Goal: Task Accomplishment & Management: Manage account settings

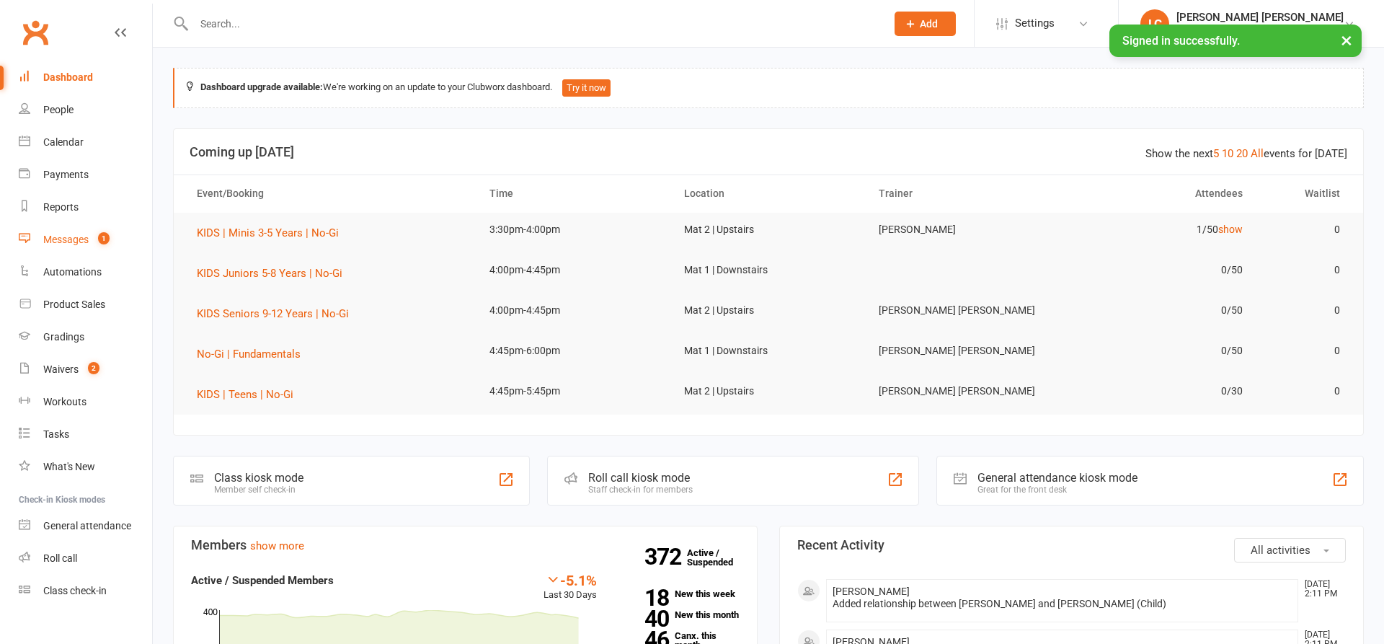
click at [98, 240] on count-badge "1" at bounding box center [100, 240] width 19 height 12
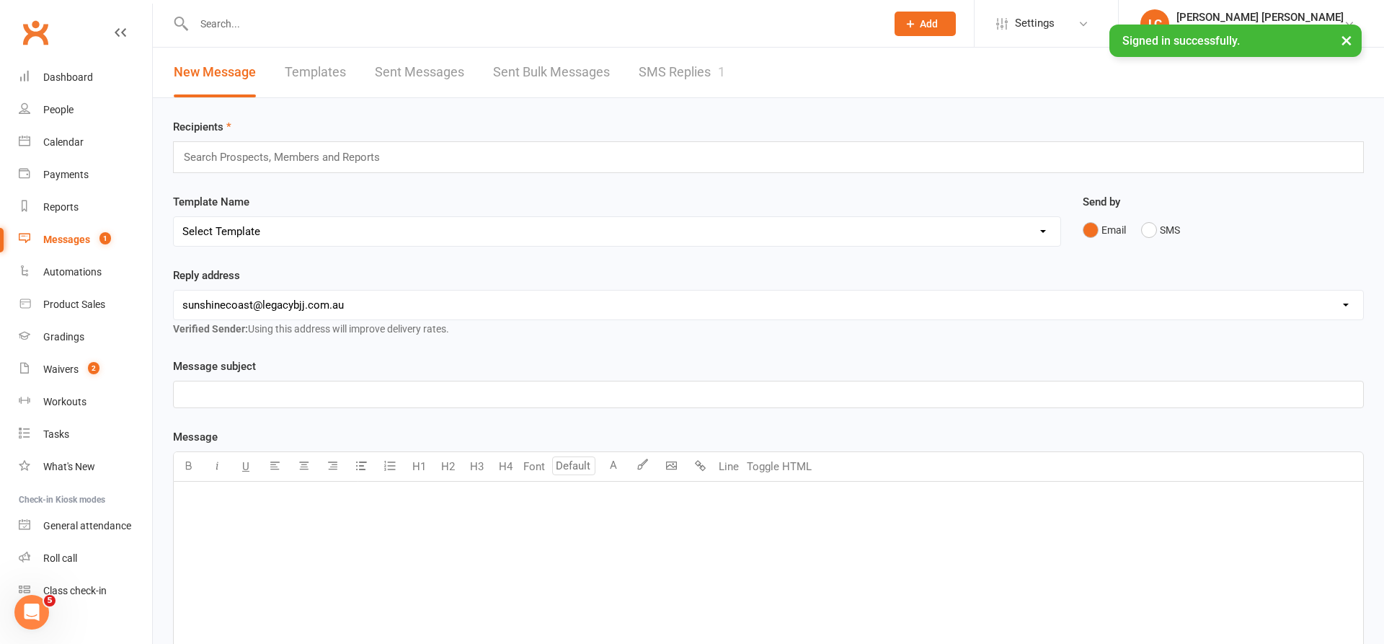
click at [688, 66] on link "SMS Replies 1" at bounding box center [682, 73] width 87 height 50
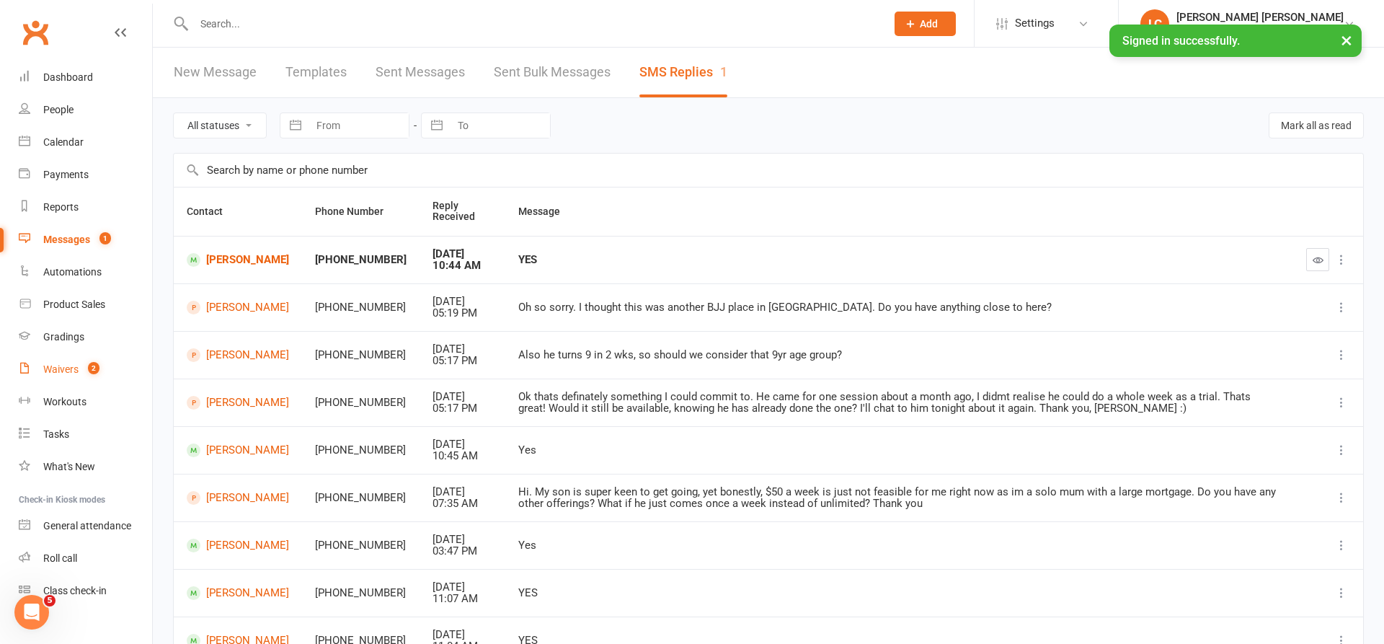
click at [55, 377] on link "Waivers 2" at bounding box center [85, 369] width 133 height 32
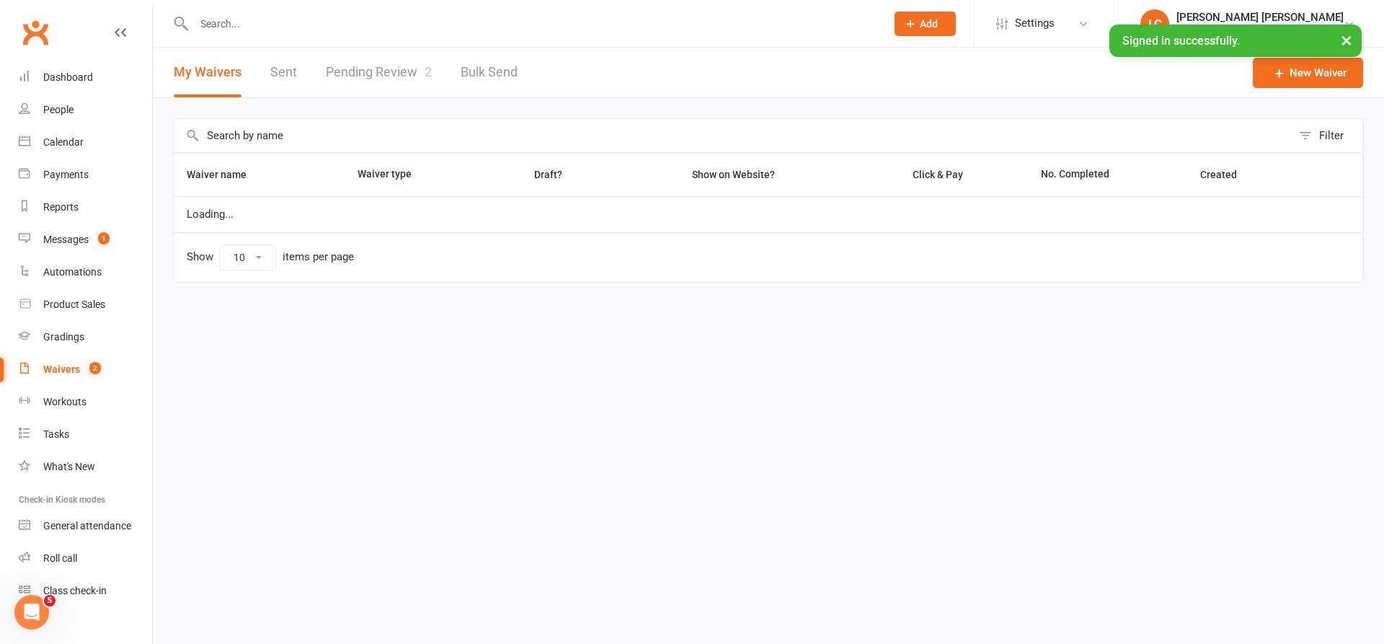
select select "100"
click at [387, 76] on link "Pending Review 2" at bounding box center [379, 73] width 106 height 50
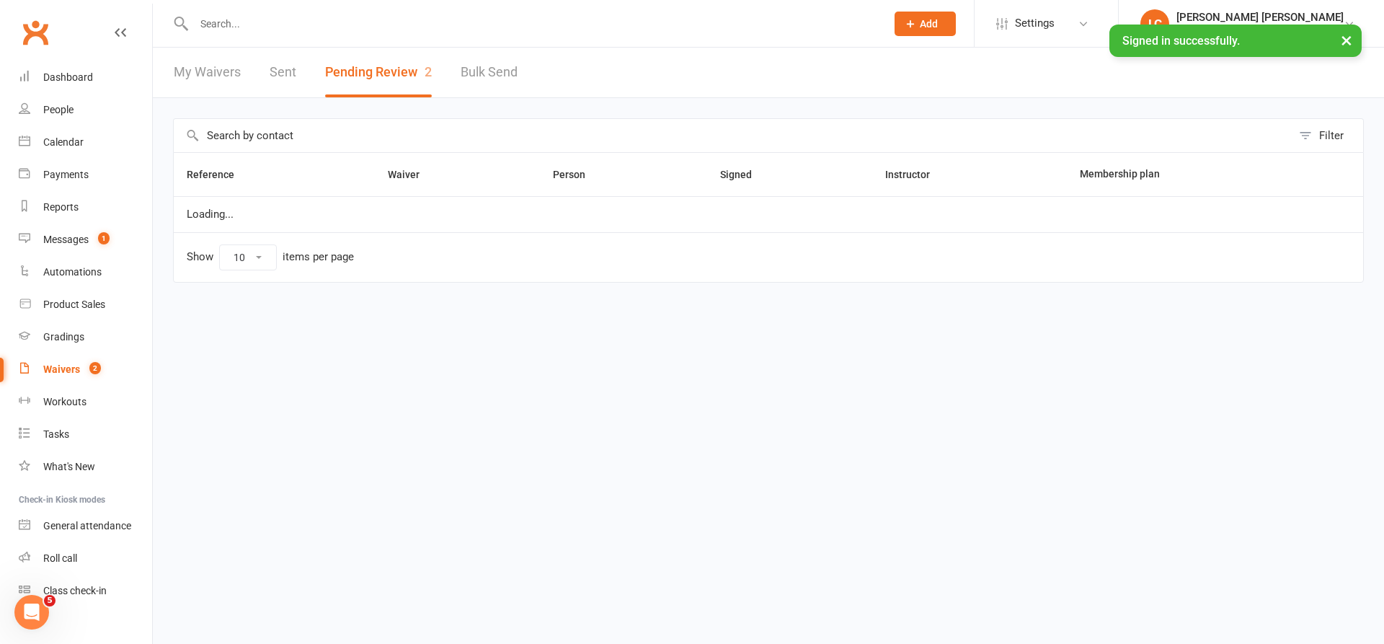
select select "100"
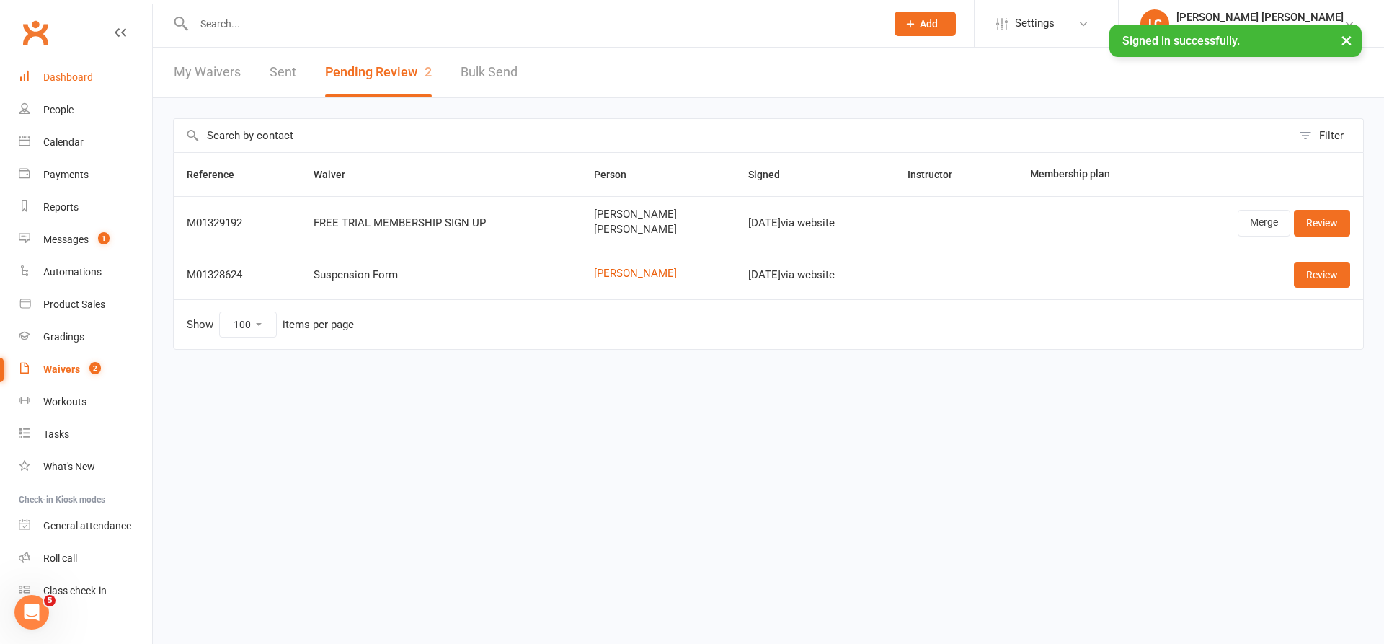
click at [86, 81] on div "Dashboard" at bounding box center [68, 77] width 50 height 12
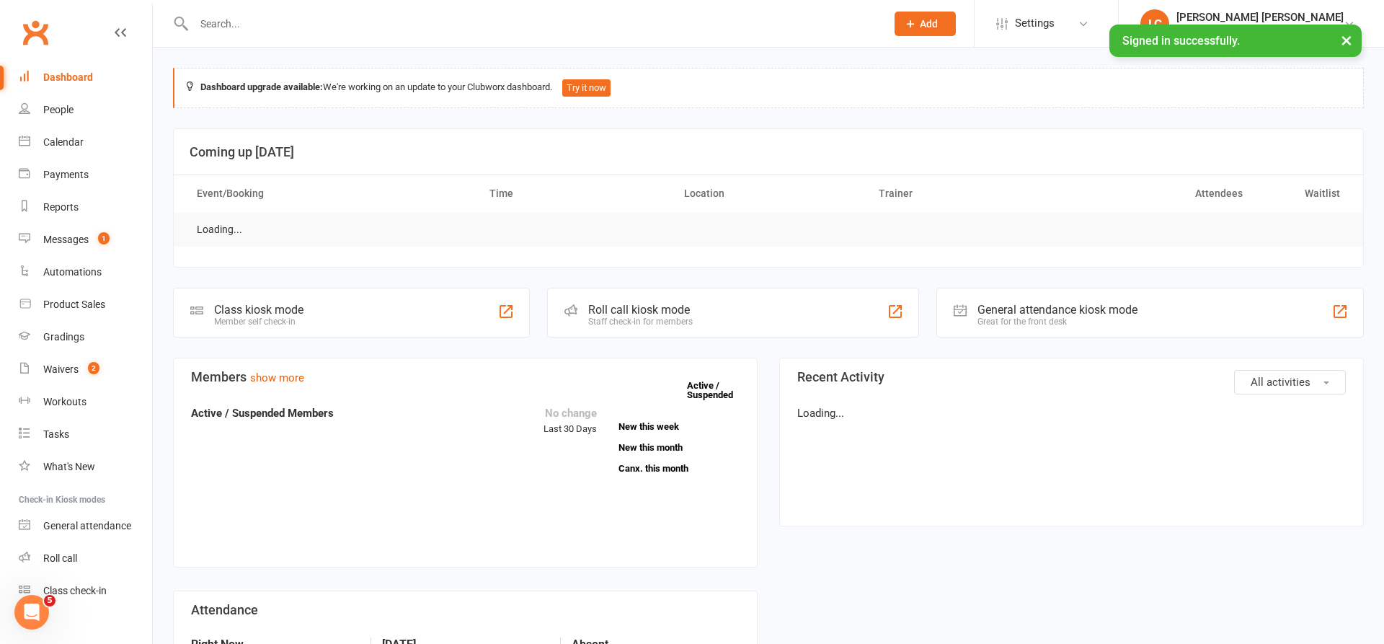
click at [387, 27] on input "text" at bounding box center [533, 24] width 686 height 20
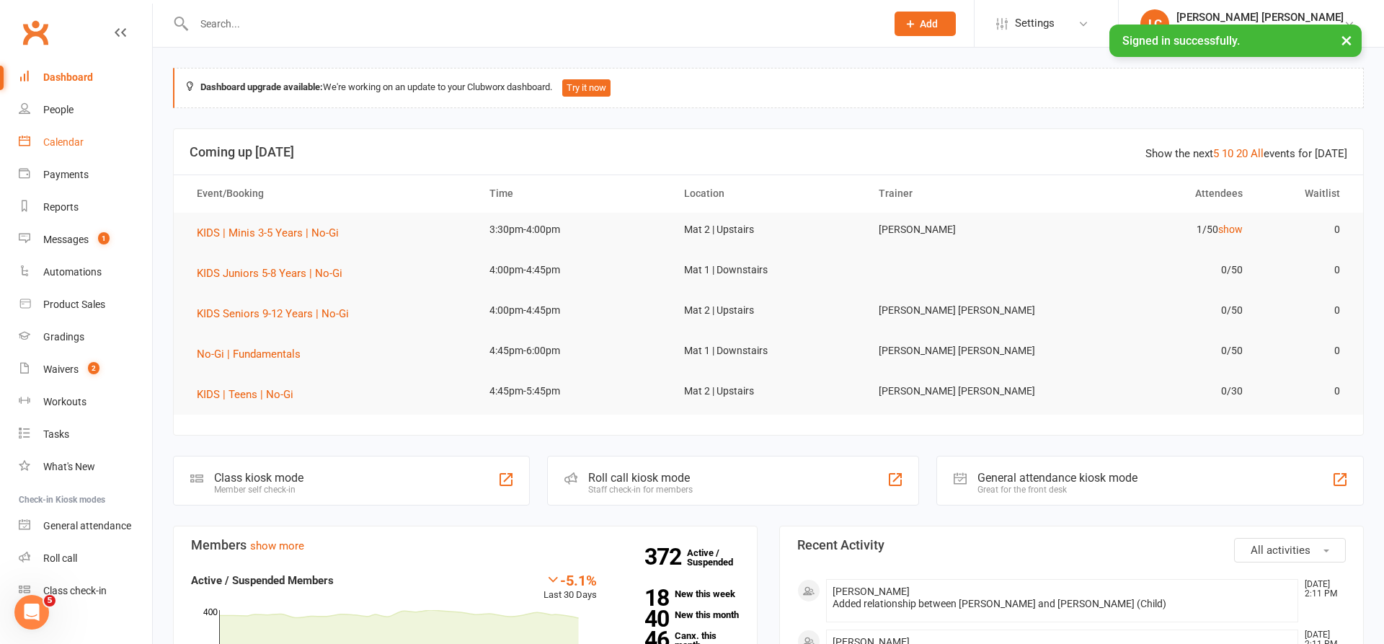
click at [70, 143] on div "Calendar" at bounding box center [63, 142] width 40 height 12
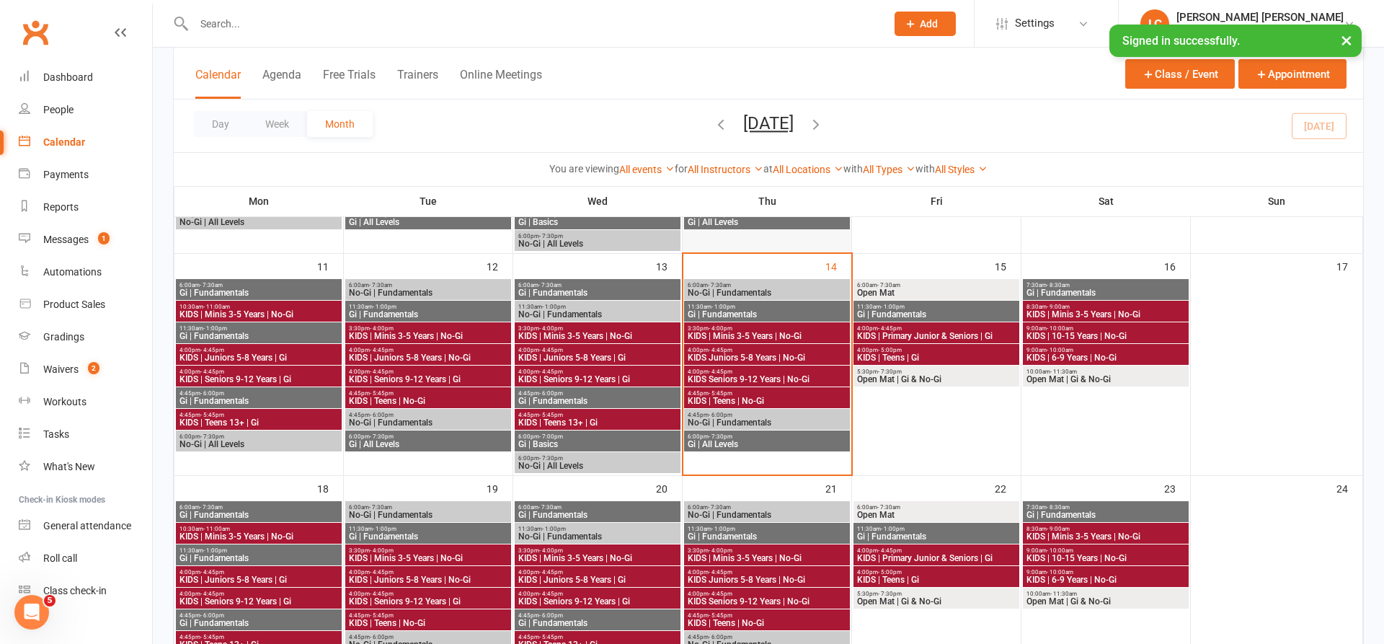
scroll to position [493, 0]
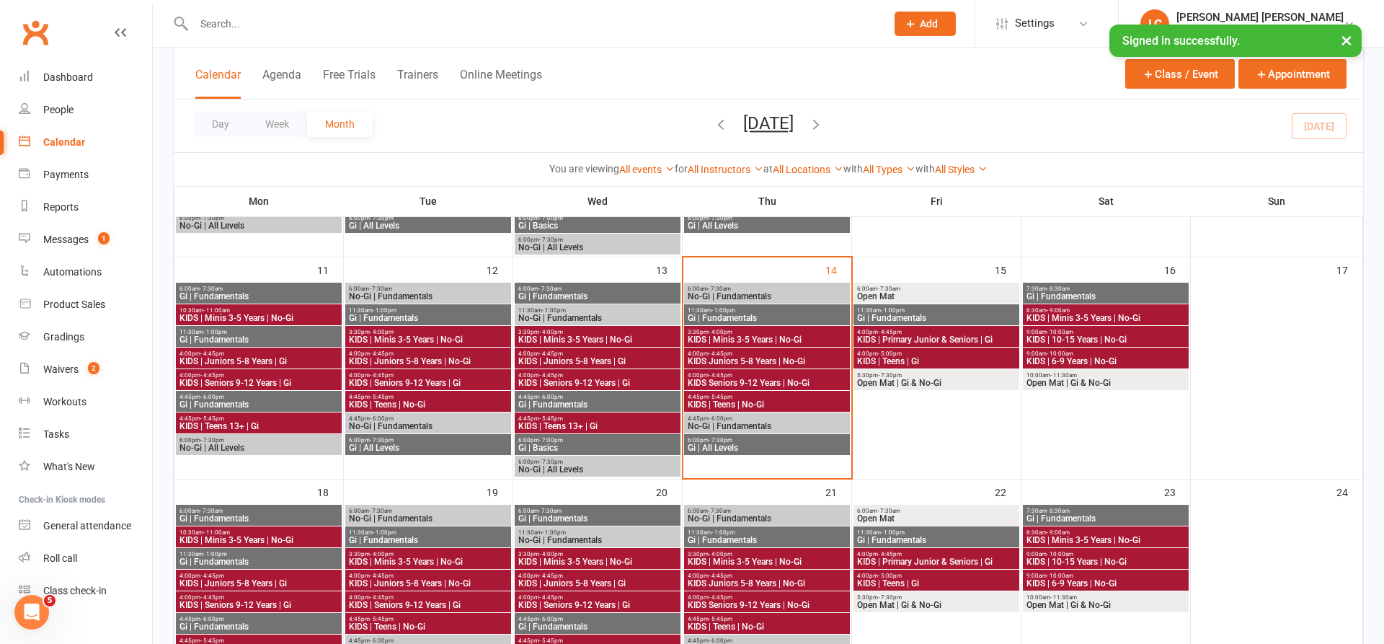
click at [764, 338] on span "KIDS | Minis 3-5 Years | No-Gi" at bounding box center [767, 339] width 160 height 9
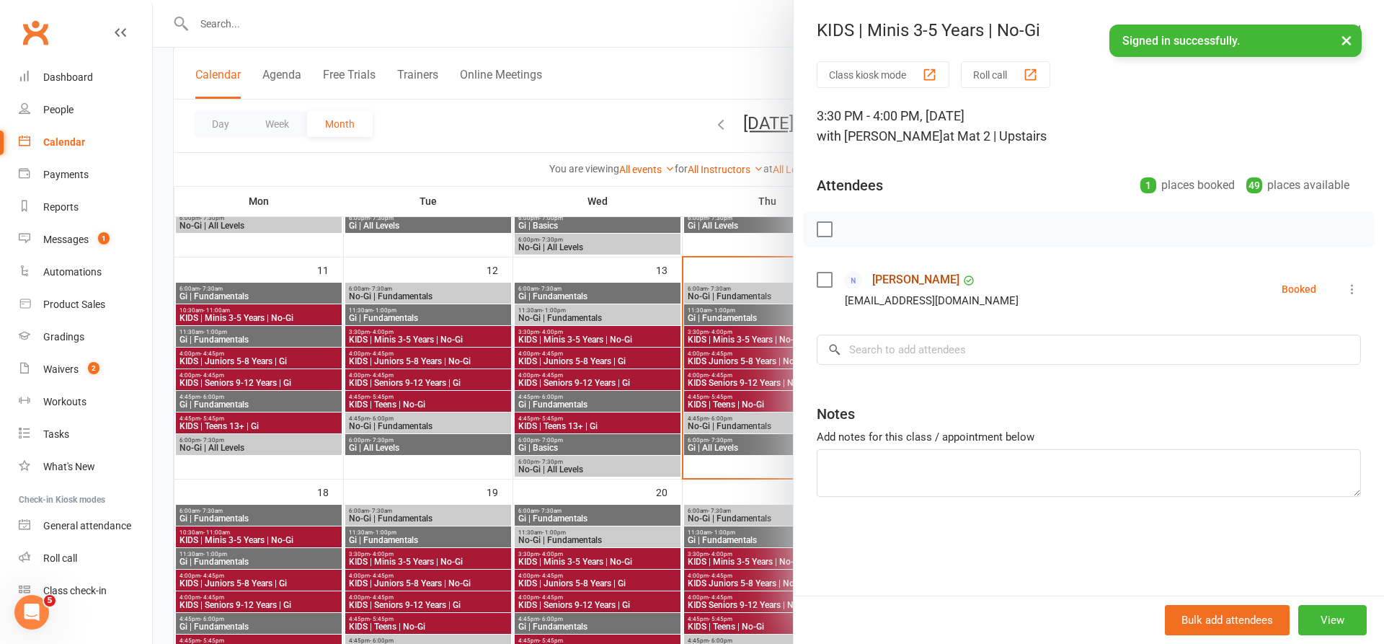
click at [934, 283] on link "Hannah Denton" at bounding box center [916, 279] width 87 height 23
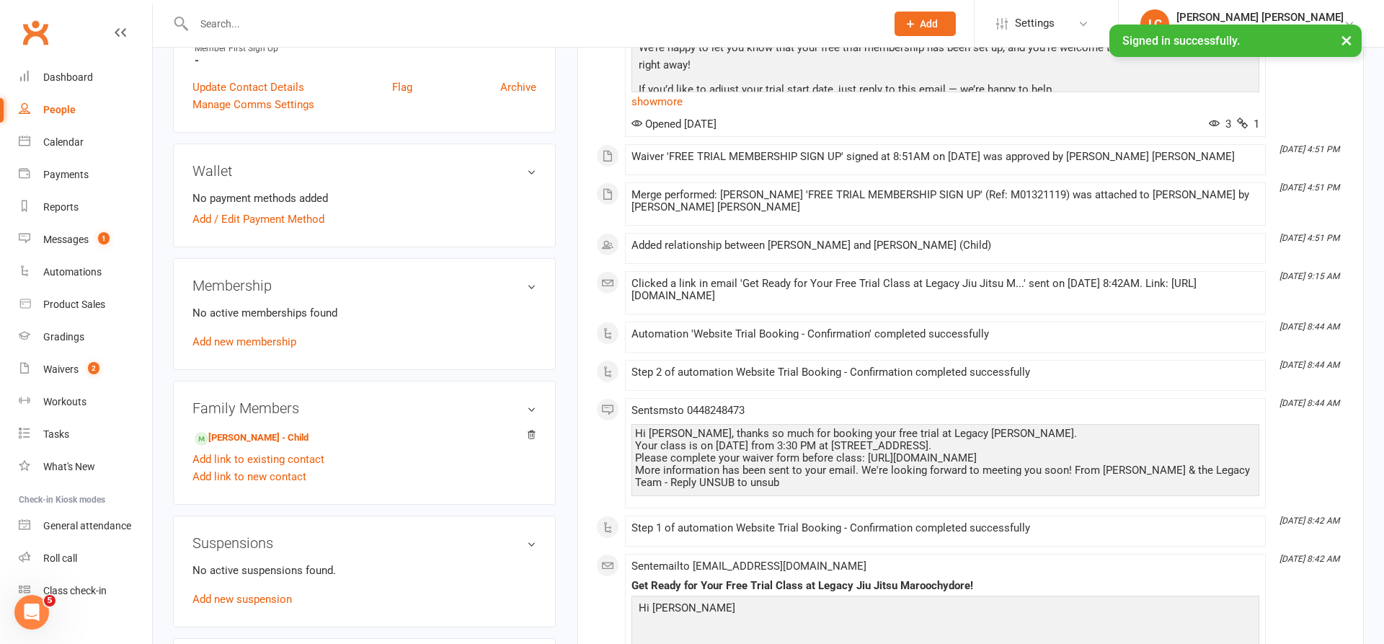
scroll to position [373, 0]
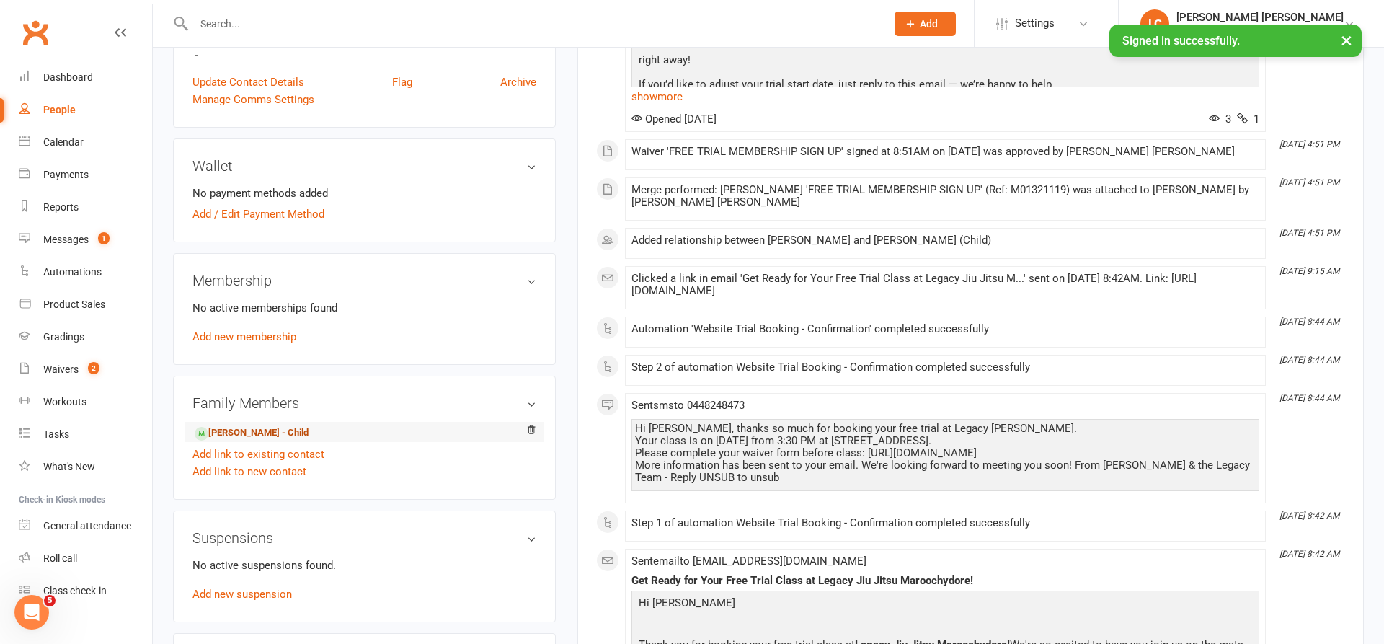
click at [231, 434] on link "Mila Wiggins - Child" at bounding box center [252, 432] width 114 height 15
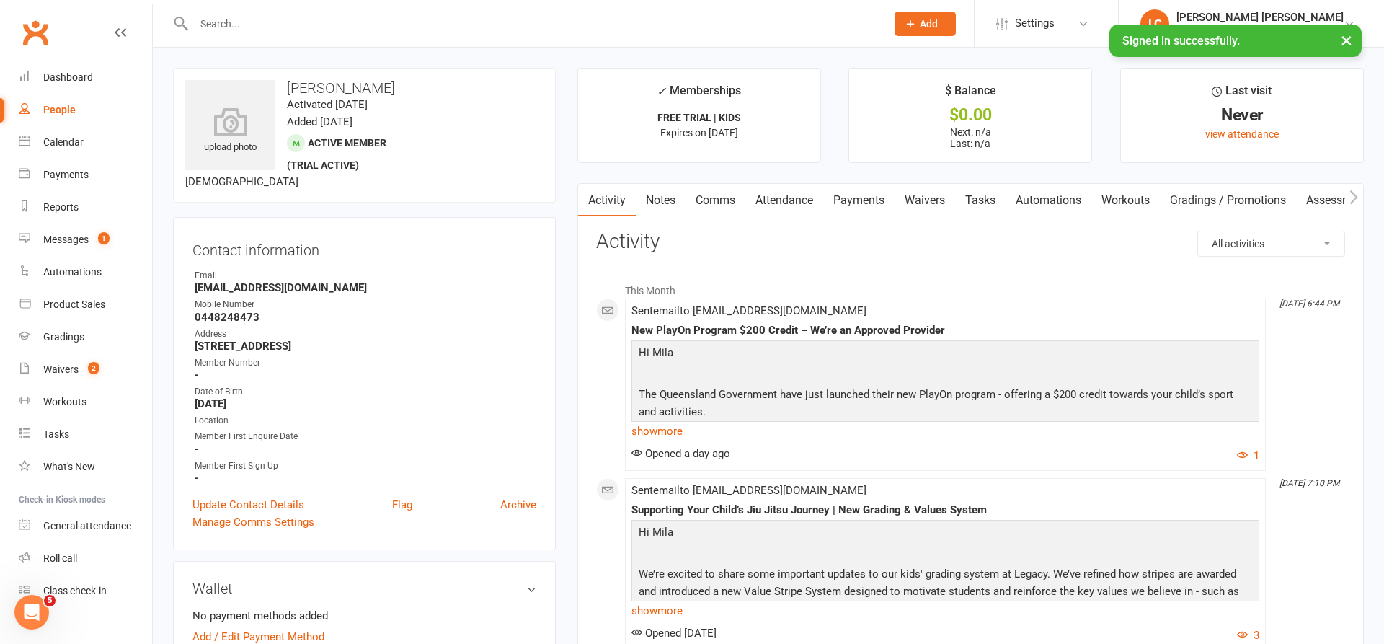
click at [931, 197] on link "Waivers" at bounding box center [925, 200] width 61 height 33
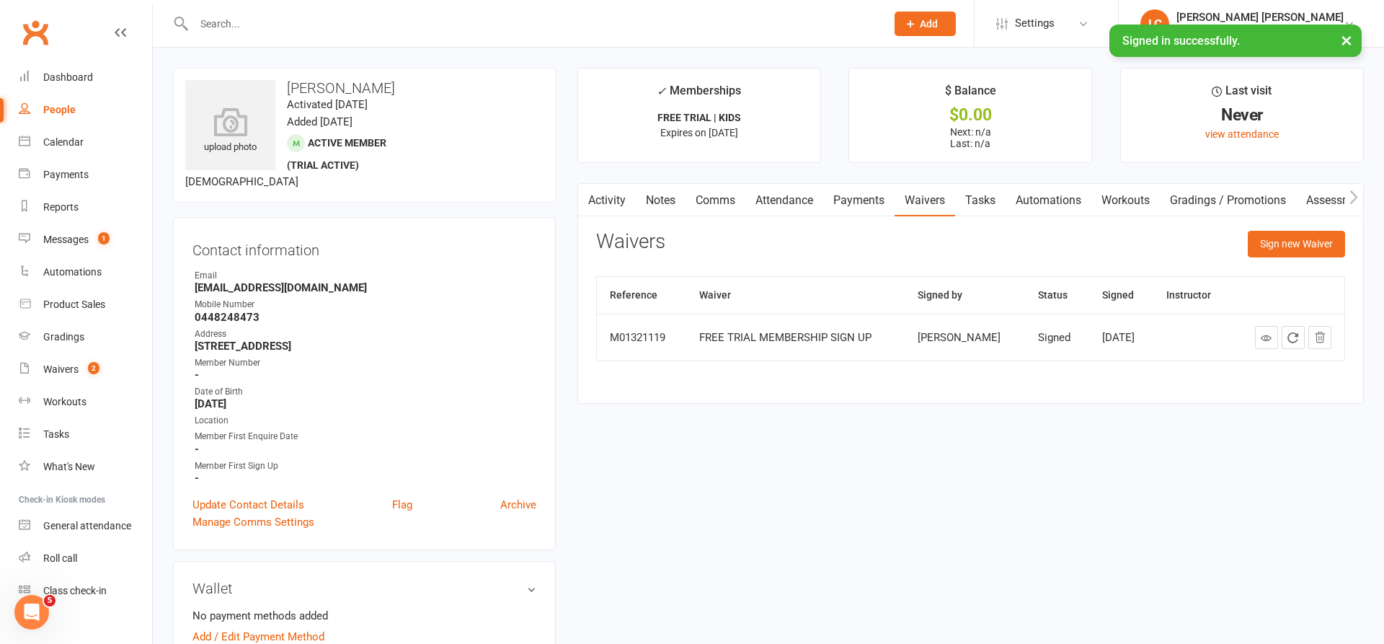
click at [788, 197] on link "Attendance" at bounding box center [785, 200] width 78 height 33
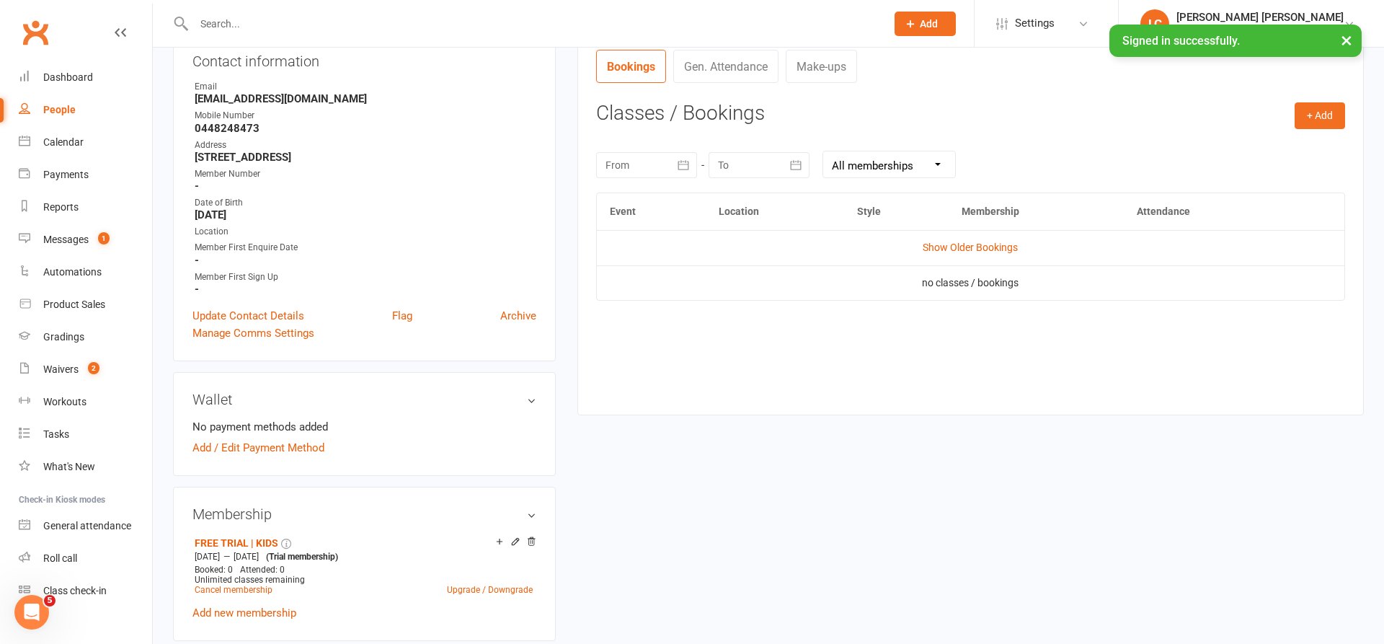
scroll to position [187, 0]
drag, startPoint x: 1315, startPoint y: 110, endPoint x: 1254, endPoint y: 133, distance: 65.5
click at [1317, 110] on button "+ Add" at bounding box center [1320, 118] width 50 height 26
click at [1220, 149] on link "Book Event" at bounding box center [1273, 150] width 143 height 29
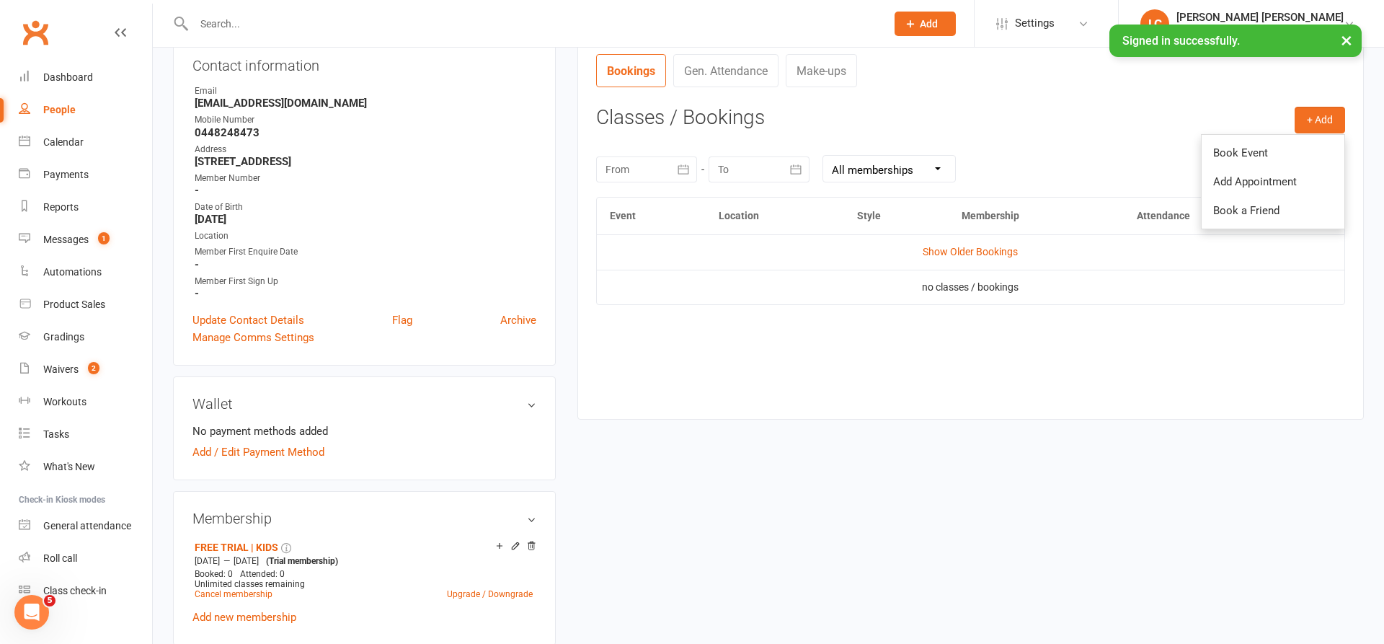
scroll to position [110, 0]
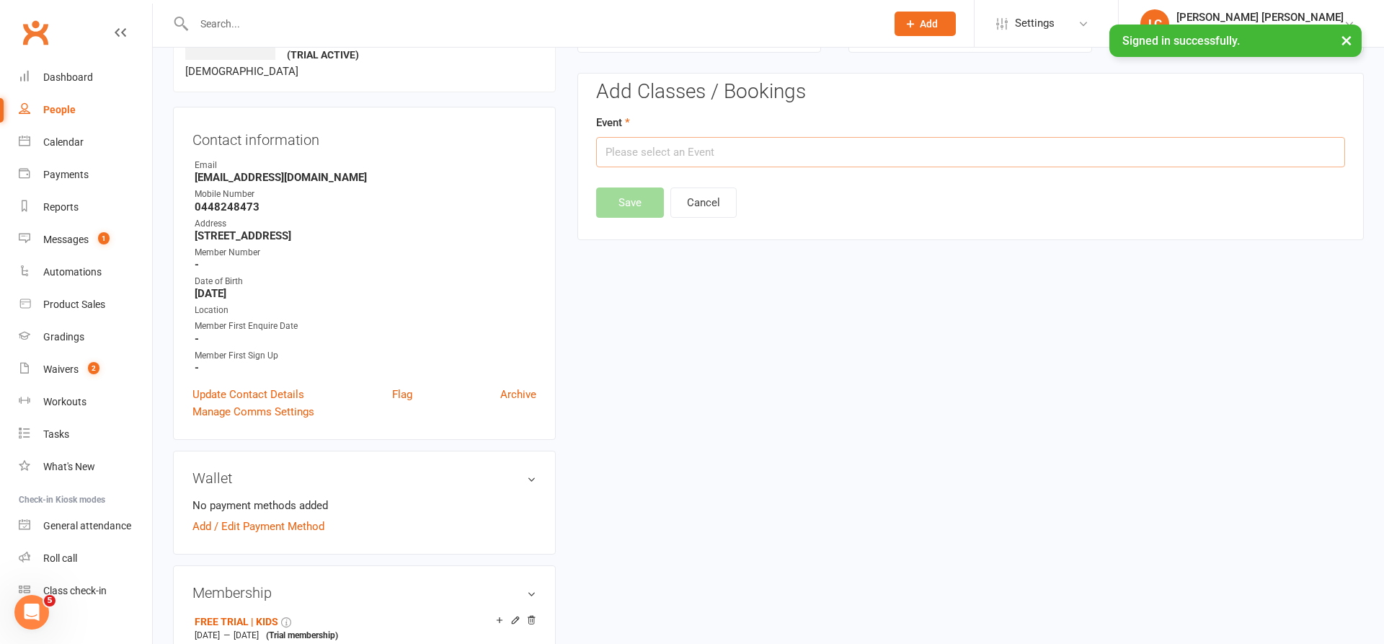
click at [713, 155] on input "text" at bounding box center [970, 152] width 749 height 30
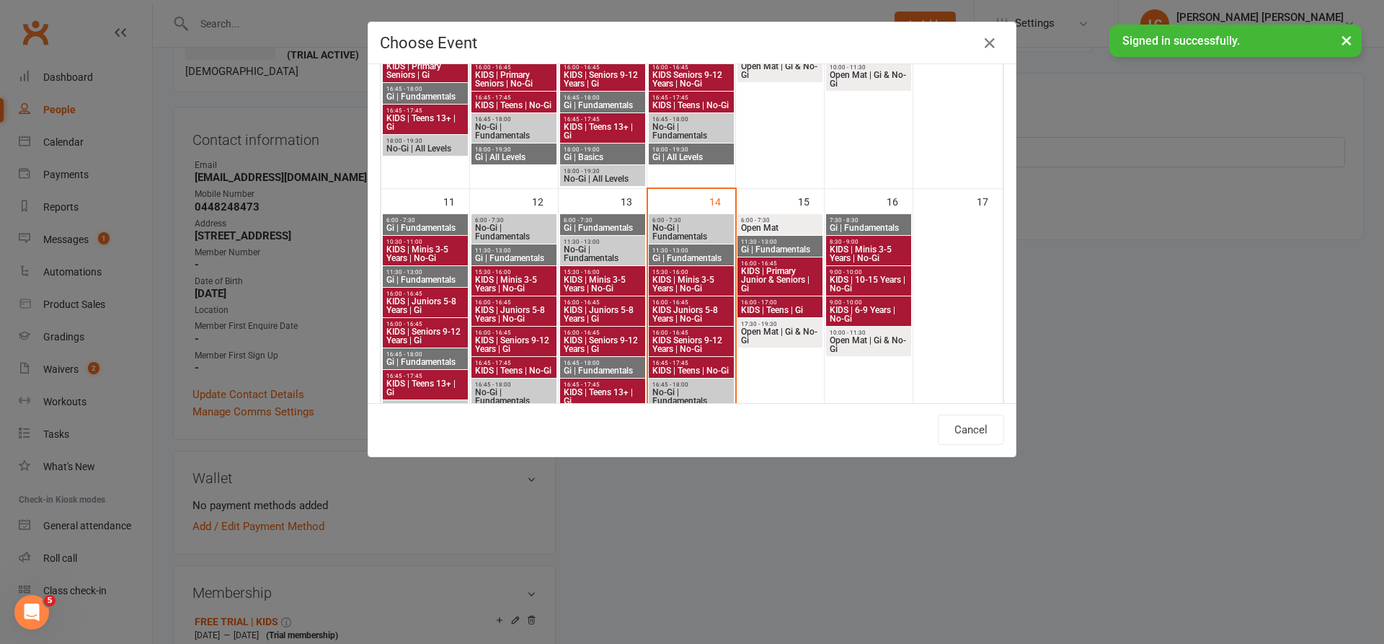
scroll to position [518, 0]
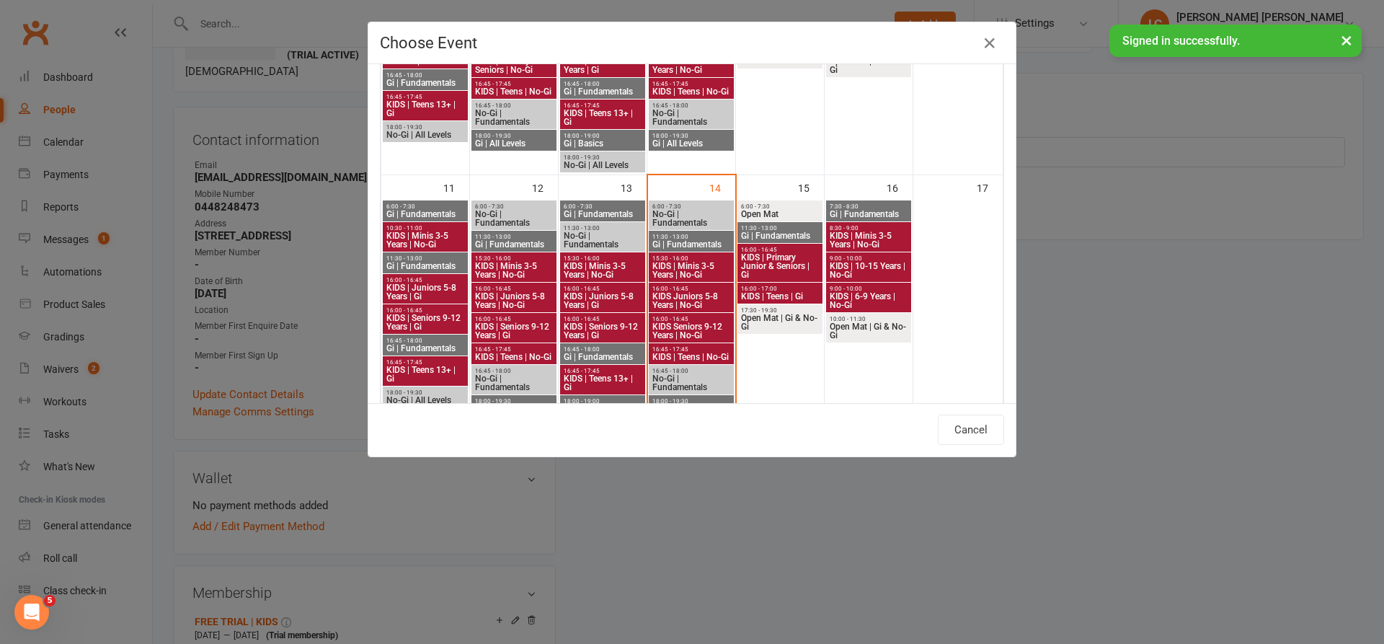
click at [697, 262] on span "KIDS | Minis 3-5 Years | No-Gi" at bounding box center [691, 270] width 79 height 17
type input "KIDS | Minis 3-5 Years | No-Gi - Aug 14, 2025 3:30:00 PM"
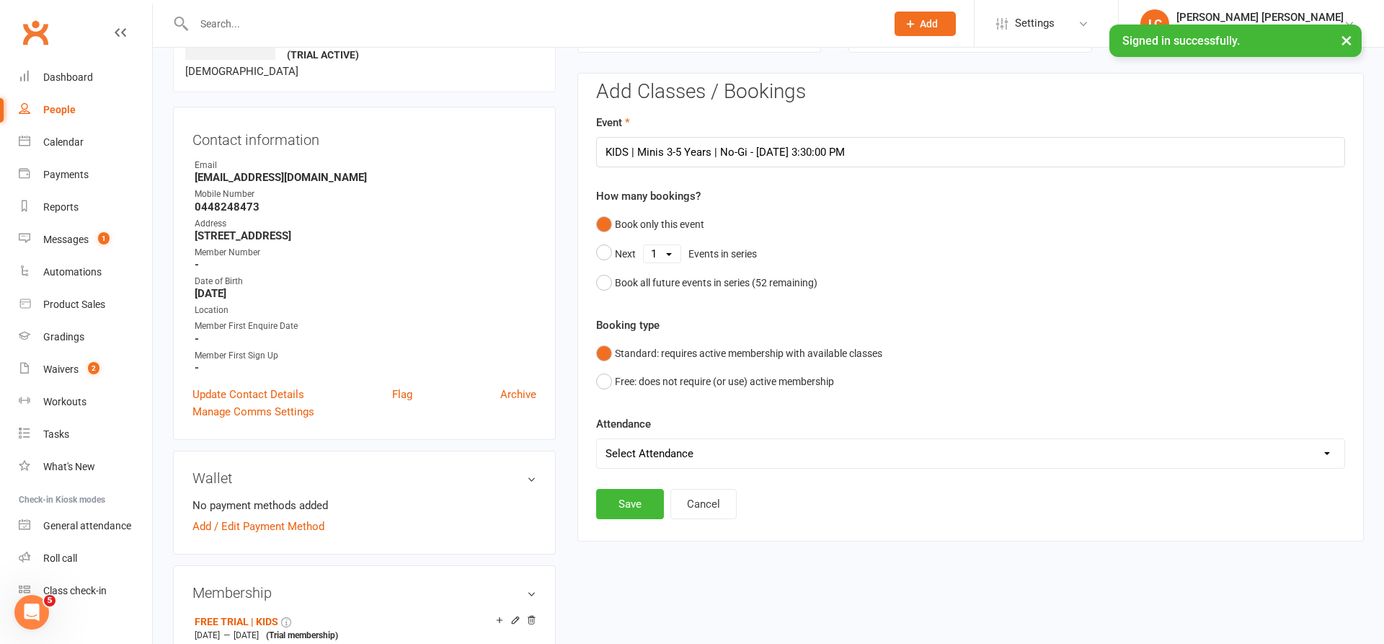
scroll to position [115, 0]
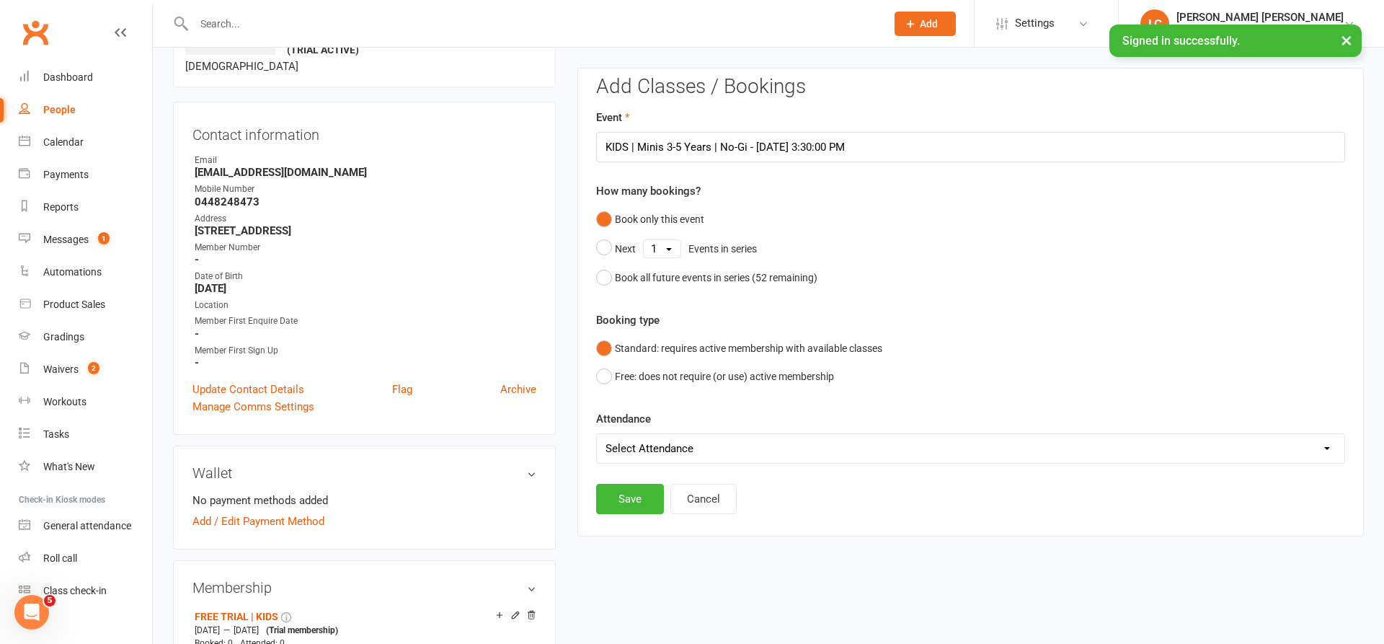
select select "0"
click at [642, 508] on button "Save" at bounding box center [630, 499] width 68 height 30
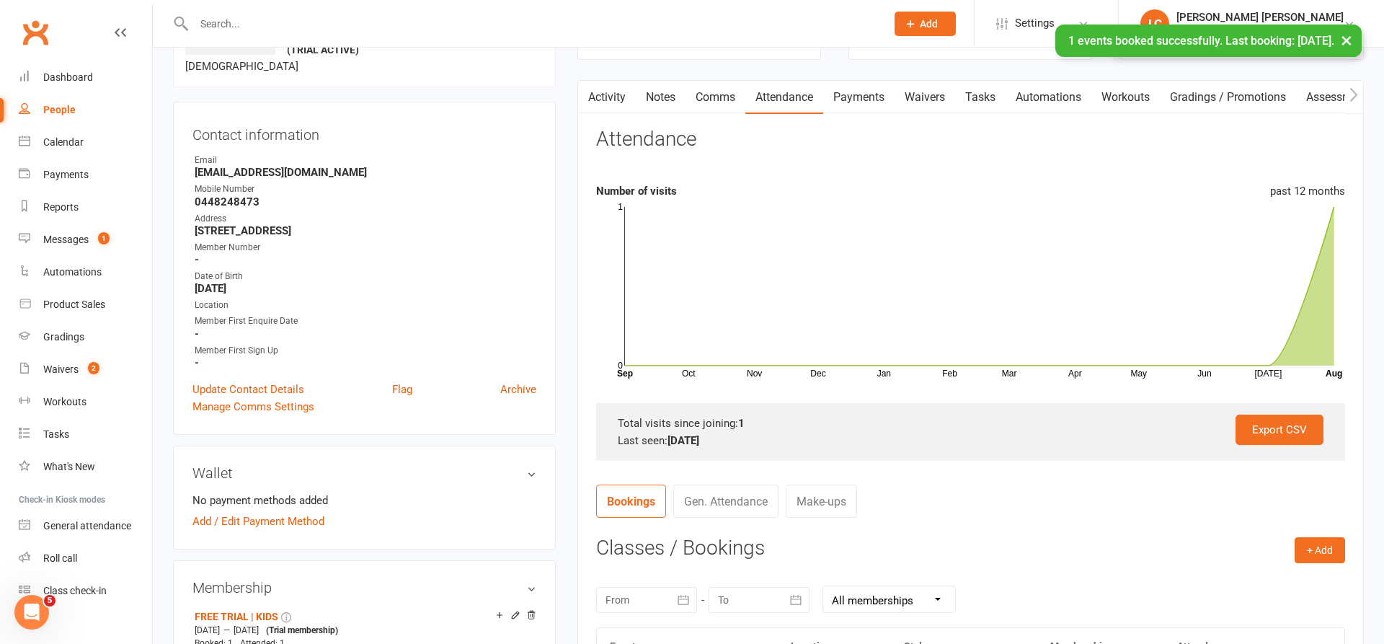
click at [71, 137] on div "Calendar" at bounding box center [63, 142] width 40 height 12
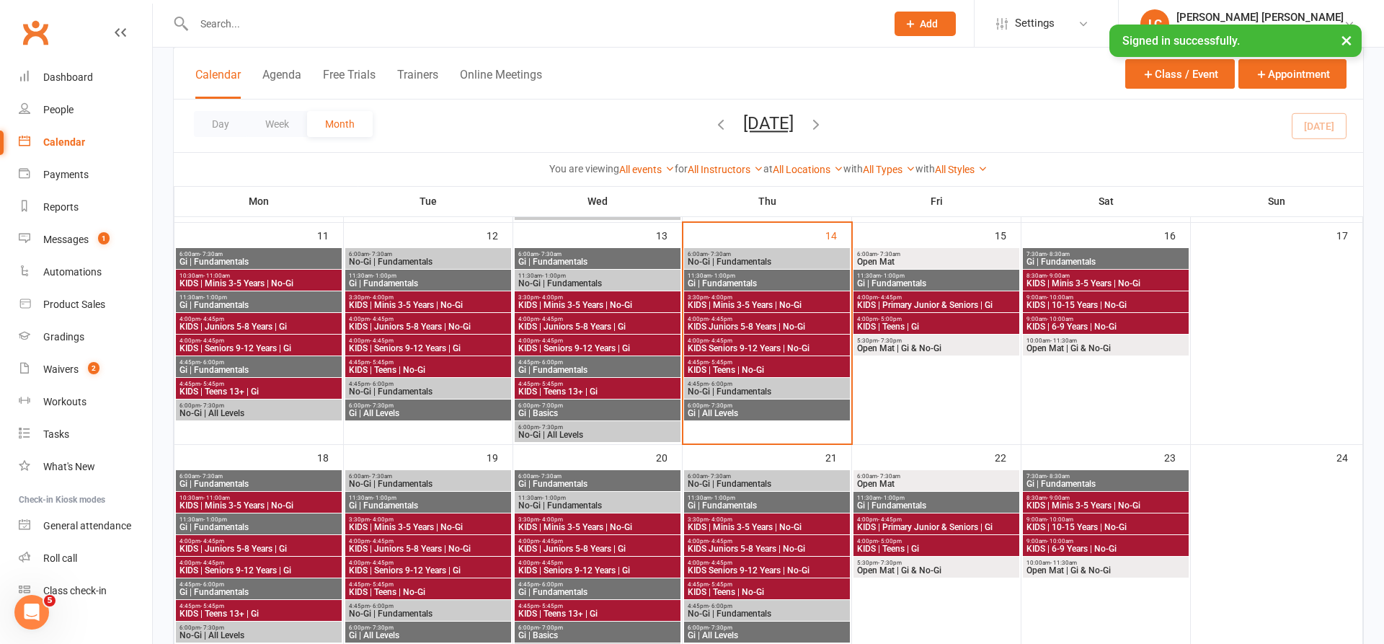
scroll to position [525, 0]
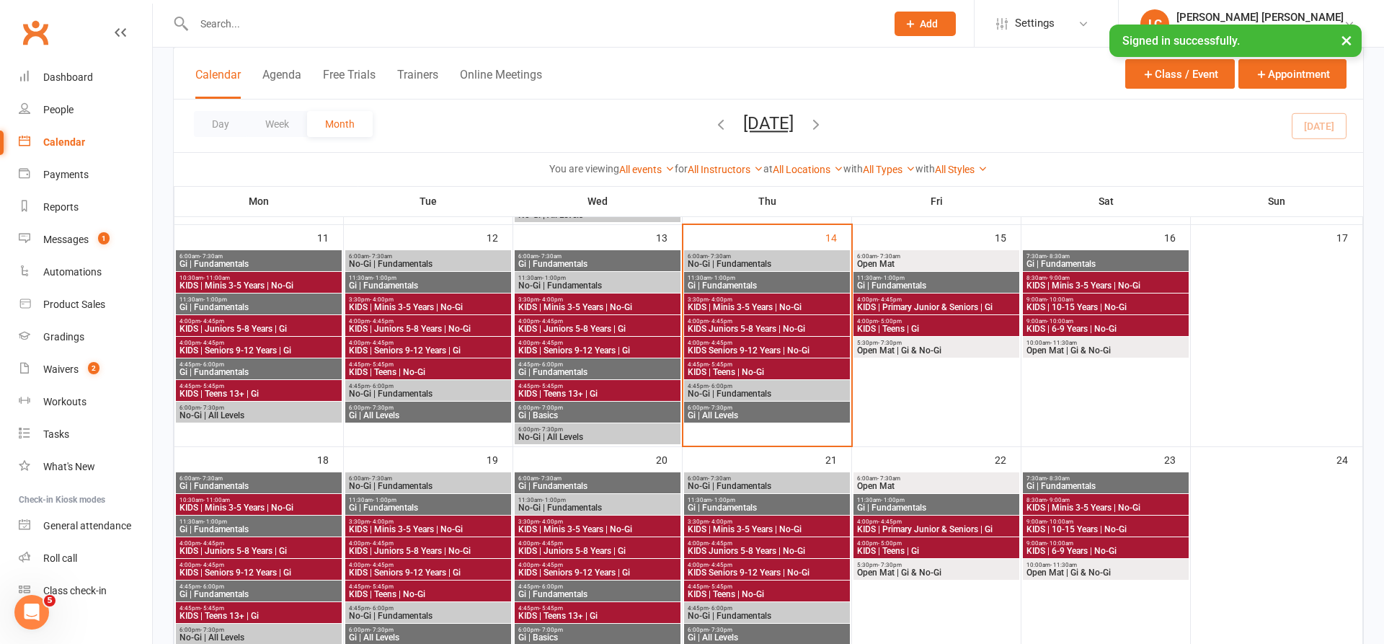
click at [774, 306] on span "KIDS | Minis 3-5 Years | No-Gi" at bounding box center [767, 307] width 160 height 9
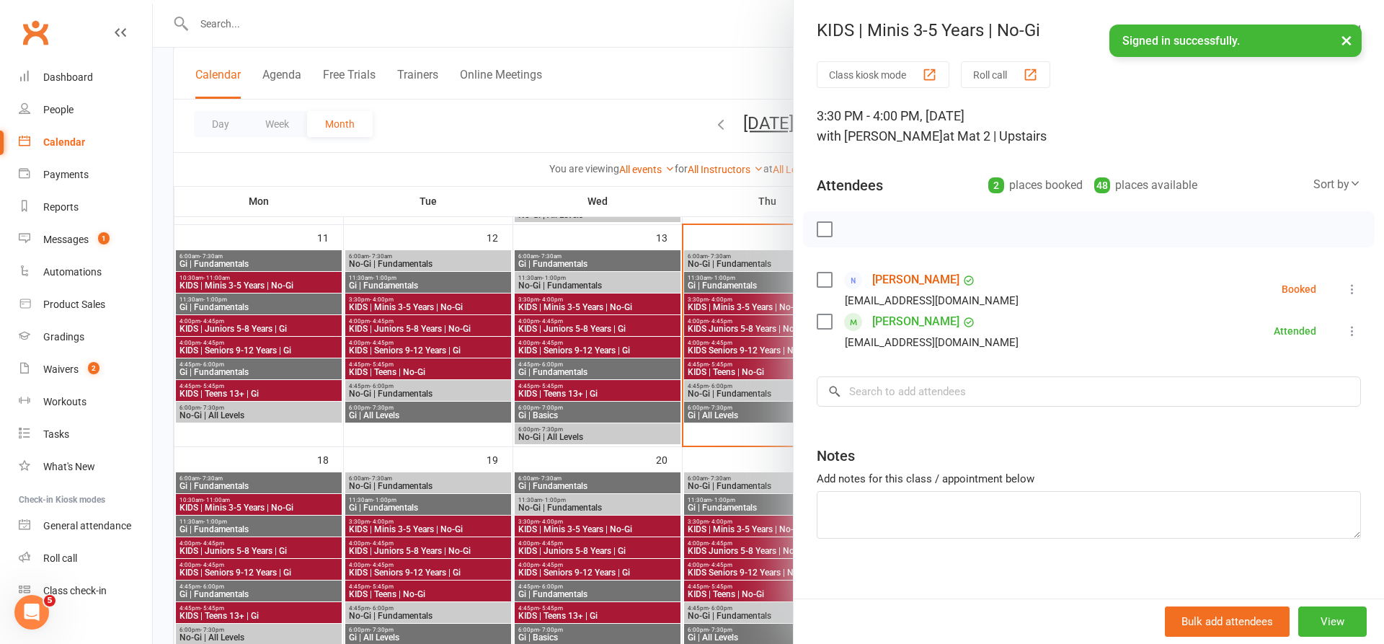
drag, startPoint x: 1355, startPoint y: 289, endPoint x: 1351, endPoint y: 300, distance: 11.6
click at [1355, 289] on icon at bounding box center [1353, 289] width 14 height 14
click at [1290, 349] on link "Remove" at bounding box center [1289, 346] width 143 height 29
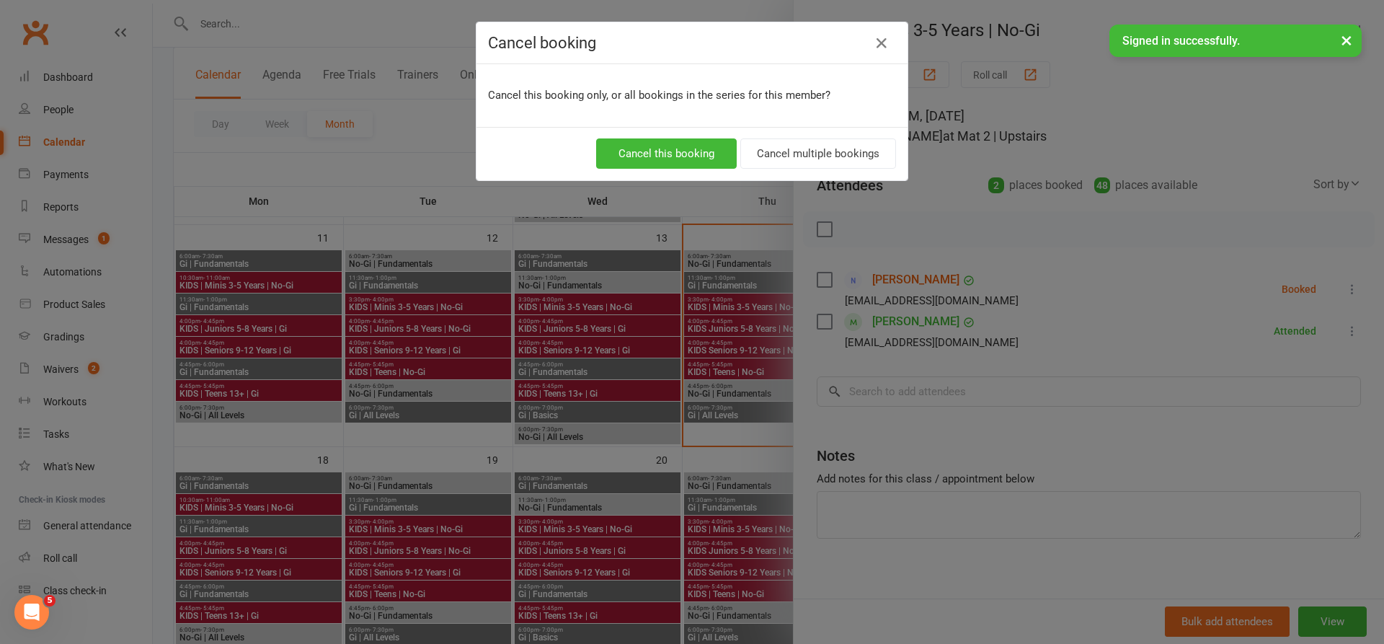
click at [640, 156] on button "Cancel this booking" at bounding box center [666, 153] width 141 height 30
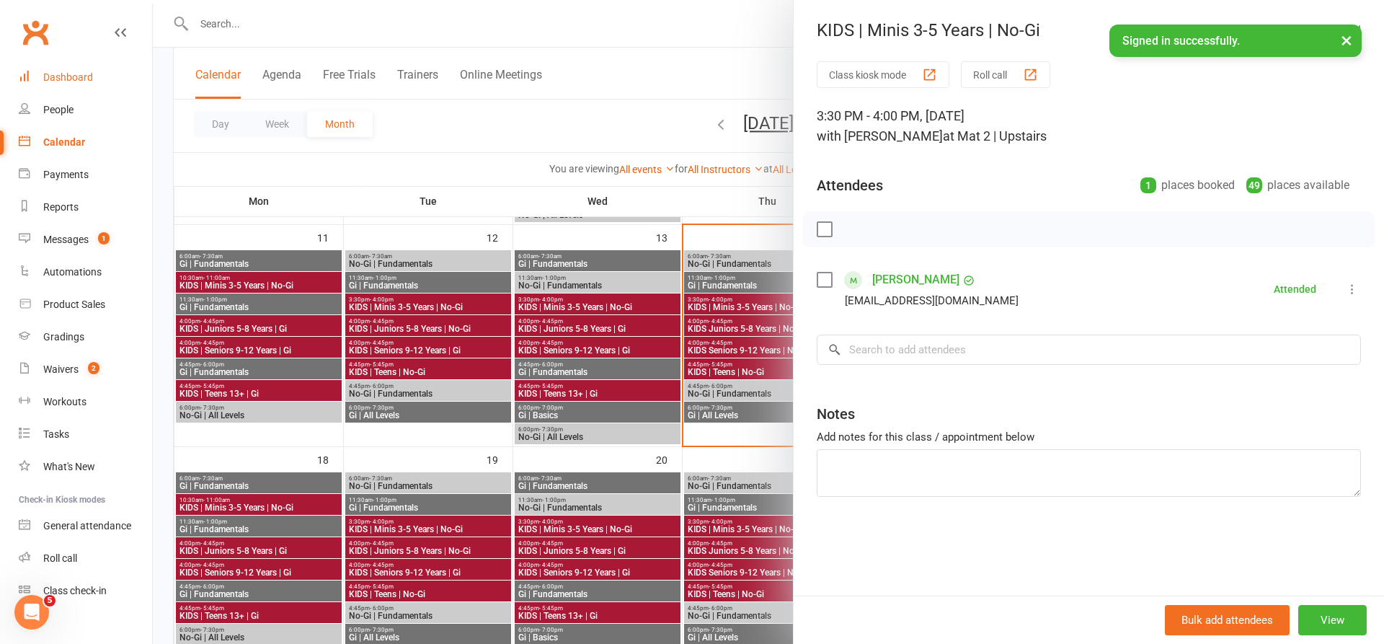
click at [84, 76] on div "Dashboard" at bounding box center [68, 77] width 50 height 12
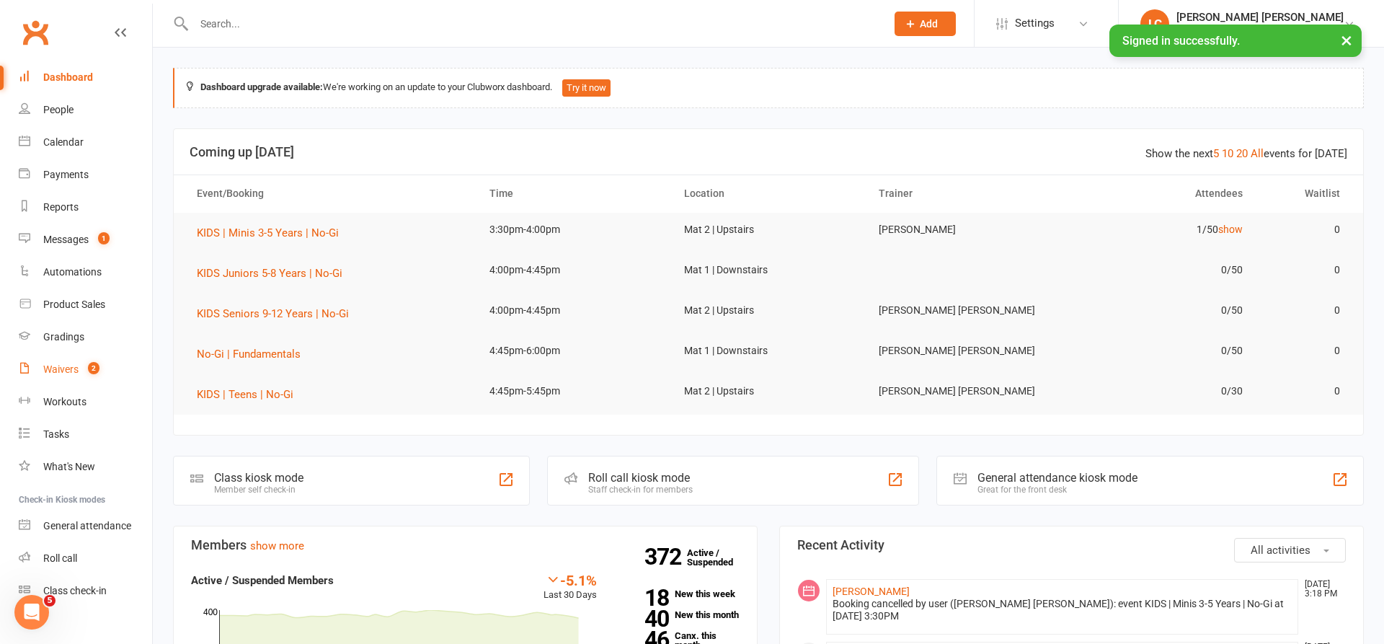
scroll to position [4, 0]
click at [95, 367] on span "2" at bounding box center [94, 364] width 12 height 12
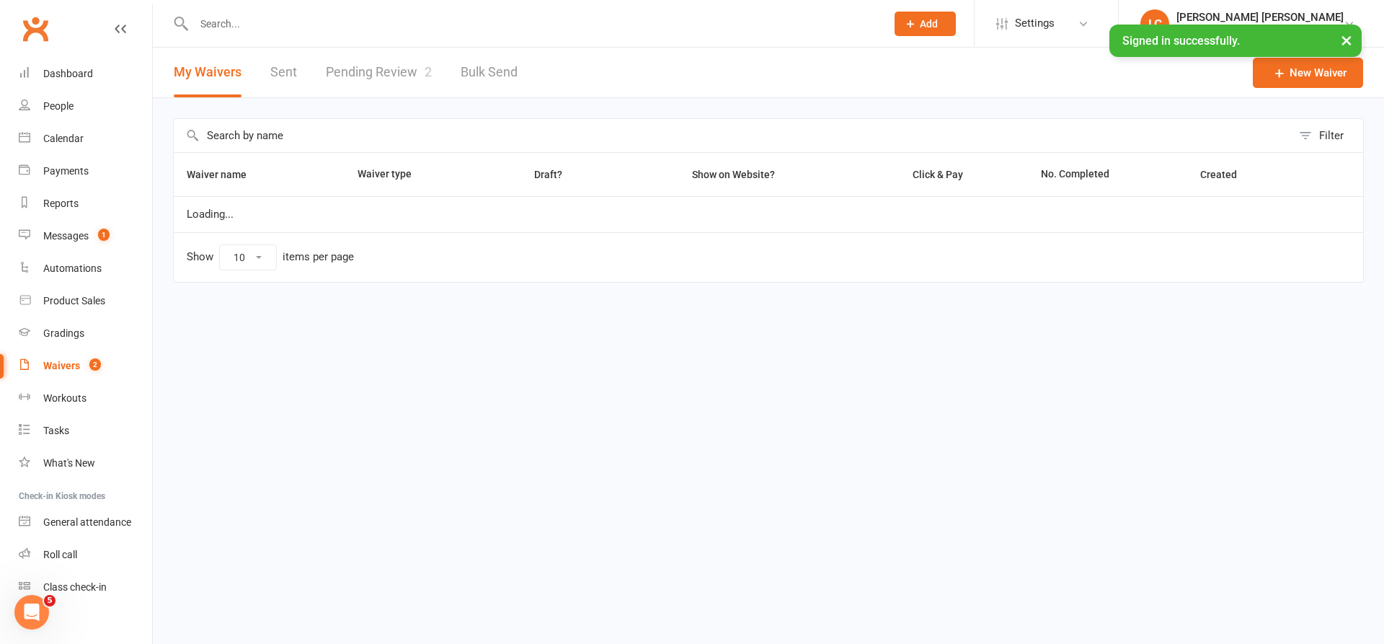
select select "100"
click at [384, 75] on link "Pending Review 2" at bounding box center [379, 73] width 106 height 50
select select "100"
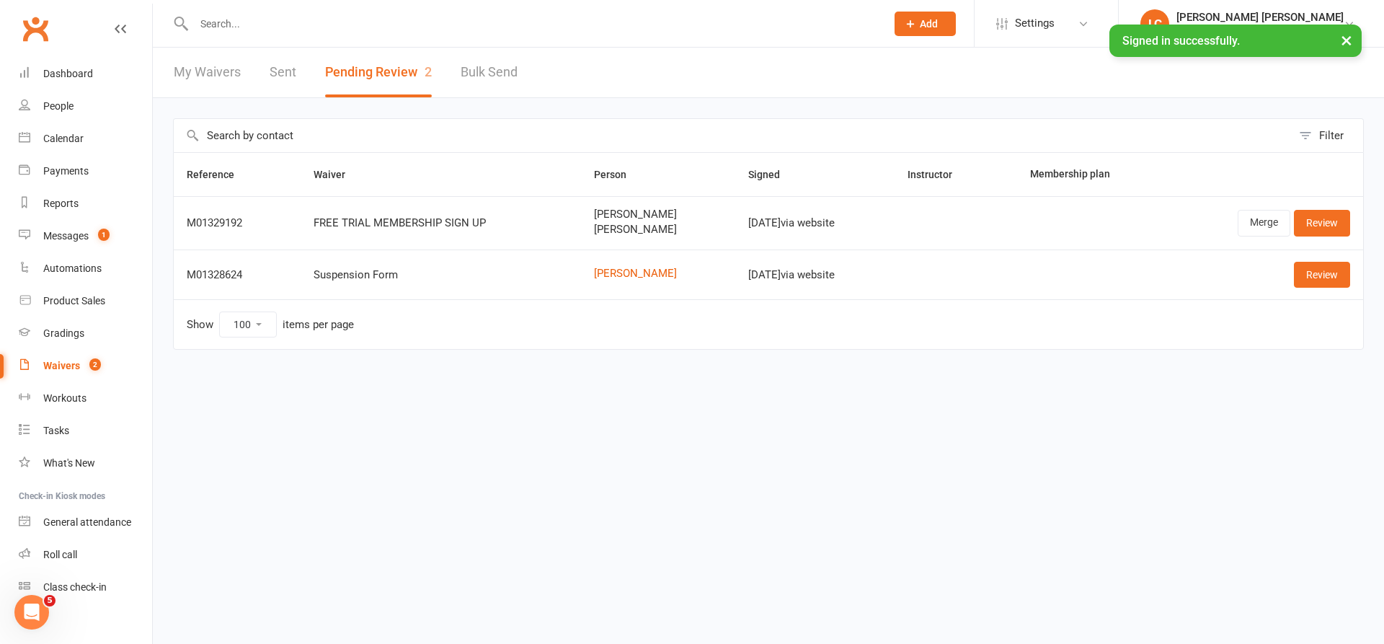
click at [630, 234] on span "[PERSON_NAME]" at bounding box center [658, 230] width 128 height 12
copy span "[PERSON_NAME]"
click at [506, 22] on input "text" at bounding box center [533, 24] width 686 height 20
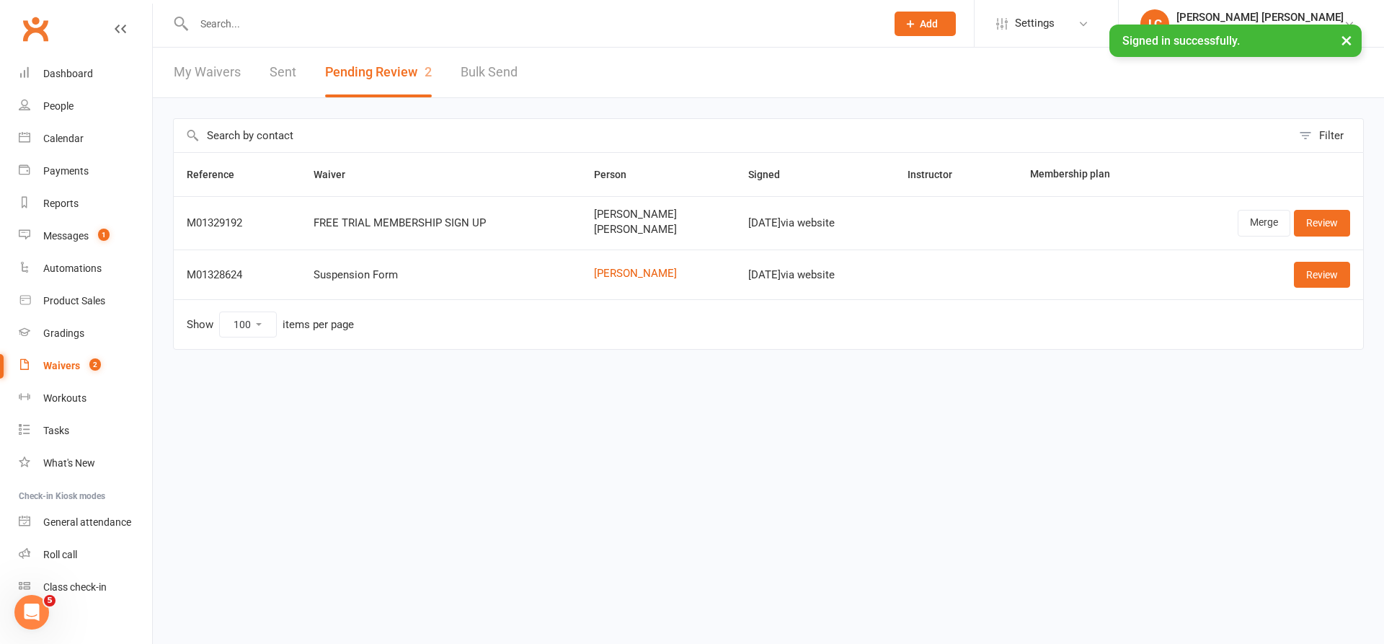
paste input "[PERSON_NAME]"
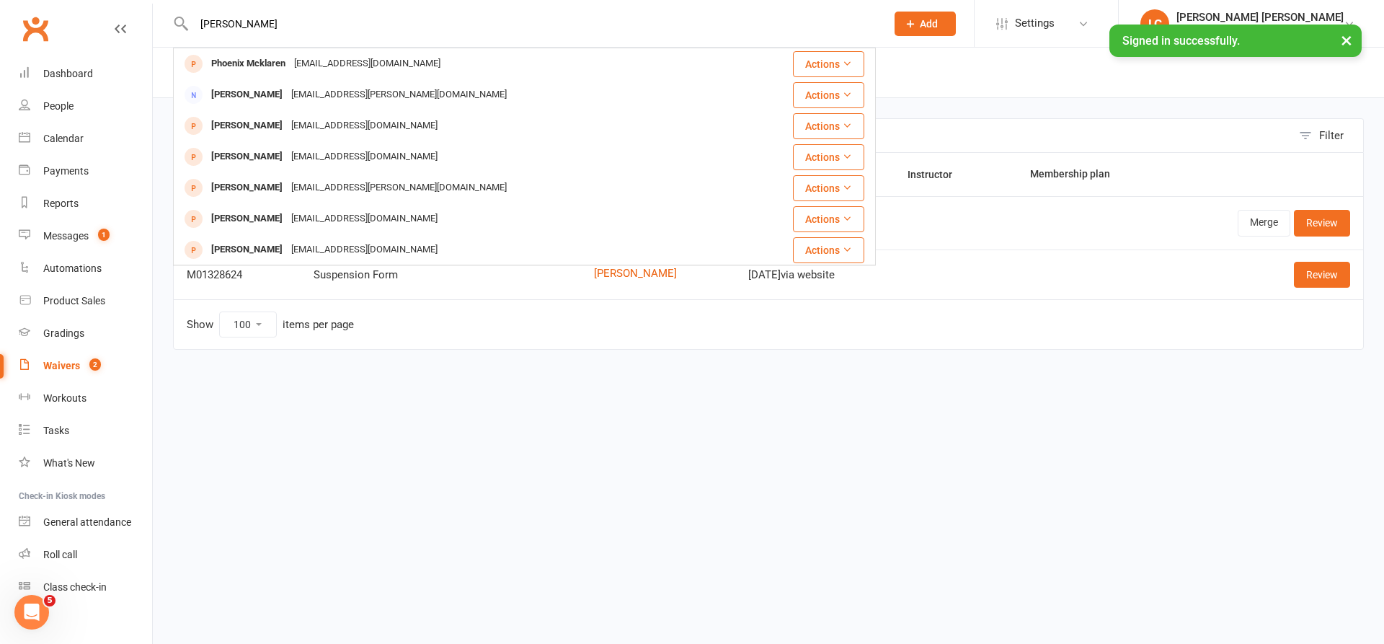
type input "[PERSON_NAME]"
click at [420, 410] on html "Phoenix Walker Phoenix Mcklaren phoenix@mcklarengroup.com Actions Trish Walker …" at bounding box center [692, 205] width 1384 height 410
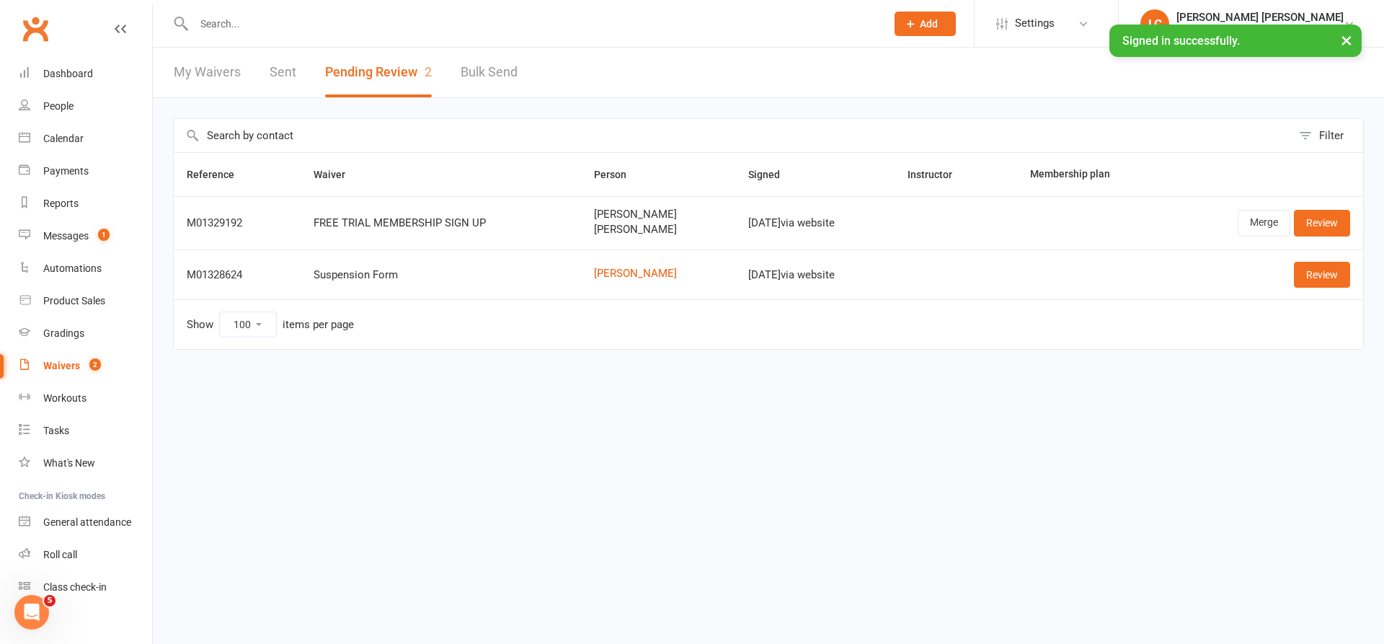
click at [606, 209] on span "[PERSON_NAME]" at bounding box center [658, 214] width 128 height 12
copy span "[PERSON_NAME]"
click at [420, 22] on input "text" at bounding box center [533, 24] width 686 height 20
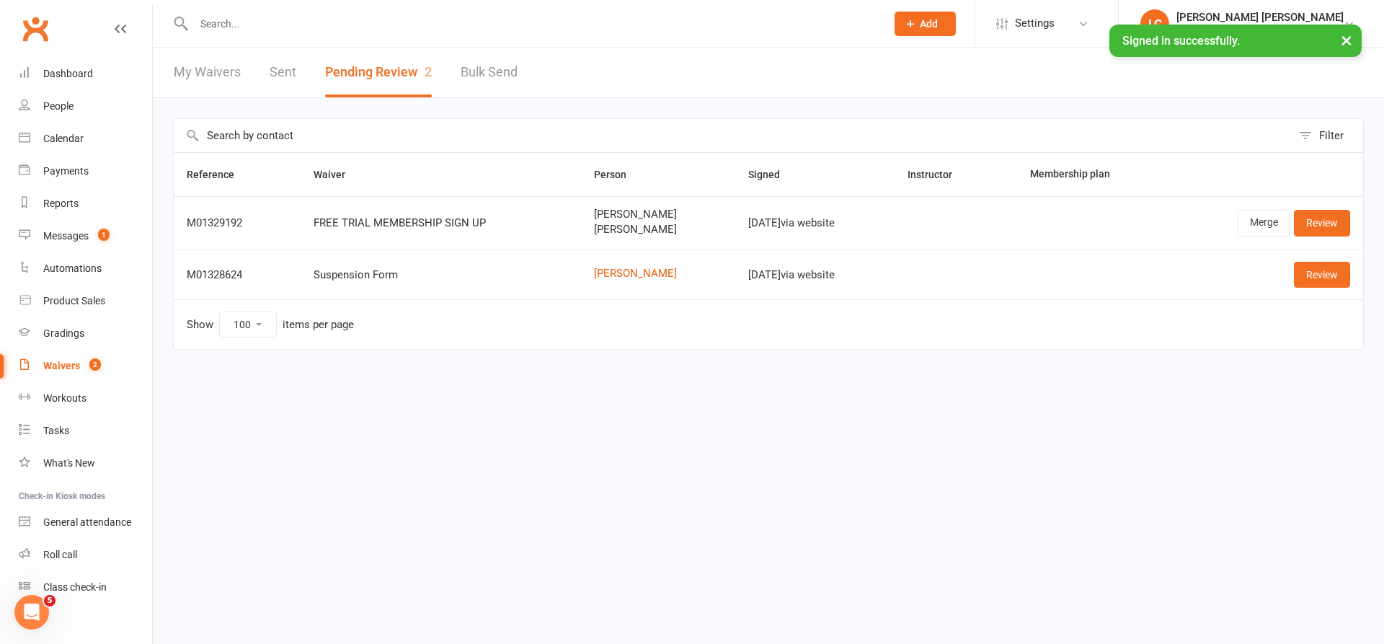
paste input "[PERSON_NAME]"
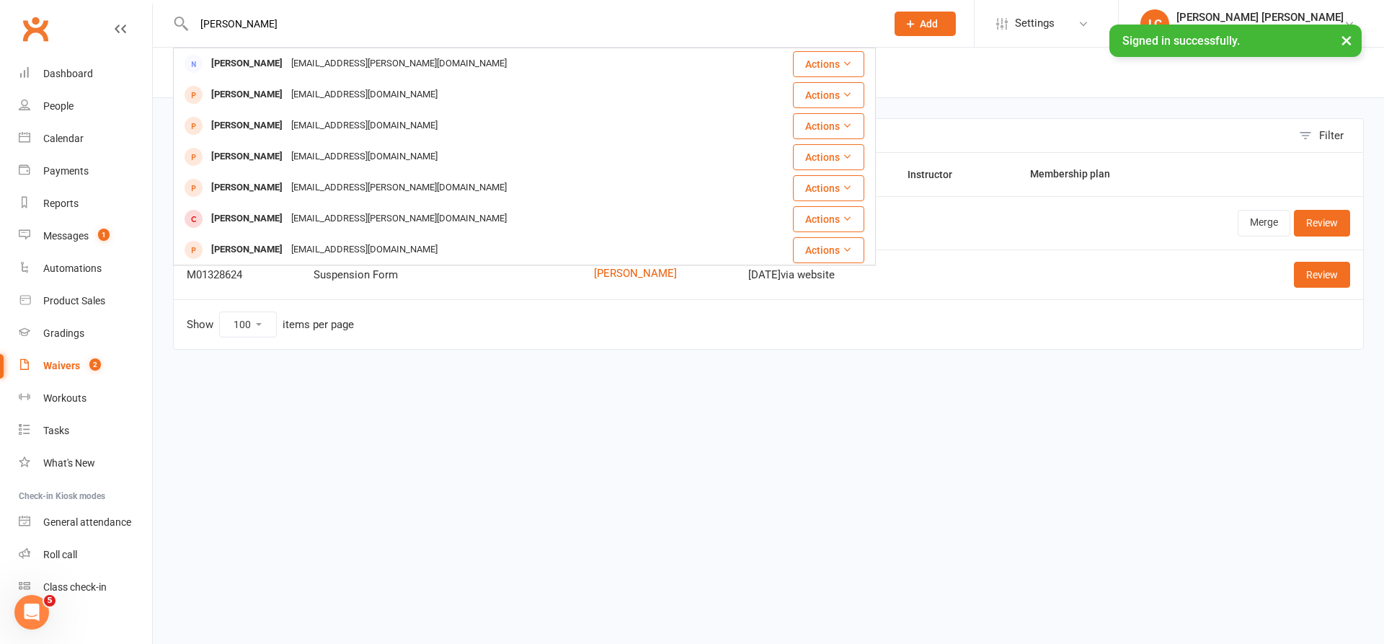
type input "[PERSON_NAME]"
click at [402, 410] on html "Clint Walker Trish Walker trishq.walker@gmail.com Actions Dylan Walker d.sprint…" at bounding box center [692, 205] width 1384 height 410
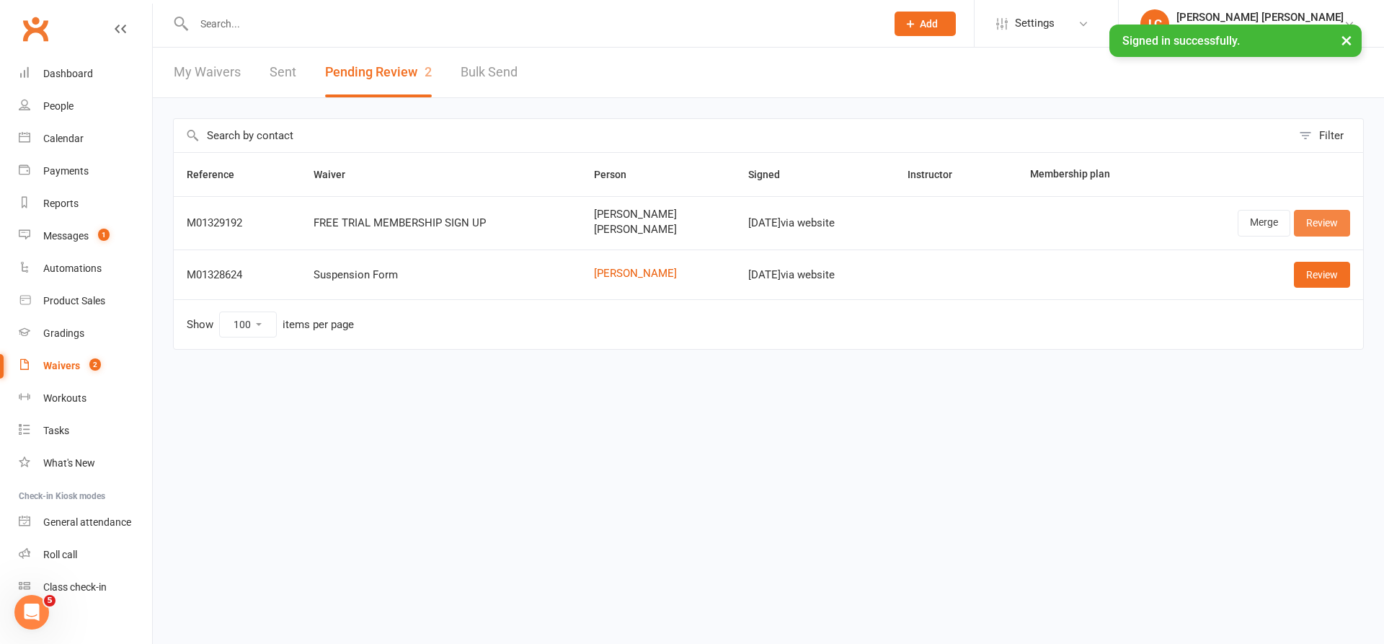
click at [1338, 221] on link "Review" at bounding box center [1322, 223] width 56 height 26
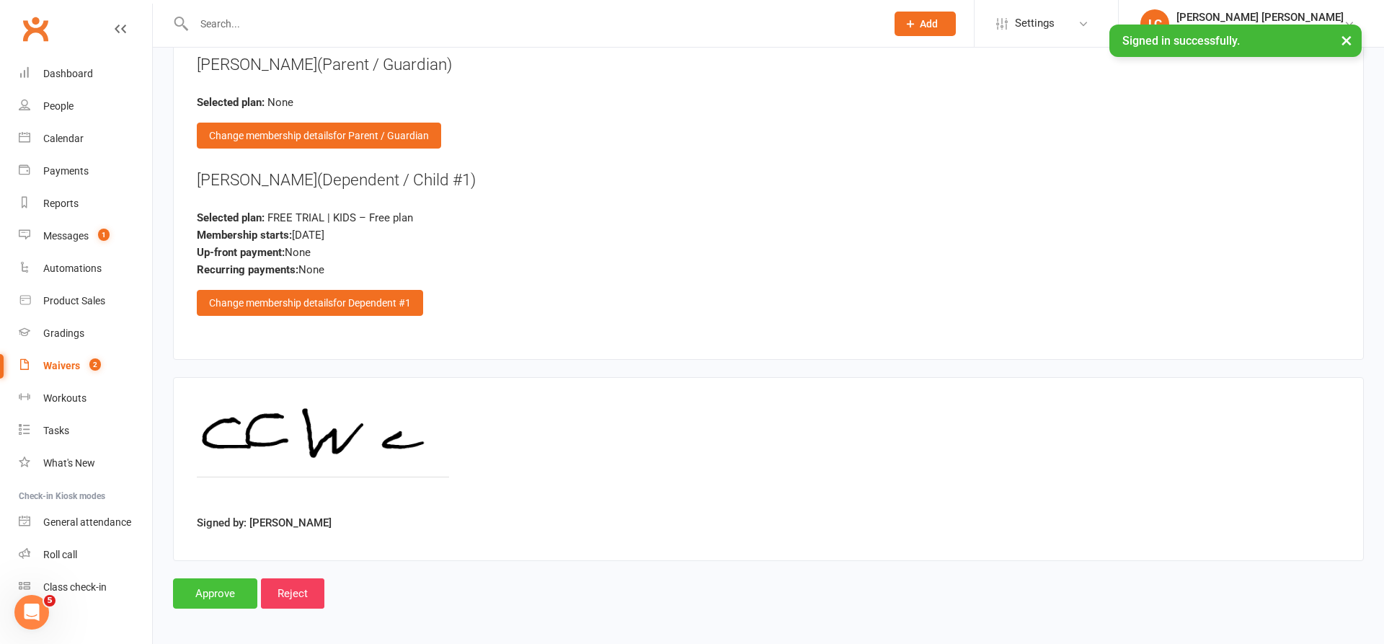
scroll to position [1589, 0]
click at [218, 586] on input "Approve" at bounding box center [215, 594] width 84 height 30
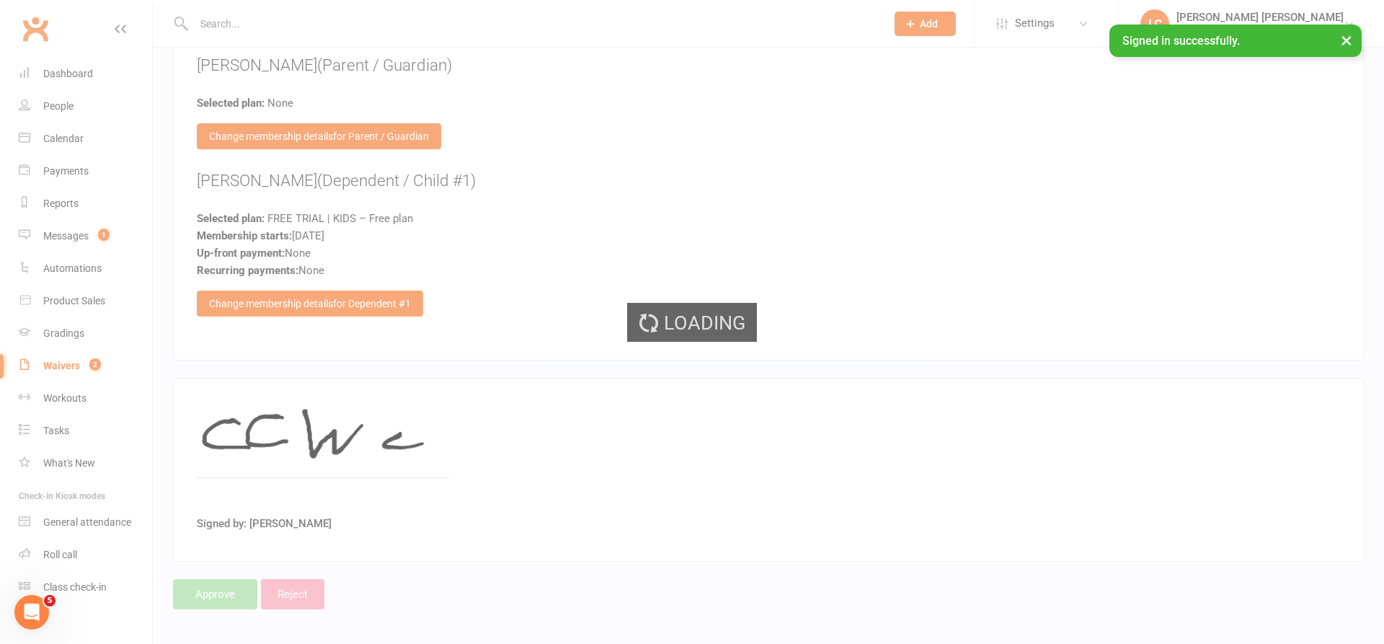
select select "100"
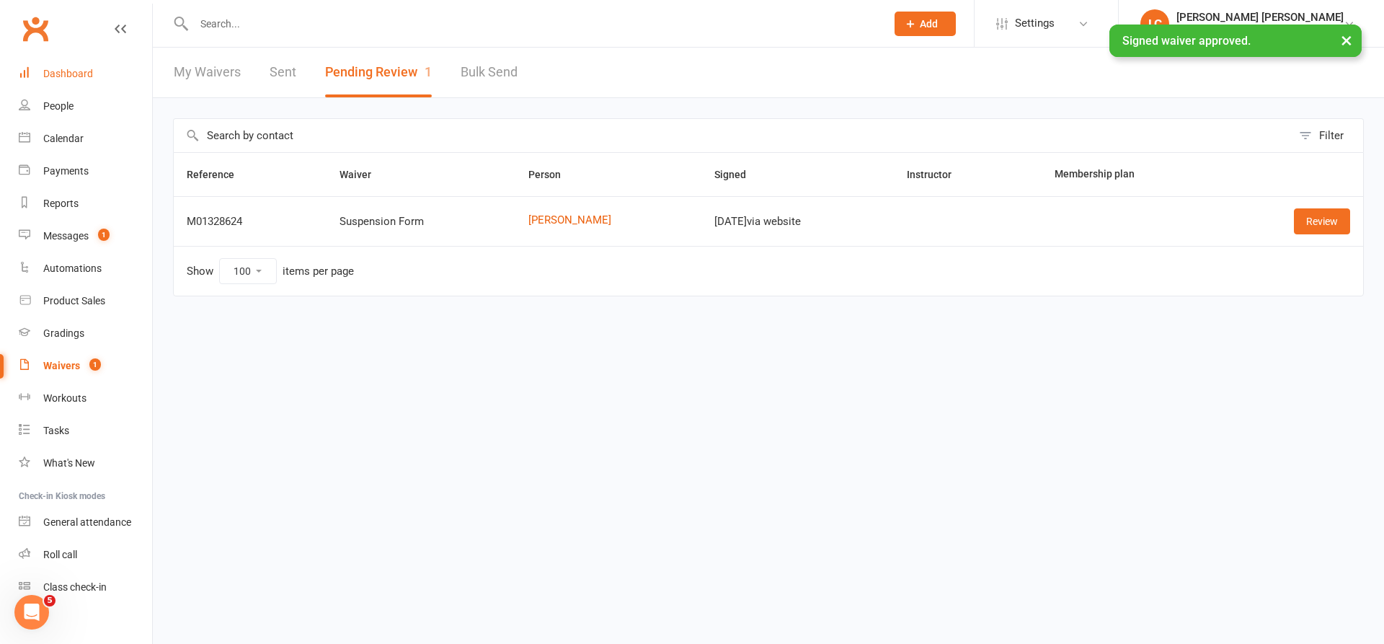
click at [78, 67] on link "Dashboard" at bounding box center [85, 74] width 133 height 32
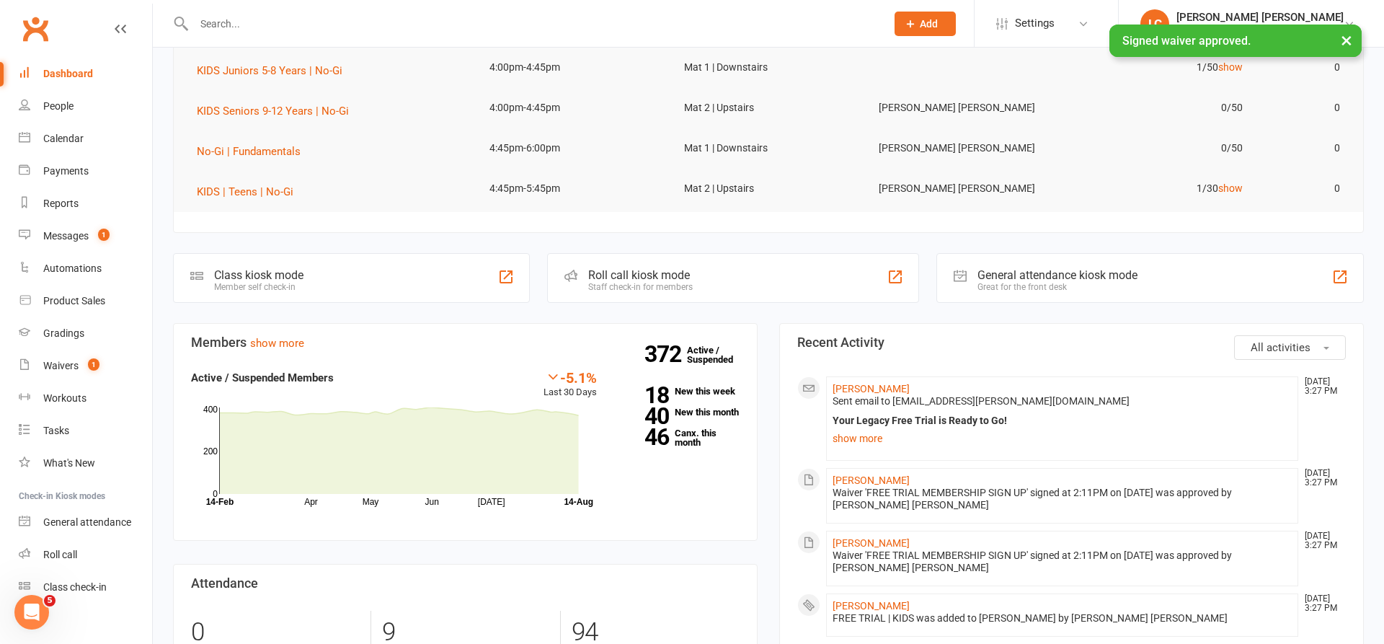
scroll to position [183, 0]
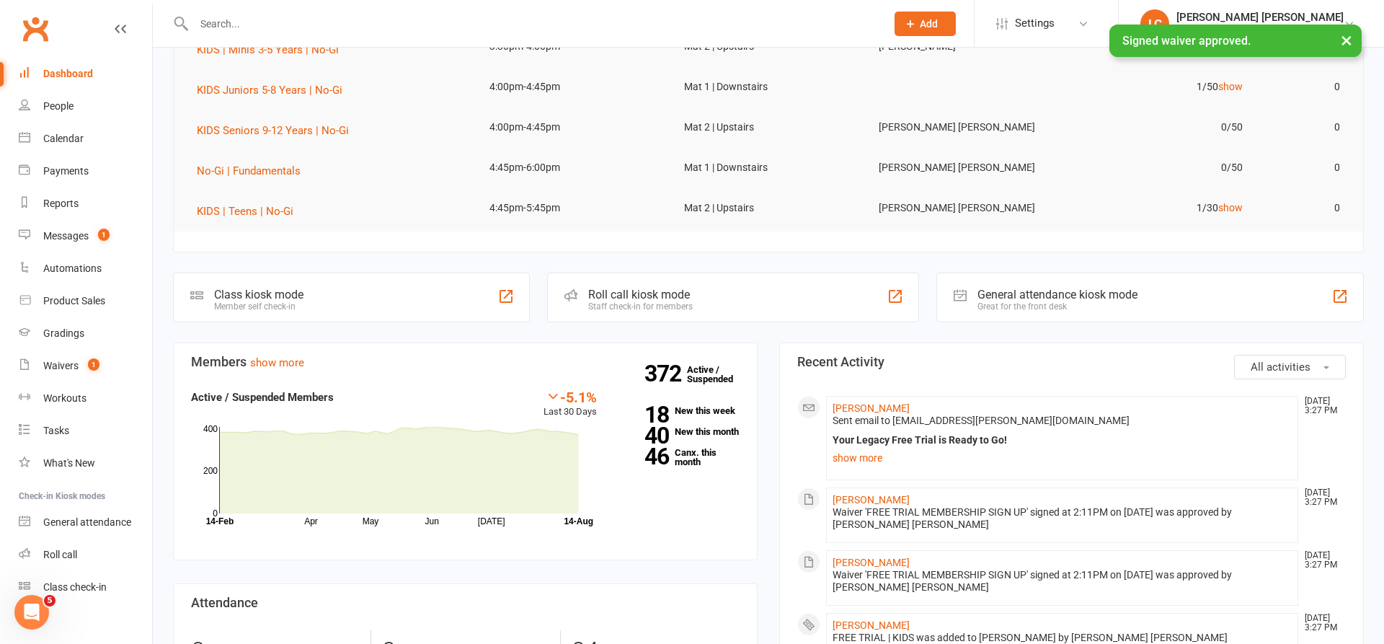
click at [872, 410] on link "[PERSON_NAME]" at bounding box center [871, 408] width 77 height 12
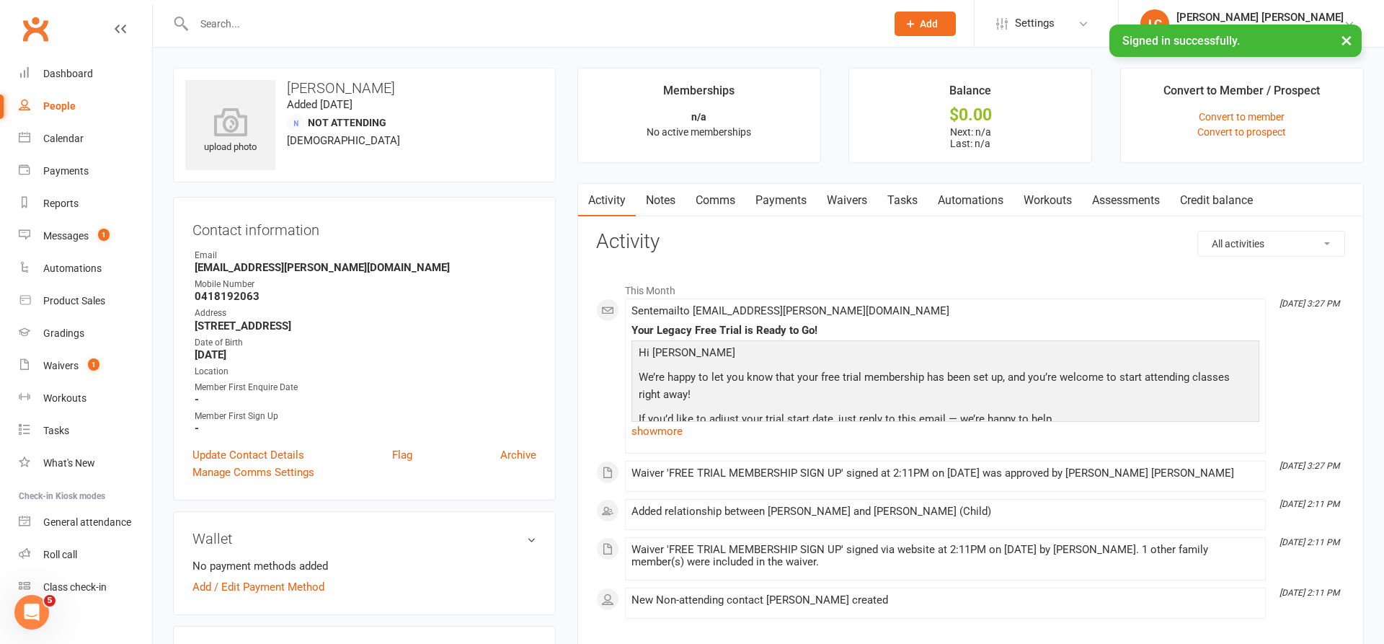
drag, startPoint x: 79, startPoint y: 71, endPoint x: 160, endPoint y: 89, distance: 82.9
click at [79, 71] on div "Dashboard" at bounding box center [68, 74] width 50 height 12
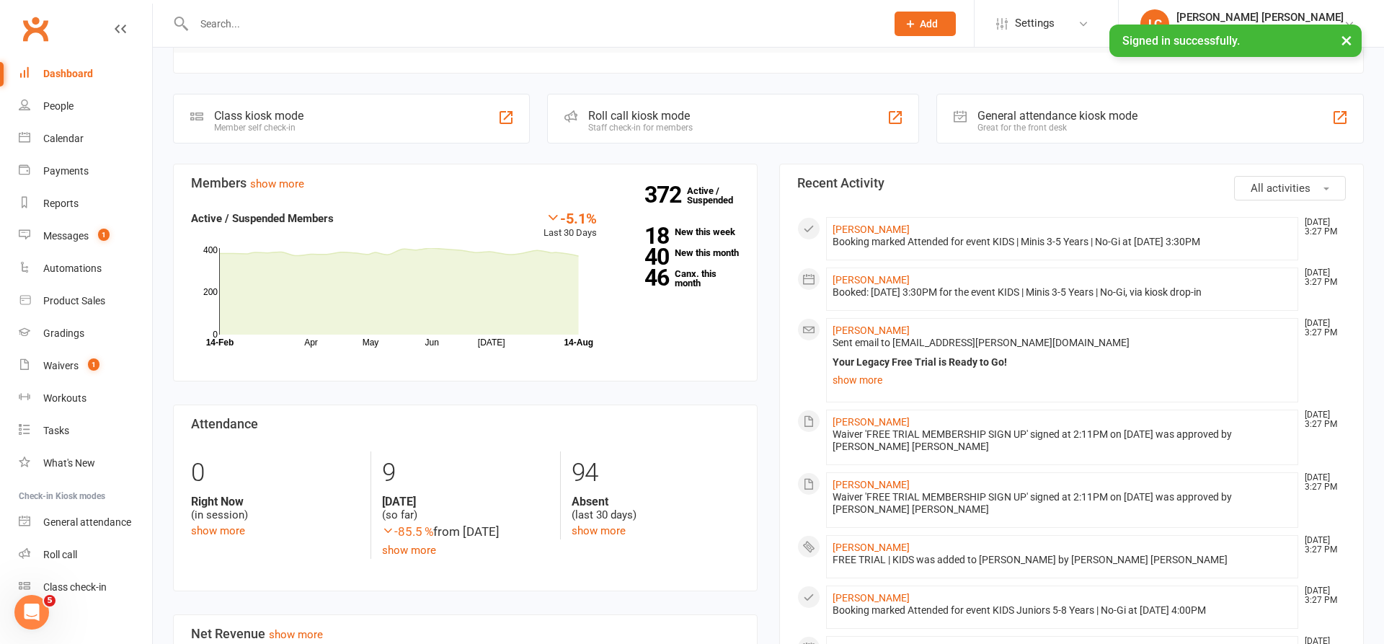
scroll to position [399, 0]
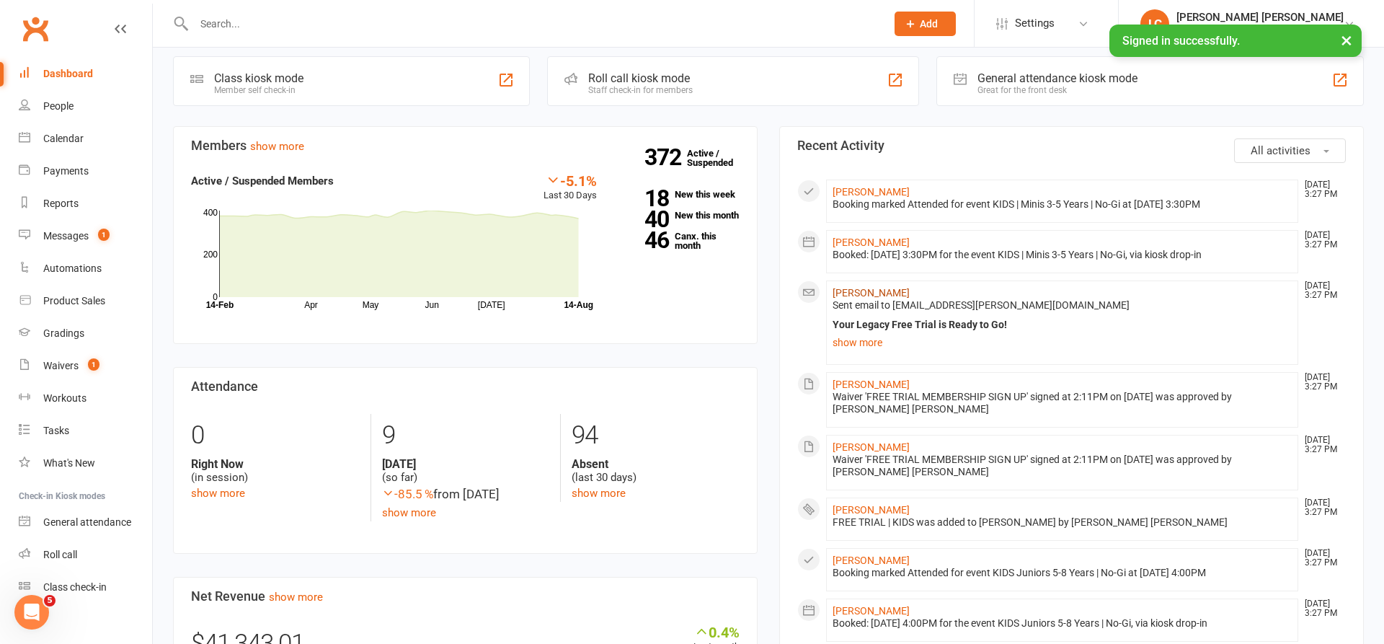
click at [855, 288] on link "[PERSON_NAME]" at bounding box center [871, 293] width 77 height 12
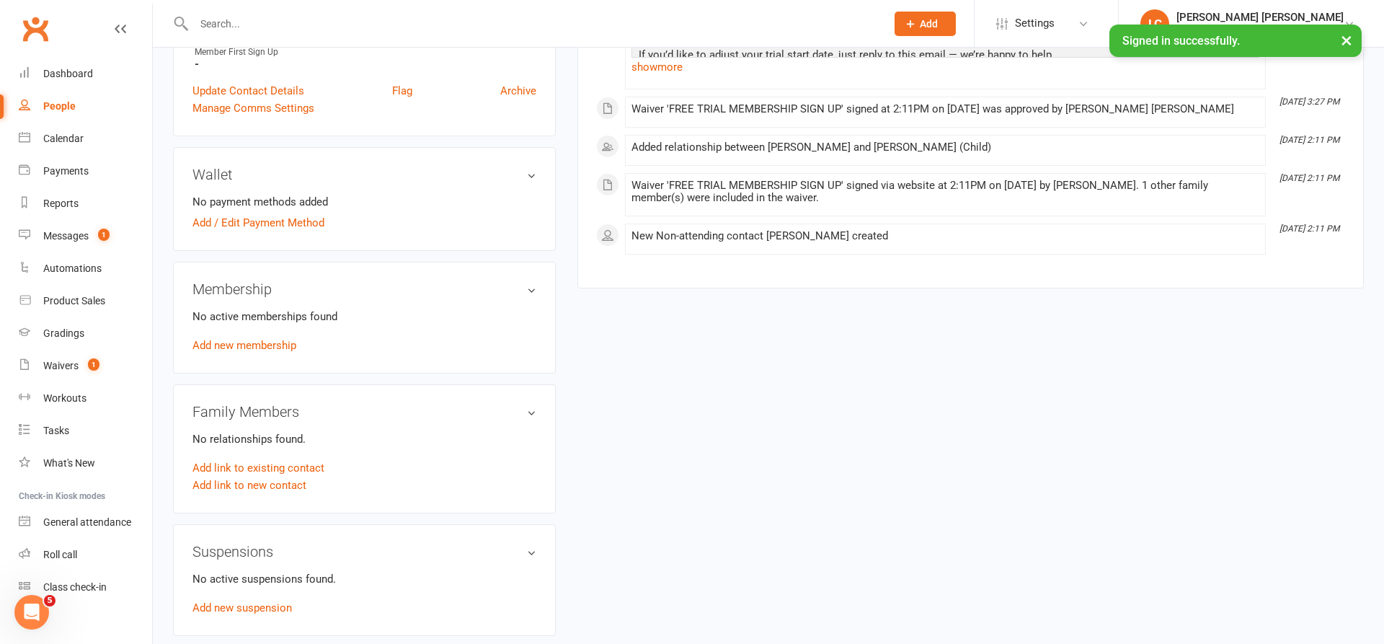
scroll to position [449, 0]
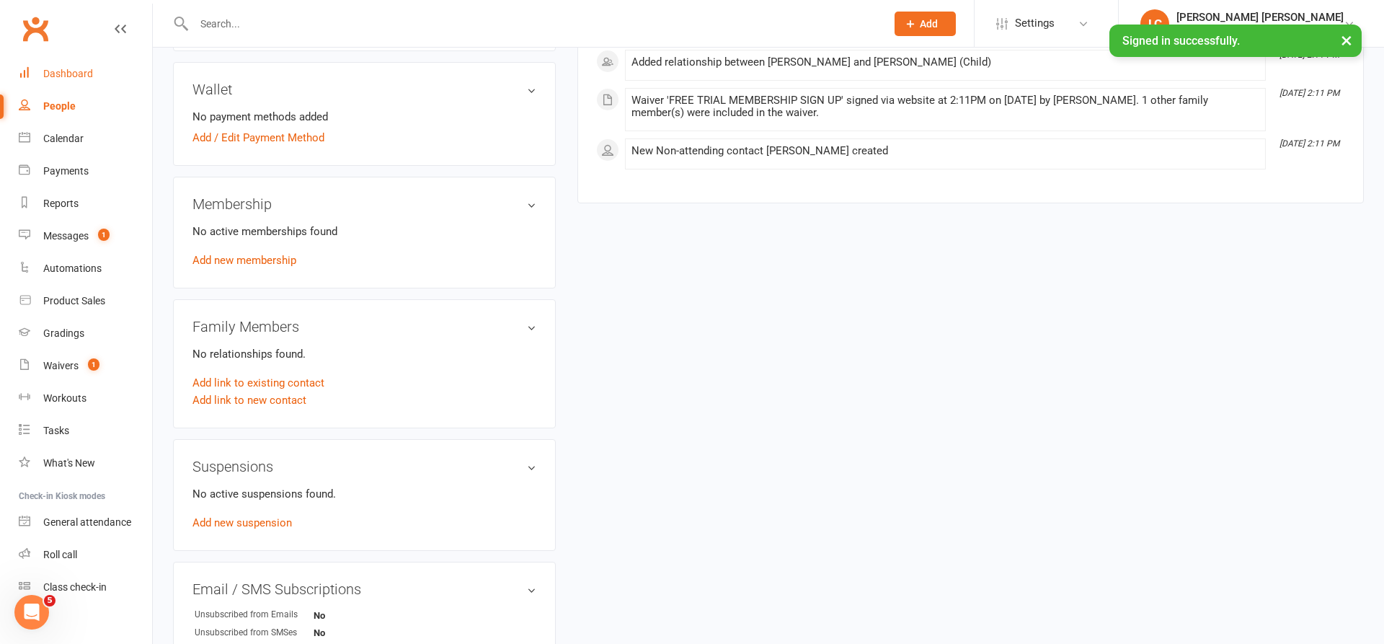
click at [59, 76] on div "Dashboard" at bounding box center [68, 74] width 50 height 12
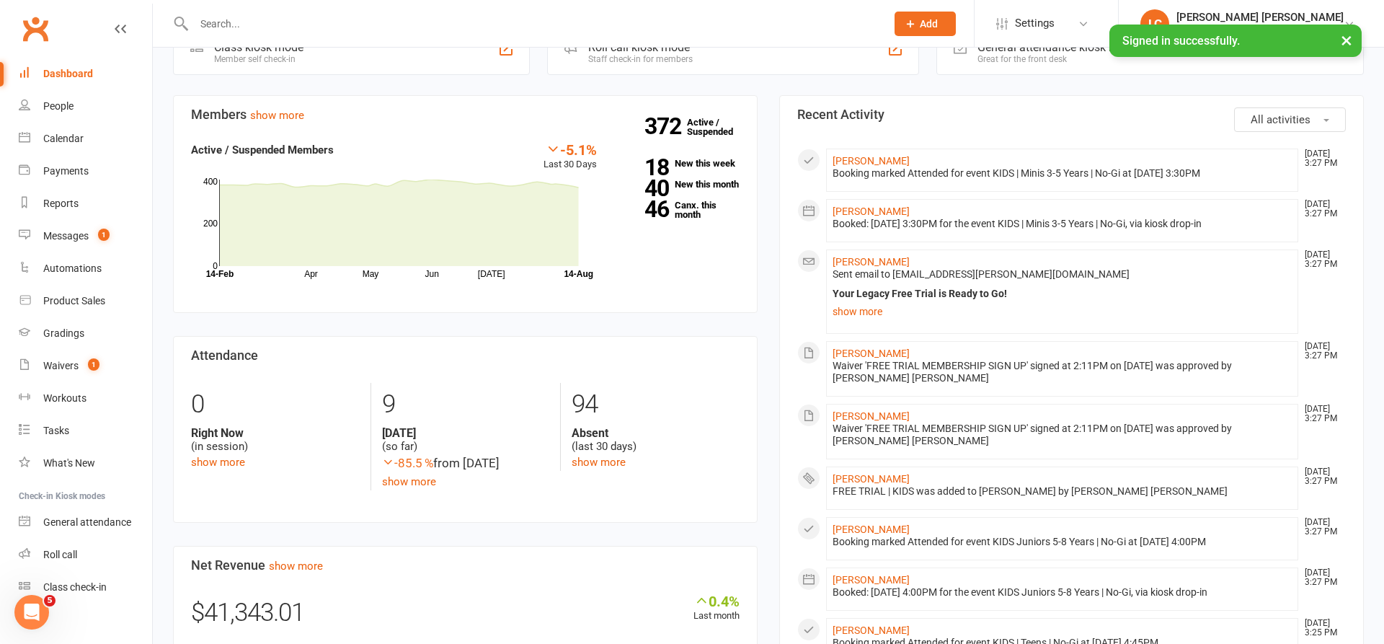
scroll to position [461, 0]
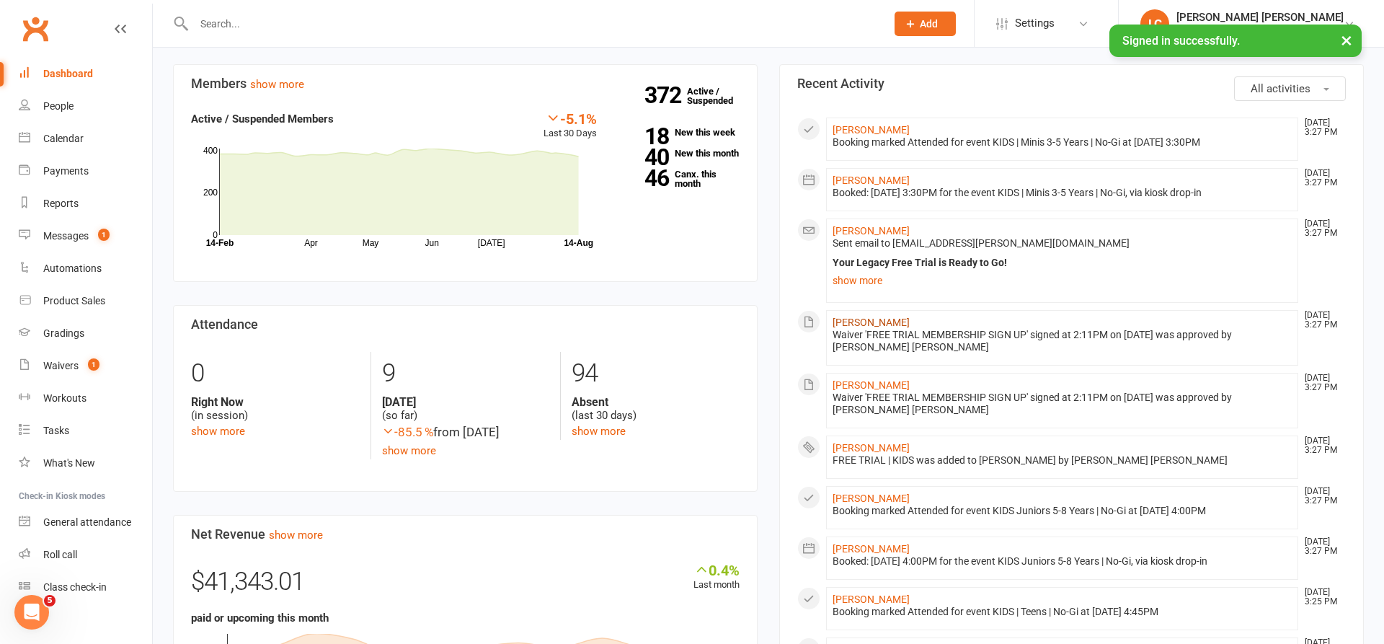
click at [850, 322] on link "[PERSON_NAME]" at bounding box center [871, 323] width 77 height 12
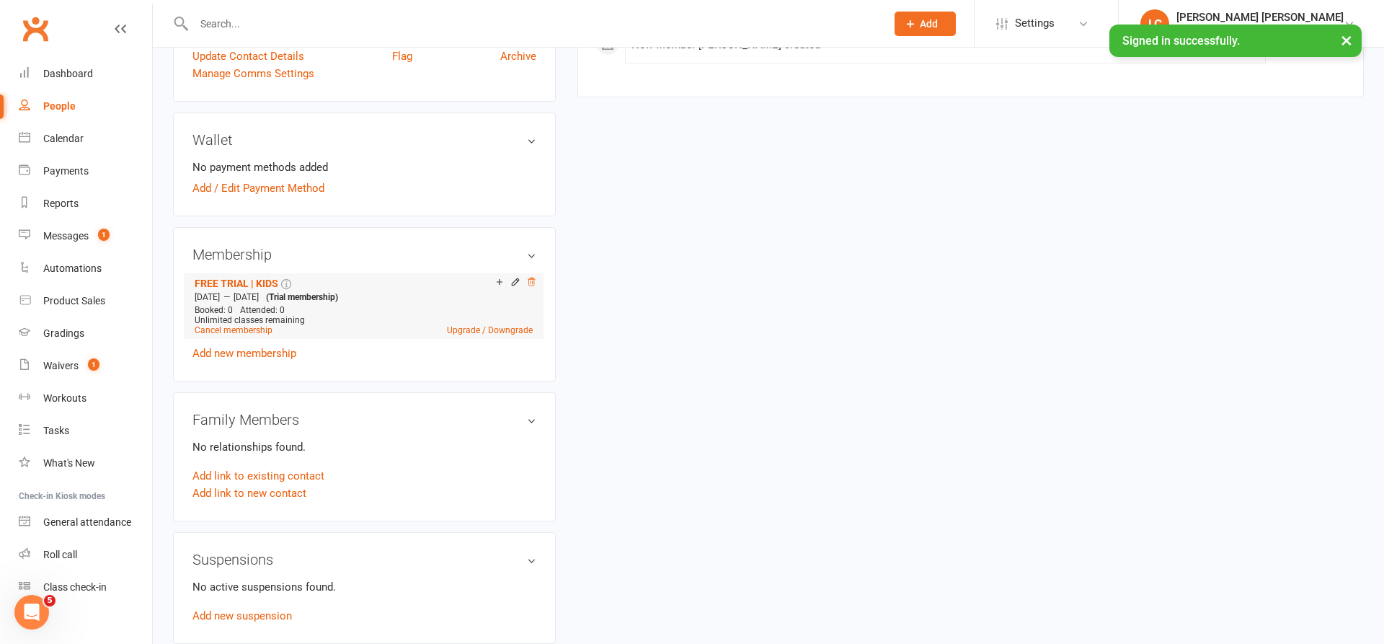
scroll to position [432, 0]
click at [531, 280] on icon at bounding box center [531, 281] width 7 height 8
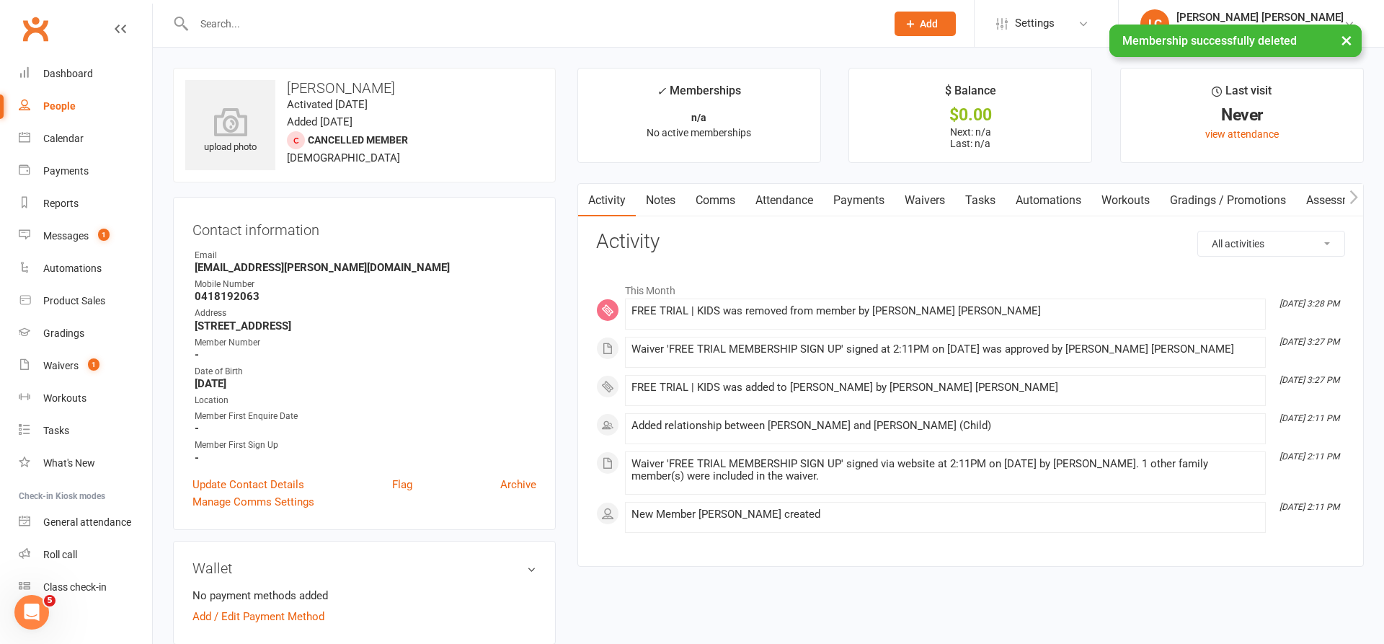
scroll to position [0, 0]
click at [67, 76] on div "Dashboard" at bounding box center [68, 74] width 50 height 12
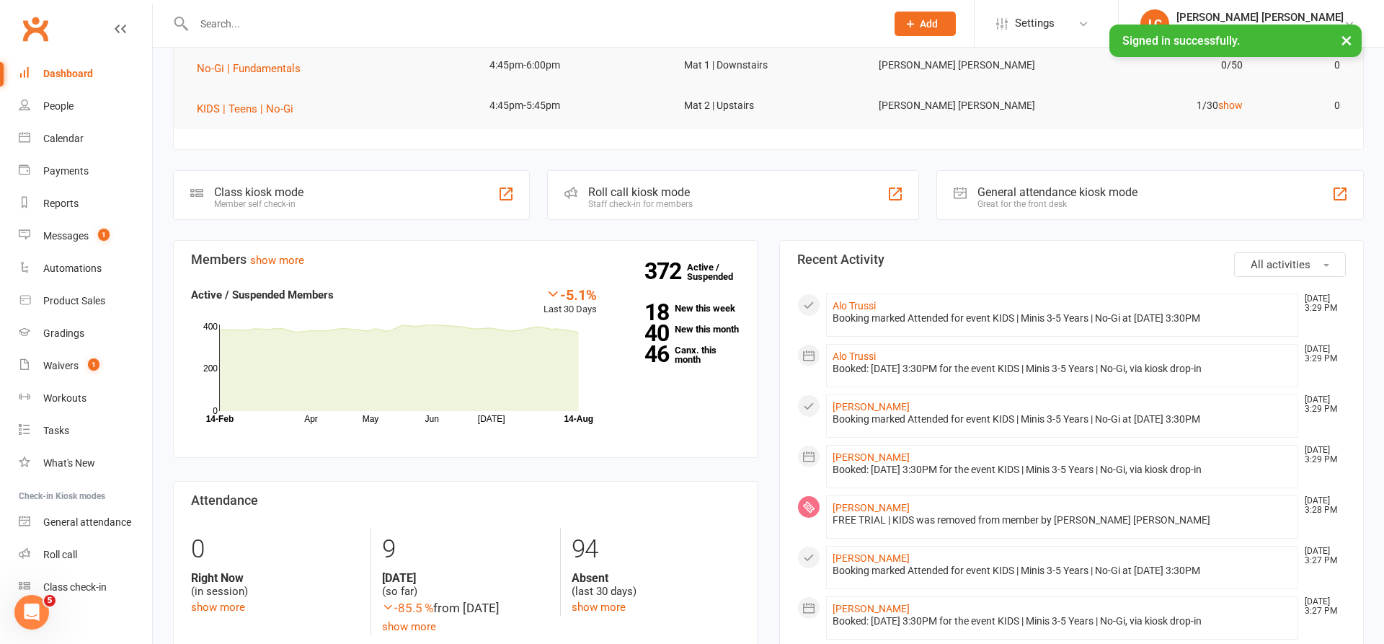
scroll to position [288, 0]
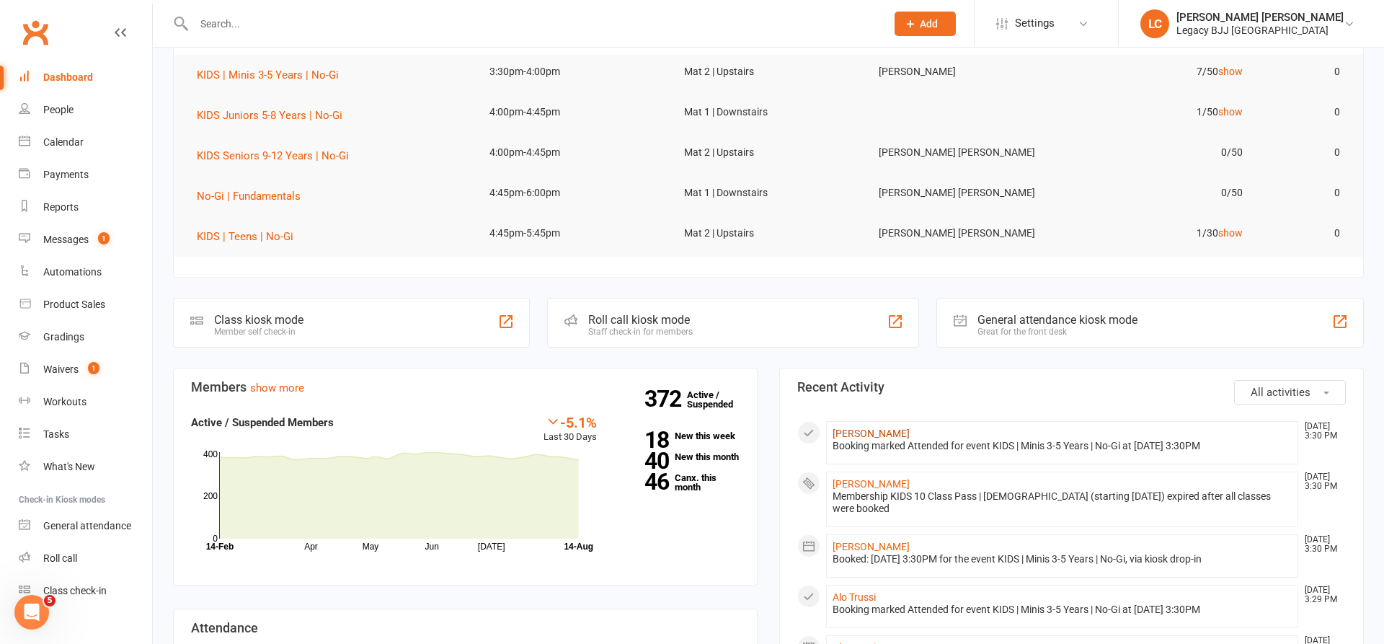
scroll to position [179, 0]
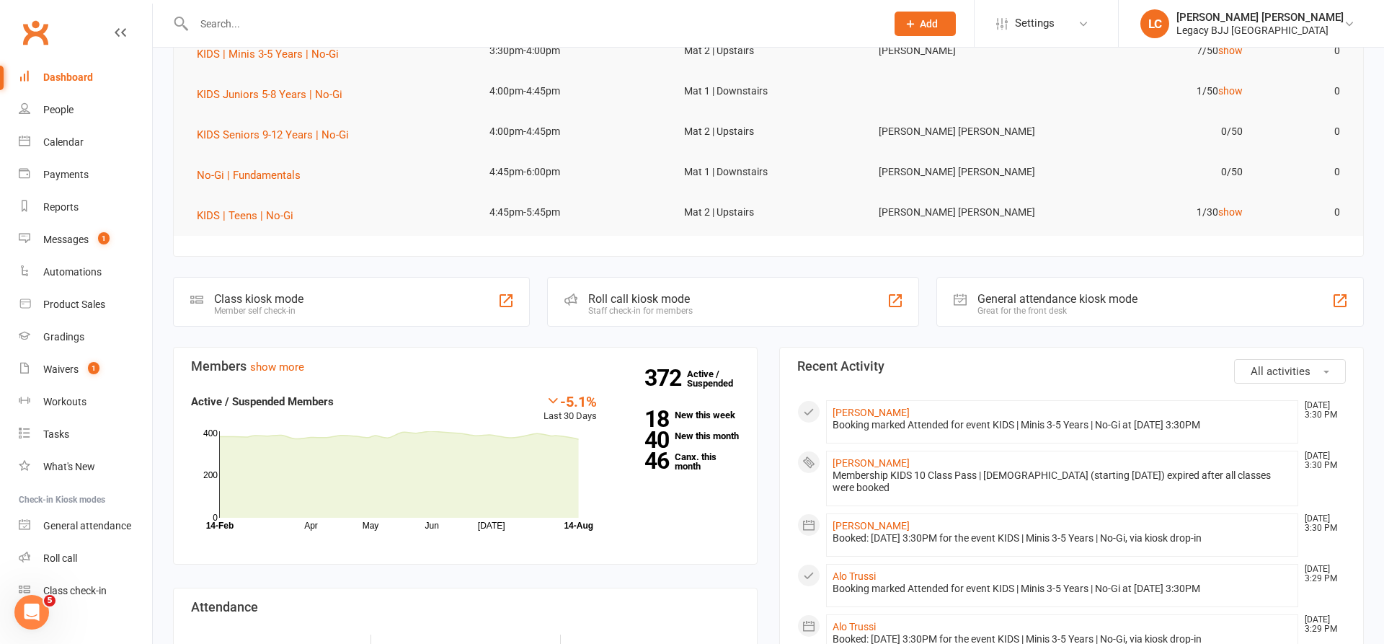
click at [883, 407] on link "Polina Houston" at bounding box center [871, 413] width 77 height 12
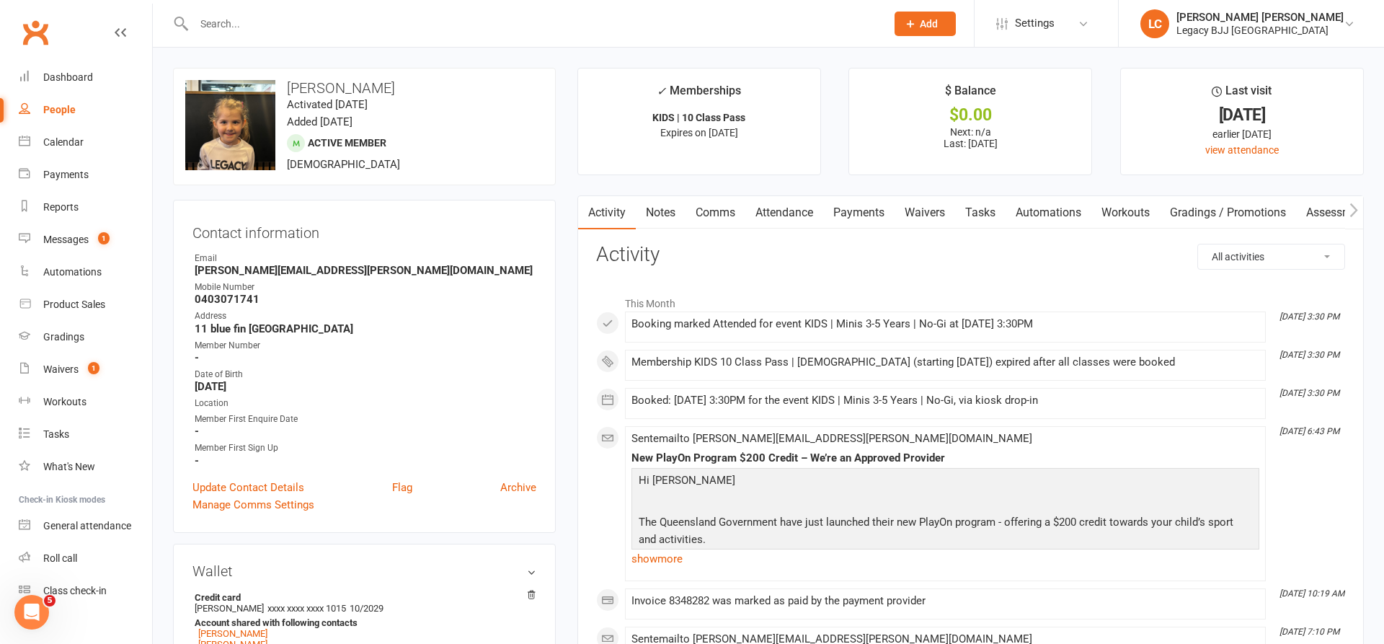
click at [801, 210] on link "Attendance" at bounding box center [785, 212] width 78 height 33
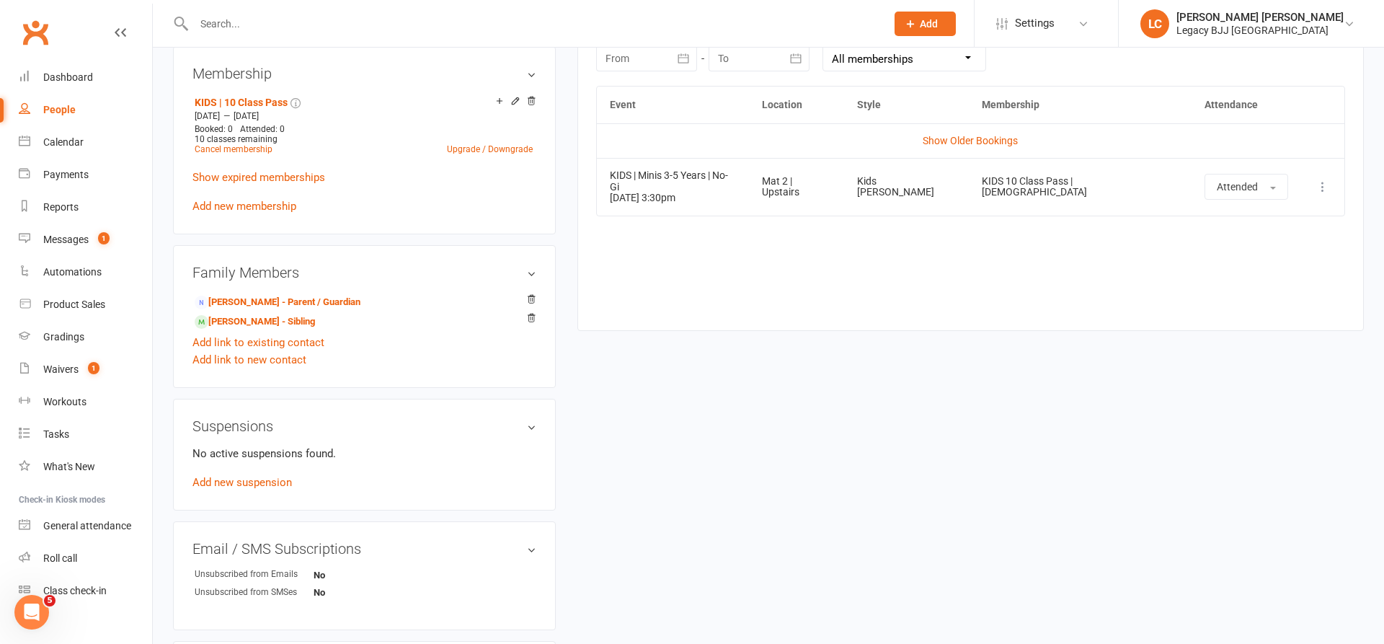
scroll to position [453, 0]
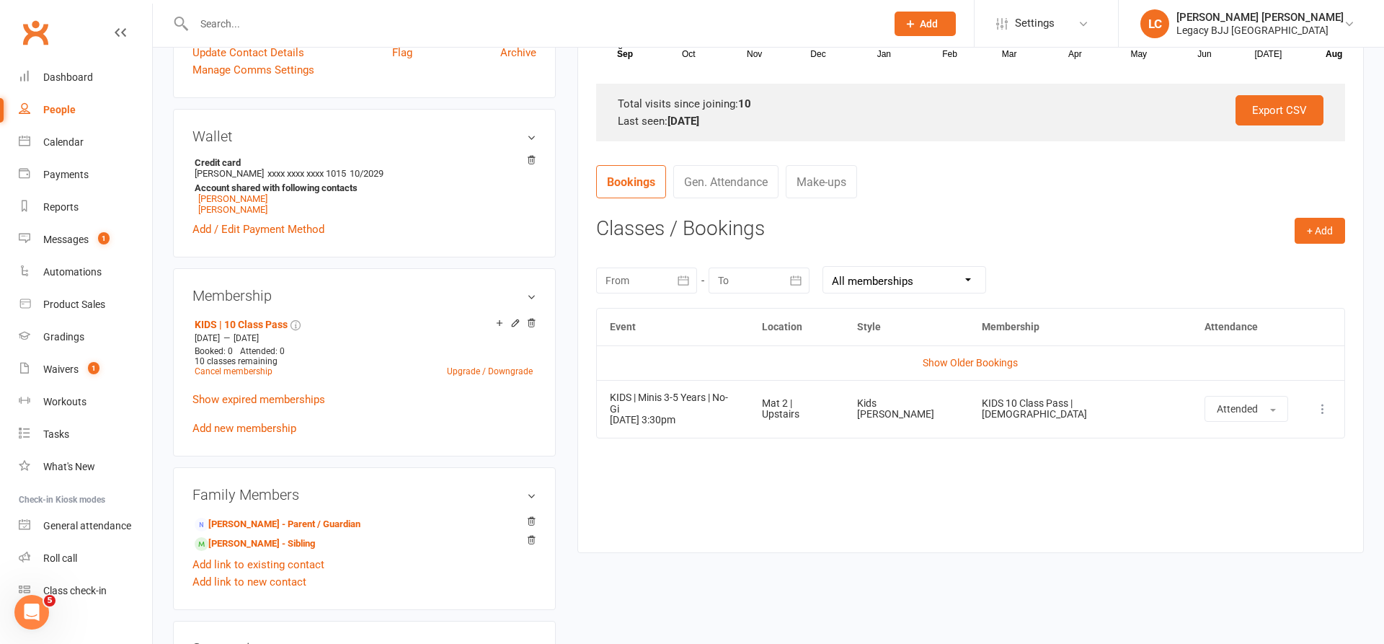
scroll to position [485, 0]
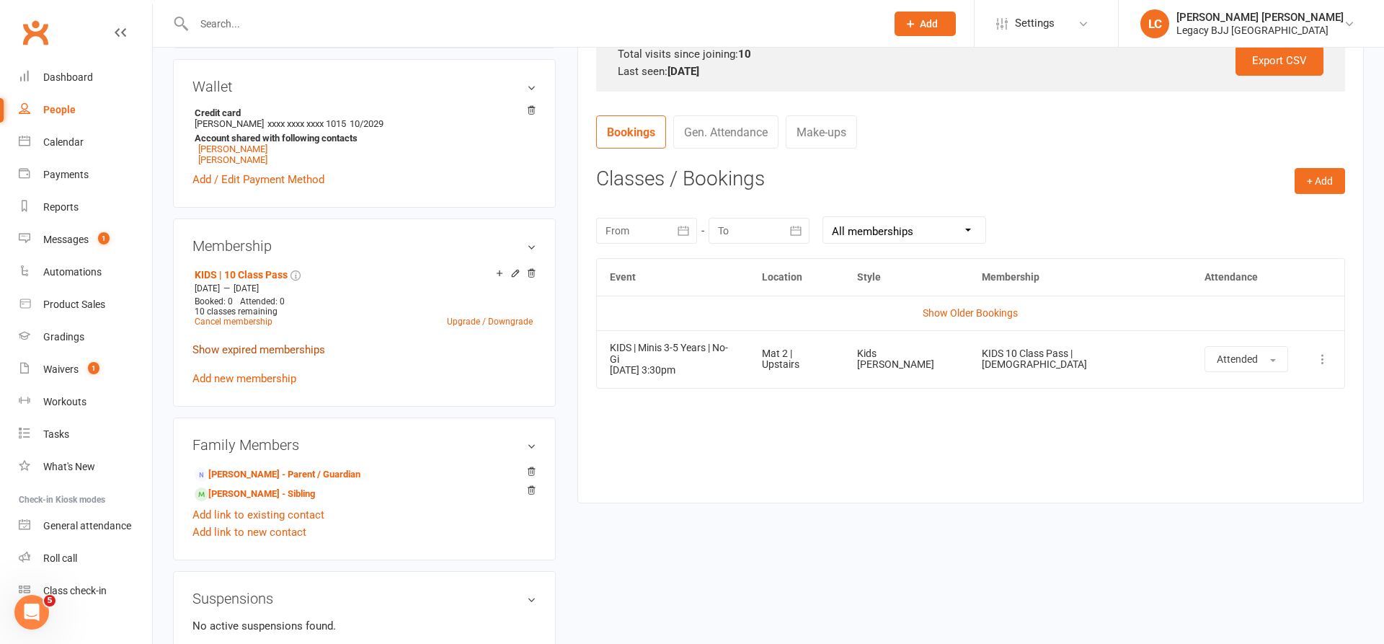
click at [225, 352] on link "Show expired memberships" at bounding box center [259, 349] width 133 height 13
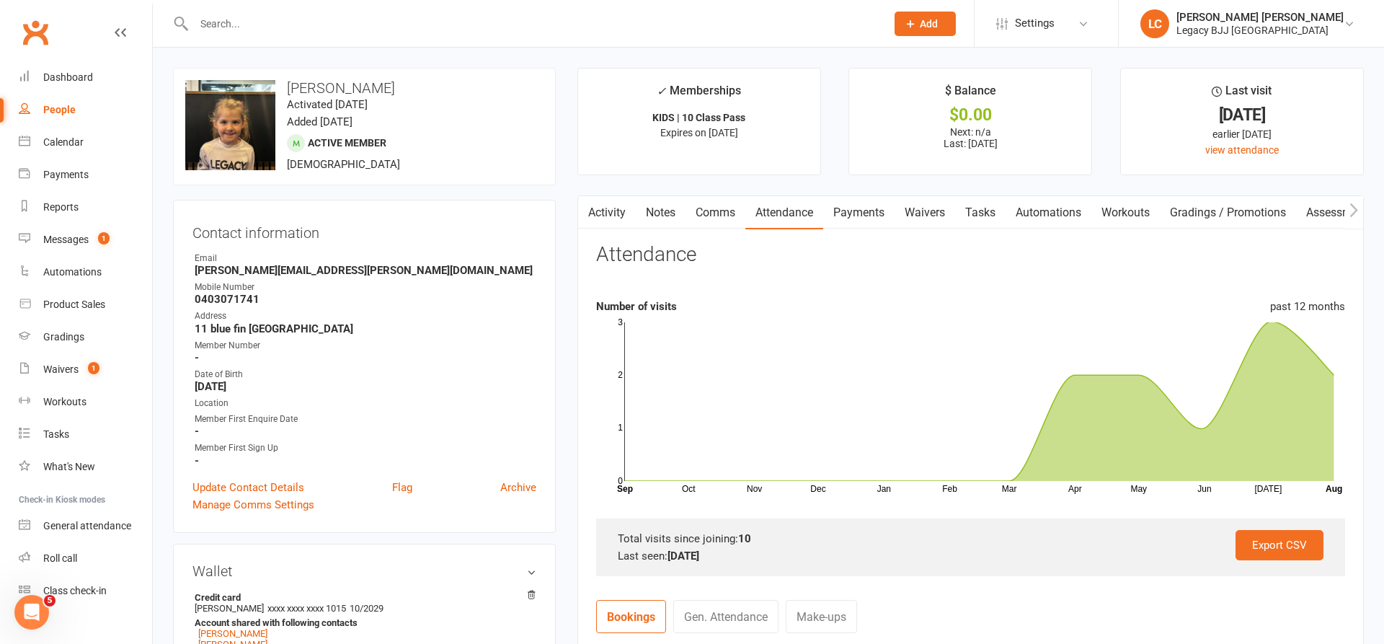
scroll to position [0, 0]
click at [71, 83] on link "Dashboard" at bounding box center [85, 77] width 133 height 32
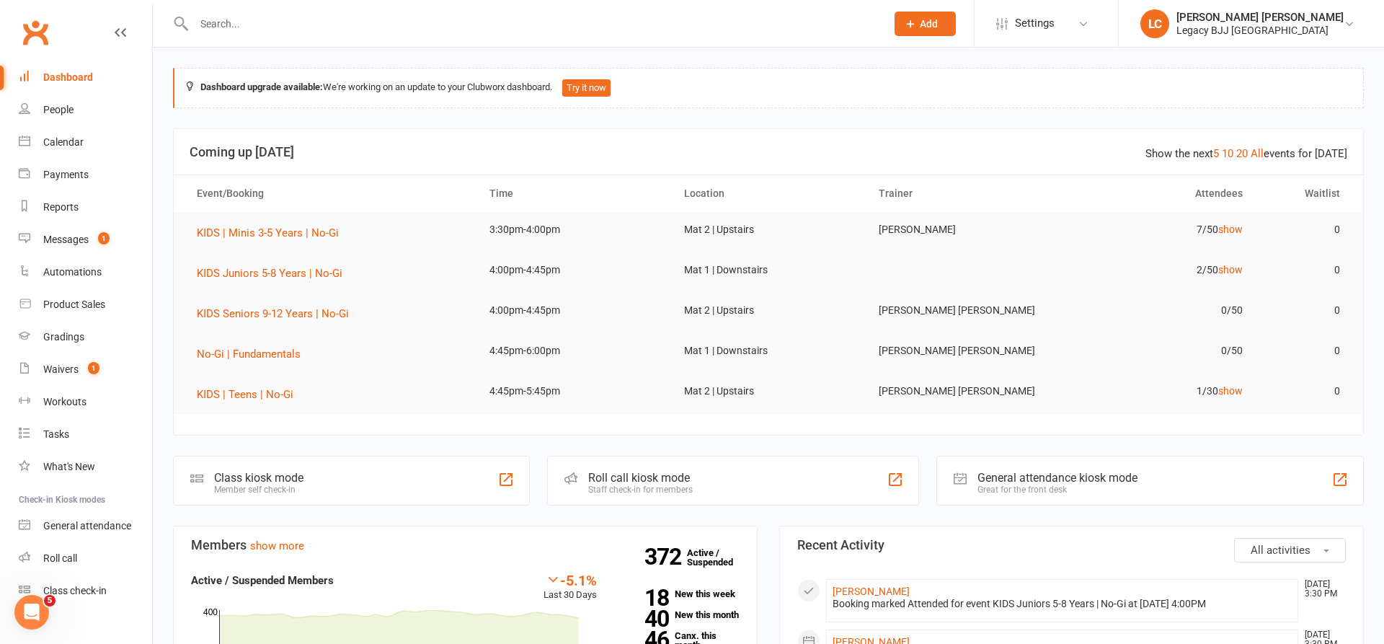
click at [309, 38] on div at bounding box center [524, 23] width 703 height 47
click at [324, 23] on input "text" at bounding box center [533, 24] width 686 height 20
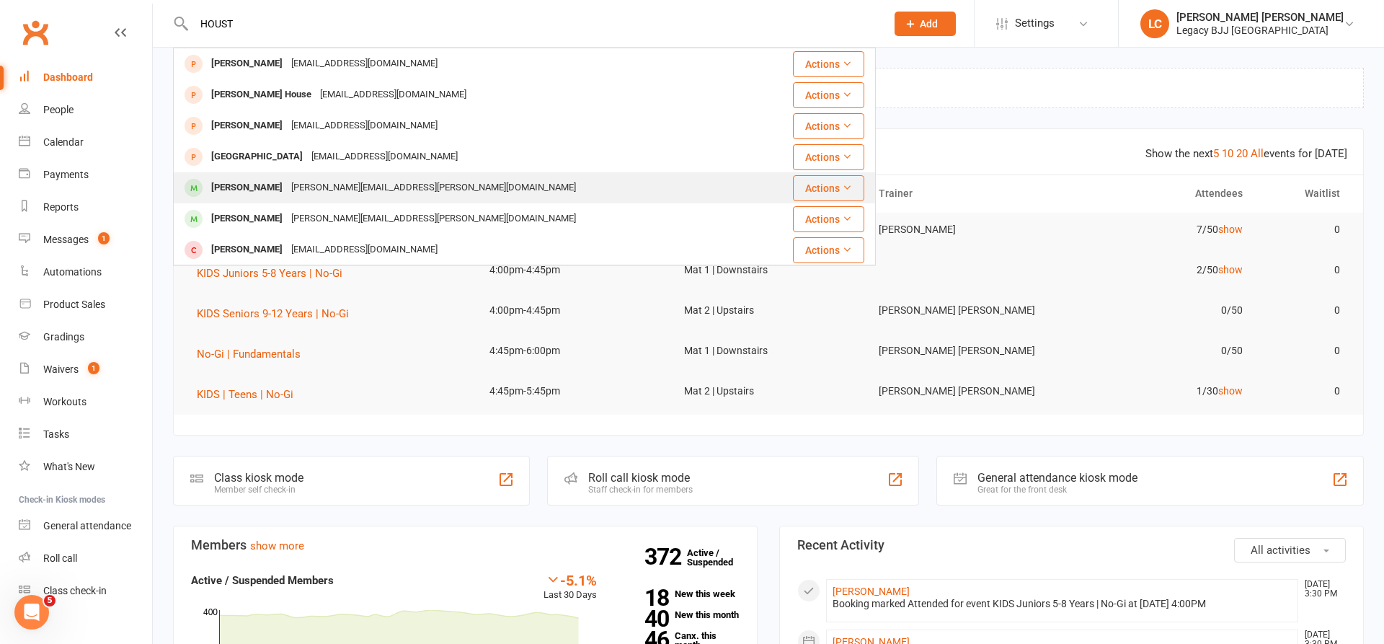
scroll to position [2, 0]
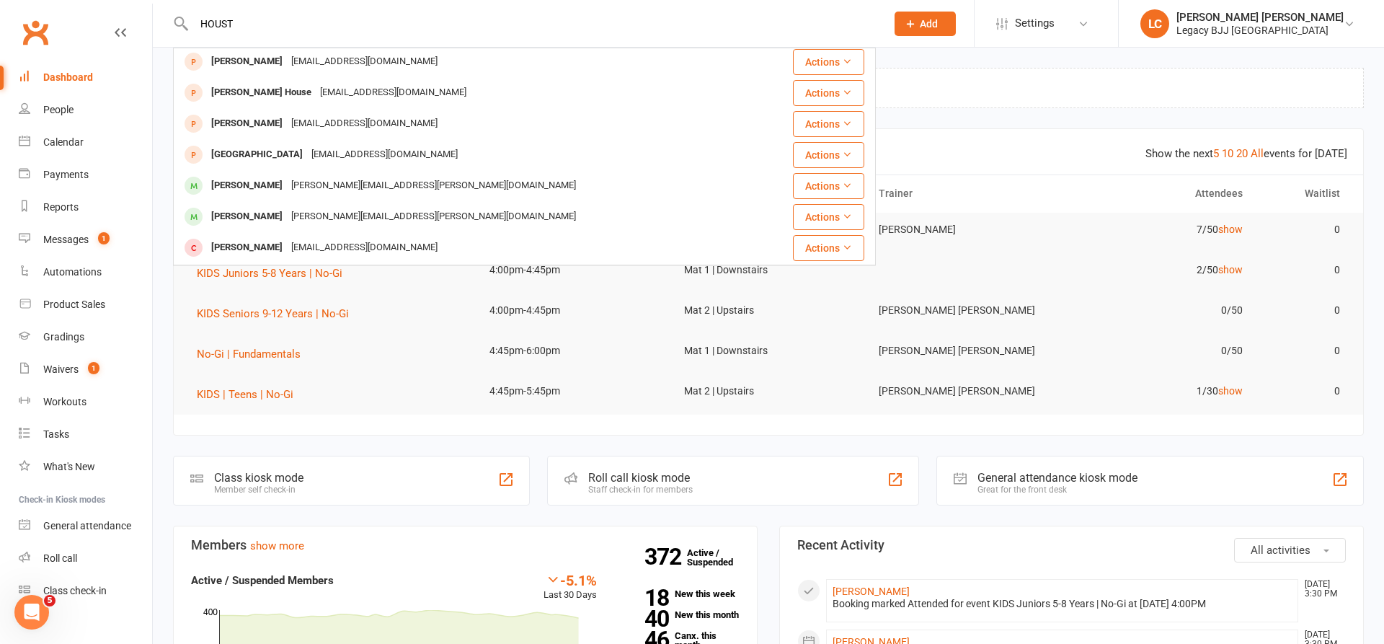
click at [361, 24] on input "HOUST" at bounding box center [533, 24] width 686 height 20
click at [361, 23] on input "HOUST" at bounding box center [533, 24] width 686 height 20
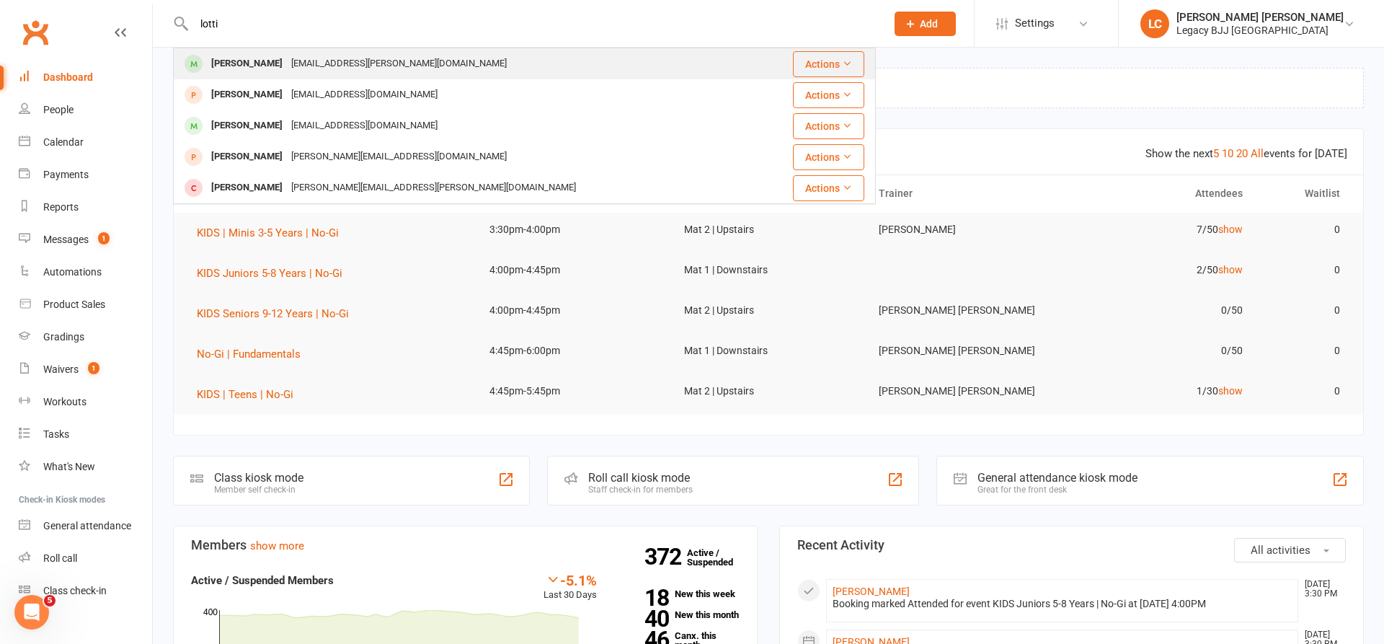
type input "lotti"
click at [287, 61] on div "Mhbh.harris@gmail.com" at bounding box center [399, 63] width 224 height 21
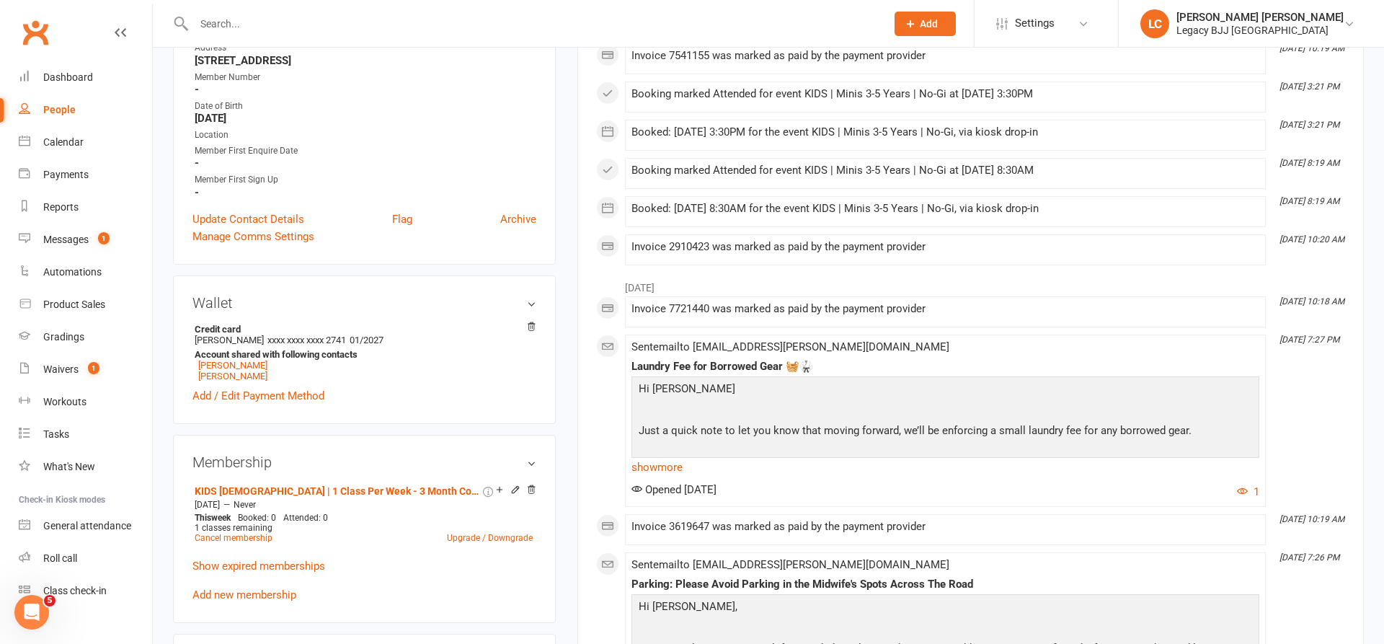
scroll to position [423, 0]
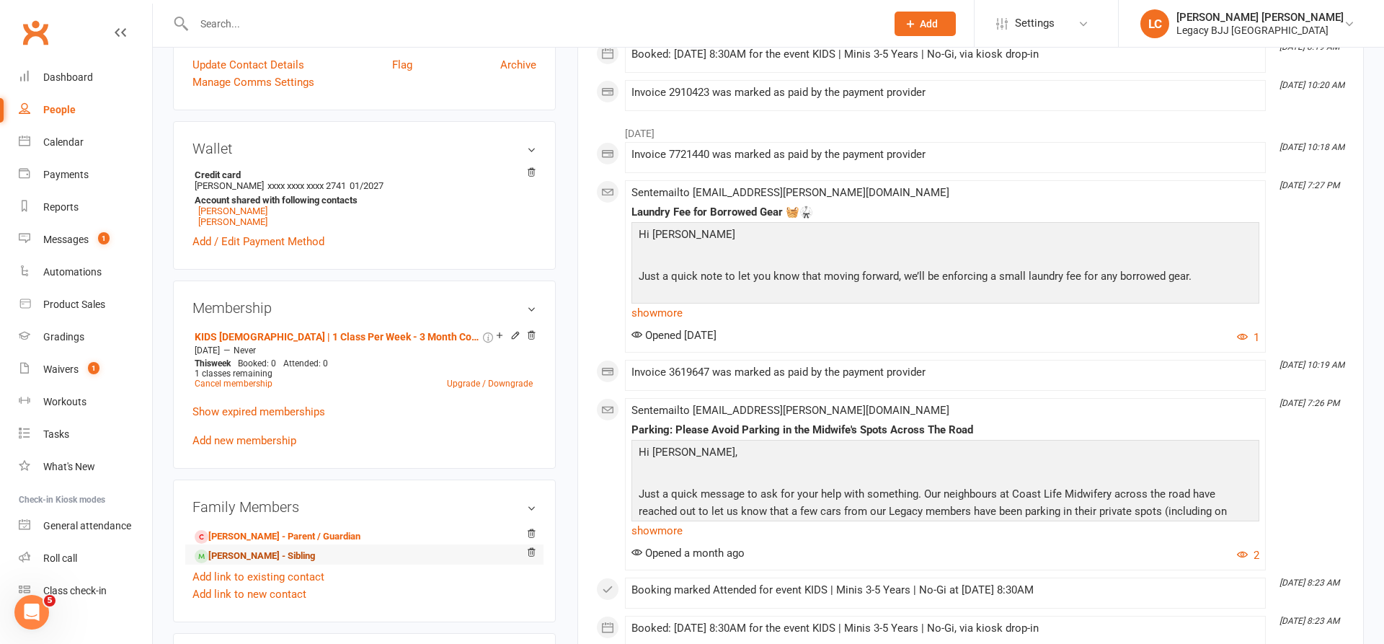
click at [257, 557] on link "Harper Harris - Sibling" at bounding box center [255, 556] width 120 height 15
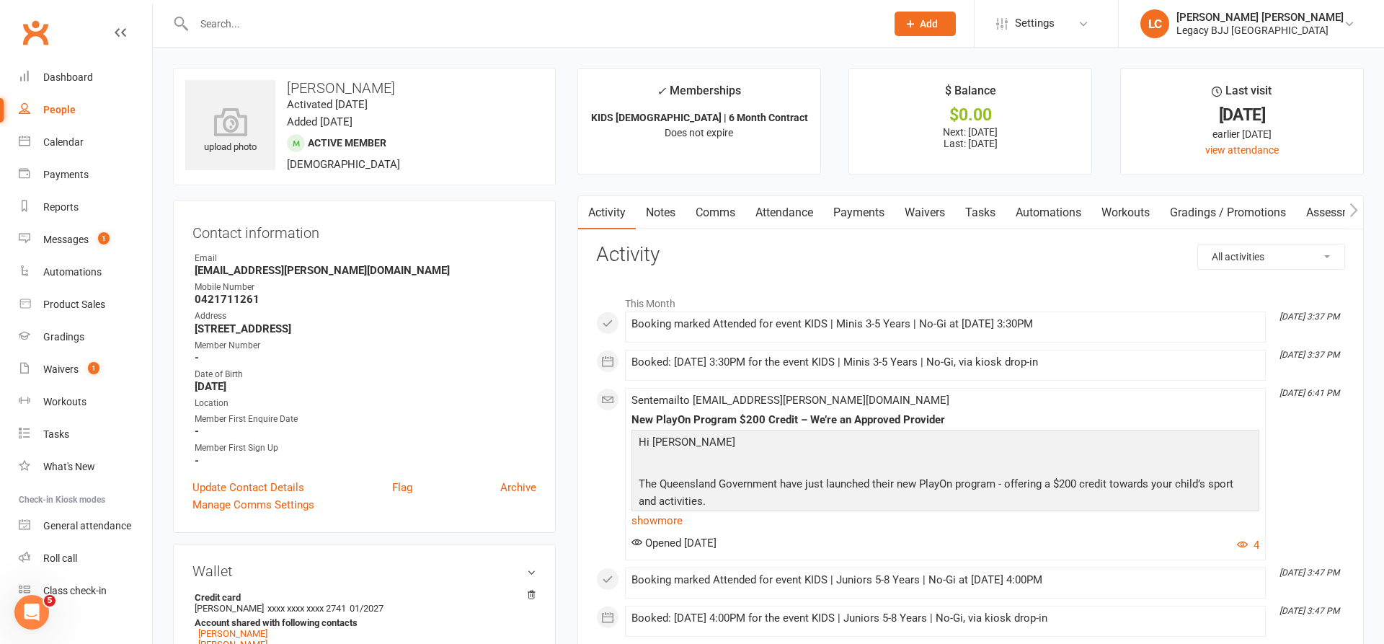
click at [875, 213] on link "Payments" at bounding box center [858, 212] width 71 height 33
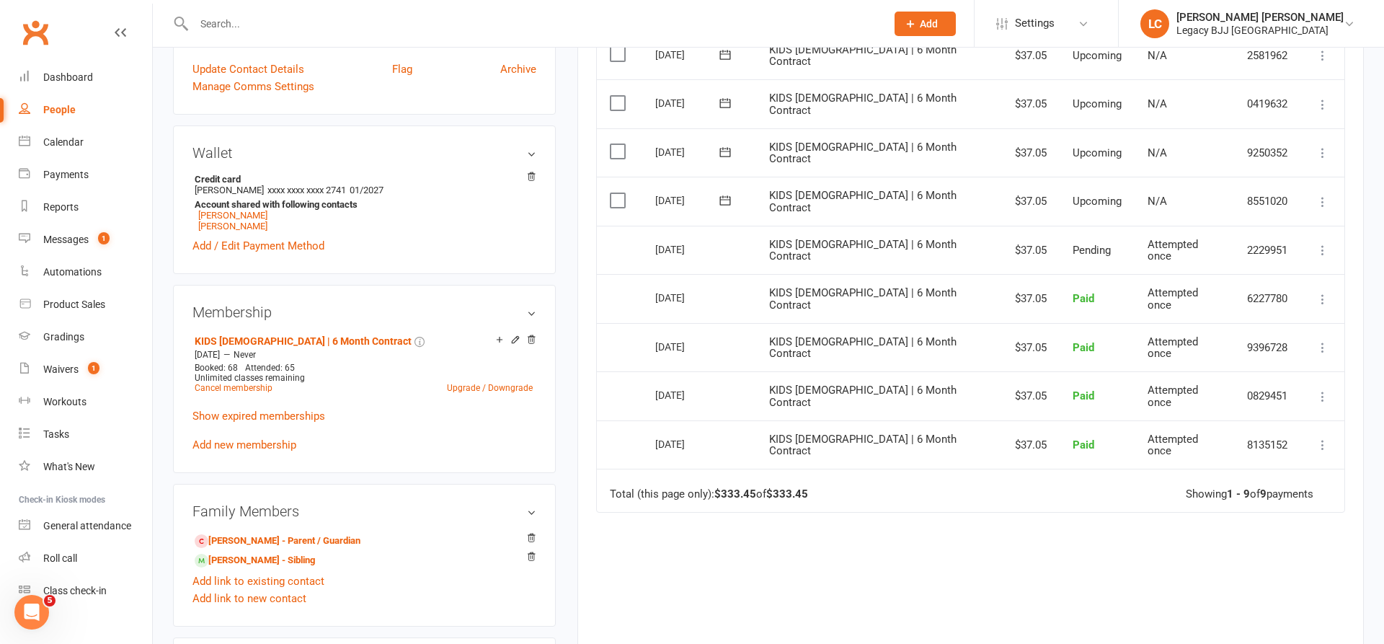
scroll to position [424, 0]
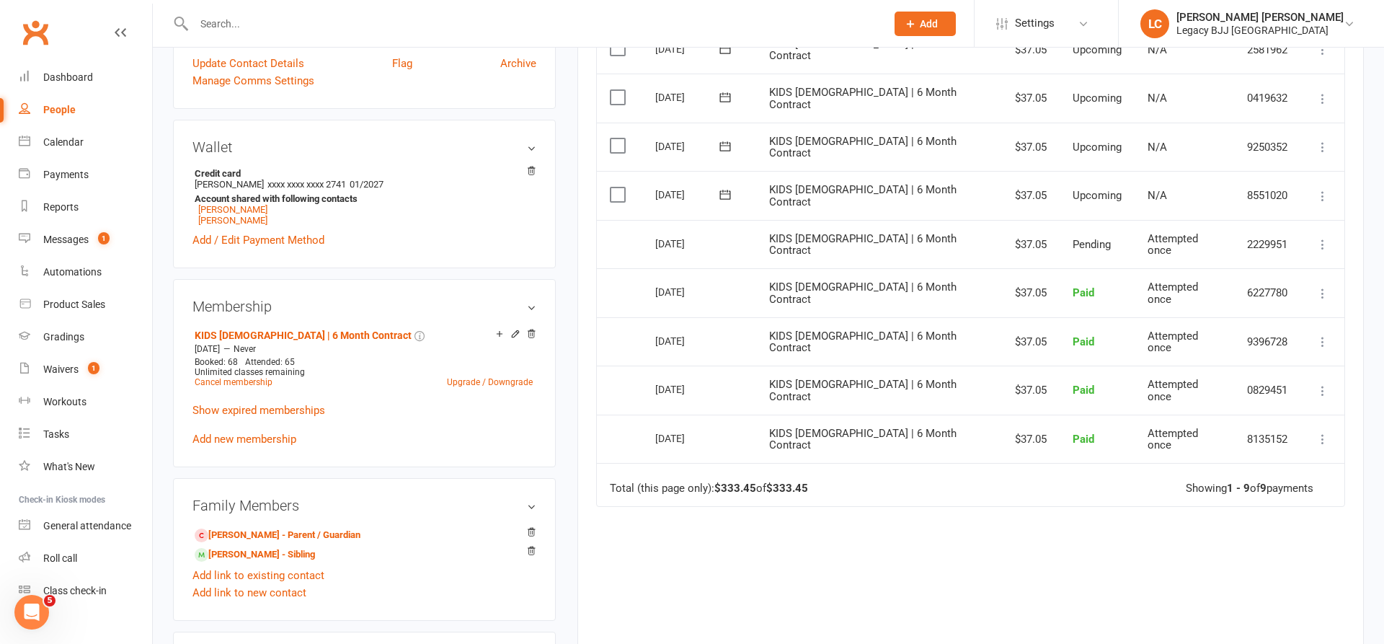
drag, startPoint x: 262, startPoint y: 556, endPoint x: 342, endPoint y: 514, distance: 90.3
click at [262, 556] on link "Lottie Harris - Sibling" at bounding box center [255, 554] width 120 height 15
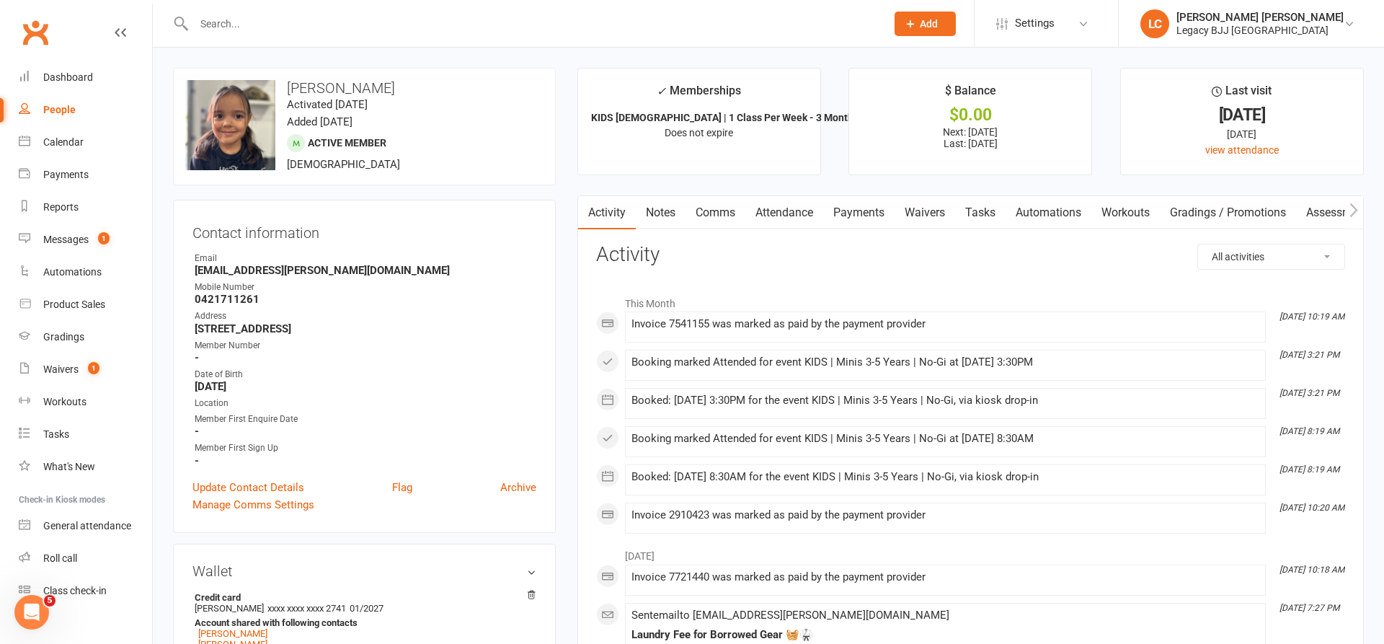
drag, startPoint x: 872, startPoint y: 213, endPoint x: 909, endPoint y: 228, distance: 39.8
click at [870, 213] on link "Payments" at bounding box center [858, 212] width 71 height 33
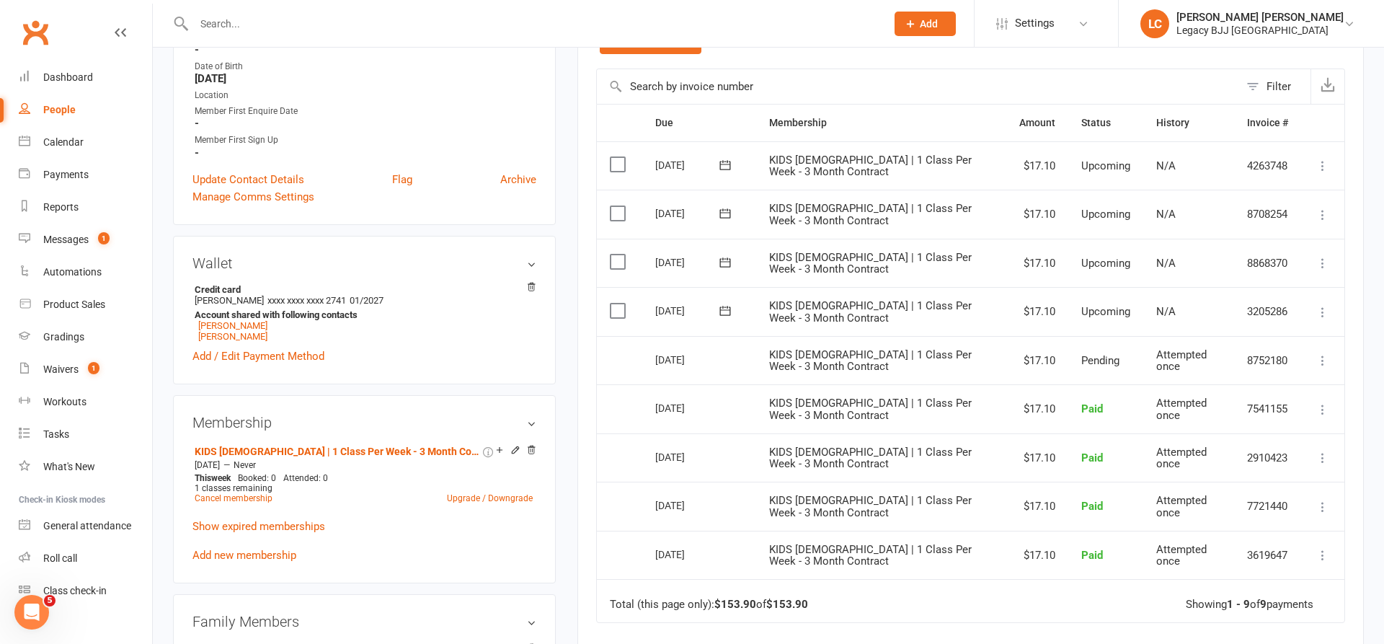
scroll to position [319, 0]
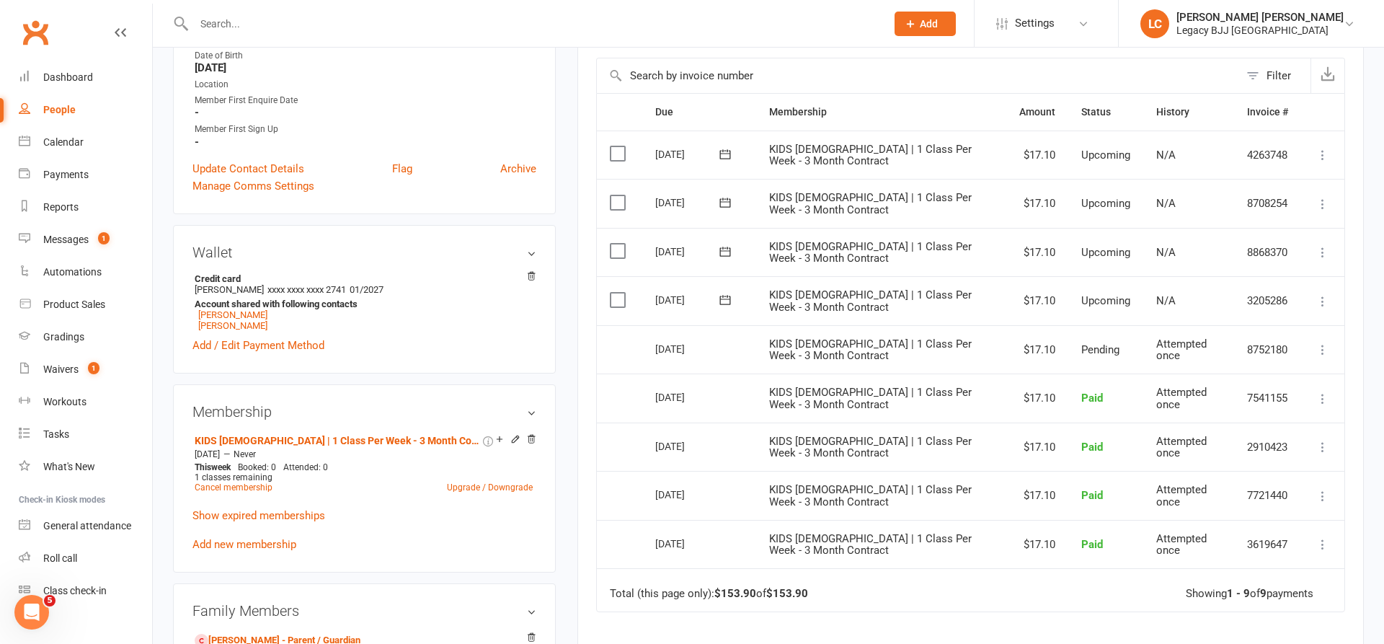
drag, startPoint x: 658, startPoint y: 291, endPoint x: 694, endPoint y: 291, distance: 36.1
click at [694, 291] on div "18 Aug 2025" at bounding box center [688, 299] width 66 height 22
drag, startPoint x: 1047, startPoint y: 288, endPoint x: 1075, endPoint y: 300, distance: 30.7
click at [1061, 287] on td "$17.10" at bounding box center [1038, 300] width 62 height 49
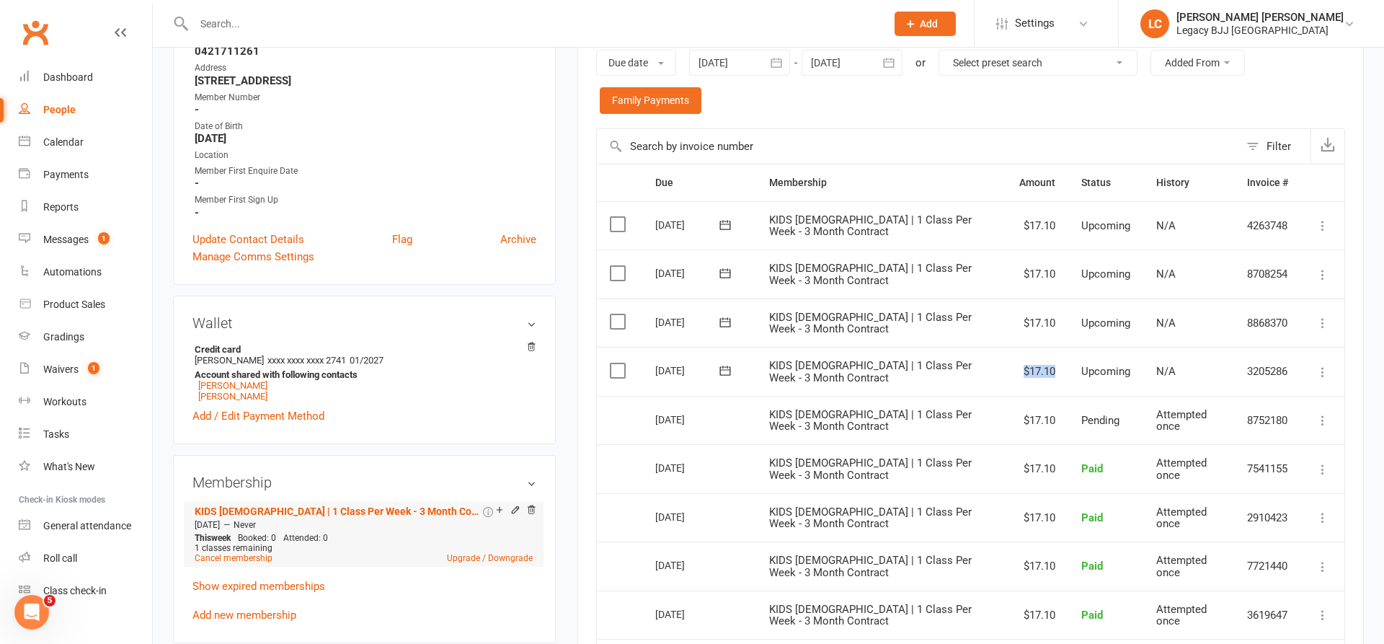
scroll to position [262, 0]
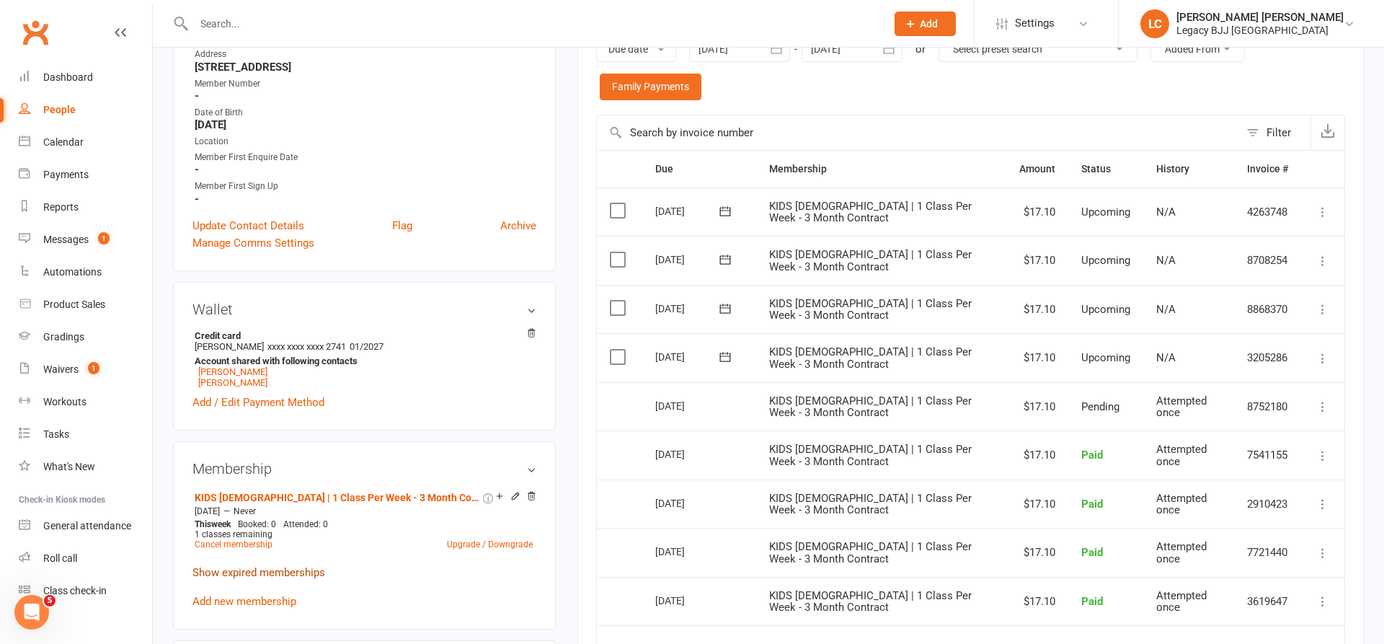
click at [237, 573] on link "Show expired memberships" at bounding box center [259, 572] width 133 height 13
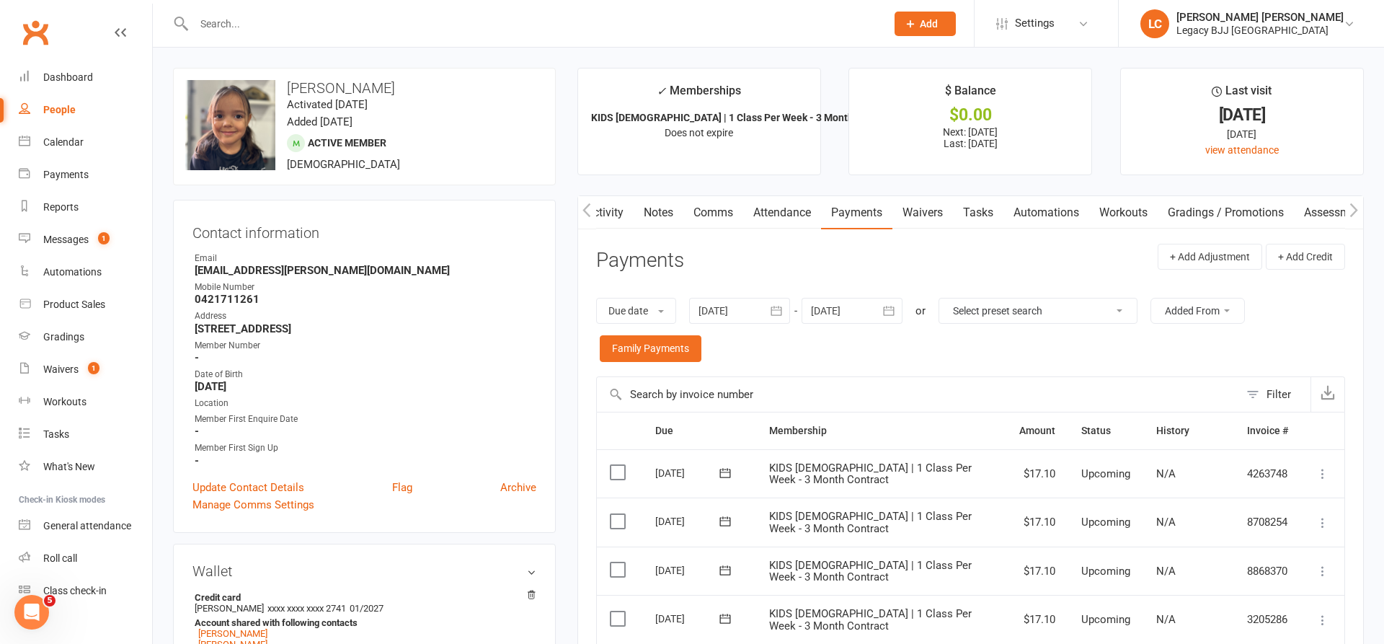
scroll to position [0, 0]
click at [780, 213] on link "Attendance" at bounding box center [782, 212] width 78 height 33
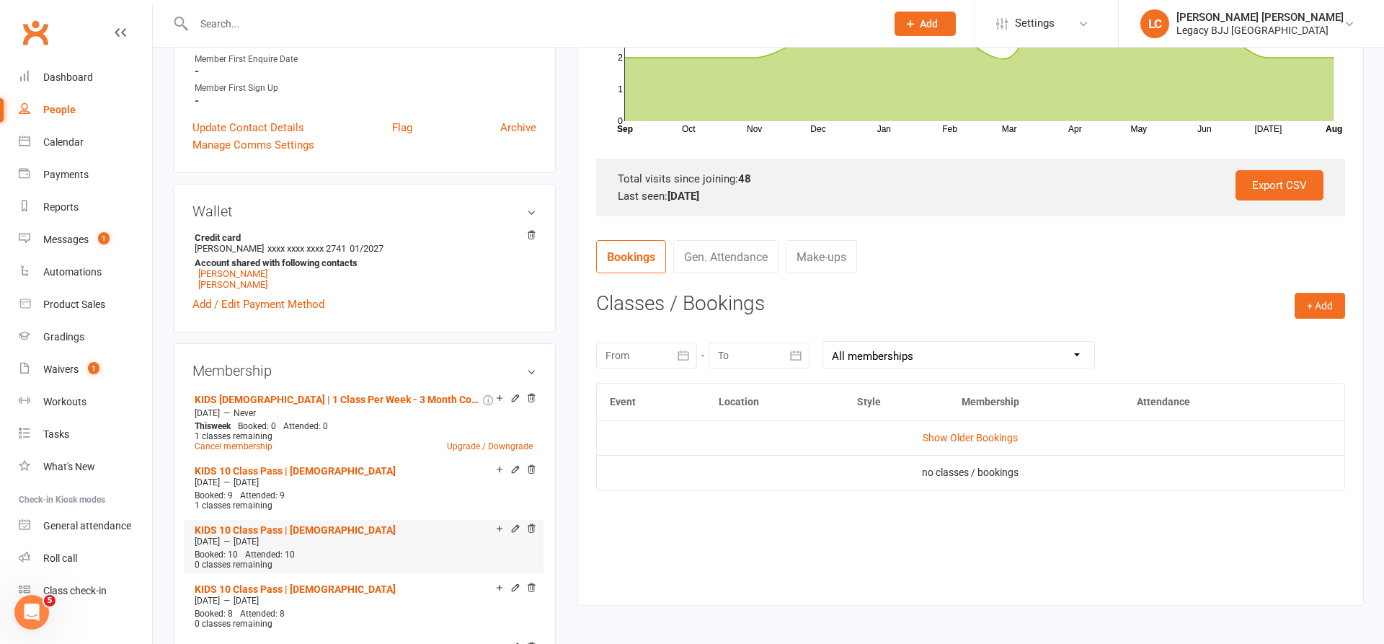
scroll to position [315, 0]
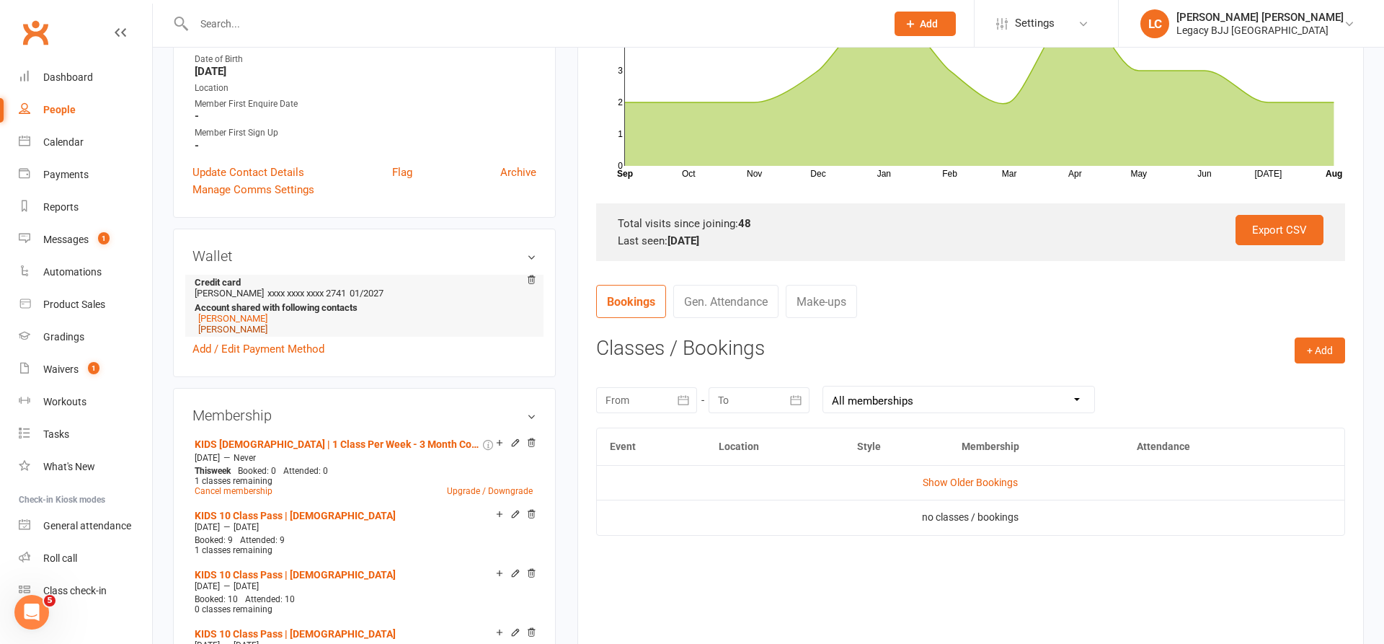
click at [237, 330] on link "[PERSON_NAME]" at bounding box center [232, 329] width 69 height 11
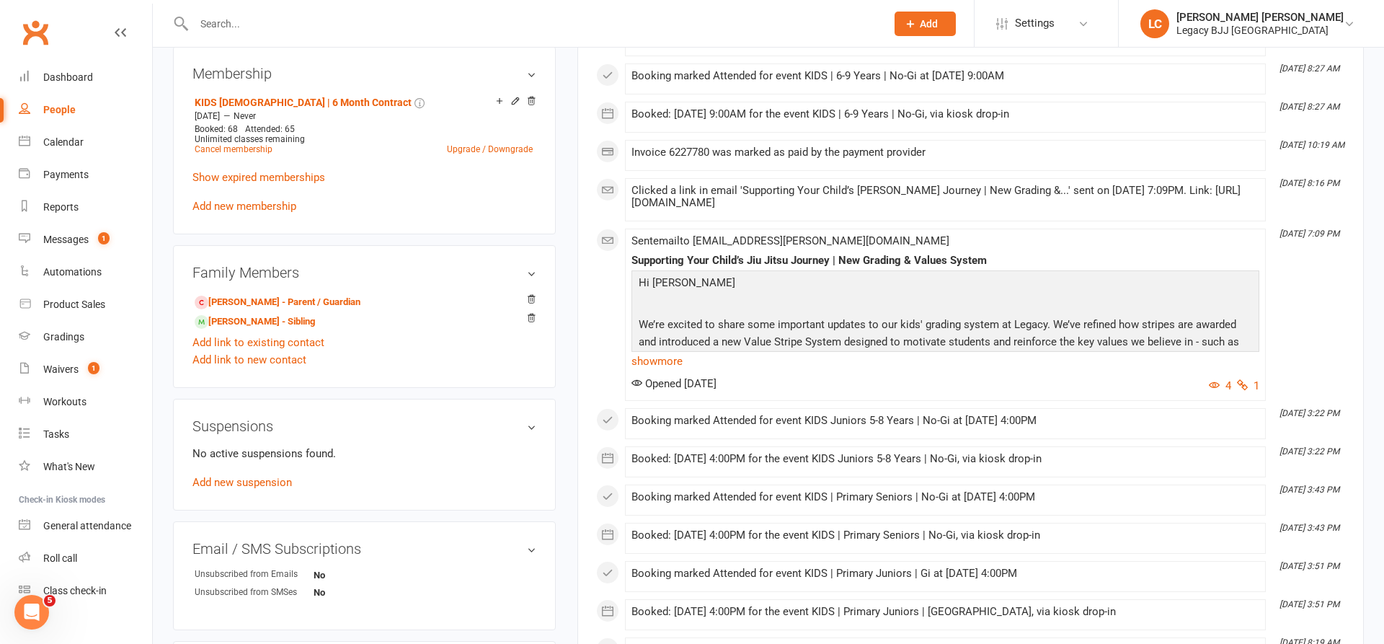
scroll to position [671, 0]
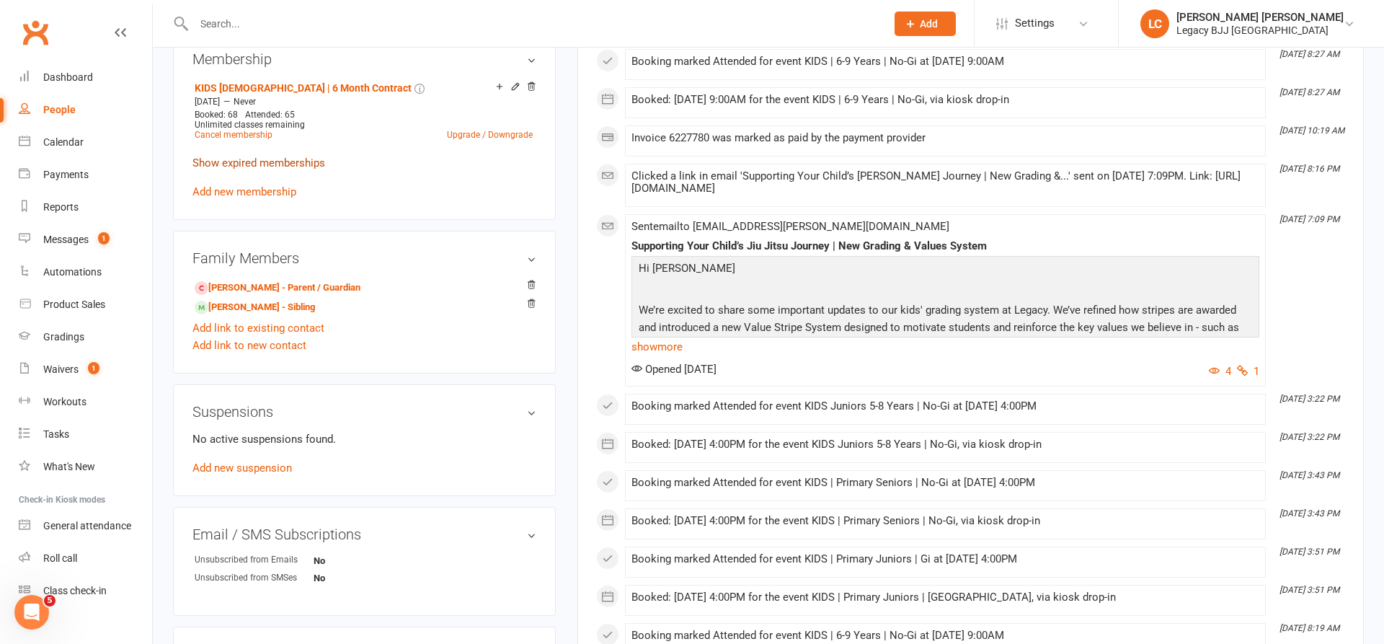
click at [251, 159] on link "Show expired memberships" at bounding box center [259, 162] width 133 height 13
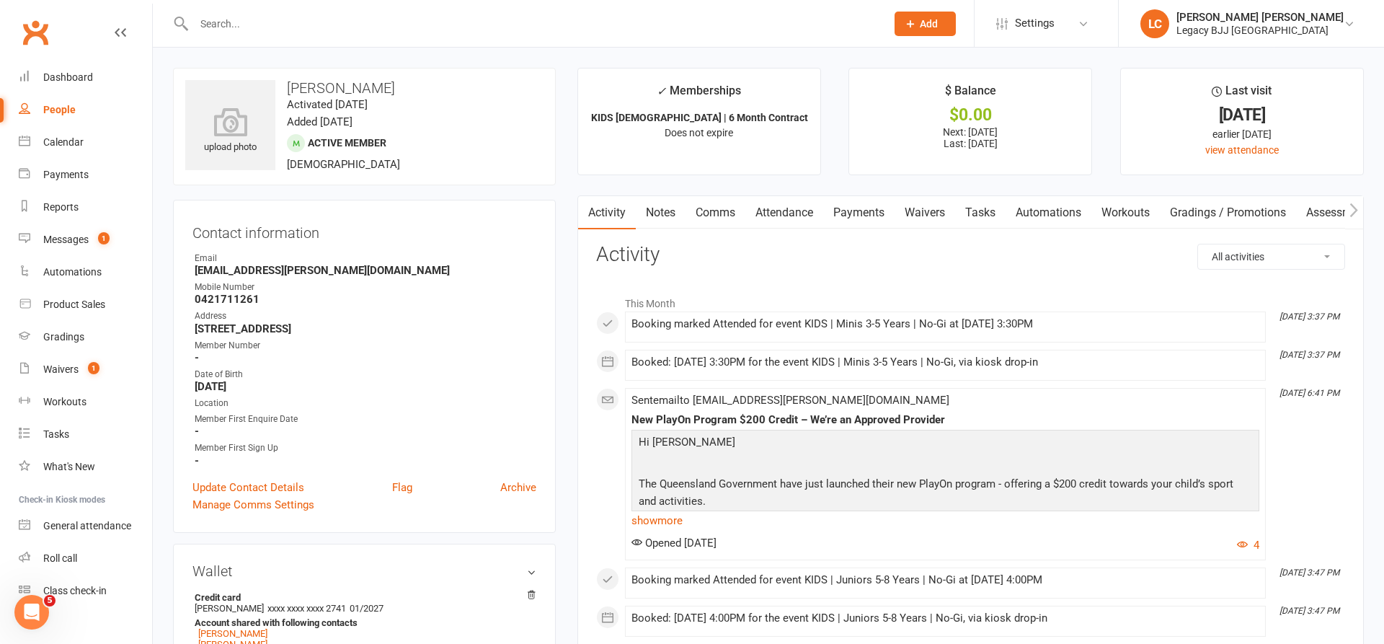
scroll to position [0, 0]
click at [871, 208] on link "Payments" at bounding box center [858, 212] width 71 height 33
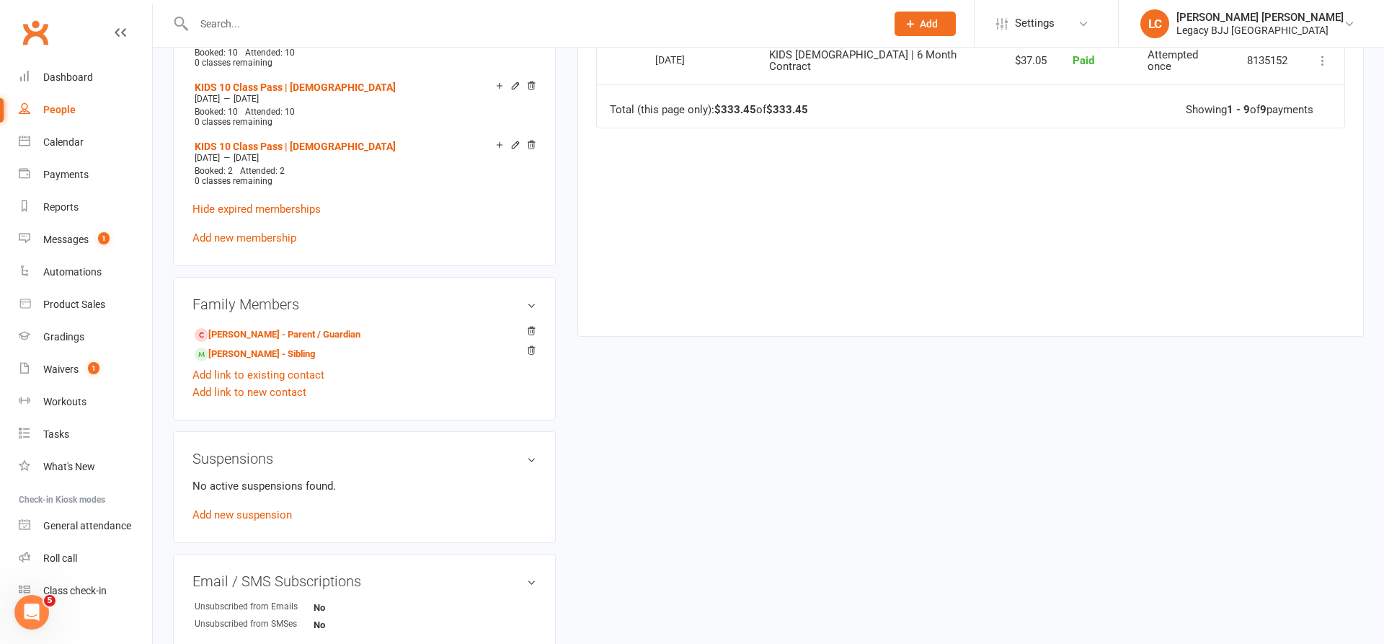
scroll to position [820, 0]
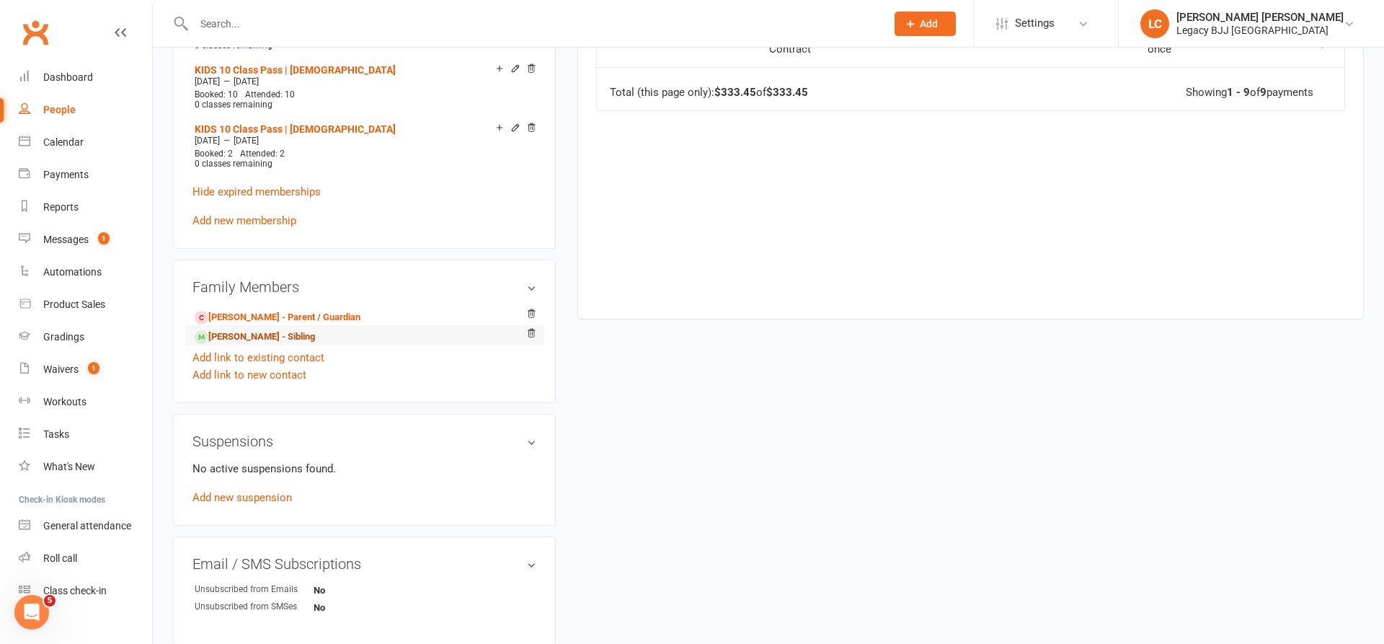
click at [276, 335] on link "[PERSON_NAME] - Sibling" at bounding box center [255, 337] width 120 height 15
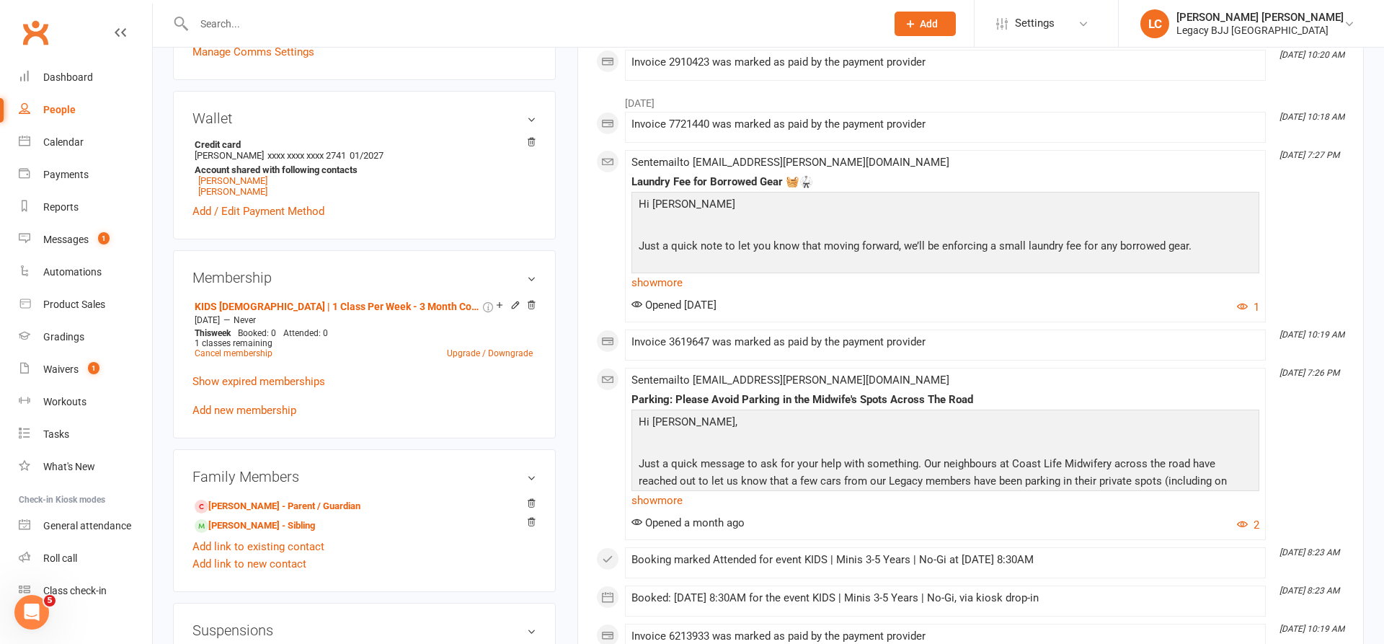
scroll to position [518, 0]
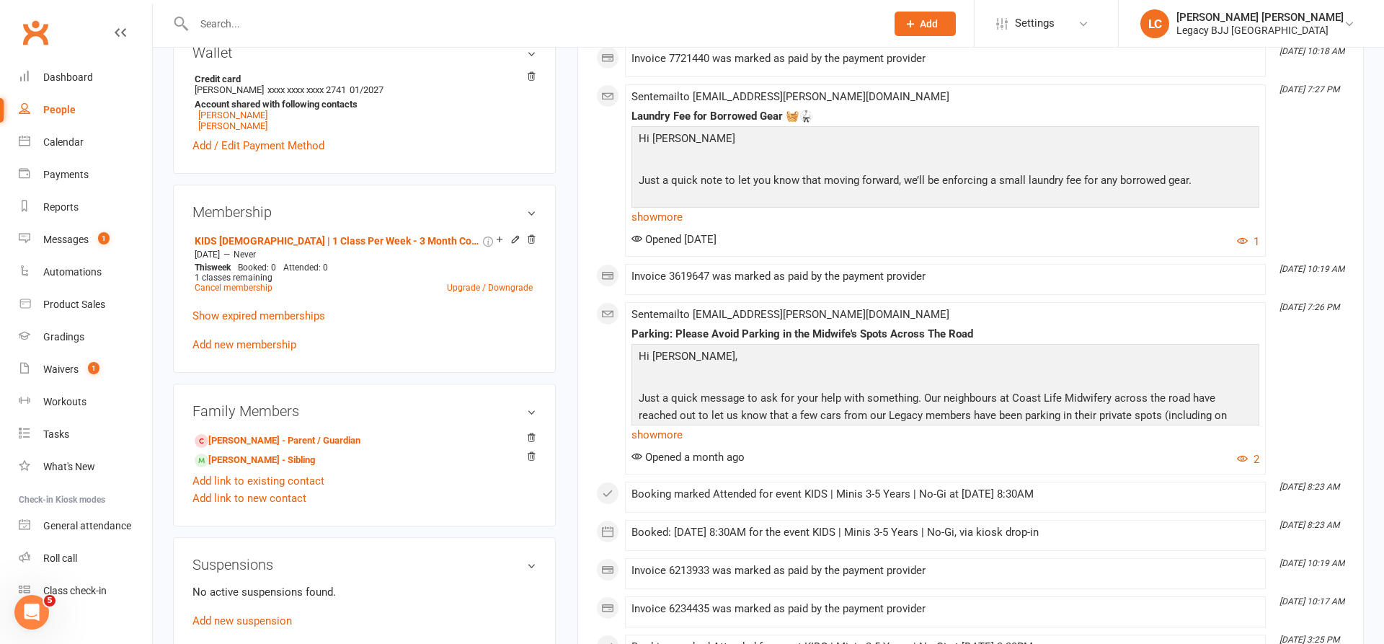
click at [281, 23] on input "text" at bounding box center [533, 24] width 686 height 20
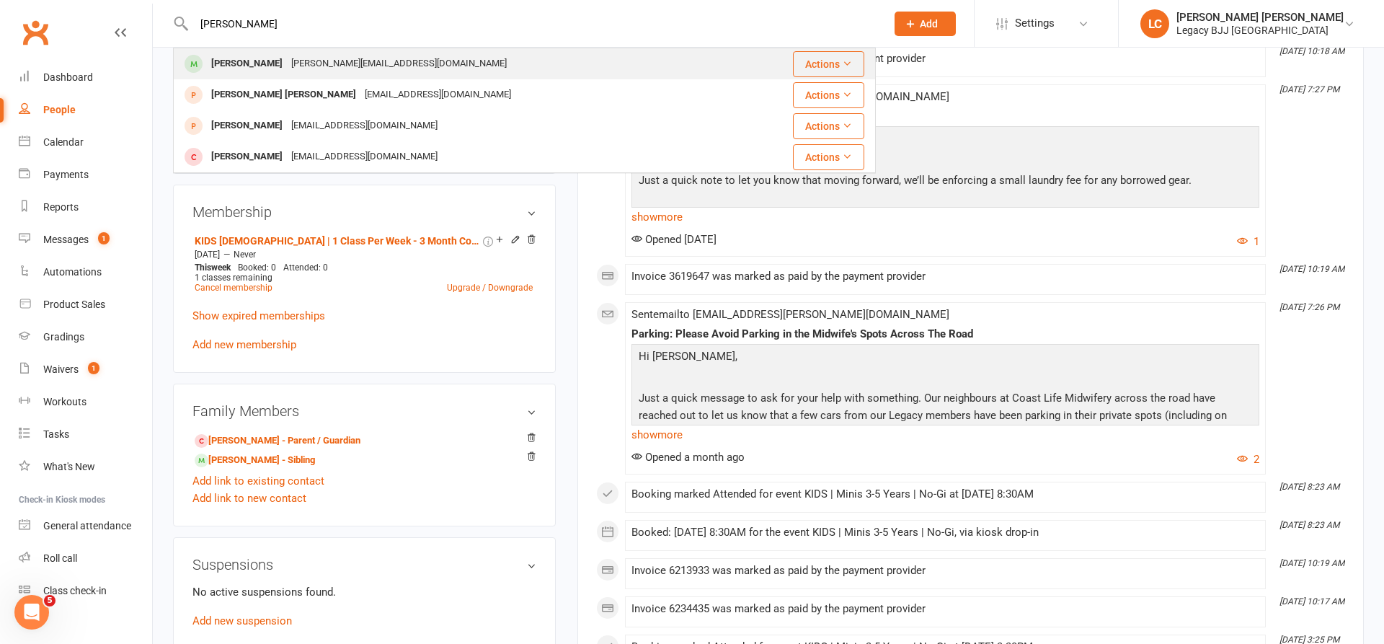
type input "Edith"
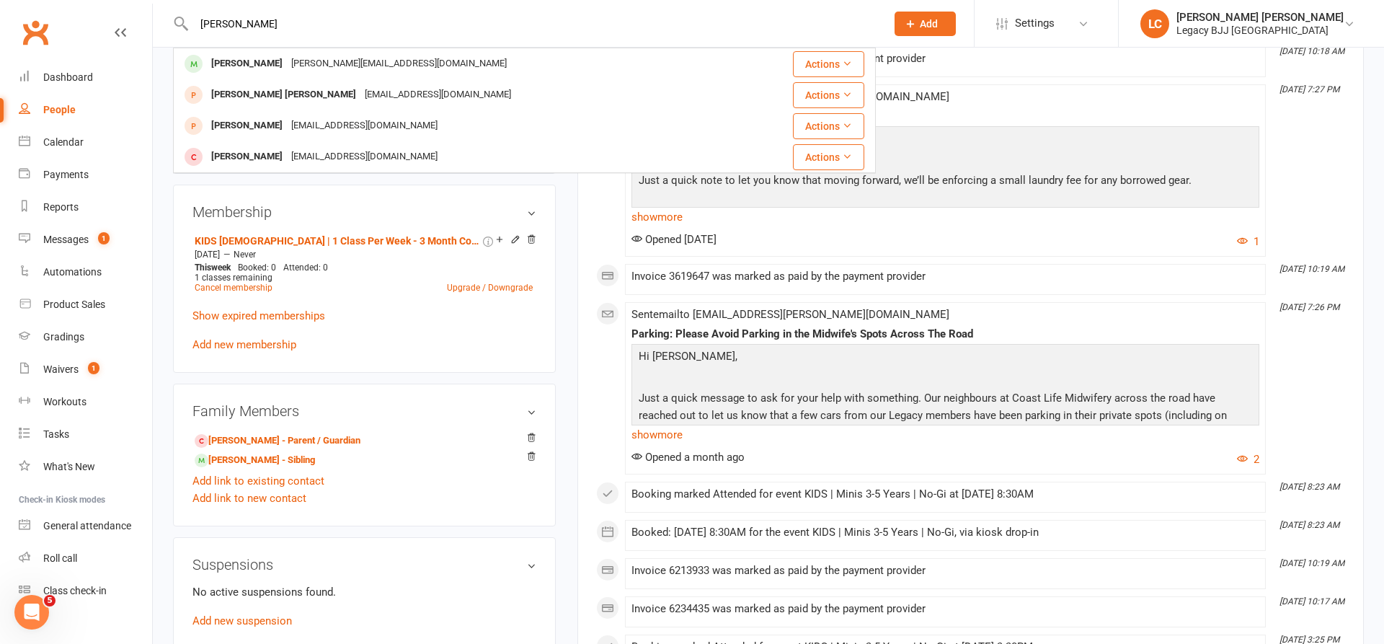
drag, startPoint x: 294, startPoint y: 66, endPoint x: 406, endPoint y: 74, distance: 112.0
click at [294, 66] on div "[PERSON_NAME][EMAIL_ADDRESS][DOMAIN_NAME]" at bounding box center [399, 63] width 224 height 21
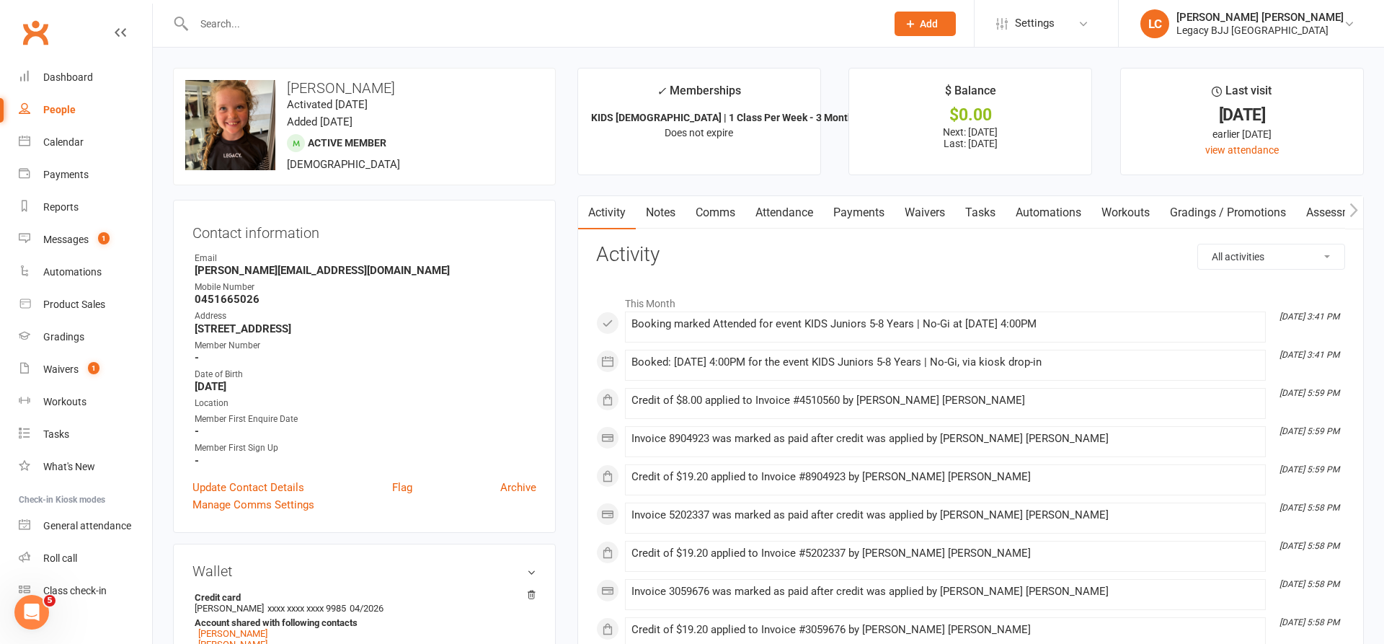
click at [776, 207] on link "Attendance" at bounding box center [785, 212] width 78 height 33
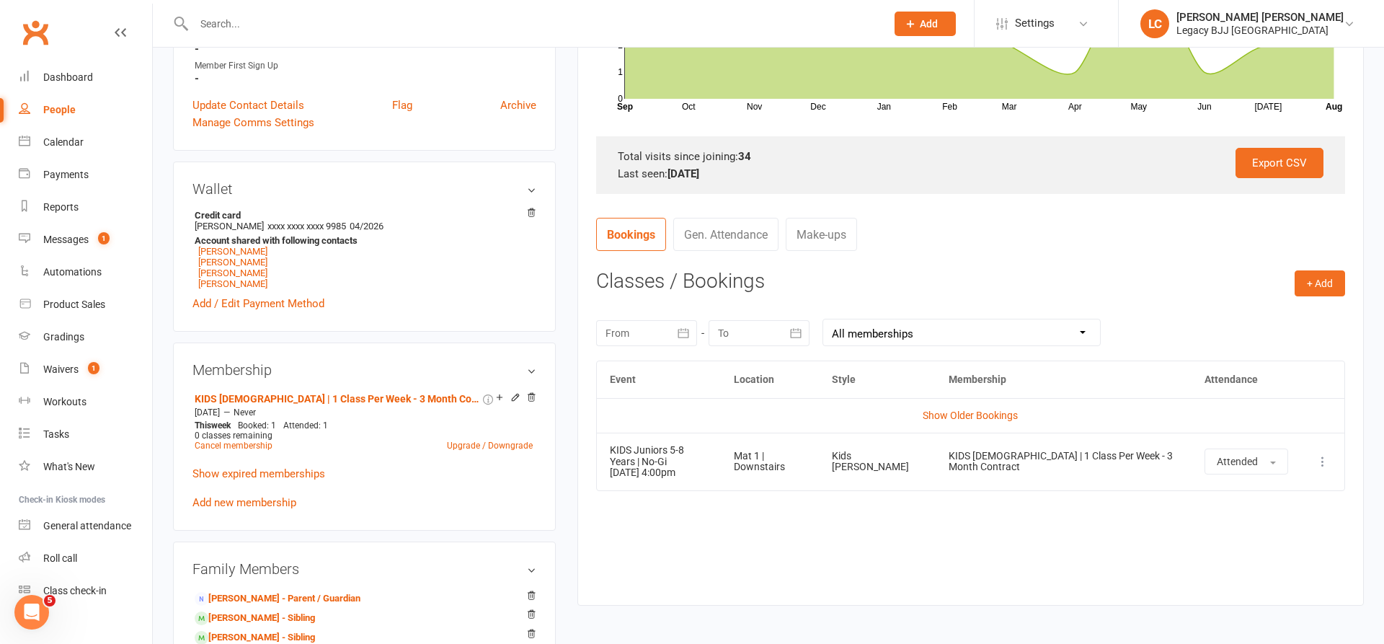
scroll to position [416, 0]
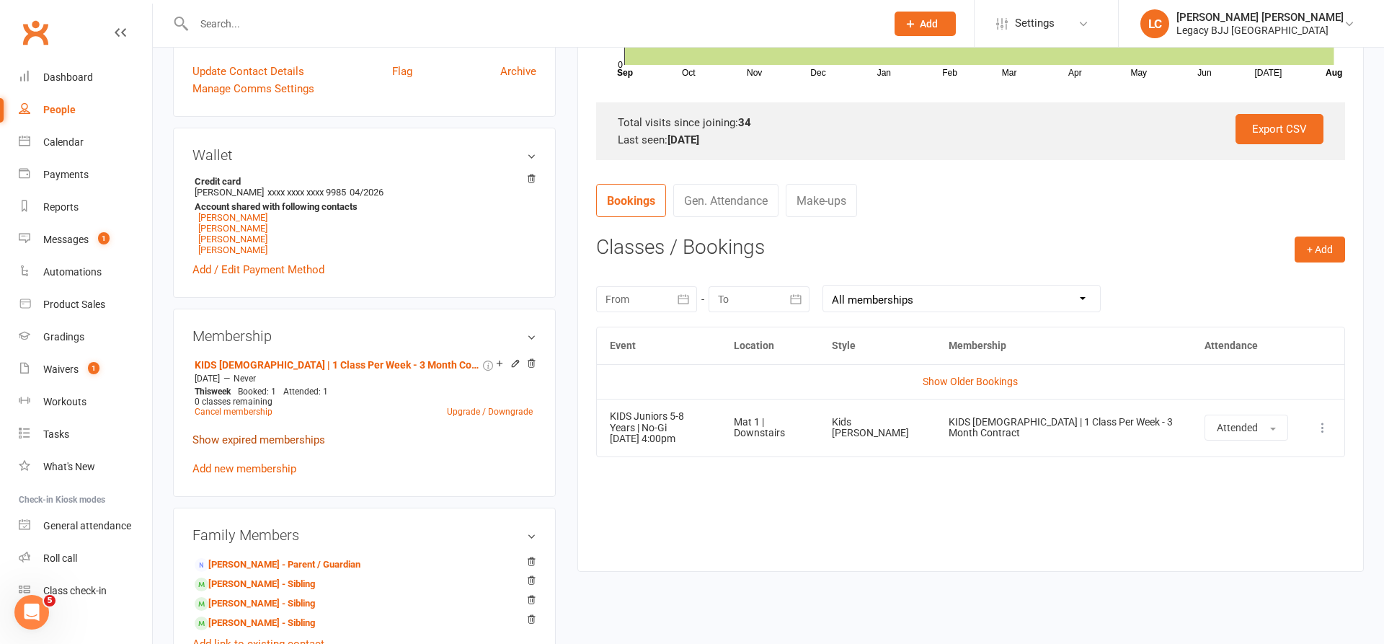
click at [249, 439] on link "Show expired memberships" at bounding box center [259, 439] width 133 height 13
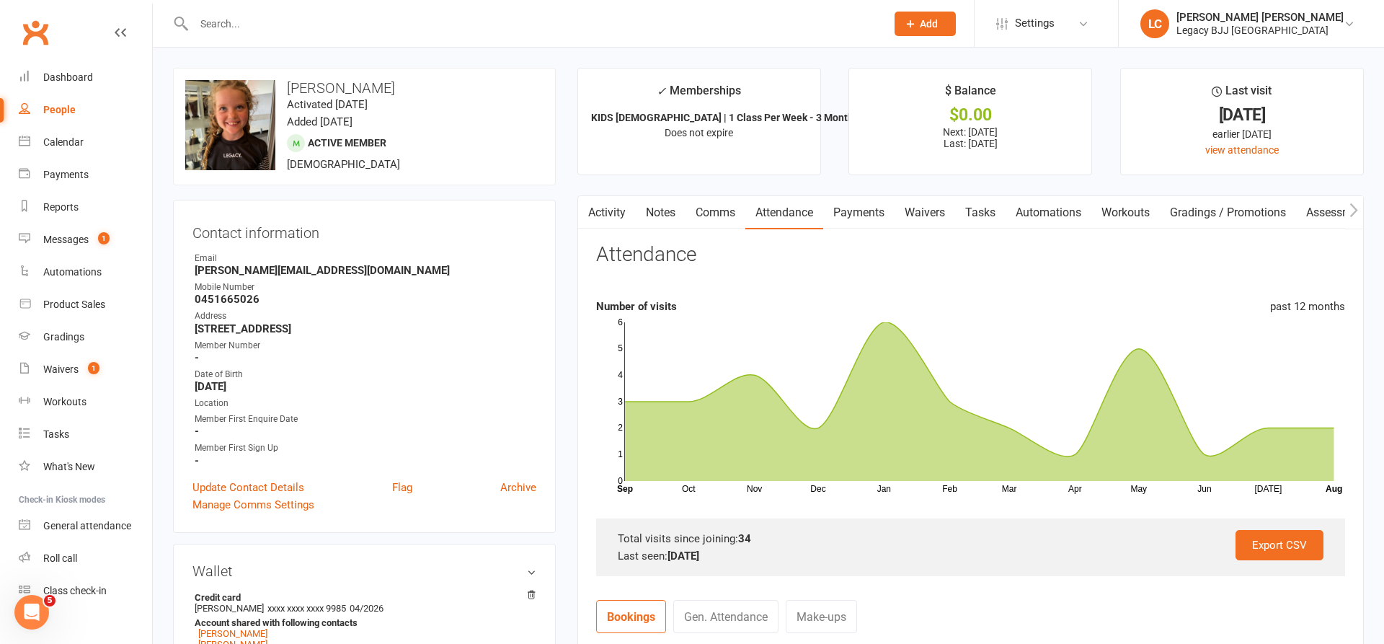
scroll to position [0, 0]
click at [81, 73] on div "Dashboard" at bounding box center [68, 77] width 50 height 12
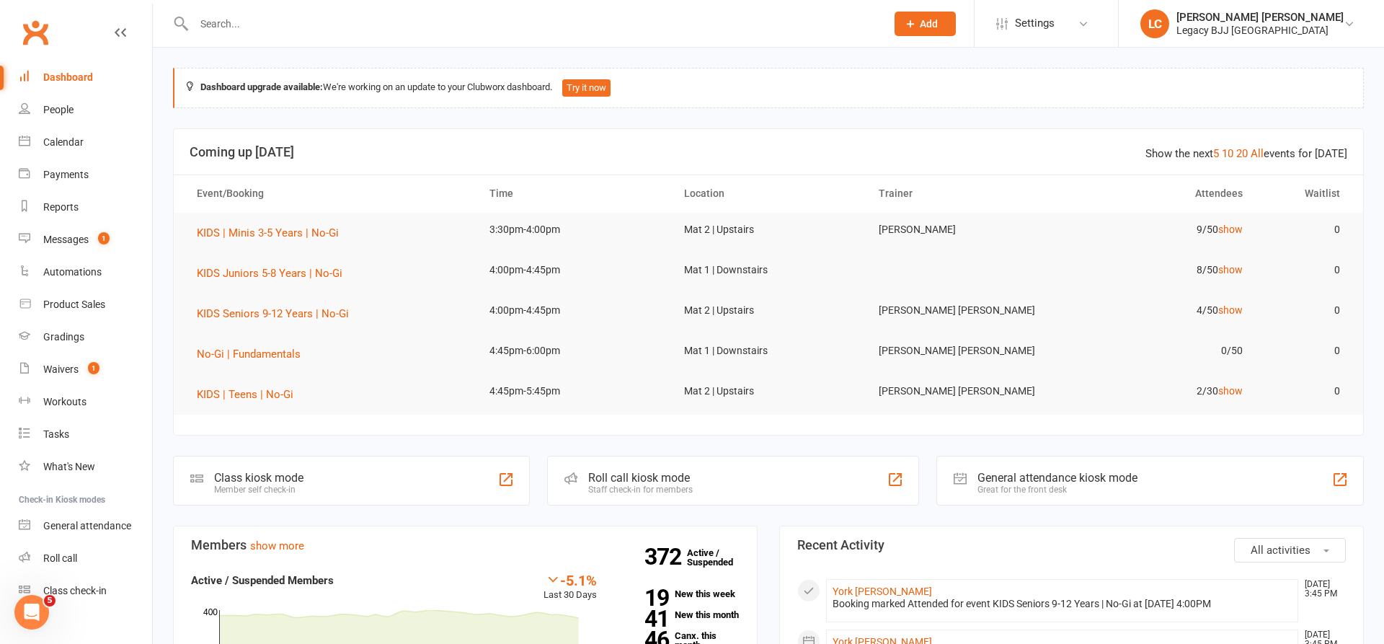
drag, startPoint x: 101, startPoint y: 239, endPoint x: 117, endPoint y: 234, distance: 16.4
click at [101, 239] on span "1" at bounding box center [104, 238] width 12 height 12
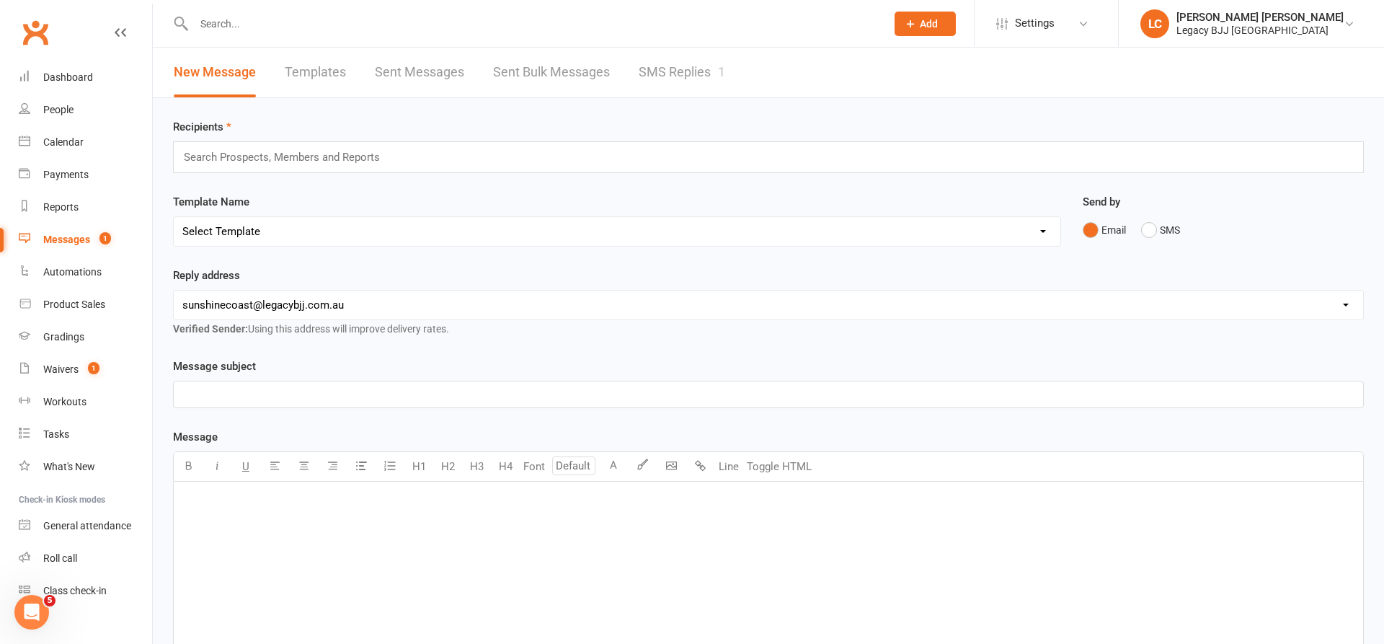
click at [689, 81] on link "SMS Replies 1" at bounding box center [682, 73] width 87 height 50
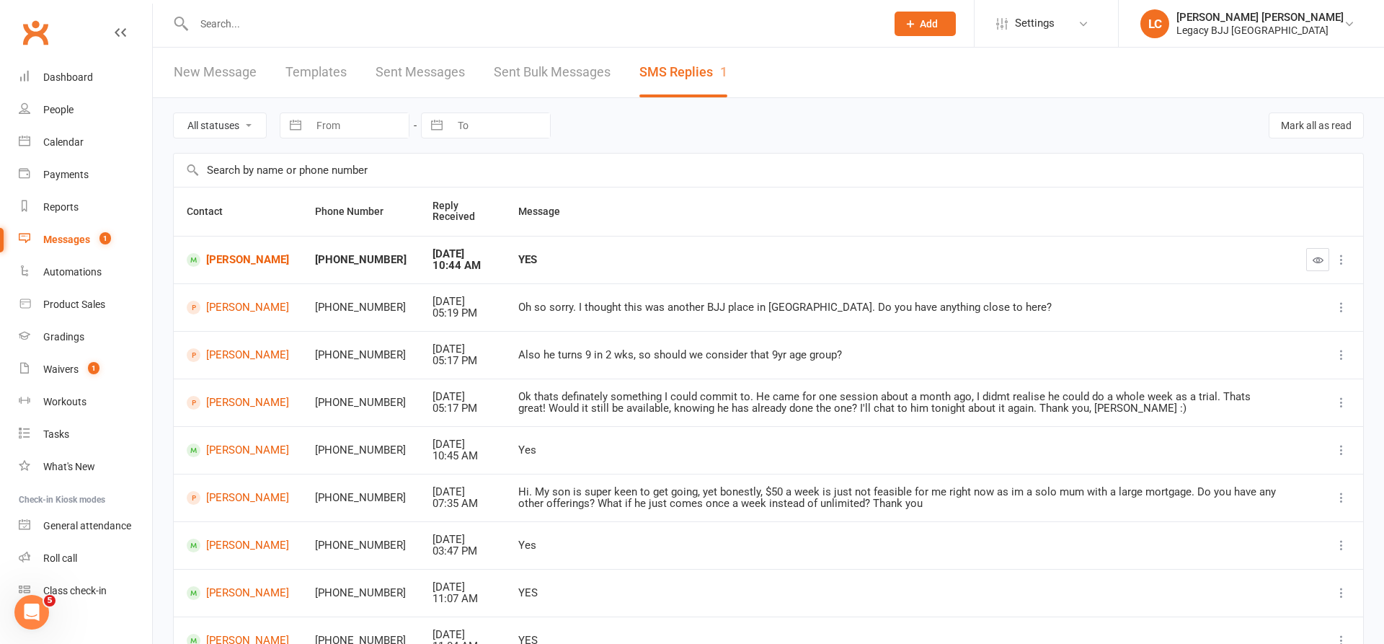
click at [273, 19] on input "text" at bounding box center [533, 24] width 686 height 20
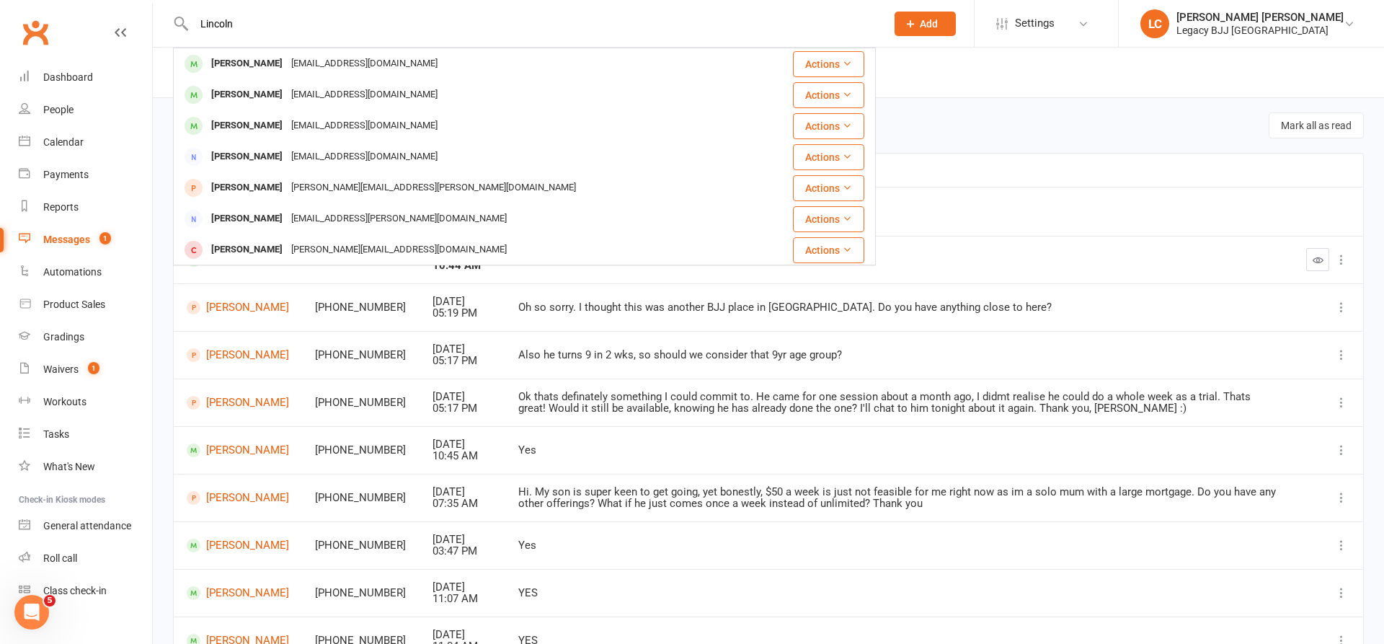
type input "Lincoln"
drag, startPoint x: 268, startPoint y: 19, endPoint x: 269, endPoint y: 94, distance: 75.7
click at [266, 94] on div "[PERSON_NAME]" at bounding box center [247, 94] width 80 height 21
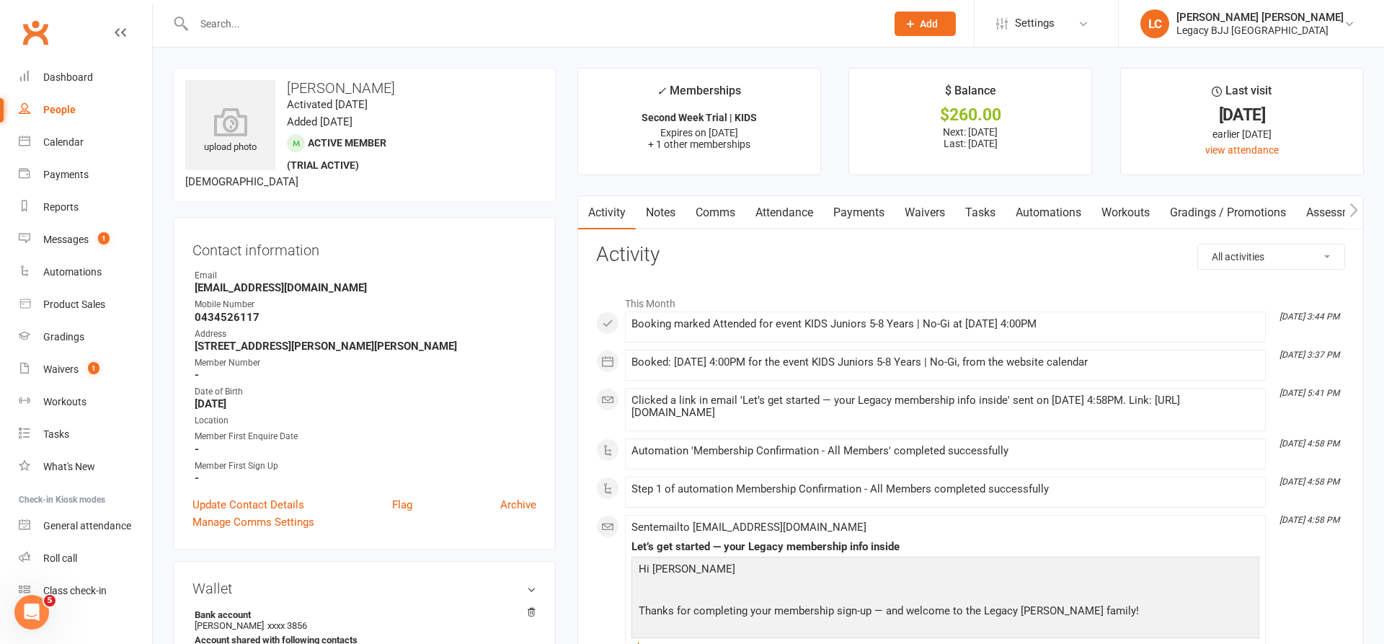
click at [335, 28] on input "text" at bounding box center [533, 24] width 686 height 20
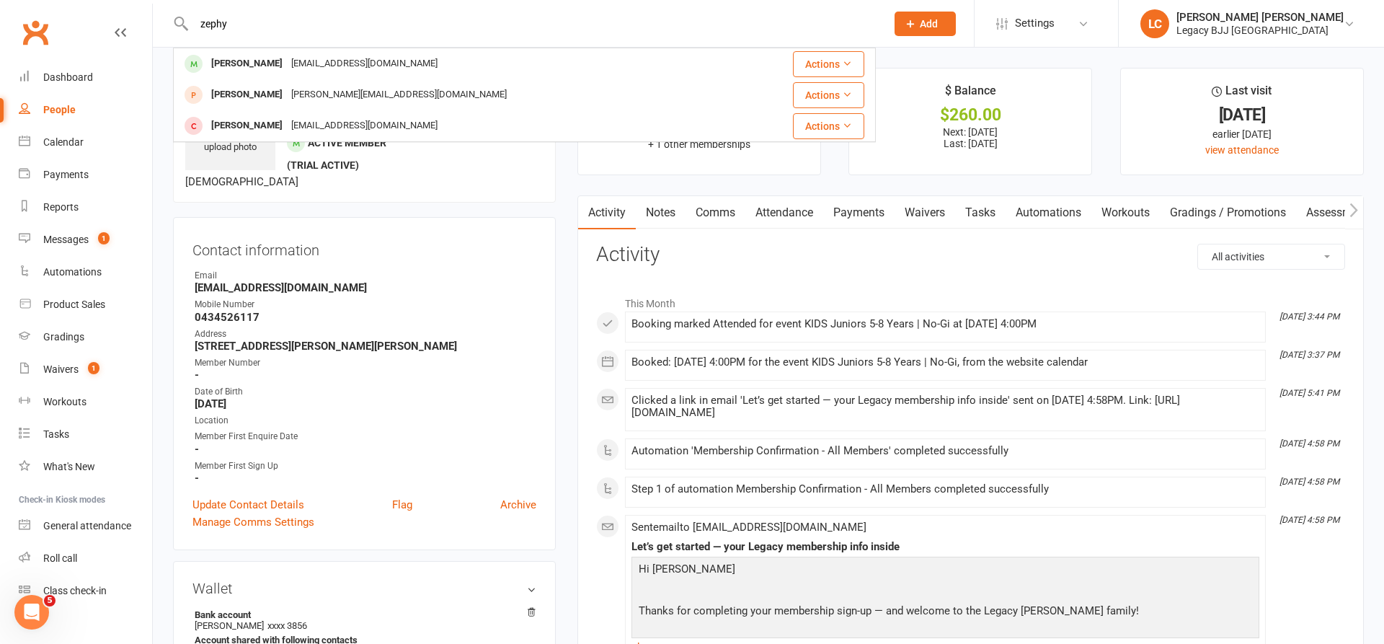
type input "zephyr"
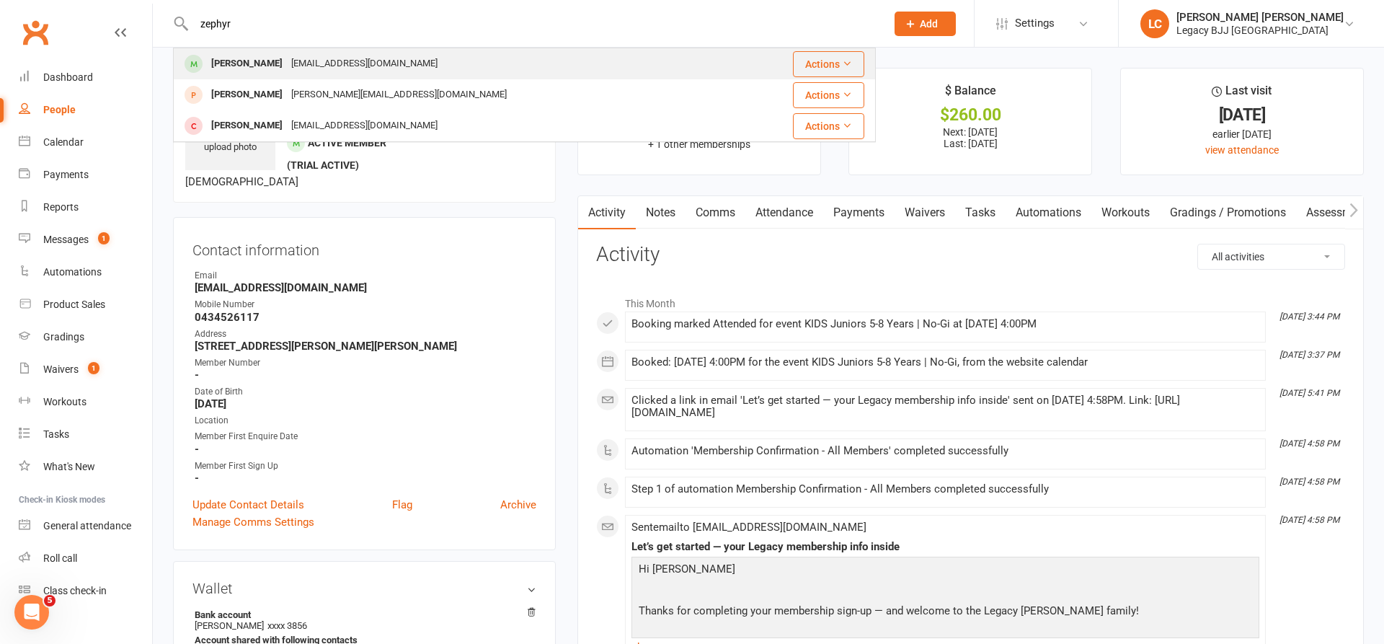
drag, startPoint x: 335, startPoint y: 28, endPoint x: 282, endPoint y: 67, distance: 65.5
click at [287, 67] on div "[EMAIL_ADDRESS][DOMAIN_NAME]" at bounding box center [364, 63] width 155 height 21
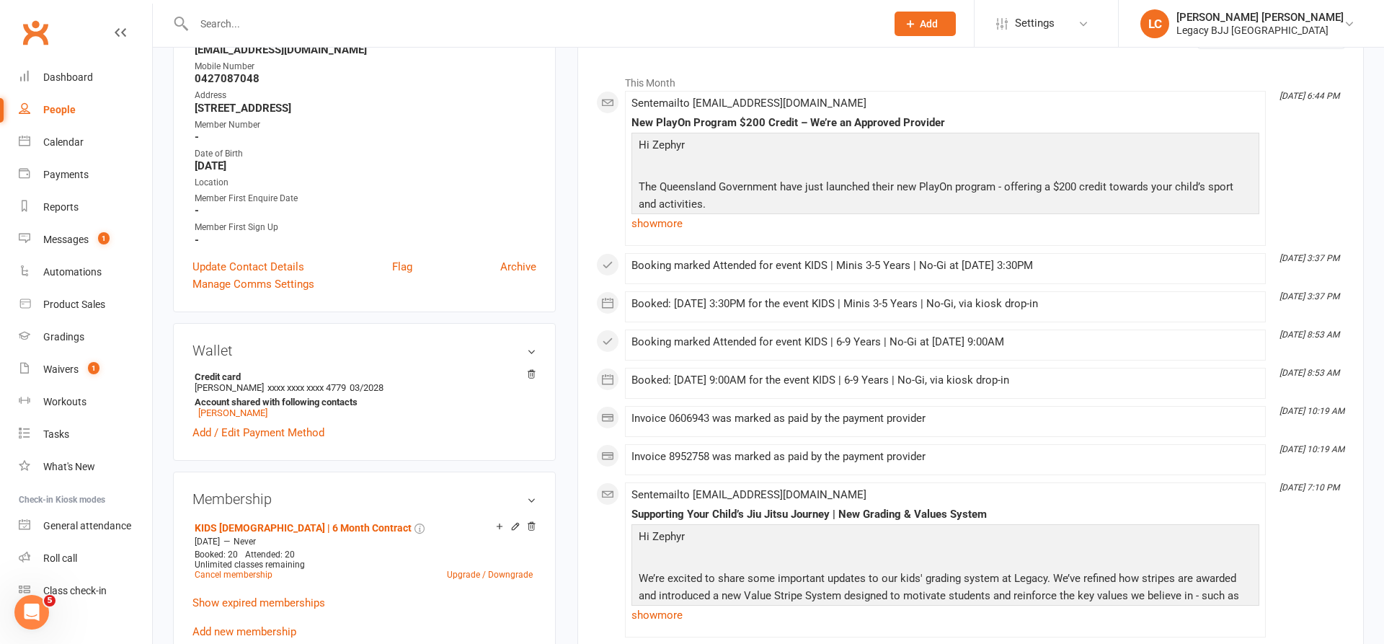
scroll to position [225, 0]
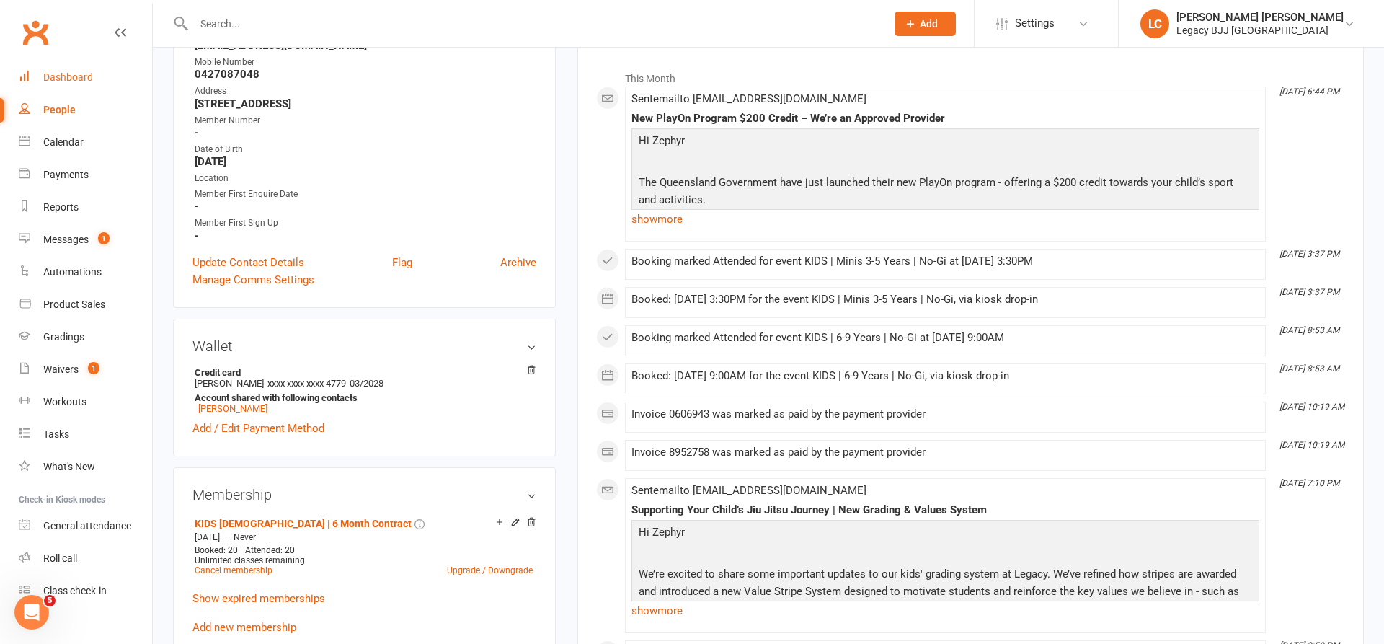
click at [69, 74] on div "Dashboard" at bounding box center [68, 77] width 50 height 12
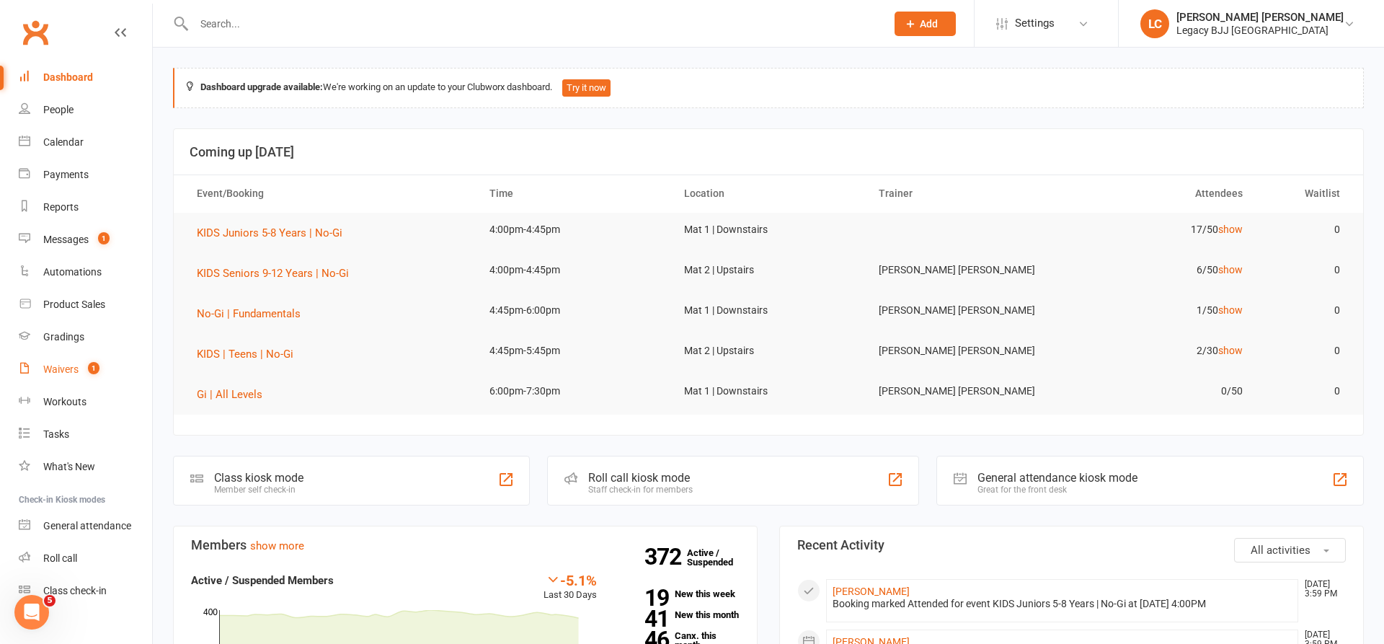
click at [69, 372] on div "Waivers" at bounding box center [60, 369] width 35 height 12
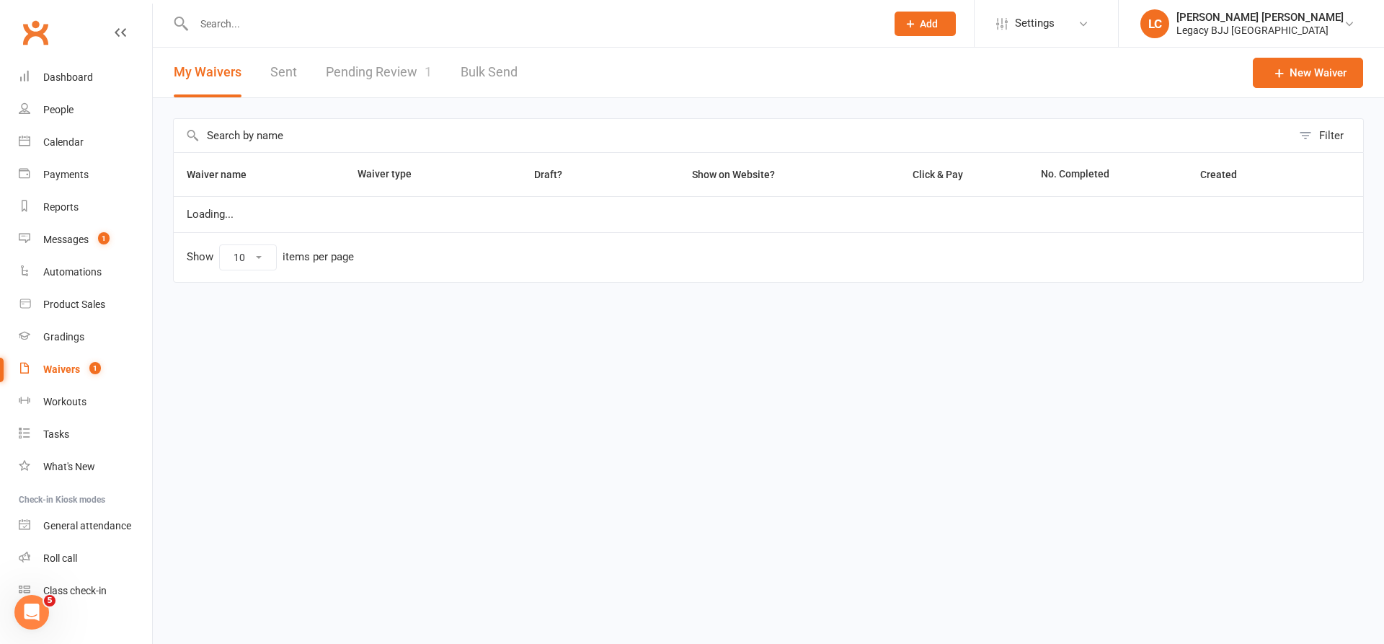
select select "100"
drag, startPoint x: 404, startPoint y: 81, endPoint x: 412, endPoint y: 88, distance: 11.3
click at [404, 81] on link "Pending Review 1" at bounding box center [379, 73] width 106 height 50
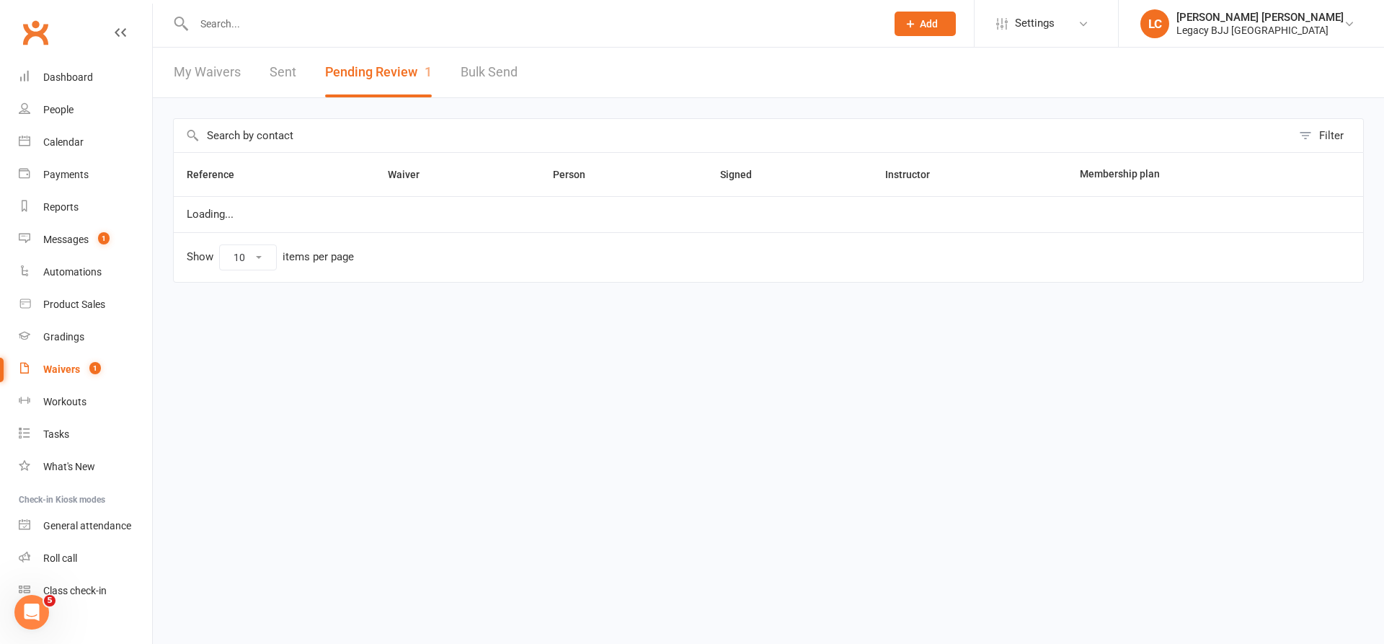
select select "100"
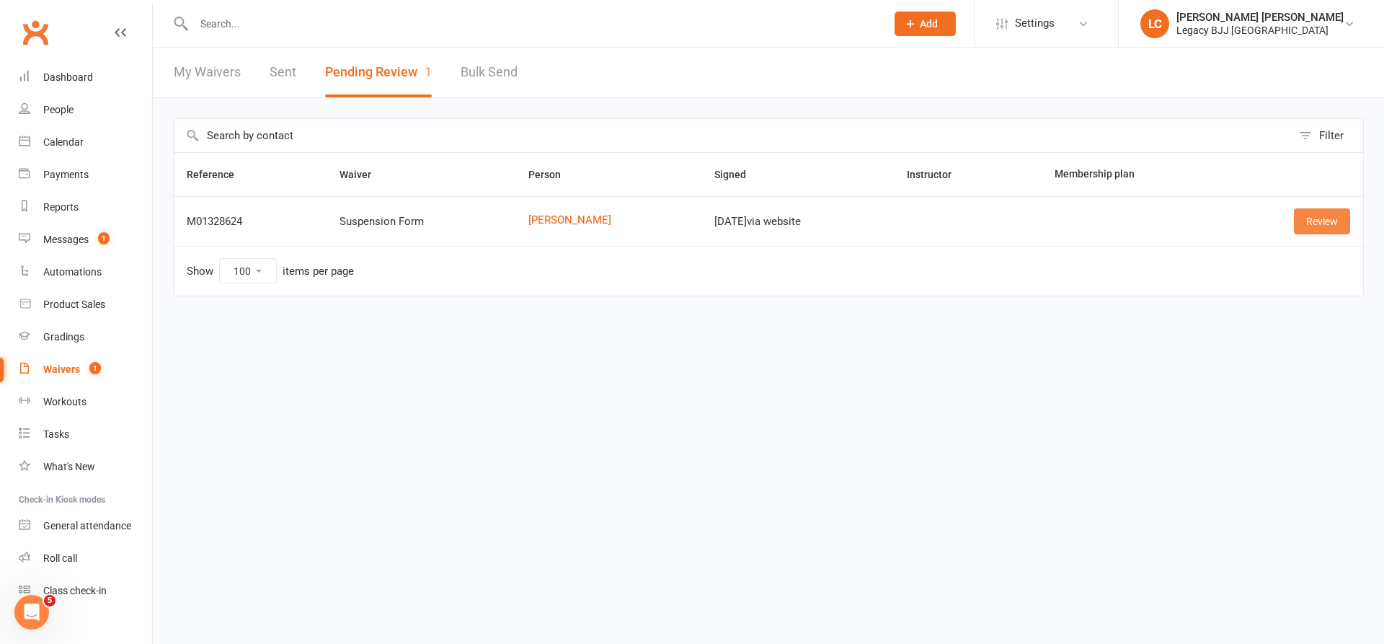
click at [1311, 218] on link "Review" at bounding box center [1322, 221] width 56 height 26
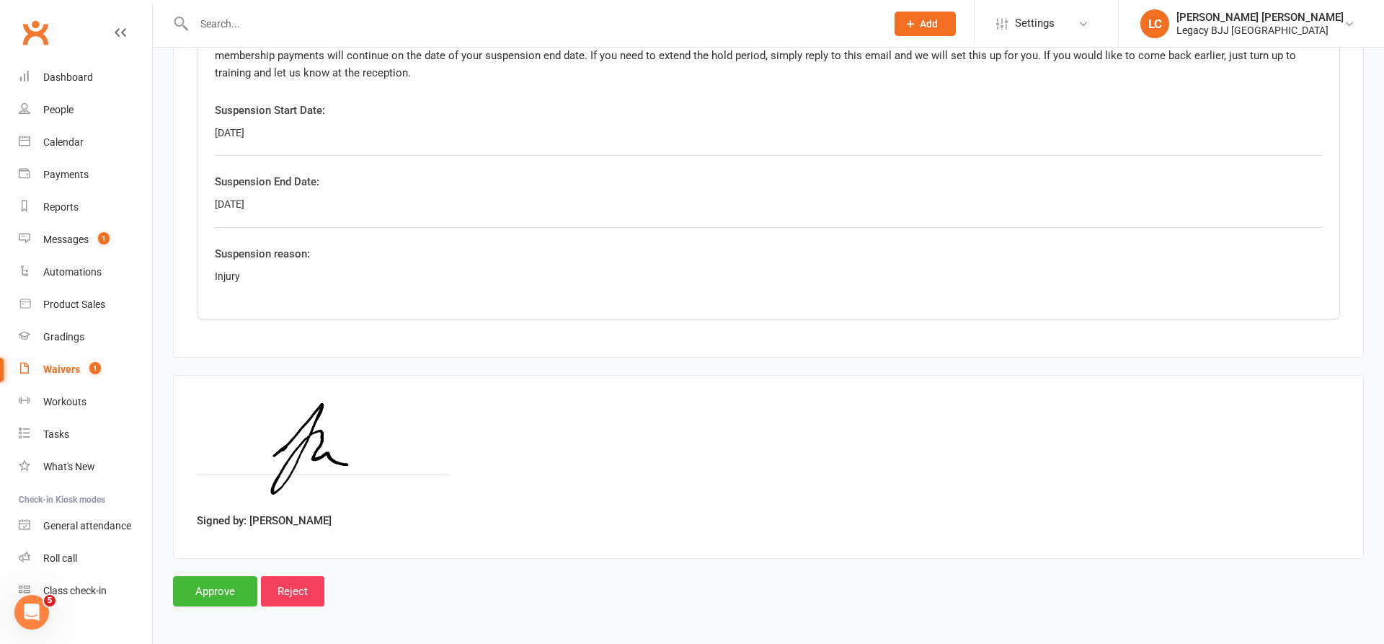
scroll to position [796, 0]
click at [223, 586] on input "Approve" at bounding box center [215, 592] width 84 height 30
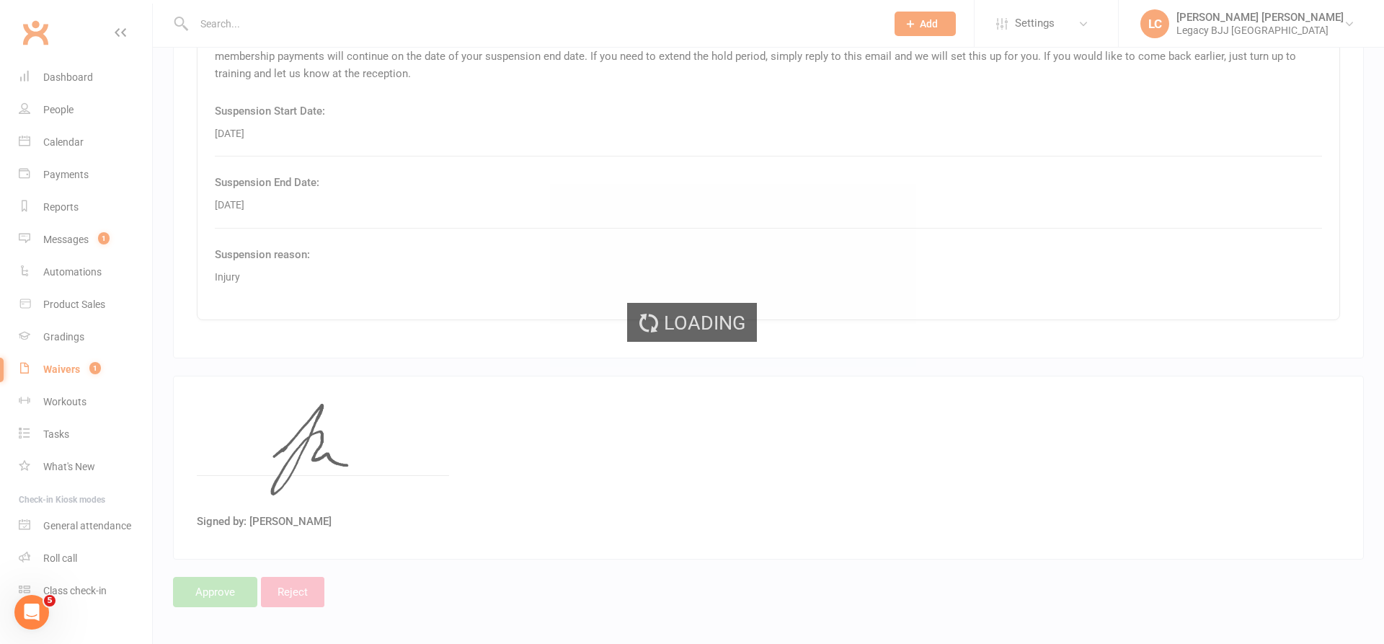
select select "100"
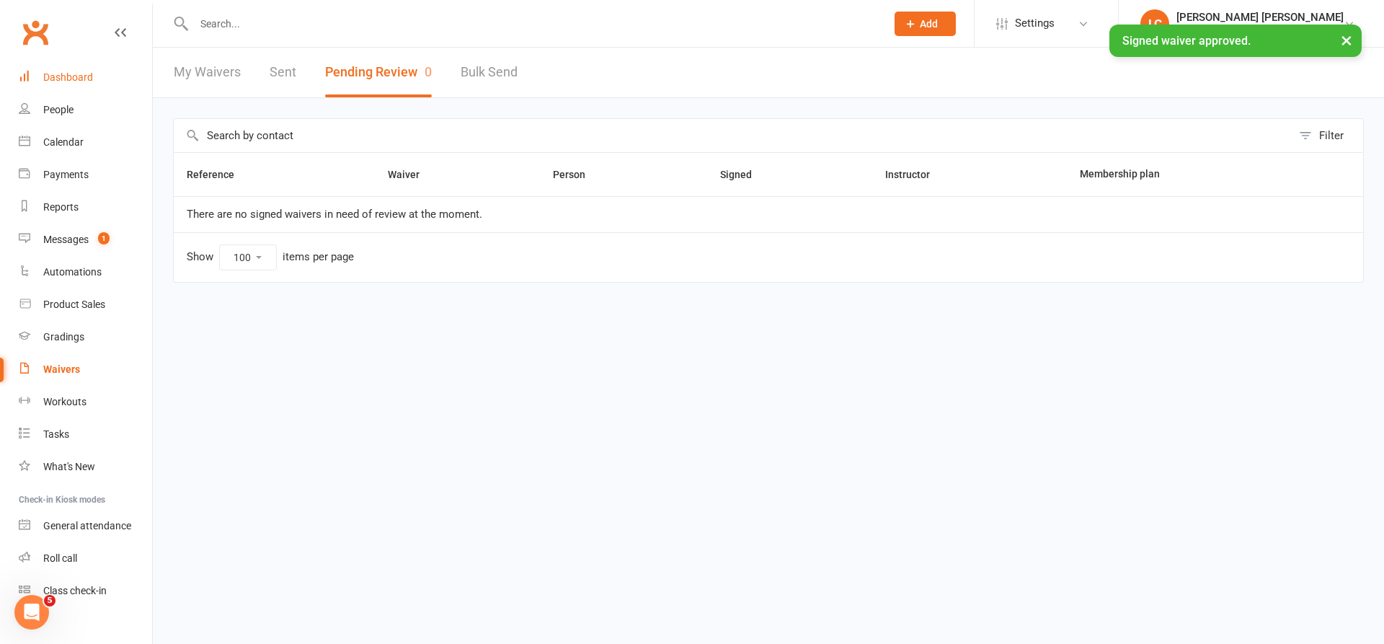
click at [94, 76] on link "Dashboard" at bounding box center [85, 77] width 133 height 32
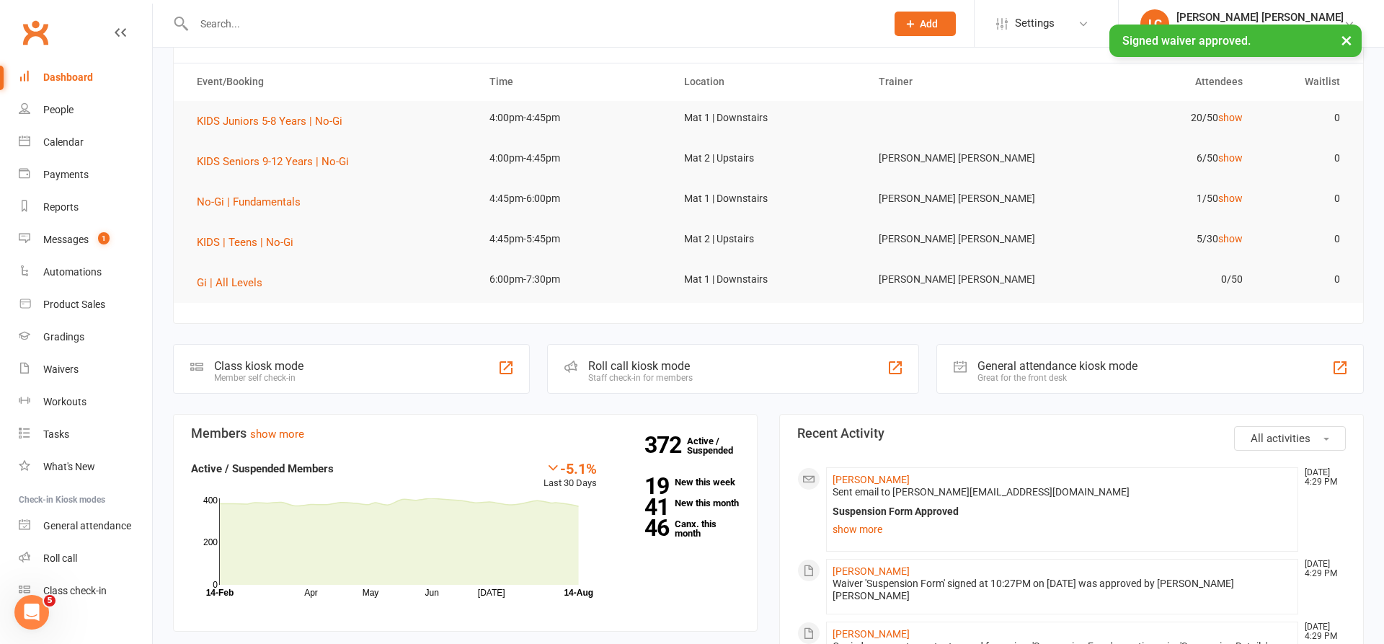
scroll to position [114, 0]
click at [860, 474] on link "[PERSON_NAME]" at bounding box center [871, 478] width 77 height 12
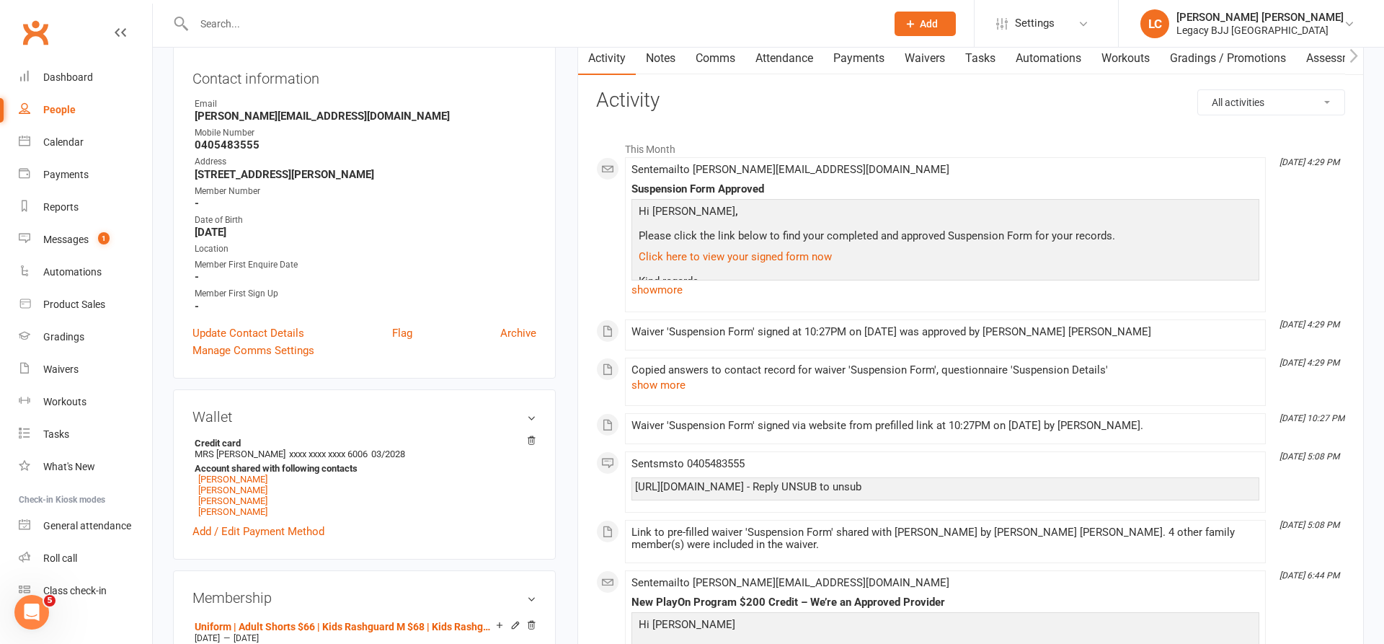
scroll to position [159, 0]
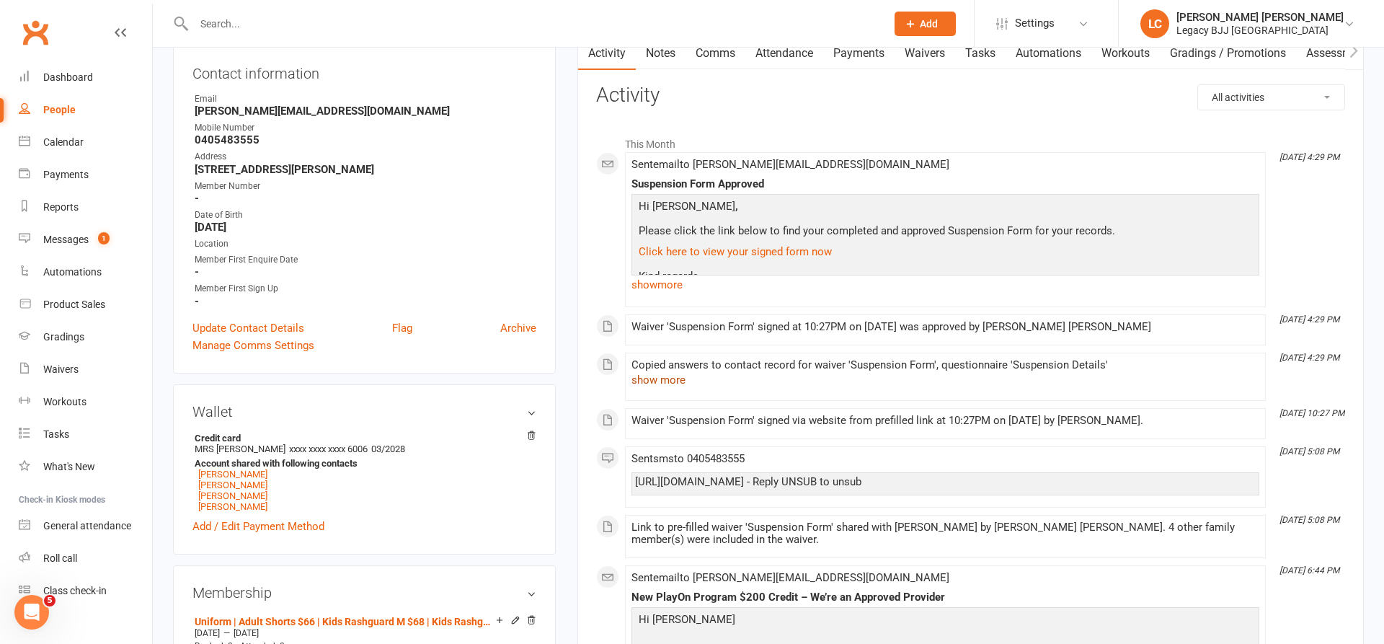
click at [668, 382] on button "show more" at bounding box center [659, 379] width 54 height 17
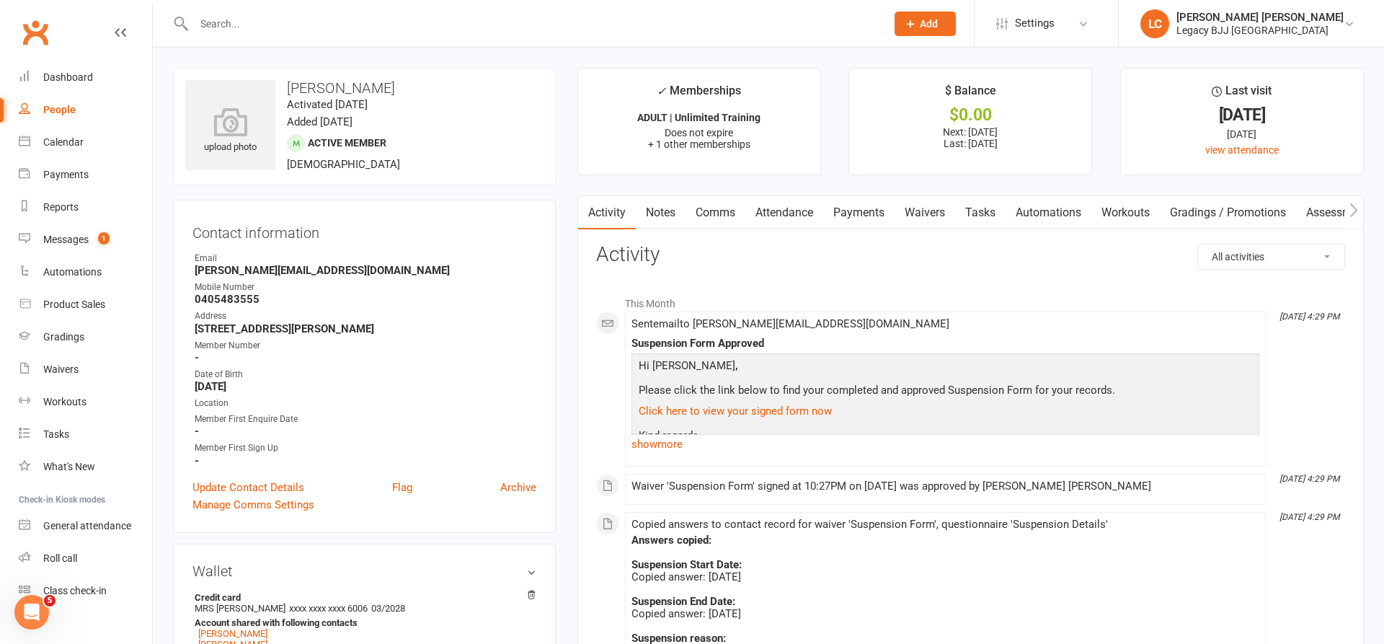
scroll to position [0, 0]
click at [862, 203] on link "Payments" at bounding box center [858, 212] width 71 height 33
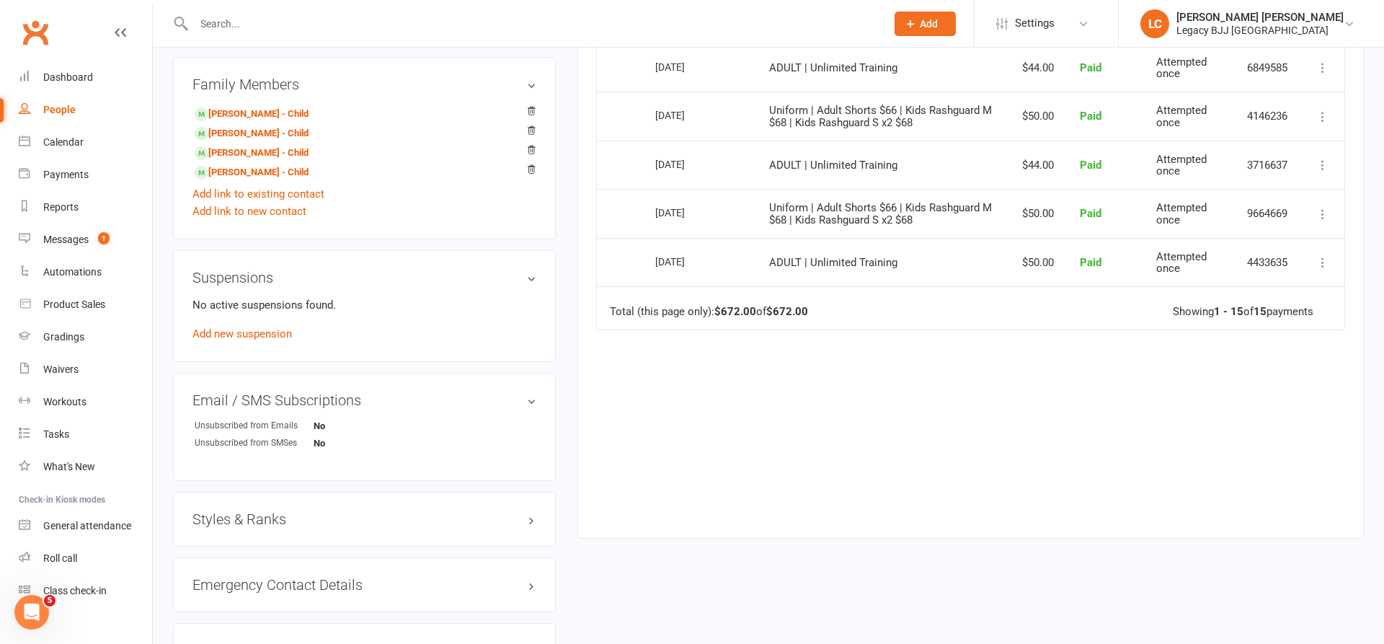
scroll to position [937, 0]
click at [279, 334] on link "Add new suspension" at bounding box center [243, 333] width 100 height 13
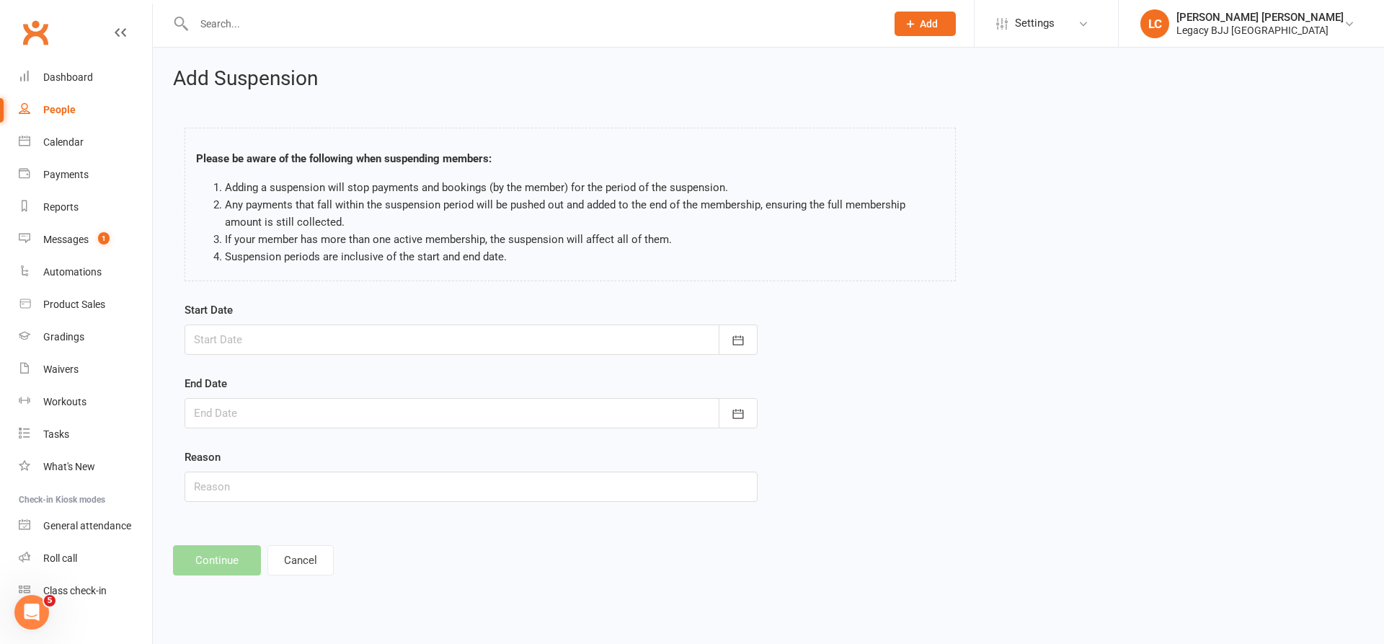
click at [302, 342] on div at bounding box center [471, 339] width 573 height 30
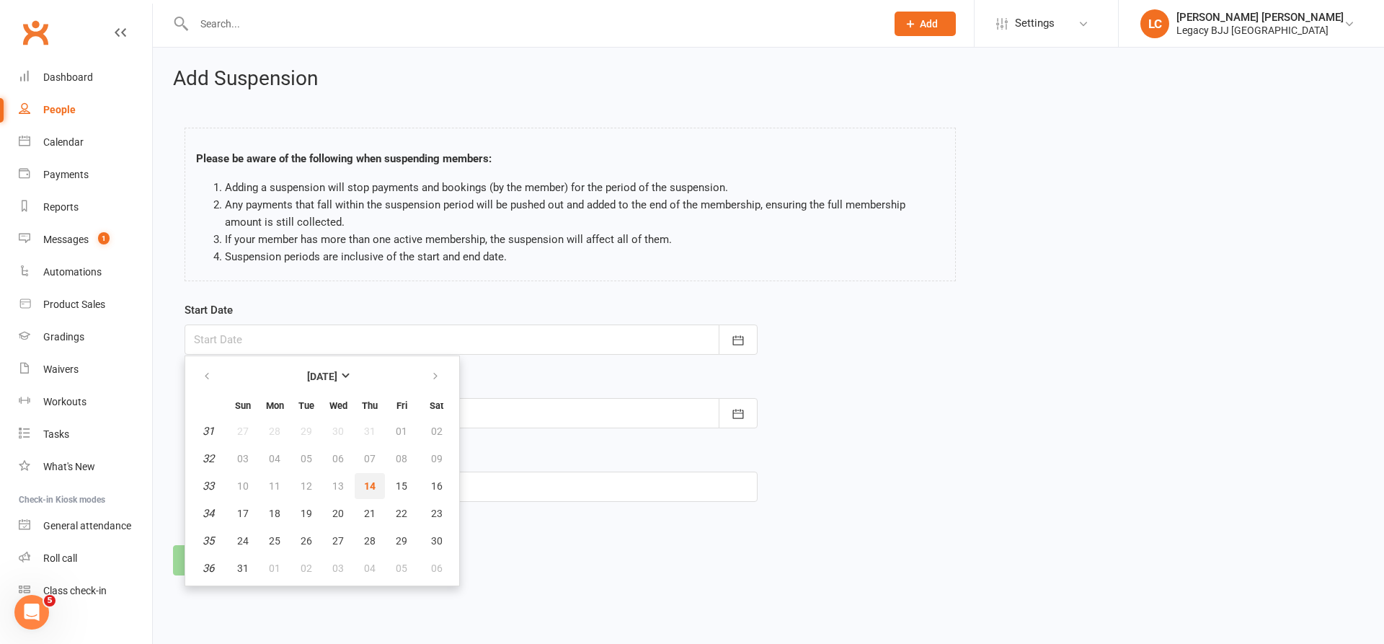
click at [368, 487] on span "14" at bounding box center [370, 486] width 12 height 12
type input "[DATE]"
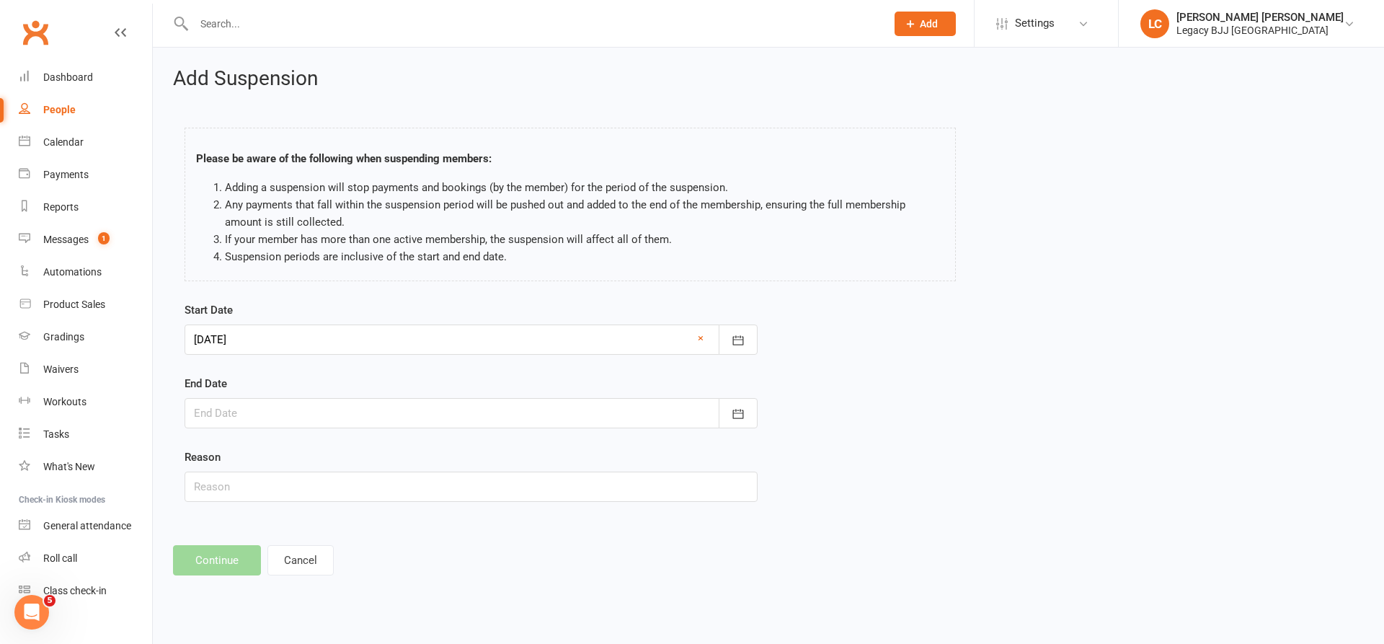
click at [333, 424] on div at bounding box center [471, 413] width 573 height 30
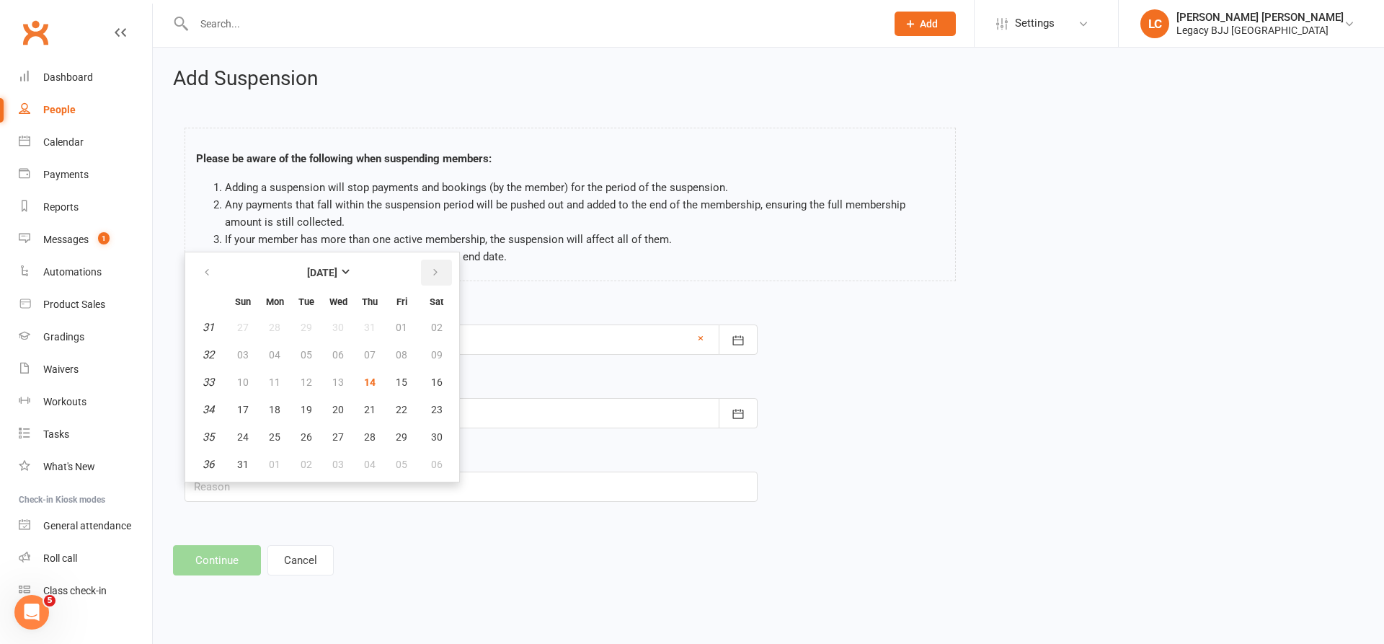
click at [433, 282] on button "button" at bounding box center [436, 273] width 31 height 26
click at [433, 281] on button "button" at bounding box center [436, 273] width 31 height 26
click at [365, 374] on button "13" at bounding box center [370, 382] width 30 height 26
type input "13 Nov 2025"
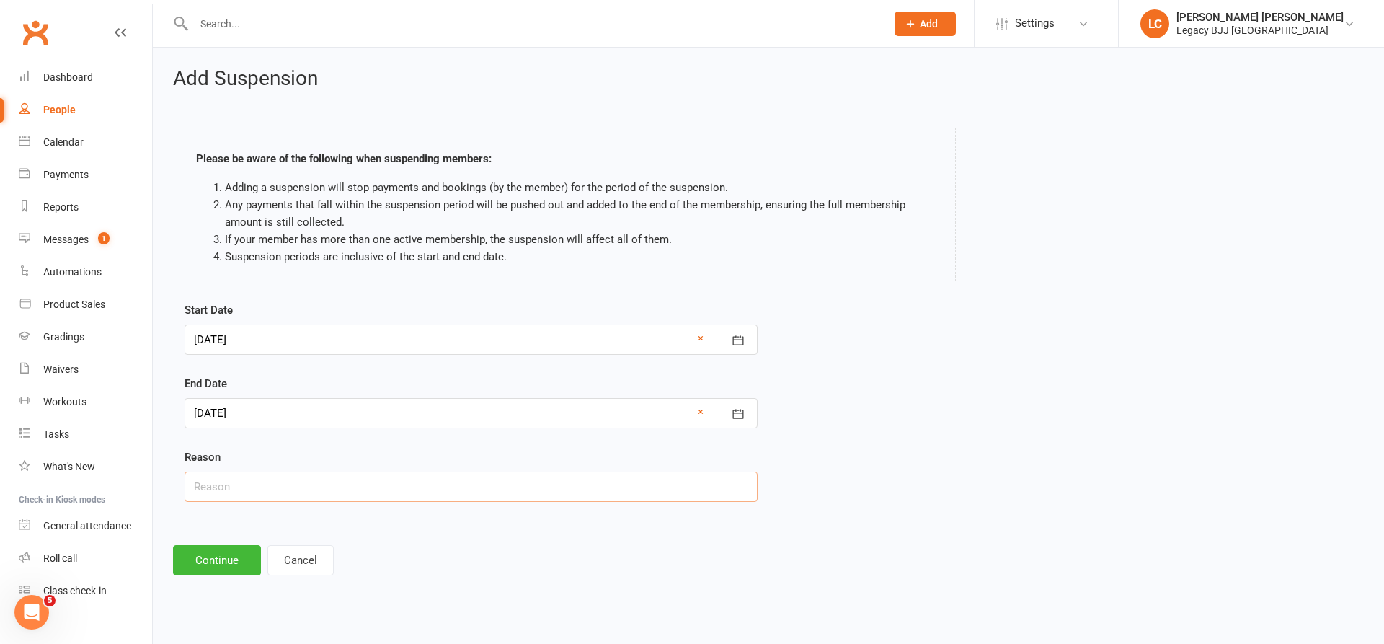
drag, startPoint x: 265, startPoint y: 486, endPoint x: 273, endPoint y: 484, distance: 7.5
click at [265, 486] on input "text" at bounding box center [471, 487] width 573 height 30
type input "Rib Injury"
click at [220, 562] on button "Continue" at bounding box center [217, 560] width 88 height 30
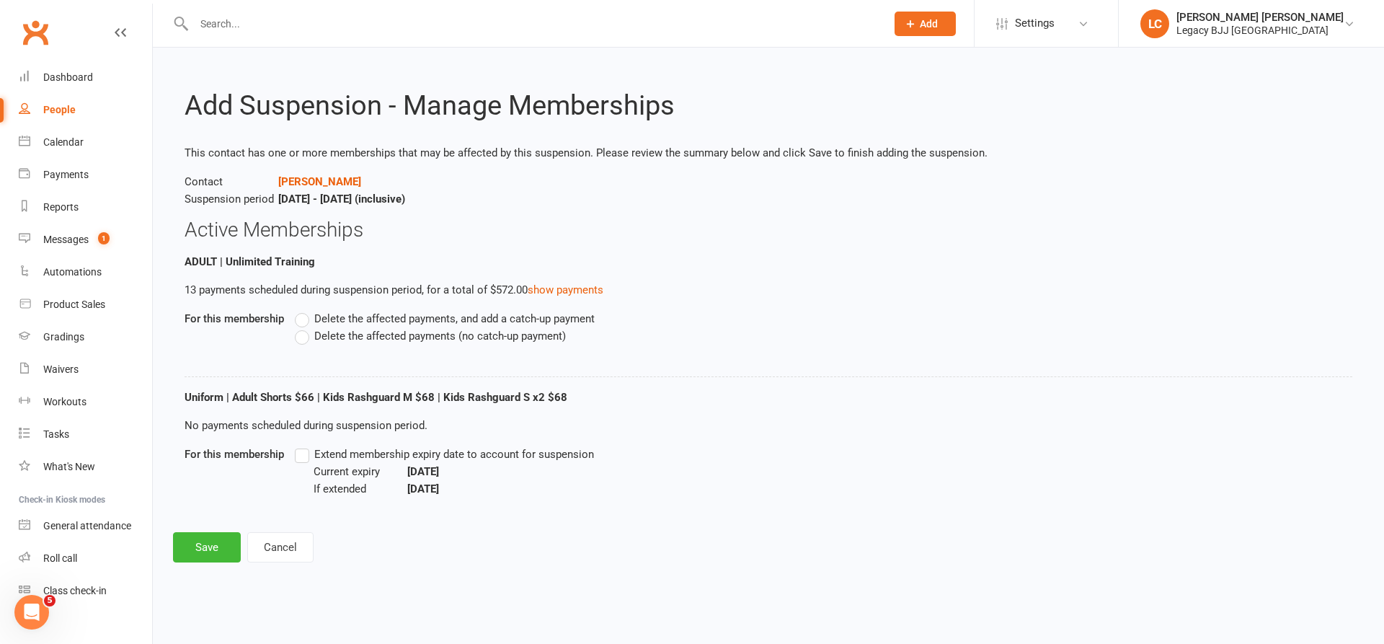
click at [348, 333] on span "Delete the affected payments (no catch-up payment)" at bounding box center [440, 334] width 252 height 15
click at [304, 327] on input "Delete the affected payments (no catch-up payment)" at bounding box center [299, 327] width 9 height 0
click at [203, 544] on button "Save" at bounding box center [207, 547] width 68 height 30
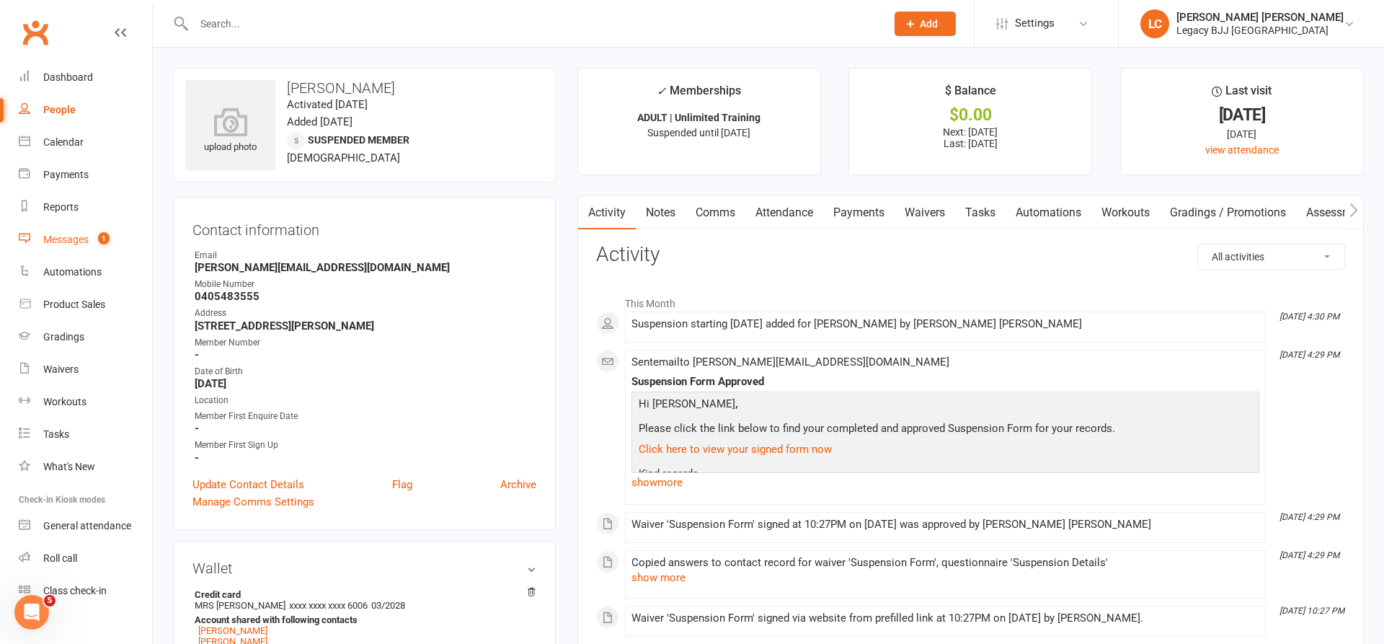
click at [78, 231] on link "Messages 1" at bounding box center [85, 240] width 133 height 32
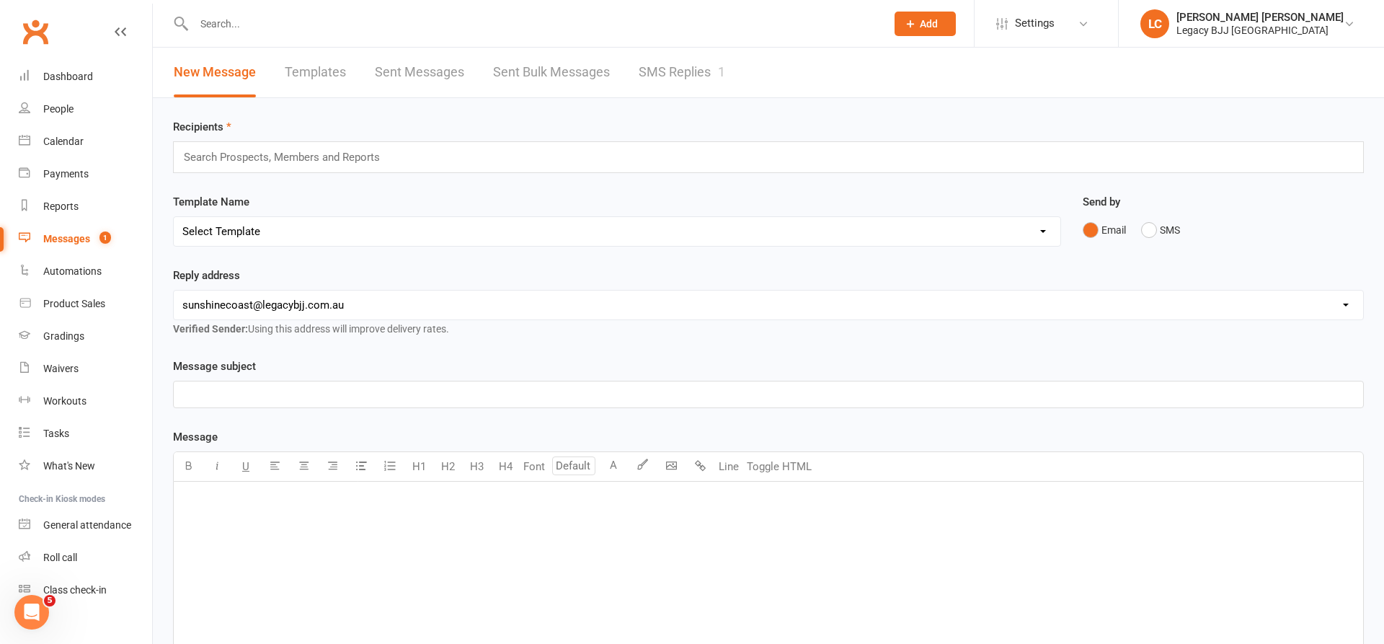
click at [676, 81] on link "SMS Replies 1" at bounding box center [682, 73] width 87 height 50
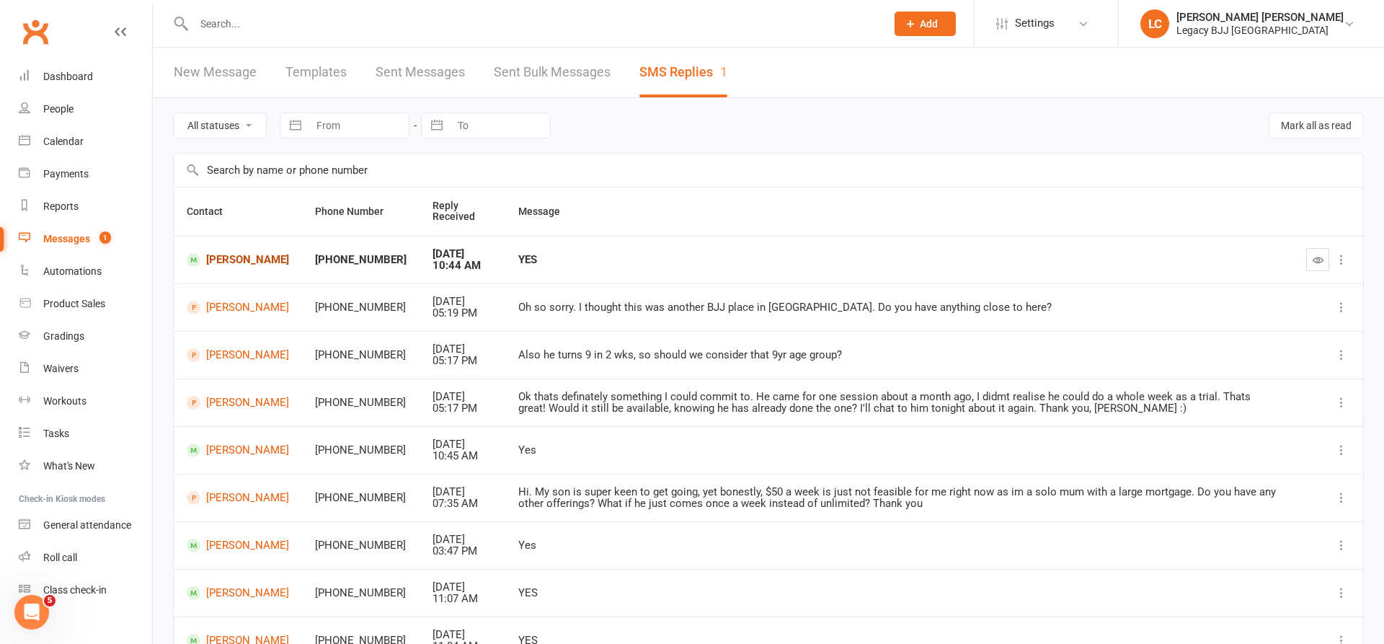
click at [228, 263] on link "[PERSON_NAME]" at bounding box center [238, 260] width 102 height 14
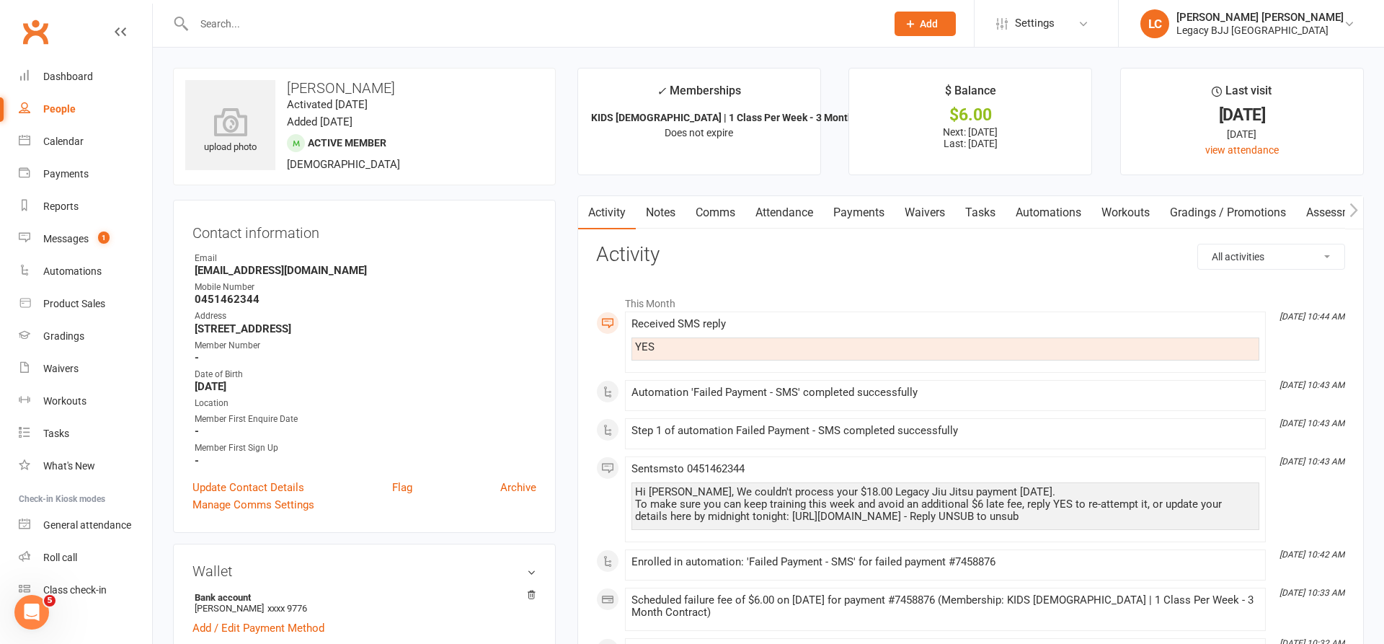
click at [857, 209] on link "Payments" at bounding box center [858, 212] width 71 height 33
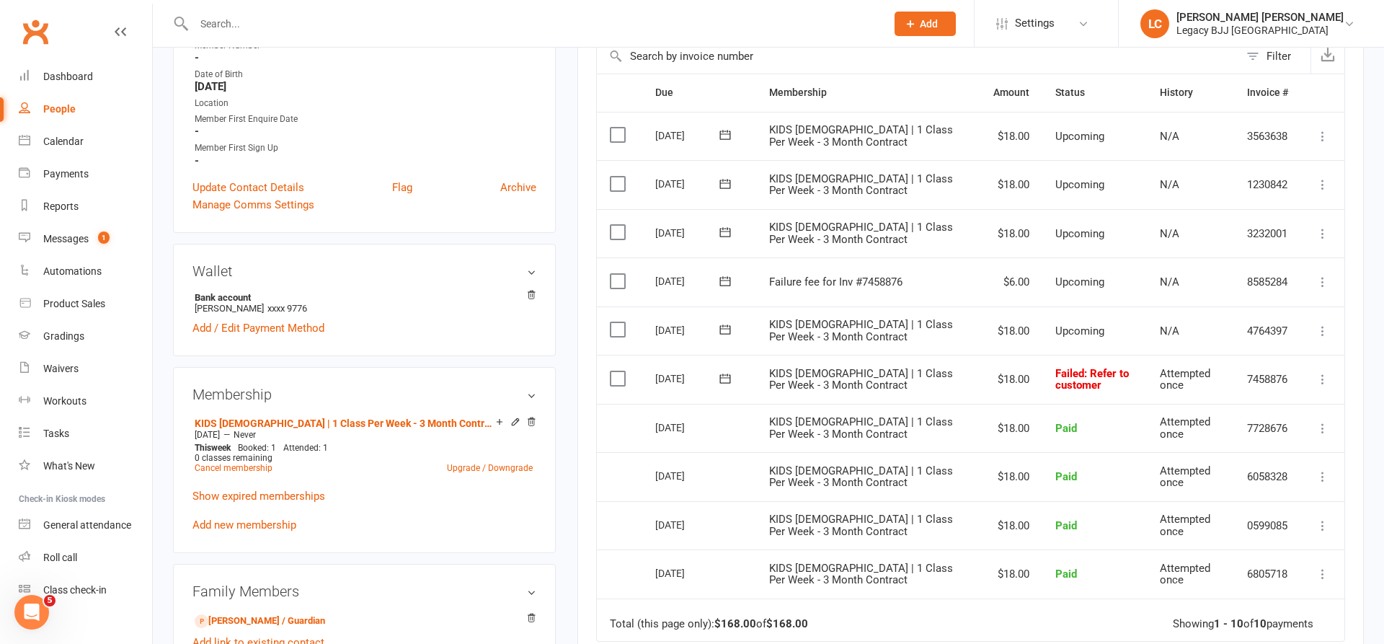
scroll to position [351, 0]
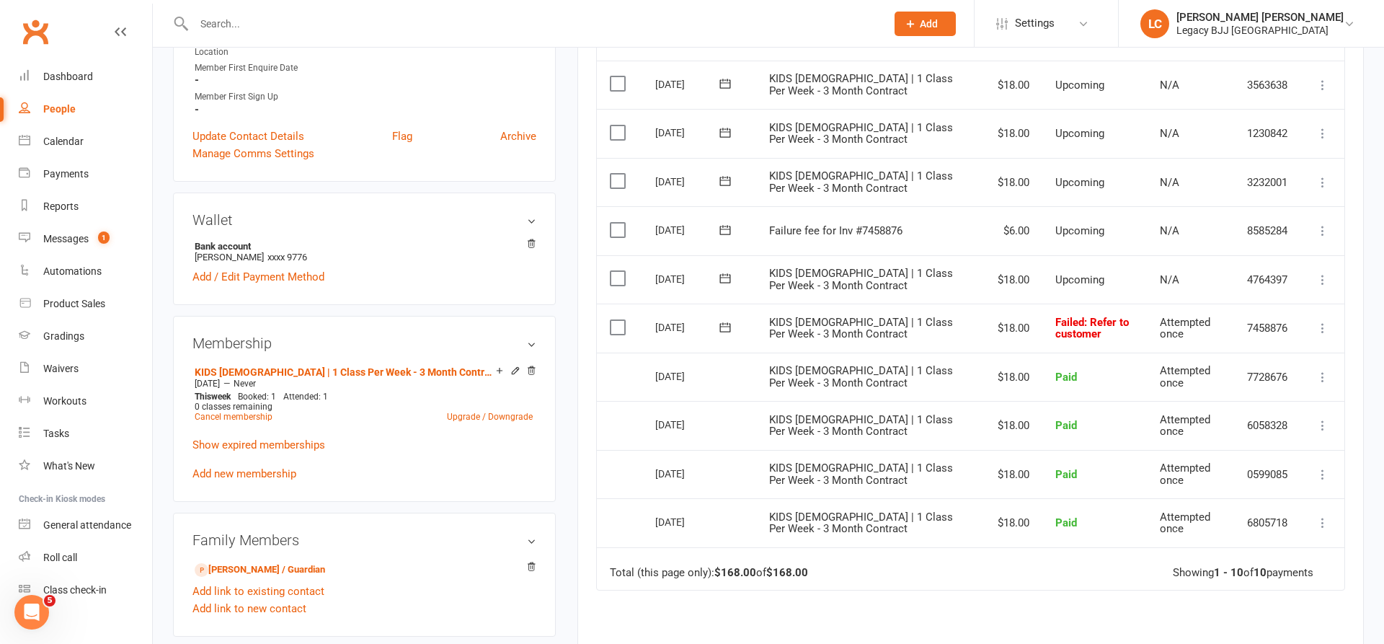
click at [1321, 321] on icon at bounding box center [1323, 328] width 14 height 14
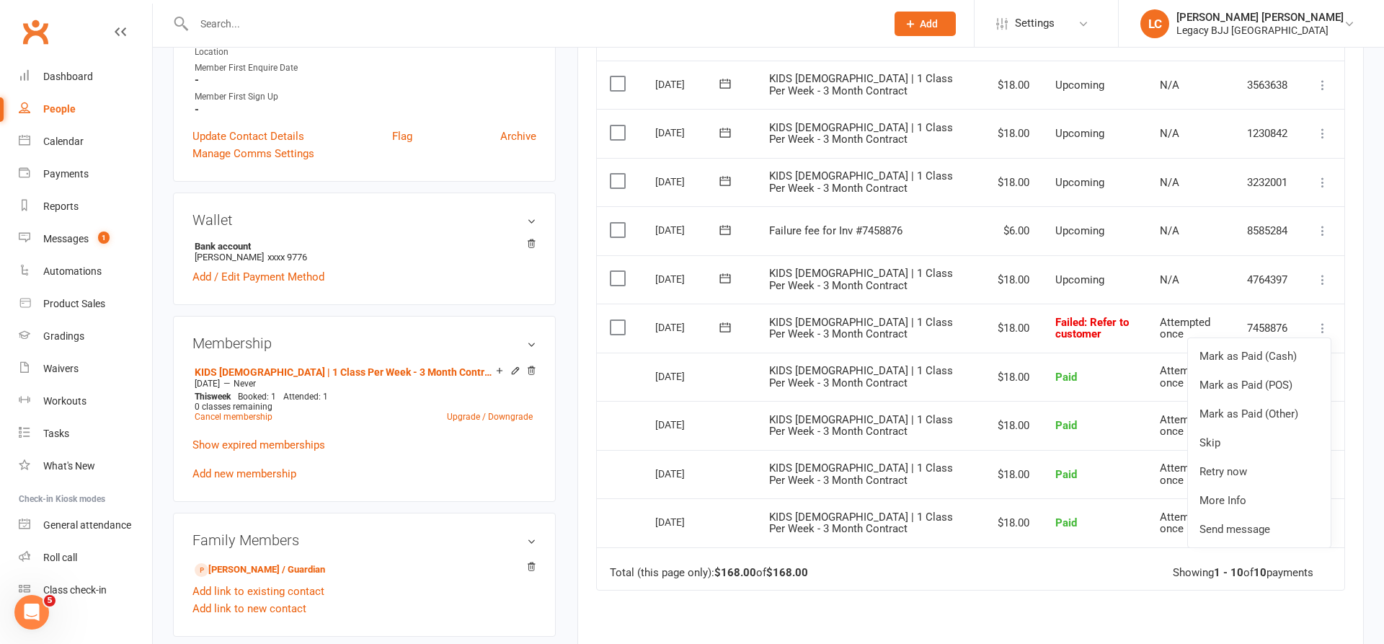
click at [1222, 457] on link "Retry now" at bounding box center [1259, 471] width 143 height 29
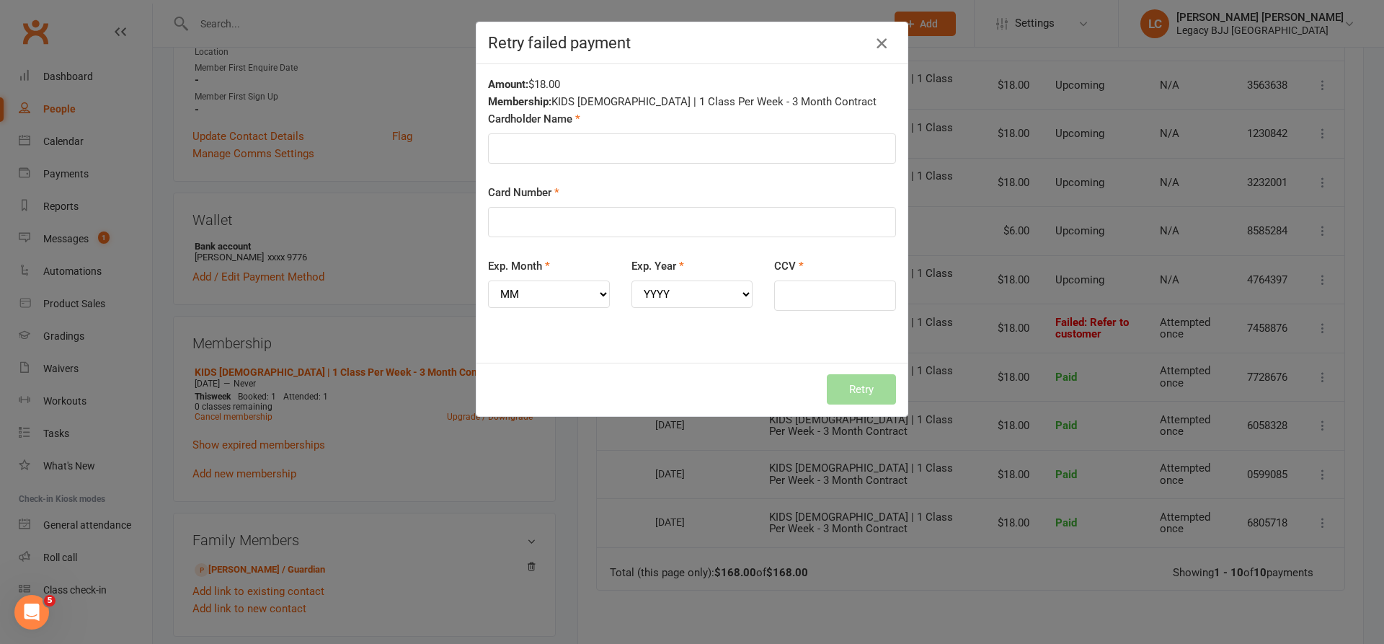
click at [881, 47] on icon "button" at bounding box center [881, 43] width 17 height 17
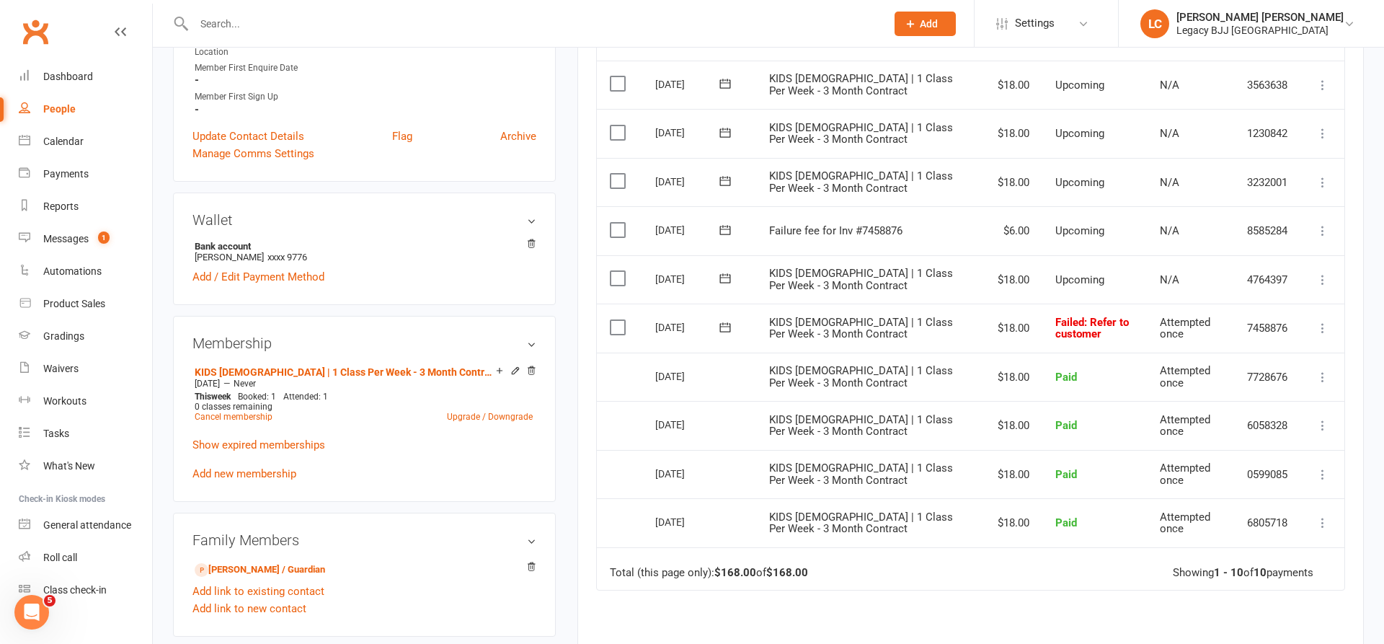
click at [731, 320] on icon at bounding box center [725, 327] width 14 height 14
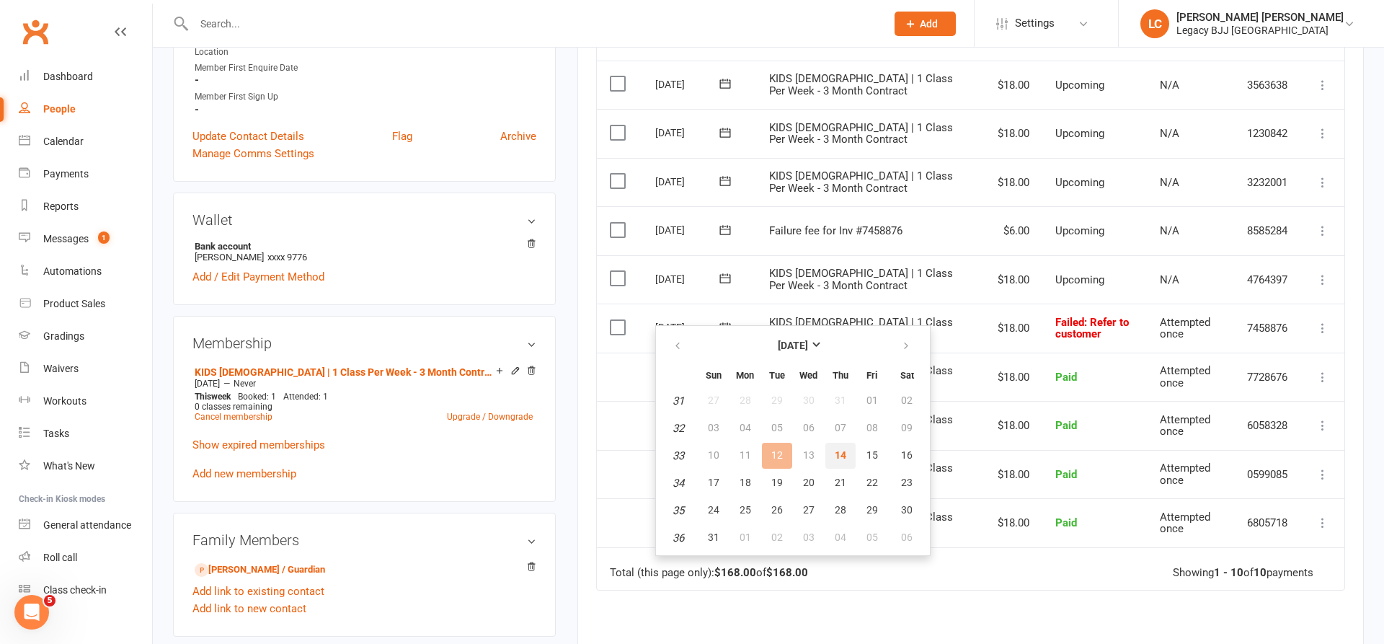
click at [846, 459] on button "14" at bounding box center [841, 456] width 30 height 26
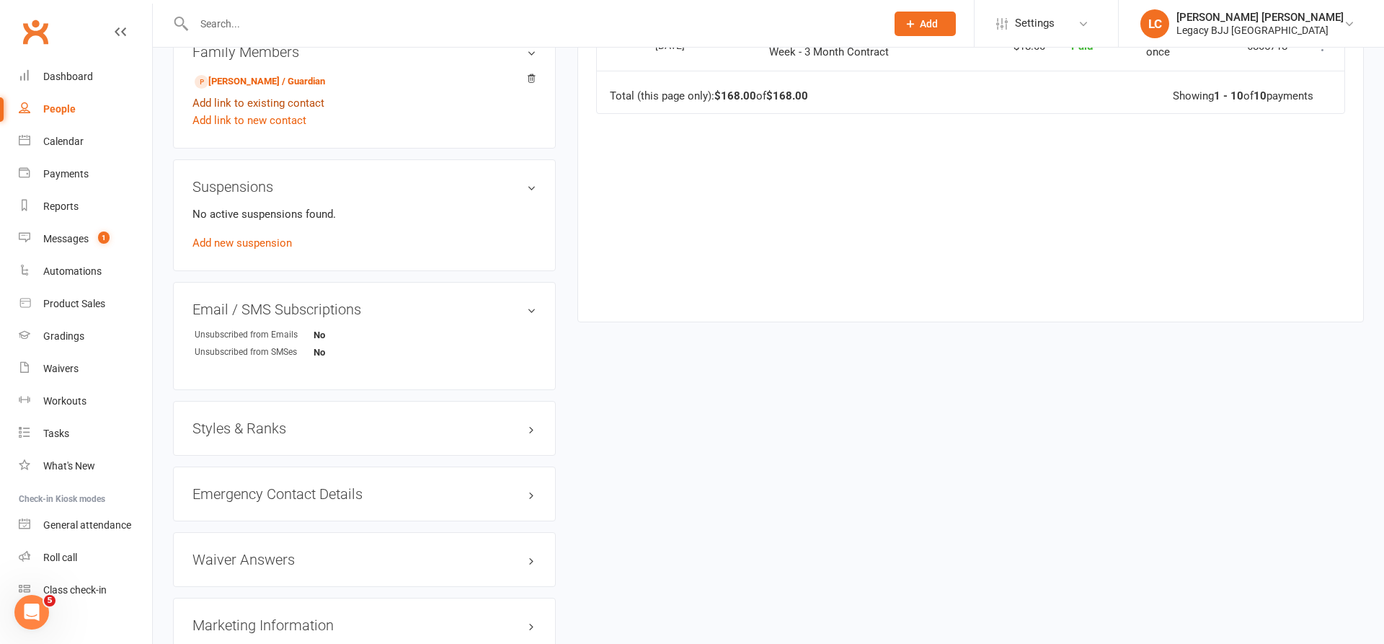
scroll to position [836, 0]
click at [248, 82] on link "Jess O'Brien - Parent / Guardian" at bounding box center [260, 84] width 131 height 15
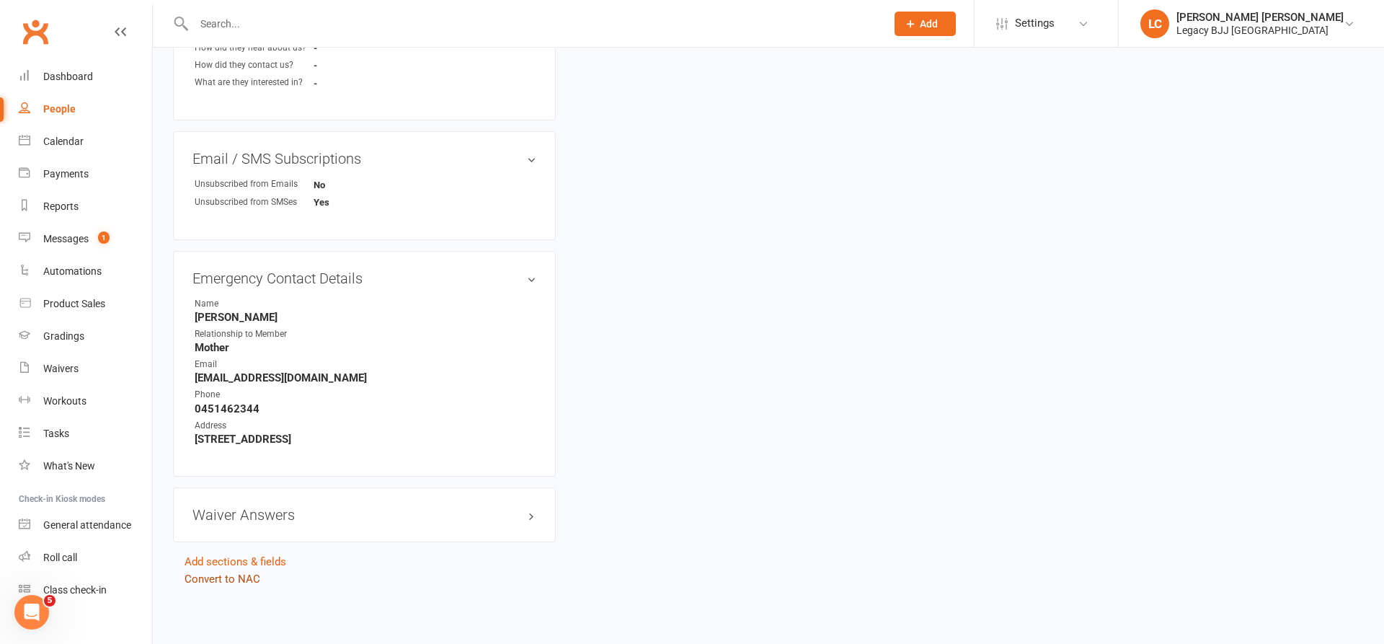
scroll to position [592, 0]
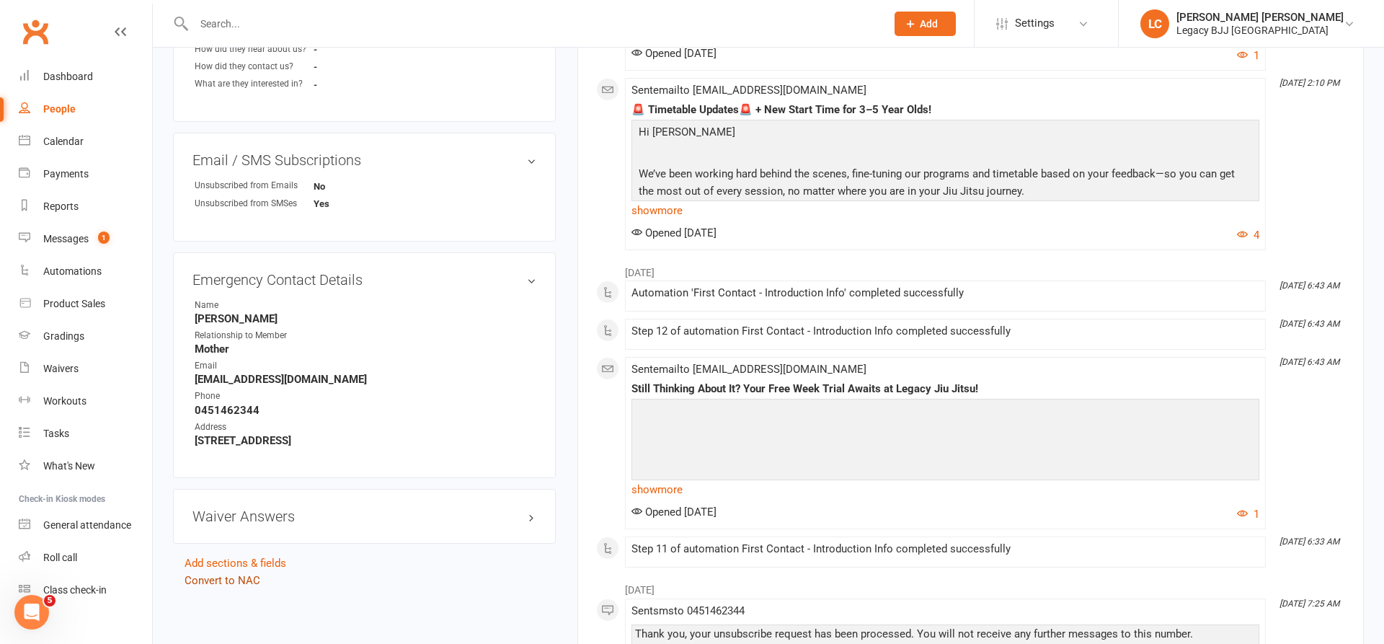
click at [233, 583] on link "Convert to NAC" at bounding box center [223, 580] width 76 height 13
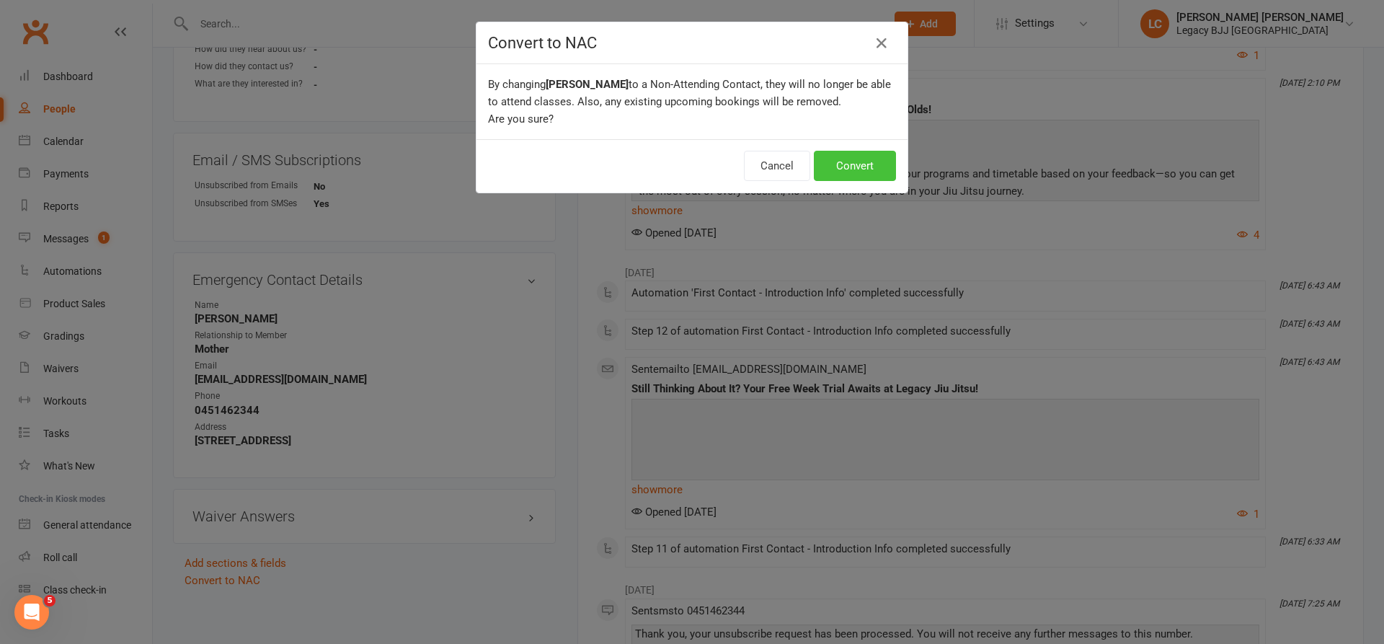
click at [867, 171] on button "Convert" at bounding box center [855, 166] width 82 height 30
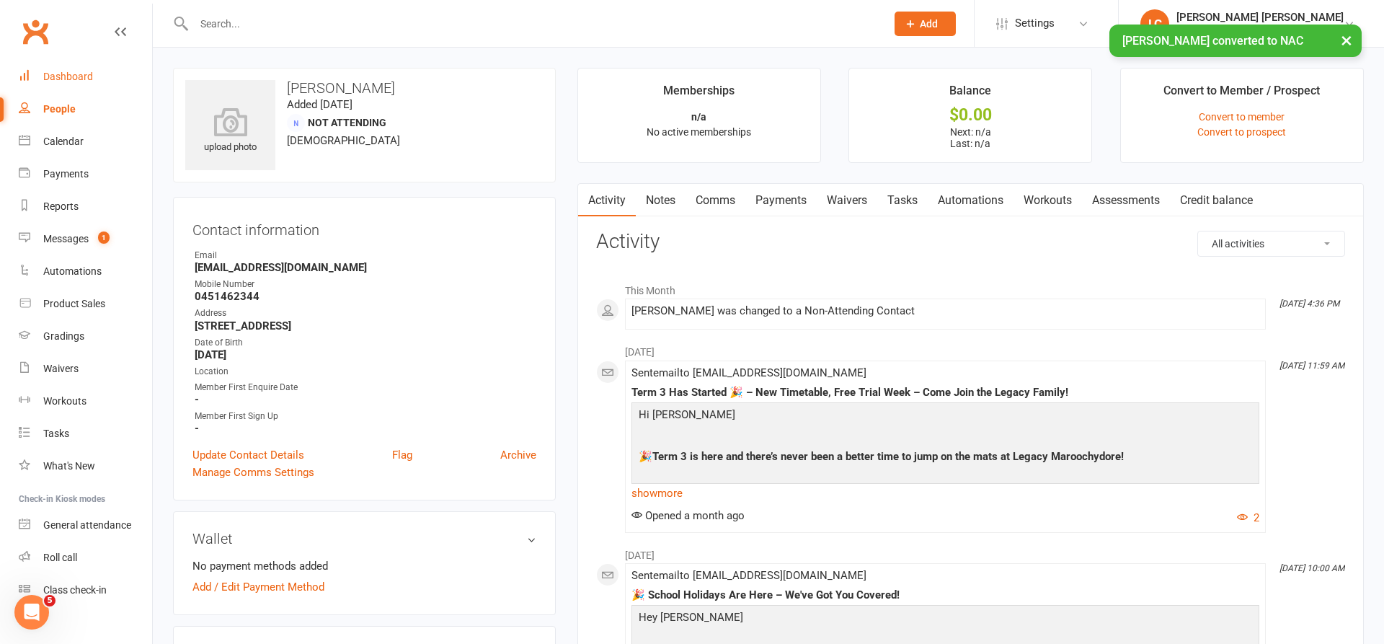
click at [87, 74] on div "Dashboard" at bounding box center [68, 77] width 50 height 12
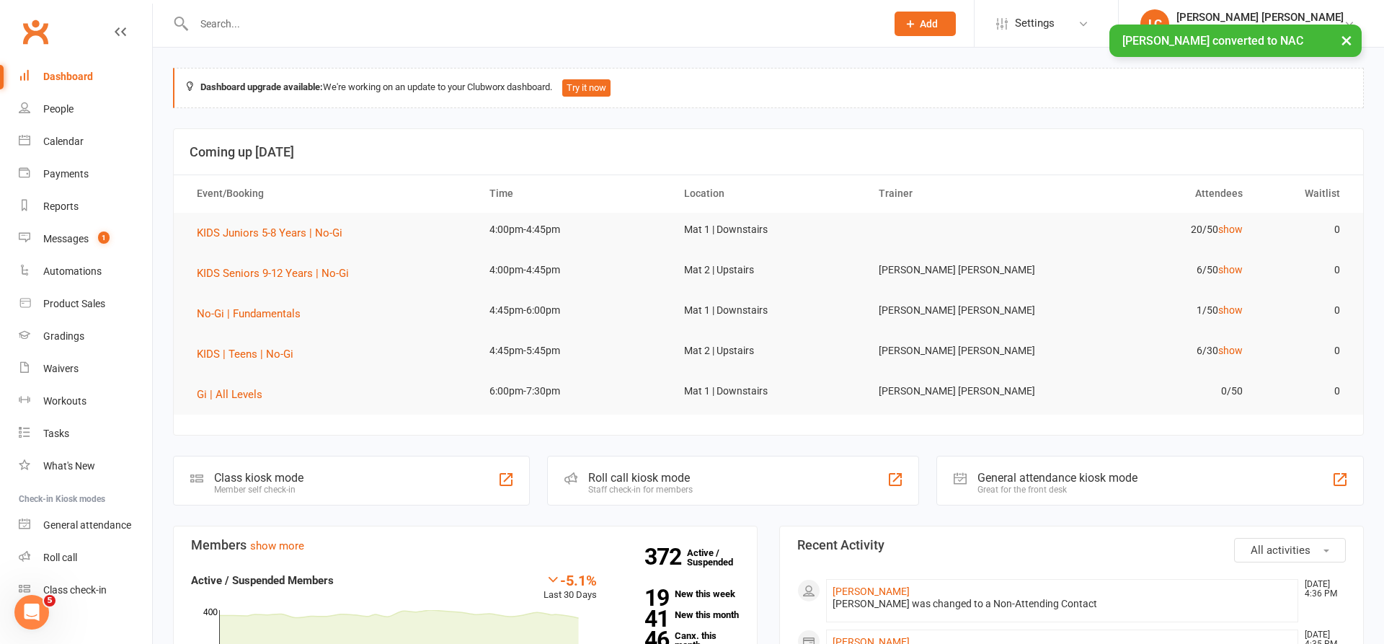
click at [89, 234] on div "Messages" at bounding box center [65, 239] width 45 height 12
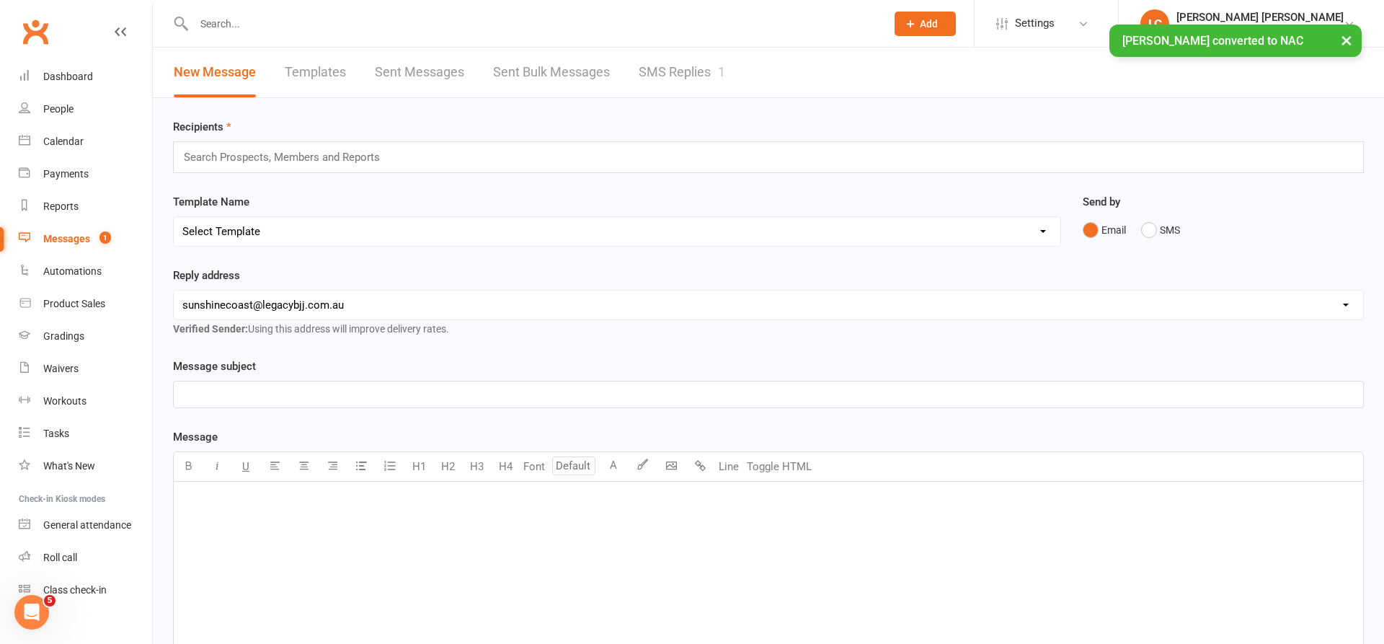
click at [667, 81] on link "SMS Replies 1" at bounding box center [682, 73] width 87 height 50
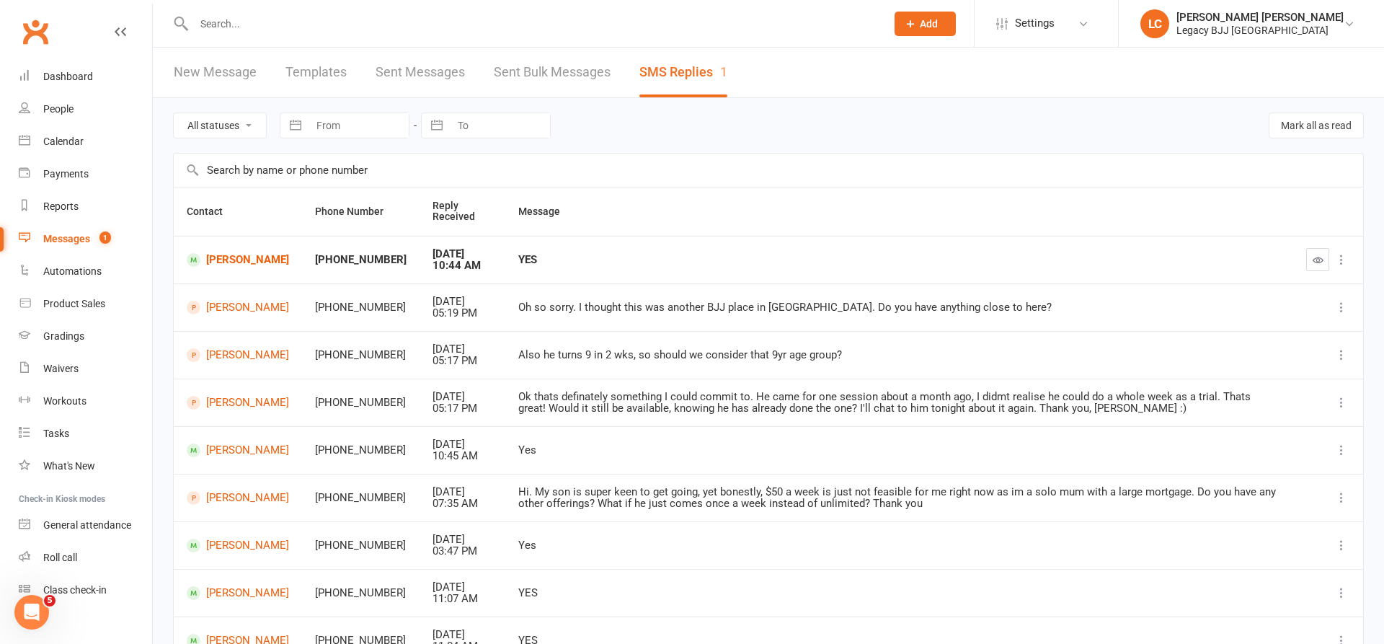
click at [1320, 258] on icon "button" at bounding box center [1318, 260] width 11 height 11
click at [438, 24] on input "text" at bounding box center [533, 24] width 686 height 20
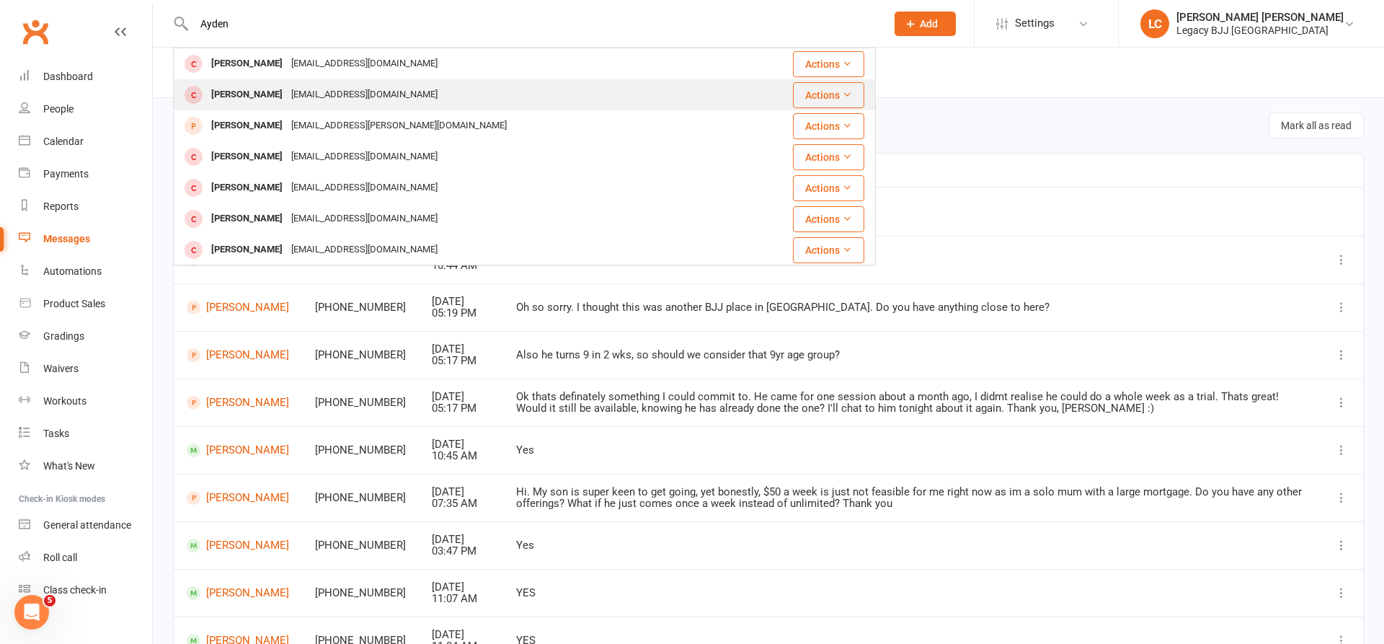
type input "Ayden"
click at [337, 101] on div "chrismoore2811@gmail.com" at bounding box center [364, 94] width 155 height 21
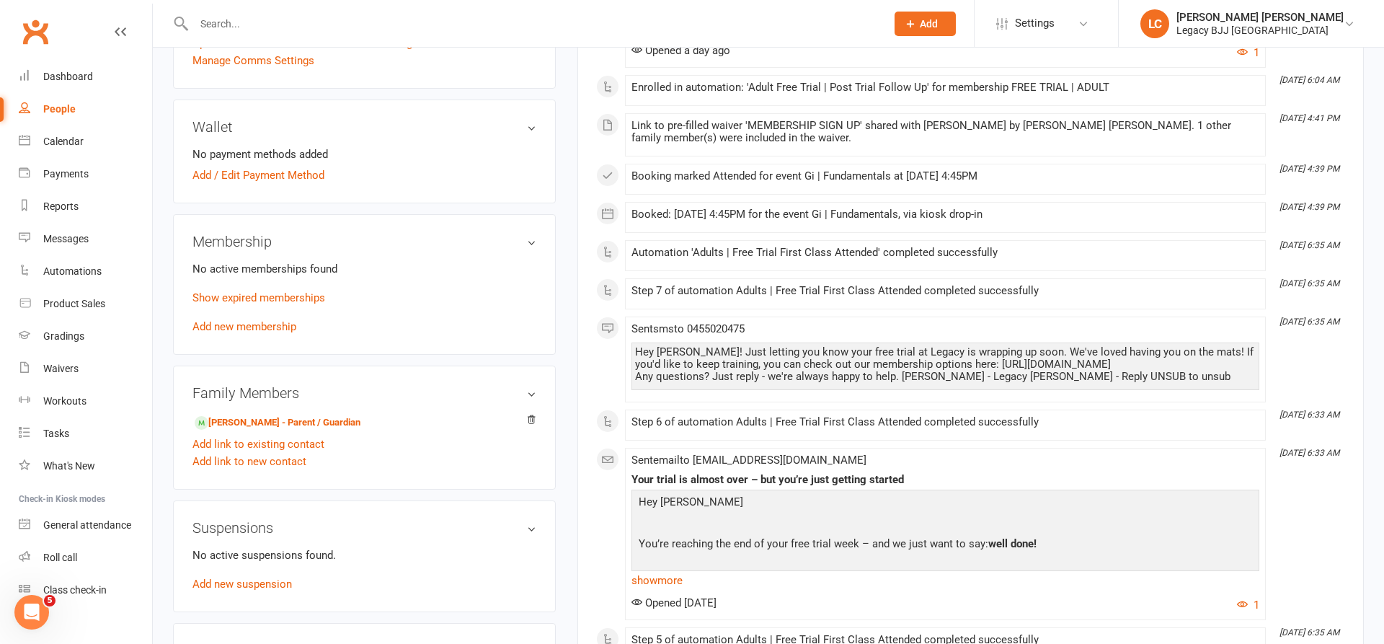
scroll to position [464, 0]
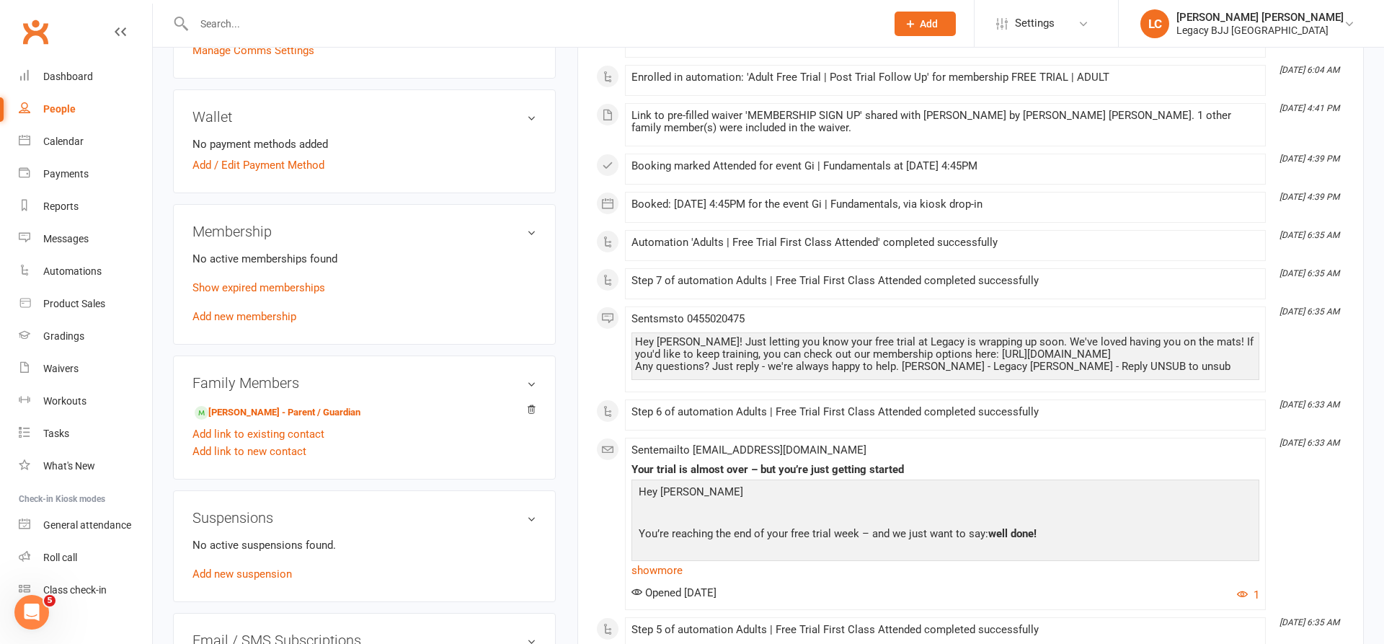
click at [259, 410] on link "Chris Moore - Parent / Guardian" at bounding box center [278, 412] width 166 height 15
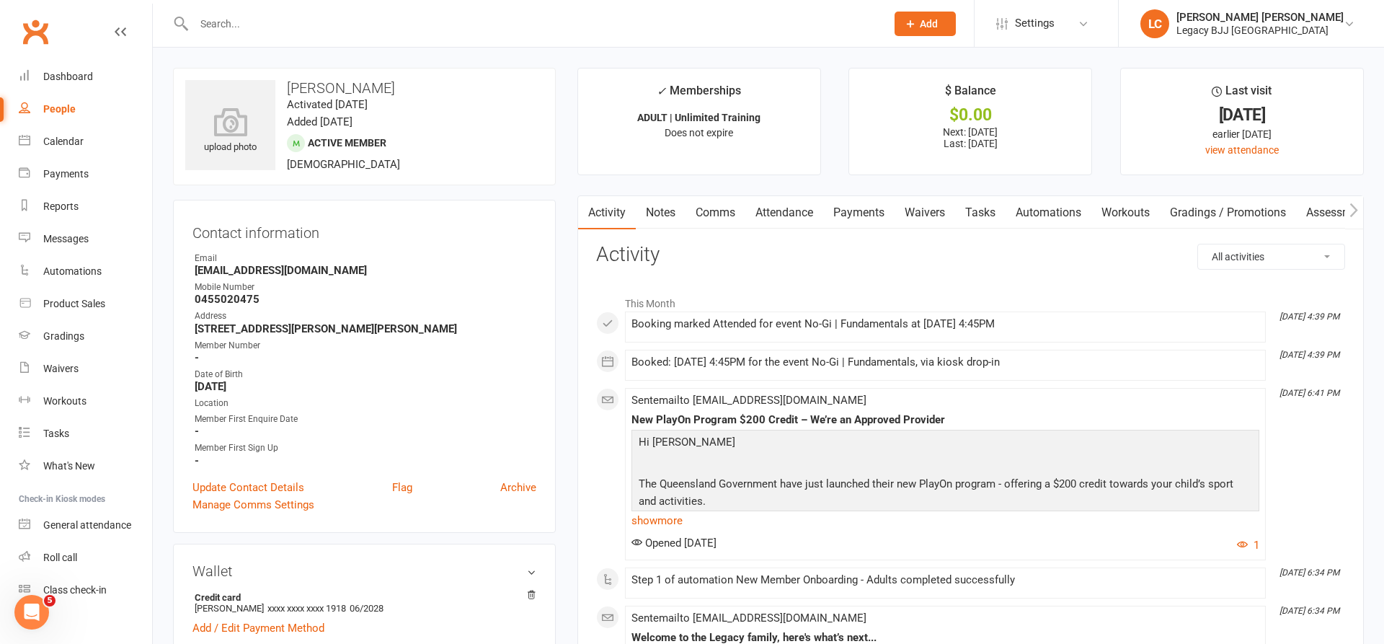
click at [866, 211] on link "Payments" at bounding box center [858, 212] width 71 height 33
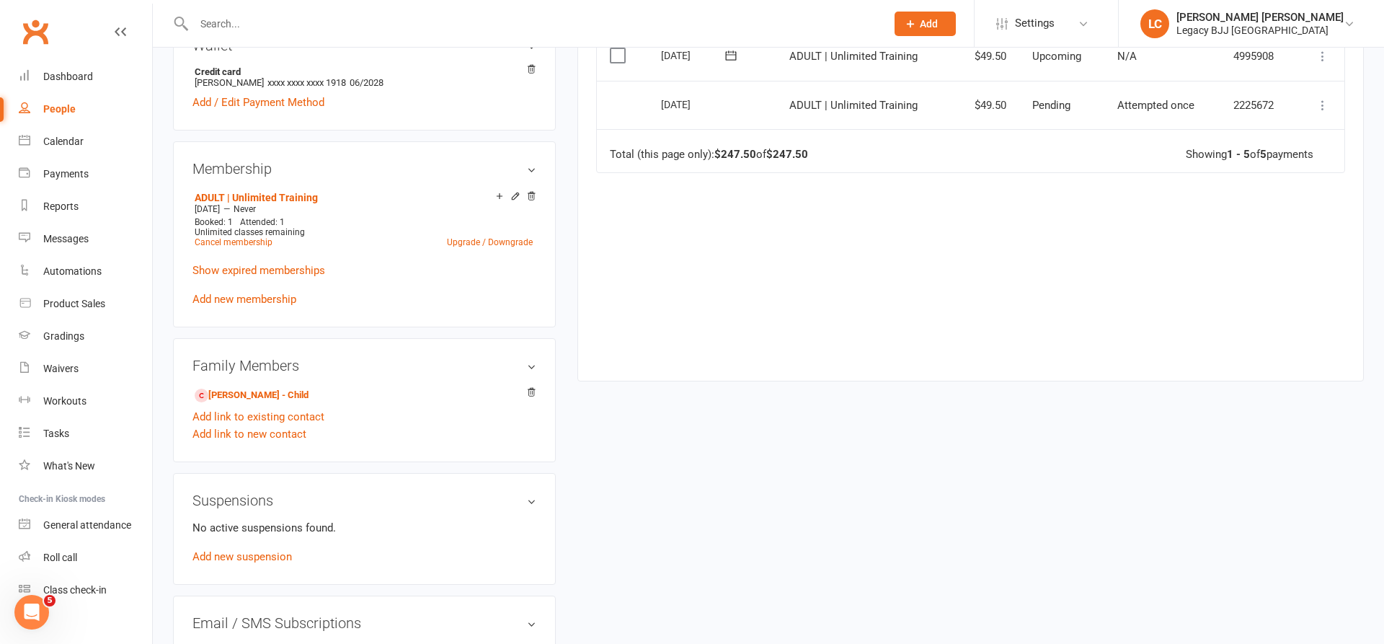
scroll to position [640, 0]
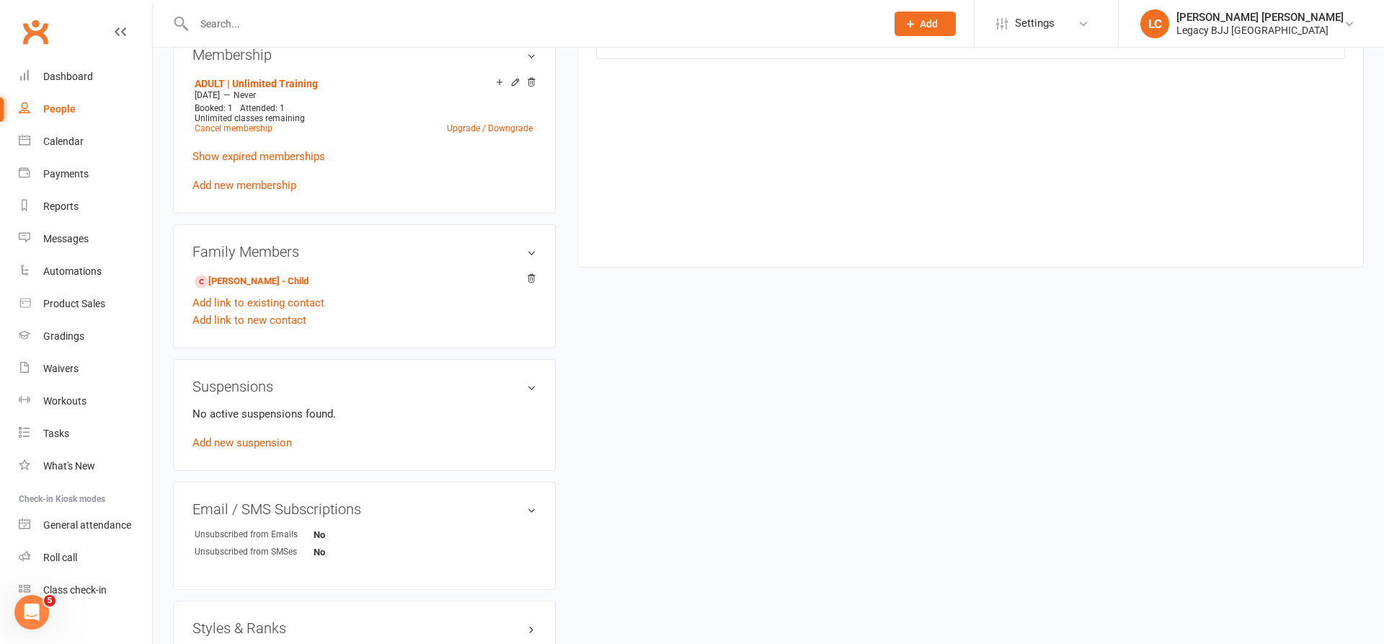
click at [234, 278] on link "Ayden Moore - Child" at bounding box center [252, 281] width 114 height 15
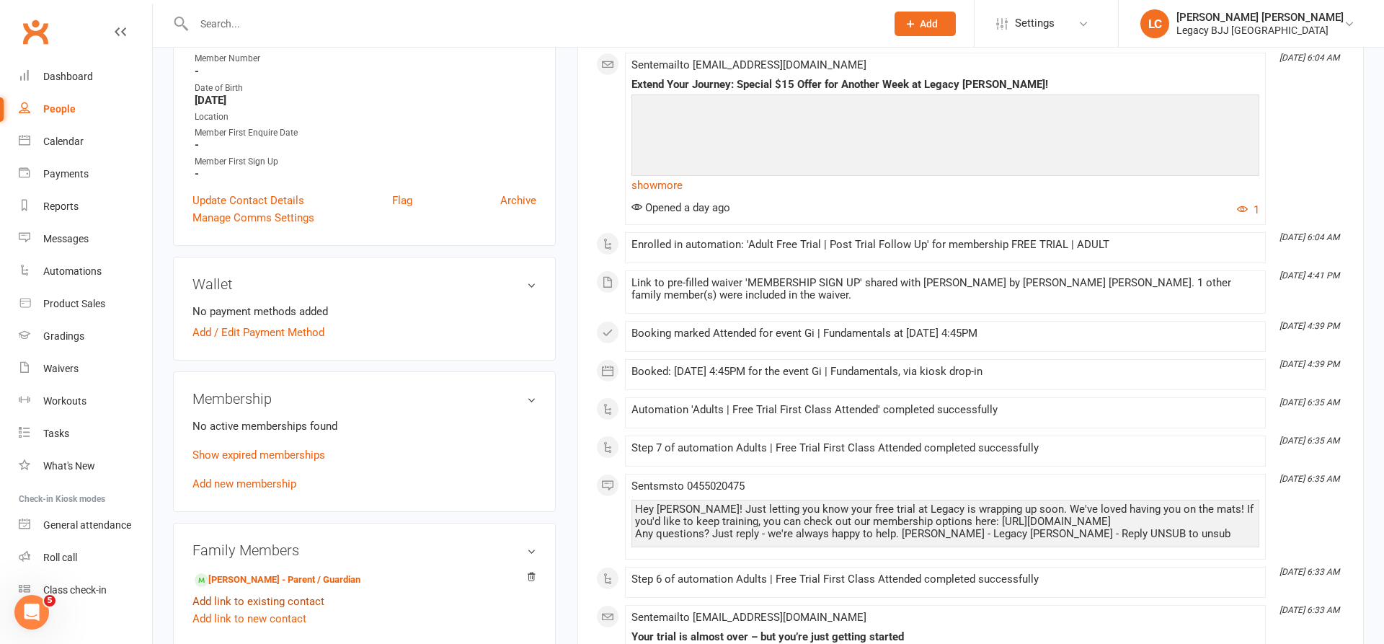
scroll to position [304, 0]
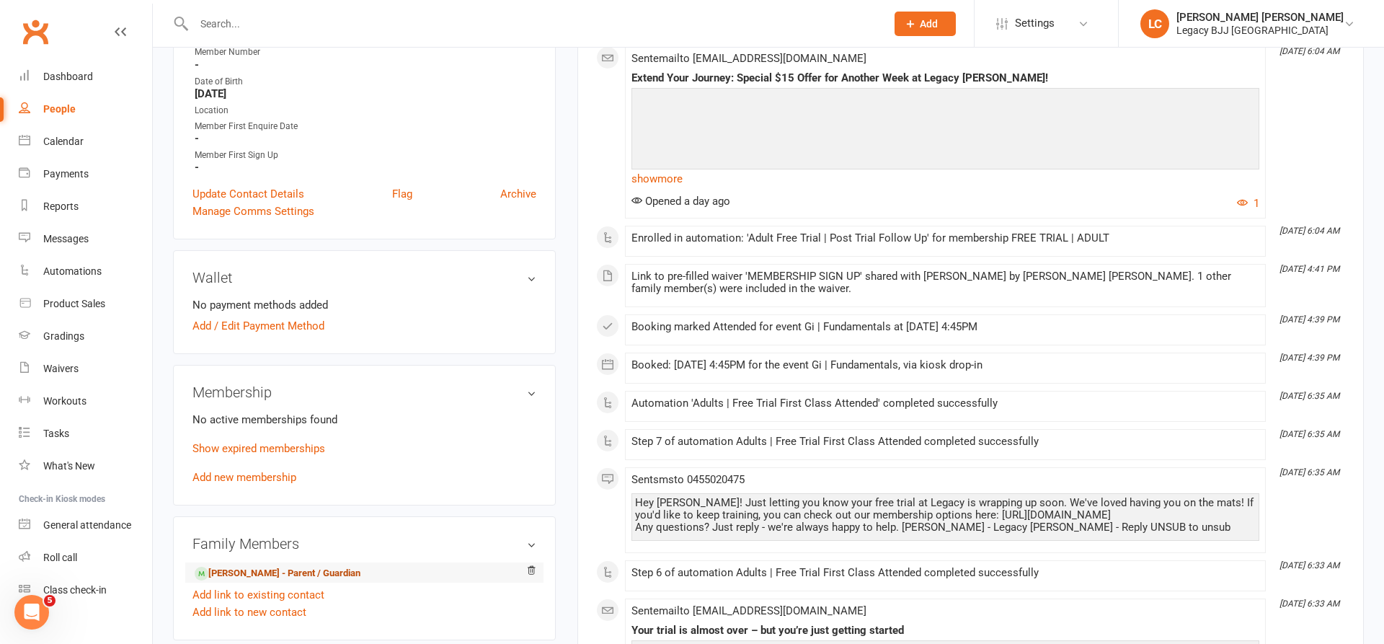
click at [257, 569] on link "Chris Moore - Parent / Guardian" at bounding box center [278, 573] width 166 height 15
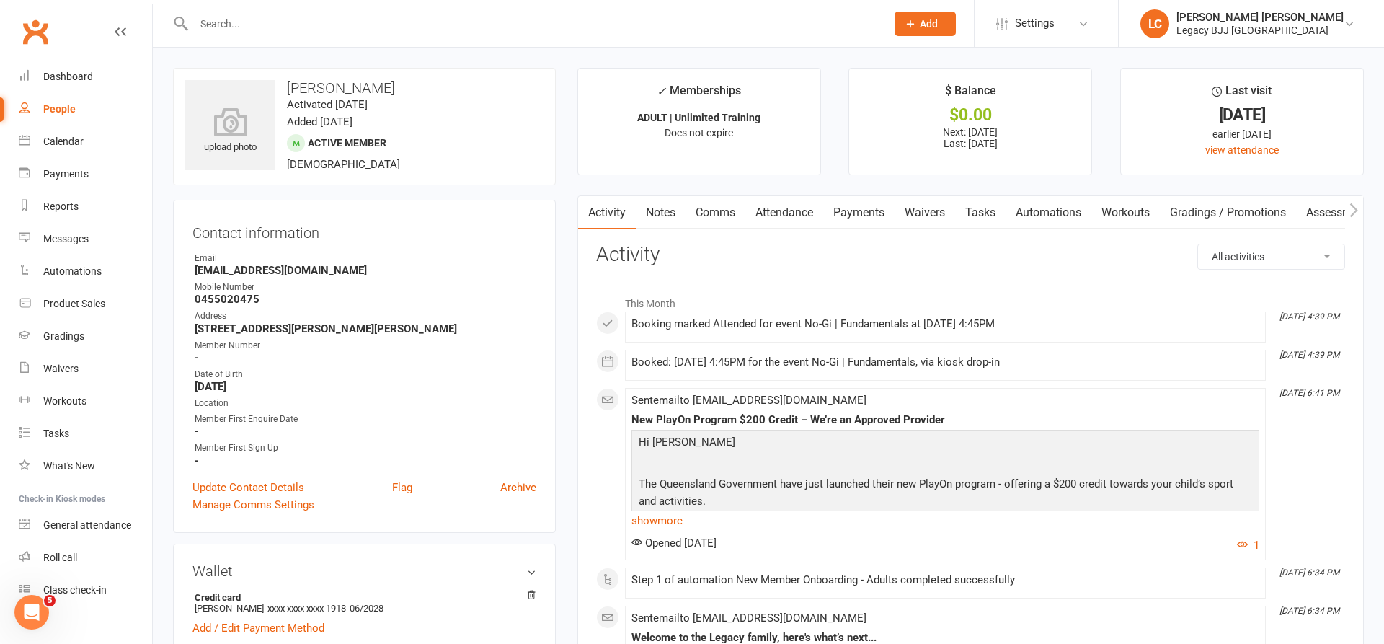
scroll to position [3, 0]
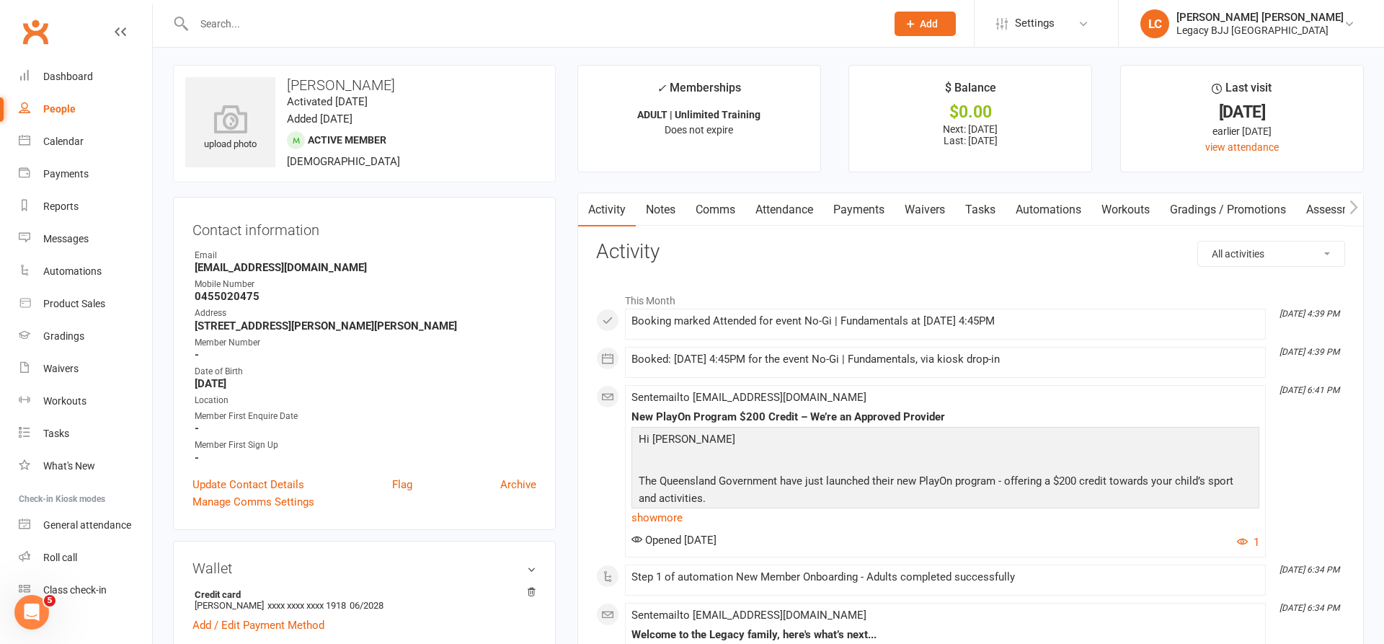
drag, startPoint x: 863, startPoint y: 190, endPoint x: 860, endPoint y: 200, distance: 11.2
click at [857, 208] on link "Payments" at bounding box center [858, 209] width 71 height 33
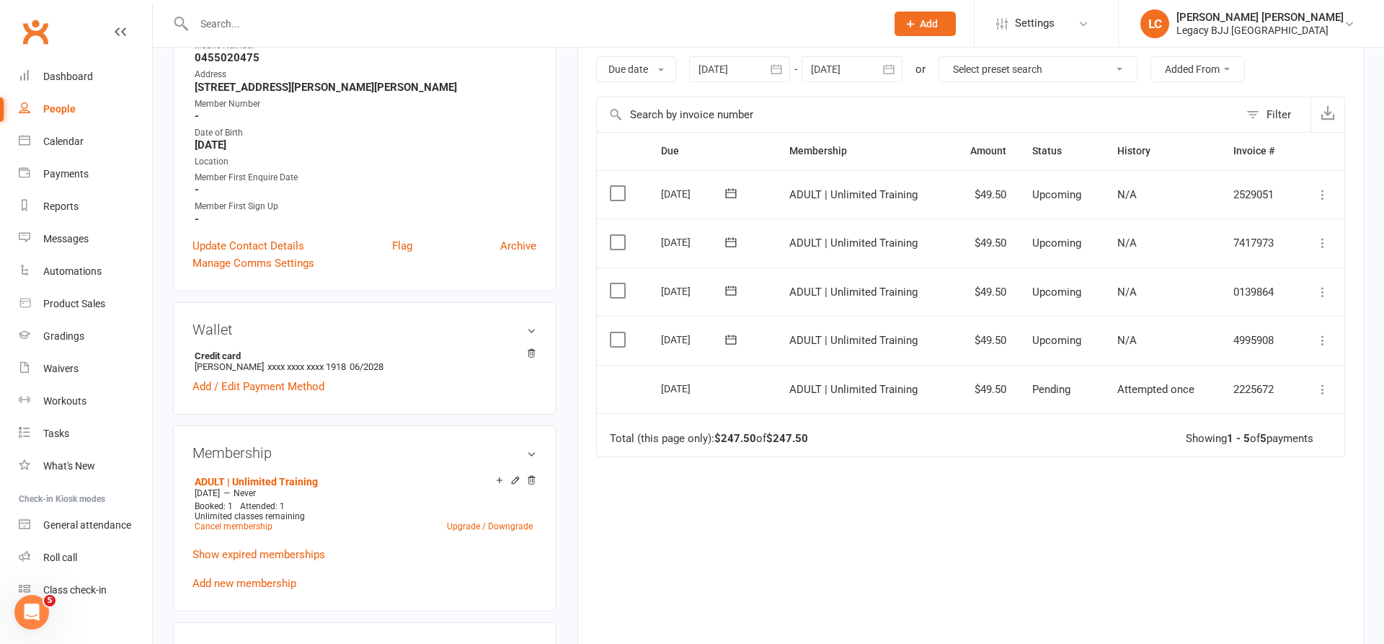
scroll to position [327, 0]
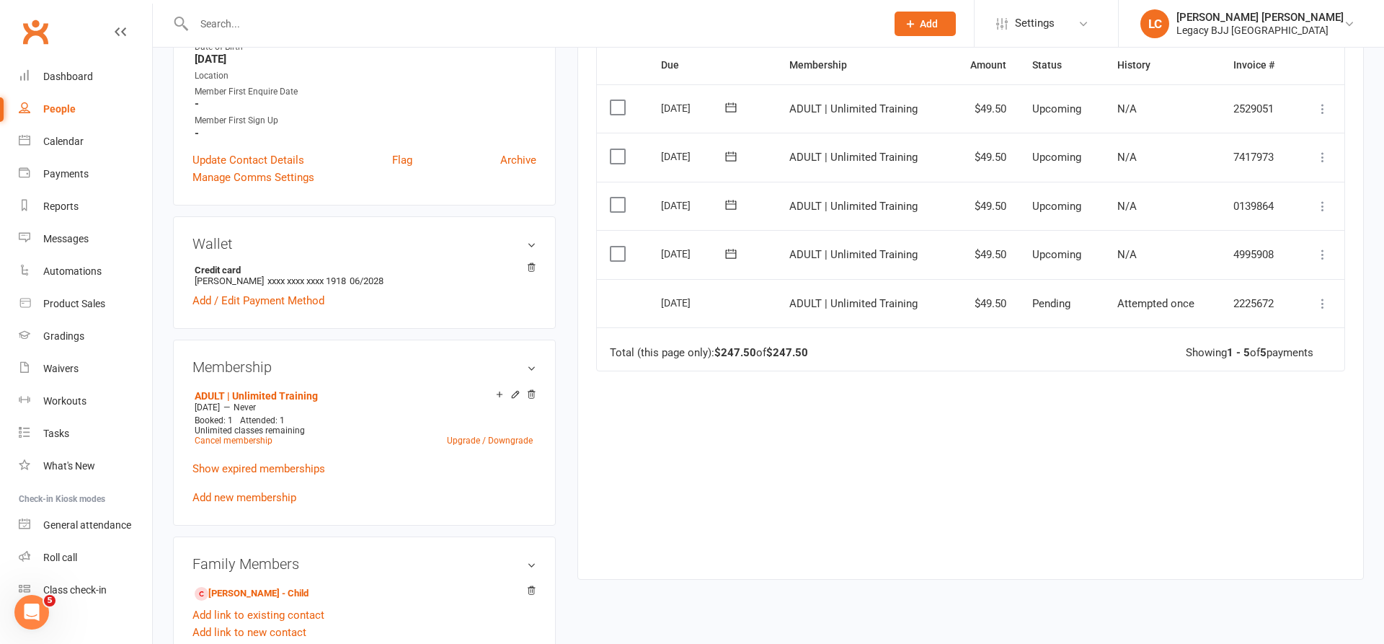
click at [240, 591] on link "Ayden Moore - Child" at bounding box center [252, 593] width 114 height 15
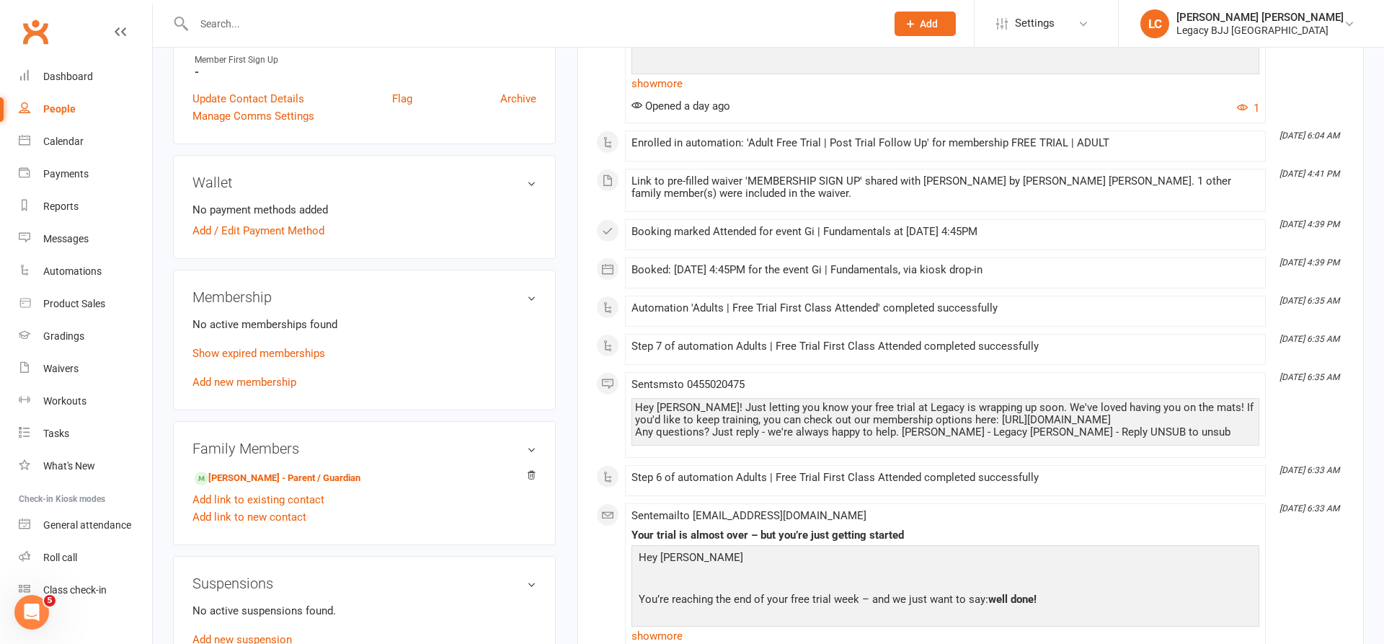
scroll to position [407, 0]
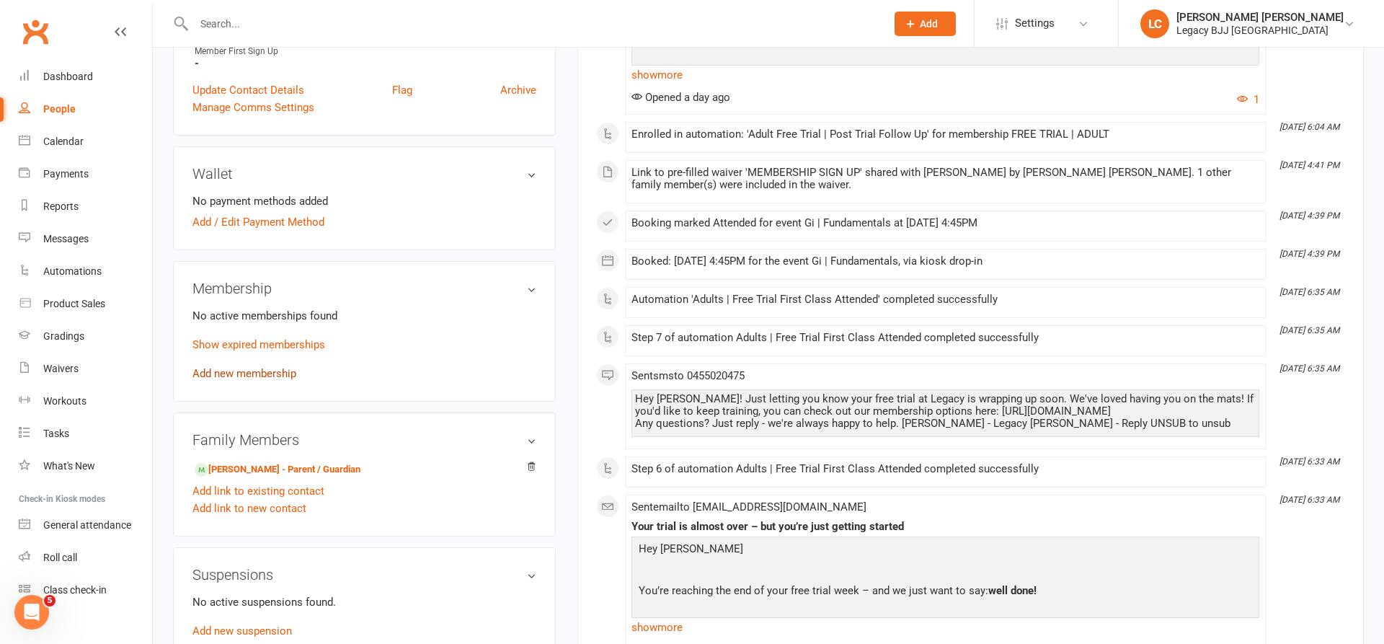
click at [243, 378] on link "Add new membership" at bounding box center [245, 373] width 104 height 13
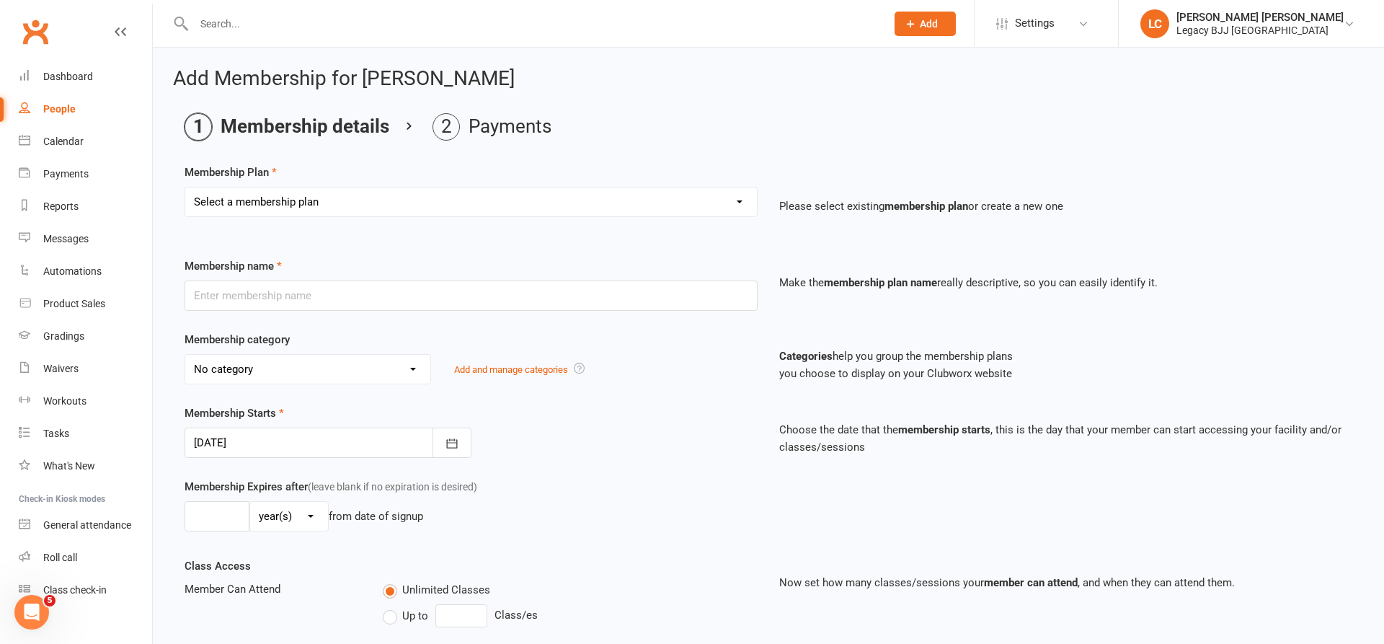
select select "6"
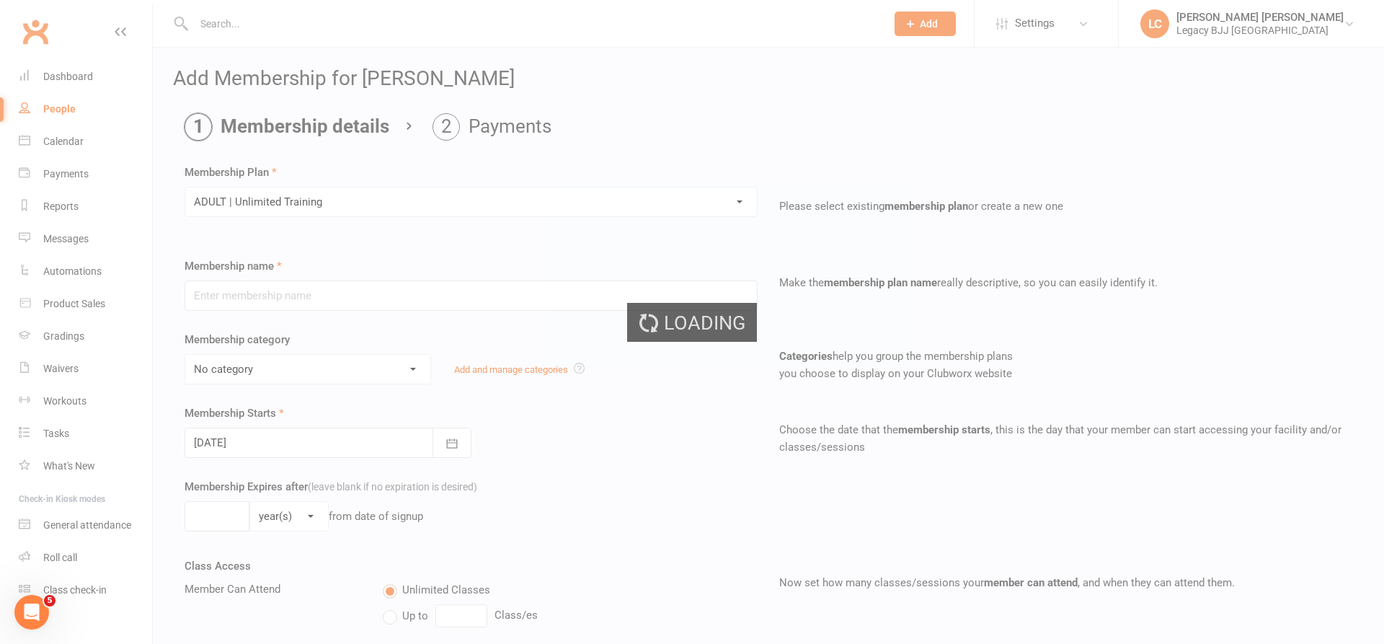
type input "ADULT | Unlimited Training"
select select "3"
select select "0"
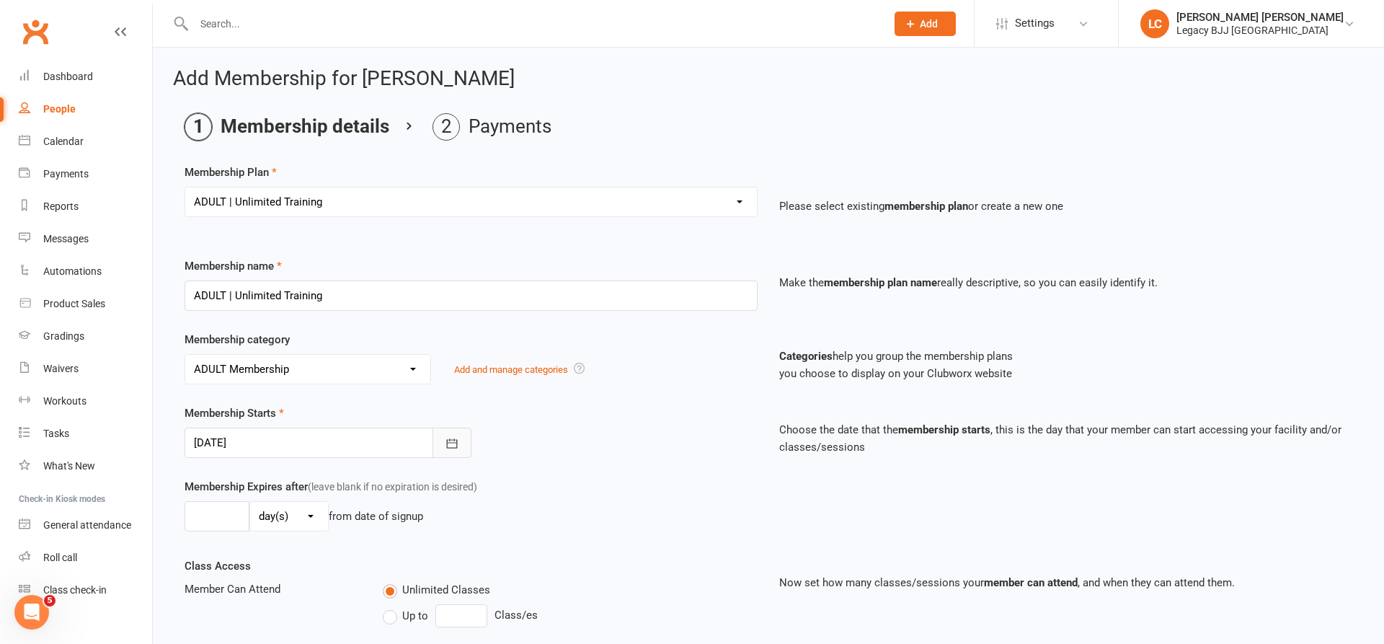
click at [454, 452] on button "button" at bounding box center [452, 443] width 39 height 30
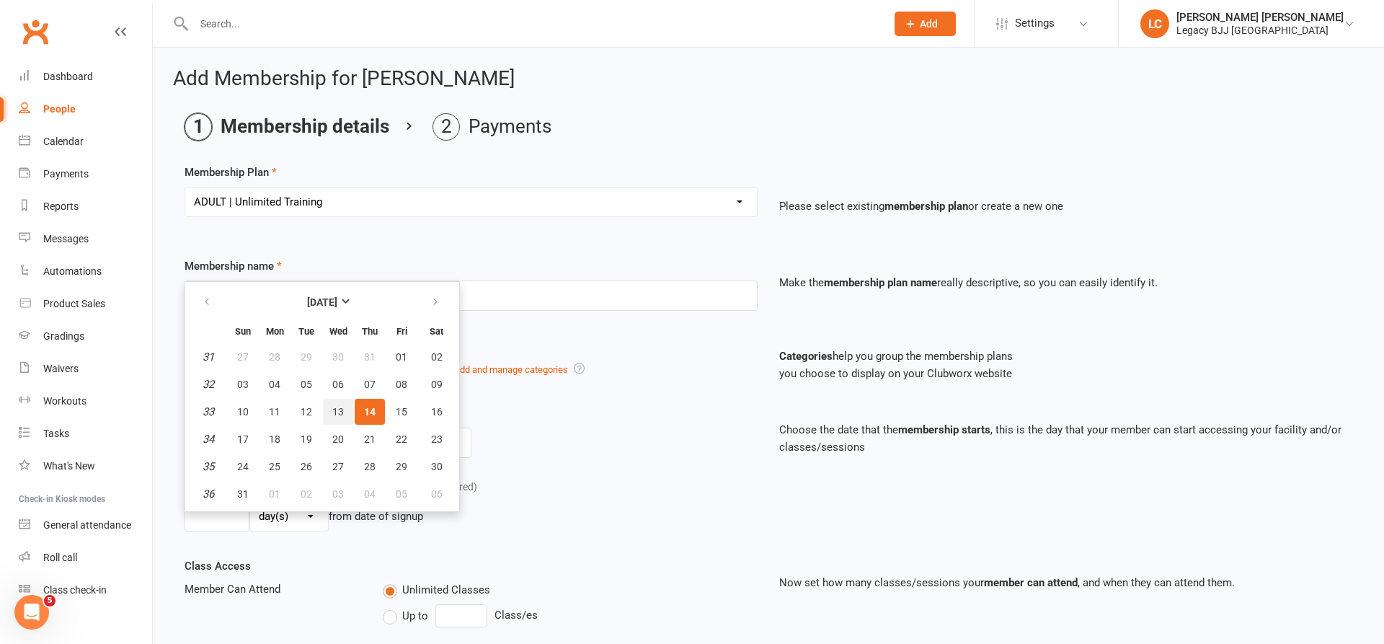
click at [345, 409] on button "13" at bounding box center [338, 412] width 30 height 26
type input "[DATE]"
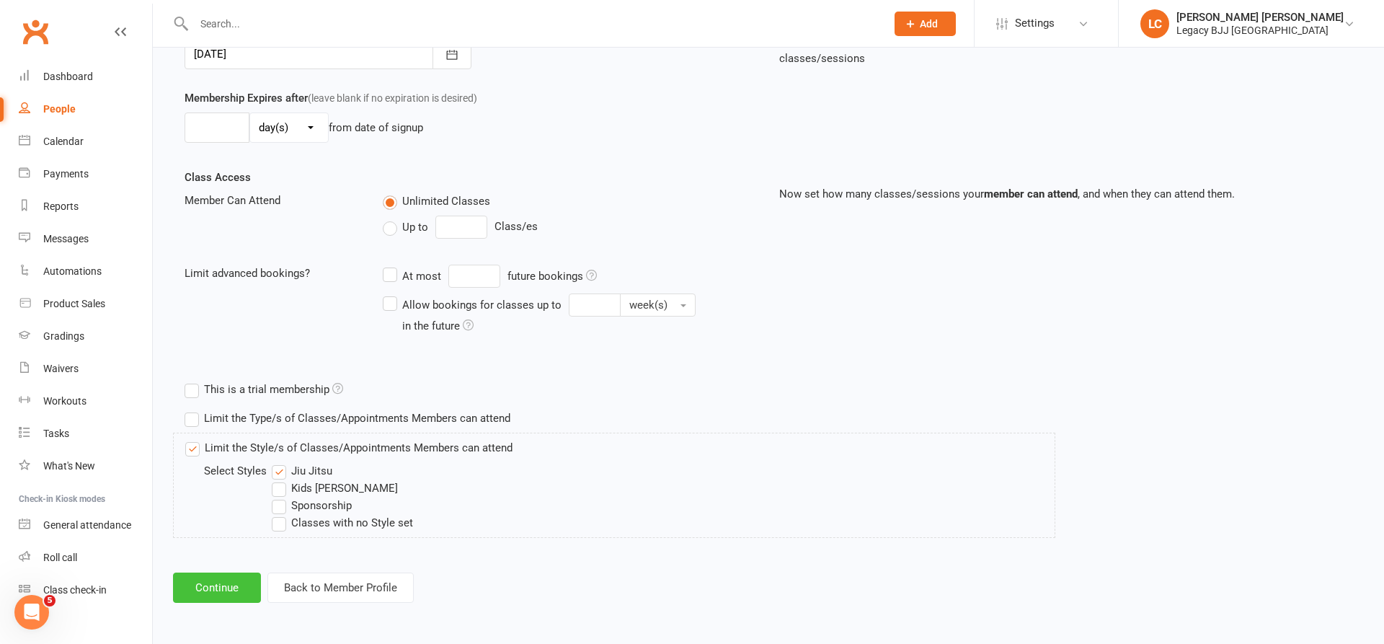
scroll to position [388, 0]
click at [221, 595] on button "Continue" at bounding box center [217, 588] width 88 height 30
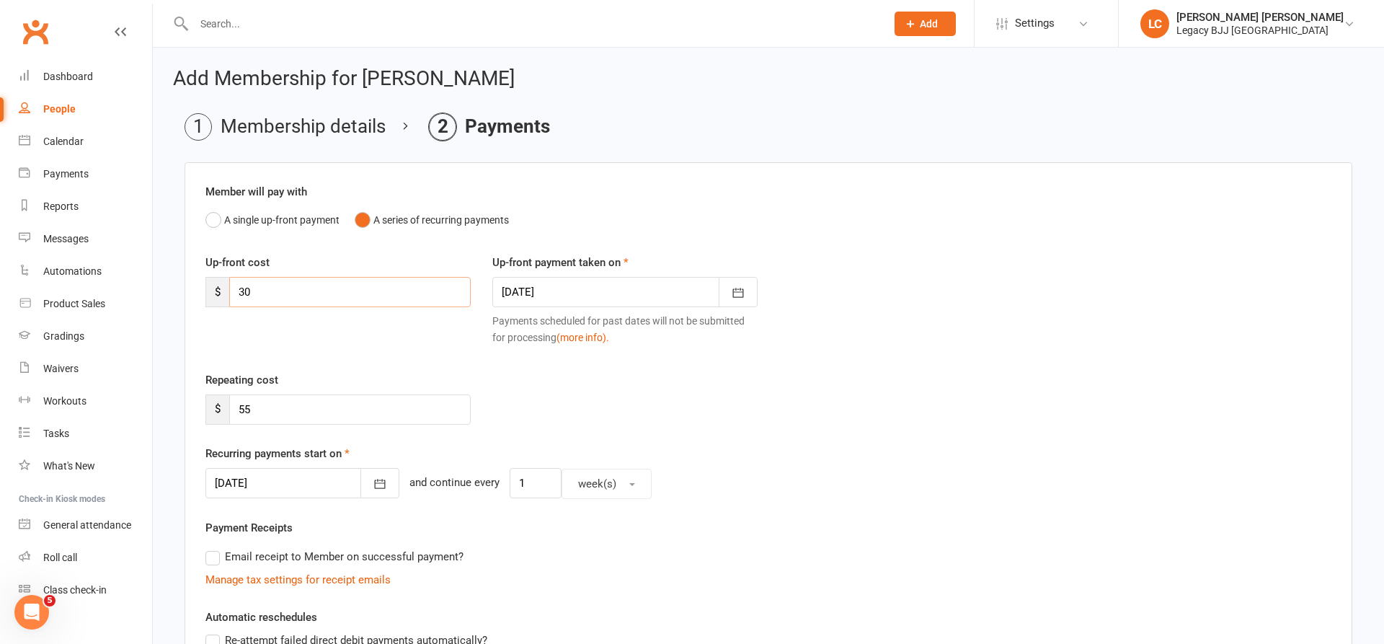
click at [0, 284] on ui-view "Prospect Member Non-attending contact Class / event Appointment Grading event T…" at bounding box center [692, 619] width 1384 height 1230
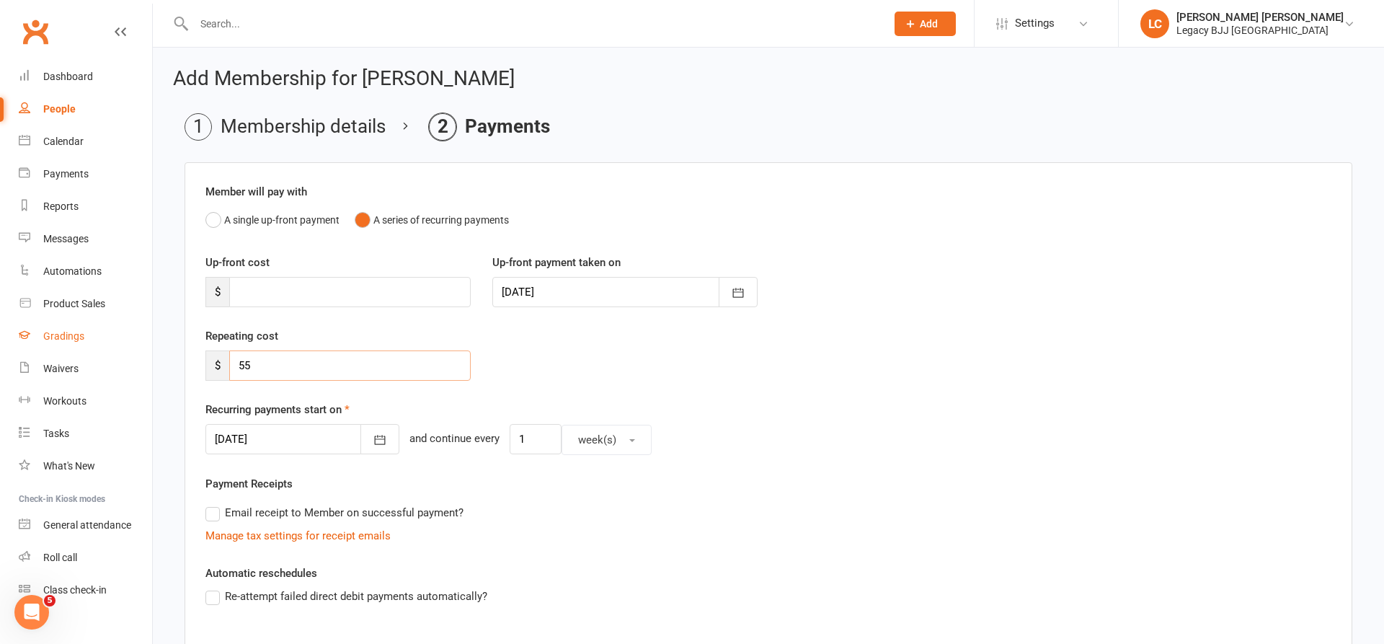
drag, startPoint x: 54, startPoint y: 349, endPoint x: 42, endPoint y: 348, distance: 12.3
click at [42, 348] on ui-view "Prospect Member Non-attending contact Class / event Appointment Grading event T…" at bounding box center [692, 582] width 1384 height 1157
type input "49"
type input "49.5"
click at [380, 441] on button "button" at bounding box center [380, 439] width 39 height 30
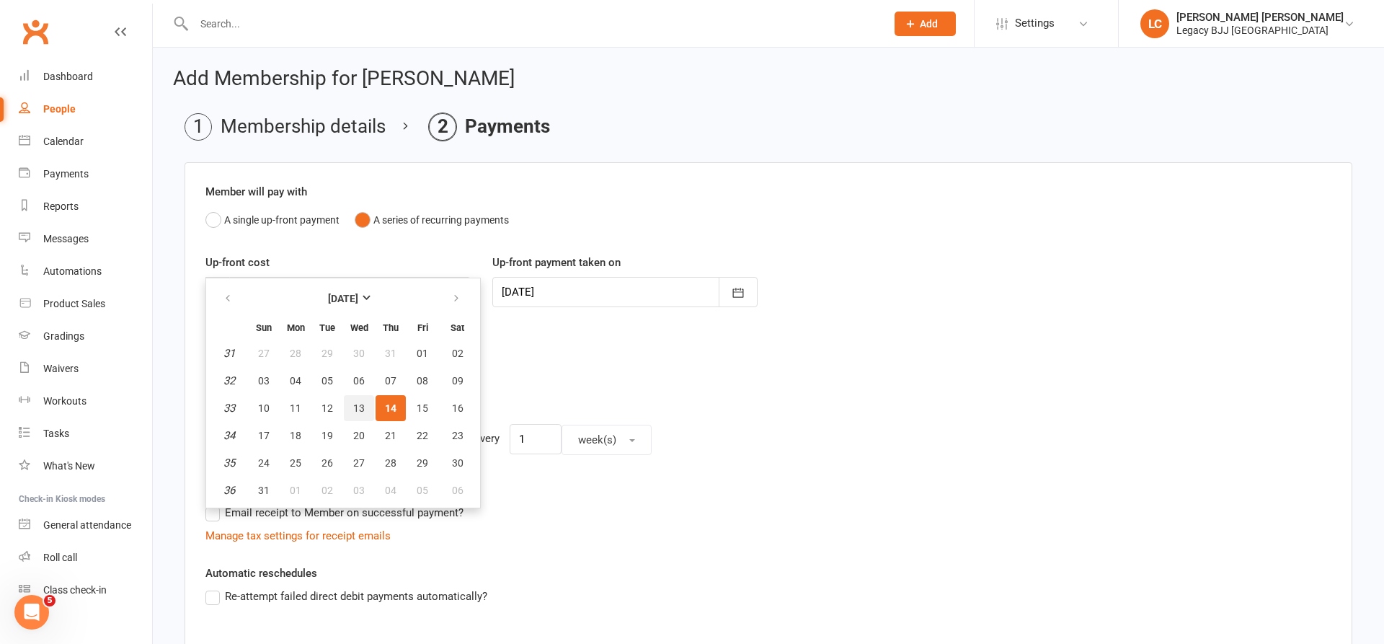
click at [357, 409] on span "13" at bounding box center [359, 408] width 12 height 12
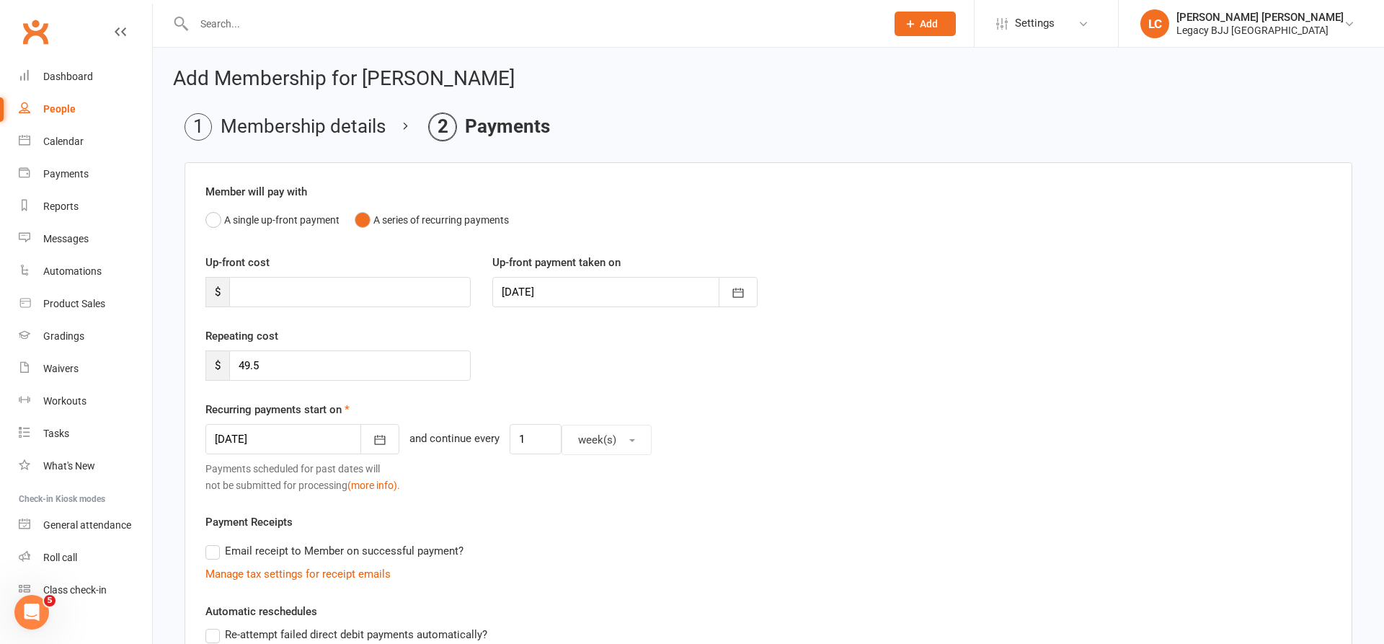
type input "[DATE]"
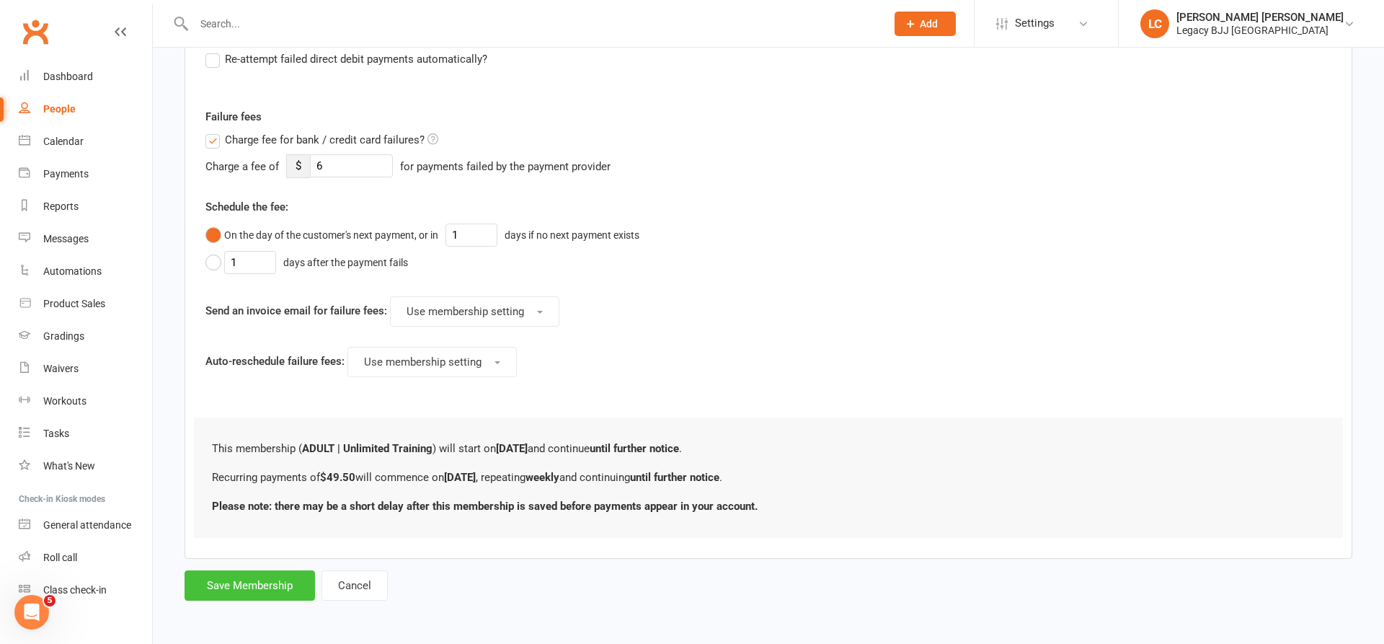
scroll to position [575, 0]
click at [249, 580] on button "Save Membership" at bounding box center [250, 586] width 131 height 30
type input "0"
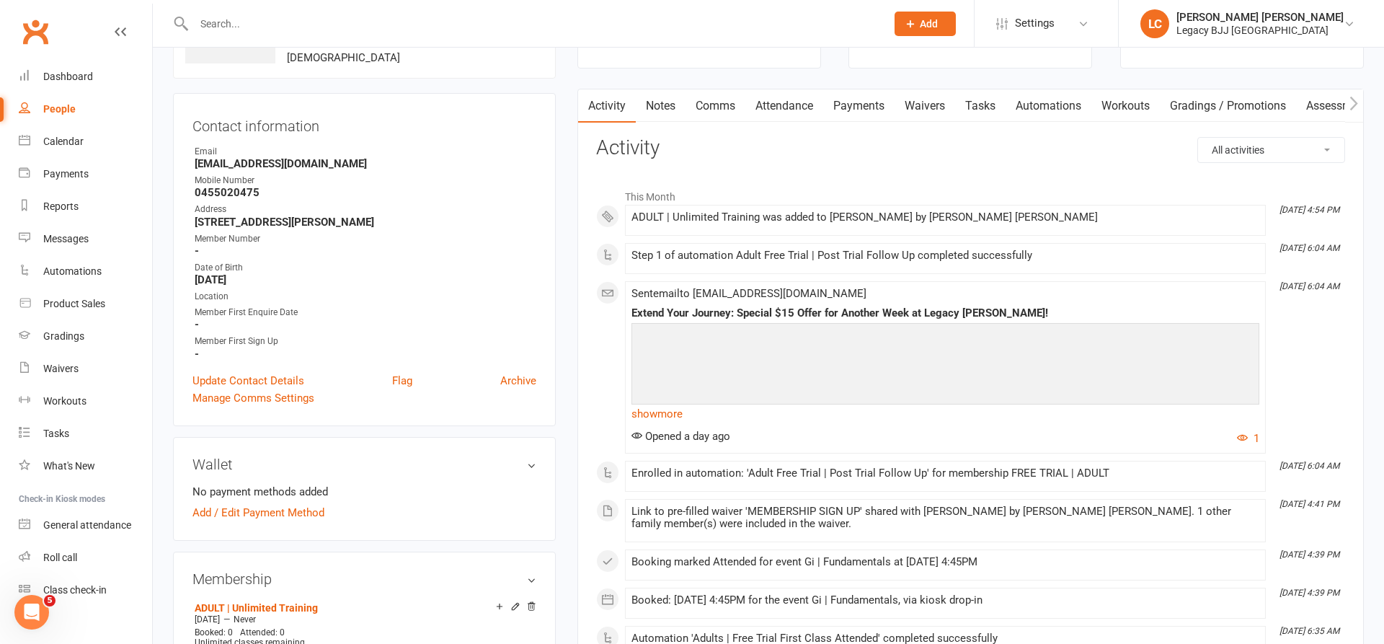
scroll to position [61, 0]
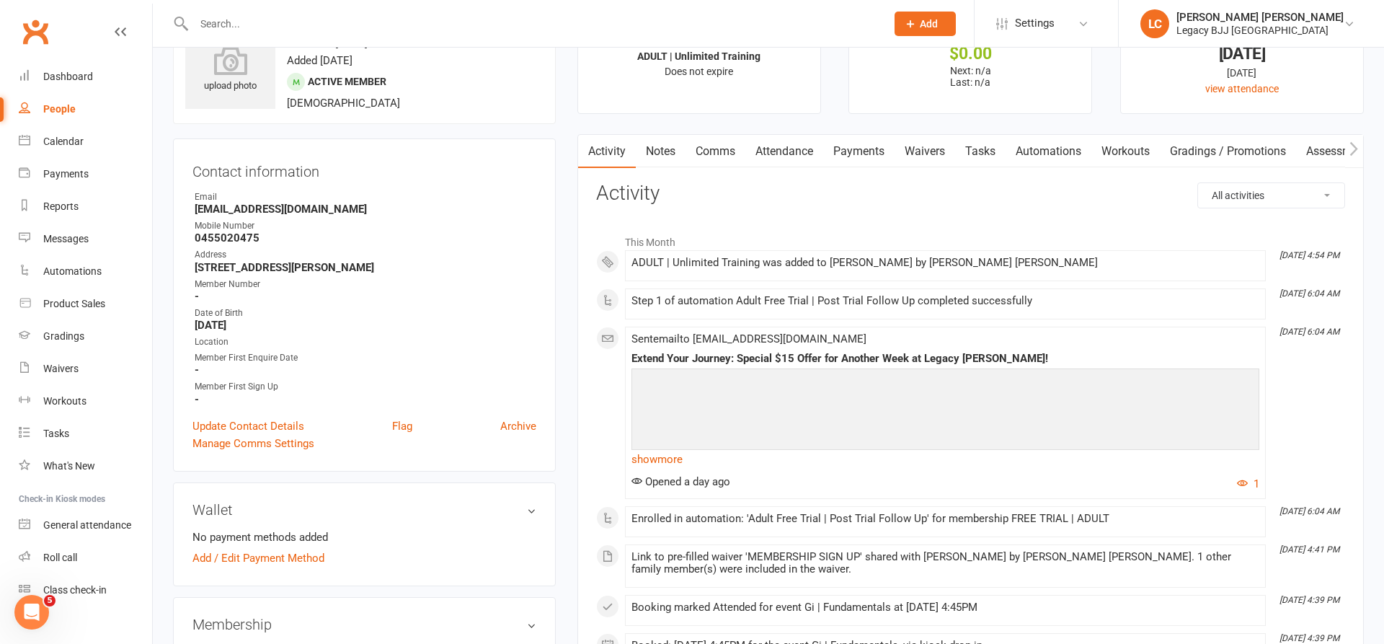
click at [788, 146] on link "Attendance" at bounding box center [785, 151] width 78 height 33
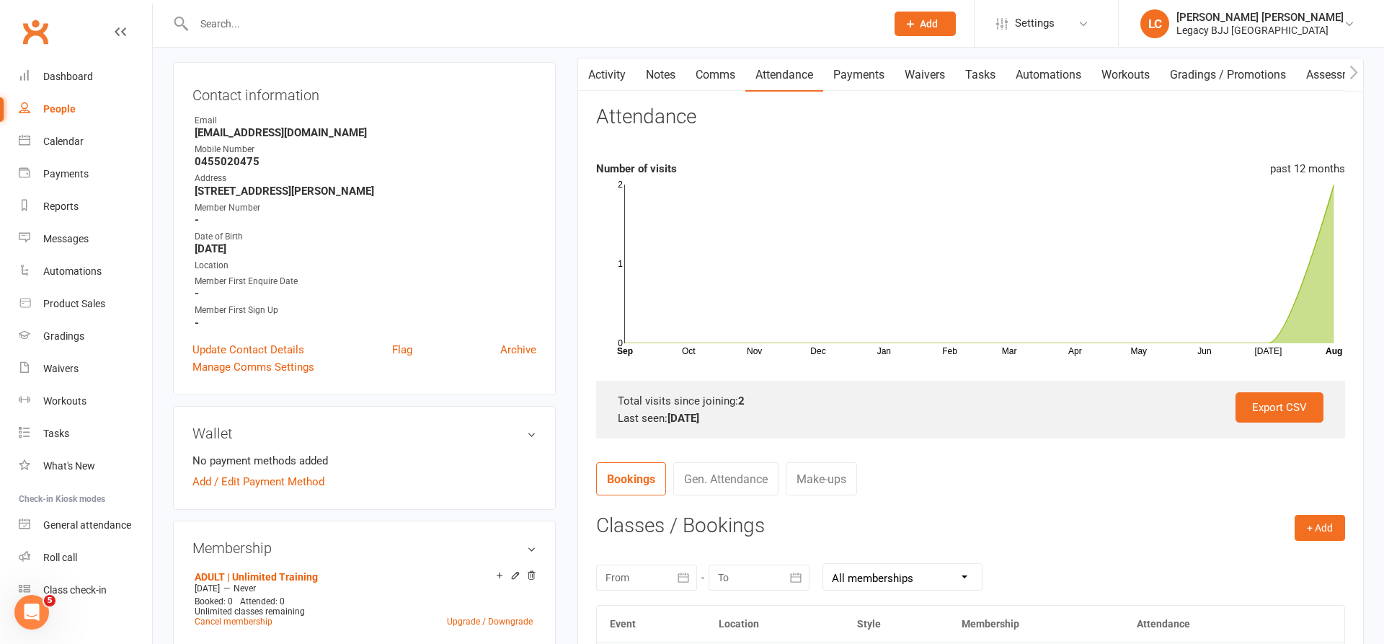
scroll to position [140, 0]
drag, startPoint x: 1326, startPoint y: 506, endPoint x: 1326, endPoint y: 516, distance: 10.1
click at [1326, 506] on contact-attendance "Attendance Number of visits past 12 months Oct Nov Dec Jan Feb Mar Apr May Jun …" at bounding box center [970, 453] width 749 height 699
click at [1326, 517] on button "+ Add" at bounding box center [1320, 526] width 50 height 26
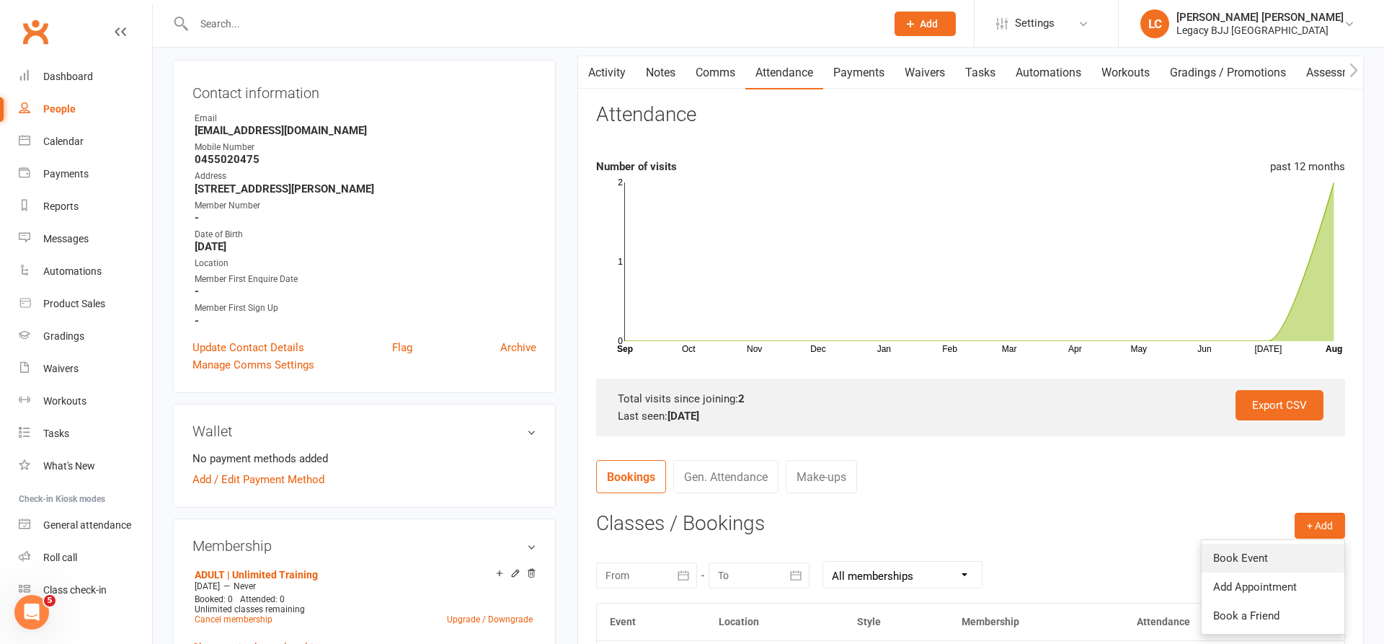
click at [1254, 556] on link "Book Event" at bounding box center [1273, 558] width 143 height 29
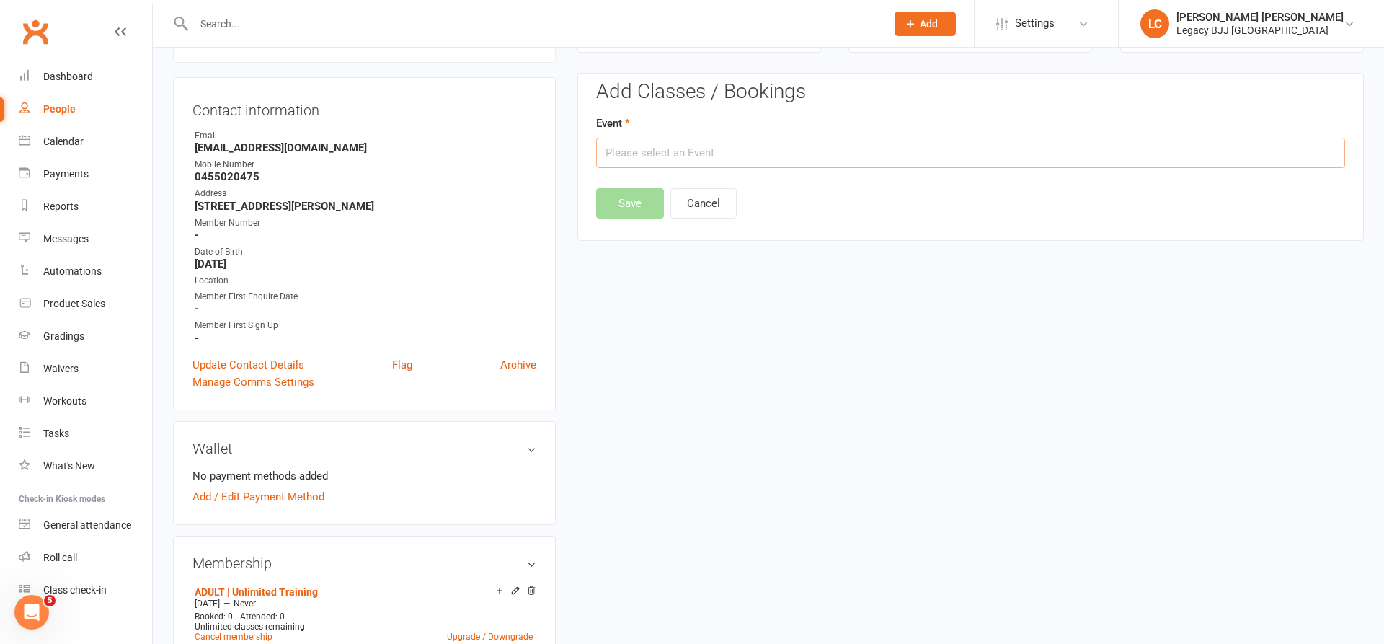
click at [665, 146] on input "text" at bounding box center [970, 153] width 749 height 30
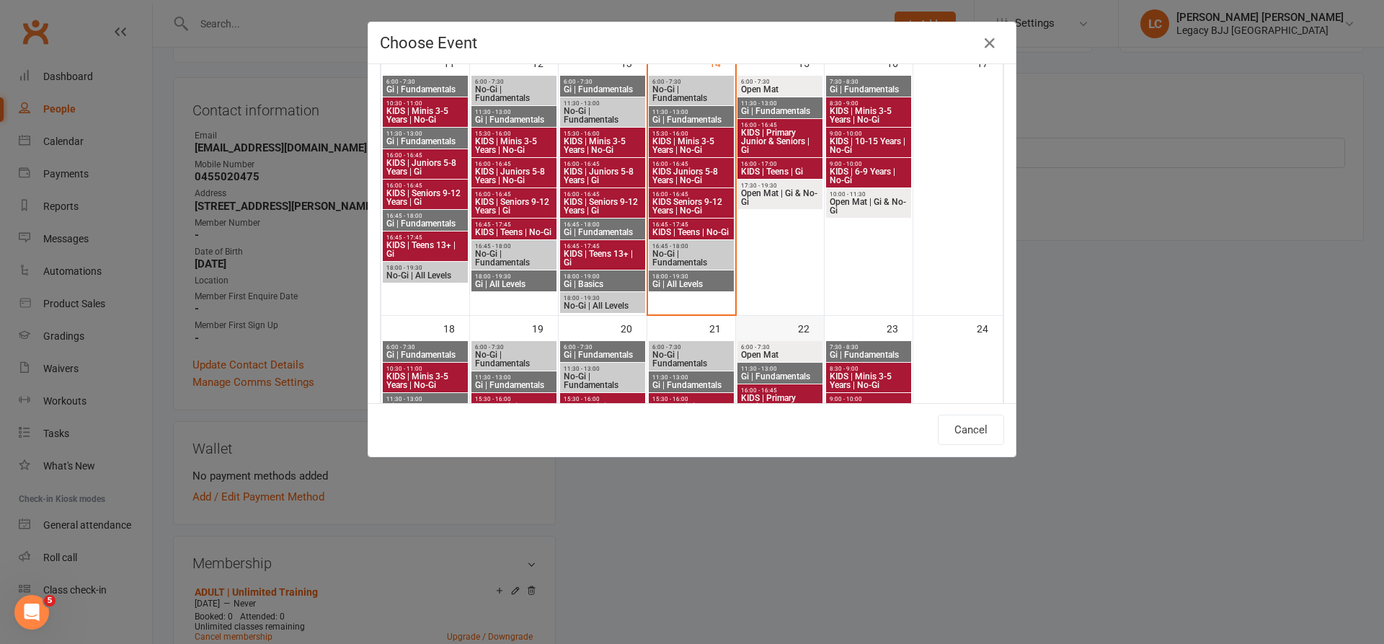
scroll to position [642, 0]
click at [690, 256] on span "No-Gi | Fundamentals" at bounding box center [691, 258] width 79 height 17
type input "No-Gi | Fundamentals - Aug 14, 2025 4:45:00 PM"
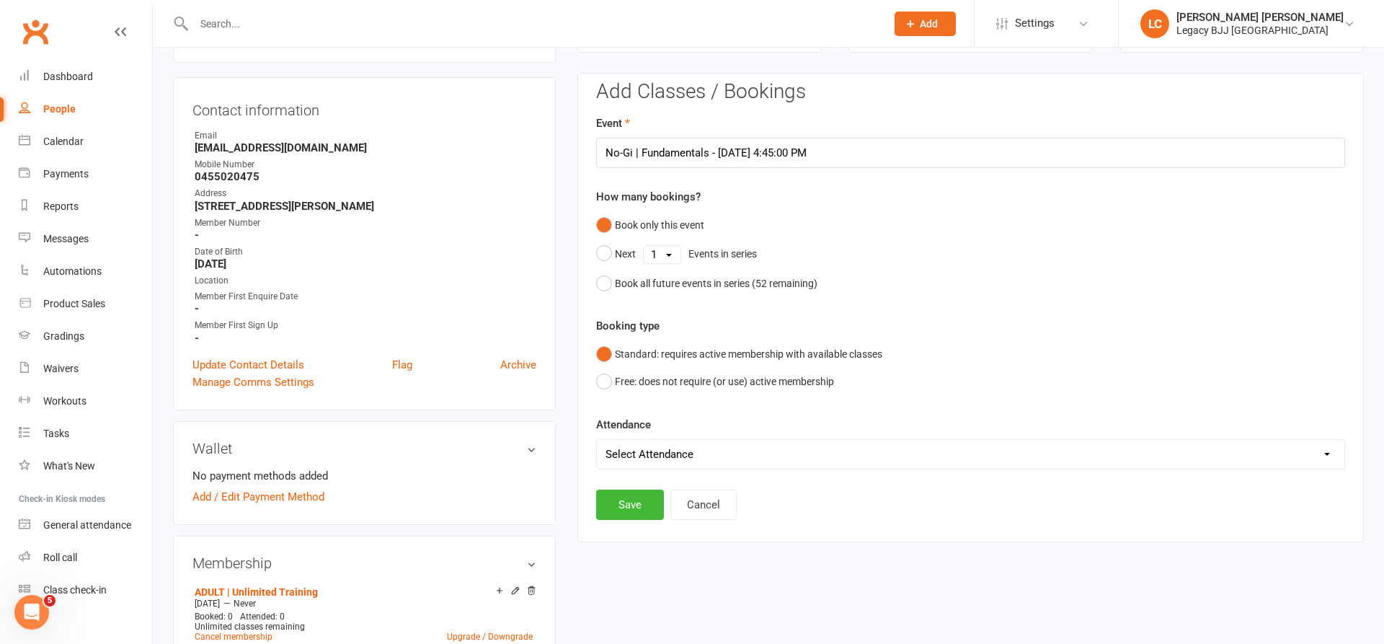
scroll to position [123, 0]
select select "0"
drag, startPoint x: 636, startPoint y: 499, endPoint x: 661, endPoint y: 496, distance: 25.4
click at [637, 499] on button "Save" at bounding box center [630, 504] width 68 height 30
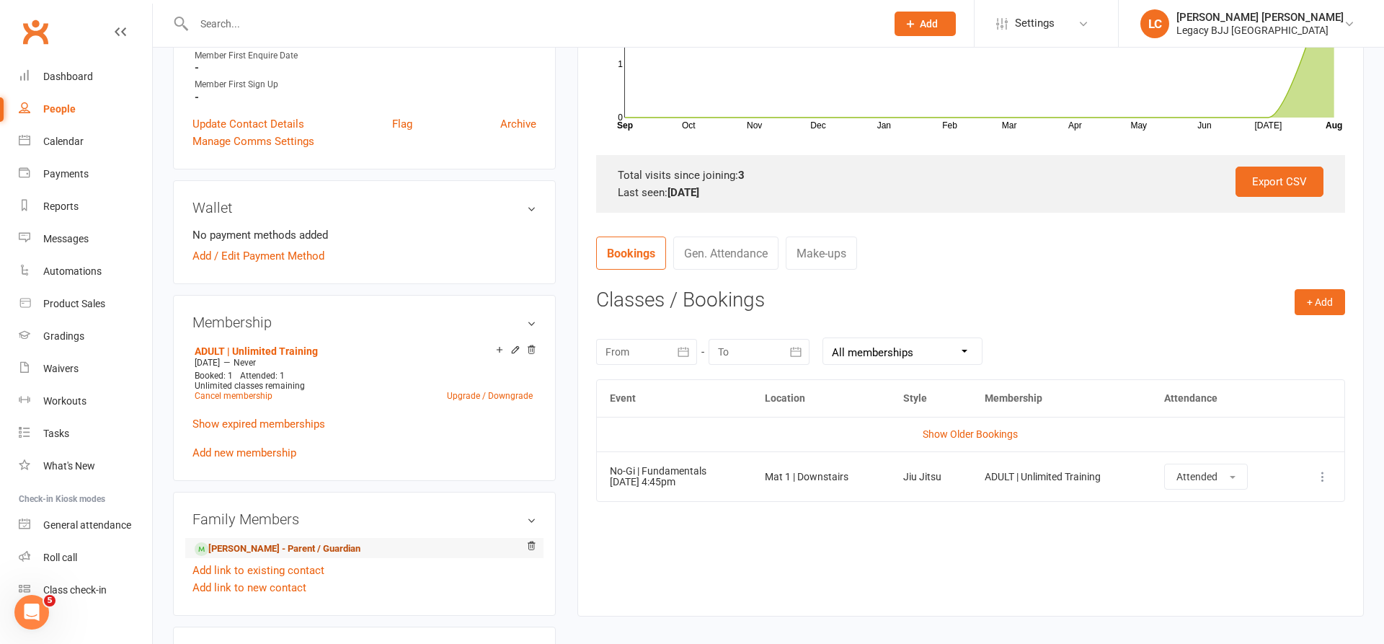
scroll to position [368, 0]
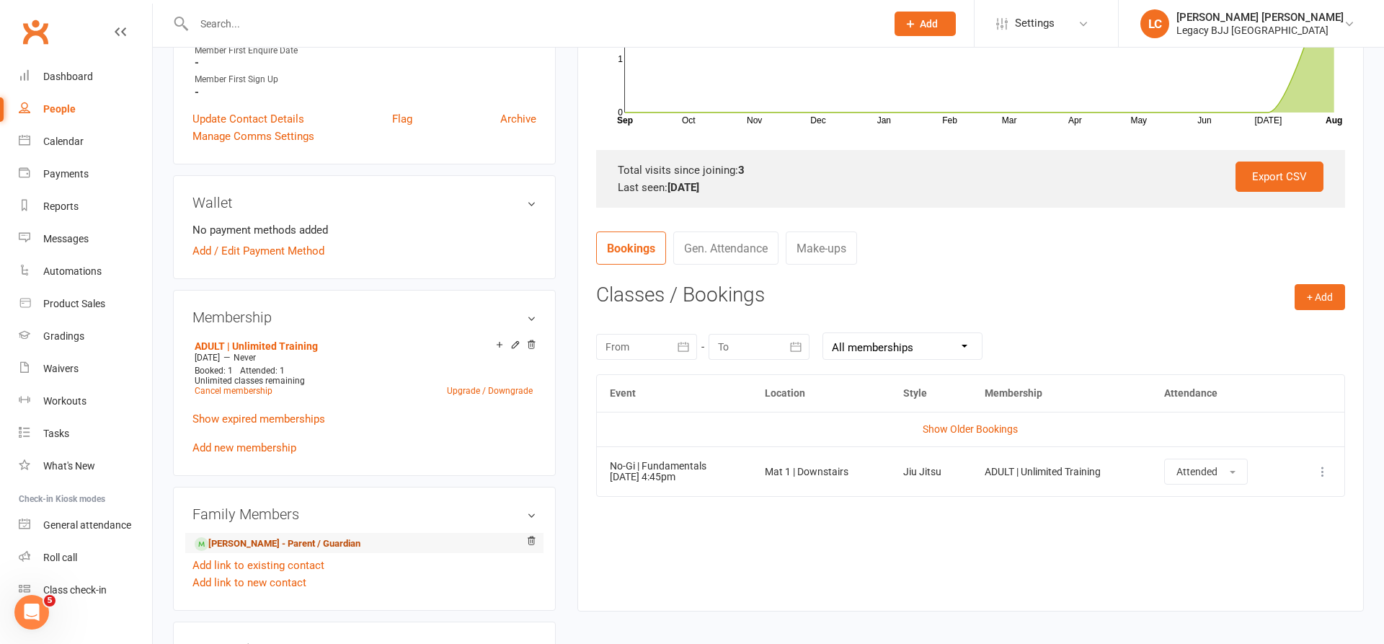
click at [255, 542] on link "Chris Moore - Parent / Guardian" at bounding box center [278, 543] width 166 height 15
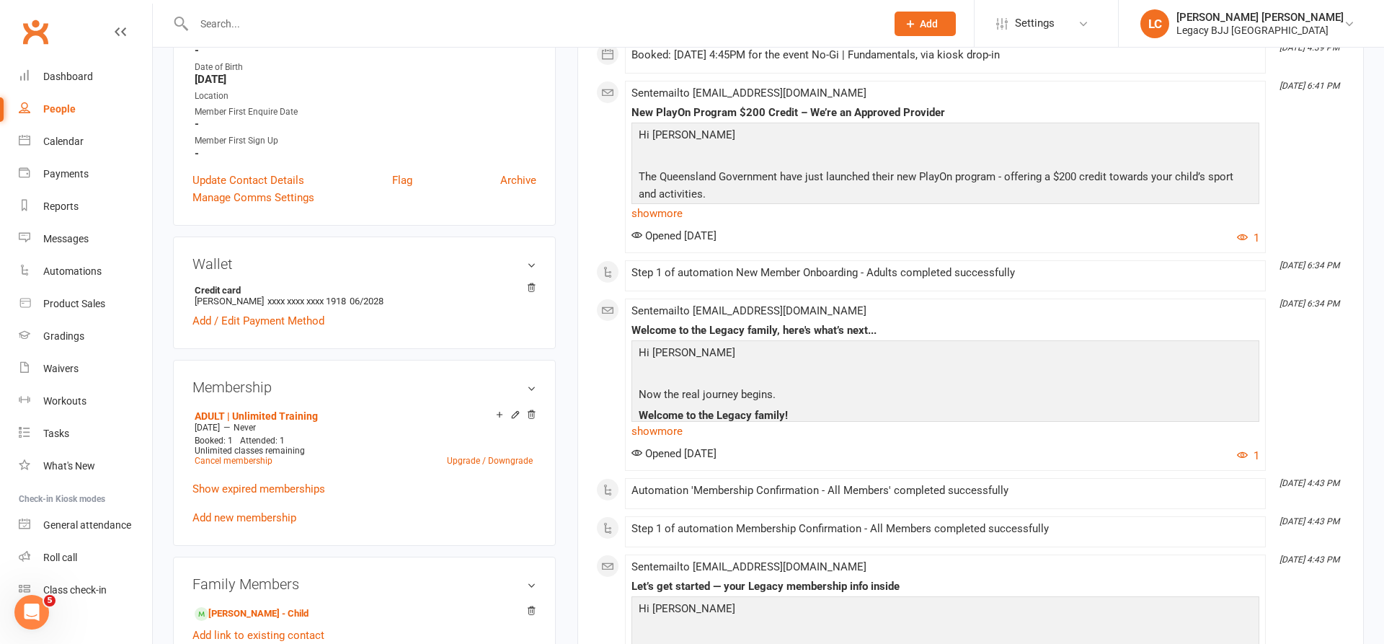
scroll to position [329, 0]
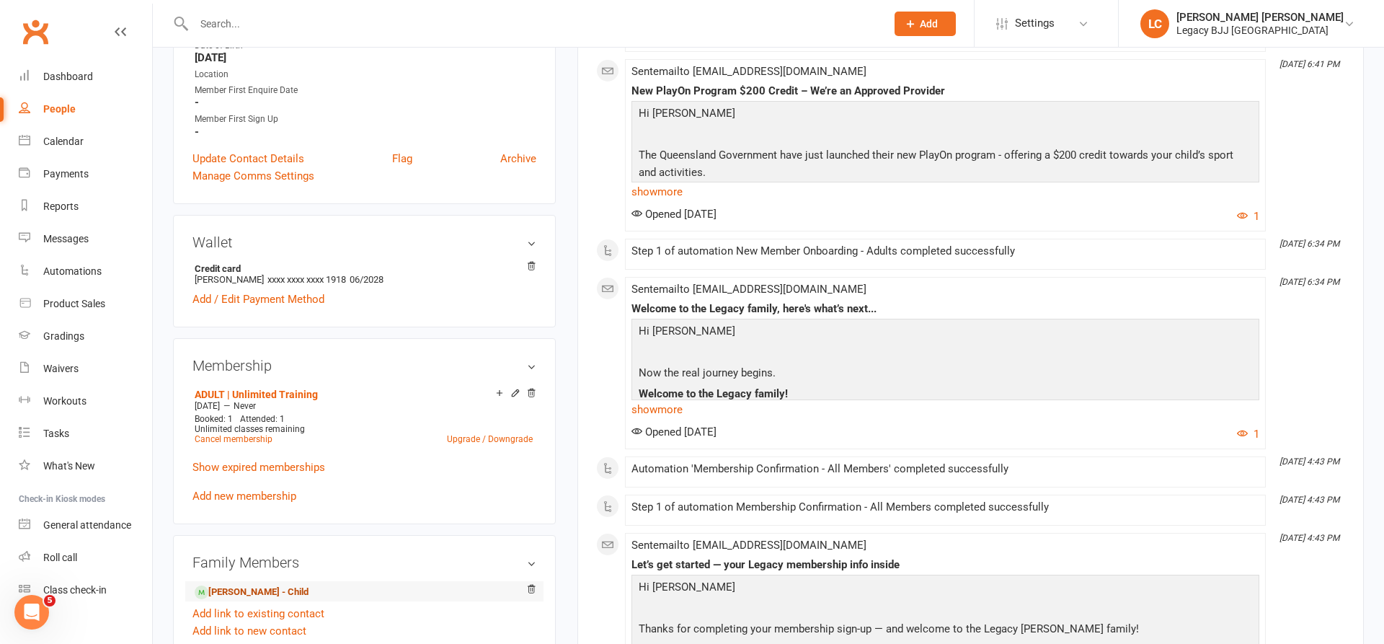
click at [234, 592] on link "Ayden Moore - Child" at bounding box center [252, 592] width 114 height 15
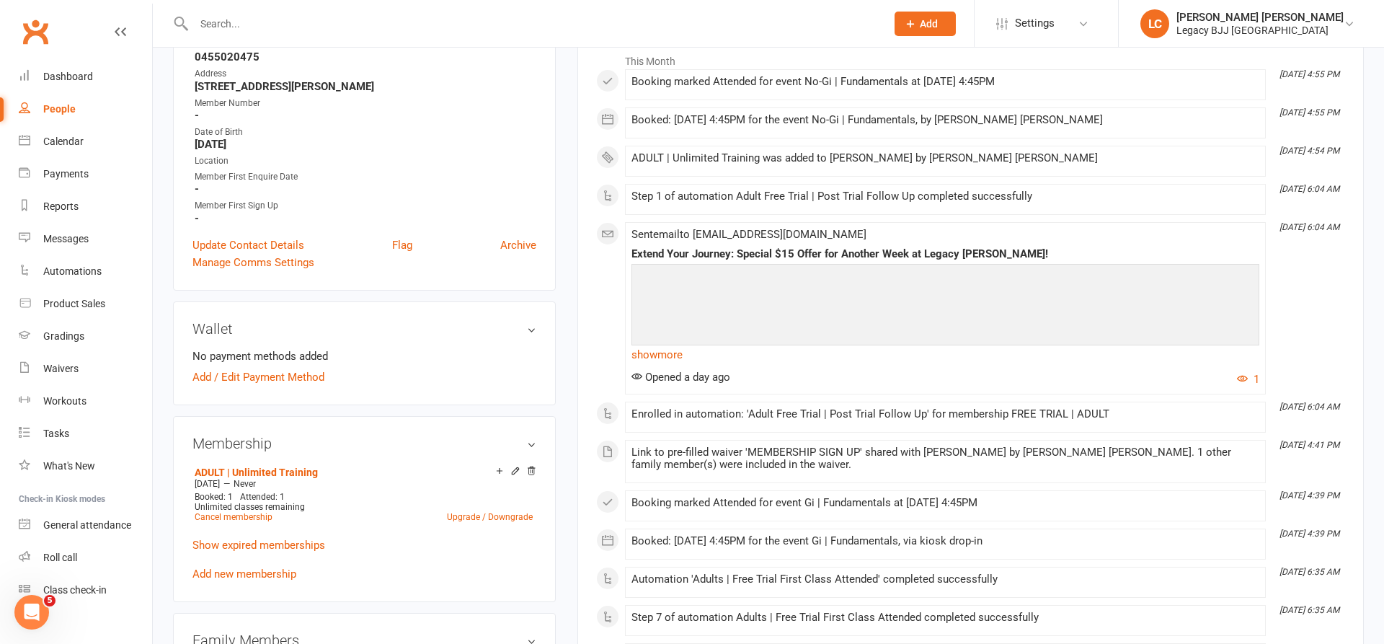
scroll to position [293, 0]
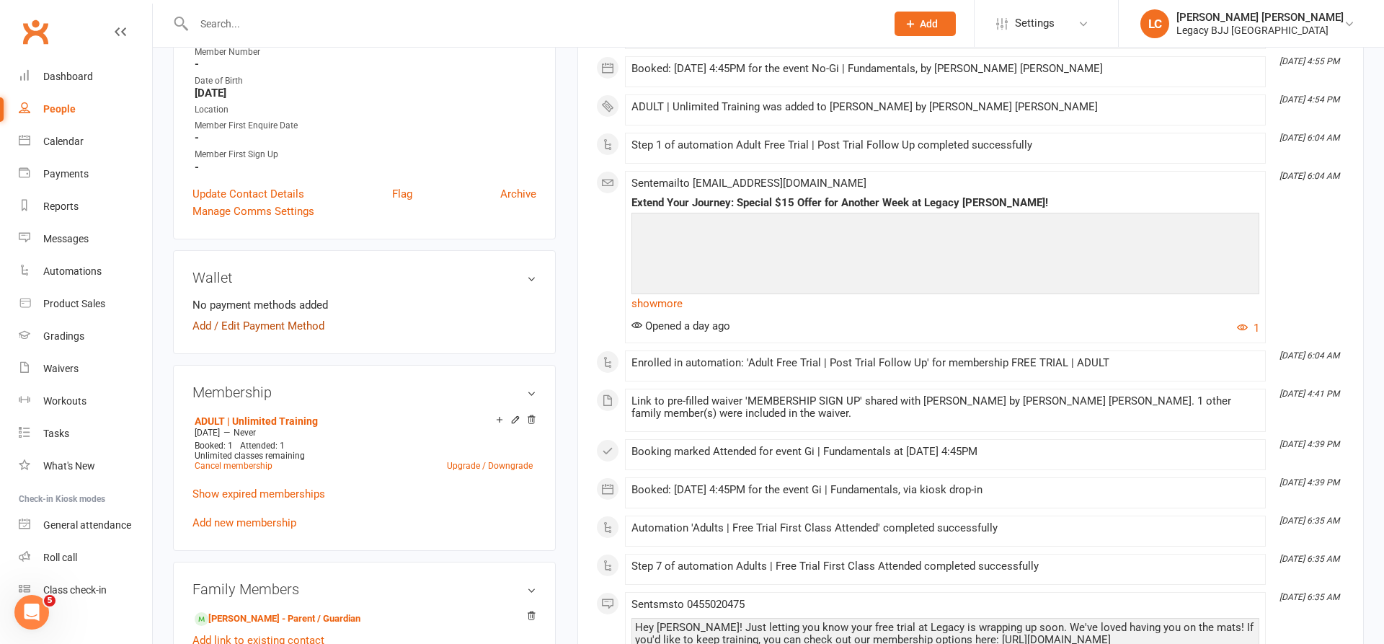
click at [223, 328] on link "Add / Edit Payment Method" at bounding box center [259, 325] width 132 height 17
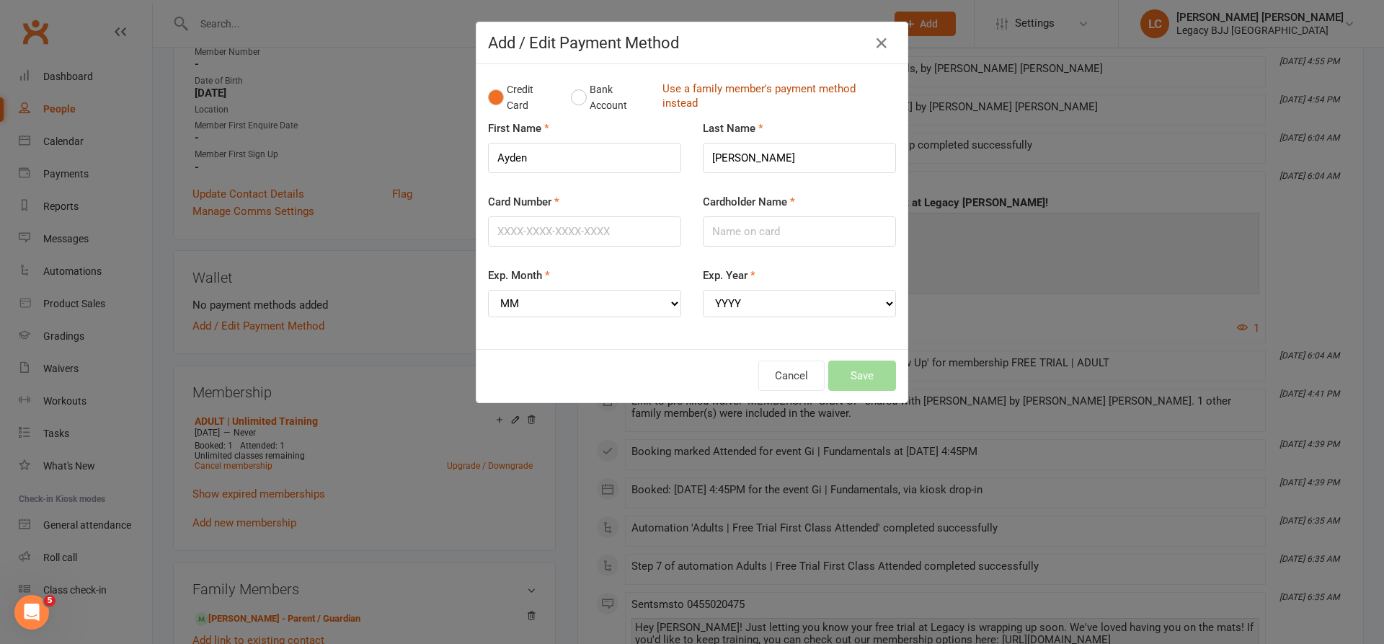
click at [695, 94] on link "Use a family member's payment method instead" at bounding box center [776, 97] width 226 height 32
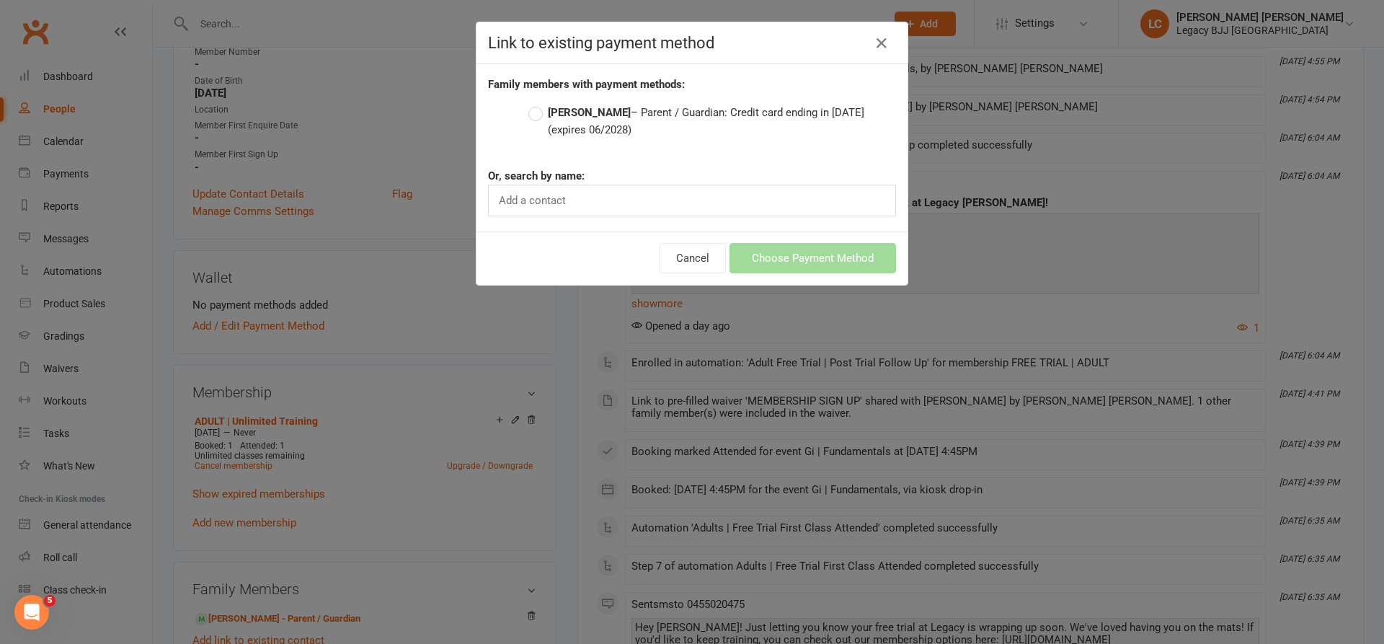
click at [586, 126] on span "(expires 06/2028)" at bounding box center [590, 129] width 84 height 13
click at [538, 104] on input "Chris Moore – Parent / Guardian: Credit card ending in 1918 (expires 06/2028)" at bounding box center [533, 104] width 9 height 0
click at [821, 255] on button "Choose Payment Method" at bounding box center [813, 258] width 167 height 30
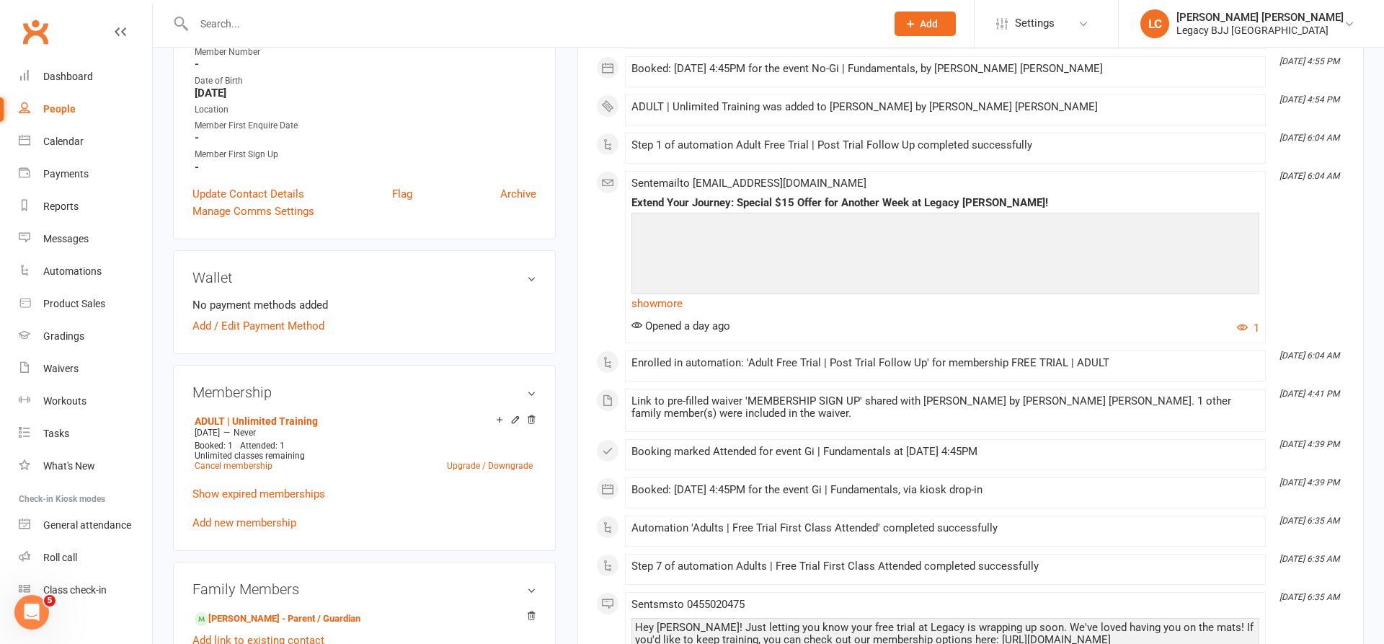
click at [252, 523] on link "Add new membership" at bounding box center [245, 522] width 104 height 13
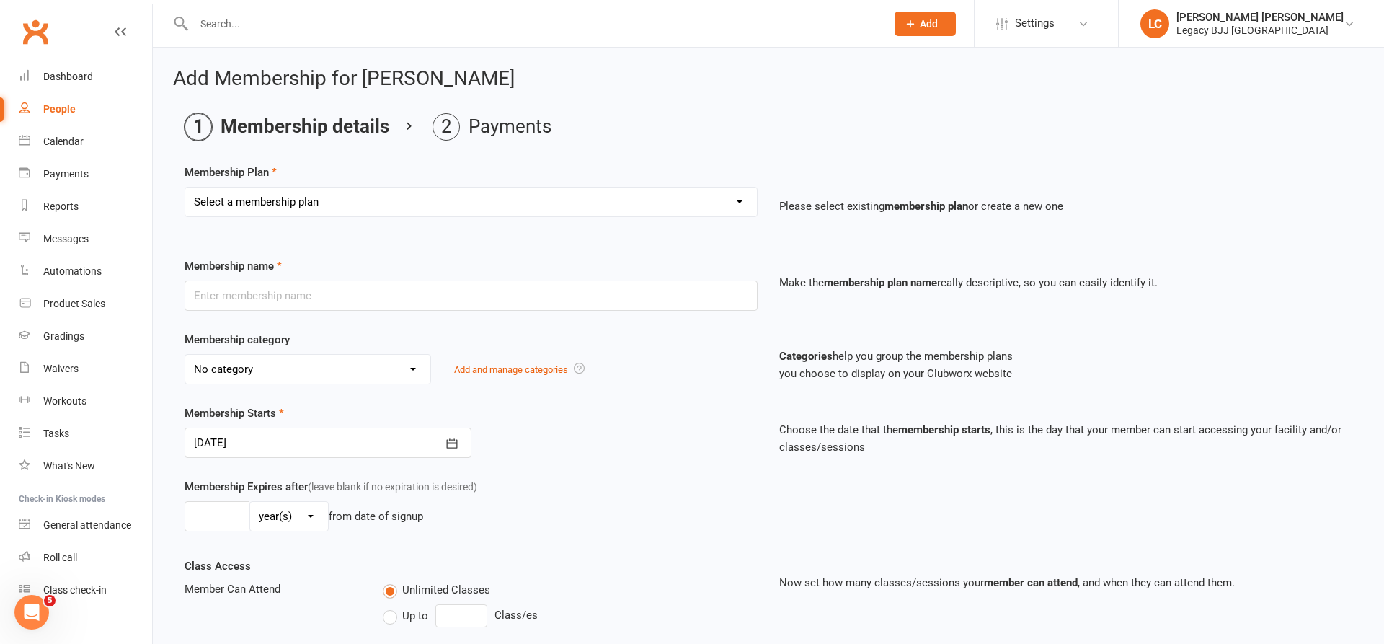
select select "23"
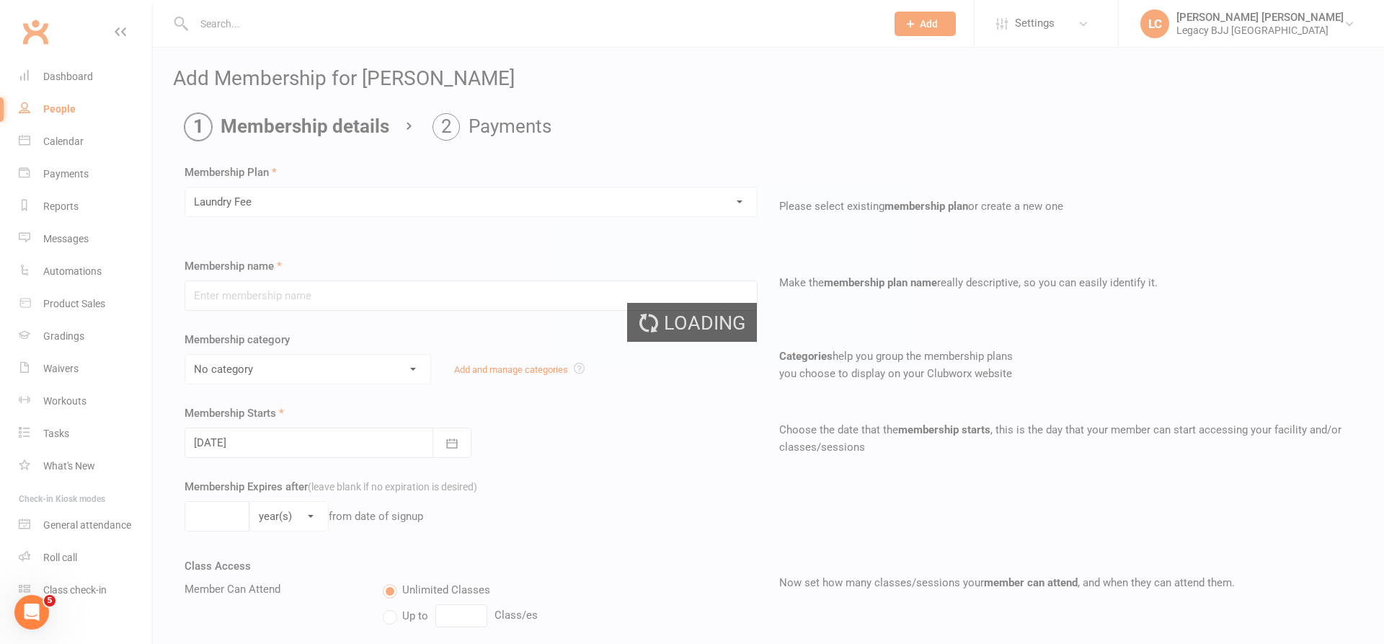
type input "Laundry Fee"
type input "1"
select select "0"
type input "0"
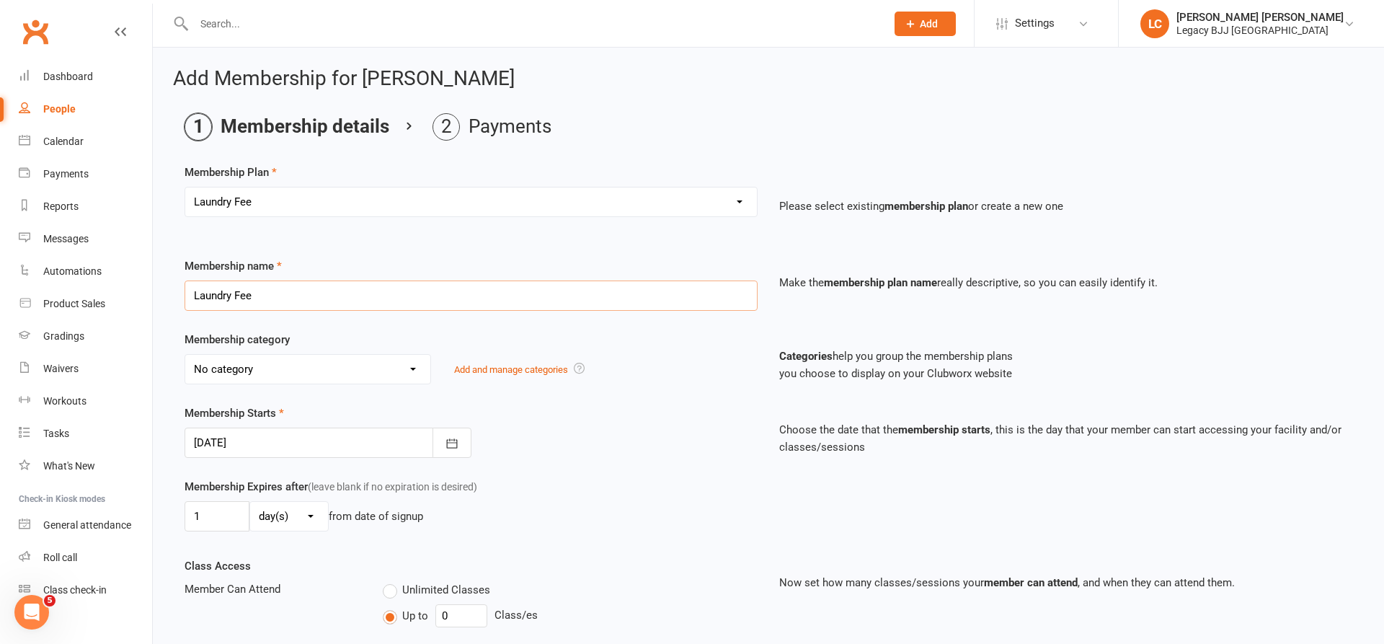
click at [279, 288] on input "Laundry Fee" at bounding box center [471, 296] width 573 height 30
drag, startPoint x: 279, startPoint y: 288, endPoint x: 294, endPoint y: 284, distance: 15.6
click at [278, 288] on input "Laundry Fee" at bounding box center [471, 296] width 573 height 30
type input "S"
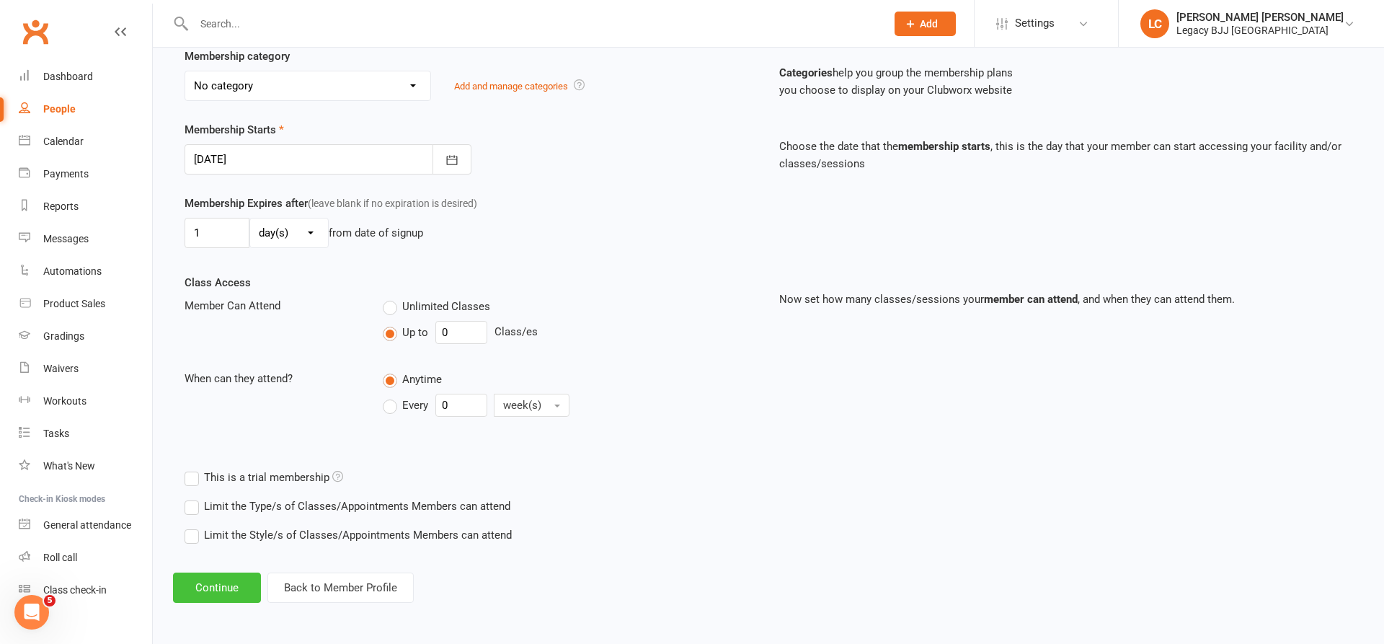
scroll to position [283, 0]
type input "Adults Shorts | Black"
click at [220, 581] on button "Continue" at bounding box center [217, 588] width 88 height 30
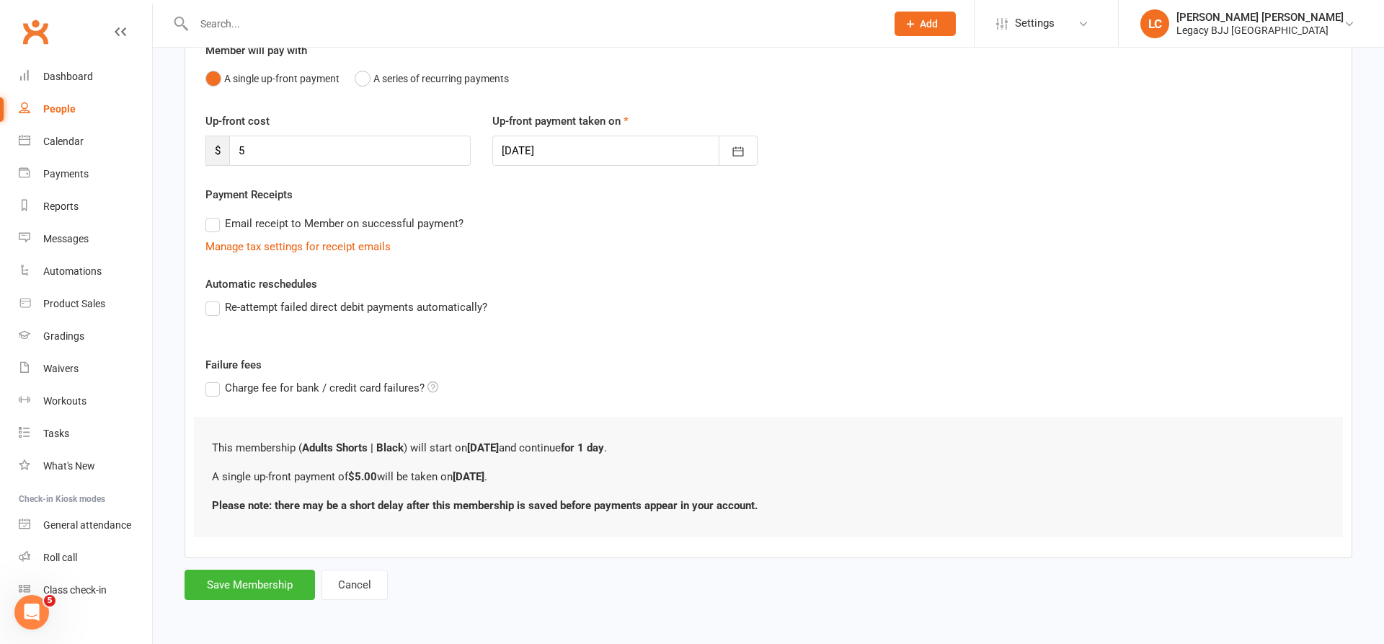
scroll to position [0, 0]
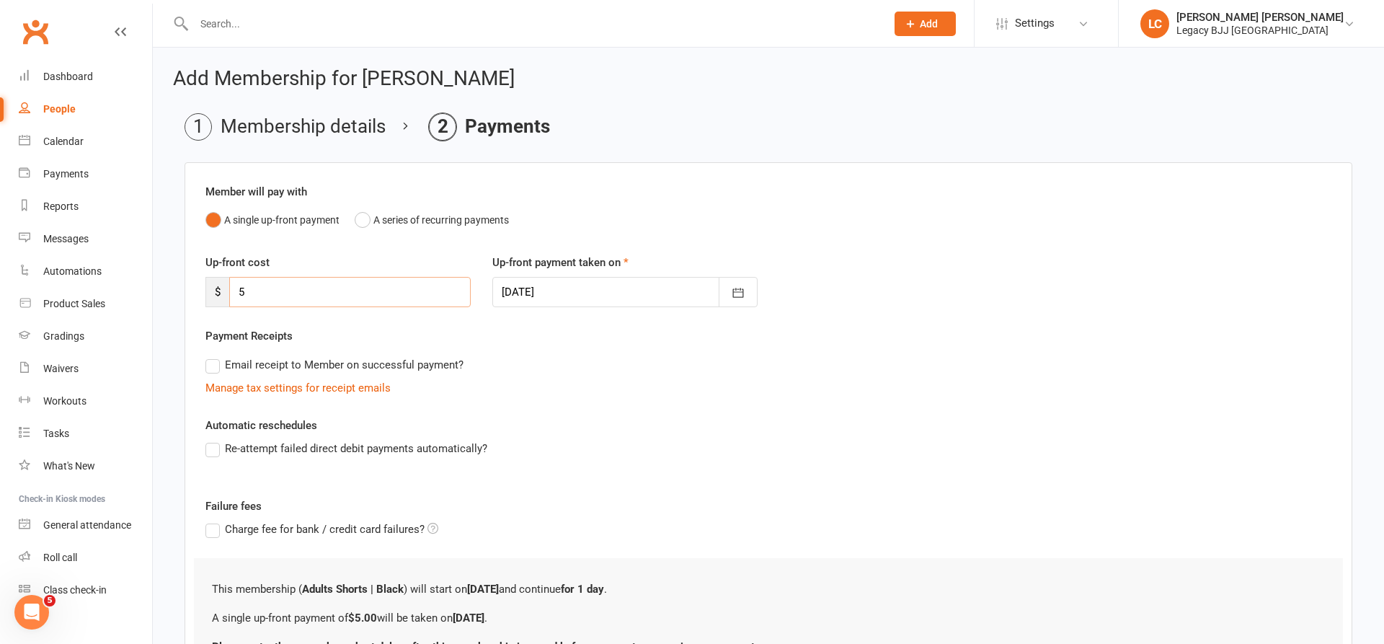
drag, startPoint x: 246, startPoint y: 291, endPoint x: 195, endPoint y: 292, distance: 50.5
click at [208, 291] on div "$ 5" at bounding box center [338, 292] width 265 height 30
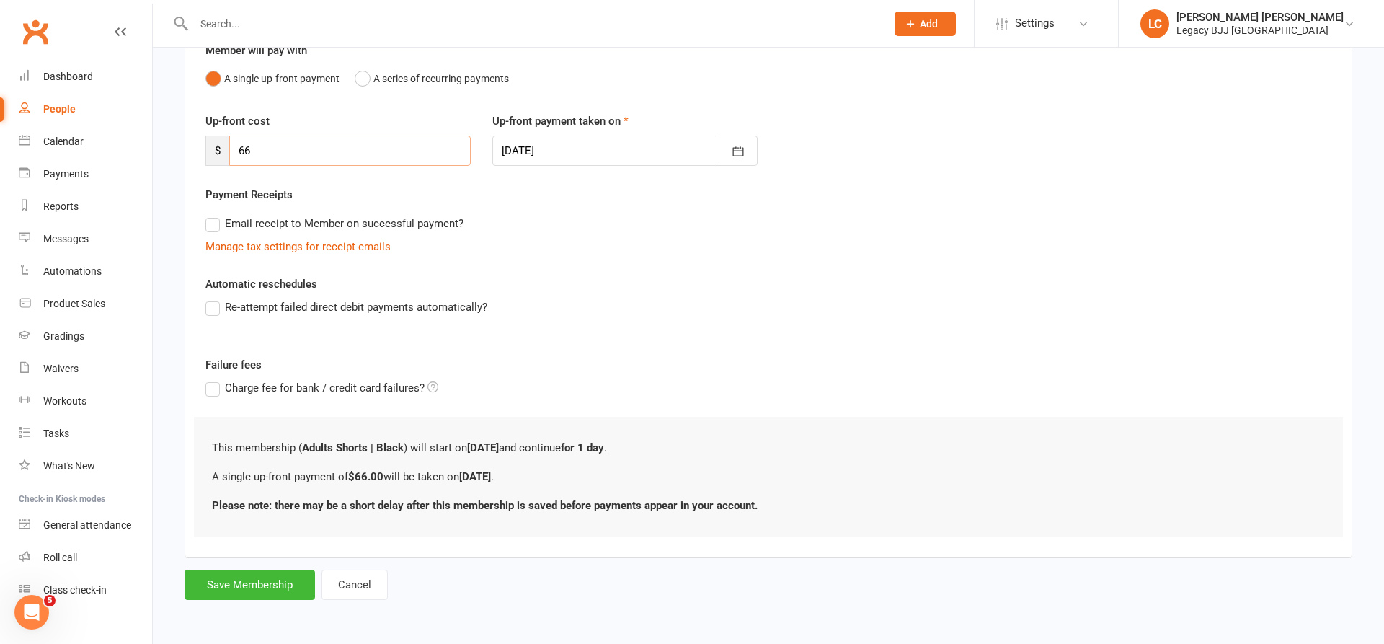
scroll to position [141, 0]
type input "66"
click at [253, 596] on button "Save Membership" at bounding box center [250, 585] width 131 height 30
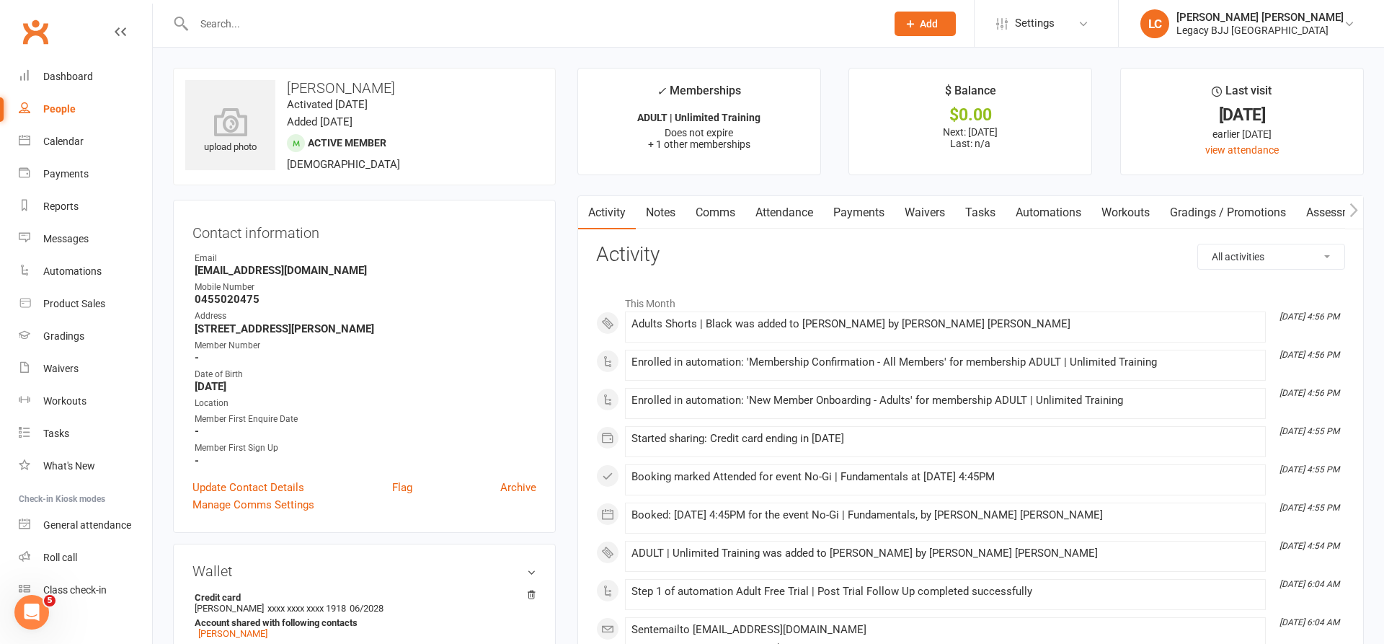
click at [796, 213] on link "Attendance" at bounding box center [785, 212] width 78 height 33
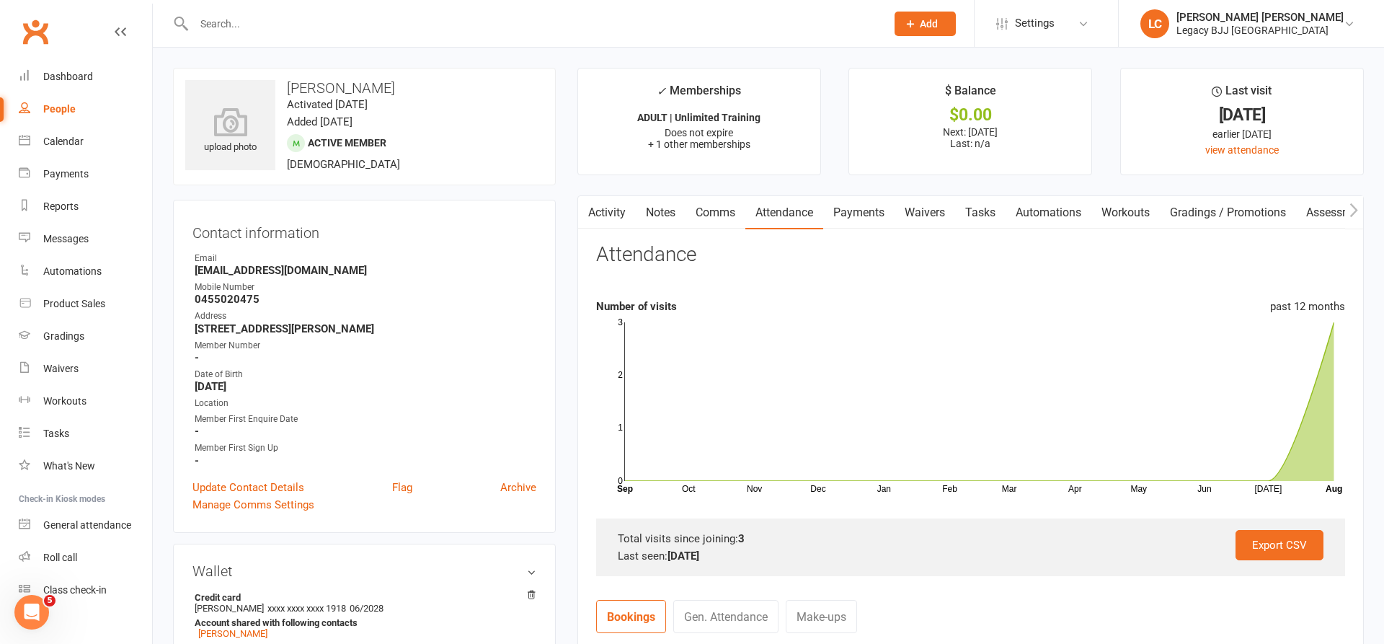
click at [870, 203] on link "Payments" at bounding box center [858, 212] width 71 height 33
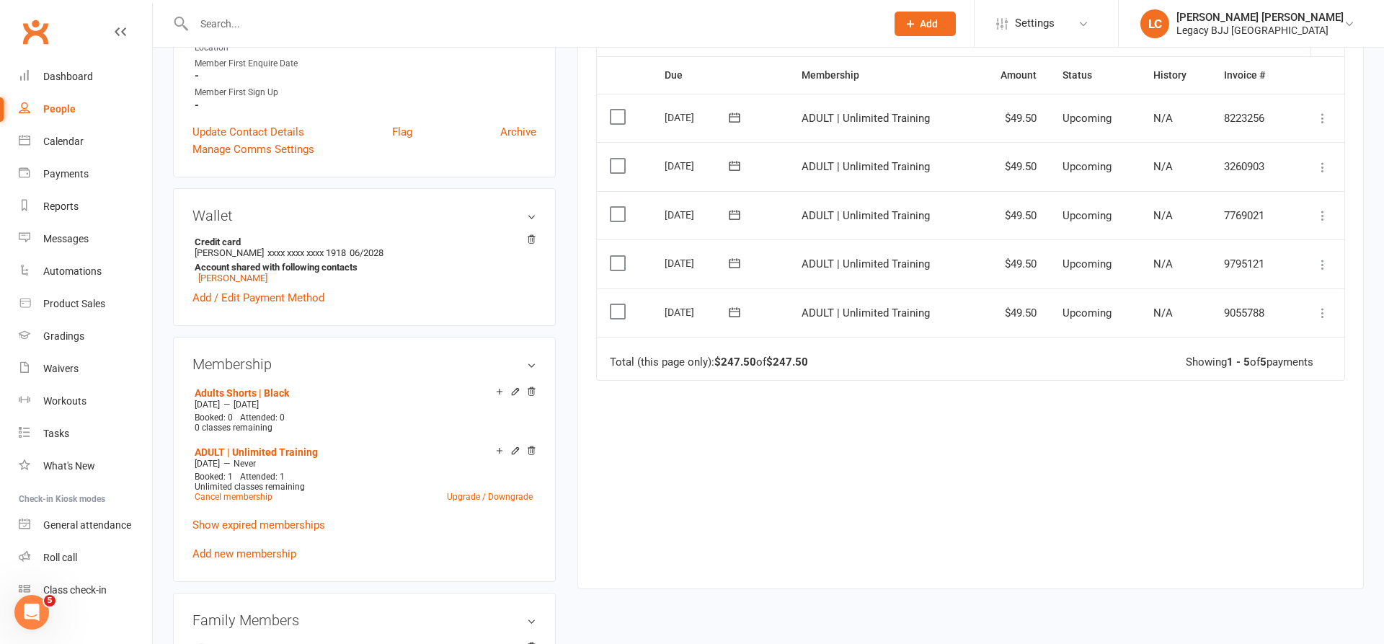
scroll to position [379, 0]
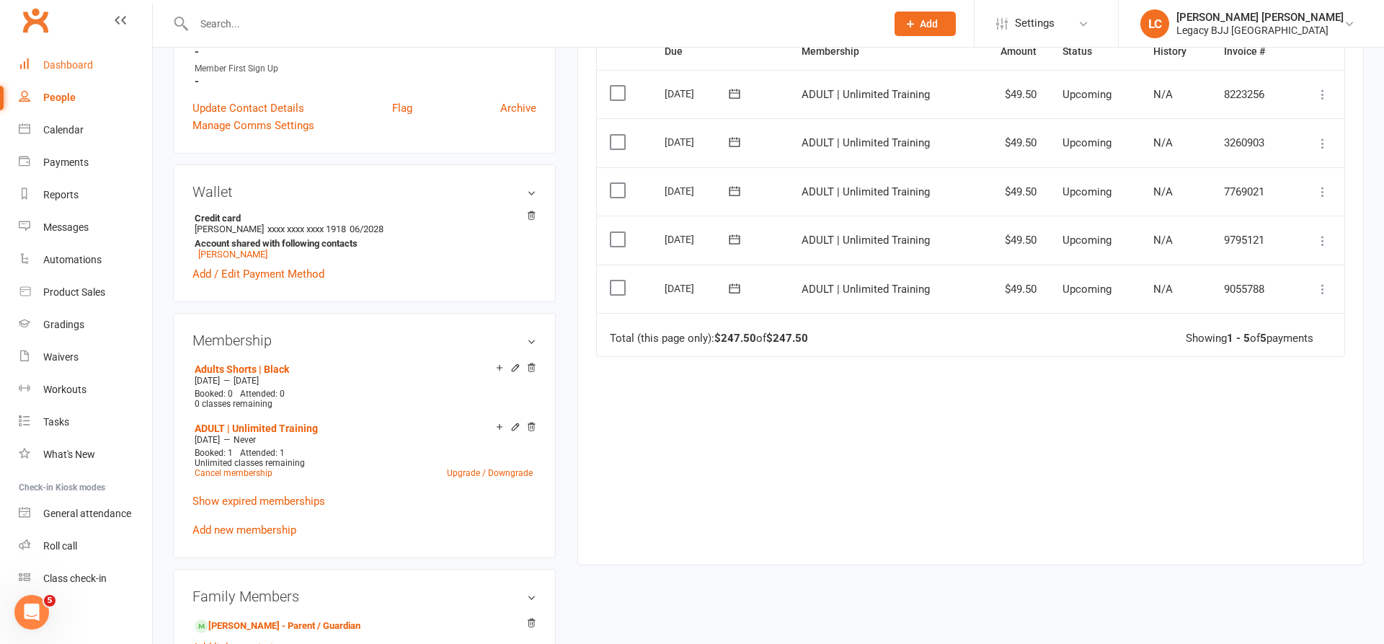
click at [63, 71] on link "Dashboard" at bounding box center [85, 65] width 133 height 32
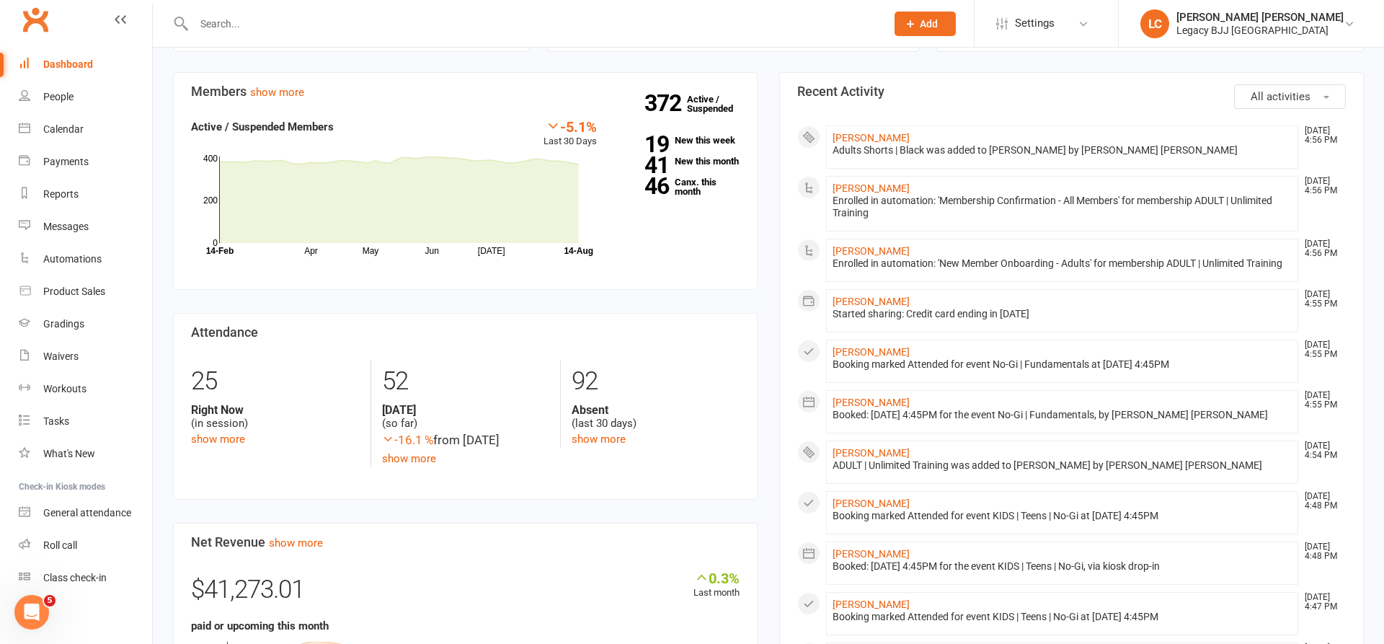
scroll to position [370, 0]
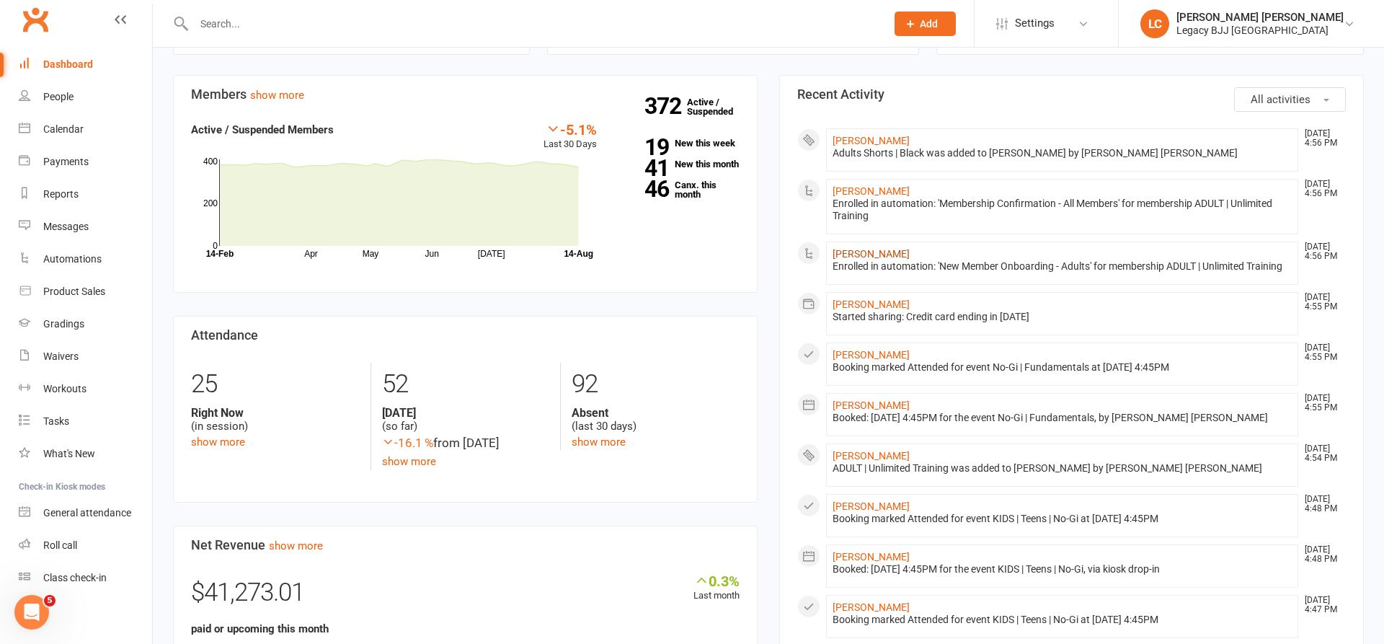
click at [875, 257] on link "[PERSON_NAME]" at bounding box center [871, 254] width 77 height 12
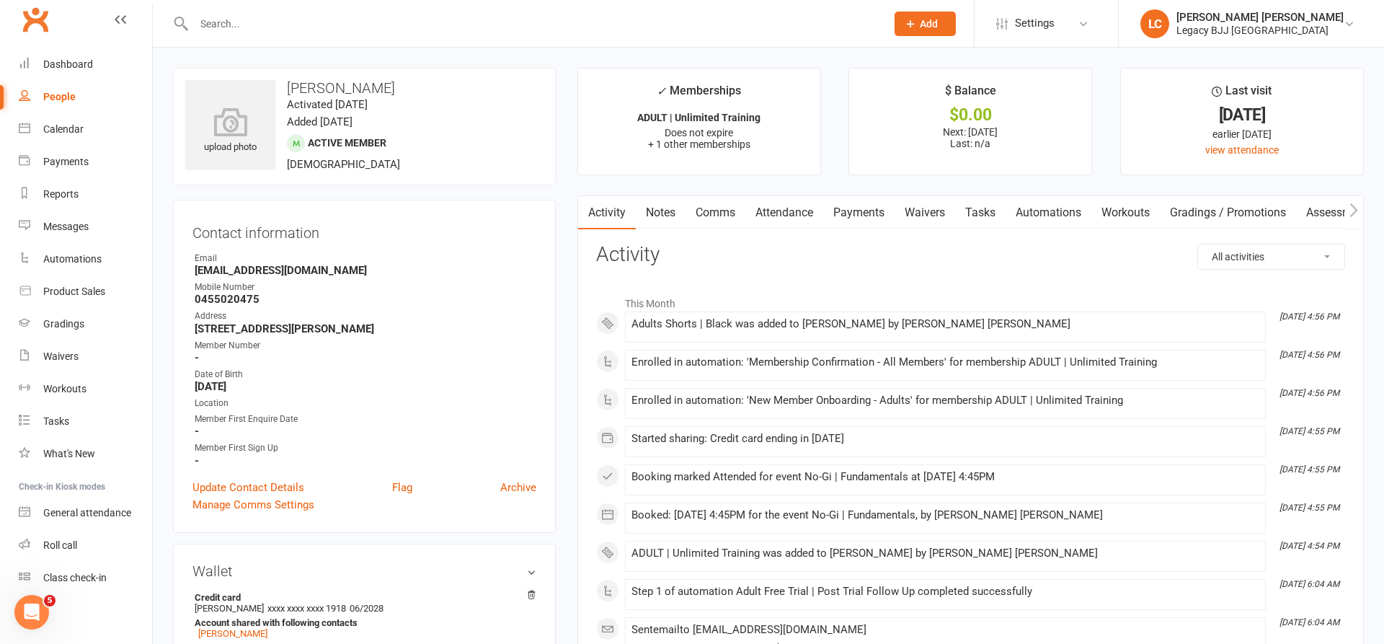
click at [885, 212] on link "Payments" at bounding box center [858, 212] width 71 height 33
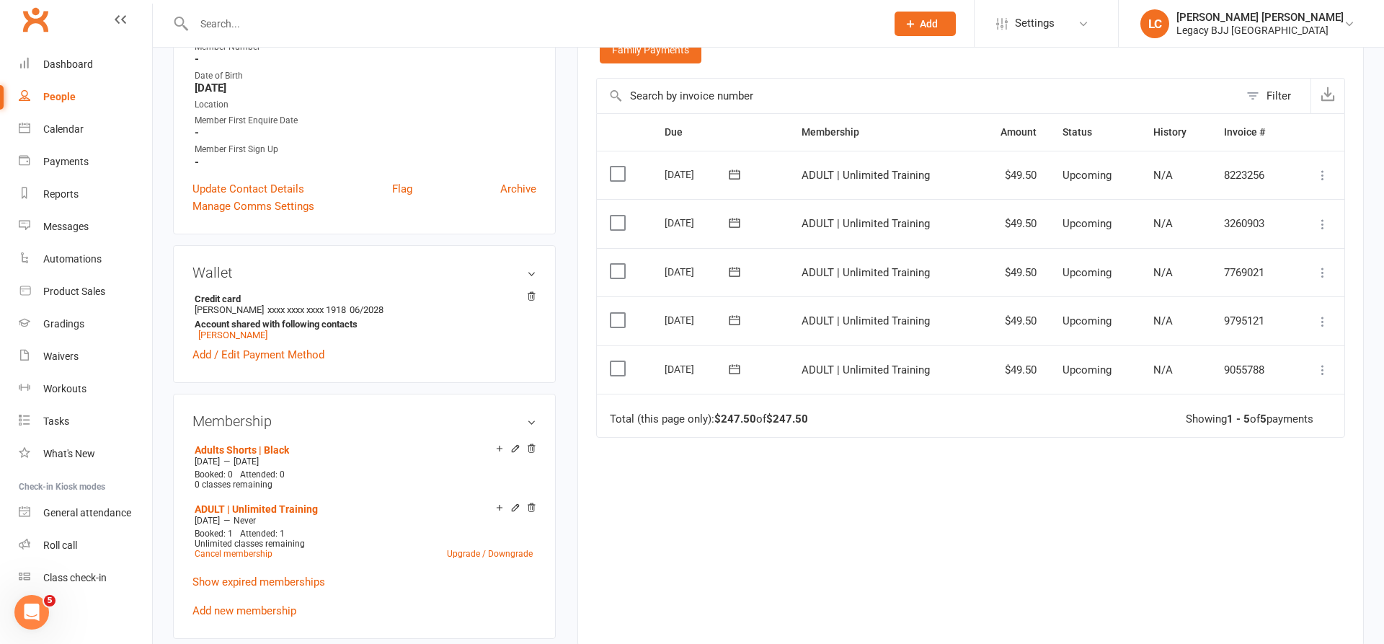
scroll to position [397, 0]
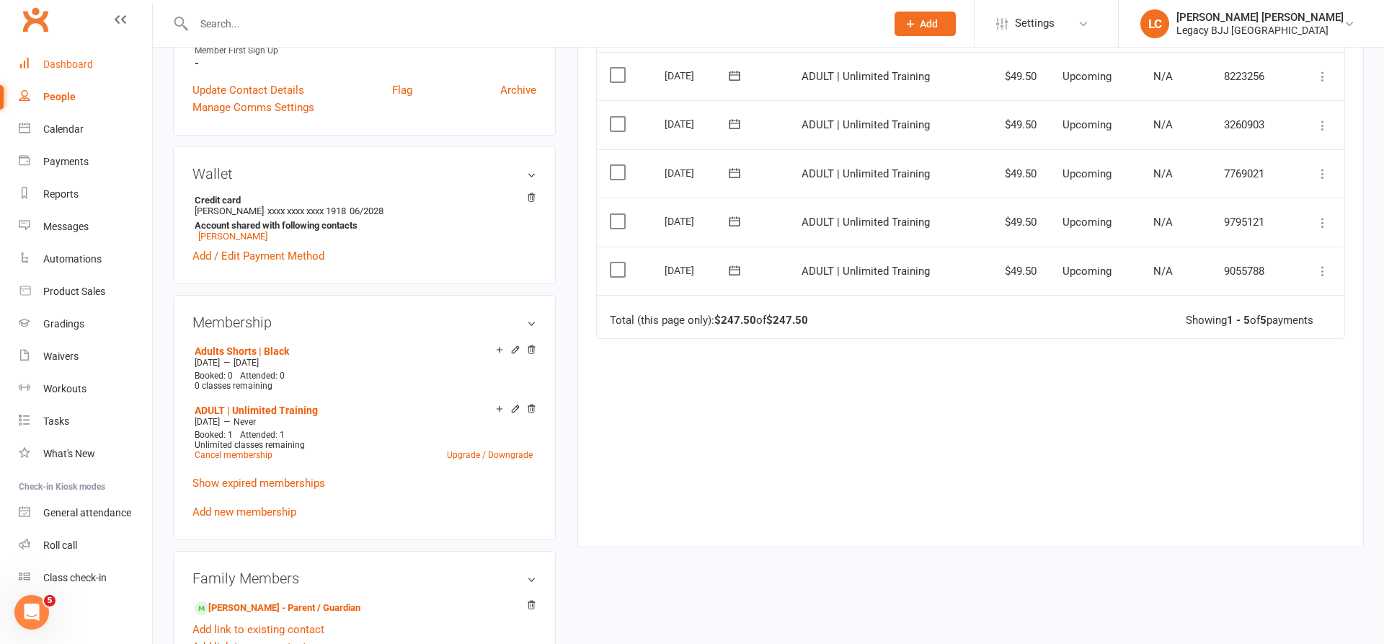
click at [65, 68] on div "Dashboard" at bounding box center [68, 64] width 50 height 12
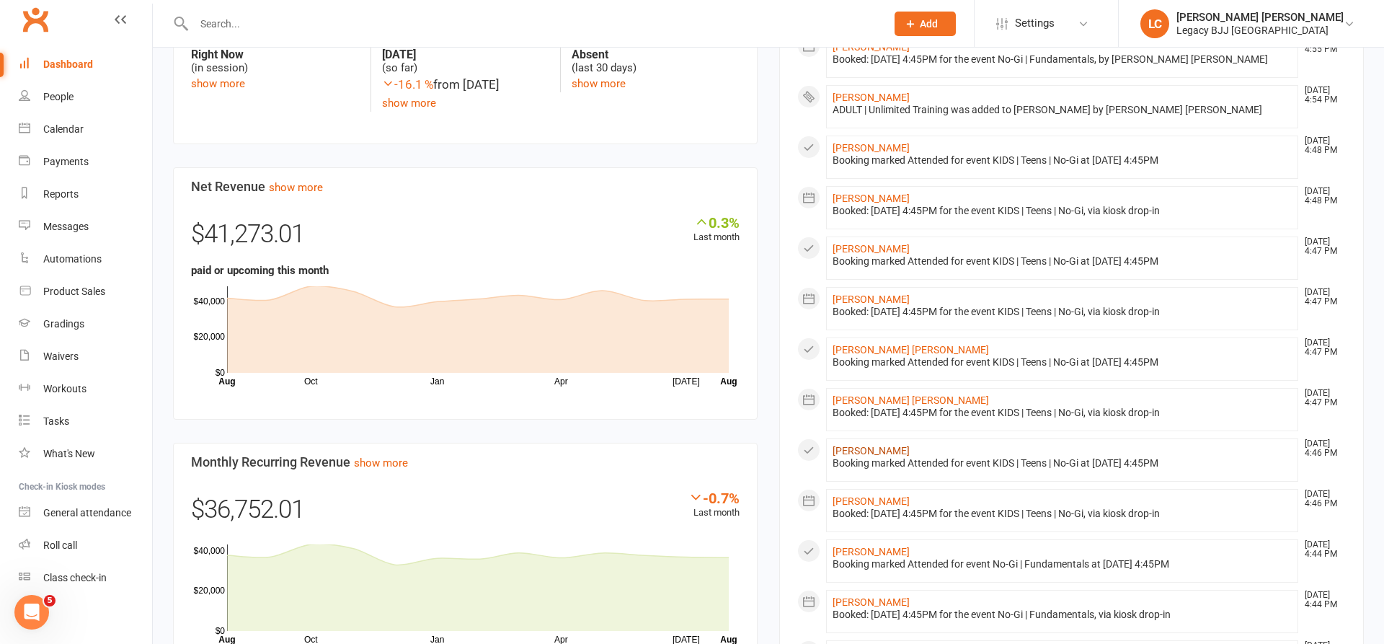
scroll to position [735, 0]
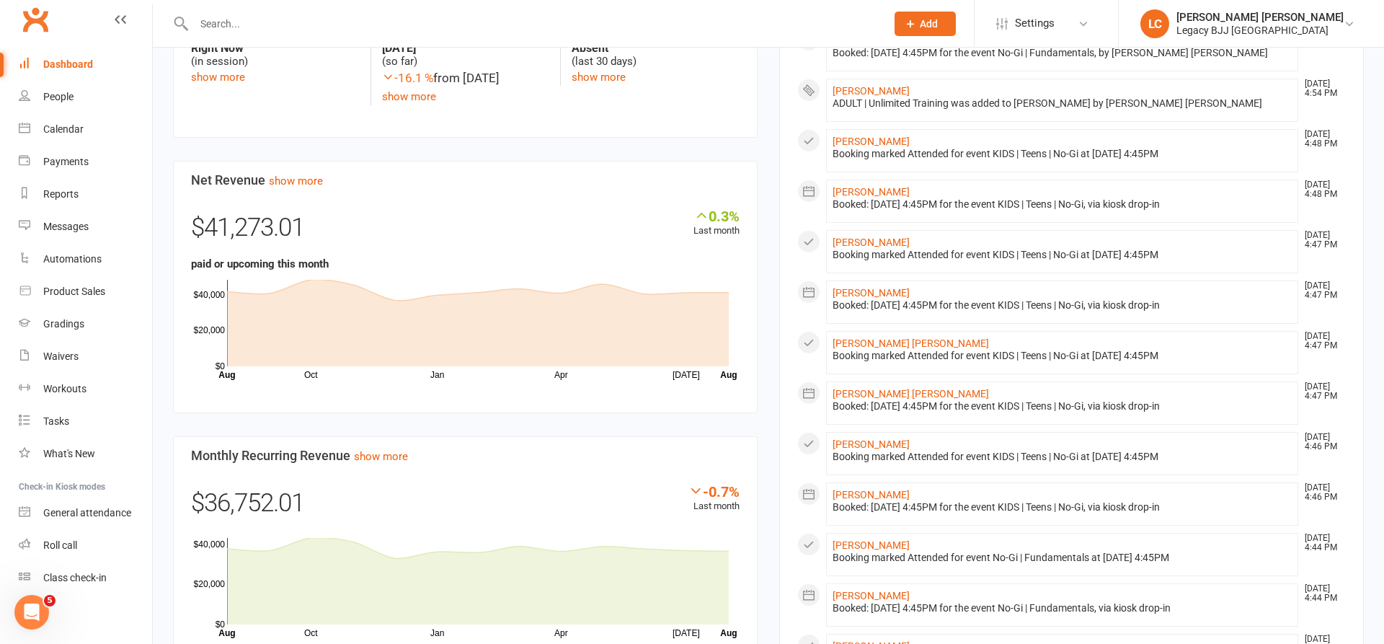
click at [324, 18] on input "text" at bounding box center [533, 24] width 686 height 20
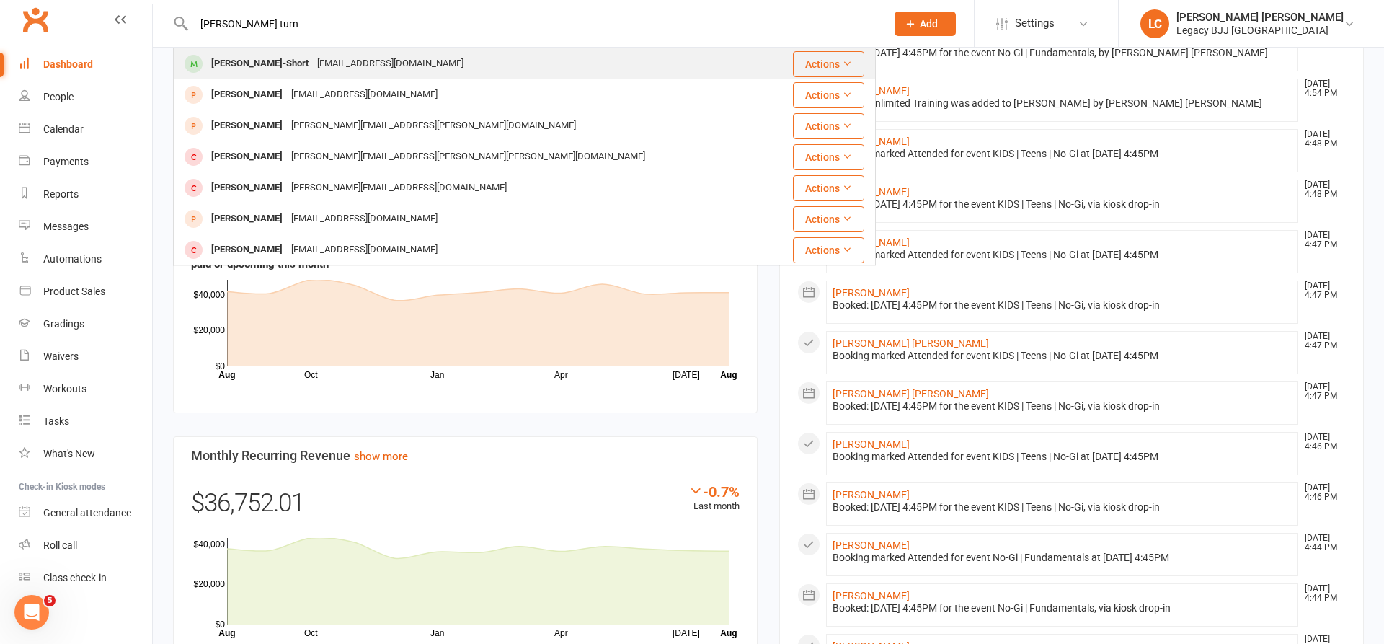
type input "Thomas turn"
click at [290, 61] on div "[PERSON_NAME]-Short" at bounding box center [260, 63] width 106 height 21
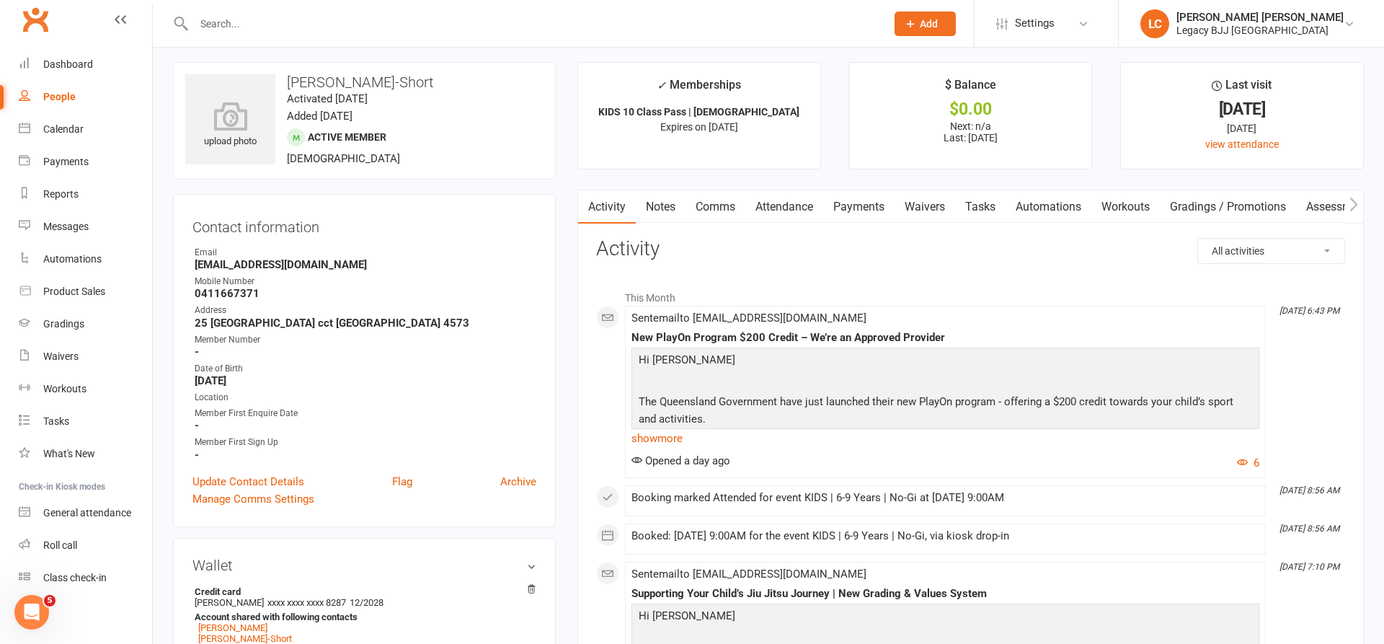
scroll to position [17, 0]
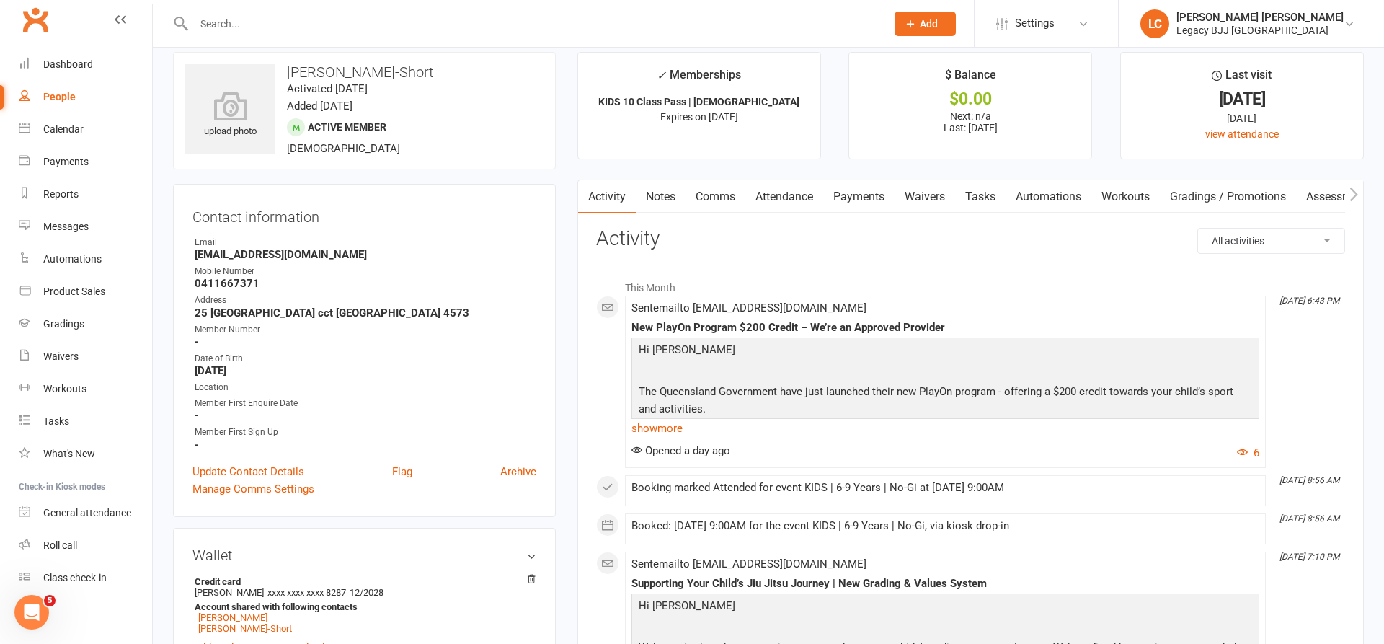
click at [1351, 208] on button "button" at bounding box center [1355, 196] width 18 height 32
click at [1352, 200] on button "button" at bounding box center [1355, 196] width 18 height 32
click at [1300, 193] on link "Credit balance" at bounding box center [1317, 196] width 93 height 33
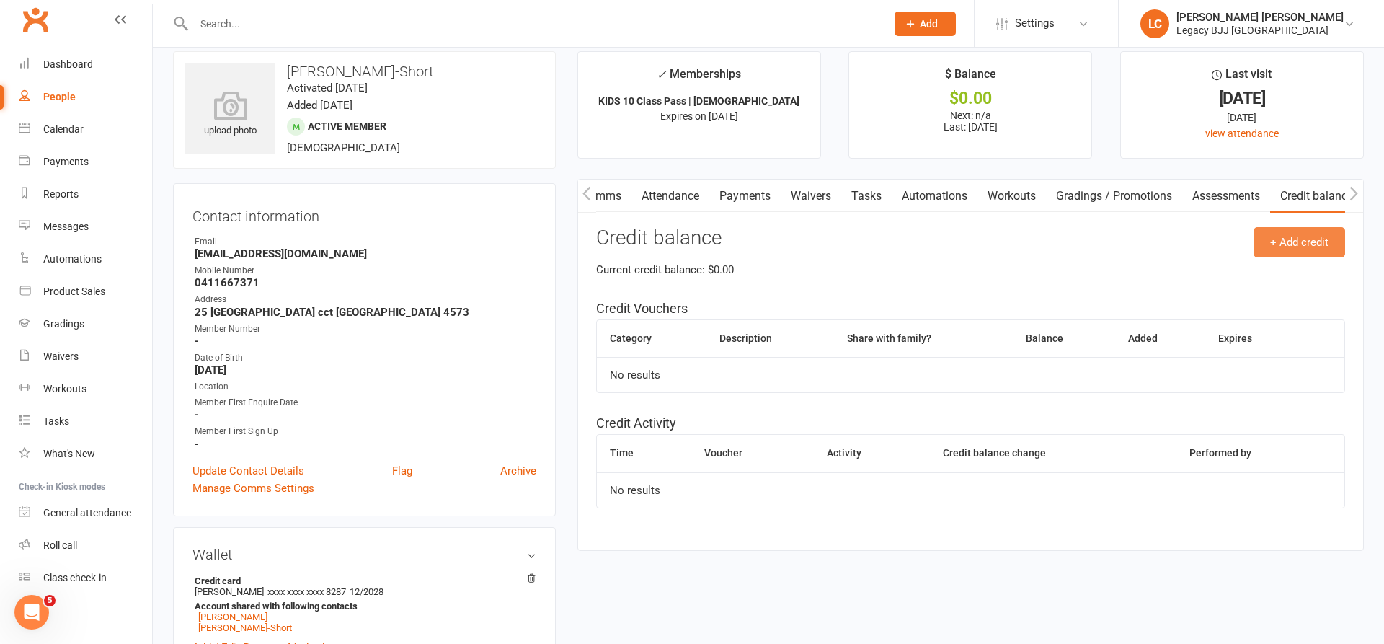
scroll to position [34, 0]
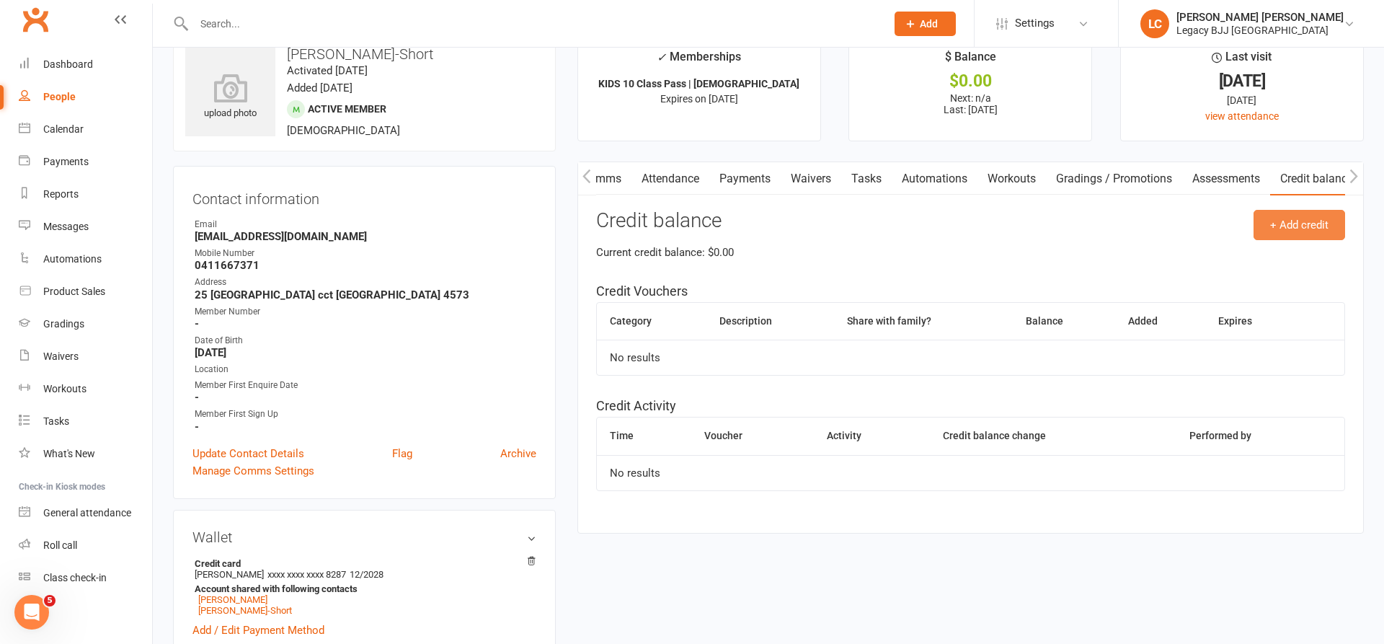
click at [1309, 244] on div "Current credit balance: $0.00" at bounding box center [970, 252] width 749 height 17
click at [1307, 231] on button "+ Add credit" at bounding box center [1300, 225] width 92 height 30
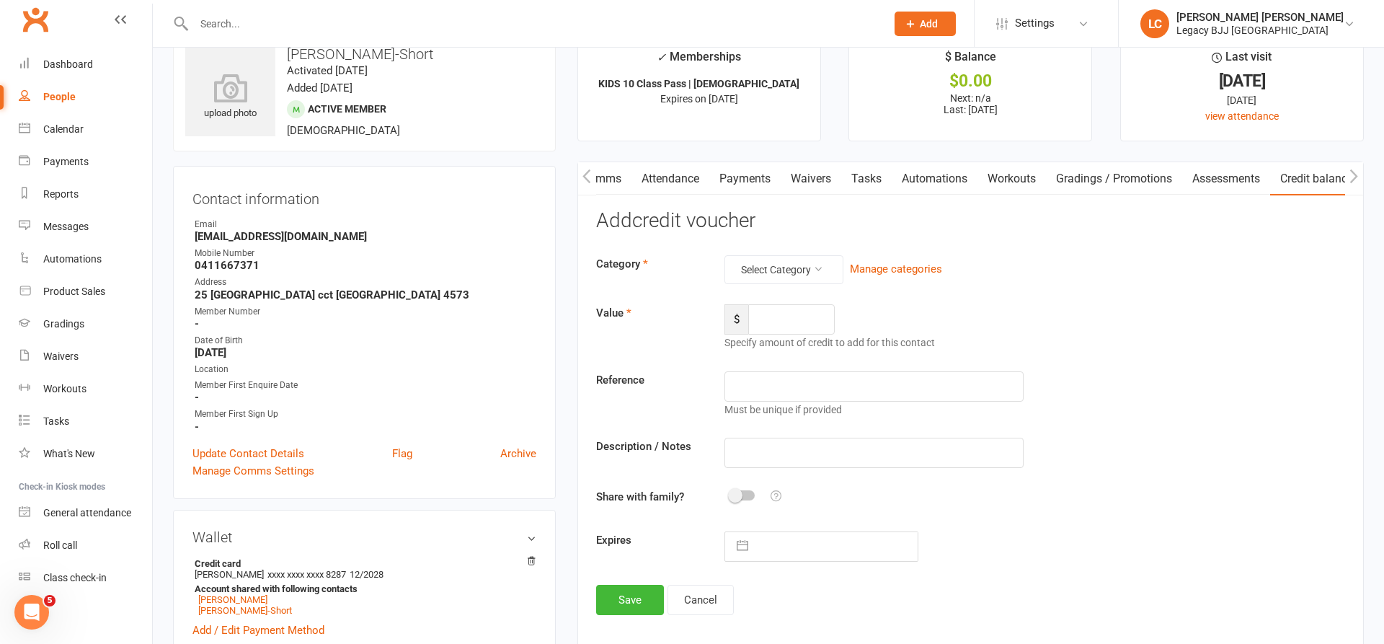
click at [790, 282] on div "Category Select Category Manage categories Value $ Specify amount of credit to …" at bounding box center [970, 408] width 749 height 306
click at [788, 273] on button "Select Category" at bounding box center [784, 269] width 119 height 29
click at [774, 298] on link "FairPlay/PlayOn Voucher" at bounding box center [772, 301] width 143 height 29
click at [791, 317] on input "number" at bounding box center [791, 319] width 87 height 30
type input "200"
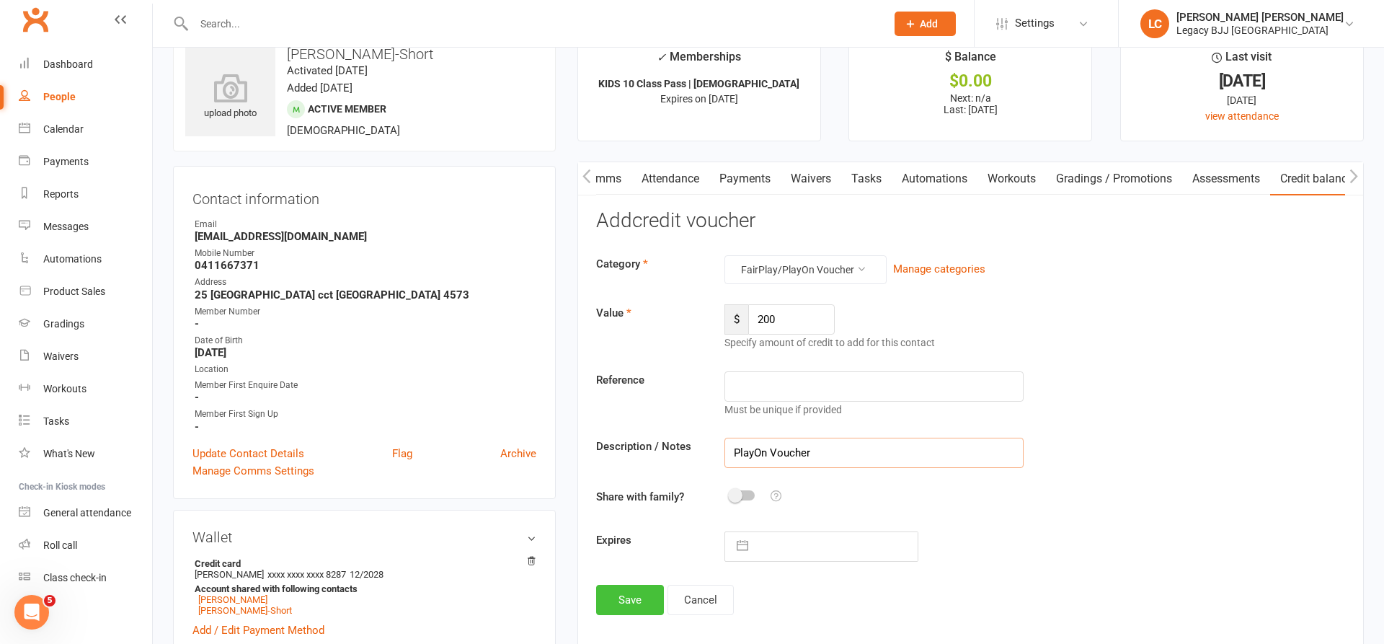
type input "PlayOn Voucher"
click at [617, 605] on button "Save" at bounding box center [630, 600] width 68 height 30
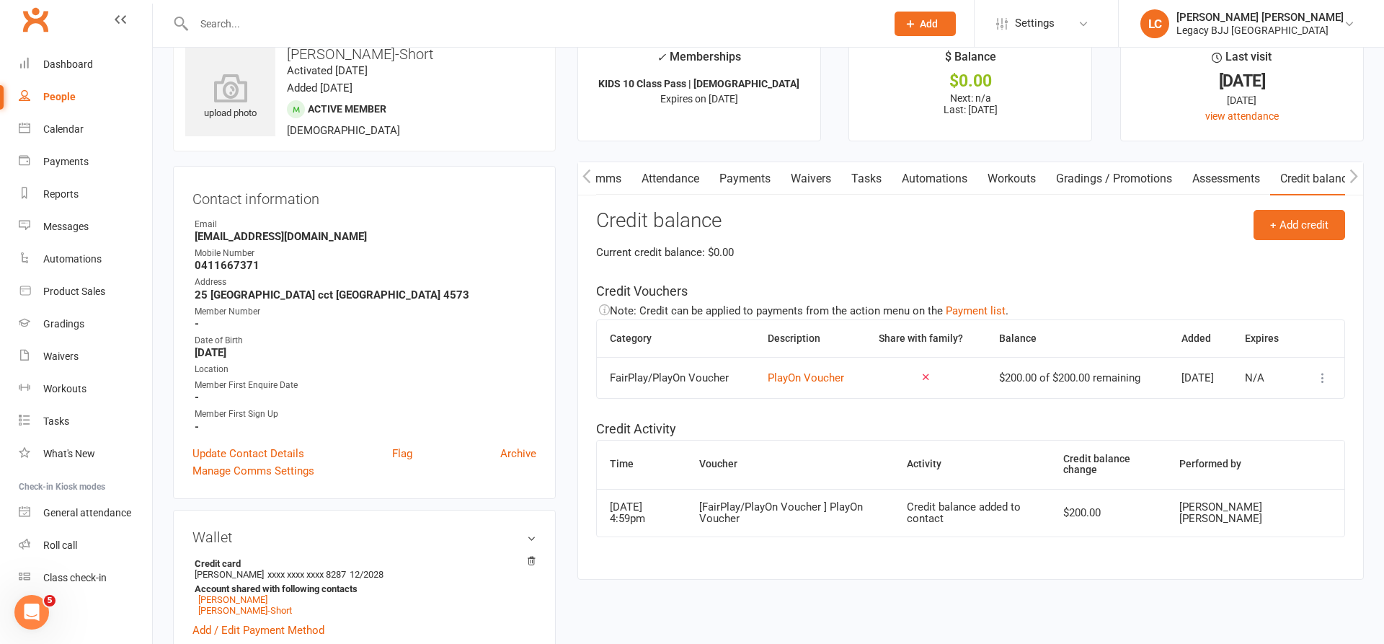
click at [753, 188] on link "Payments" at bounding box center [745, 178] width 71 height 33
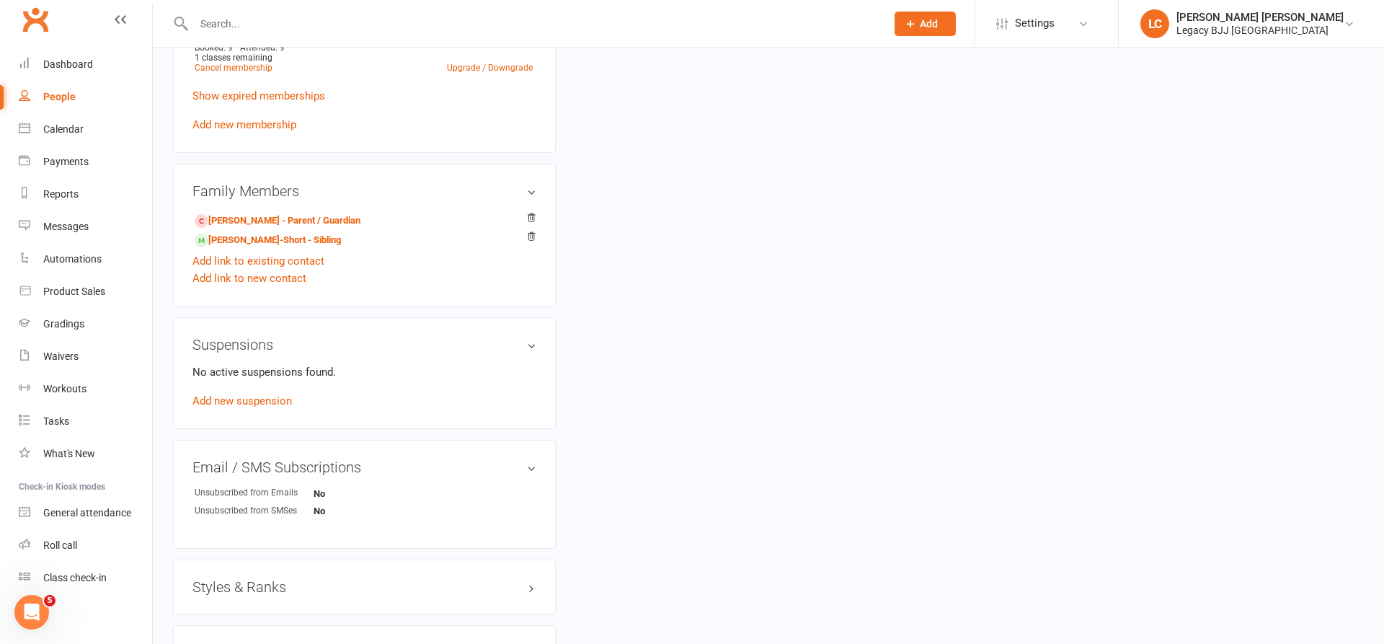
scroll to position [622, 0]
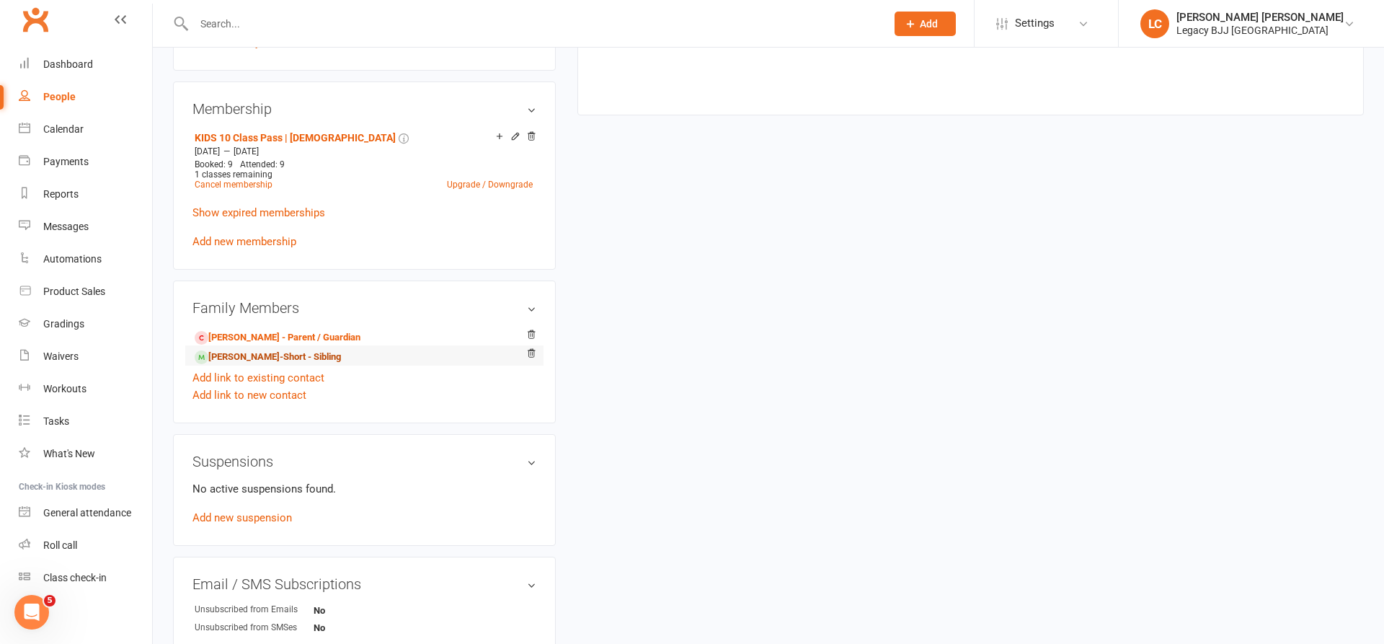
click at [244, 350] on link "Benjamin Turner-Short - Sibling" at bounding box center [268, 357] width 146 height 15
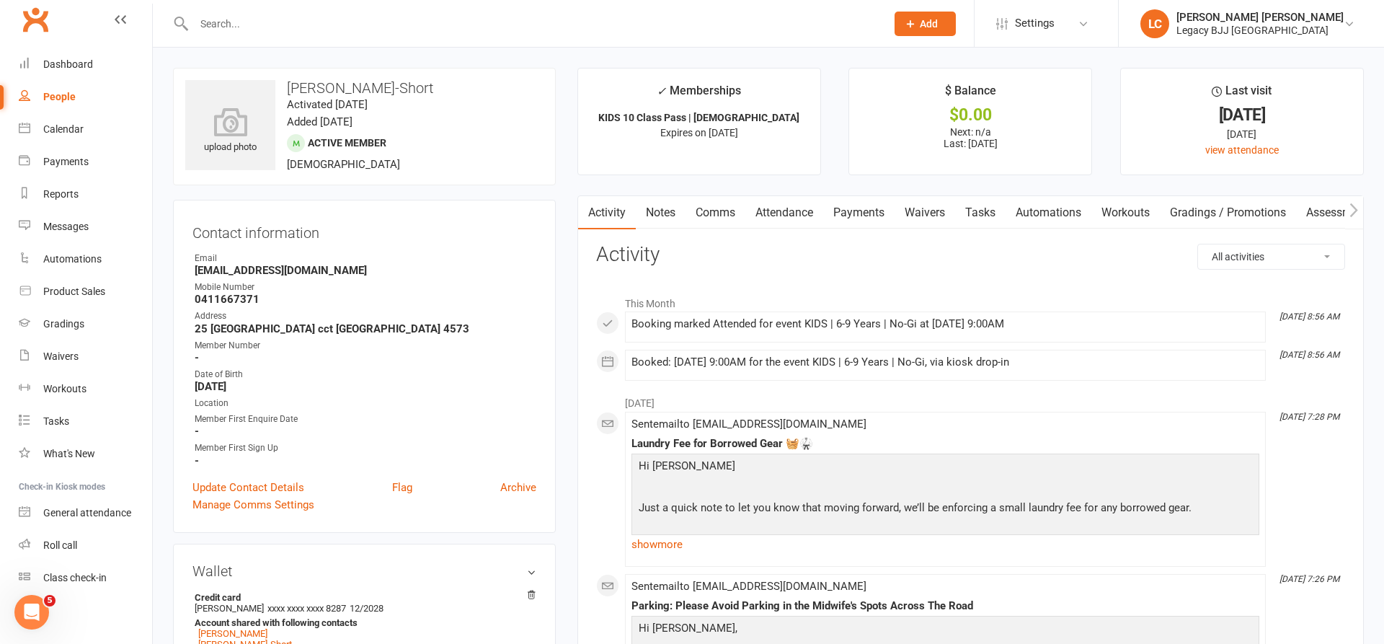
click at [1356, 203] on icon "button" at bounding box center [1354, 210] width 9 height 15
click at [1315, 212] on link "Credit balance" at bounding box center [1317, 212] width 93 height 33
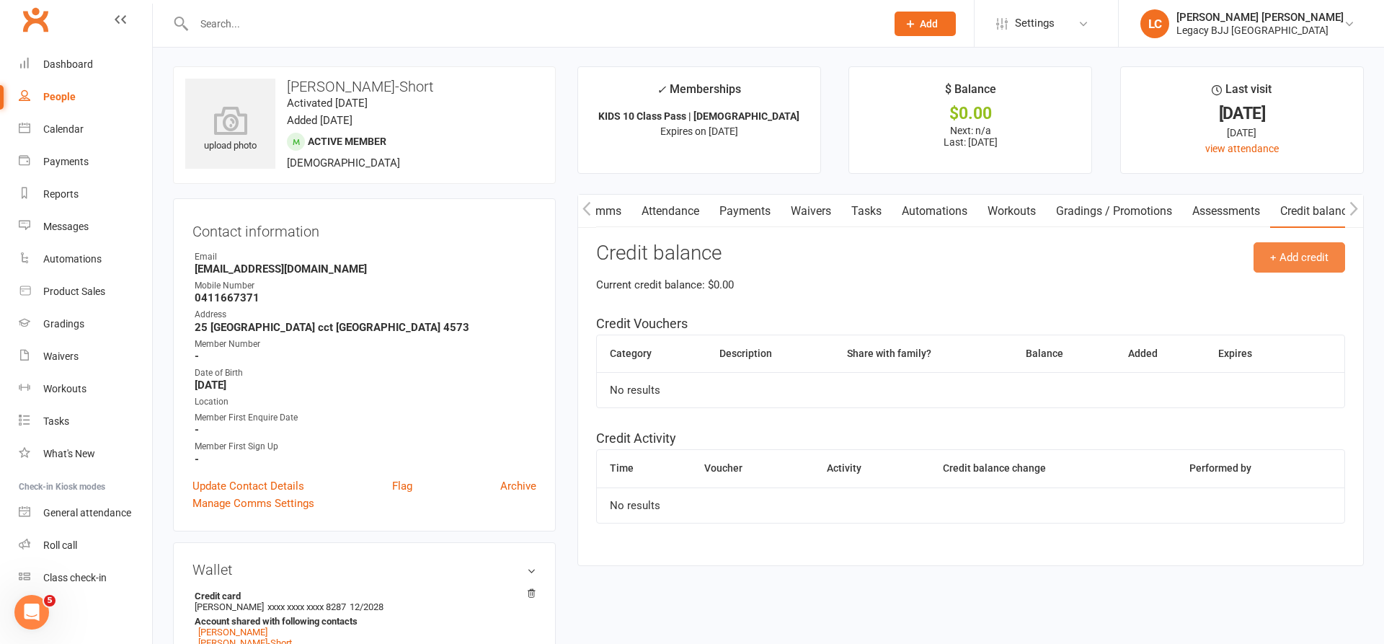
scroll to position [3, 0]
click at [1289, 249] on button "+ Add credit" at bounding box center [1300, 256] width 92 height 30
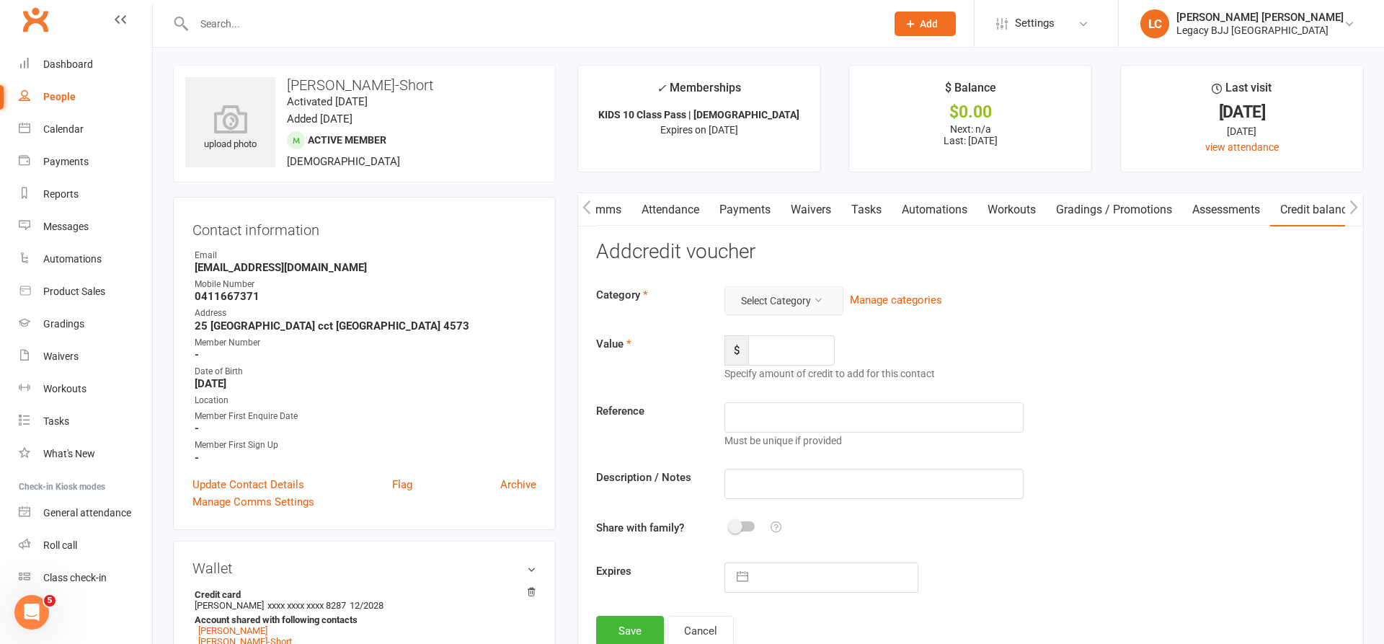
drag, startPoint x: 796, startPoint y: 300, endPoint x: 792, endPoint y: 307, distance: 8.1
click at [796, 300] on button "Select Category" at bounding box center [784, 300] width 119 height 29
click at [774, 333] on link "FairPlay/PlayOn Voucher" at bounding box center [772, 332] width 143 height 29
click at [780, 350] on input "number" at bounding box center [791, 350] width 87 height 30
type input "200"
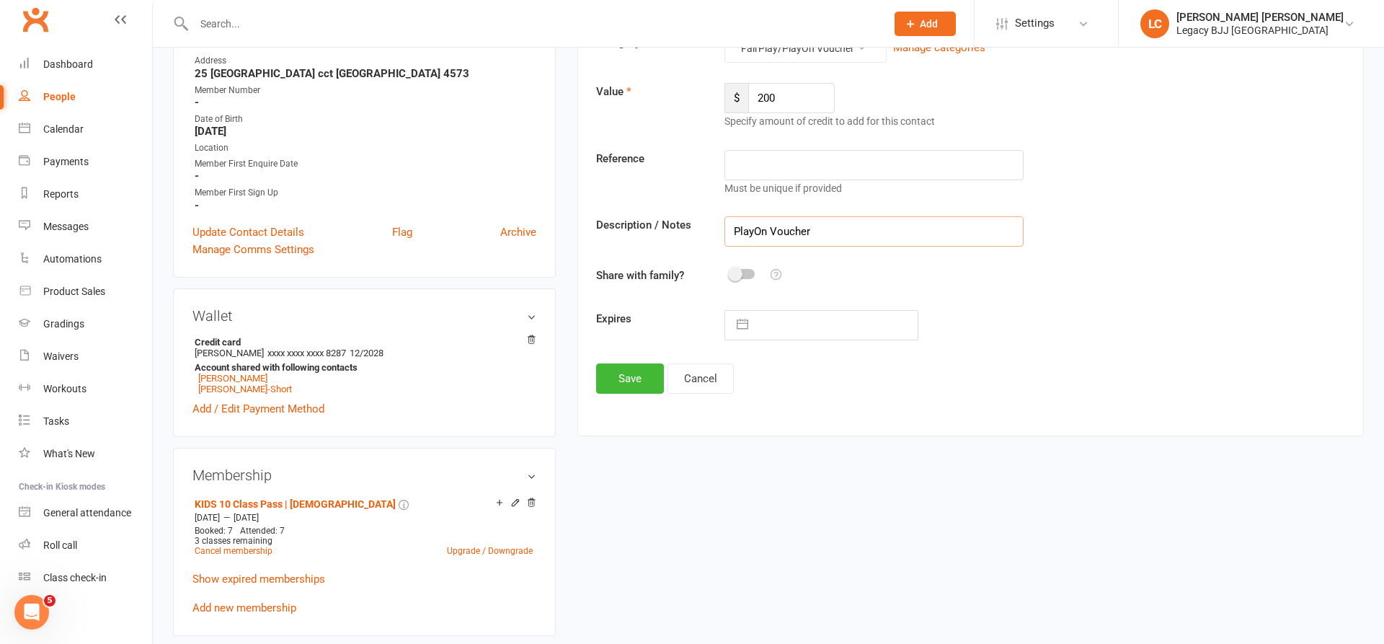
scroll to position [264, 0]
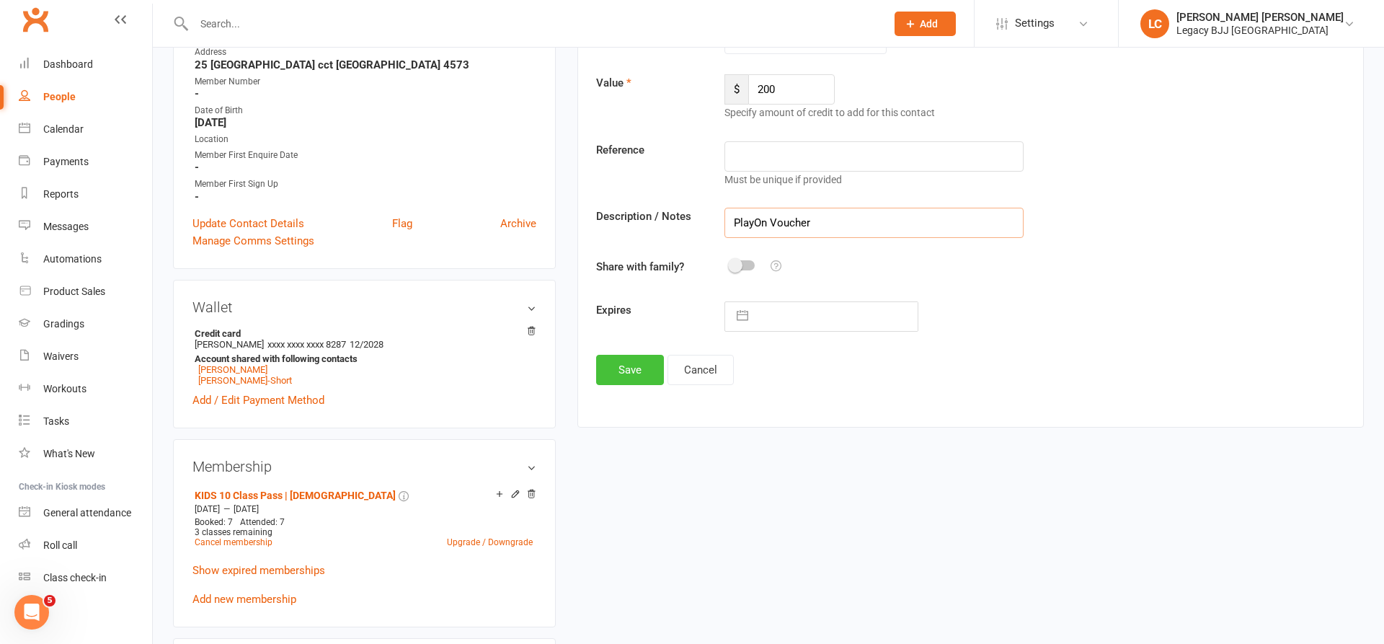
type input "PlayOn Voucher"
click at [644, 368] on button "Save" at bounding box center [630, 370] width 68 height 30
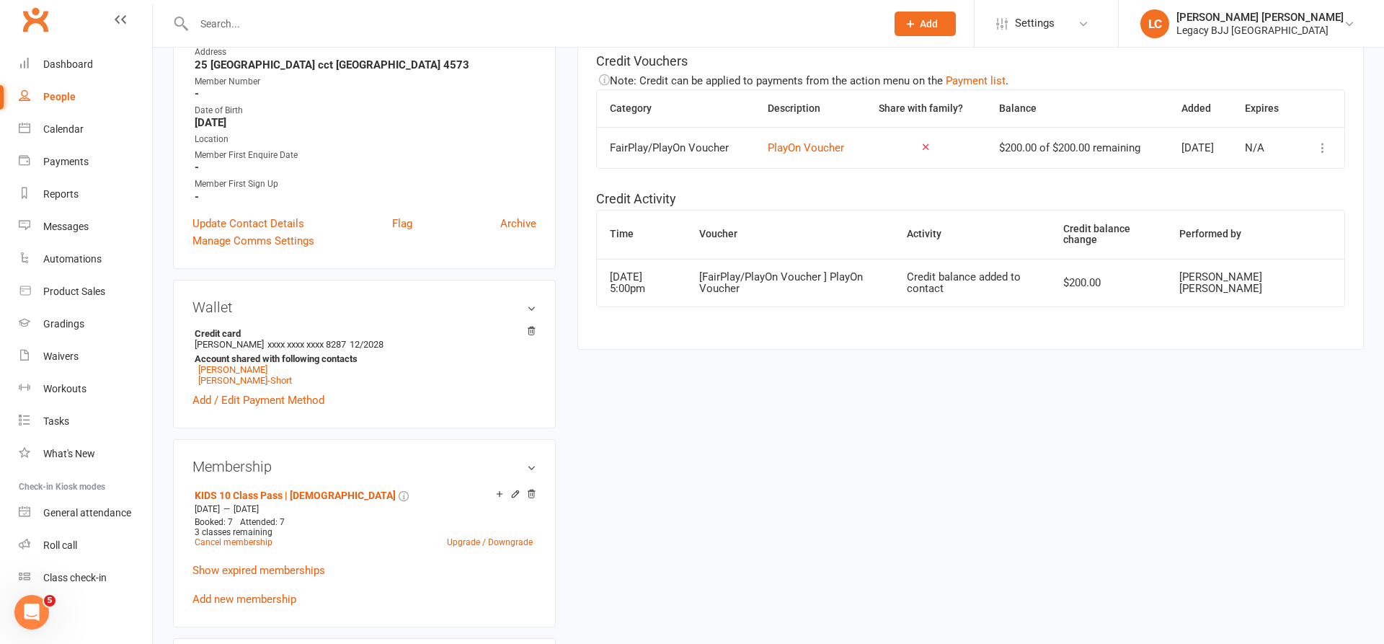
click at [380, 30] on input "text" at bounding box center [533, 24] width 686 height 20
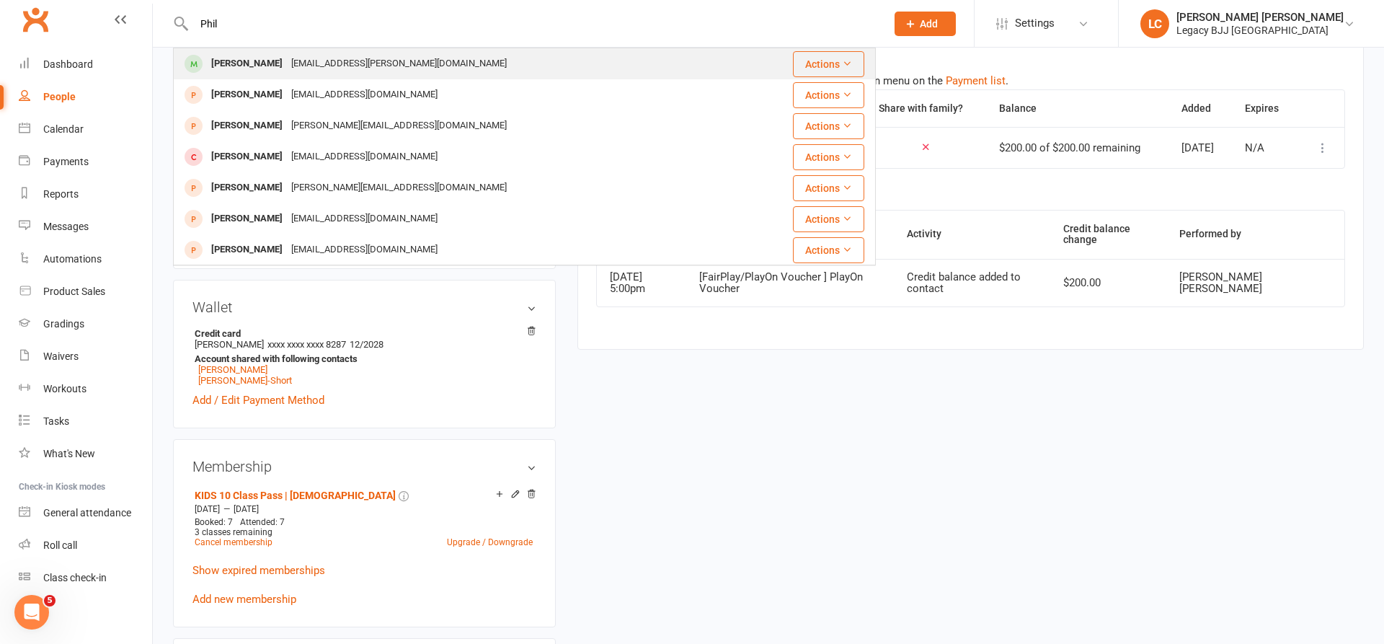
type input "Phil"
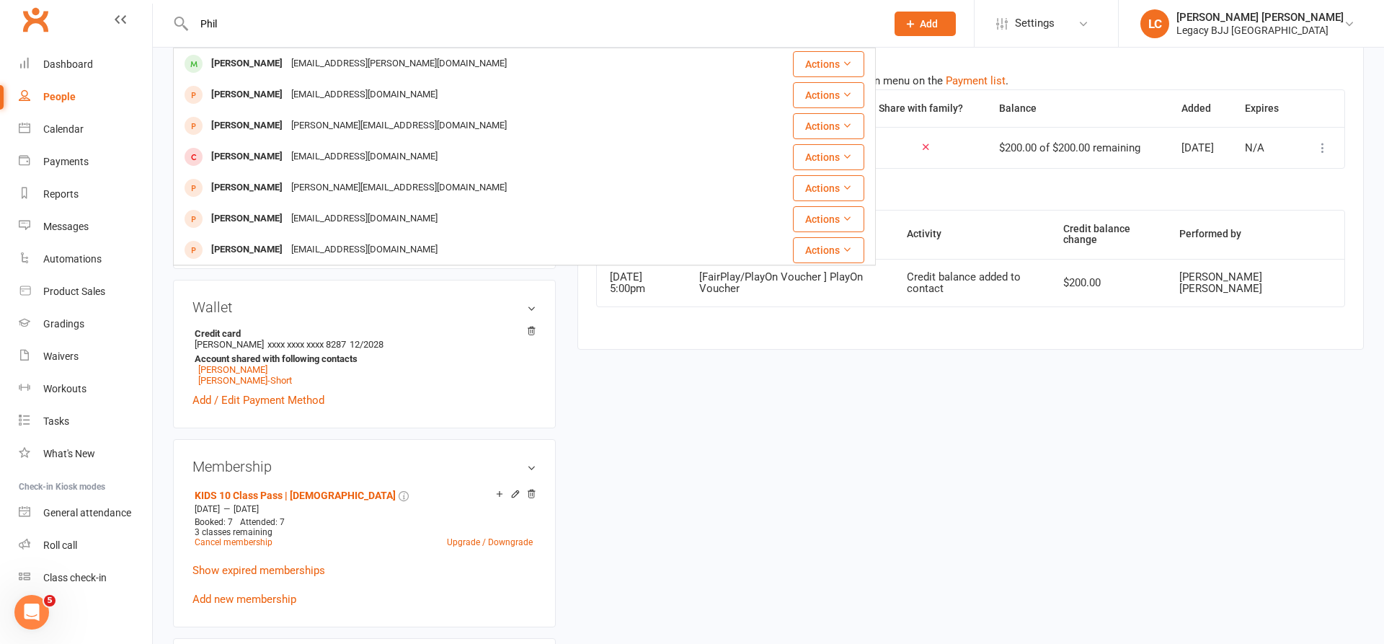
click at [287, 55] on div "phil.ward@live.com.au" at bounding box center [399, 63] width 224 height 21
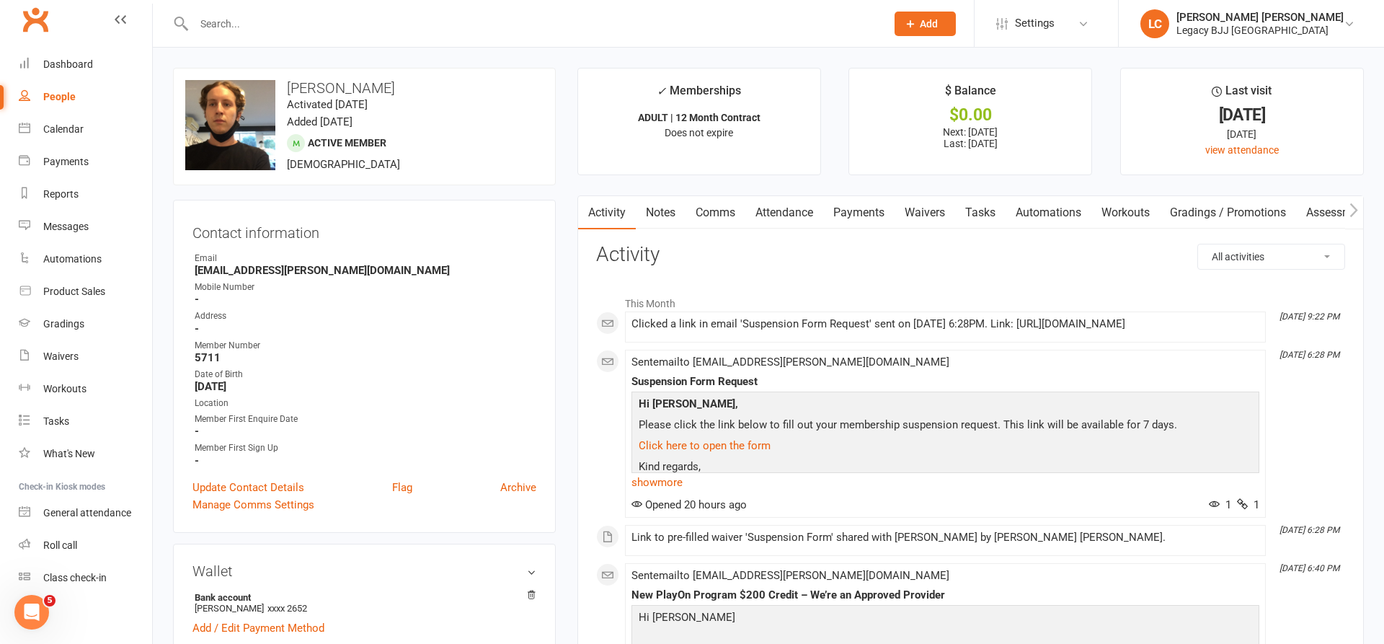
click at [860, 211] on link "Payments" at bounding box center [858, 212] width 71 height 33
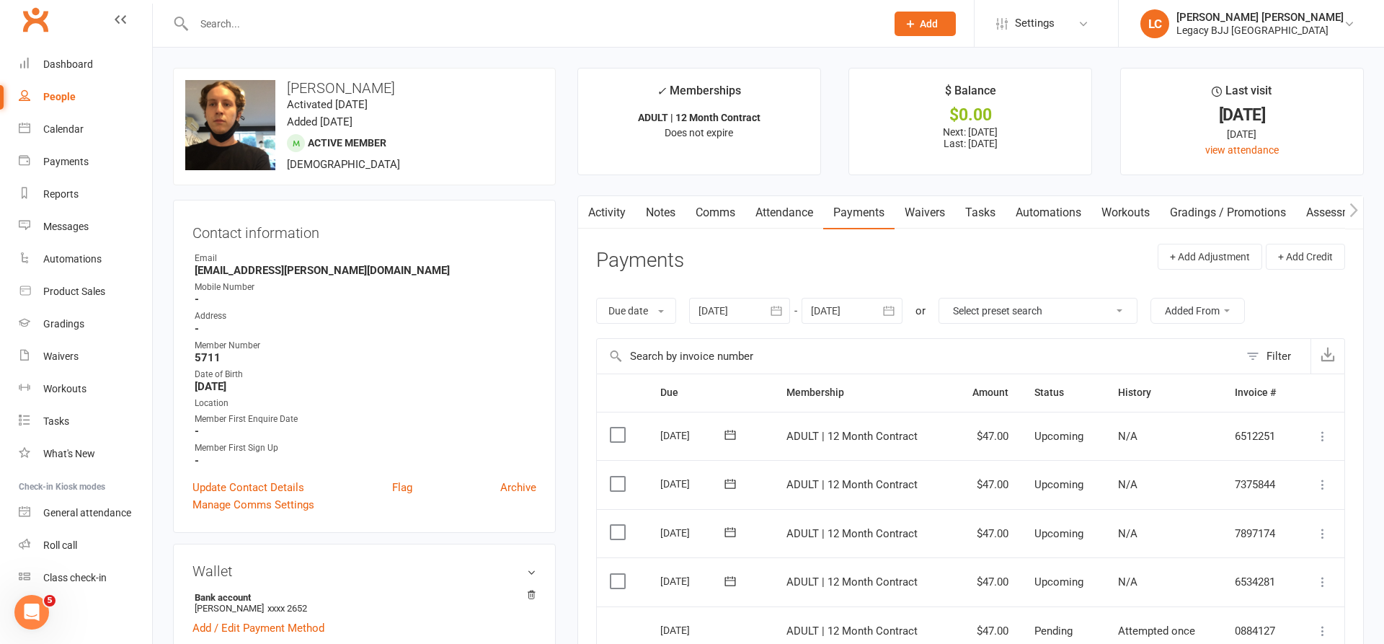
click at [943, 213] on link "Waivers" at bounding box center [925, 212] width 61 height 33
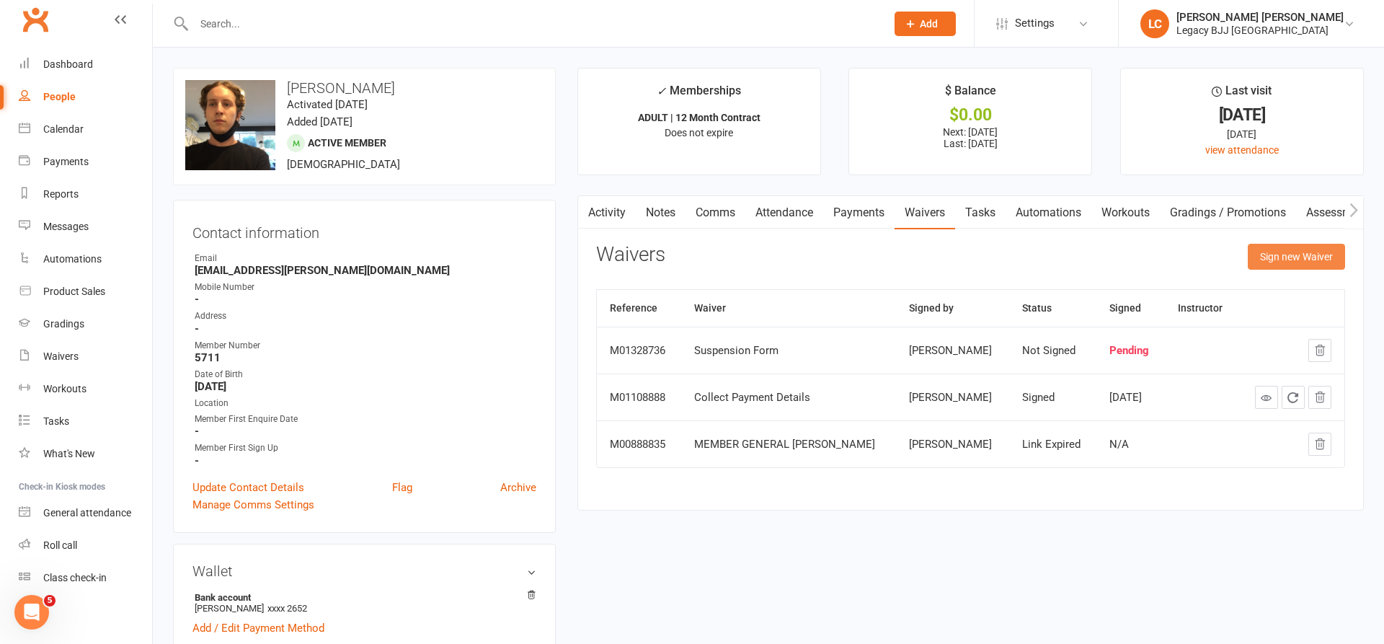
click at [1324, 246] on button "Sign new Waiver" at bounding box center [1296, 257] width 97 height 26
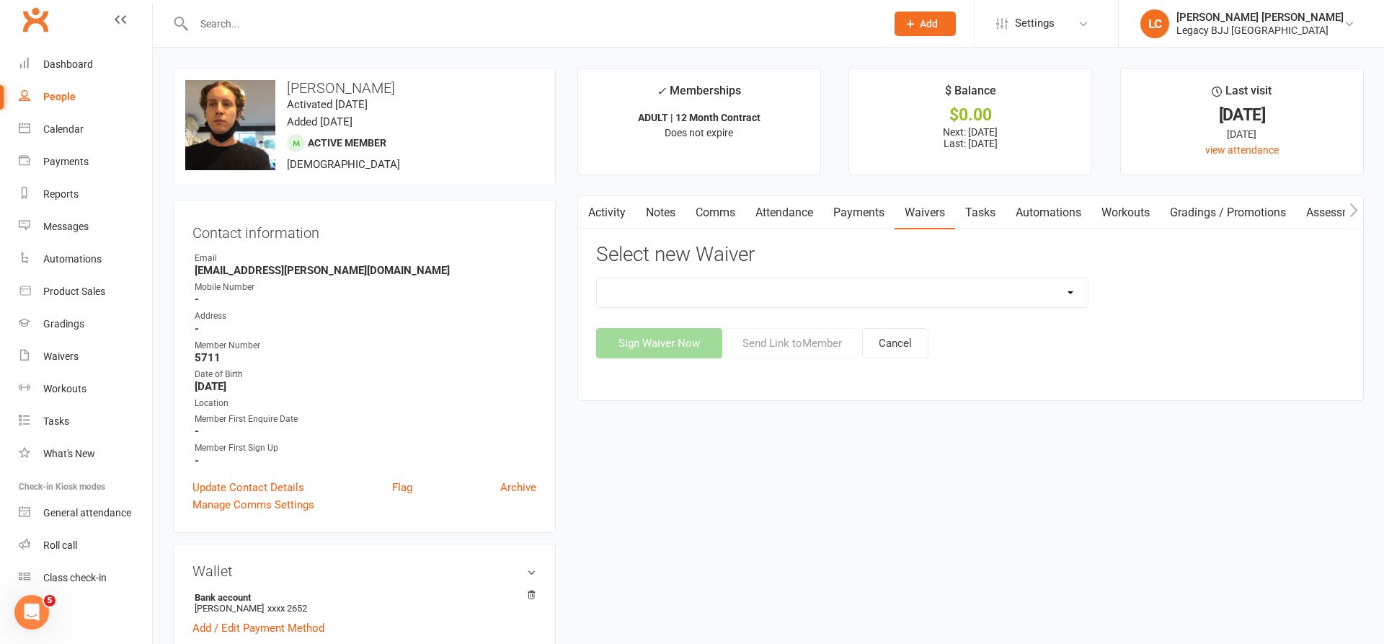
select select "10224"
click at [796, 346] on button "Send Link to Member" at bounding box center [792, 343] width 133 height 30
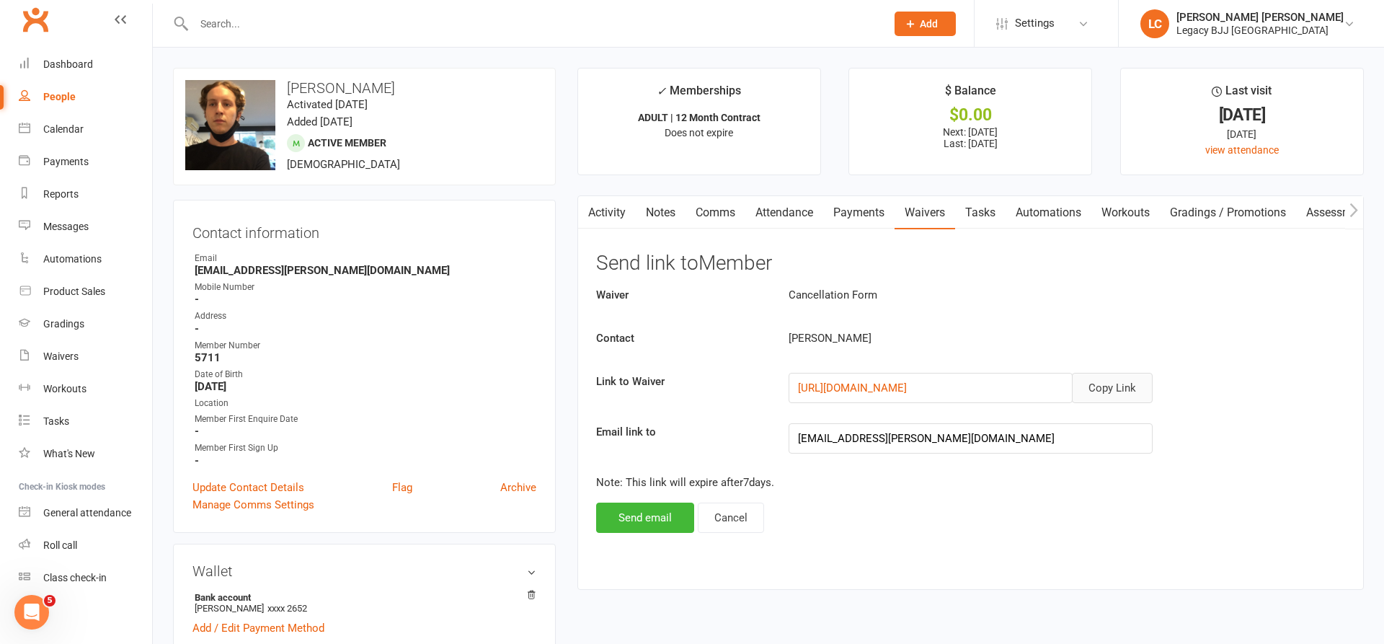
click at [1121, 388] on button "Copy Link" at bounding box center [1112, 388] width 81 height 30
click at [286, 27] on input "text" at bounding box center [533, 24] width 686 height 20
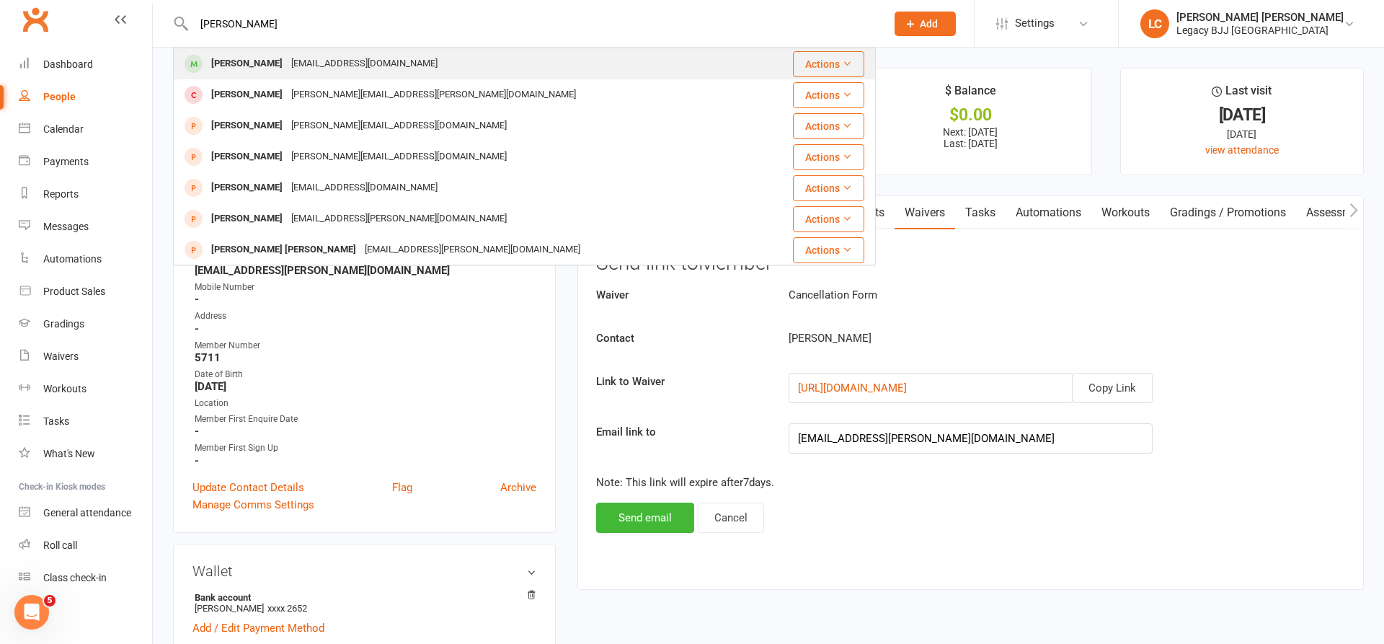
type input "nellie"
click at [240, 61] on div "[PERSON_NAME]" at bounding box center [247, 63] width 80 height 21
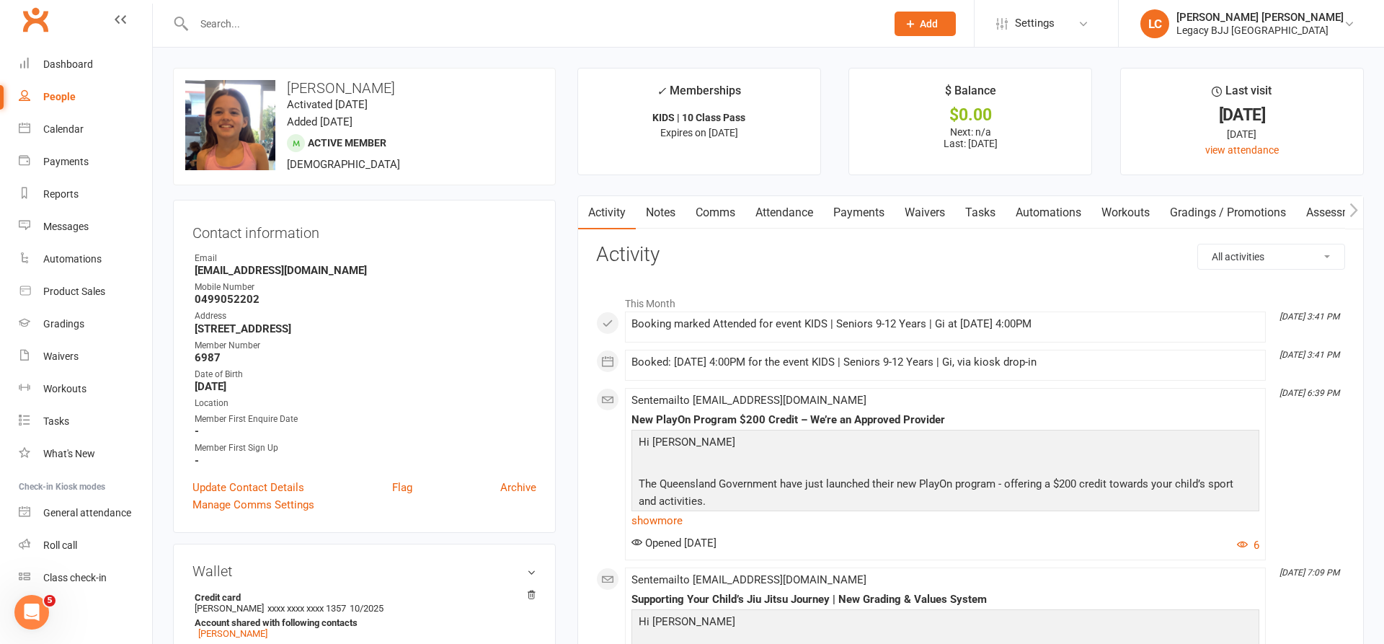
click at [1352, 210] on icon "button" at bounding box center [1354, 210] width 9 height 15
click at [1319, 213] on link "Credit balance" at bounding box center [1317, 212] width 93 height 33
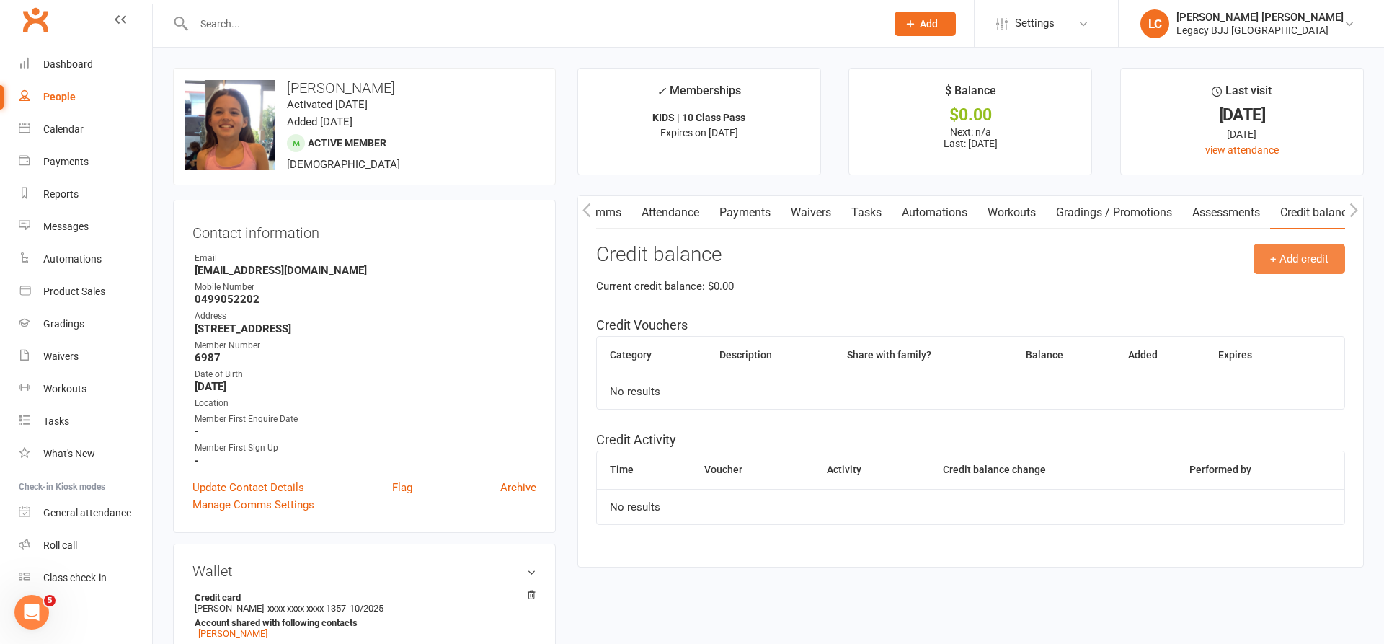
click at [1288, 261] on button "+ Add credit" at bounding box center [1300, 259] width 92 height 30
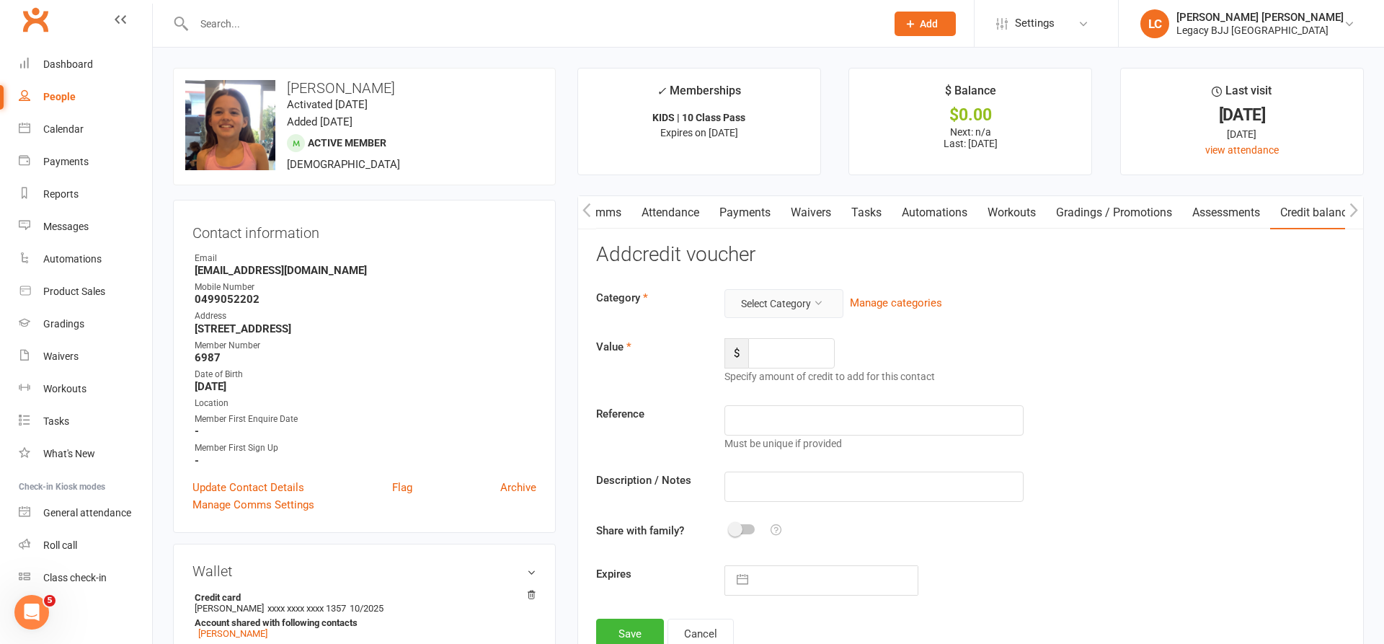
click at [776, 289] on button "Select Category" at bounding box center [784, 303] width 119 height 29
click at [773, 328] on link "FairPlay/PlayOn Voucher" at bounding box center [772, 335] width 143 height 29
click at [777, 338] on input "number" at bounding box center [791, 353] width 87 height 30
type input "200"
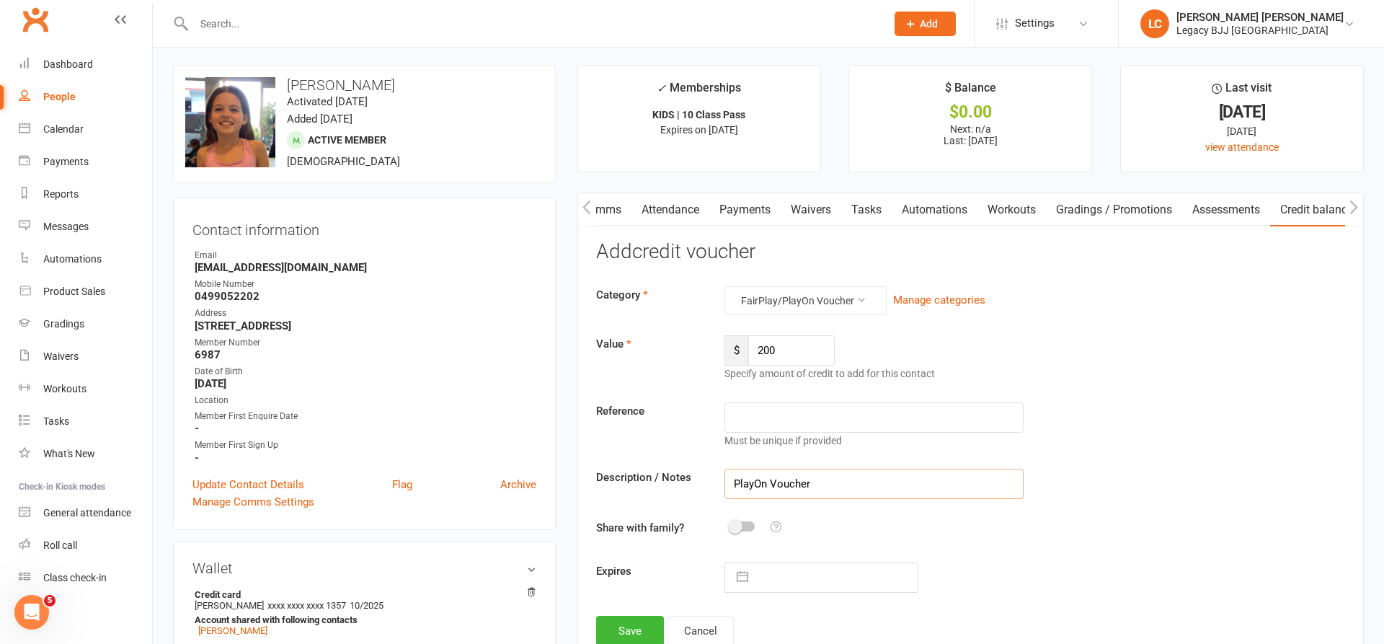
scroll to position [81, 0]
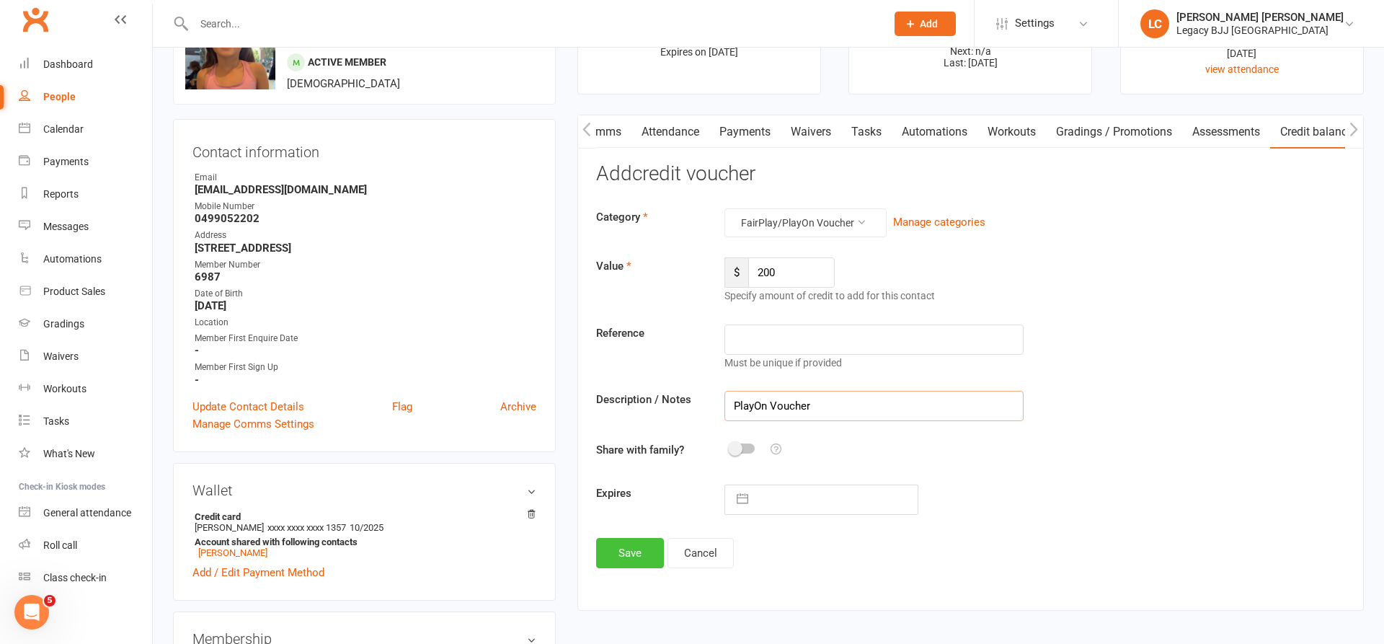
type input "PlayOn Voucher"
click at [614, 553] on button "Save" at bounding box center [630, 553] width 68 height 30
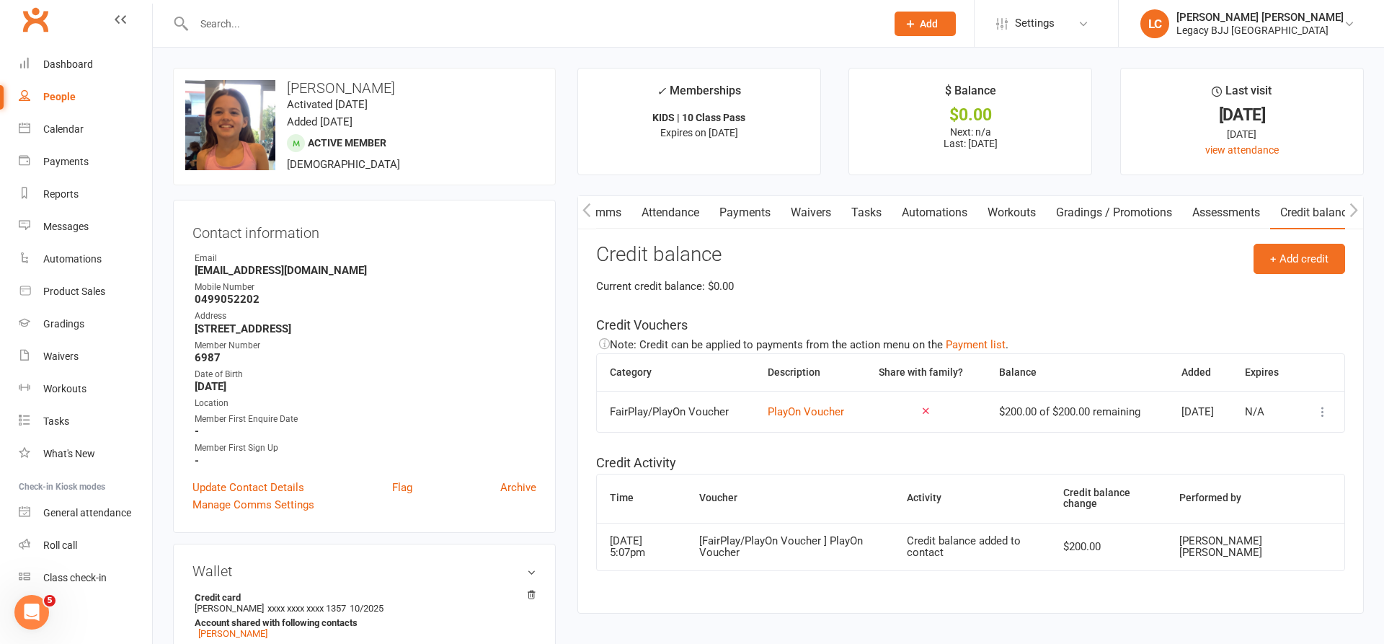
scroll to position [0, 0]
click at [751, 203] on link "Payments" at bounding box center [745, 212] width 71 height 33
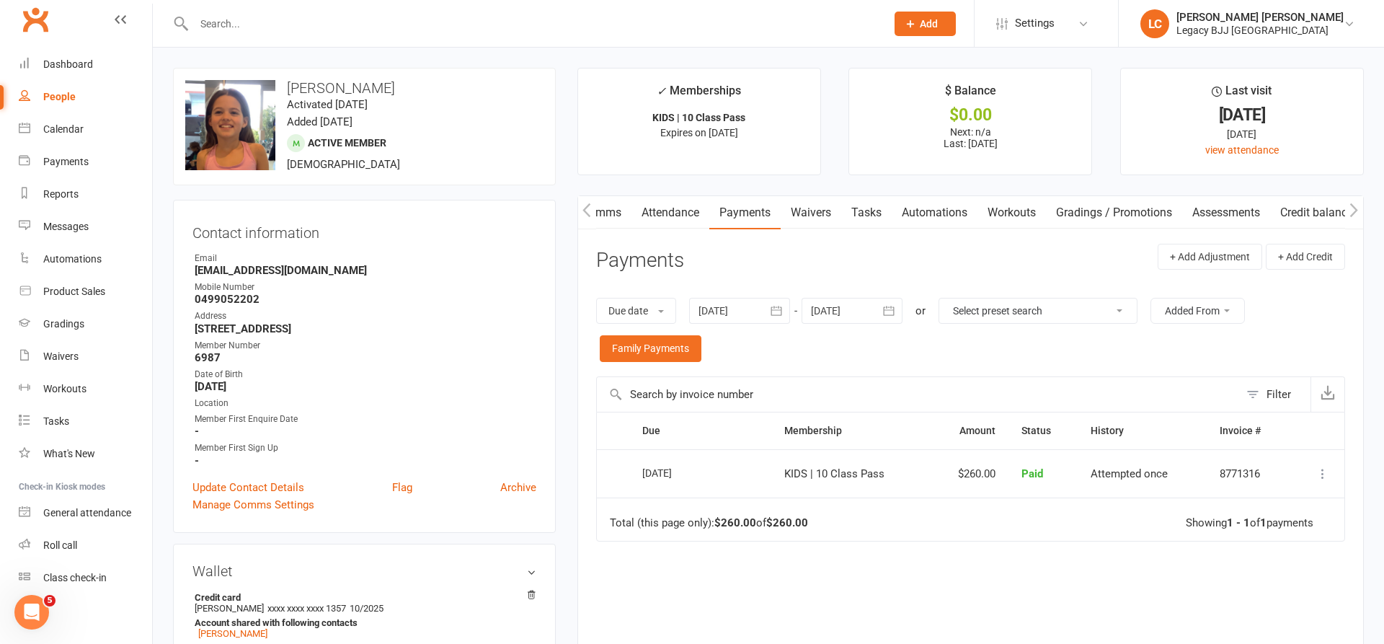
click at [379, 24] on input "text" at bounding box center [533, 24] width 686 height 20
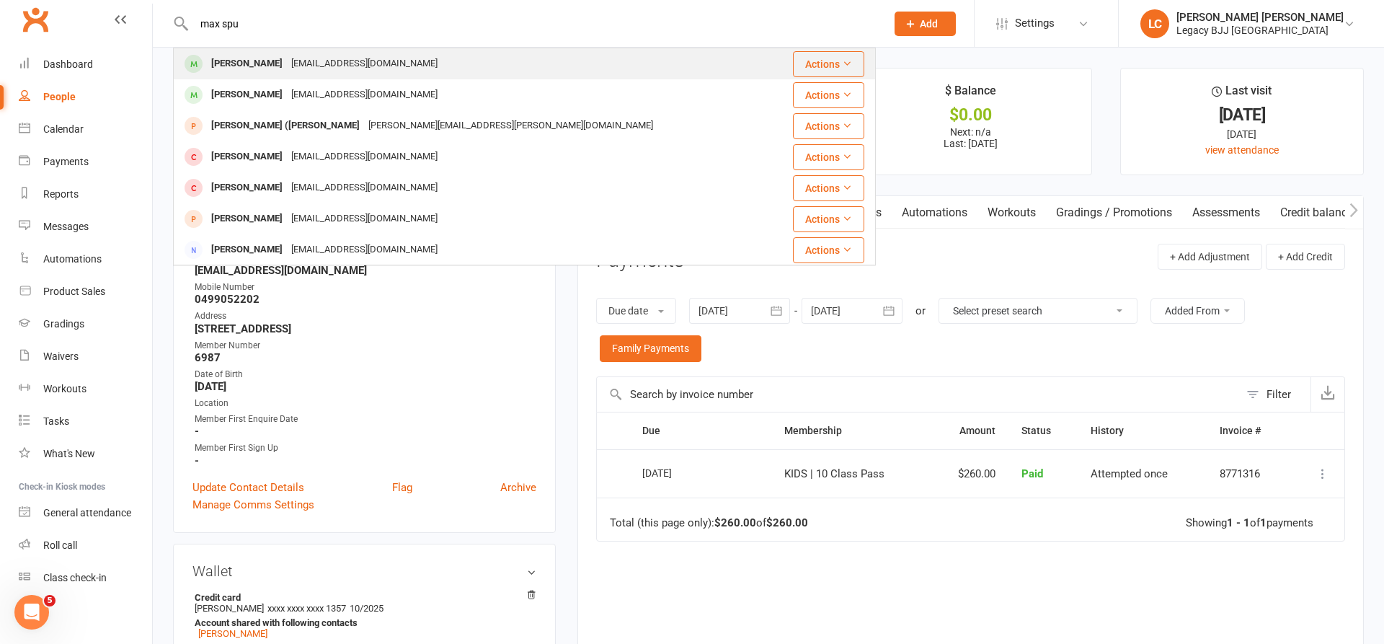
type input "max spu"
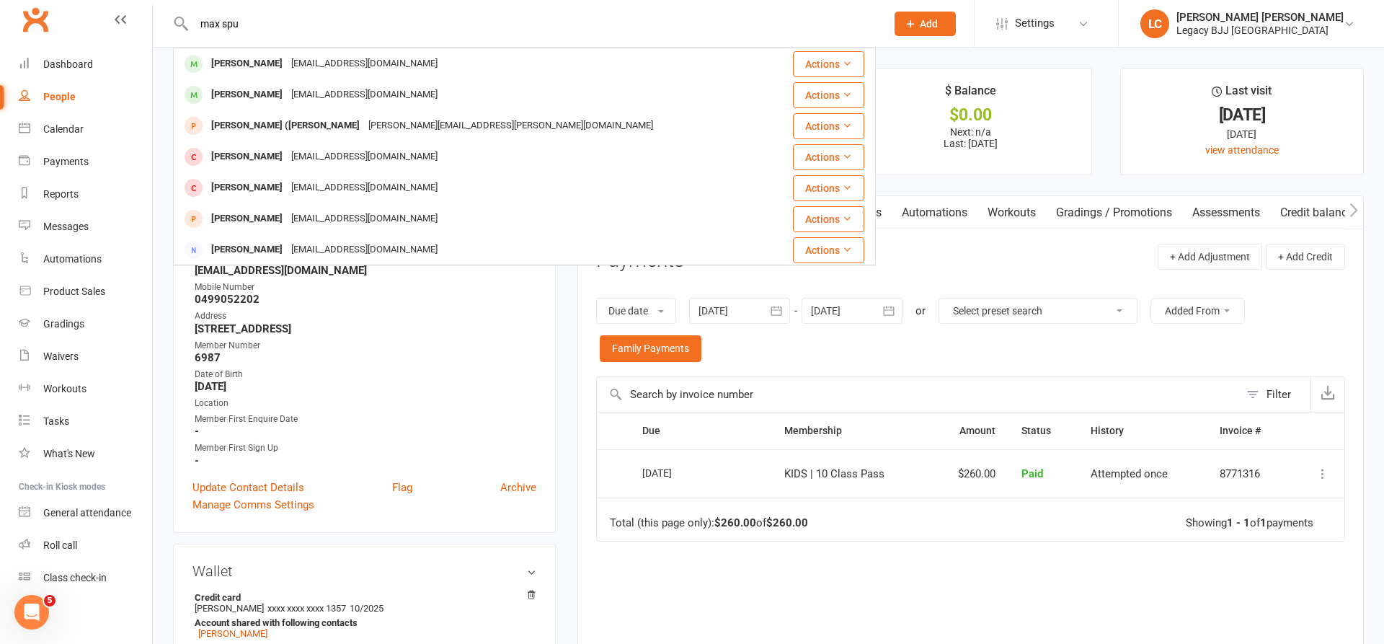
click at [265, 56] on div "[PERSON_NAME]" at bounding box center [247, 63] width 80 height 21
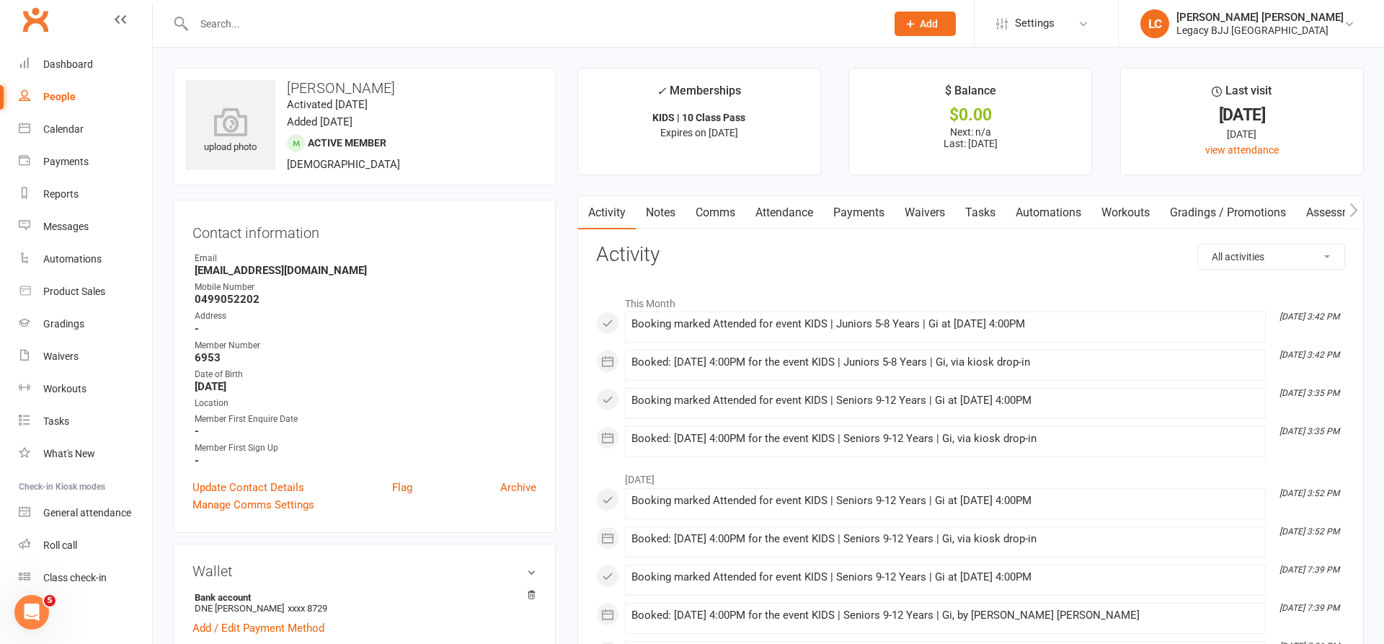
click at [1360, 207] on button "button" at bounding box center [1355, 212] width 18 height 32
click at [1322, 213] on link "Credit balance" at bounding box center [1317, 212] width 93 height 33
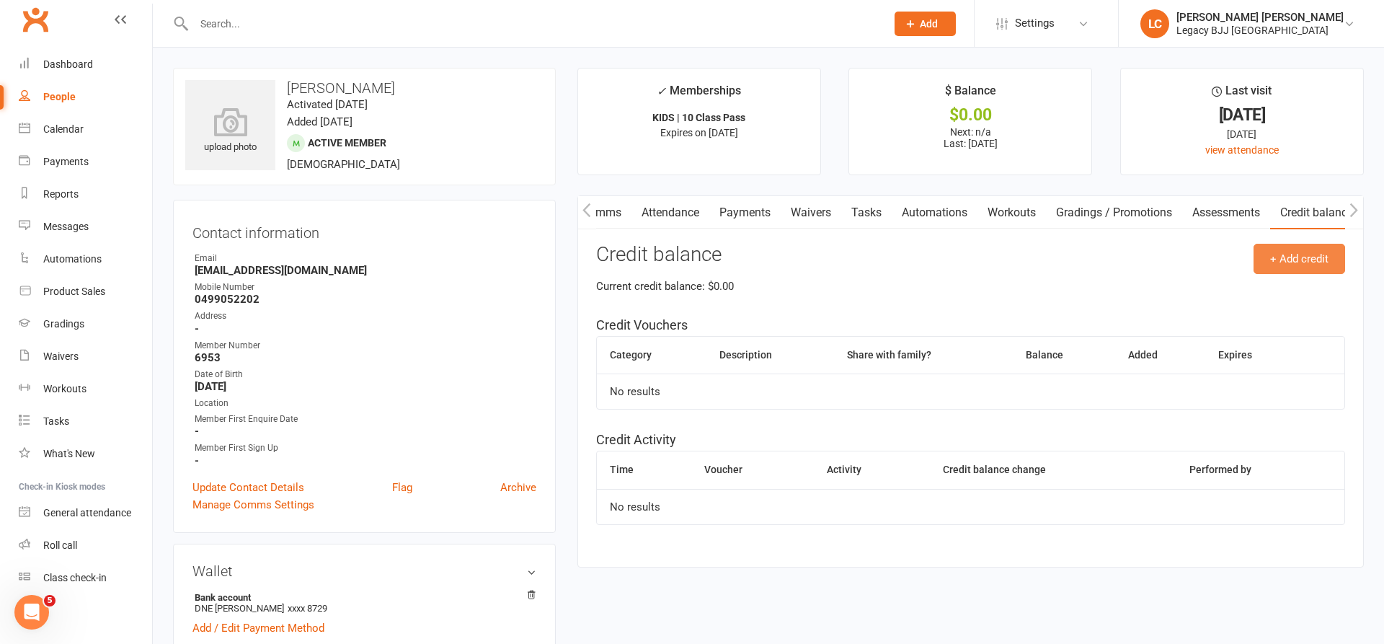
click at [1315, 260] on button "+ Add credit" at bounding box center [1300, 259] width 92 height 30
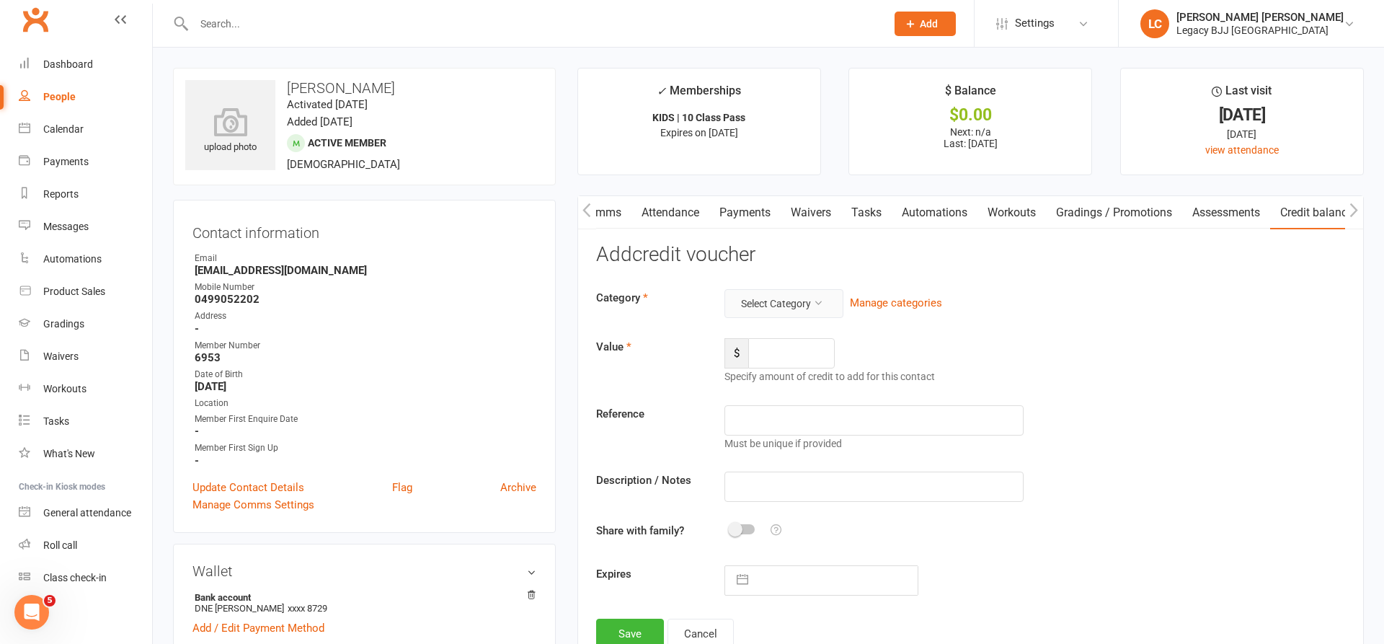
click at [777, 306] on button "Select Category" at bounding box center [784, 303] width 119 height 29
drag, startPoint x: 764, startPoint y: 325, endPoint x: 768, endPoint y: 340, distance: 14.9
click at [765, 325] on link "FairPlay/PlayOn Voucher" at bounding box center [772, 335] width 143 height 29
click at [774, 350] on input "number" at bounding box center [791, 353] width 87 height 30
type input "200"
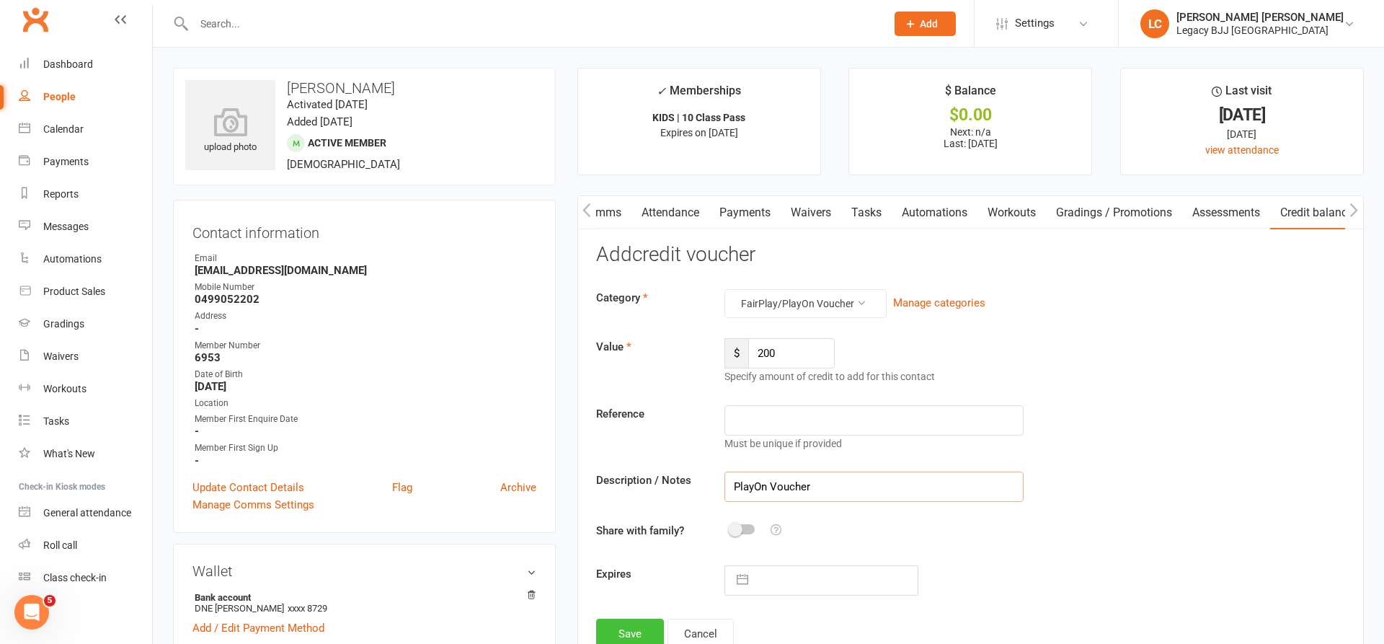
type input "PlayOn Voucher"
click at [632, 630] on button "Save" at bounding box center [630, 634] width 68 height 30
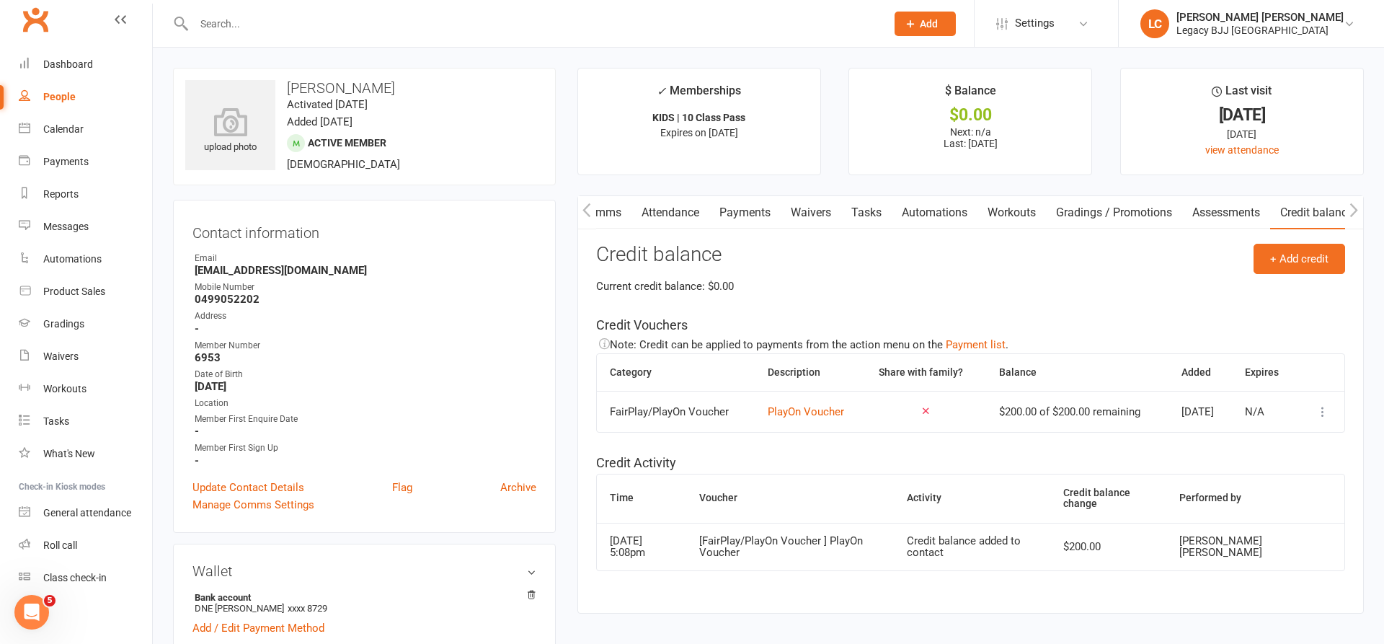
click at [732, 211] on link "Payments" at bounding box center [745, 212] width 71 height 33
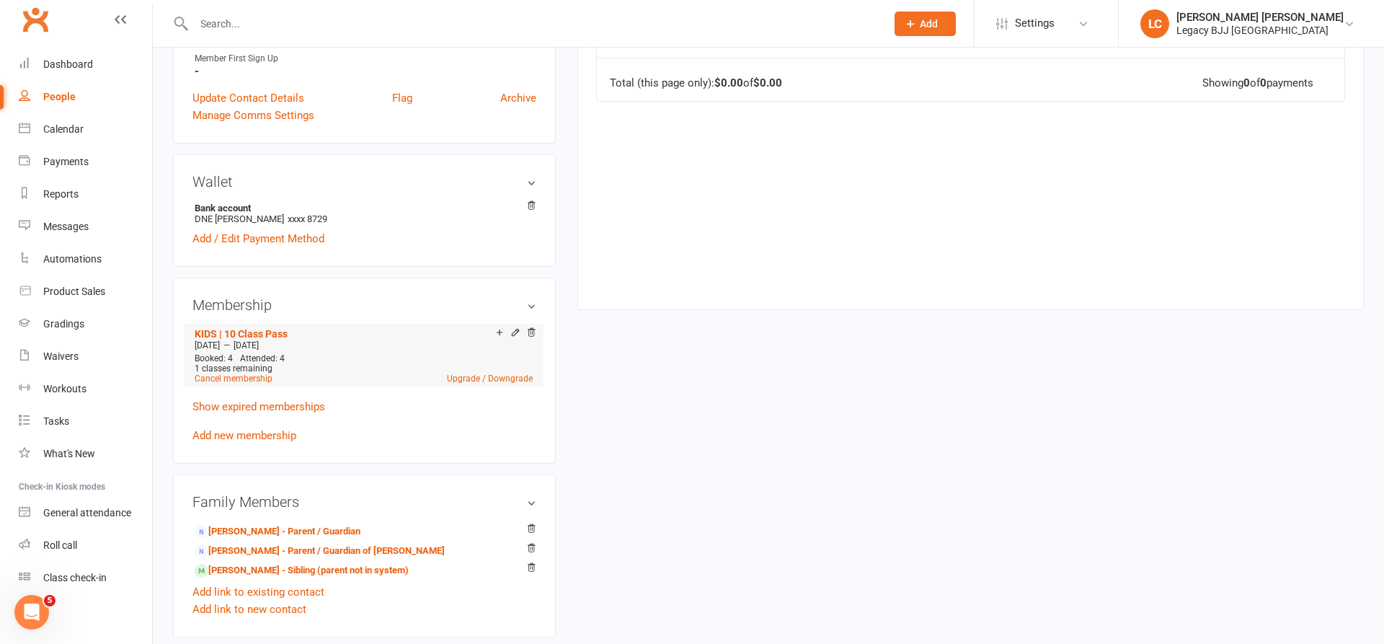
scroll to position [480, 0]
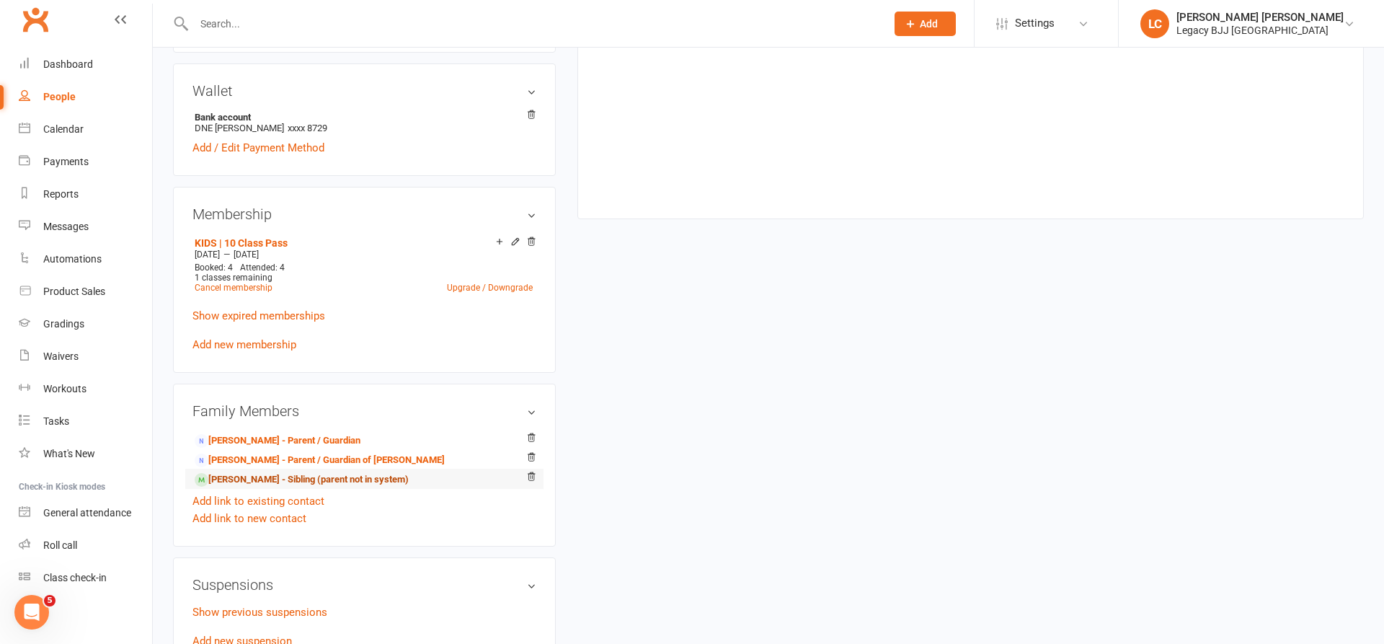
click at [270, 481] on link "Nellie Spurling - Sibling (parent not in system)" at bounding box center [302, 479] width 214 height 15
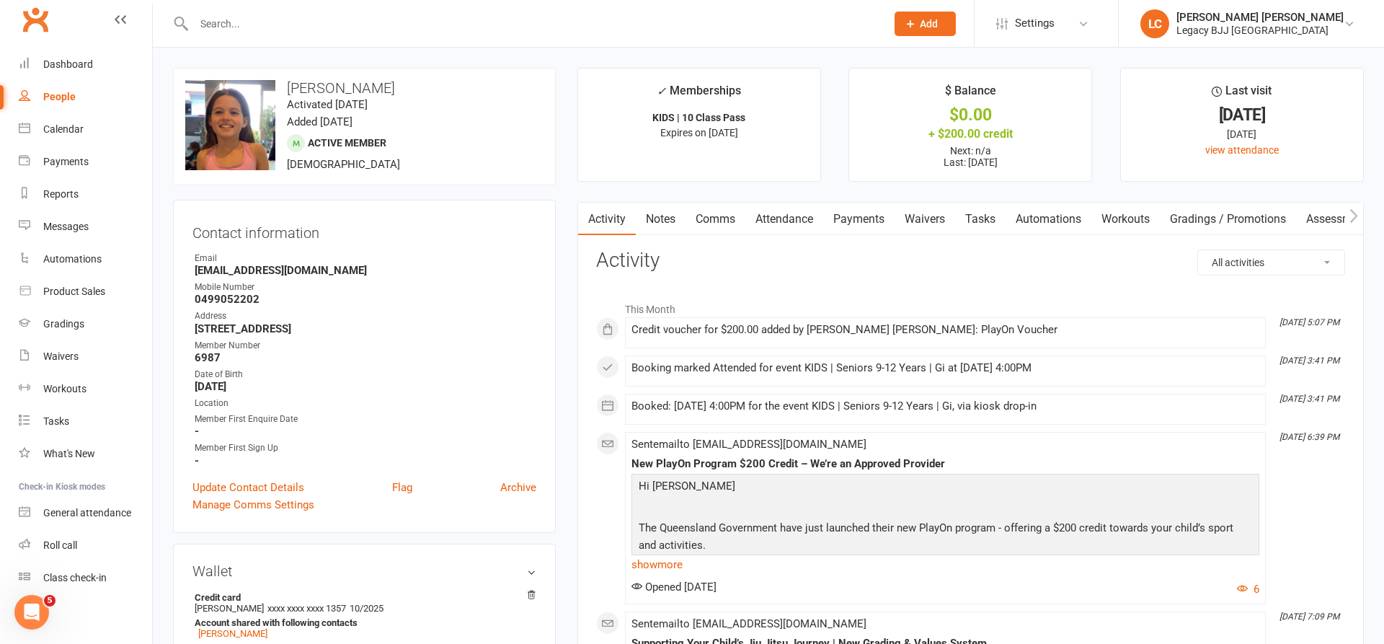
click at [801, 217] on link "Attendance" at bounding box center [785, 219] width 78 height 33
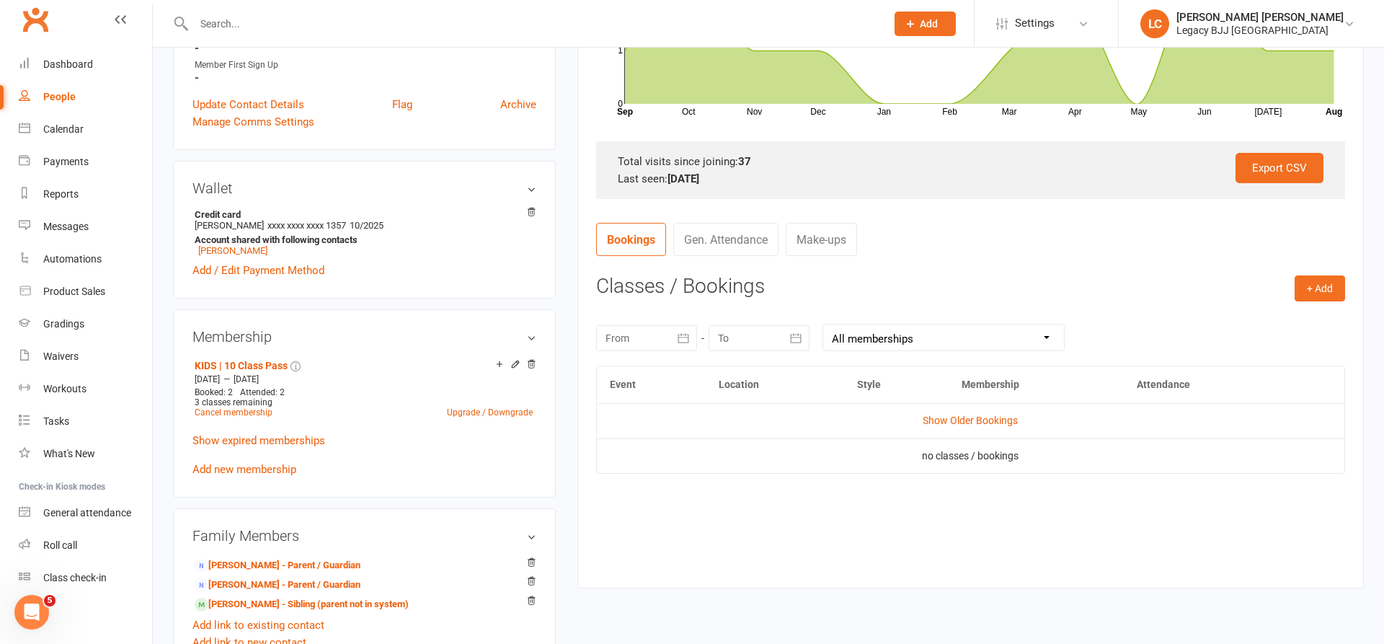
scroll to position [469, 0]
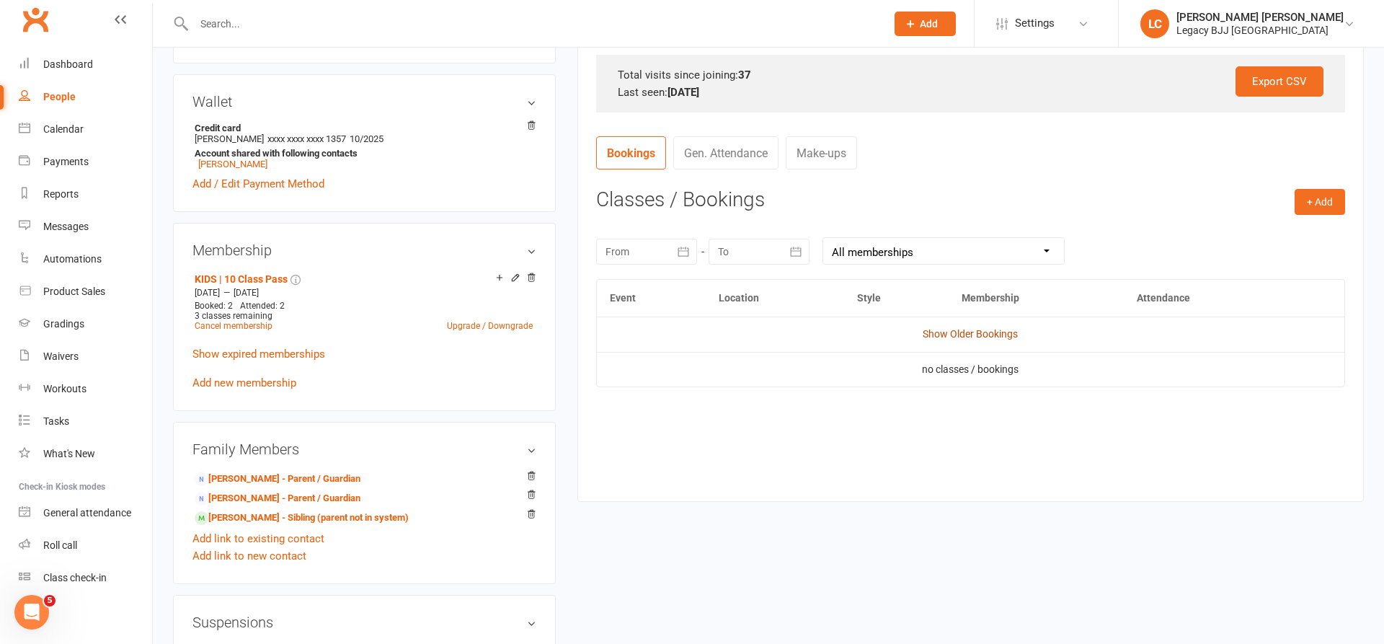
click at [968, 332] on link "Show Older Bookings" at bounding box center [970, 334] width 95 height 12
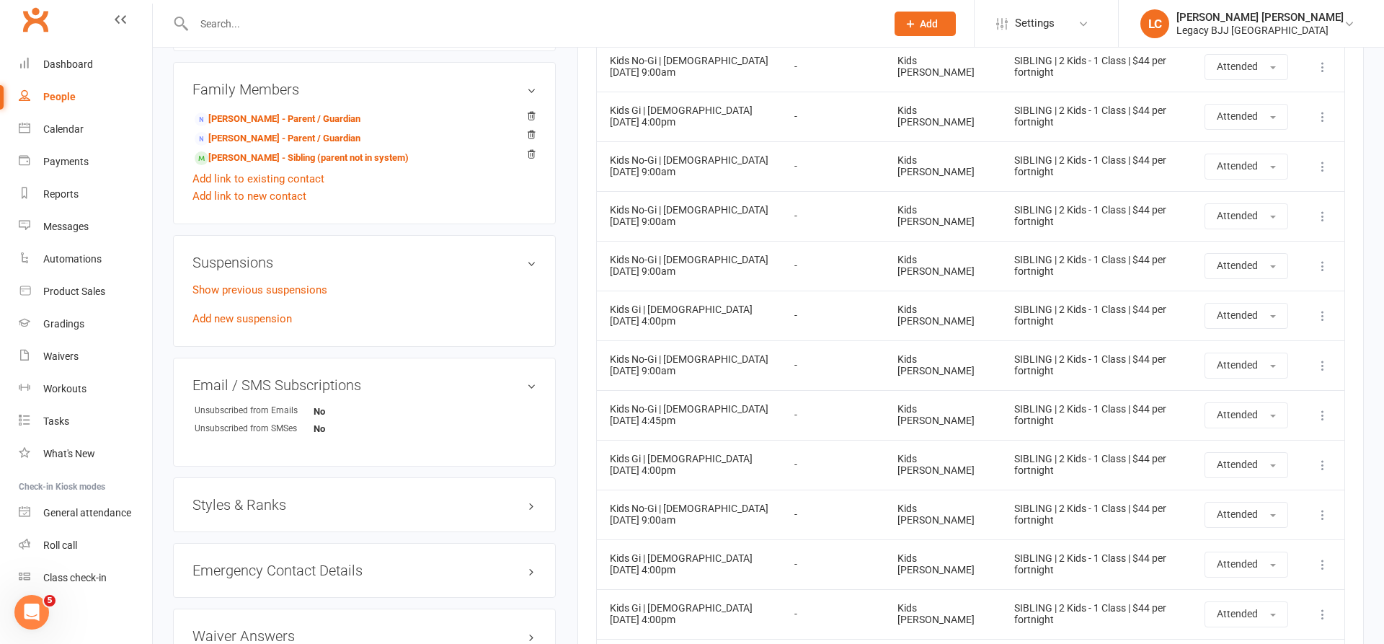
scroll to position [703, 0]
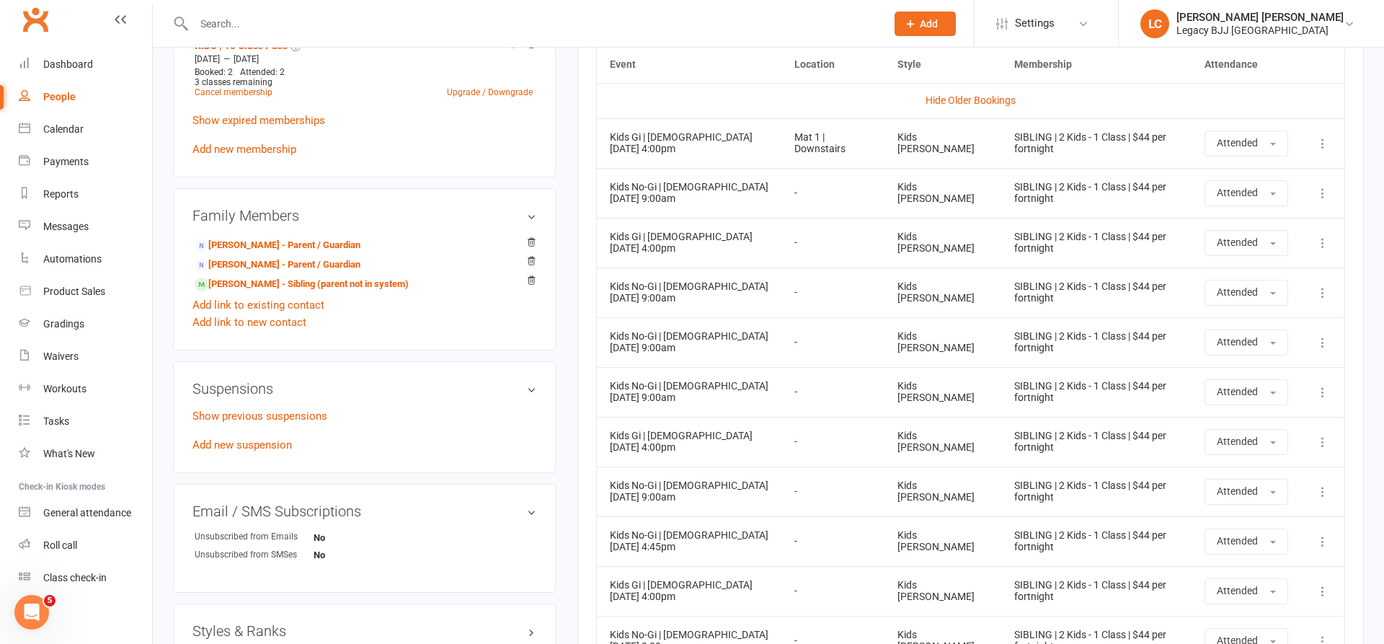
click at [263, 284] on link "Max Spurling - Sibling (parent not in system)" at bounding box center [302, 284] width 214 height 15
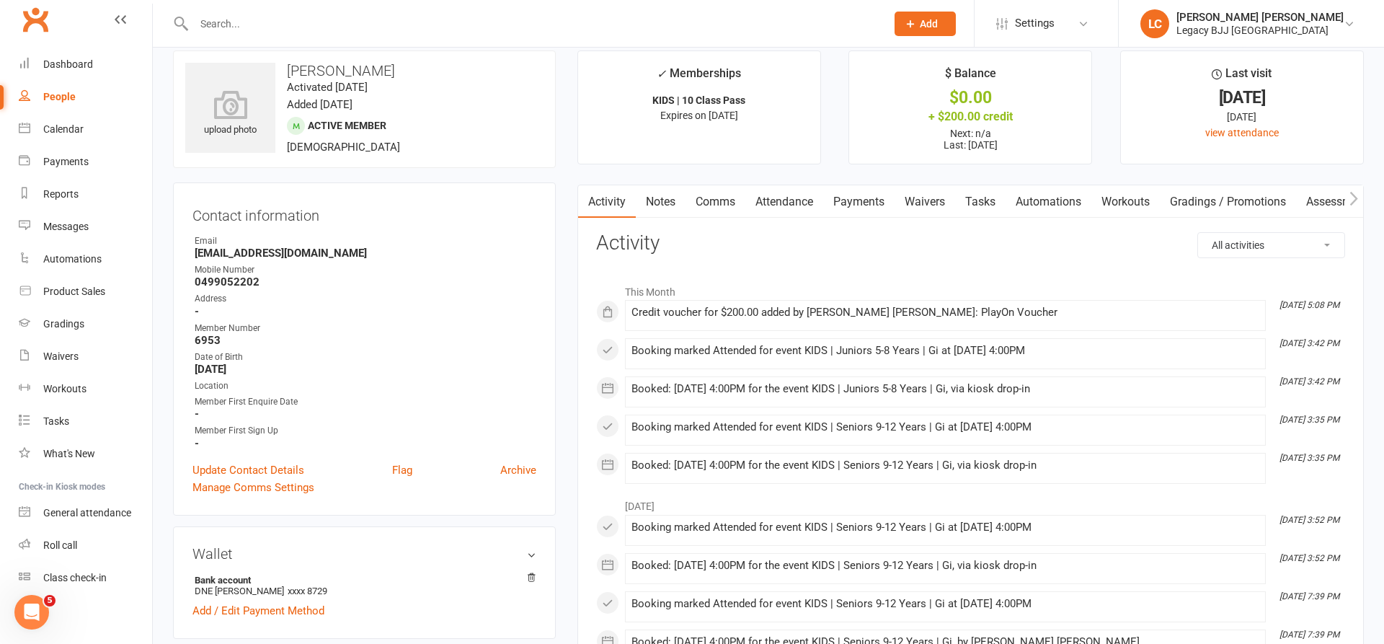
scroll to position [4, 0]
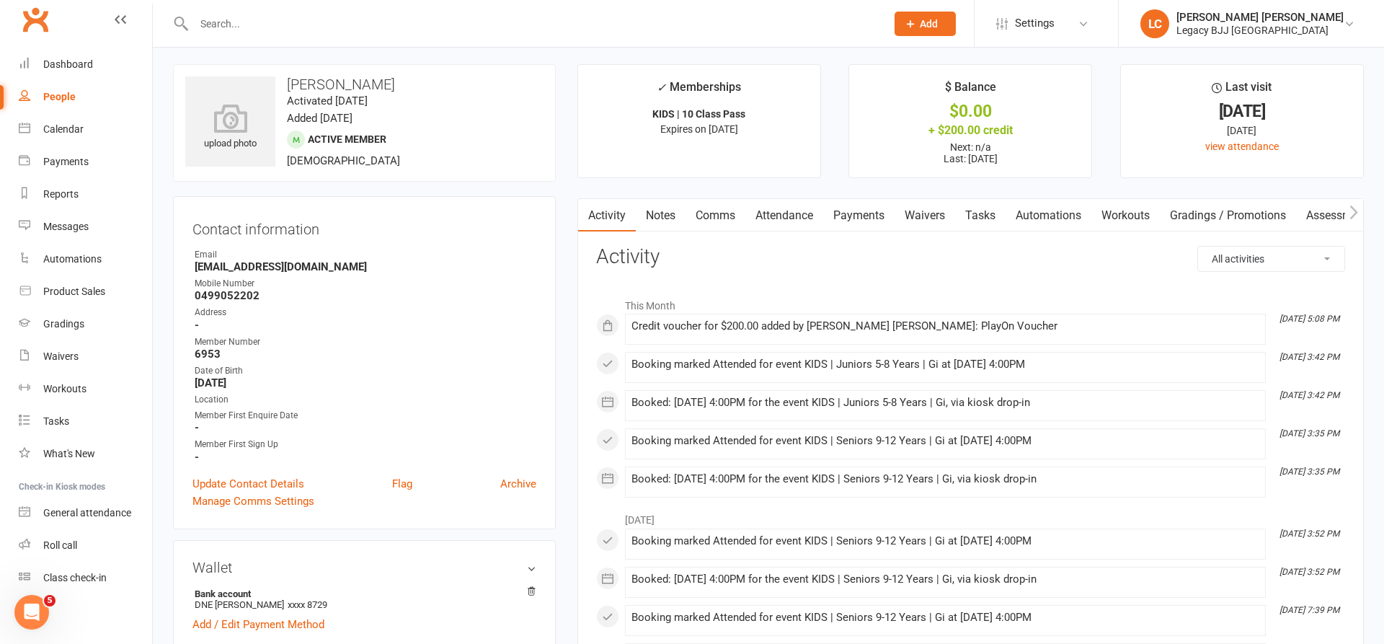
drag, startPoint x: 798, startPoint y: 233, endPoint x: 790, endPoint y: 212, distance: 22.4
click at [790, 212] on link "Attendance" at bounding box center [785, 215] width 78 height 33
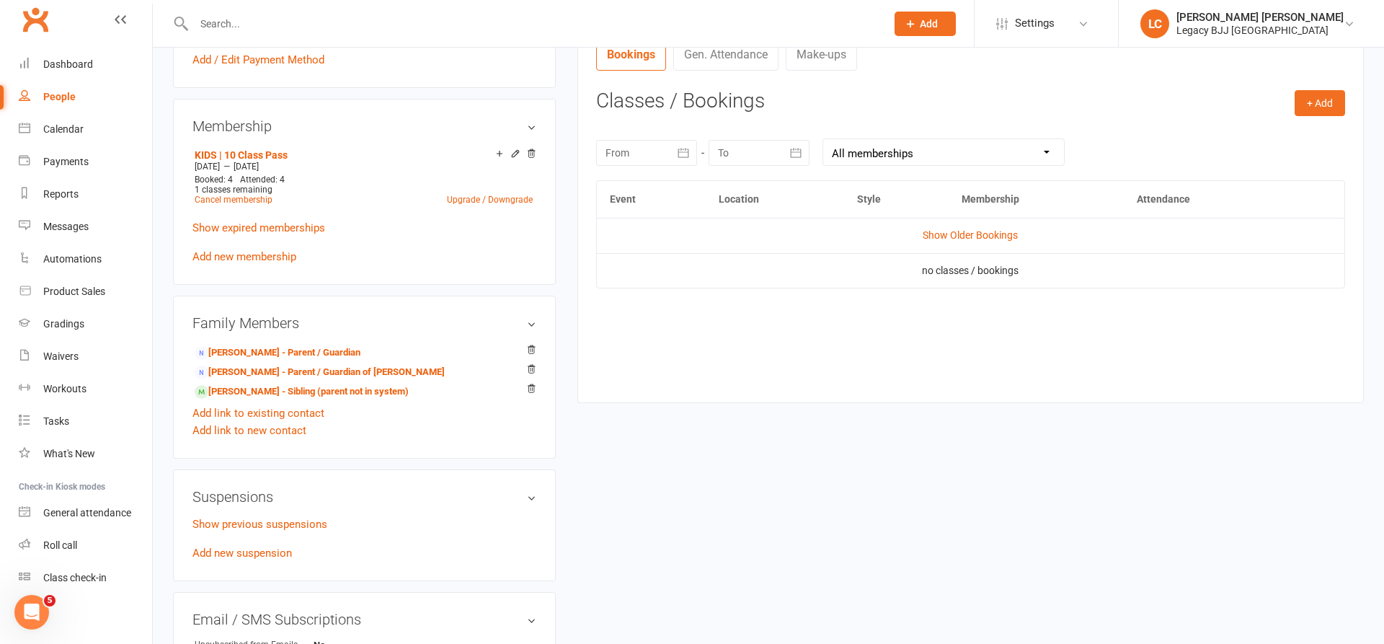
scroll to position [615, 0]
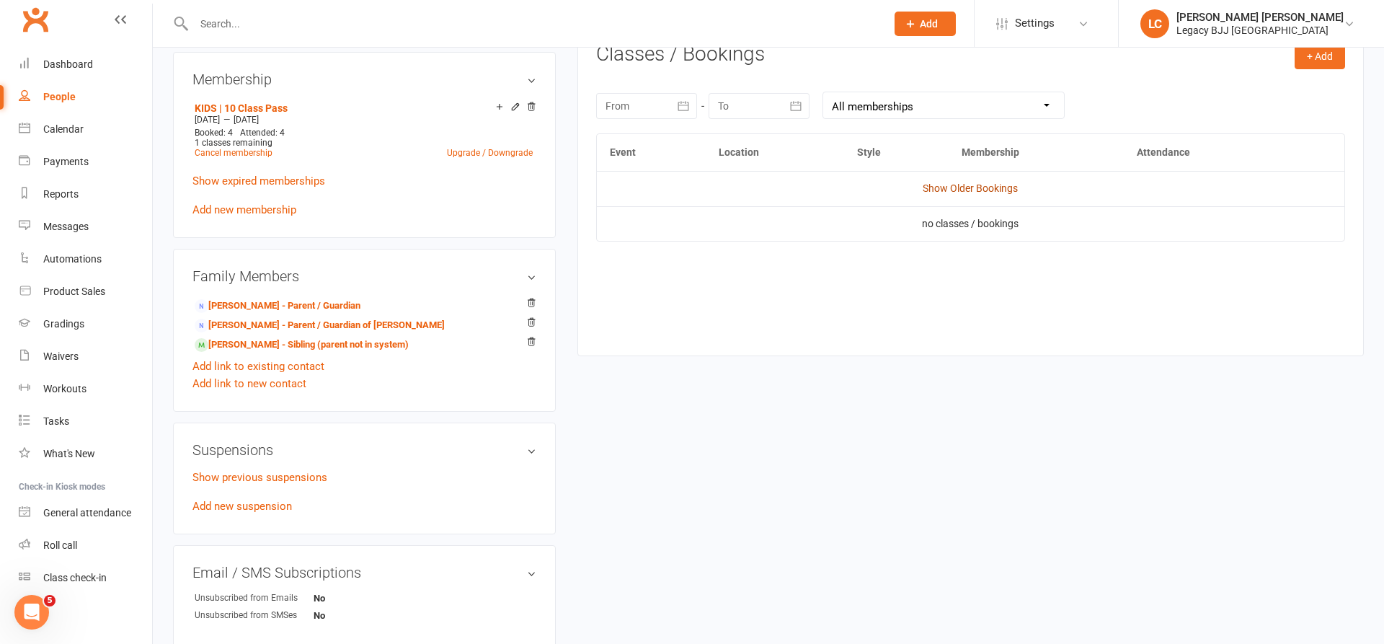
click at [925, 186] on link "Show Older Bookings" at bounding box center [970, 188] width 95 height 12
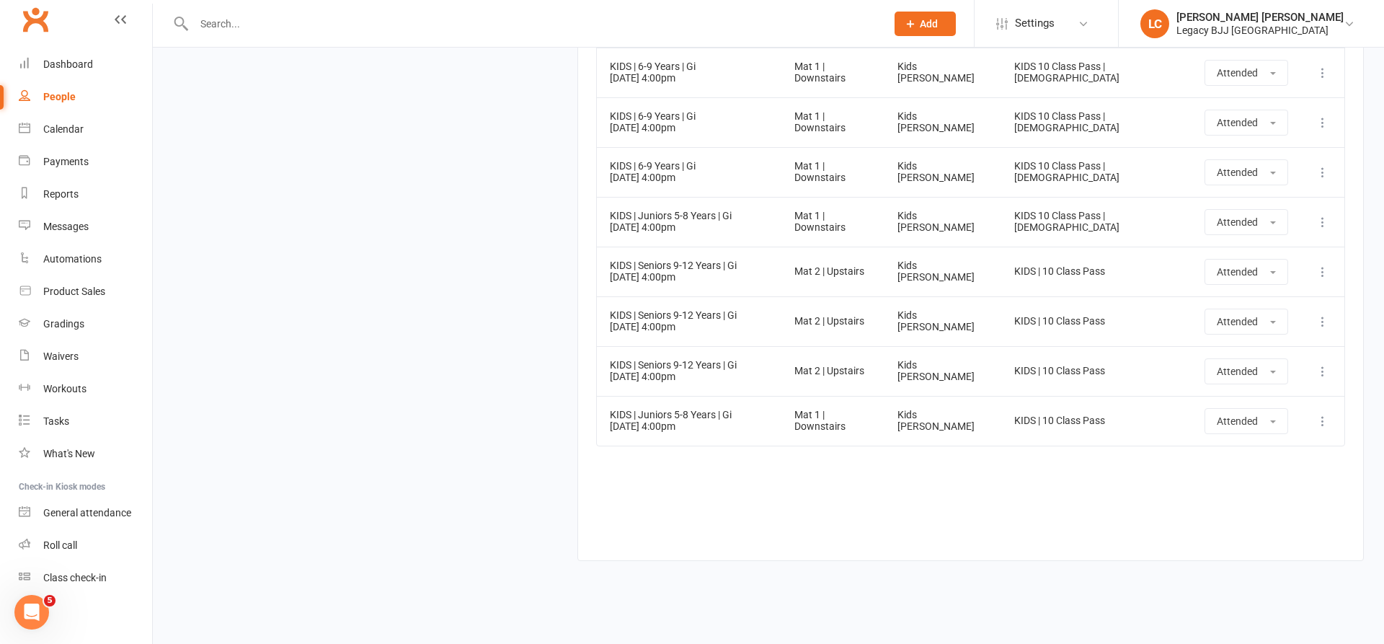
scroll to position [2421, 0]
click at [76, 69] on div "Dashboard" at bounding box center [68, 64] width 50 height 12
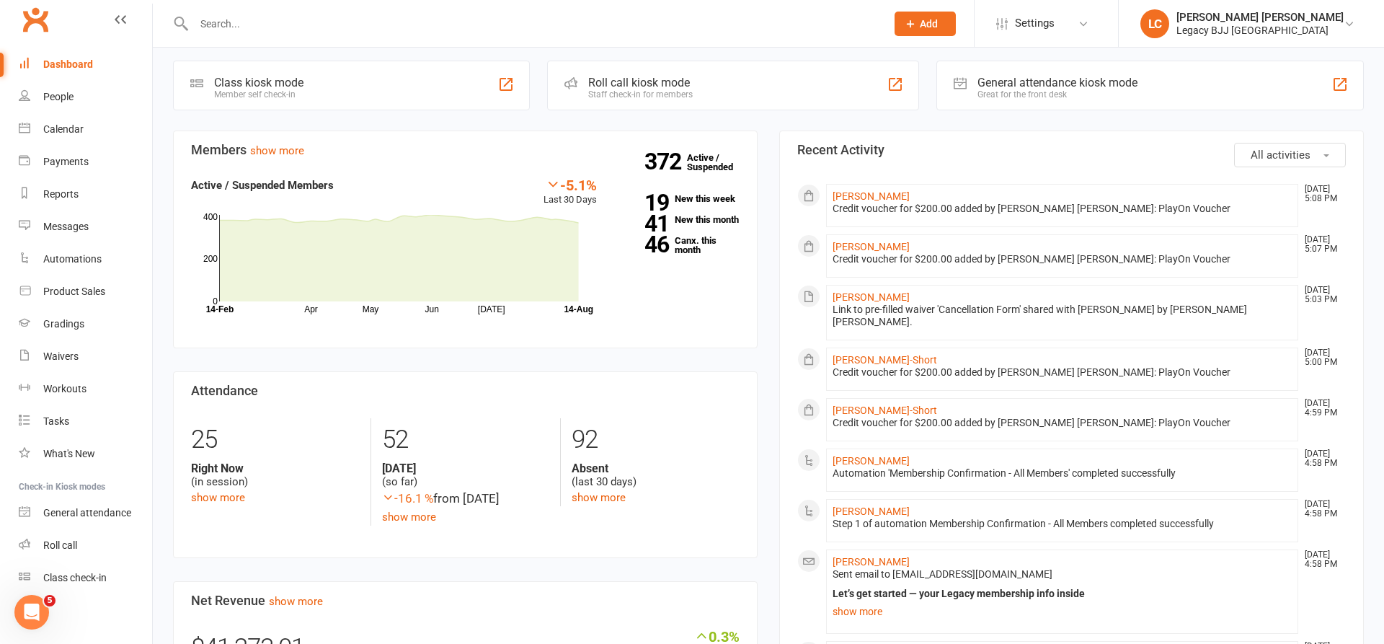
scroll to position [315, 0]
click at [1350, 19] on icon at bounding box center [1350, 24] width 12 height 12
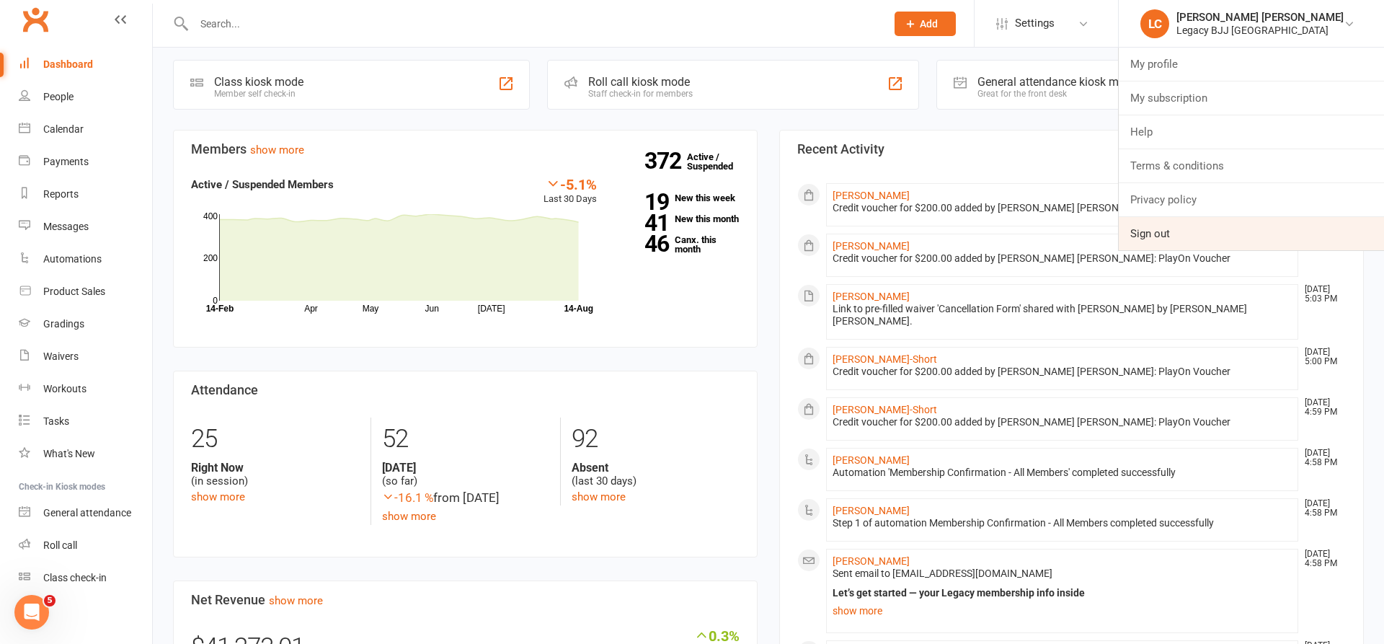
click at [1216, 242] on link "Sign out" at bounding box center [1251, 233] width 265 height 33
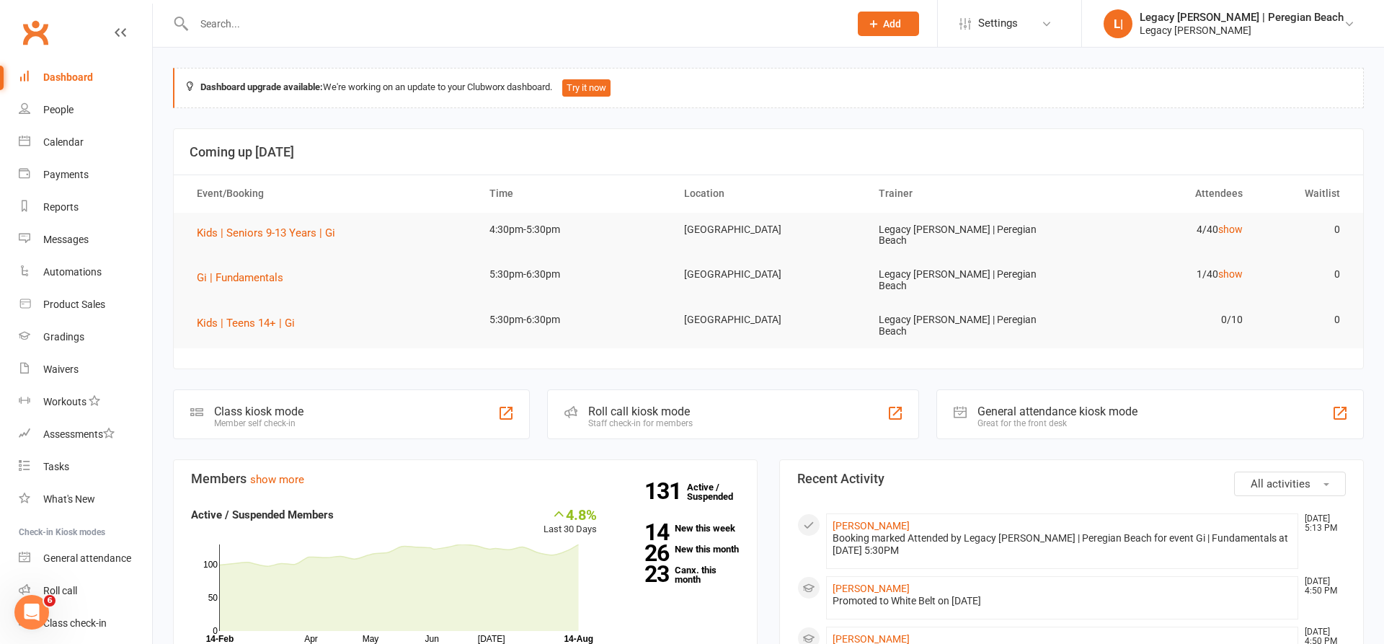
click at [370, 27] on input "text" at bounding box center [515, 24] width 650 height 20
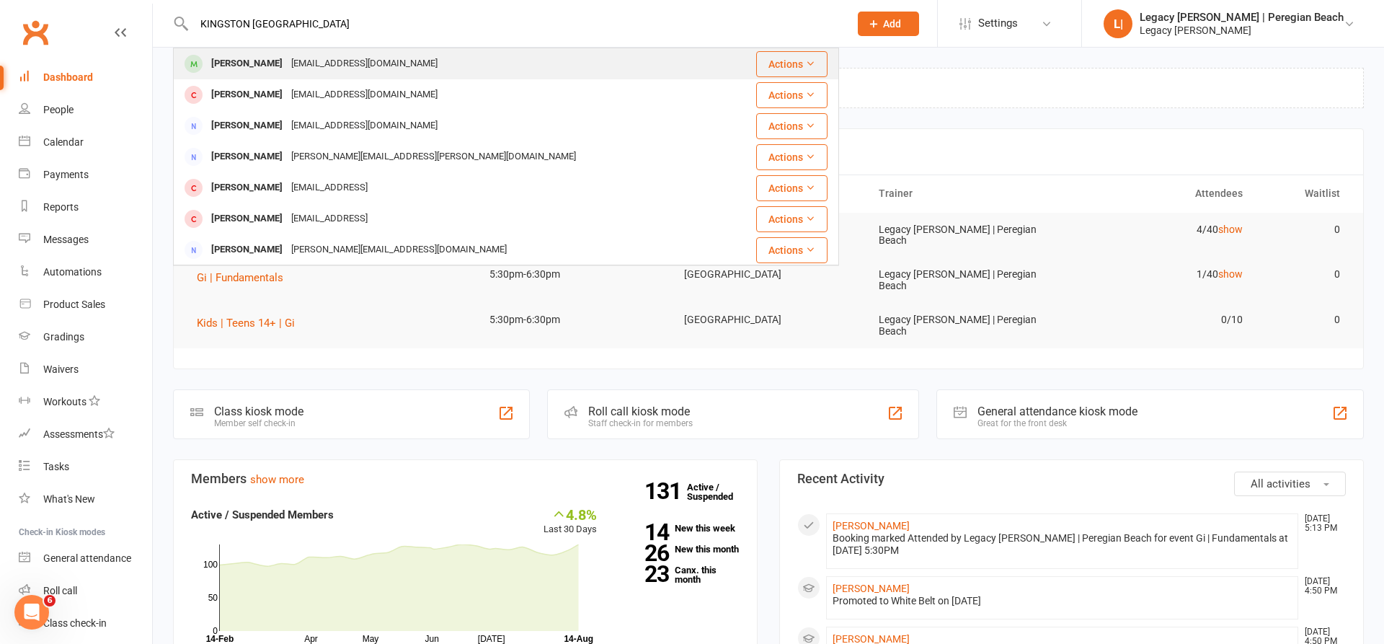
type input "KINGSTON MI"
click at [278, 60] on div "Kingston Mitchell" at bounding box center [247, 63] width 80 height 21
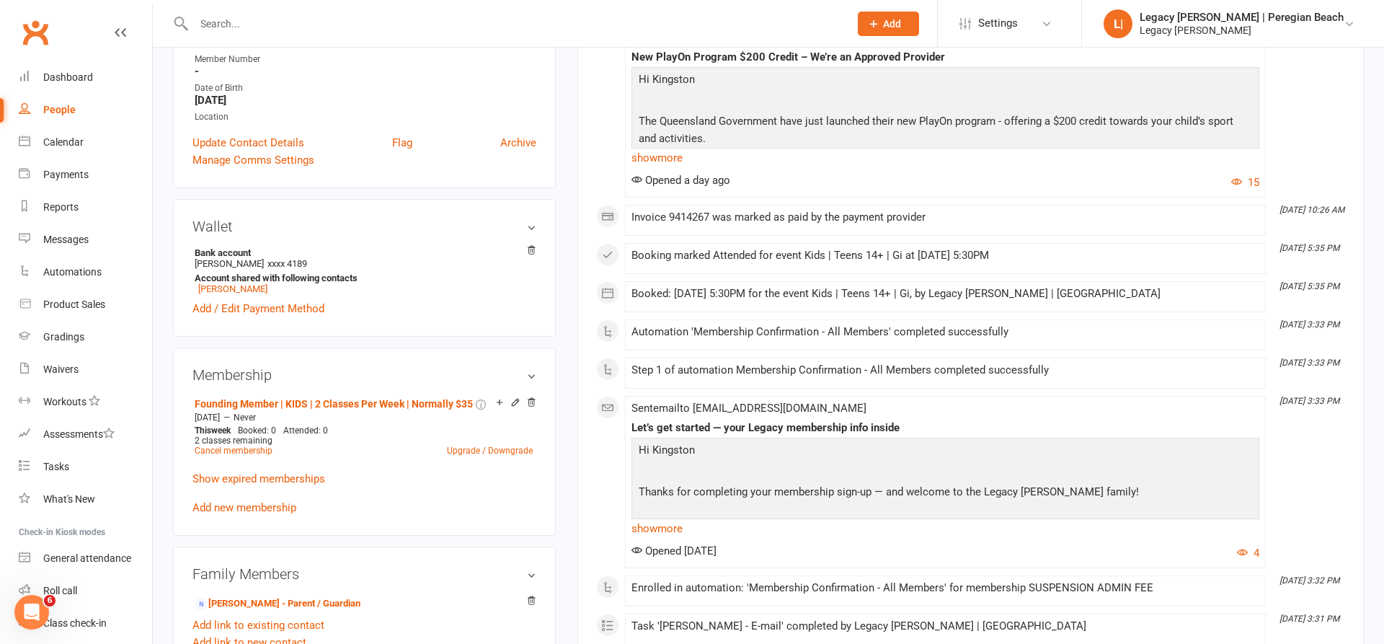
scroll to position [374, 0]
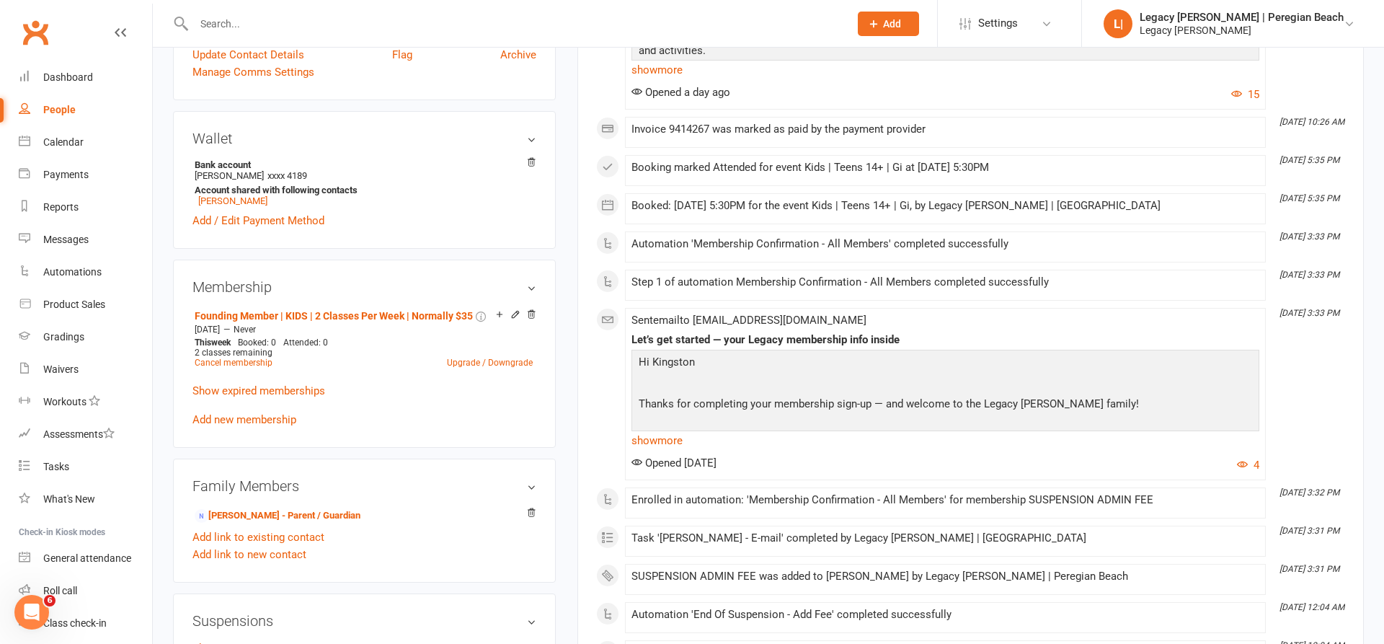
click at [286, 26] on input "text" at bounding box center [515, 24] width 650 height 20
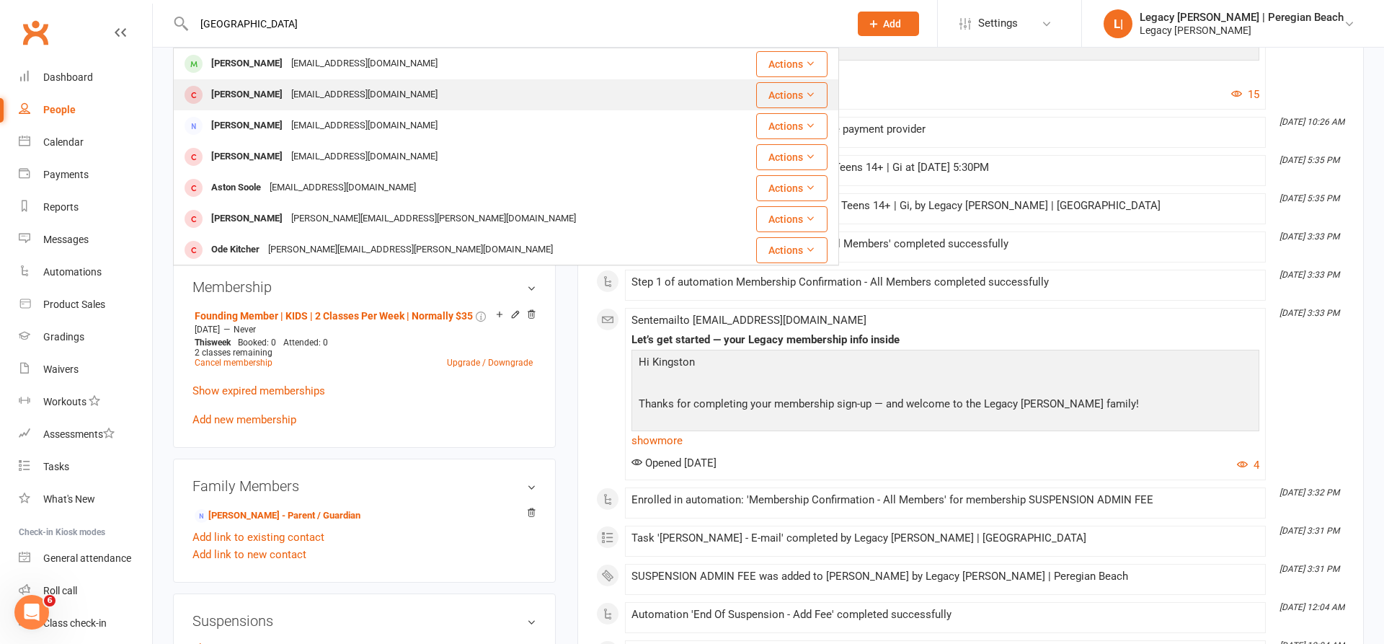
type input "KINGSTON"
click at [259, 87] on div "Kingston Mitchell" at bounding box center [247, 94] width 80 height 21
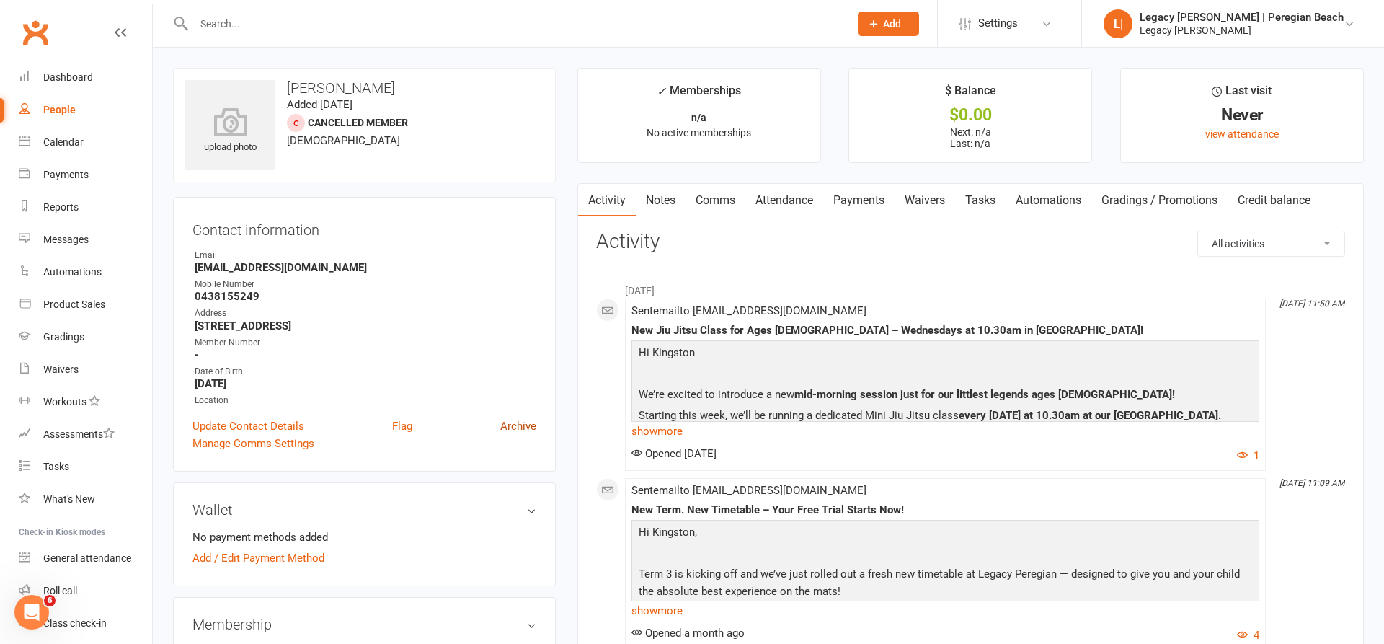
click at [526, 426] on link "Archive" at bounding box center [518, 426] width 36 height 17
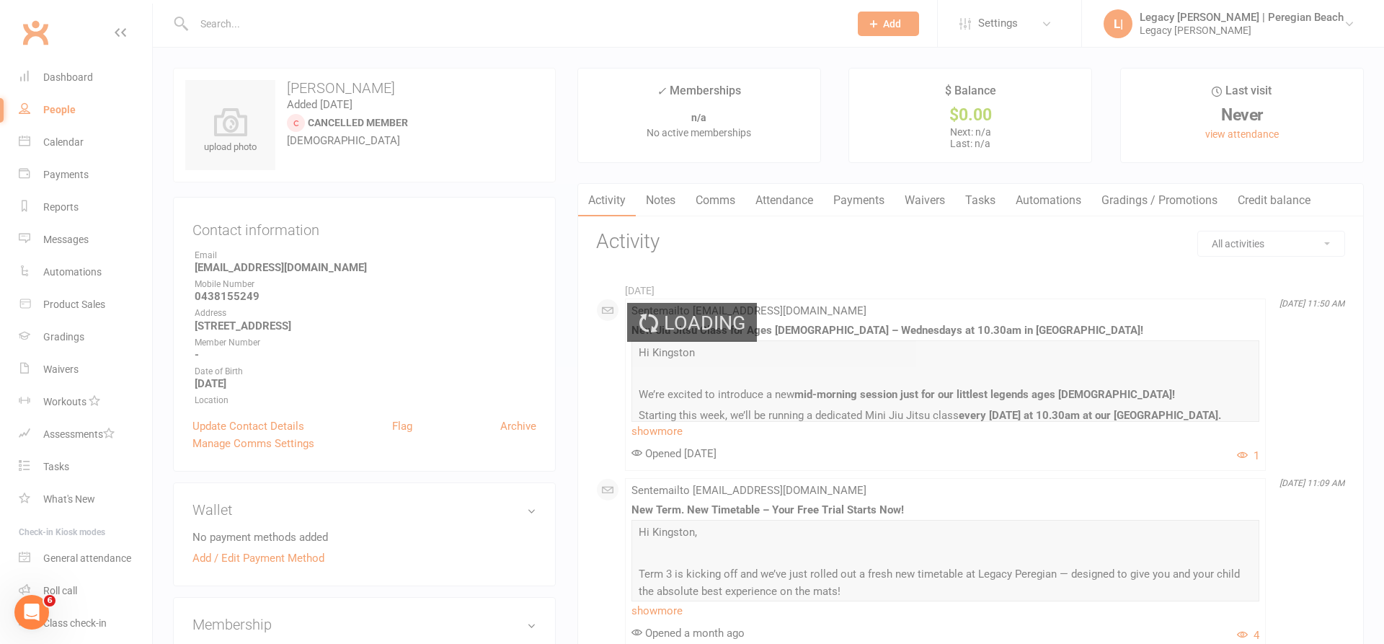
select select "100"
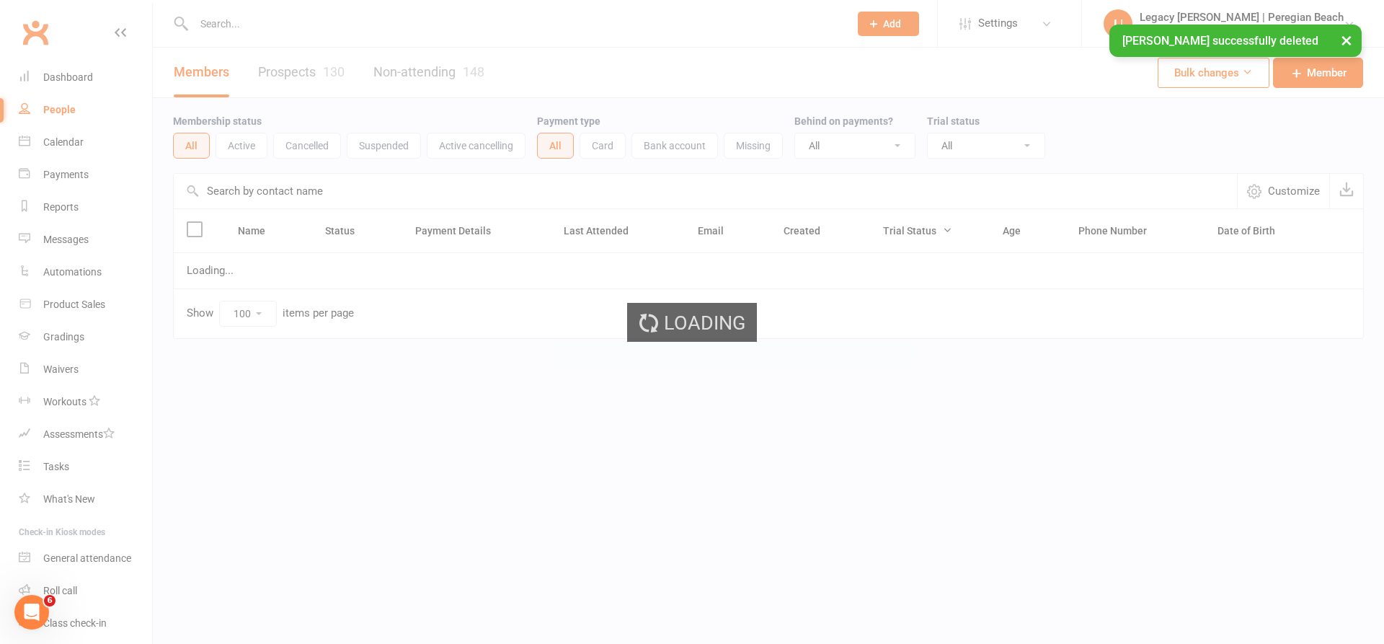
click at [299, 25] on div "× Kingston Mitchell successfully deleted" at bounding box center [683, 25] width 1366 height 0
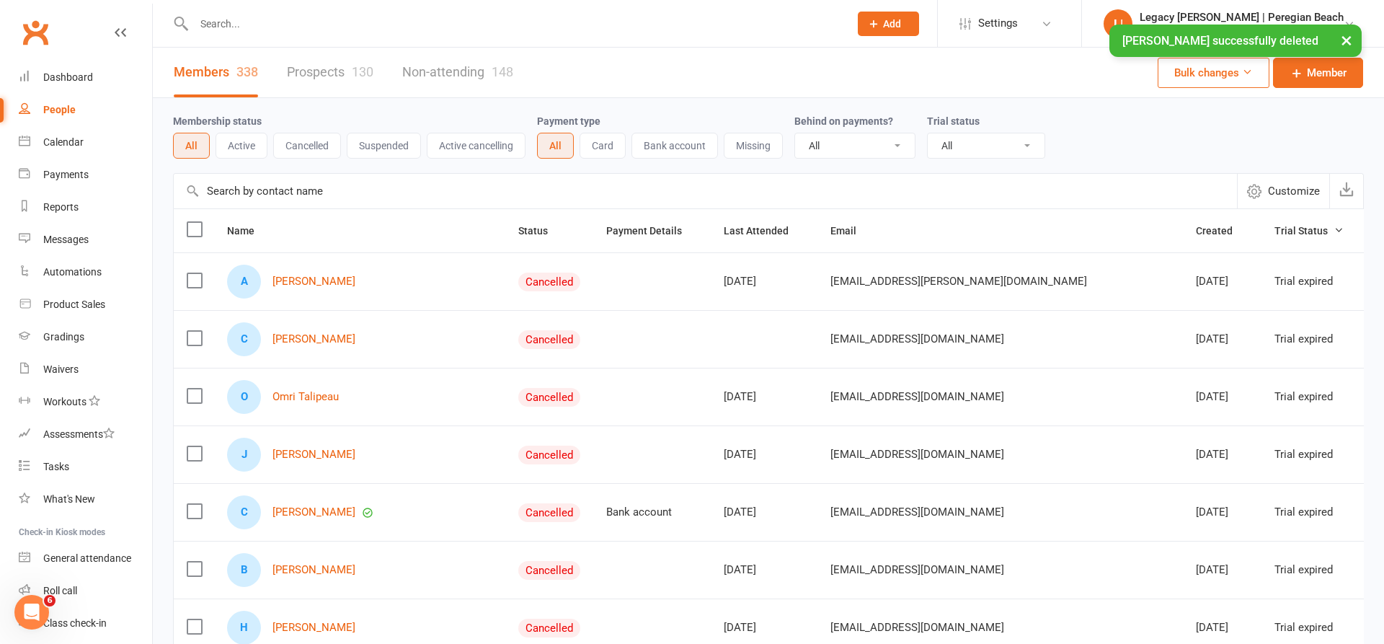
click at [283, 19] on input "text" at bounding box center [515, 24] width 650 height 20
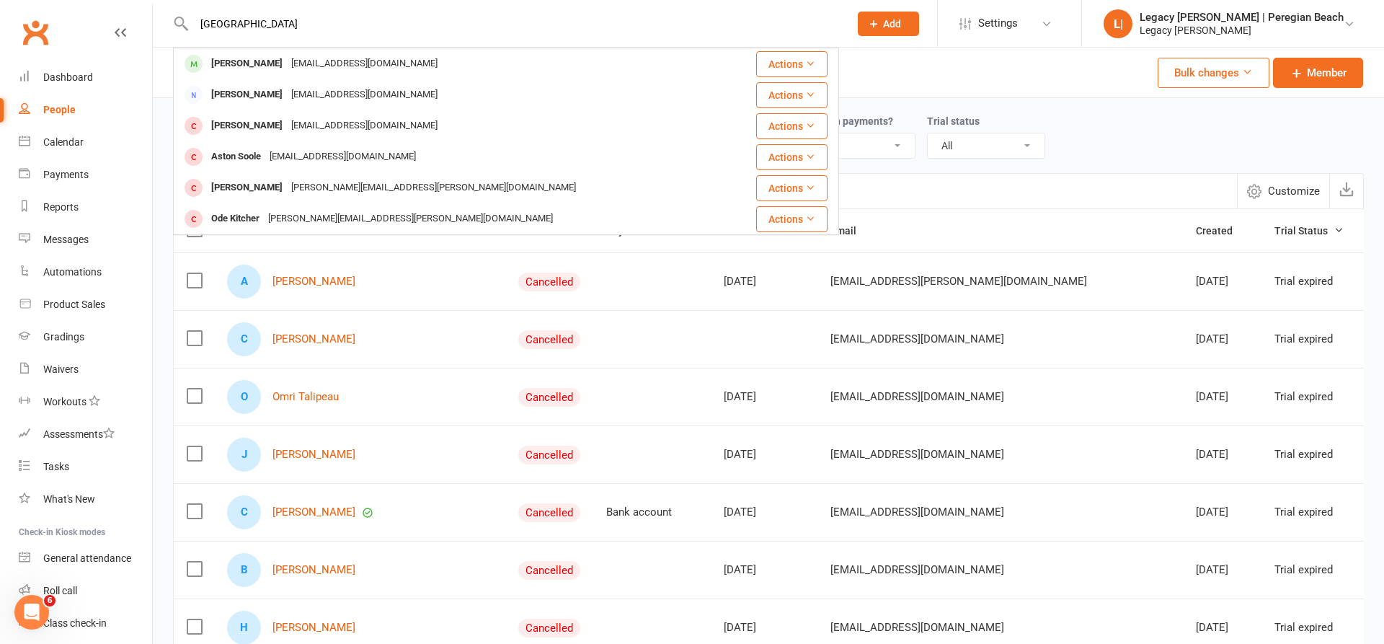
type input "Kingston"
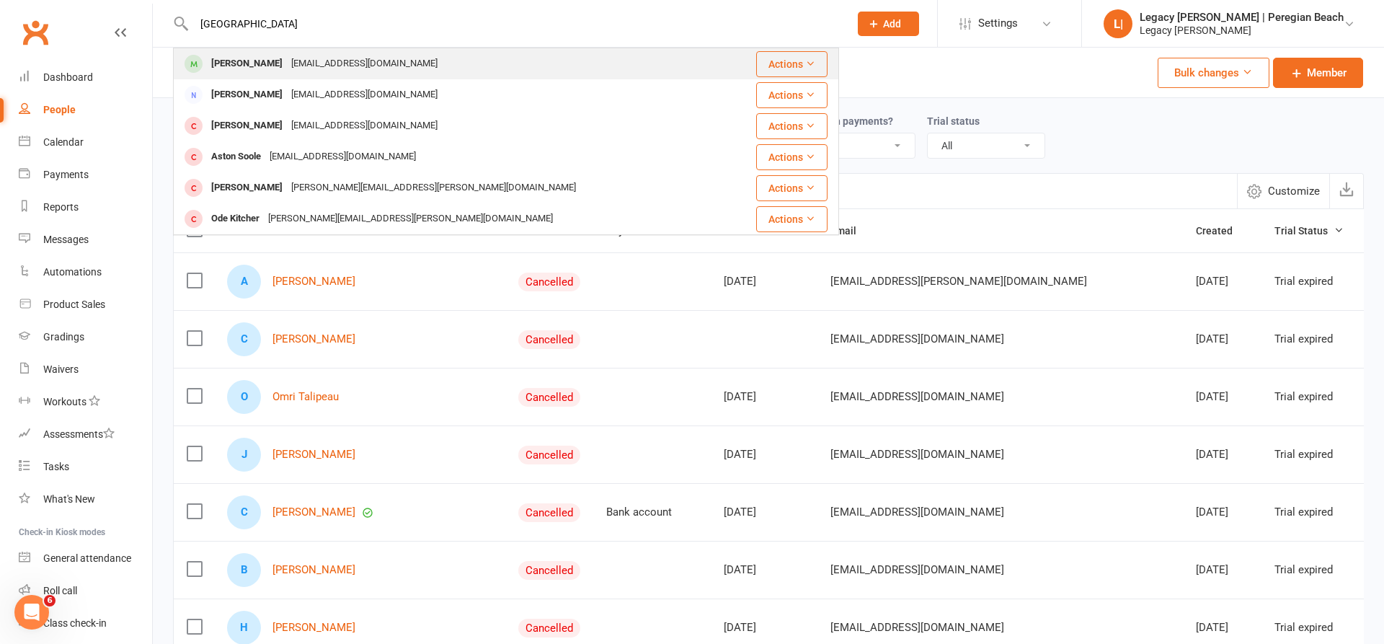
drag, startPoint x: 283, startPoint y: 19, endPoint x: 273, endPoint y: 68, distance: 49.2
click at [273, 68] on div "Kingston Mitchell" at bounding box center [247, 63] width 80 height 21
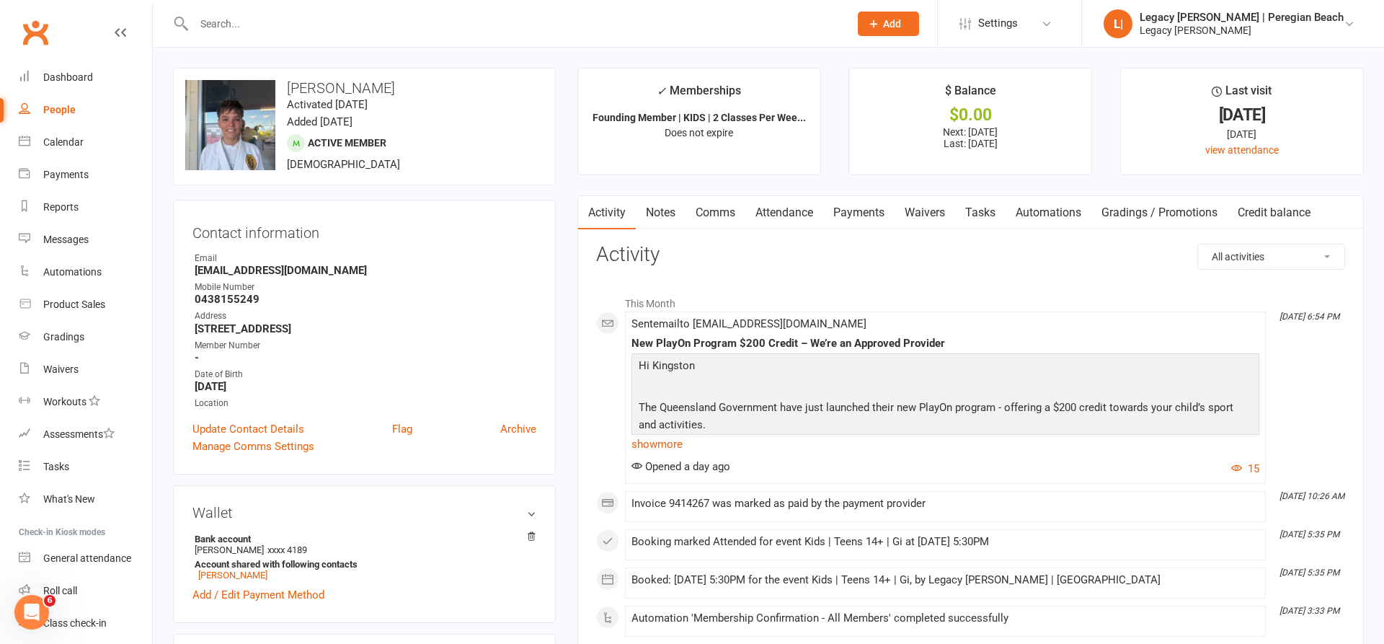
click at [1286, 212] on link "Credit balance" at bounding box center [1274, 212] width 93 height 33
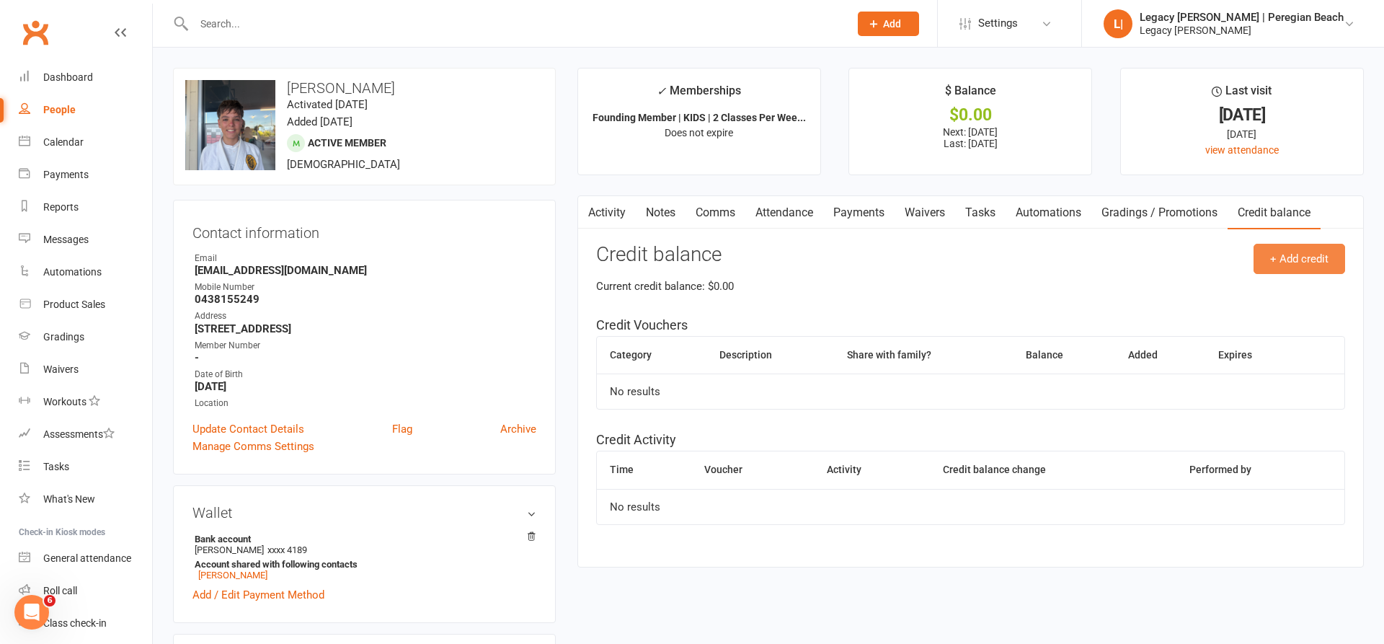
click at [1296, 257] on button "+ Add credit" at bounding box center [1300, 259] width 92 height 30
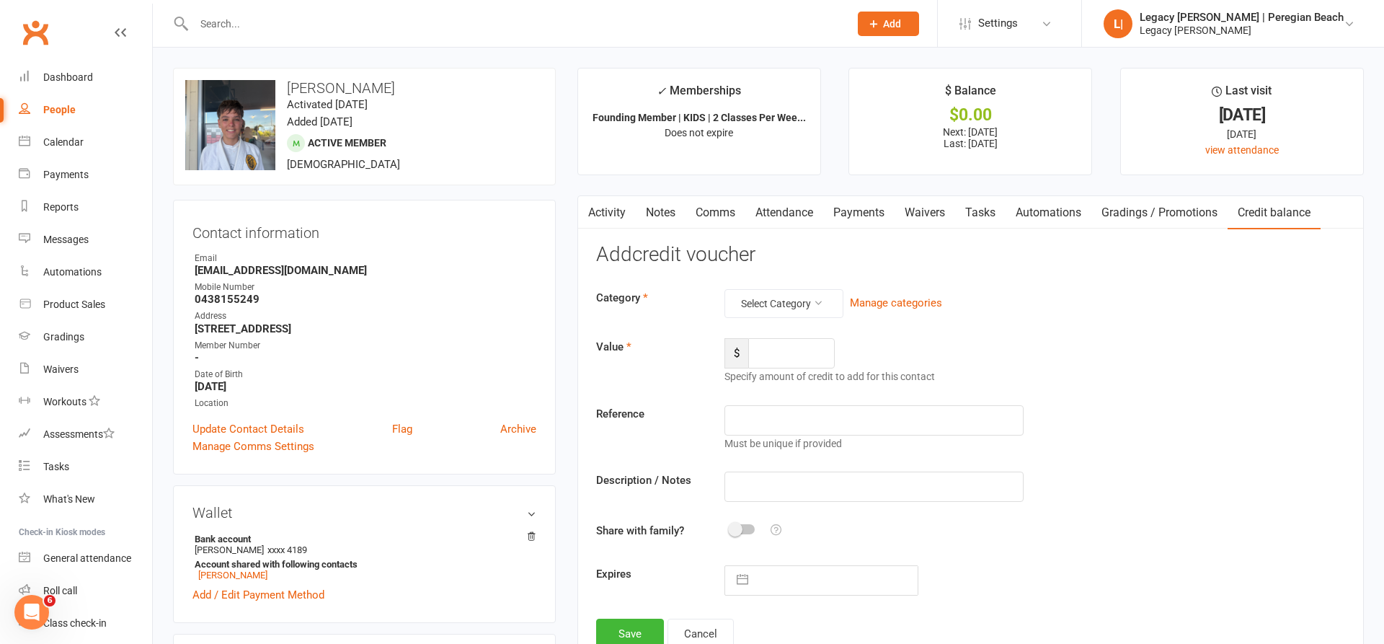
drag, startPoint x: 784, startPoint y: 303, endPoint x: 780, endPoint y: 316, distance: 13.5
click at [784, 303] on button "Select Category" at bounding box center [784, 303] width 119 height 29
click at [772, 330] on link "FairPlay Voucher" at bounding box center [772, 335] width 143 height 29
click at [888, 301] on button "Manage categories" at bounding box center [903, 302] width 92 height 17
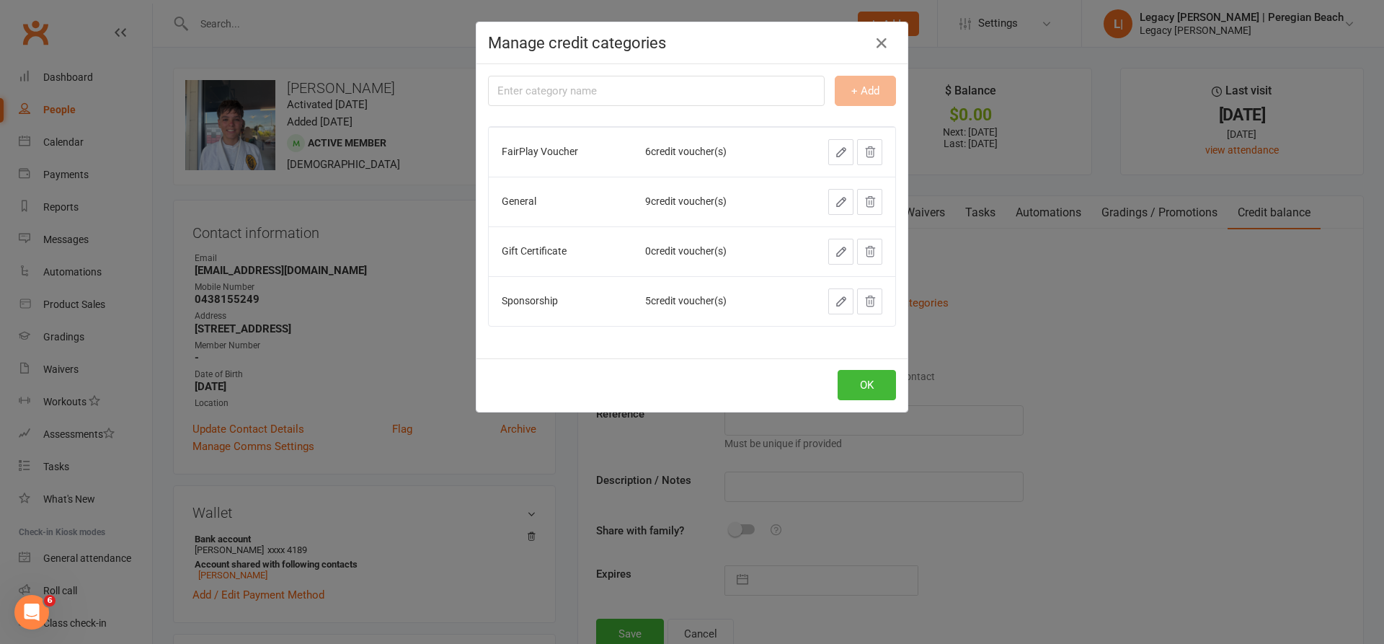
drag, startPoint x: 847, startPoint y: 152, endPoint x: 702, endPoint y: 159, distance: 144.4
click at [847, 152] on icon "button" at bounding box center [841, 152] width 13 height 13
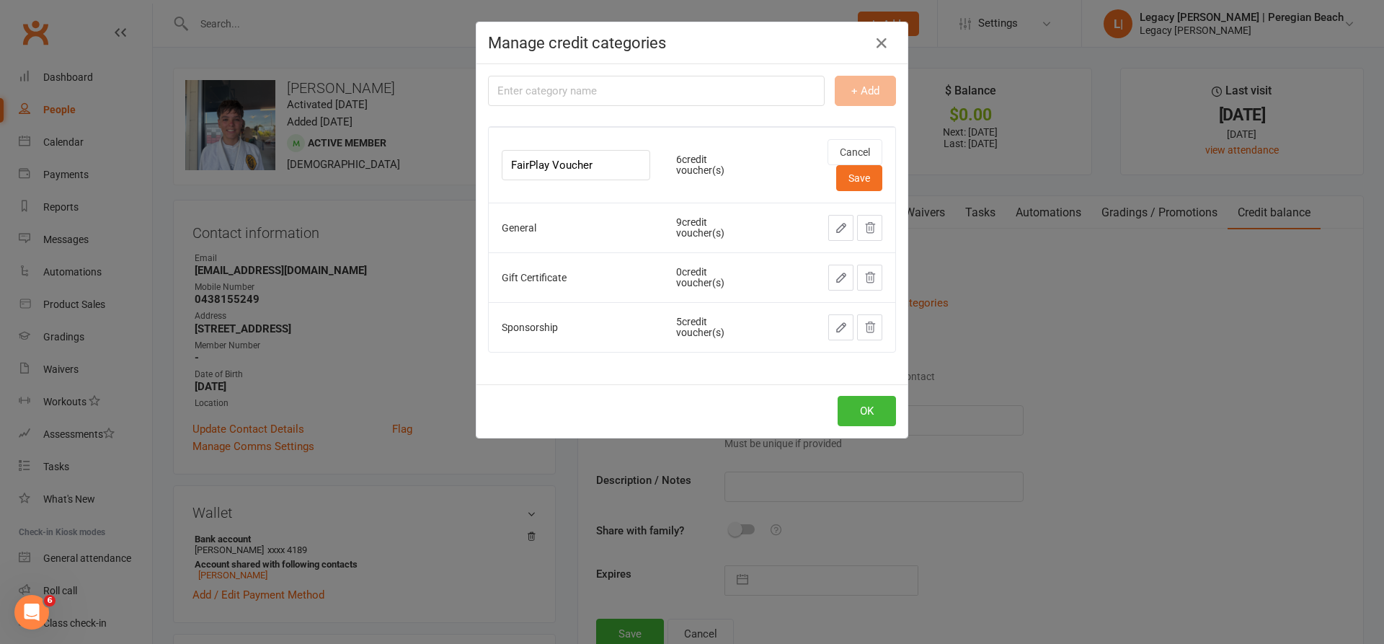
click at [509, 167] on input "FairPlay Voucher" at bounding box center [576, 165] width 149 height 30
type input "PlayOn/FairPlay Voucher"
click at [851, 171] on button "Save" at bounding box center [859, 178] width 46 height 26
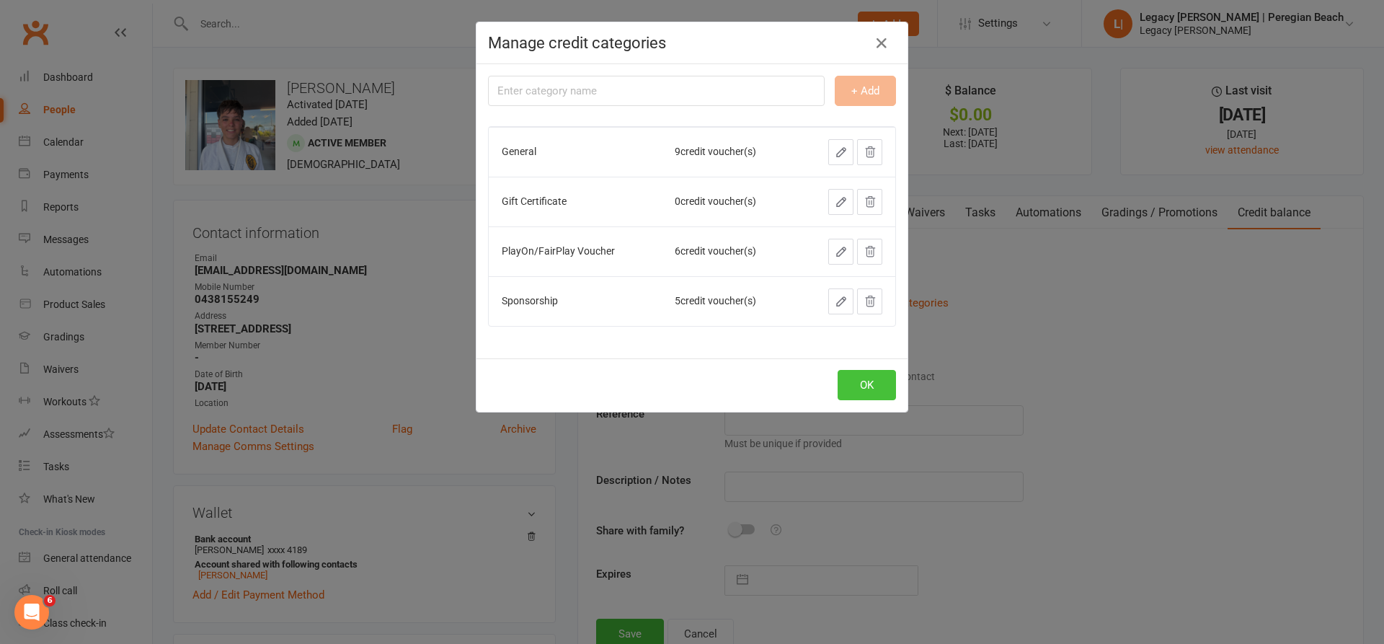
click at [880, 381] on button "OK" at bounding box center [867, 385] width 58 height 30
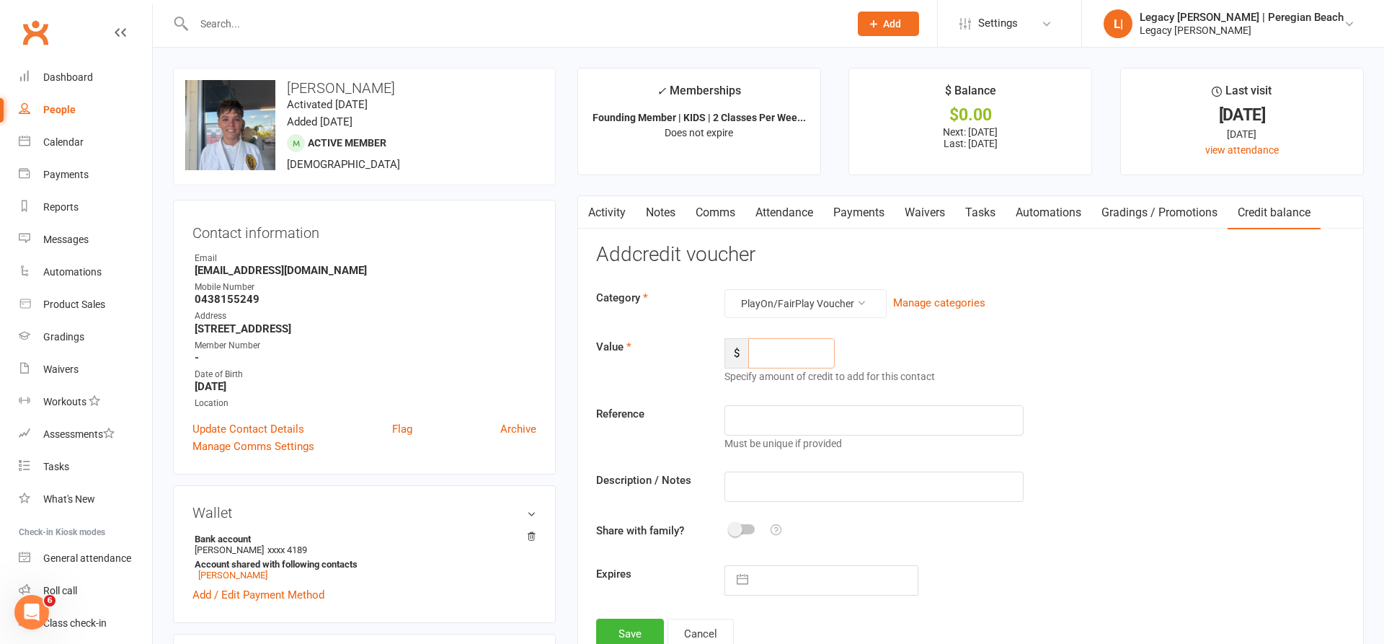
click at [795, 343] on input "number" at bounding box center [791, 353] width 87 height 30
type input "200"
type input "O"
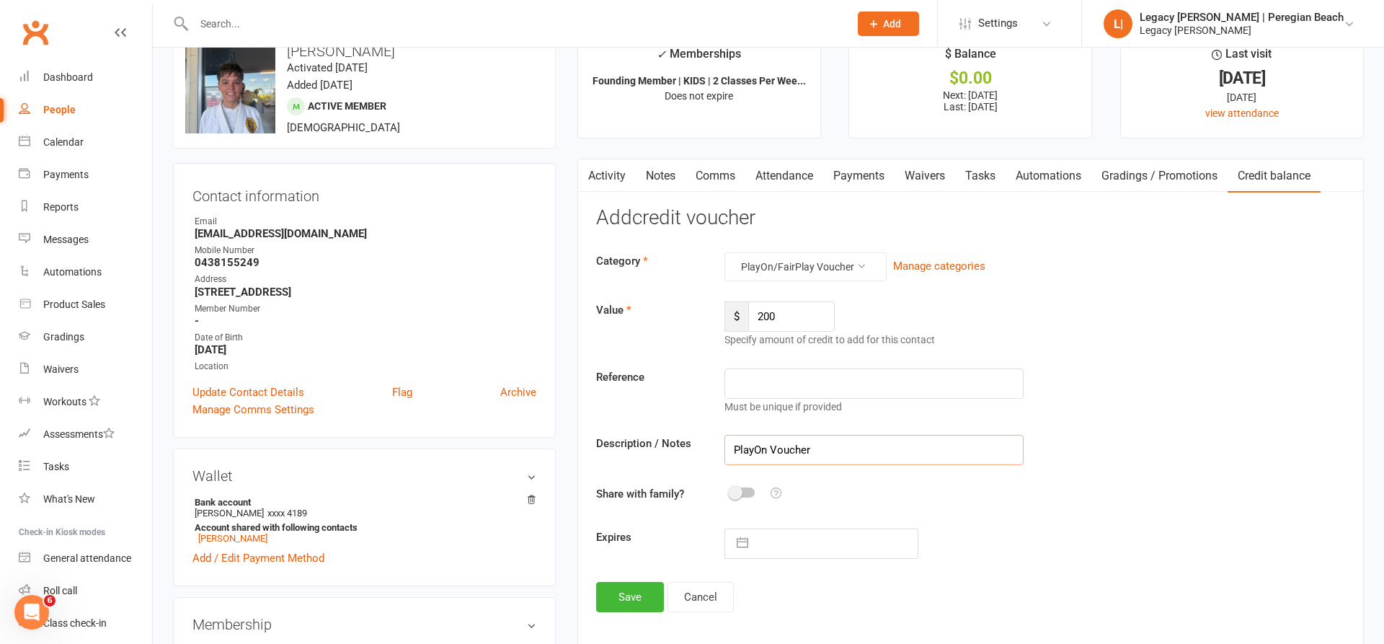
scroll to position [56, 0]
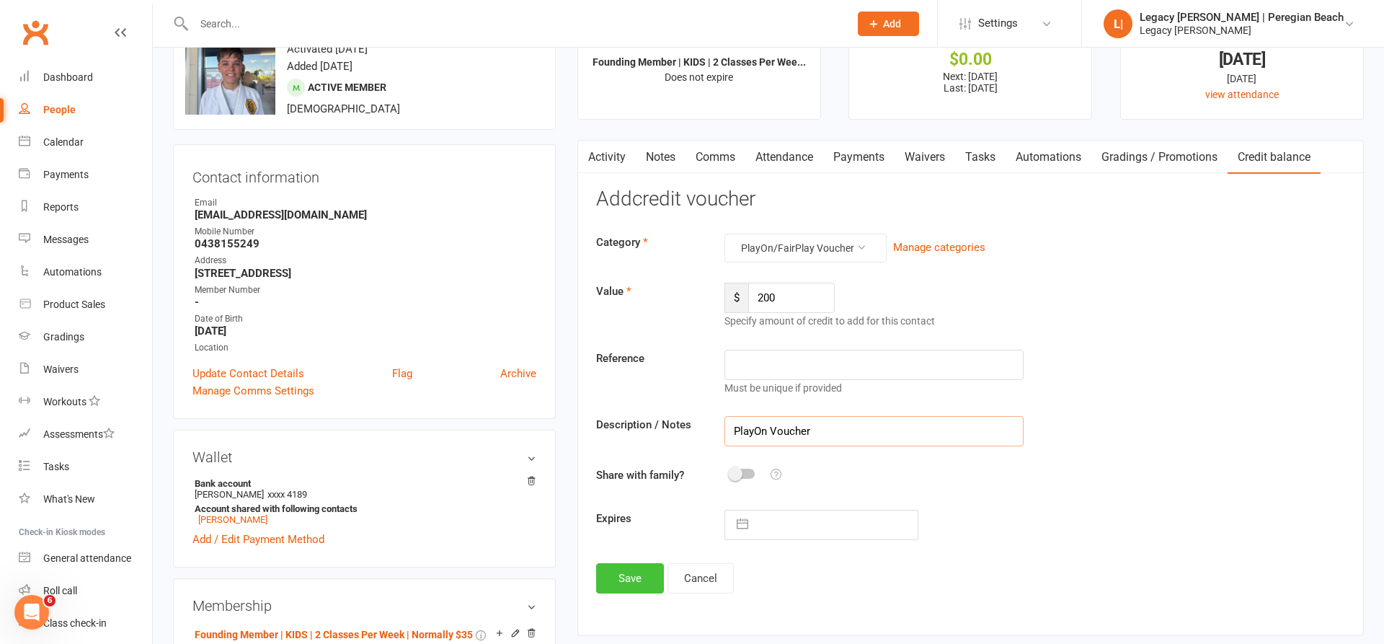
type input "PlayOn Voucher"
click at [628, 585] on button "Save" at bounding box center [630, 578] width 68 height 30
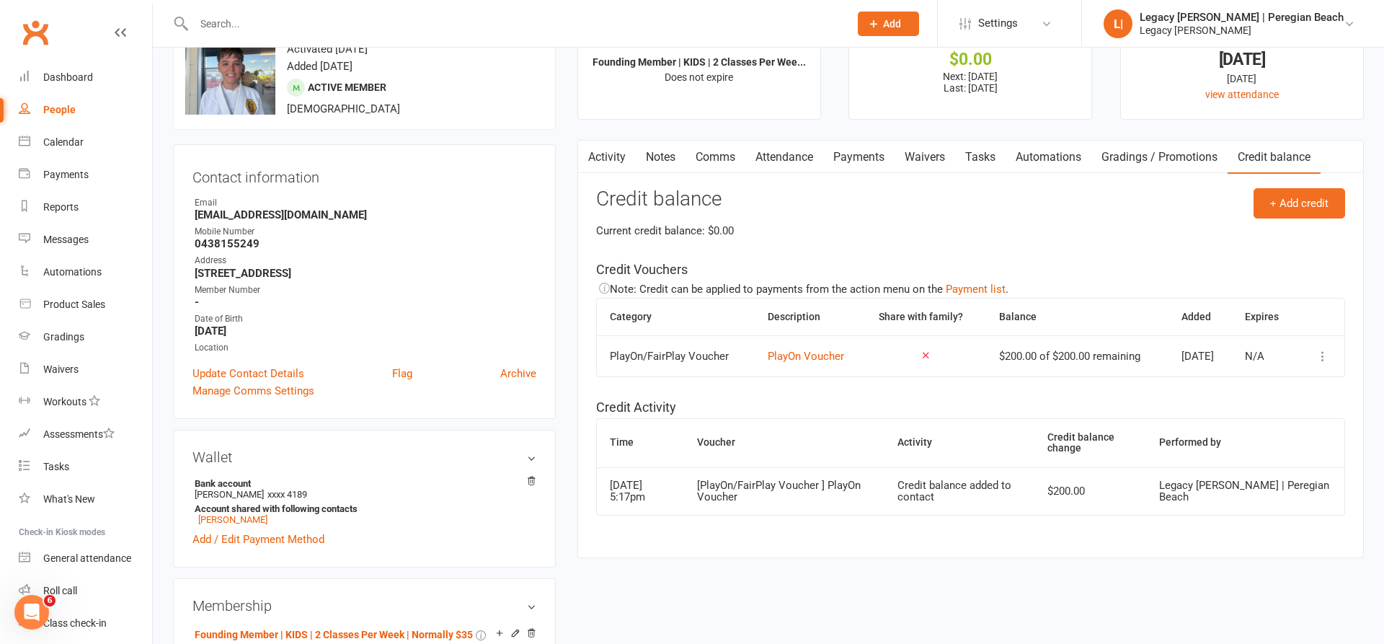
click at [882, 154] on link "Payments" at bounding box center [858, 157] width 71 height 33
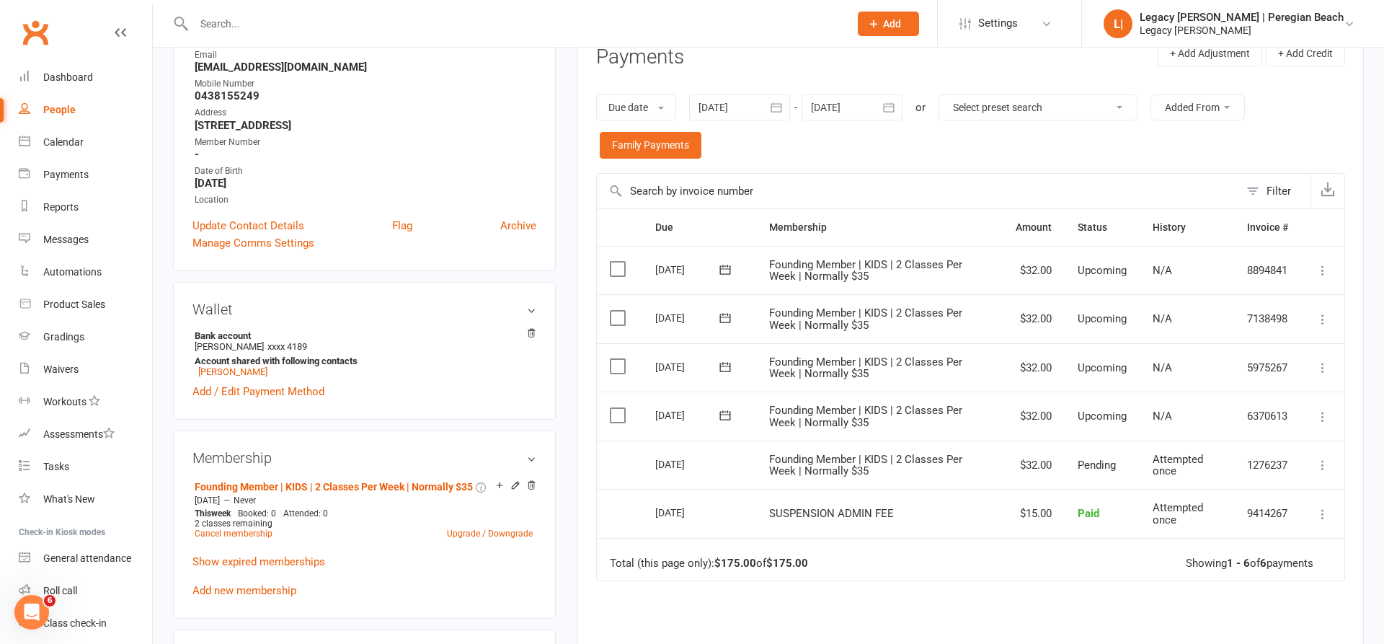
scroll to position [224, 0]
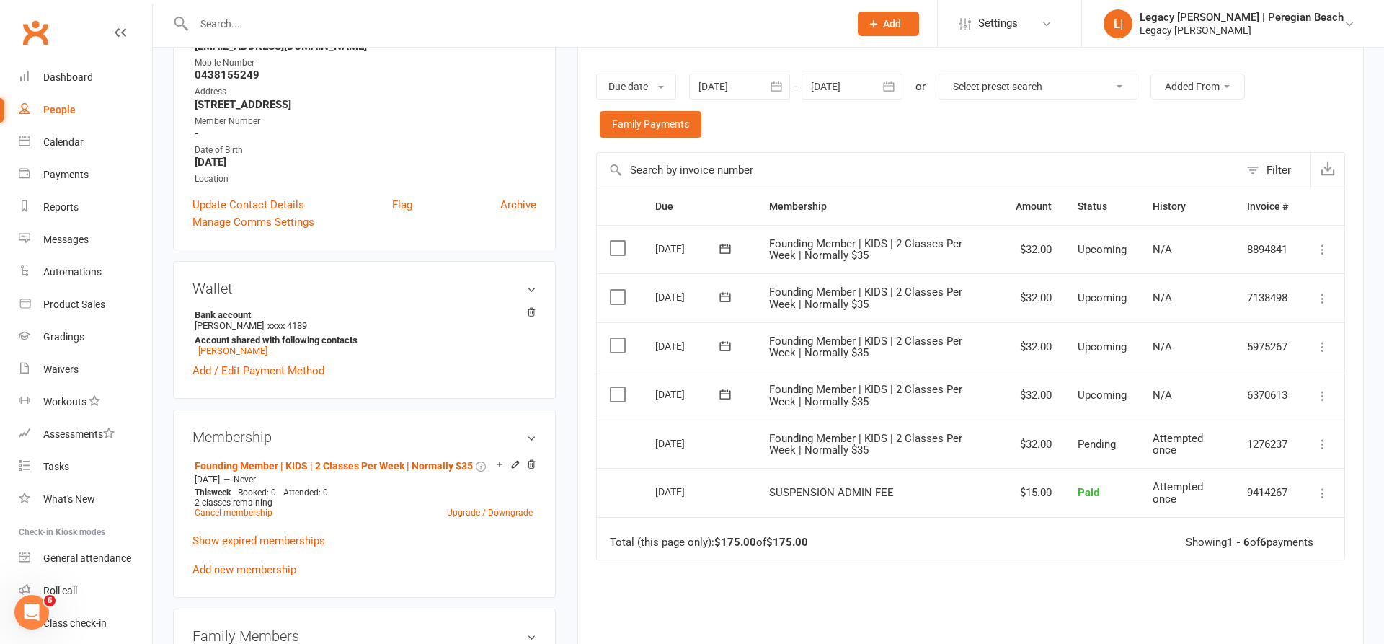
click at [1323, 390] on icon at bounding box center [1323, 396] width 14 height 14
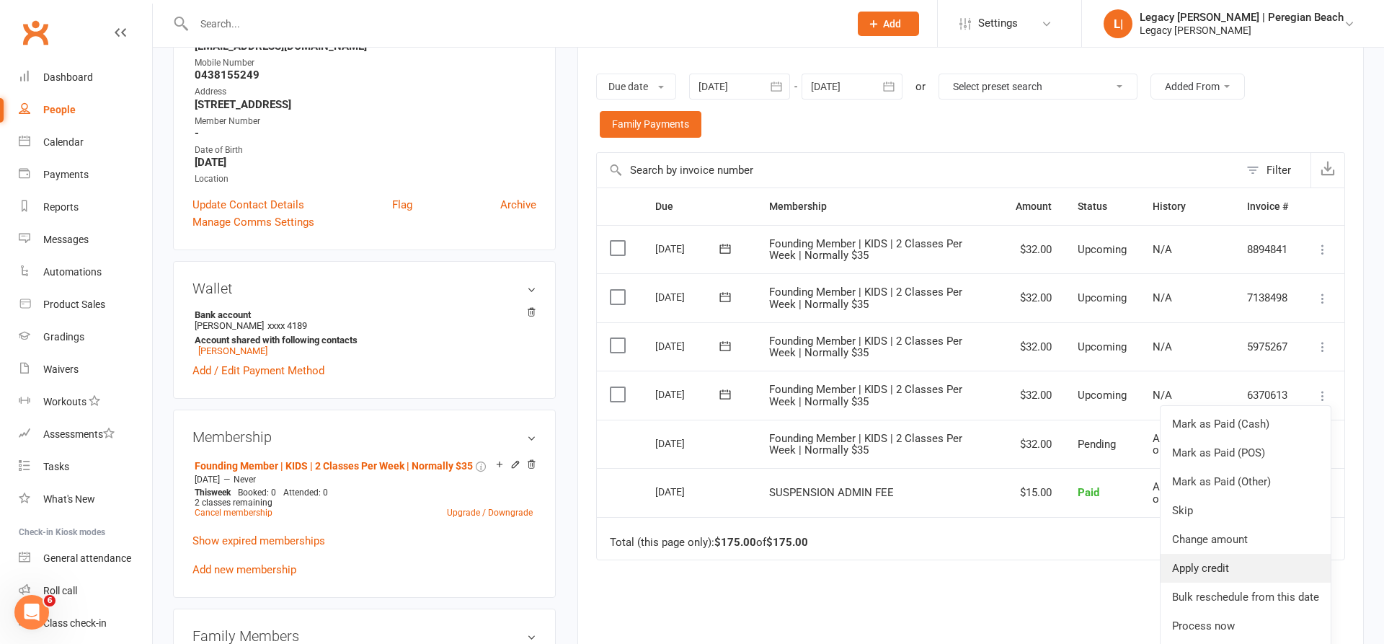
click at [1206, 562] on link "Apply credit" at bounding box center [1246, 568] width 170 height 29
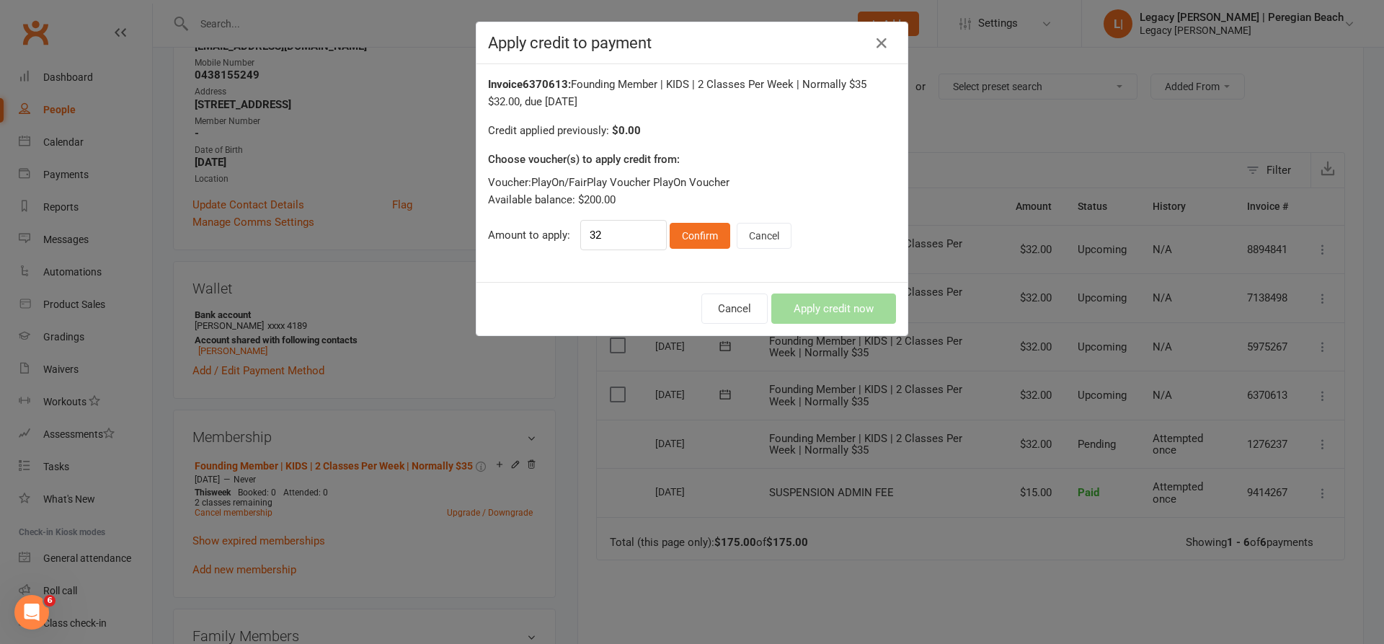
click at [690, 234] on button "Confirm" at bounding box center [700, 236] width 61 height 26
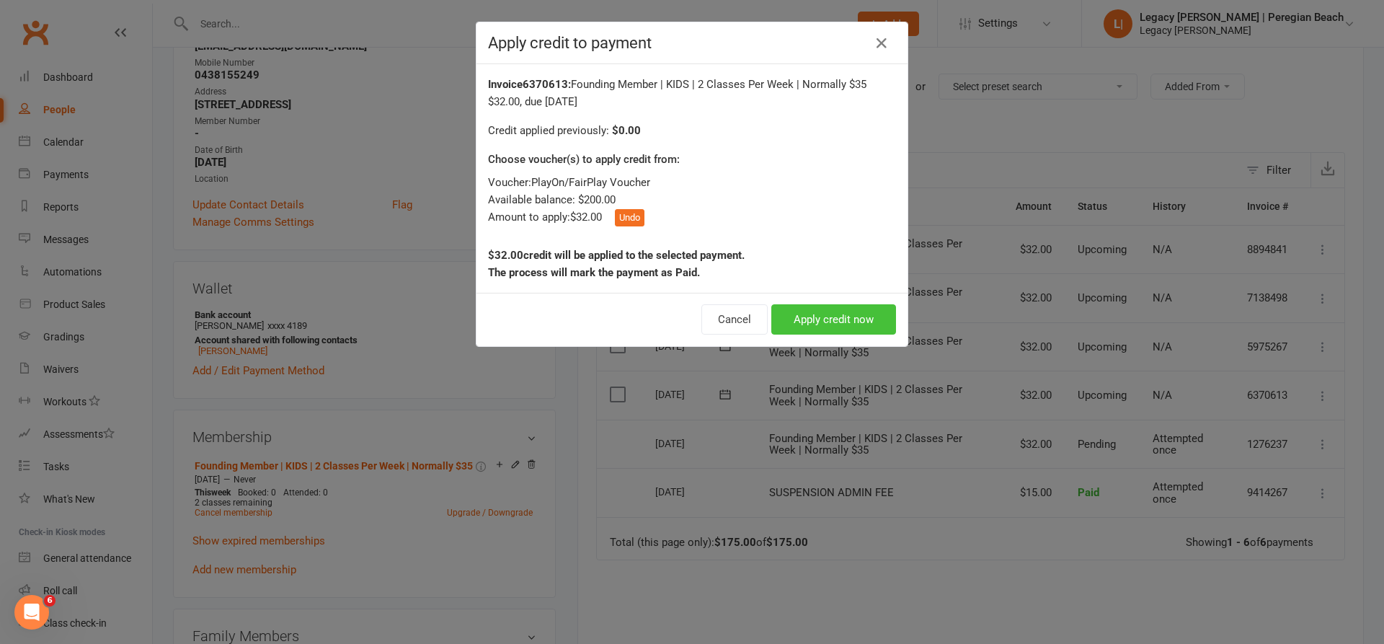
click at [827, 314] on button "Apply credit now" at bounding box center [834, 319] width 125 height 30
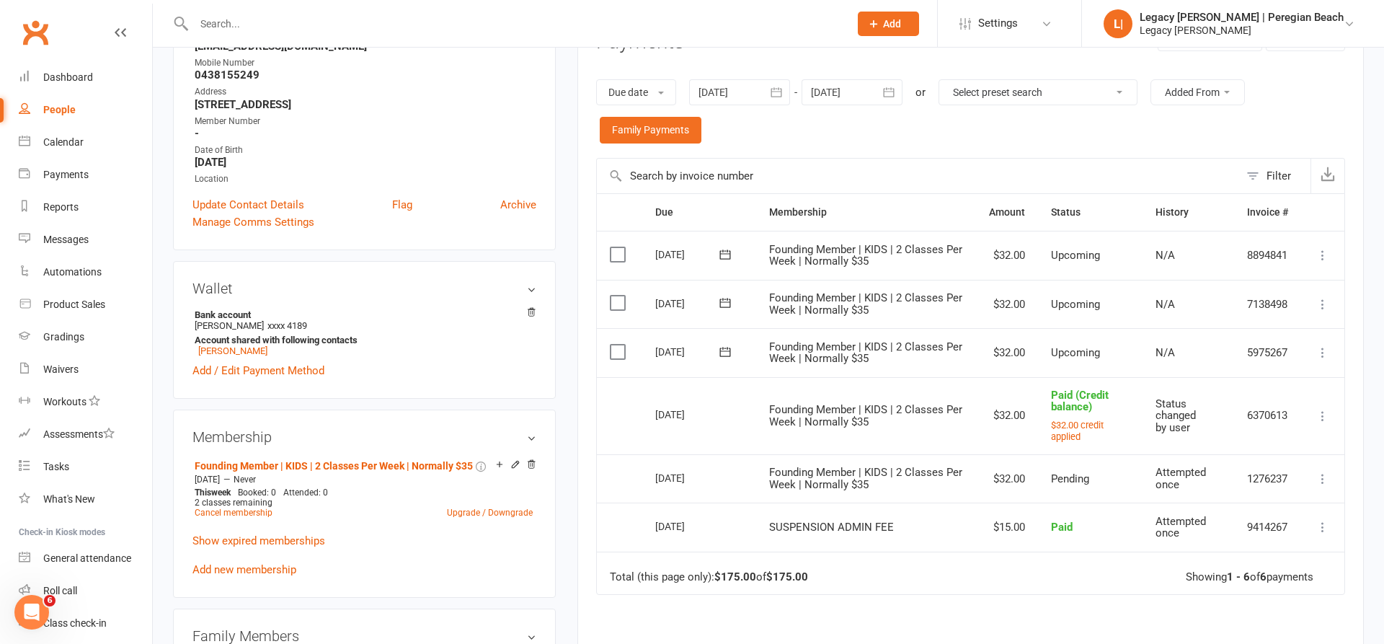
click at [1325, 345] on icon at bounding box center [1323, 352] width 14 height 14
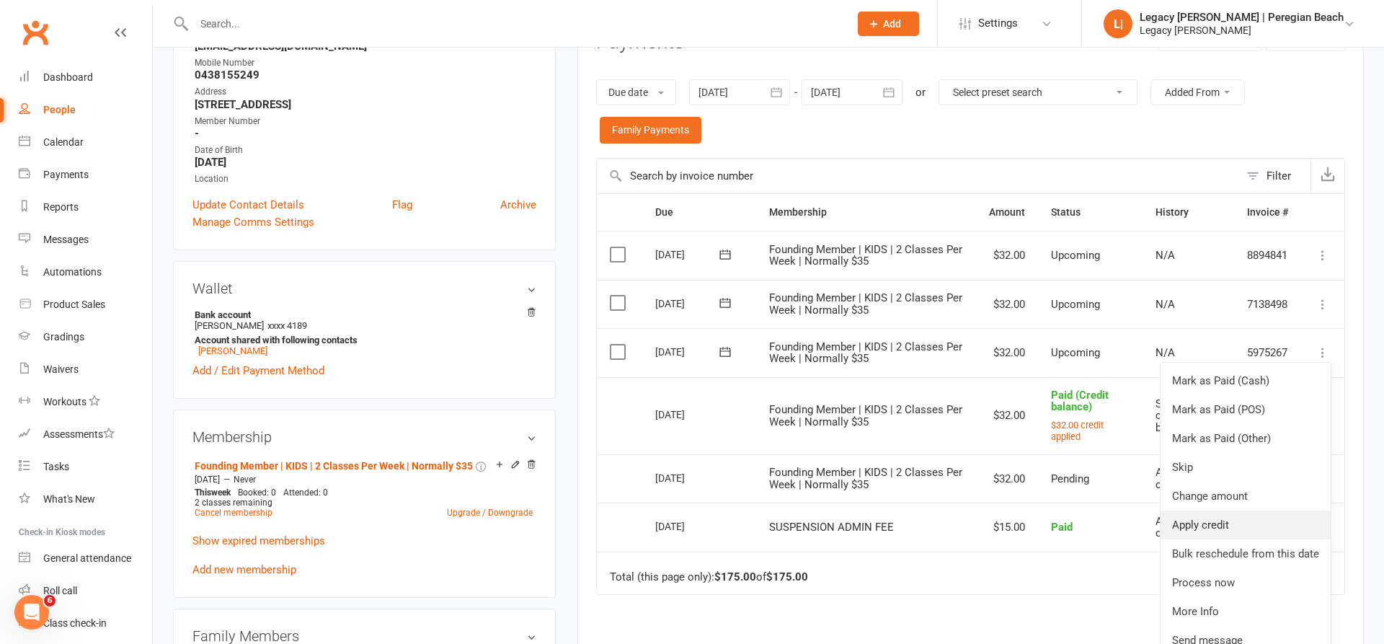
click at [1234, 511] on link "Apply credit" at bounding box center [1246, 525] width 170 height 29
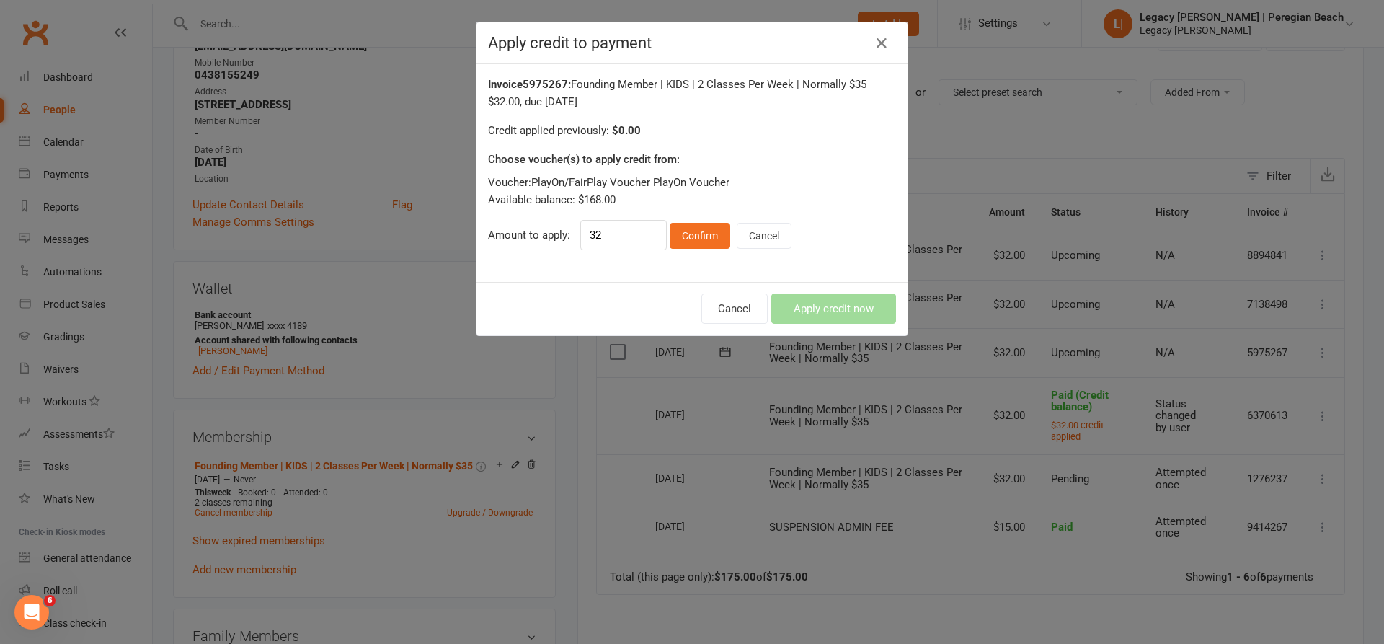
drag, startPoint x: 707, startPoint y: 234, endPoint x: 905, endPoint y: 306, distance: 210.3
click at [708, 234] on button "Confirm" at bounding box center [700, 236] width 61 height 26
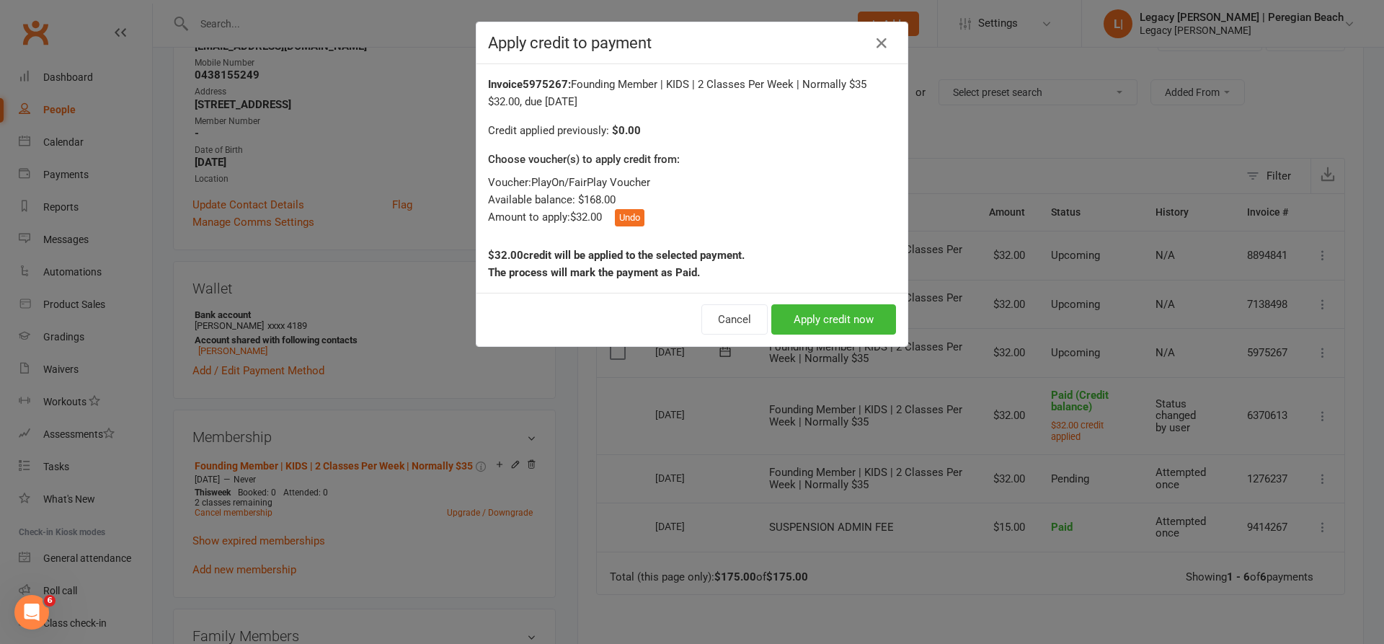
drag, startPoint x: 870, startPoint y: 317, endPoint x: 1010, endPoint y: 326, distance: 140.9
click at [870, 317] on button "Apply credit now" at bounding box center [834, 319] width 125 height 30
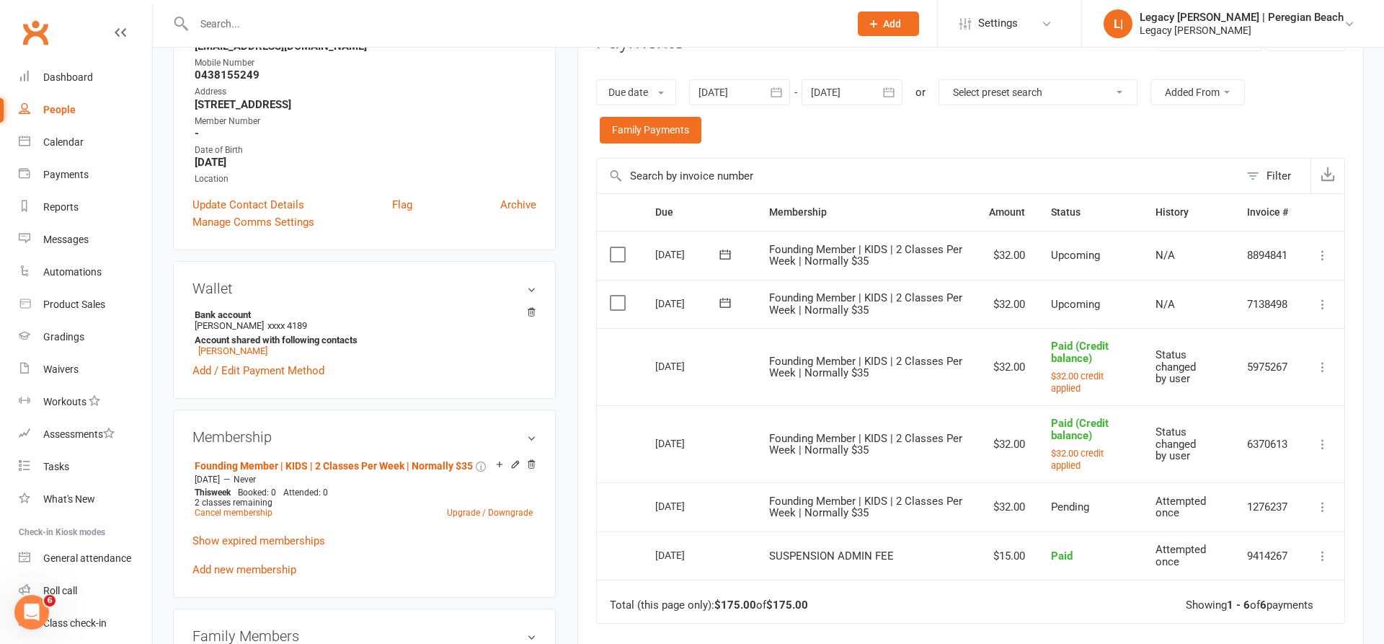
click at [1325, 299] on icon at bounding box center [1323, 304] width 14 height 14
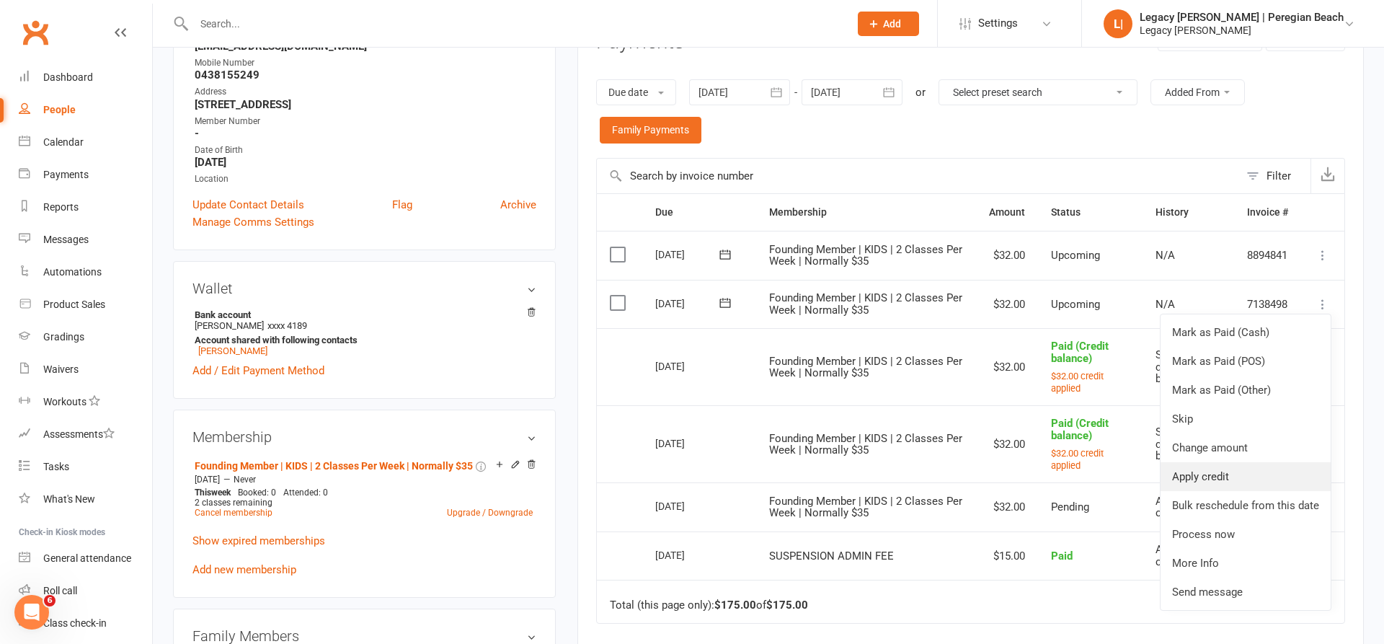
click at [1235, 465] on link "Apply credit" at bounding box center [1246, 476] width 170 height 29
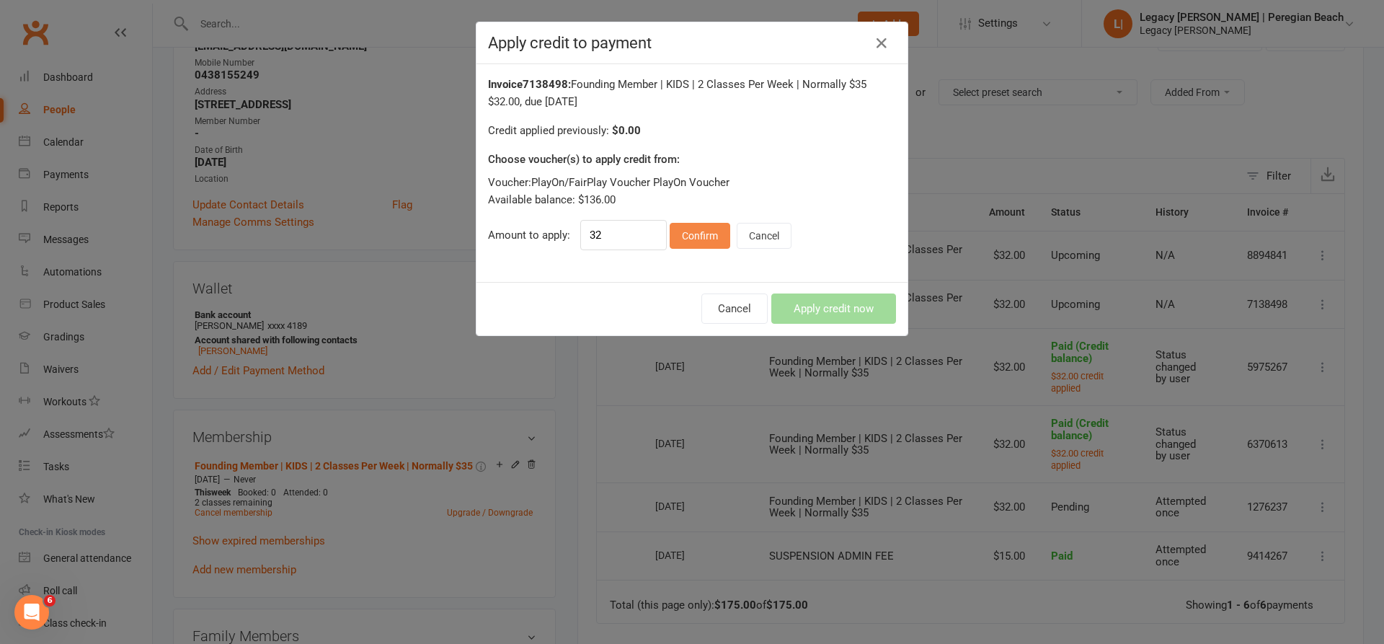
click at [704, 223] on button "Confirm" at bounding box center [700, 236] width 61 height 26
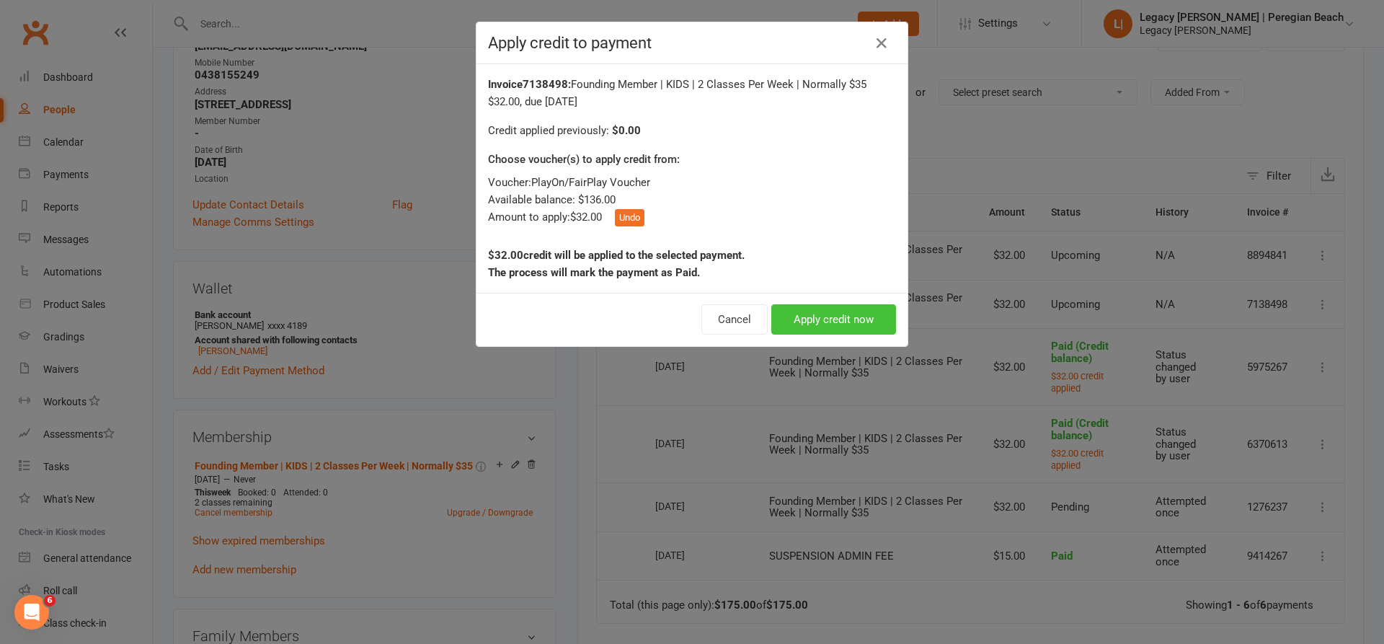
click at [816, 310] on button "Apply credit now" at bounding box center [834, 319] width 125 height 30
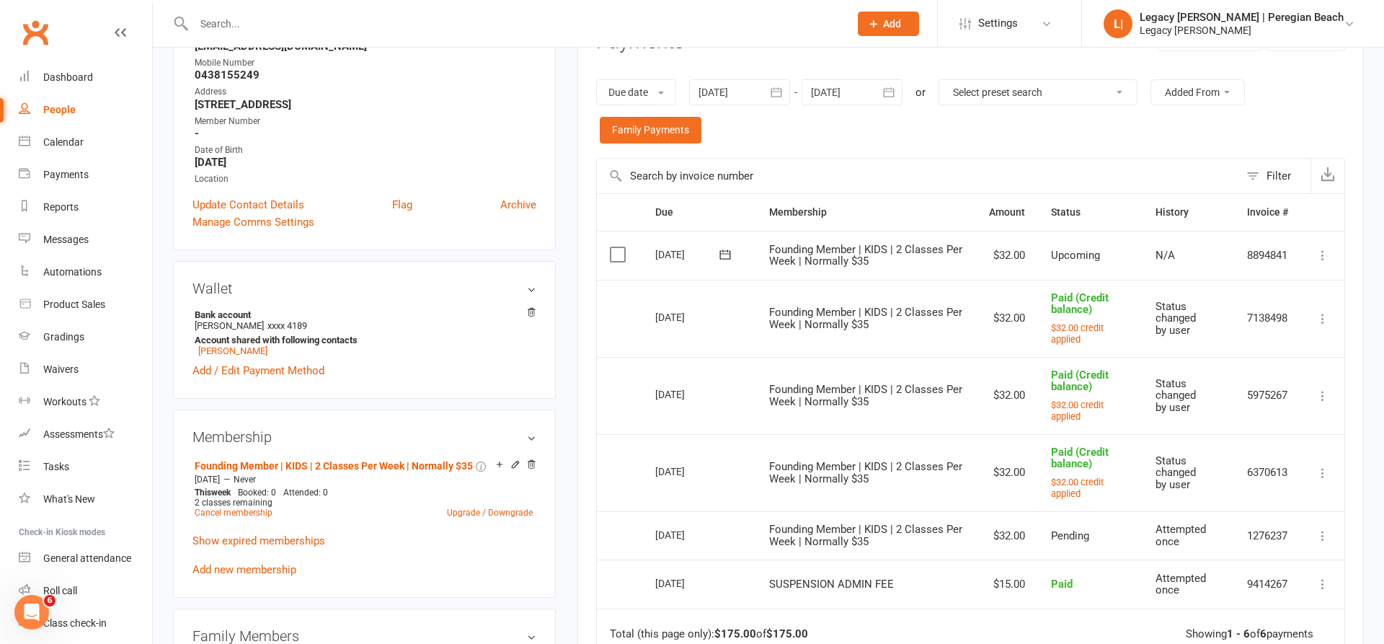
drag, startPoint x: 1325, startPoint y: 253, endPoint x: 1327, endPoint y: 301, distance: 48.3
click at [1325, 253] on icon at bounding box center [1323, 255] width 14 height 14
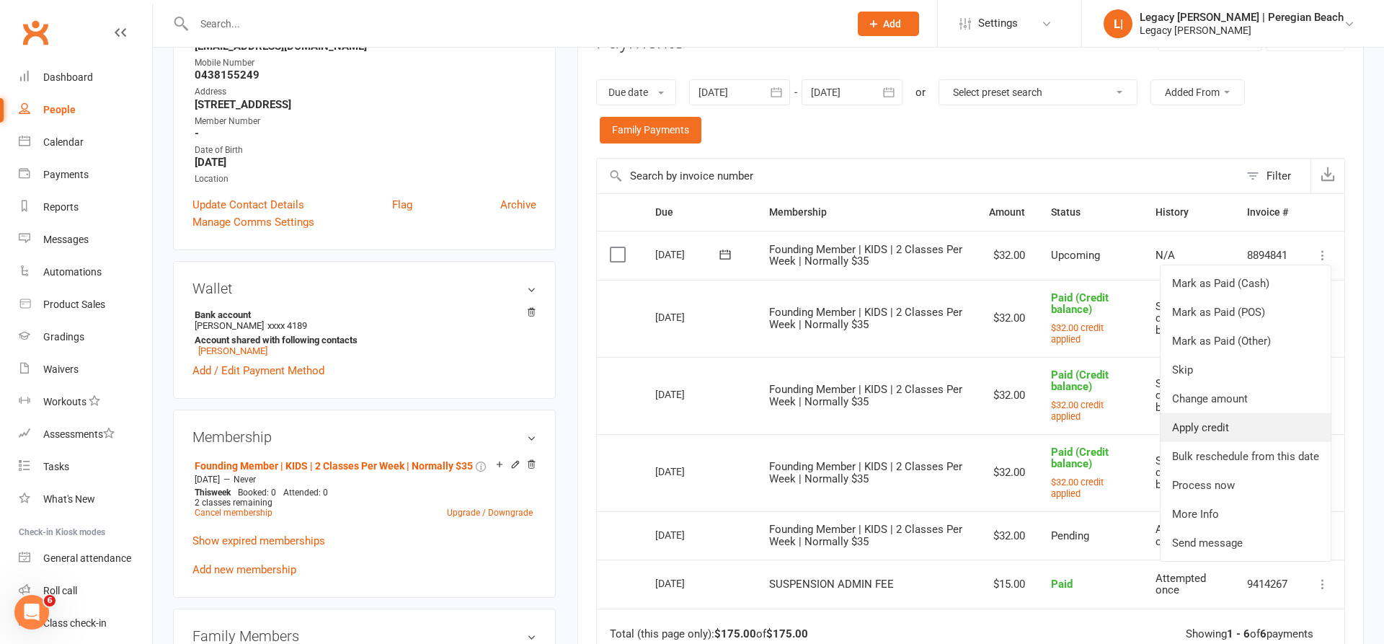
click at [1220, 418] on link "Apply credit" at bounding box center [1246, 427] width 170 height 29
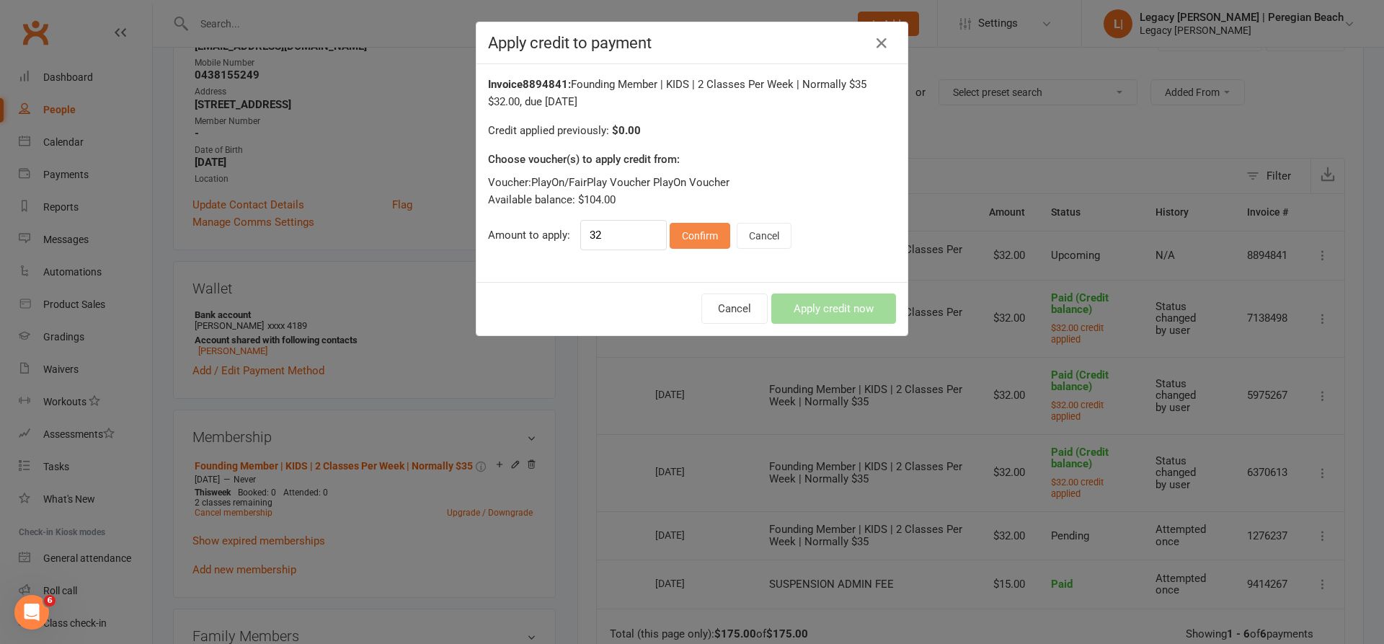
click at [689, 238] on button "Confirm" at bounding box center [700, 236] width 61 height 26
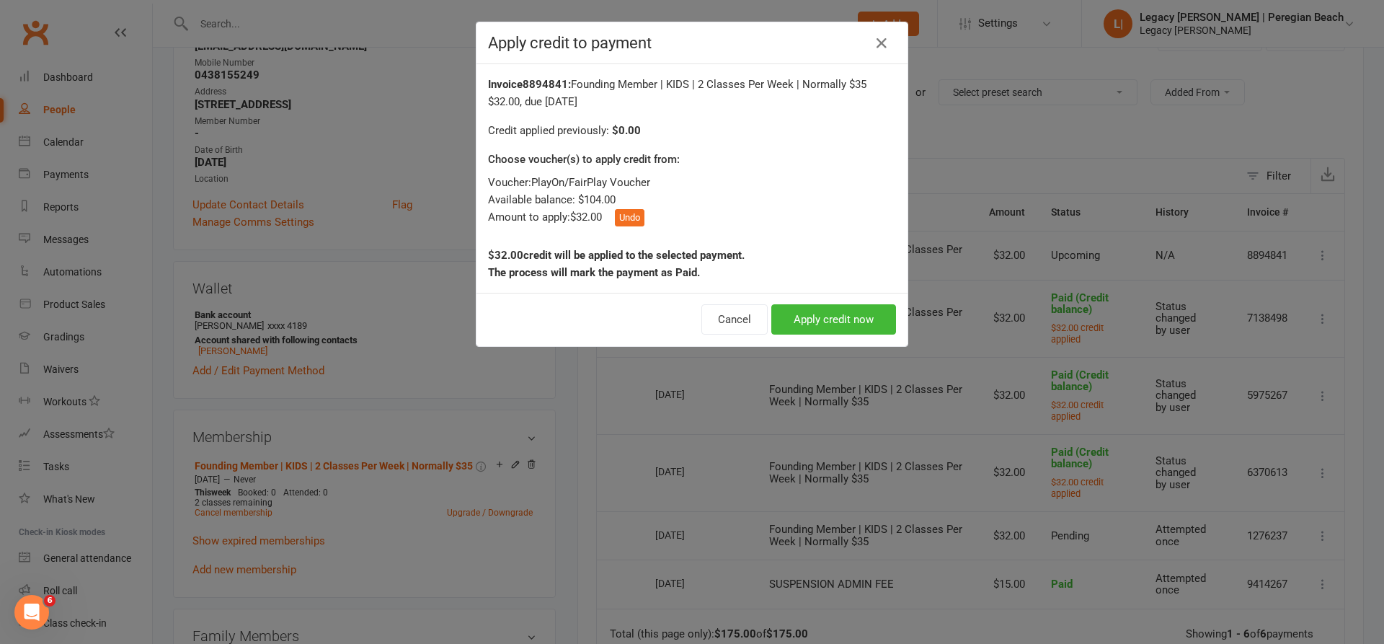
click at [829, 317] on button "Apply credit now" at bounding box center [834, 319] width 125 height 30
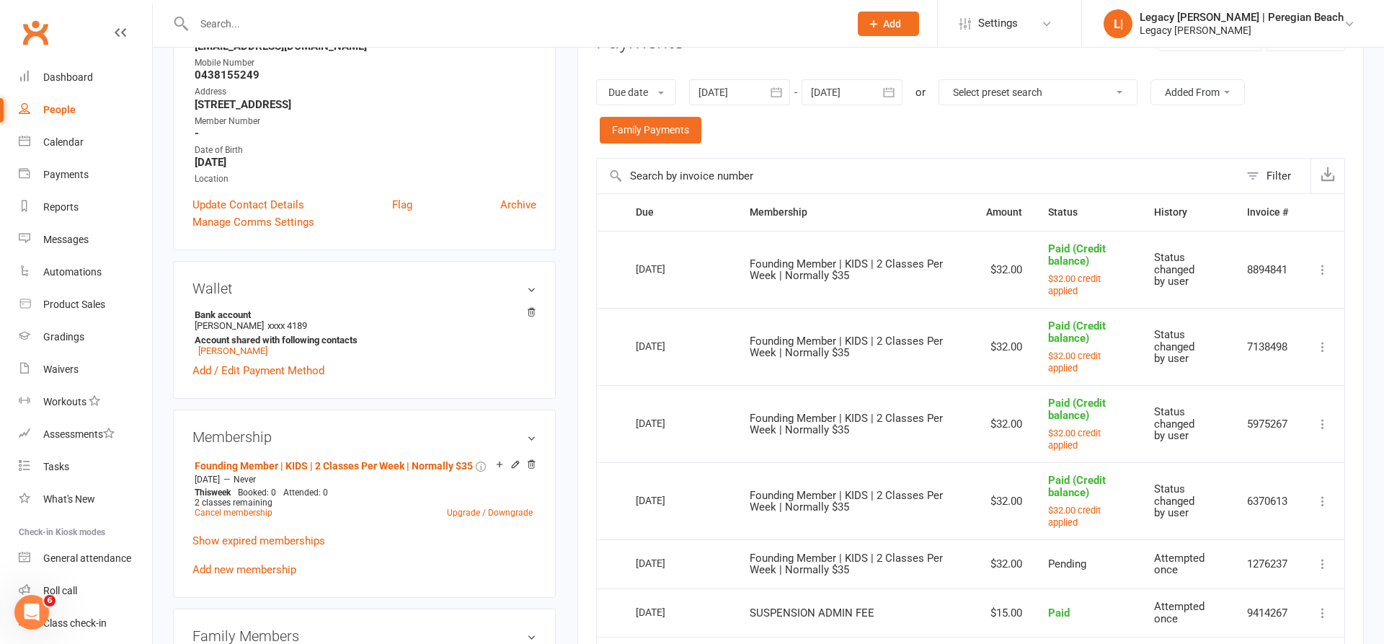
click at [899, 96] on button "button" at bounding box center [890, 92] width 26 height 26
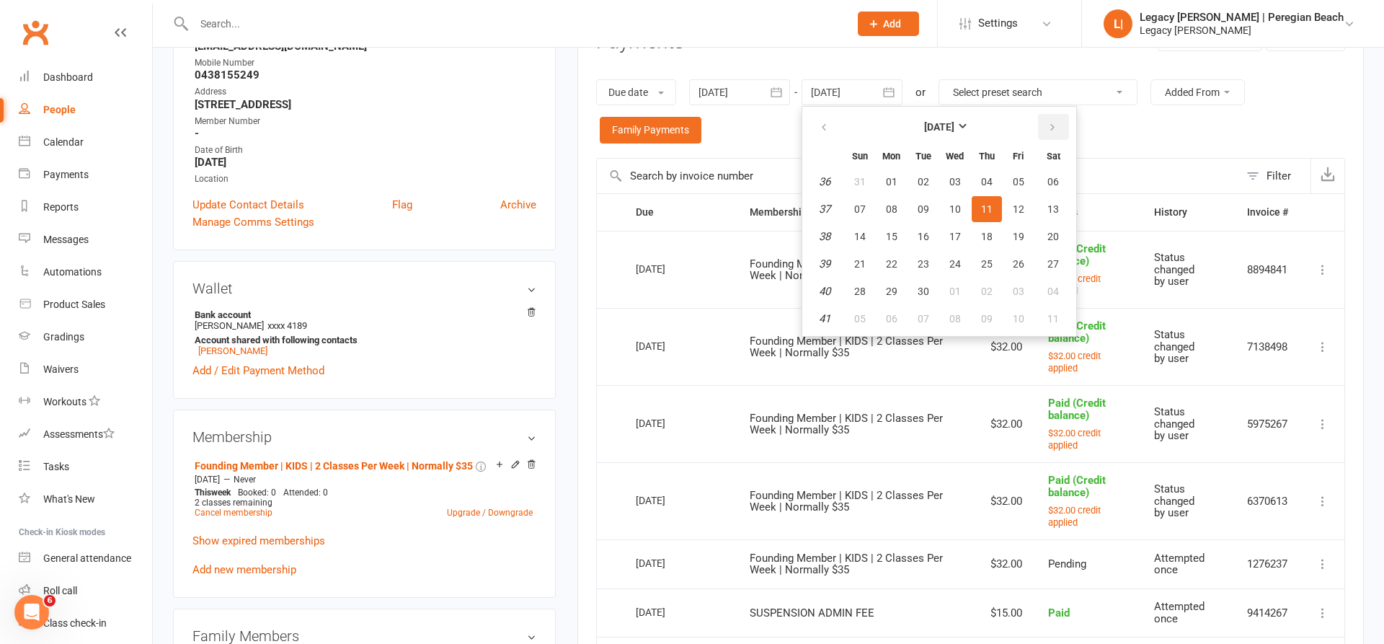
click at [1051, 125] on icon "button" at bounding box center [1053, 128] width 10 height 12
click at [999, 251] on button "20" at bounding box center [987, 264] width 30 height 26
type input "20 Nov 2025"
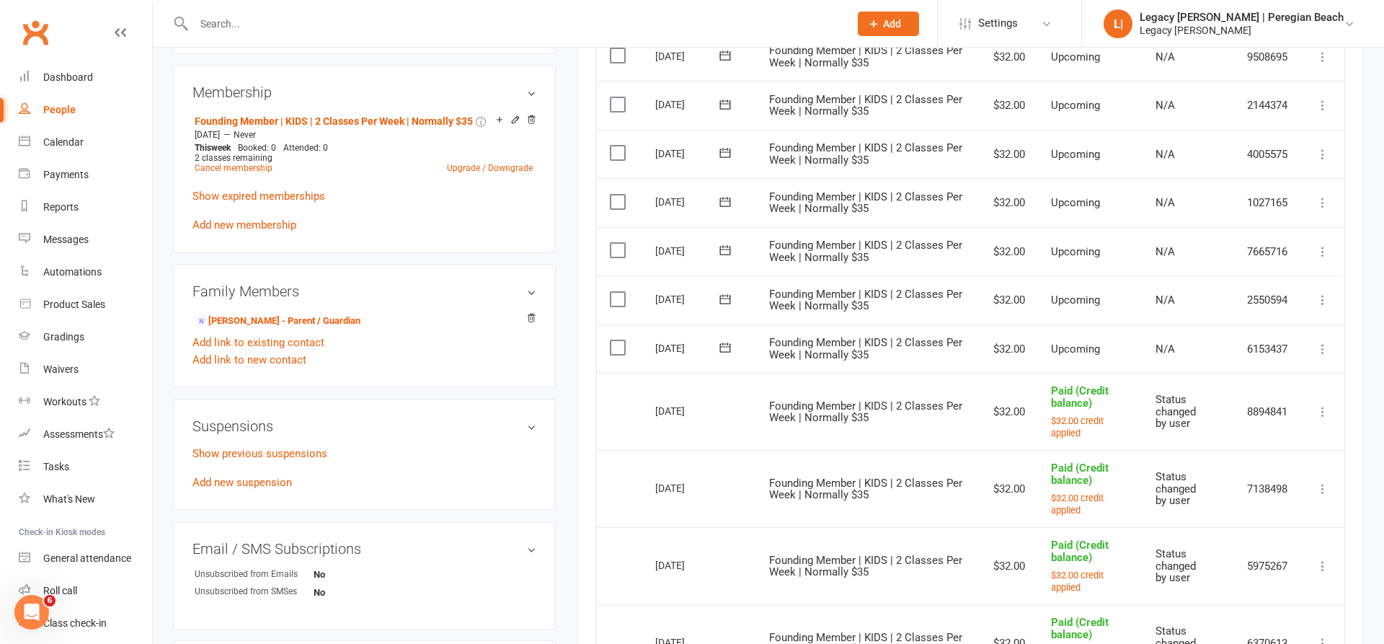
scroll to position [614, 0]
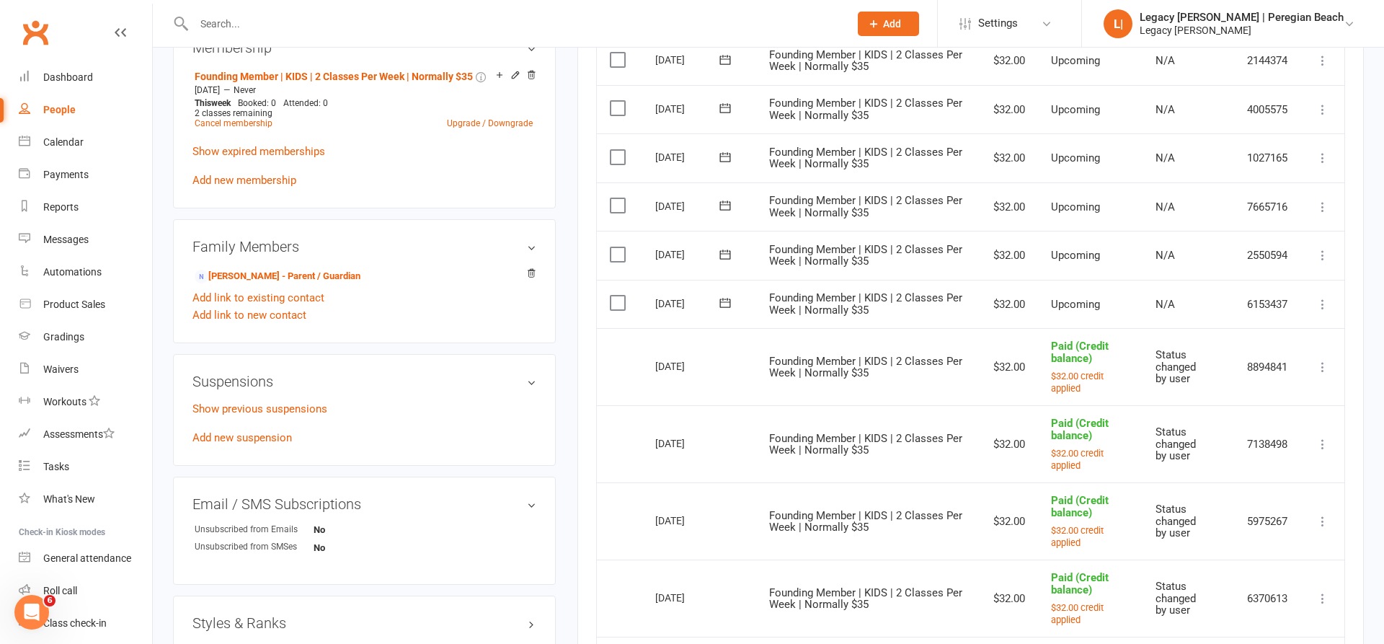
click at [1320, 297] on icon at bounding box center [1323, 304] width 14 height 14
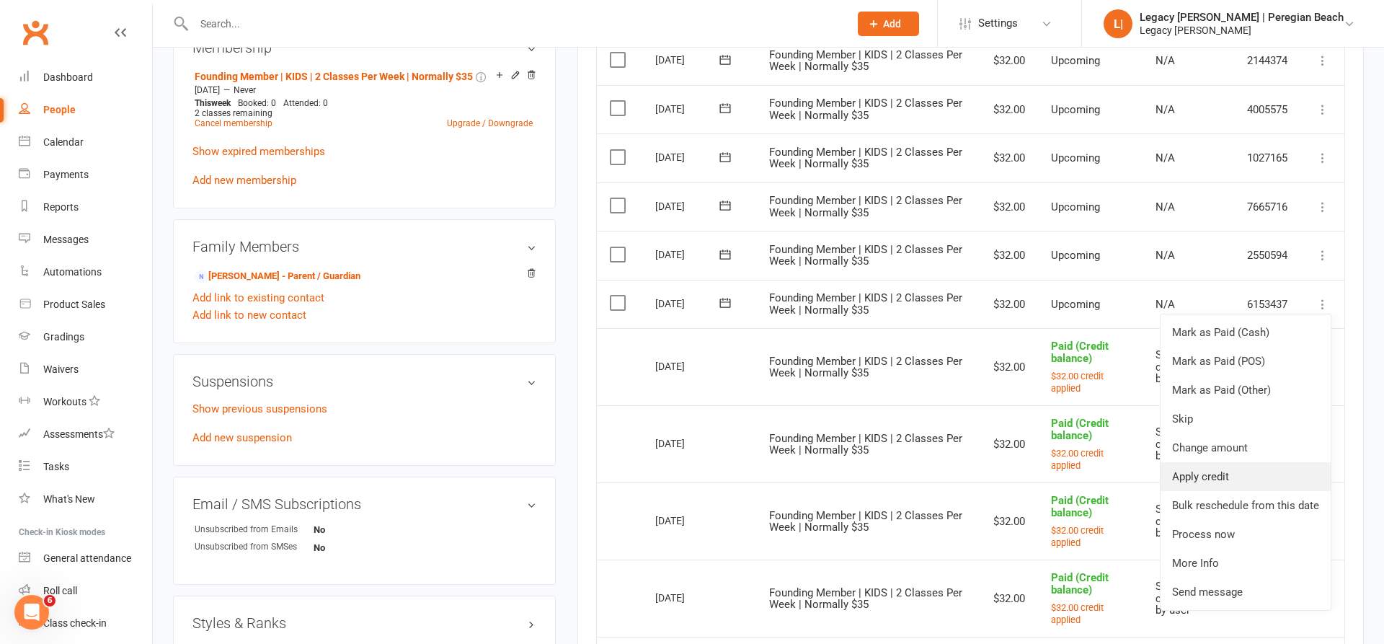
click at [1232, 462] on link "Apply credit" at bounding box center [1246, 476] width 170 height 29
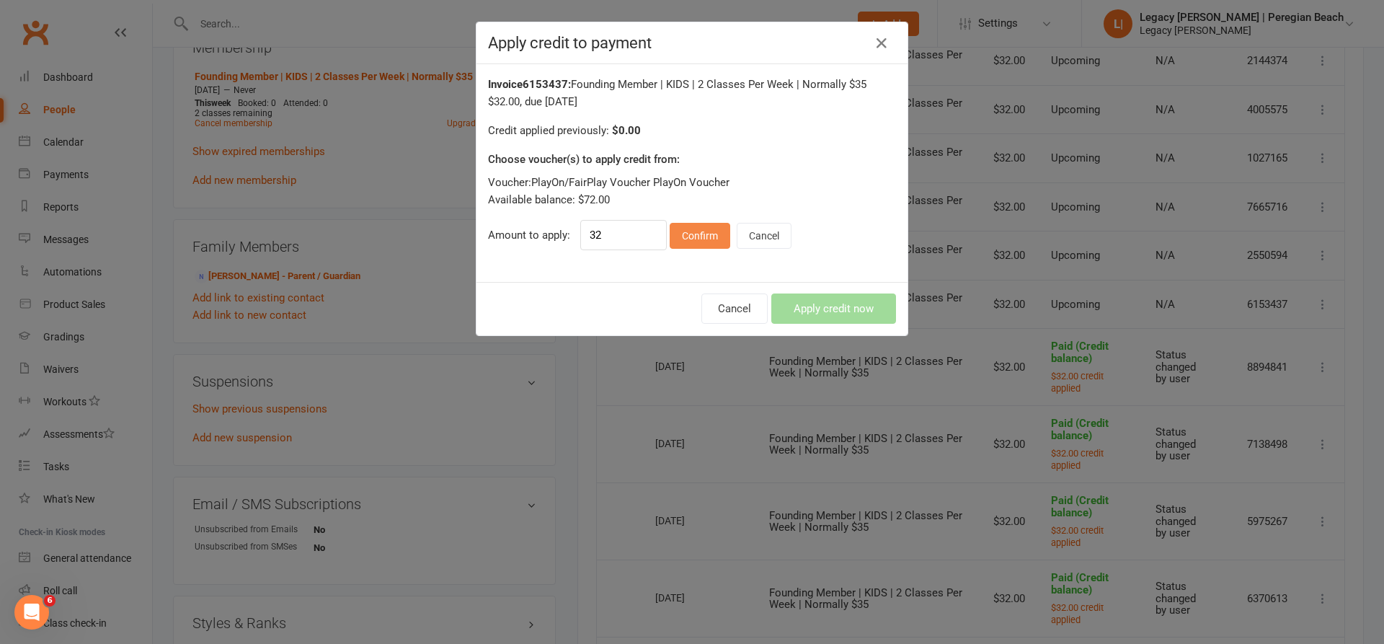
click at [701, 247] on button "Confirm" at bounding box center [700, 236] width 61 height 26
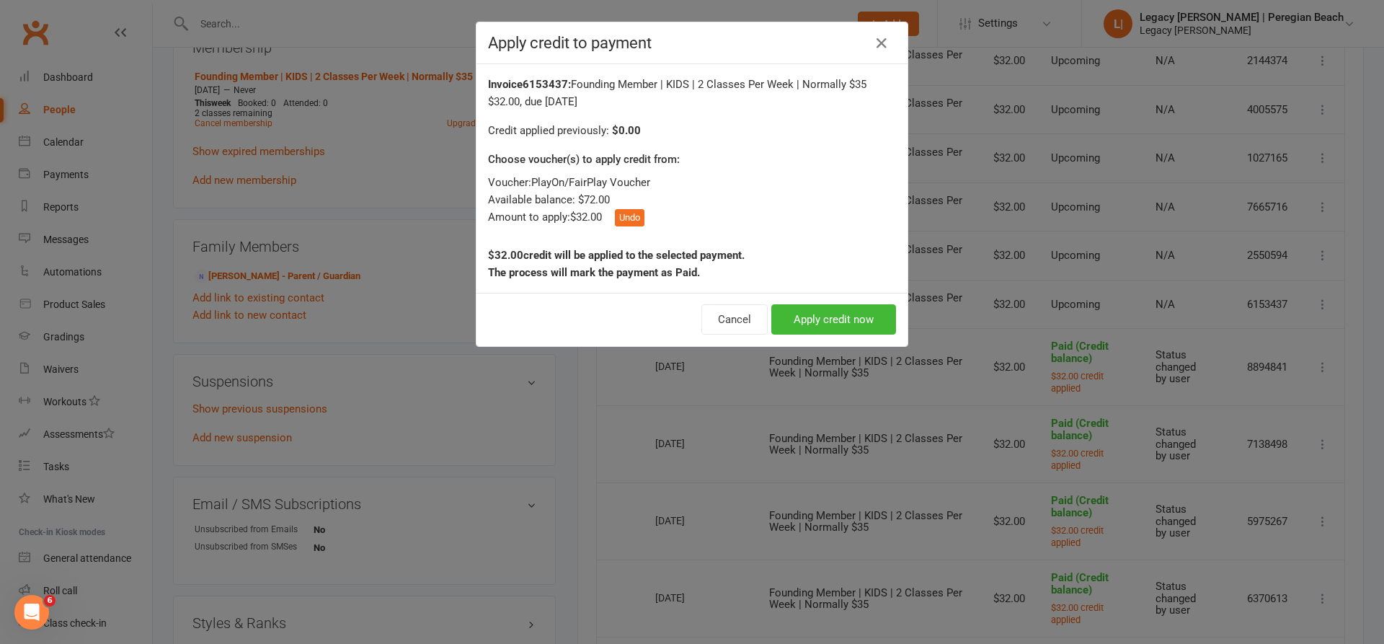
drag, startPoint x: 820, startPoint y: 311, endPoint x: 929, endPoint y: 316, distance: 109.7
click at [823, 312] on button "Apply credit now" at bounding box center [834, 319] width 125 height 30
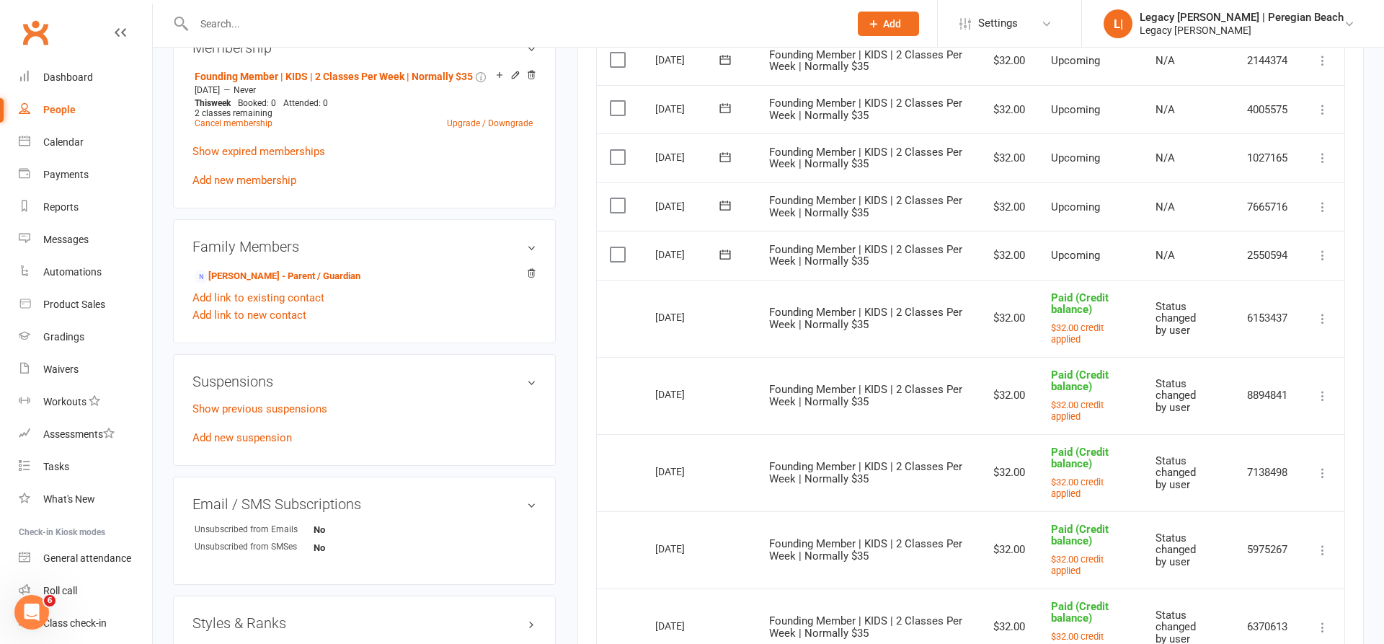
click at [1320, 248] on icon at bounding box center [1323, 255] width 14 height 14
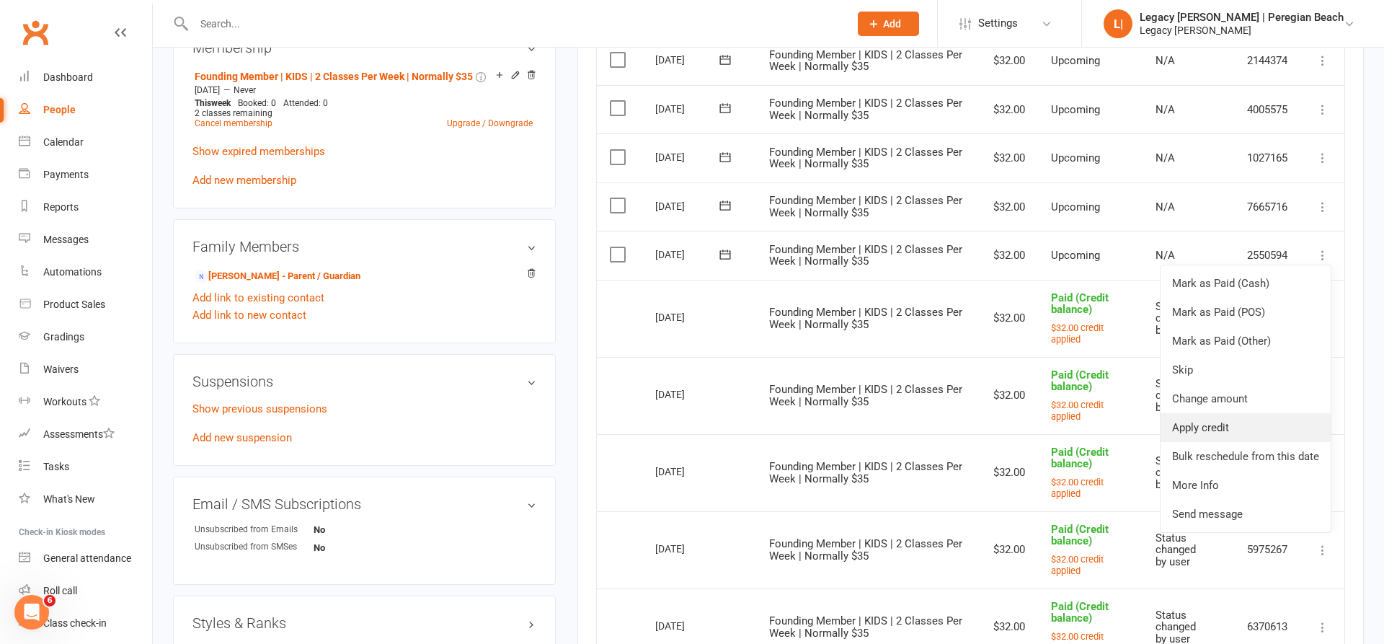
click at [1208, 413] on link "Apply credit" at bounding box center [1246, 427] width 170 height 29
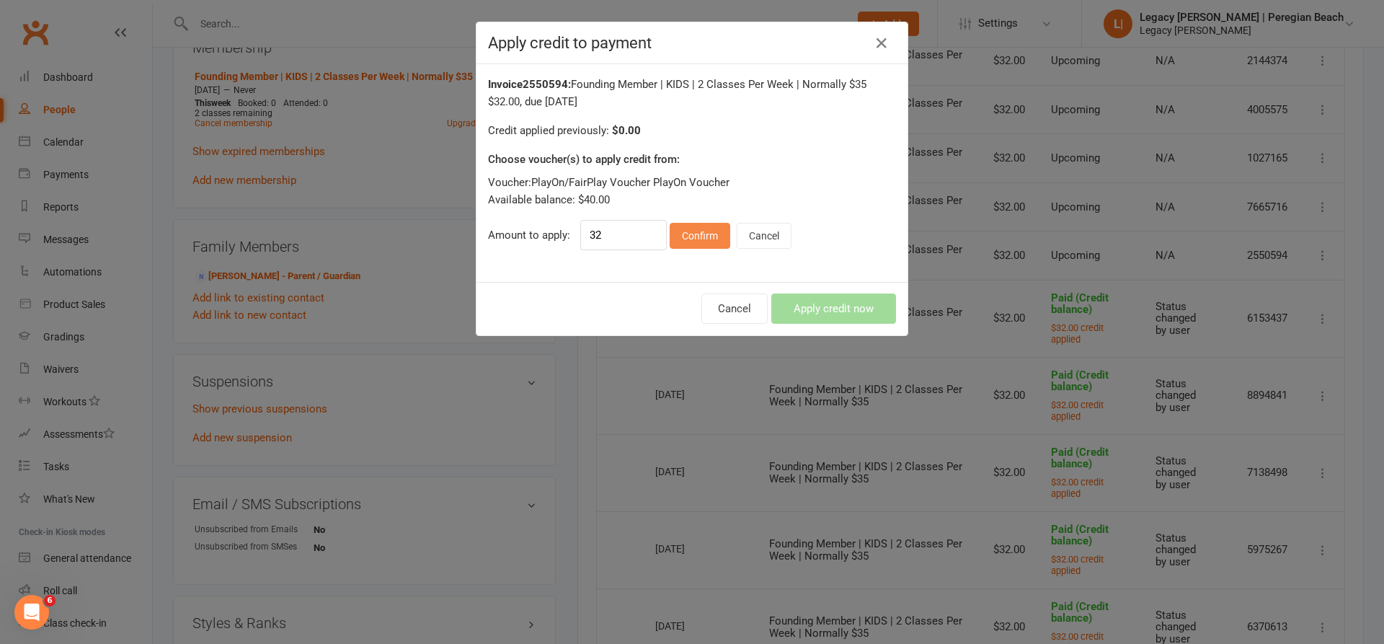
click at [705, 235] on button "Confirm" at bounding box center [700, 236] width 61 height 26
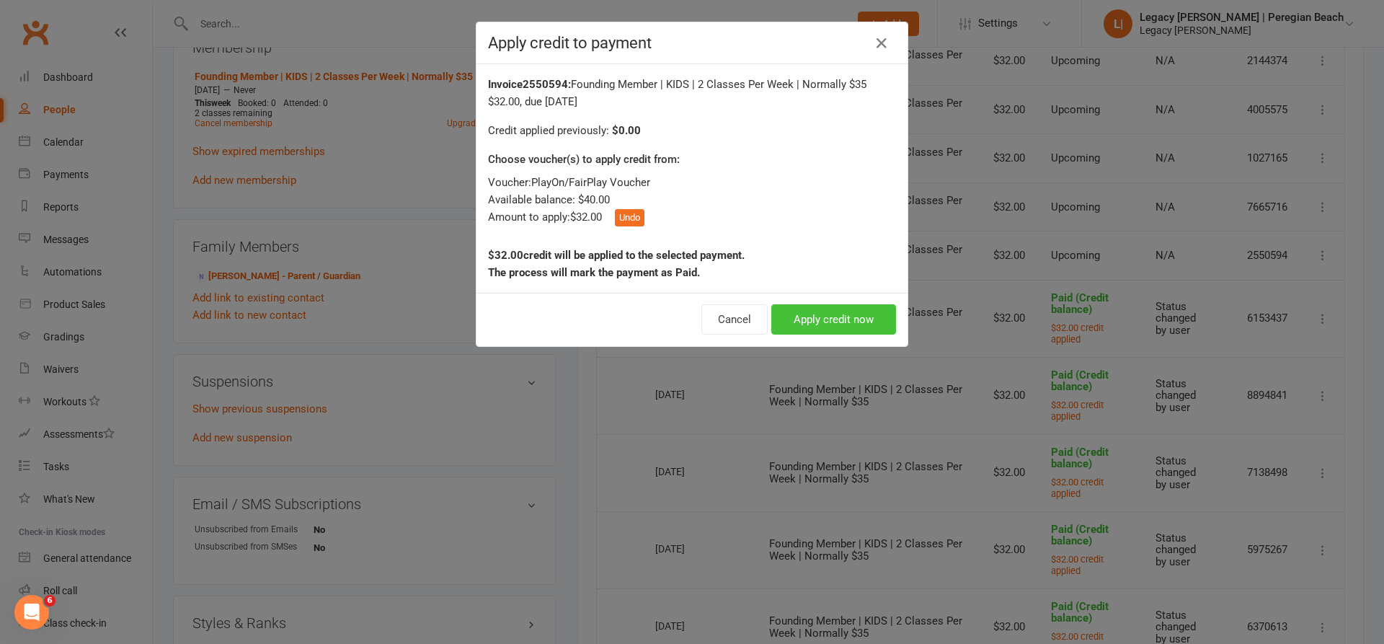
click at [871, 327] on button "Apply credit now" at bounding box center [834, 319] width 125 height 30
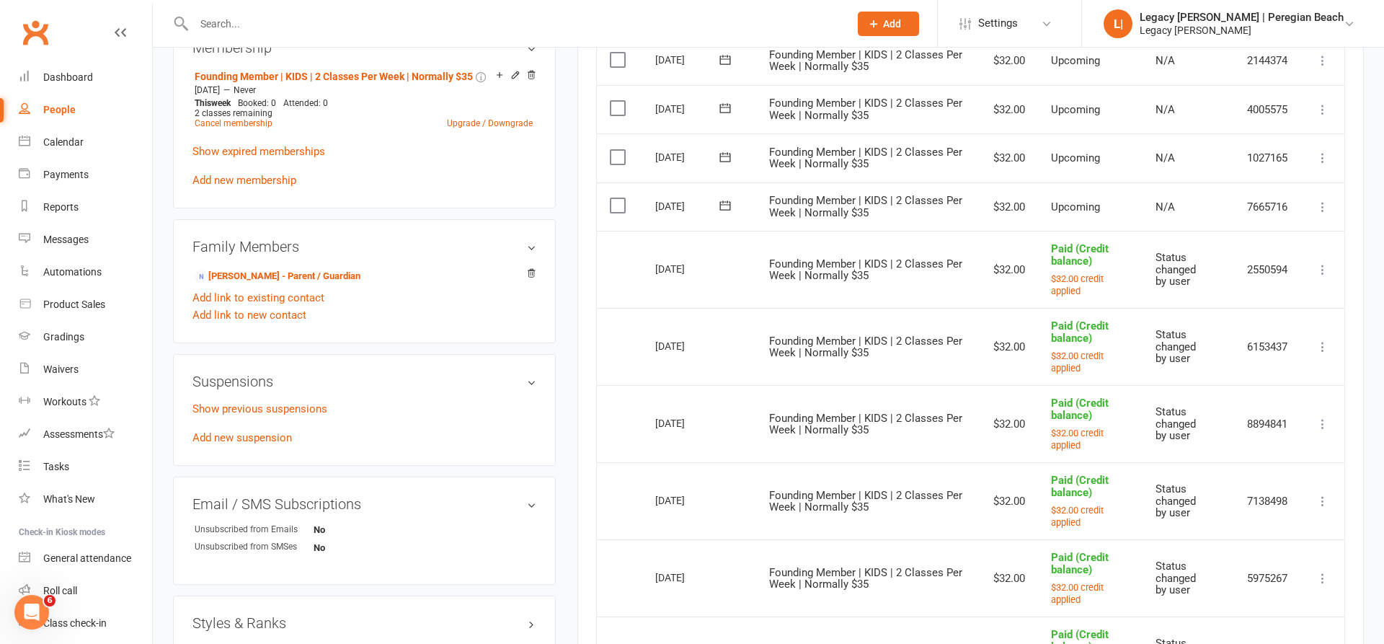
click at [1323, 200] on icon at bounding box center [1323, 207] width 14 height 14
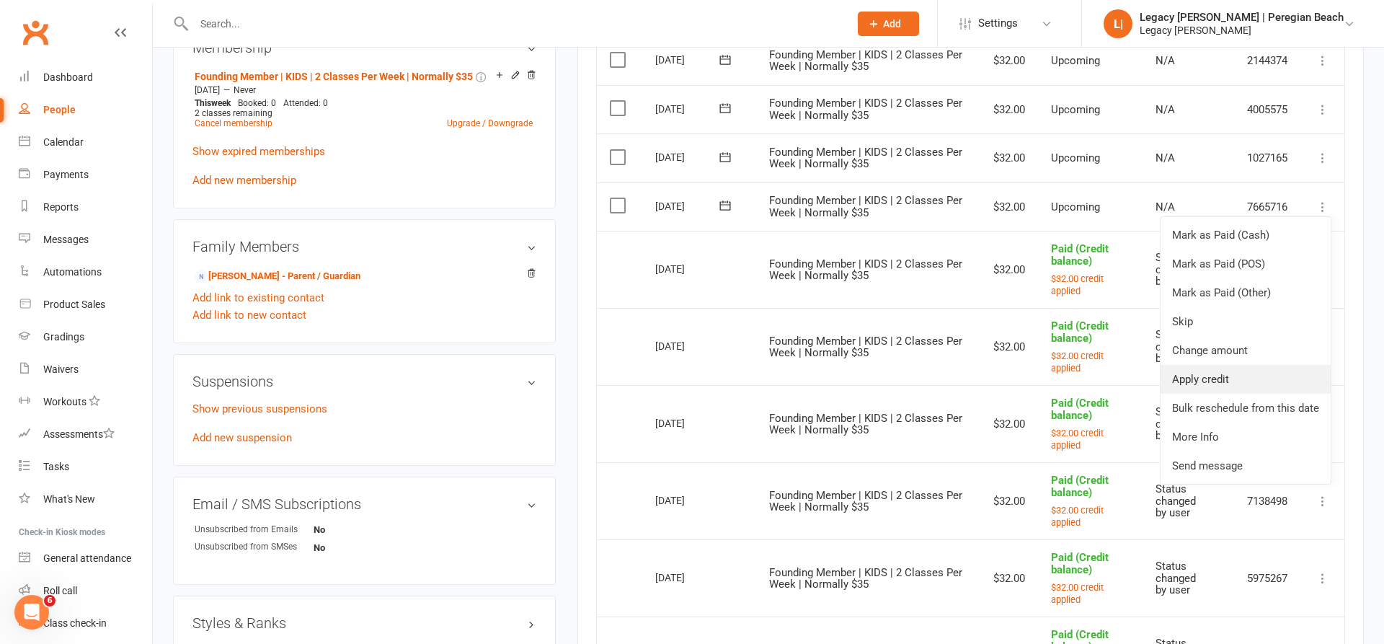
click at [1248, 365] on link "Apply credit" at bounding box center [1246, 379] width 170 height 29
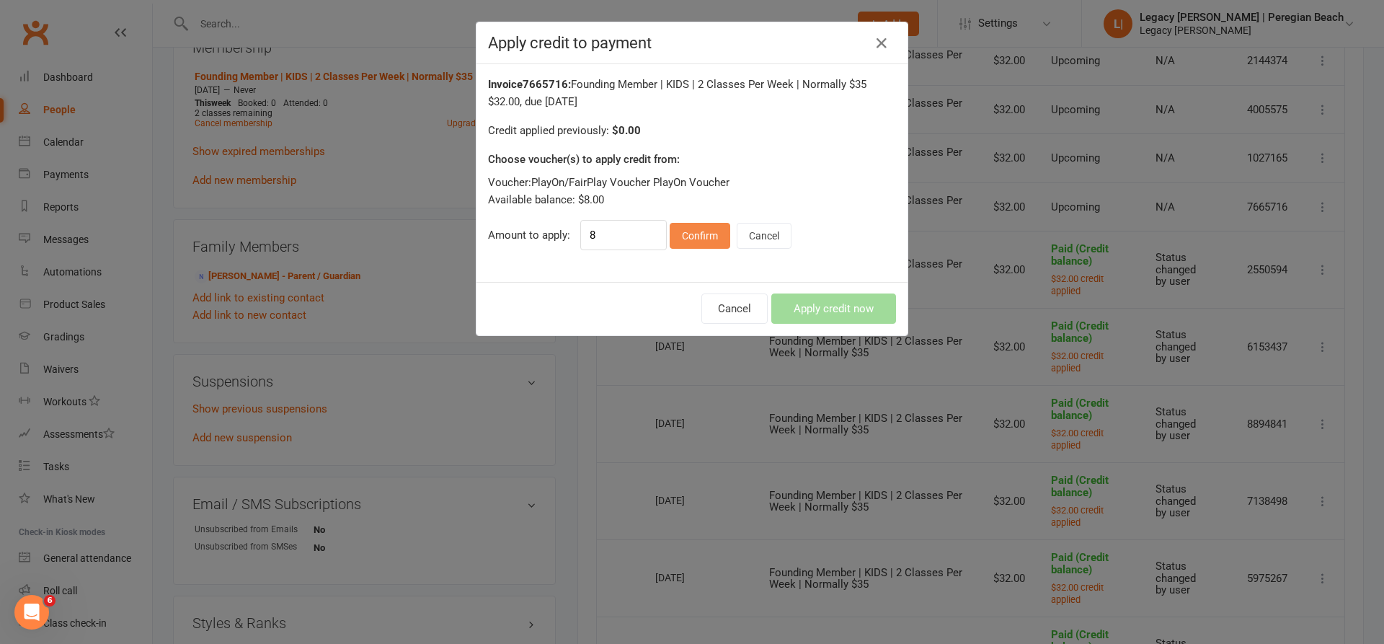
click at [692, 235] on button "Confirm" at bounding box center [700, 236] width 61 height 26
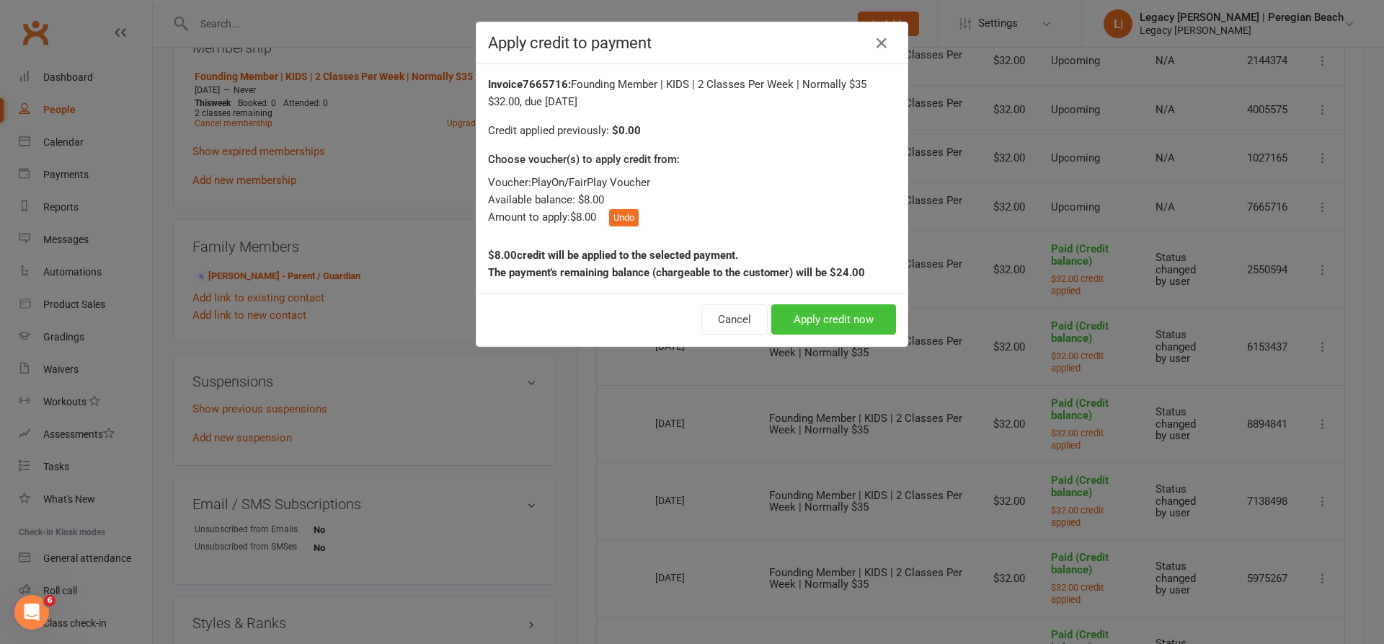
click at [818, 308] on button "Apply credit now" at bounding box center [834, 319] width 125 height 30
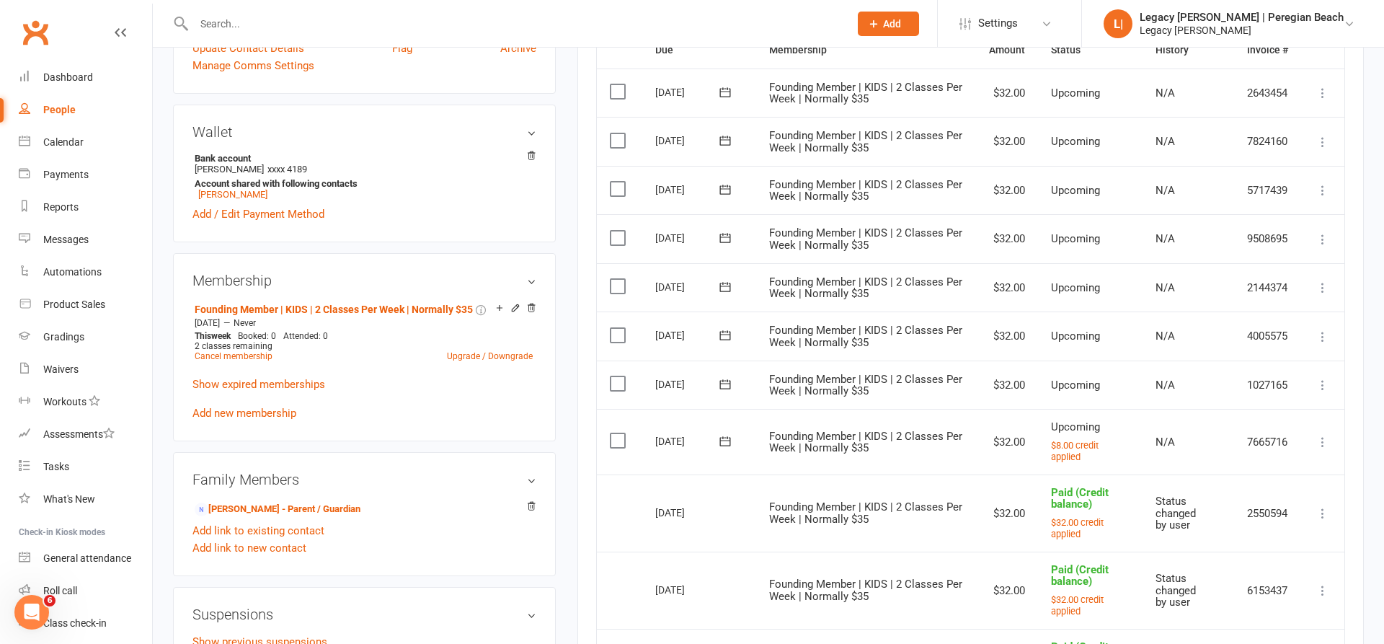
scroll to position [381, 0]
click at [380, 26] on input "text" at bounding box center [515, 24] width 650 height 20
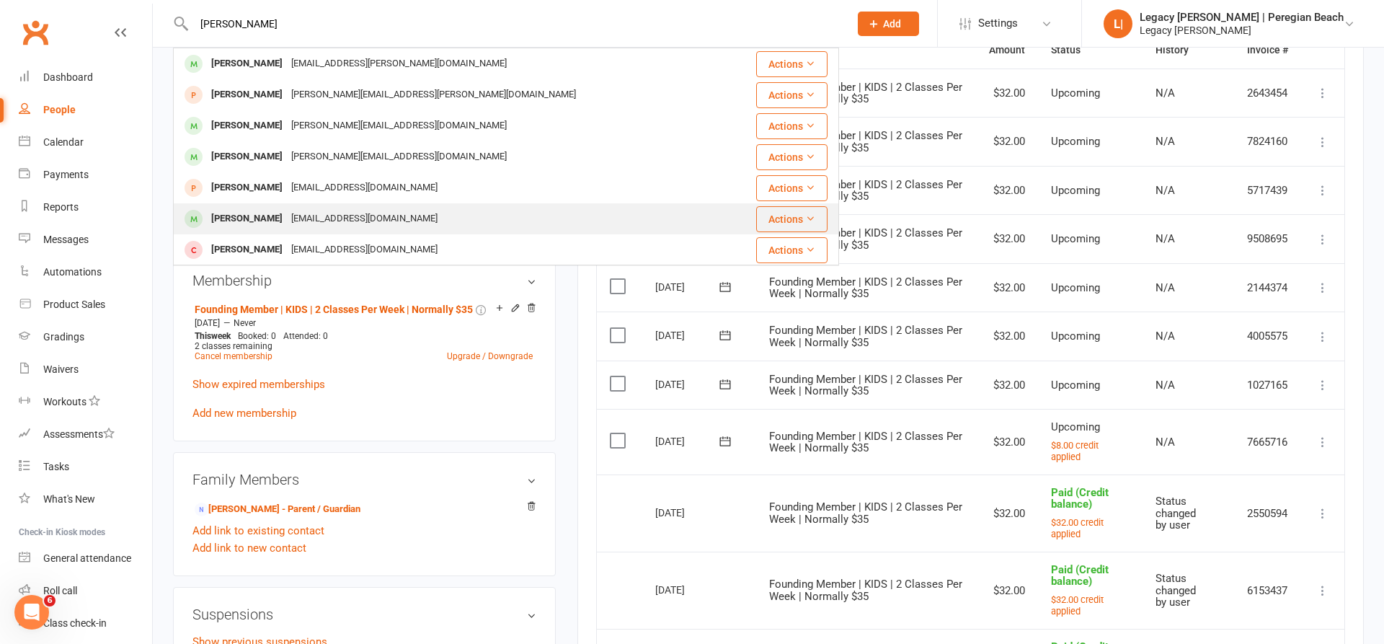
type input "Michael"
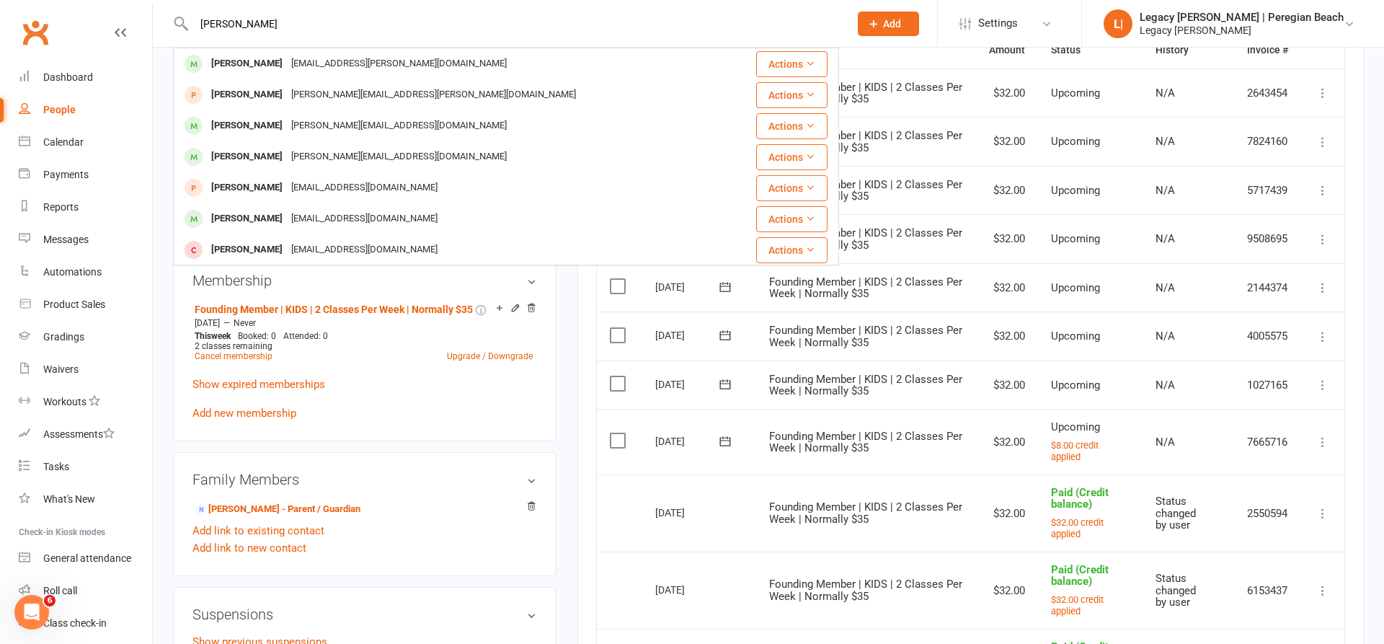
click at [287, 213] on div "Michael Marazakis" at bounding box center [247, 218] width 80 height 21
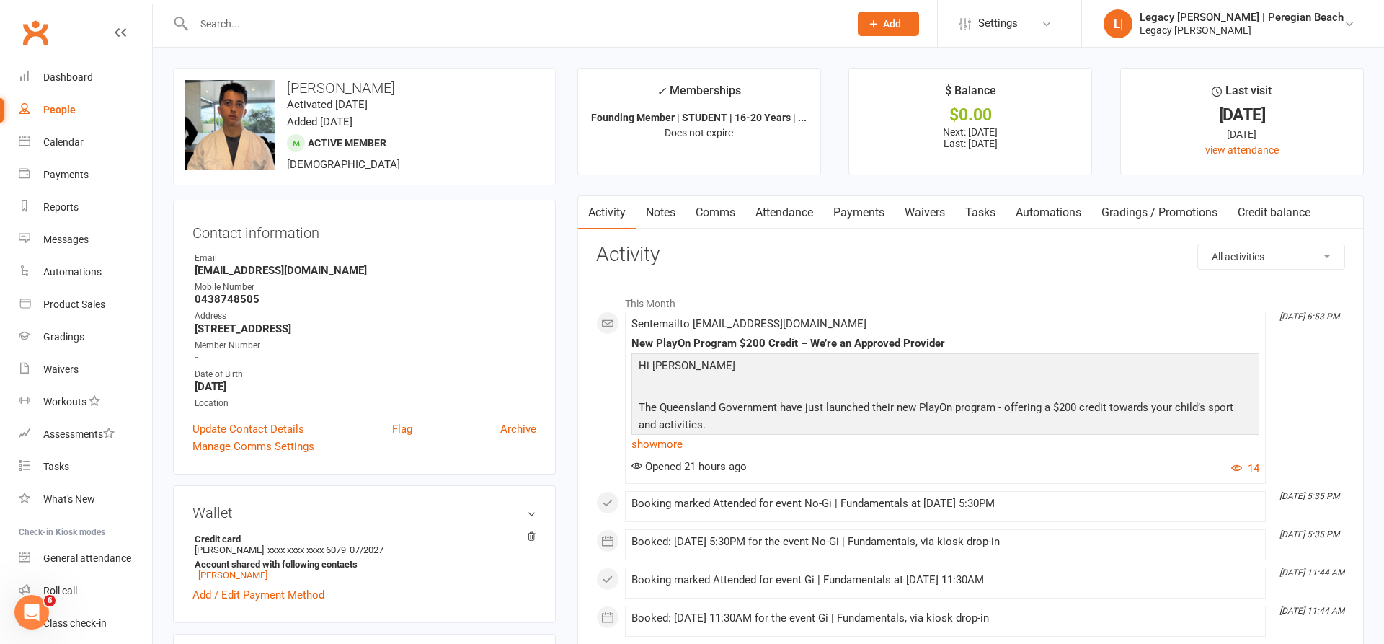
click at [1298, 207] on link "Credit balance" at bounding box center [1274, 212] width 93 height 33
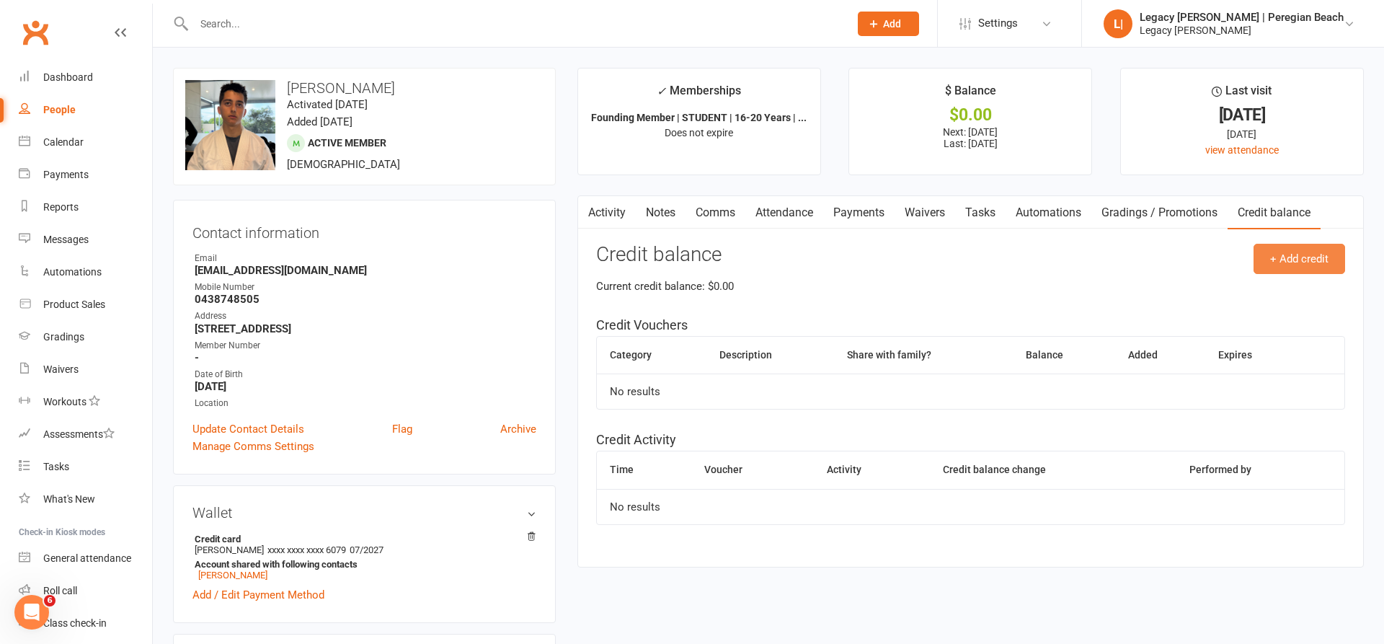
click at [1305, 257] on button "+ Add credit" at bounding box center [1300, 259] width 92 height 30
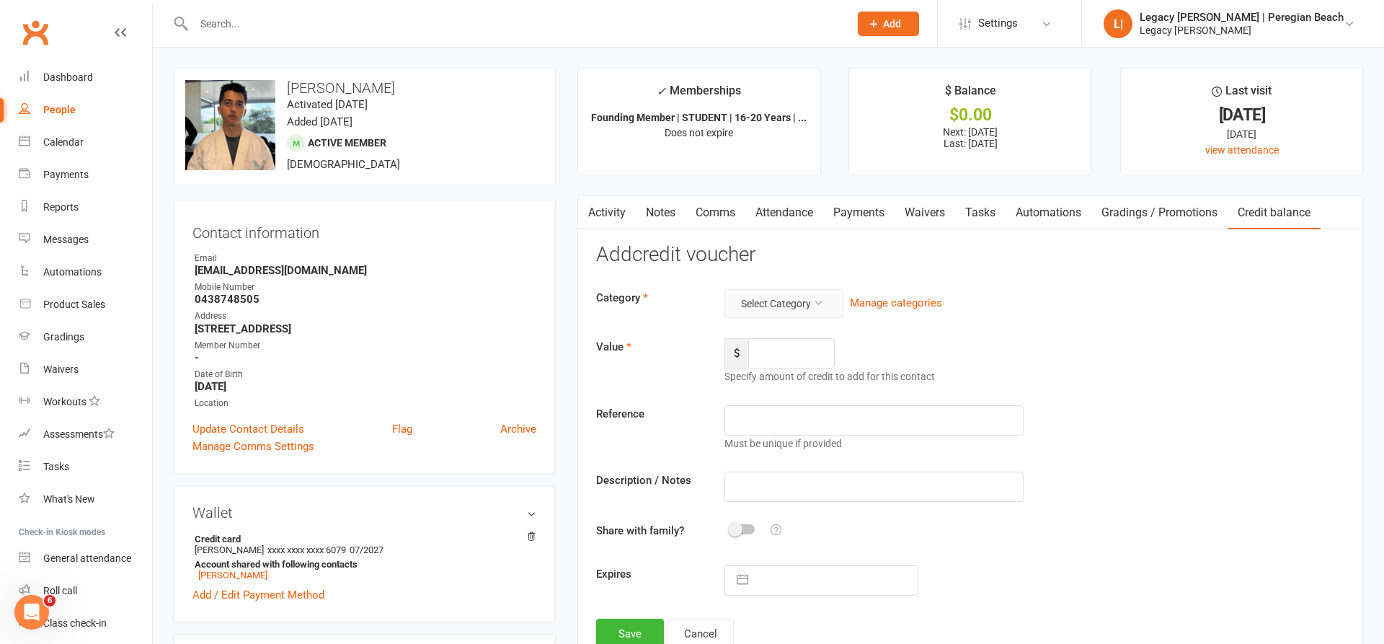
drag, startPoint x: 819, startPoint y: 293, endPoint x: 813, endPoint y: 299, distance: 7.7
click at [819, 293] on button "Select Category" at bounding box center [784, 303] width 119 height 29
click at [776, 391] on link "PlayOn/FairPlay Voucher" at bounding box center [772, 393] width 143 height 29
click at [800, 361] on input "number" at bounding box center [791, 353] width 87 height 30
type input "200"
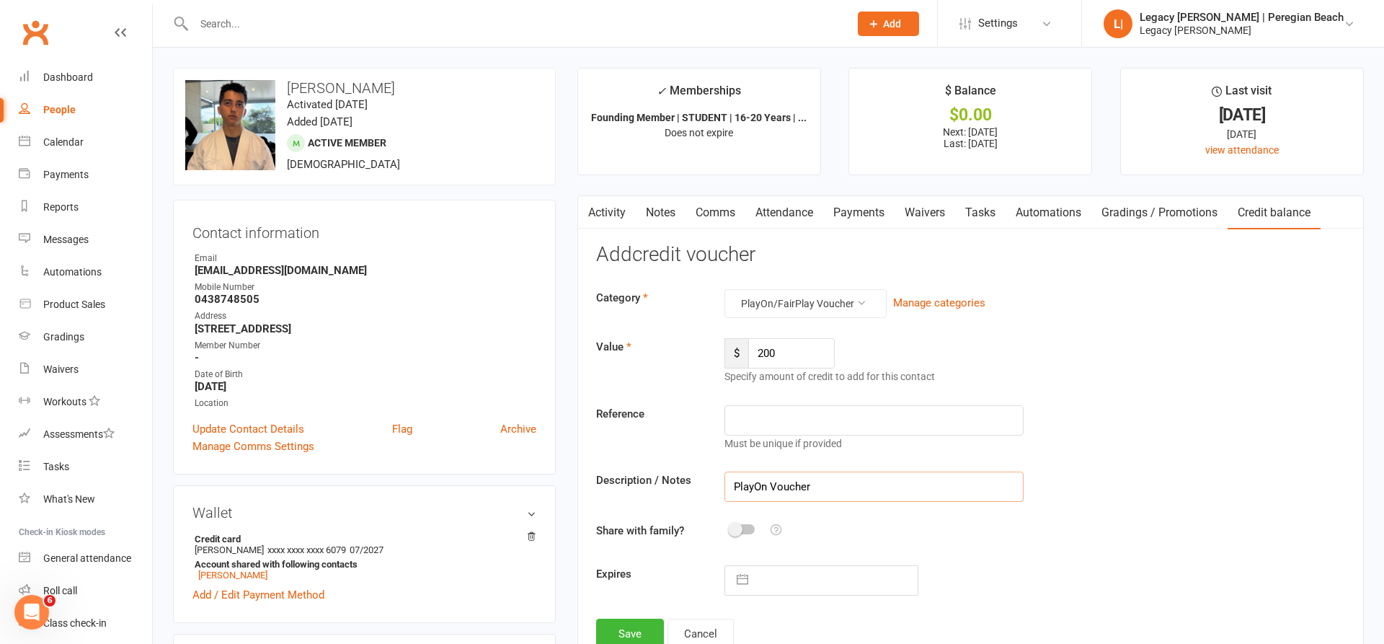
scroll to position [65, 0]
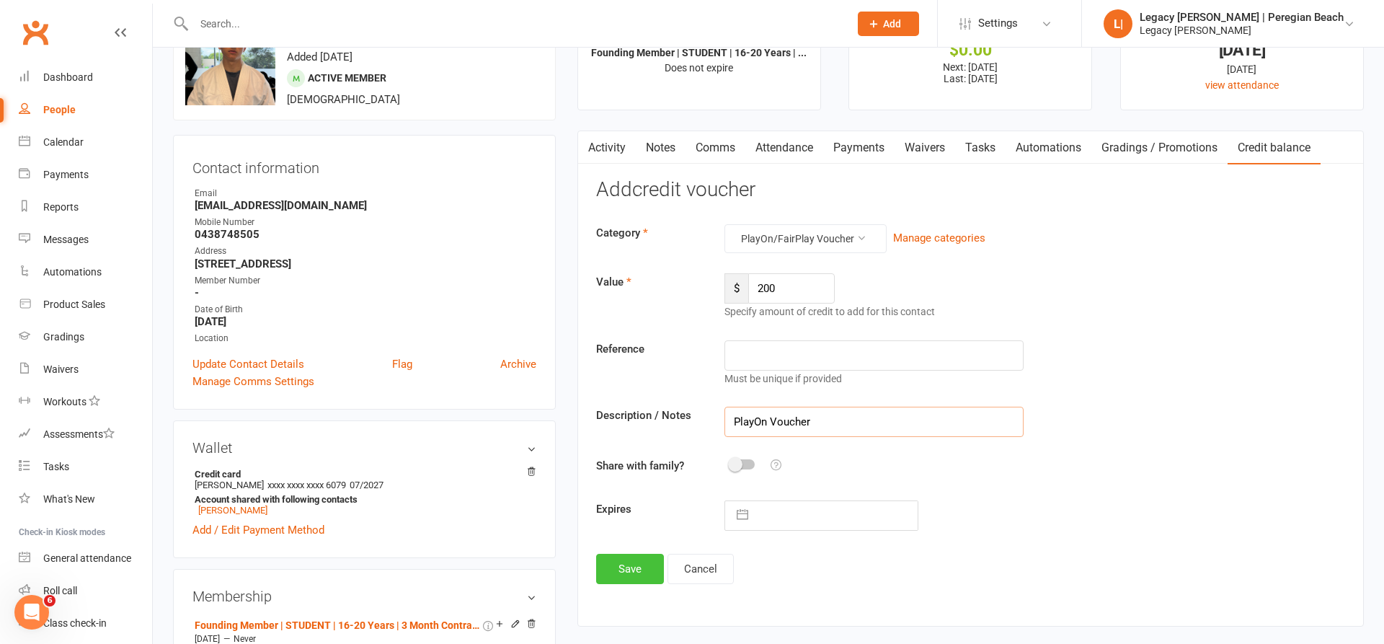
type input "PlayOn Voucher"
click at [616, 561] on button "Save" at bounding box center [630, 569] width 68 height 30
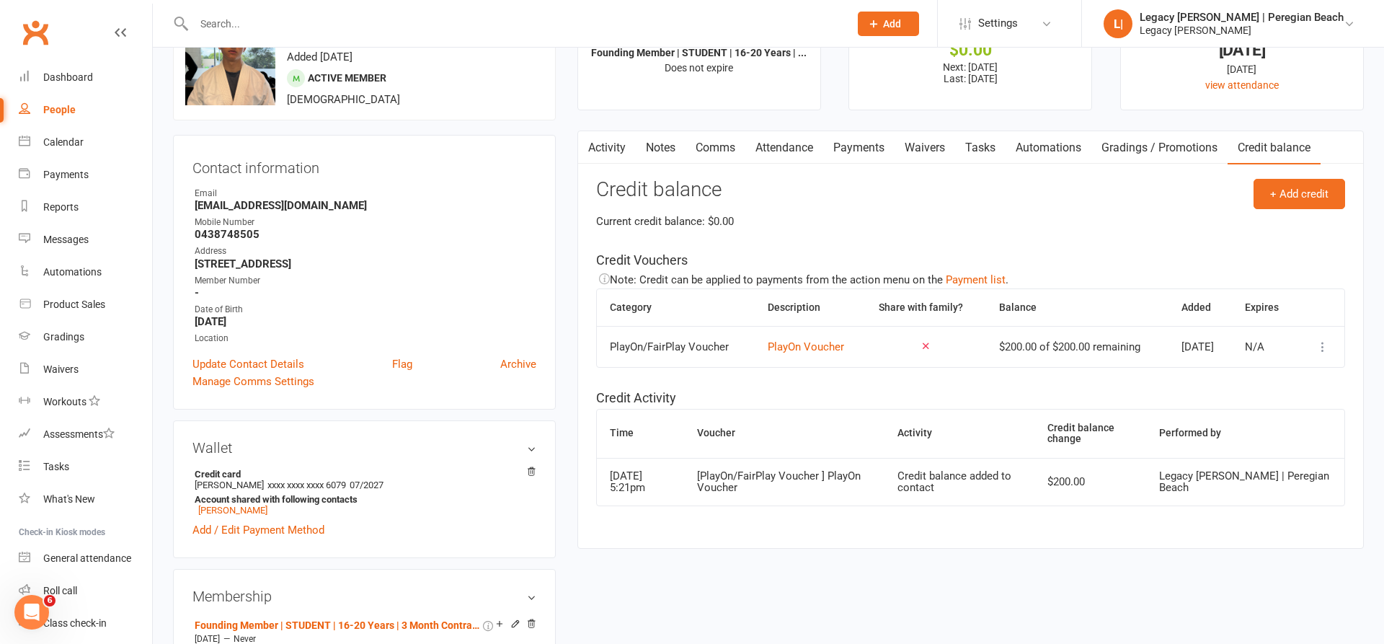
click at [851, 149] on link "Payments" at bounding box center [858, 147] width 71 height 33
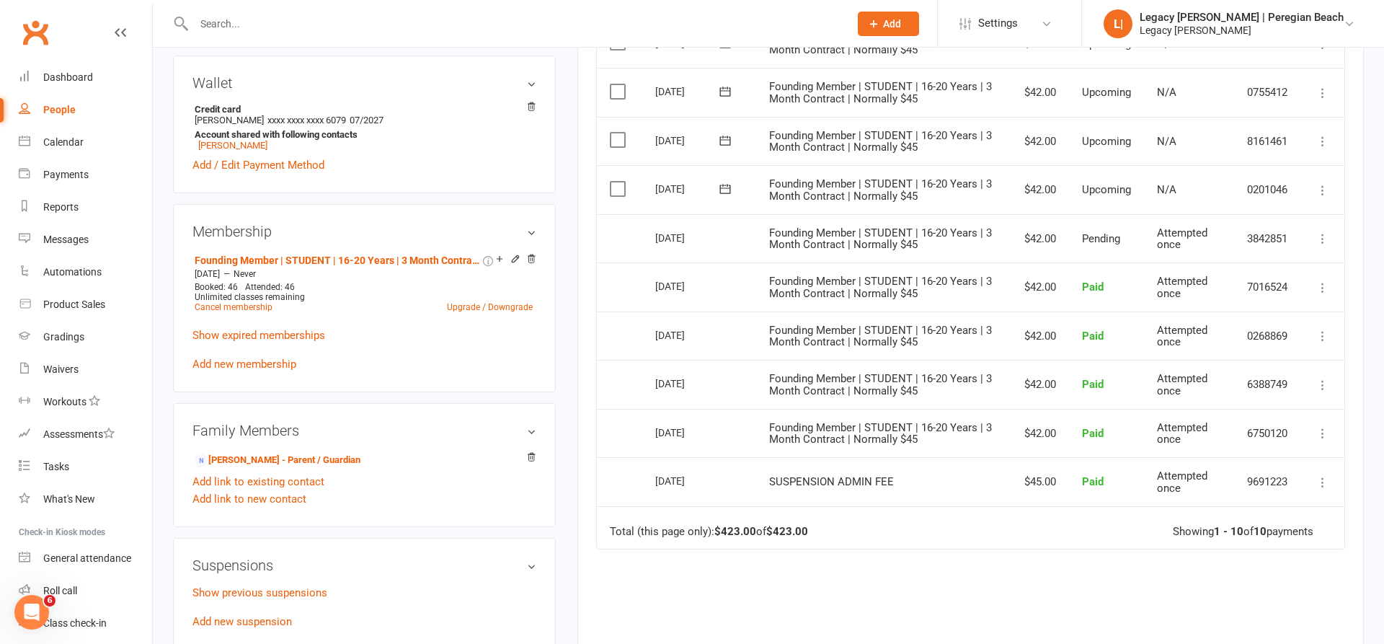
scroll to position [456, 0]
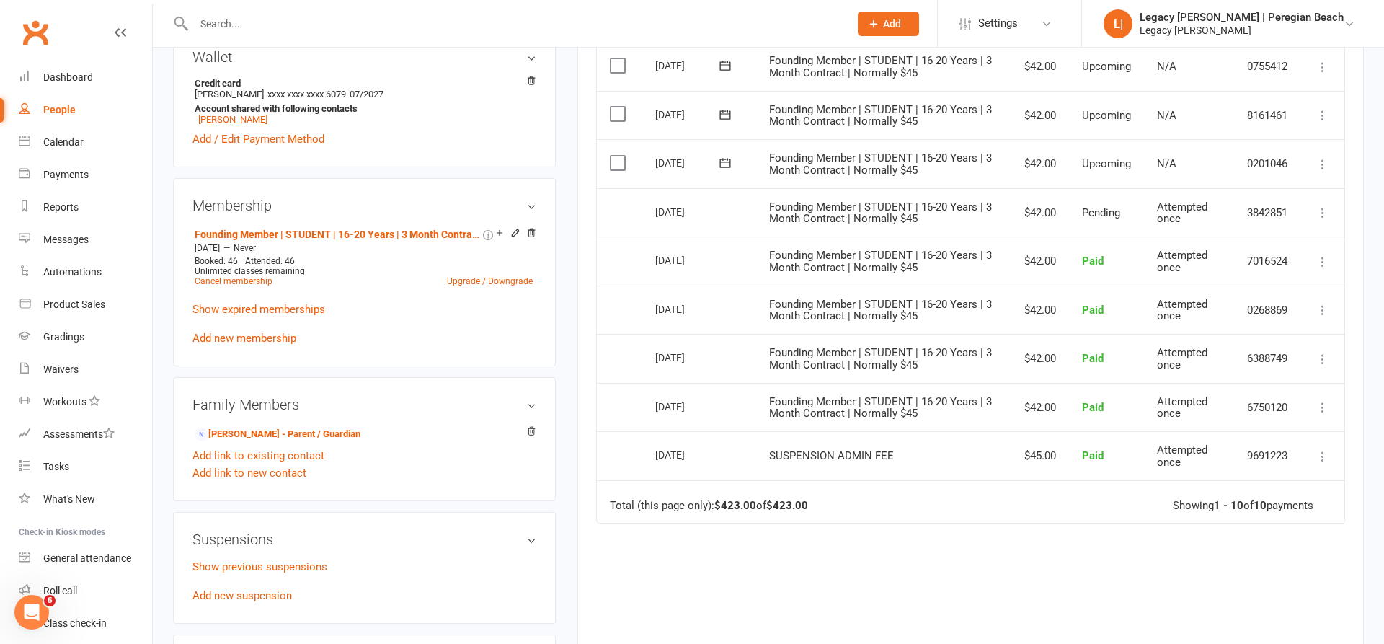
click at [1320, 157] on icon at bounding box center [1323, 164] width 14 height 14
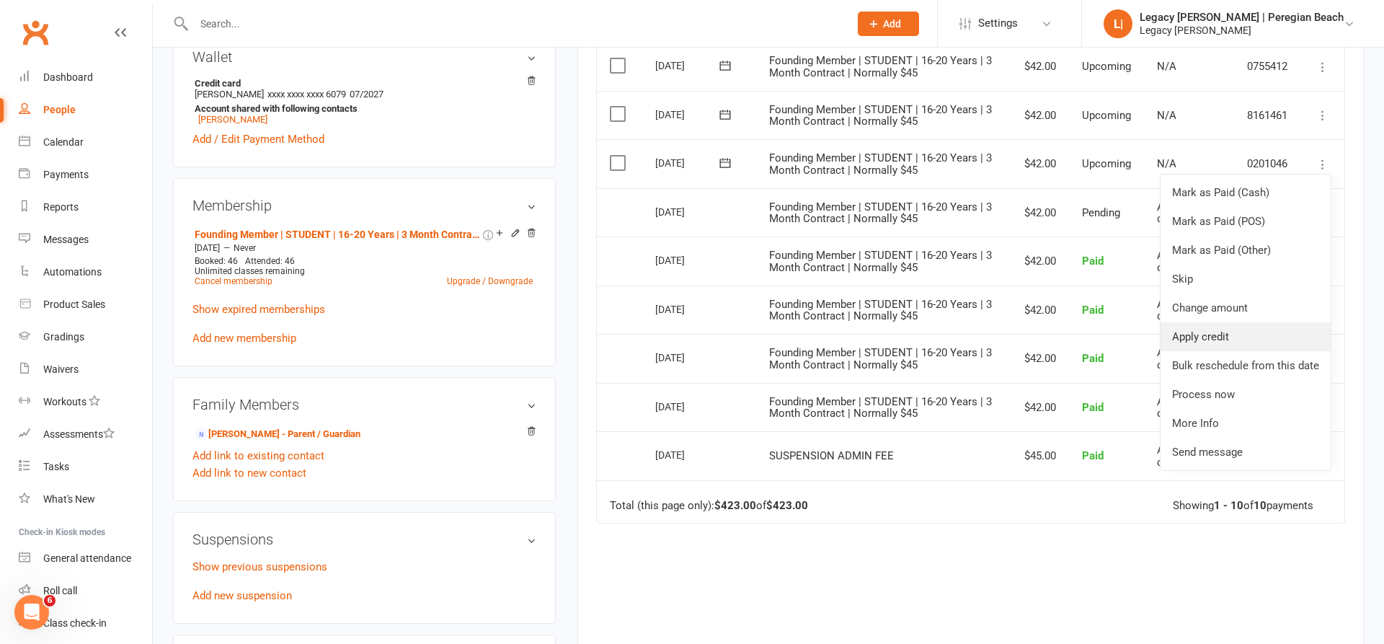
click at [1220, 330] on link "Apply credit" at bounding box center [1246, 336] width 170 height 29
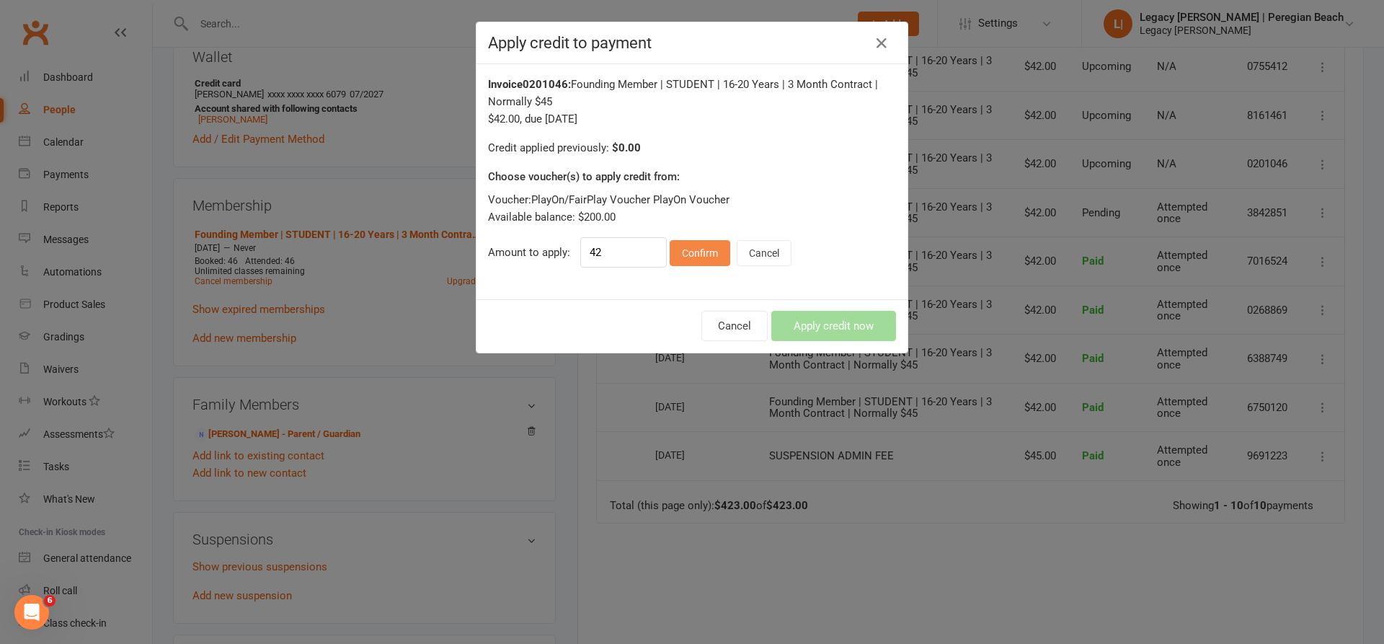
click at [712, 241] on button "Confirm" at bounding box center [700, 253] width 61 height 26
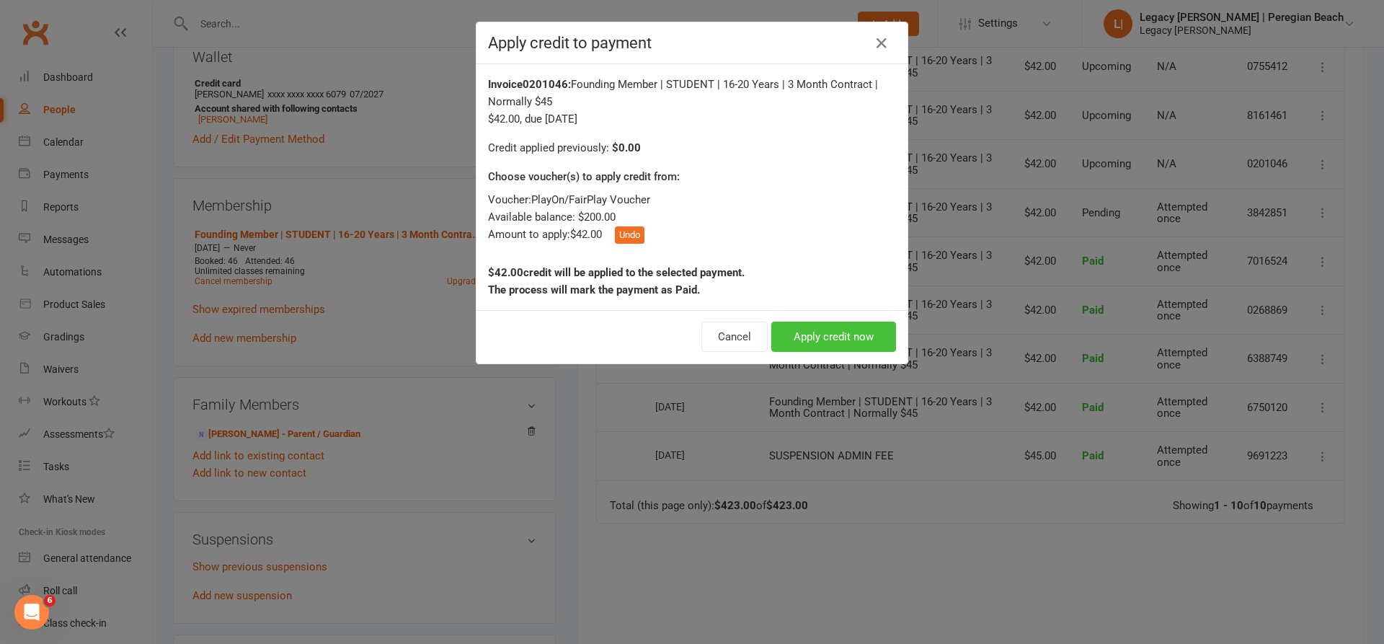
click at [842, 331] on button "Apply credit now" at bounding box center [834, 337] width 125 height 30
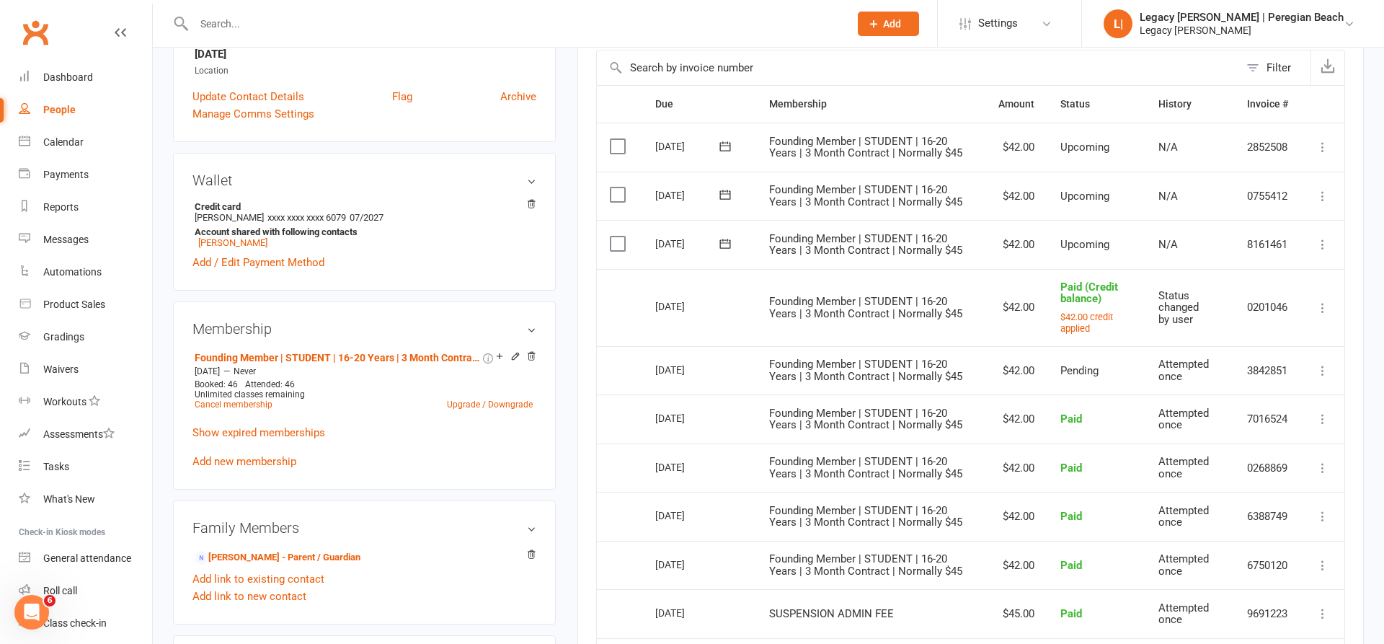
scroll to position [329, 0]
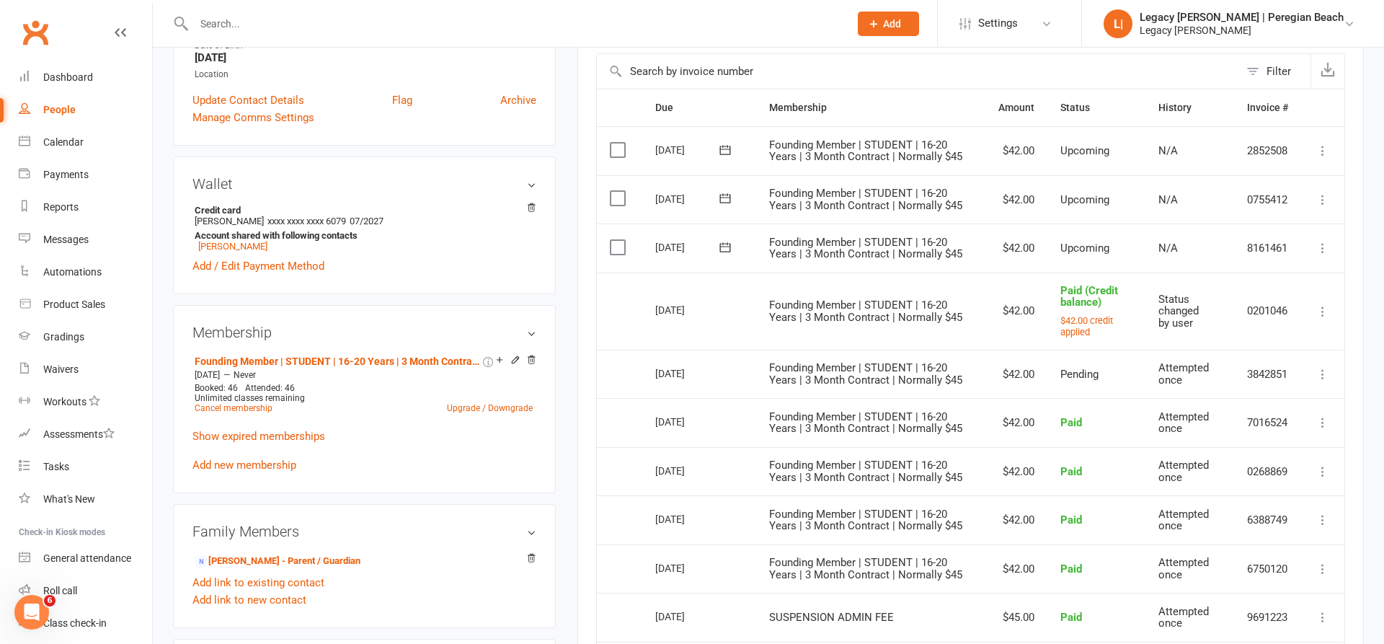
click at [1327, 241] on icon at bounding box center [1323, 248] width 14 height 14
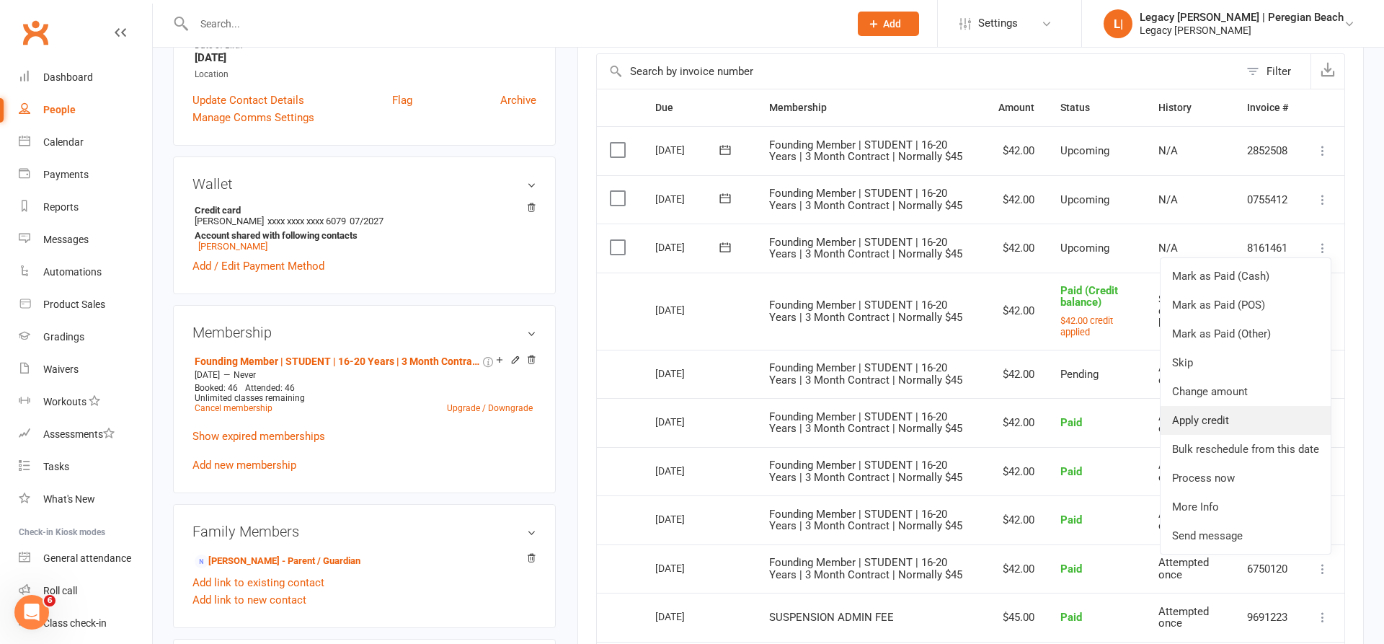
click at [1216, 422] on link "Apply credit" at bounding box center [1246, 420] width 170 height 29
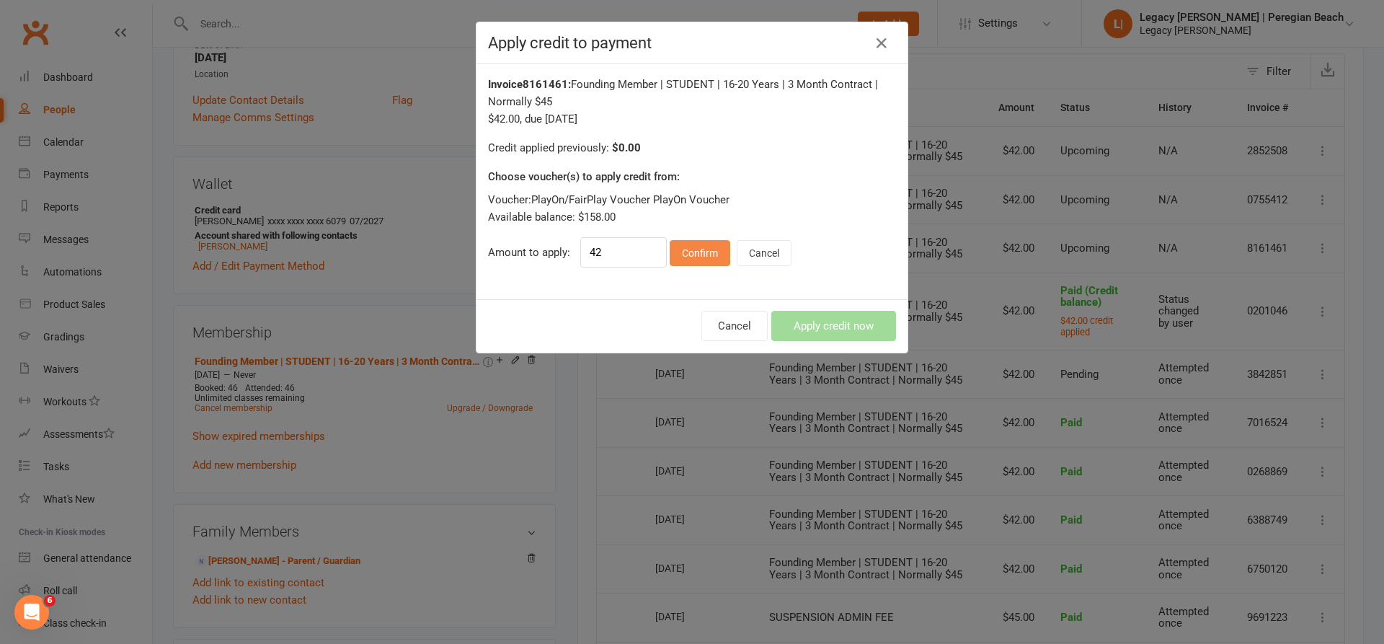
drag, startPoint x: 689, startPoint y: 256, endPoint x: 844, endPoint y: 312, distance: 164.7
click at [689, 256] on button "Confirm" at bounding box center [700, 253] width 61 height 26
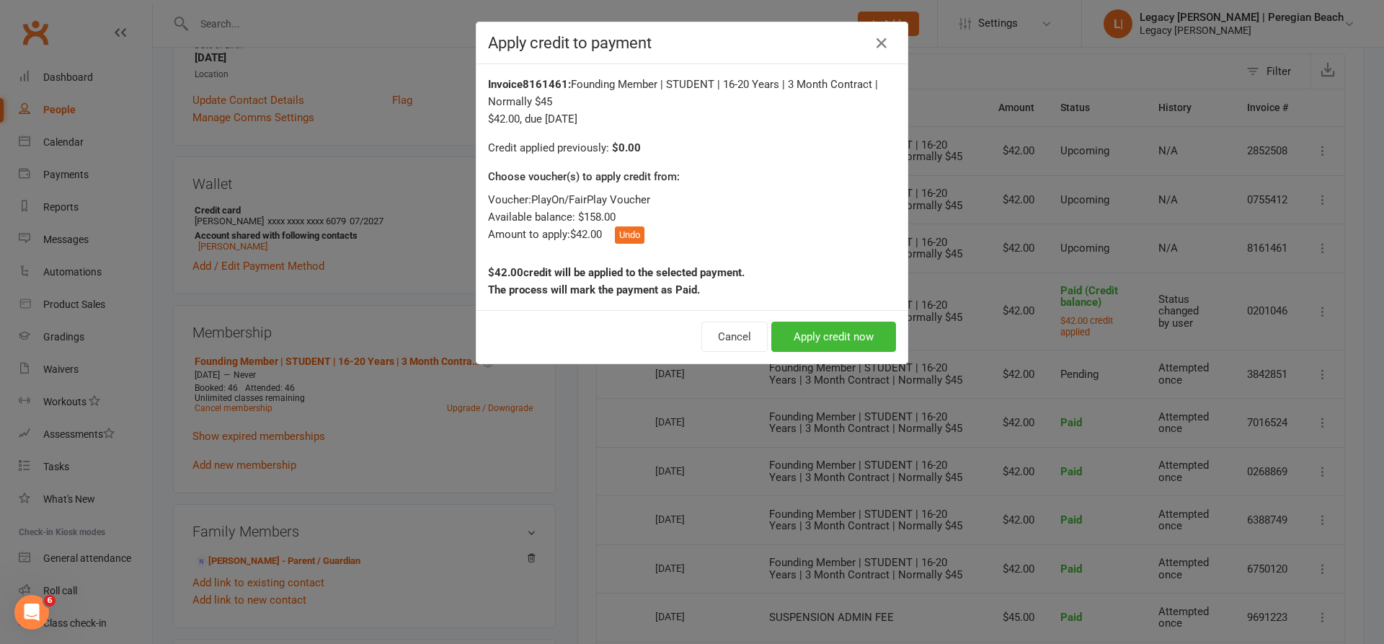
drag, startPoint x: 870, startPoint y: 343, endPoint x: 908, endPoint y: 335, distance: 39.2
click at [870, 343] on button "Apply credit now" at bounding box center [834, 337] width 125 height 30
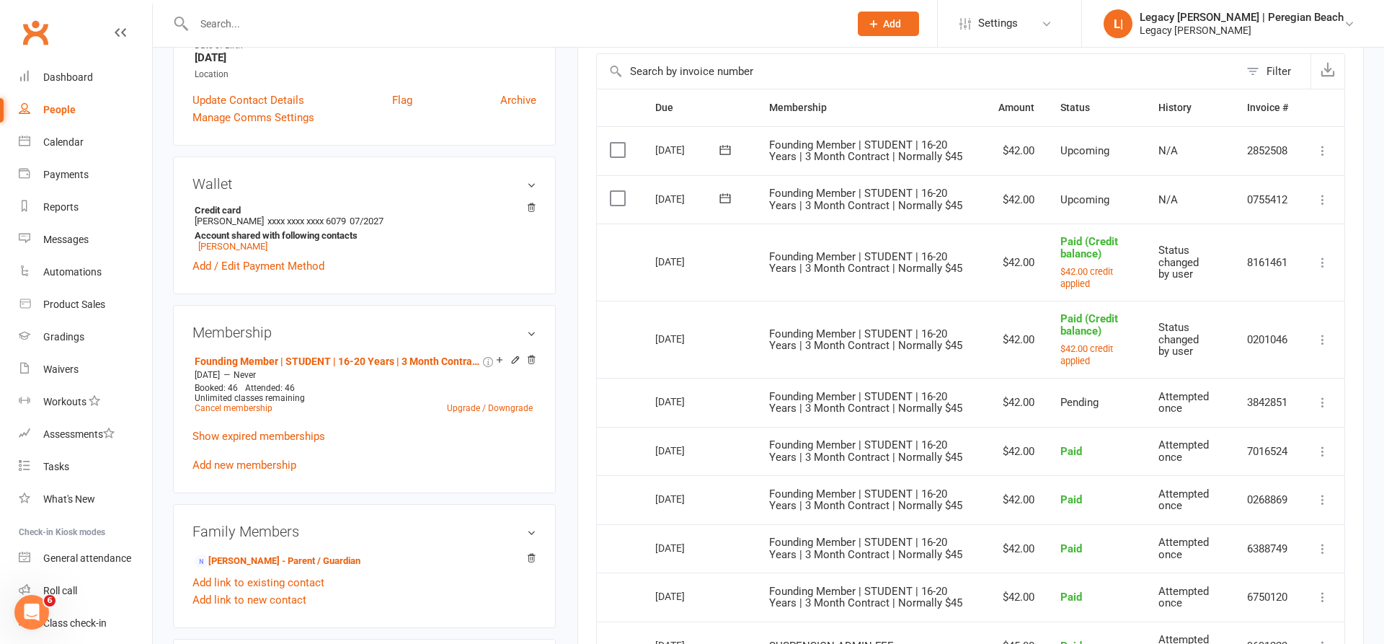
click at [1325, 194] on icon at bounding box center [1323, 200] width 14 height 14
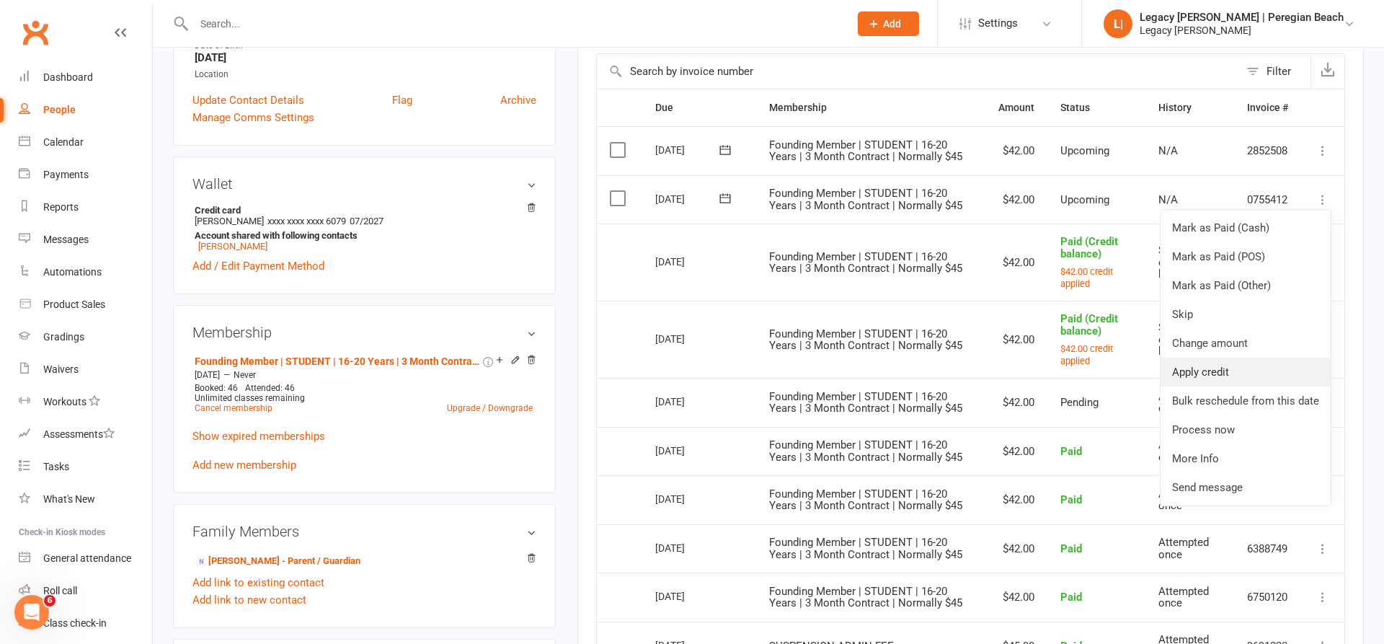
click at [1185, 369] on link "Apply credit" at bounding box center [1246, 372] width 170 height 29
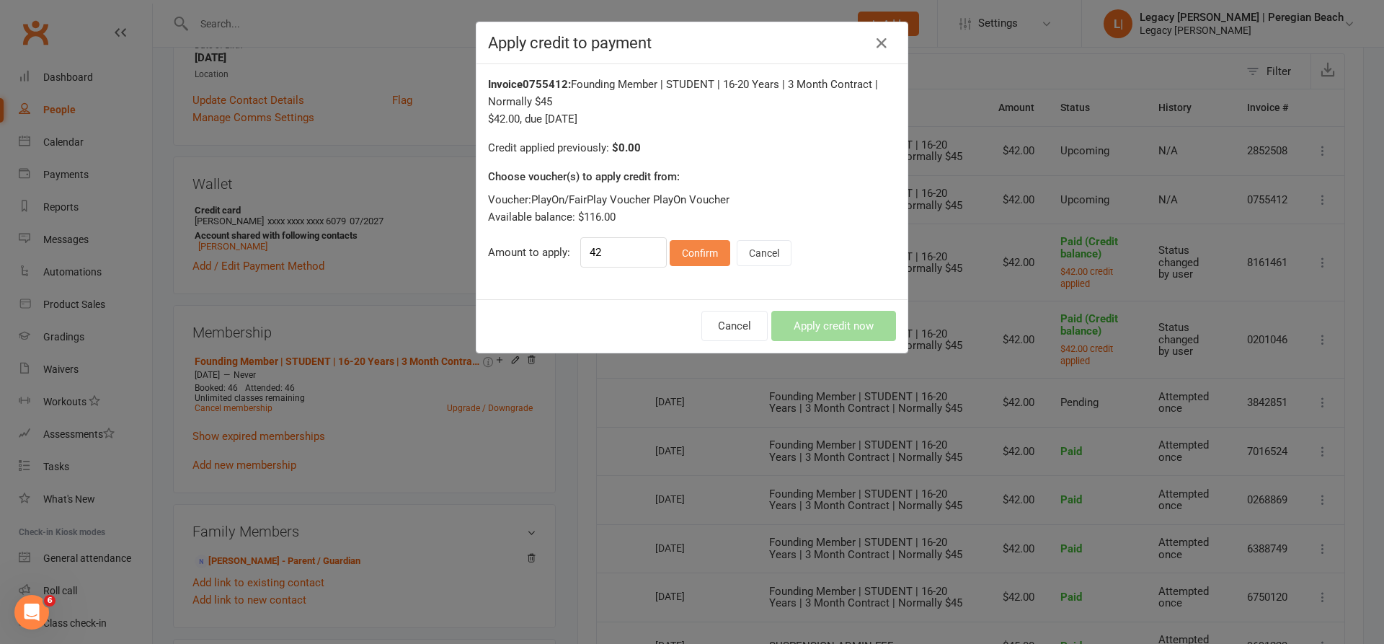
click at [681, 248] on button "Confirm" at bounding box center [700, 253] width 61 height 26
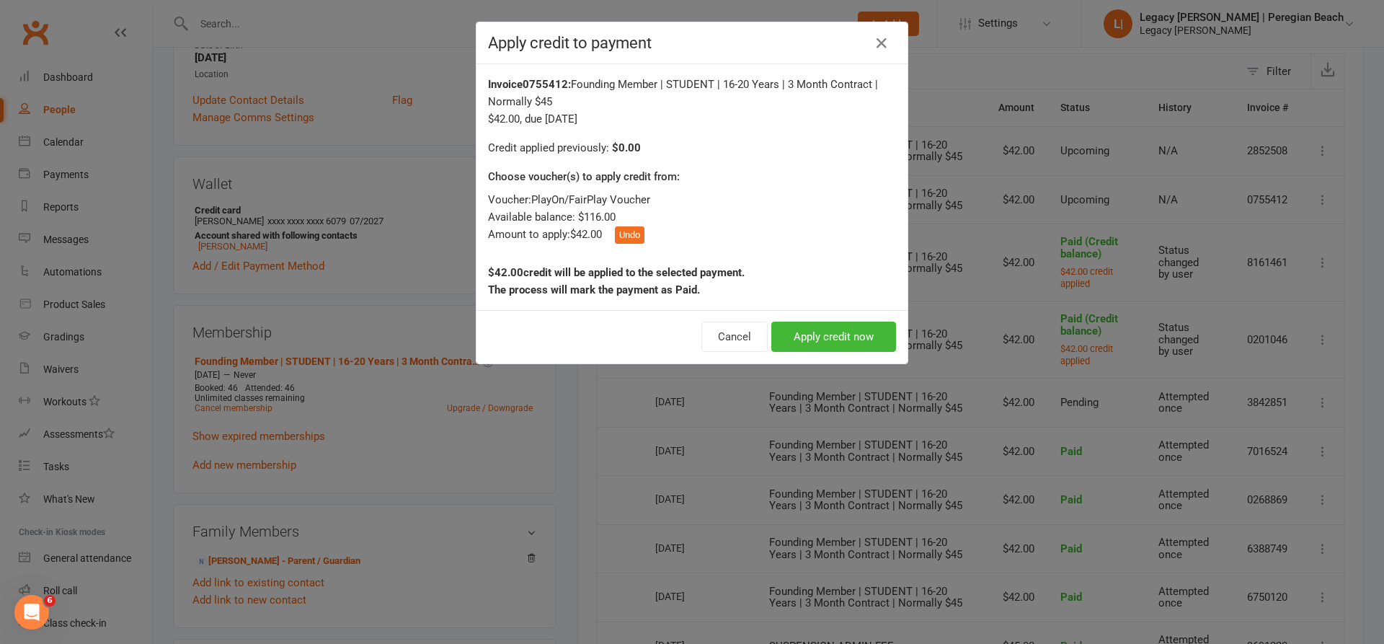
click at [825, 329] on button "Apply credit now" at bounding box center [834, 337] width 125 height 30
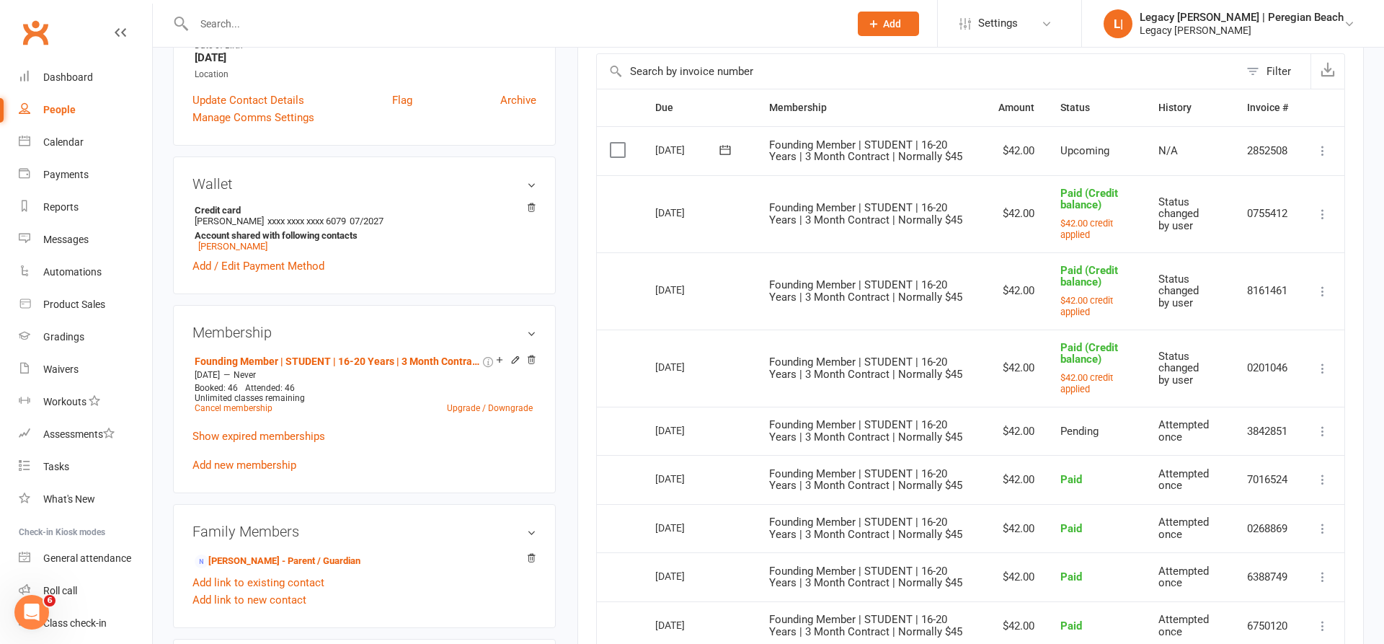
click at [1323, 144] on icon at bounding box center [1323, 150] width 14 height 14
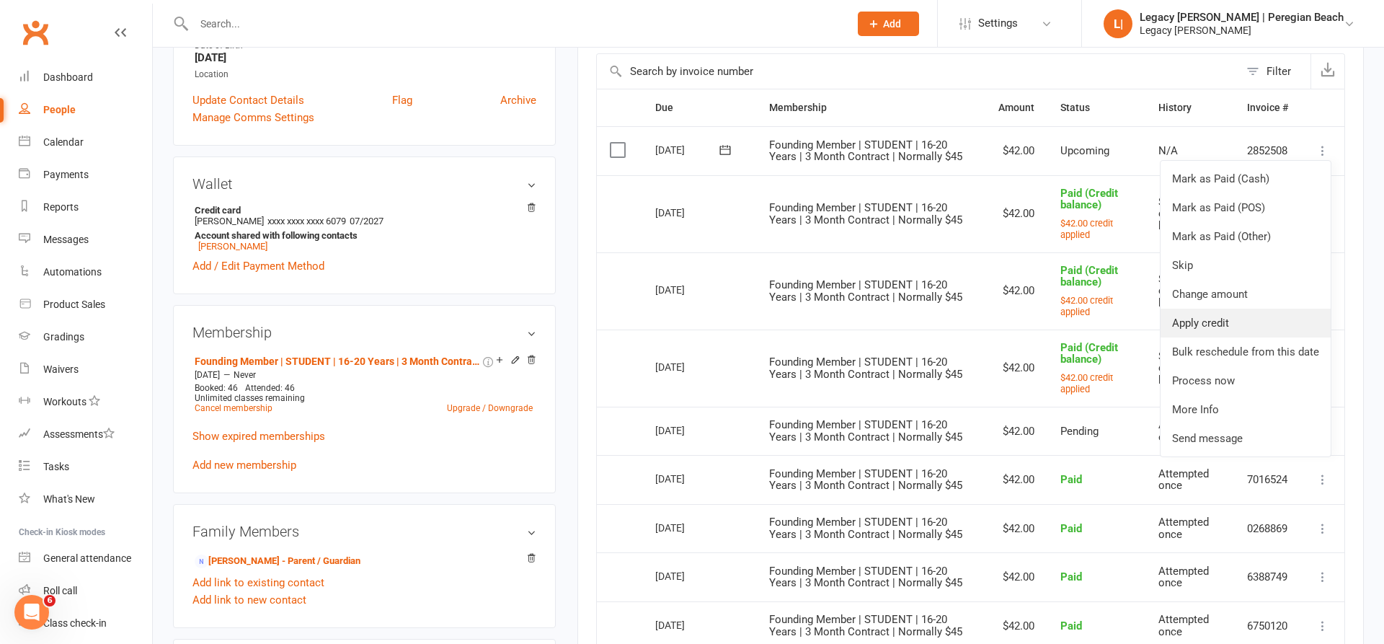
click at [1219, 319] on link "Apply credit" at bounding box center [1246, 323] width 170 height 29
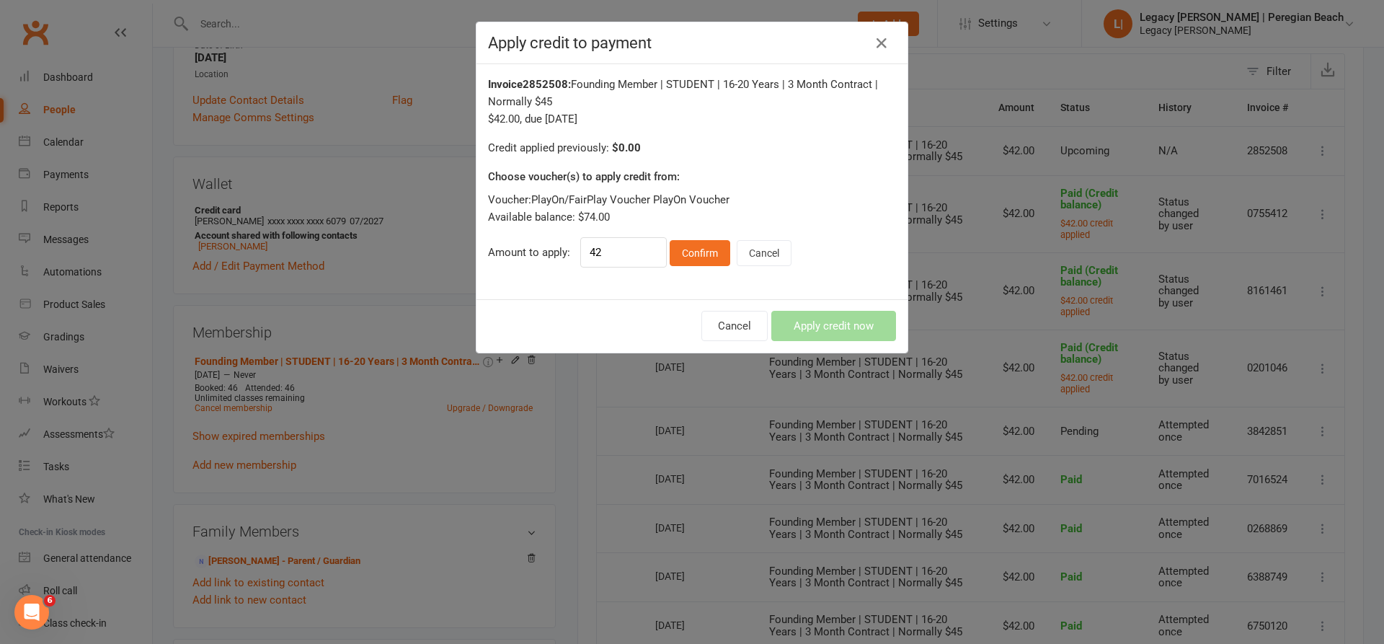
drag, startPoint x: 701, startPoint y: 252, endPoint x: 715, endPoint y: 257, distance: 14.6
click at [701, 252] on button "Confirm" at bounding box center [700, 253] width 61 height 26
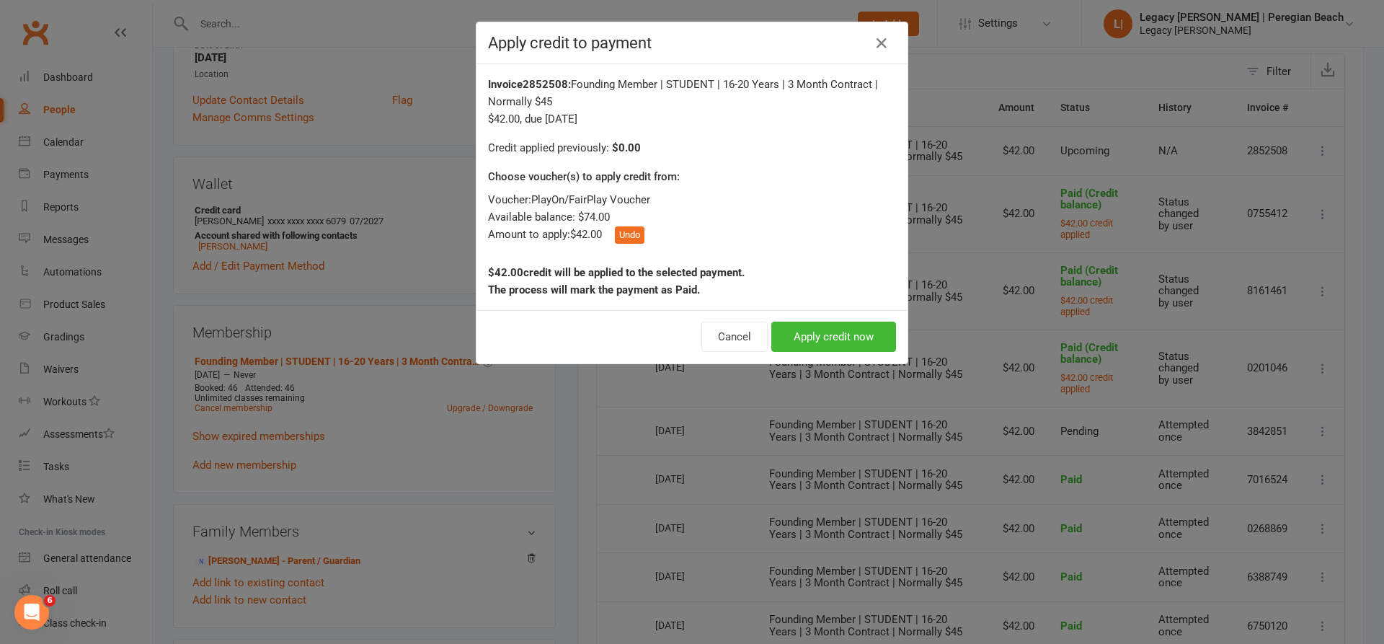
click at [833, 327] on button "Apply credit now" at bounding box center [834, 337] width 125 height 30
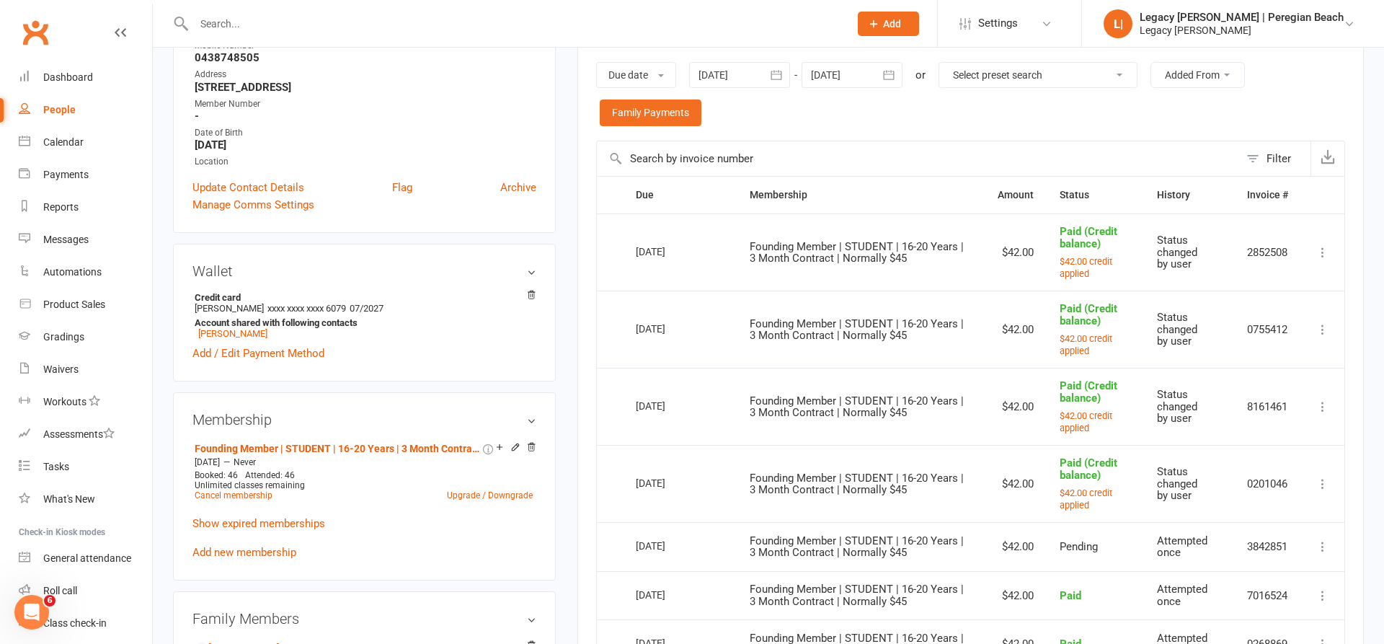
scroll to position [239, 0]
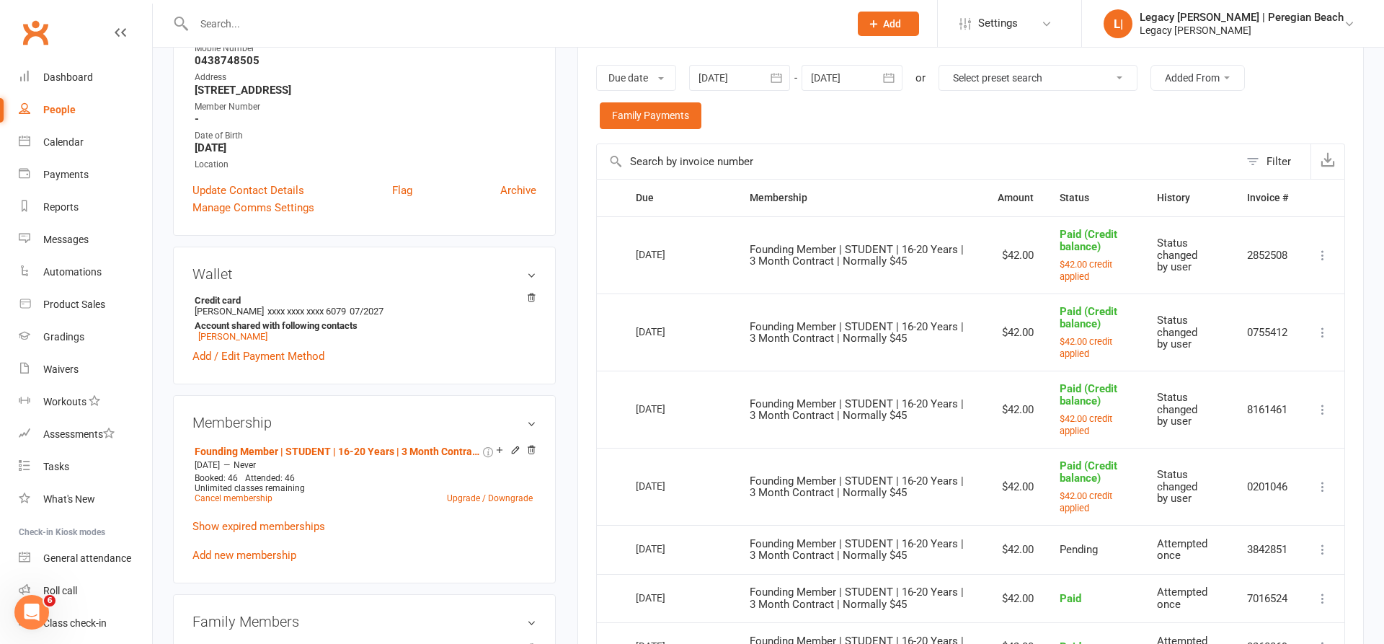
click at [893, 77] on icon "button" at bounding box center [889, 78] width 14 height 14
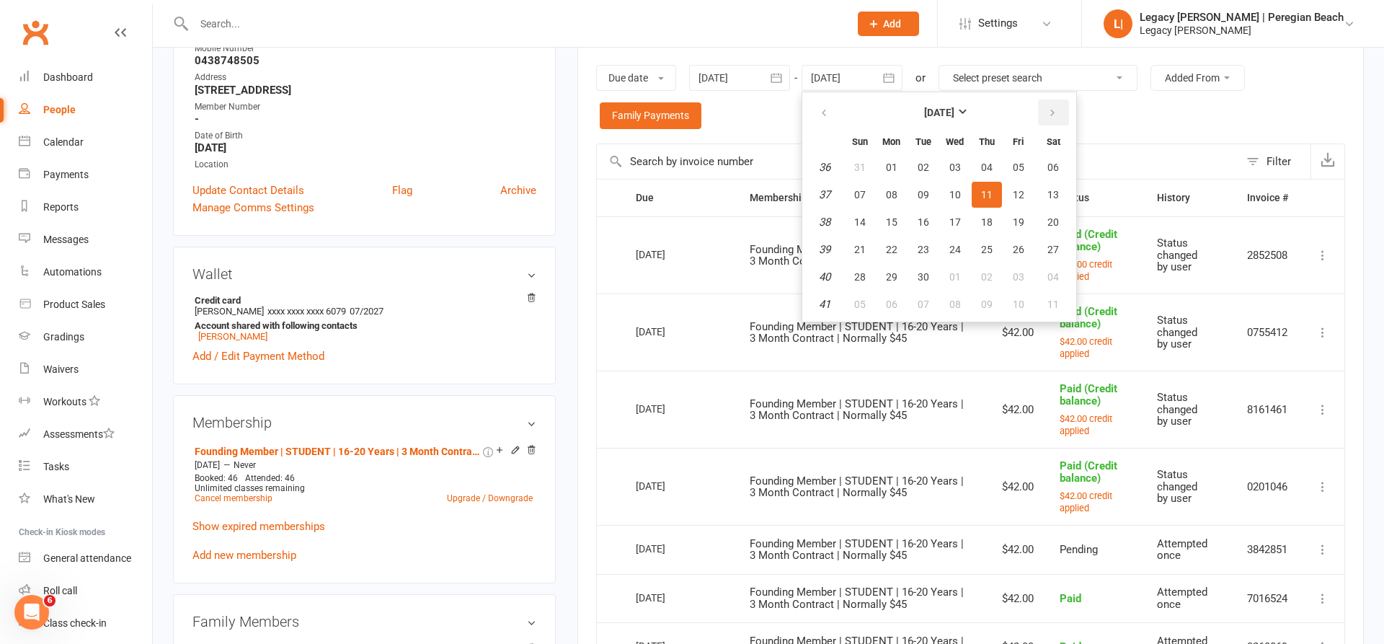
click at [1061, 111] on button "button" at bounding box center [1053, 113] width 31 height 26
click at [904, 277] on button "27" at bounding box center [892, 277] width 30 height 26
type input "27 Oct 2025"
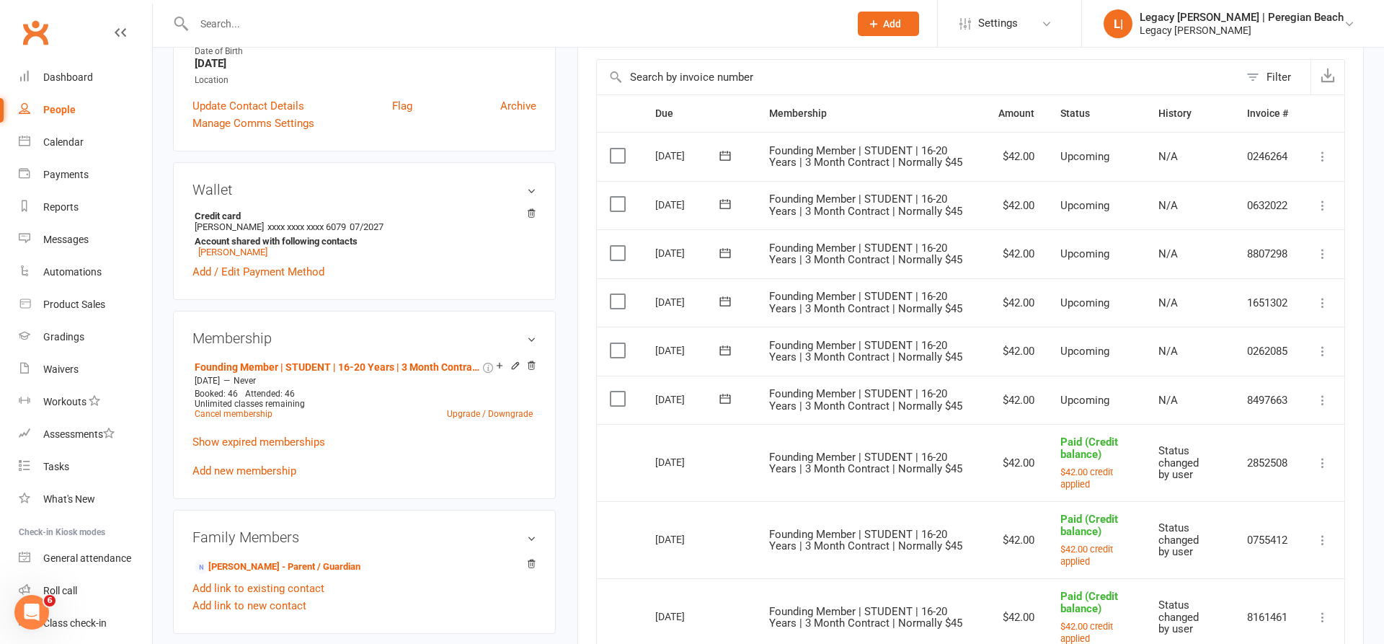
scroll to position [425, 0]
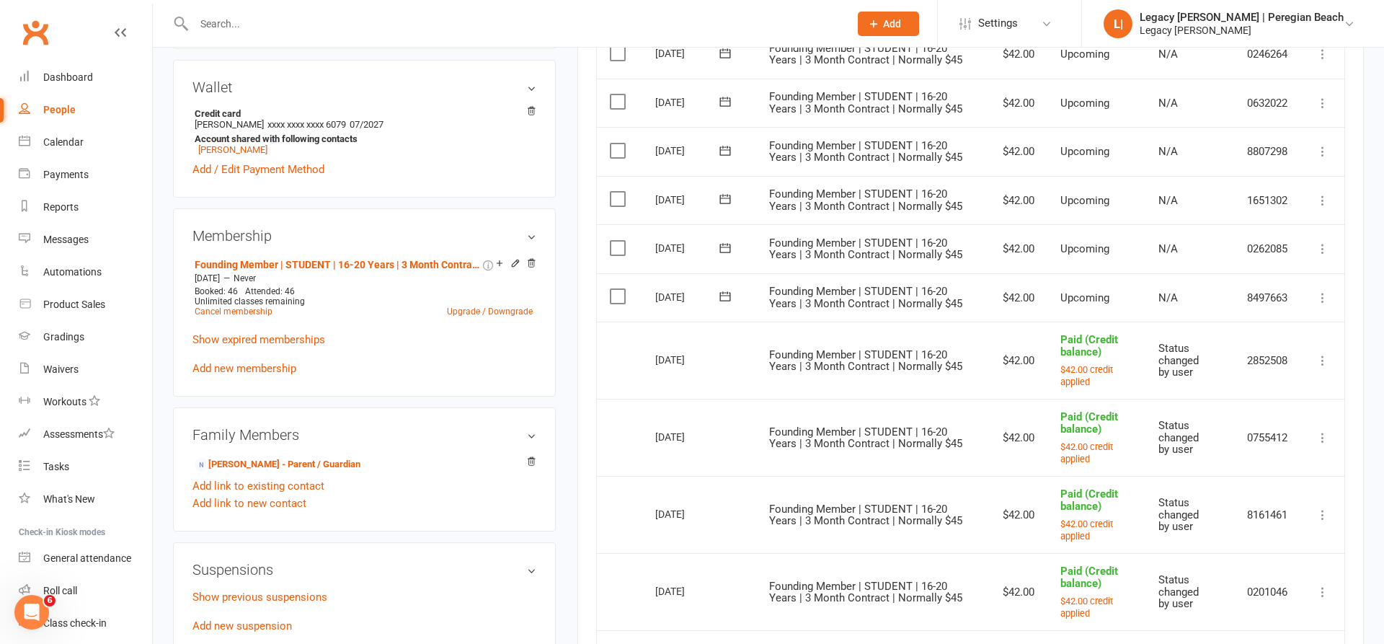
click at [1328, 291] on icon at bounding box center [1323, 298] width 14 height 14
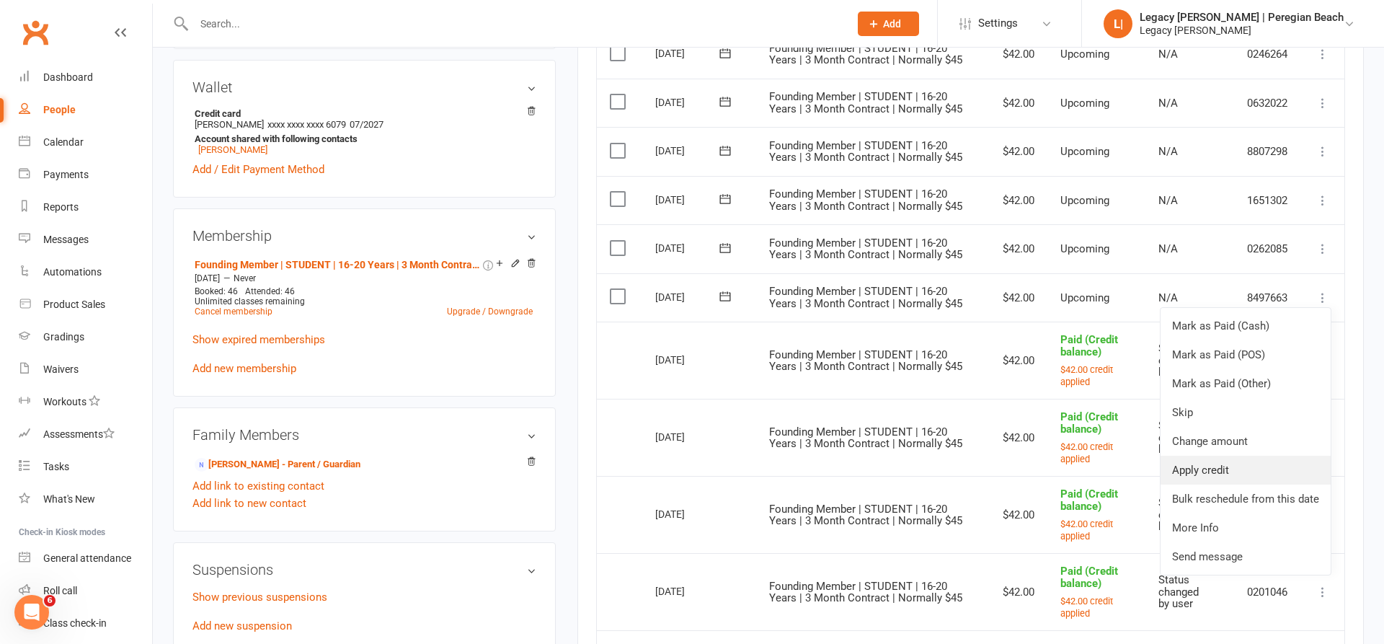
click at [1214, 456] on link "Apply credit" at bounding box center [1246, 470] width 170 height 29
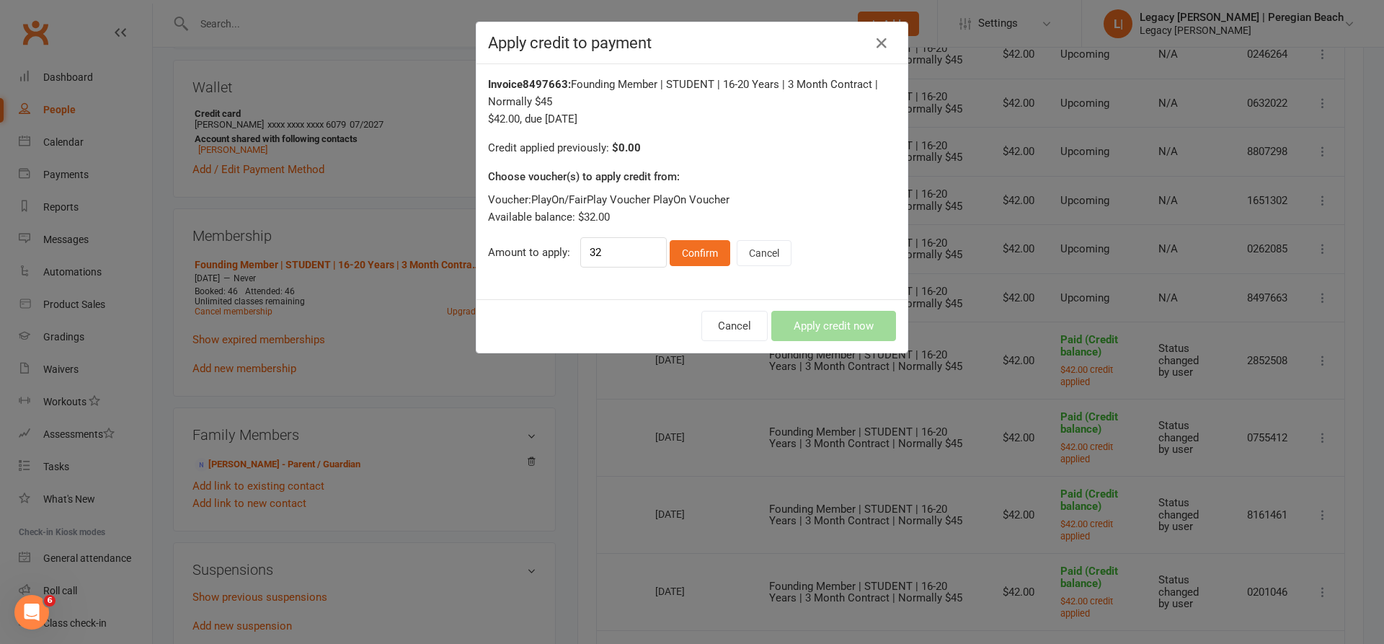
drag, startPoint x: 700, startPoint y: 250, endPoint x: 843, endPoint y: 319, distance: 158.4
click at [701, 250] on button "Confirm" at bounding box center [700, 253] width 61 height 26
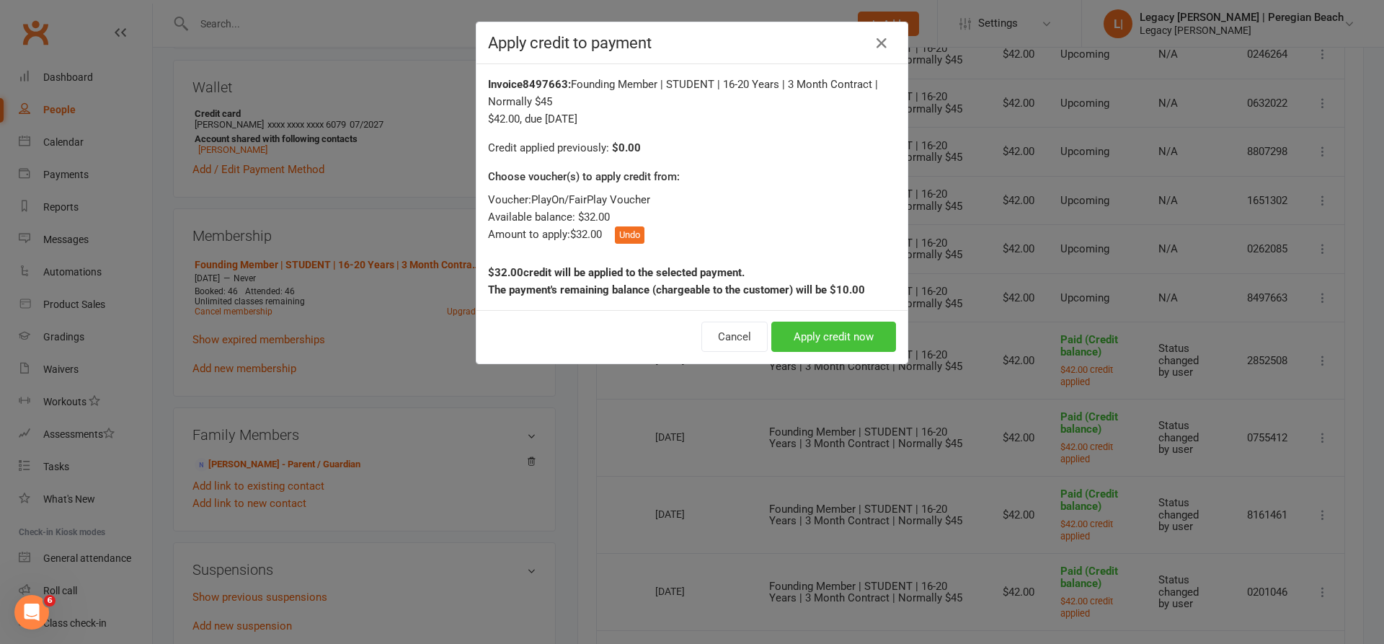
click at [859, 331] on button "Apply credit now" at bounding box center [834, 337] width 125 height 30
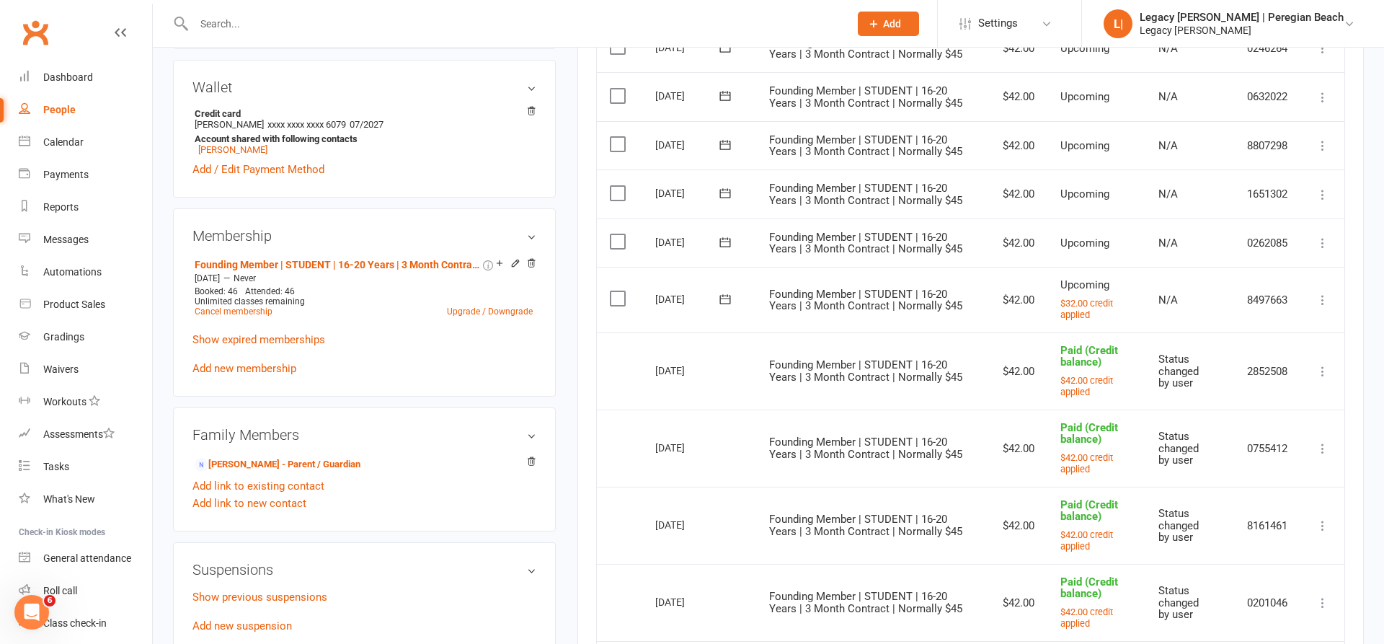
click at [313, 32] on input "text" at bounding box center [515, 24] width 650 height 20
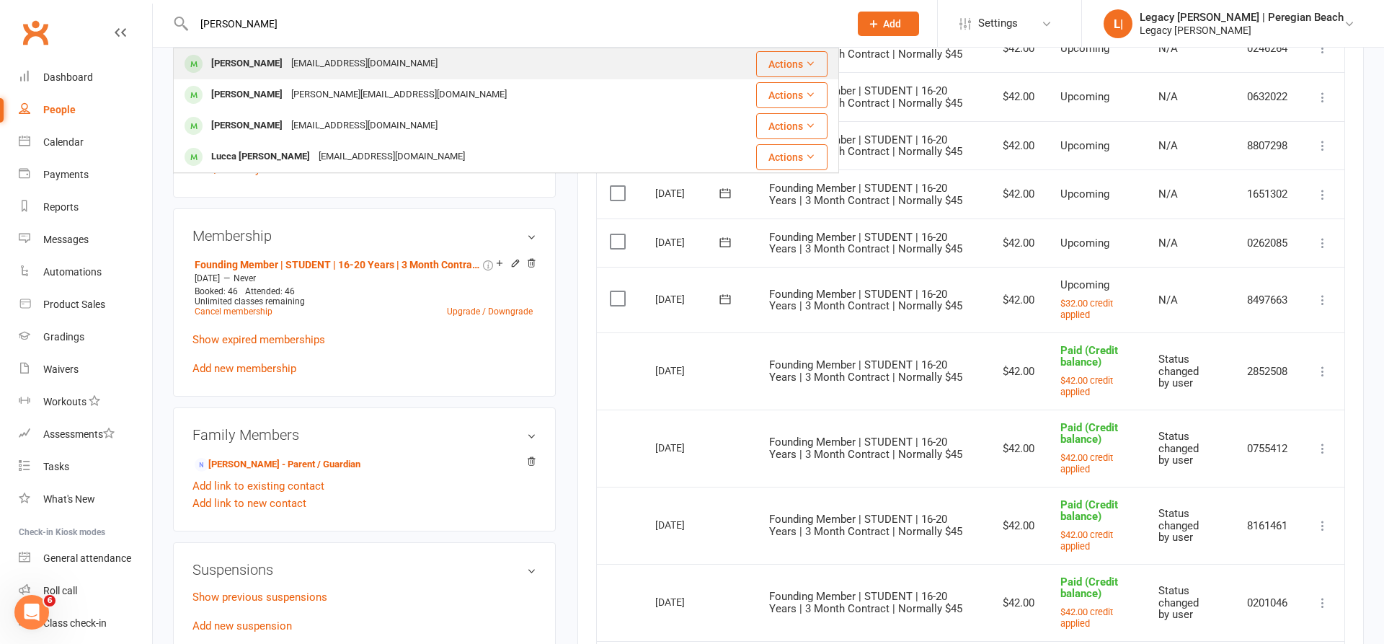
type input "Luca vel"
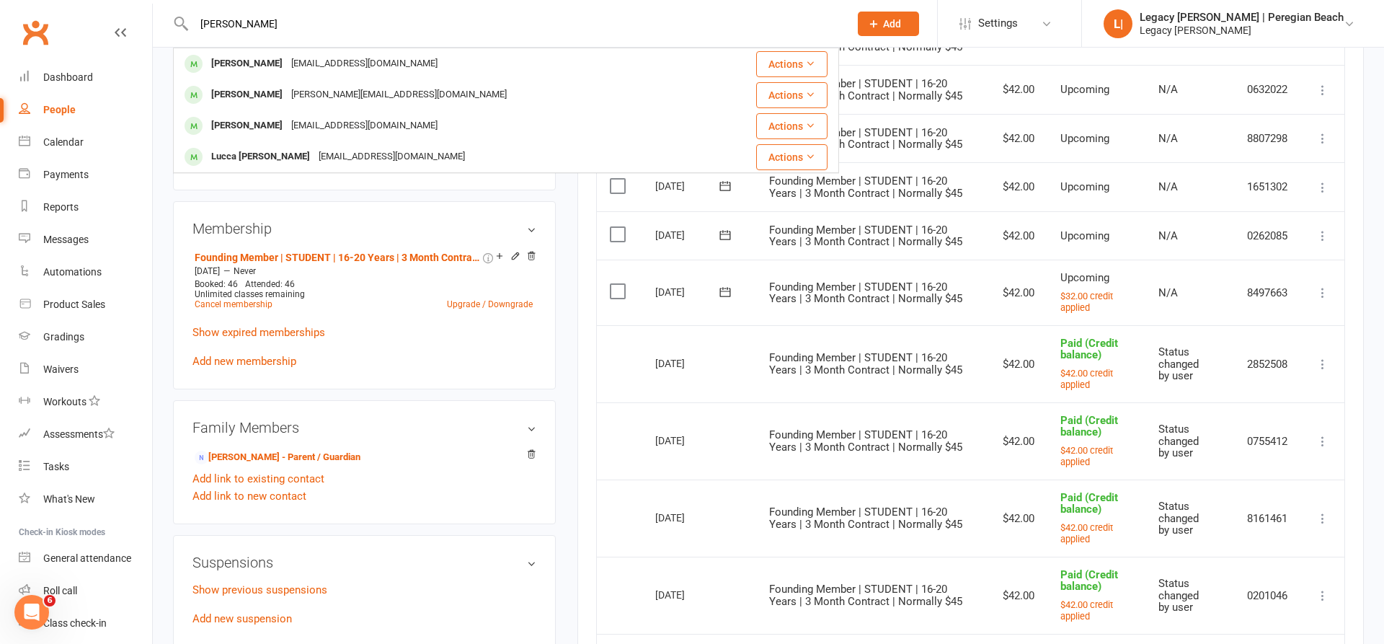
click at [287, 56] on div "elizsalisbury@gmail.com" at bounding box center [364, 63] width 155 height 21
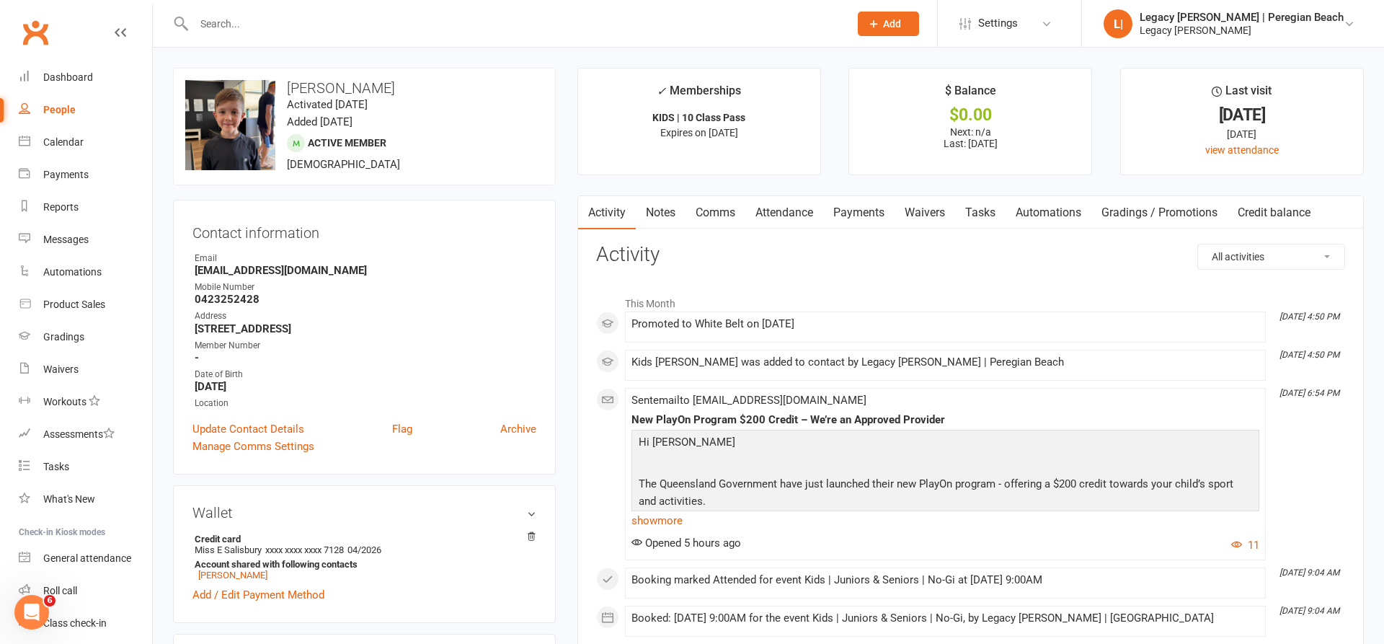
click at [1301, 209] on link "Credit balance" at bounding box center [1274, 212] width 93 height 33
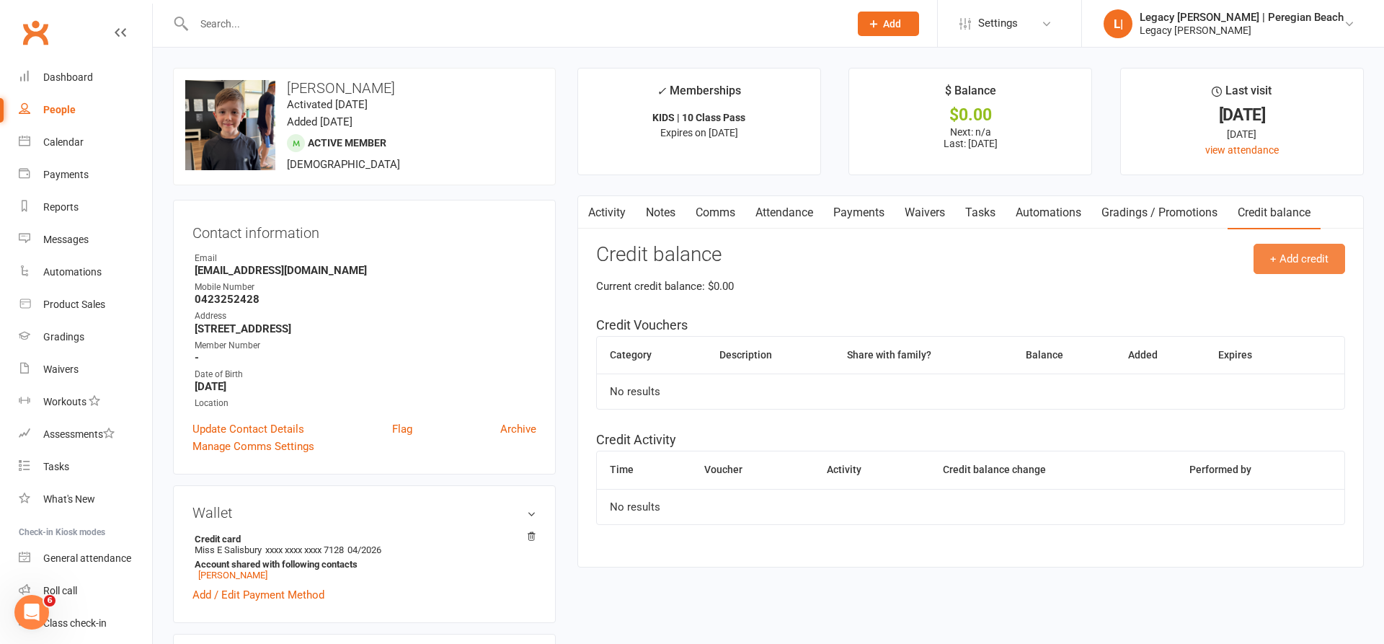
drag, startPoint x: 1297, startPoint y: 241, endPoint x: 1296, endPoint y: 249, distance: 8.0
click at [1297, 241] on div "Activity Notes Comms Attendance Payments Waivers Tasks Automations Gradings / P…" at bounding box center [971, 381] width 787 height 372
click at [1297, 252] on button "+ Add credit" at bounding box center [1300, 259] width 92 height 30
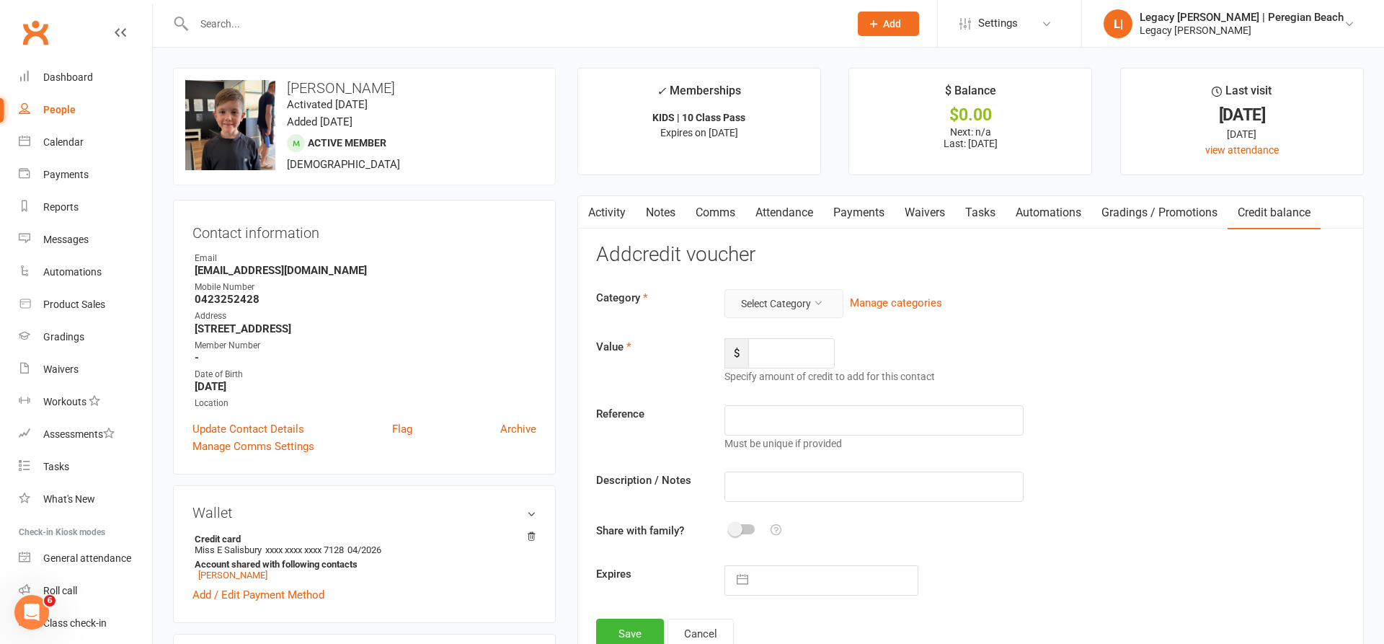
click at [760, 297] on button "Select Category" at bounding box center [784, 303] width 119 height 29
click at [766, 343] on link "General" at bounding box center [772, 335] width 143 height 29
click at [772, 281] on div "Add credit voucher Category General Manage categories Value $ Specify amount of…" at bounding box center [970, 446] width 749 height 405
click at [779, 300] on button "General" at bounding box center [767, 303] width 84 height 29
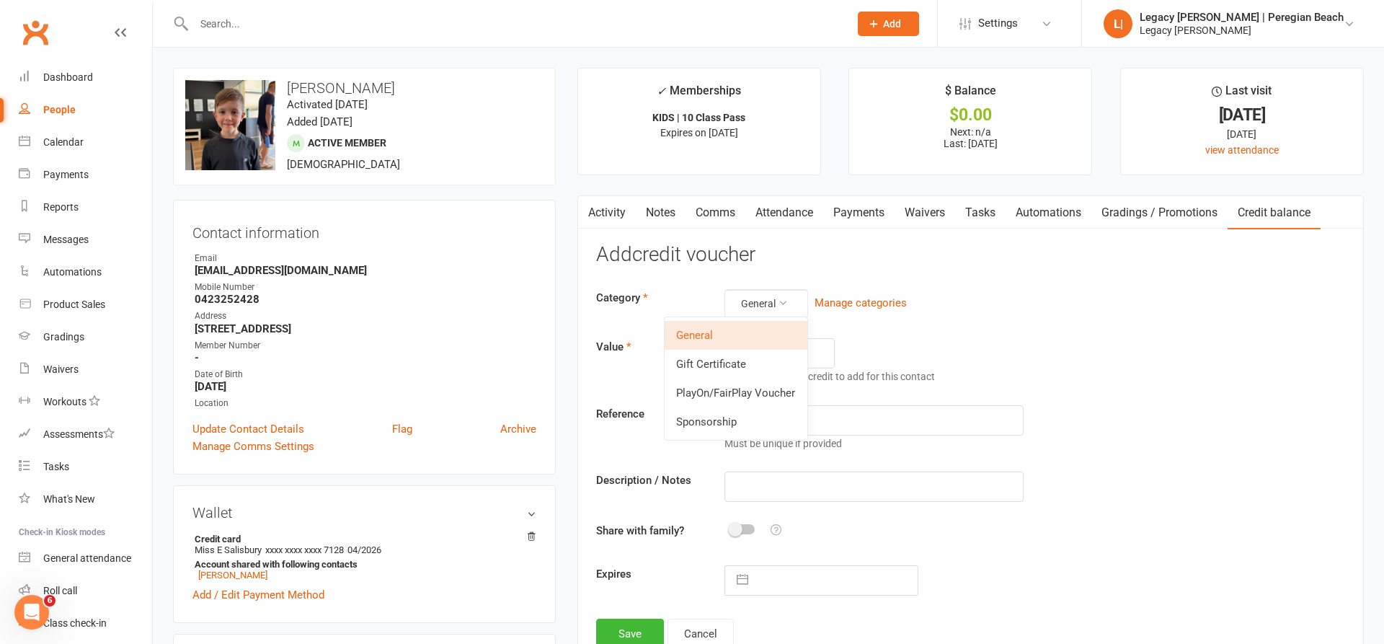
drag, startPoint x: 741, startPoint y: 386, endPoint x: 758, endPoint y: 369, distance: 23.5
click at [742, 386] on link "PlayOn/FairPlay Voucher" at bounding box center [736, 393] width 143 height 29
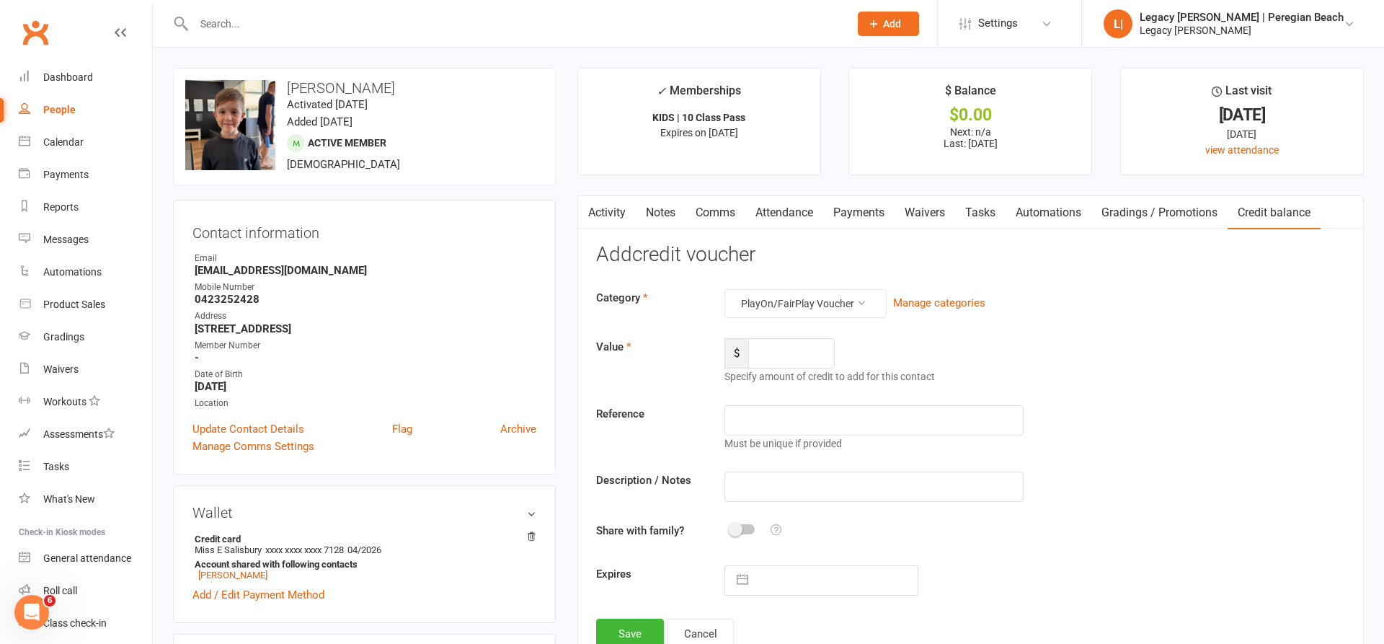
drag, startPoint x: 766, startPoint y: 366, endPoint x: 780, endPoint y: 363, distance: 14.7
click at [767, 368] on div "Specify amount of credit to add for this contact" at bounding box center [875, 376] width 300 height 16
click at [785, 351] on input "number" at bounding box center [791, 353] width 87 height 30
type input "200"
type input "PlayOn Voucher"
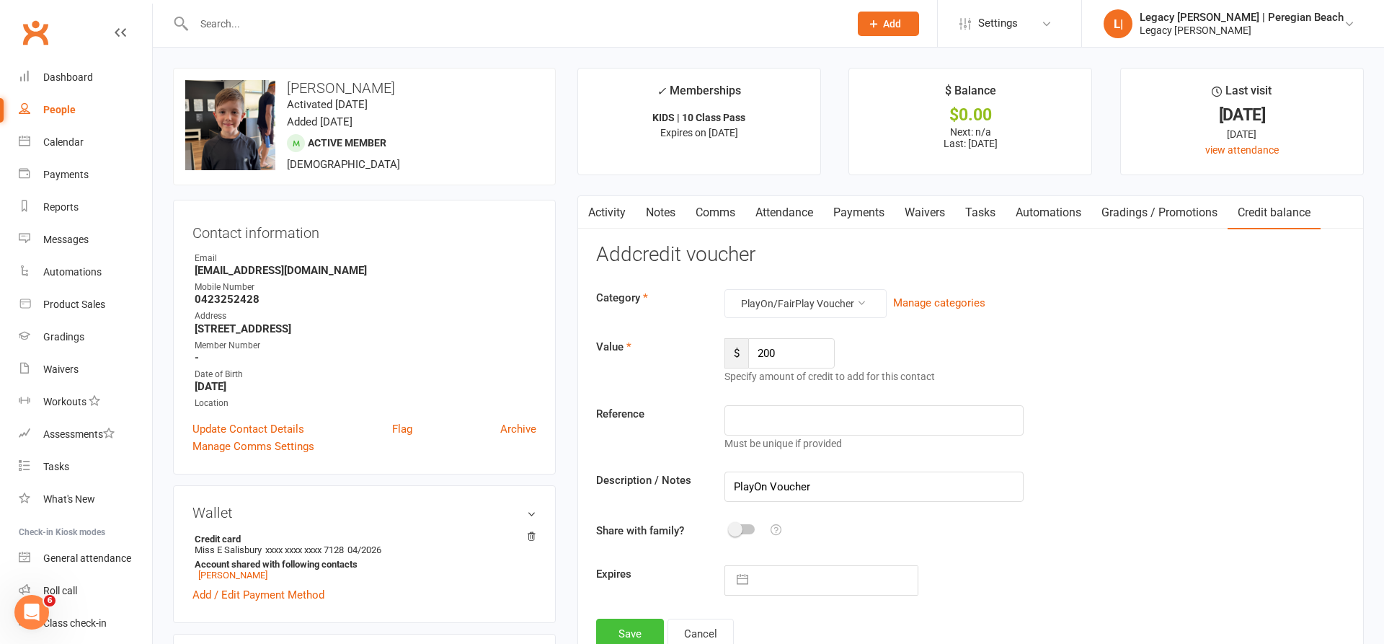
click at [635, 620] on button "Save" at bounding box center [630, 634] width 68 height 30
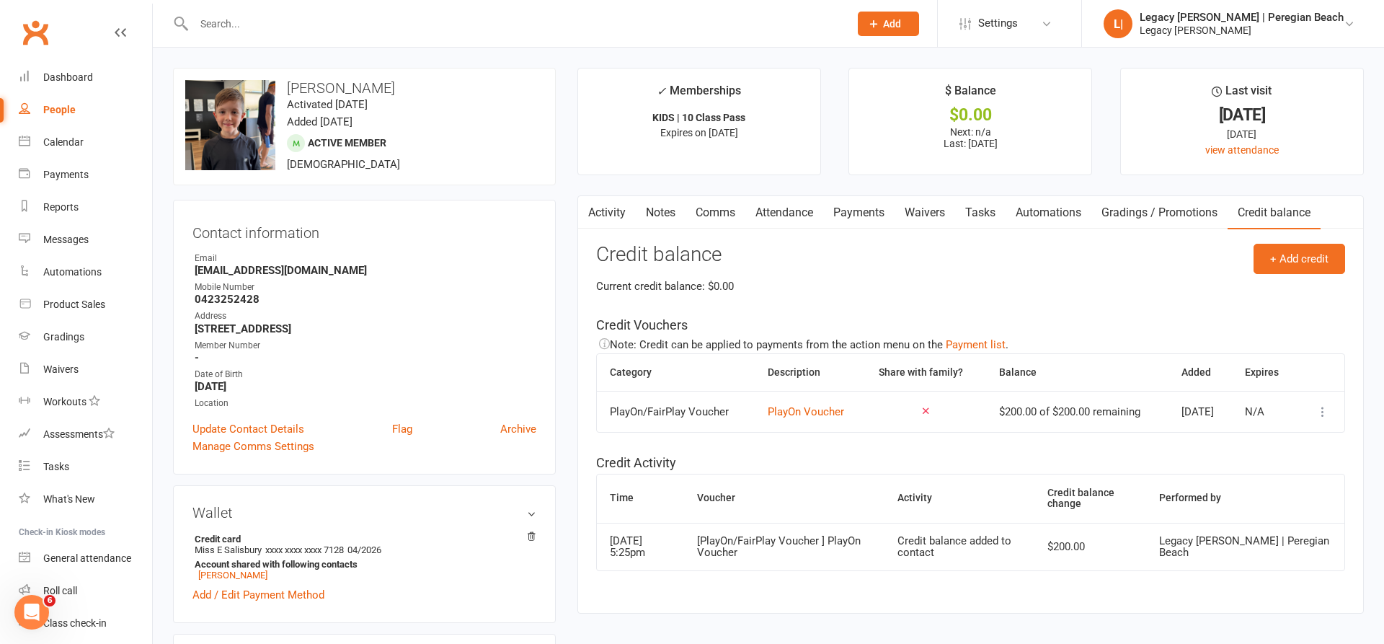
click at [859, 213] on link "Payments" at bounding box center [858, 212] width 71 height 33
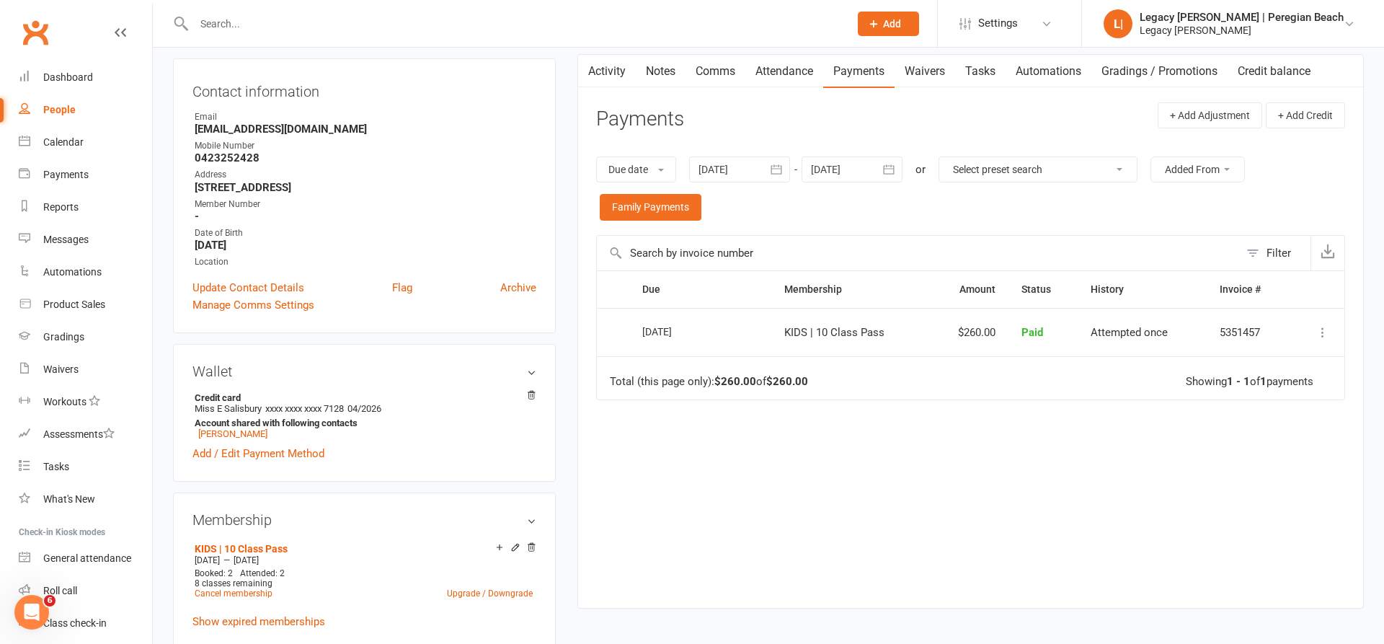
scroll to position [346, 0]
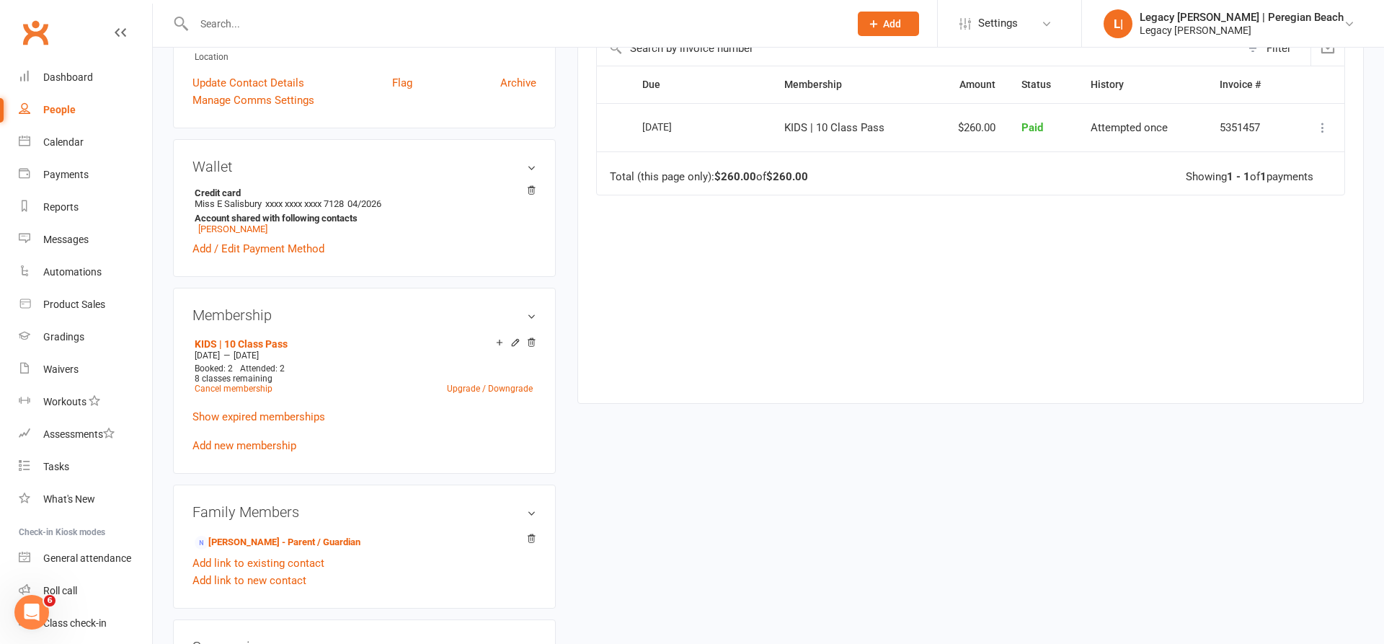
click at [247, 24] on input "text" at bounding box center [515, 24] width 650 height 20
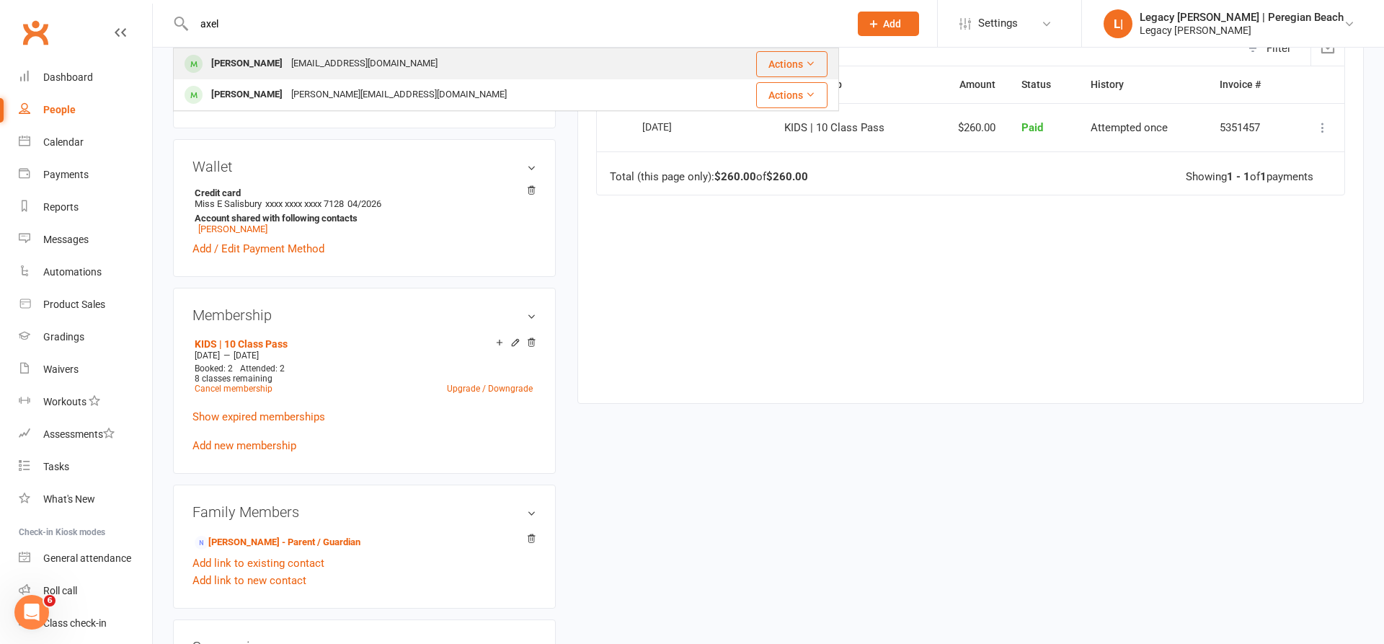
scroll to position [355, 0]
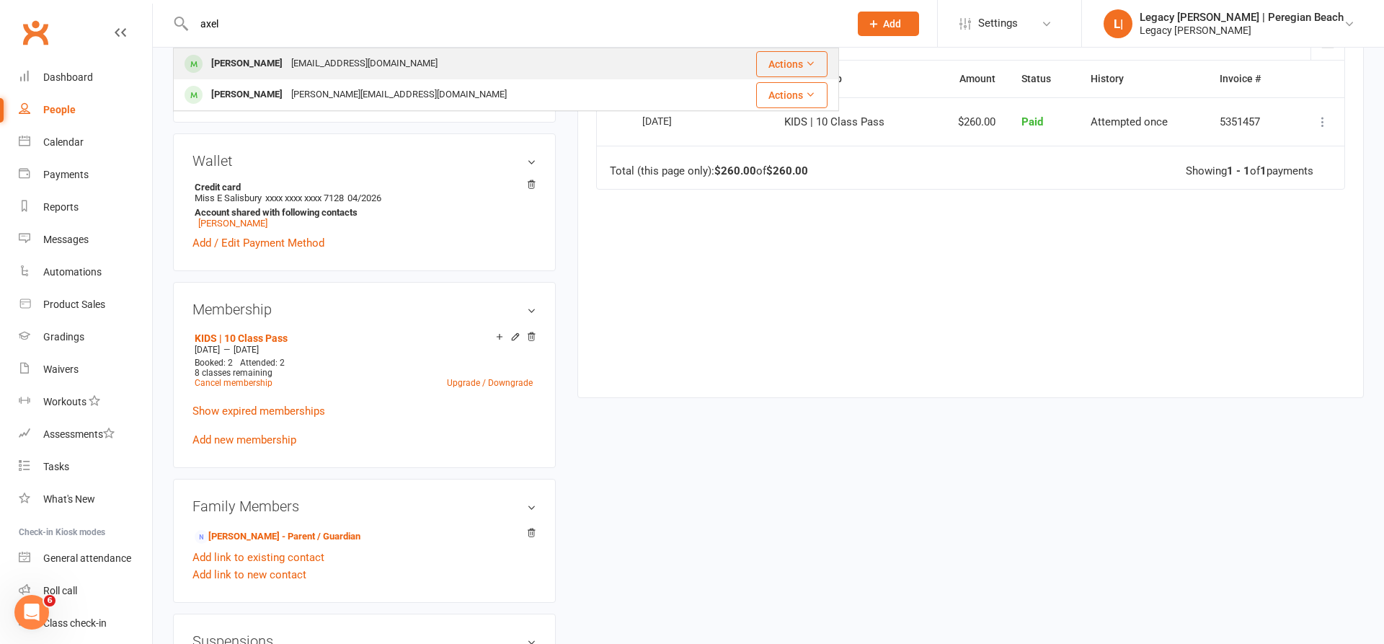
type input "axel"
click at [264, 71] on div "Axel Malcolmson" at bounding box center [247, 63] width 80 height 21
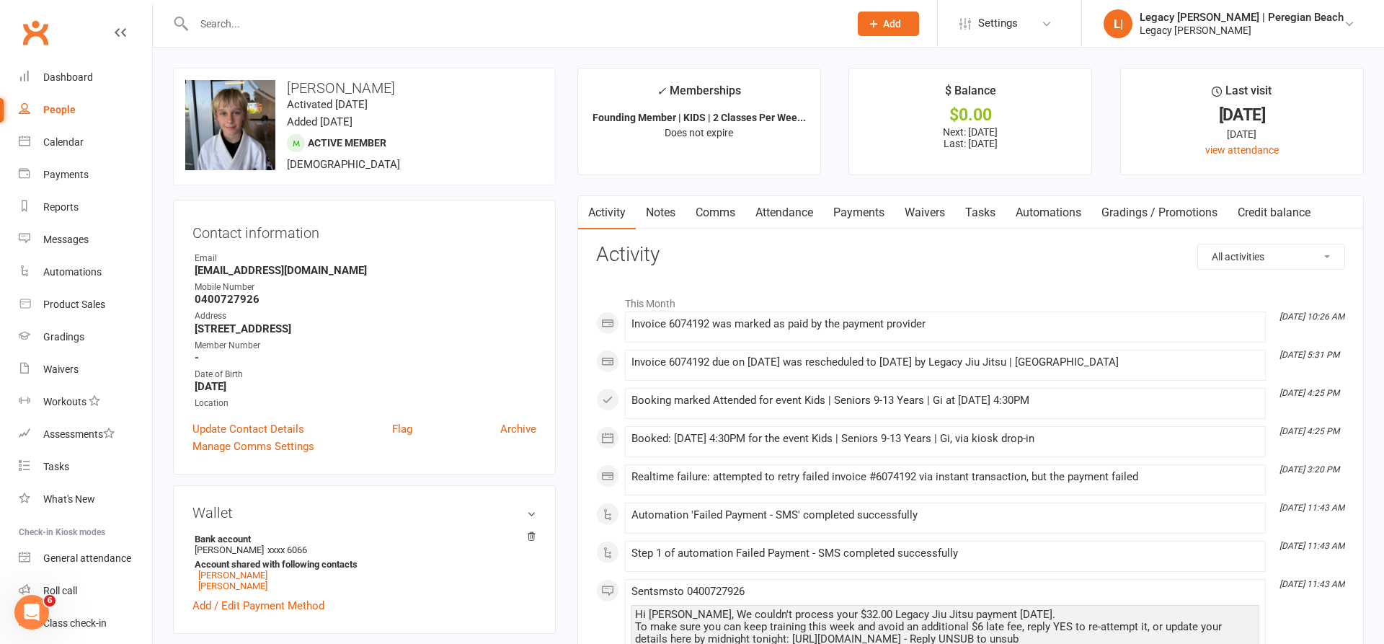
click at [1276, 211] on link "Credit balance" at bounding box center [1274, 212] width 93 height 33
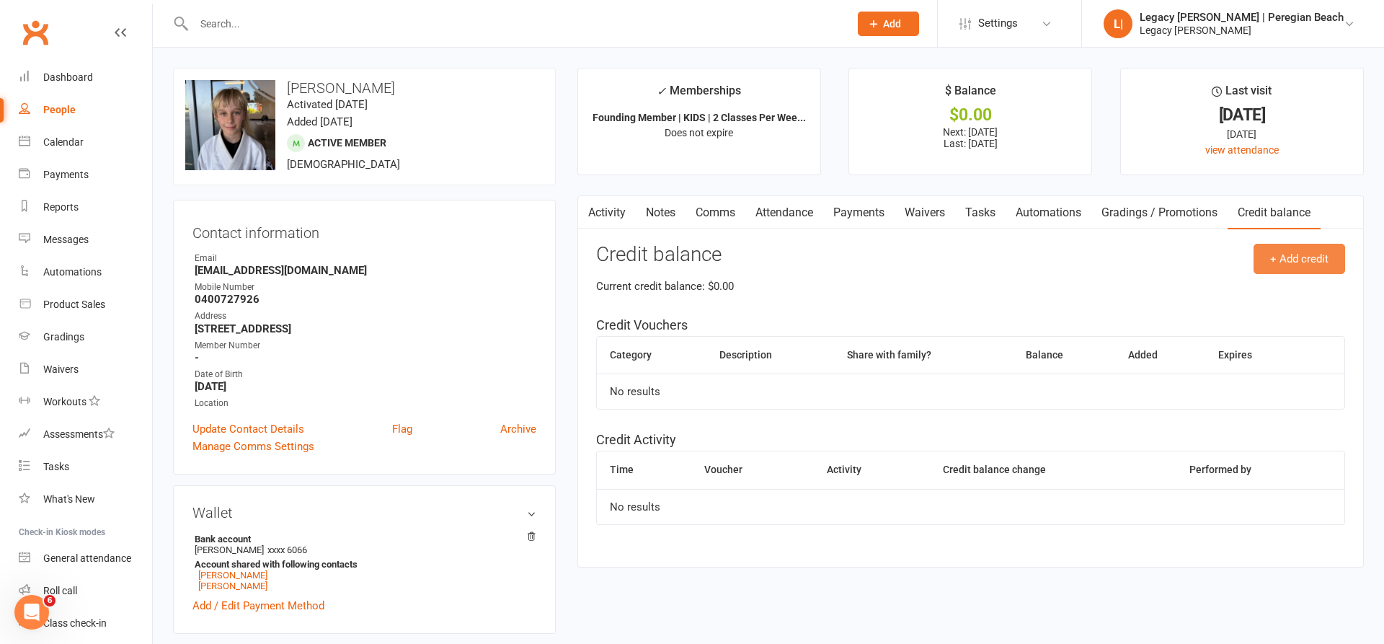
click at [1284, 256] on button "+ Add credit" at bounding box center [1300, 259] width 92 height 30
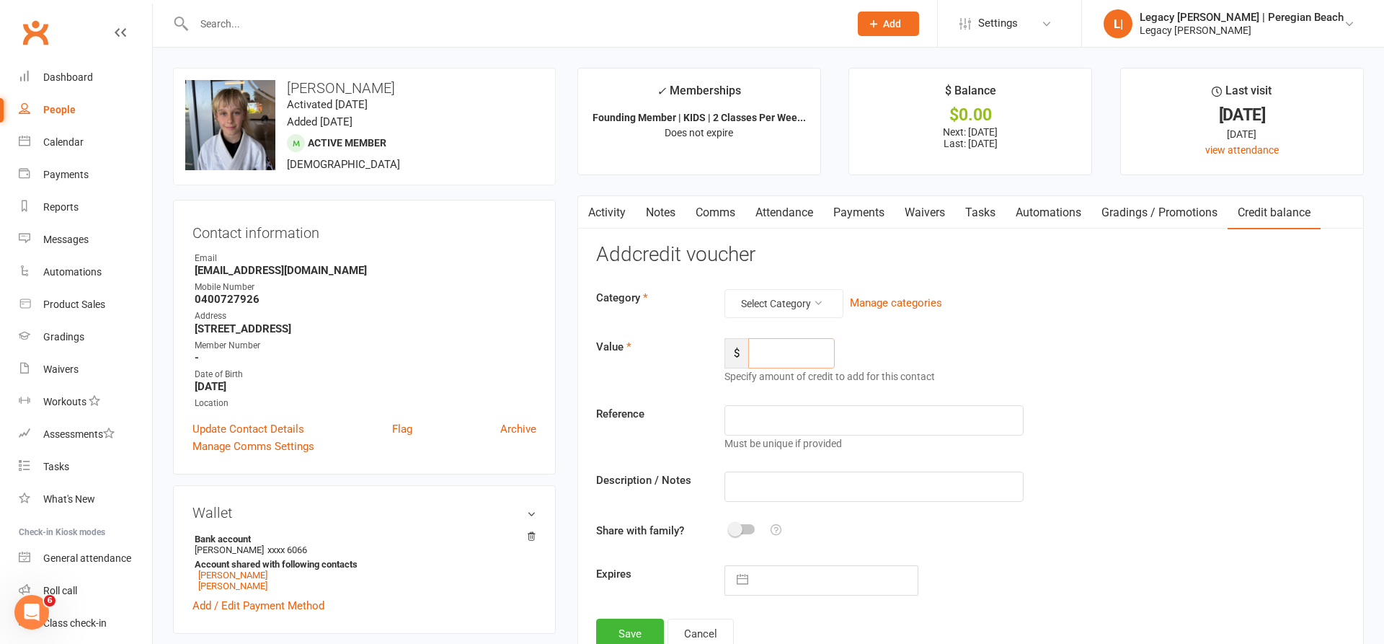
click at [793, 354] on input "number" at bounding box center [791, 353] width 87 height 30
click at [779, 303] on button "Select Category" at bounding box center [784, 303] width 119 height 29
click at [767, 327] on link "General" at bounding box center [772, 335] width 143 height 29
click at [778, 298] on icon at bounding box center [783, 303] width 10 height 10
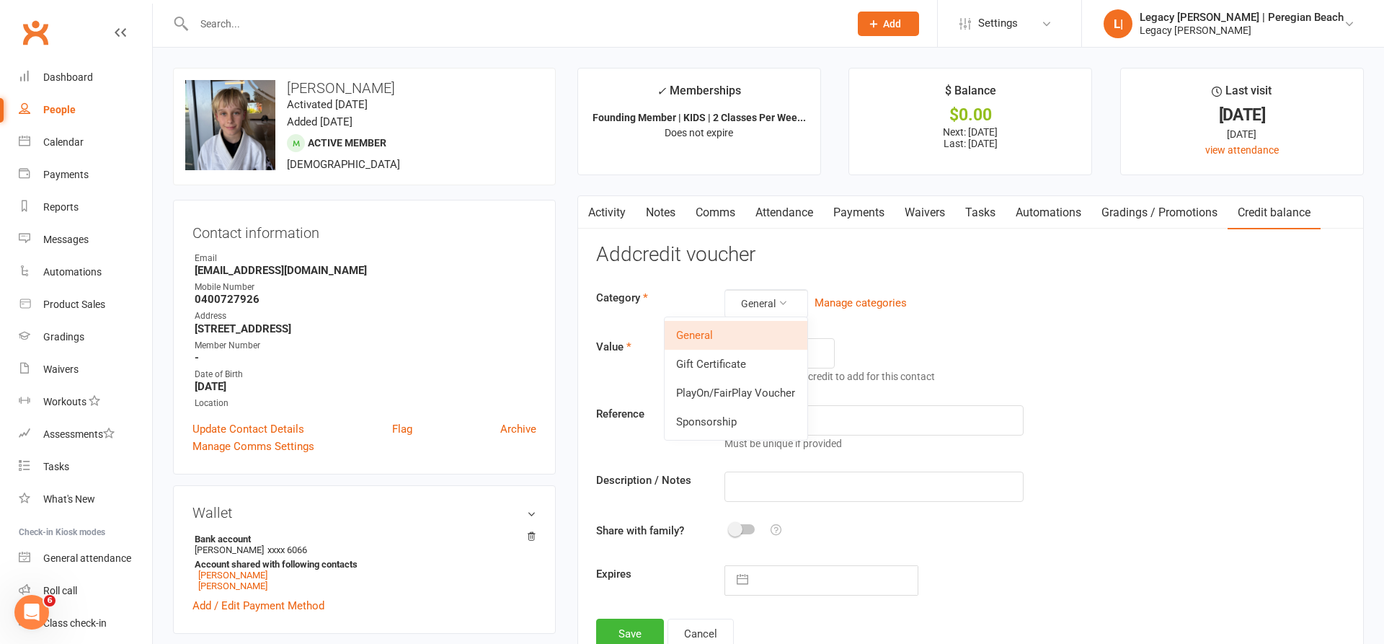
drag, startPoint x: 772, startPoint y: 398, endPoint x: 770, endPoint y: 391, distance: 7.4
click at [772, 398] on link "PlayOn/FairPlay Voucher" at bounding box center [736, 393] width 143 height 29
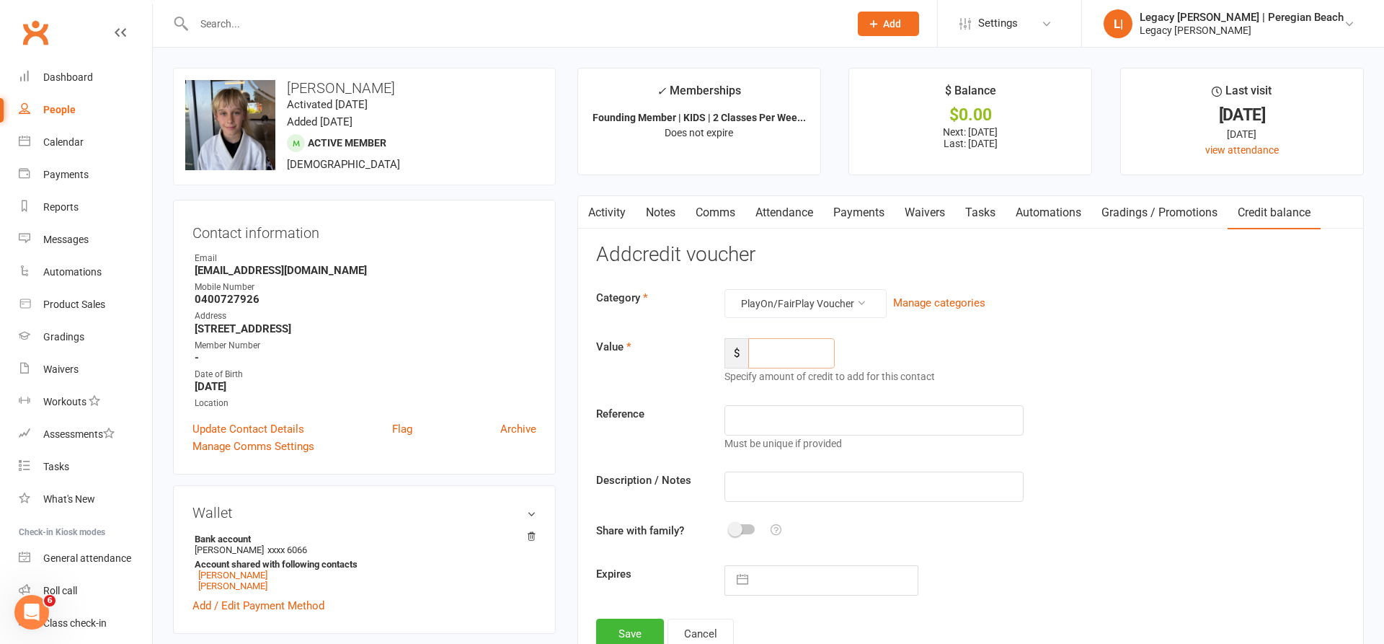
drag, startPoint x: 770, startPoint y: 340, endPoint x: 824, endPoint y: 345, distance: 54.4
click at [779, 341] on input "number" at bounding box center [791, 353] width 87 height 30
type input "200"
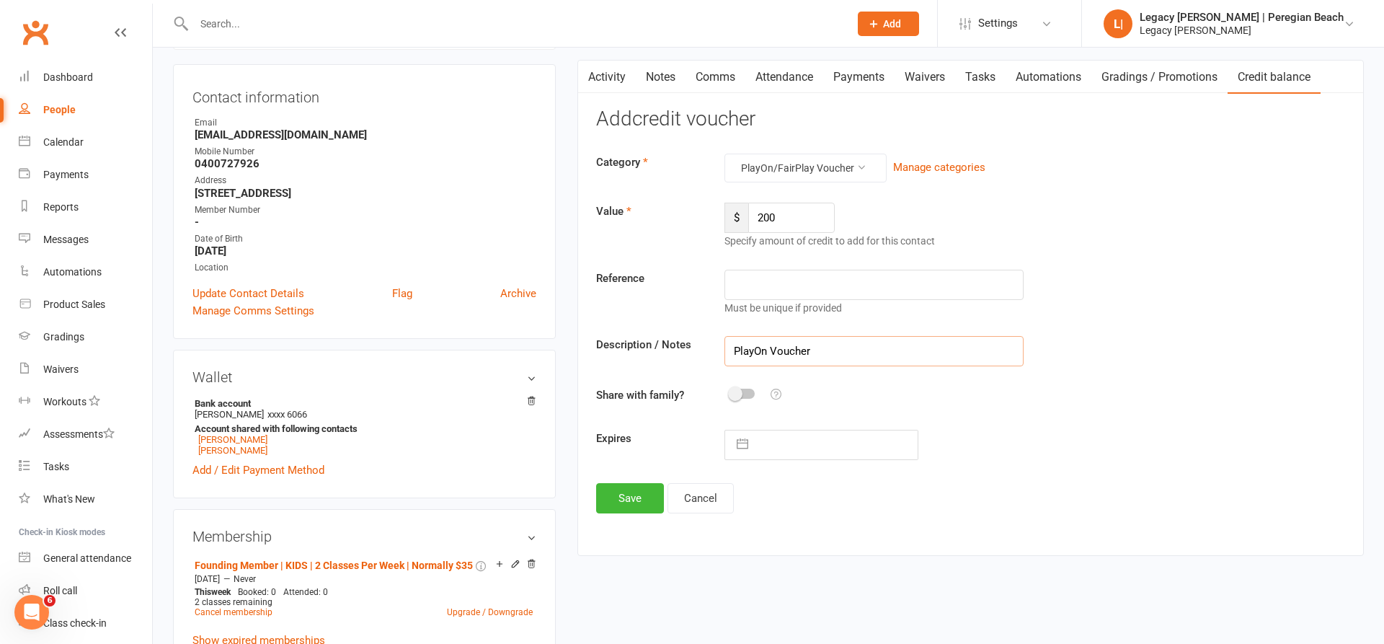
scroll to position [177, 0]
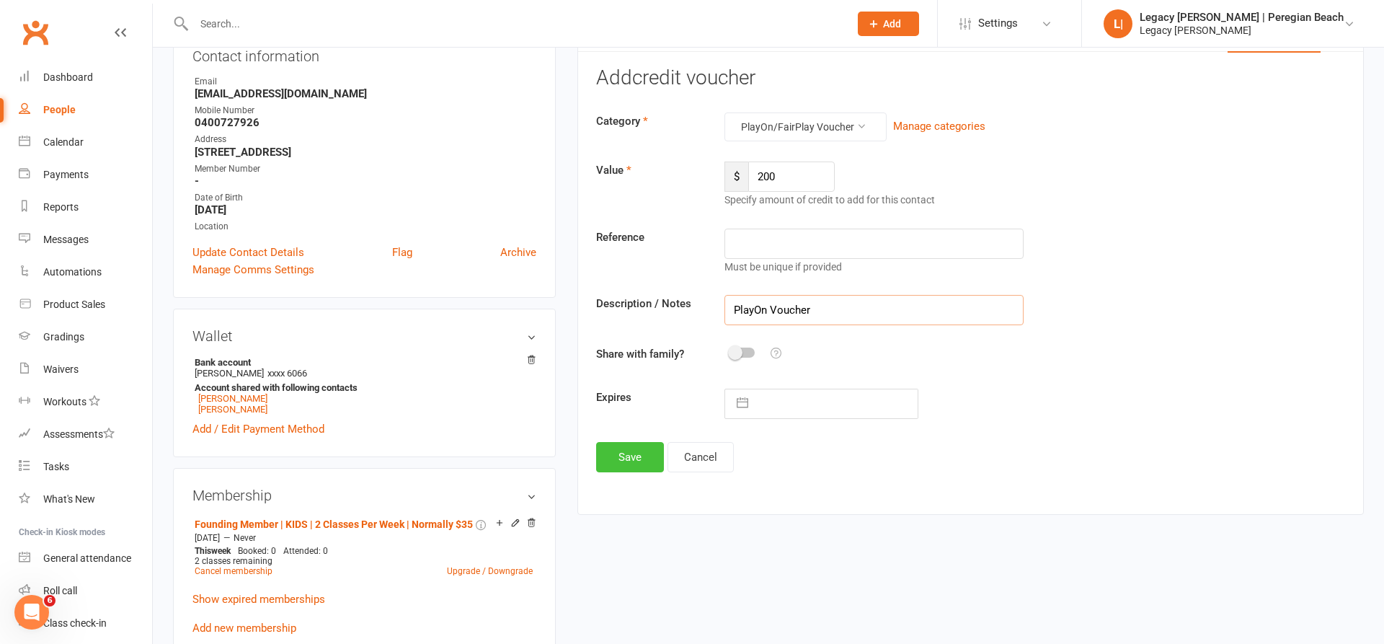
type input "PlayOn Voucher"
click at [627, 456] on button "Save" at bounding box center [630, 457] width 68 height 30
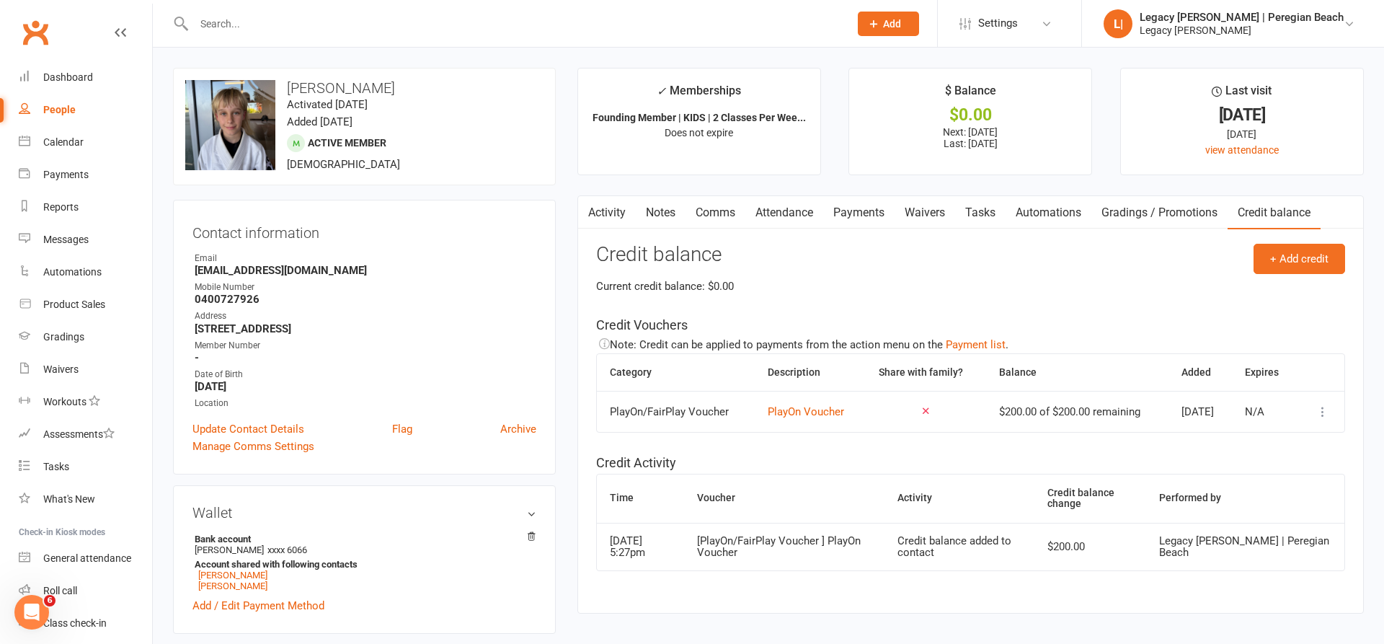
scroll to position [0, 0]
click at [857, 206] on link "Payments" at bounding box center [858, 212] width 71 height 33
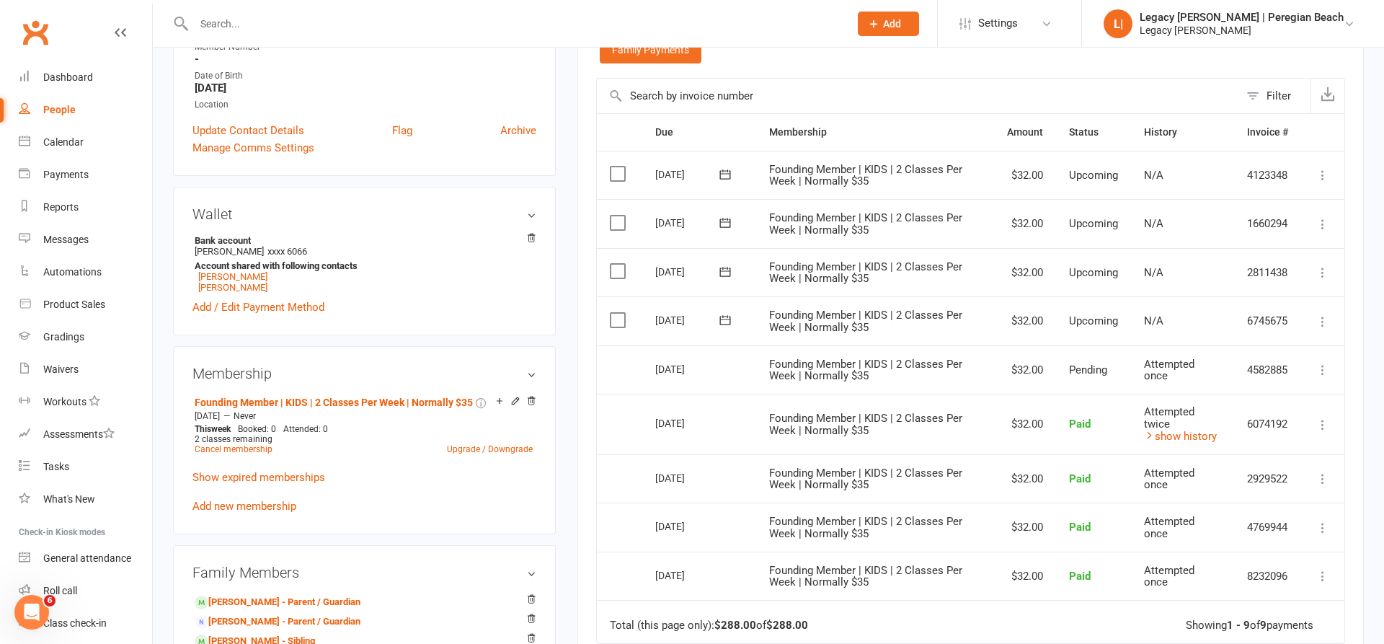
scroll to position [362, 0]
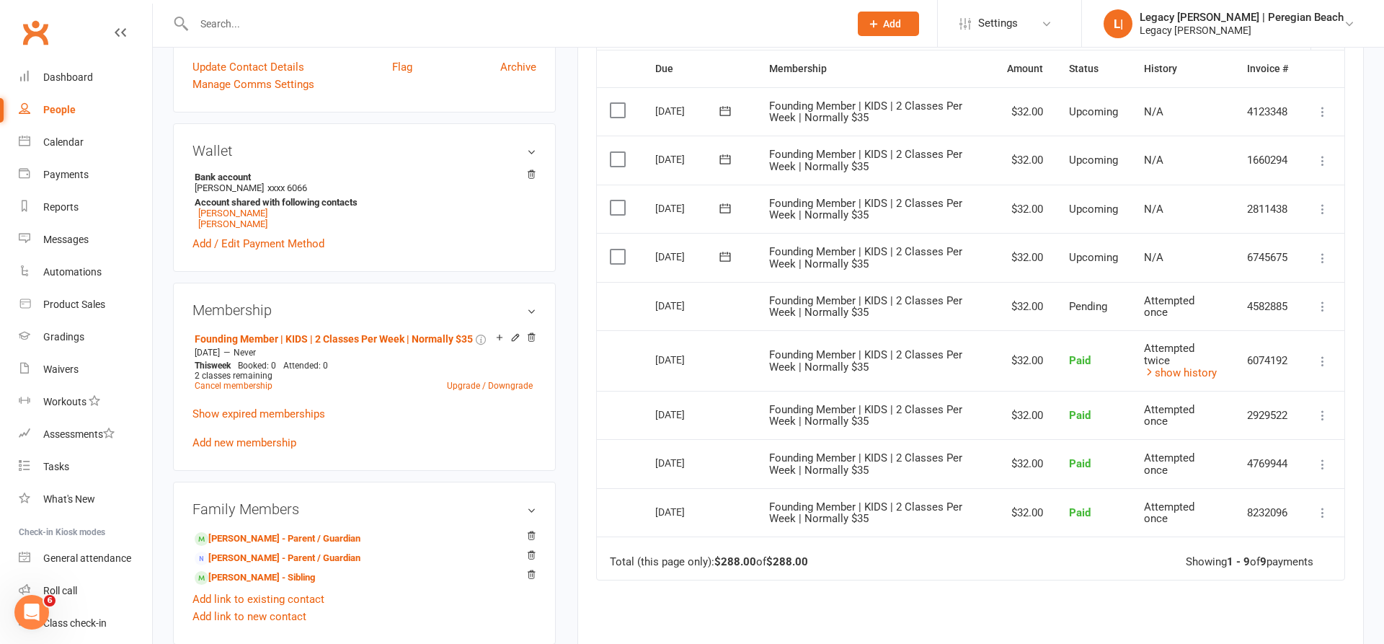
click at [1323, 252] on icon at bounding box center [1323, 258] width 14 height 14
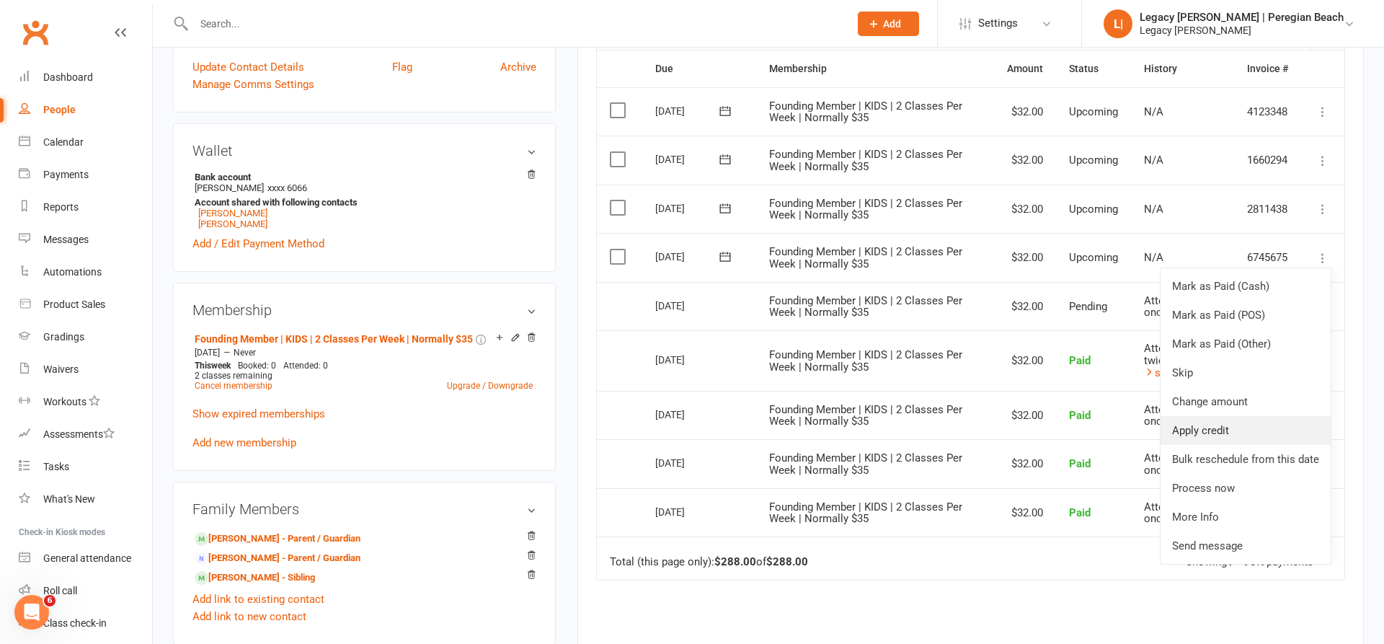
click at [1209, 417] on link "Apply credit" at bounding box center [1246, 430] width 170 height 29
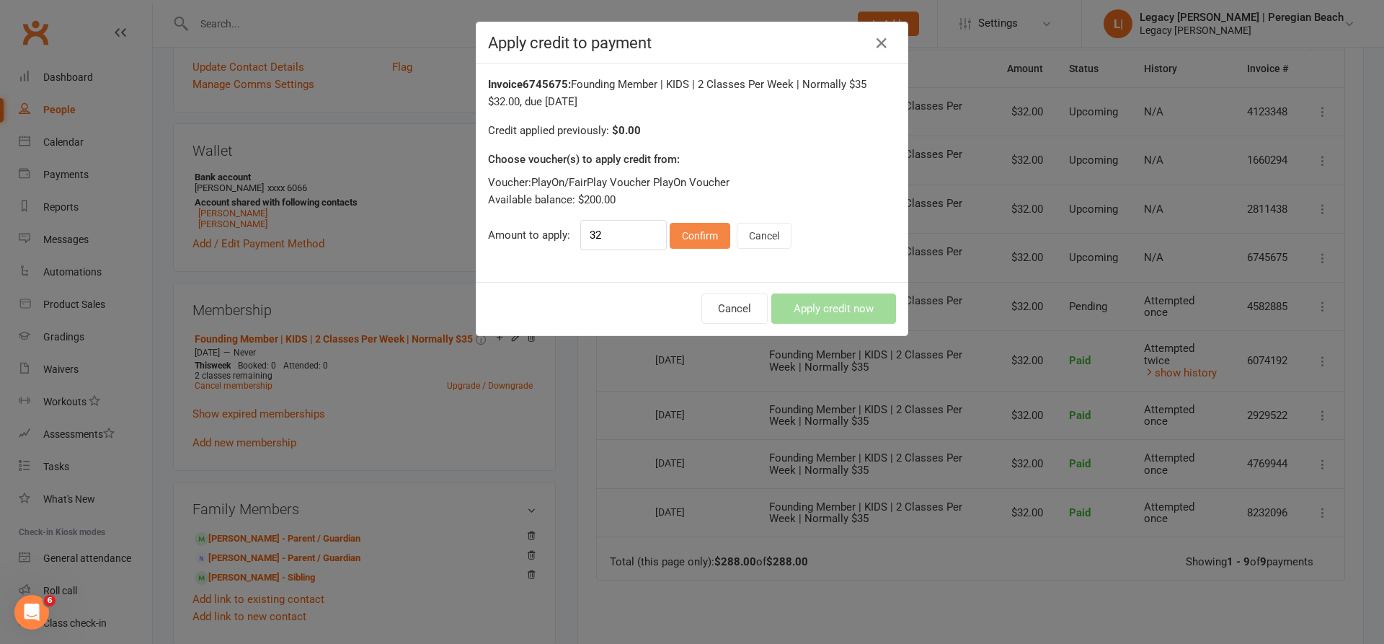
click at [712, 232] on button "Confirm" at bounding box center [700, 236] width 61 height 26
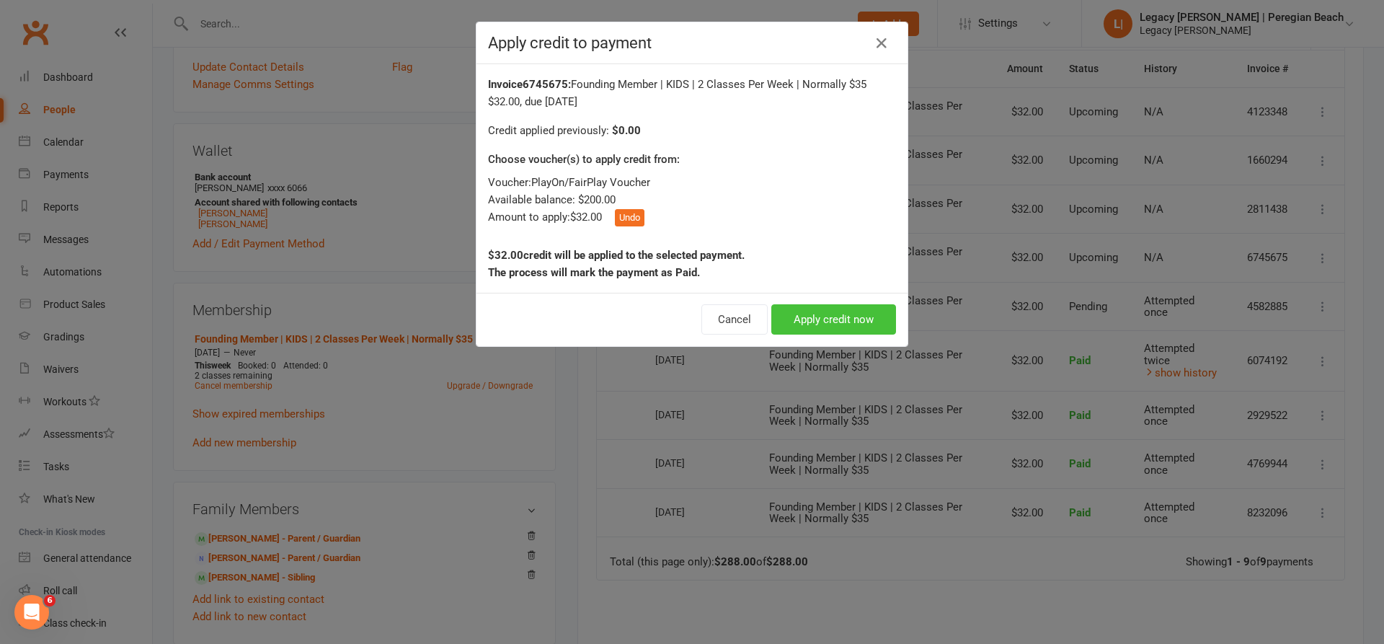
click at [803, 314] on button "Apply credit now" at bounding box center [834, 319] width 125 height 30
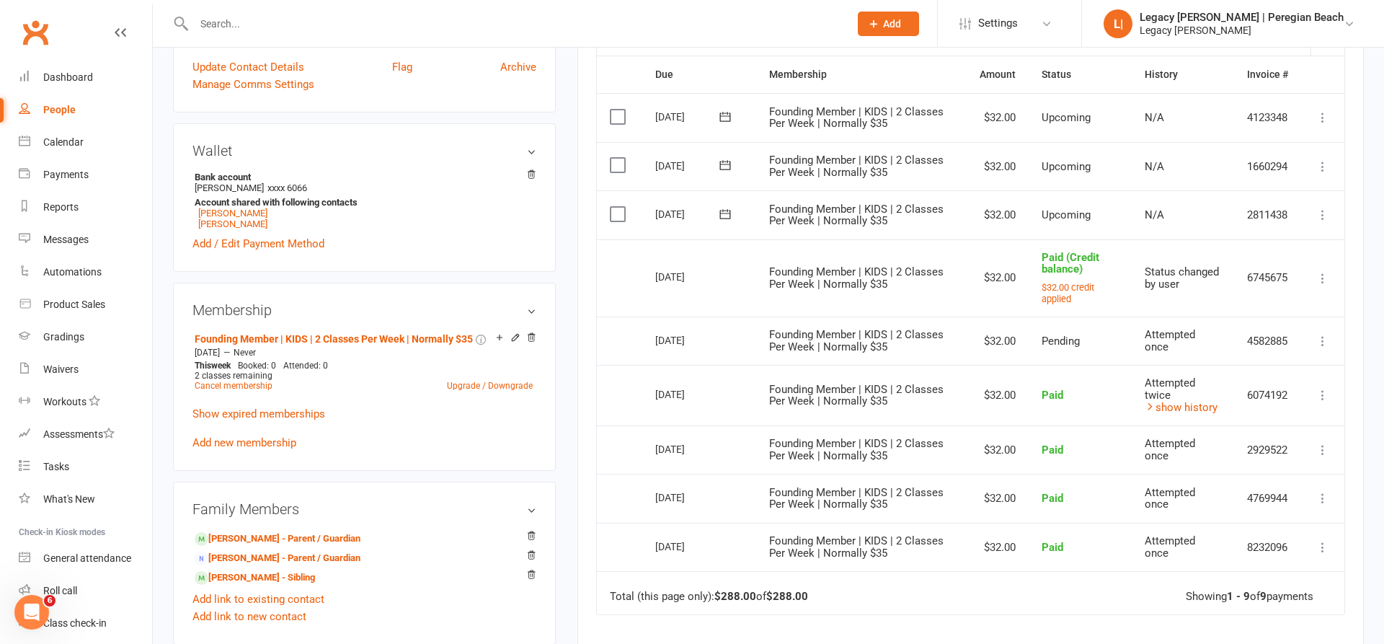
drag, startPoint x: 1321, startPoint y: 204, endPoint x: 1309, endPoint y: 232, distance: 30.4
click at [1321, 208] on icon at bounding box center [1323, 215] width 14 height 14
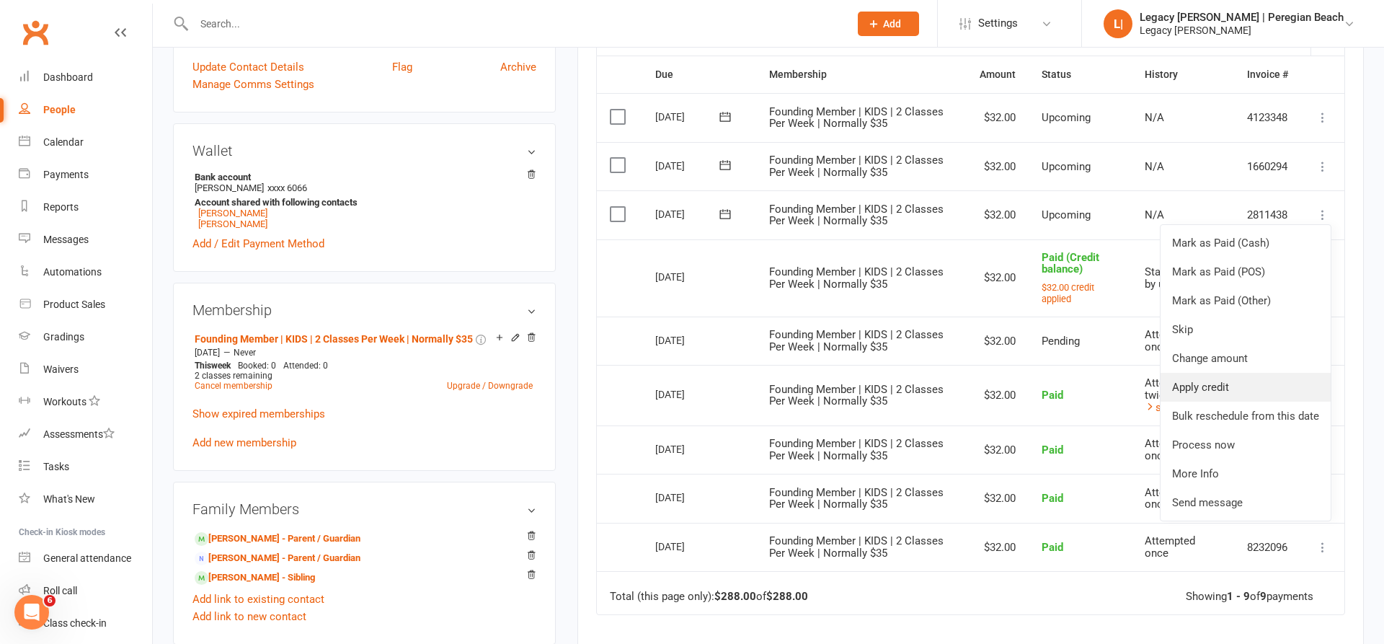
click at [1222, 390] on link "Apply credit" at bounding box center [1246, 387] width 170 height 29
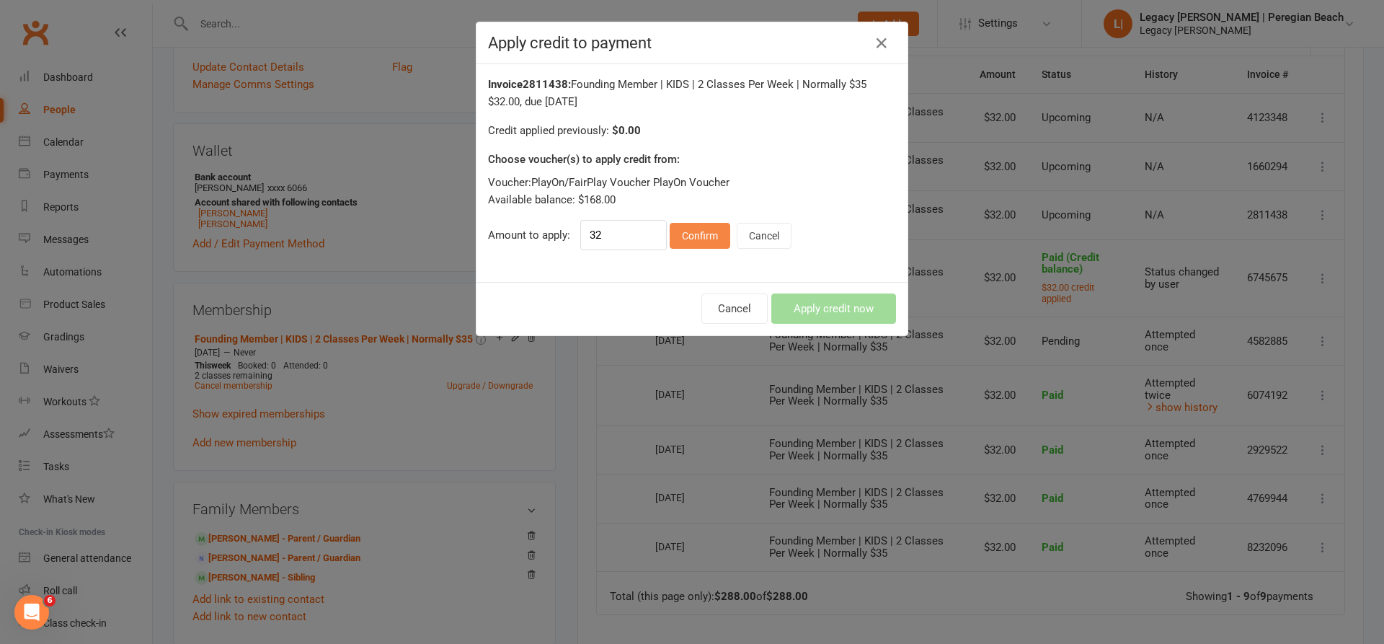
click at [692, 234] on button "Confirm" at bounding box center [700, 236] width 61 height 26
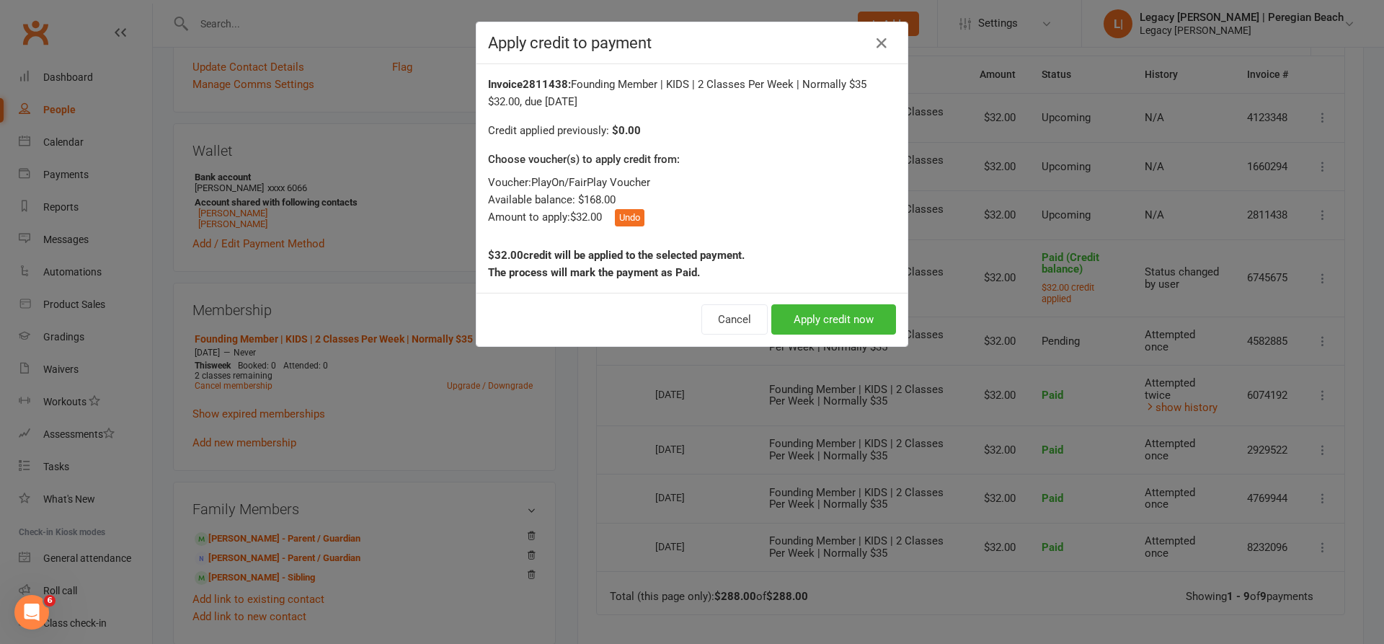
drag, startPoint x: 831, startPoint y: 316, endPoint x: 854, endPoint y: 315, distance: 23.1
click at [831, 316] on button "Apply credit now" at bounding box center [834, 319] width 125 height 30
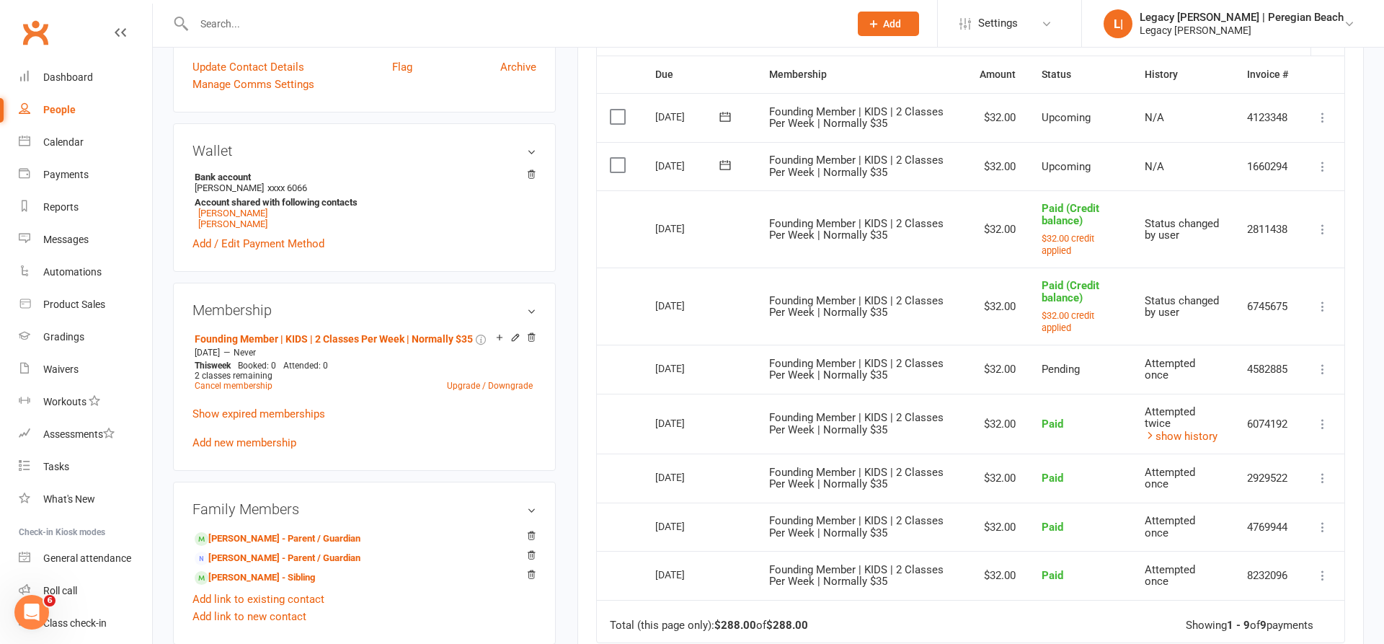
click at [1327, 168] on icon at bounding box center [1323, 166] width 14 height 14
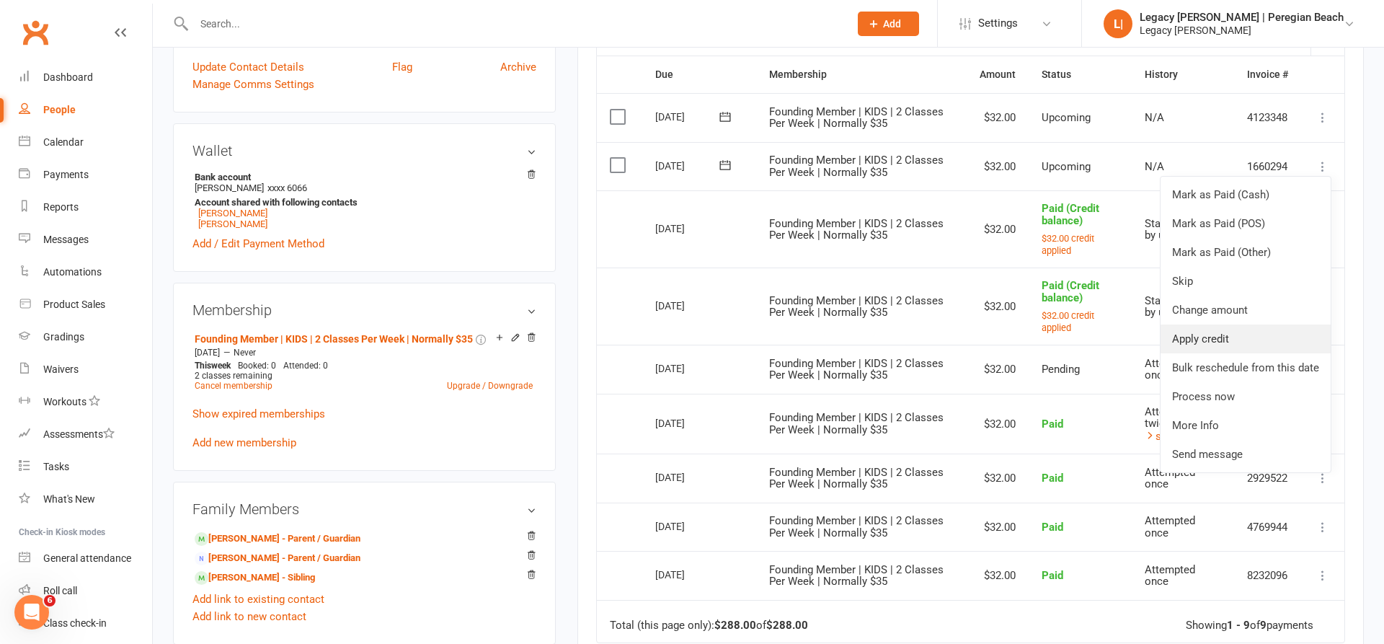
click at [1219, 342] on link "Apply credit" at bounding box center [1246, 338] width 170 height 29
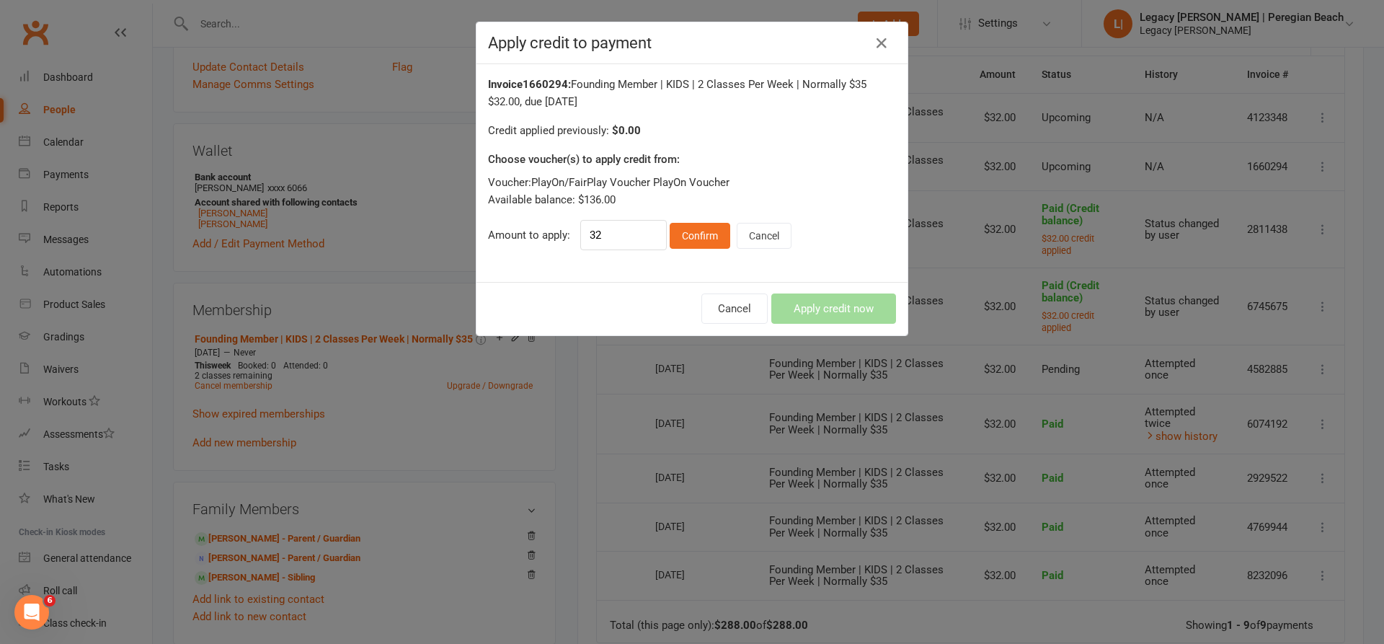
click at [722, 231] on button "Confirm" at bounding box center [700, 236] width 61 height 26
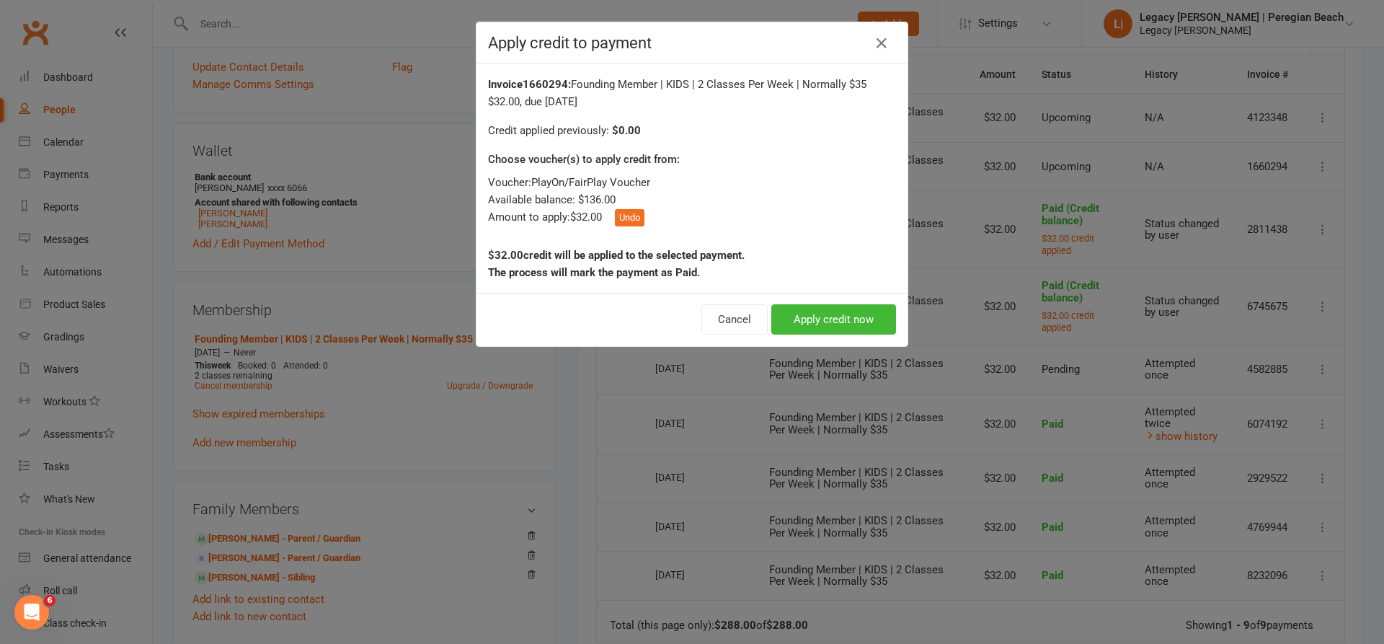
drag, startPoint x: 826, startPoint y: 313, endPoint x: 925, endPoint y: 284, distance: 103.6
click at [826, 313] on button "Apply credit now" at bounding box center [834, 319] width 125 height 30
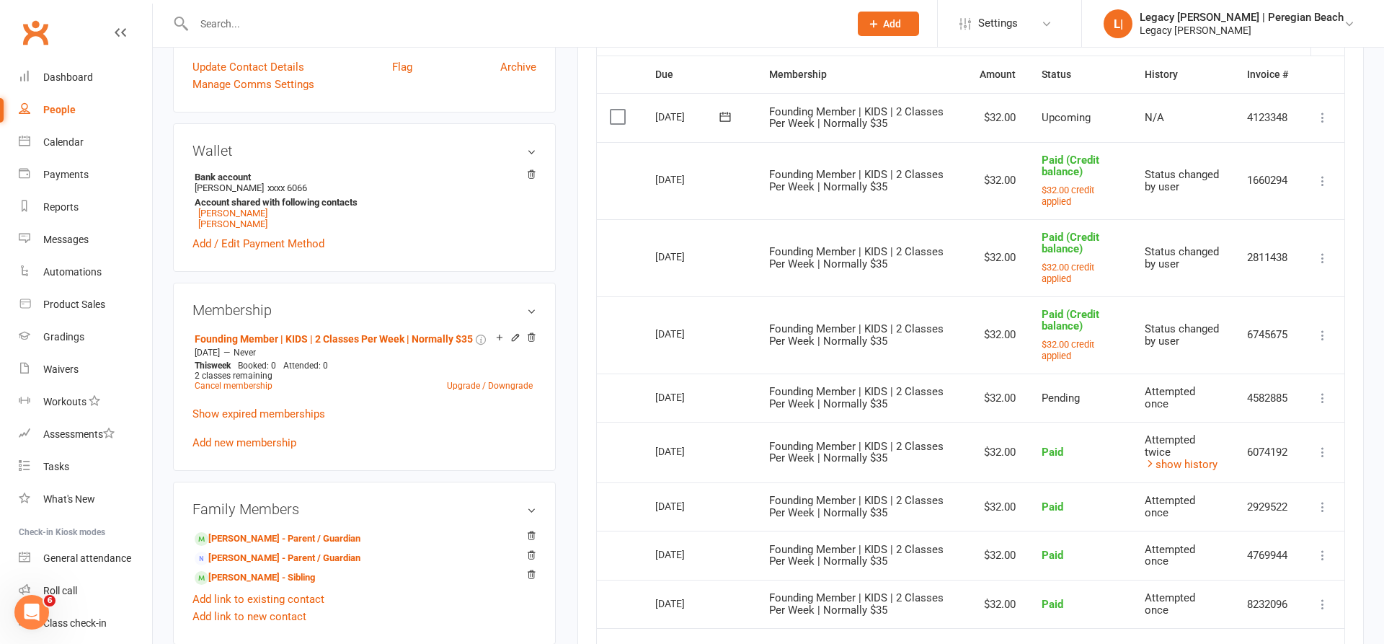
click at [1323, 123] on button at bounding box center [1323, 117] width 17 height 17
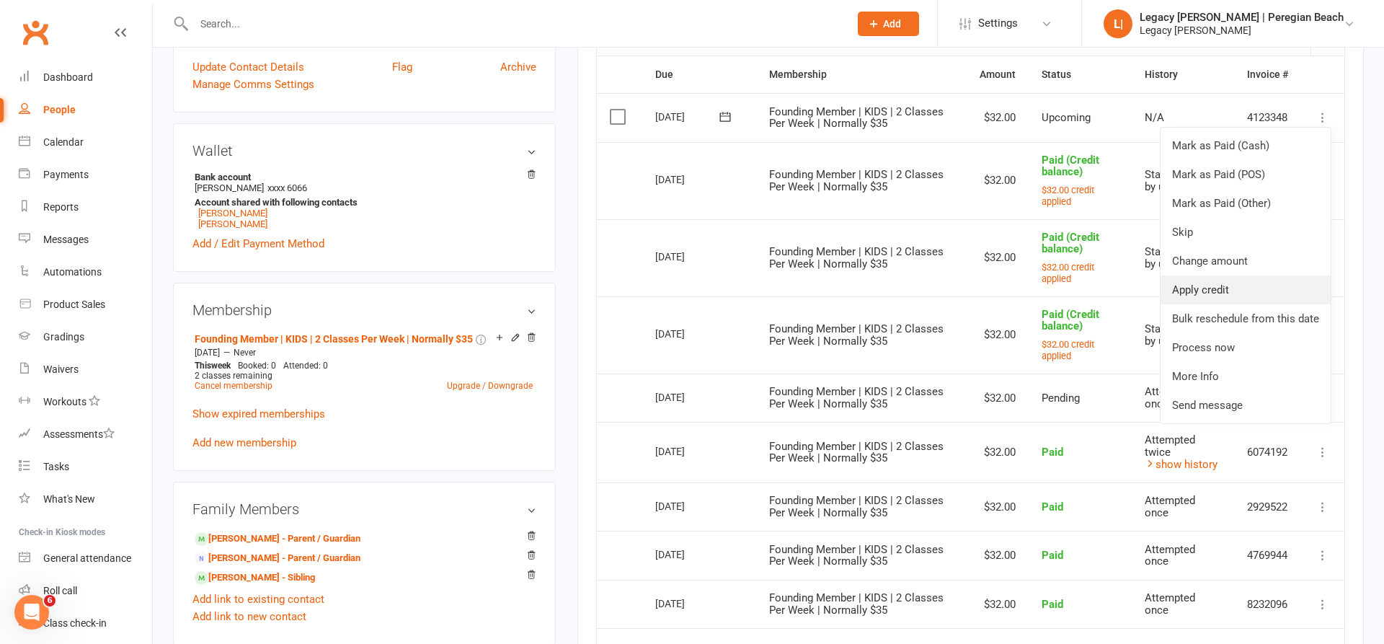
click at [1211, 291] on link "Apply credit" at bounding box center [1246, 289] width 170 height 29
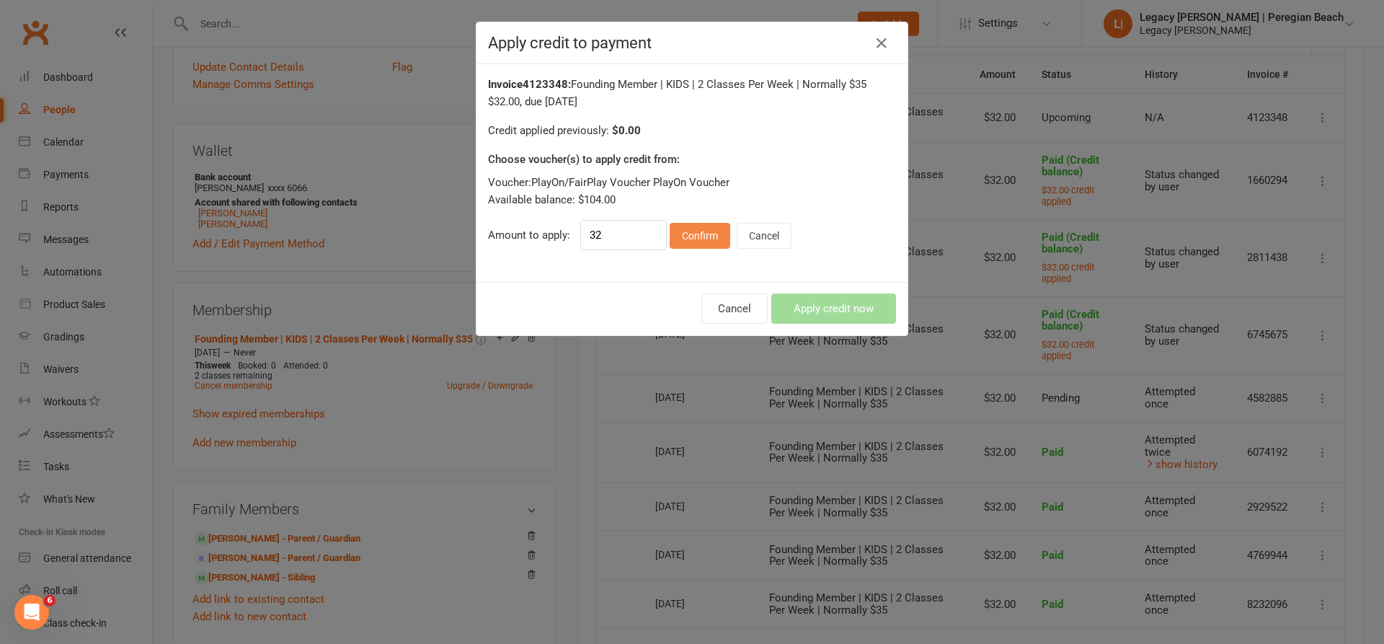
click at [712, 242] on button "Confirm" at bounding box center [700, 236] width 61 height 26
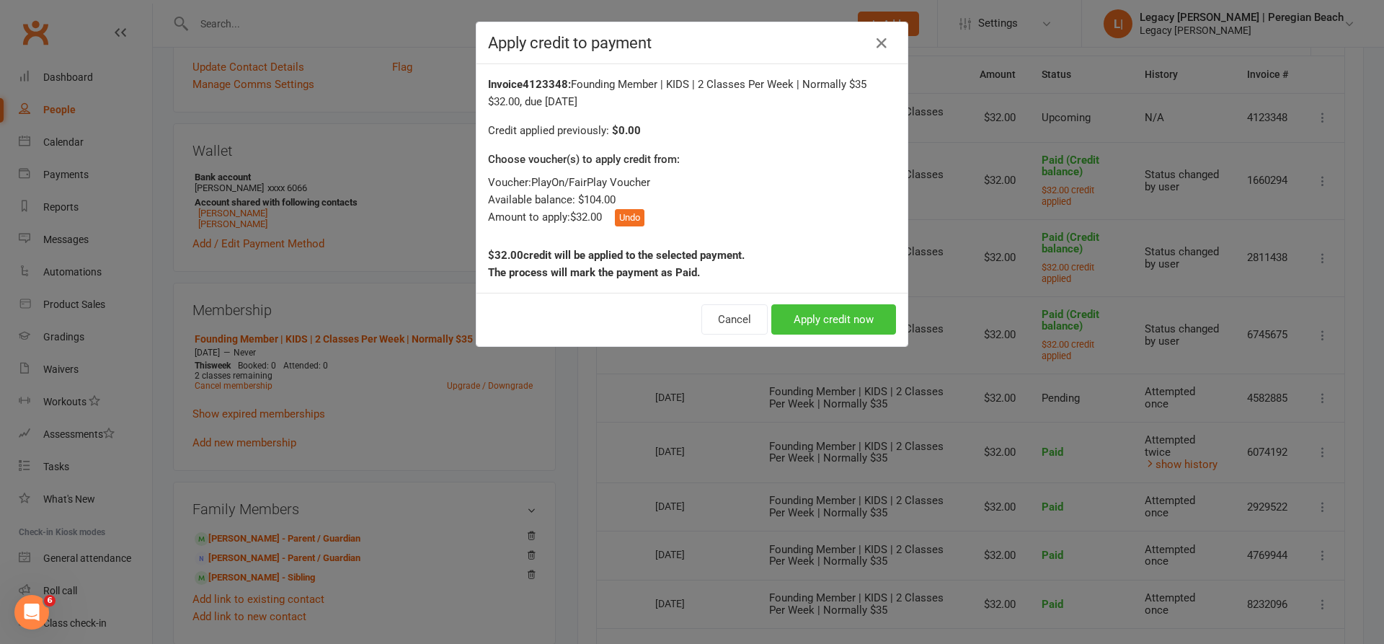
click at [821, 316] on button "Apply credit now" at bounding box center [834, 319] width 125 height 30
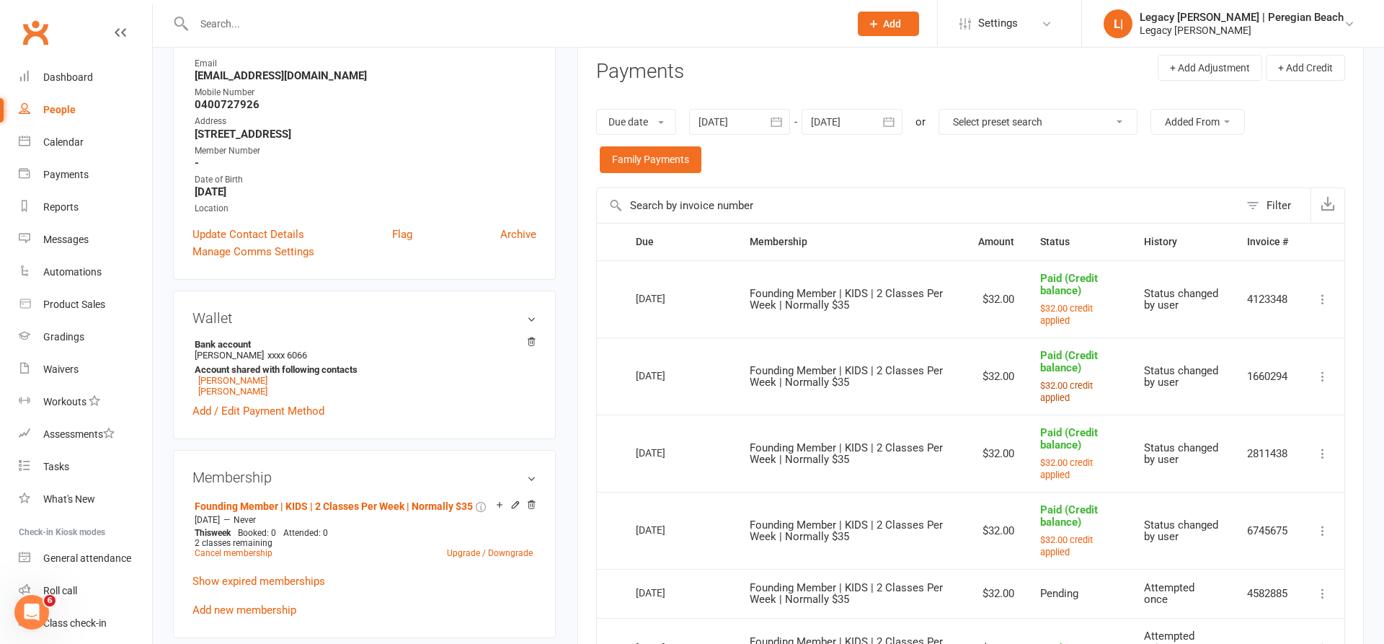
scroll to position [175, 0]
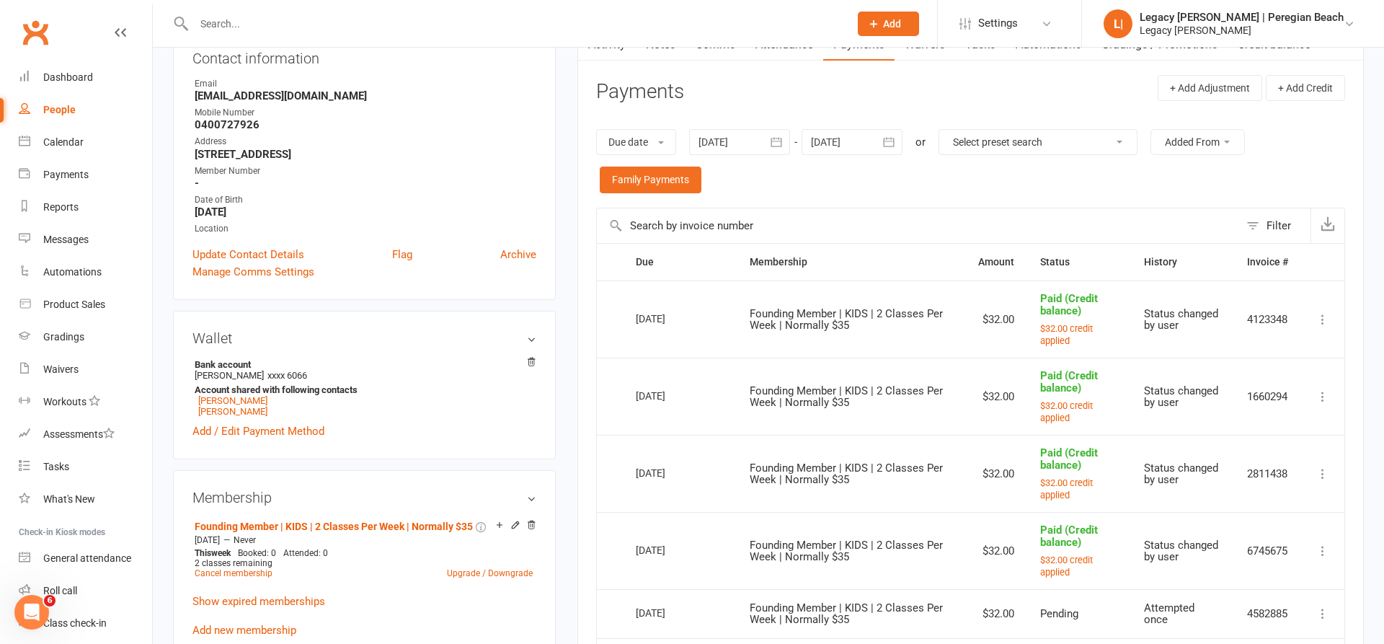
click at [903, 149] on button "button" at bounding box center [890, 142] width 26 height 26
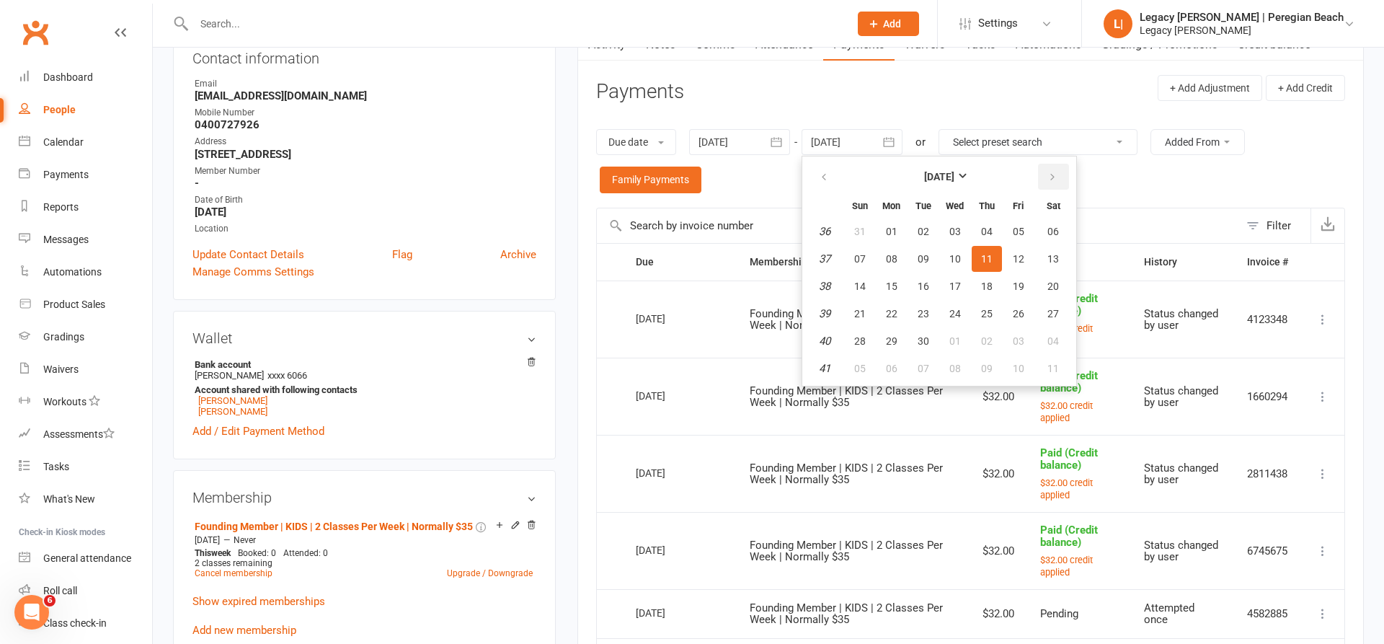
click at [1049, 167] on button "button" at bounding box center [1053, 177] width 31 height 26
drag, startPoint x: 1049, startPoint y: 167, endPoint x: 1016, endPoint y: 197, distance: 44.4
click at [1049, 167] on button "button" at bounding box center [1053, 177] width 31 height 26
drag, startPoint x: 1016, startPoint y: 197, endPoint x: 914, endPoint y: 323, distance: 162.5
click at [914, 323] on button "18" at bounding box center [924, 314] width 30 height 26
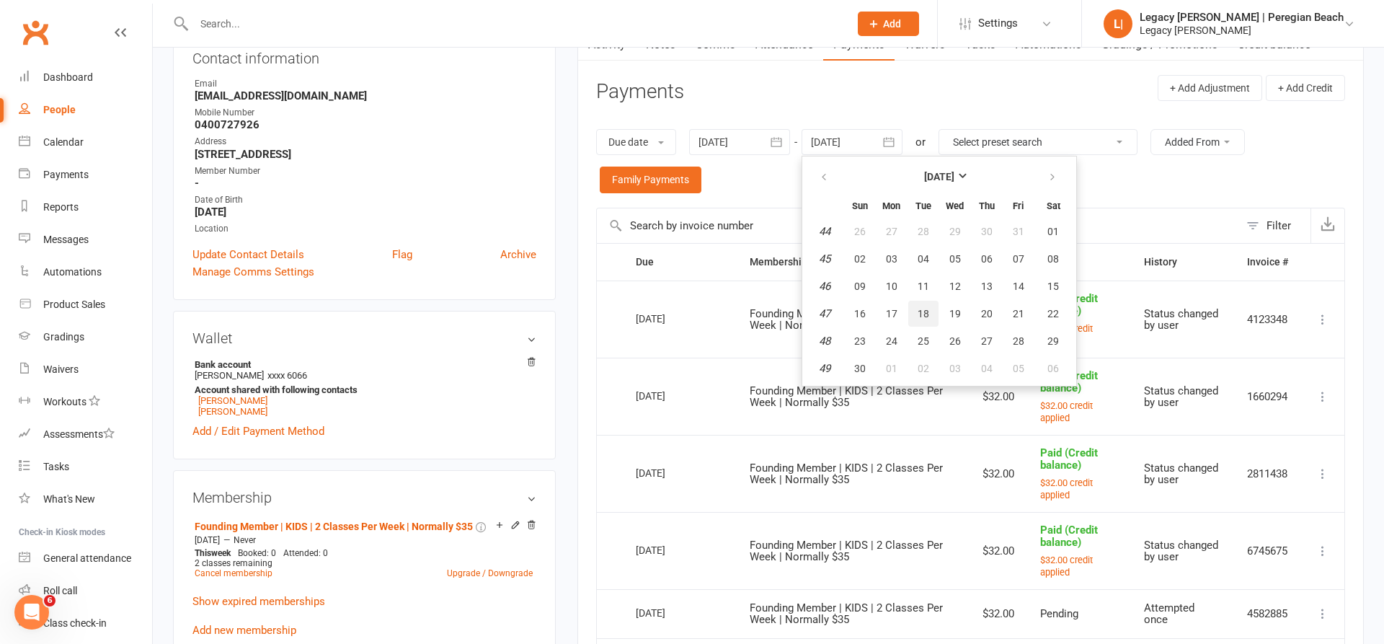
type input "18 Nov 2025"
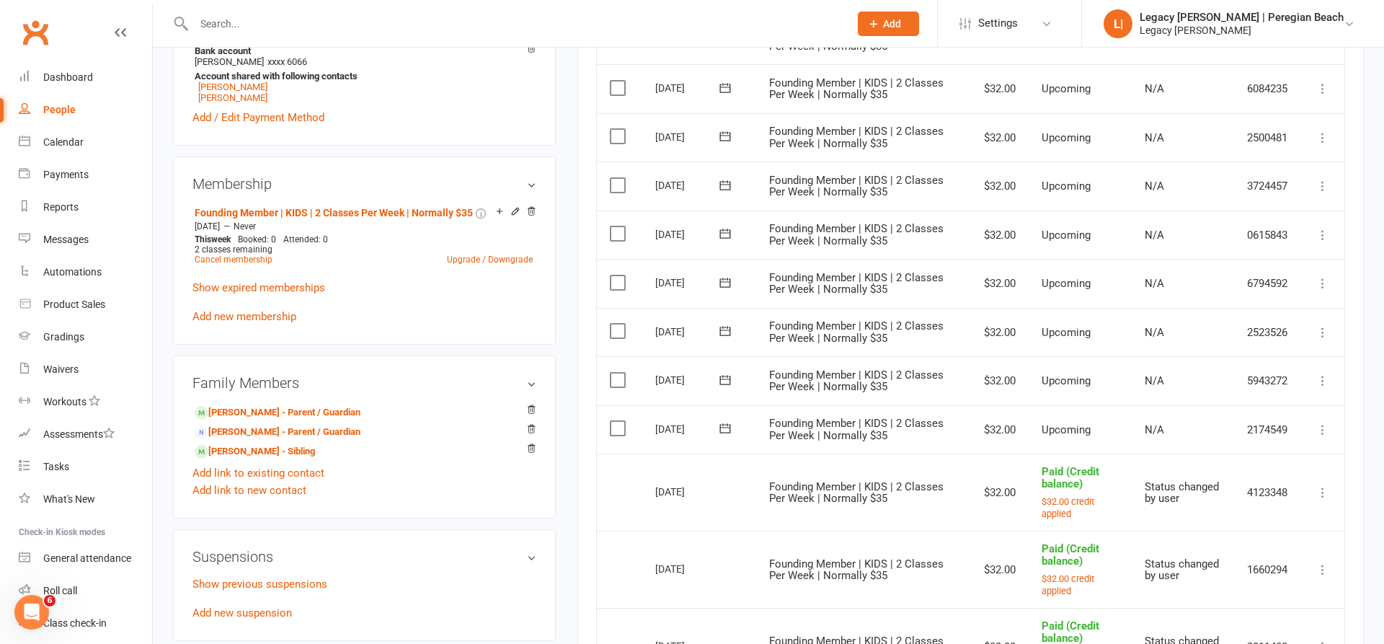
scroll to position [491, 0]
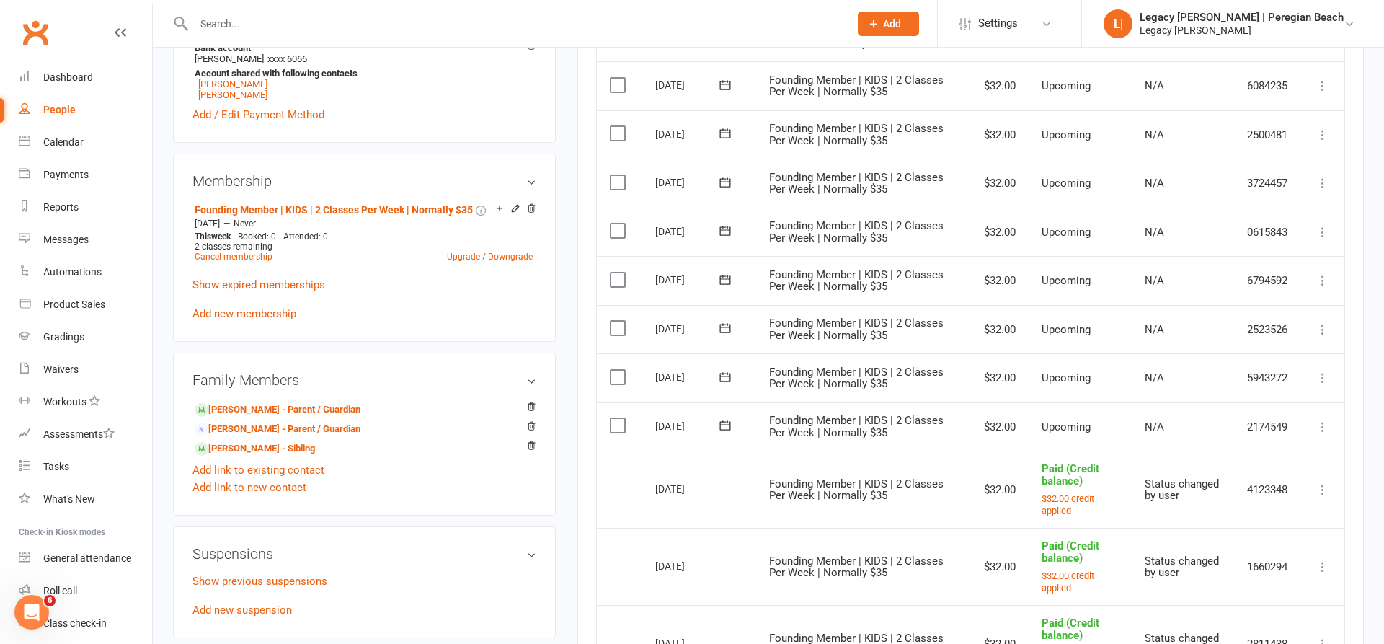
click at [1330, 420] on icon at bounding box center [1323, 427] width 14 height 14
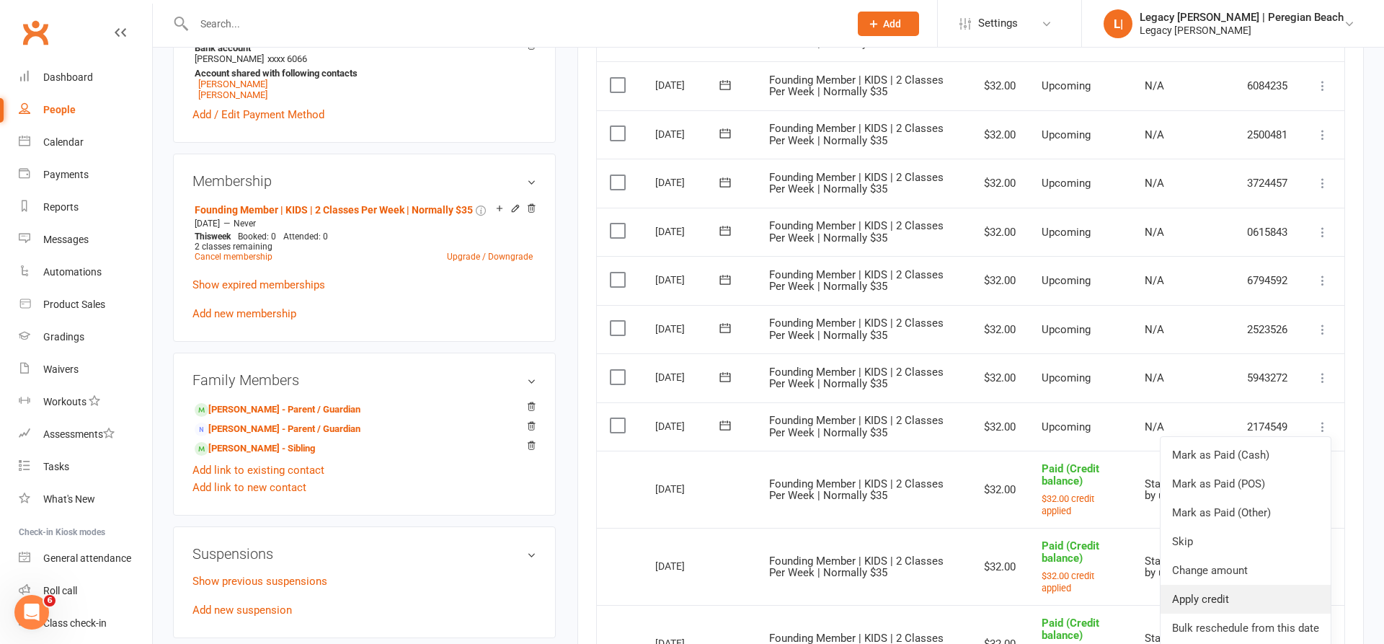
click at [1218, 585] on link "Apply credit" at bounding box center [1246, 599] width 170 height 29
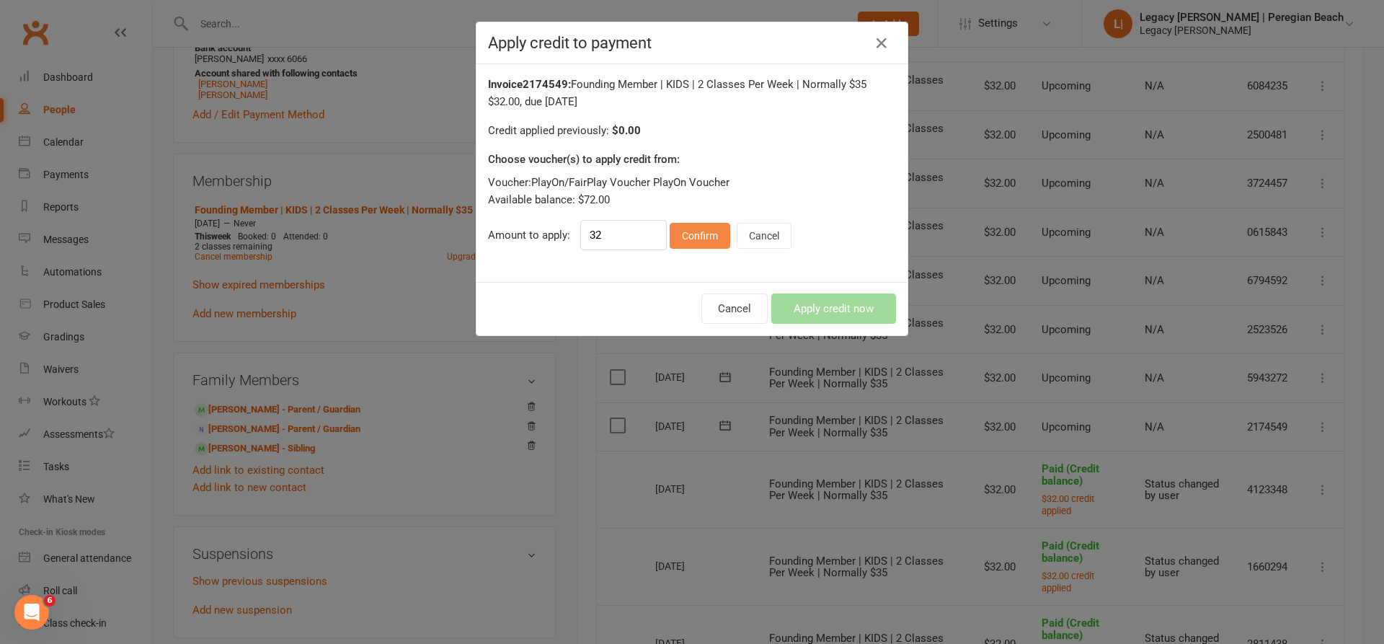
click at [715, 241] on button "Confirm" at bounding box center [700, 236] width 61 height 26
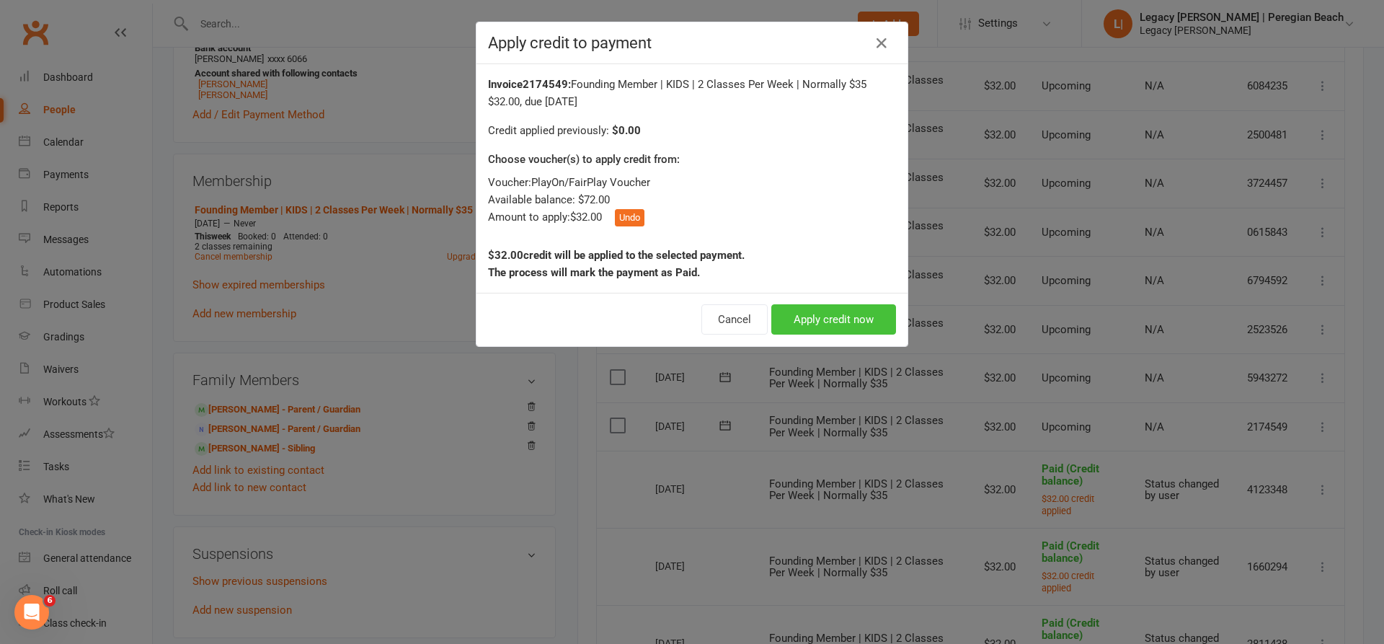
click at [852, 323] on button "Apply credit now" at bounding box center [834, 319] width 125 height 30
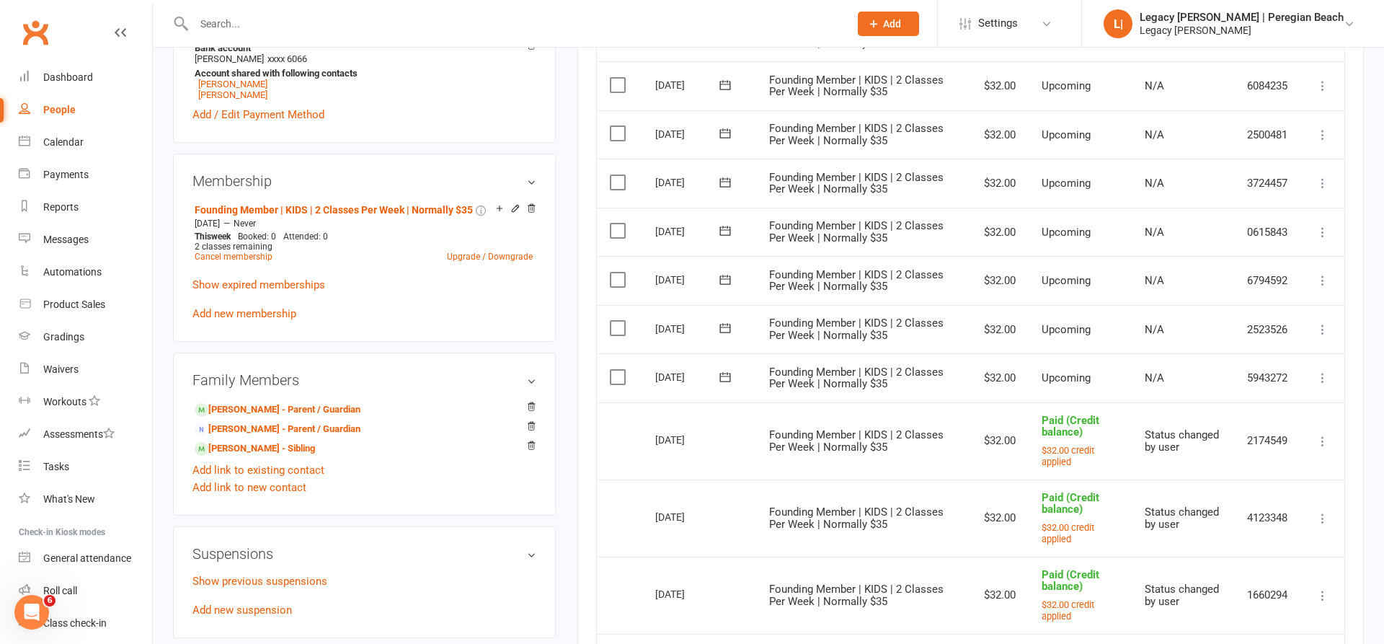
click at [1320, 371] on icon at bounding box center [1323, 378] width 14 height 14
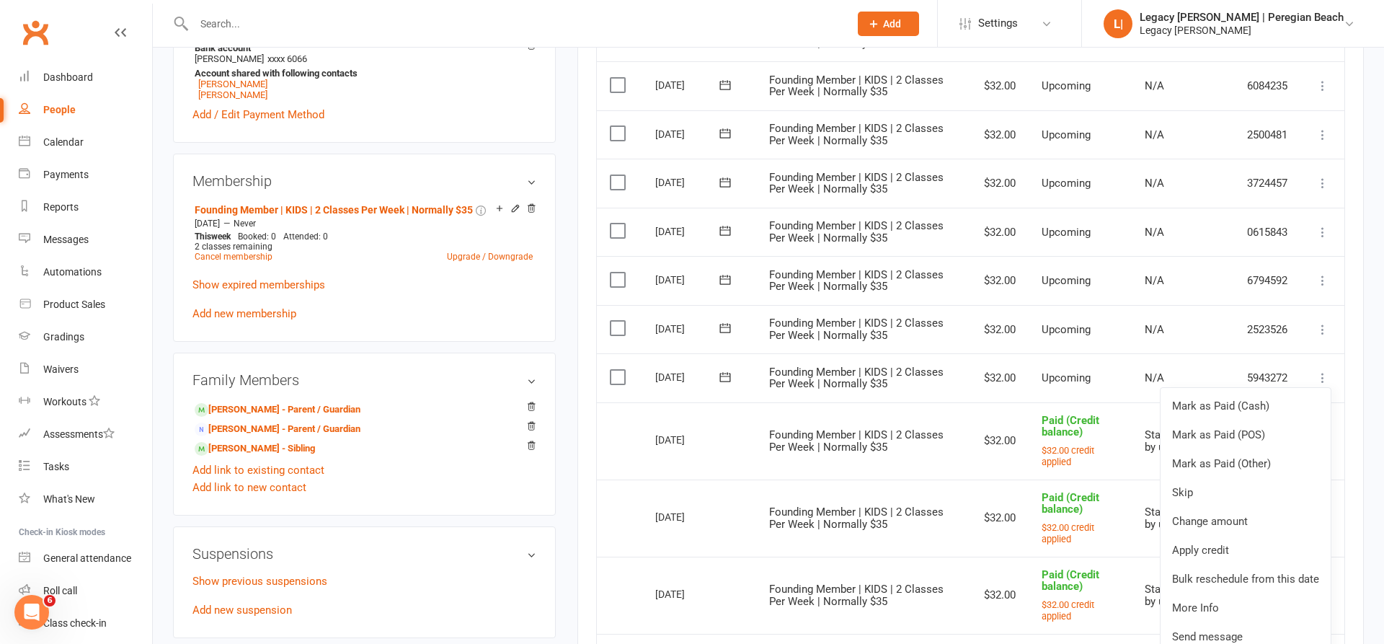
click at [1204, 565] on link "Bulk reschedule from this date" at bounding box center [1246, 579] width 170 height 29
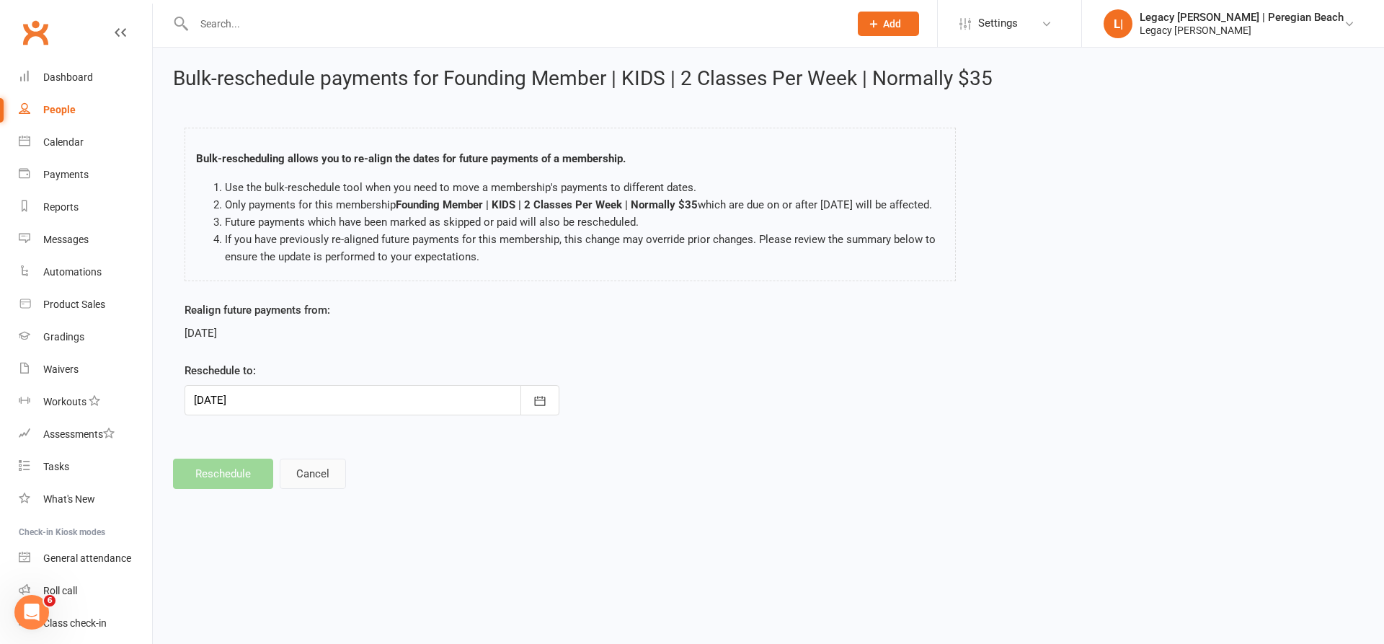
click at [313, 480] on button "Cancel" at bounding box center [313, 474] width 66 height 30
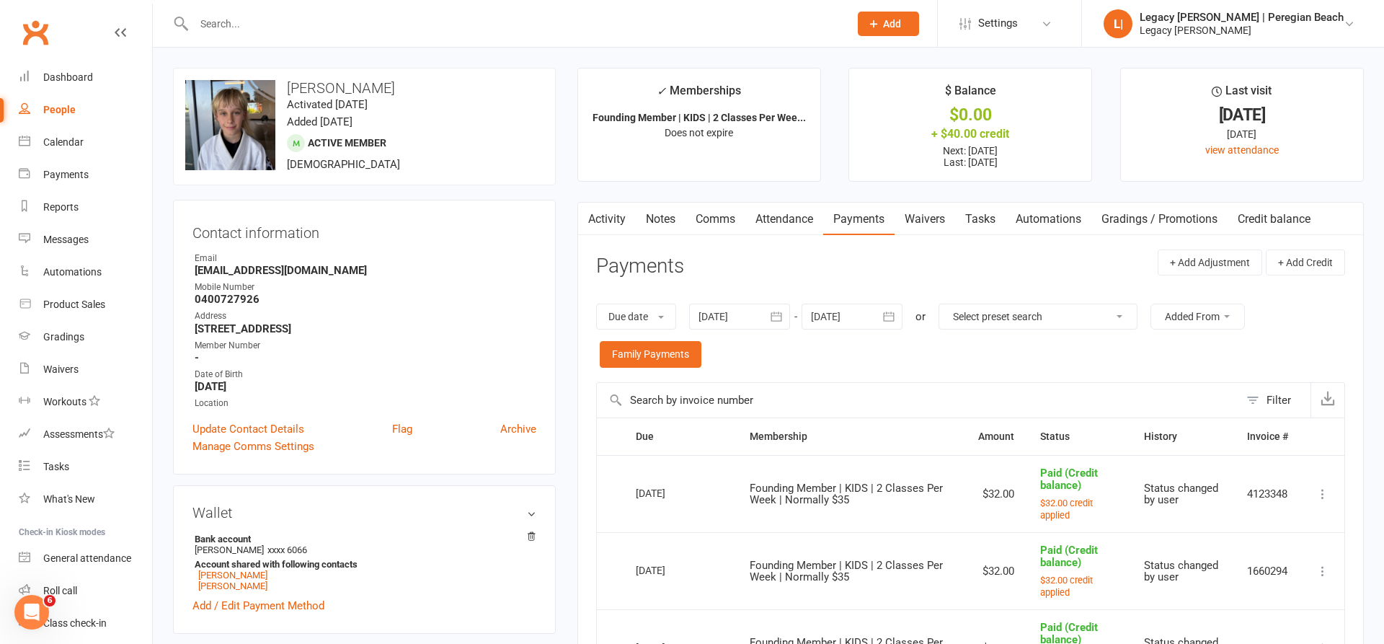
click at [903, 314] on button "button" at bounding box center [890, 317] width 26 height 26
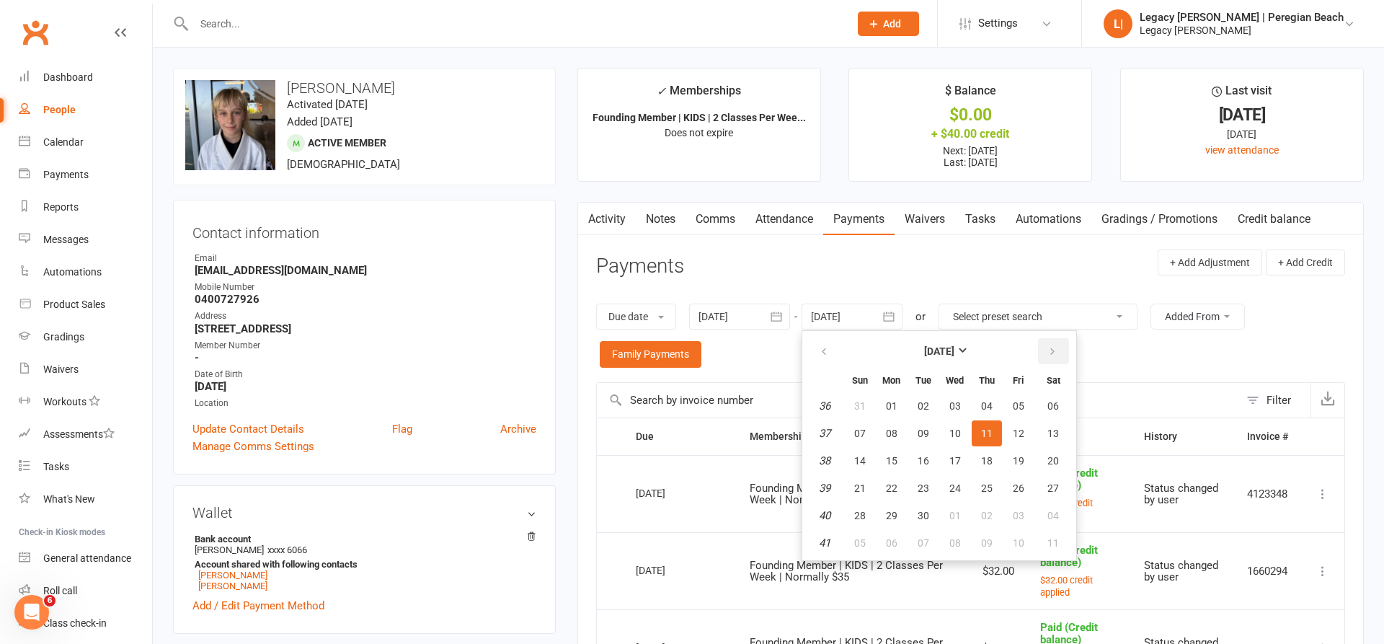
click at [1050, 346] on icon "button" at bounding box center [1053, 352] width 10 height 12
drag, startPoint x: 1050, startPoint y: 345, endPoint x: 1042, endPoint y: 350, distance: 9.4
click at [1049, 346] on icon "button" at bounding box center [1053, 352] width 10 height 12
click at [963, 450] on button "17" at bounding box center [955, 461] width 30 height 26
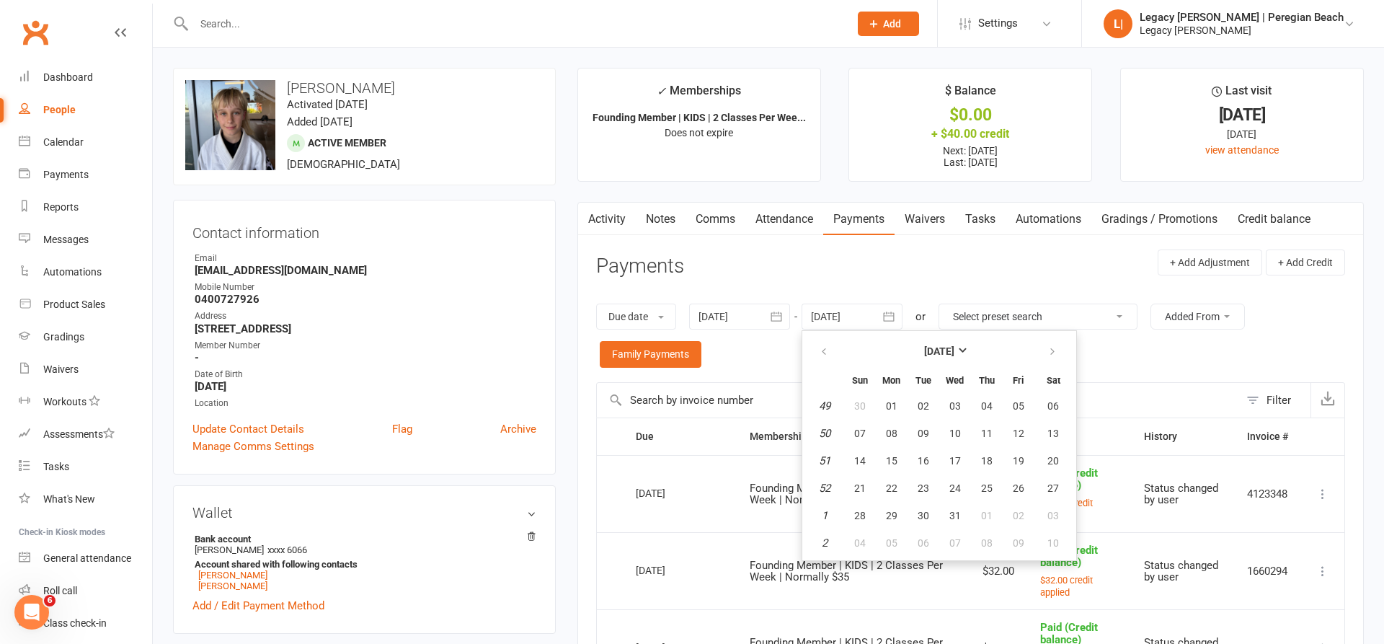
type input "17 Dec 2025"
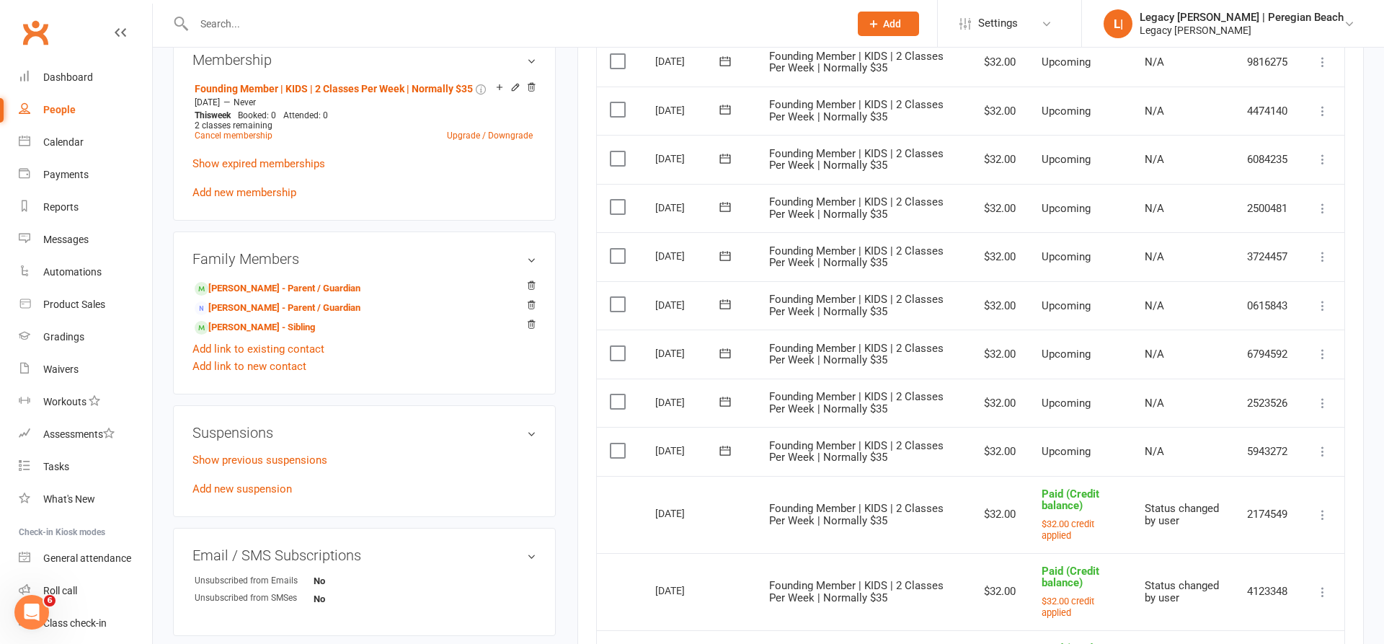
scroll to position [640, 0]
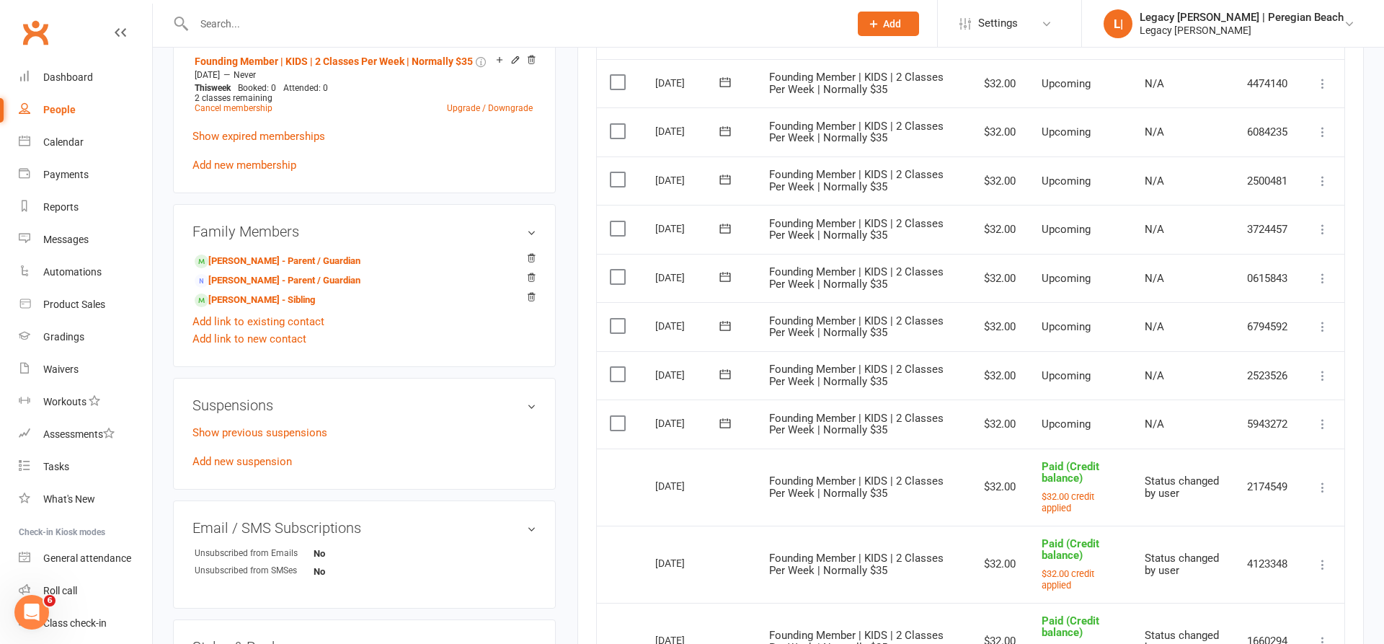
click at [1325, 417] on icon at bounding box center [1323, 424] width 14 height 14
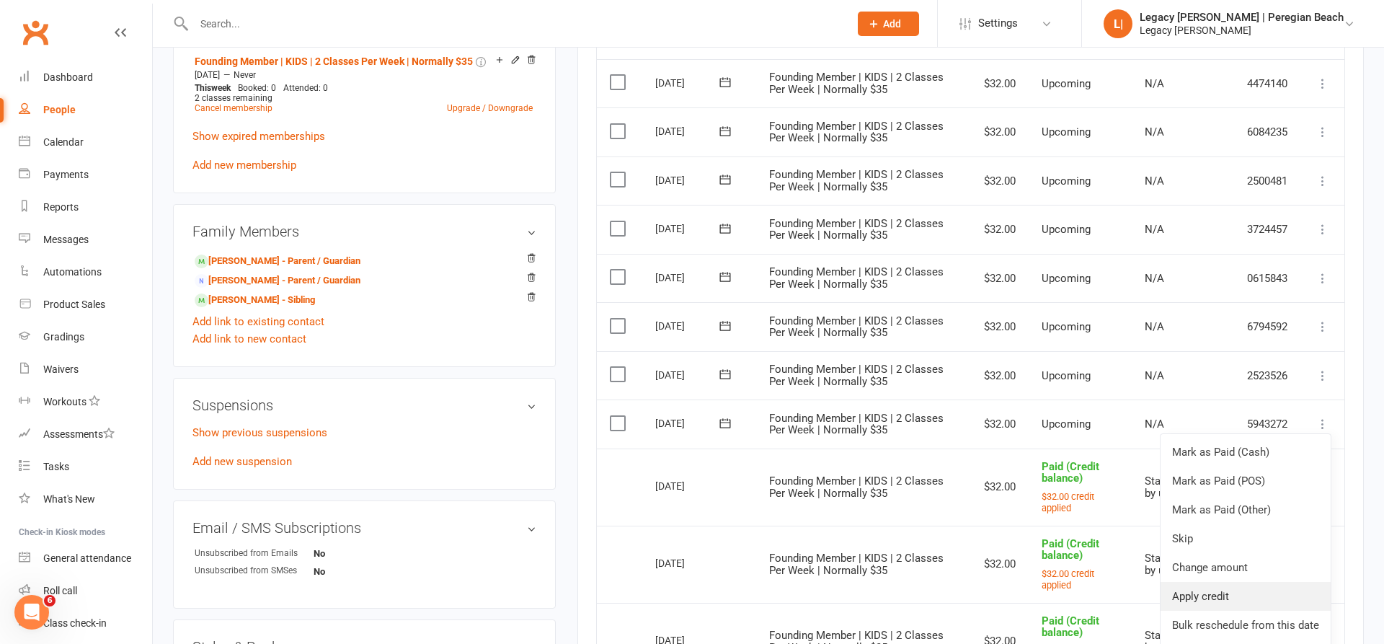
click at [1212, 582] on link "Apply credit" at bounding box center [1246, 596] width 170 height 29
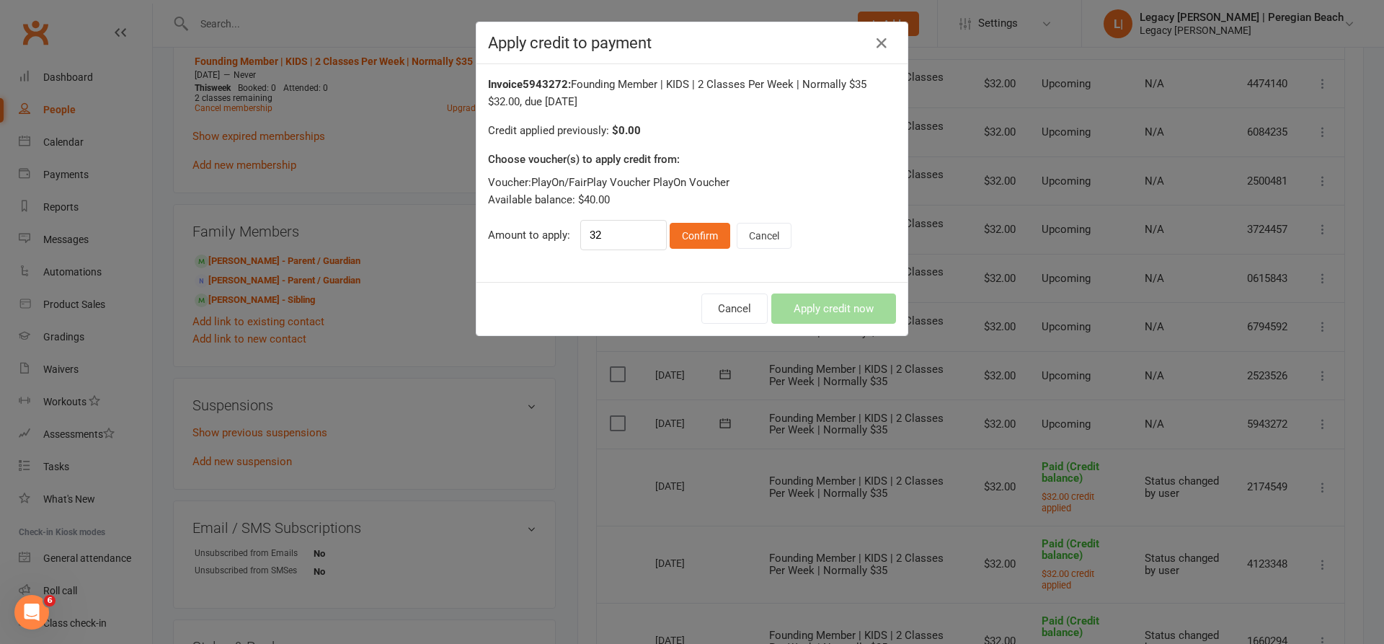
drag, startPoint x: 706, startPoint y: 231, endPoint x: 774, endPoint y: 298, distance: 95.4
click at [707, 232] on button "Confirm" at bounding box center [700, 236] width 61 height 26
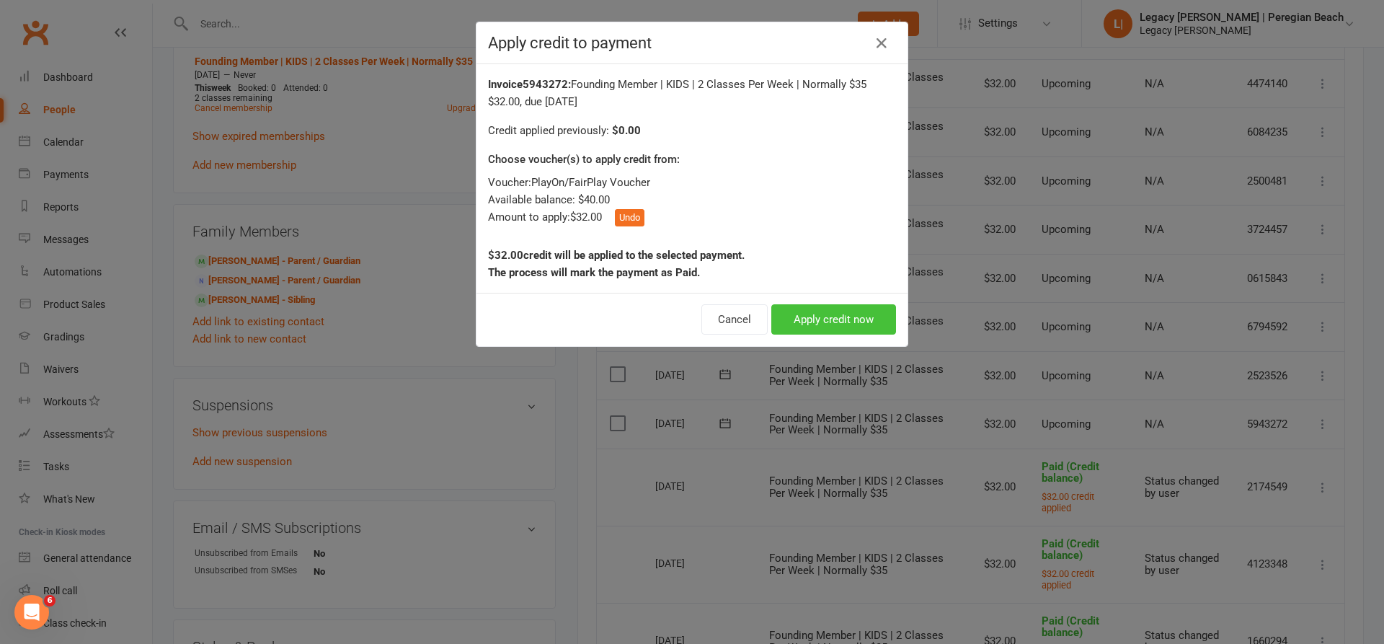
click at [822, 318] on button "Apply credit now" at bounding box center [834, 319] width 125 height 30
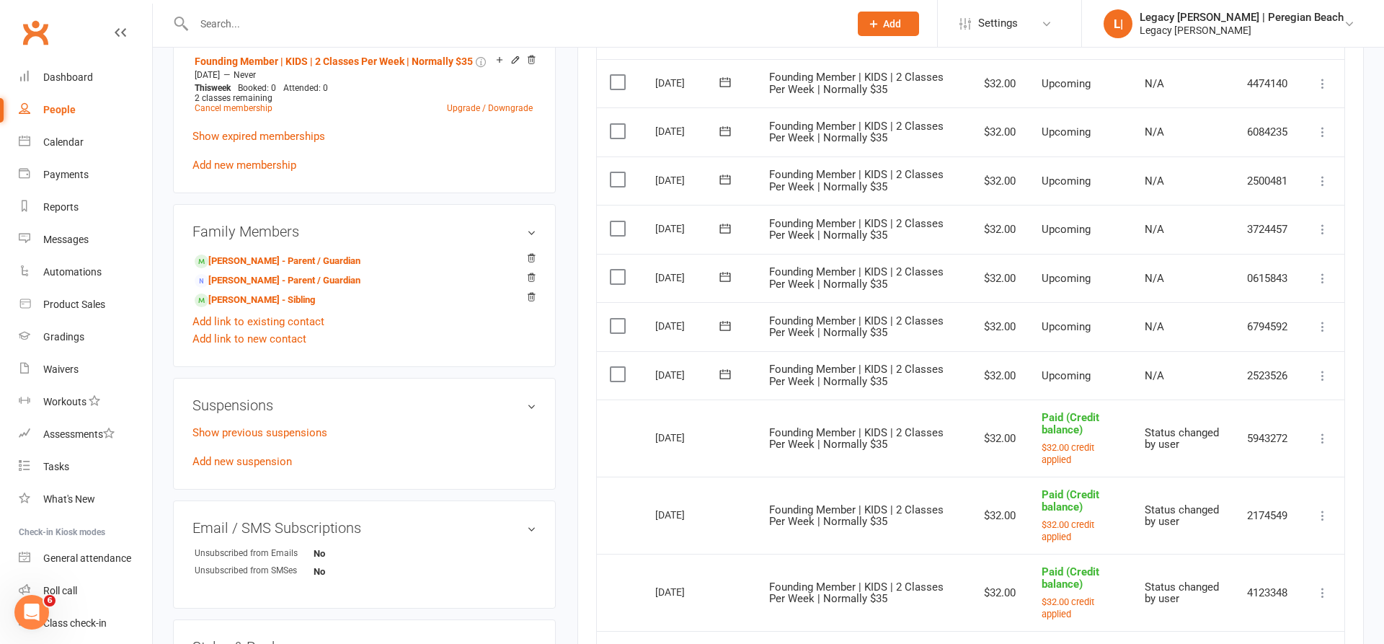
click at [1321, 368] on icon at bounding box center [1323, 375] width 14 height 14
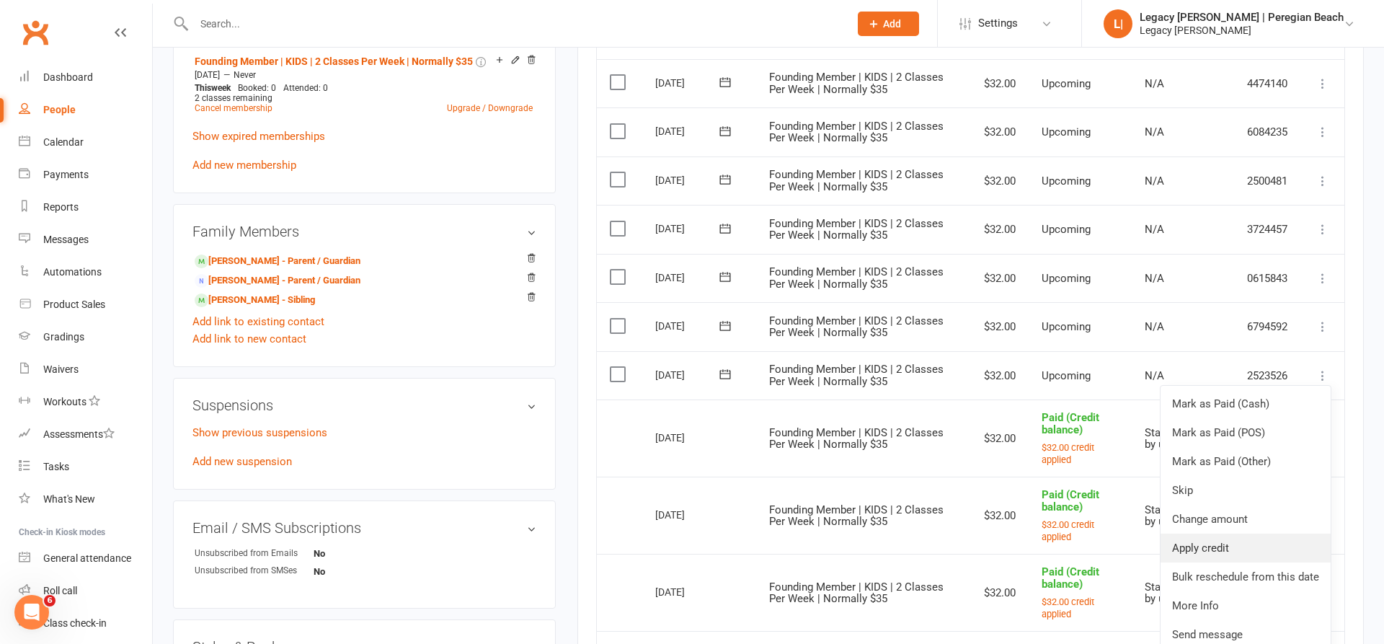
click at [1234, 534] on link "Apply credit" at bounding box center [1246, 548] width 170 height 29
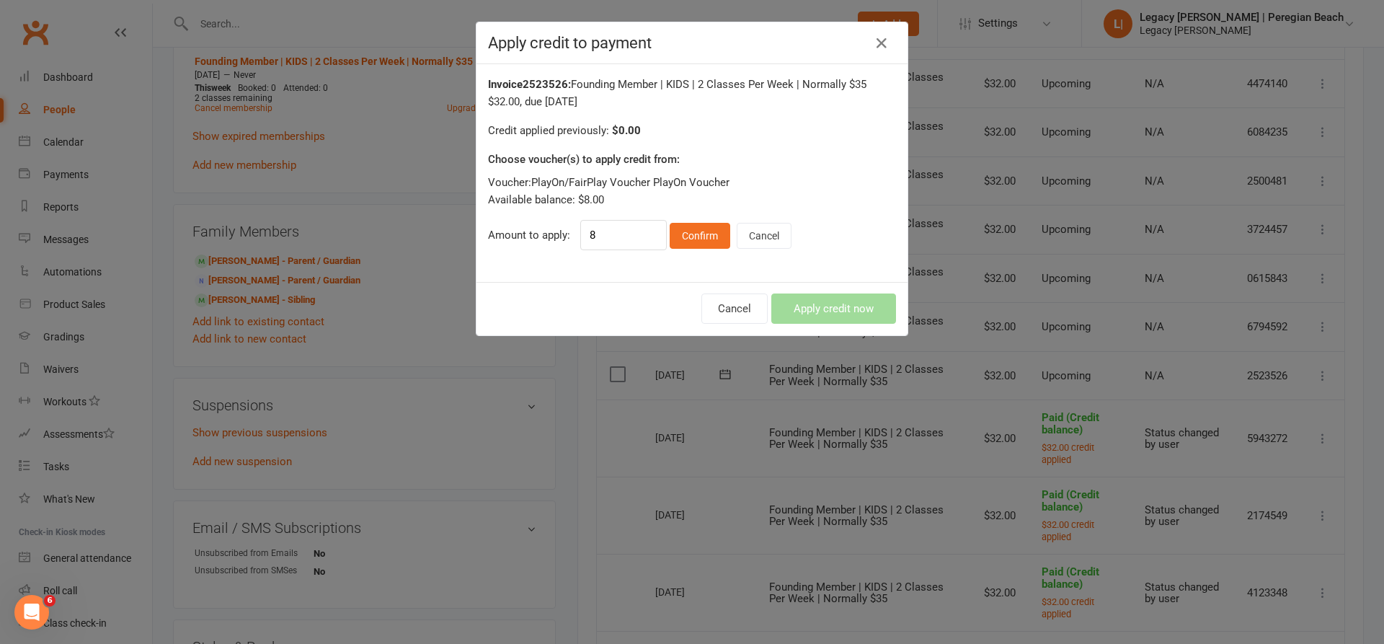
drag, startPoint x: 702, startPoint y: 230, endPoint x: 847, endPoint y: 300, distance: 160.9
click at [705, 231] on button "Confirm" at bounding box center [700, 236] width 61 height 26
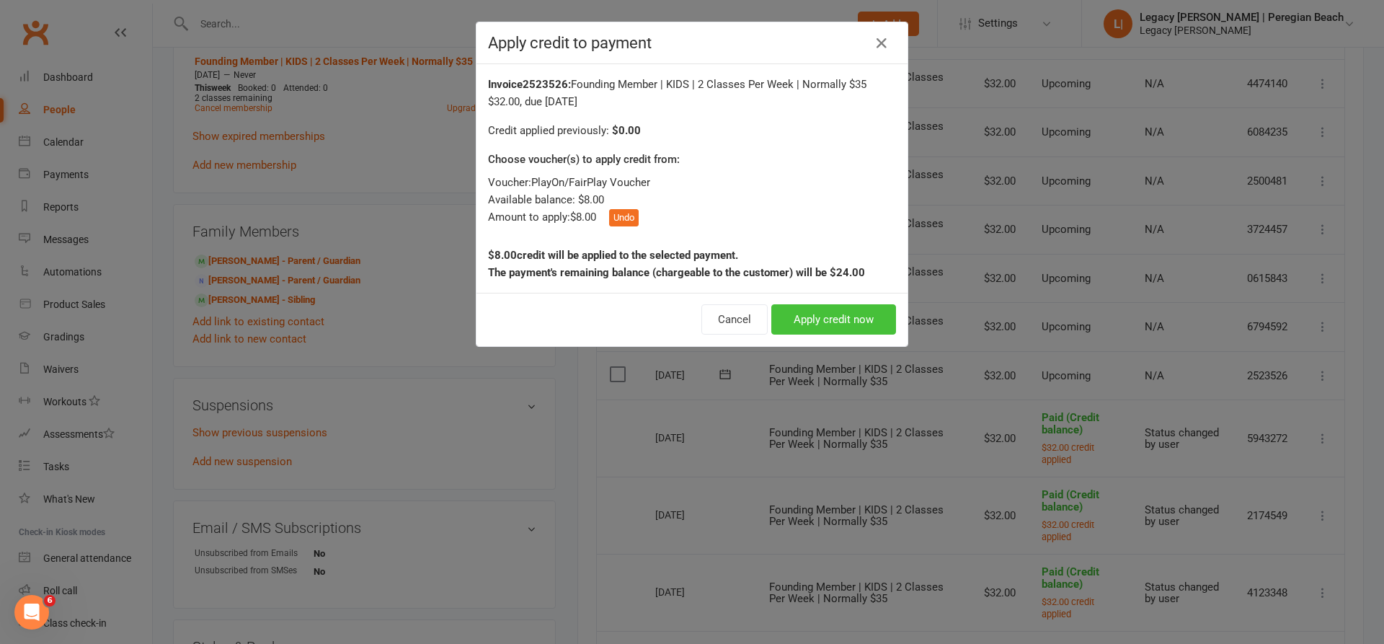
click at [858, 314] on button "Apply credit now" at bounding box center [834, 319] width 125 height 30
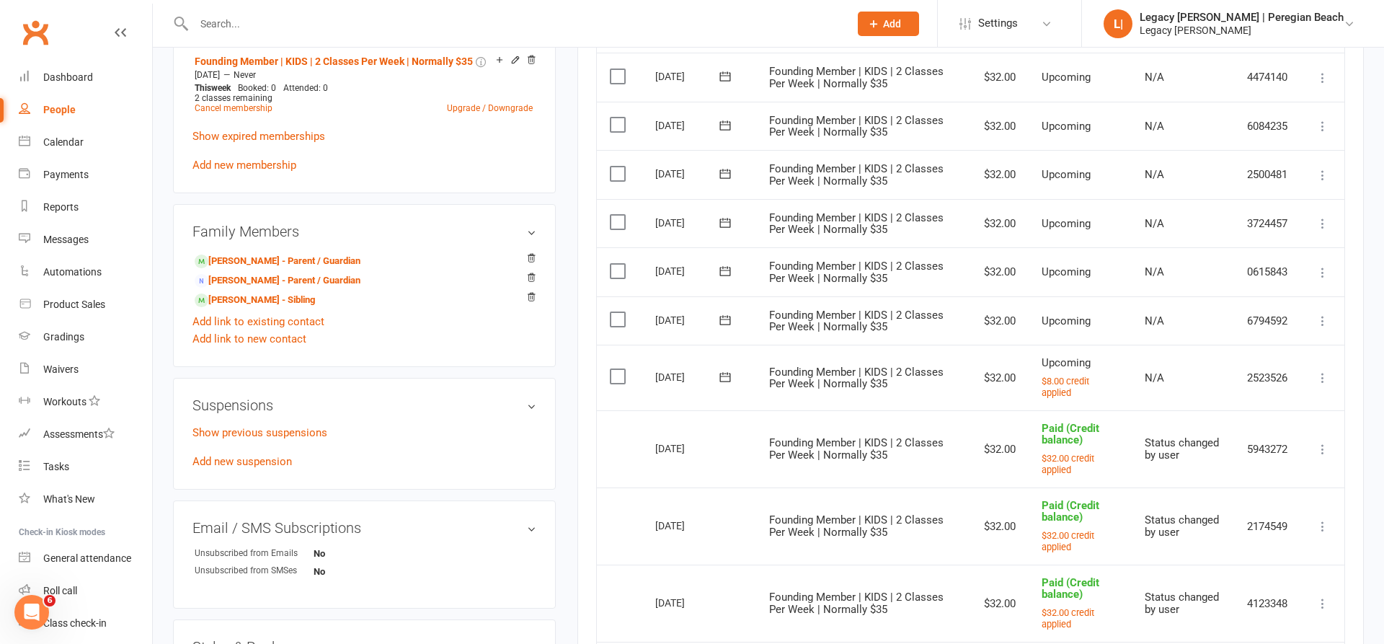
click at [324, 30] on input "text" at bounding box center [515, 24] width 650 height 20
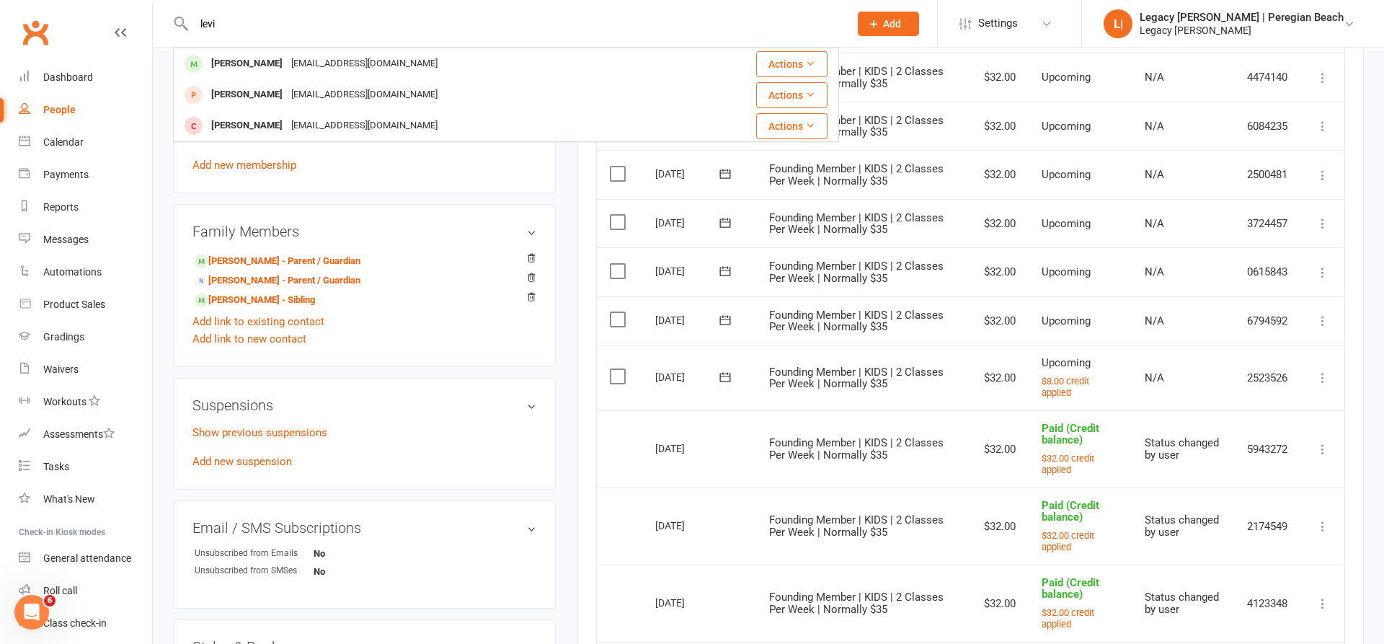
type input "Levi"
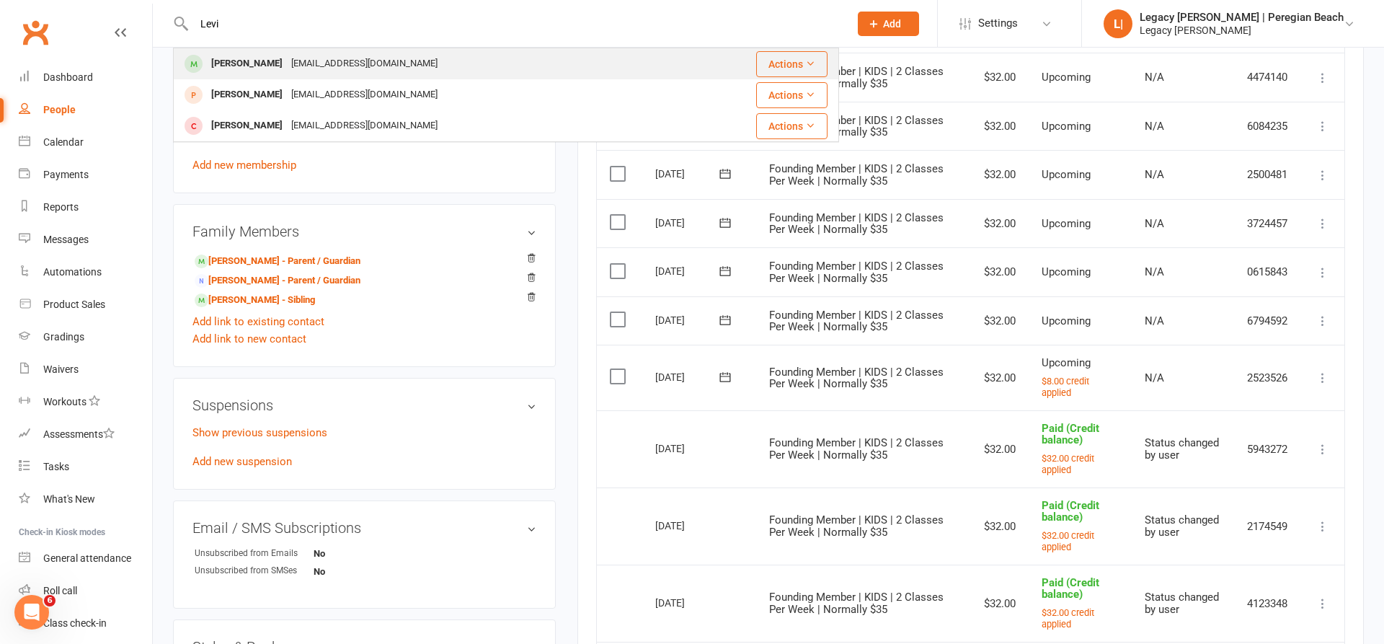
drag, startPoint x: 324, startPoint y: 30, endPoint x: 238, endPoint y: 62, distance: 92.4
click at [238, 62] on div "Levi Malcolmson" at bounding box center [247, 63] width 80 height 21
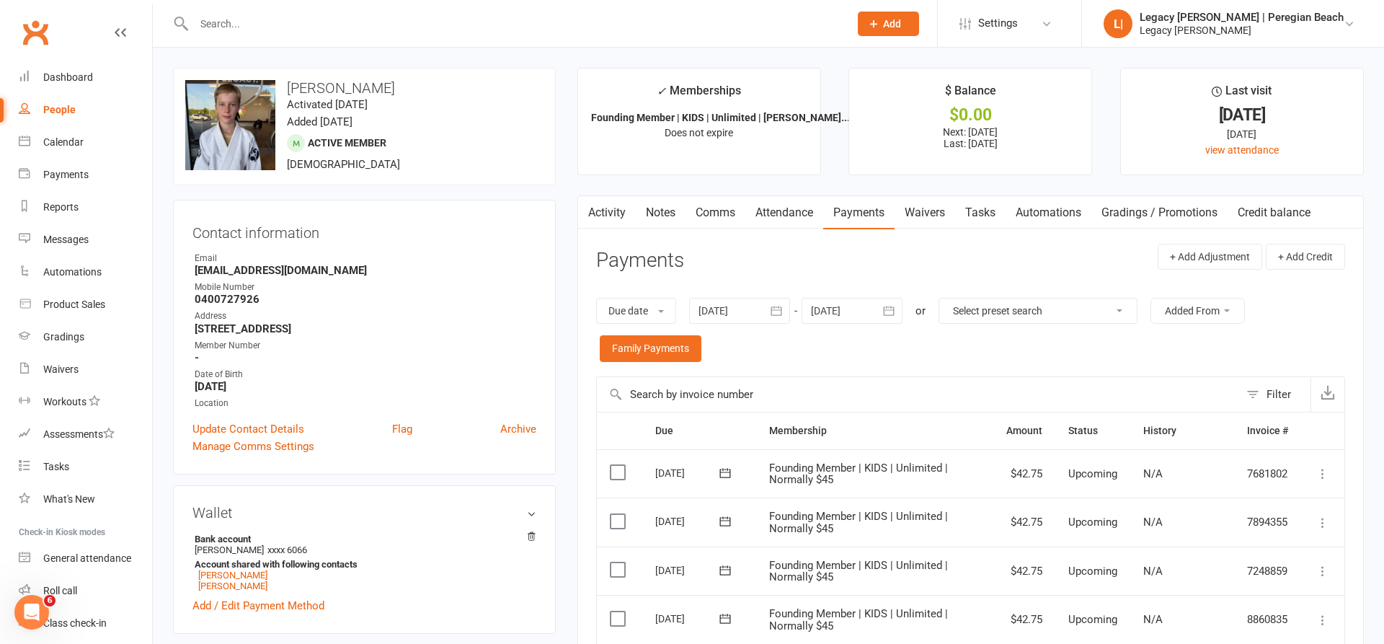
click at [1292, 216] on link "Credit balance" at bounding box center [1274, 212] width 93 height 33
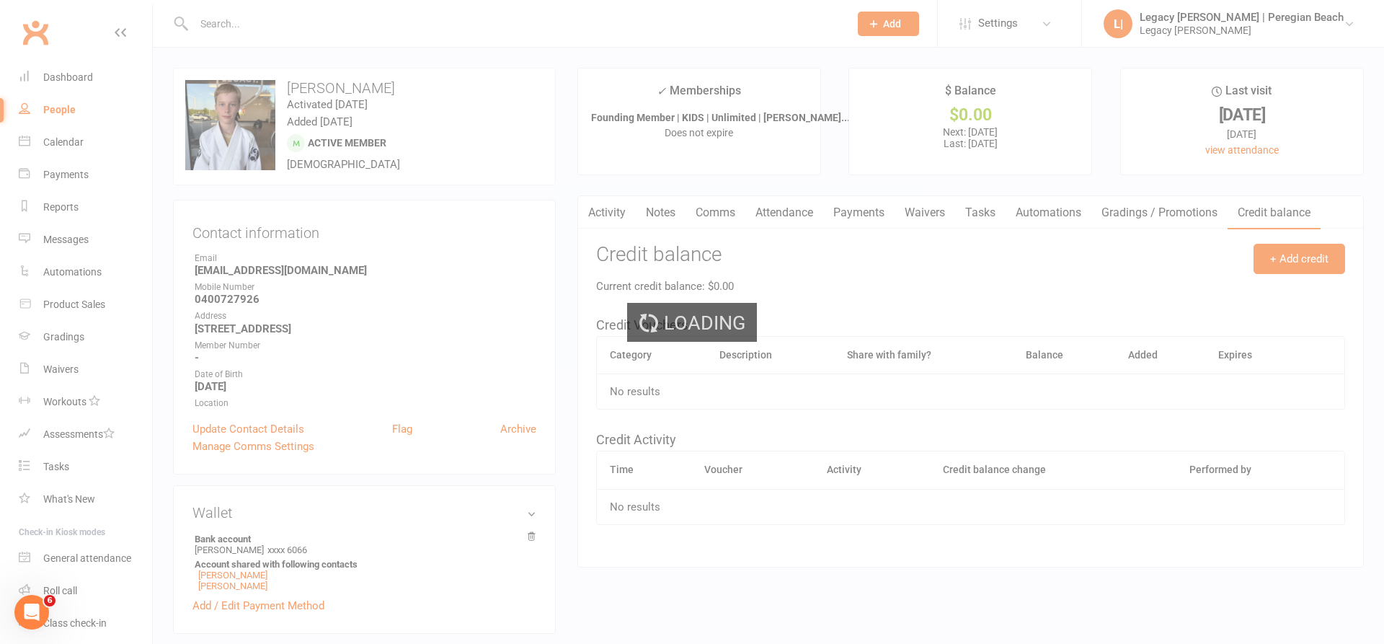
click at [1305, 262] on div "Loading" at bounding box center [692, 322] width 1384 height 644
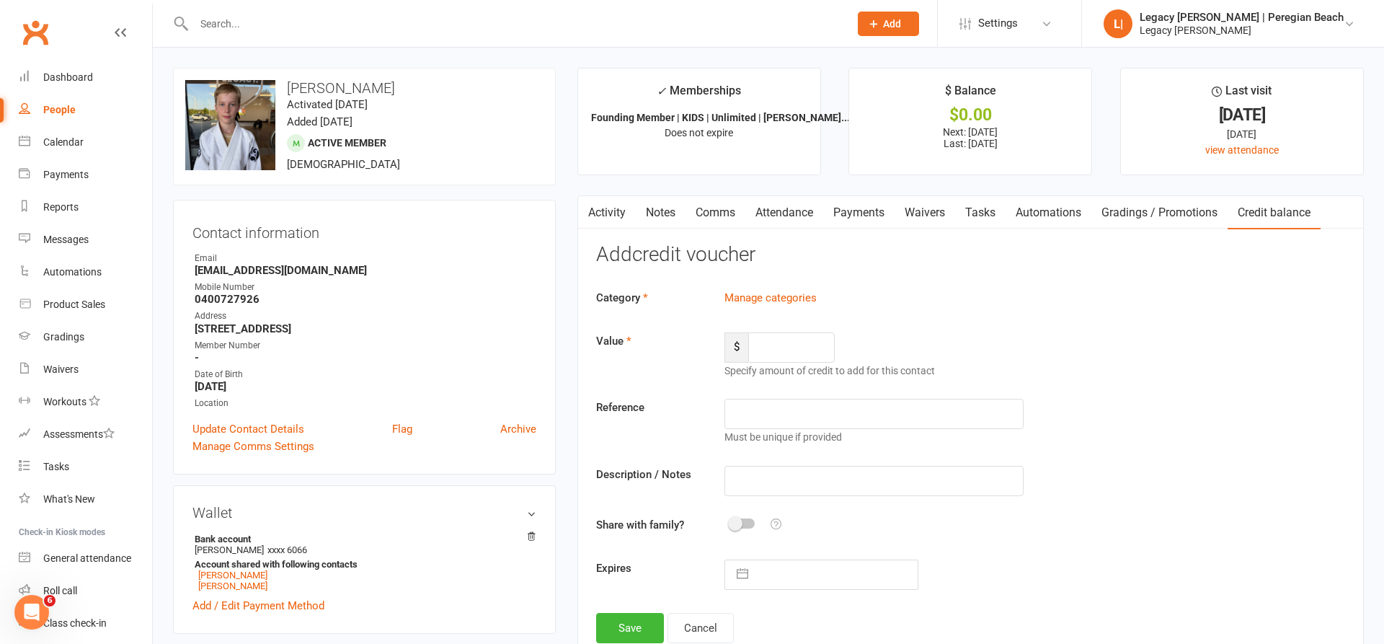
click at [1302, 254] on h3 "Add credit voucher" at bounding box center [970, 255] width 749 height 22
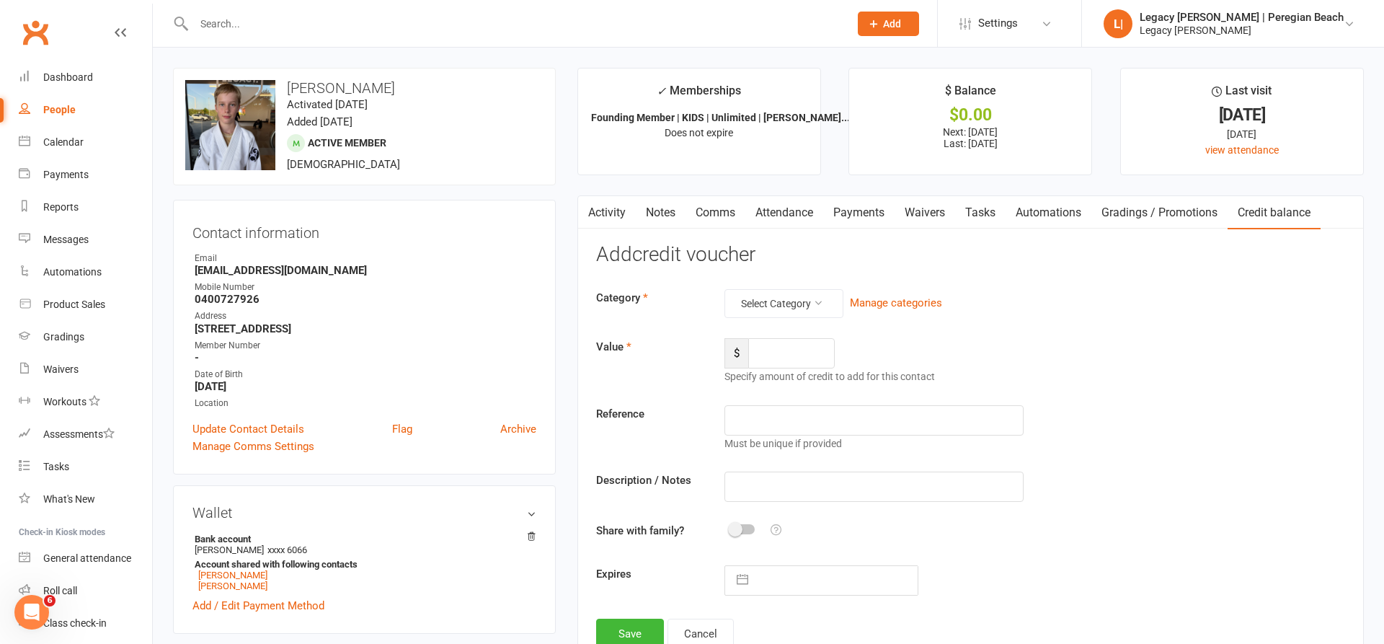
click at [759, 316] on div "Category Select Category Manage categories Value $ Specify amount of credit to …" at bounding box center [970, 442] width 749 height 306
drag, startPoint x: 770, startPoint y: 297, endPoint x: 777, endPoint y: 296, distance: 7.2
click at [777, 296] on button "Select Category" at bounding box center [784, 303] width 119 height 29
click at [767, 392] on link "PlayOn/FairPlay Voucher" at bounding box center [772, 393] width 143 height 29
click at [782, 333] on div "Category PlayOn/FairPlay Voucher Manage categories Value $ Specify amount of cr…" at bounding box center [970, 442] width 749 height 306
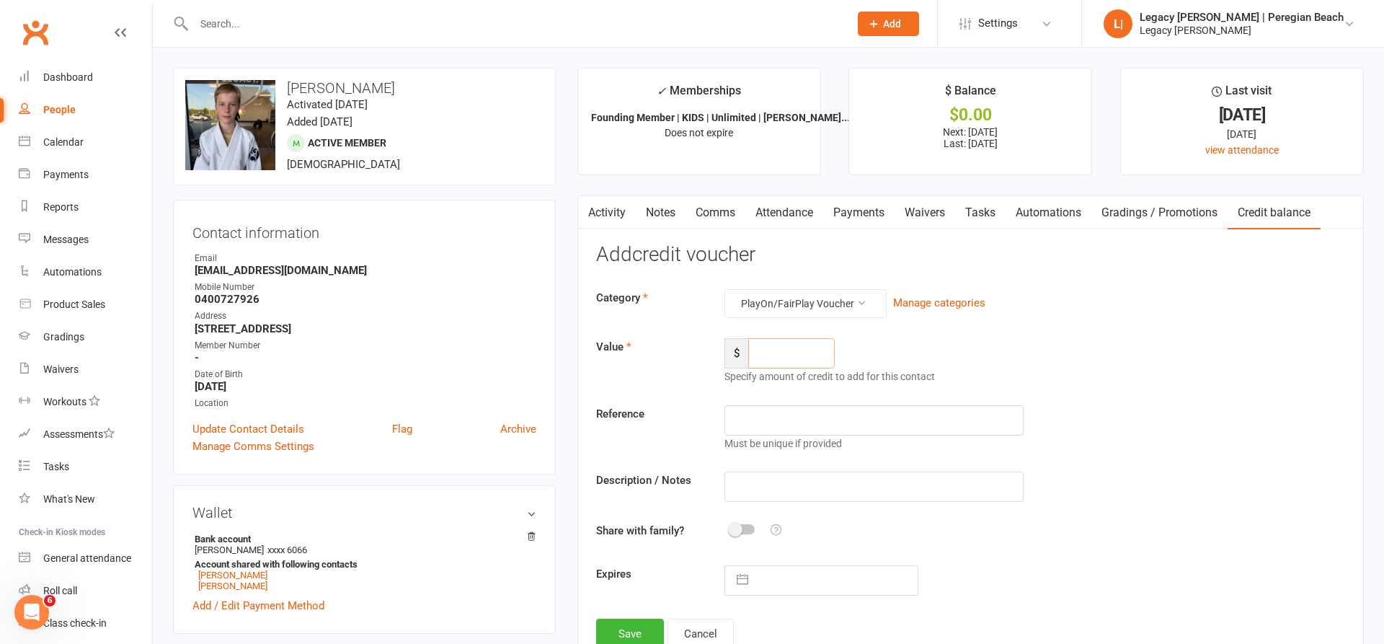
click at [782, 349] on input "number" at bounding box center [791, 353] width 87 height 30
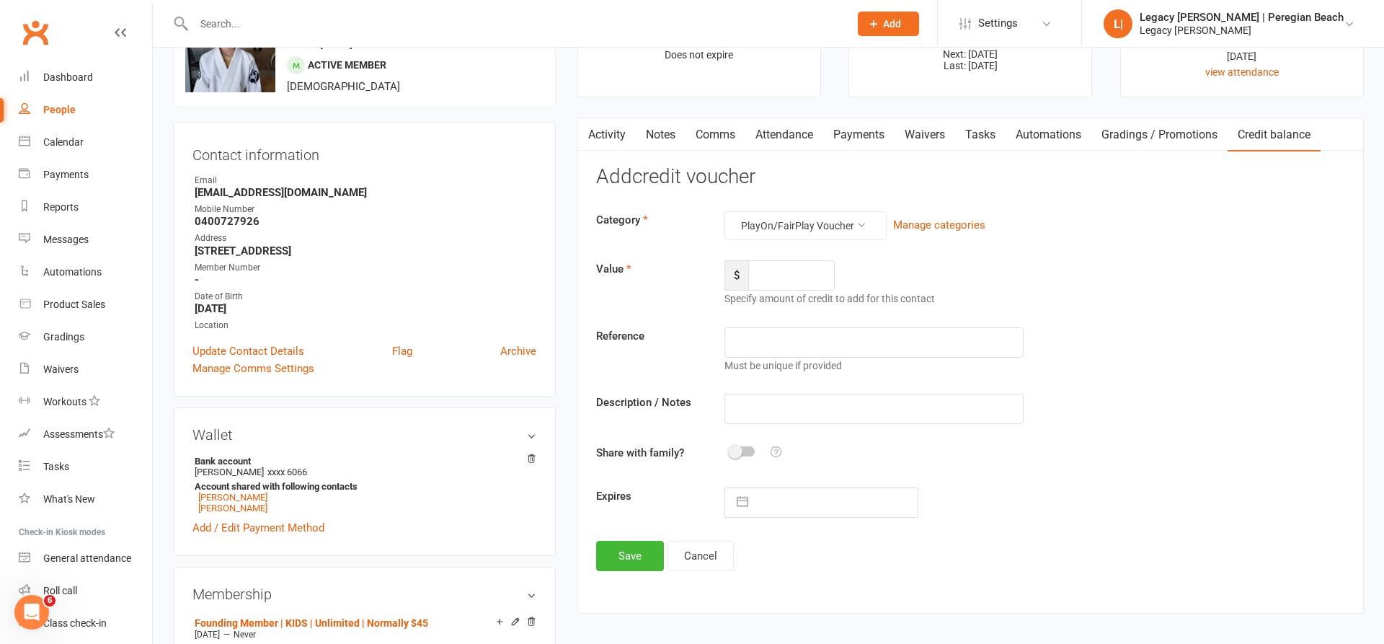
scroll to position [185, 1]
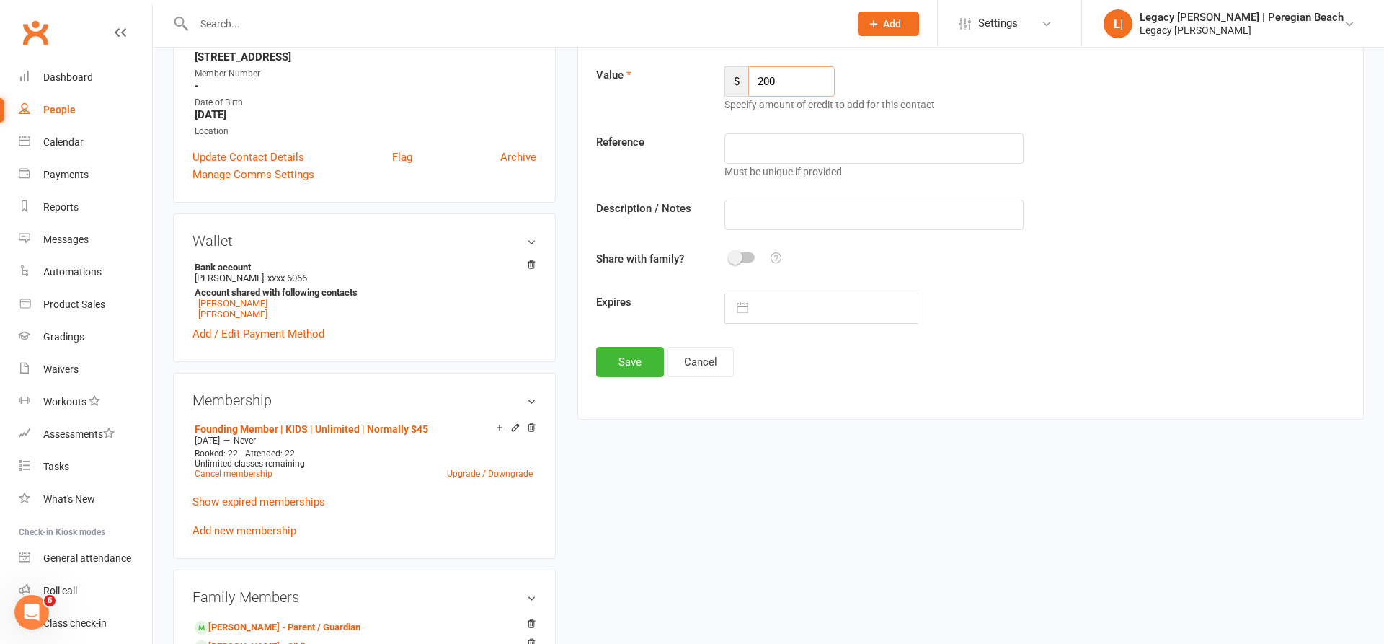
type input "200"
type input "PlayOn Voucher"
click at [624, 356] on button "Save" at bounding box center [630, 360] width 68 height 30
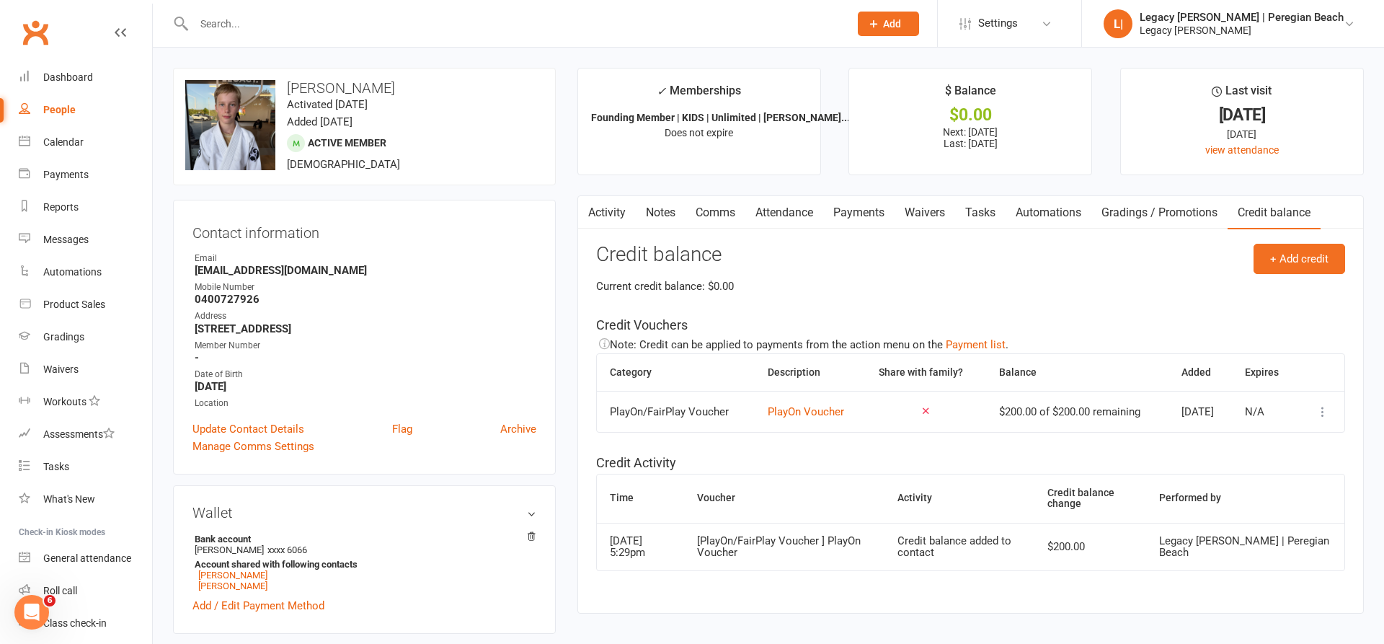
scroll to position [0, 0]
click at [867, 208] on link "Payments" at bounding box center [858, 212] width 71 height 33
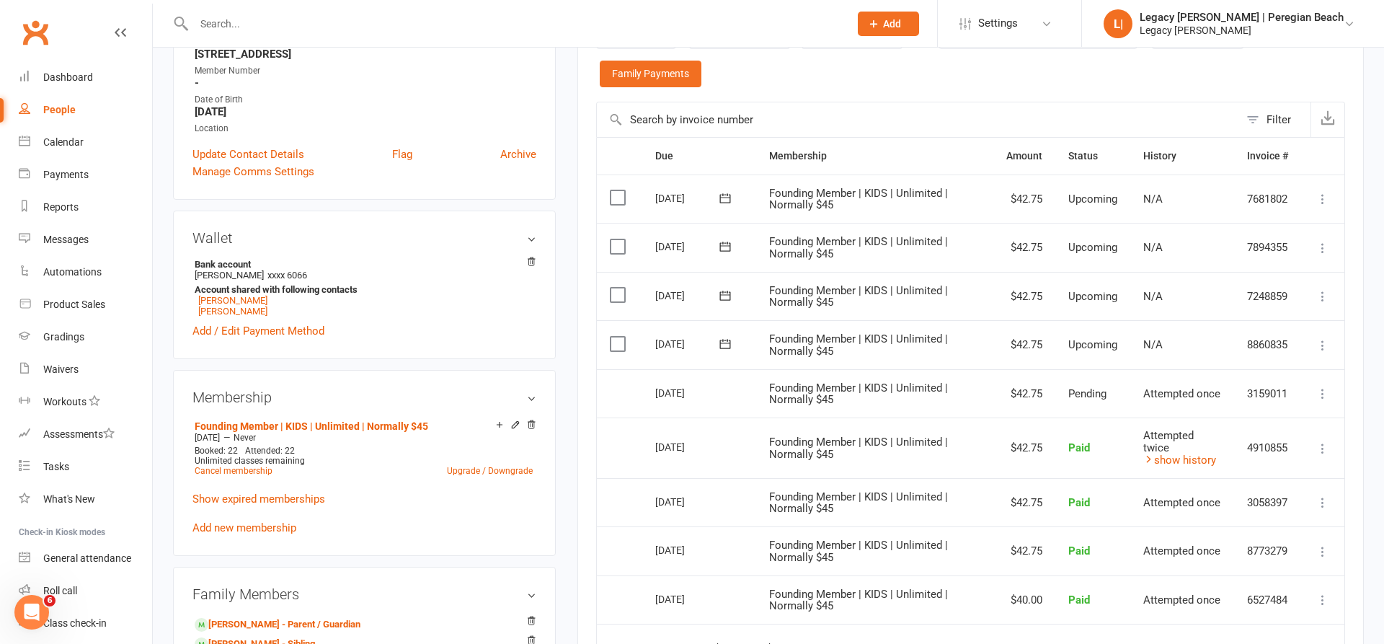
scroll to position [369, 0]
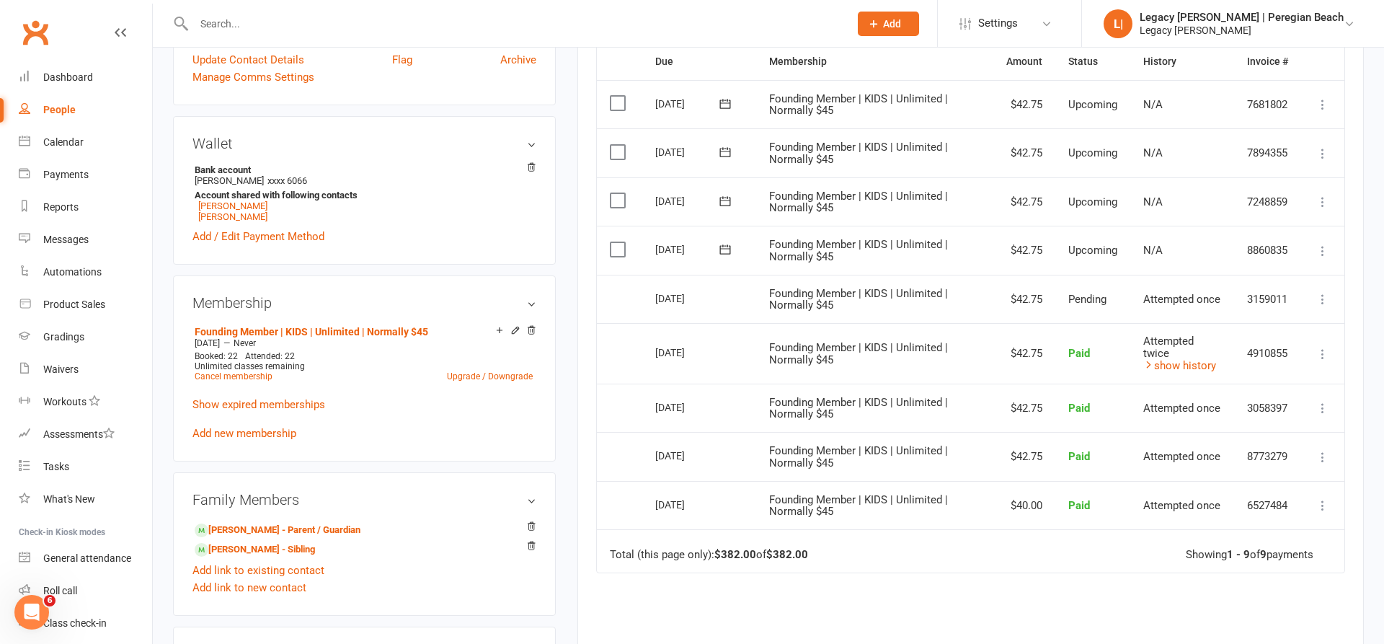
click at [1325, 244] on icon at bounding box center [1323, 251] width 14 height 14
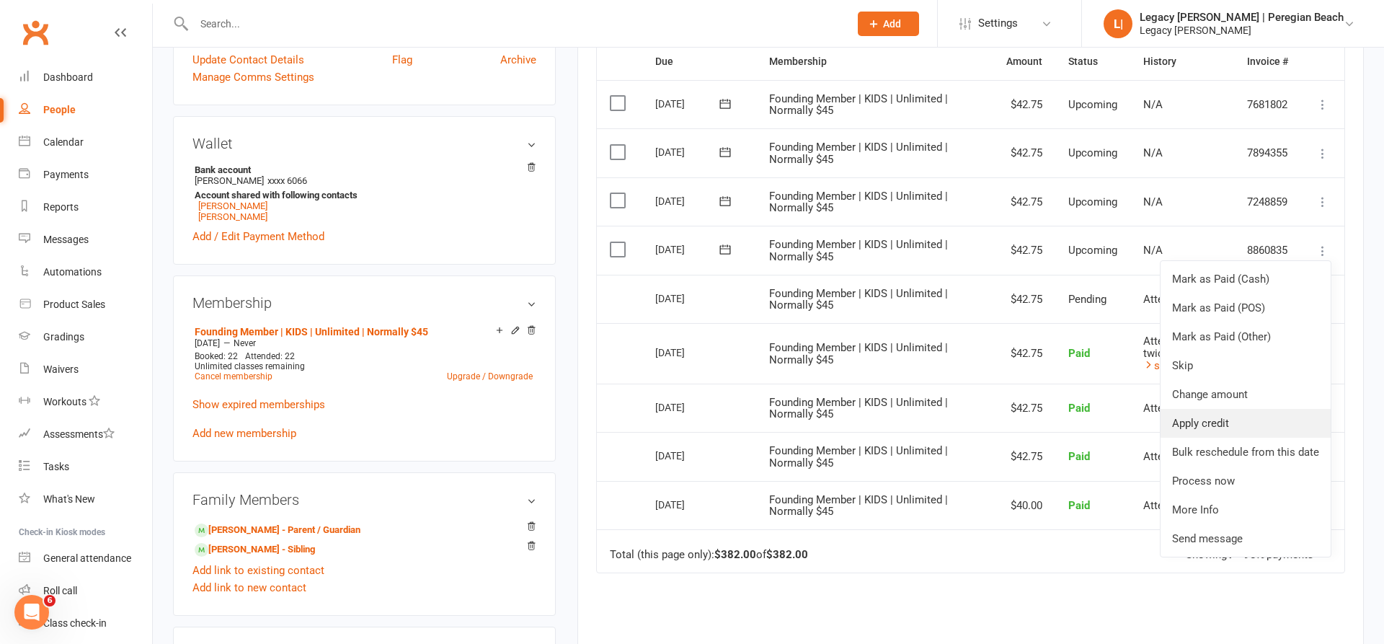
click at [1214, 415] on link "Apply credit" at bounding box center [1246, 423] width 170 height 29
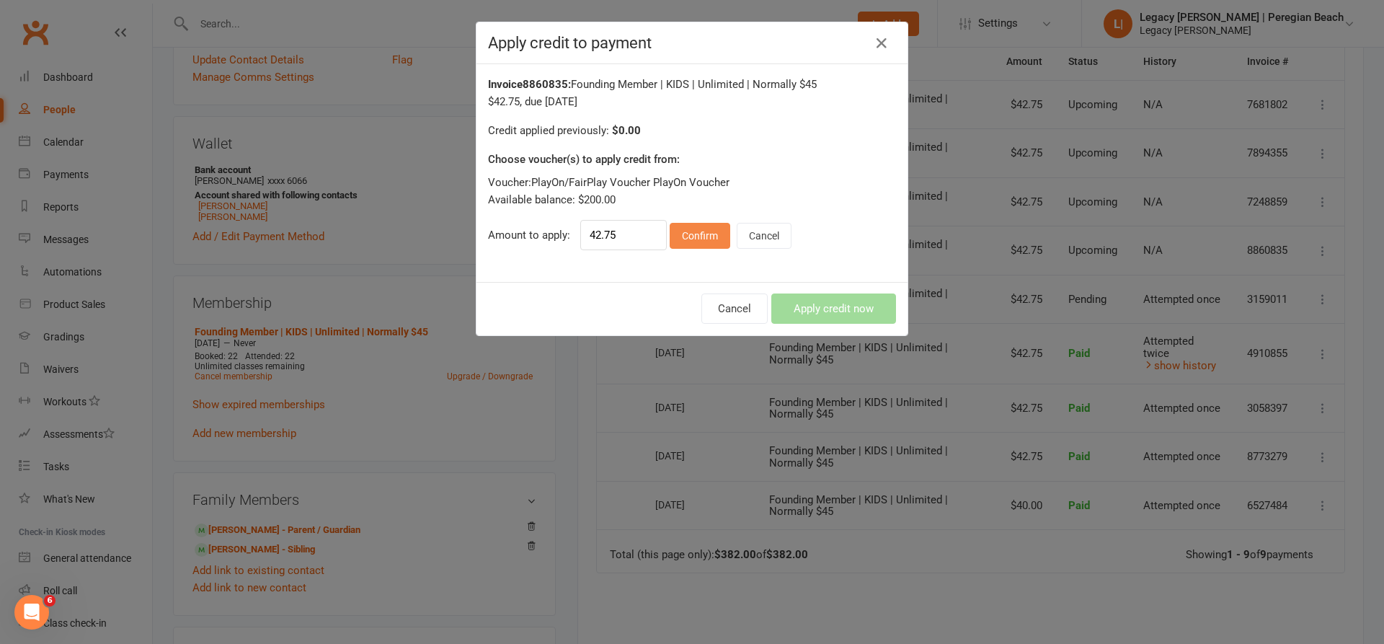
click at [695, 229] on button "Confirm" at bounding box center [700, 236] width 61 height 26
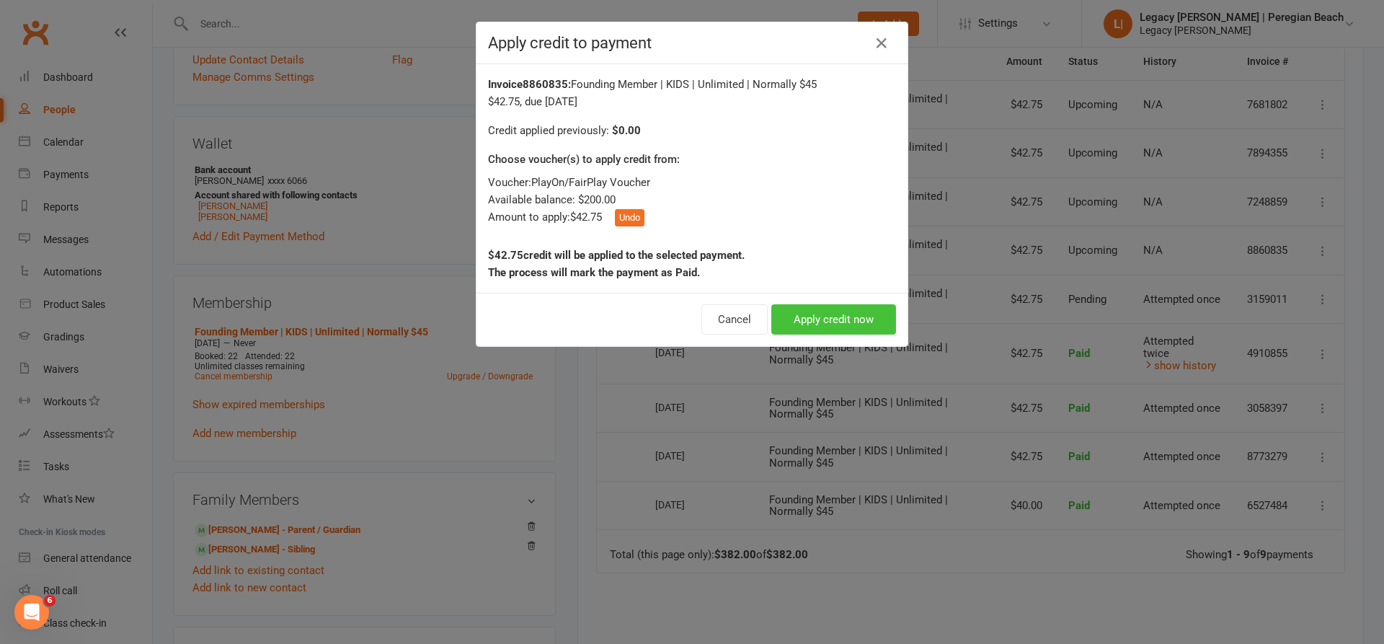
click at [877, 329] on button "Apply credit now" at bounding box center [834, 319] width 125 height 30
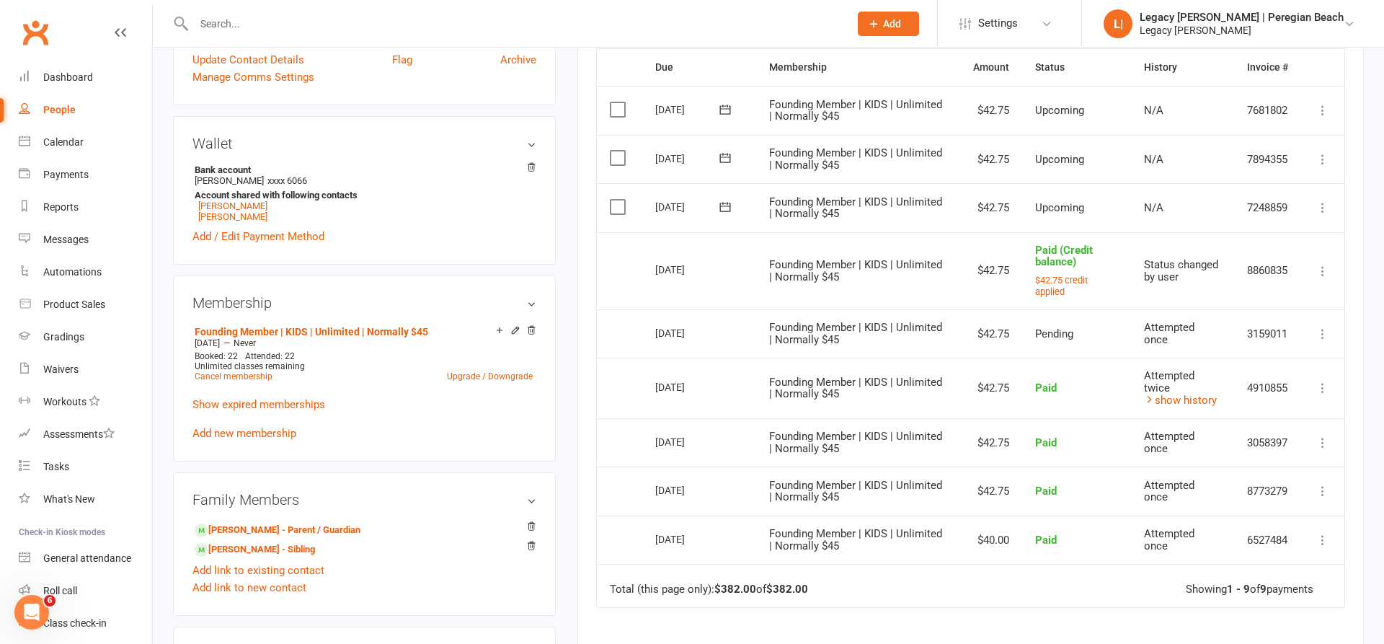
click at [1323, 200] on icon at bounding box center [1323, 207] width 14 height 14
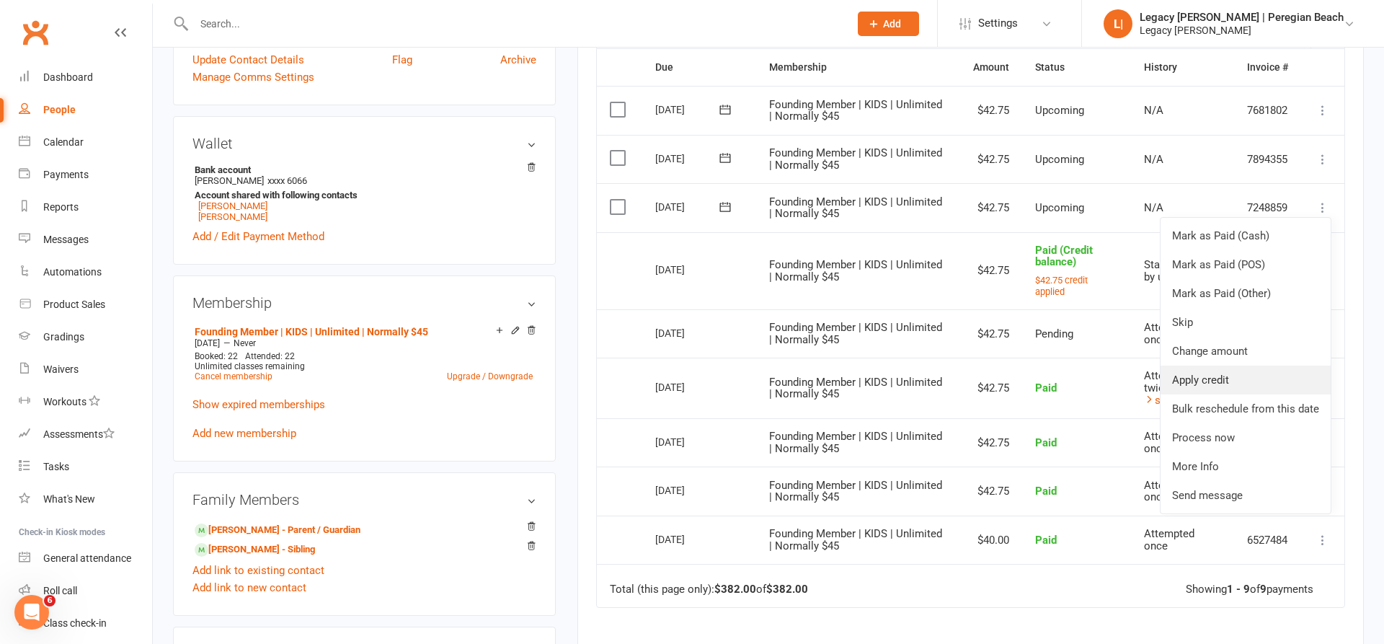
click at [1201, 374] on link "Apply credit" at bounding box center [1246, 380] width 170 height 29
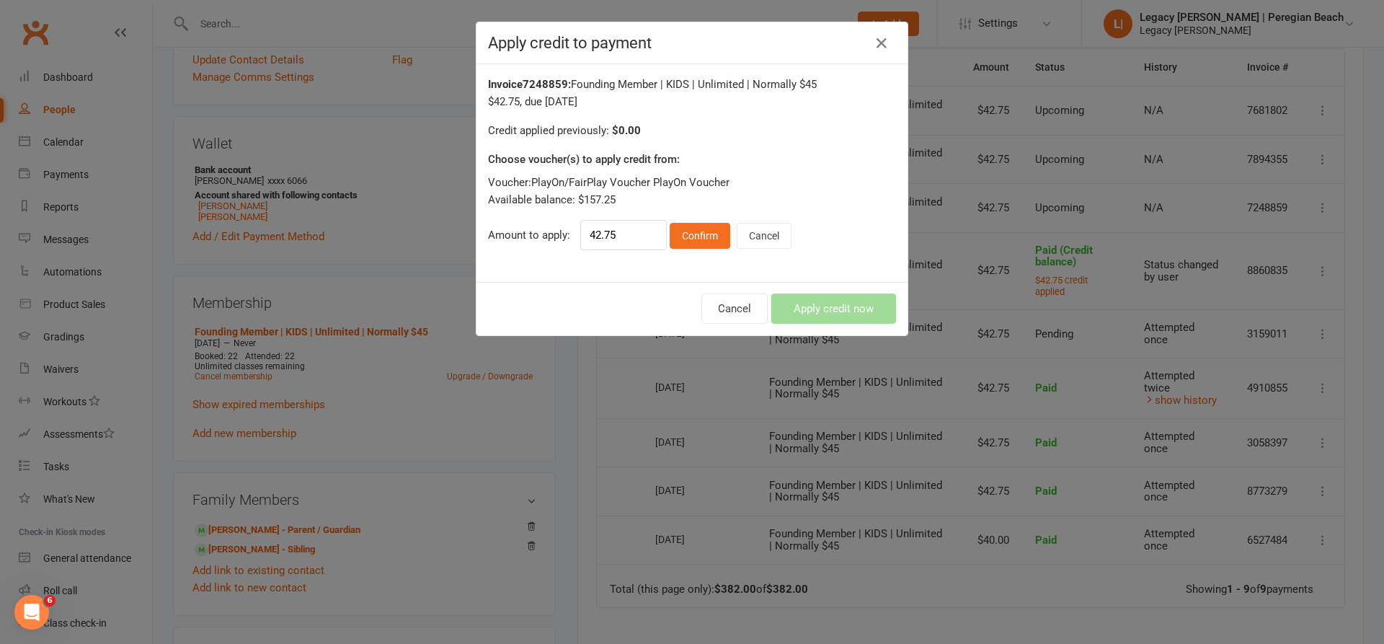
drag, startPoint x: 680, startPoint y: 224, endPoint x: 728, endPoint y: 242, distance: 50.9
click at [680, 224] on button "Confirm" at bounding box center [700, 236] width 61 height 26
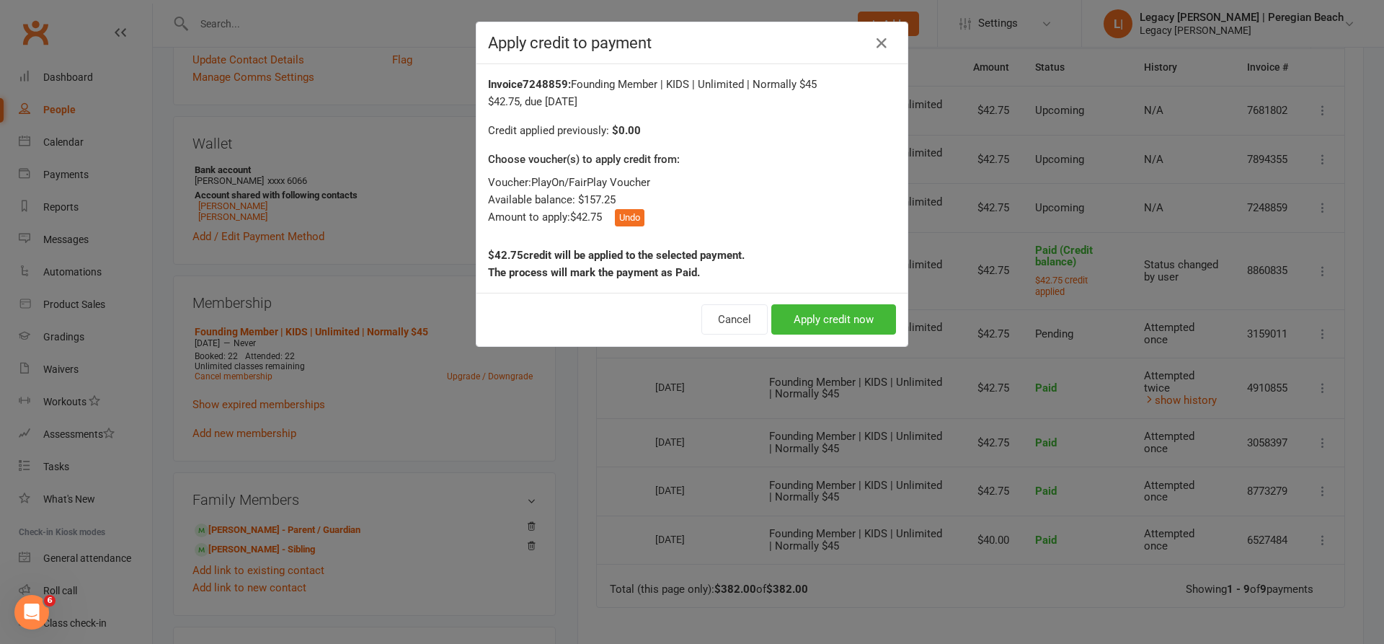
drag, startPoint x: 808, startPoint y: 306, endPoint x: 832, endPoint y: 309, distance: 24.8
click at [808, 306] on button "Apply credit now" at bounding box center [834, 319] width 125 height 30
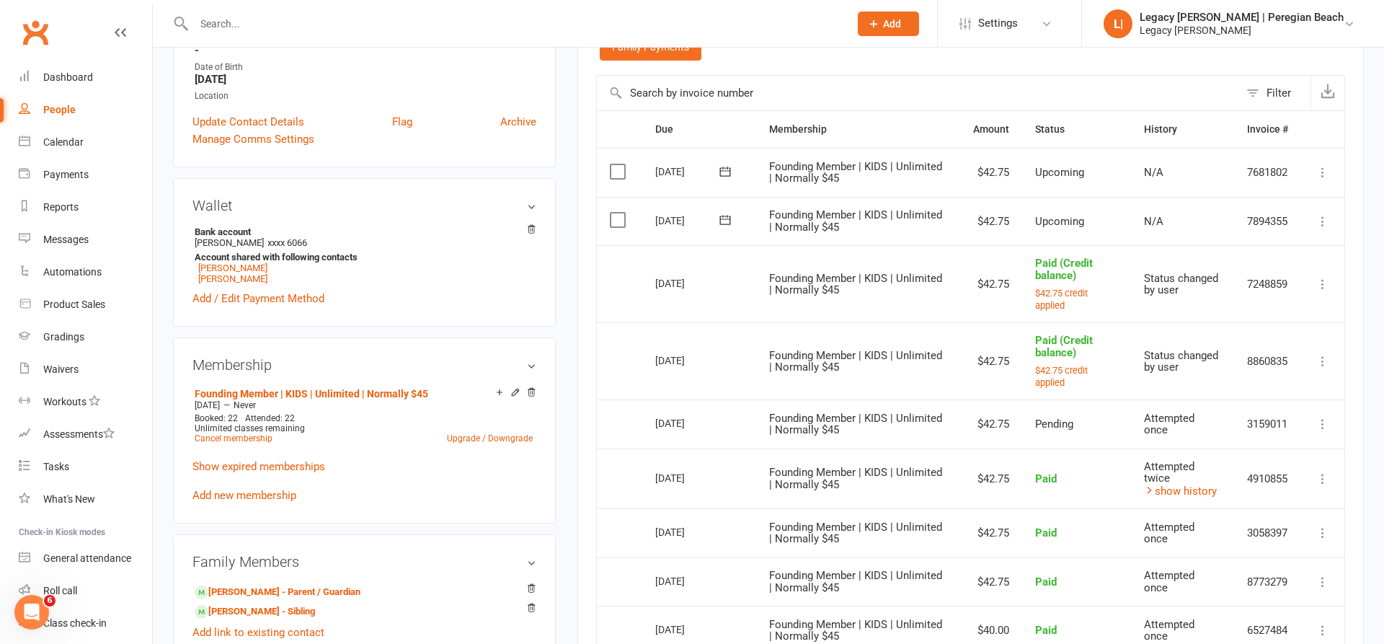
scroll to position [208, 0]
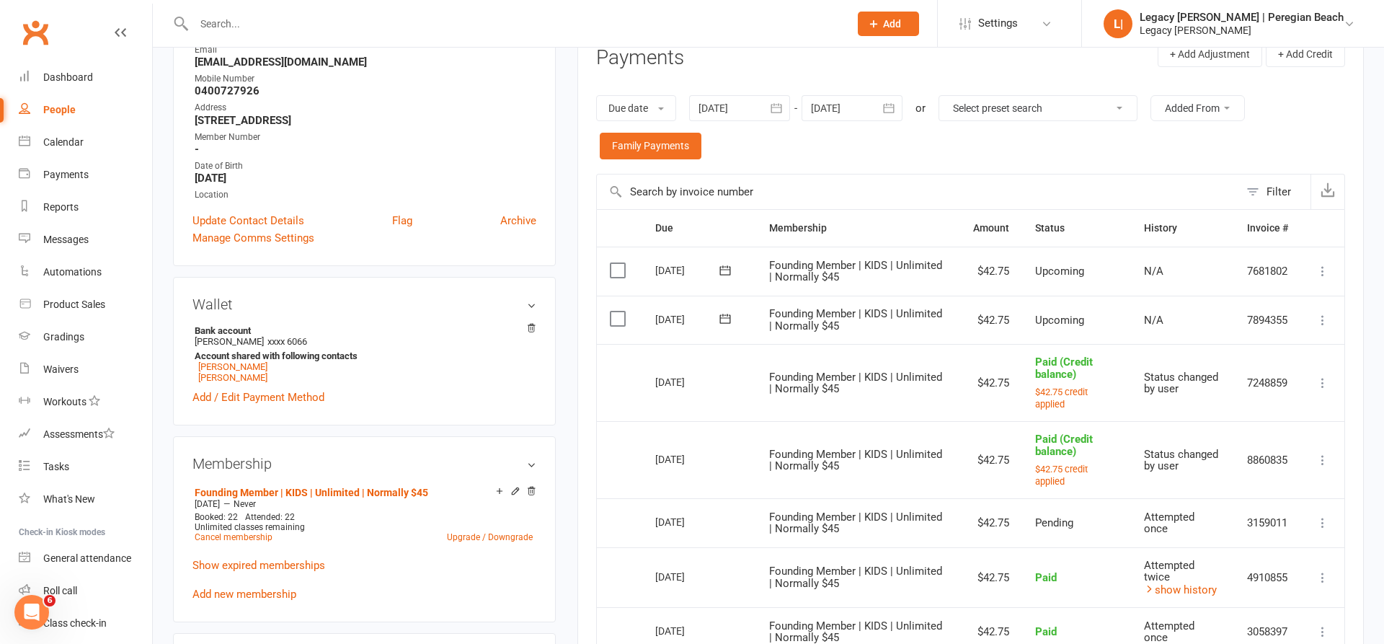
click at [1321, 316] on icon at bounding box center [1323, 320] width 14 height 14
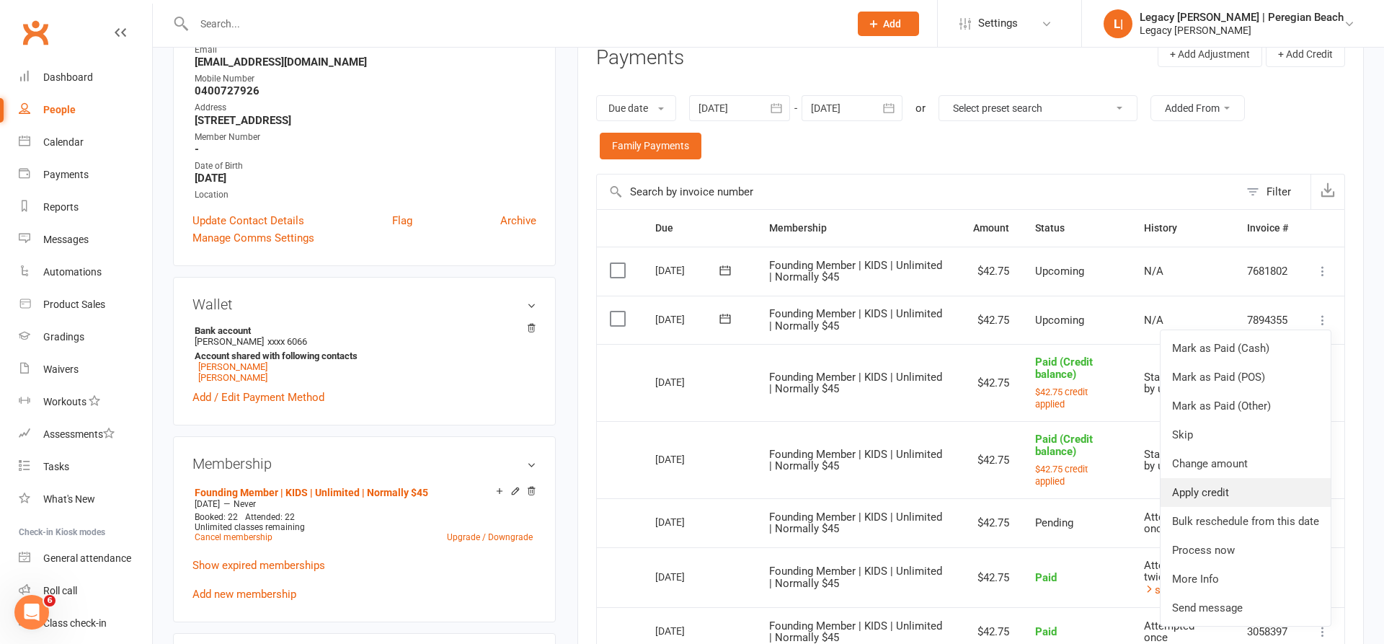
click at [1200, 487] on link "Apply credit" at bounding box center [1246, 492] width 170 height 29
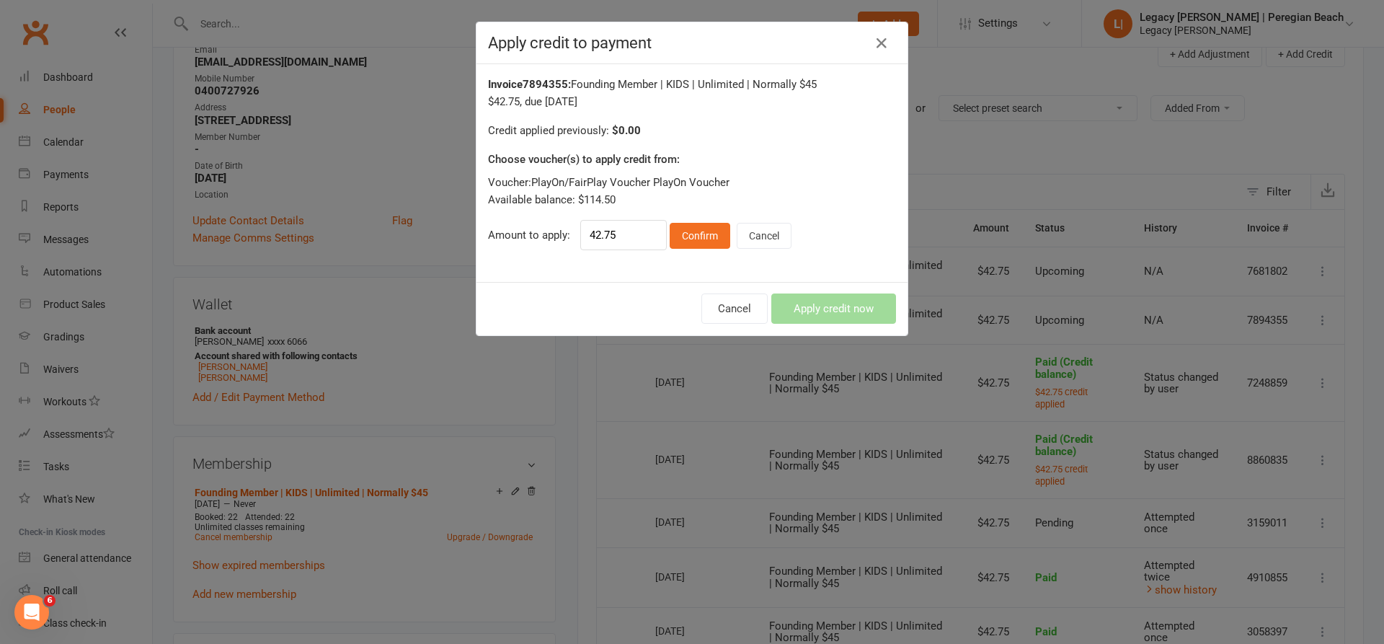
drag, startPoint x: 713, startPoint y: 239, endPoint x: 813, endPoint y: 295, distance: 114.3
click at [713, 239] on button "Confirm" at bounding box center [700, 236] width 61 height 26
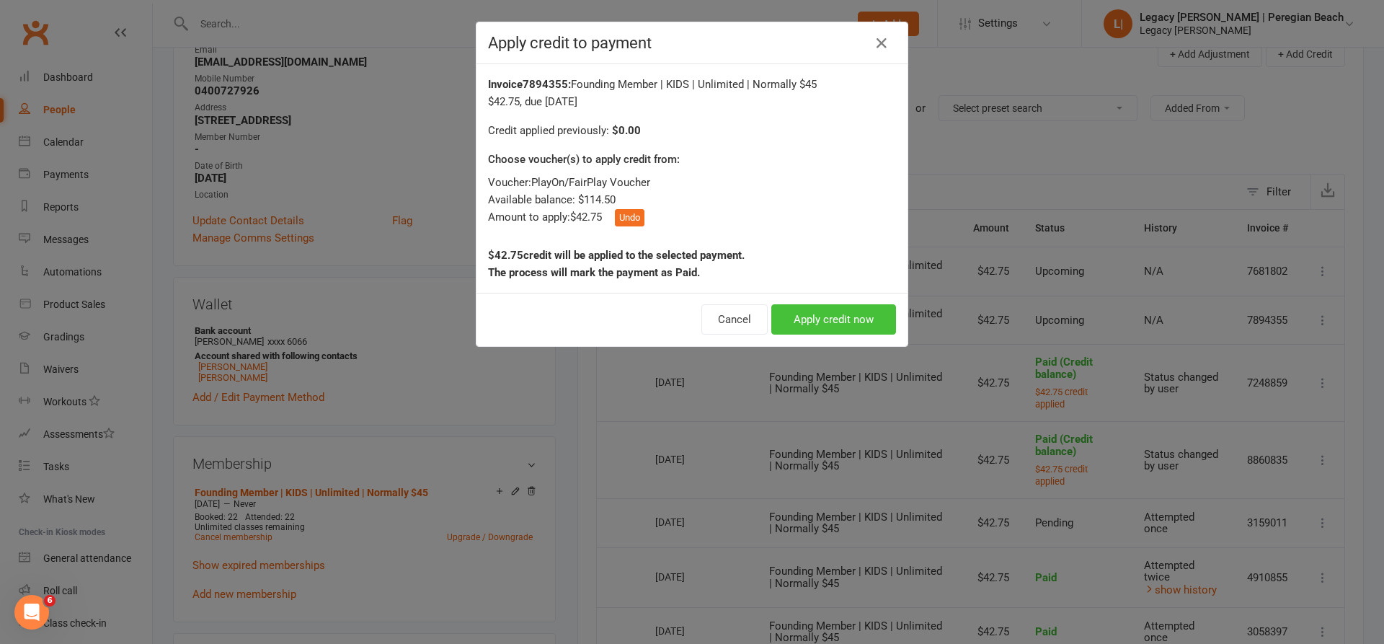
click at [812, 309] on button "Apply credit now" at bounding box center [834, 319] width 125 height 30
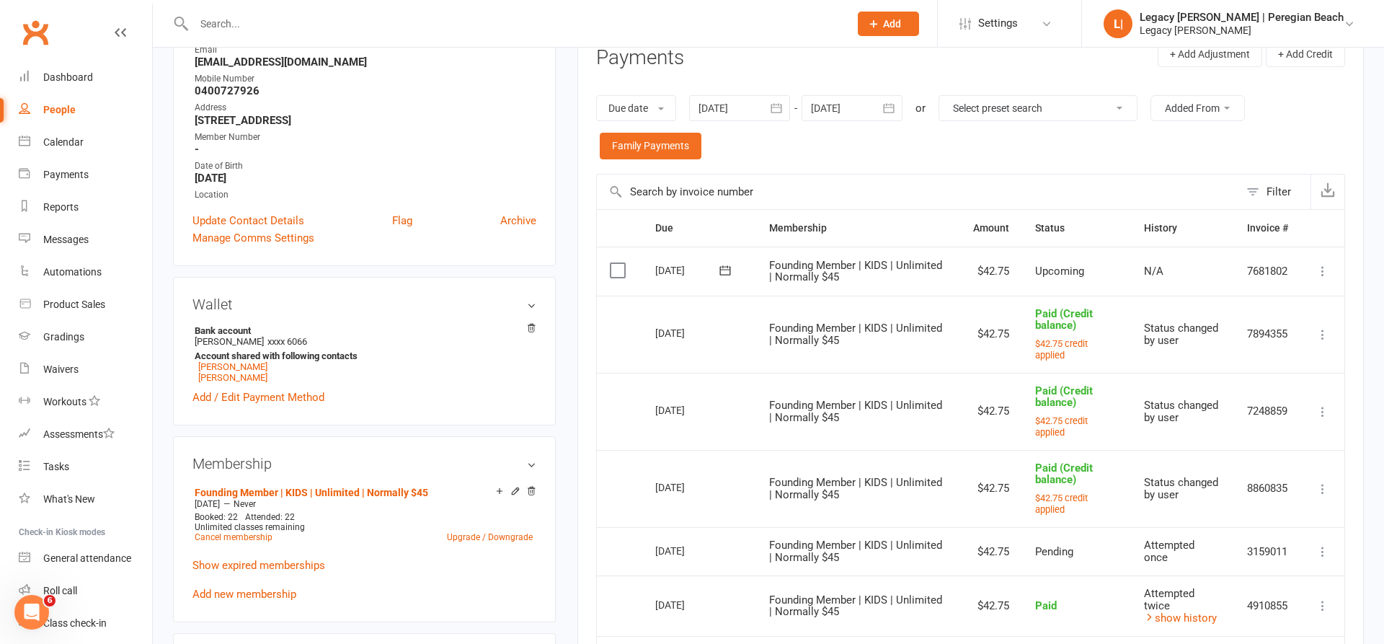
drag, startPoint x: 1322, startPoint y: 270, endPoint x: 1322, endPoint y: 278, distance: 8.7
click at [1325, 270] on icon at bounding box center [1323, 271] width 14 height 14
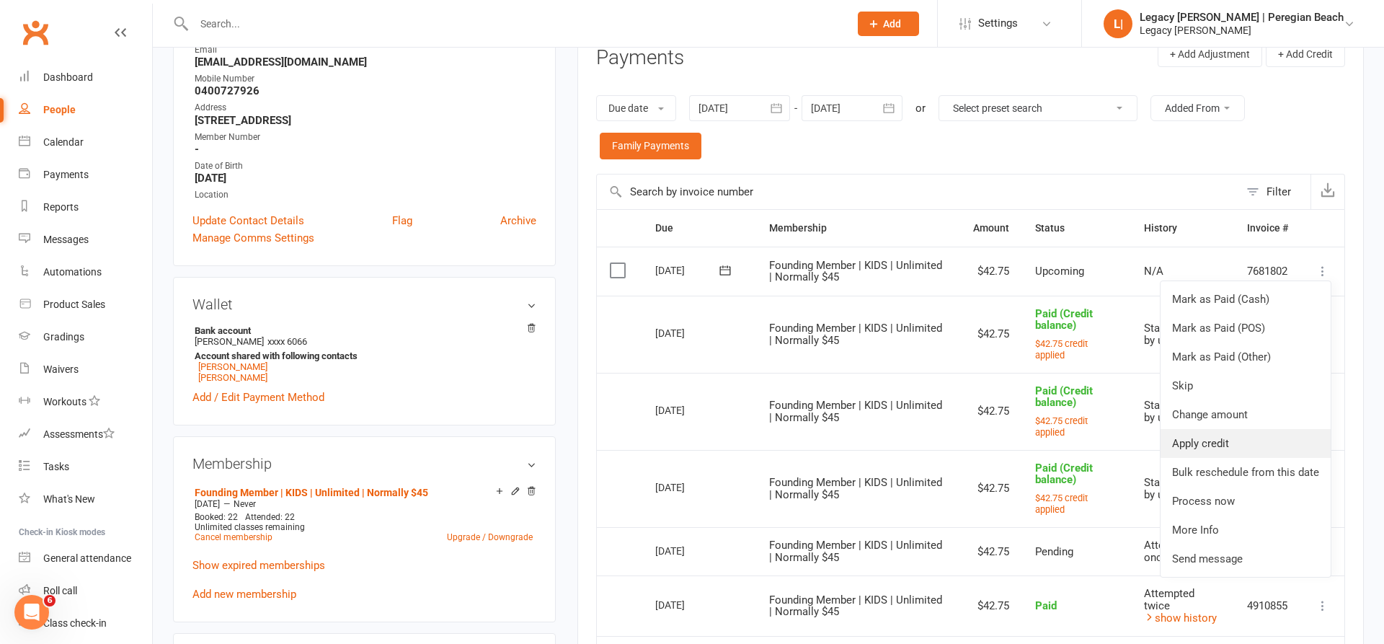
click at [1209, 446] on link "Apply credit" at bounding box center [1246, 443] width 170 height 29
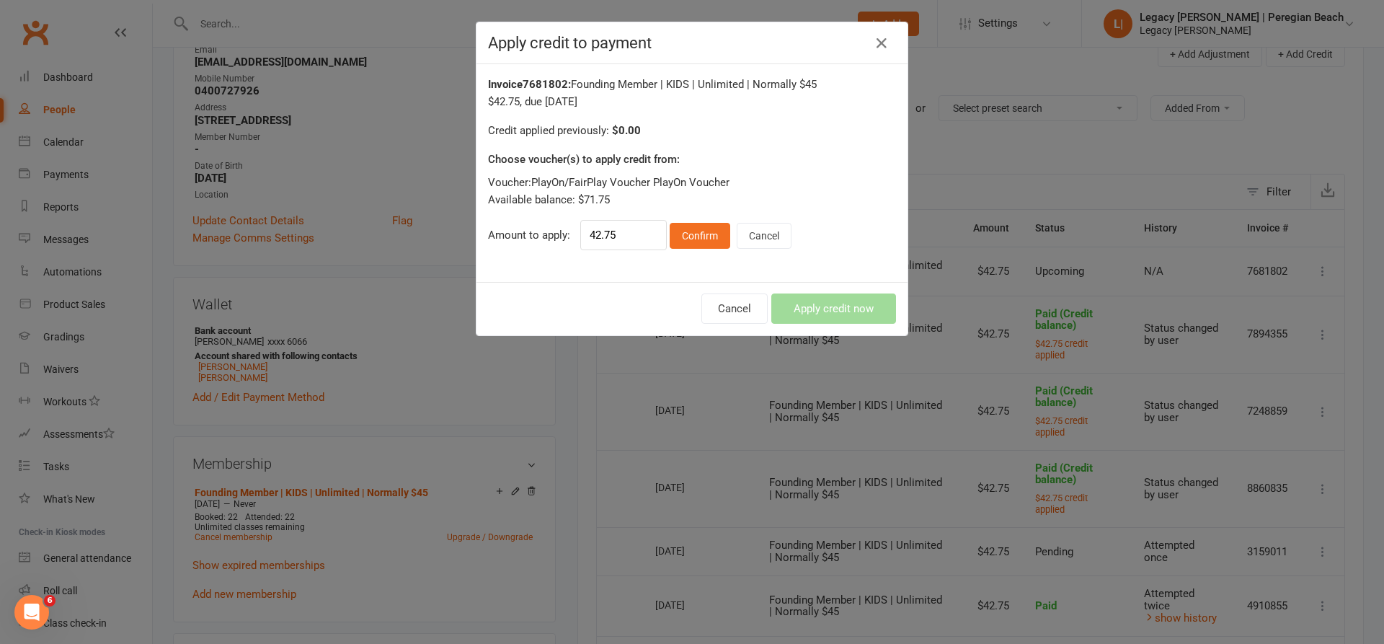
click at [723, 249] on div "42.75 Confirm Cancel" at bounding box center [685, 235] width 211 height 30
click at [715, 242] on button "Confirm" at bounding box center [700, 236] width 61 height 26
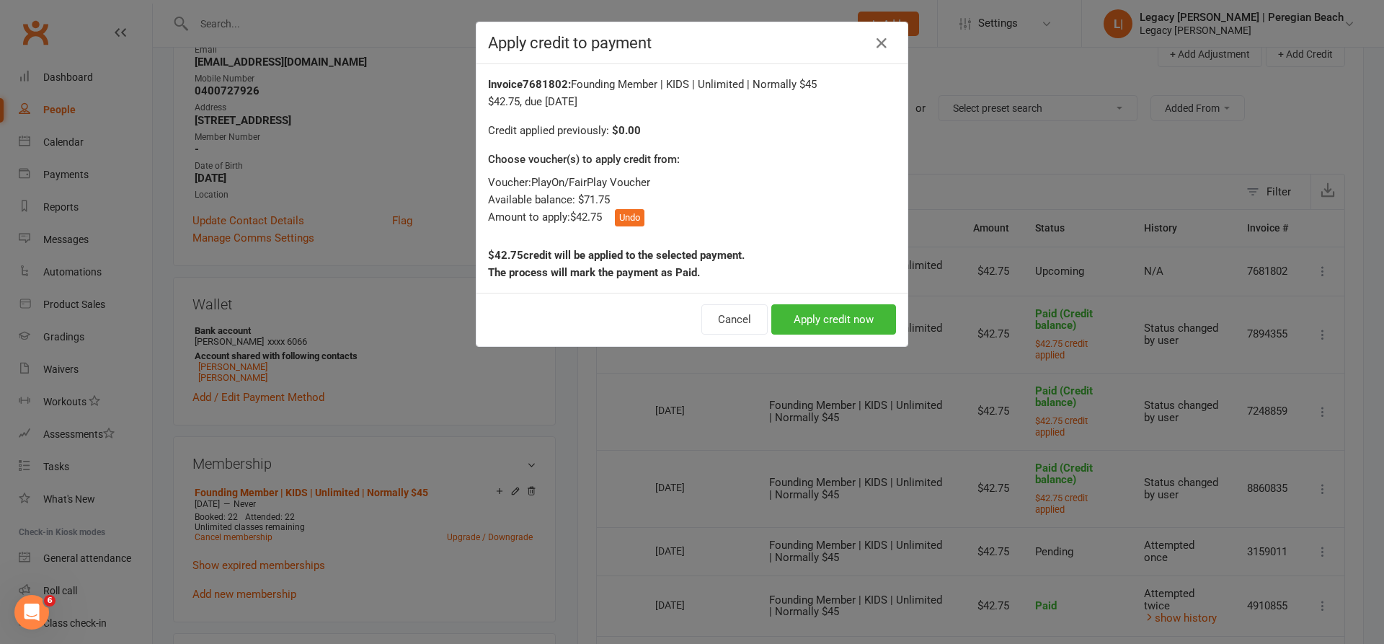
click at [822, 293] on div "Cancel Apply credit now" at bounding box center [692, 319] width 431 height 53
drag, startPoint x: 823, startPoint y: 312, endPoint x: 836, endPoint y: 312, distance: 13.7
click at [823, 312] on button "Apply credit now" at bounding box center [834, 319] width 125 height 30
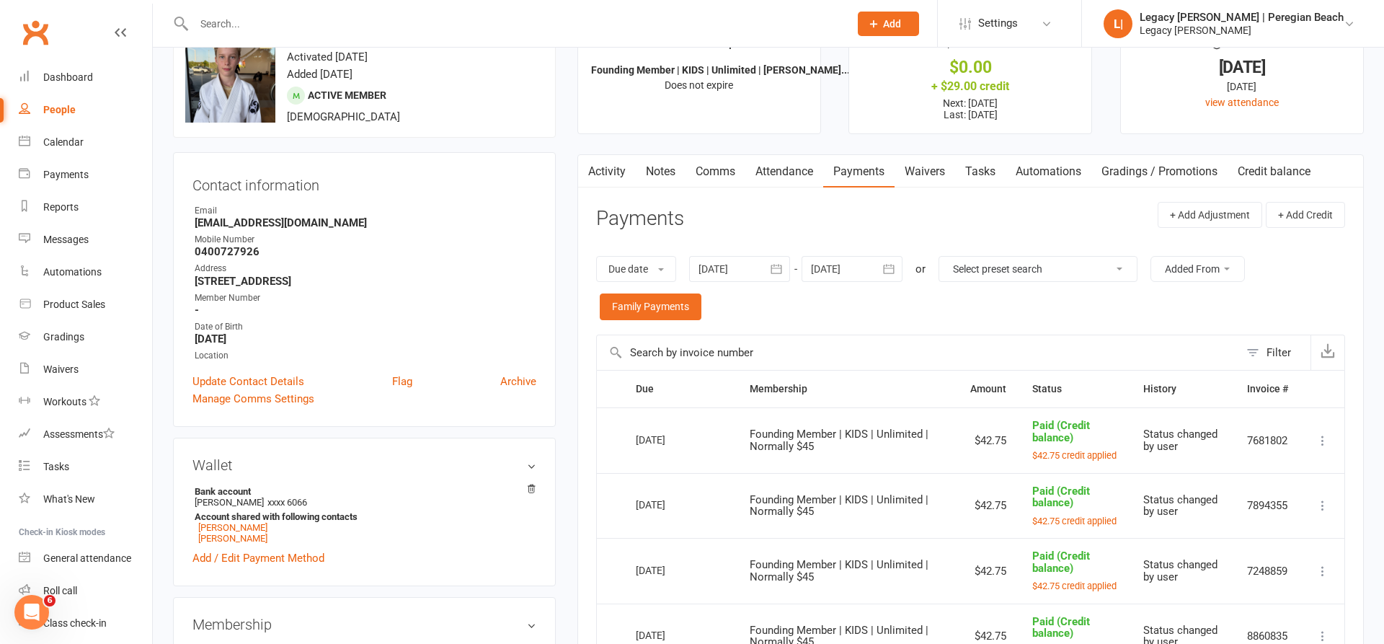
scroll to position [35, 0]
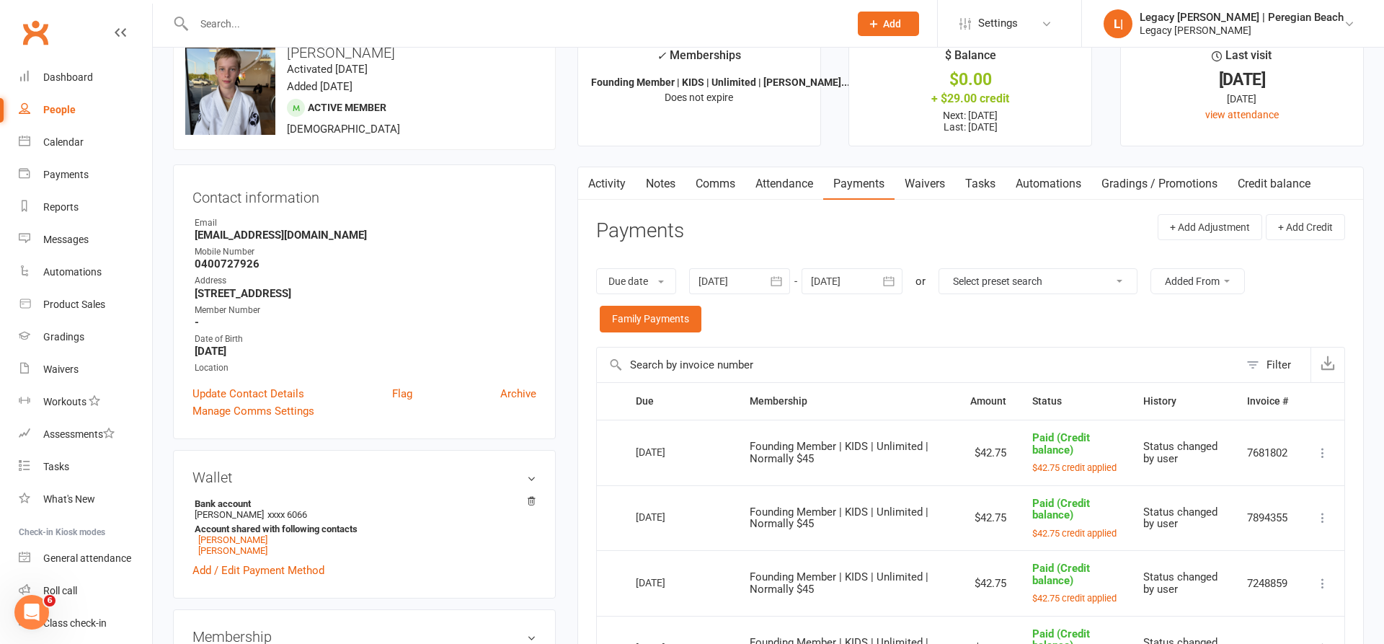
click at [900, 283] on button "button" at bounding box center [890, 281] width 26 height 26
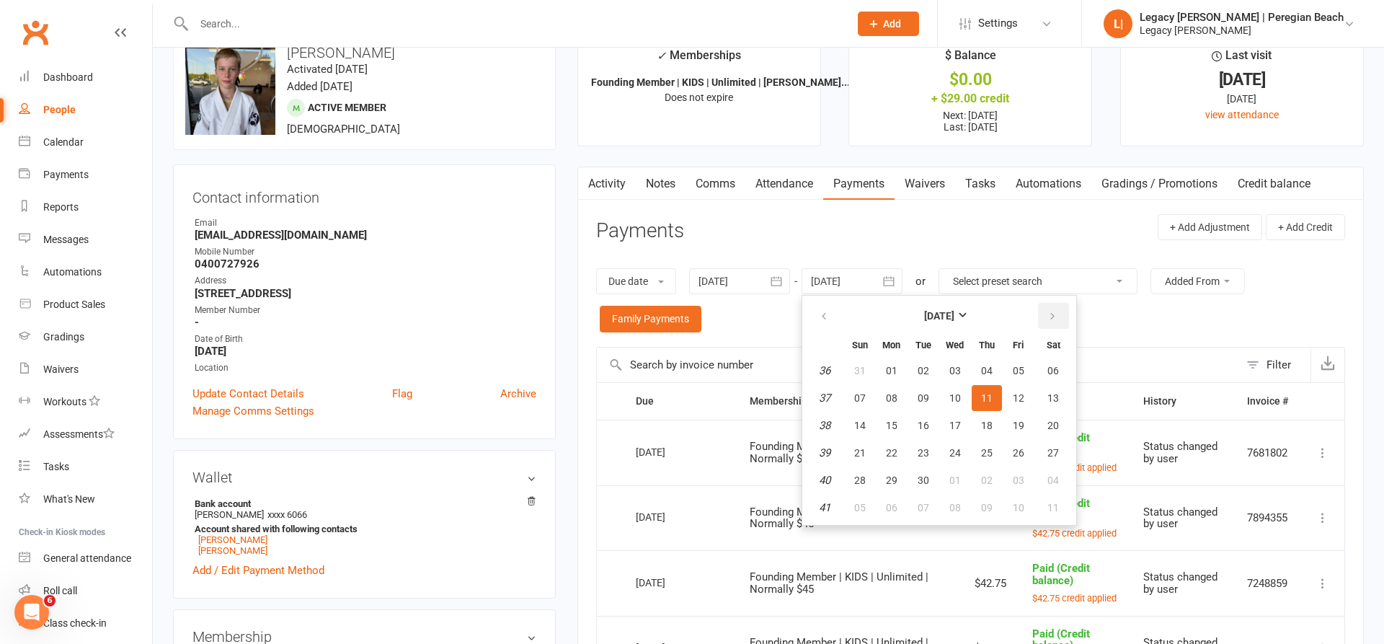
click at [1045, 309] on button "button" at bounding box center [1053, 316] width 31 height 26
click at [987, 379] on button "30" at bounding box center [987, 371] width 30 height 26
type input "30 Oct 2025"
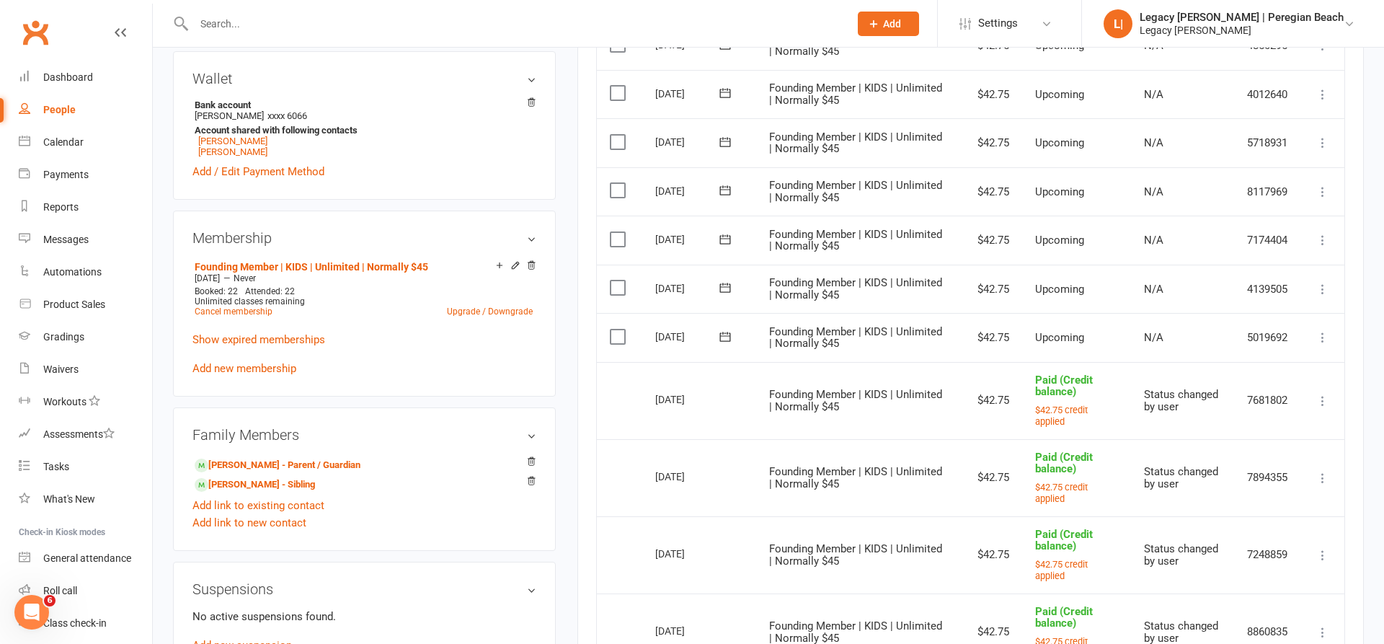
scroll to position [483, 0]
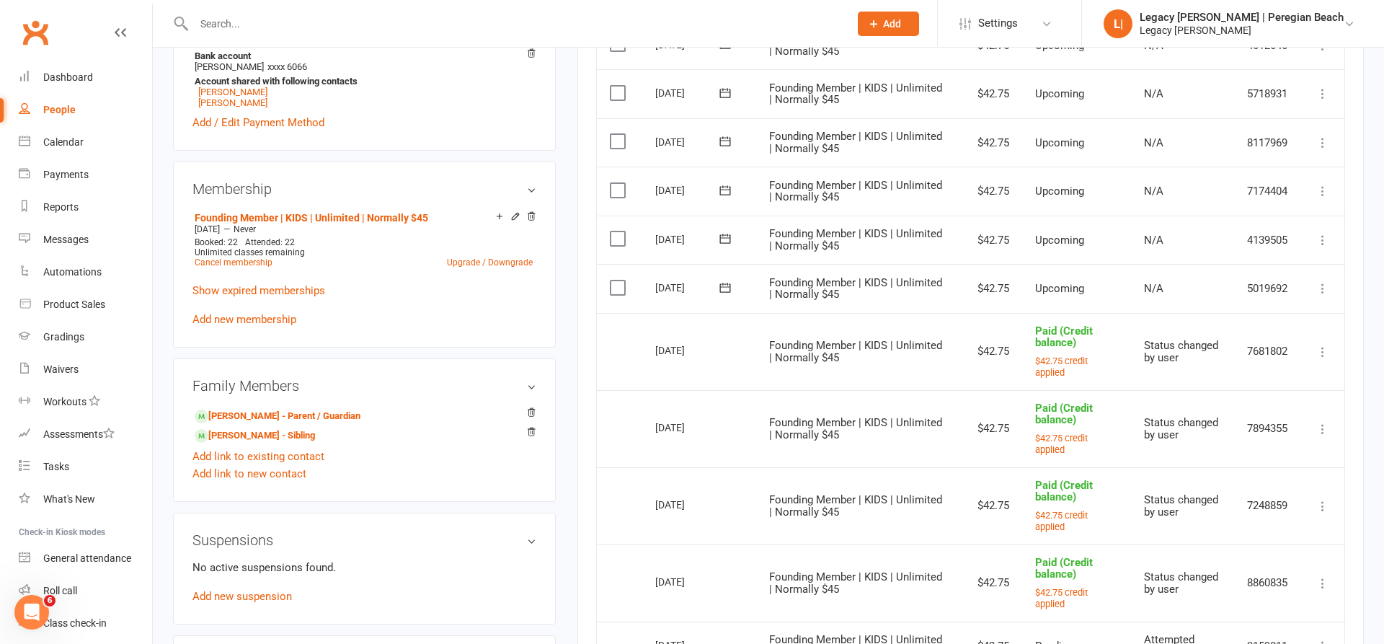
click at [1328, 281] on icon at bounding box center [1323, 288] width 14 height 14
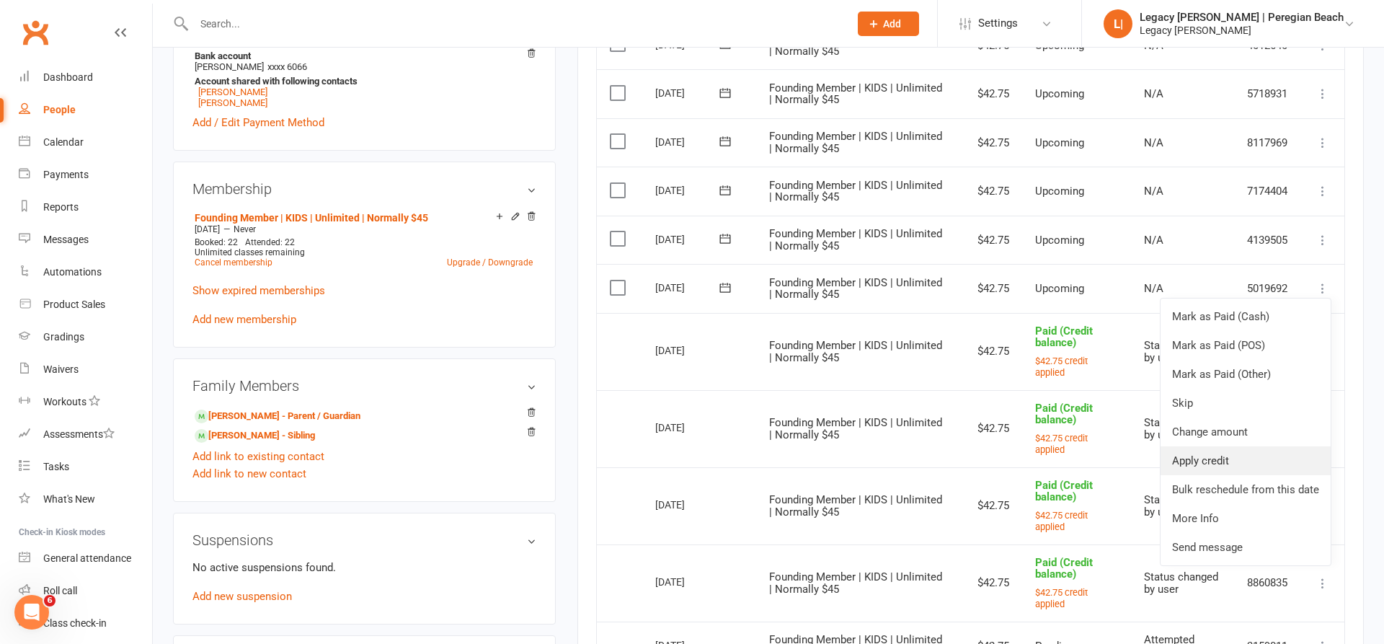
click at [1236, 446] on link "Apply credit" at bounding box center [1246, 460] width 170 height 29
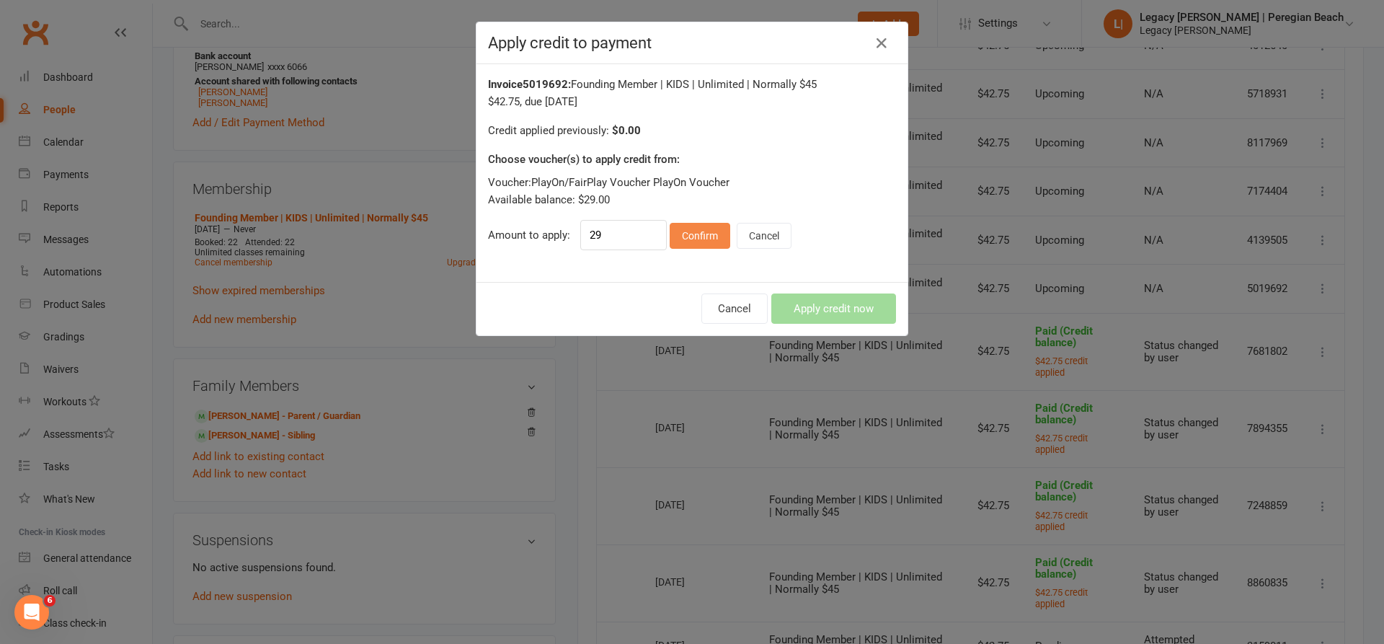
click at [715, 247] on button "Confirm" at bounding box center [700, 236] width 61 height 26
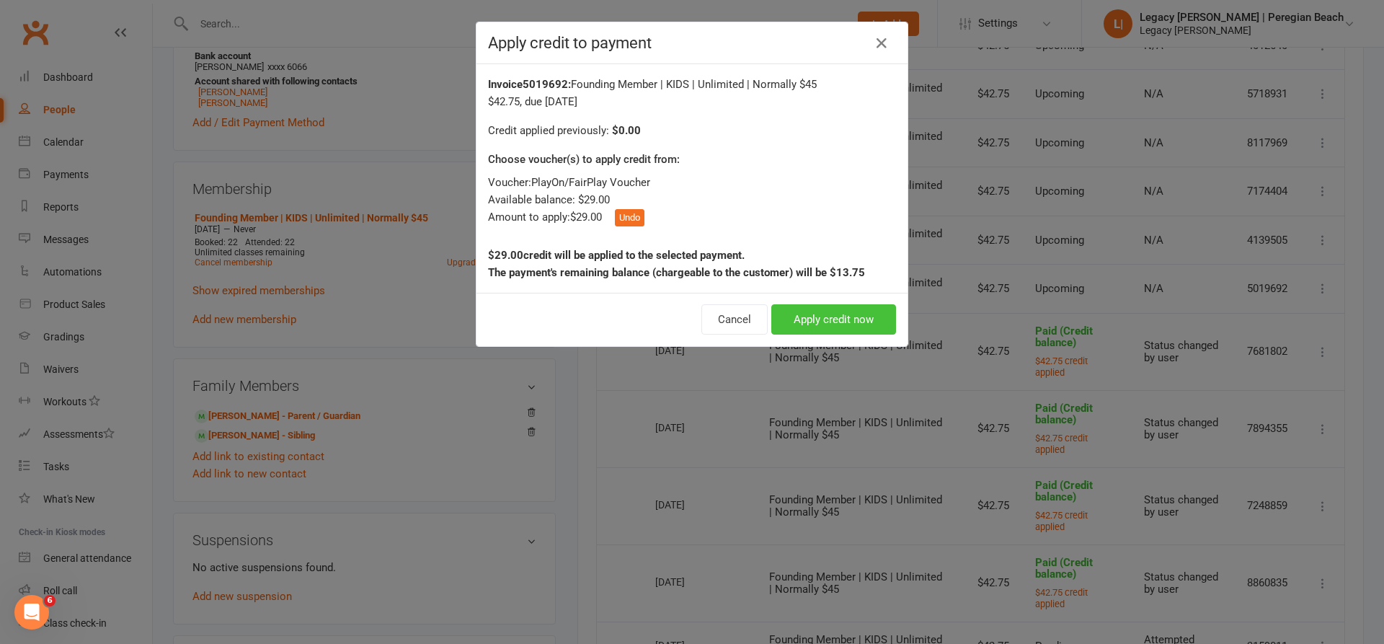
click at [798, 306] on button "Apply credit now" at bounding box center [834, 319] width 125 height 30
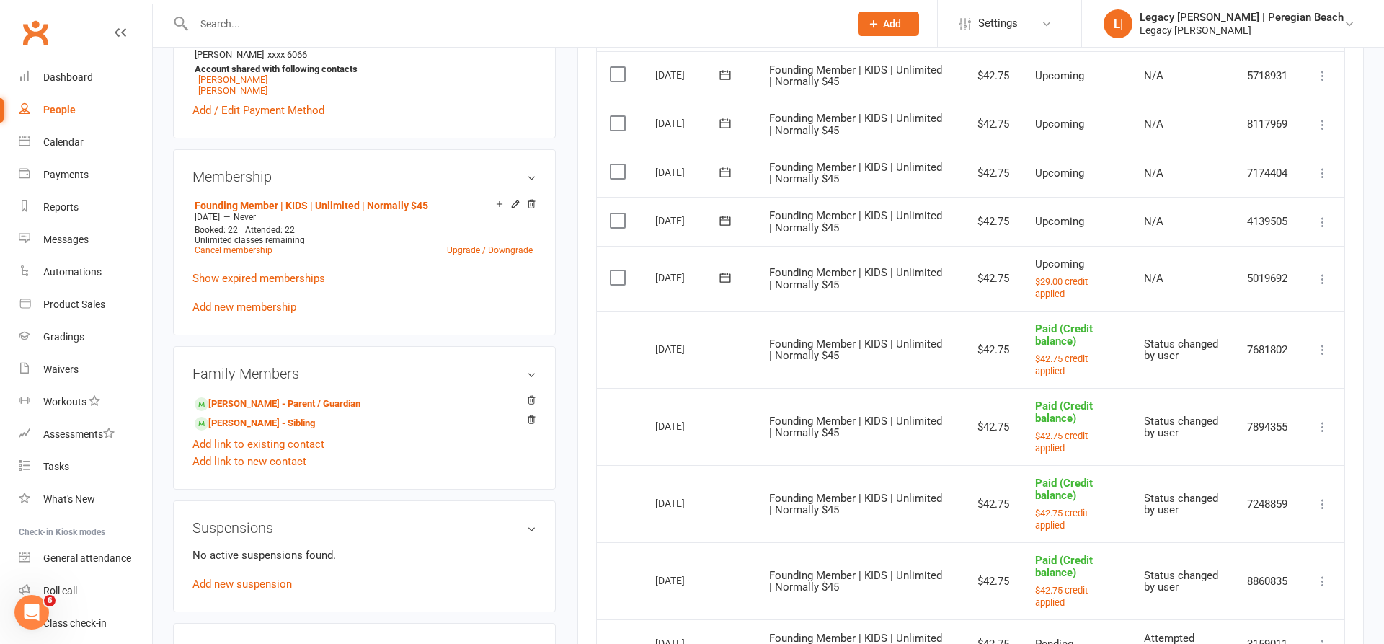
scroll to position [509, 0]
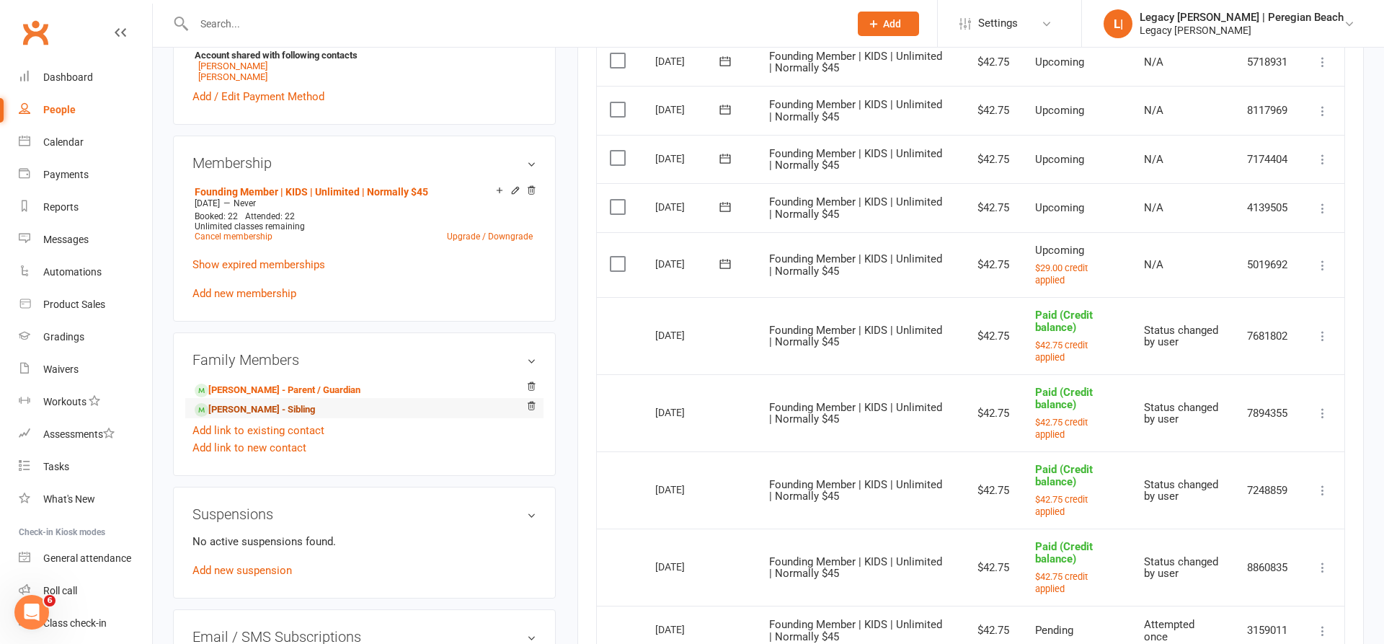
click at [244, 407] on link "Axel Malcolmson - Sibling" at bounding box center [255, 409] width 120 height 15
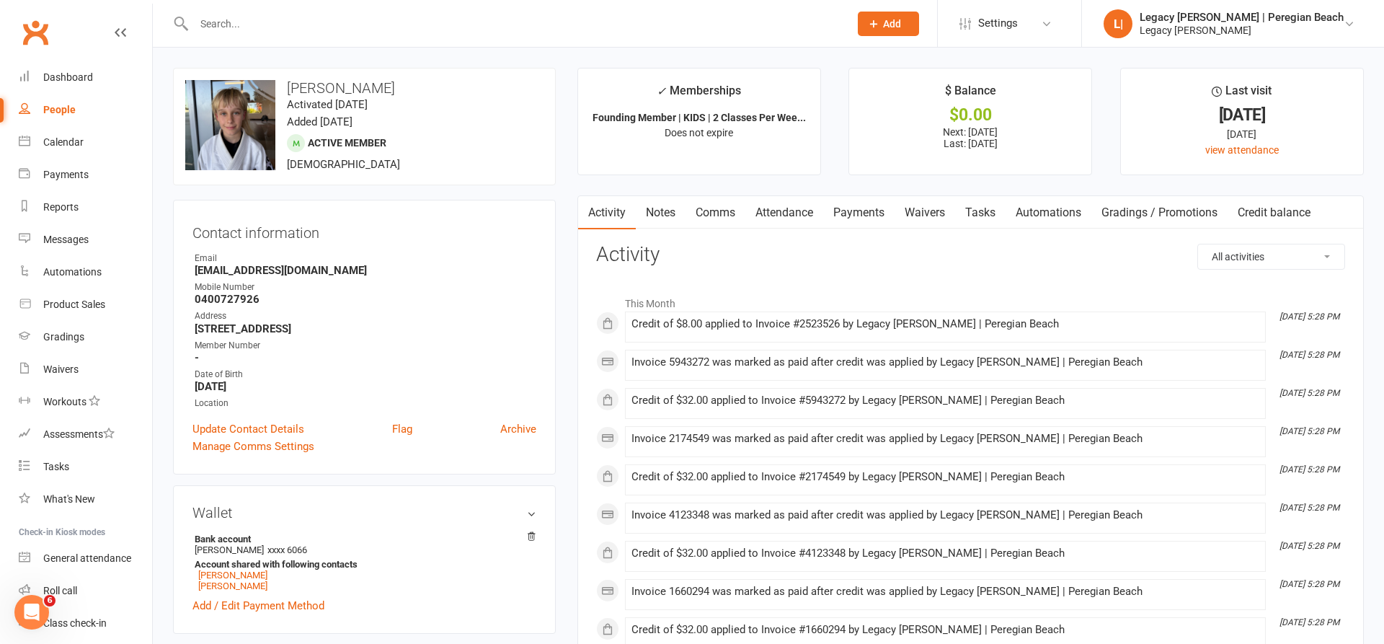
click at [849, 217] on link "Payments" at bounding box center [858, 212] width 71 height 33
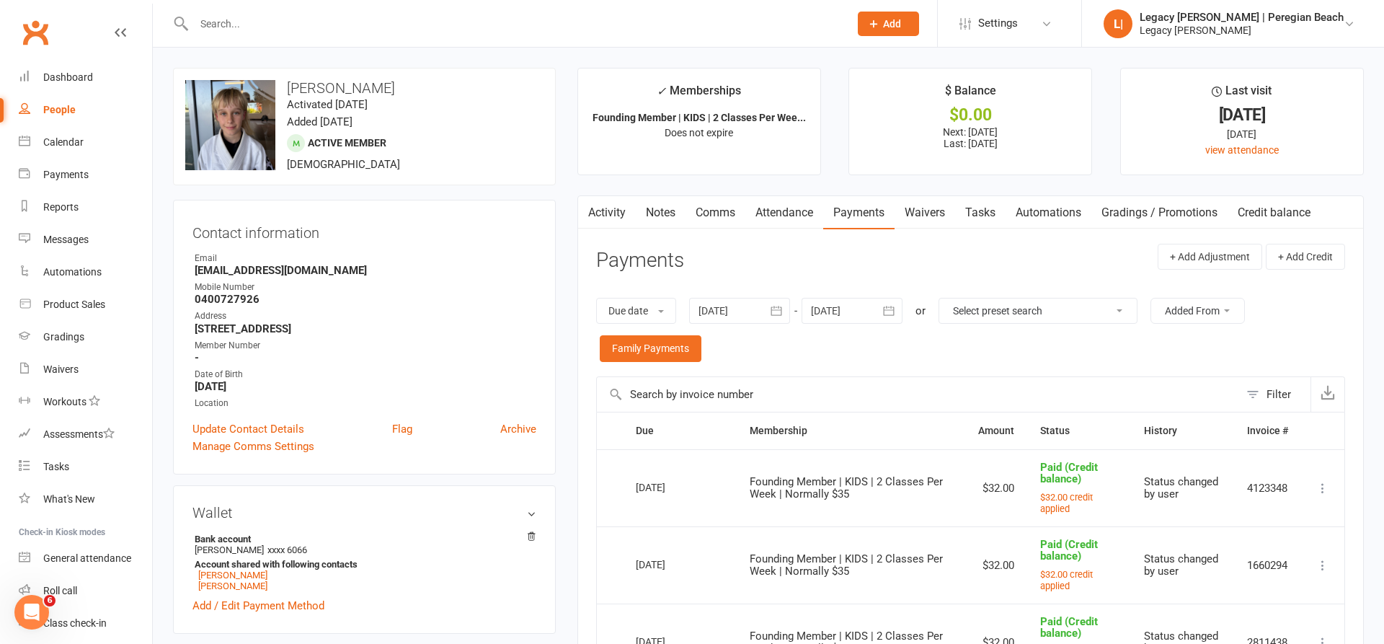
click at [903, 301] on button "button" at bounding box center [890, 311] width 26 height 26
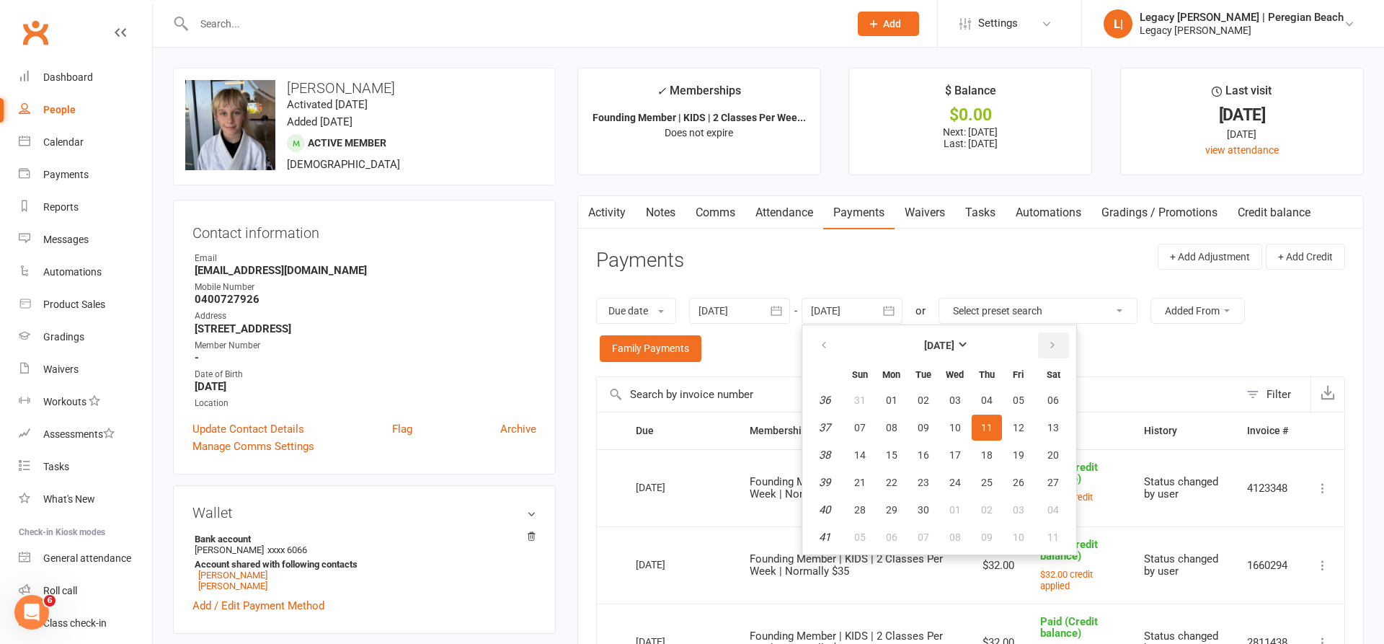
click at [1055, 343] on icon "button" at bounding box center [1053, 346] width 10 height 12
click at [922, 439] on table "November 2025 Sun Mon Tue Wed Thu Fri Sat 44 26 27 28 29 30 31 01 45 02 03 04 0…" at bounding box center [939, 440] width 268 height 224
click at [939, 431] on button "04" at bounding box center [924, 428] width 30 height 26
type input "04 Nov 2025"
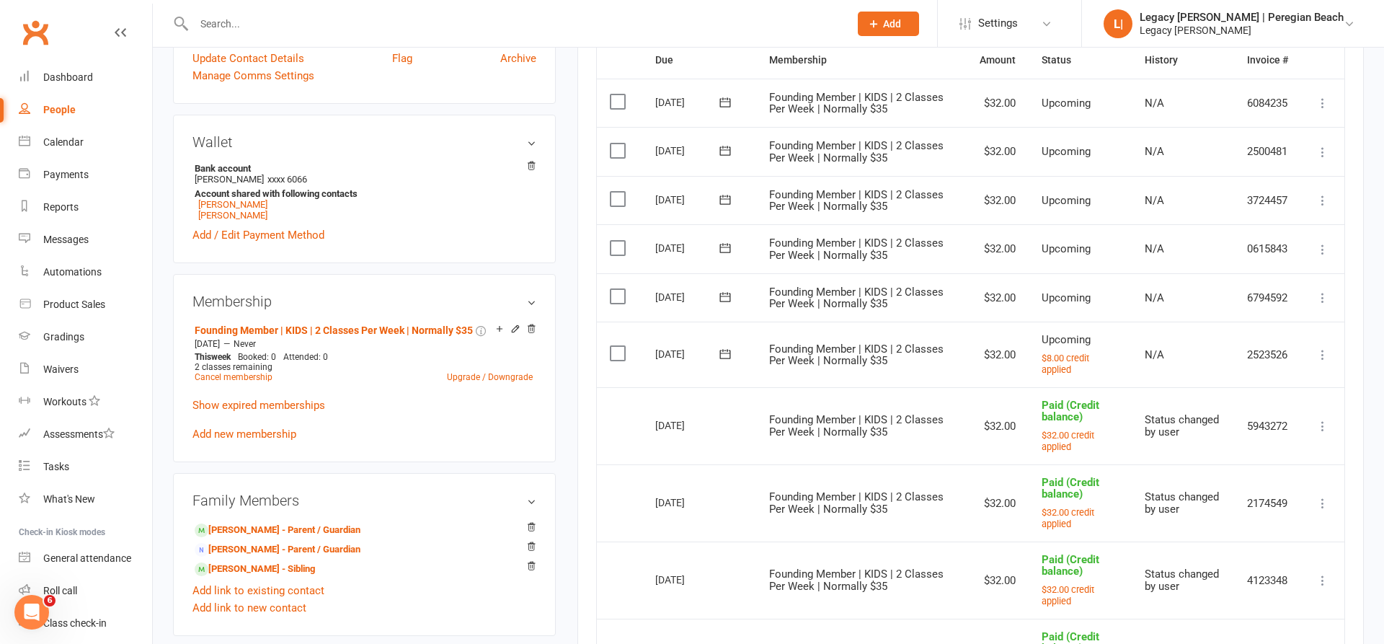
scroll to position [413, 0]
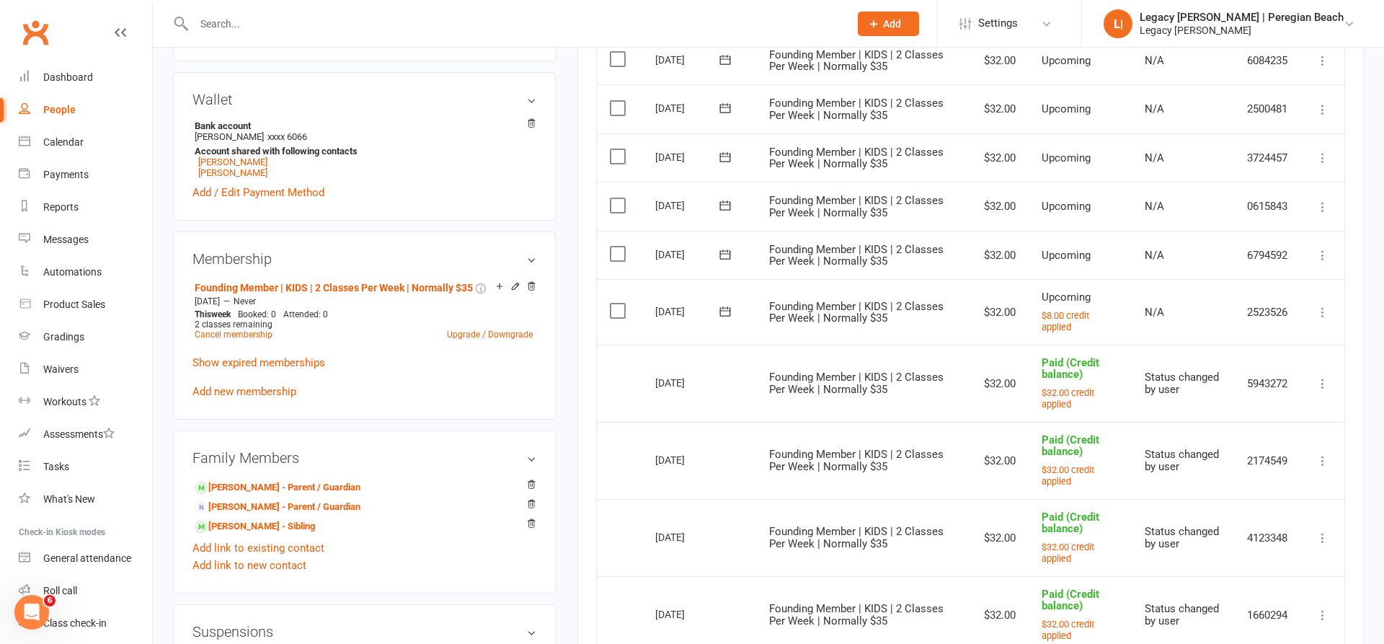
click at [333, 24] on input "text" at bounding box center [515, 24] width 650 height 20
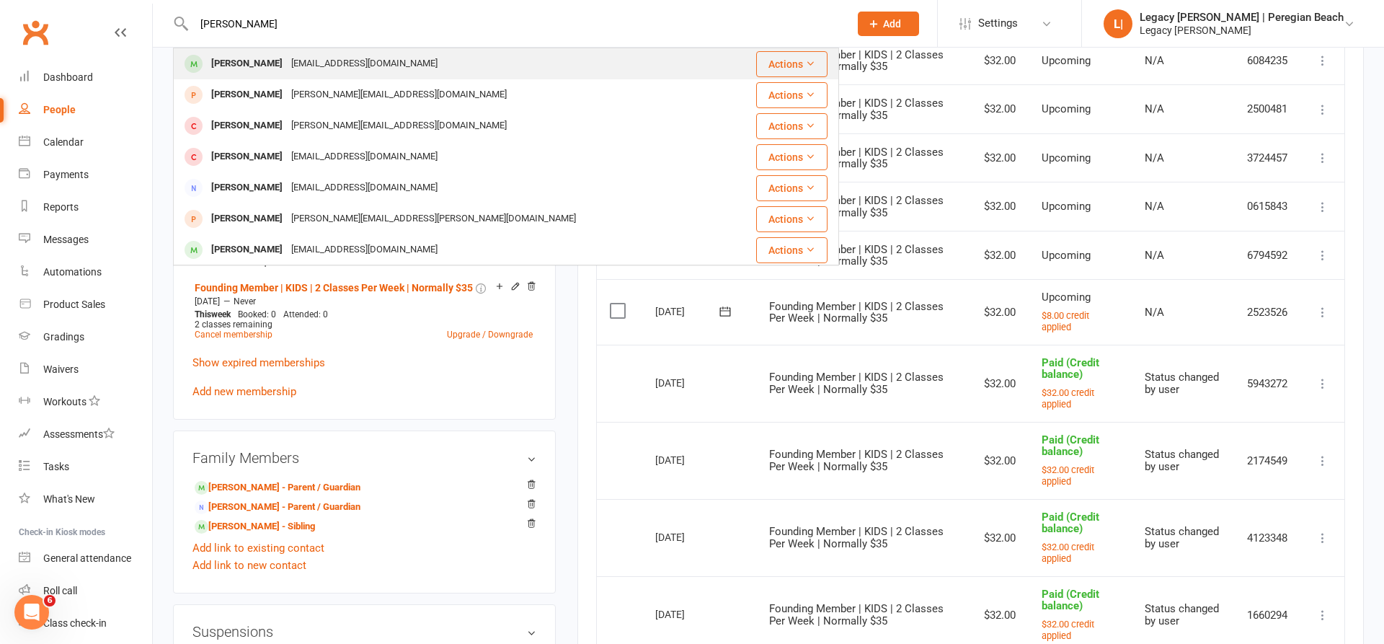
type input "Harrison hu"
click at [270, 58] on div "[PERSON_NAME]" at bounding box center [247, 63] width 80 height 21
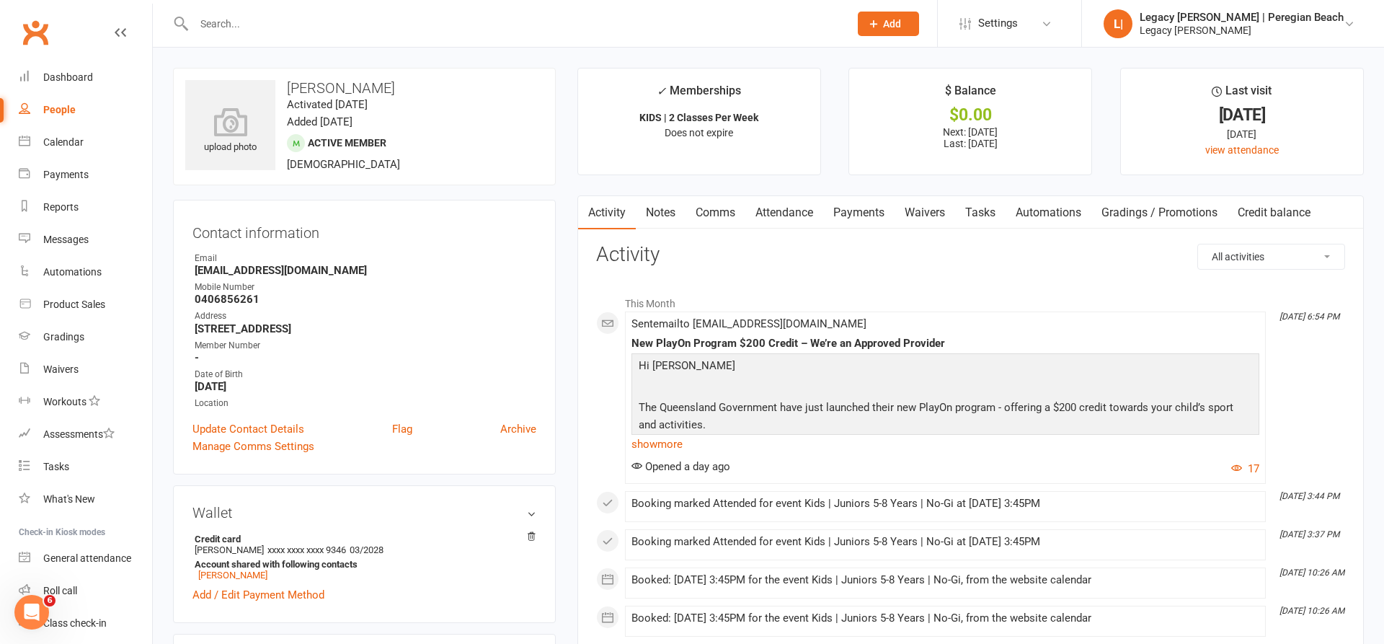
click at [1254, 205] on link "Credit balance" at bounding box center [1274, 212] width 93 height 33
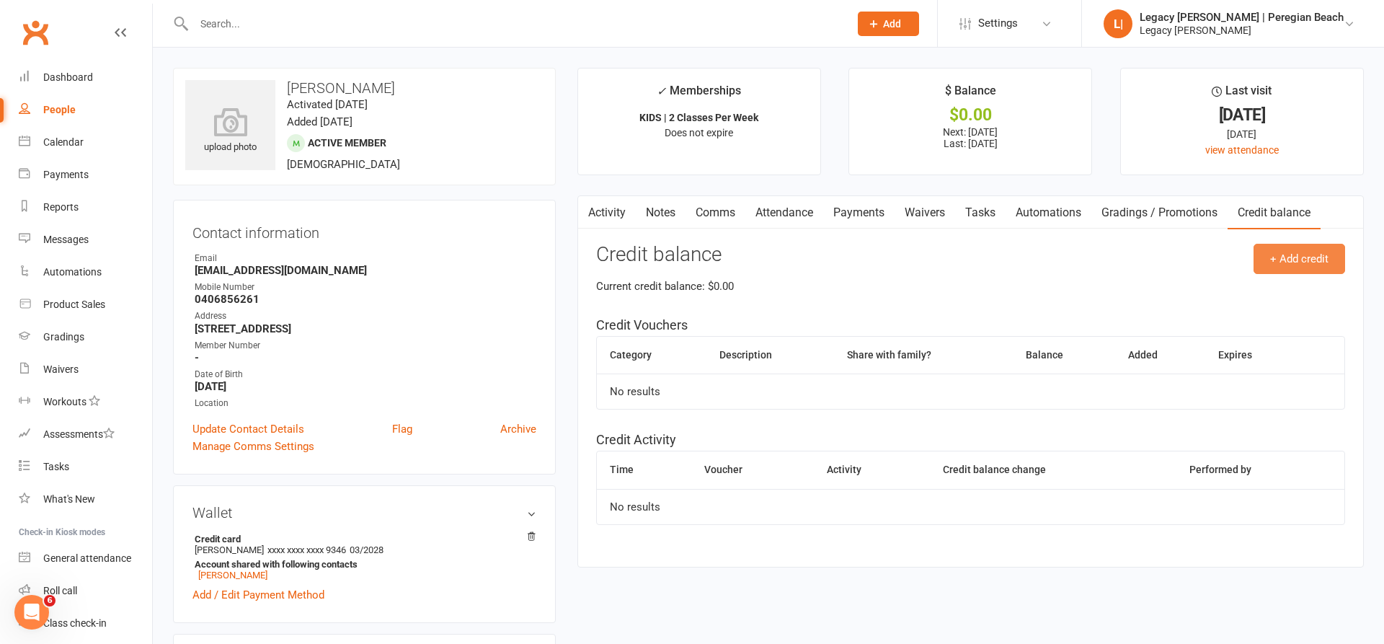
click at [1292, 252] on button "+ Add credit" at bounding box center [1300, 259] width 92 height 30
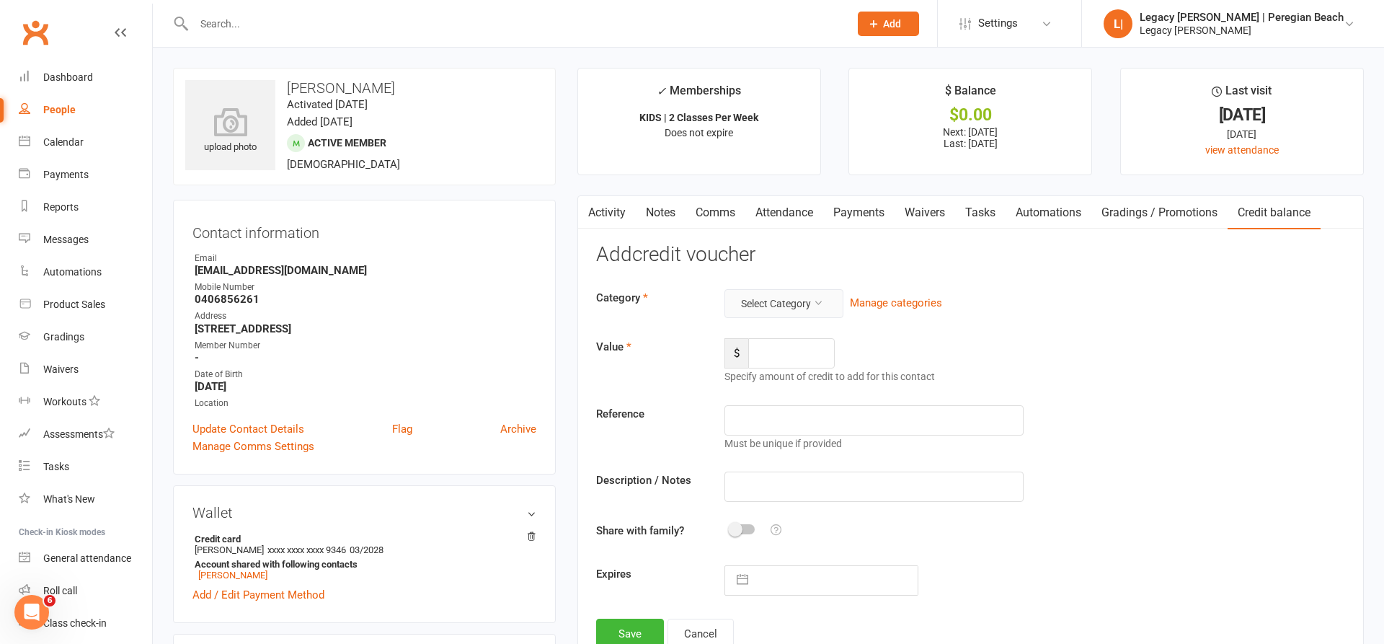
click at [773, 311] on button "Select Category" at bounding box center [784, 303] width 119 height 29
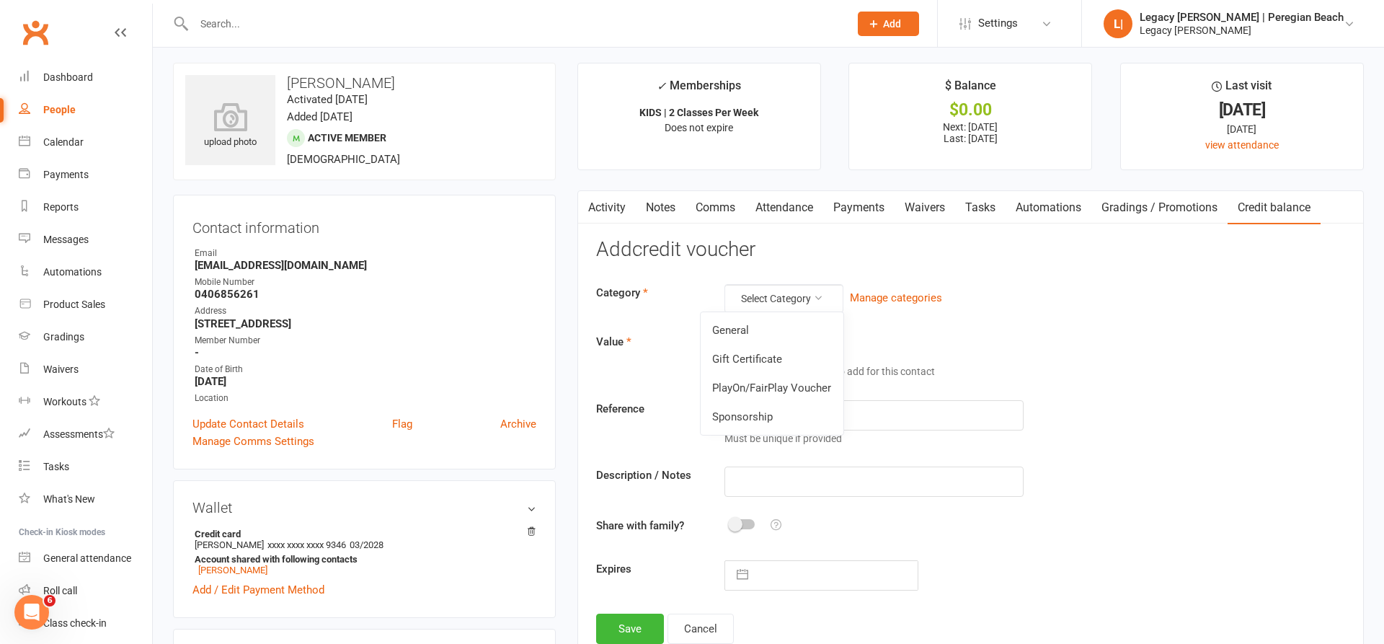
drag, startPoint x: 751, startPoint y: 387, endPoint x: 761, endPoint y: 376, distance: 14.3
click at [751, 386] on link "PlayOn/FairPlay Voucher" at bounding box center [772, 388] width 143 height 29
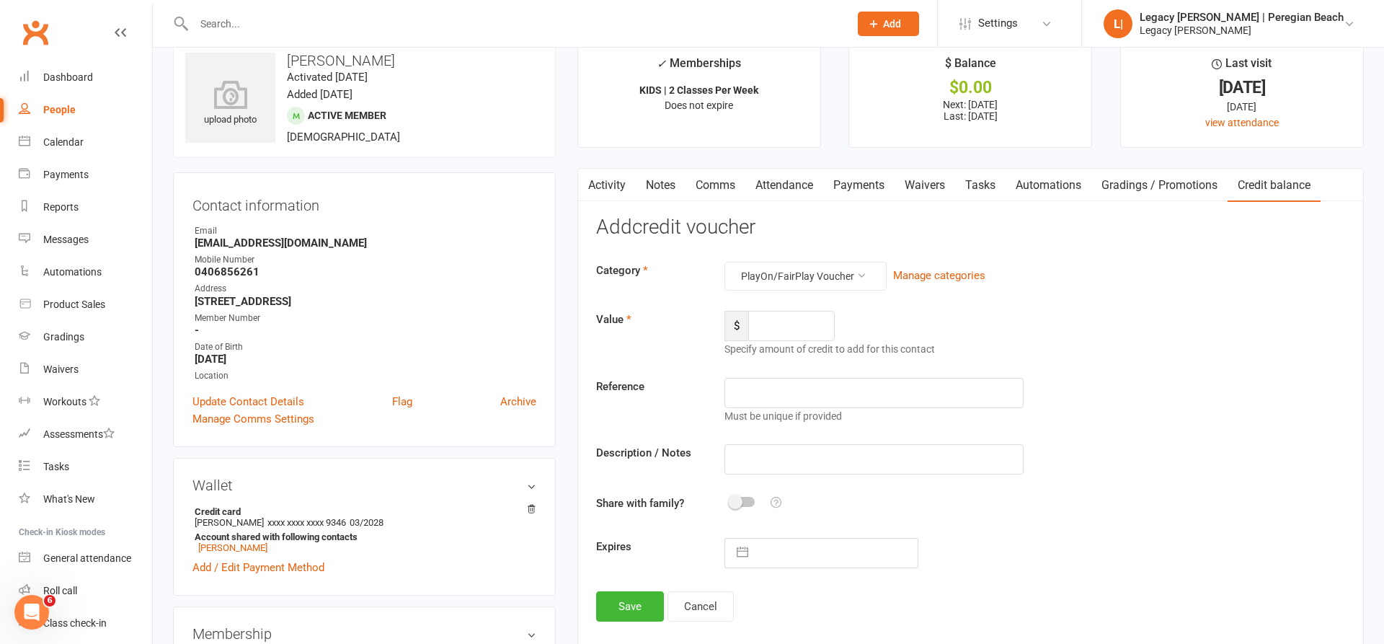
scroll to position [32, 0]
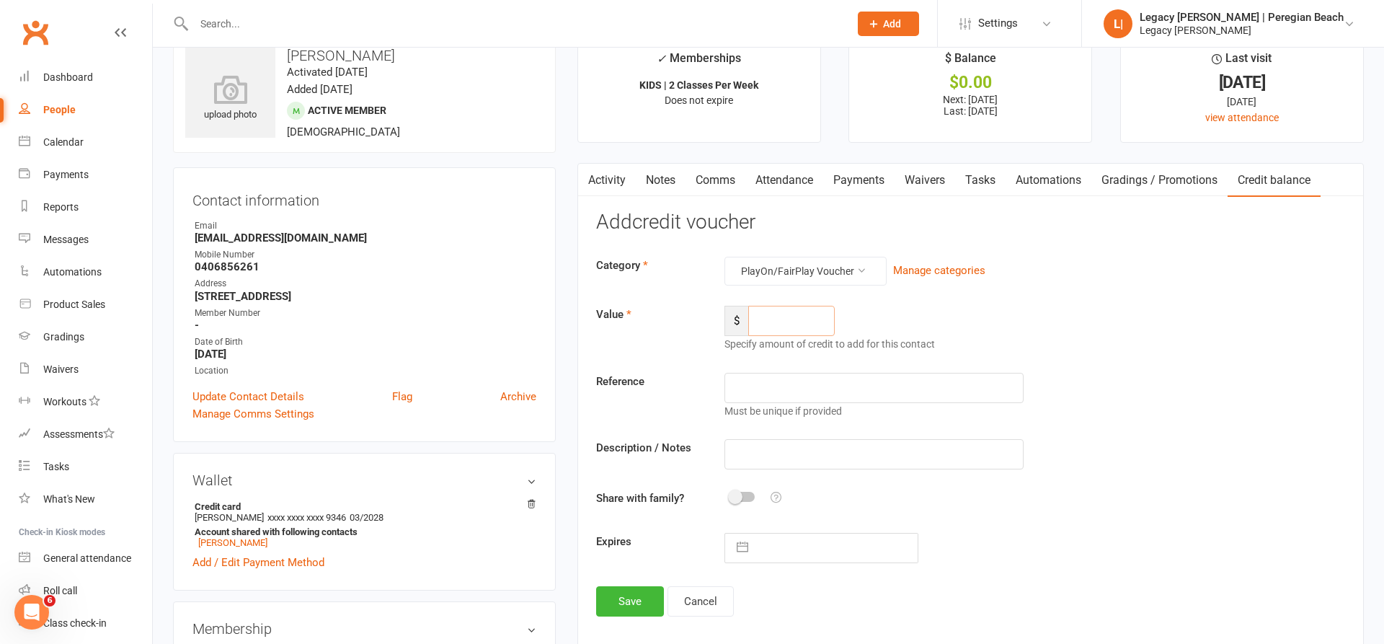
click at [796, 318] on input "number" at bounding box center [791, 321] width 87 height 30
type input "200"
type input "PlayOn Voucher"
click at [632, 593] on button "Save" at bounding box center [630, 601] width 68 height 30
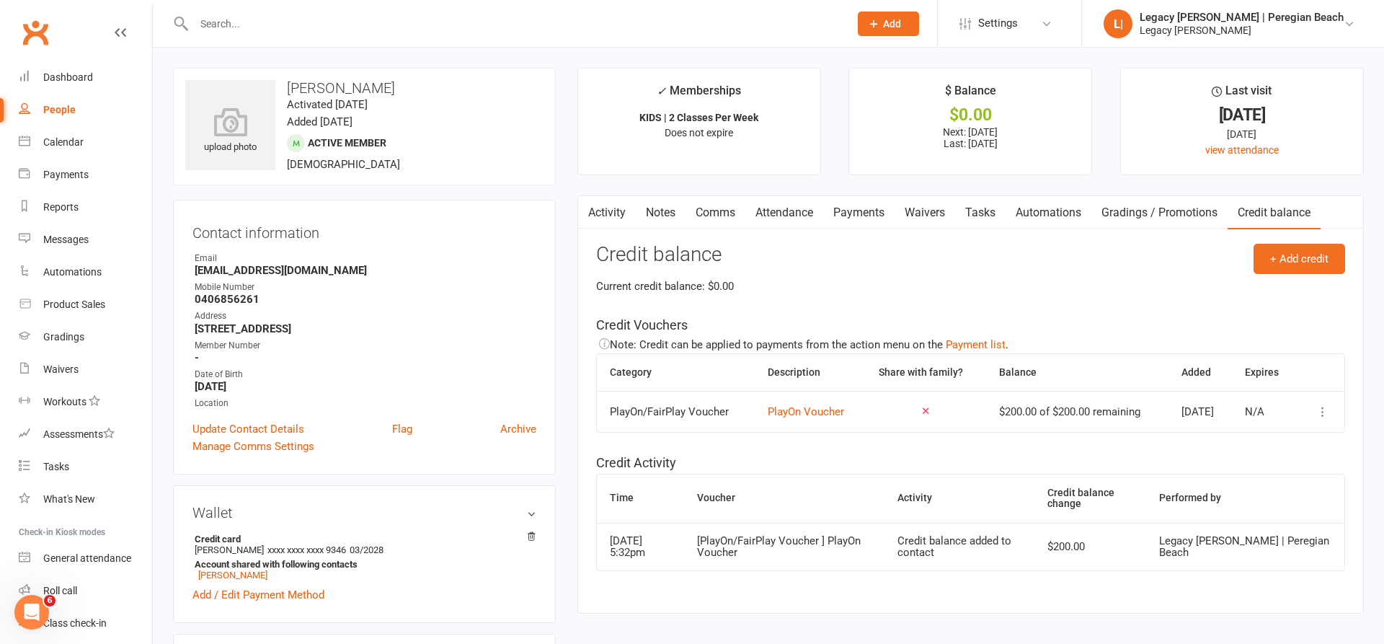
scroll to position [0, 0]
click at [797, 208] on link "Attendance" at bounding box center [785, 212] width 78 height 33
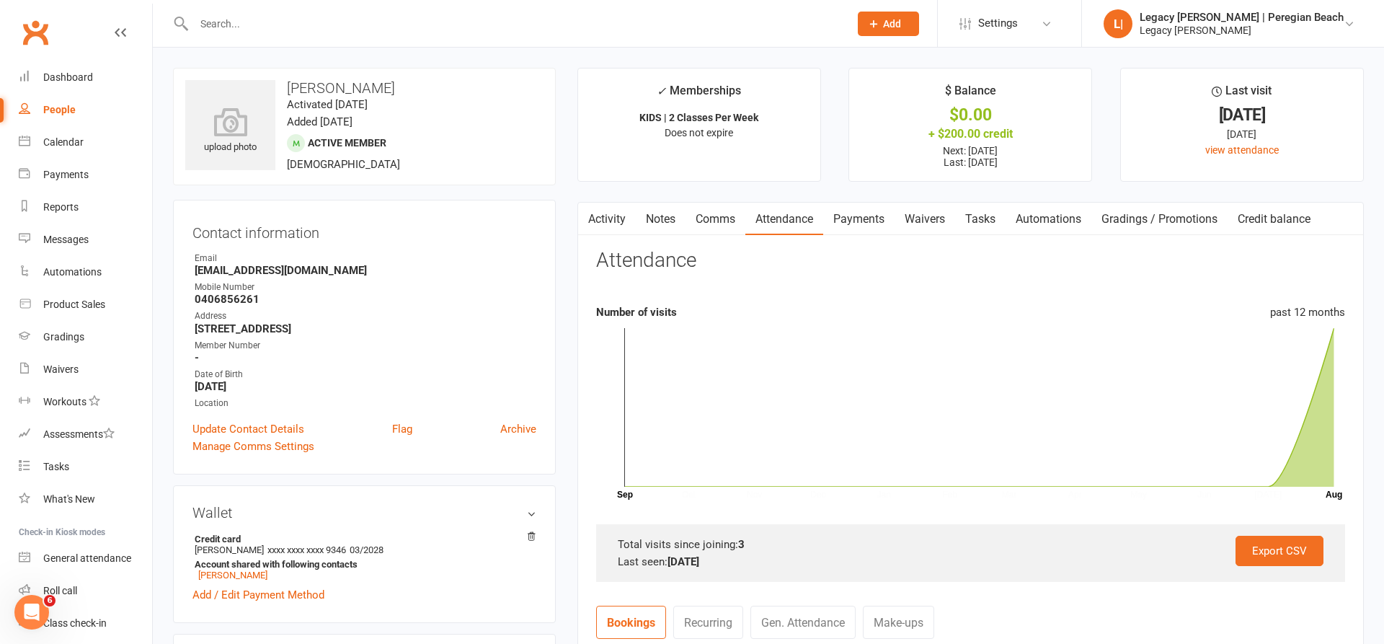
click at [895, 208] on link "Payments" at bounding box center [858, 219] width 71 height 33
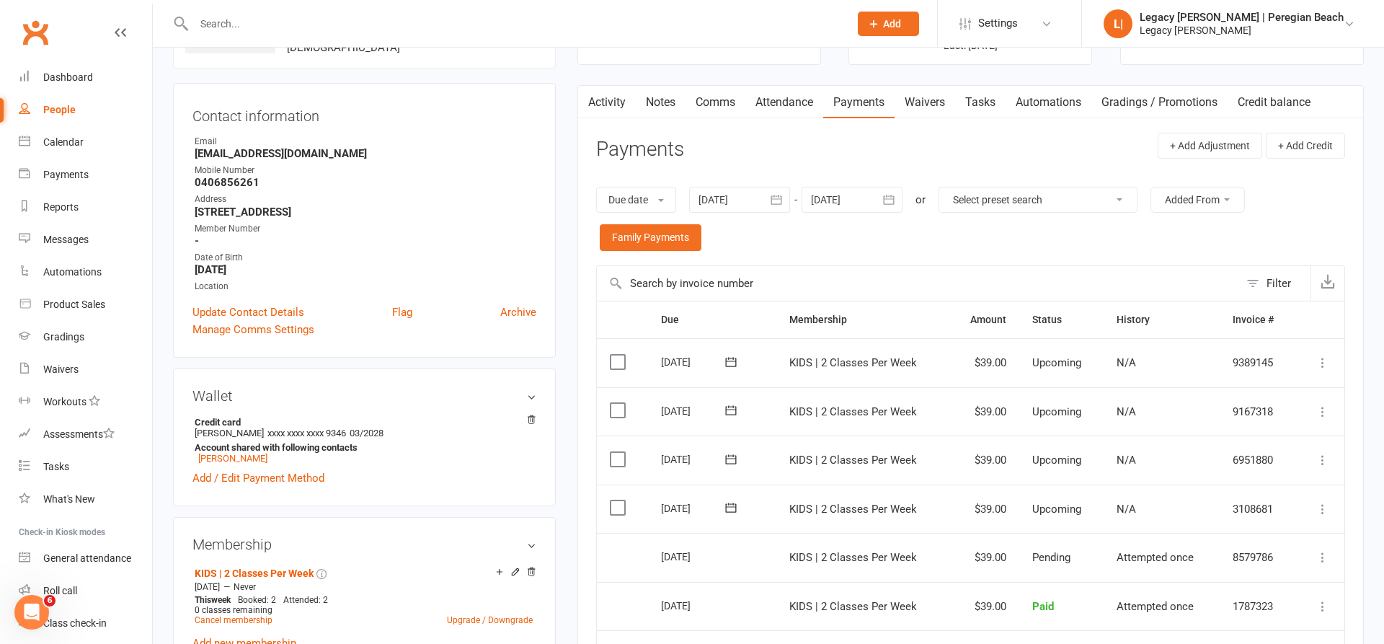
scroll to position [288, 0]
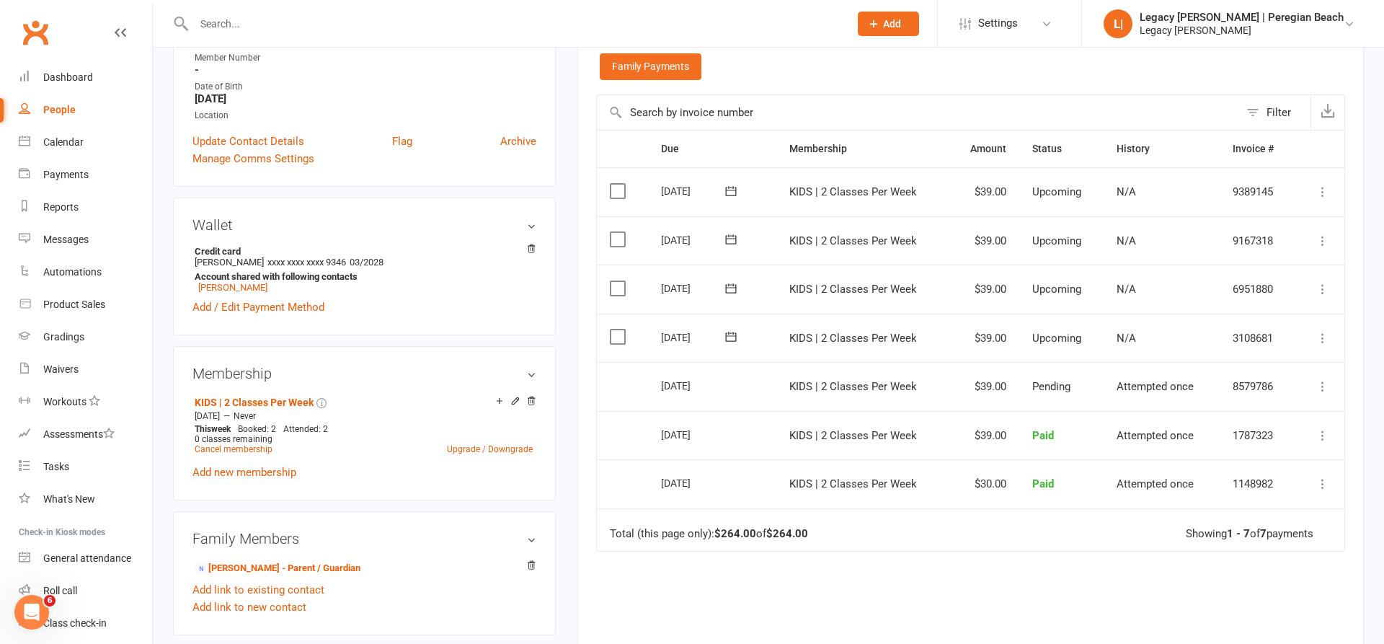
click at [1330, 331] on icon at bounding box center [1323, 338] width 14 height 14
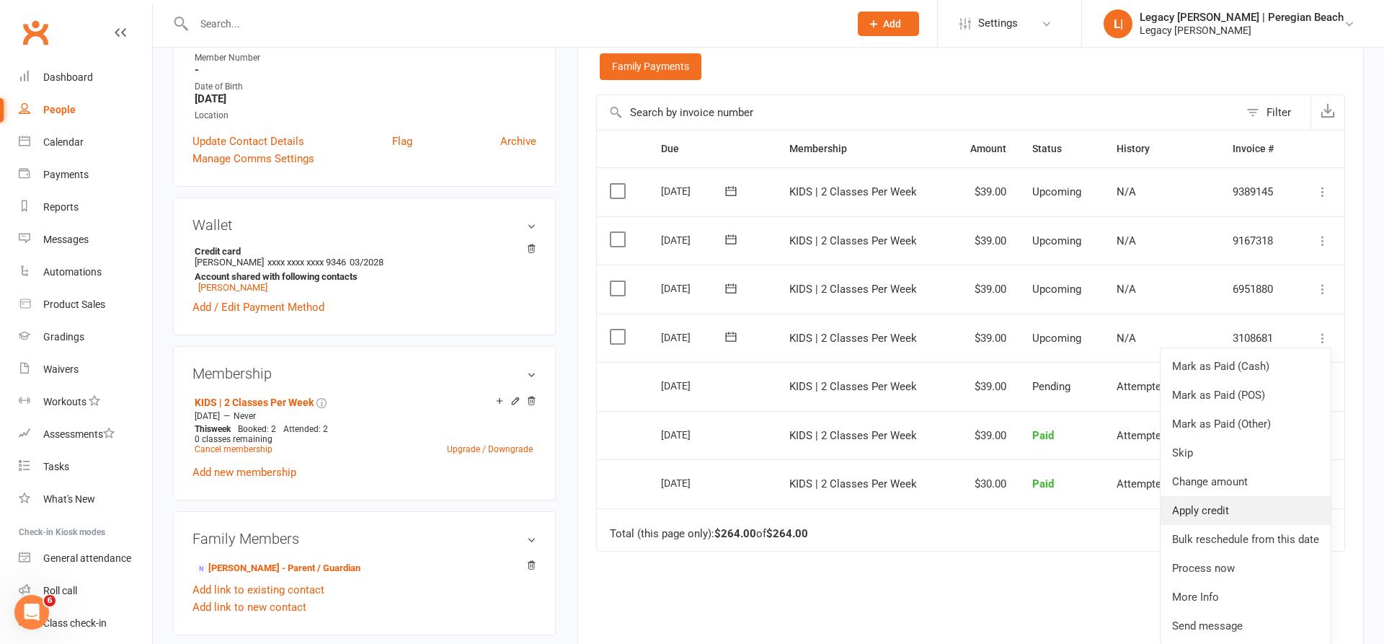
click at [1227, 497] on link "Apply credit" at bounding box center [1246, 510] width 170 height 29
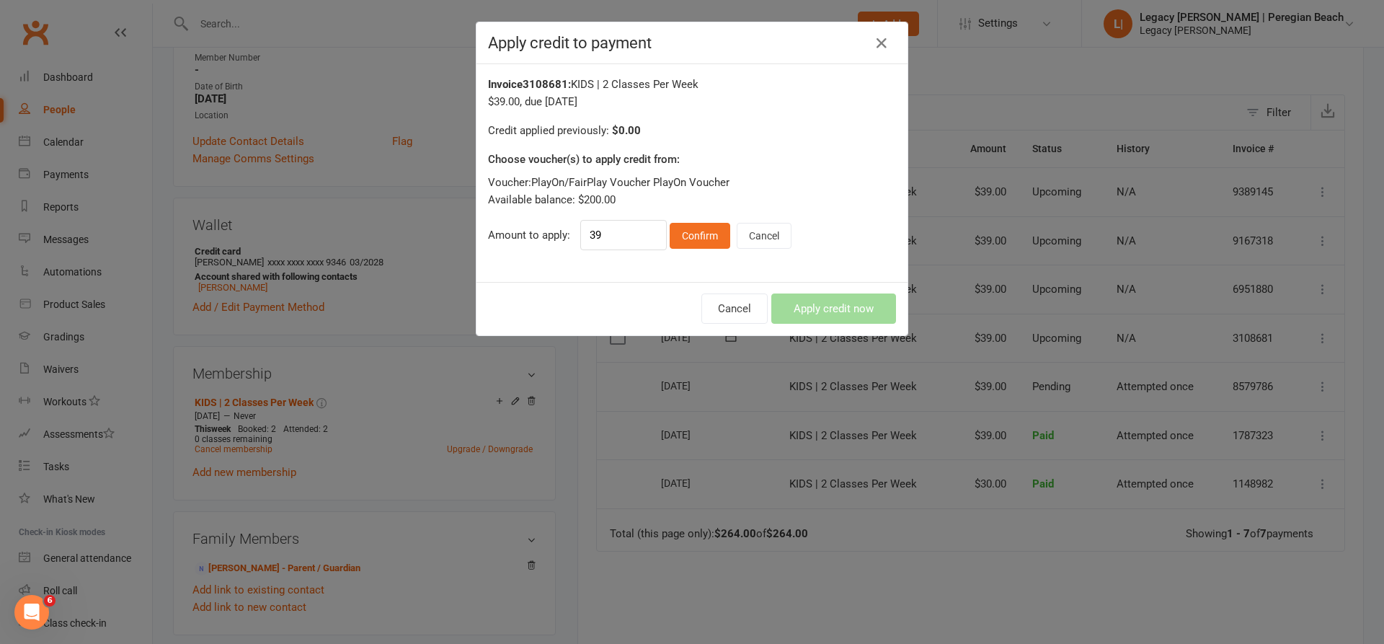
drag, startPoint x: 704, startPoint y: 226, endPoint x: 715, endPoint y: 229, distance: 11.4
click at [705, 226] on button "Confirm" at bounding box center [700, 236] width 61 height 26
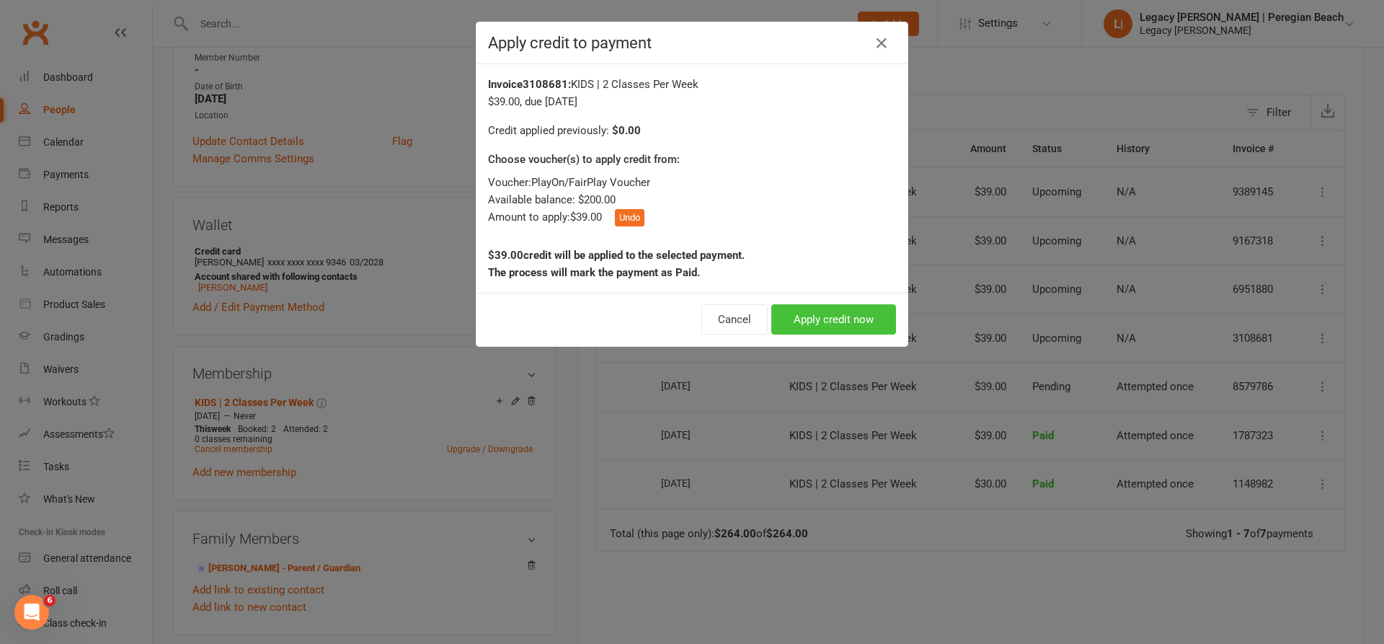
click at [825, 309] on button "Apply credit now" at bounding box center [834, 319] width 125 height 30
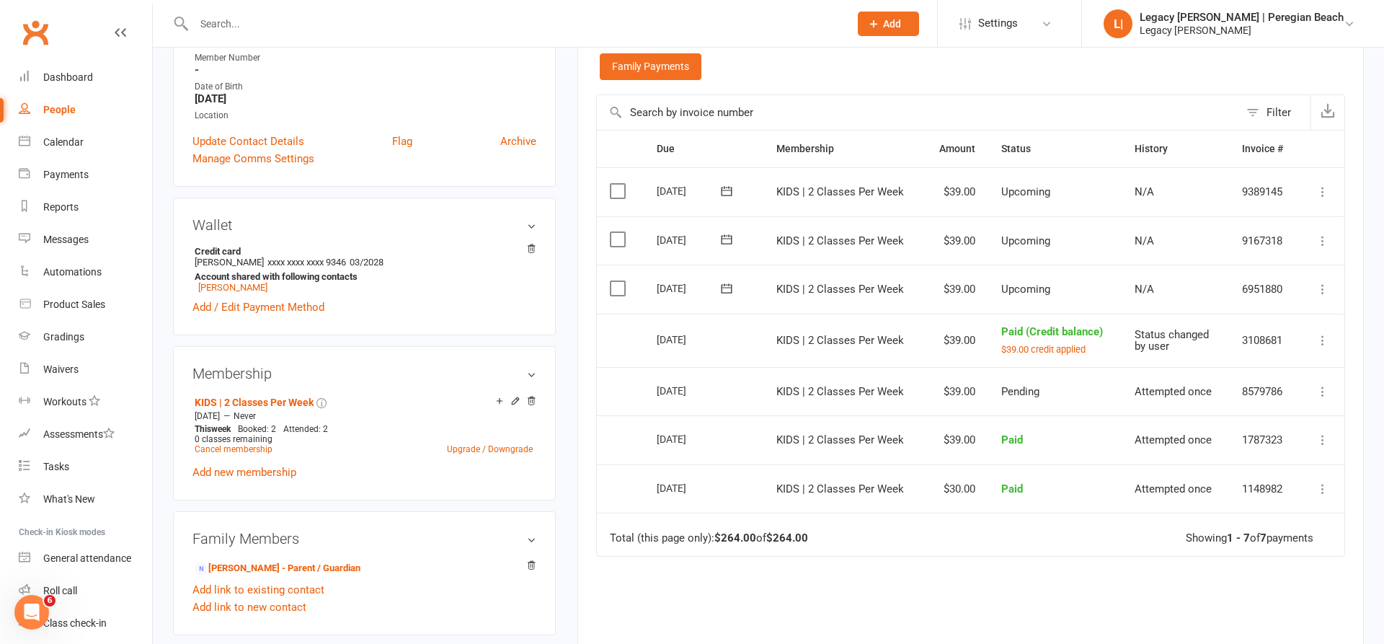
click at [1323, 282] on icon at bounding box center [1323, 289] width 14 height 14
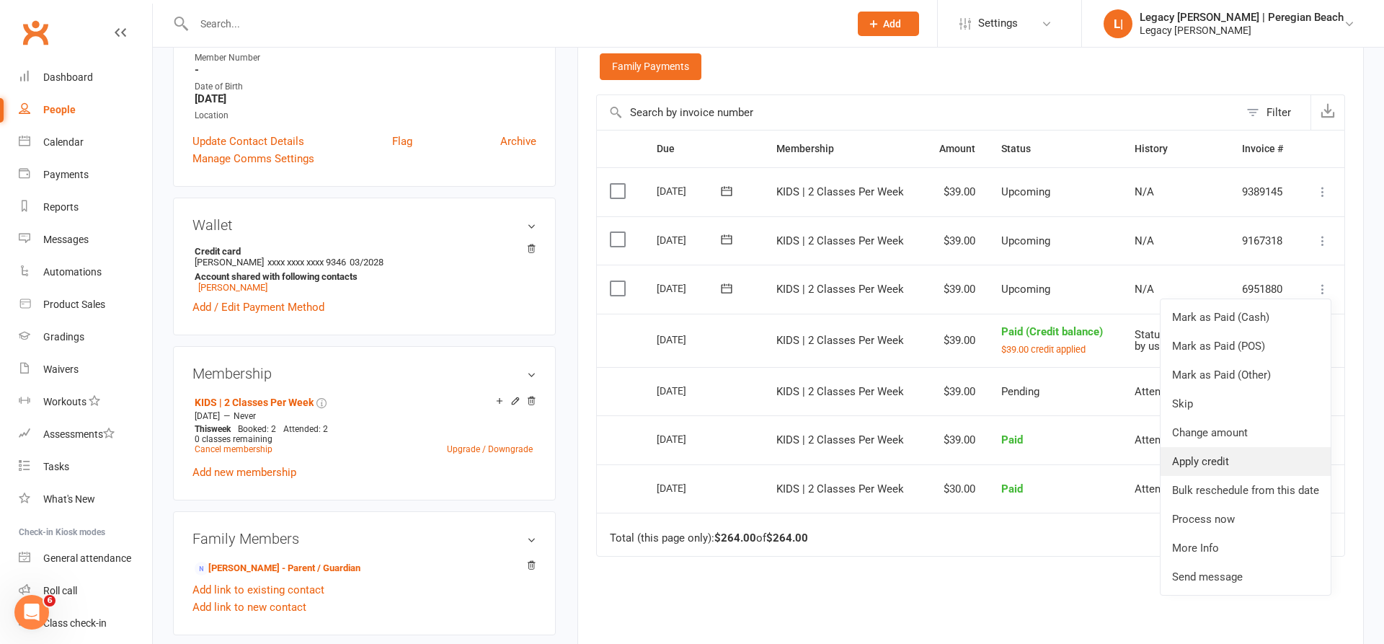
click at [1224, 449] on link "Apply credit" at bounding box center [1246, 461] width 170 height 29
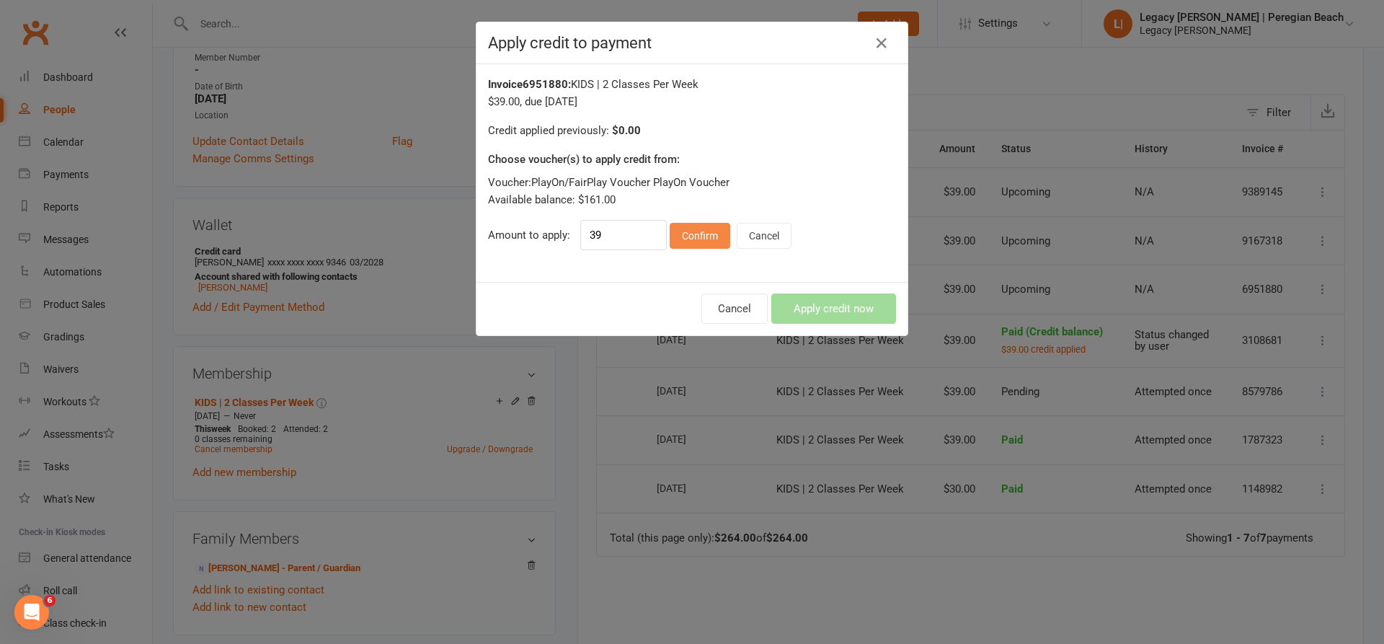
click at [710, 231] on button "Confirm" at bounding box center [700, 236] width 61 height 26
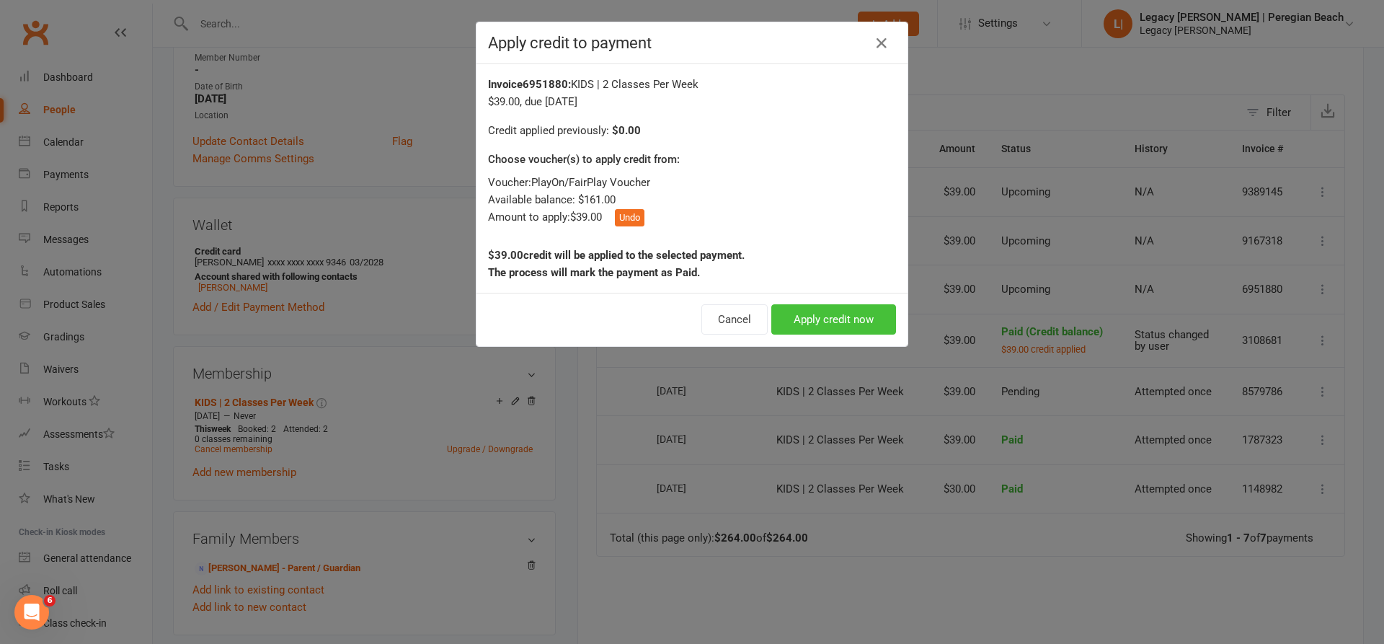
click at [842, 319] on button "Apply credit now" at bounding box center [834, 319] width 125 height 30
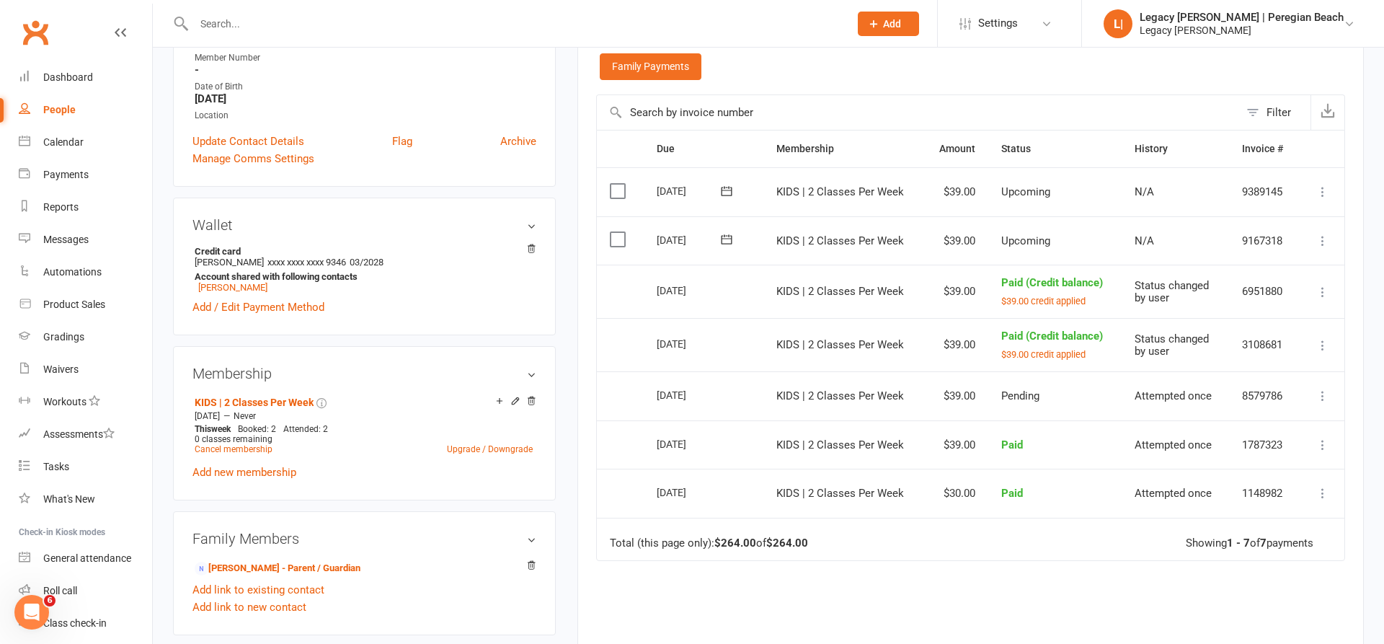
drag, startPoint x: 1320, startPoint y: 238, endPoint x: 1288, endPoint y: 312, distance: 80.4
click at [1320, 238] on icon at bounding box center [1323, 241] width 14 height 14
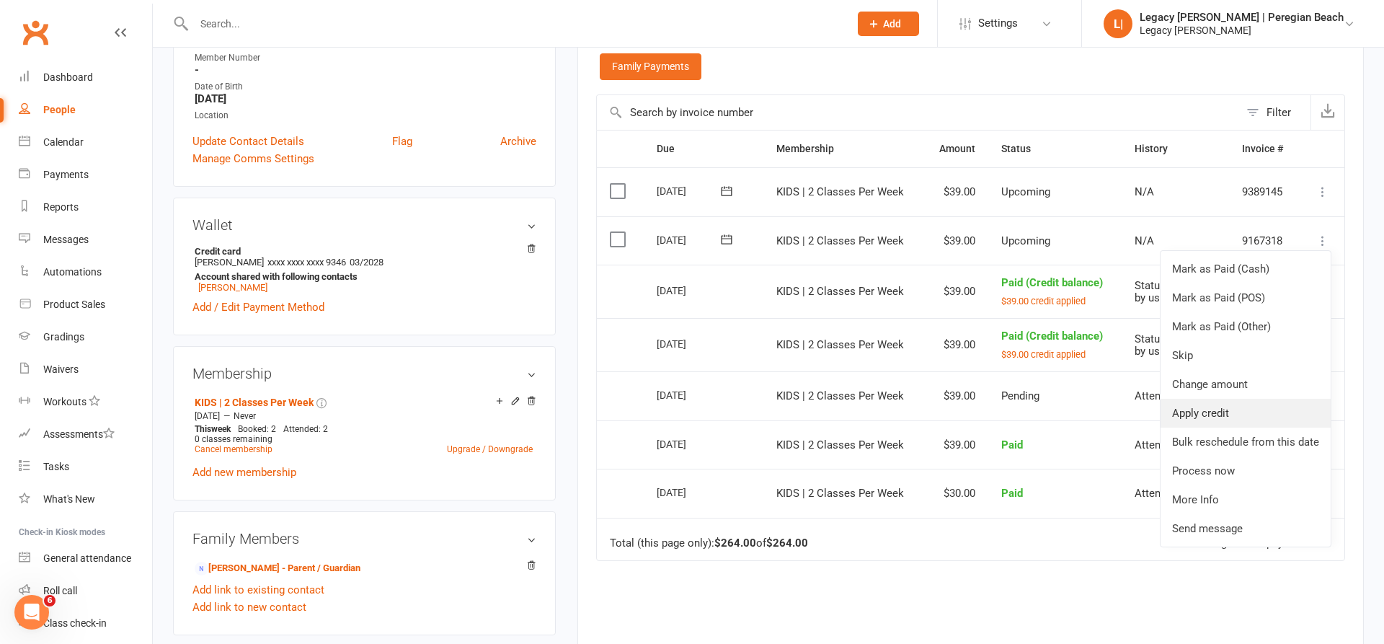
click at [1228, 405] on link "Apply credit" at bounding box center [1246, 413] width 170 height 29
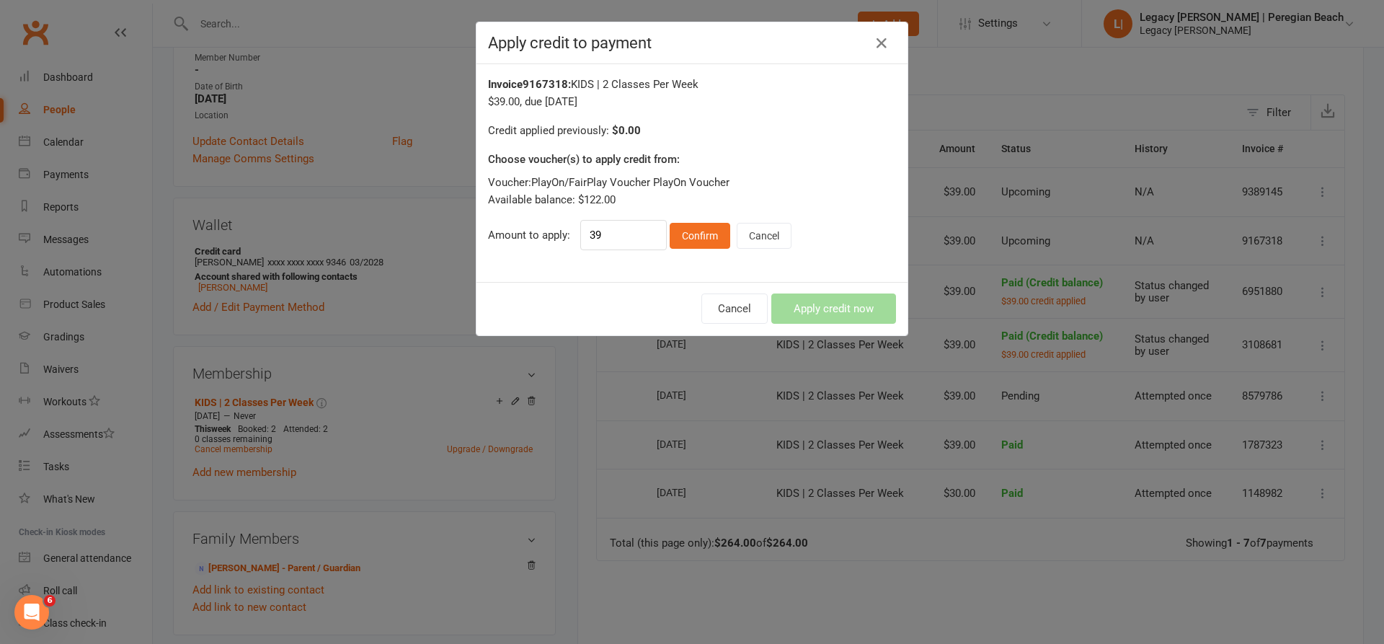
drag, startPoint x: 697, startPoint y: 226, endPoint x: 786, endPoint y: 296, distance: 113.5
click at [697, 226] on button "Confirm" at bounding box center [700, 236] width 61 height 26
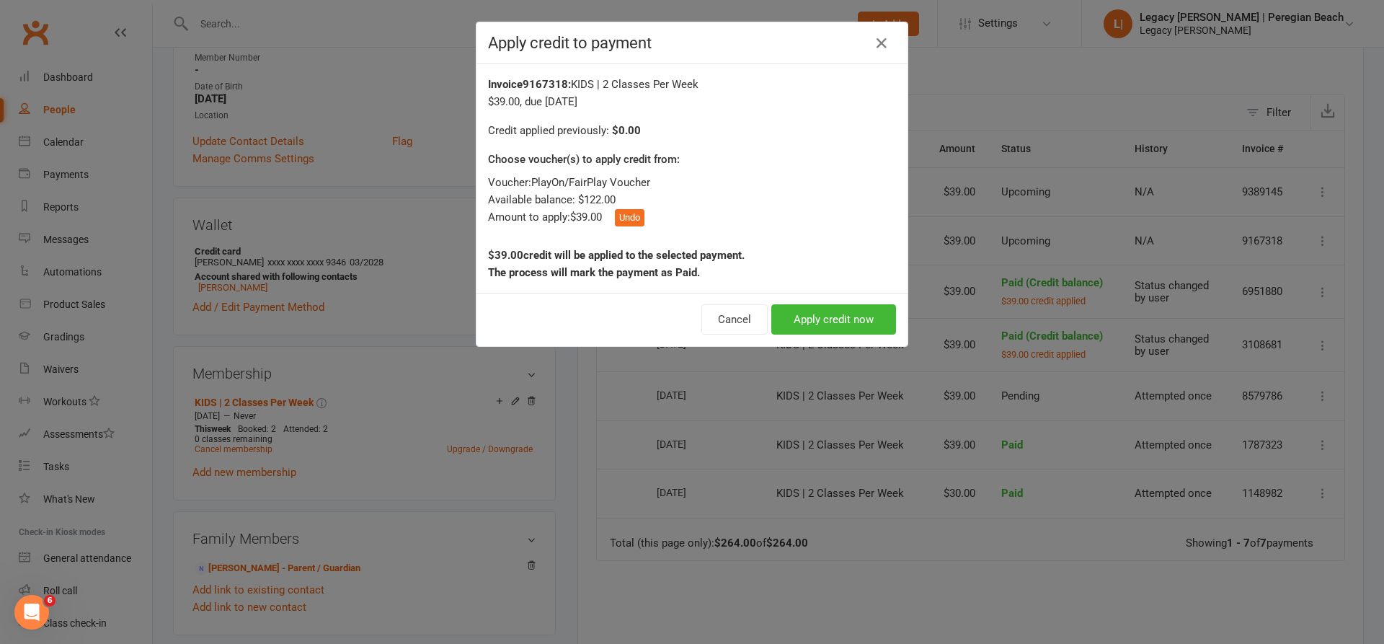
drag, startPoint x: 834, startPoint y: 322, endPoint x: 865, endPoint y: 312, distance: 32.6
click at [834, 322] on button "Apply credit now" at bounding box center [834, 319] width 125 height 30
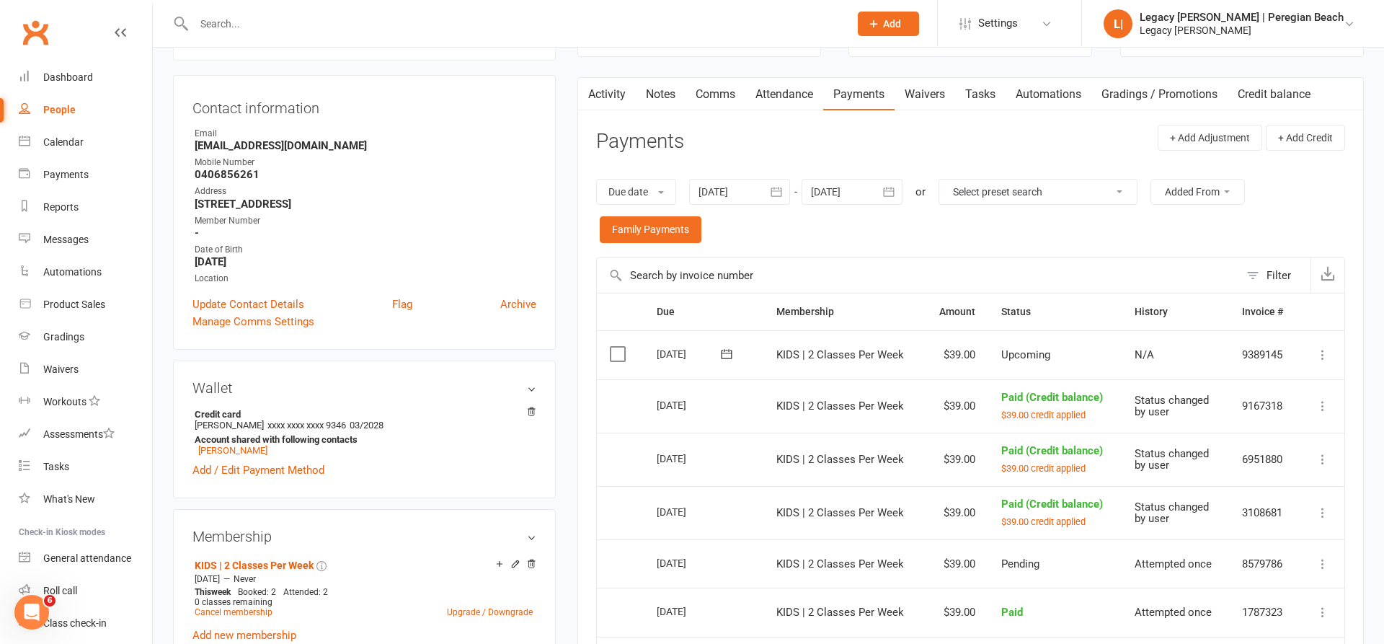
scroll to position [87, 0]
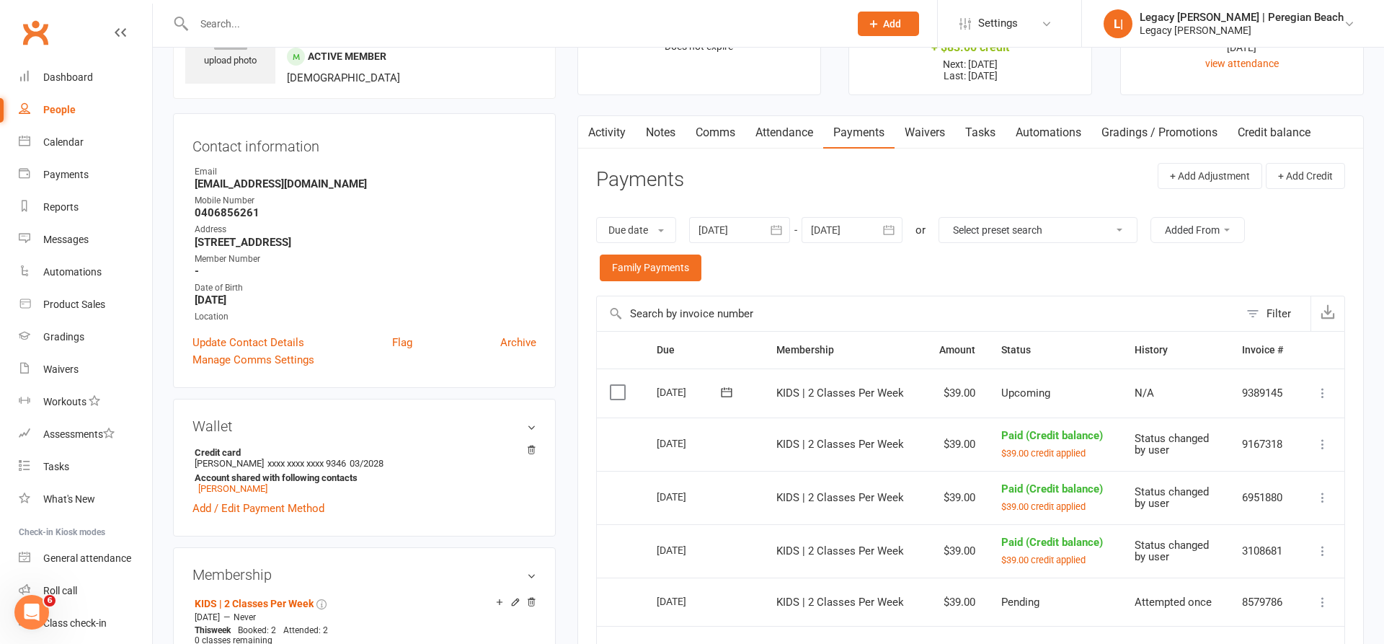
drag, startPoint x: 901, startPoint y: 217, endPoint x: 970, endPoint y: 238, distance: 72.3
click at [901, 217] on button "button" at bounding box center [890, 230] width 26 height 26
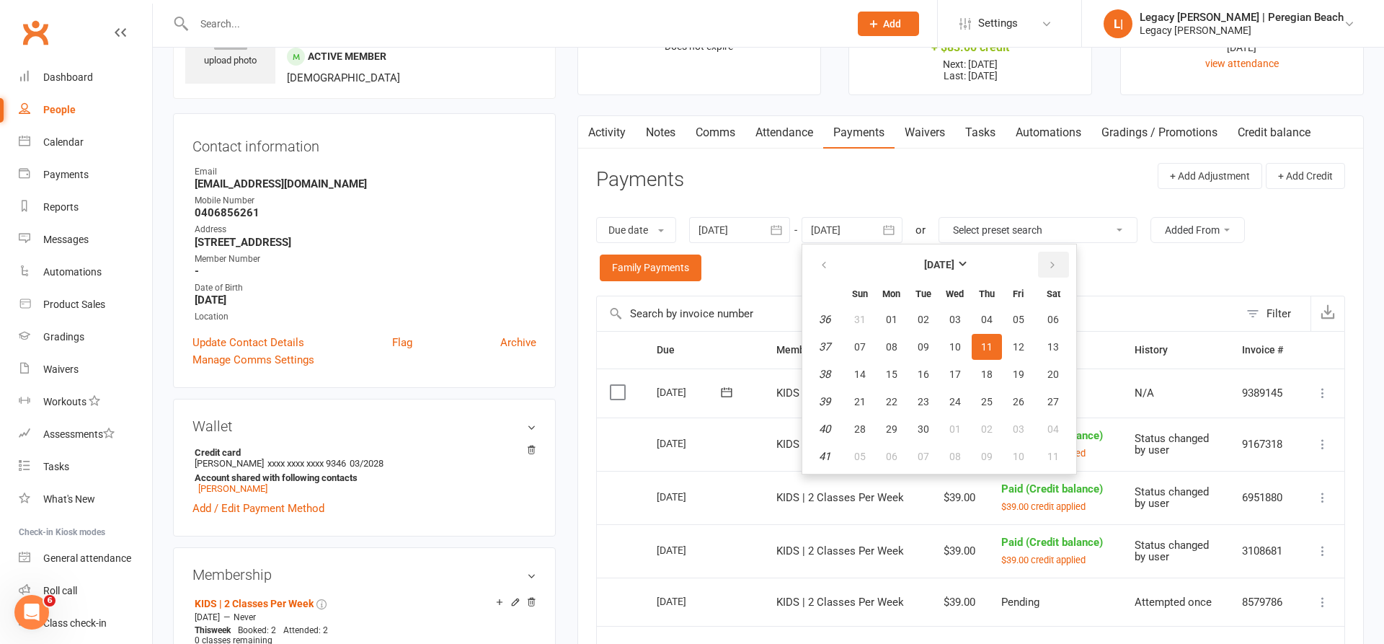
click at [1046, 265] on button "button" at bounding box center [1053, 265] width 31 height 26
click at [942, 366] on button "15" at bounding box center [955, 374] width 30 height 26
type input "15 Oct 2025"
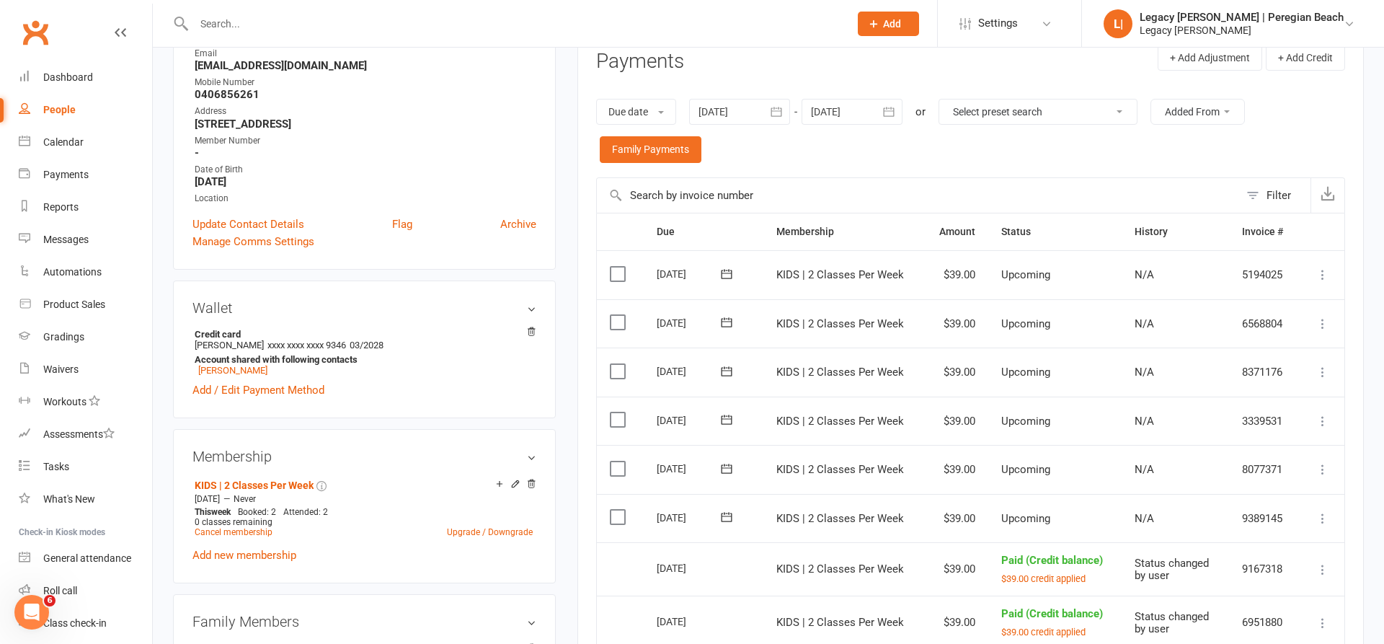
scroll to position [480, 0]
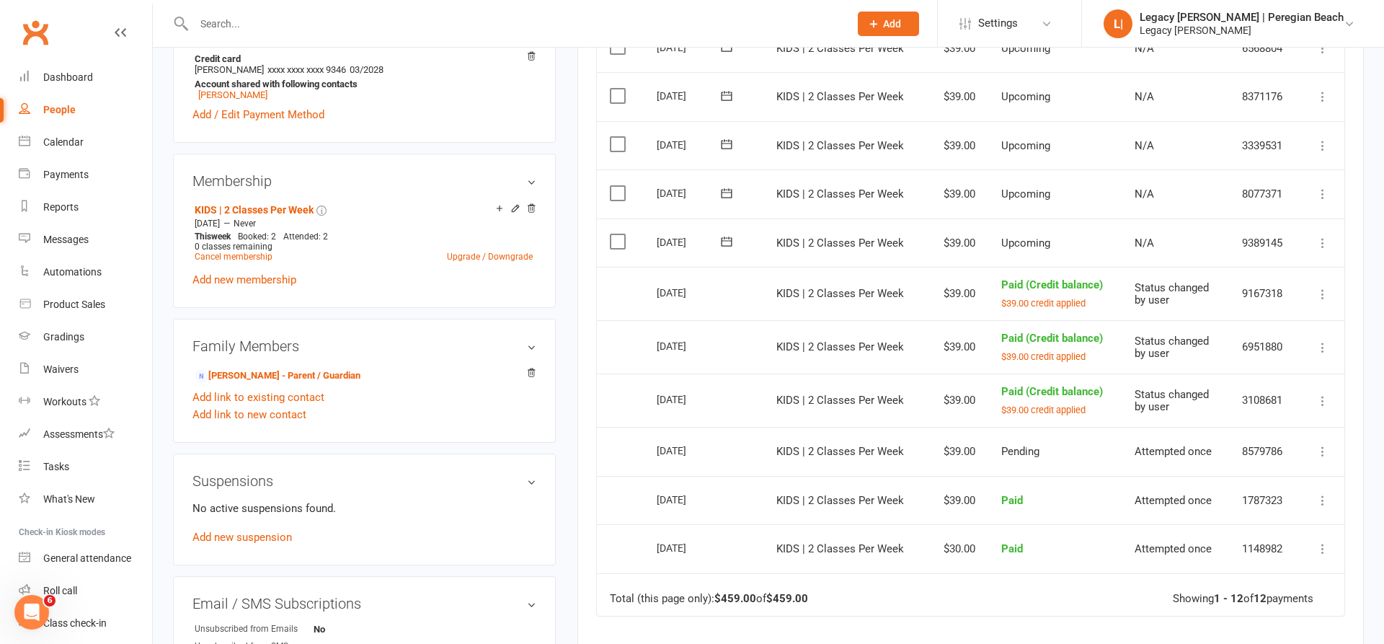
drag, startPoint x: 1328, startPoint y: 218, endPoint x: 1327, endPoint y: 270, distance: 51.2
click at [1328, 236] on icon at bounding box center [1323, 243] width 14 height 14
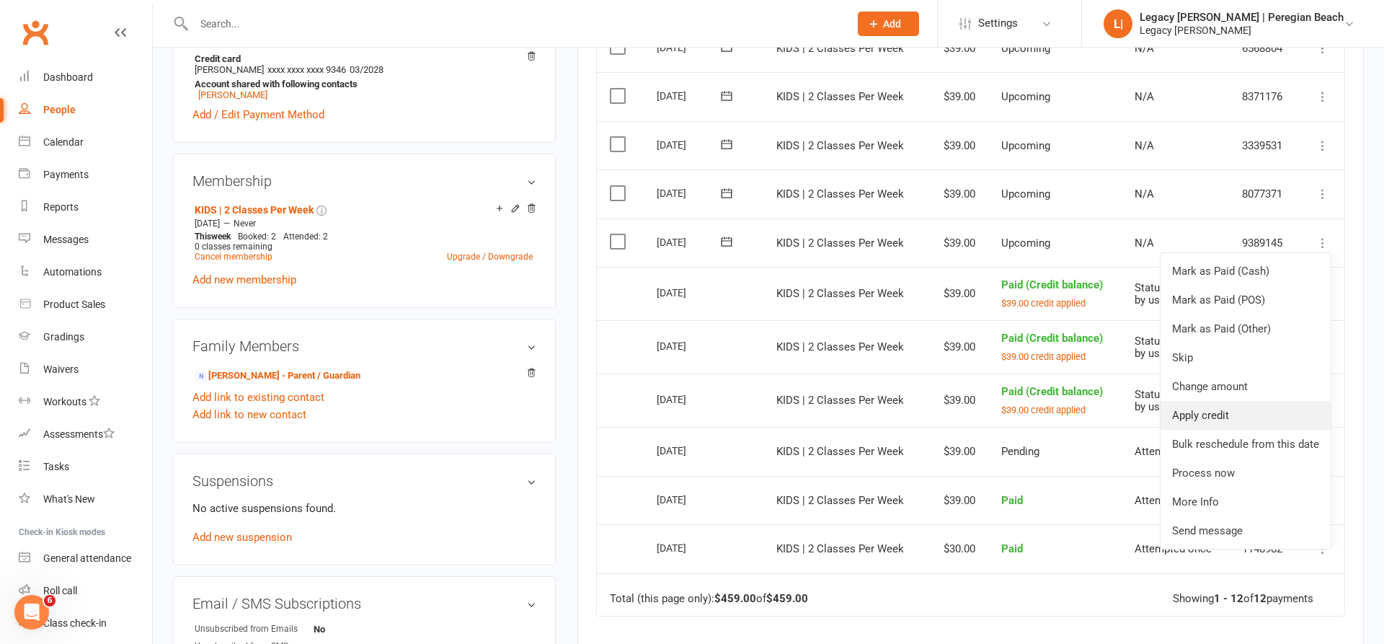
click at [1199, 401] on link "Apply credit" at bounding box center [1246, 415] width 170 height 29
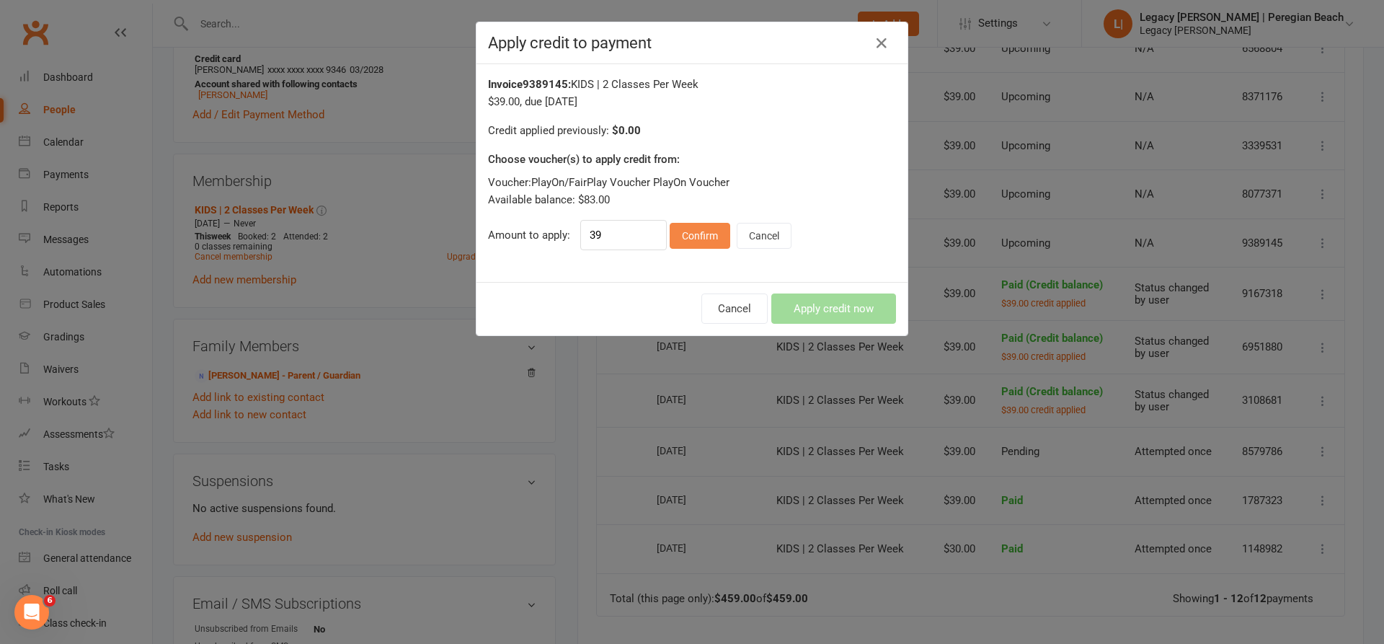
click at [714, 241] on button "Confirm" at bounding box center [700, 236] width 61 height 26
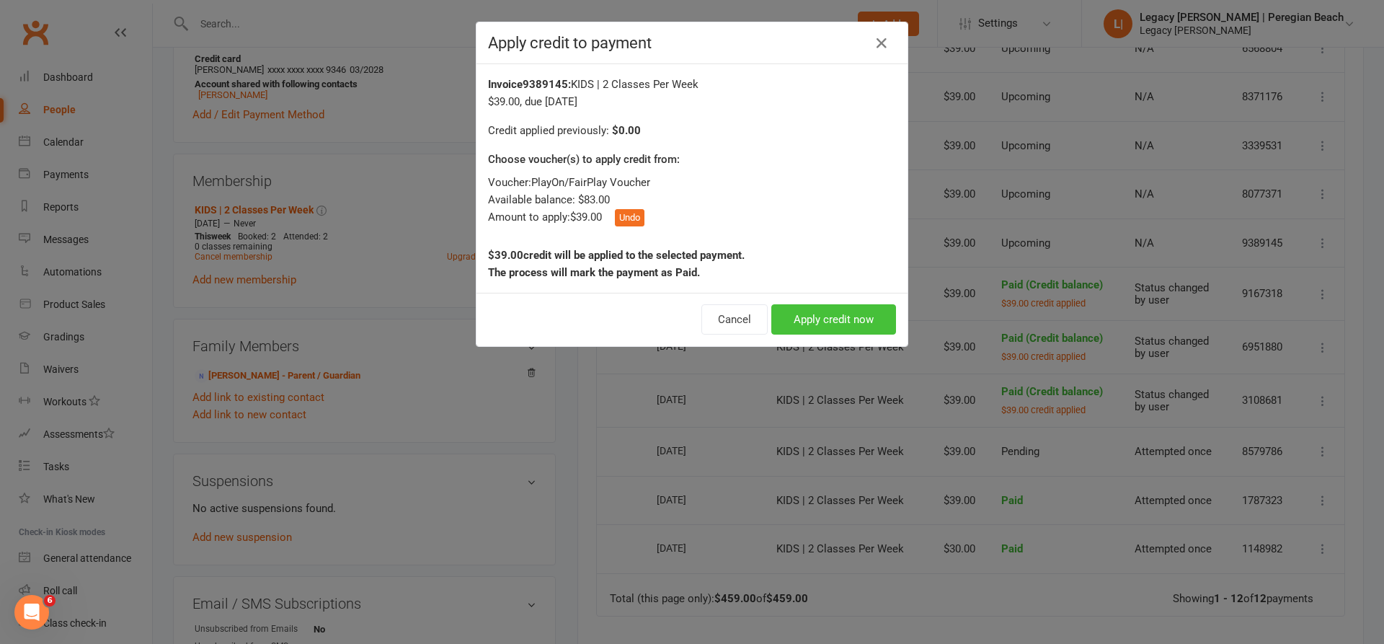
click at [843, 314] on button "Apply credit now" at bounding box center [834, 319] width 125 height 30
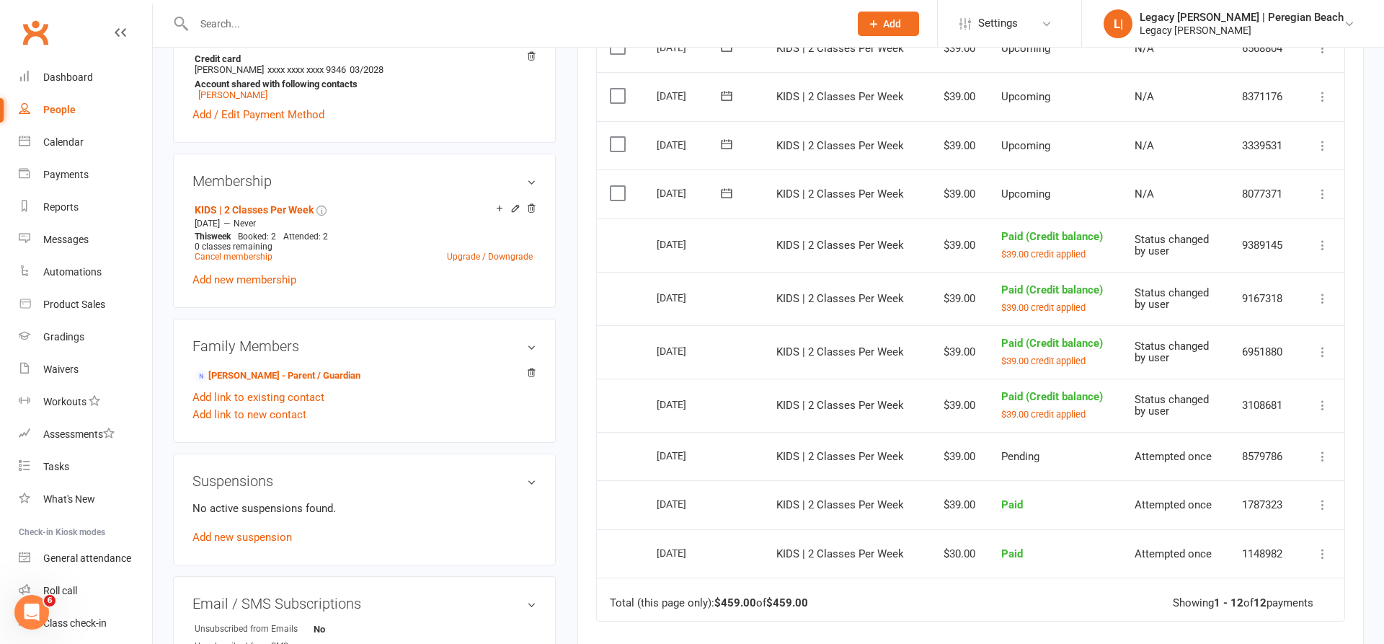
drag, startPoint x: 1325, startPoint y: 172, endPoint x: 1325, endPoint y: 187, distance: 14.4
click at [1326, 187] on icon at bounding box center [1323, 194] width 14 height 14
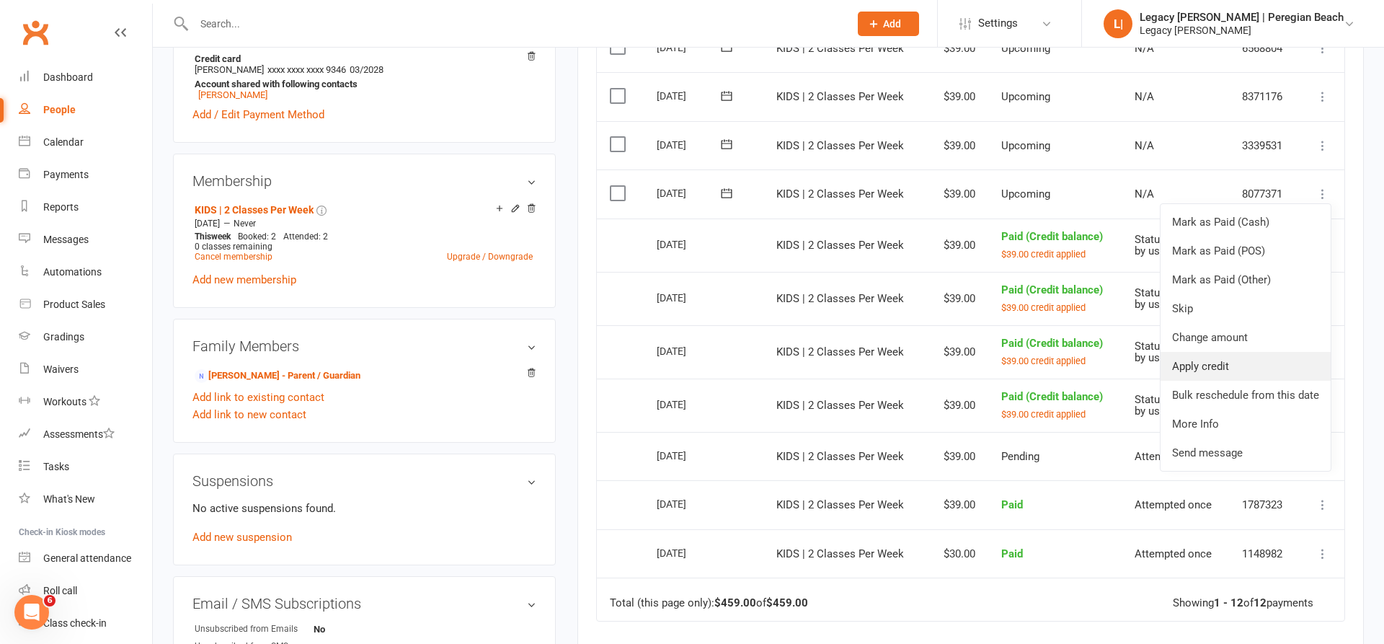
click at [1229, 352] on link "Apply credit" at bounding box center [1246, 366] width 170 height 29
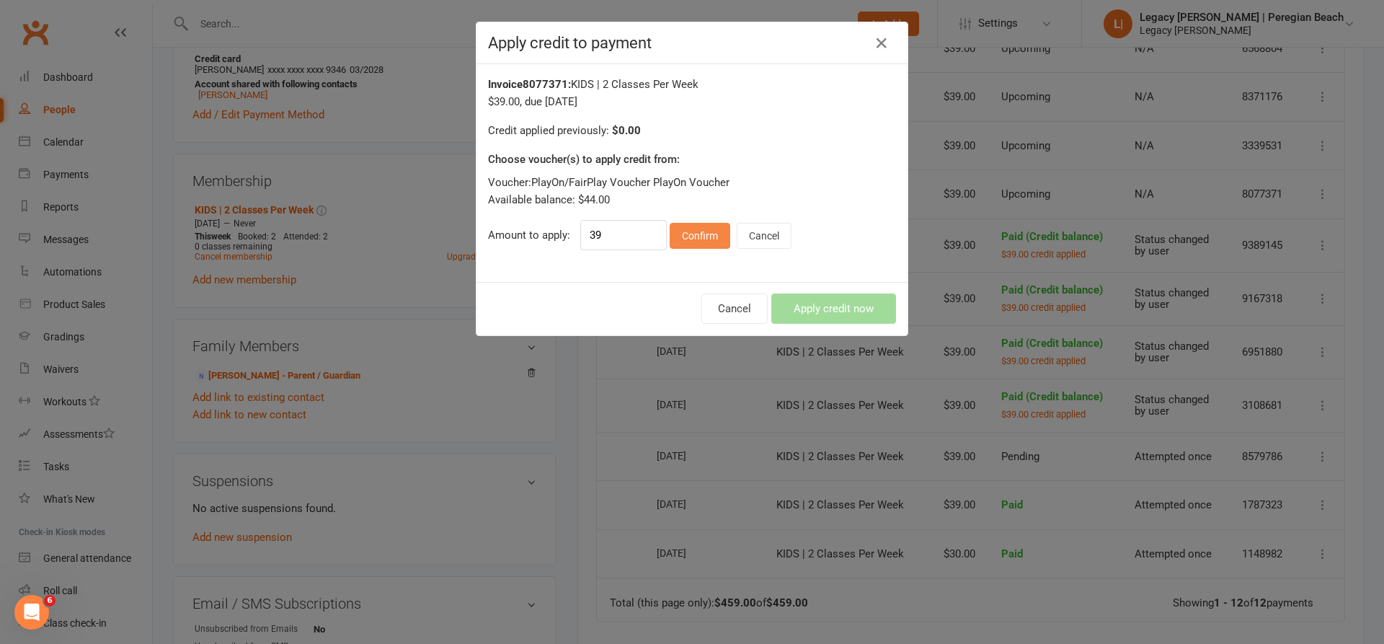
click at [720, 226] on button "Confirm" at bounding box center [700, 236] width 61 height 26
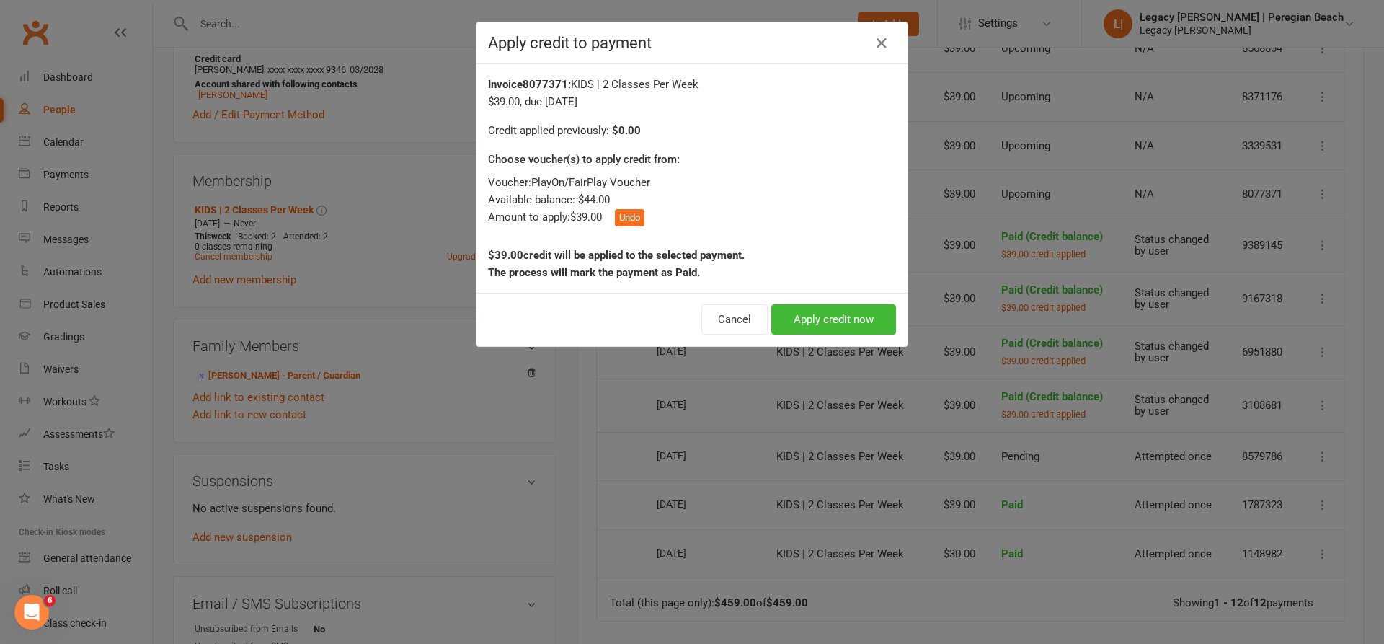
click at [849, 319] on button "Apply credit now" at bounding box center [834, 319] width 125 height 30
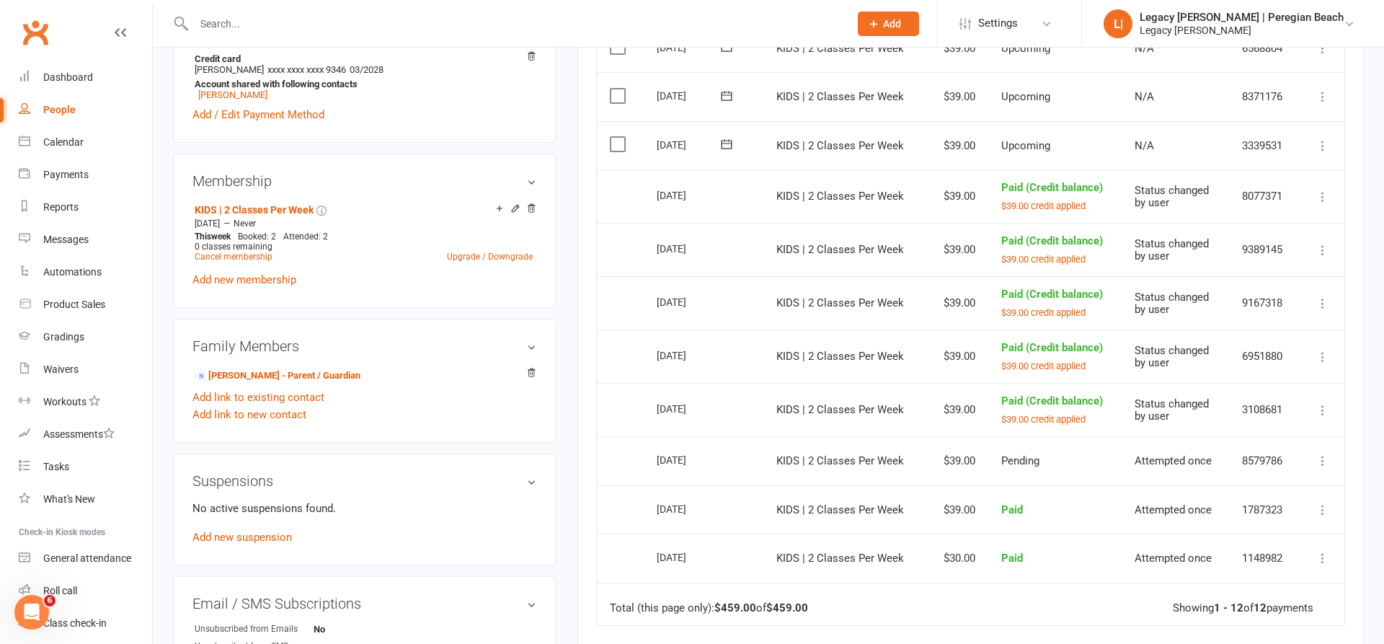
click at [1325, 138] on icon at bounding box center [1323, 145] width 14 height 14
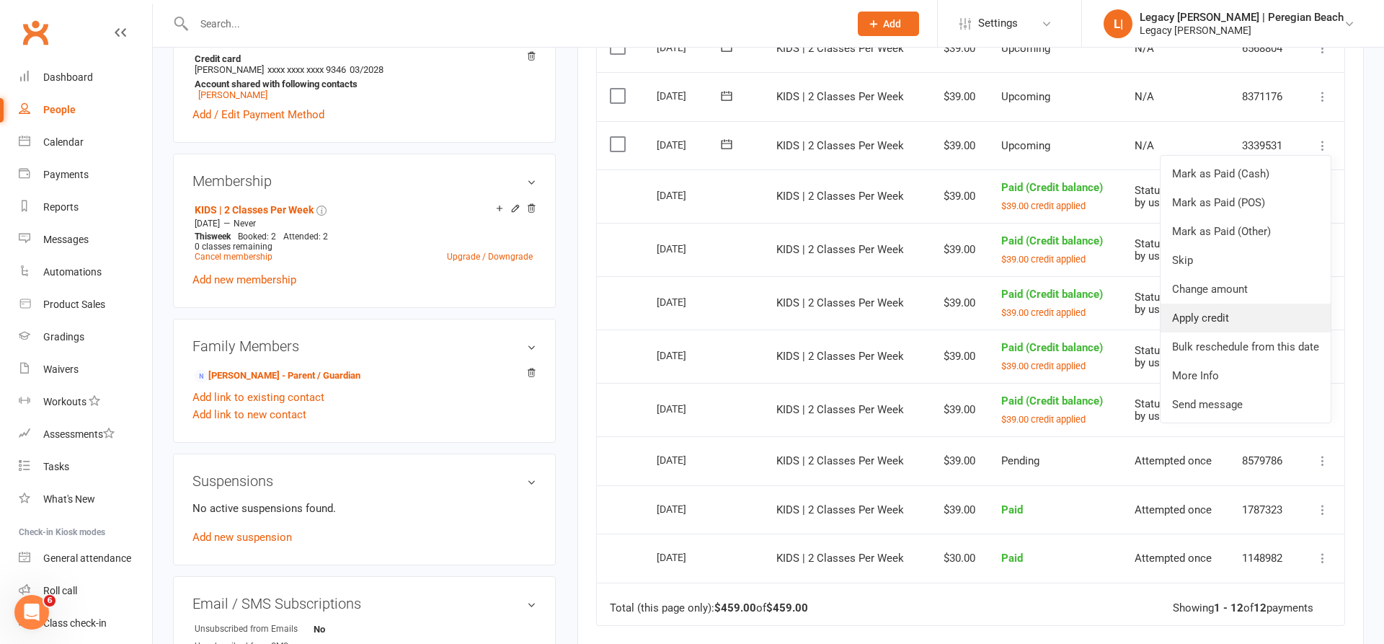
click at [1240, 313] on link "Apply credit" at bounding box center [1246, 318] width 170 height 29
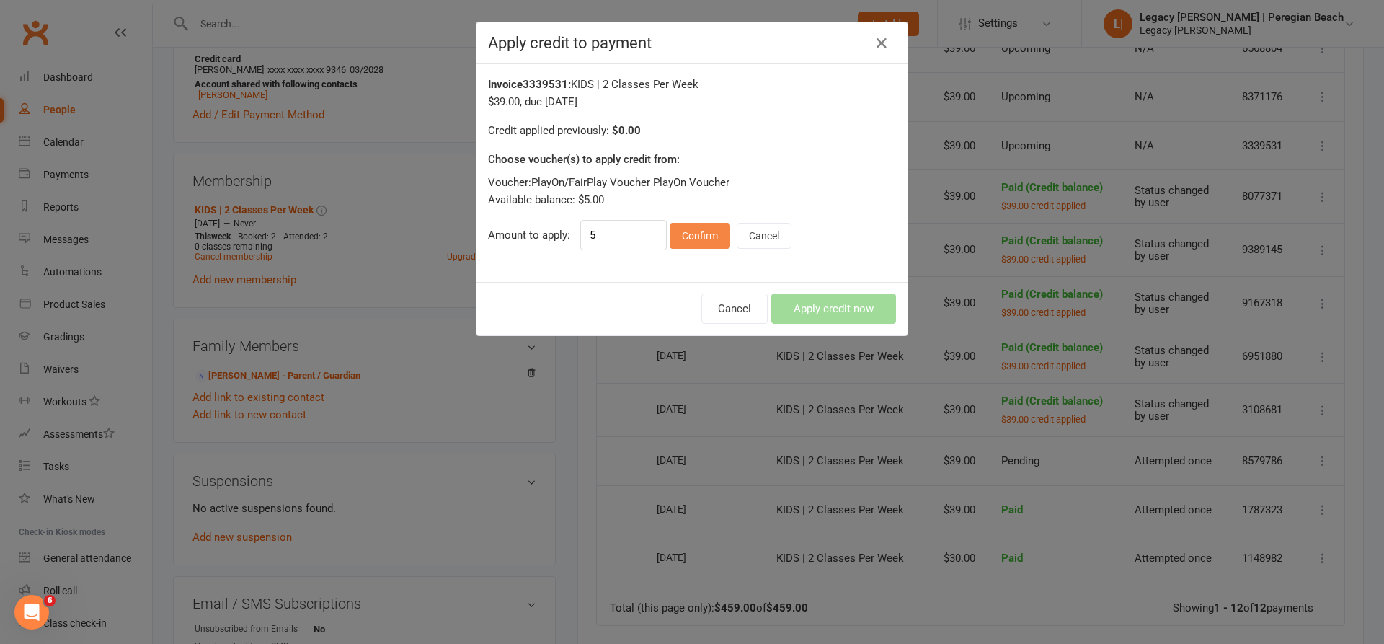
click at [718, 226] on button "Confirm" at bounding box center [700, 236] width 61 height 26
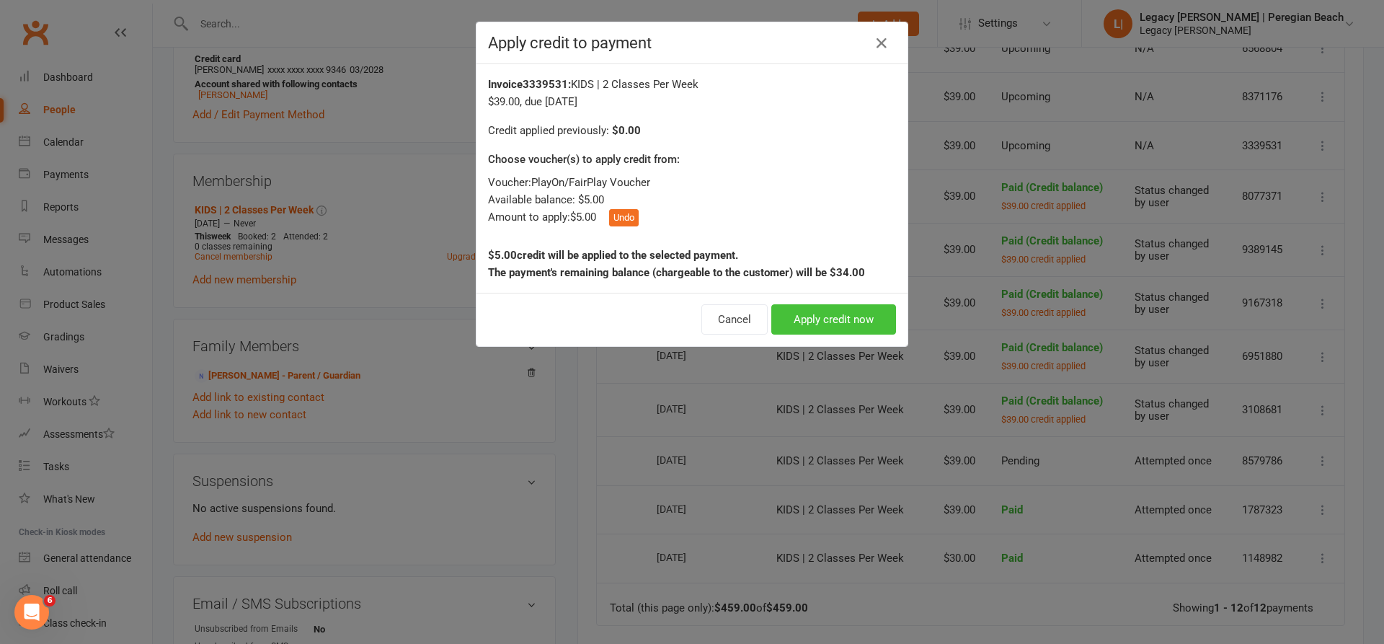
click at [818, 330] on button "Apply credit now" at bounding box center [834, 319] width 125 height 30
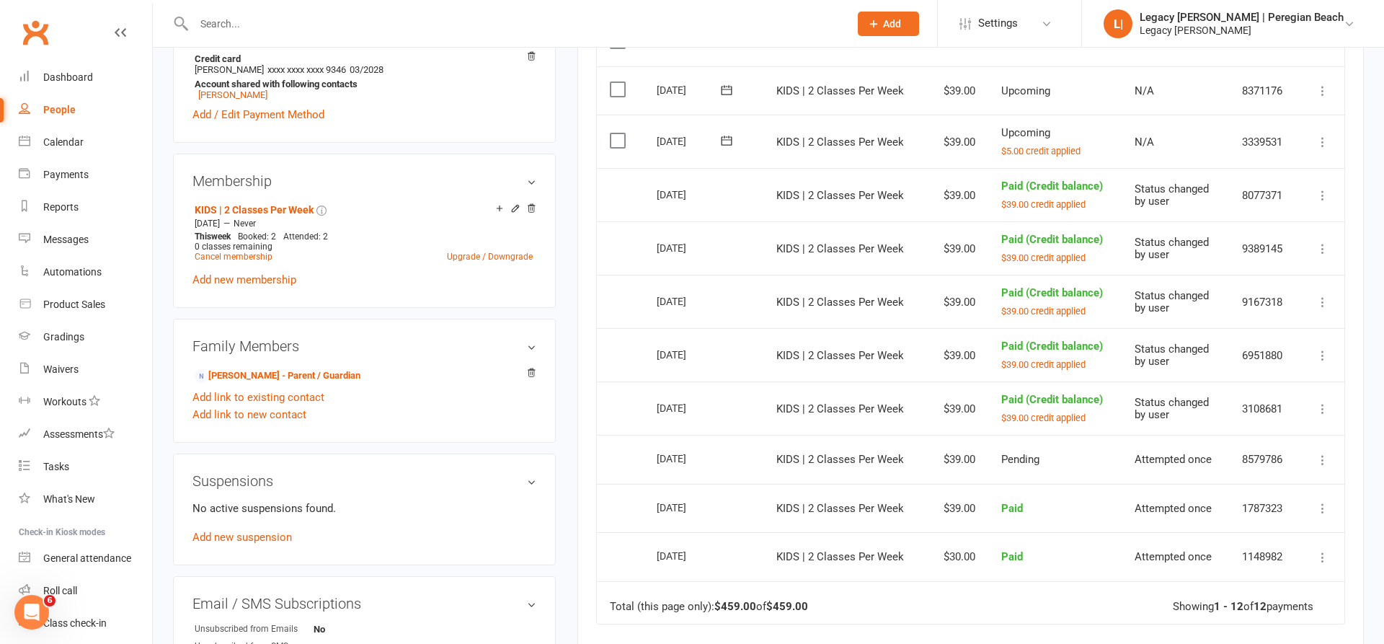
click at [208, 1] on div at bounding box center [506, 23] width 666 height 47
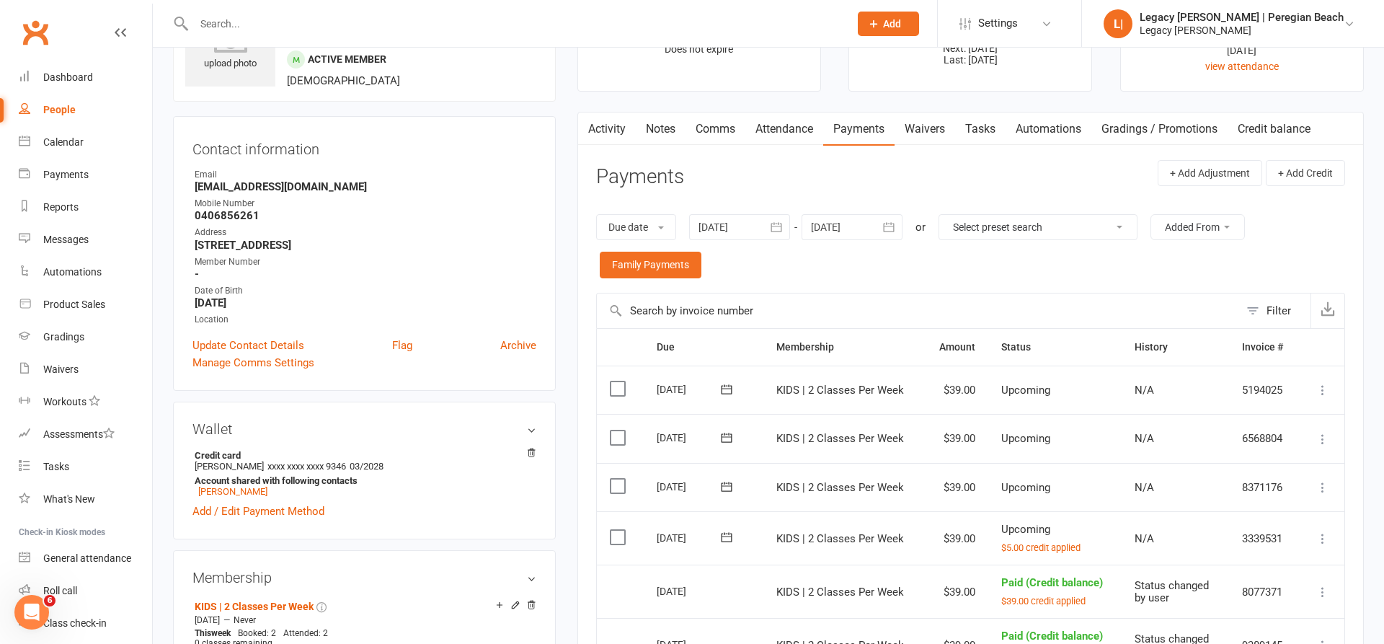
scroll to position [84, 0]
click at [74, 74] on div "Dashboard" at bounding box center [68, 77] width 50 height 12
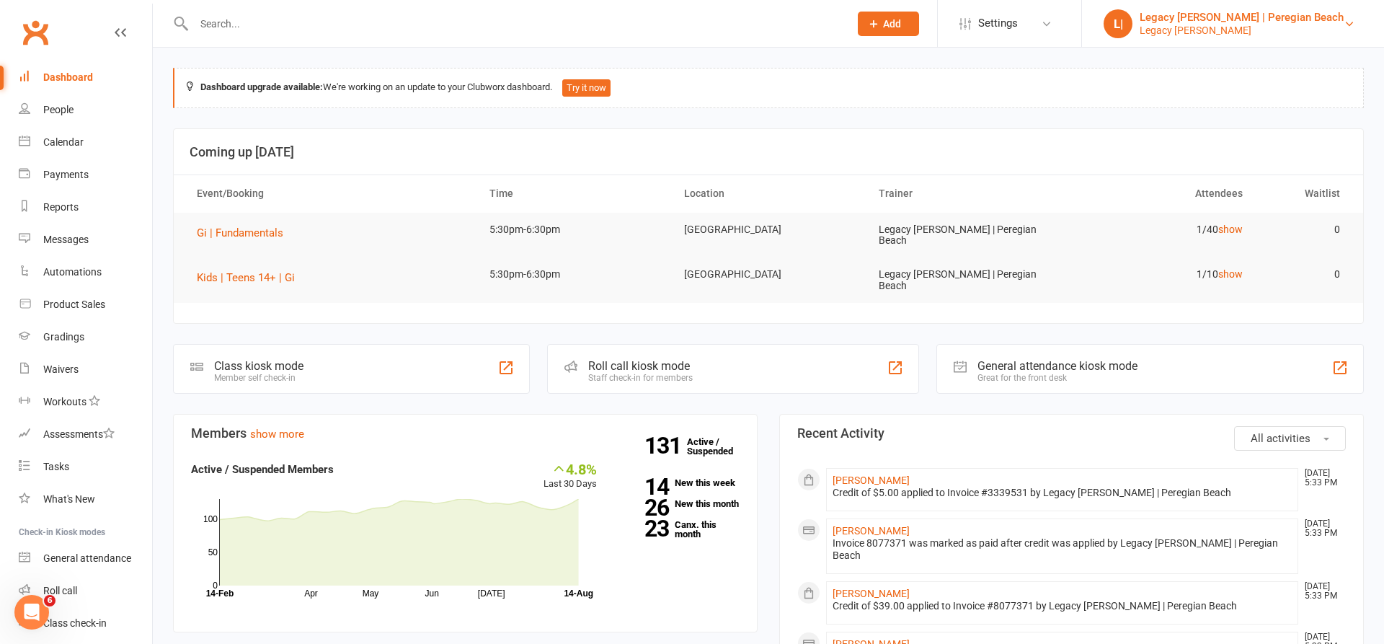
click at [1356, 30] on link "L| Legacy Jiu Jitsu | Peregian Beach Legacy BJJ Peregian" at bounding box center [1233, 23] width 259 height 29
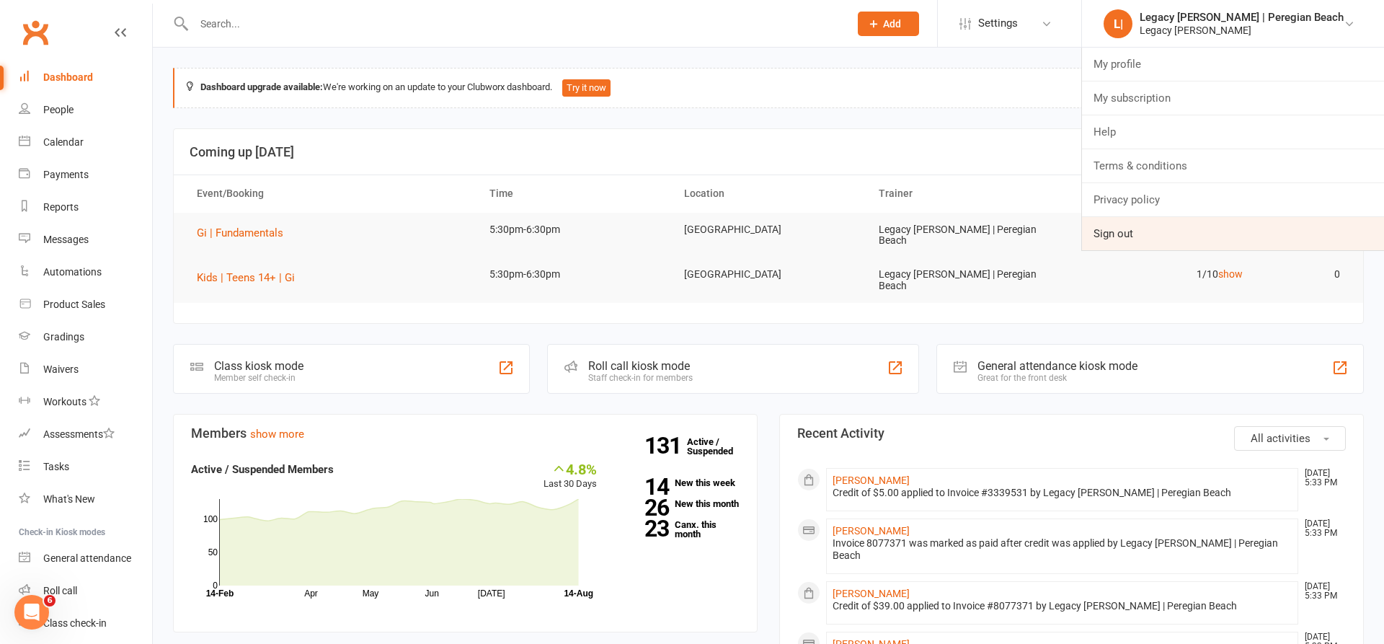
click at [1187, 236] on link "Sign out" at bounding box center [1233, 233] width 302 height 33
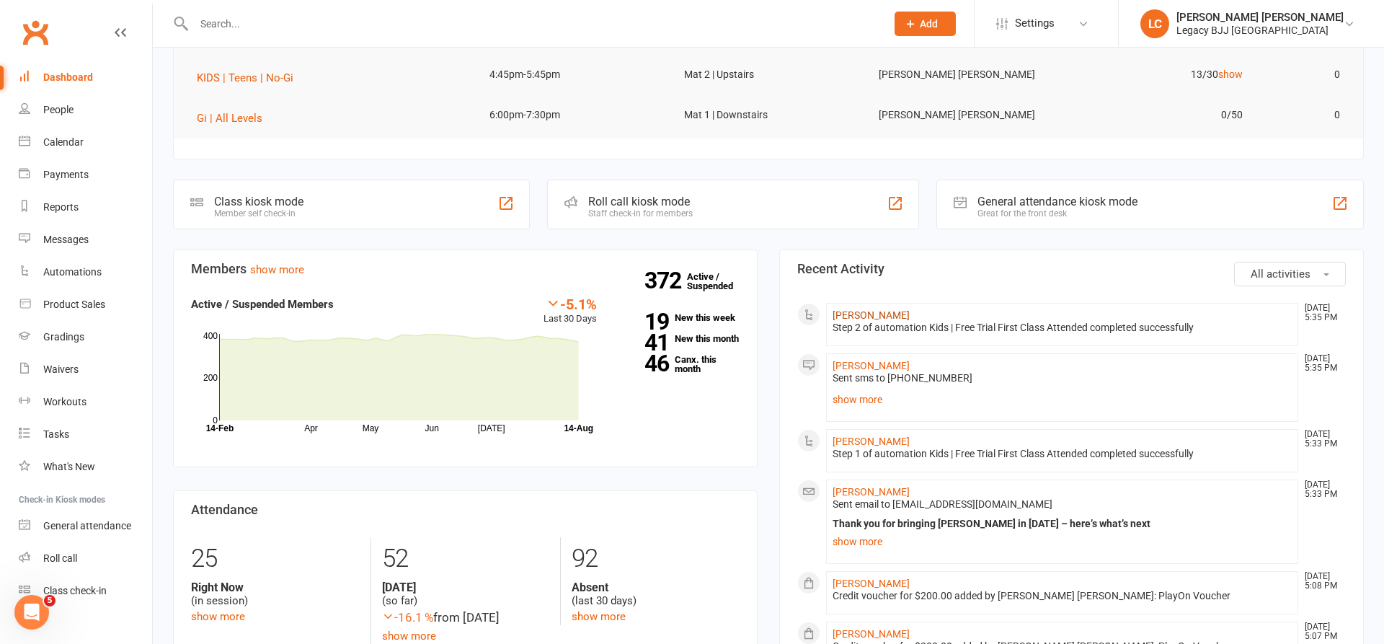
scroll to position [200, 0]
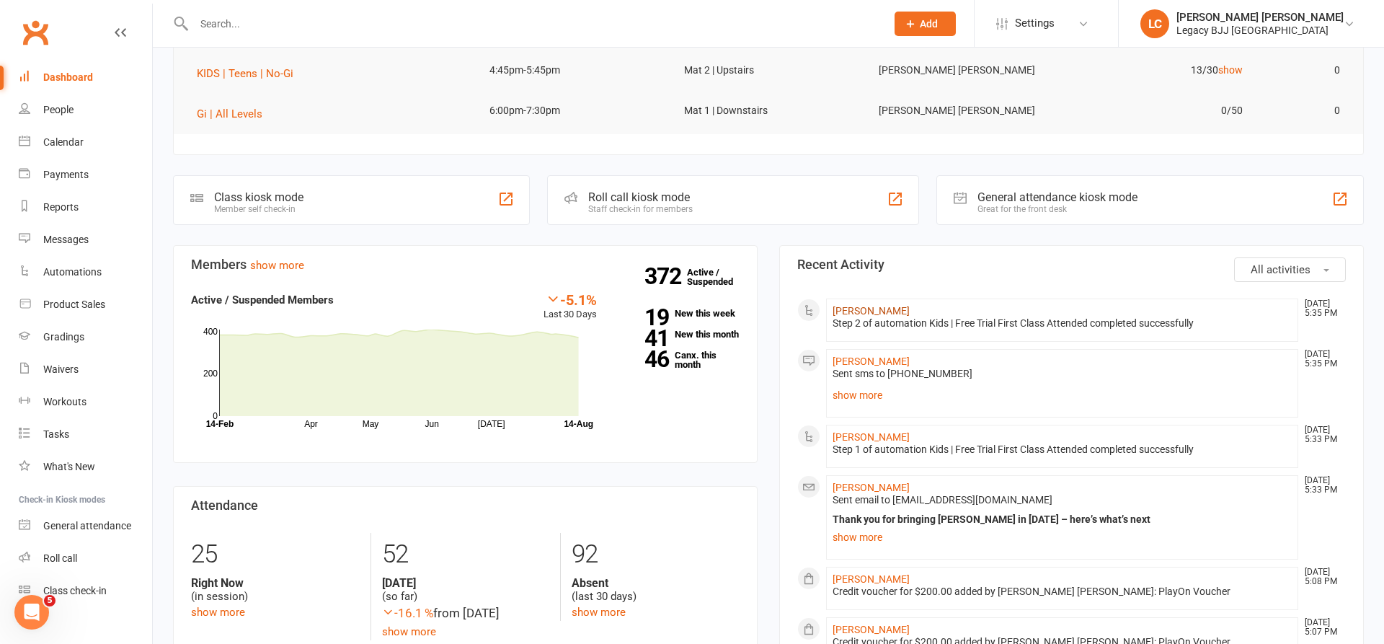
click at [873, 314] on link "[PERSON_NAME]" at bounding box center [871, 311] width 77 height 12
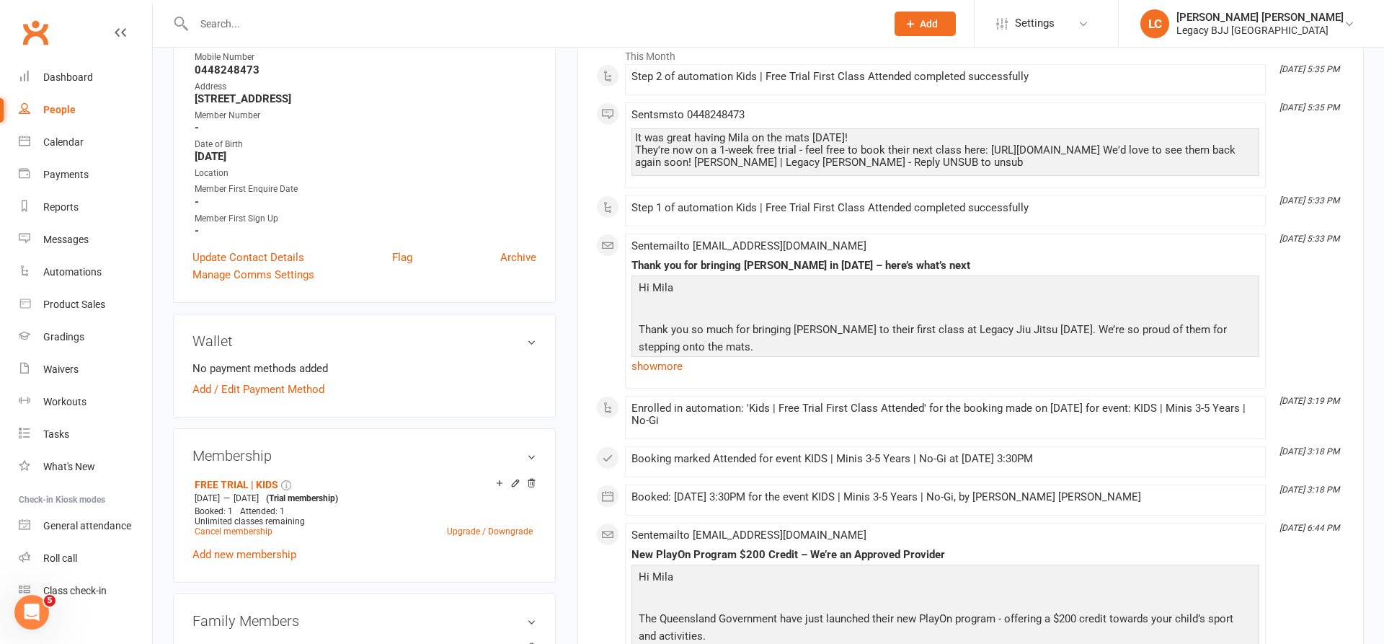
scroll to position [322, 0]
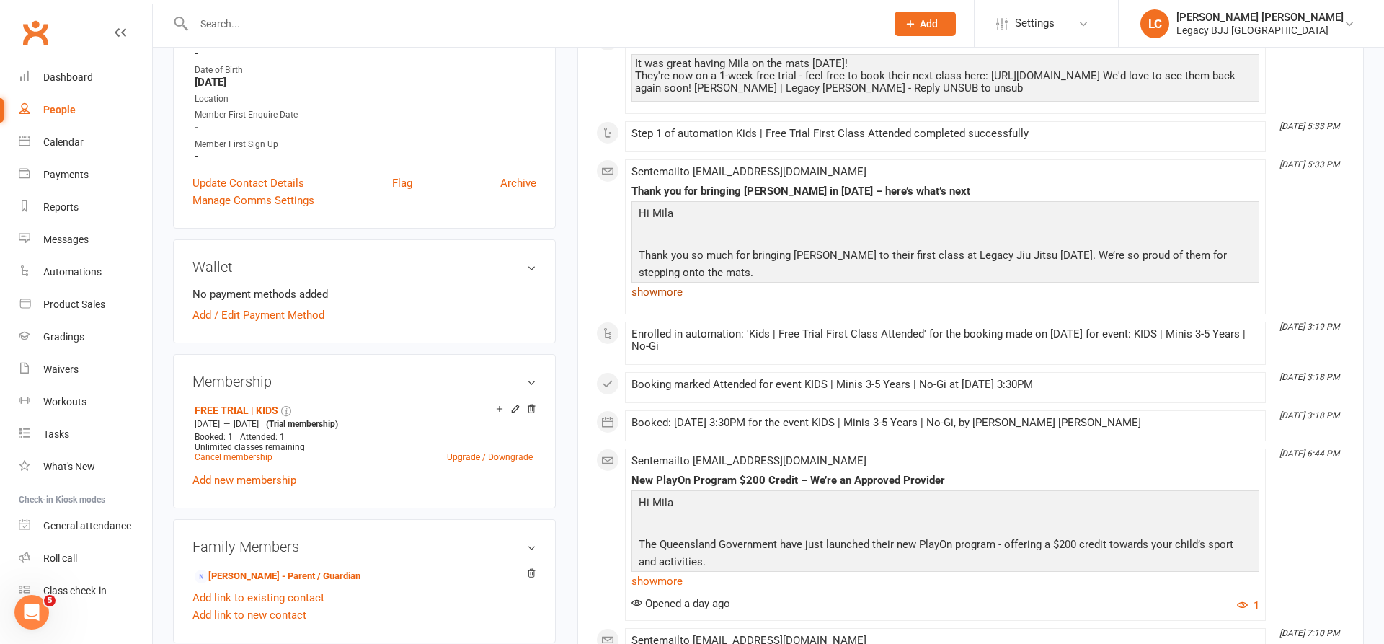
click at [674, 290] on link "show more" at bounding box center [946, 292] width 628 height 20
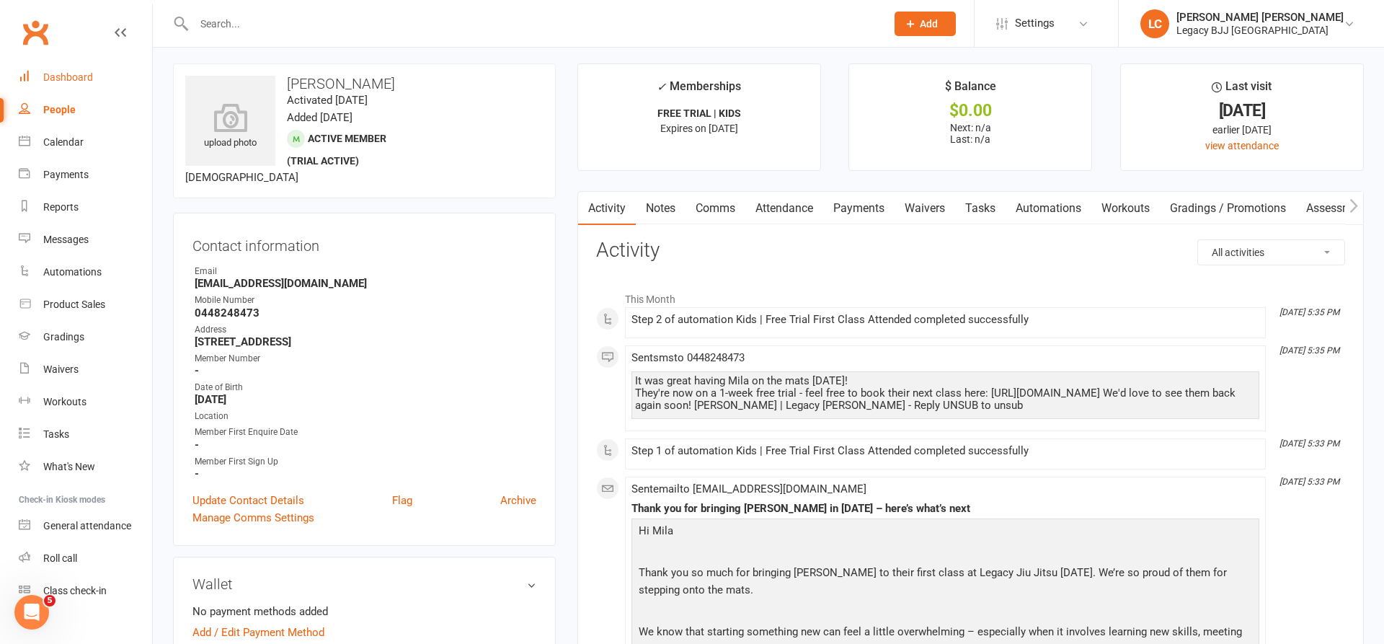
scroll to position [1, 0]
click at [103, 86] on link "Dashboard" at bounding box center [85, 77] width 133 height 32
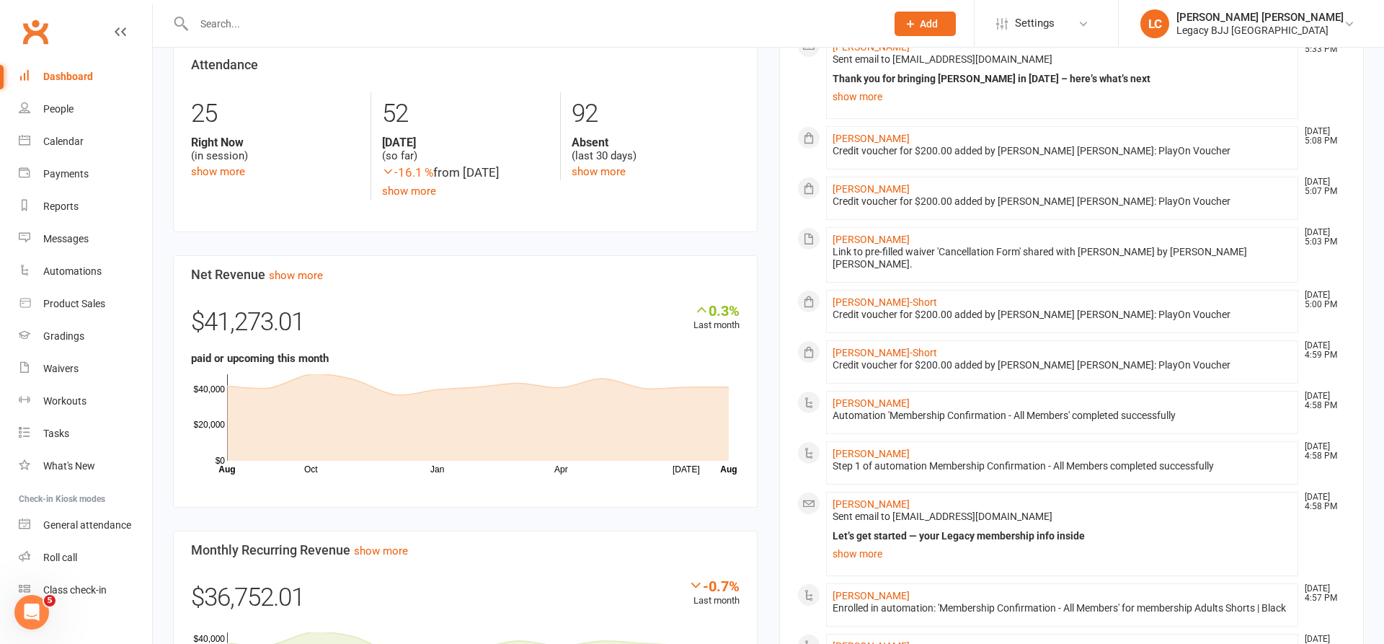
scroll to position [641, 0]
click at [63, 271] on div "Automations" at bounding box center [72, 271] width 58 height 12
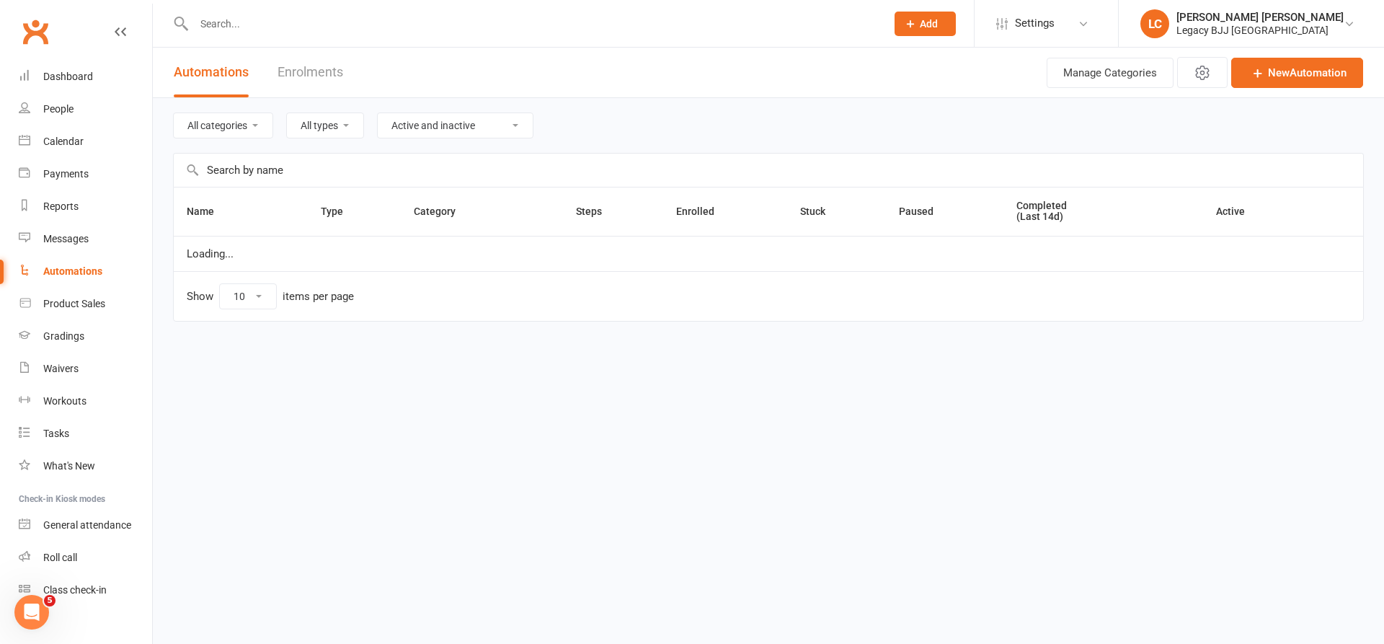
select select "100"
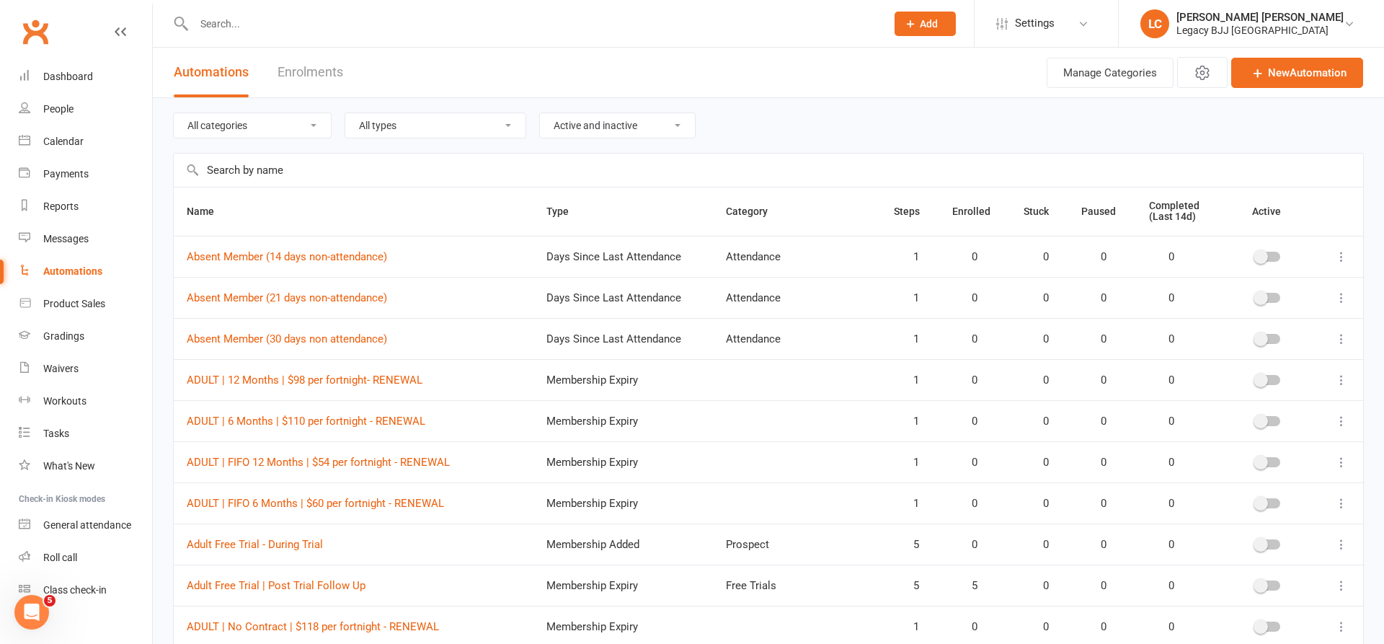
select select "848"
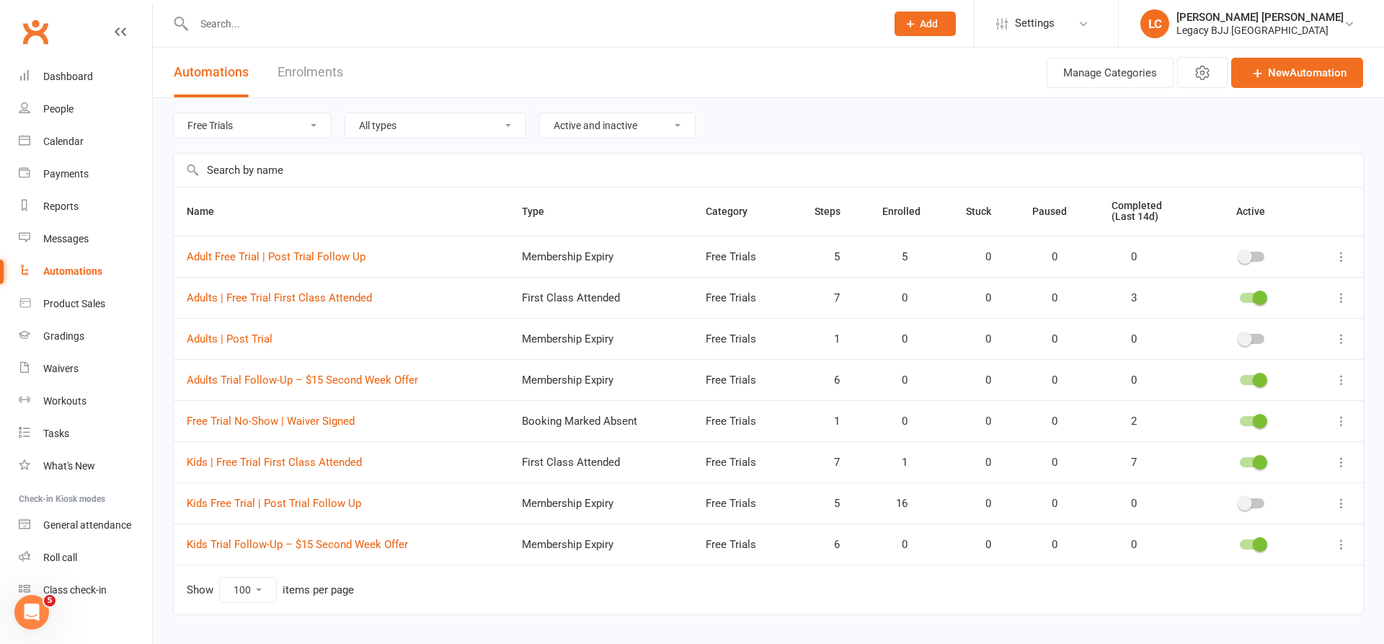
select select "true"
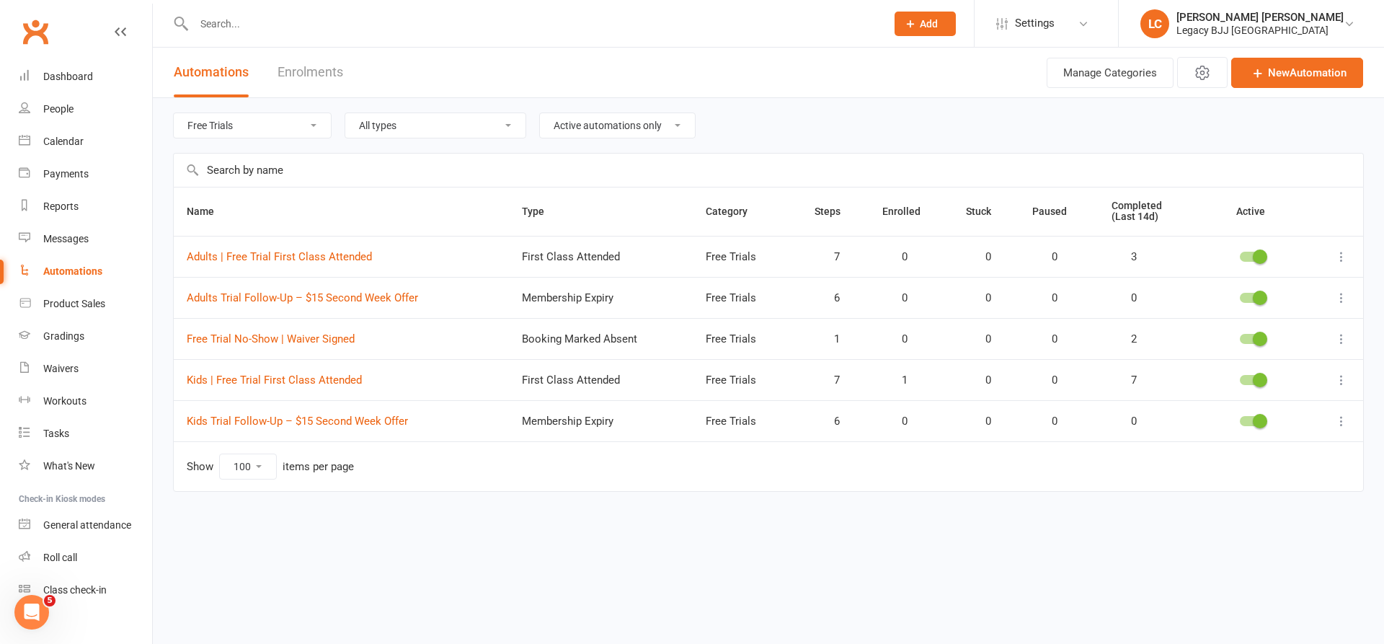
select select "504"
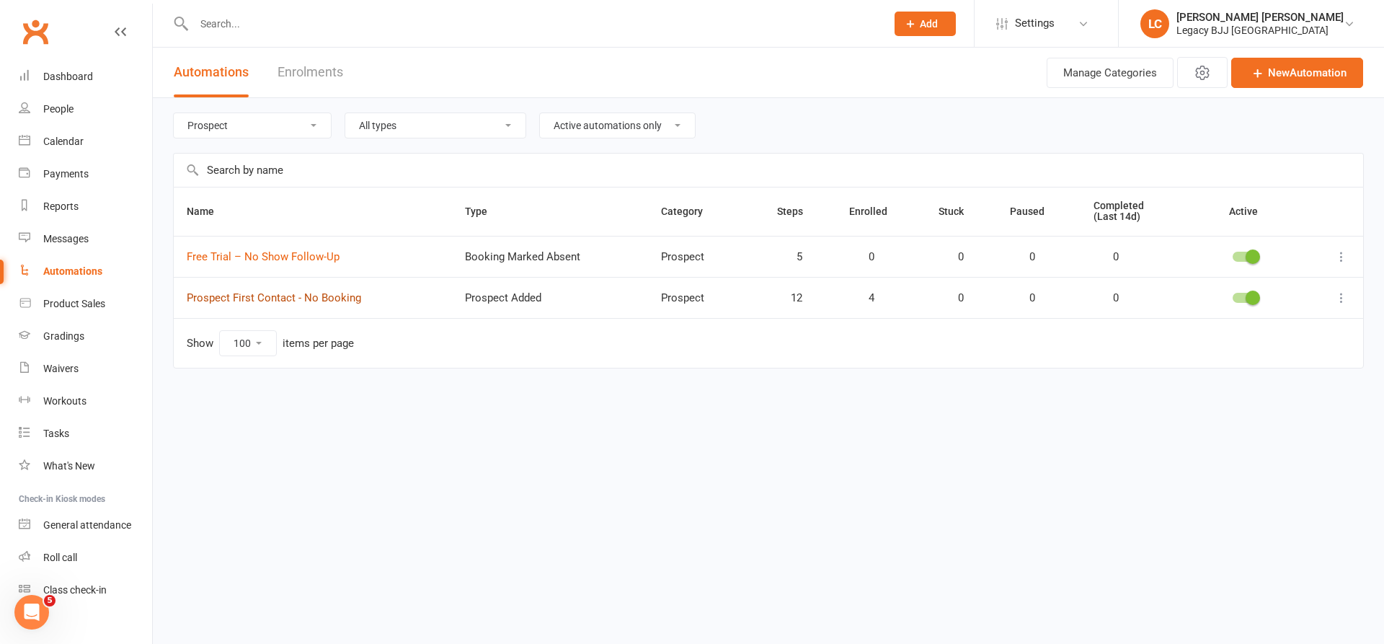
click at [312, 300] on link "Prospect First Contact - No Booking" at bounding box center [274, 297] width 175 height 13
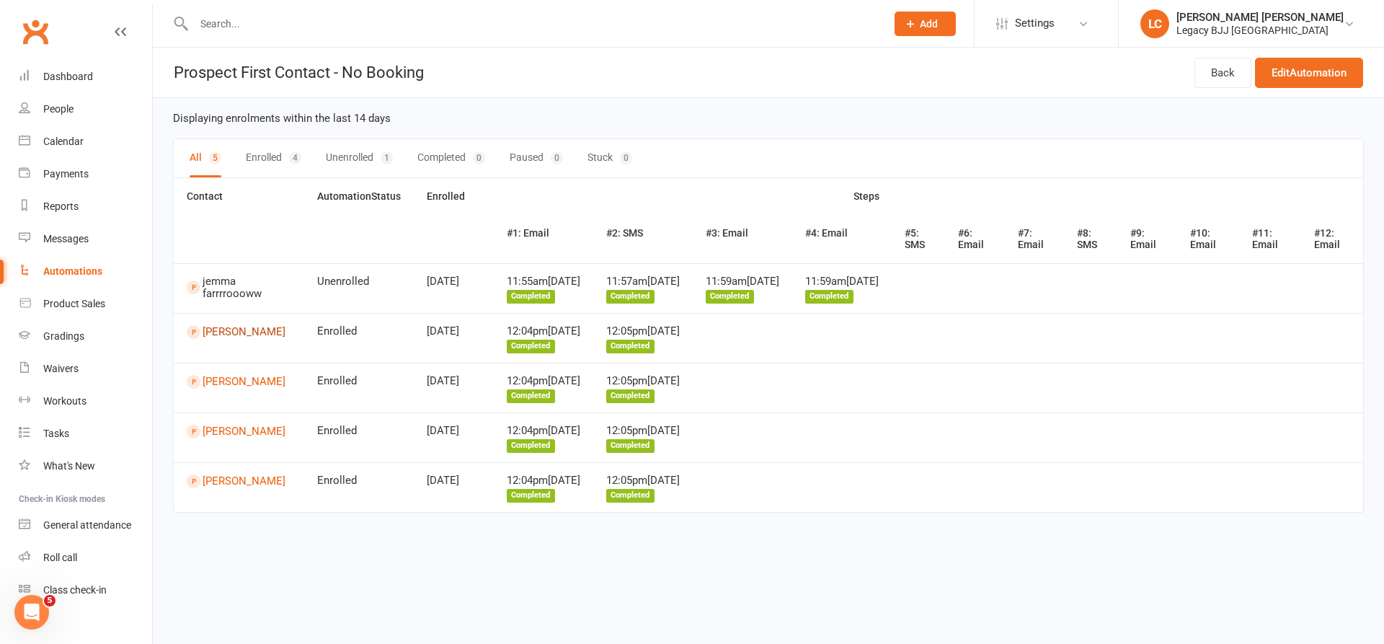
click at [224, 339] on link "[PERSON_NAME]" at bounding box center [239, 332] width 105 height 14
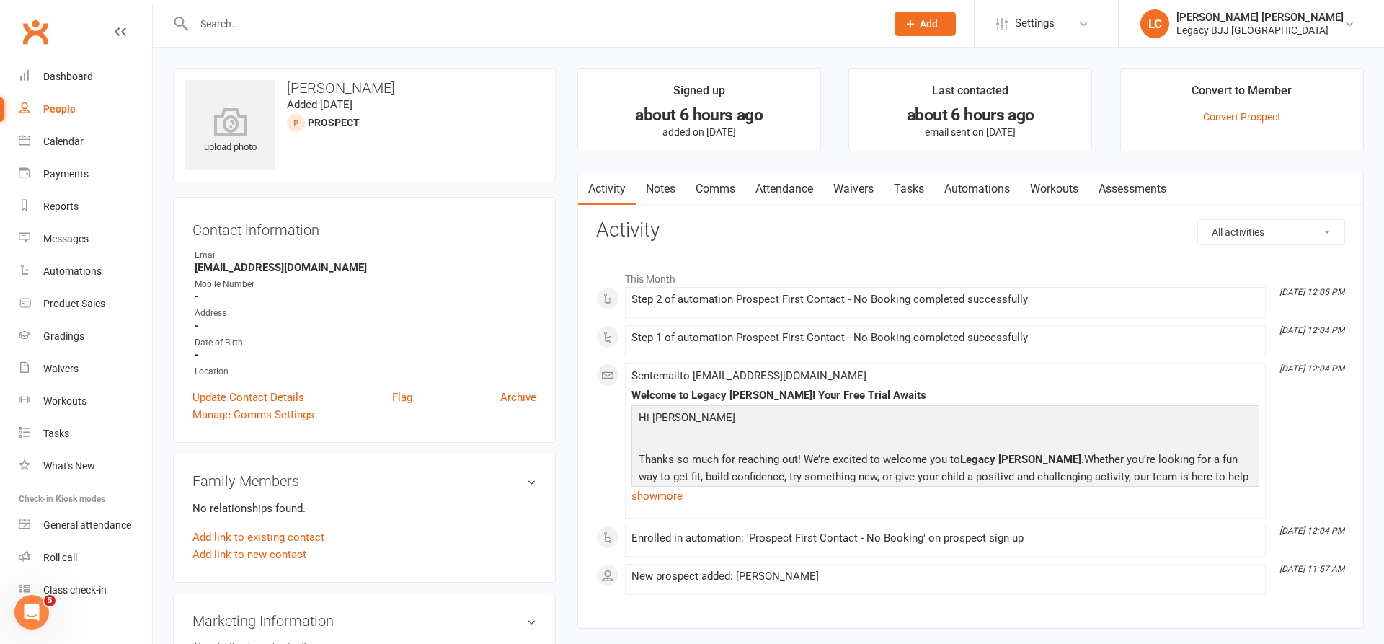
scroll to position [24, 0]
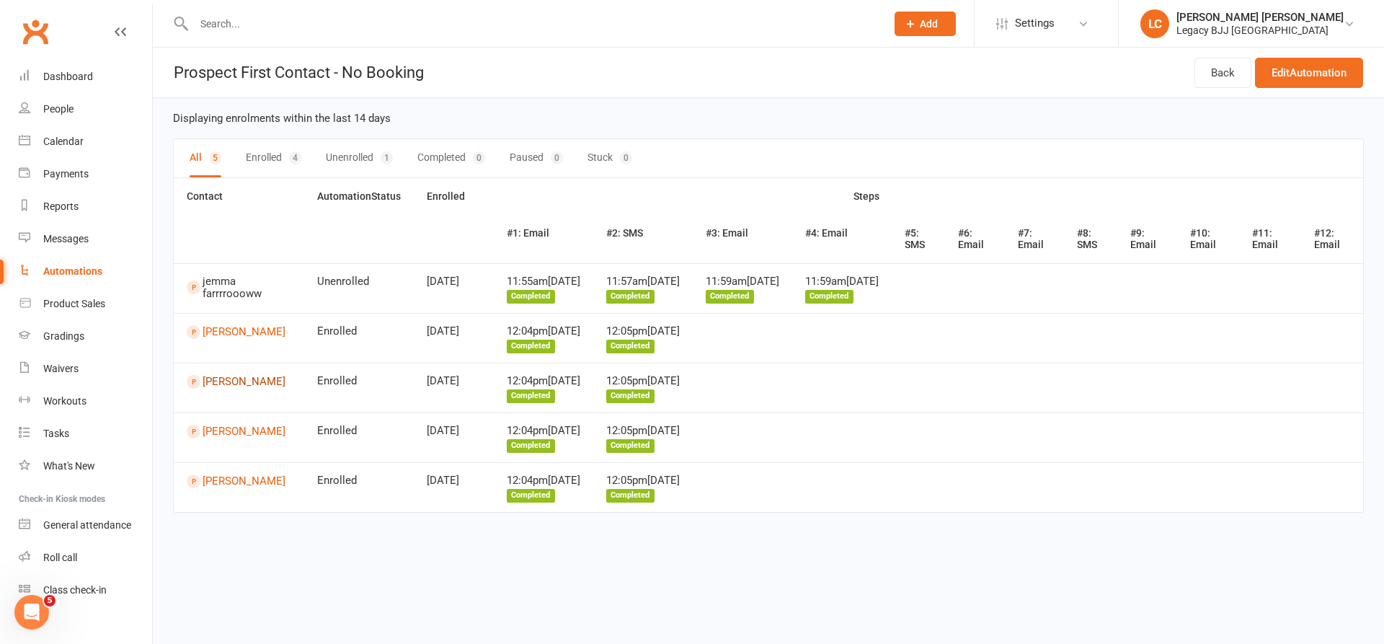
click at [205, 381] on link "[PERSON_NAME]" at bounding box center [239, 382] width 105 height 14
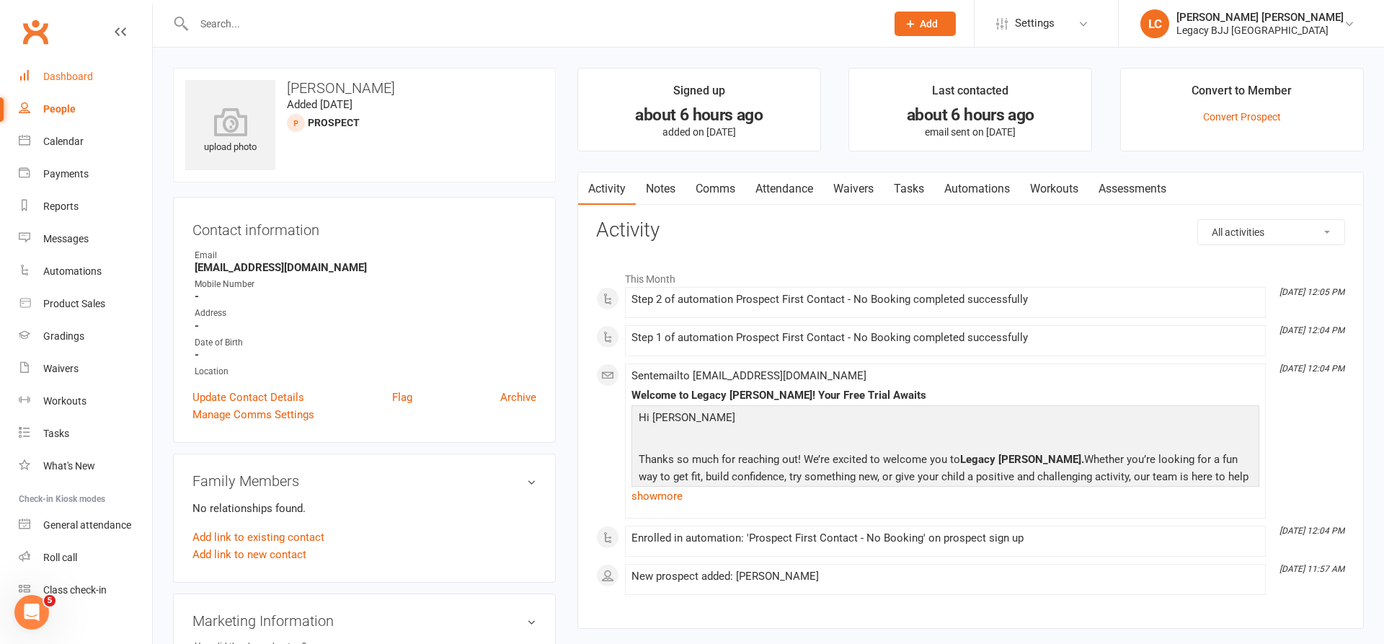
click at [61, 79] on div "Dashboard" at bounding box center [68, 77] width 50 height 12
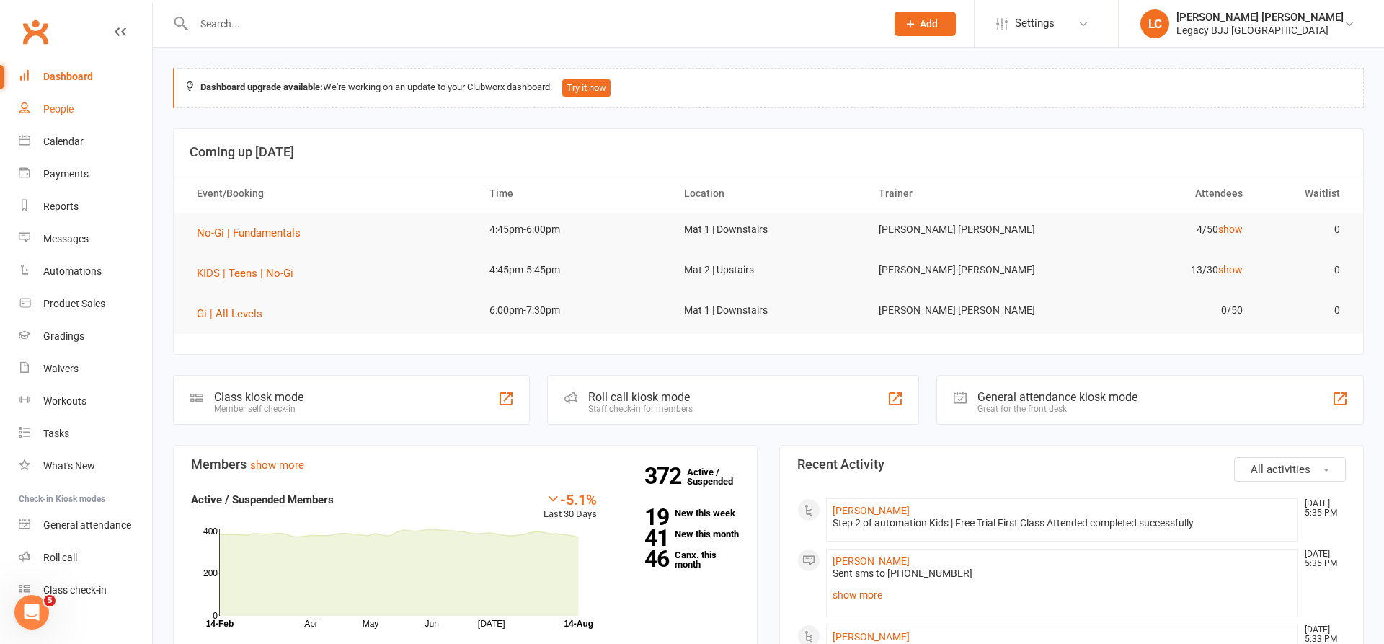
click at [62, 112] on div "People" at bounding box center [58, 109] width 30 height 12
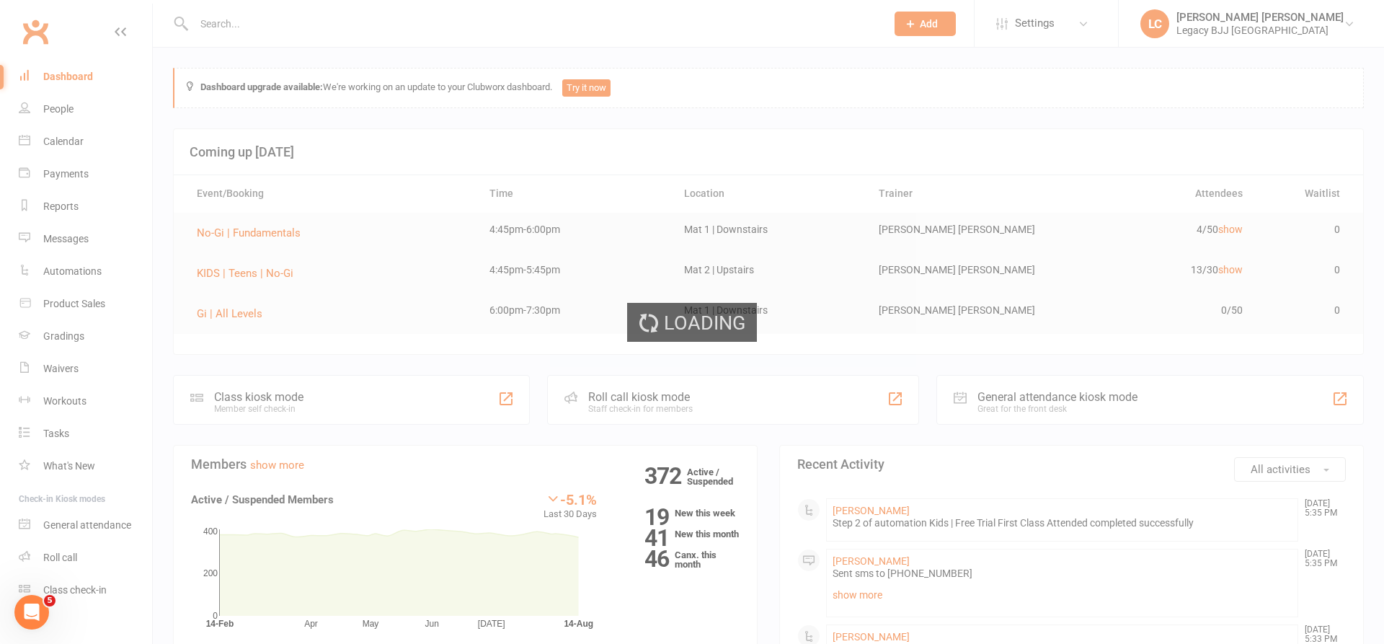
select select "100"
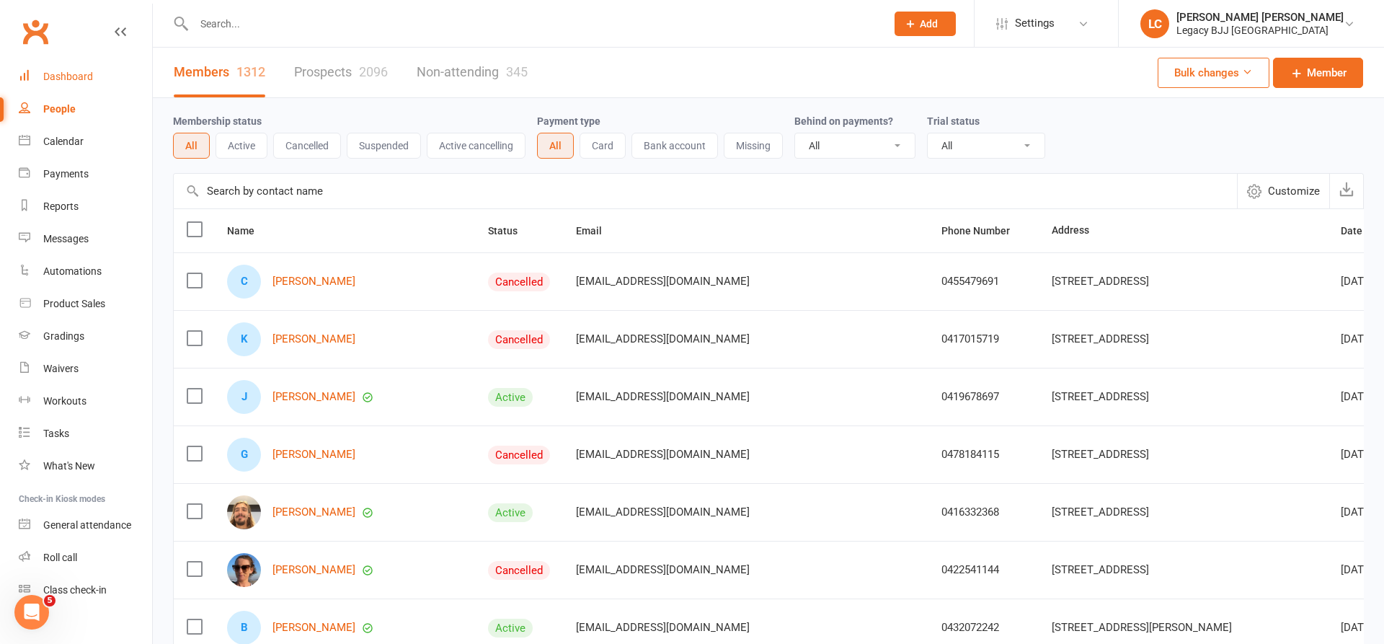
click at [56, 70] on link "Dashboard" at bounding box center [85, 77] width 133 height 32
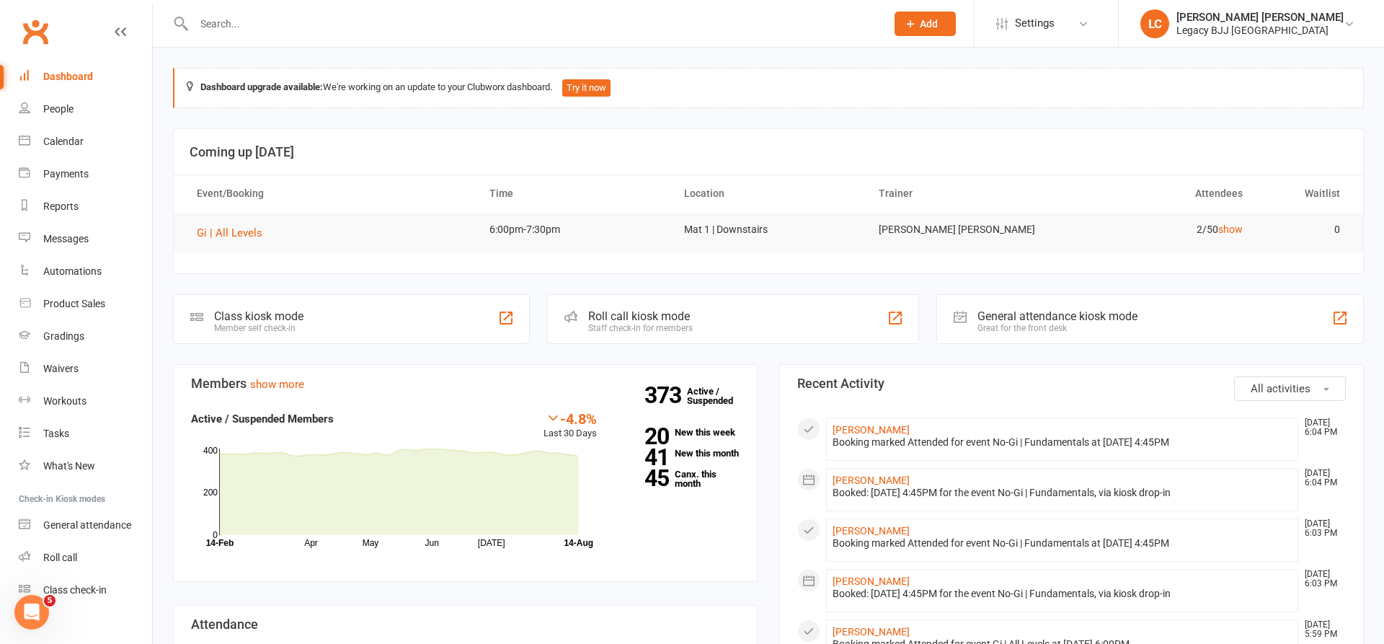
click at [257, 30] on input "text" at bounding box center [533, 24] width 686 height 20
click at [396, 32] on input "text" at bounding box center [533, 24] width 686 height 20
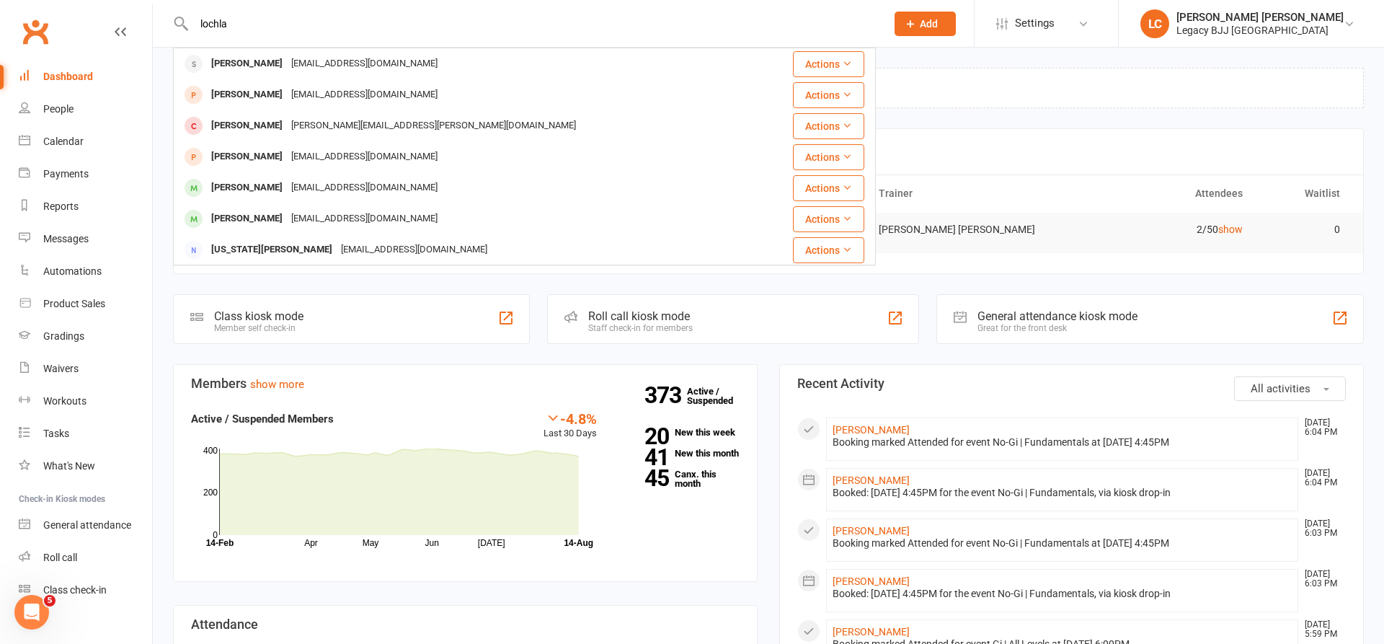
type input "local"
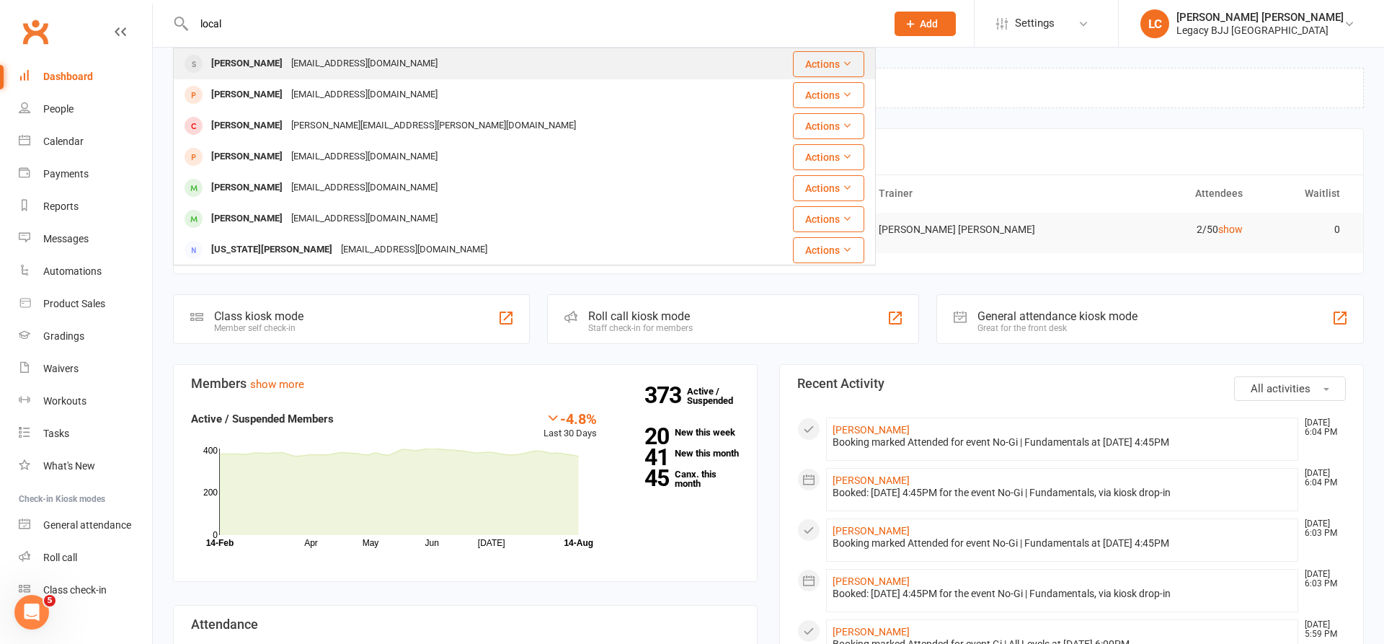
drag, startPoint x: 396, startPoint y: 32, endPoint x: 268, endPoint y: 63, distance: 131.5
click at [268, 63] on div "[PERSON_NAME]" at bounding box center [247, 63] width 80 height 21
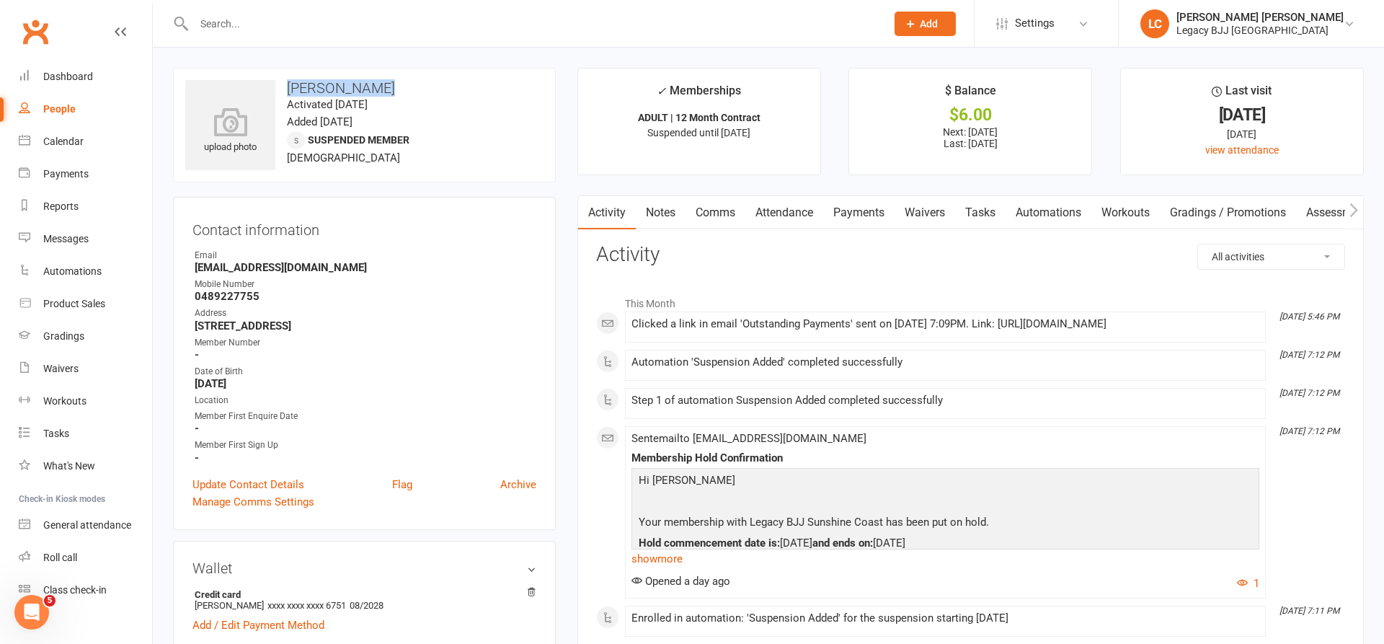
drag, startPoint x: 410, startPoint y: 84, endPoint x: 284, endPoint y: 89, distance: 126.3
click at [284, 89] on h3 "[PERSON_NAME]" at bounding box center [364, 88] width 358 height 16
copy h3 "[PERSON_NAME]"
drag, startPoint x: 320, startPoint y: 270, endPoint x: 207, endPoint y: 270, distance: 113.2
click at [197, 270] on strong "[EMAIL_ADDRESS][DOMAIN_NAME]" at bounding box center [366, 267] width 342 height 13
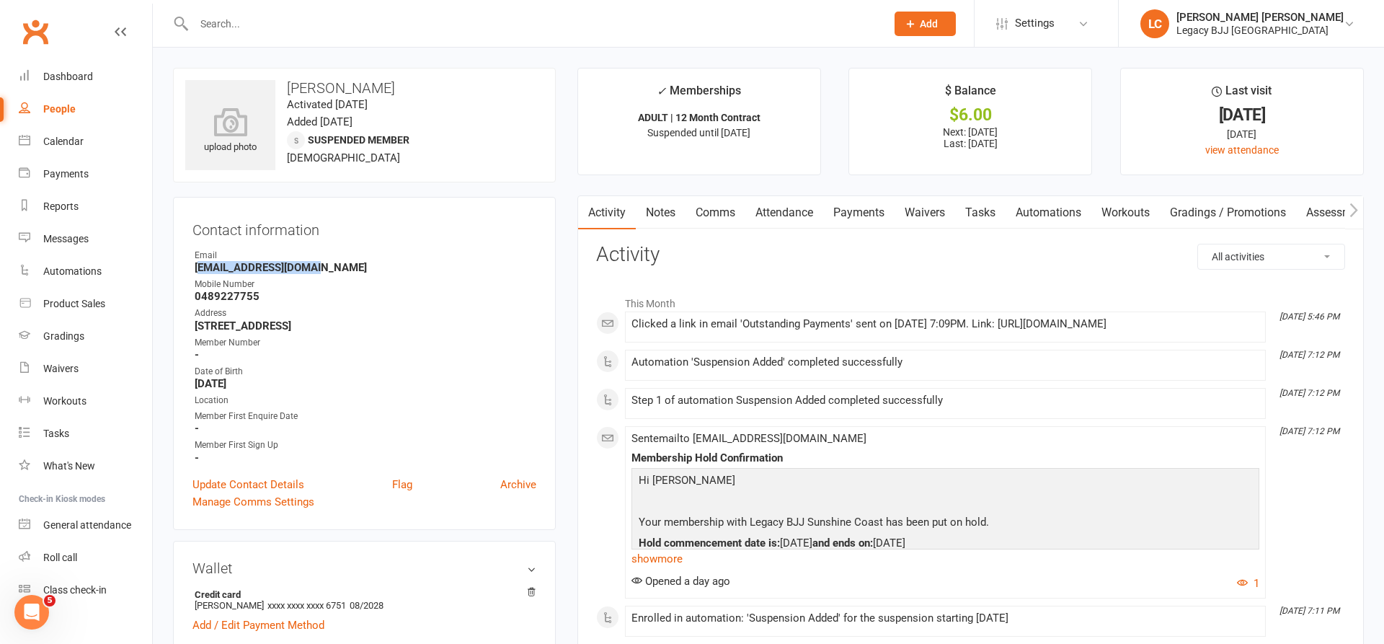
copy strong "[EMAIL_ADDRESS][DOMAIN_NAME]"
click at [886, 213] on link "Payments" at bounding box center [858, 212] width 71 height 33
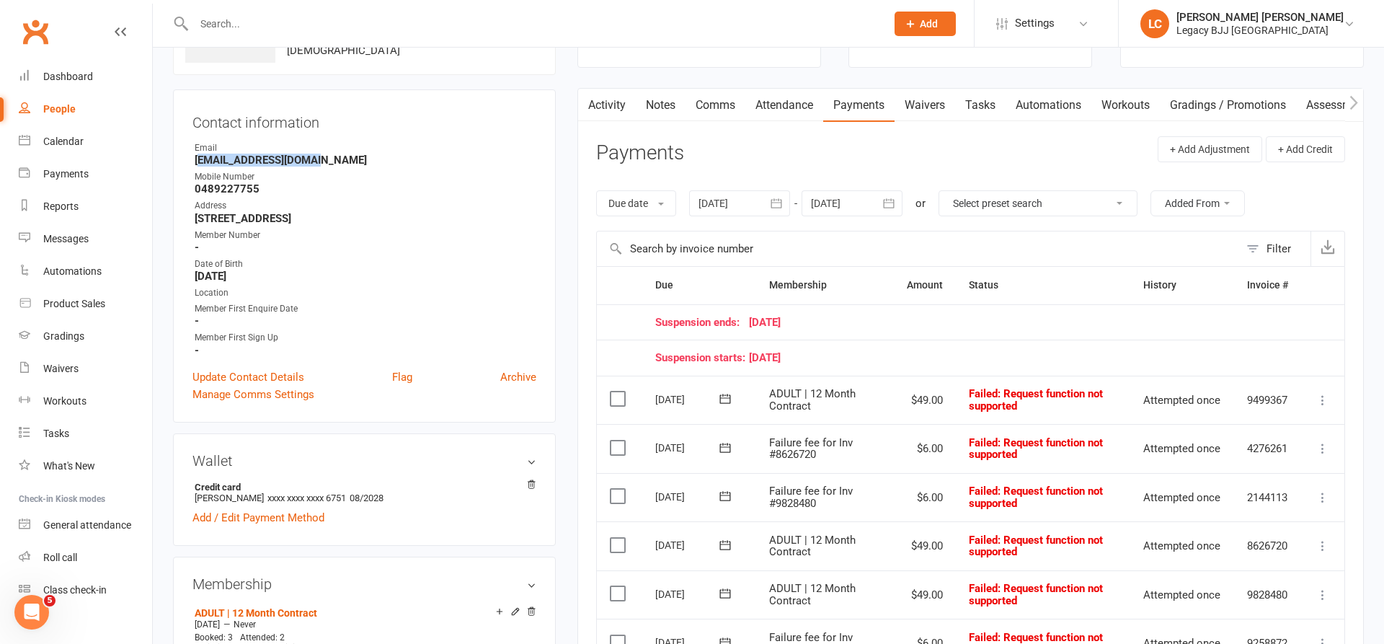
scroll to position [108, 0]
click at [1328, 393] on icon at bounding box center [1323, 399] width 14 height 14
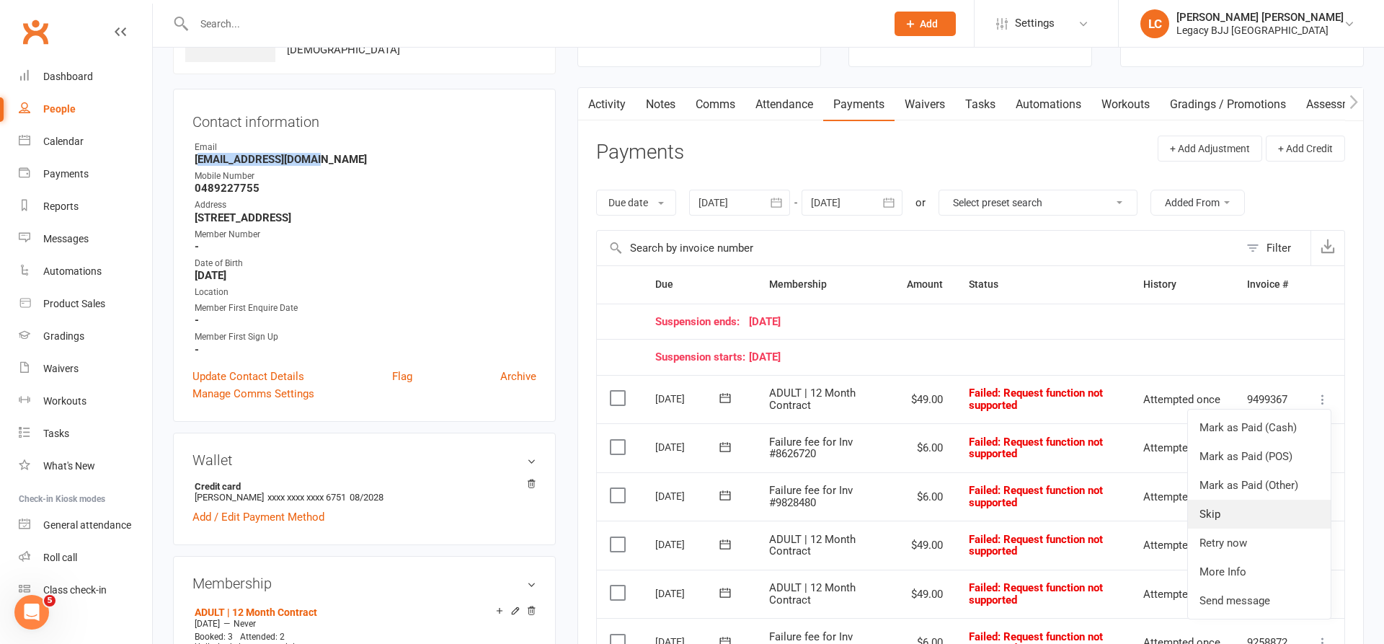
click at [1237, 507] on link "Skip" at bounding box center [1259, 514] width 143 height 29
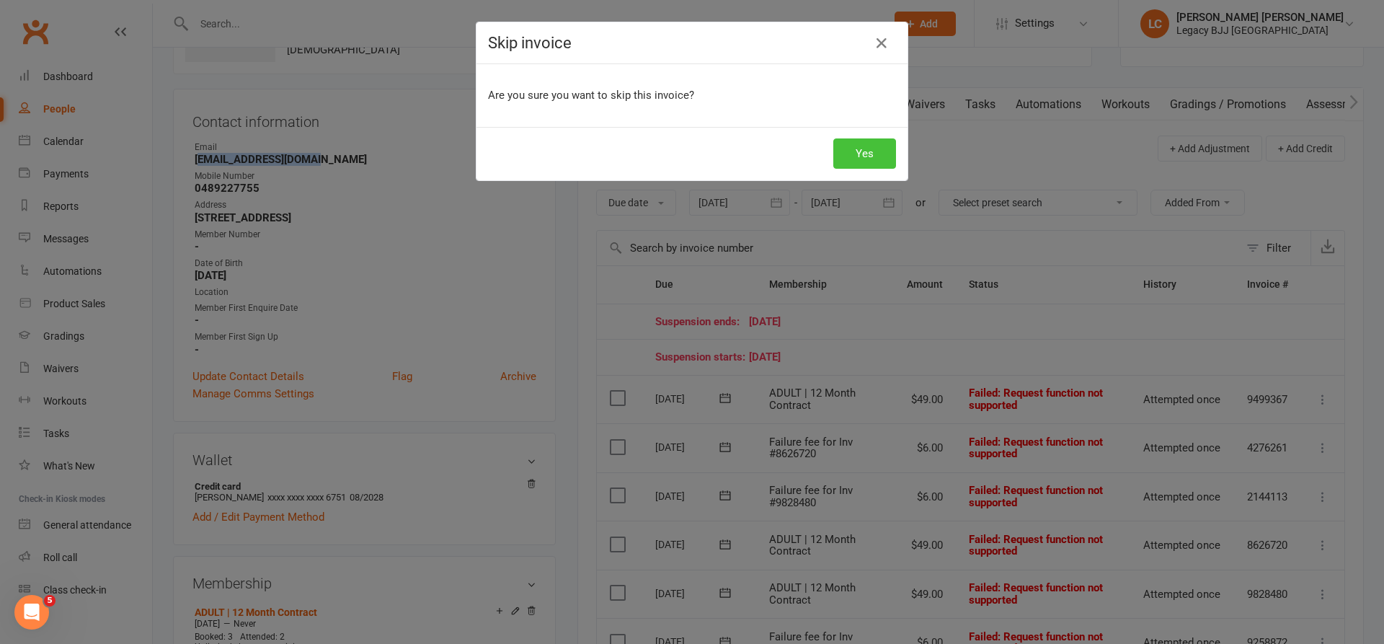
click at [875, 152] on button "Yes" at bounding box center [865, 153] width 63 height 30
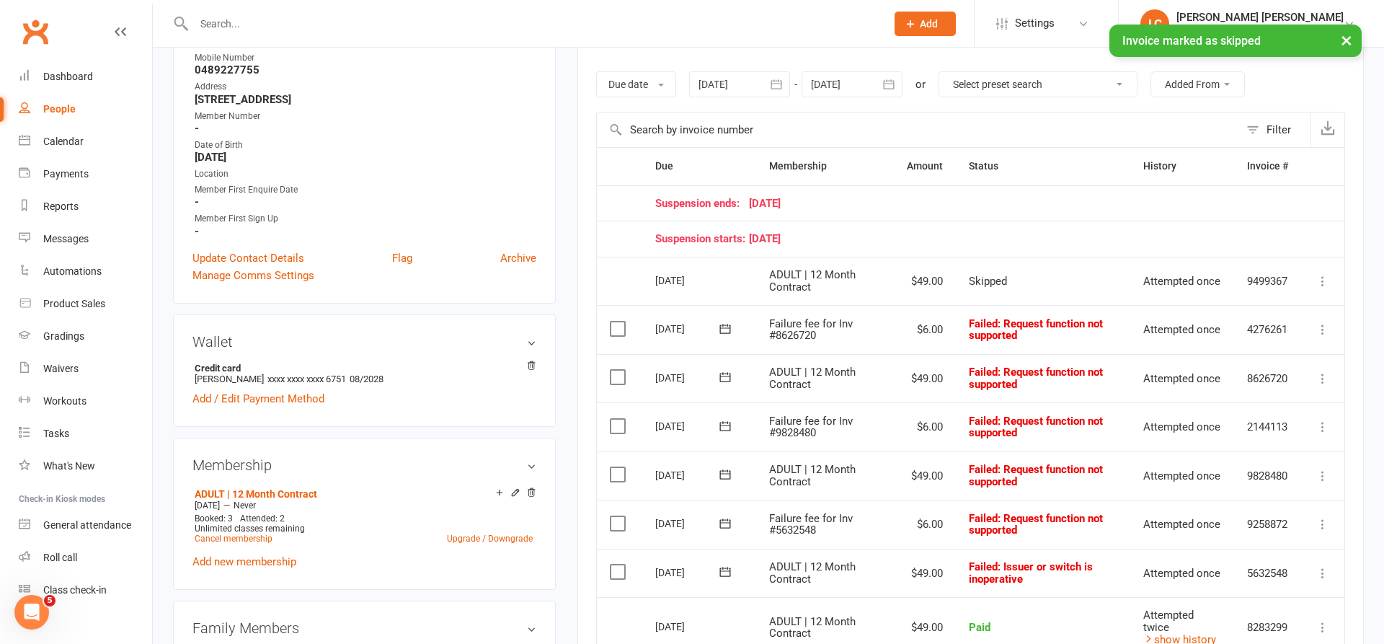
scroll to position [265, 0]
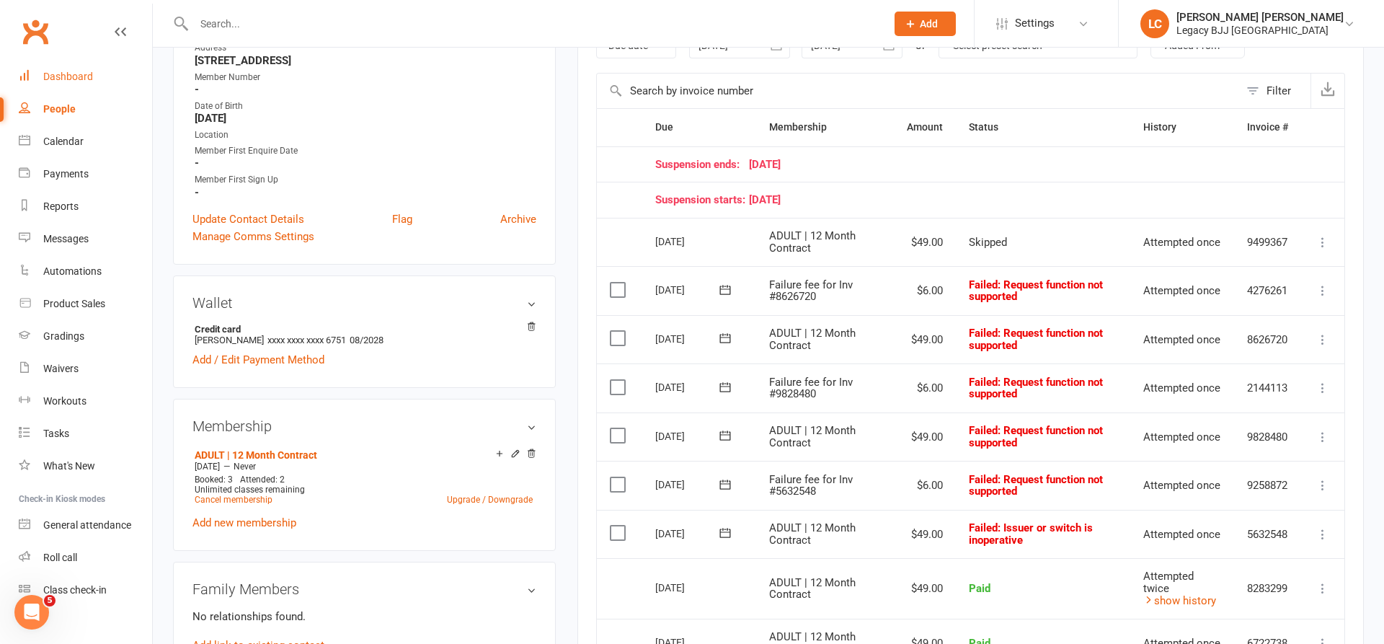
click at [76, 78] on div "Dashboard" at bounding box center [68, 77] width 50 height 12
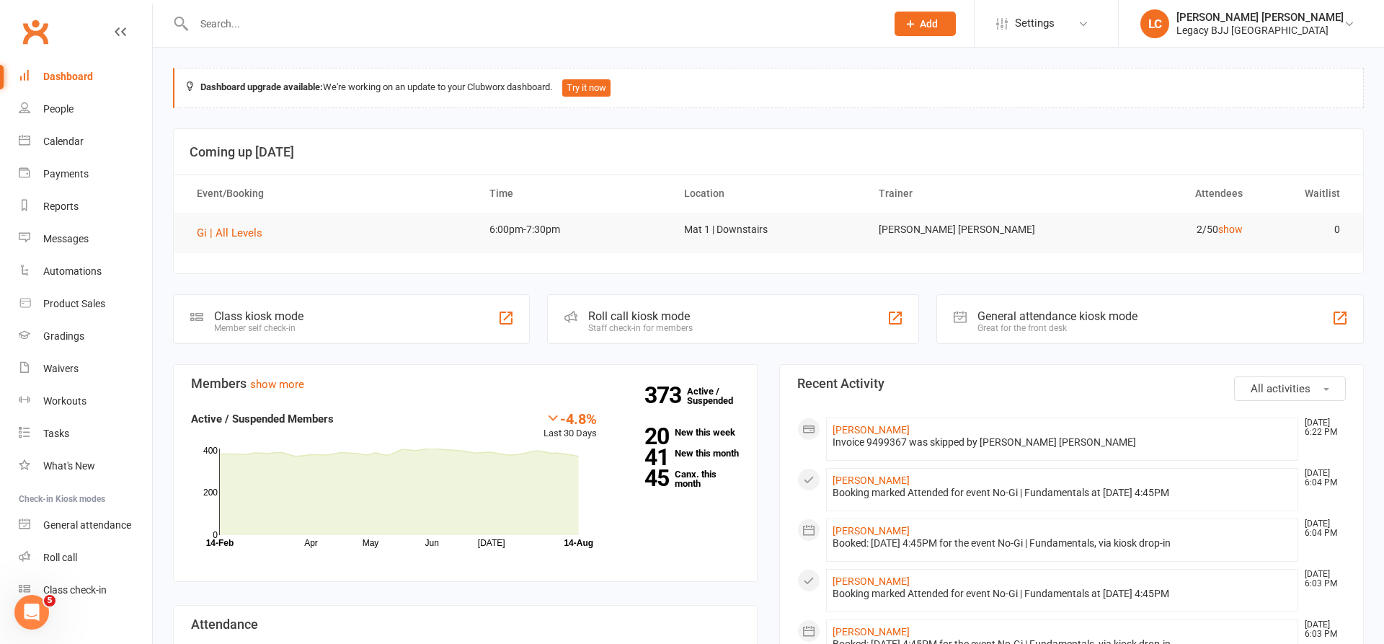
drag, startPoint x: 642, startPoint y: 23, endPoint x: 664, endPoint y: 23, distance: 21.6
click at [642, 23] on input "text" at bounding box center [533, 24] width 686 height 20
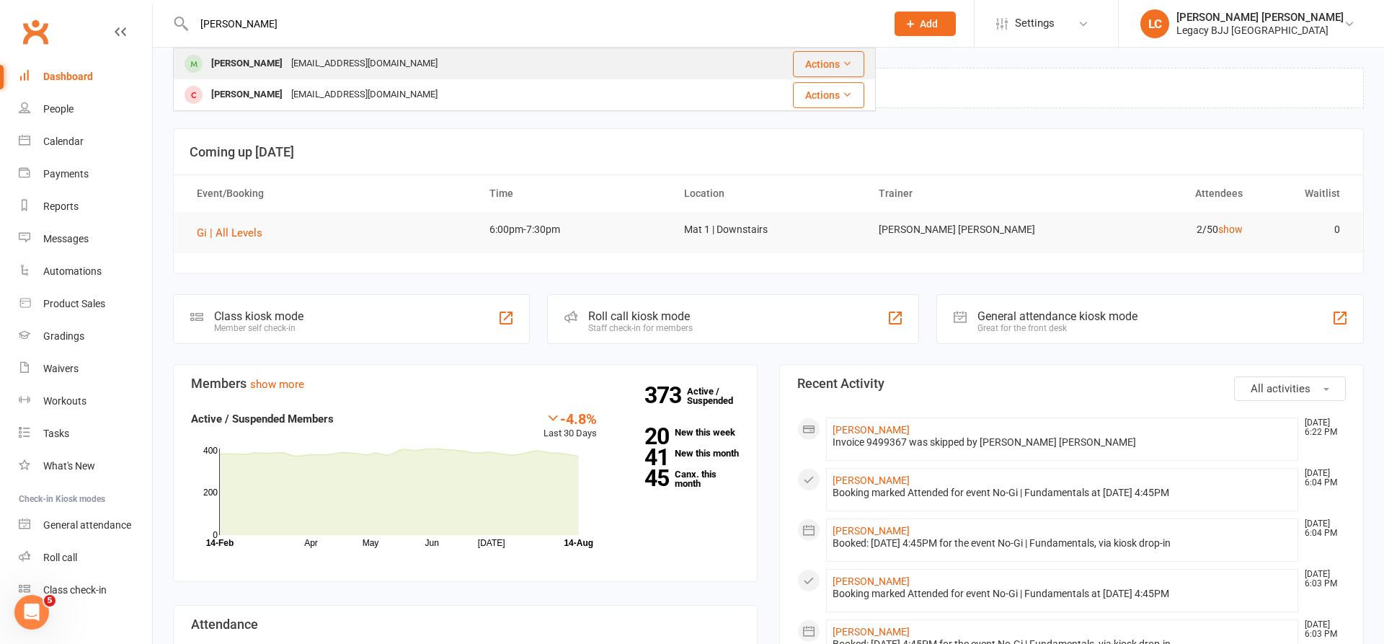
type input "[PERSON_NAME]"
click at [463, 64] on div "[PERSON_NAME] [EMAIL_ADDRESS][DOMAIN_NAME]" at bounding box center [443, 64] width 537 height 30
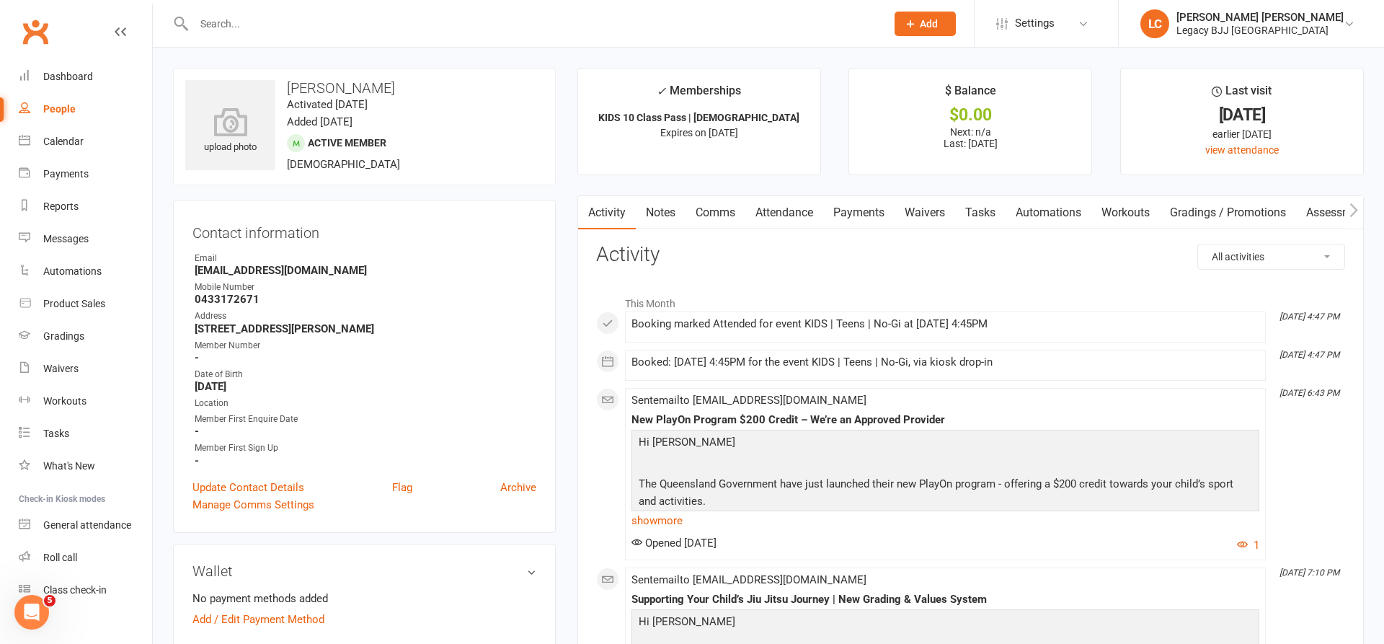
click at [785, 213] on link "Attendance" at bounding box center [785, 212] width 78 height 33
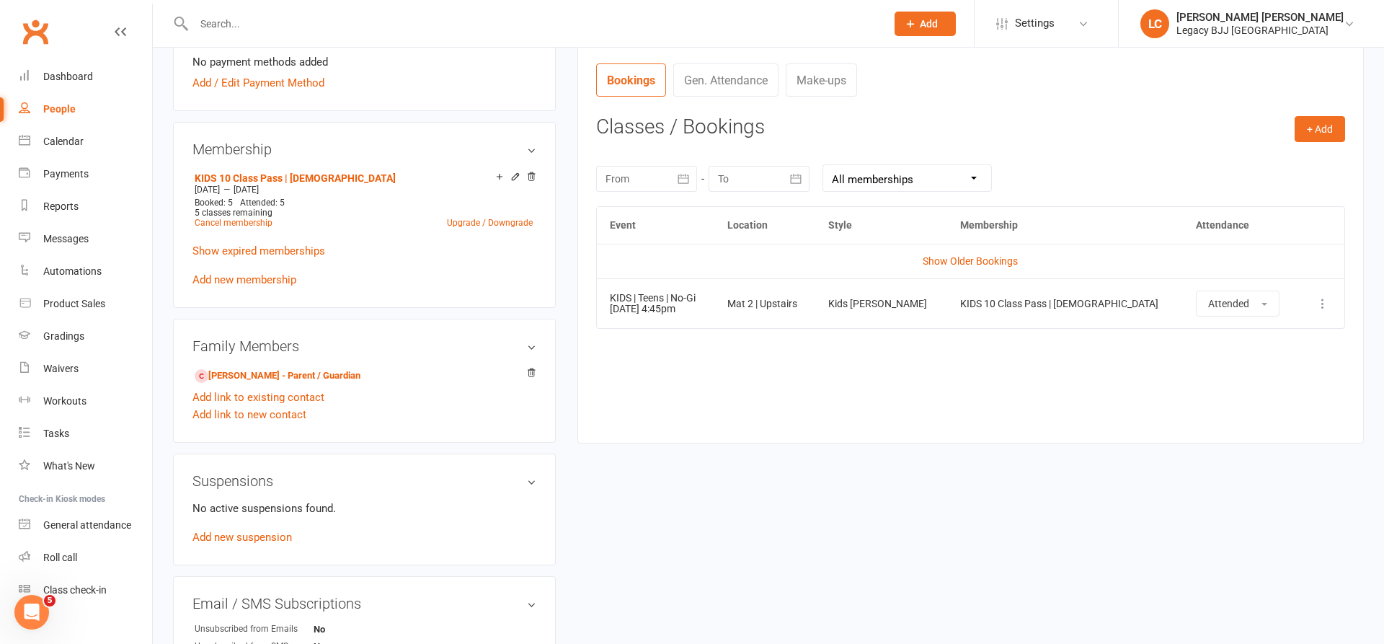
scroll to position [627, 0]
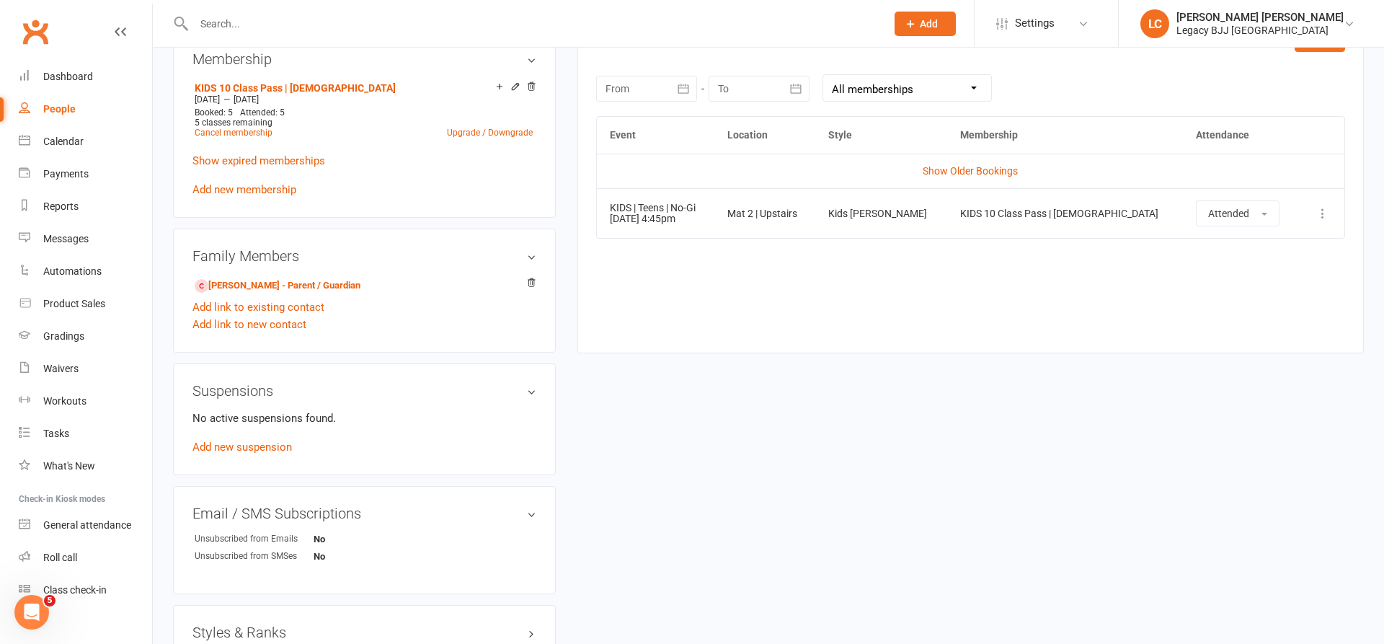
click at [935, 174] on td "Show Older Bookings" at bounding box center [971, 171] width 748 height 35
click at [938, 166] on link "Show Older Bookings" at bounding box center [970, 171] width 95 height 12
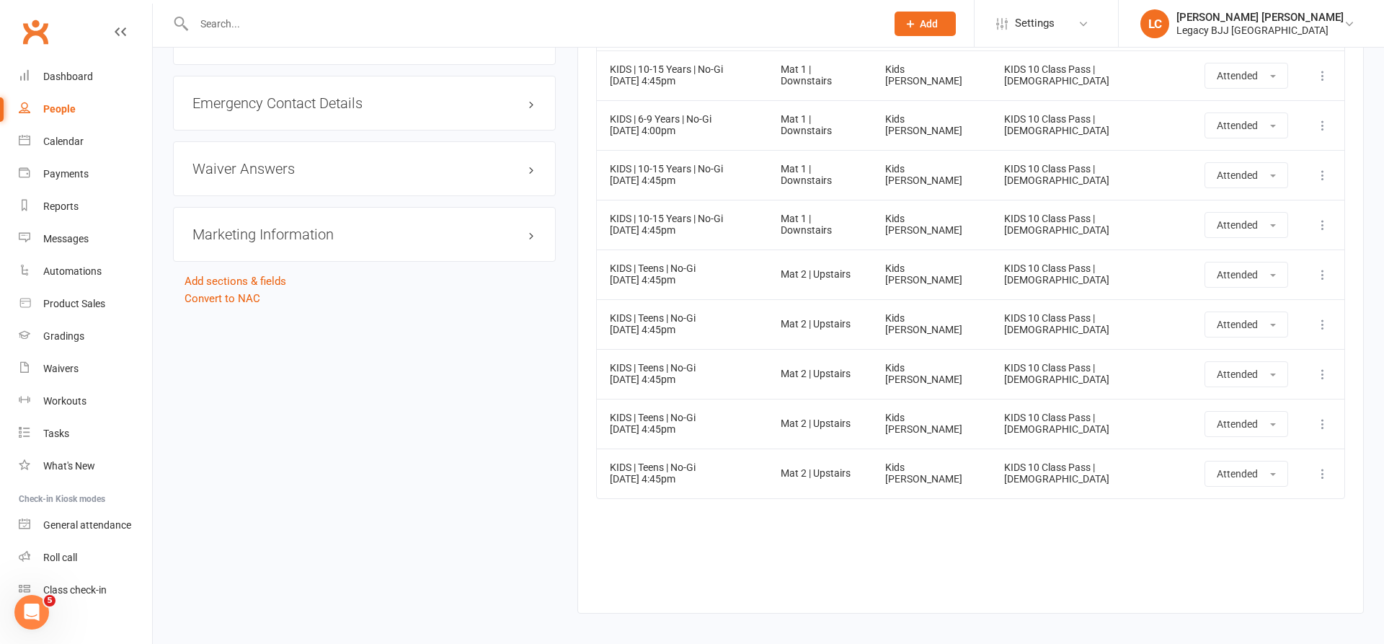
scroll to position [1221, 0]
click at [353, 34] on div at bounding box center [524, 23] width 703 height 47
click at [350, 22] on input "text" at bounding box center [533, 24] width 686 height 20
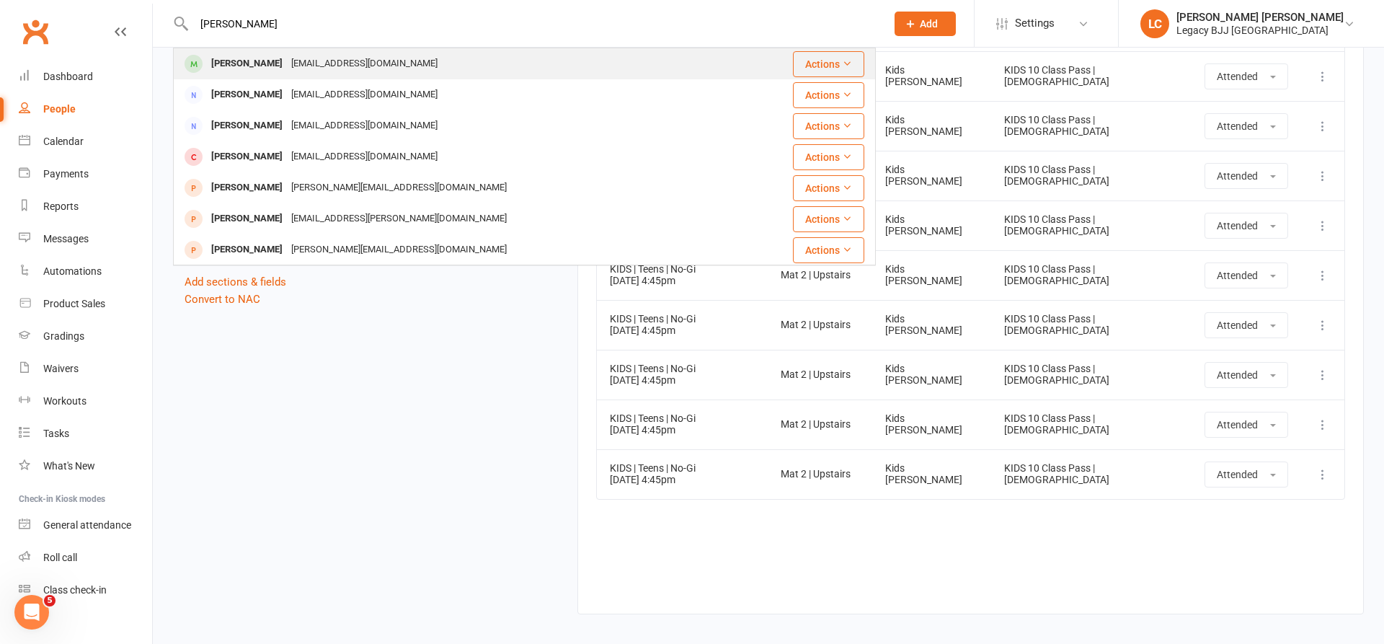
type input "[PERSON_NAME]"
click at [304, 62] on div "[EMAIL_ADDRESS][DOMAIN_NAME]" at bounding box center [364, 63] width 155 height 21
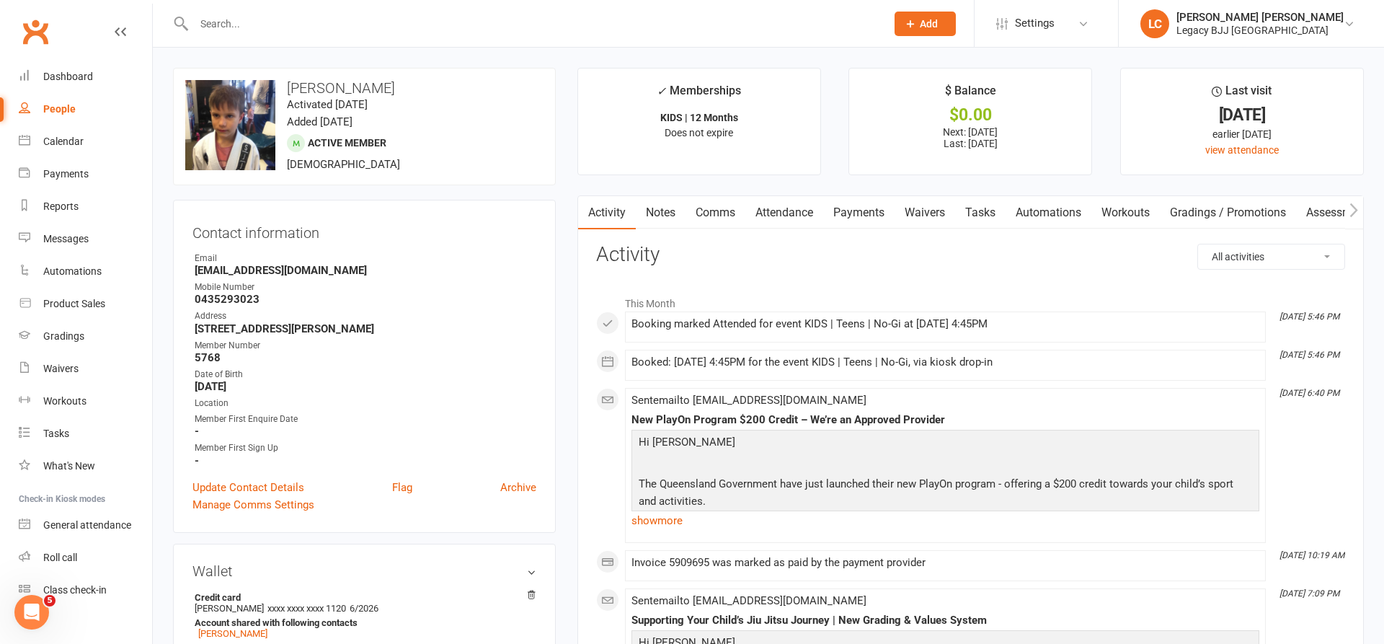
click at [795, 208] on link "Attendance" at bounding box center [785, 212] width 78 height 33
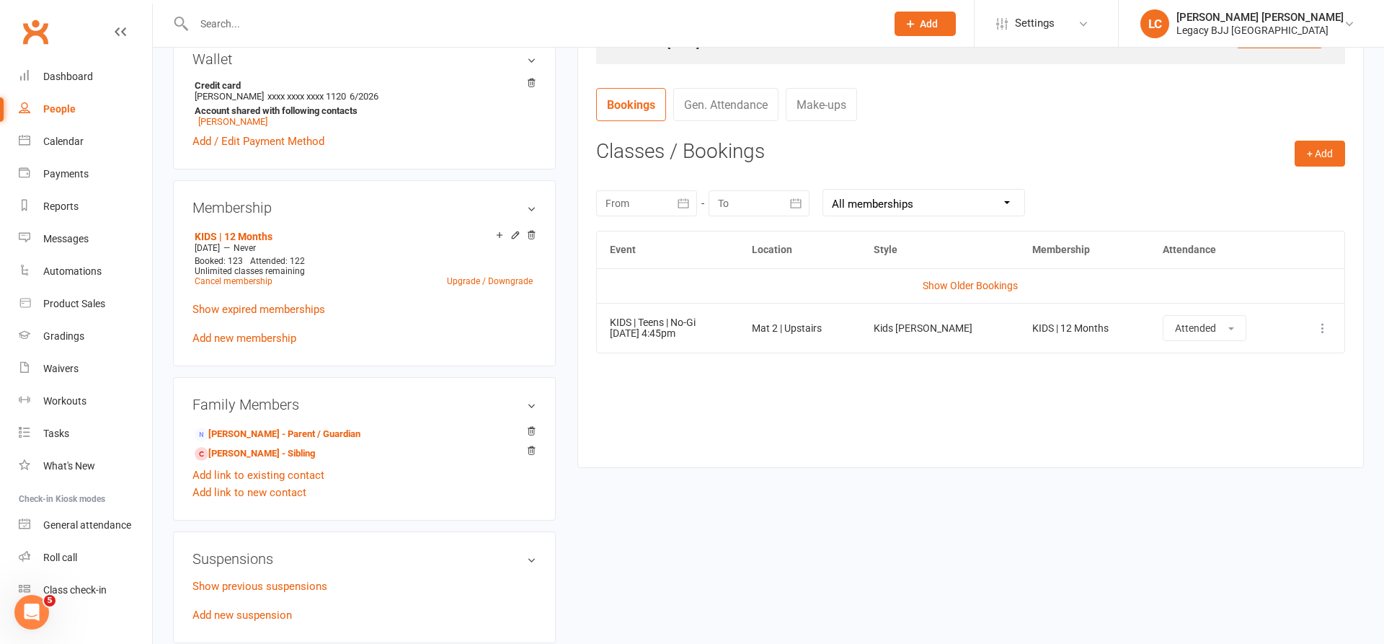
scroll to position [503, 0]
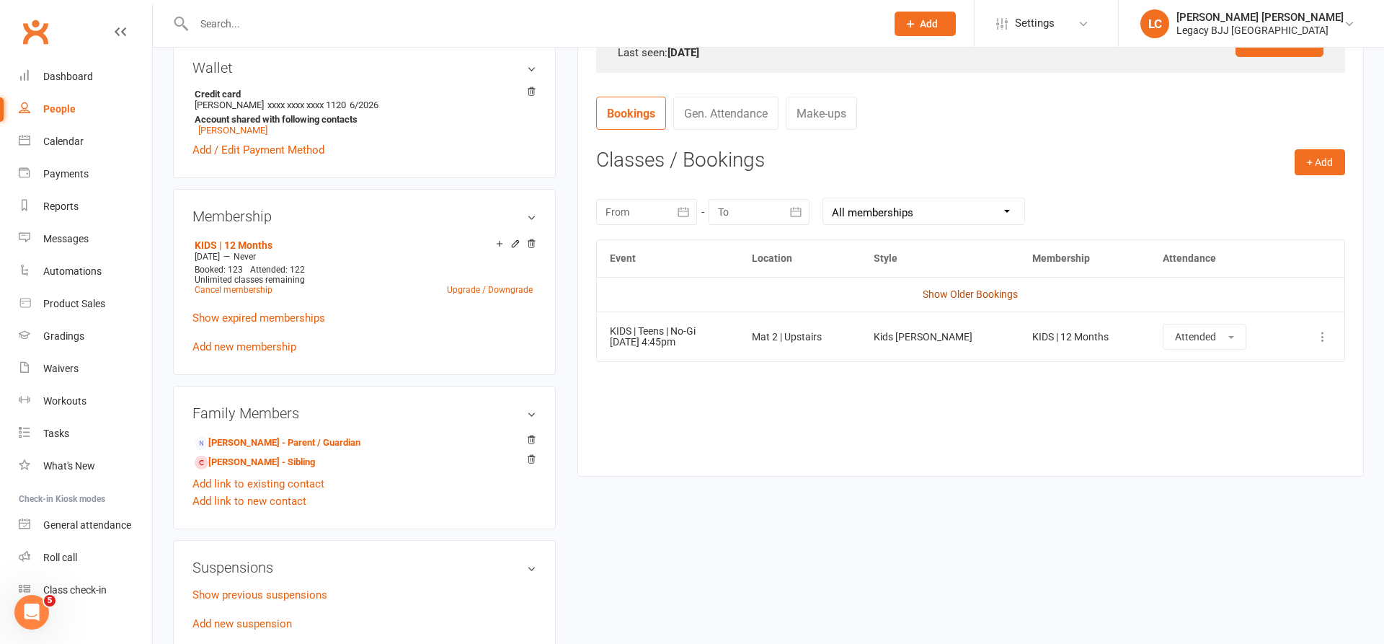
click at [961, 291] on link "Show Older Bookings" at bounding box center [970, 294] width 95 height 12
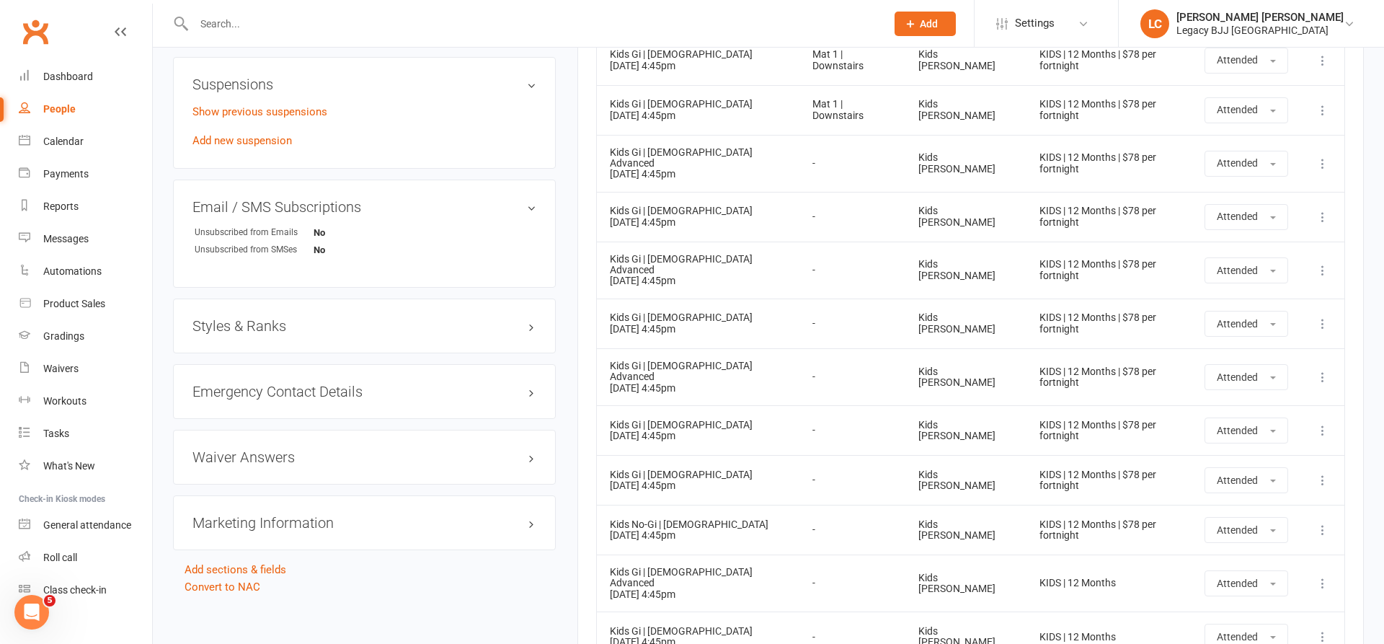
scroll to position [999, 0]
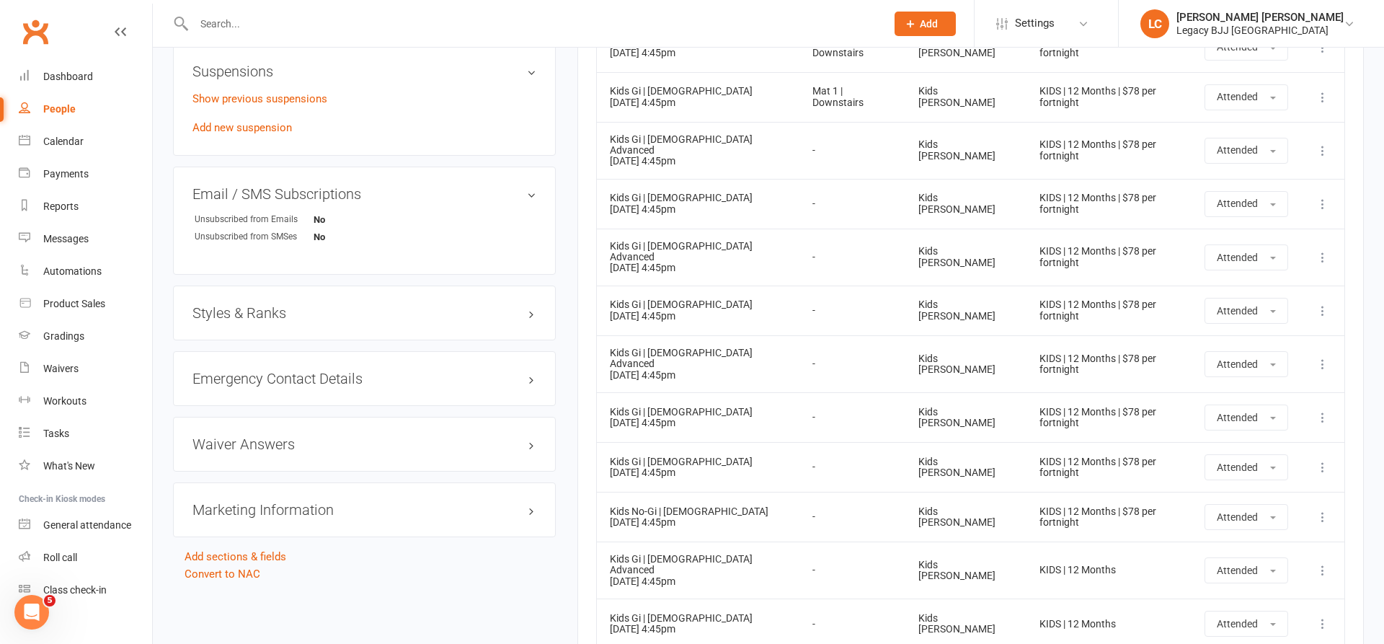
click at [281, 317] on h3 "Styles & Ranks" at bounding box center [365, 313] width 344 height 16
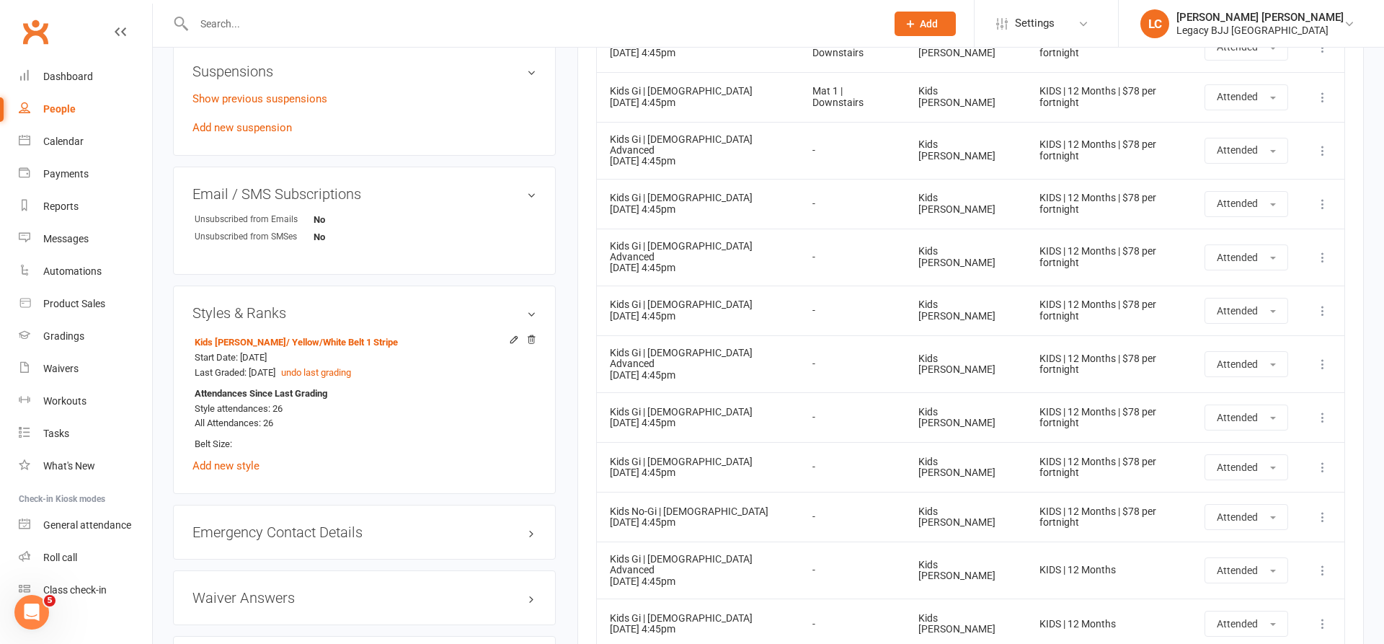
click at [332, 31] on input "text" at bounding box center [533, 24] width 686 height 20
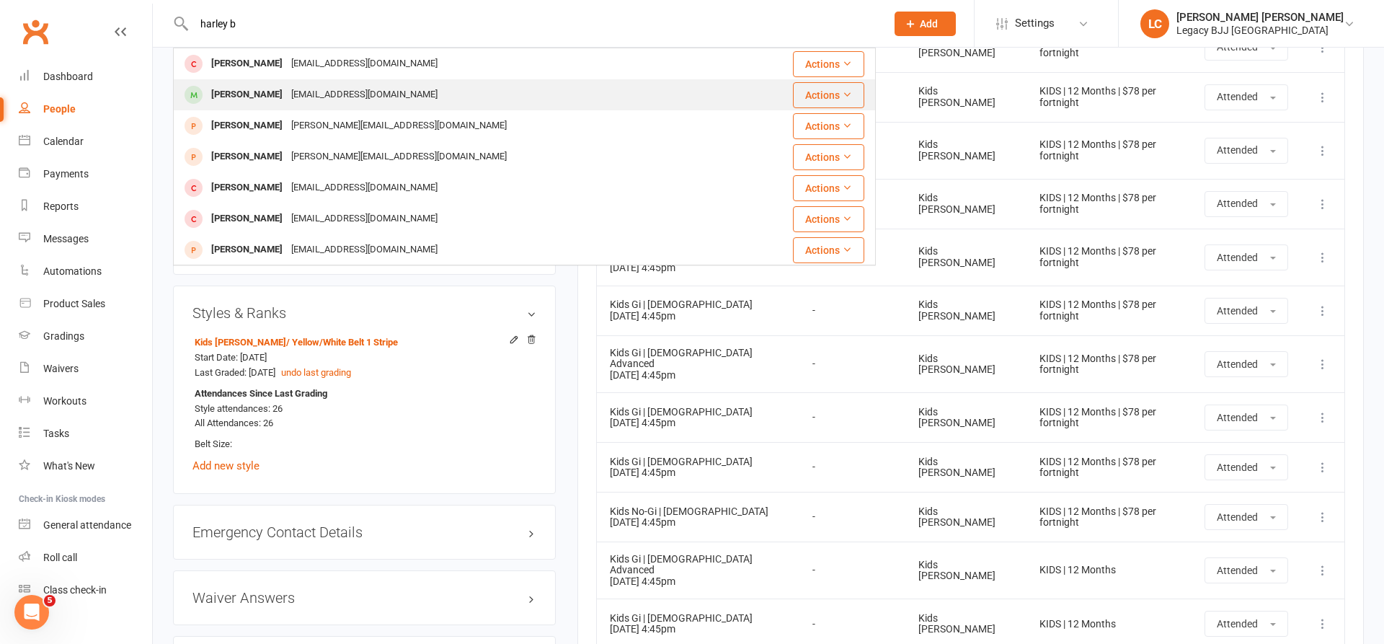
type input "harley b"
click at [287, 95] on div "[EMAIL_ADDRESS][DOMAIN_NAME]" at bounding box center [364, 94] width 155 height 21
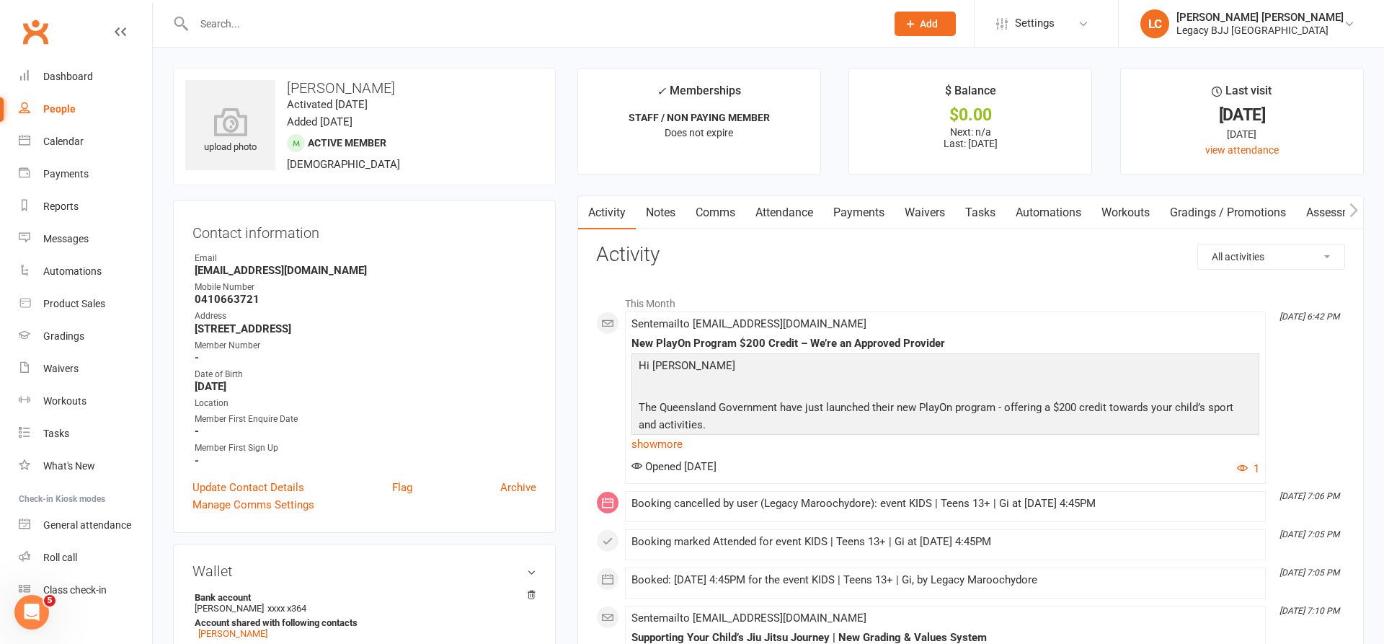
click at [284, 28] on input "text" at bounding box center [533, 24] width 686 height 20
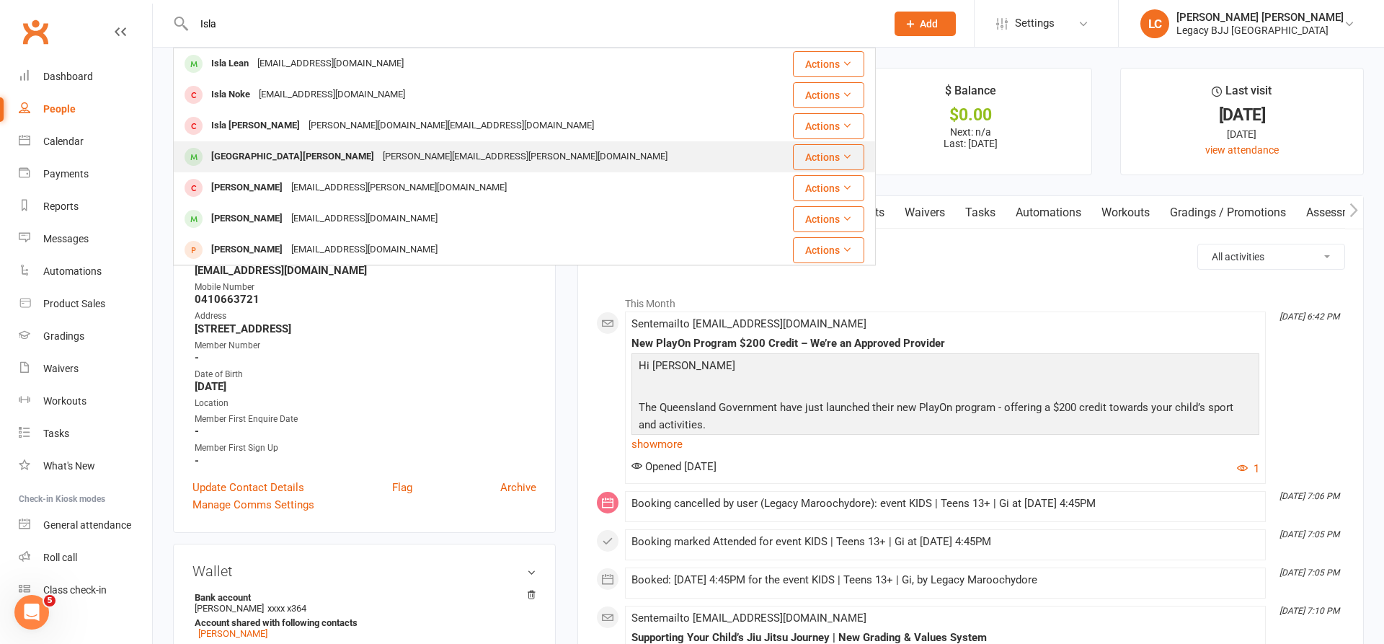
type input "Isla"
click at [267, 159] on div "[GEOGRAPHIC_DATA][PERSON_NAME]" at bounding box center [293, 156] width 172 height 21
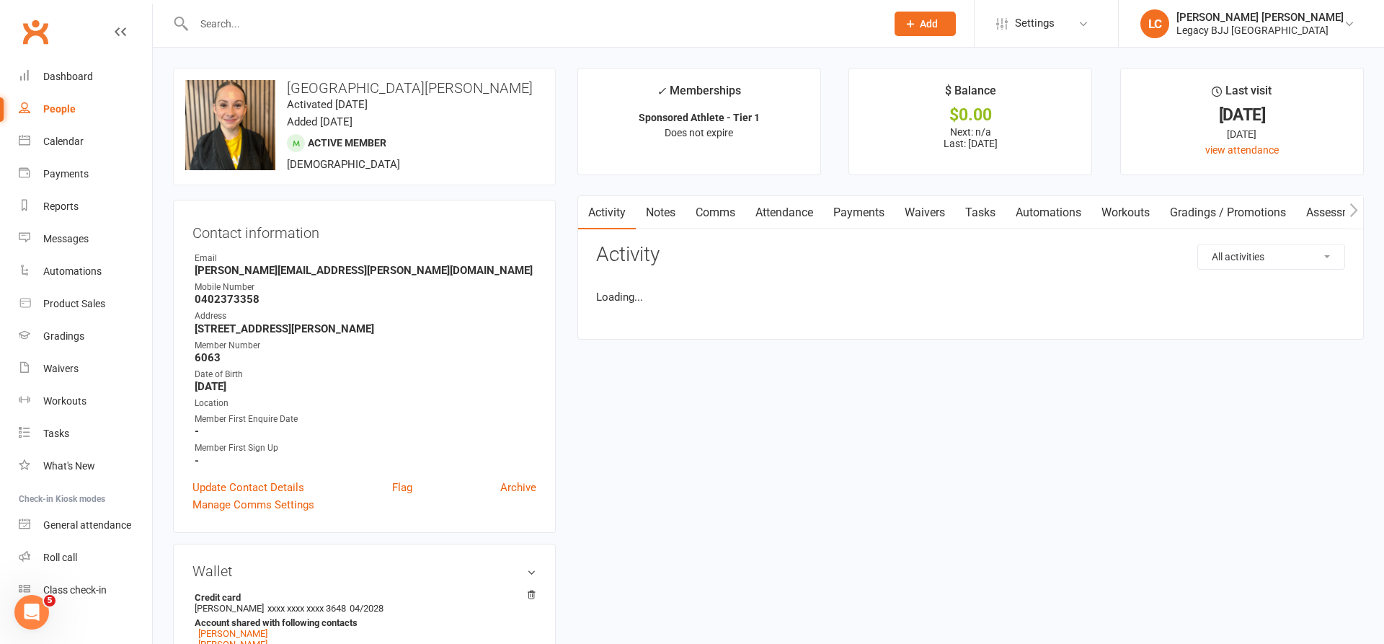
click at [798, 214] on link "Attendance" at bounding box center [785, 212] width 78 height 33
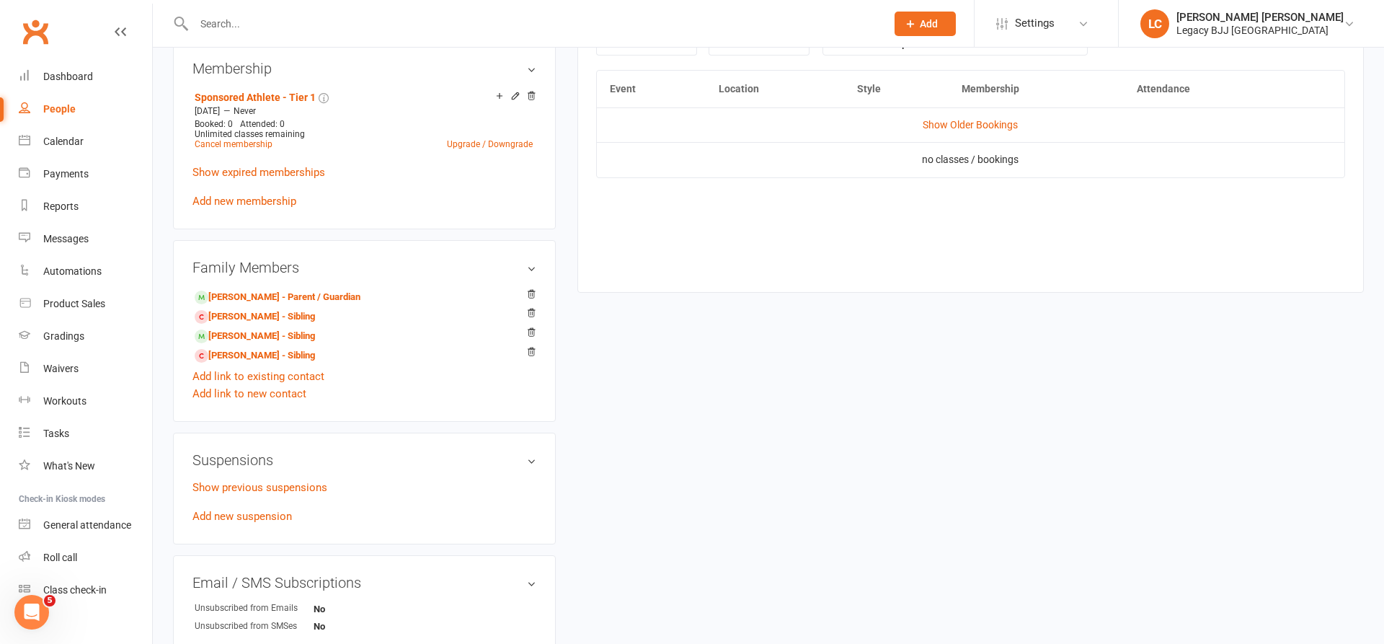
scroll to position [635, 0]
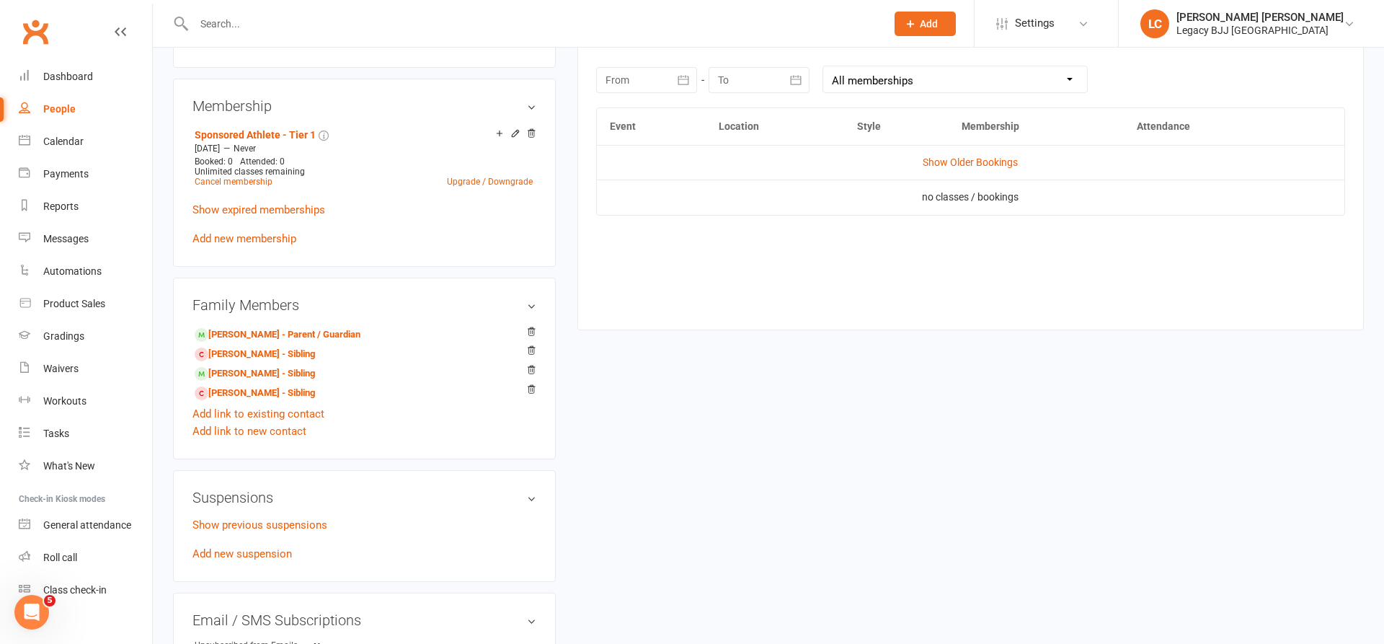
click at [978, 165] on td "Show Older Bookings" at bounding box center [971, 162] width 748 height 35
click at [975, 153] on td "Show Older Bookings" at bounding box center [971, 162] width 748 height 35
click at [976, 157] on link "Show Older Bookings" at bounding box center [970, 162] width 95 height 12
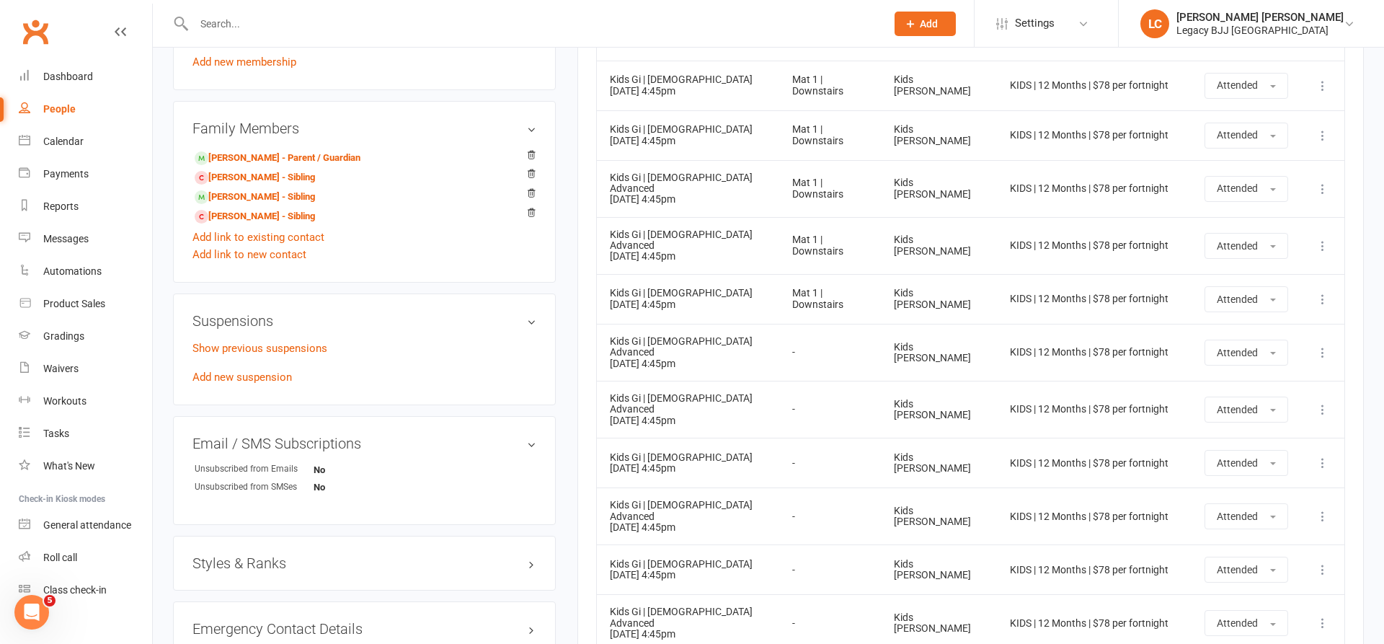
scroll to position [810, 0]
click at [458, 31] on input "text" at bounding box center [533, 24] width 686 height 20
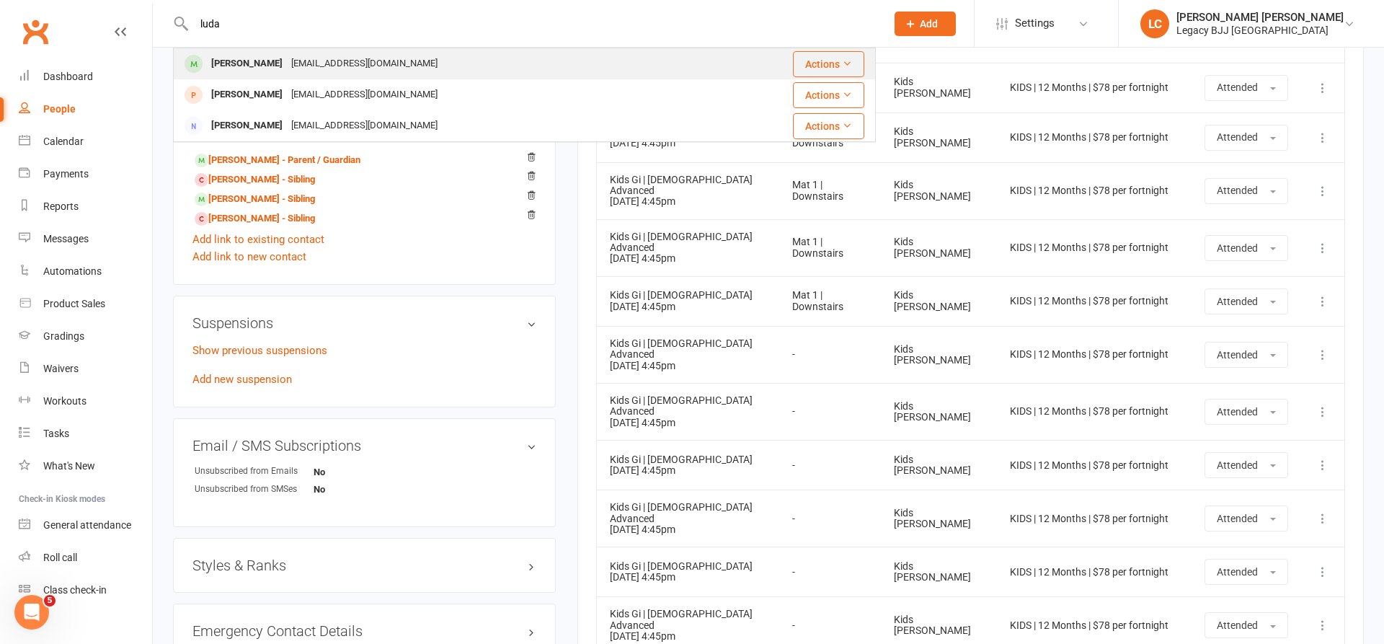
type input "luda"
click at [299, 57] on div "[EMAIL_ADDRESS][DOMAIN_NAME]" at bounding box center [364, 63] width 155 height 21
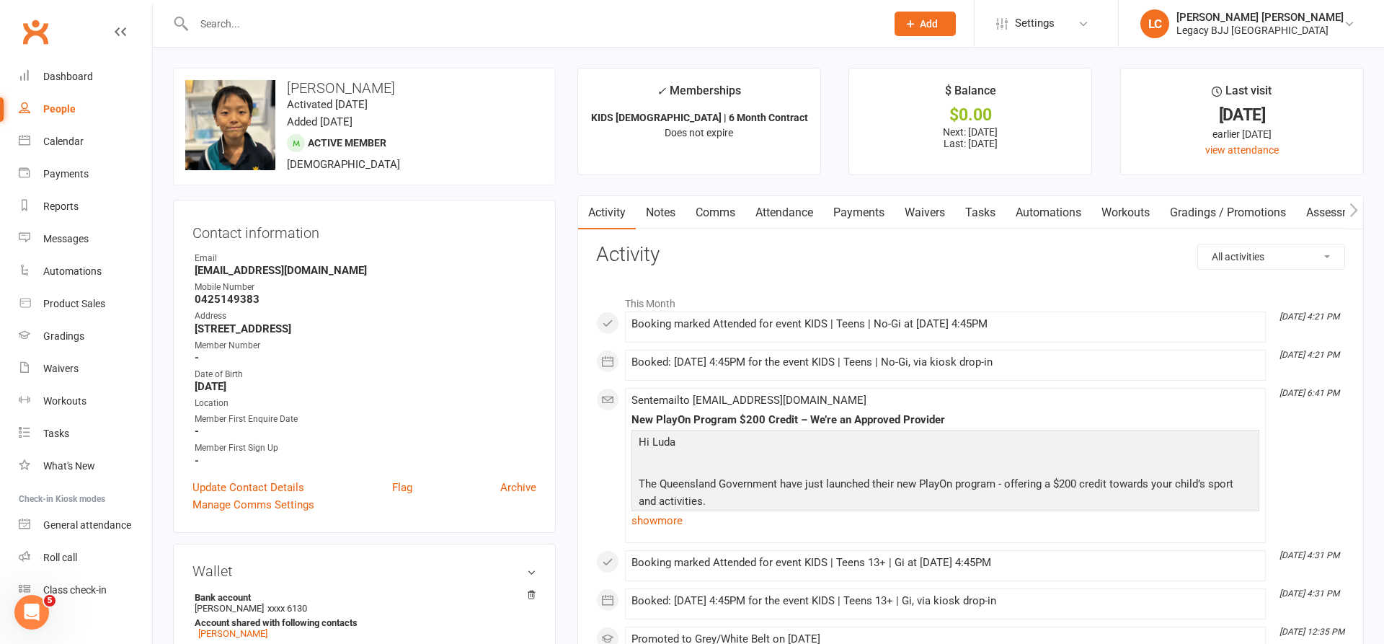
click at [798, 206] on link "Attendance" at bounding box center [785, 212] width 78 height 33
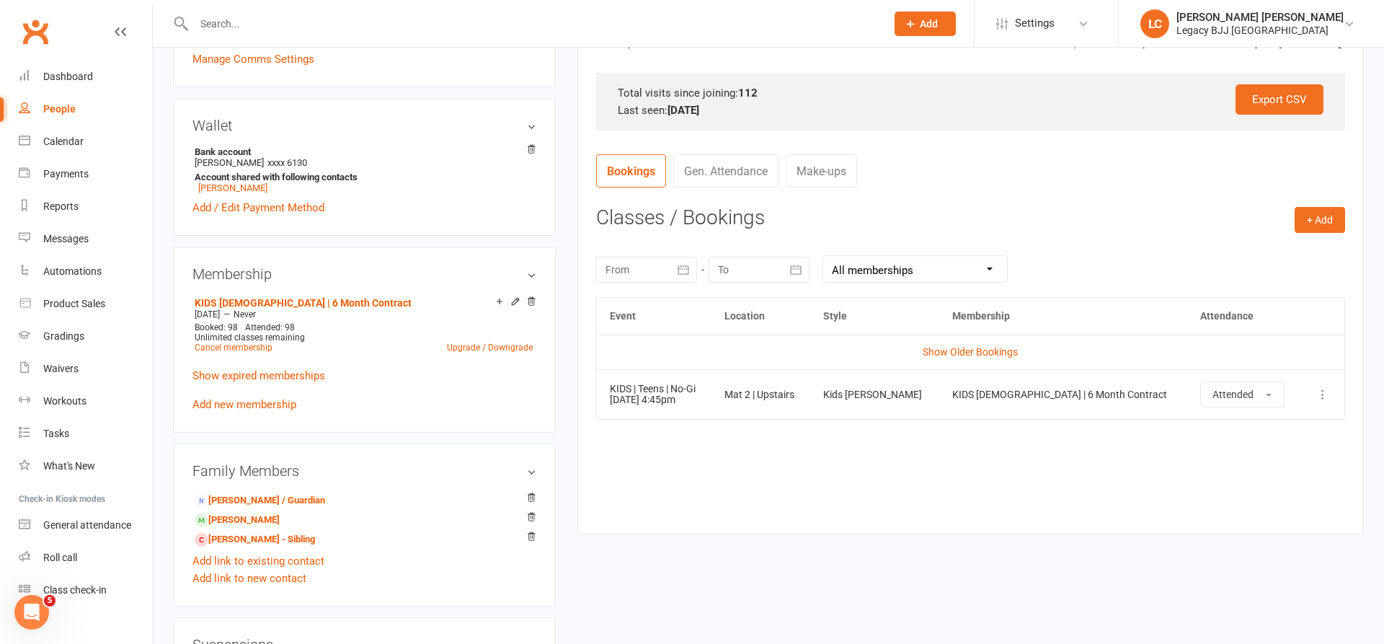
scroll to position [449, 0]
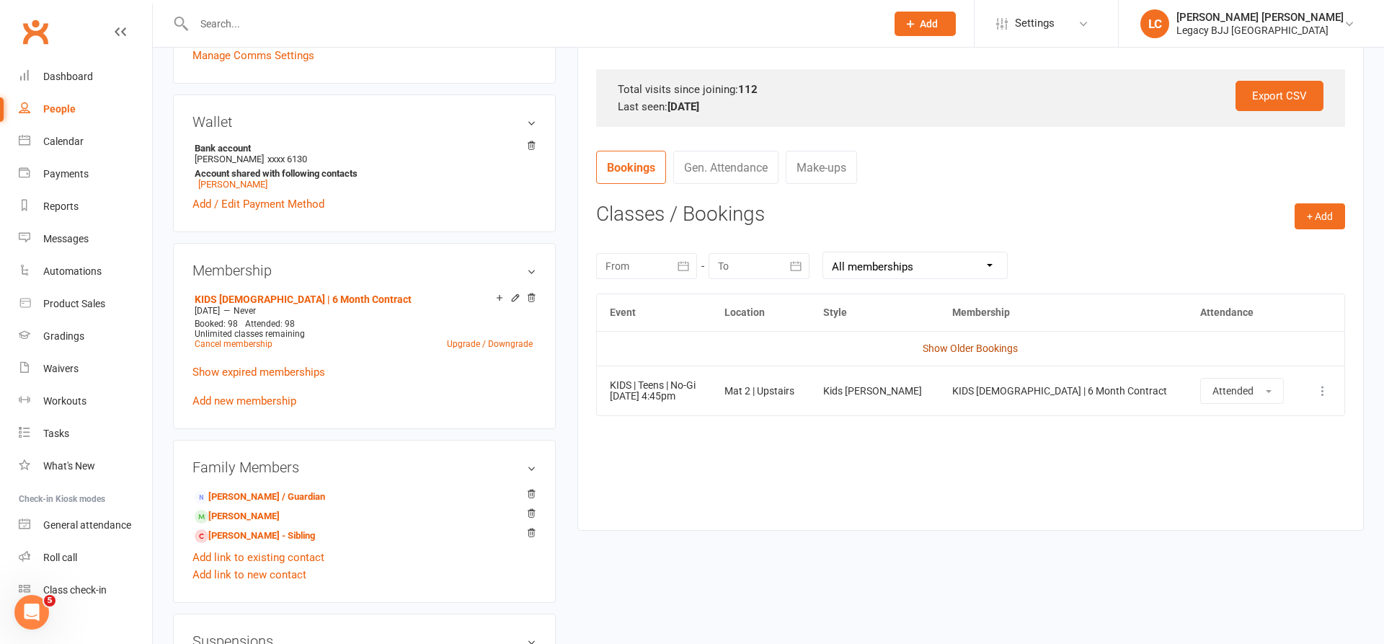
click at [963, 336] on td "Show Older Bookings" at bounding box center [971, 348] width 748 height 35
click at [960, 343] on link "Show Older Bookings" at bounding box center [970, 349] width 95 height 12
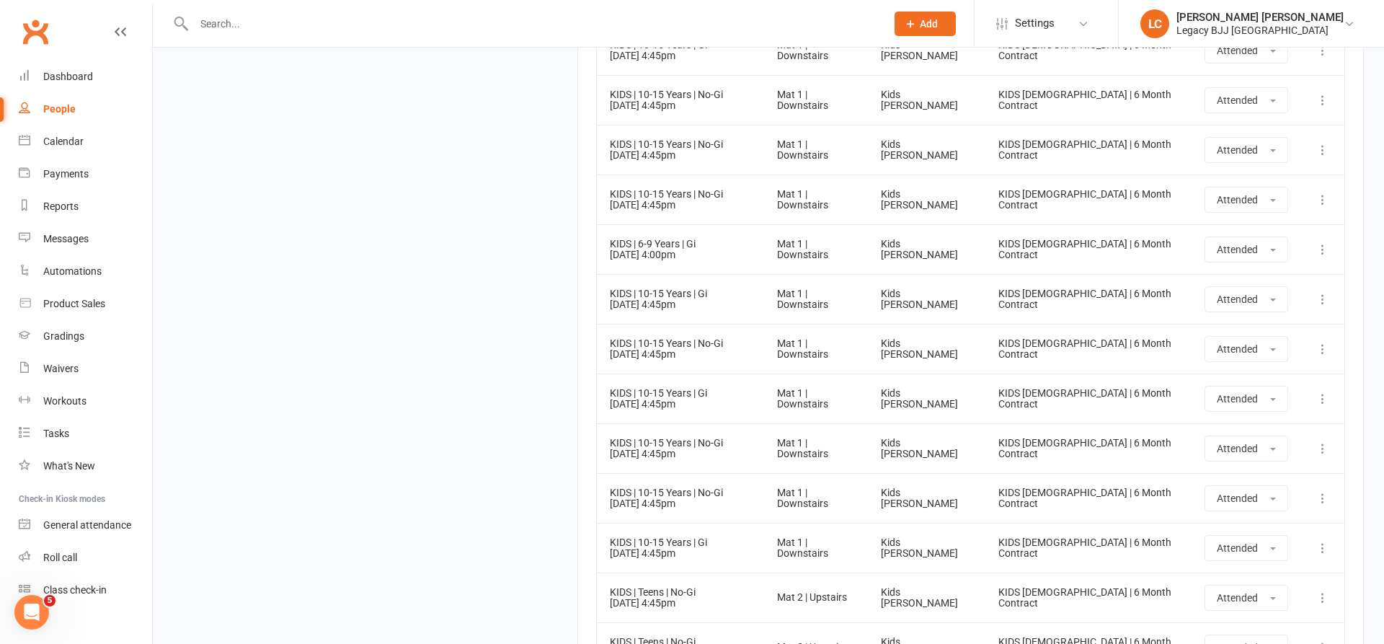
scroll to position [5948, 0]
click at [459, 30] on input "text" at bounding box center [533, 24] width 686 height 20
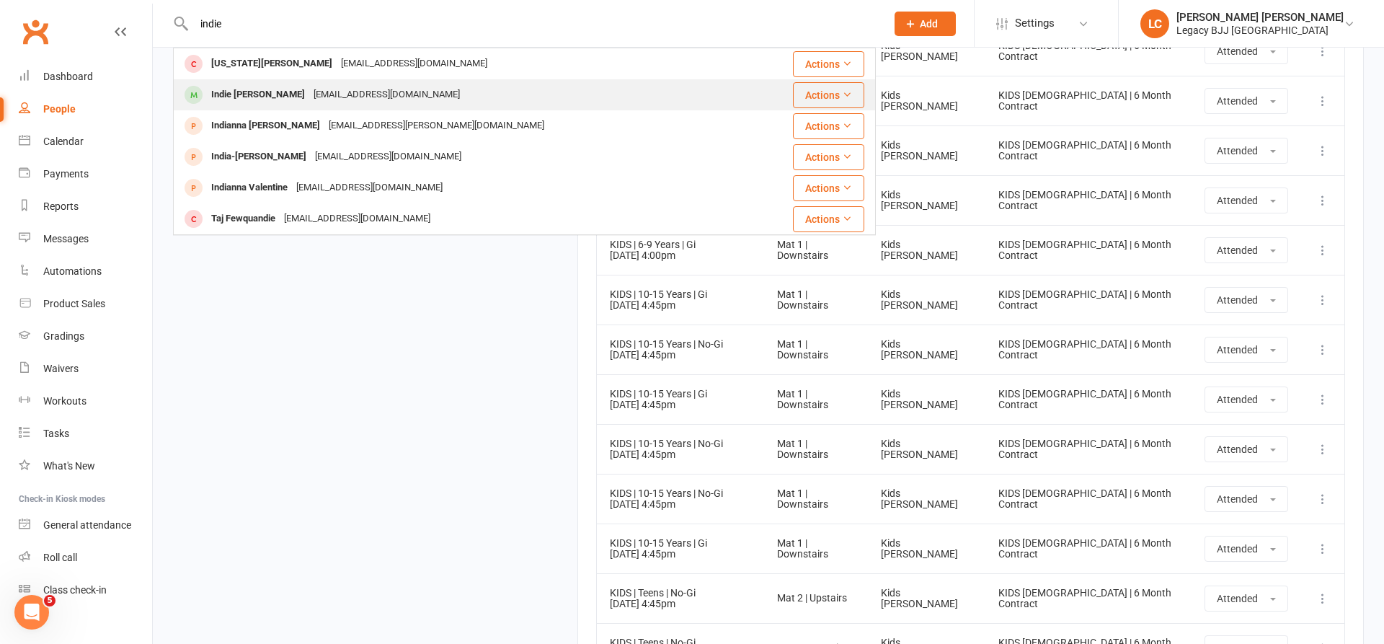
type input "indie"
click at [309, 89] on div "[EMAIL_ADDRESS][DOMAIN_NAME]" at bounding box center [386, 94] width 155 height 21
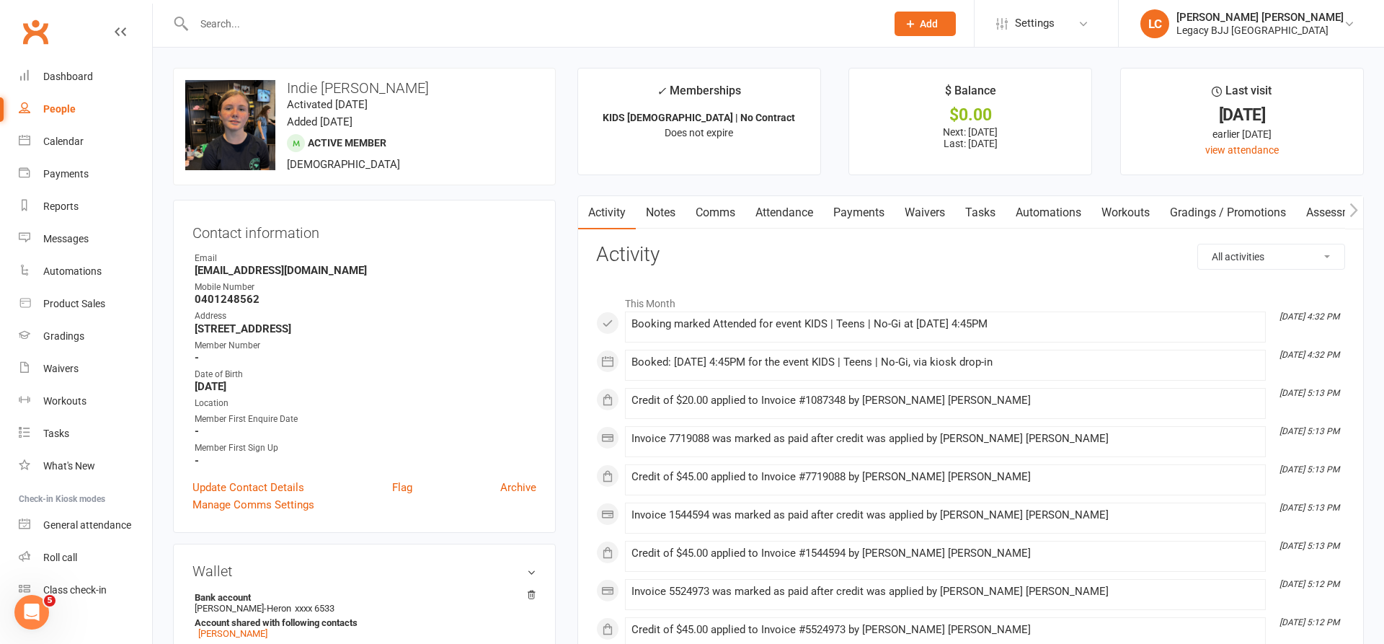
click at [805, 216] on link "Attendance" at bounding box center [785, 212] width 78 height 33
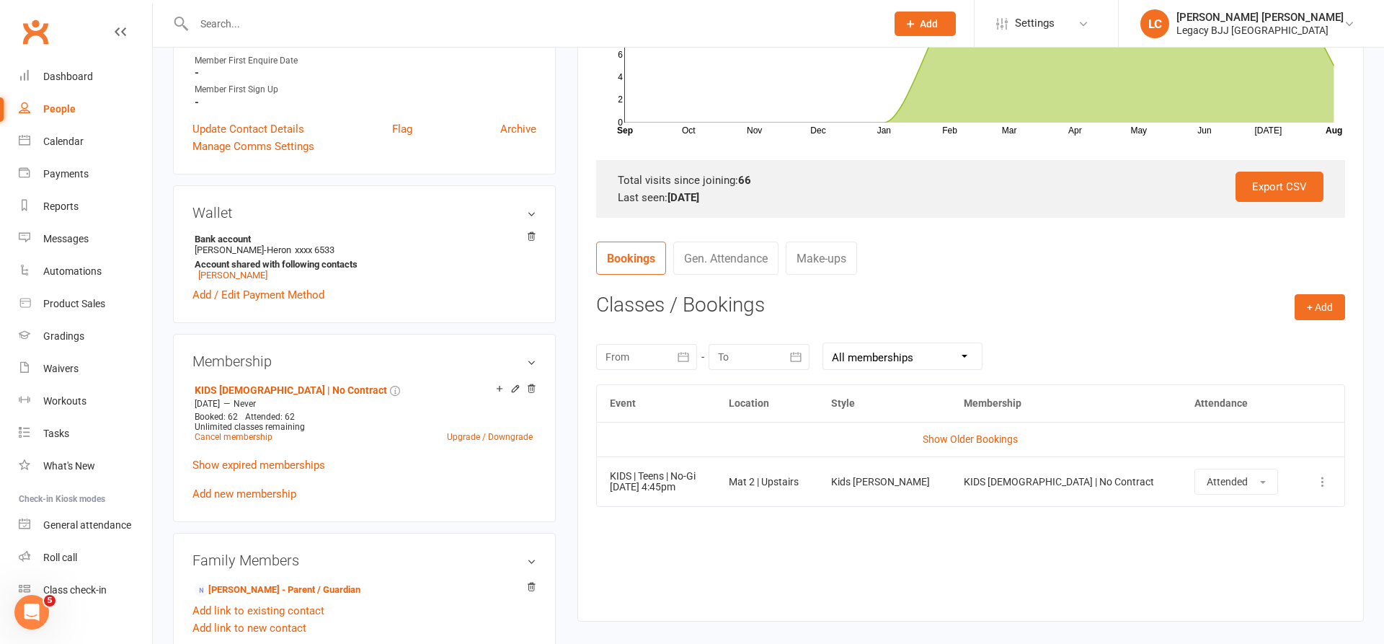
scroll to position [364, 0]
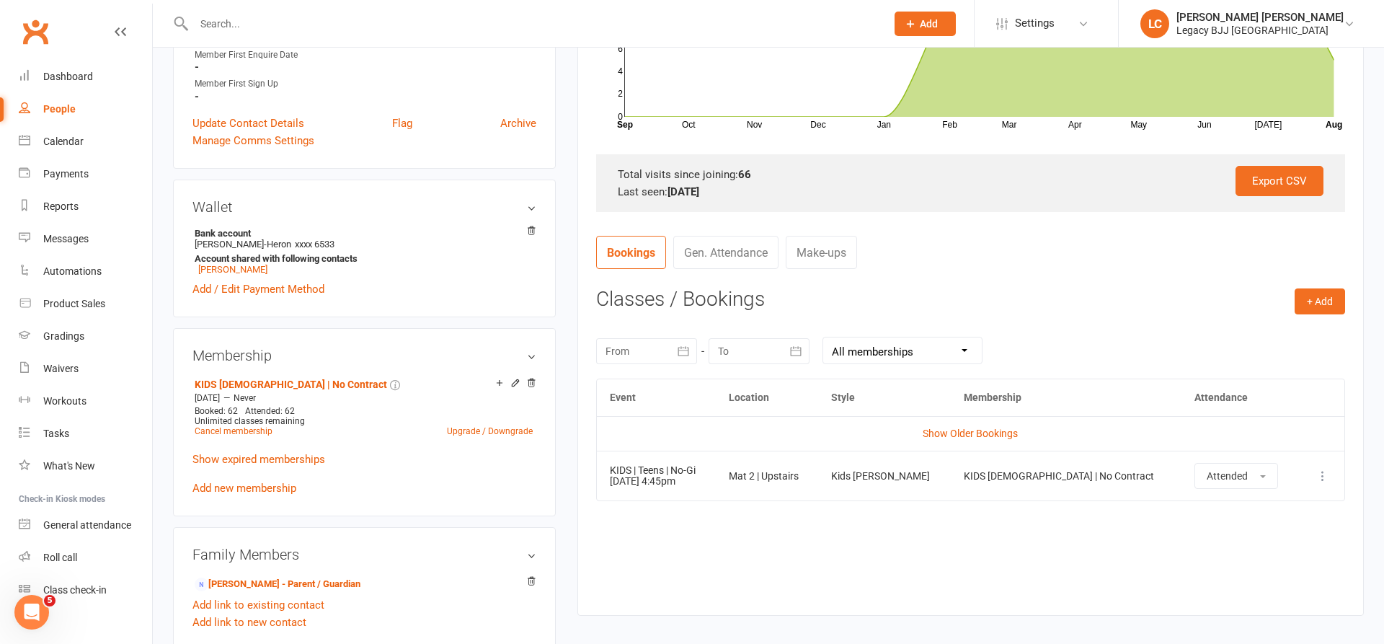
click at [396, 11] on div at bounding box center [524, 23] width 703 height 47
click at [408, 23] on input "text" at bounding box center [533, 24] width 686 height 20
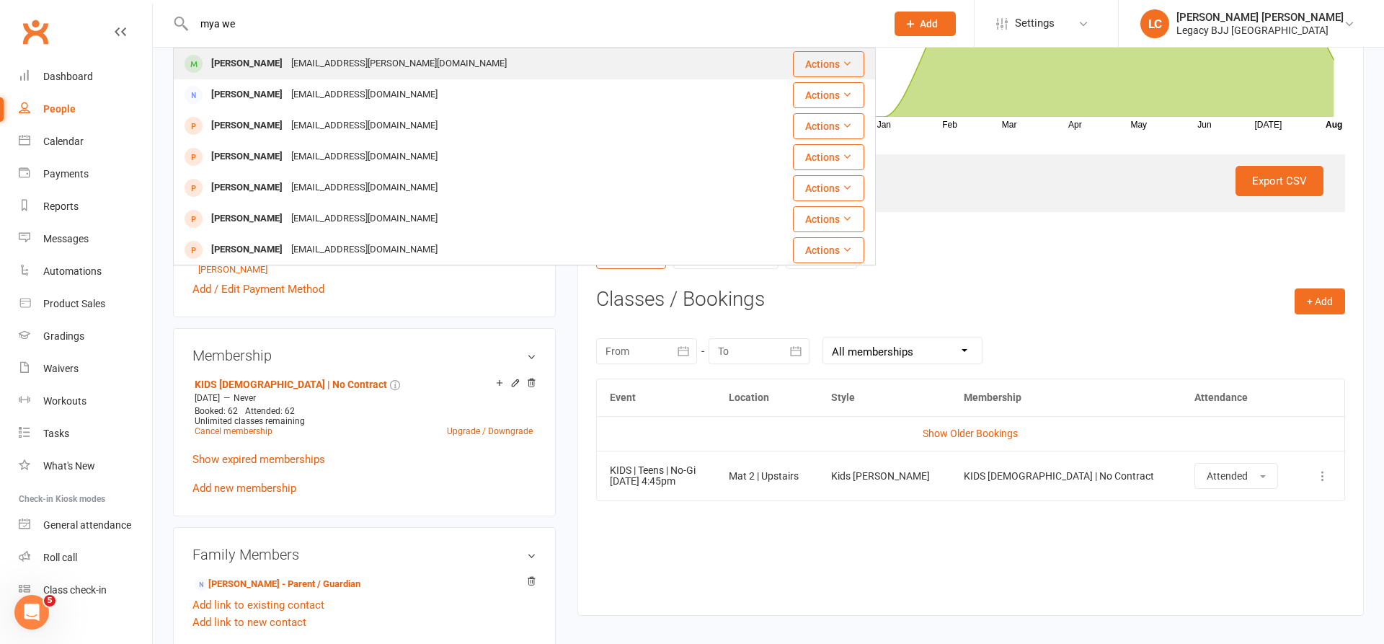
type input "mya we"
click at [315, 68] on div "[EMAIL_ADDRESS][PERSON_NAME][DOMAIN_NAME]" at bounding box center [399, 63] width 224 height 21
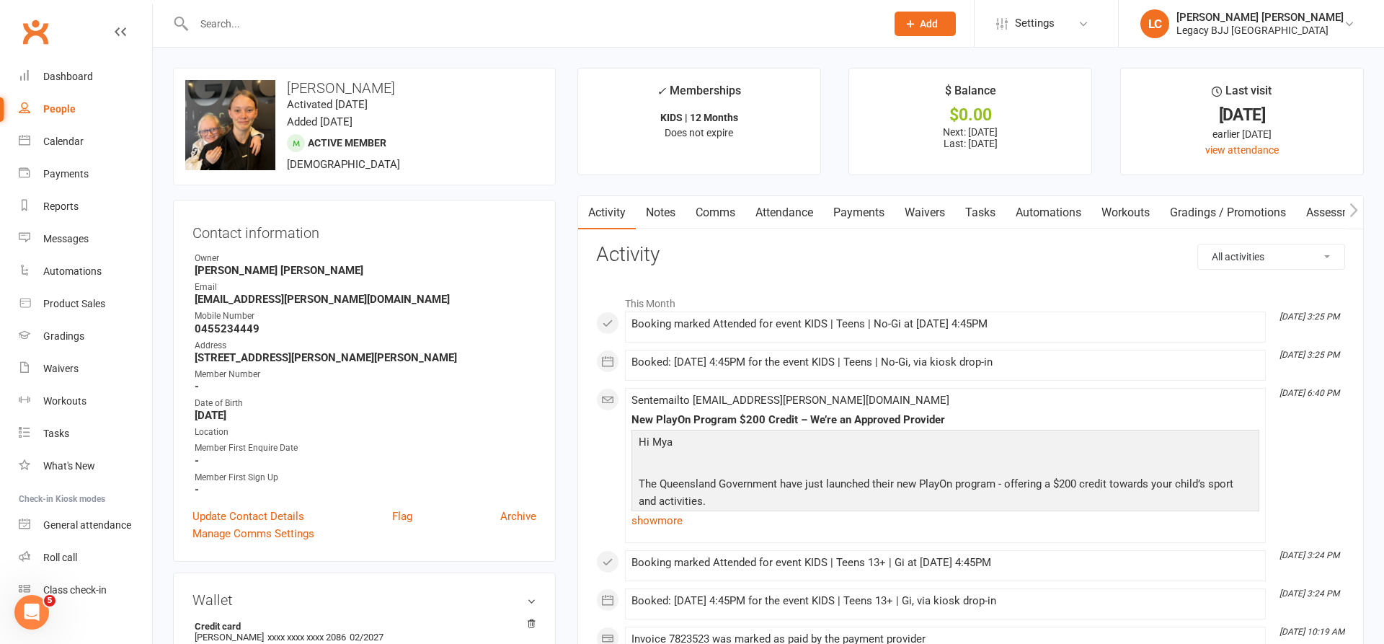
click at [799, 213] on link "Attendance" at bounding box center [785, 212] width 78 height 33
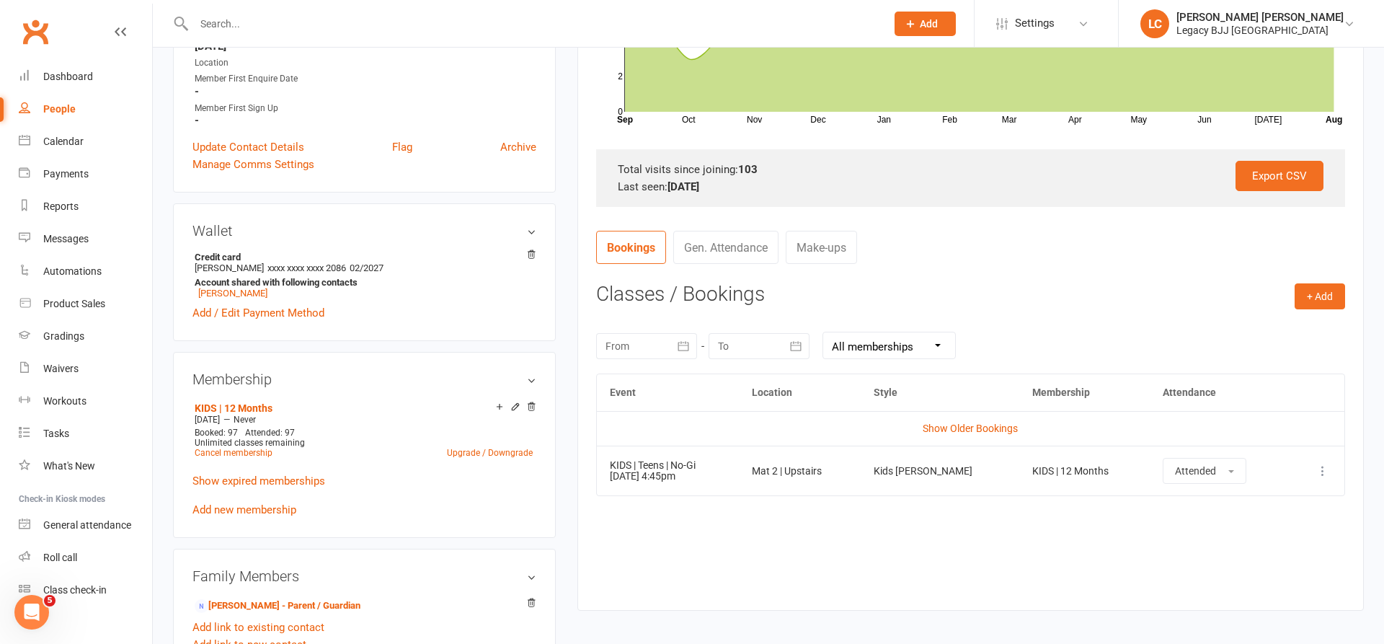
scroll to position [376, 0]
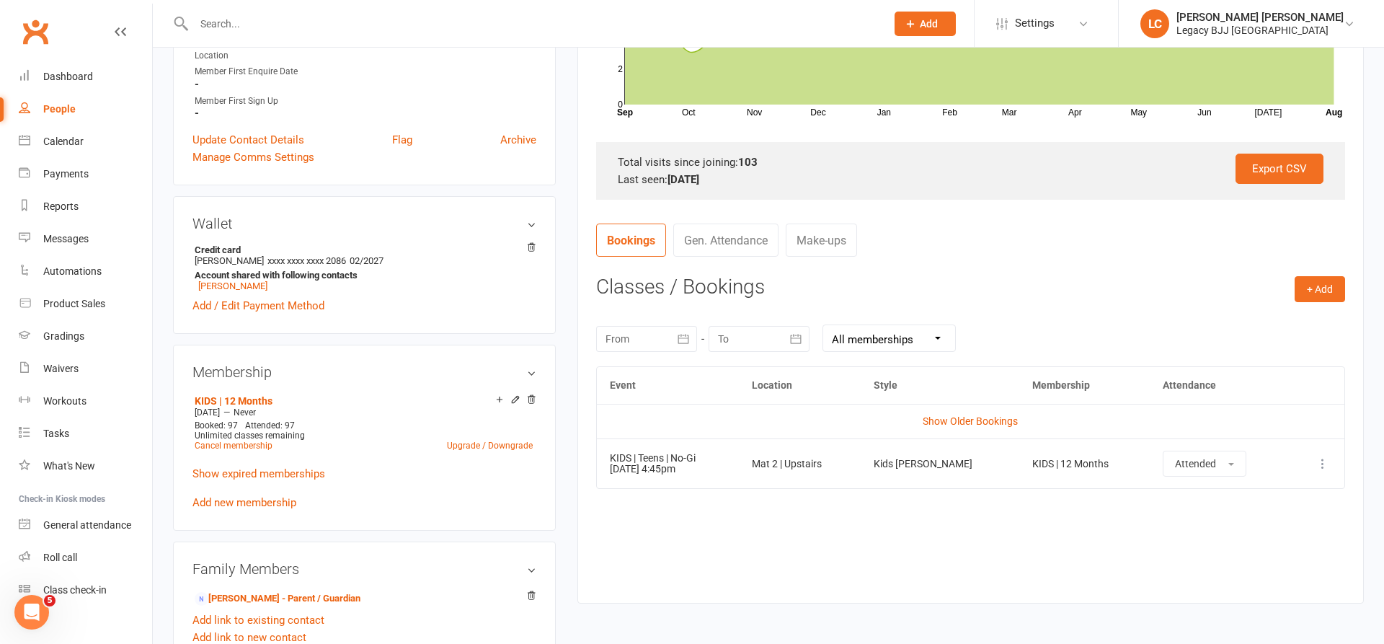
click at [410, 25] on input "text" at bounding box center [533, 24] width 686 height 20
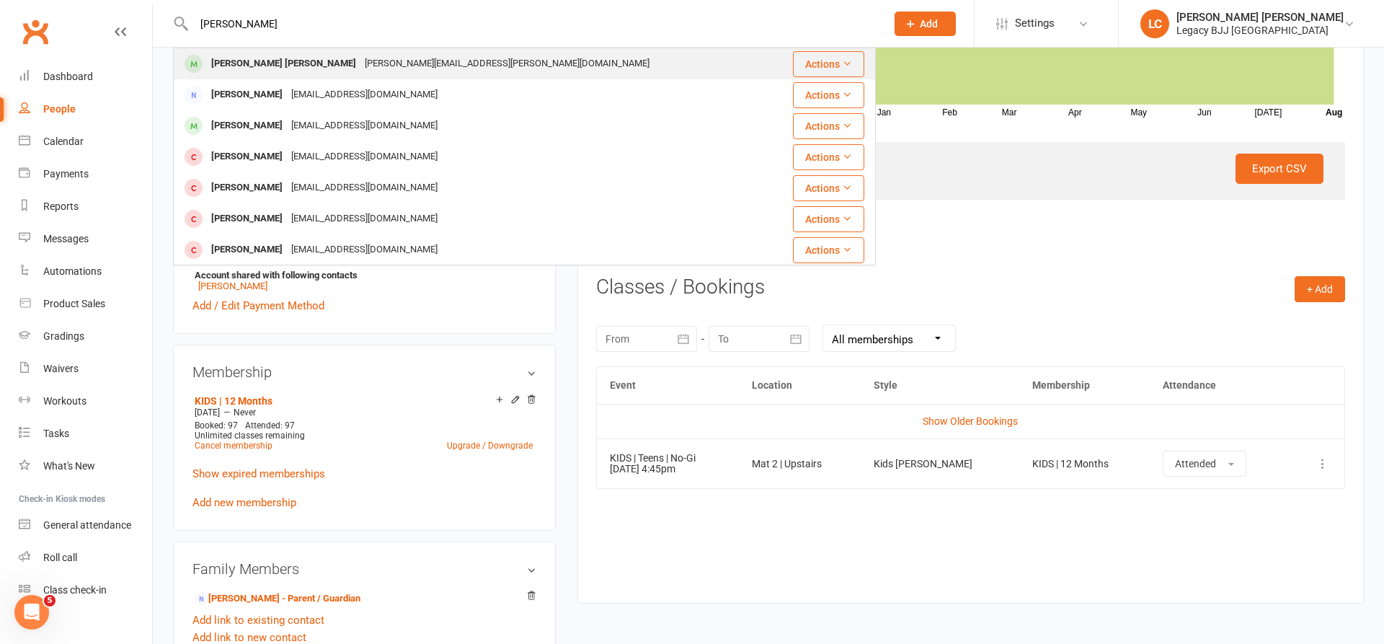
type input "[PERSON_NAME]"
click at [260, 63] on div "[PERSON_NAME] [PERSON_NAME]" at bounding box center [284, 63] width 154 height 21
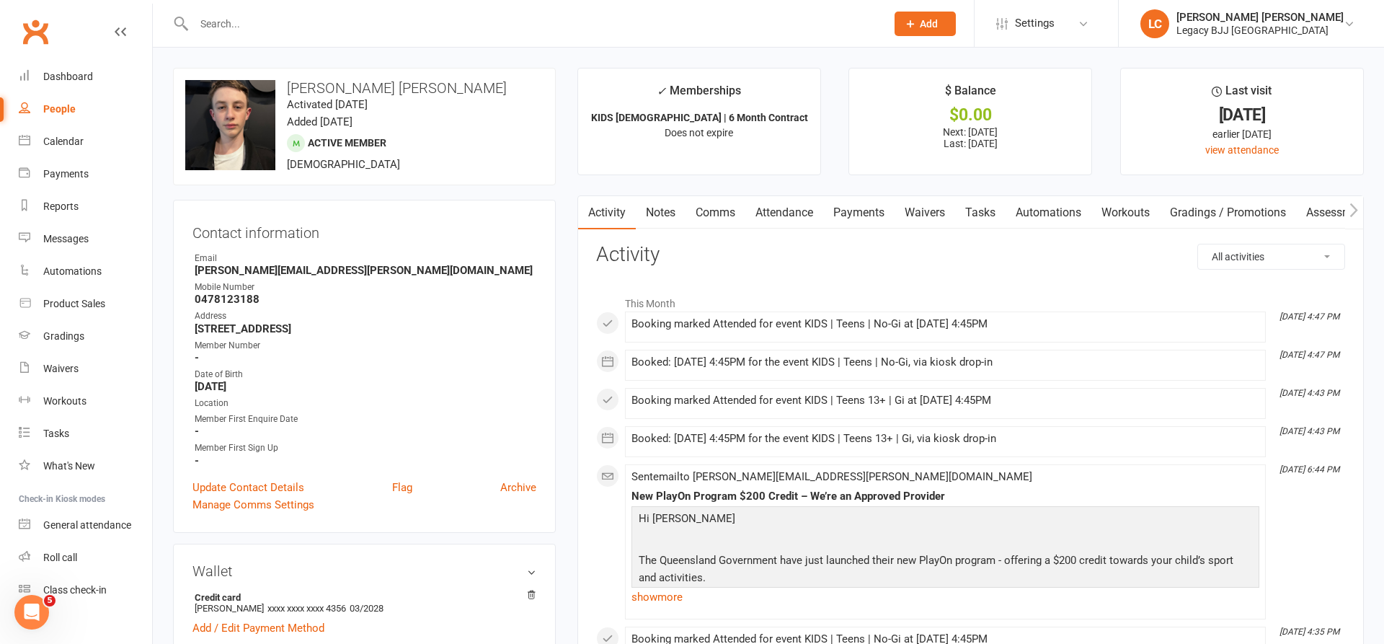
click at [786, 213] on link "Attendance" at bounding box center [785, 212] width 78 height 33
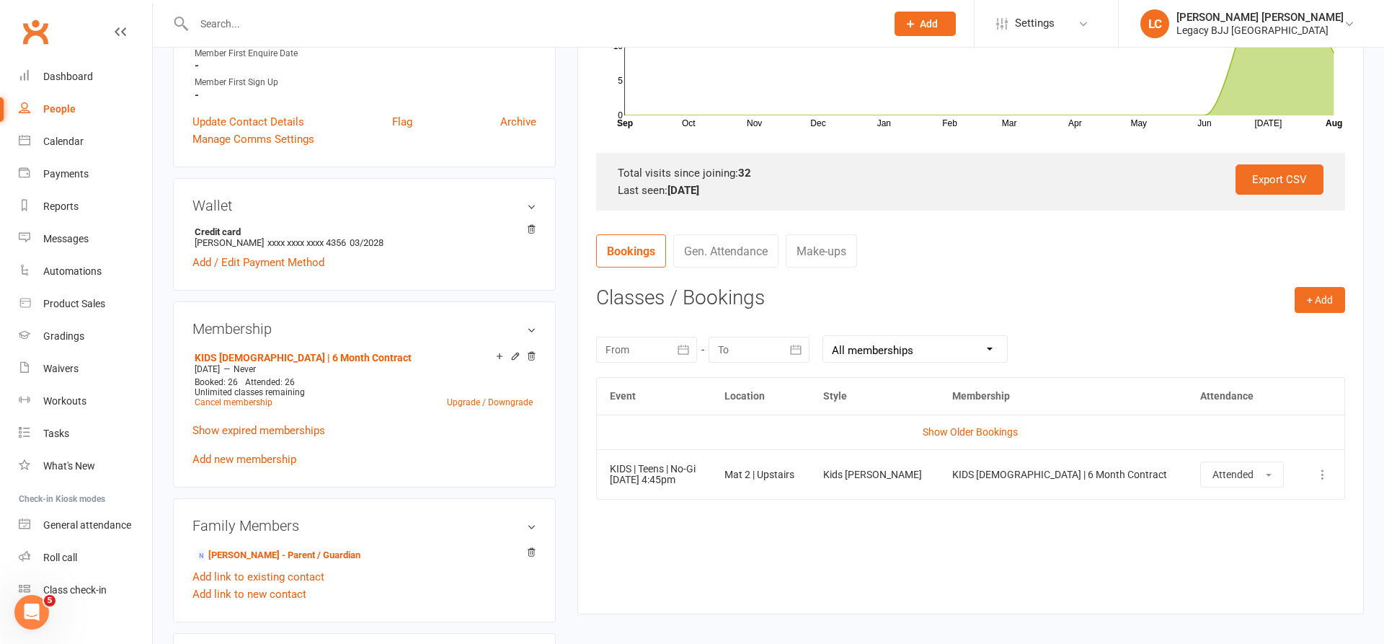
scroll to position [433, 0]
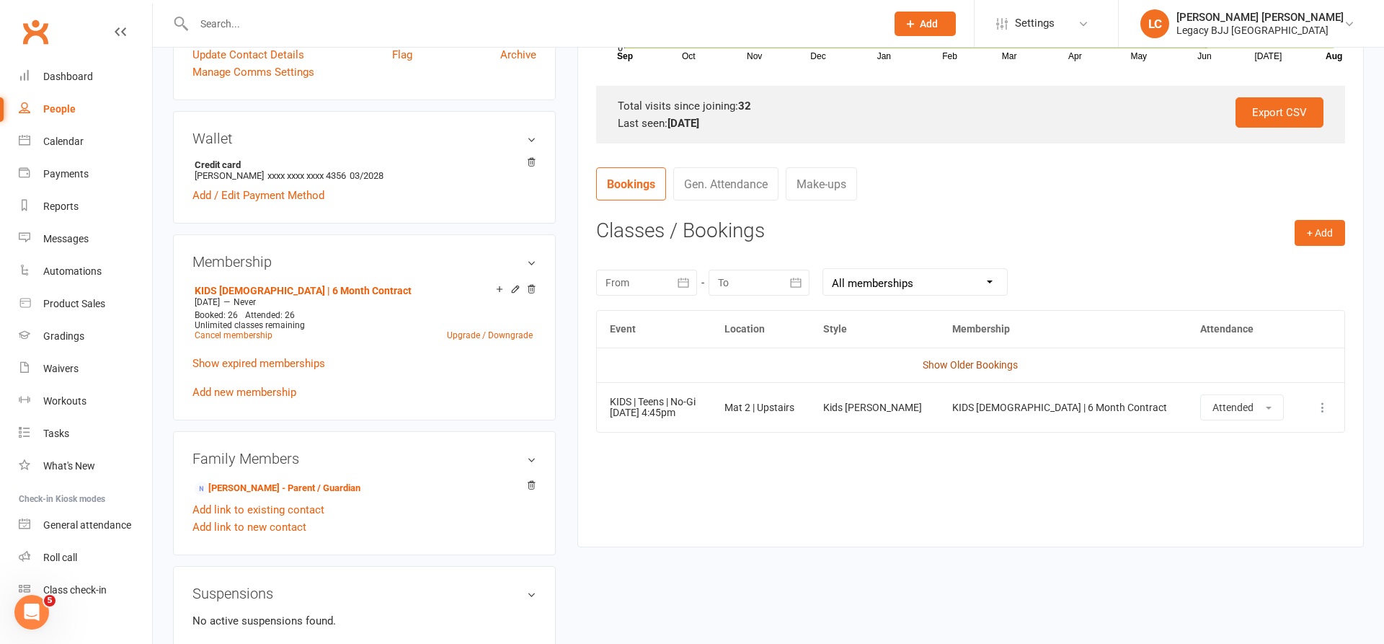
click at [964, 359] on link "Show Older Bookings" at bounding box center [970, 365] width 95 height 12
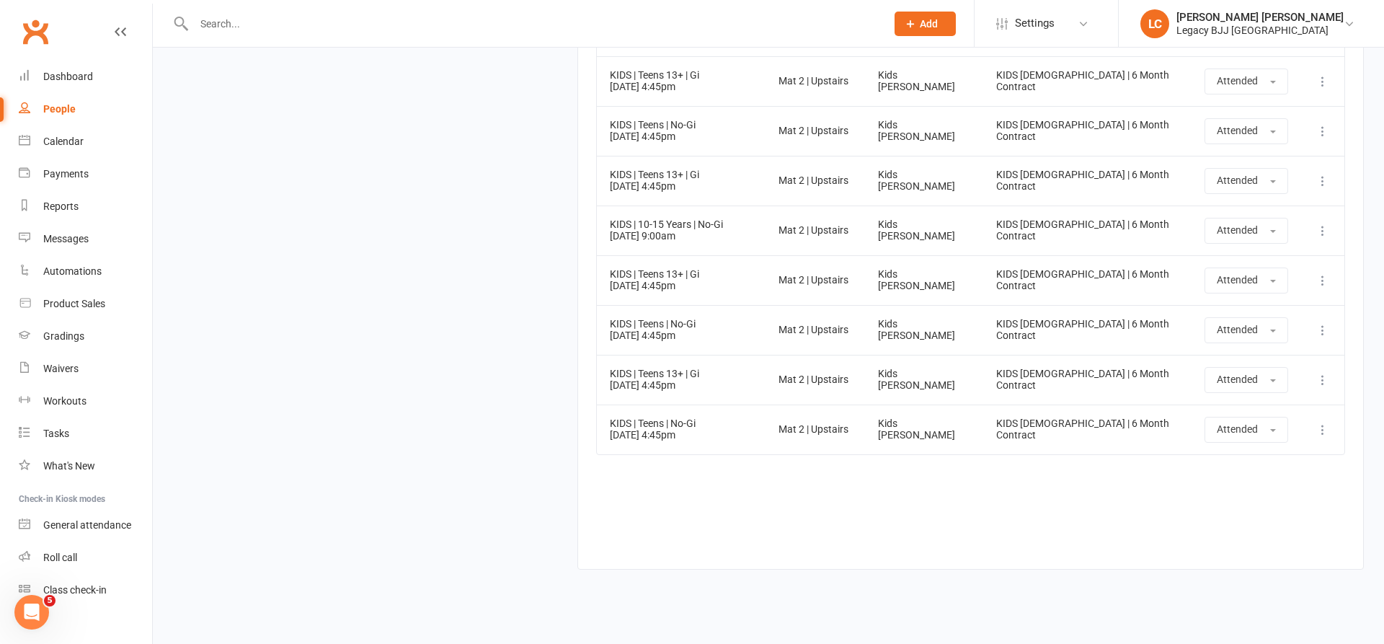
scroll to position [2067, 0]
click at [503, 28] on input "text" at bounding box center [533, 24] width 686 height 20
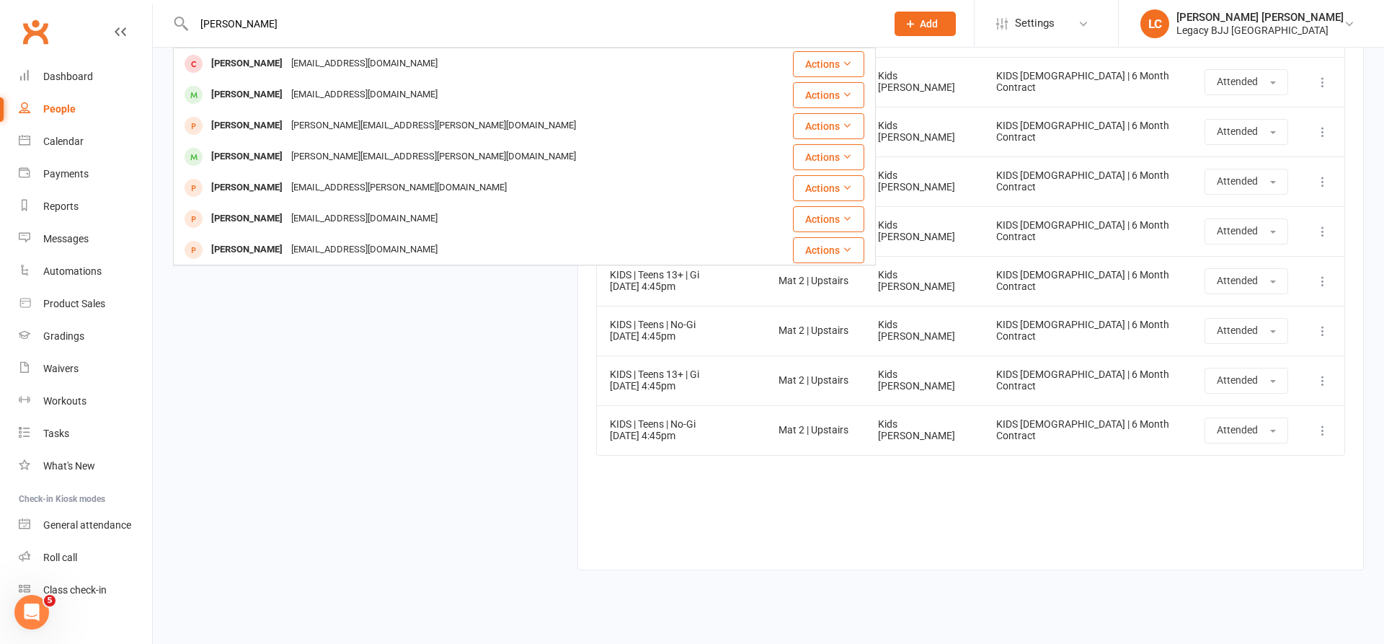
type input "[PERSON_NAME]"
drag, startPoint x: 254, startPoint y: 40, endPoint x: 244, endPoint y: 90, distance: 51.5
click at [244, 89] on div "[PERSON_NAME]" at bounding box center [247, 94] width 80 height 21
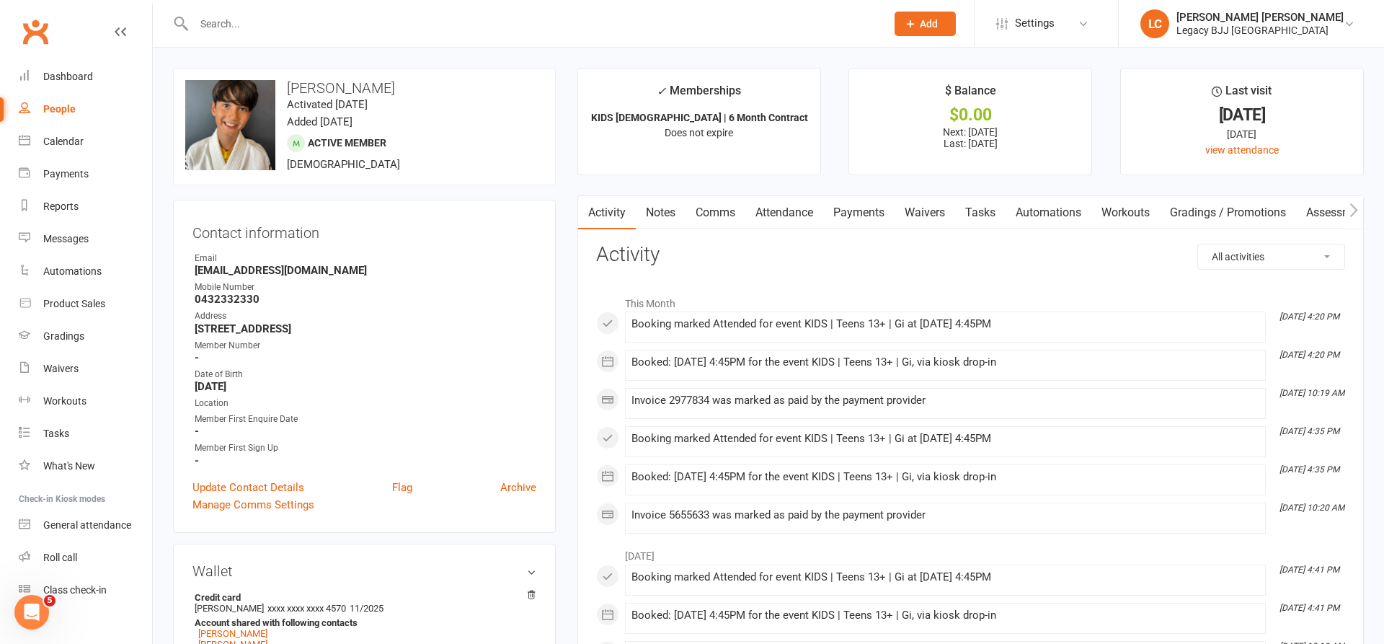
click at [812, 217] on link "Attendance" at bounding box center [785, 212] width 78 height 33
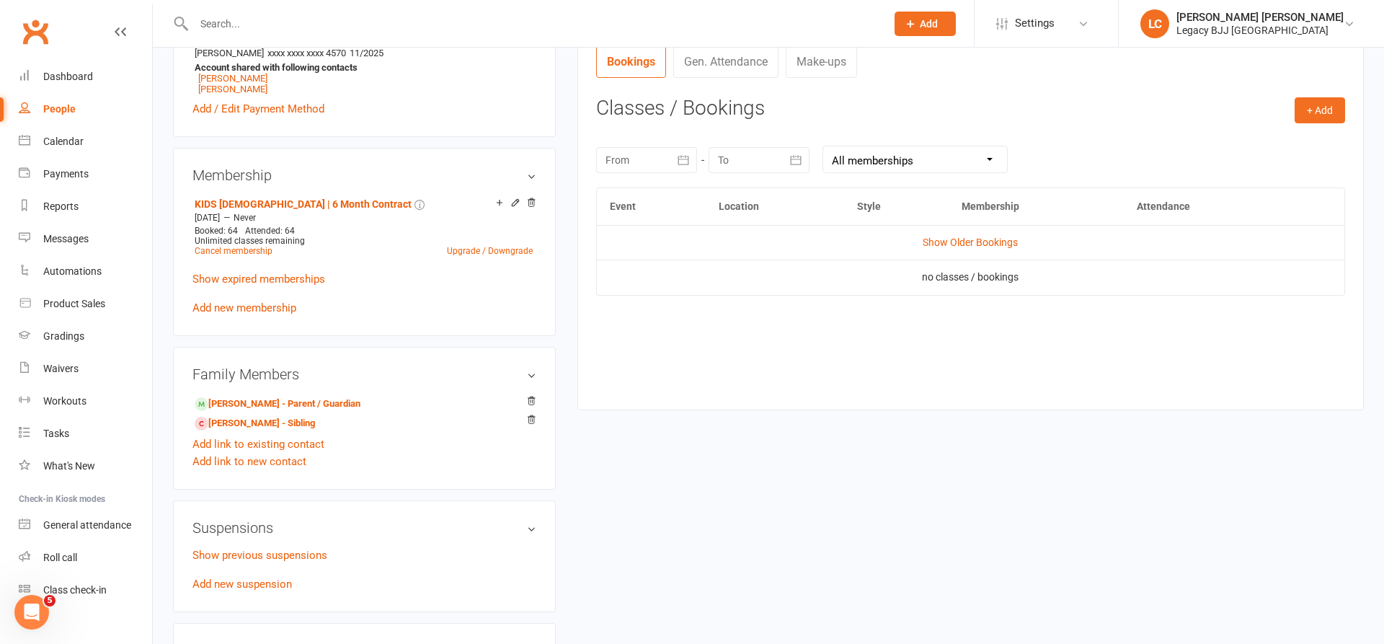
scroll to position [472, 0]
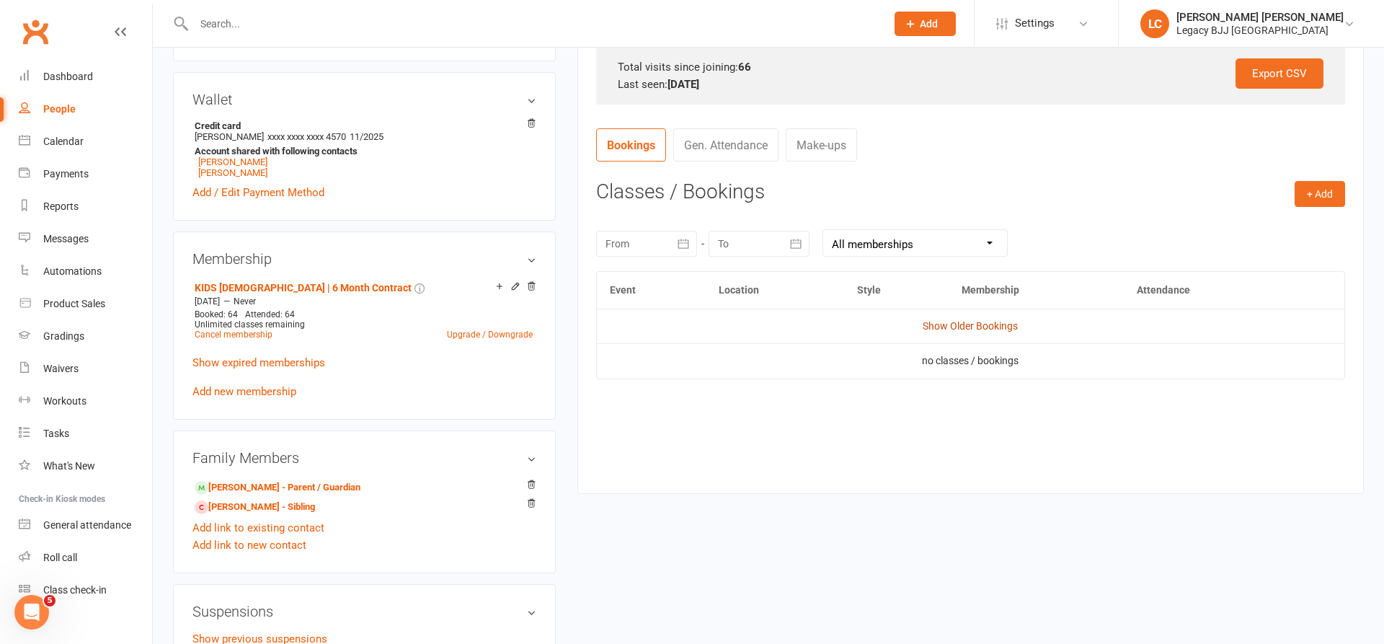
click at [950, 320] on link "Show Older Bookings" at bounding box center [970, 326] width 95 height 12
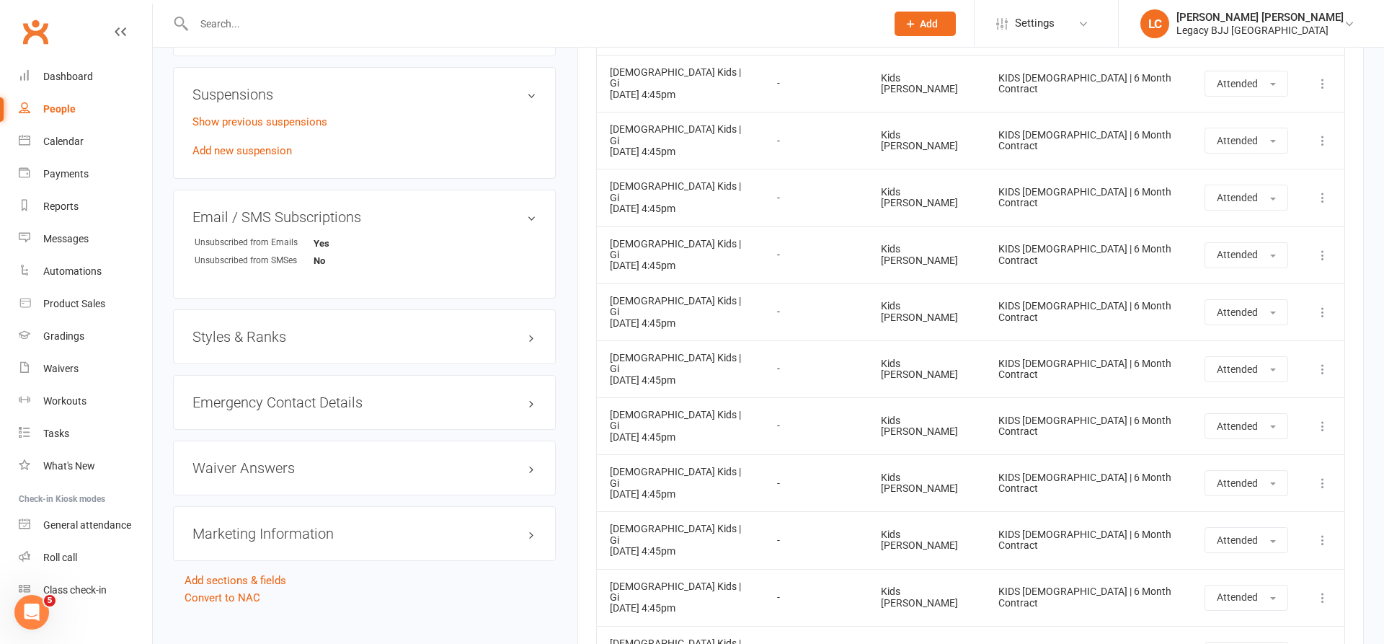
scroll to position [1000, 0]
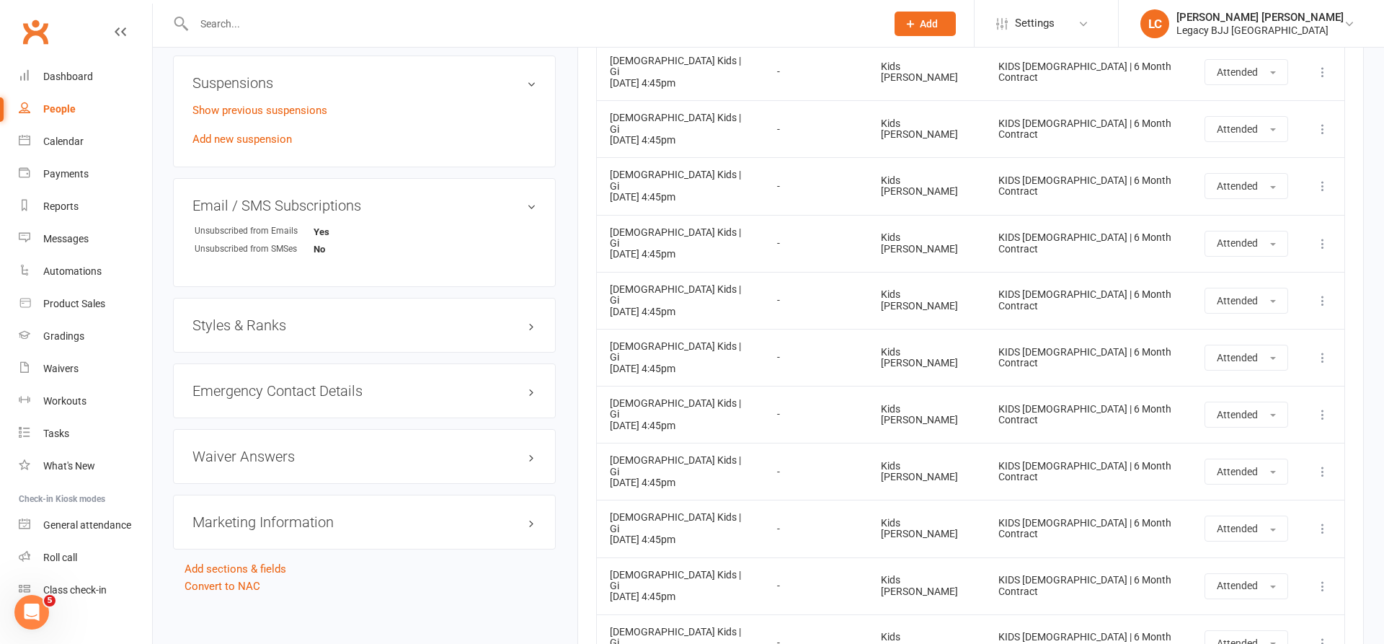
click at [265, 314] on div "Styles & Ranks" at bounding box center [364, 325] width 383 height 55
click at [268, 329] on h3 "Styles & Ranks" at bounding box center [365, 325] width 344 height 16
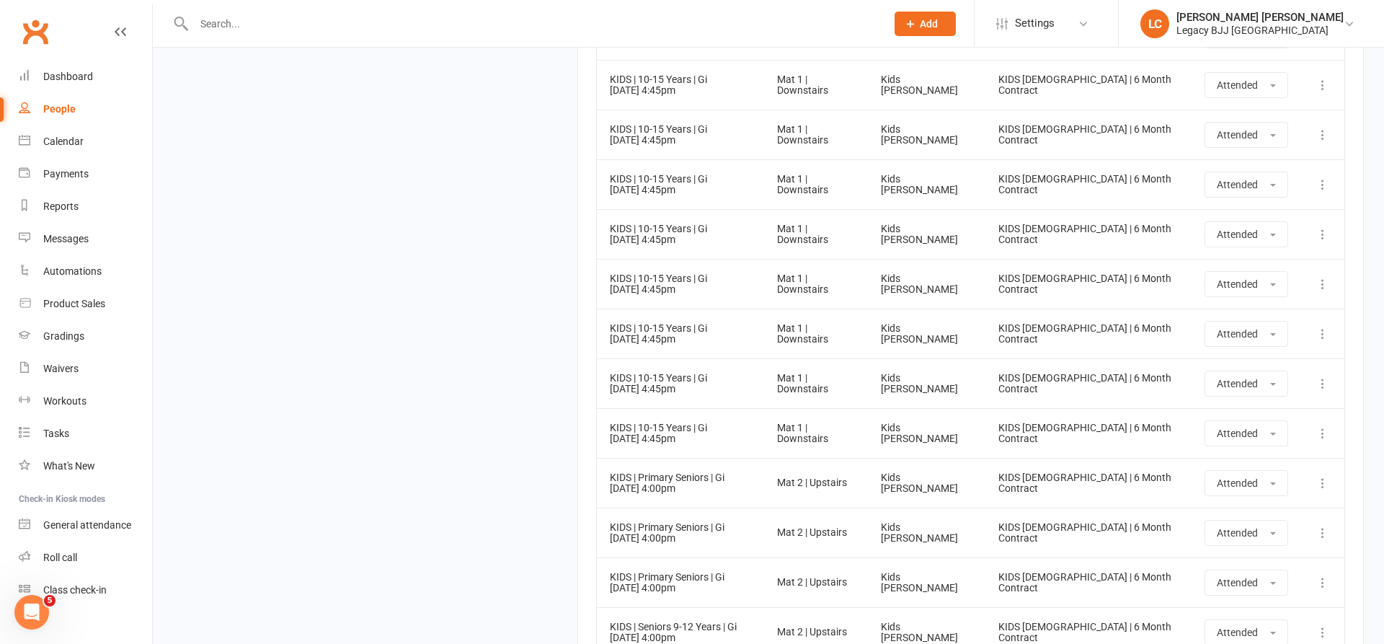
scroll to position [3659, 0]
click at [286, 17] on input "text" at bounding box center [533, 24] width 686 height 20
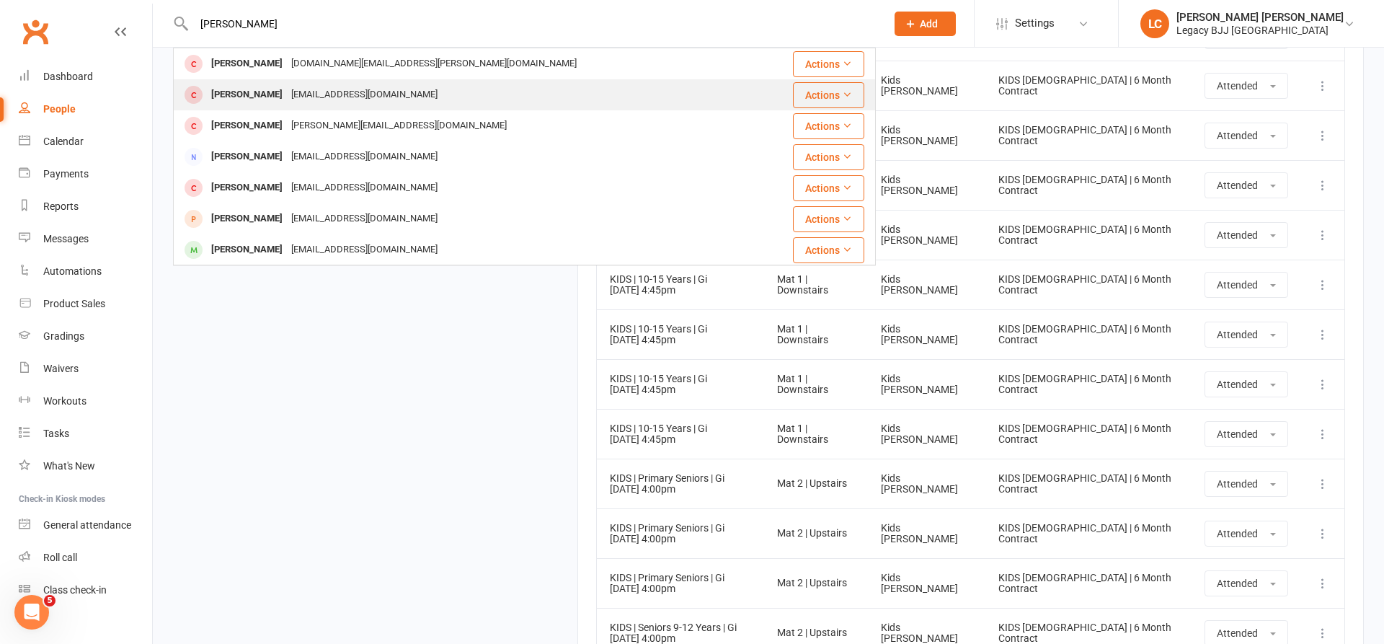
type input "[PERSON_NAME]"
click at [287, 102] on div "[EMAIL_ADDRESS][DOMAIN_NAME]" at bounding box center [364, 94] width 155 height 21
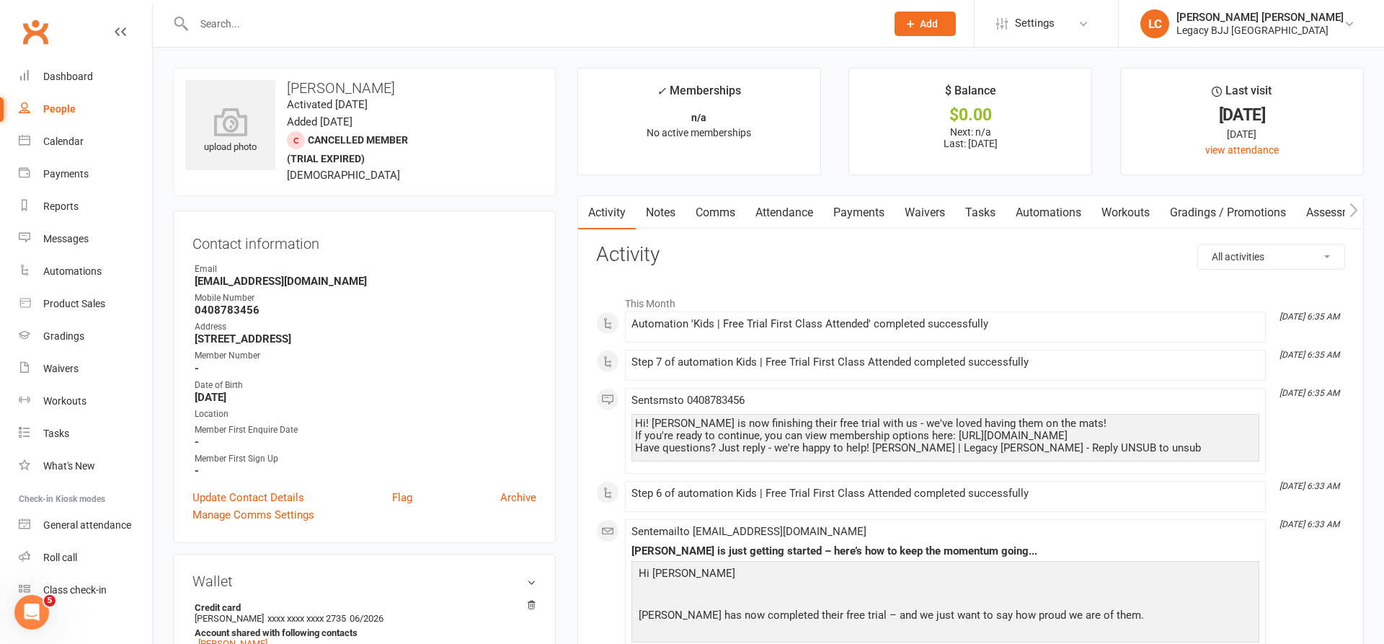
click at [817, 211] on link "Attendance" at bounding box center [785, 212] width 78 height 33
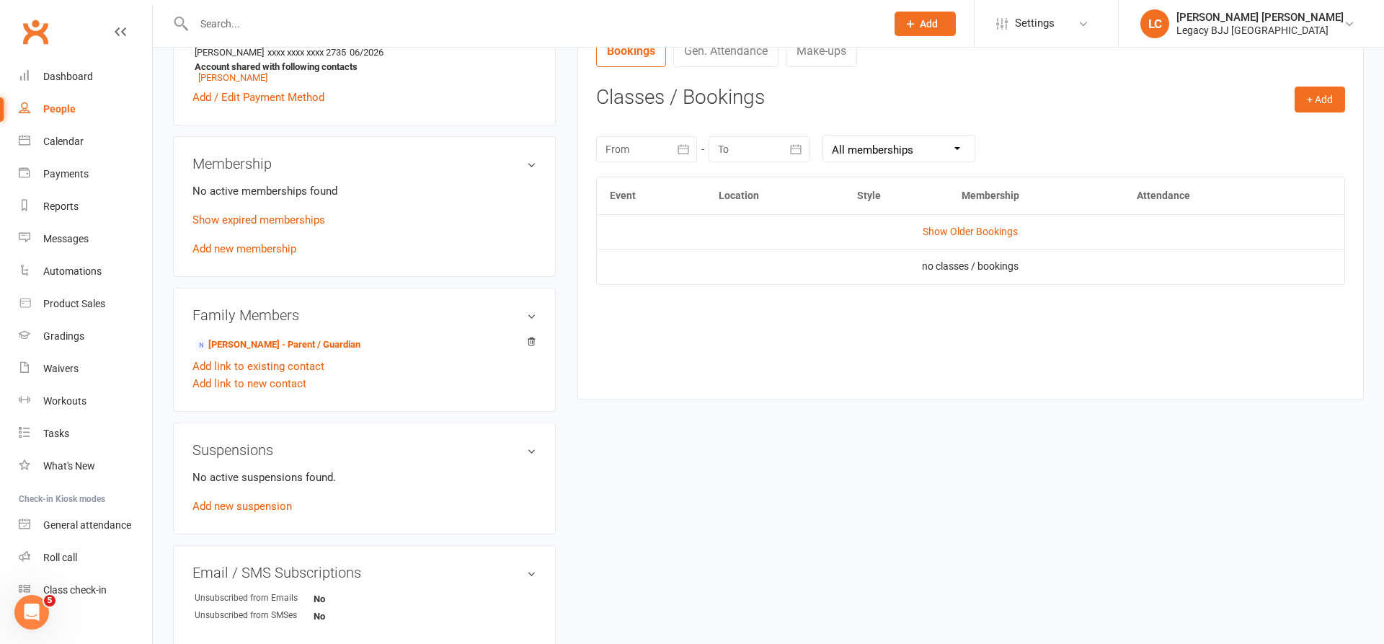
scroll to position [399, 0]
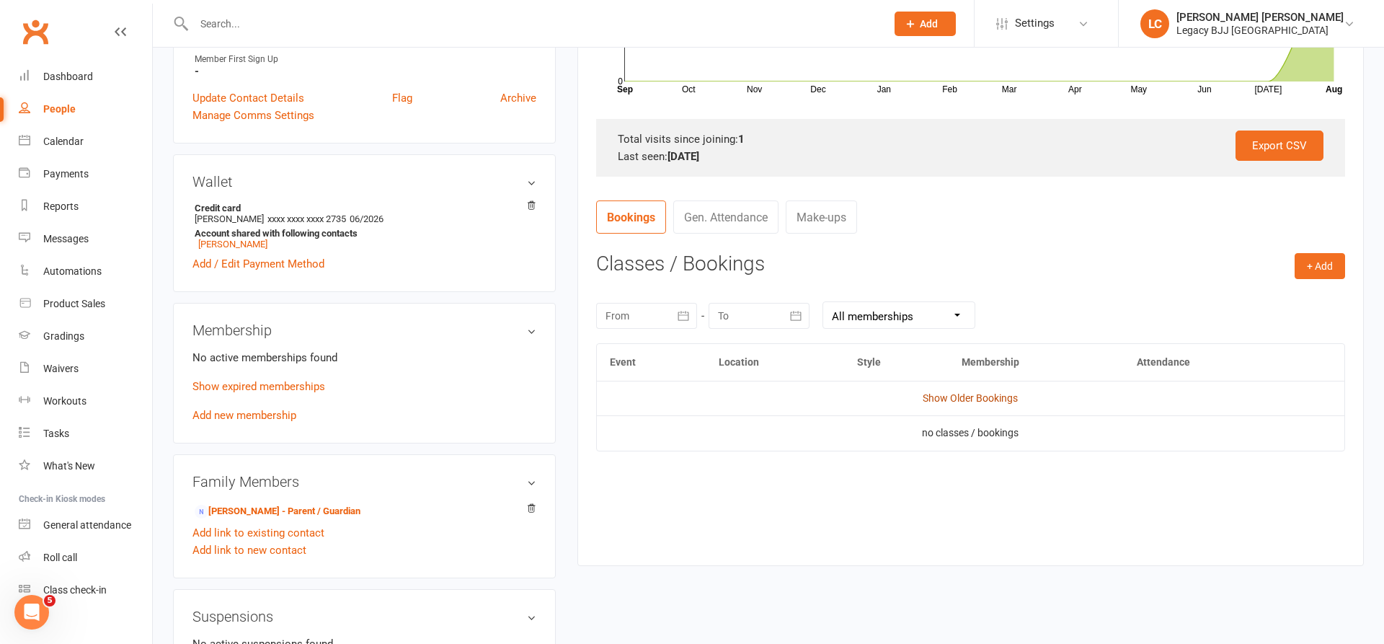
click at [990, 393] on link "Show Older Bookings" at bounding box center [970, 398] width 95 height 12
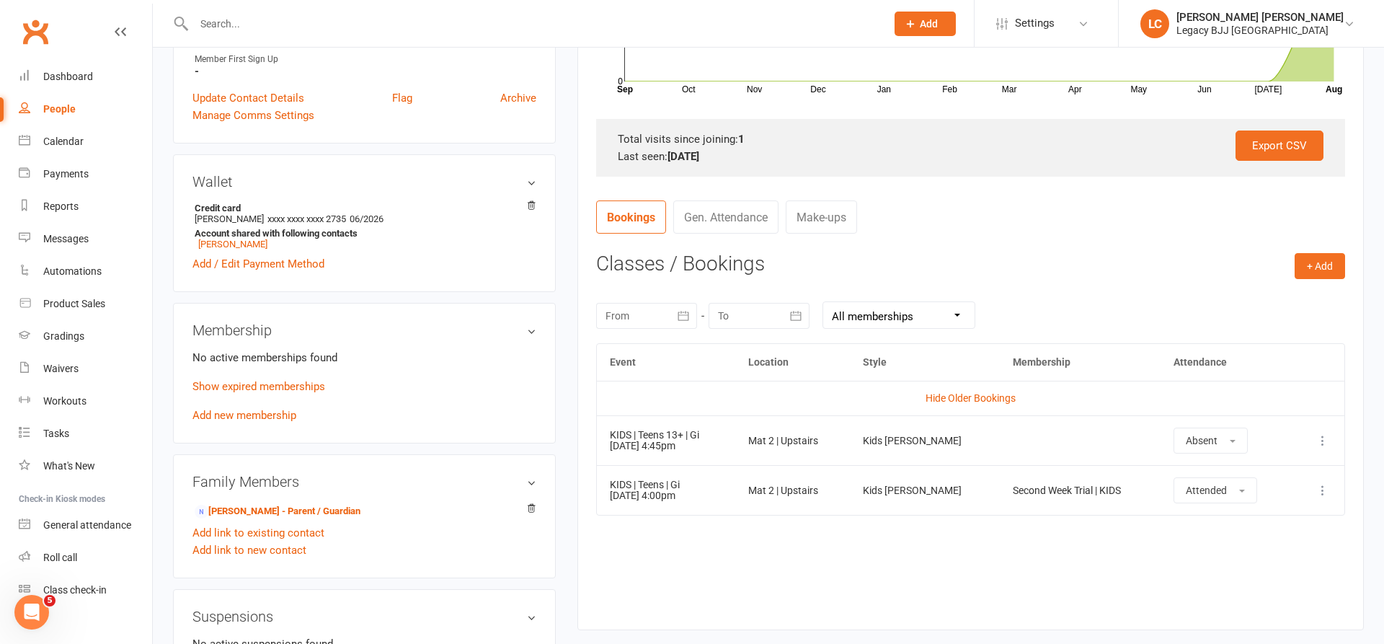
click at [670, 33] on div at bounding box center [524, 23] width 703 height 47
click at [673, 25] on input "text" at bounding box center [533, 24] width 686 height 20
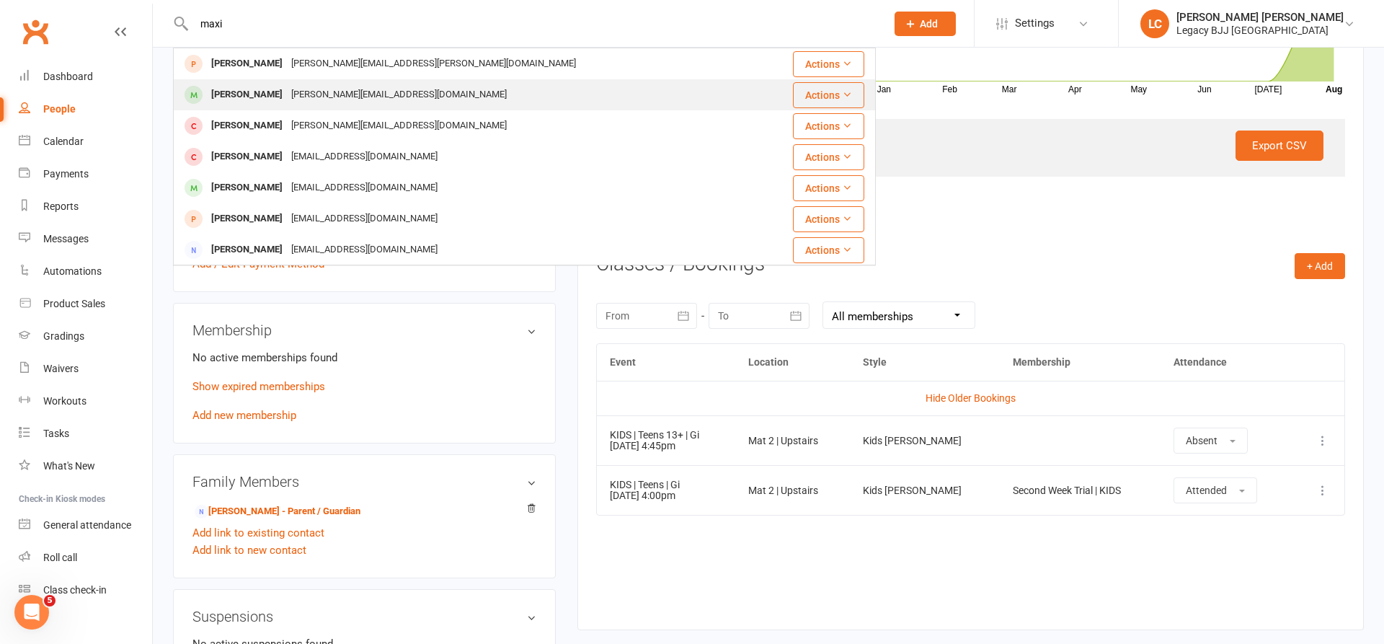
type input "maxi"
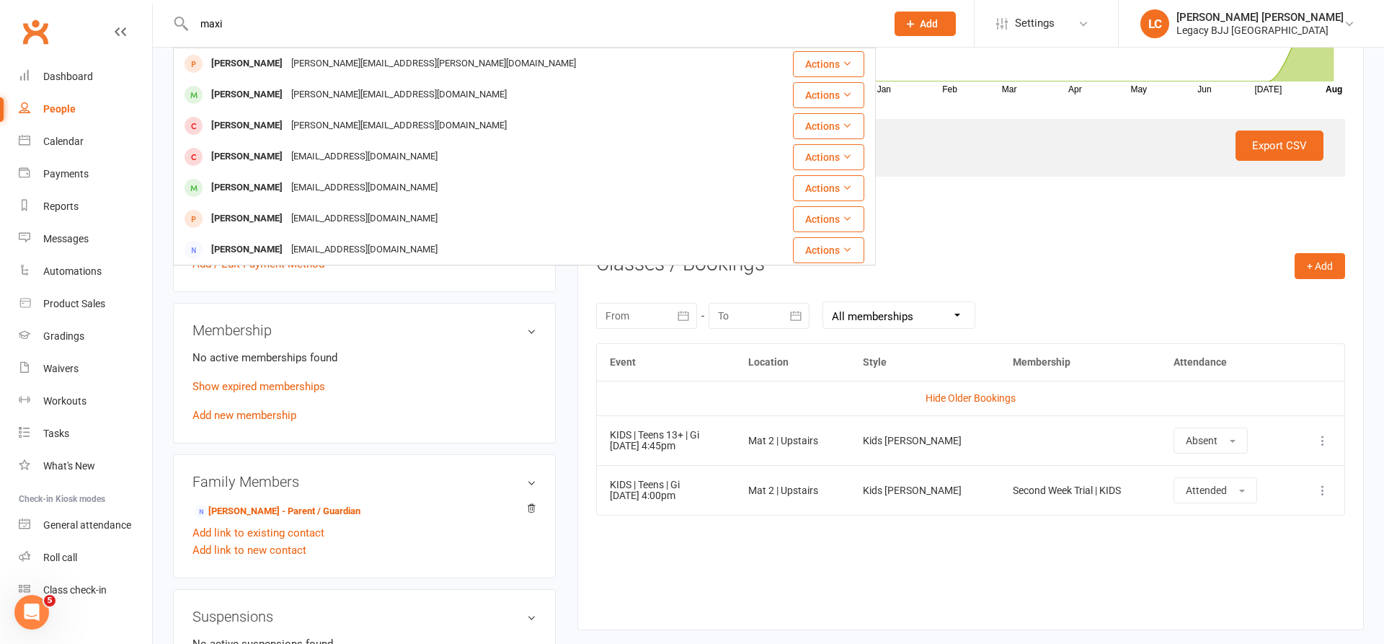
click at [287, 103] on div "[PERSON_NAME][EMAIL_ADDRESS][DOMAIN_NAME]" at bounding box center [399, 94] width 224 height 21
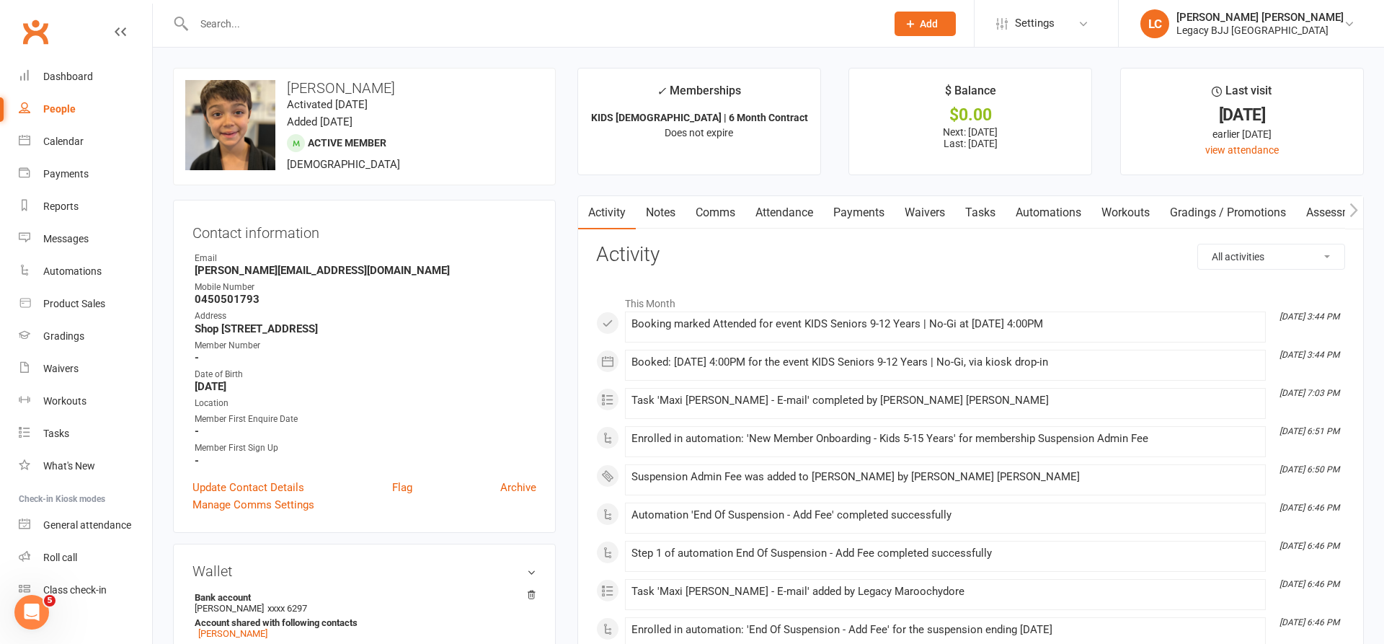
click at [785, 214] on link "Attendance" at bounding box center [785, 212] width 78 height 33
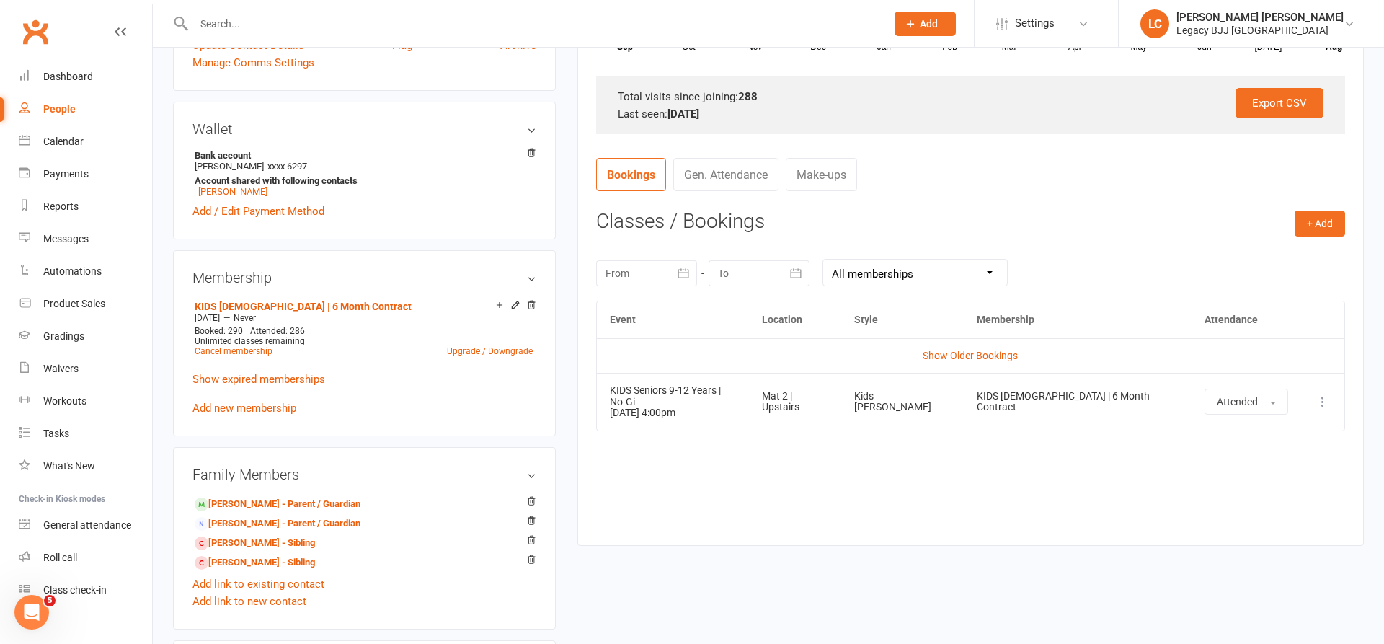
scroll to position [462, 0]
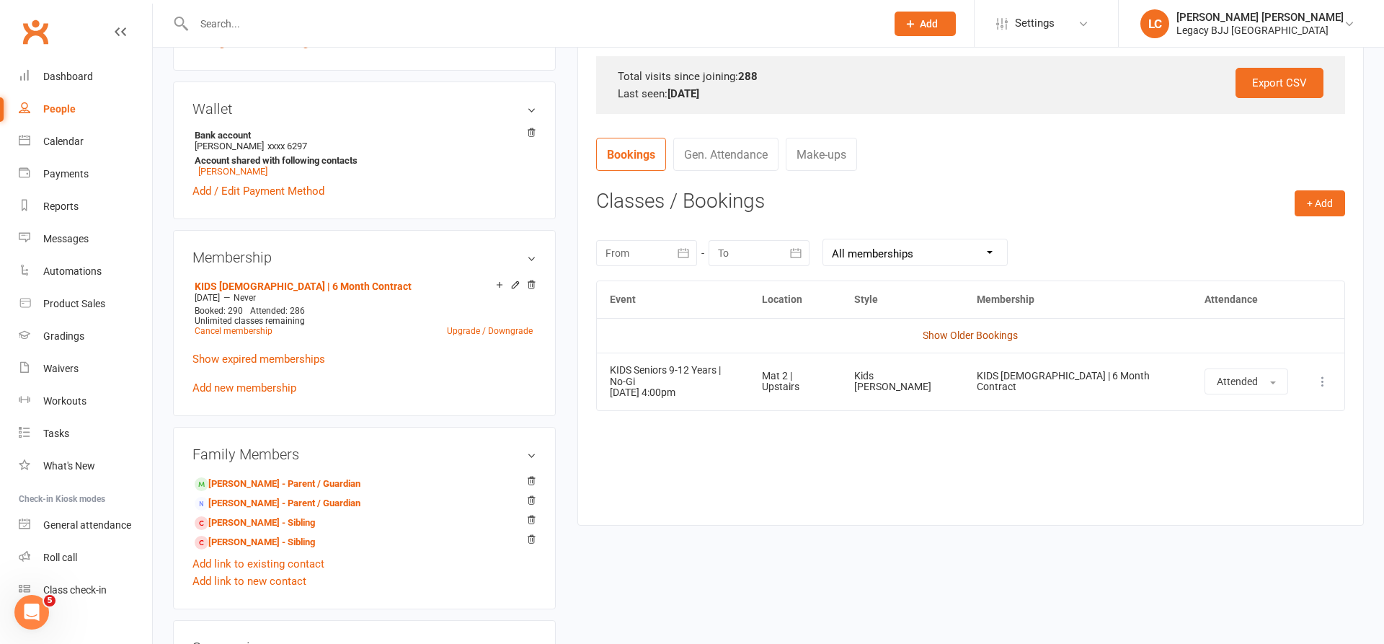
click at [960, 330] on link "Show Older Bookings" at bounding box center [970, 336] width 95 height 12
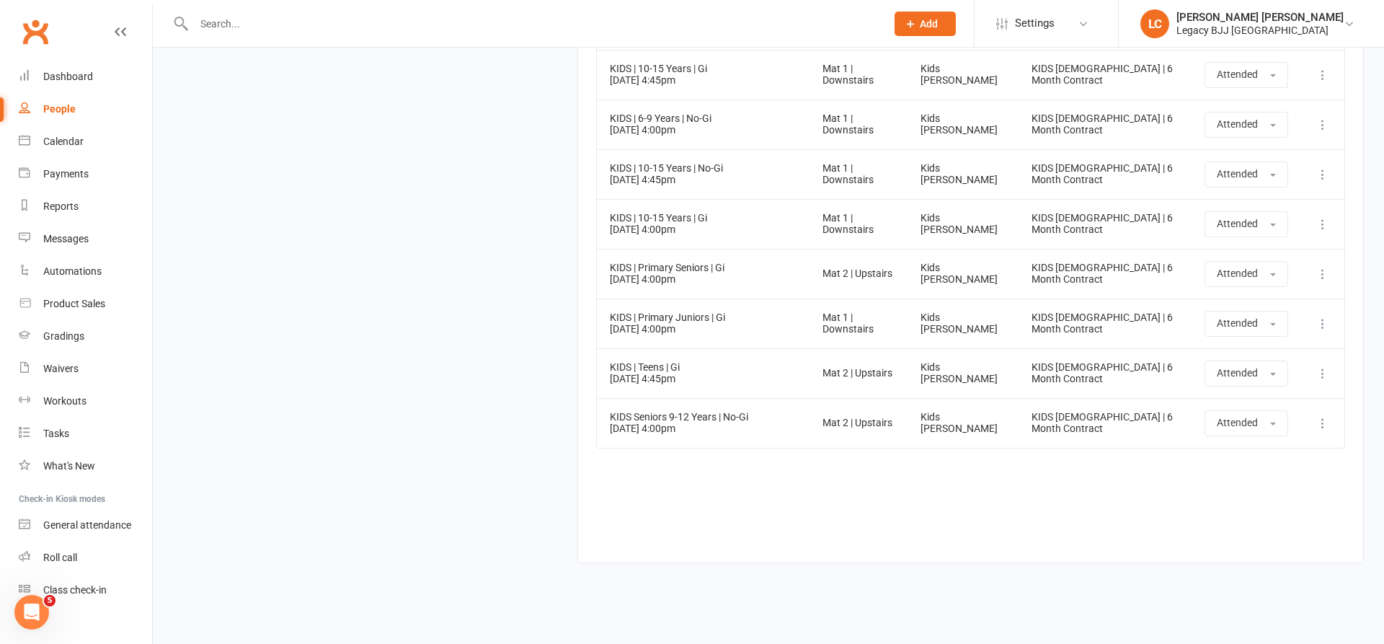
scroll to position [14910, 0]
click at [426, 27] on input "text" at bounding box center [533, 24] width 686 height 20
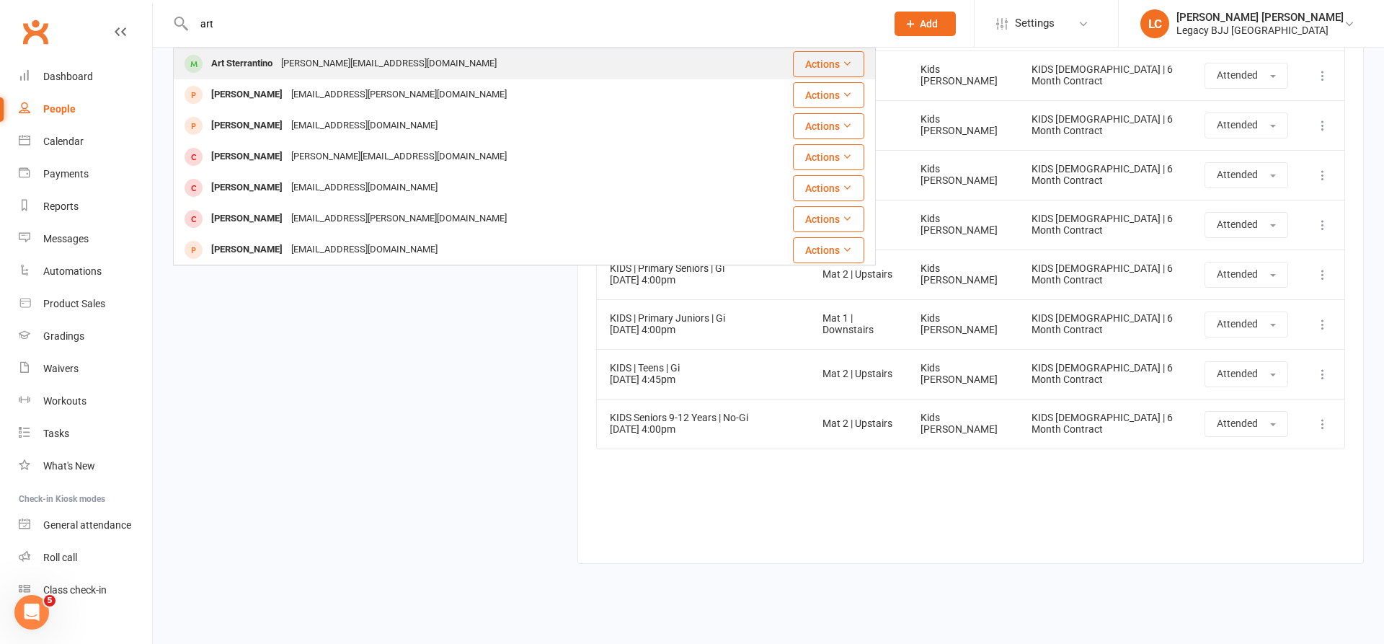
type input "art"
click at [333, 60] on div "[PERSON_NAME][EMAIL_ADDRESS][DOMAIN_NAME]" at bounding box center [389, 63] width 224 height 21
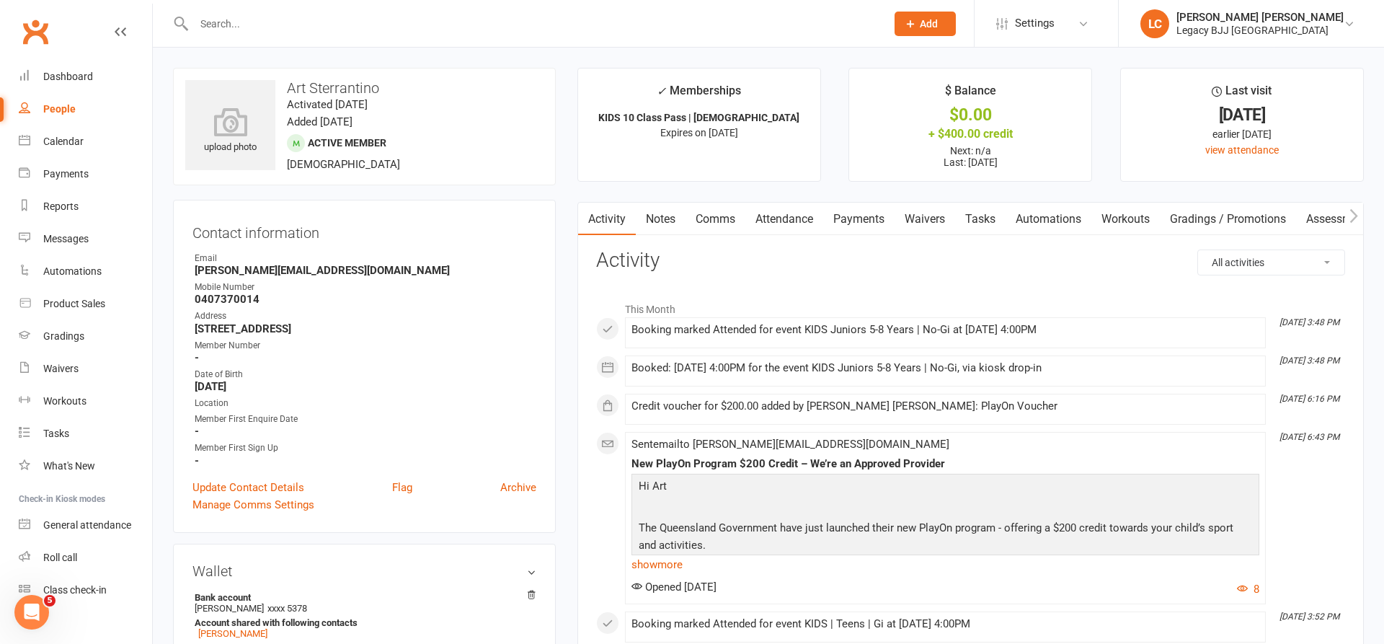
click at [812, 221] on link "Attendance" at bounding box center [785, 219] width 78 height 33
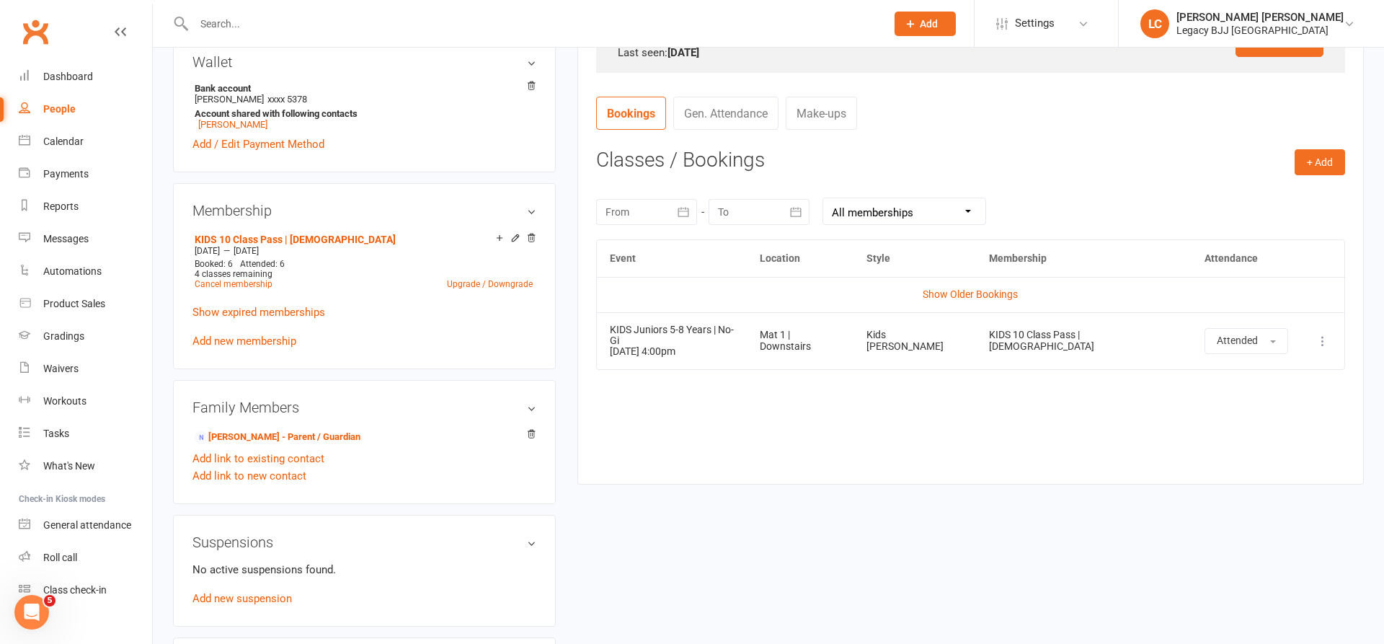
scroll to position [603, 0]
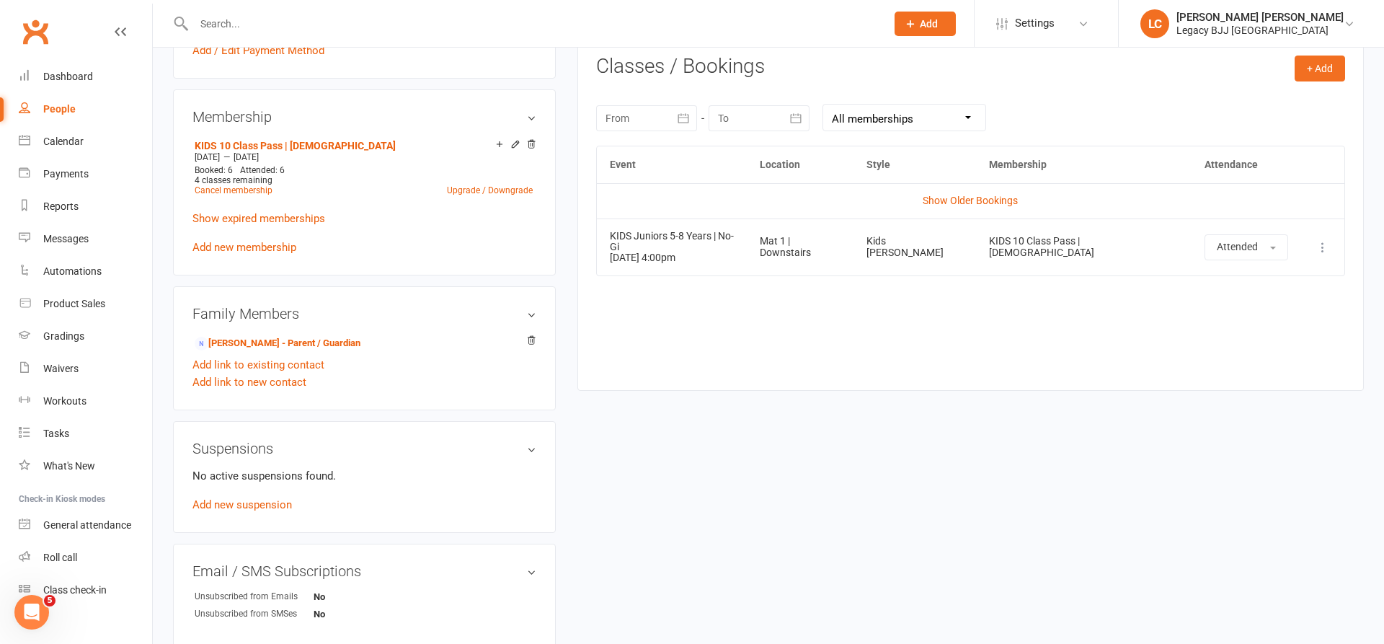
click at [368, 19] on input "text" at bounding box center [533, 24] width 686 height 20
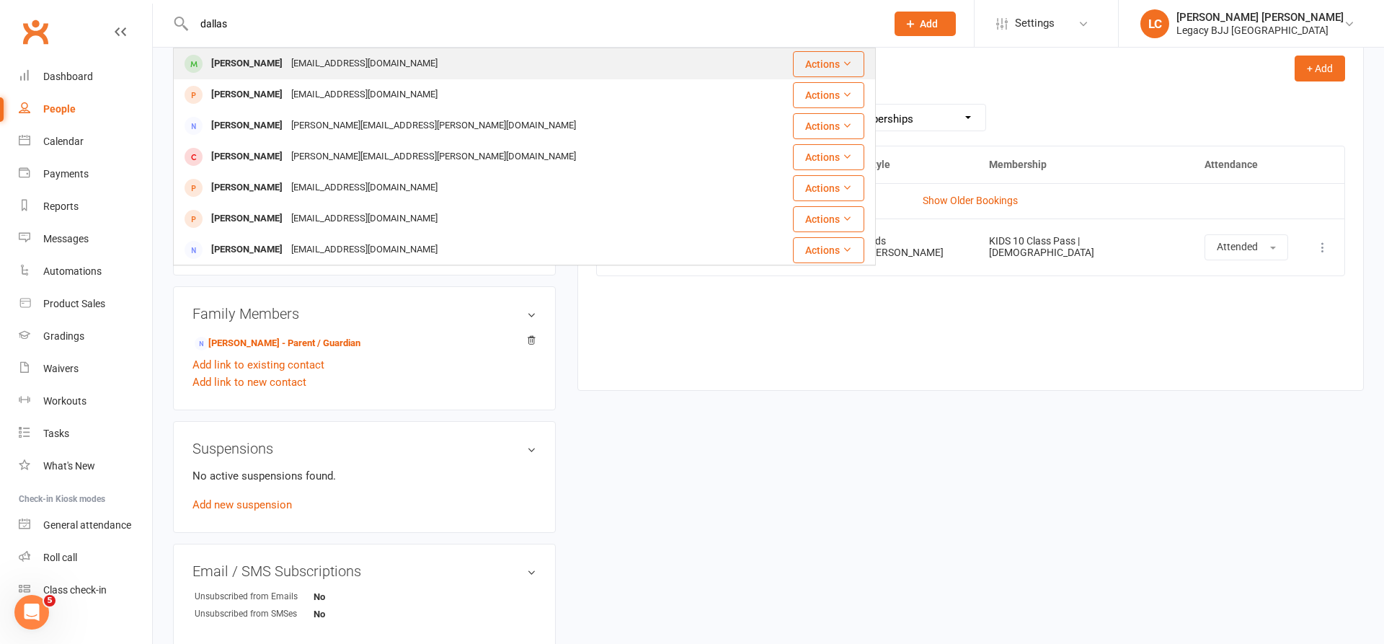
type input "dallas"
click at [481, 64] on div "[PERSON_NAME] [EMAIL_ADDRESS][DOMAIN_NAME]" at bounding box center [470, 64] width 590 height 30
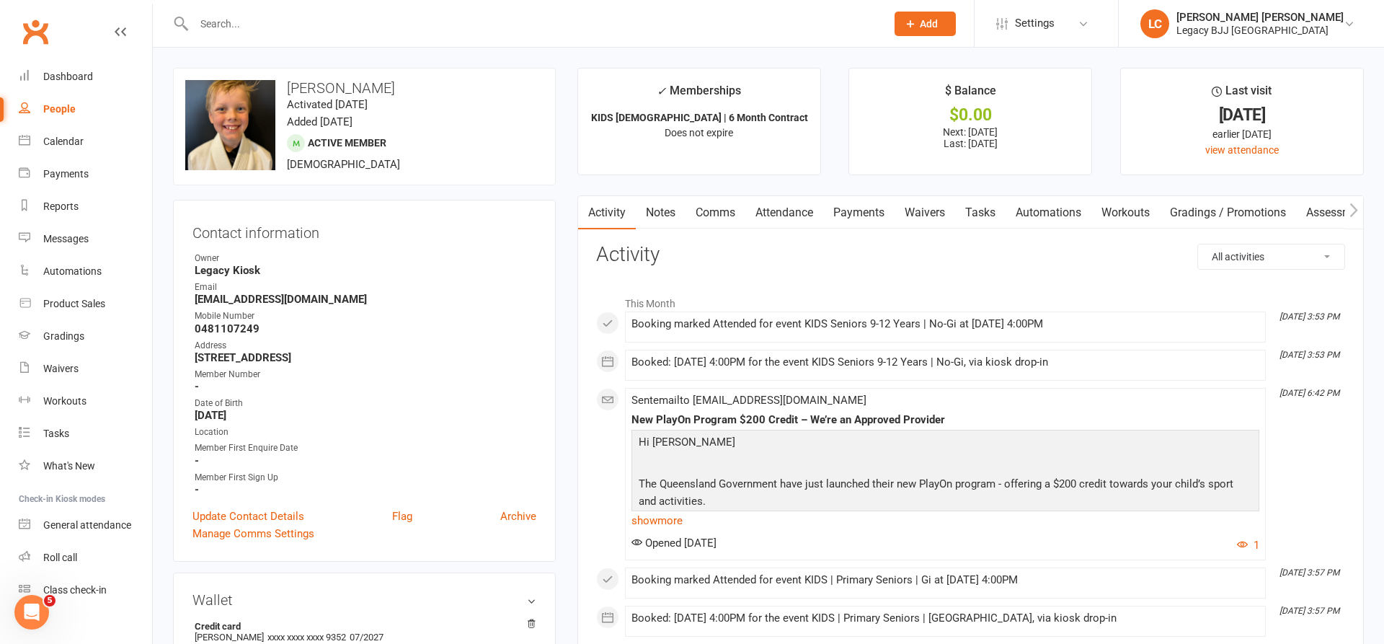
click at [802, 215] on link "Attendance" at bounding box center [785, 212] width 78 height 33
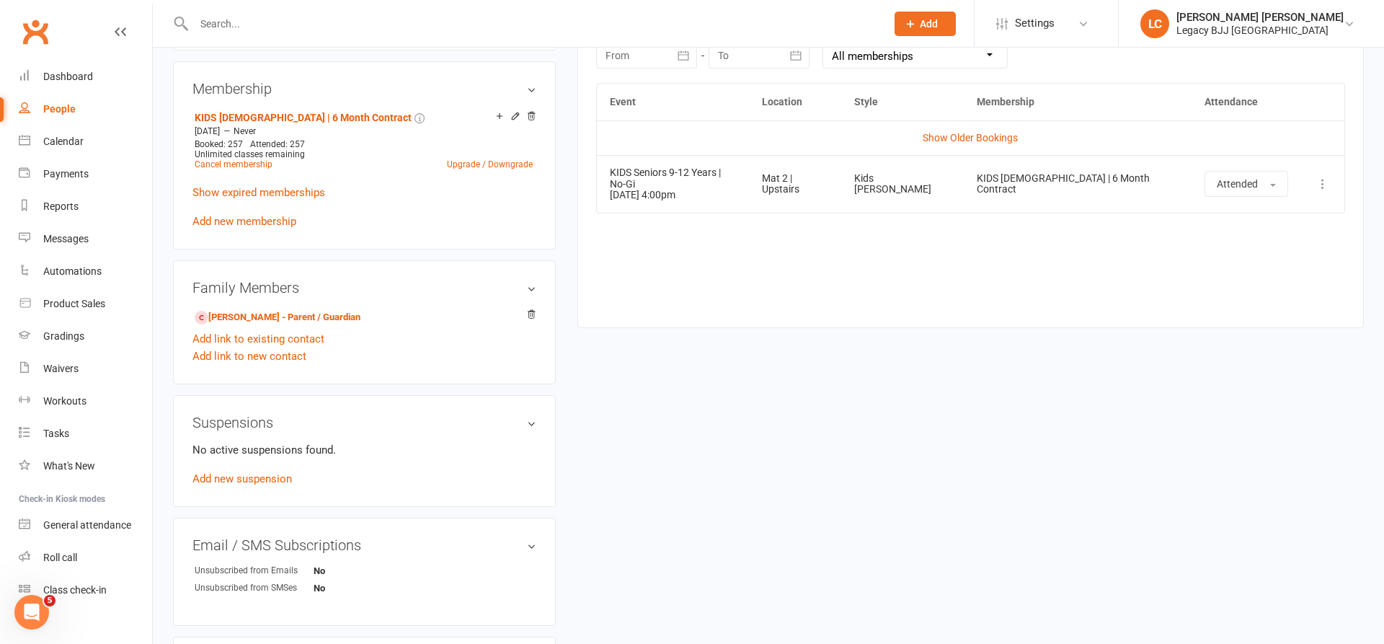
scroll to position [660, 1]
click at [480, 31] on input "text" at bounding box center [533, 24] width 686 height 20
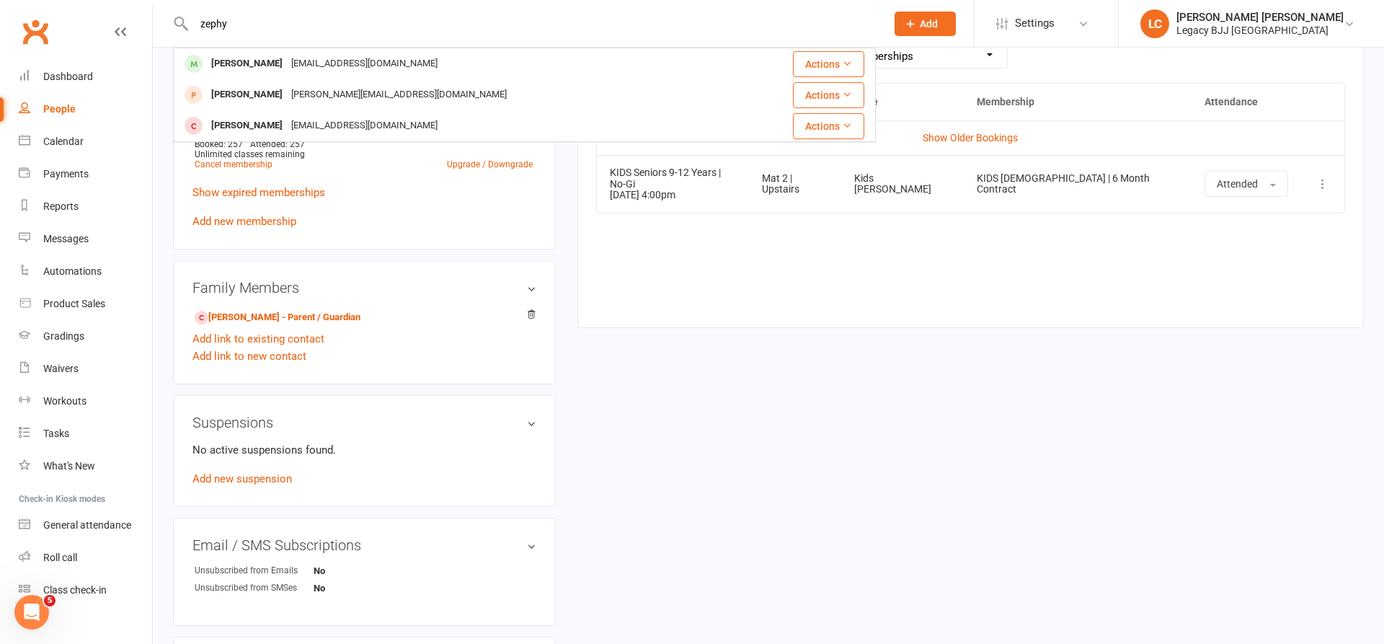
type input "zephyr"
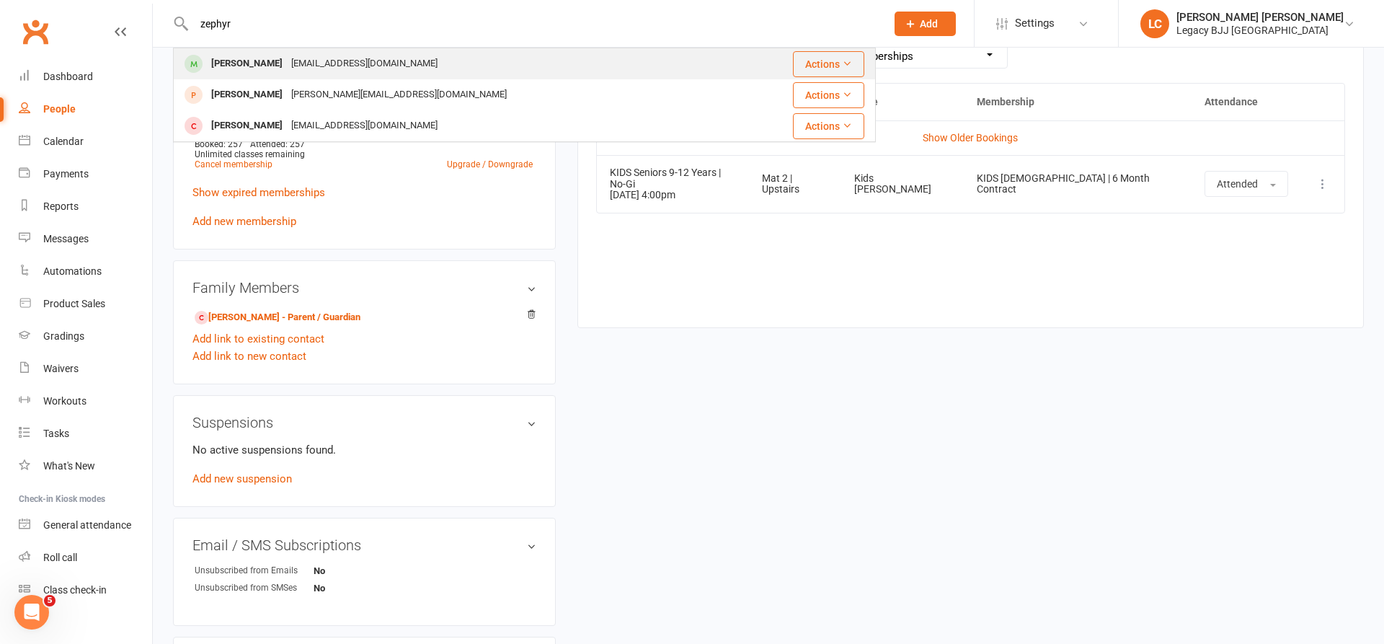
drag, startPoint x: 480, startPoint y: 31, endPoint x: 262, endPoint y: 67, distance: 220.7
click at [262, 67] on div "[PERSON_NAME]" at bounding box center [247, 63] width 80 height 21
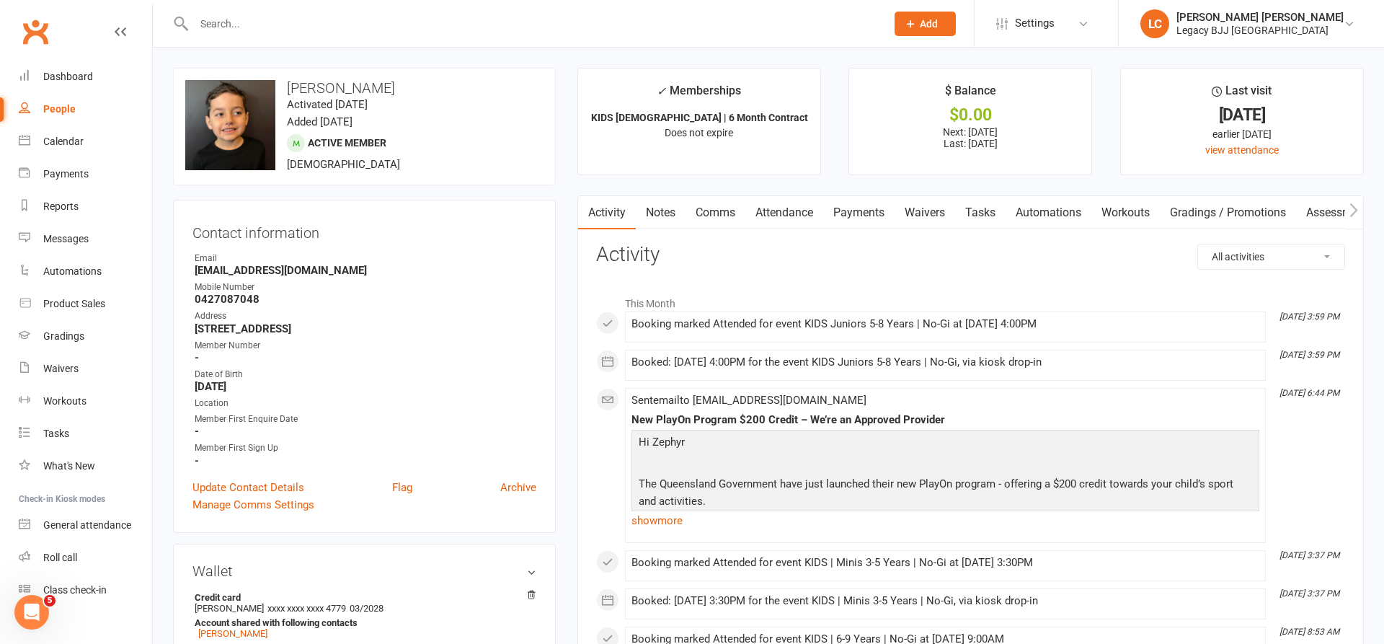
click at [791, 213] on link "Attendance" at bounding box center [785, 212] width 78 height 33
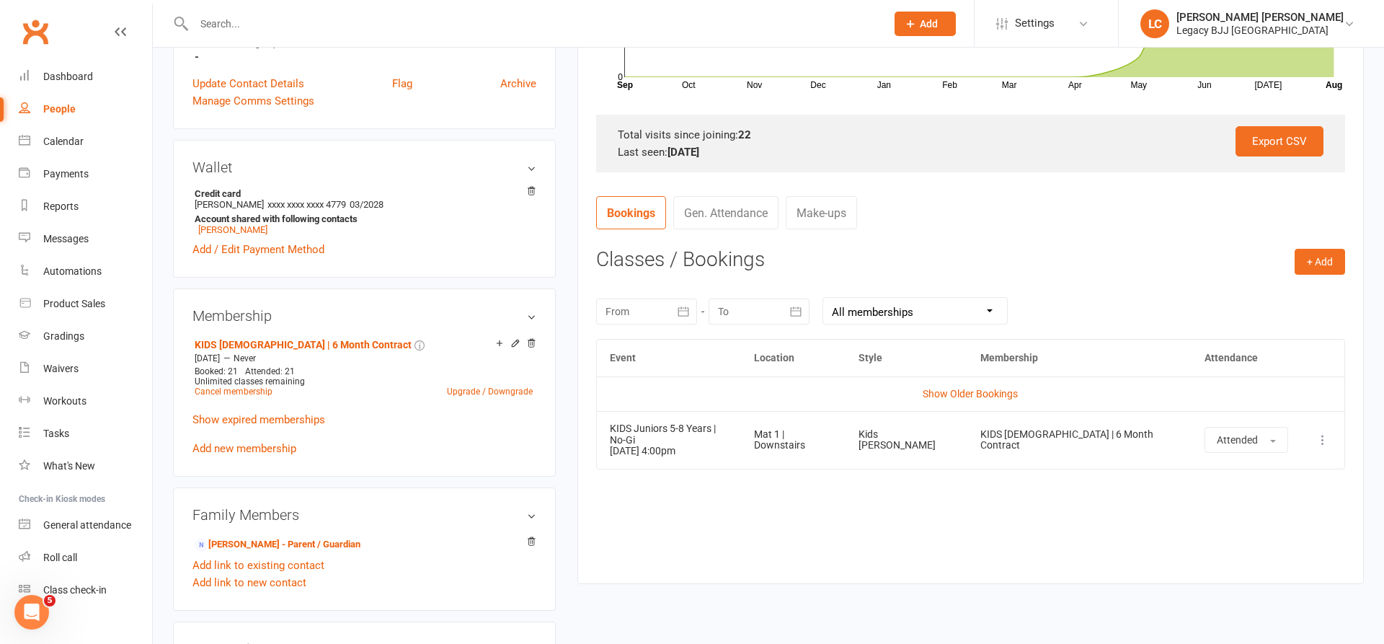
scroll to position [415, 0]
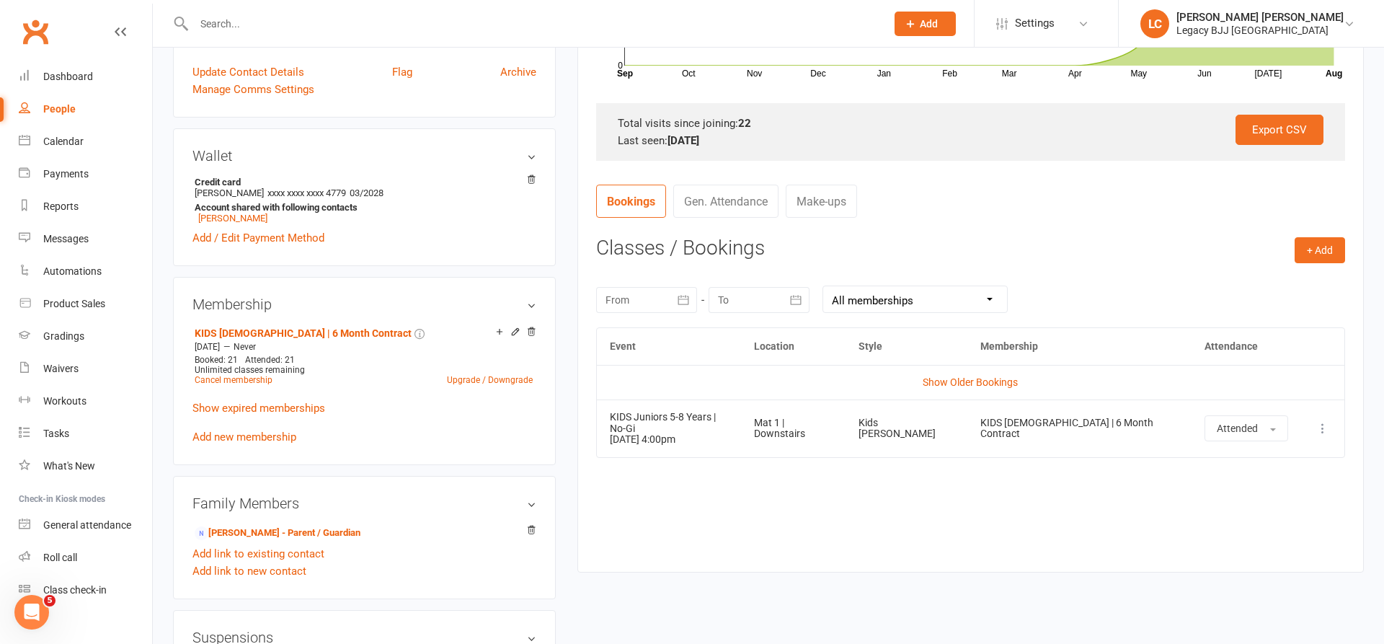
click at [304, 21] on input "text" at bounding box center [533, 24] width 686 height 20
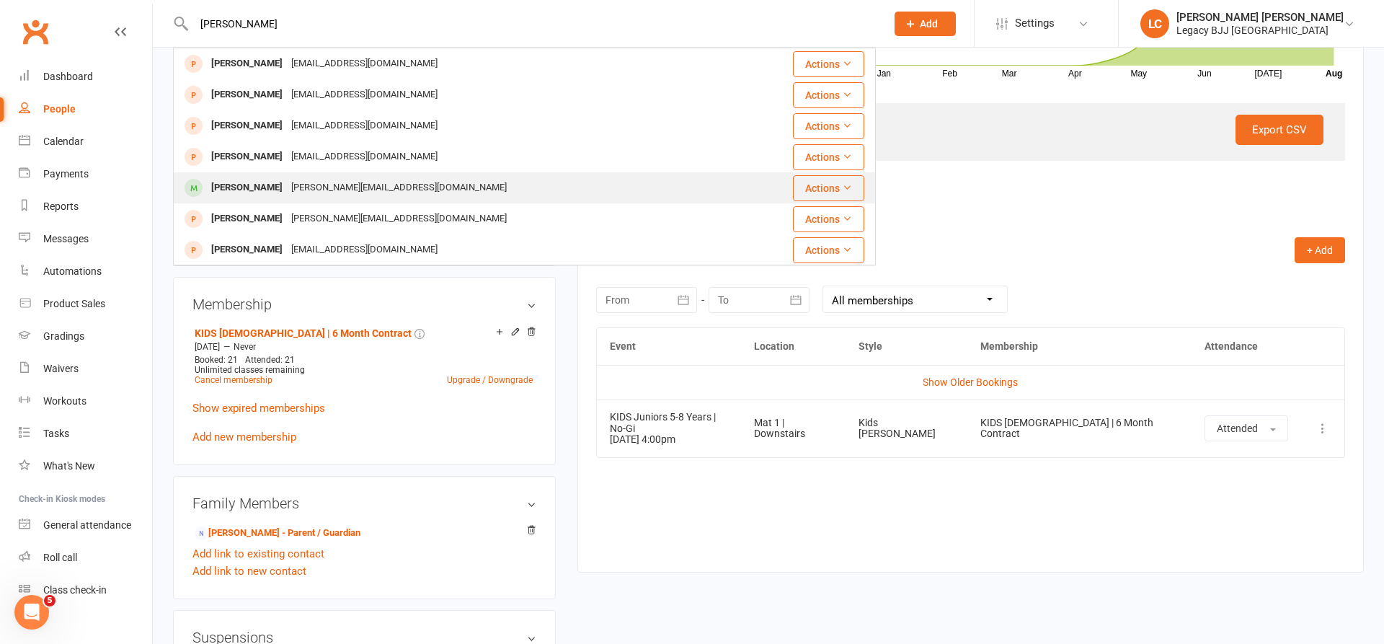
type input "[PERSON_NAME]"
click at [252, 191] on div "[PERSON_NAME]" at bounding box center [247, 187] width 80 height 21
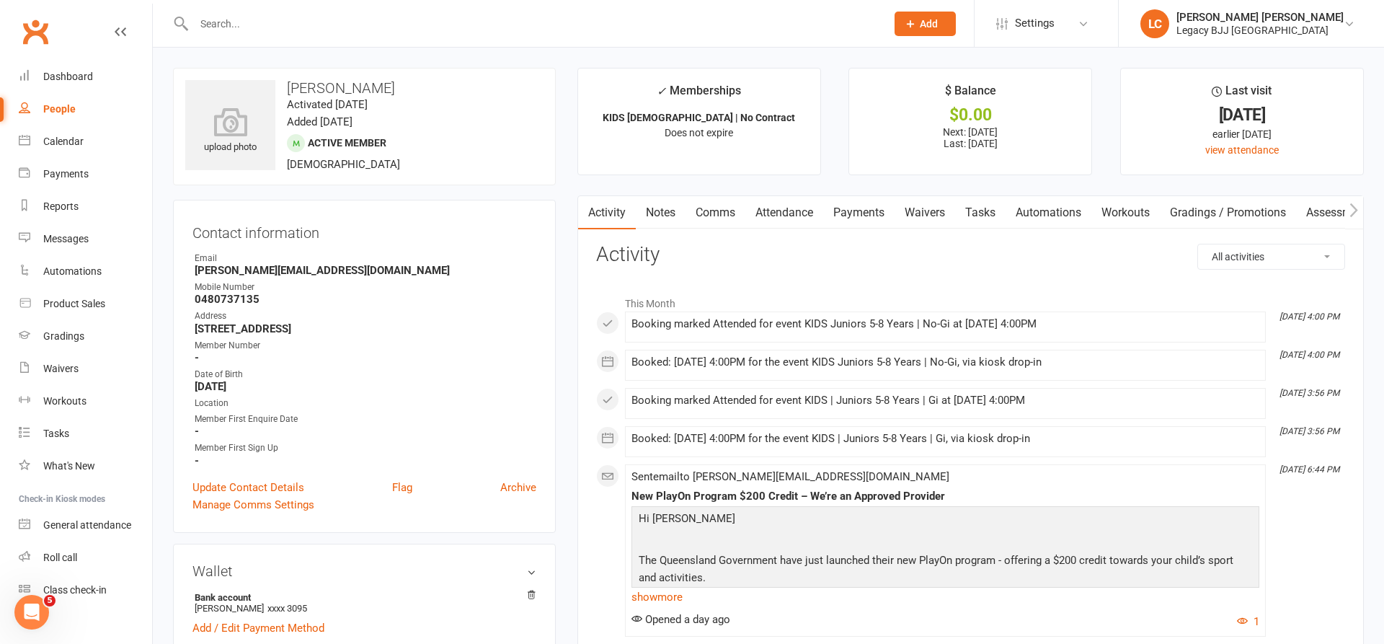
click at [795, 210] on link "Attendance" at bounding box center [785, 212] width 78 height 33
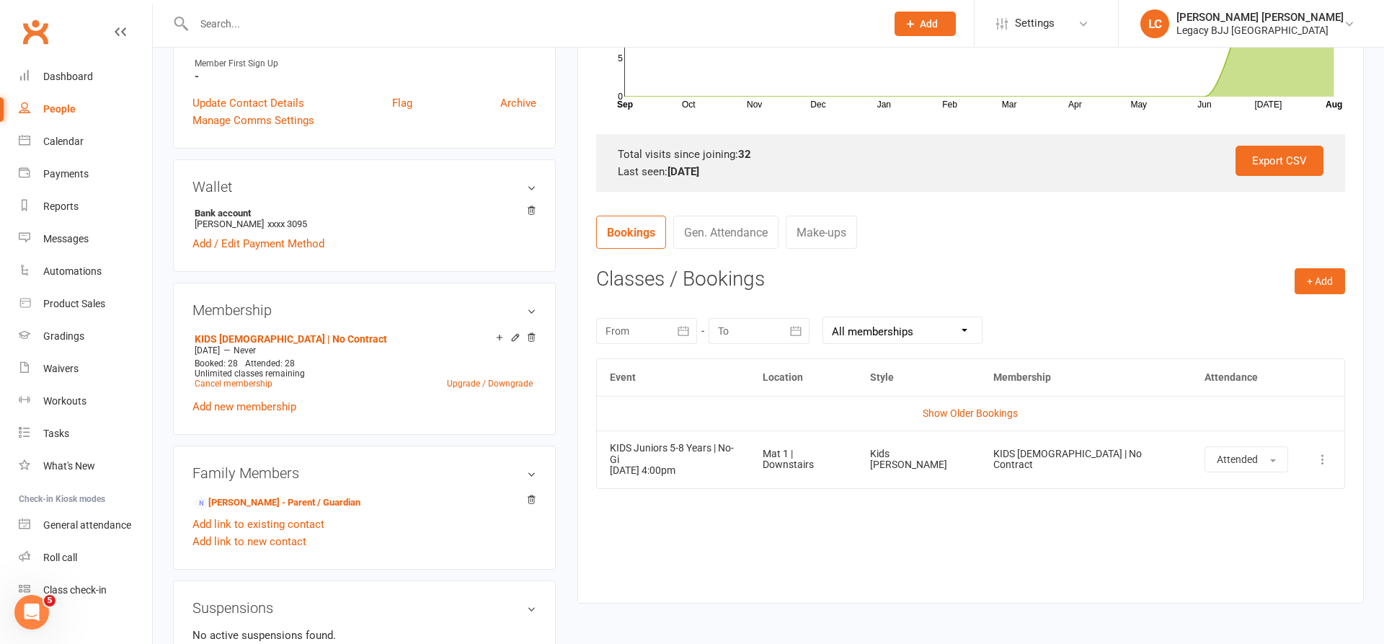
scroll to position [386, 0]
click at [390, 25] on input "text" at bounding box center [533, 24] width 686 height 20
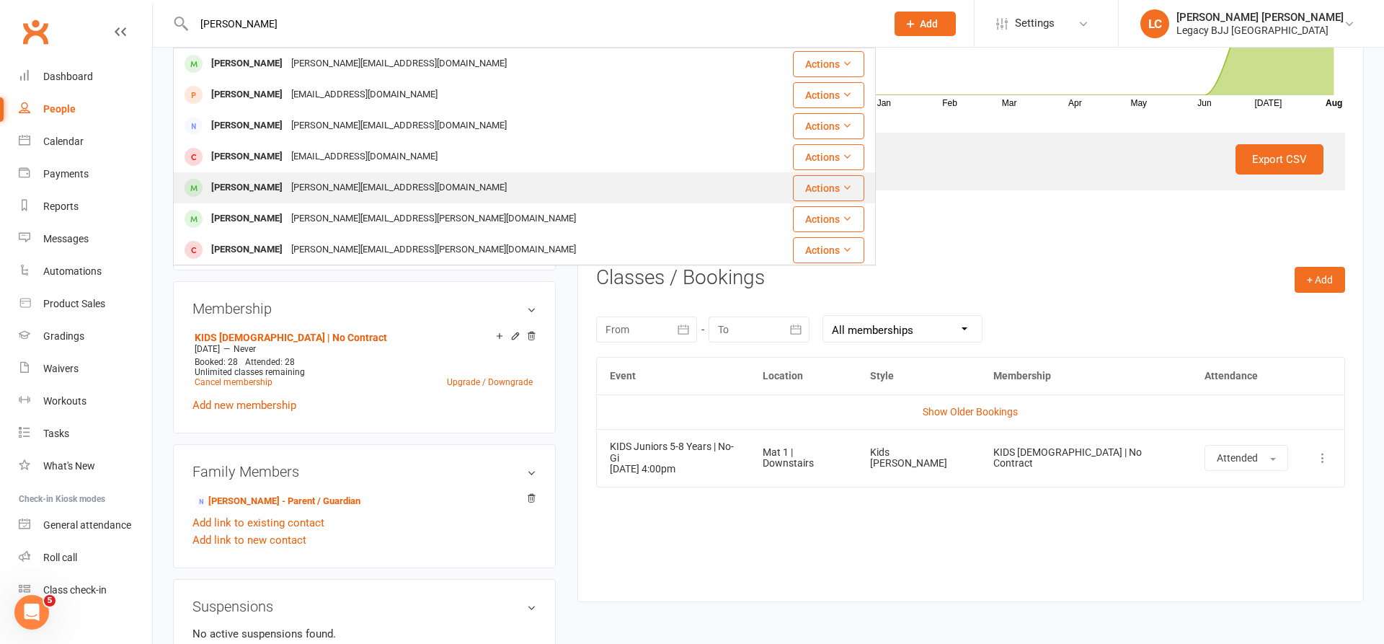
type input "[PERSON_NAME]"
click at [279, 193] on div "[PERSON_NAME]" at bounding box center [247, 187] width 80 height 21
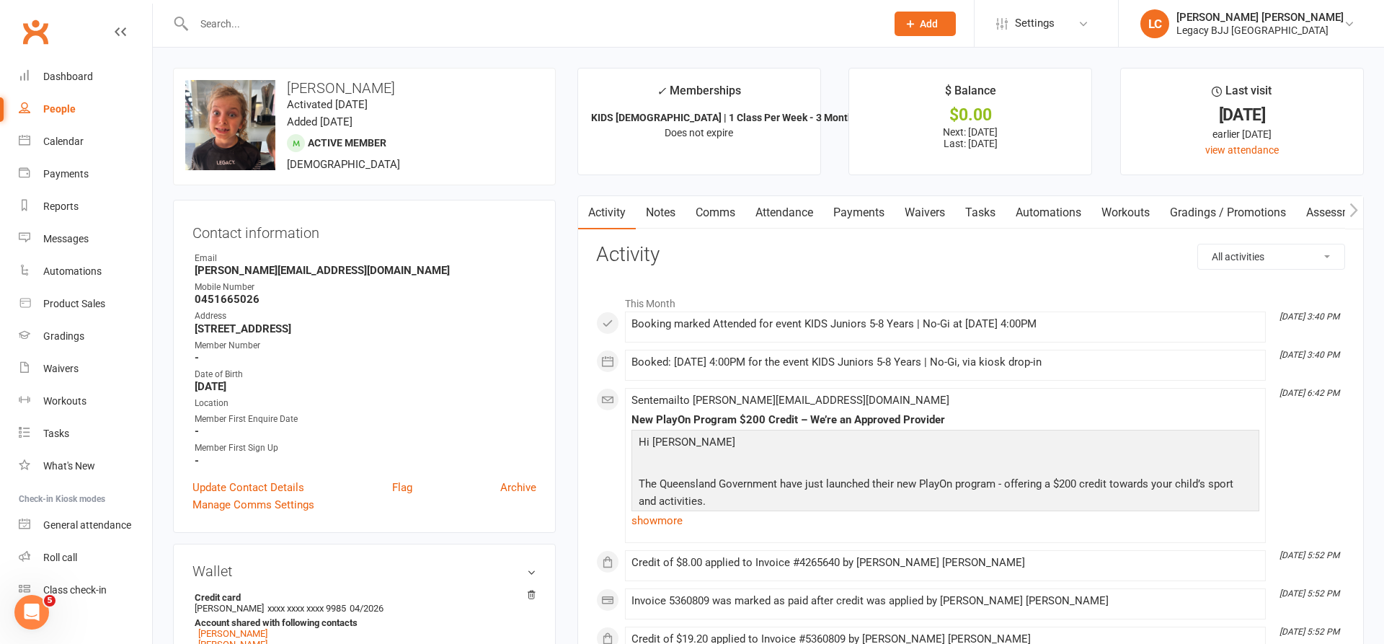
click at [797, 211] on link "Attendance" at bounding box center [785, 212] width 78 height 33
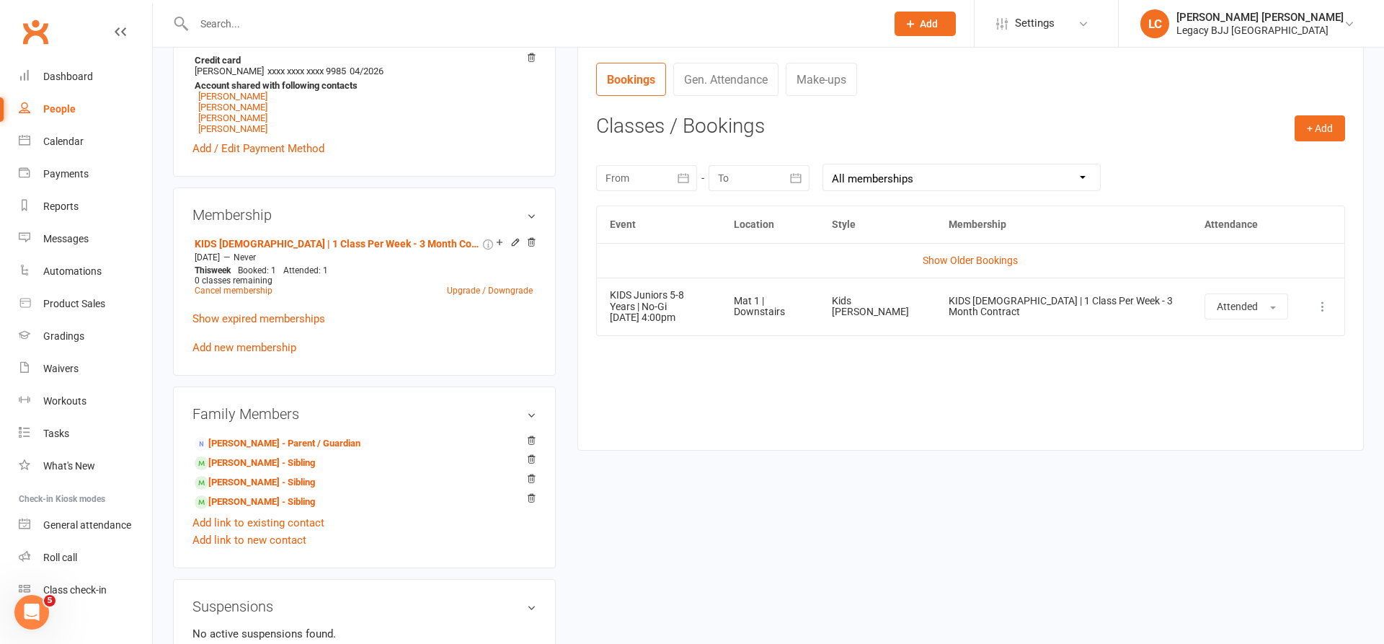
scroll to position [566, 0]
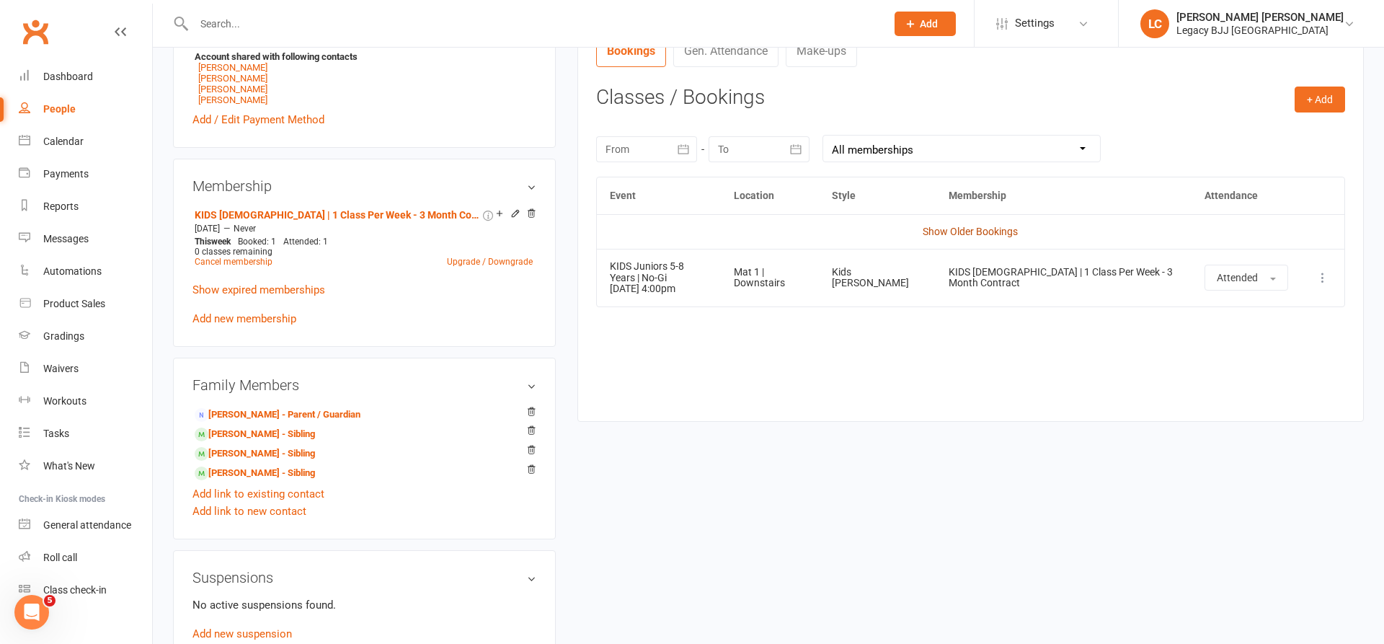
click at [970, 231] on link "Show Older Bookings" at bounding box center [970, 232] width 95 height 12
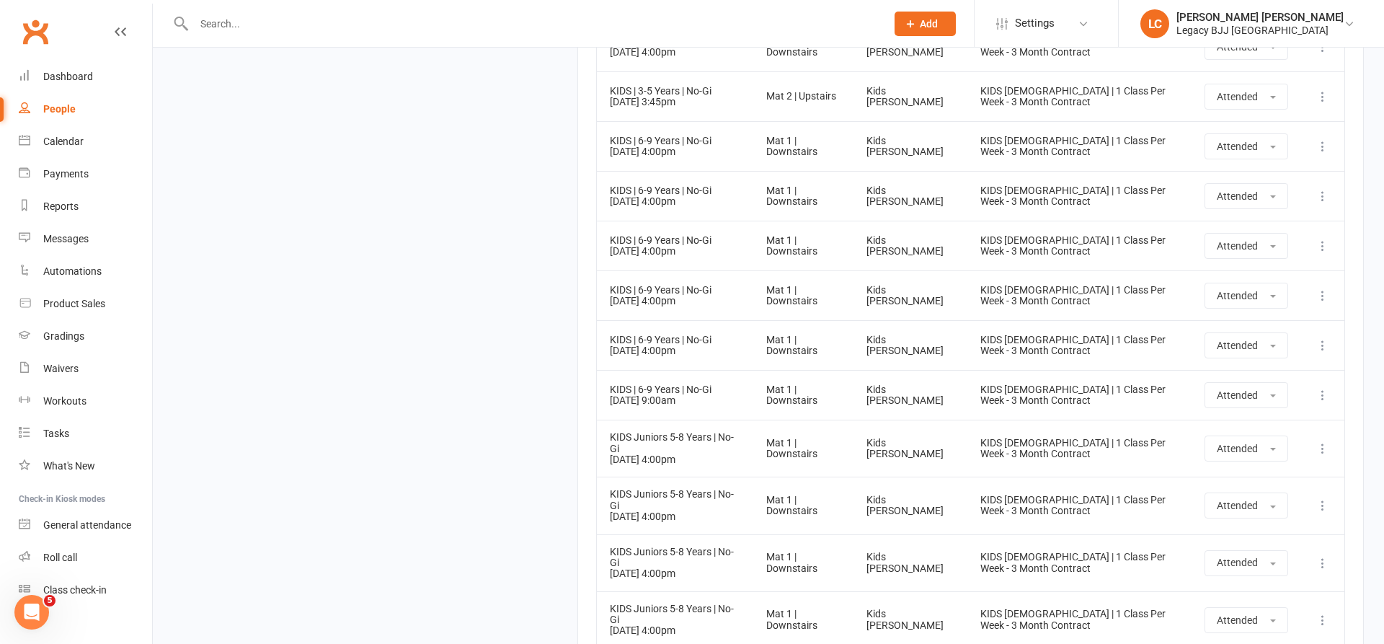
scroll to position [2491, 0]
drag, startPoint x: 421, startPoint y: 36, endPoint x: 423, endPoint y: 28, distance: 8.1
click at [422, 35] on div at bounding box center [524, 23] width 703 height 47
click at [423, 28] on input "text" at bounding box center [533, 24] width 686 height 20
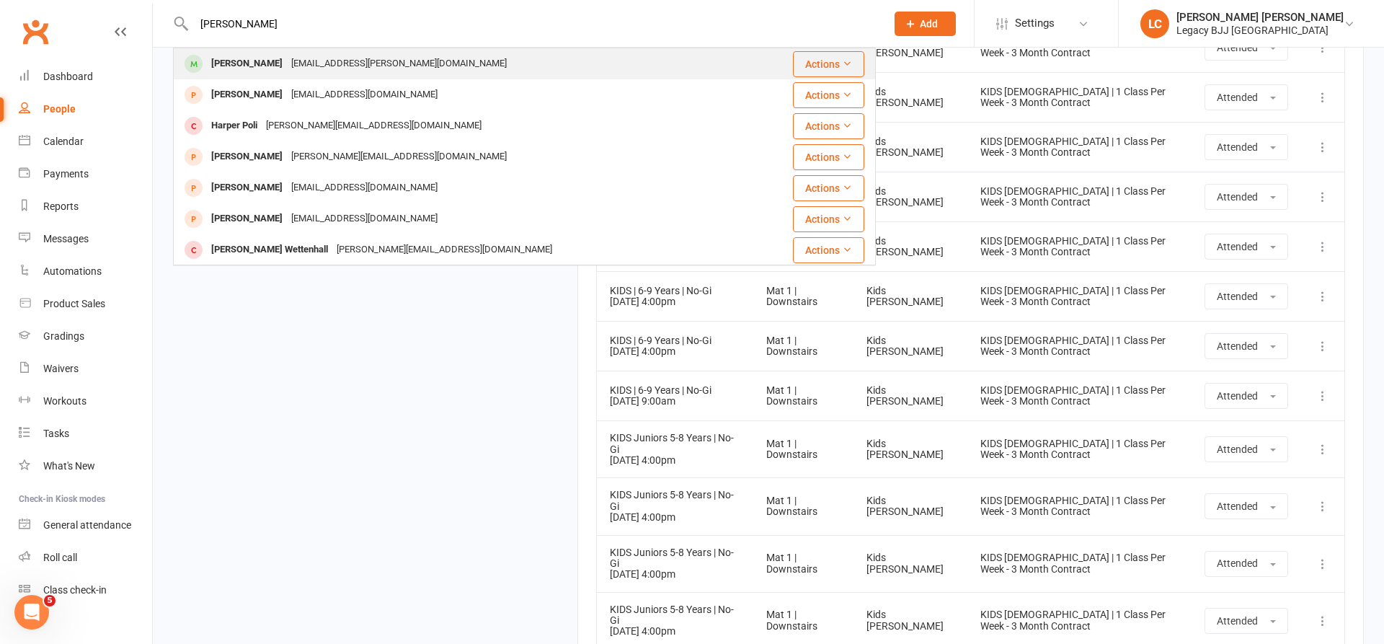
type input "[PERSON_NAME]"
click at [237, 57] on div "[PERSON_NAME]" at bounding box center [247, 63] width 80 height 21
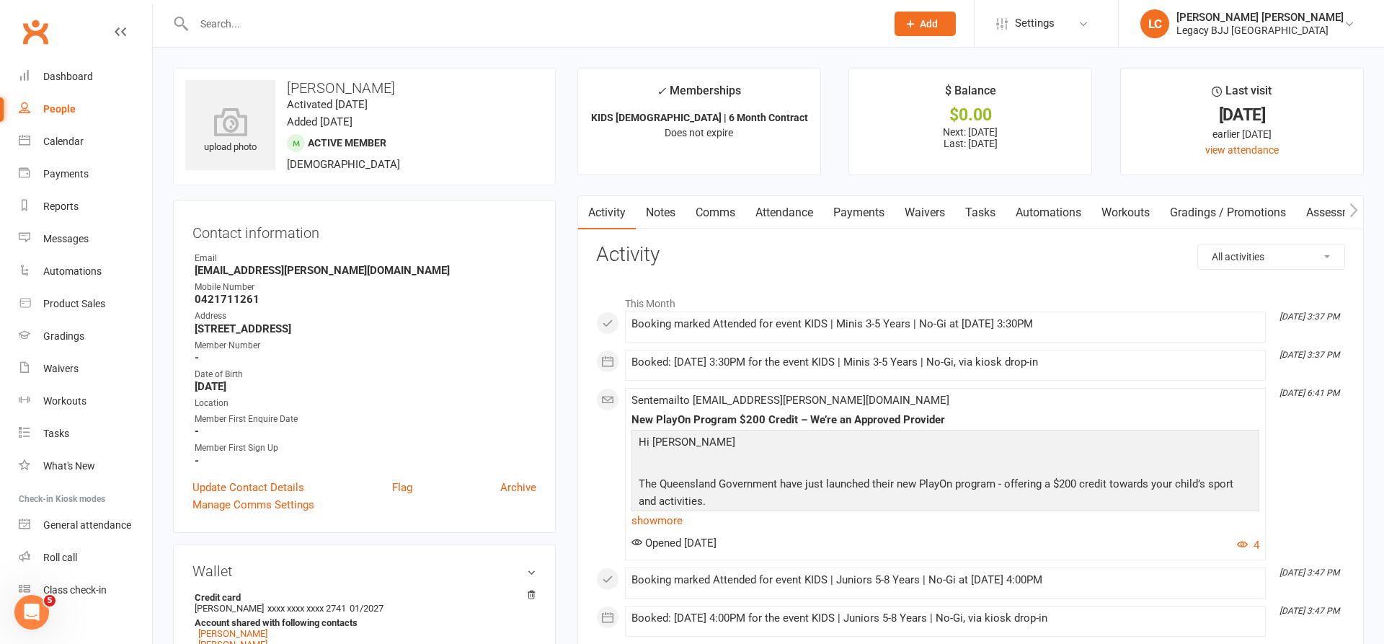
click at [778, 213] on link "Attendance" at bounding box center [785, 212] width 78 height 33
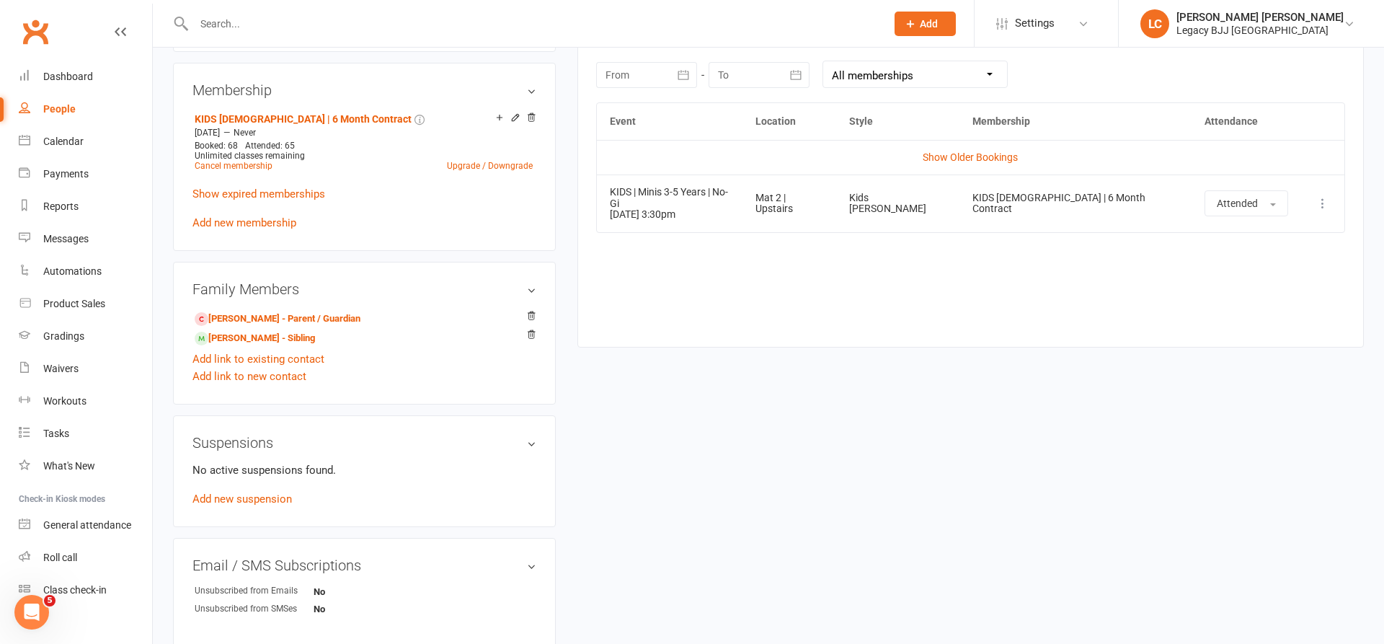
scroll to position [643, 0]
click at [377, 27] on input "text" at bounding box center [533, 24] width 686 height 20
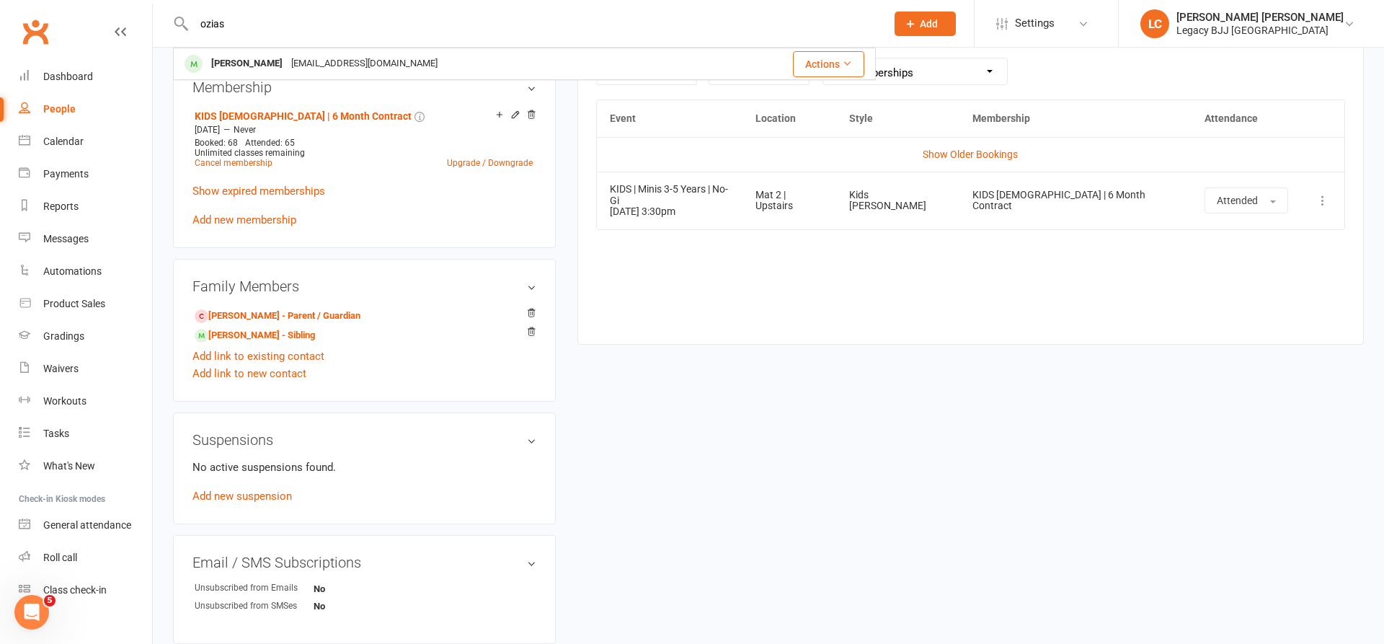
click at [534, 34] on div "[PERSON_NAME] [PERSON_NAME] [EMAIL_ADDRESS][DOMAIN_NAME] Actions" at bounding box center [524, 23] width 703 height 47
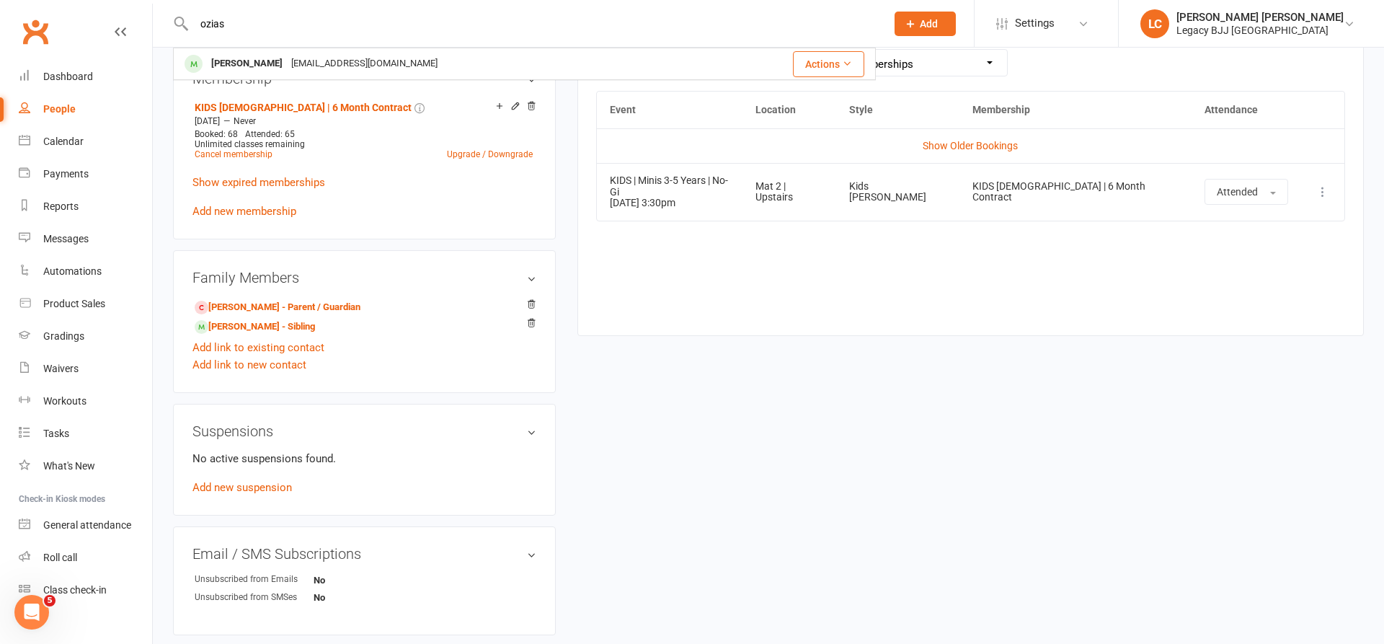
click at [534, 33] on input "ozias" at bounding box center [533, 24] width 686 height 20
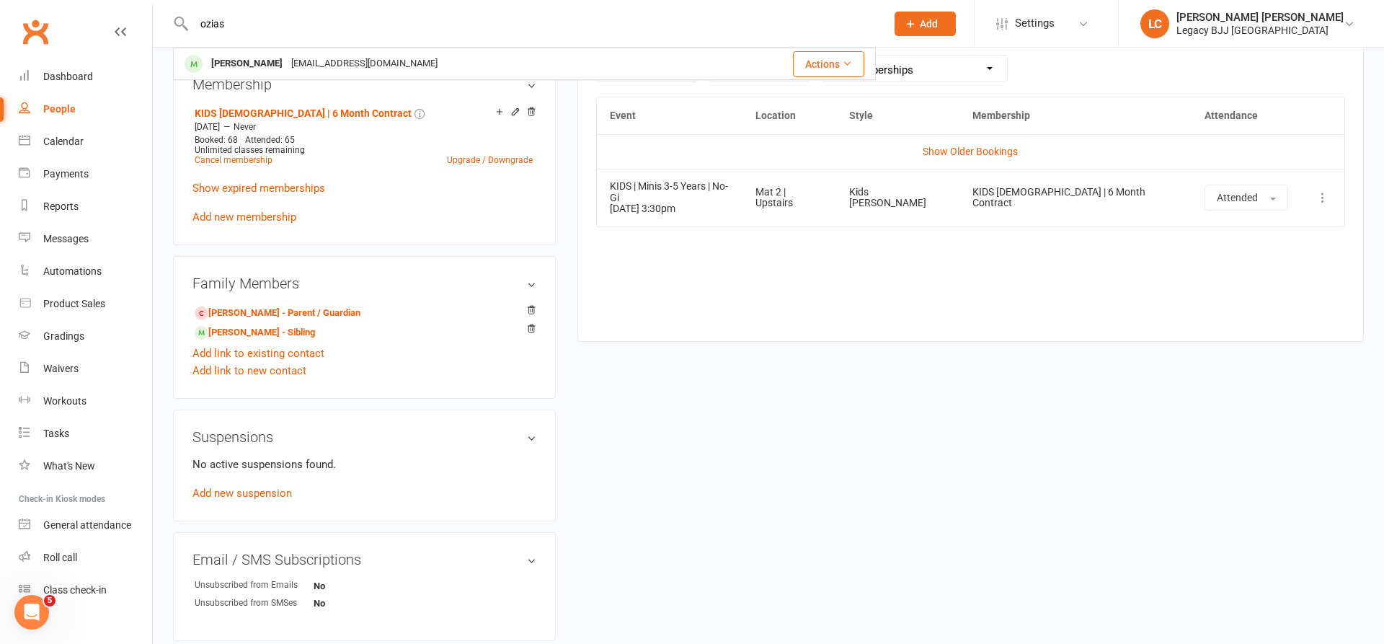
click at [534, 33] on input "ozias" at bounding box center [533, 24] width 686 height 20
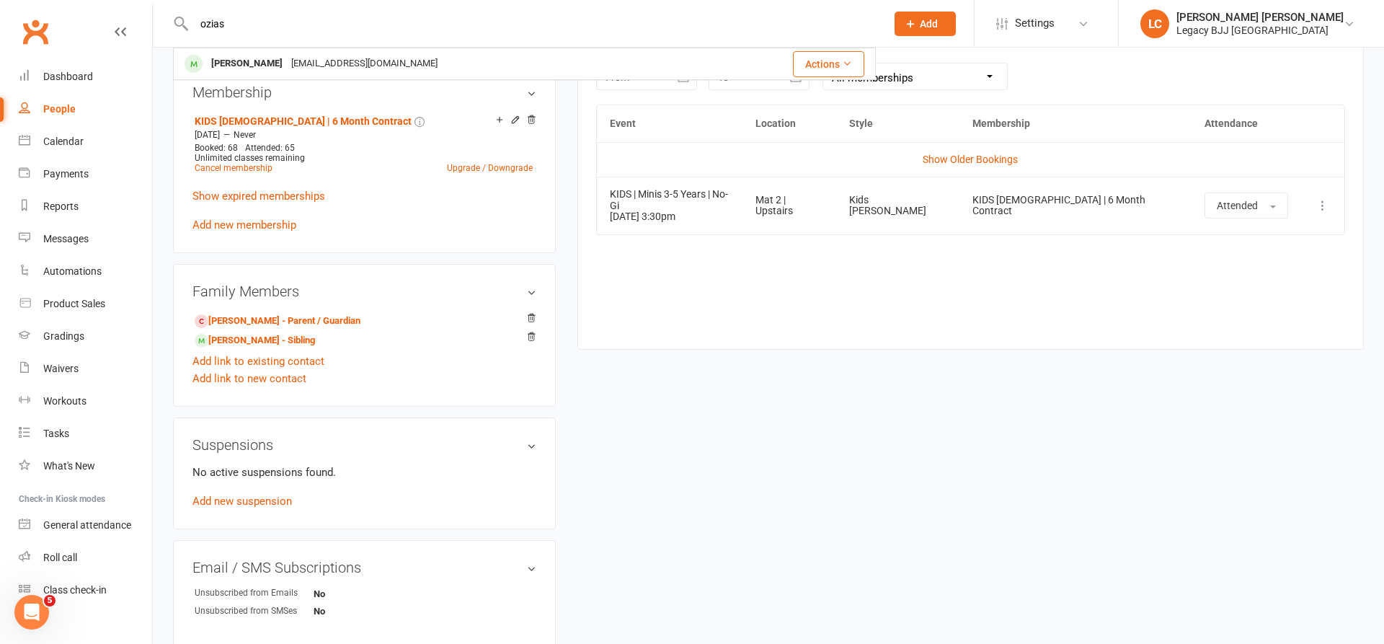
scroll to position [635, 0]
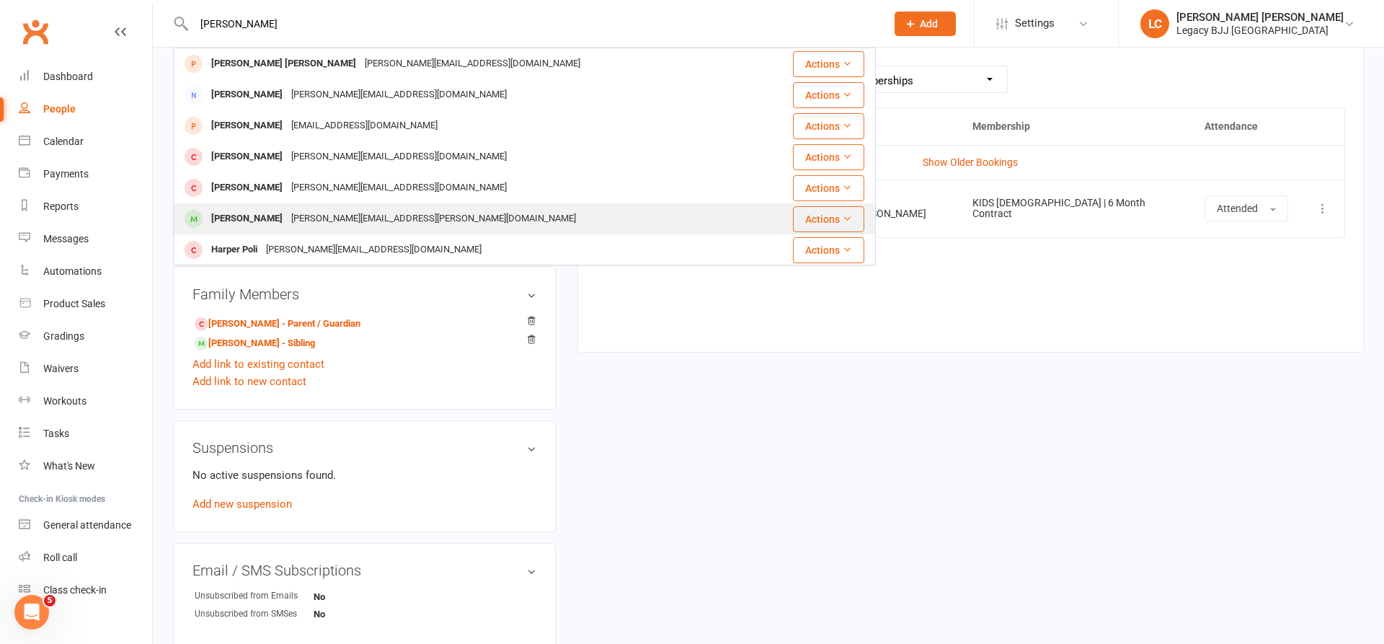
type input "[PERSON_NAME]"
click at [268, 223] on div "[PERSON_NAME]" at bounding box center [247, 218] width 80 height 21
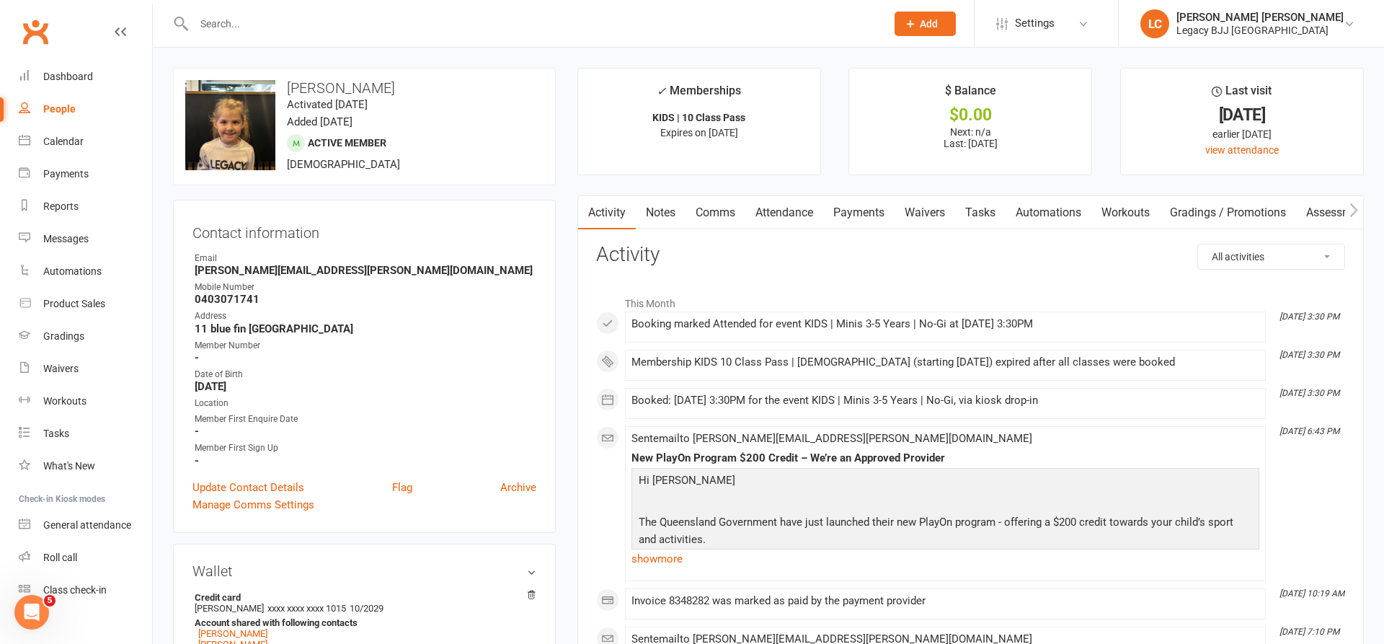
click at [795, 215] on link "Attendance" at bounding box center [785, 212] width 78 height 33
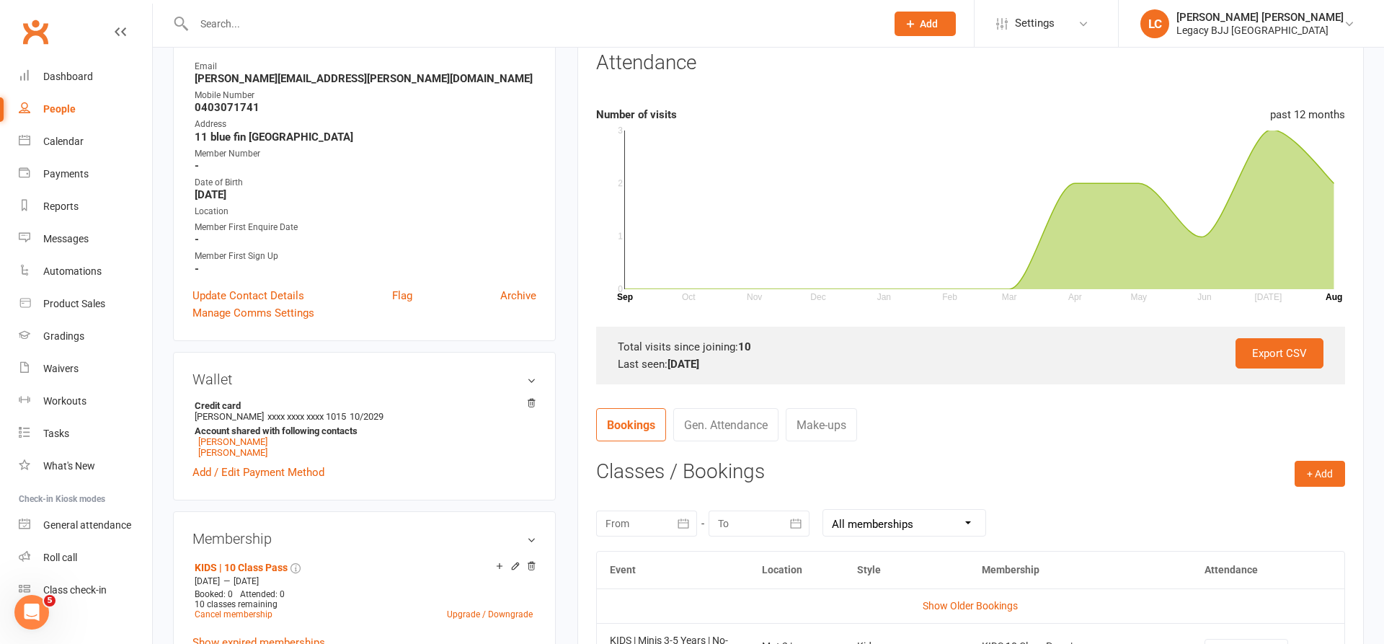
scroll to position [389, 0]
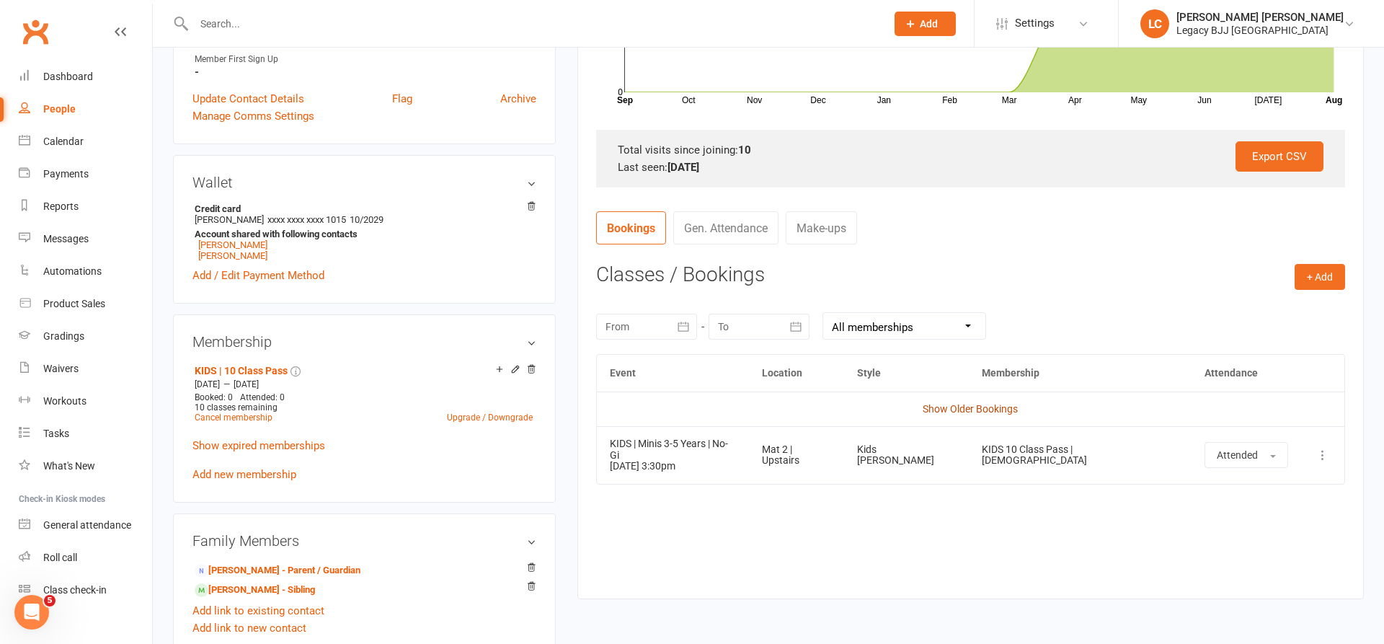
click at [990, 409] on link "Show Older Bookings" at bounding box center [970, 409] width 95 height 12
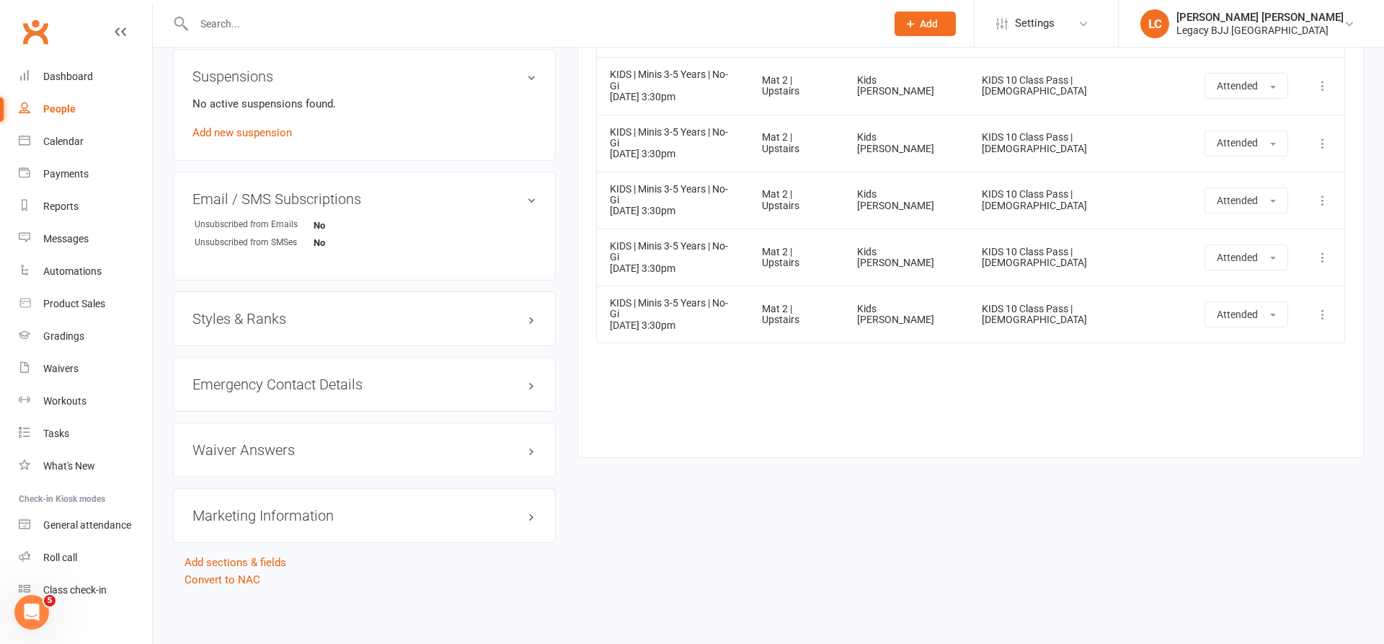
scroll to position [1006, 0]
click at [350, 16] on input "text" at bounding box center [533, 24] width 686 height 20
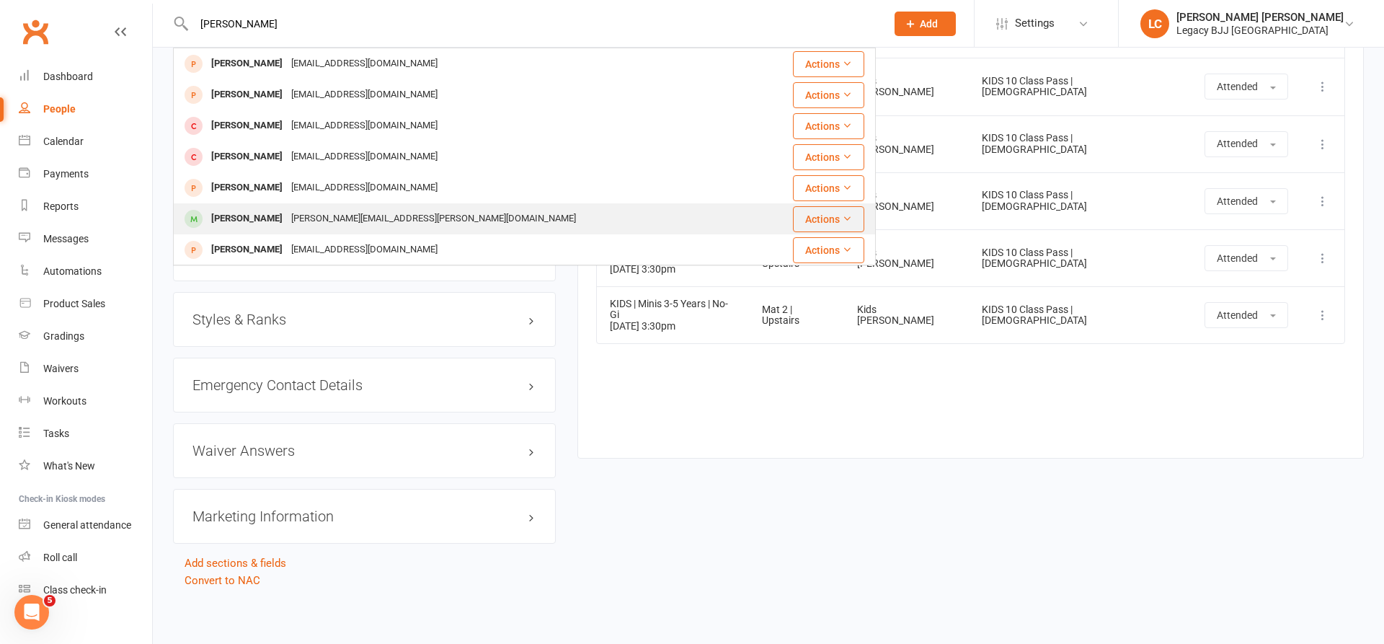
type input "[PERSON_NAME]"
click at [255, 215] on div "[PERSON_NAME]" at bounding box center [247, 218] width 80 height 21
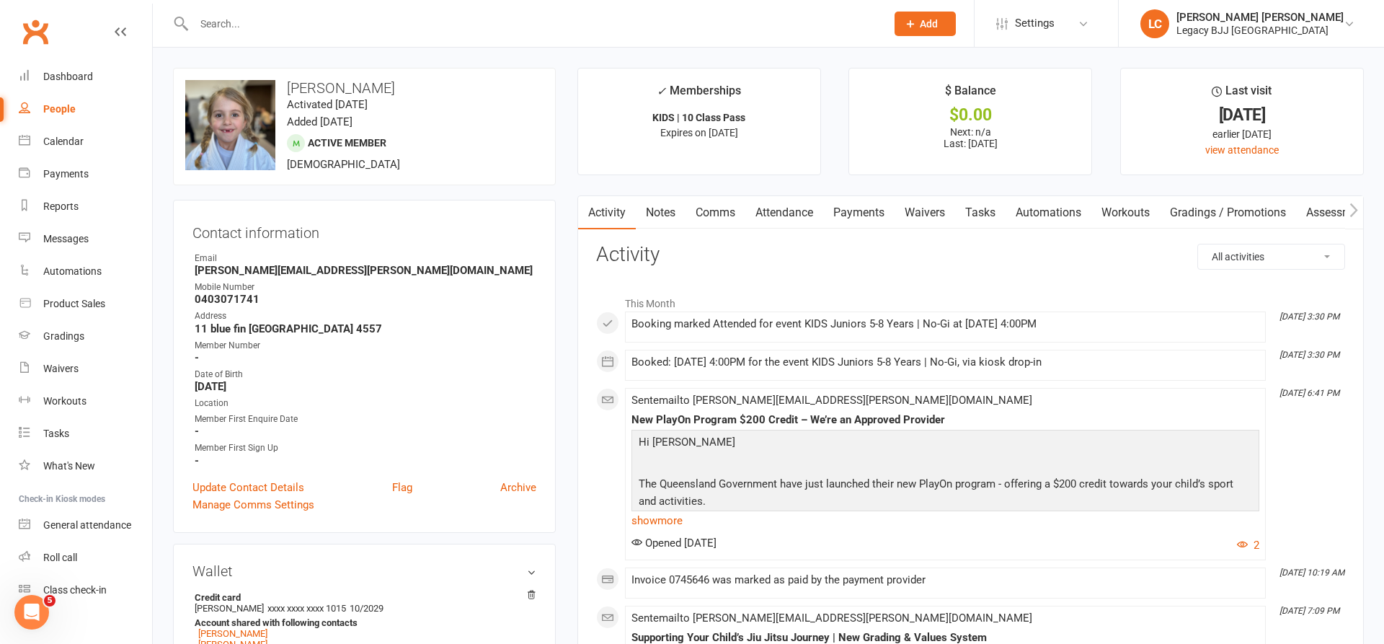
click at [796, 212] on link "Attendance" at bounding box center [785, 212] width 78 height 33
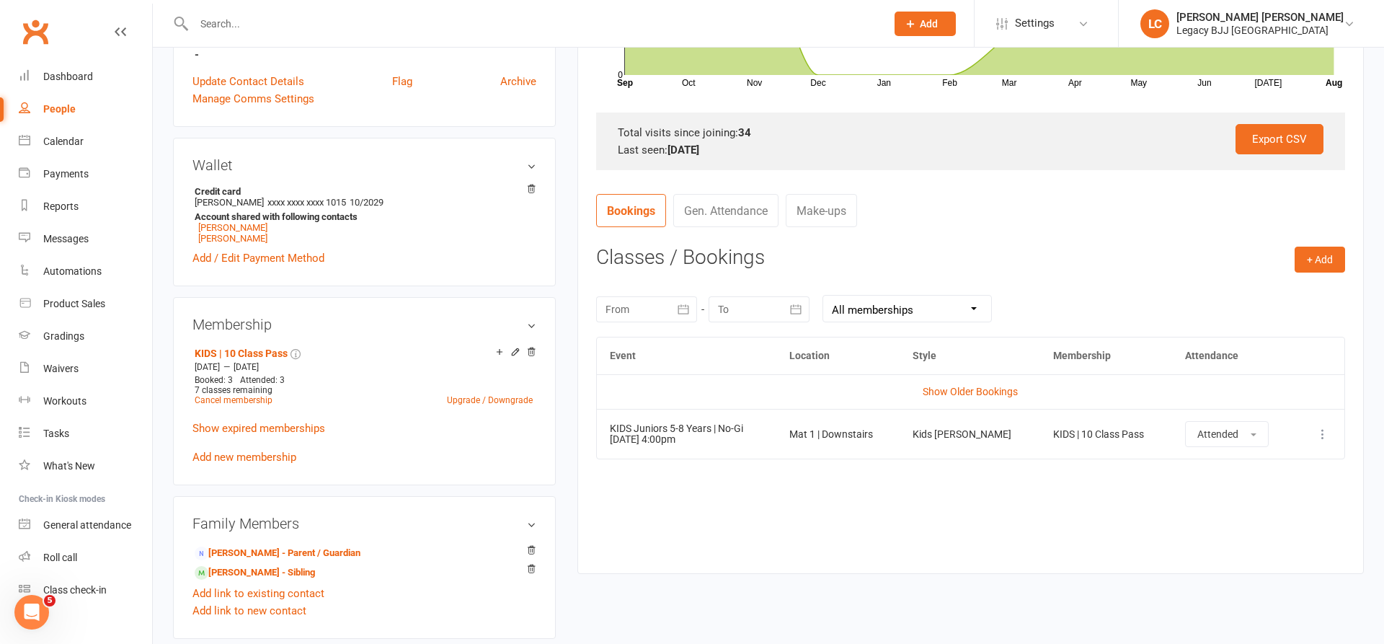
scroll to position [407, 0]
click at [329, 25] on input "text" at bounding box center [533, 24] width 686 height 20
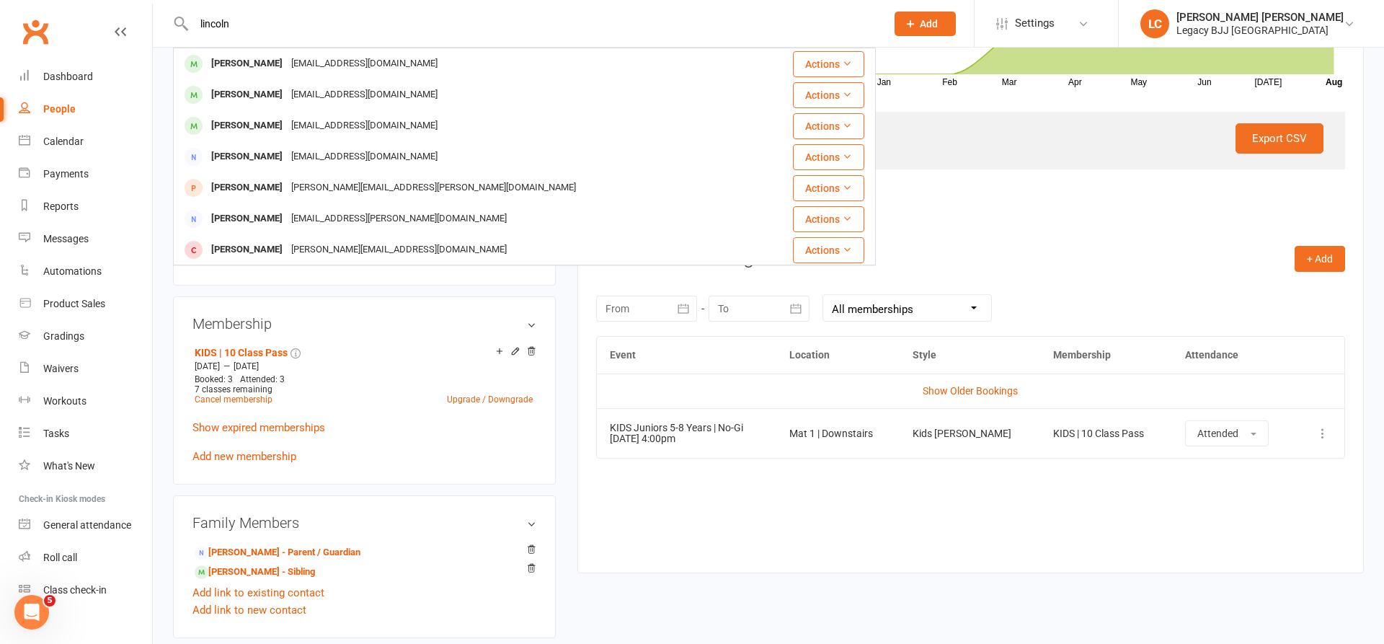
type input "Lincoln"
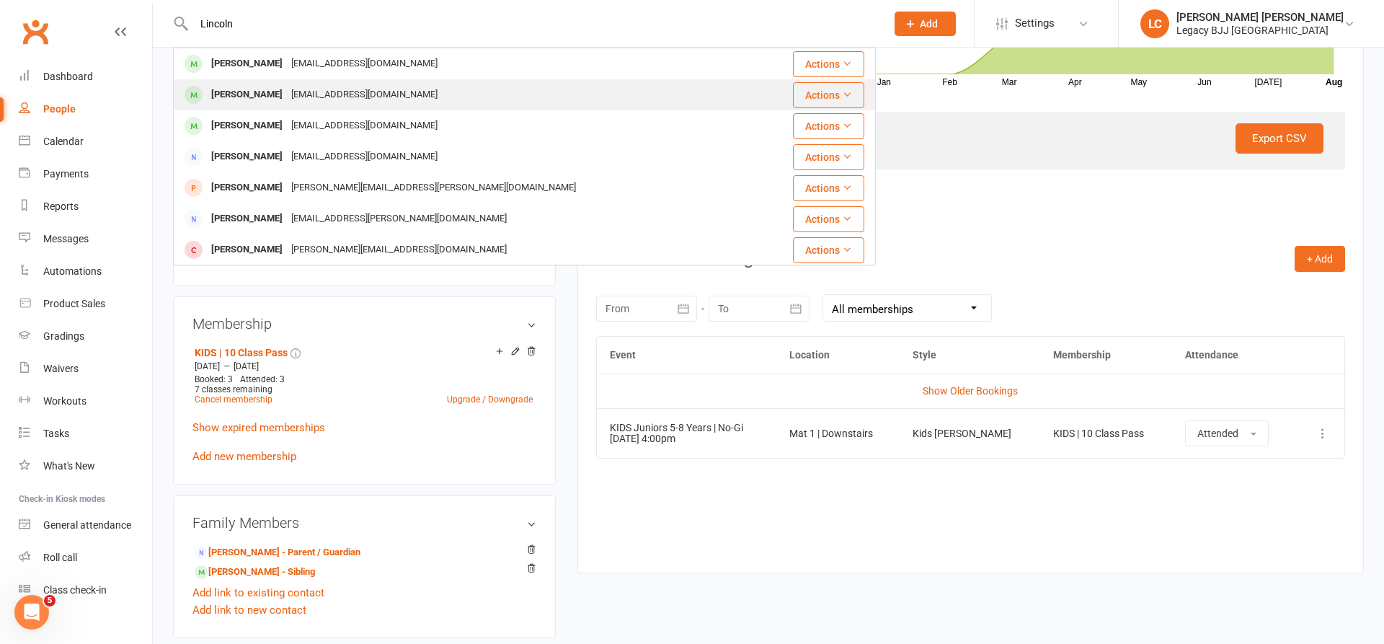
drag, startPoint x: 329, startPoint y: 25, endPoint x: 262, endPoint y: 92, distance: 94.3
click at [262, 92] on div "[PERSON_NAME]" at bounding box center [247, 94] width 80 height 21
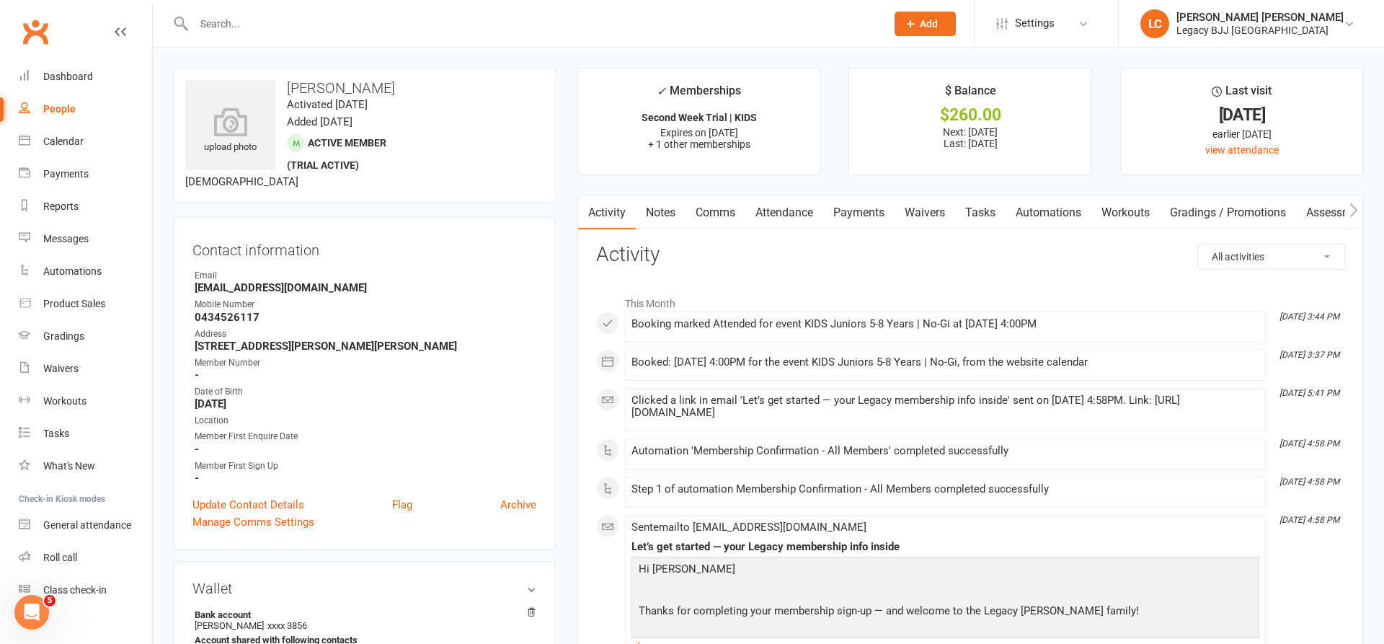
click at [790, 218] on link "Attendance" at bounding box center [785, 212] width 78 height 33
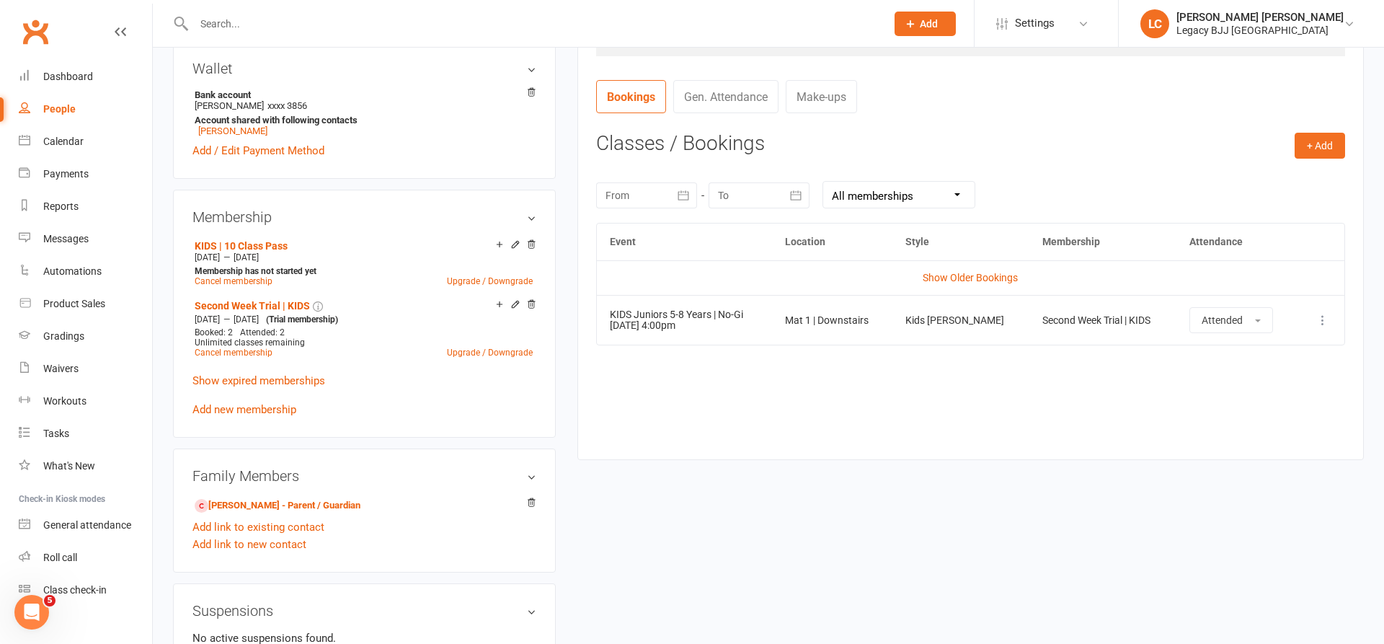
scroll to position [523, 0]
click at [960, 264] on td "Show Older Bookings" at bounding box center [971, 274] width 748 height 35
click at [960, 270] on link "Show Older Bookings" at bounding box center [970, 275] width 95 height 12
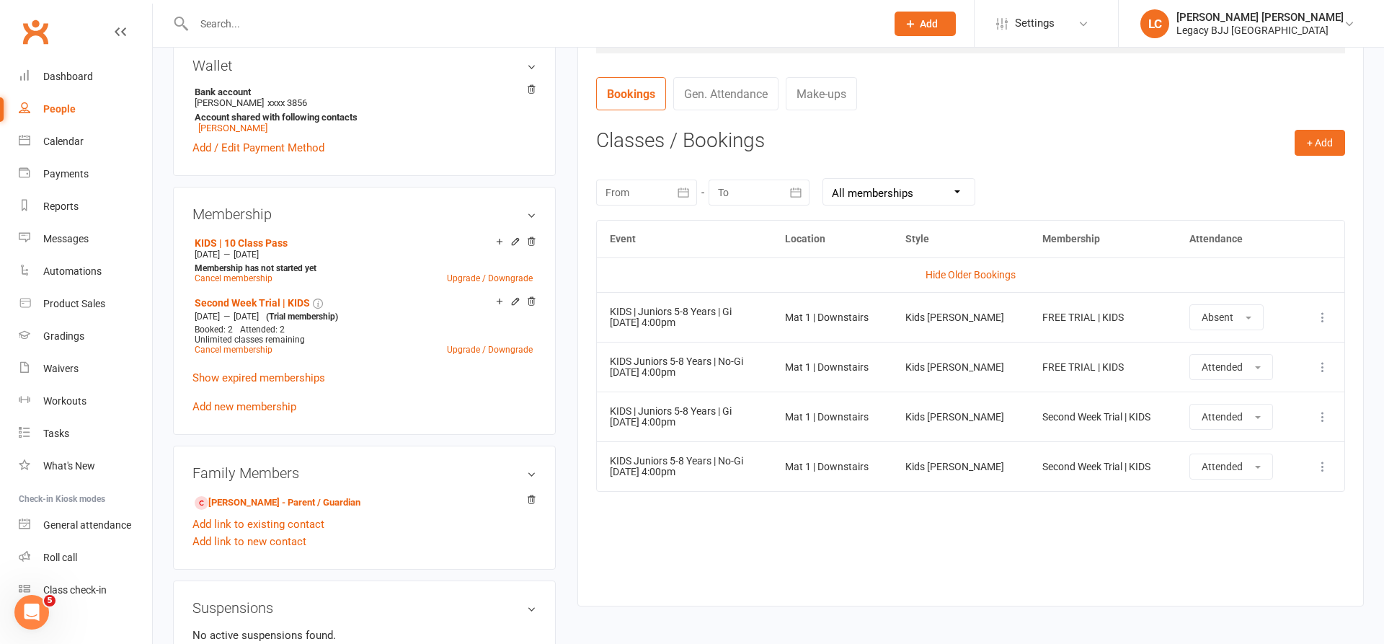
scroll to position [570, 0]
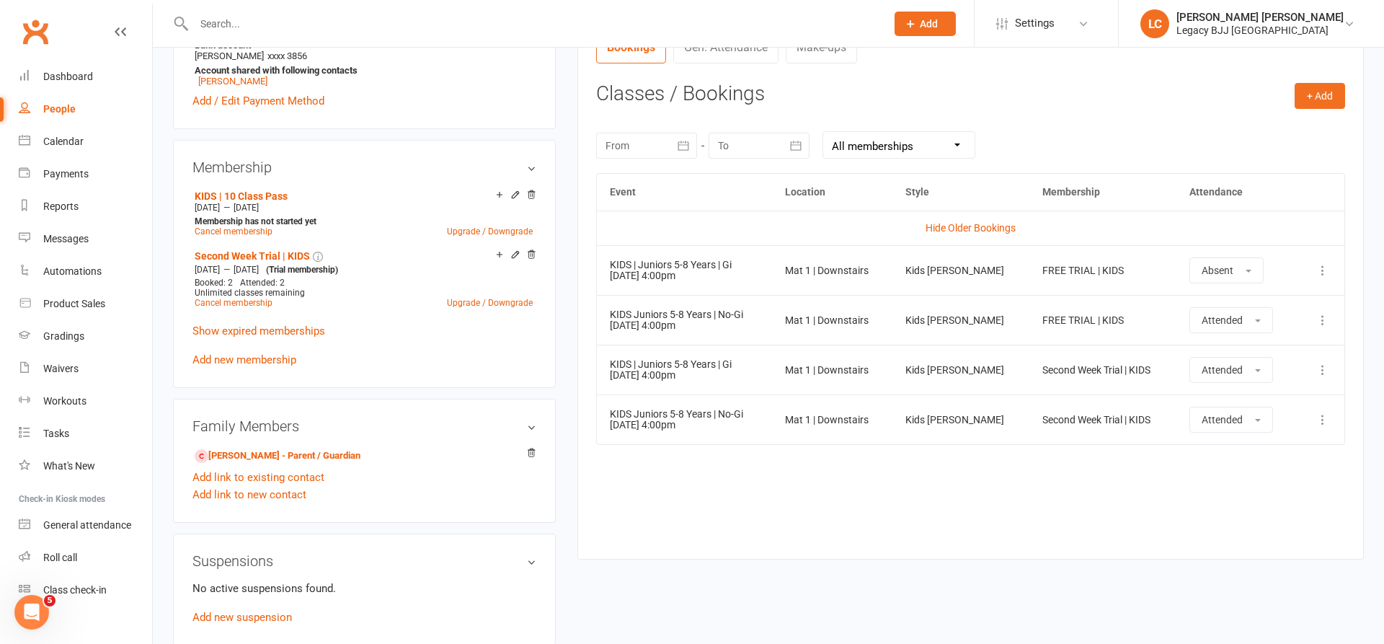
click at [326, 26] on input "text" at bounding box center [533, 24] width 686 height 20
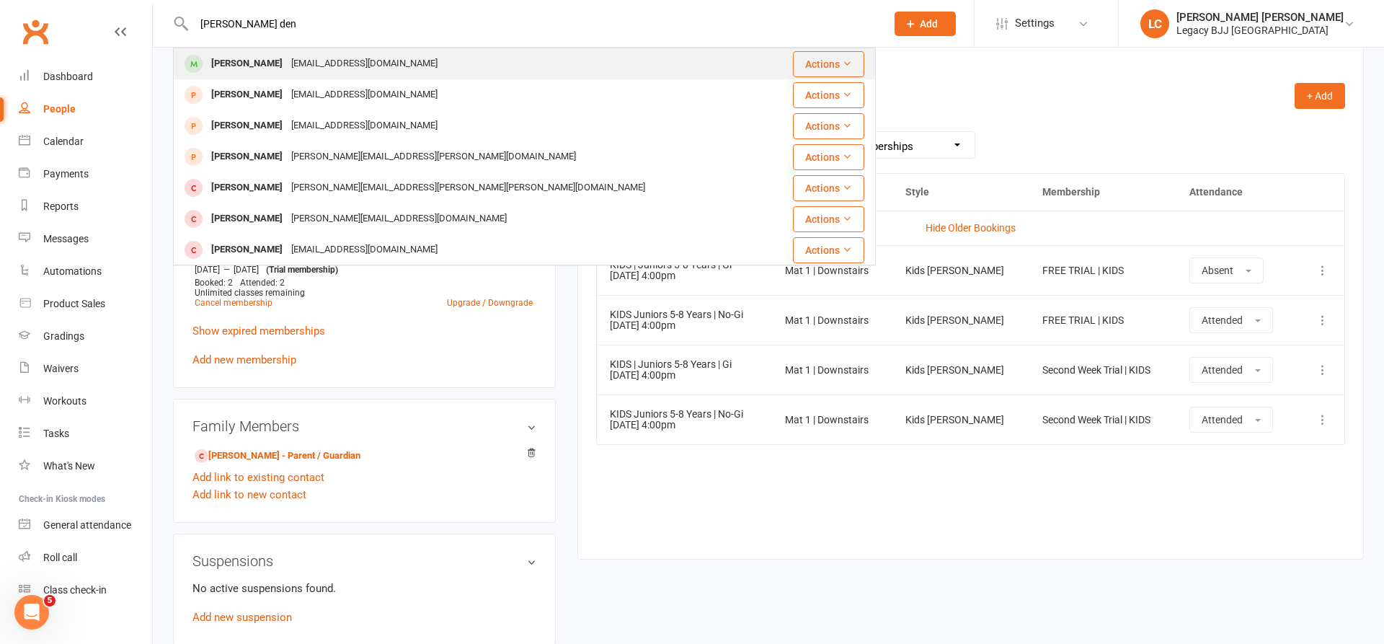
type input "[PERSON_NAME] den"
click at [234, 55] on div "[PERSON_NAME]" at bounding box center [247, 63] width 80 height 21
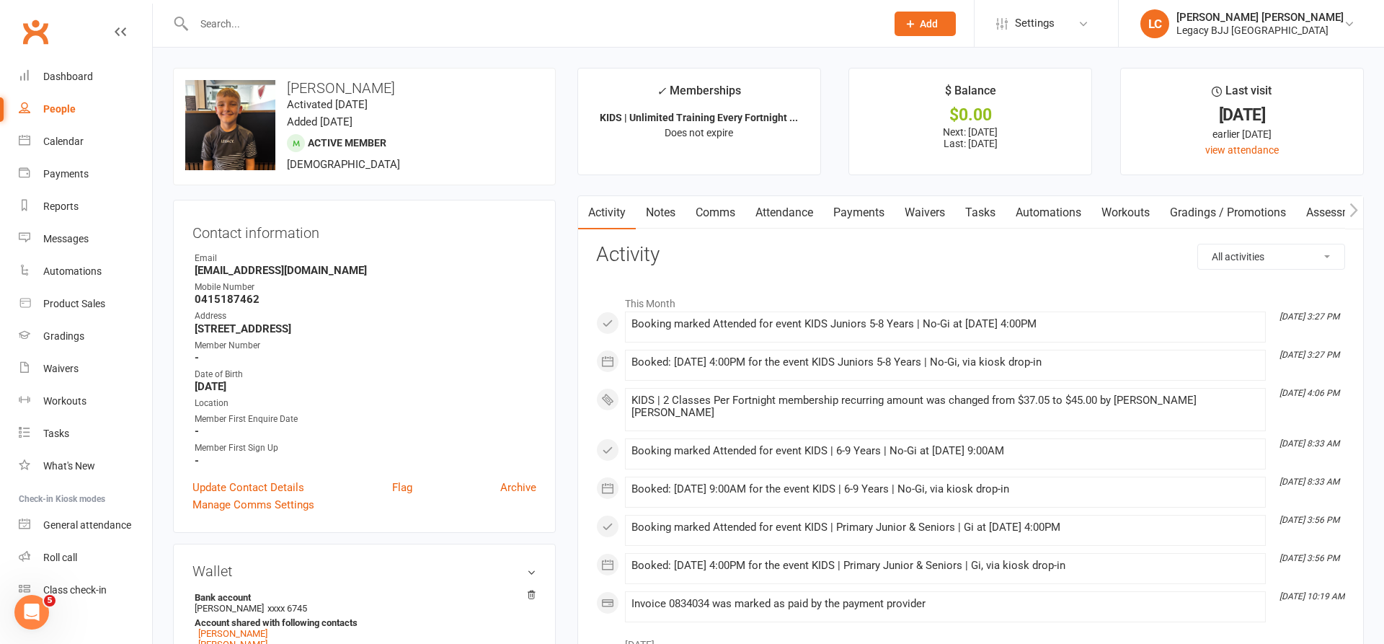
click at [772, 213] on link "Attendance" at bounding box center [785, 212] width 78 height 33
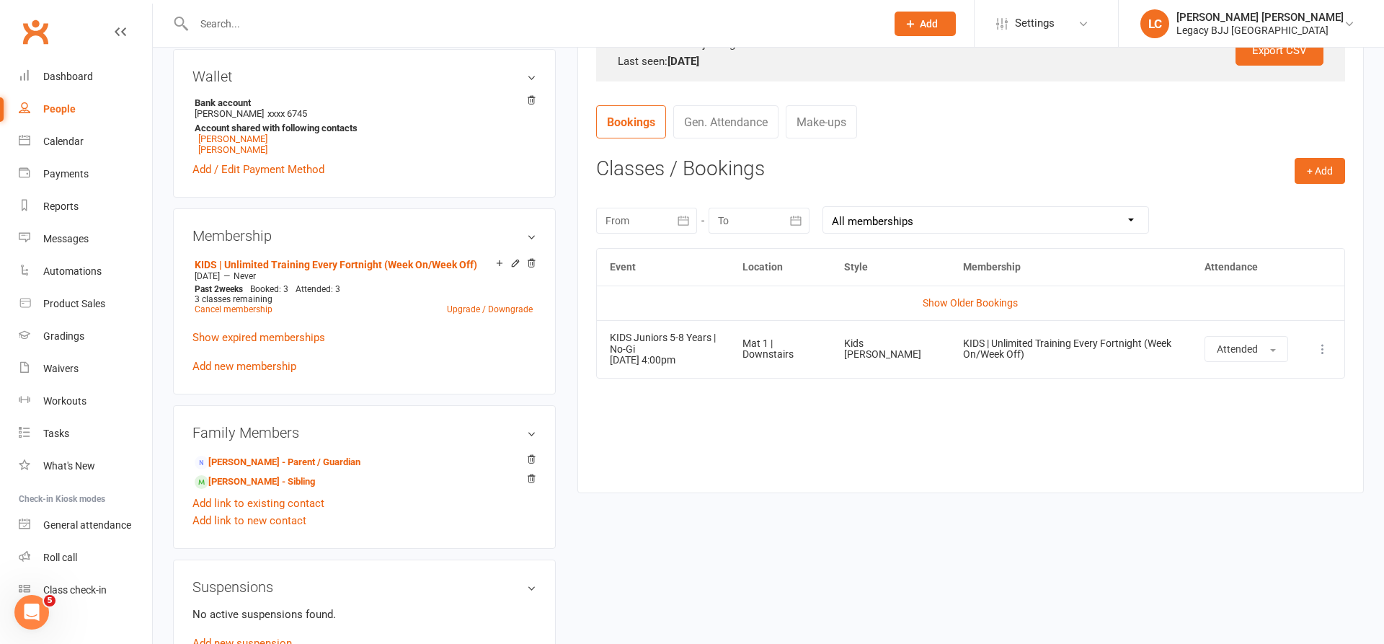
scroll to position [495, 0]
click at [274, 23] on input "text" at bounding box center [533, 24] width 686 height 20
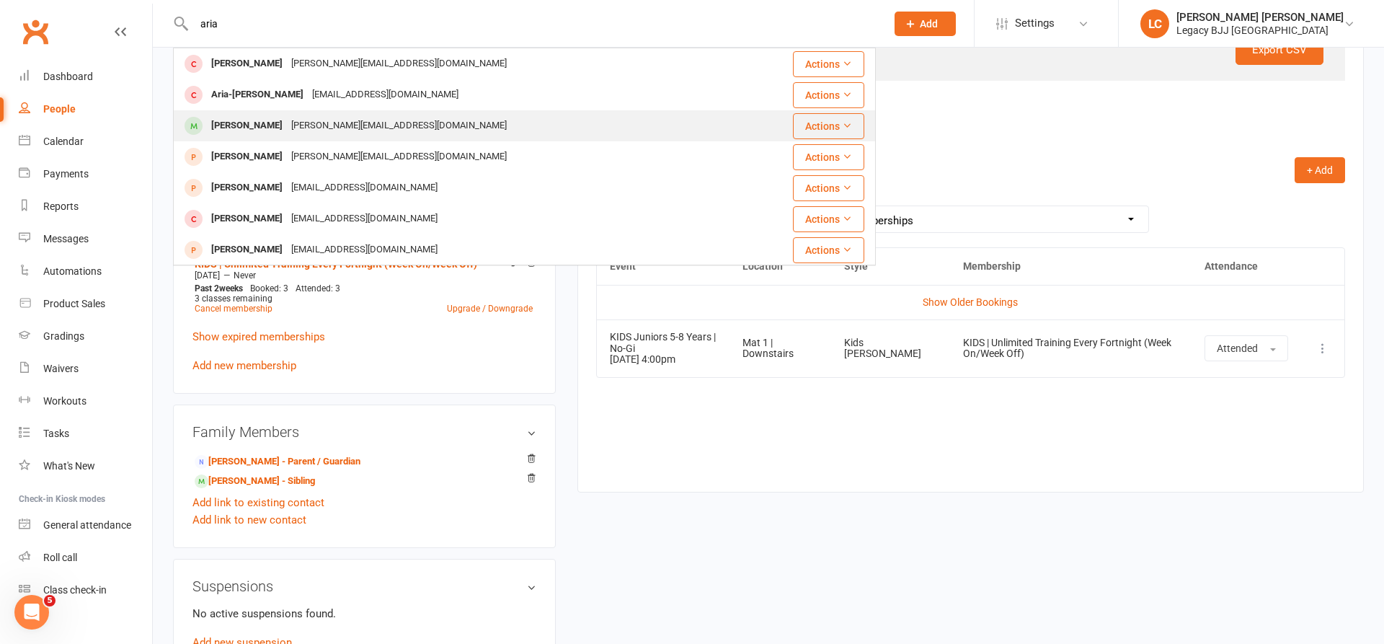
type input "aria"
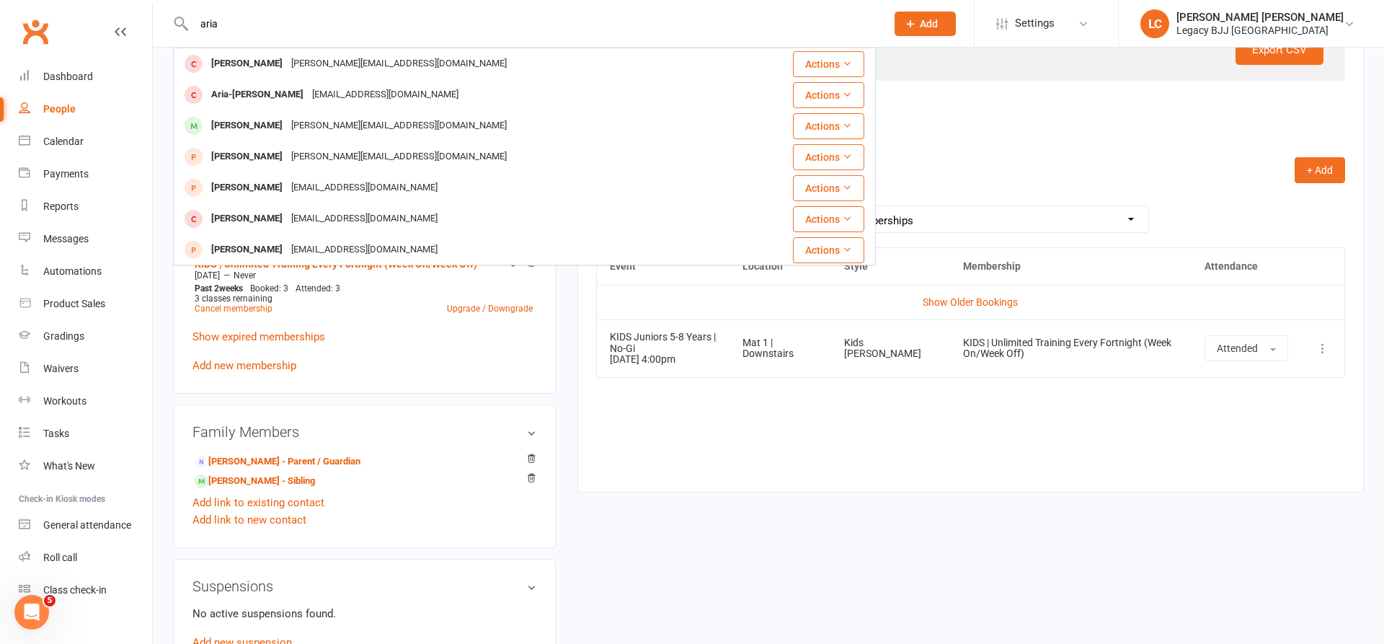
click at [239, 123] on div "[PERSON_NAME]" at bounding box center [247, 125] width 80 height 21
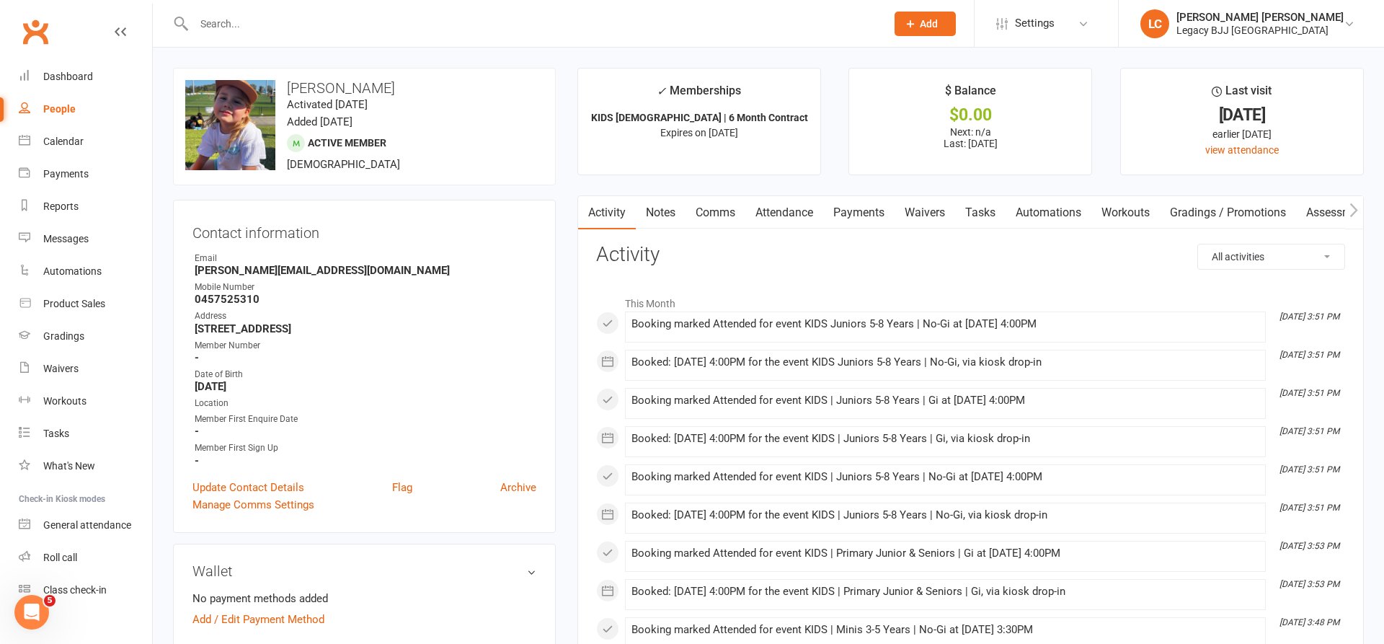
click at [799, 214] on link "Attendance" at bounding box center [785, 212] width 78 height 33
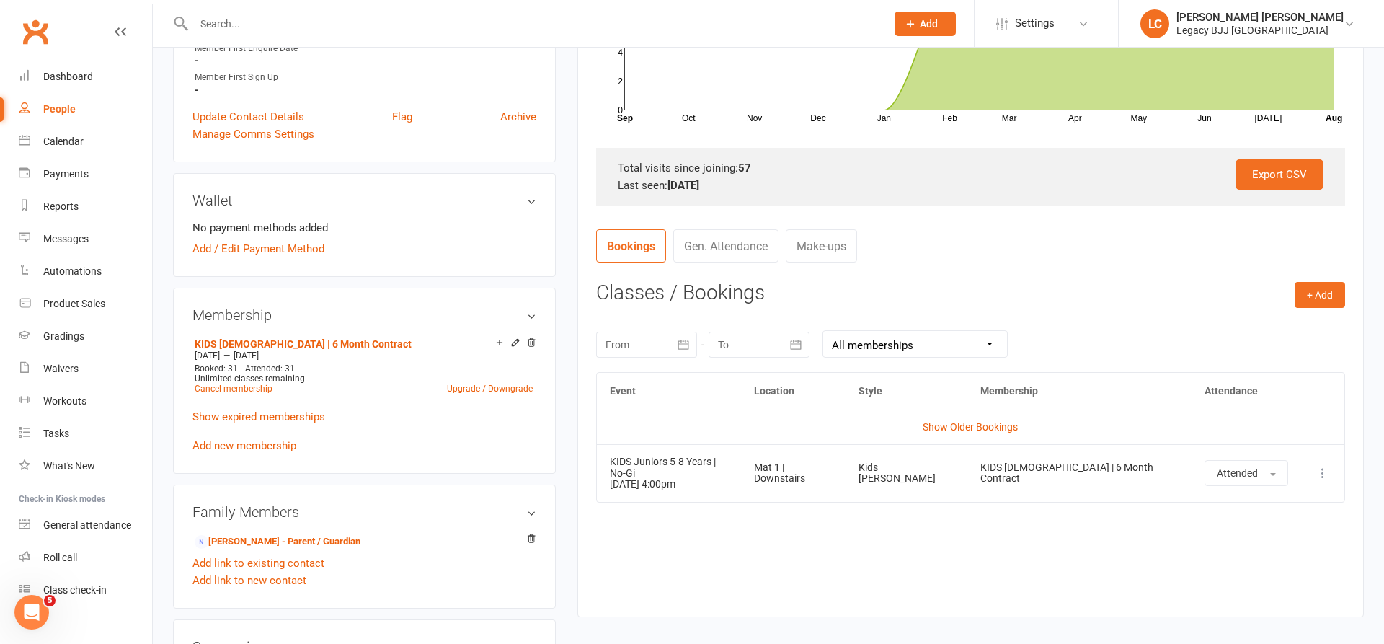
scroll to position [371, 0]
click at [343, 35] on div at bounding box center [524, 23] width 703 height 47
click at [347, 24] on input "text" at bounding box center [533, 24] width 686 height 20
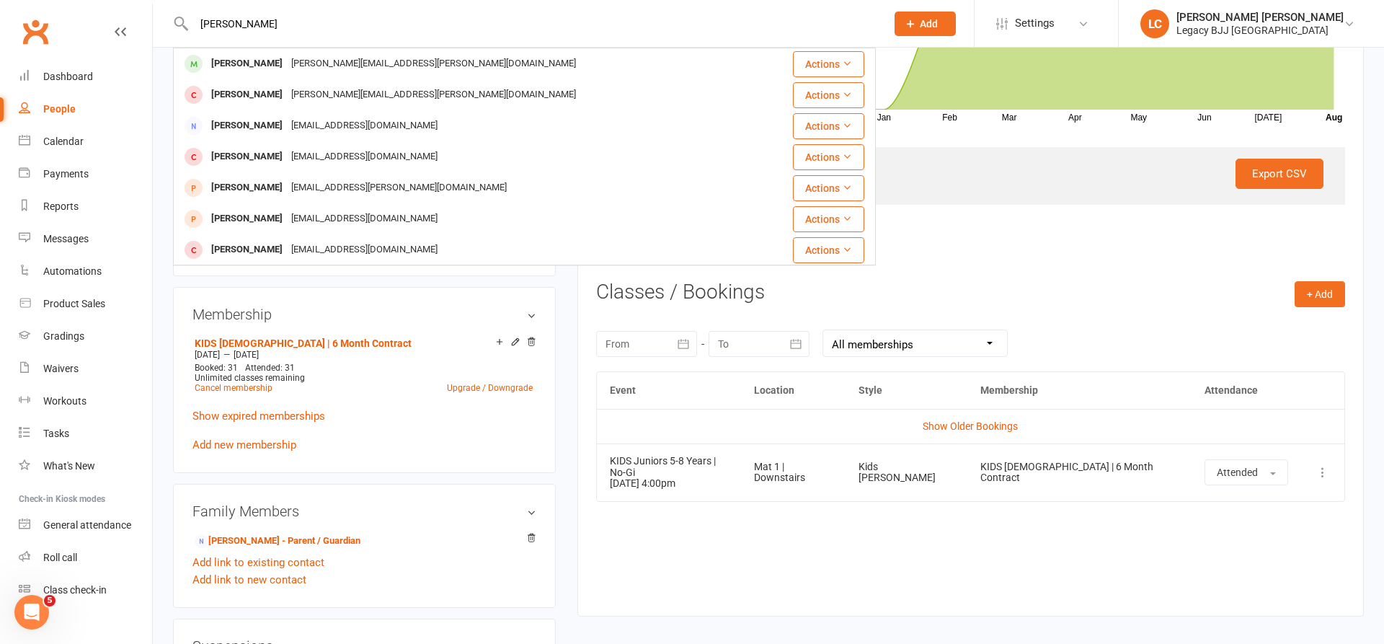
type input "[PERSON_NAME]"
drag, startPoint x: 349, startPoint y: 25, endPoint x: 274, endPoint y: 62, distance: 83.8
click at [274, 62] on div "[PERSON_NAME]" at bounding box center [247, 63] width 80 height 21
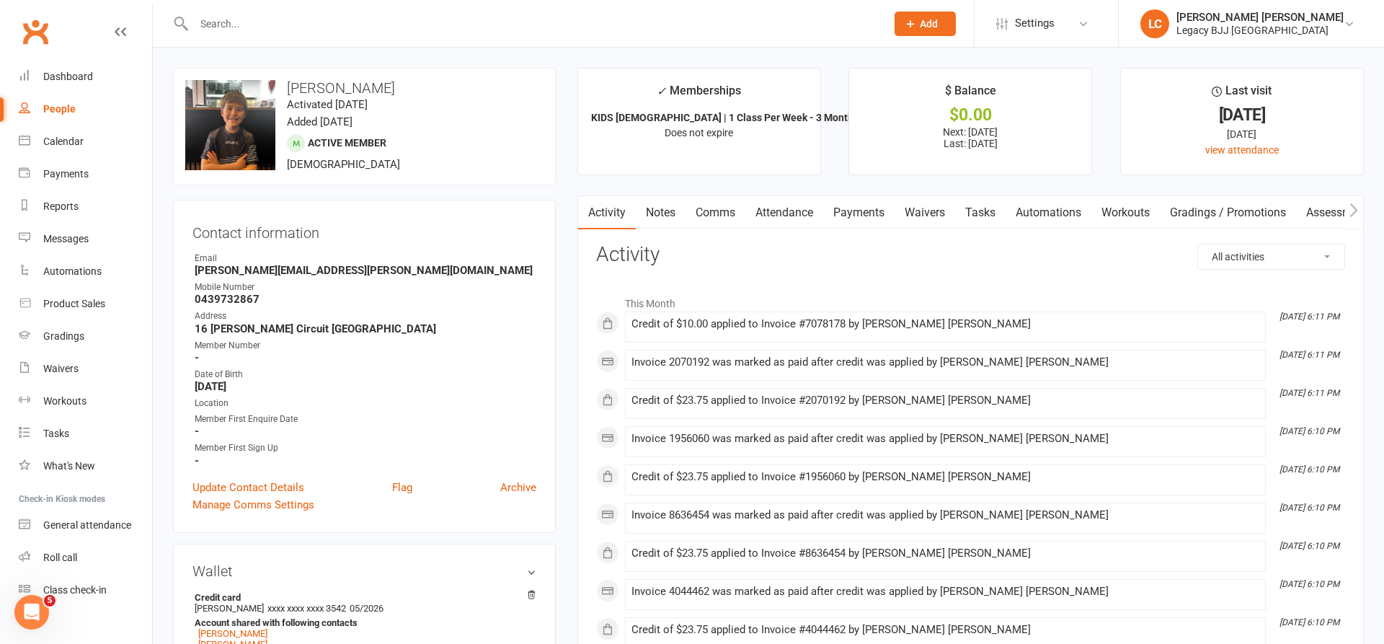
click at [799, 216] on link "Attendance" at bounding box center [785, 212] width 78 height 33
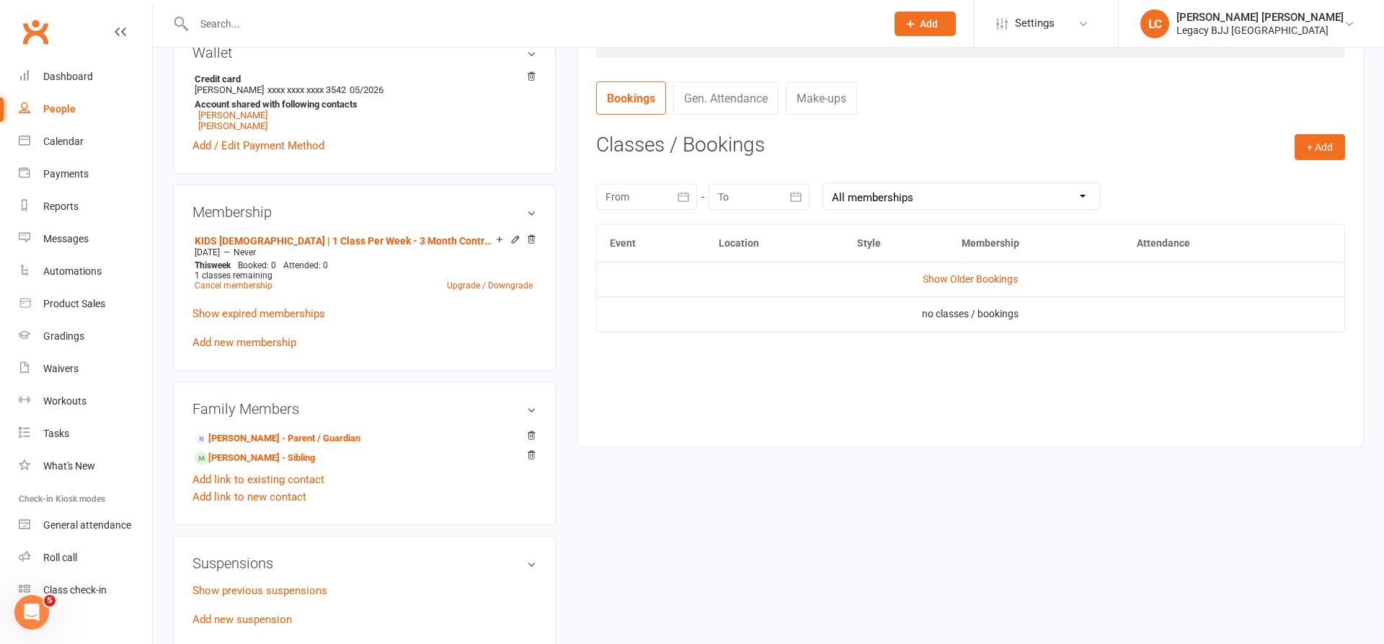
scroll to position [534, 0]
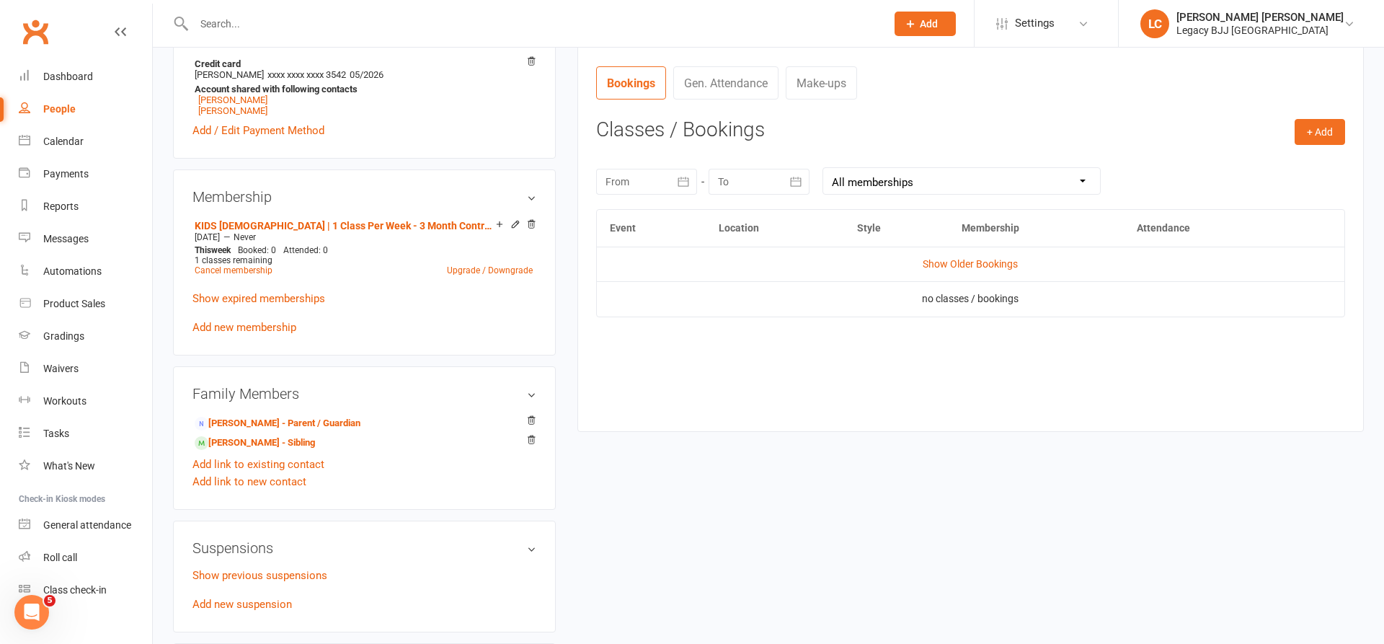
click at [371, 16] on input "text" at bounding box center [533, 24] width 686 height 20
type input "callum m"
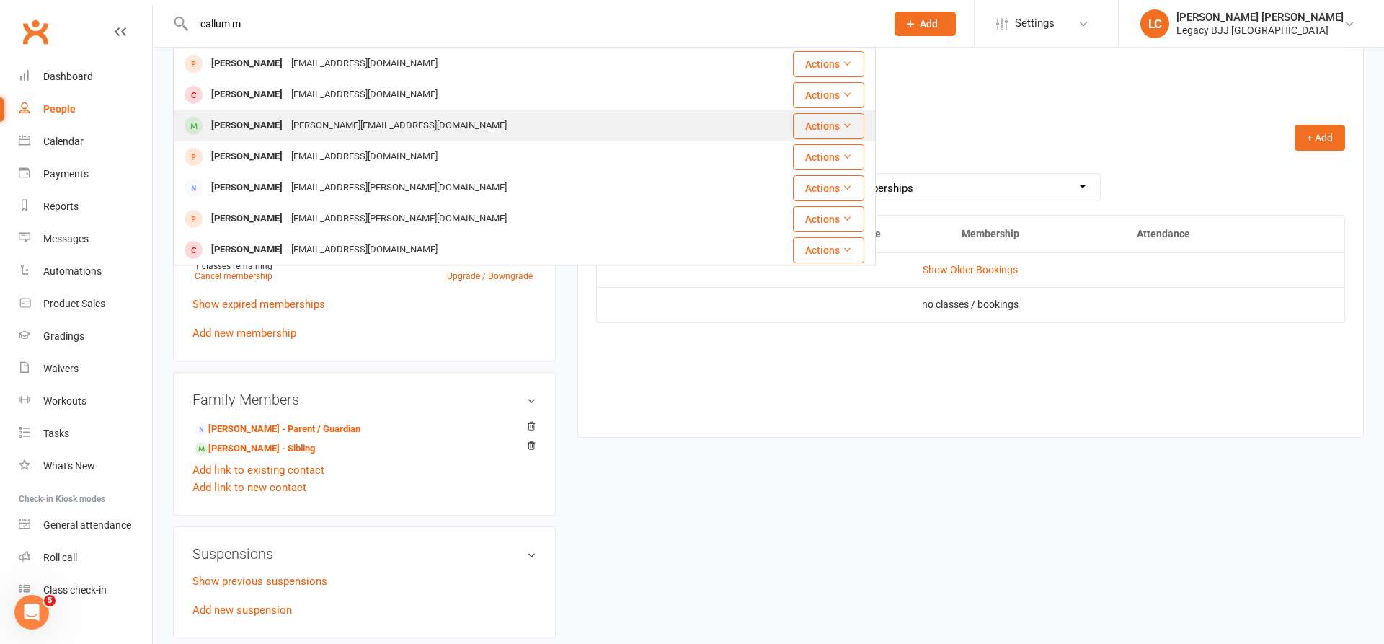
click at [287, 123] on div "[PERSON_NAME][EMAIL_ADDRESS][DOMAIN_NAME]" at bounding box center [399, 125] width 224 height 21
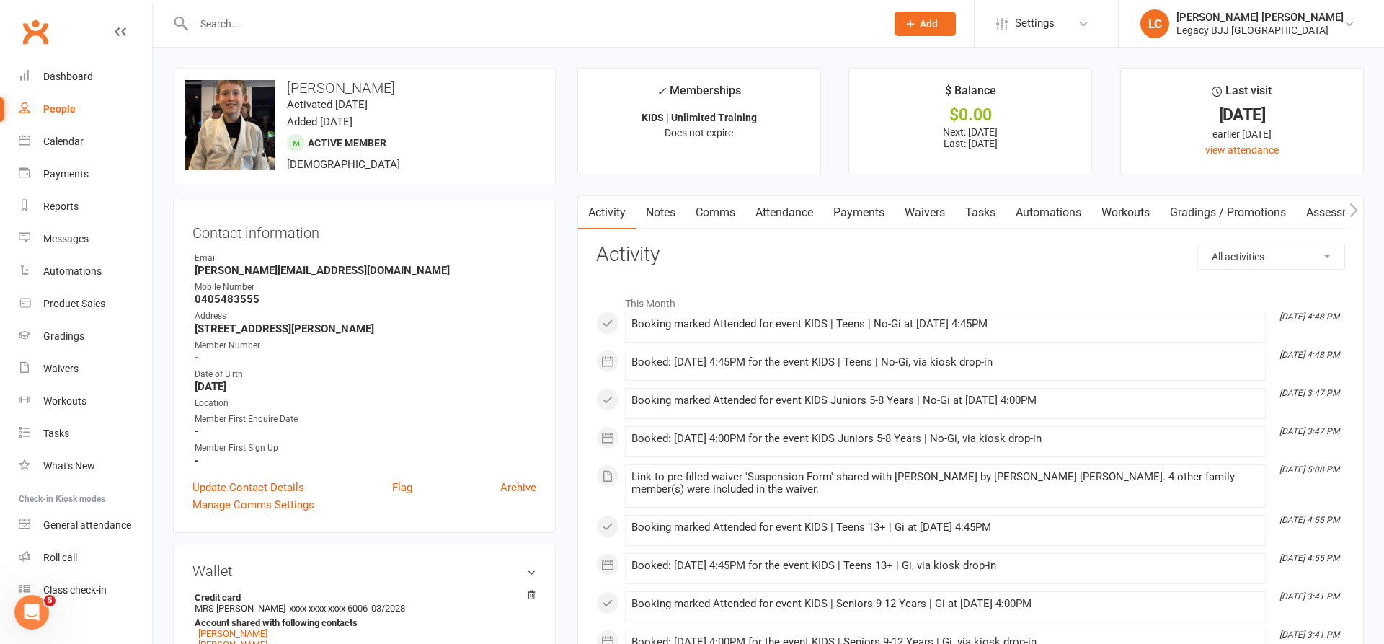
click at [792, 213] on link "Attendance" at bounding box center [785, 212] width 78 height 33
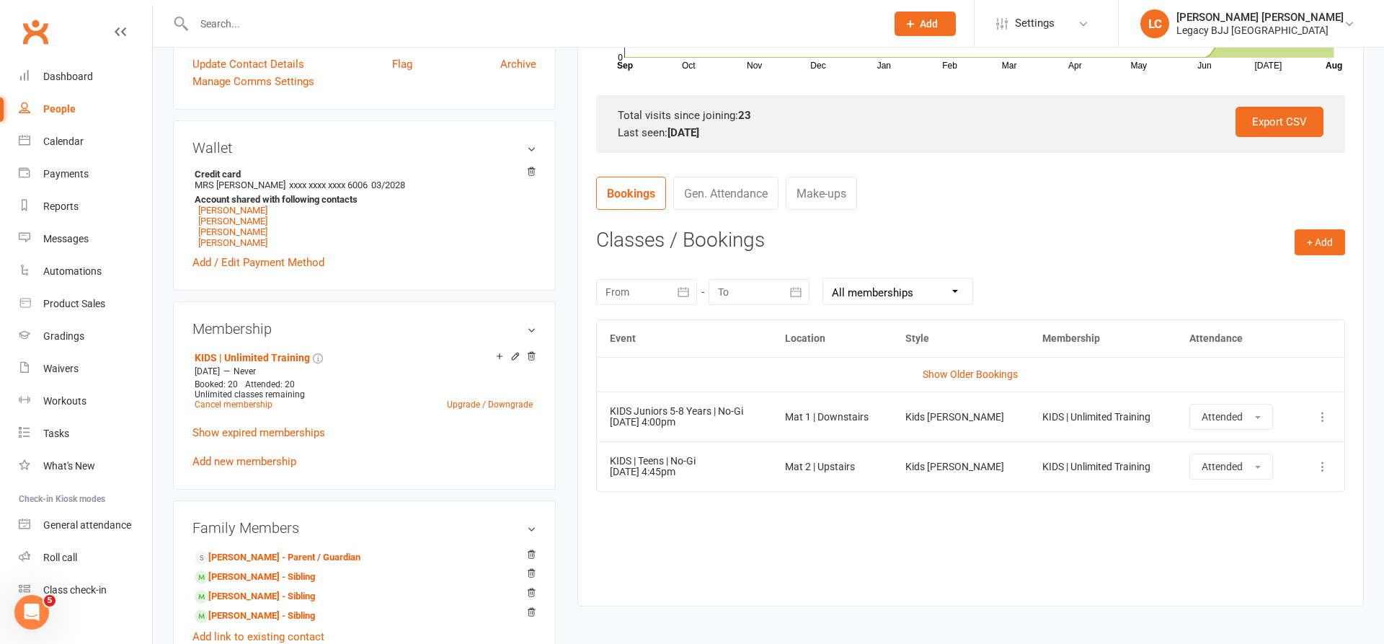
scroll to position [424, 0]
click at [397, 30] on input "text" at bounding box center [533, 24] width 686 height 20
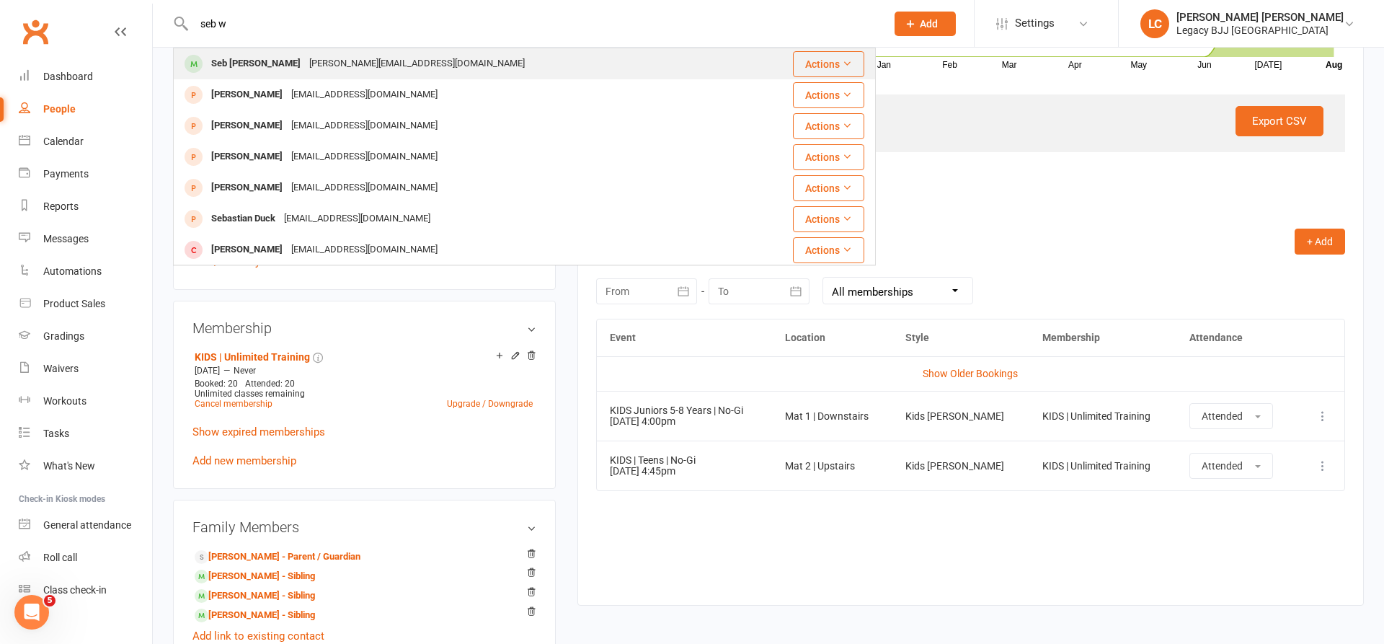
type input "seb w"
click at [305, 66] on div "[PERSON_NAME][EMAIL_ADDRESS][DOMAIN_NAME]" at bounding box center [417, 63] width 224 height 21
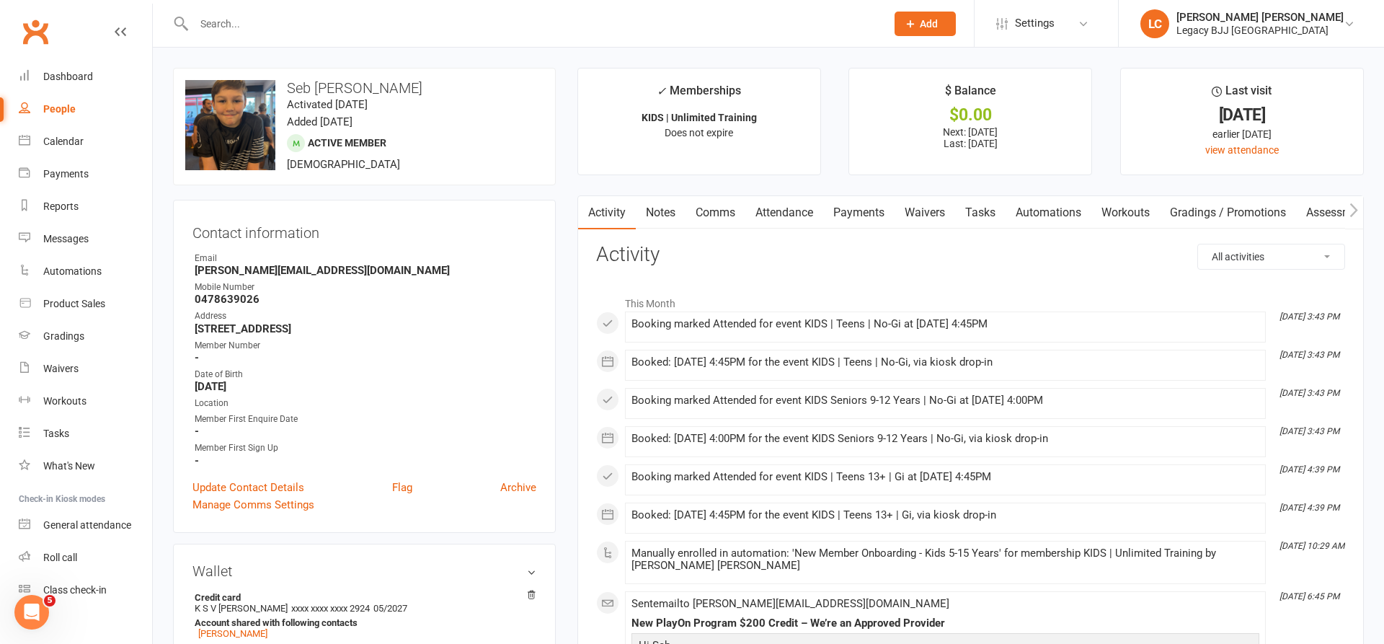
click at [782, 214] on link "Attendance" at bounding box center [785, 212] width 78 height 33
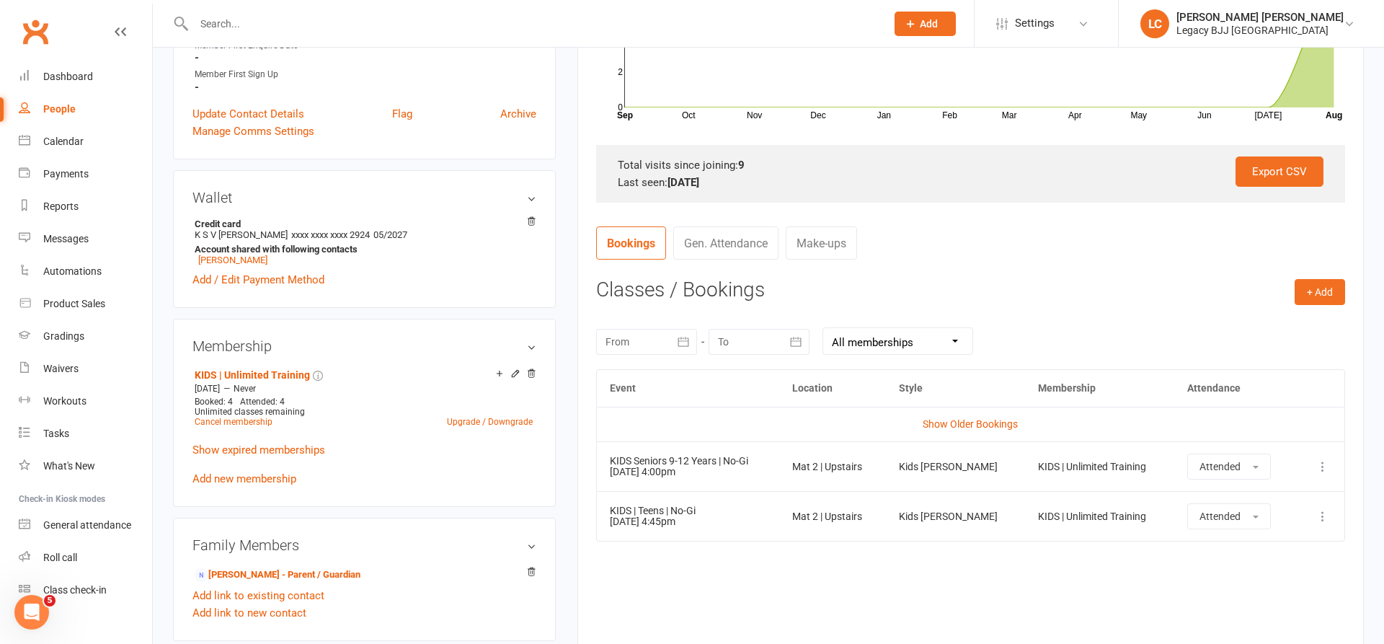
scroll to position [446, 0]
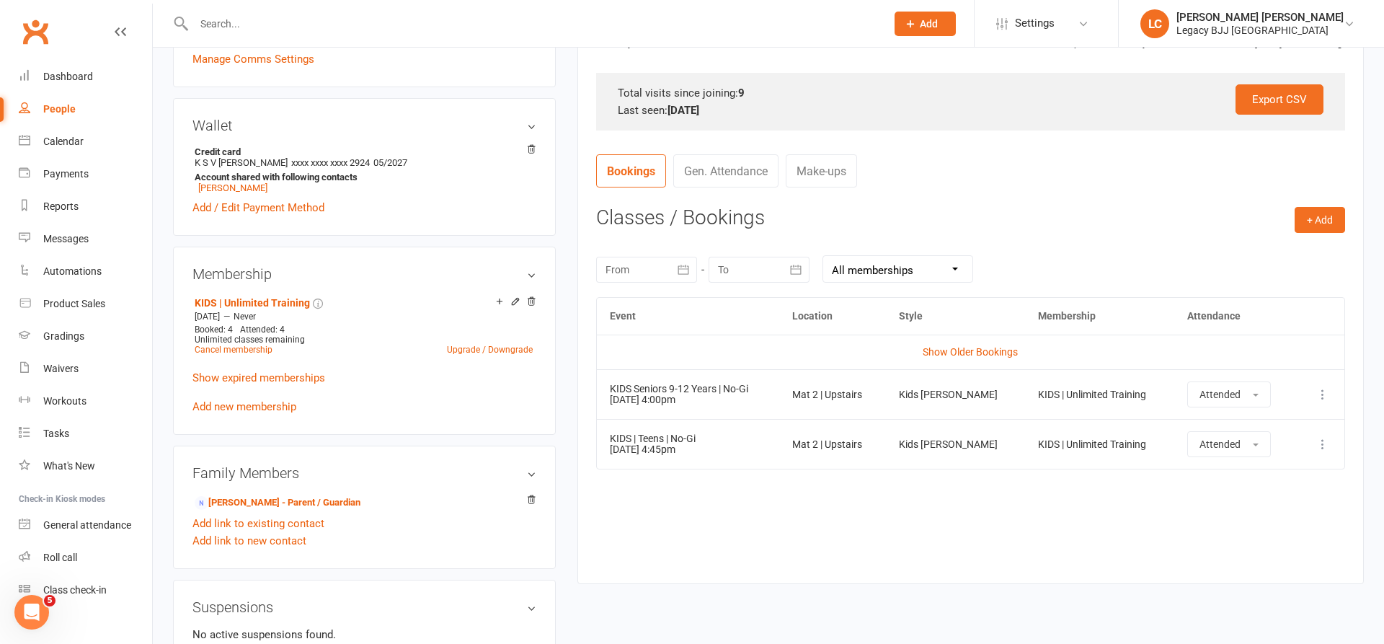
click at [388, 19] on input "text" at bounding box center [533, 24] width 686 height 20
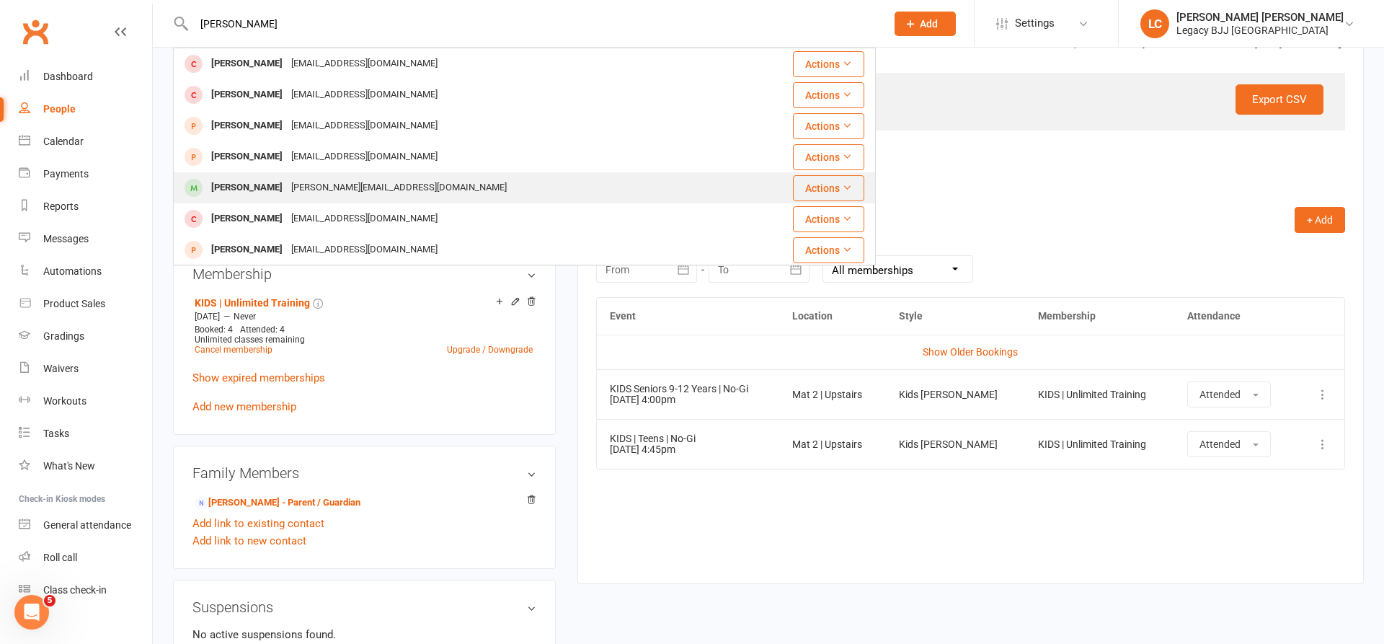
type input "[PERSON_NAME]"
click at [257, 180] on div "[PERSON_NAME]" at bounding box center [247, 187] width 80 height 21
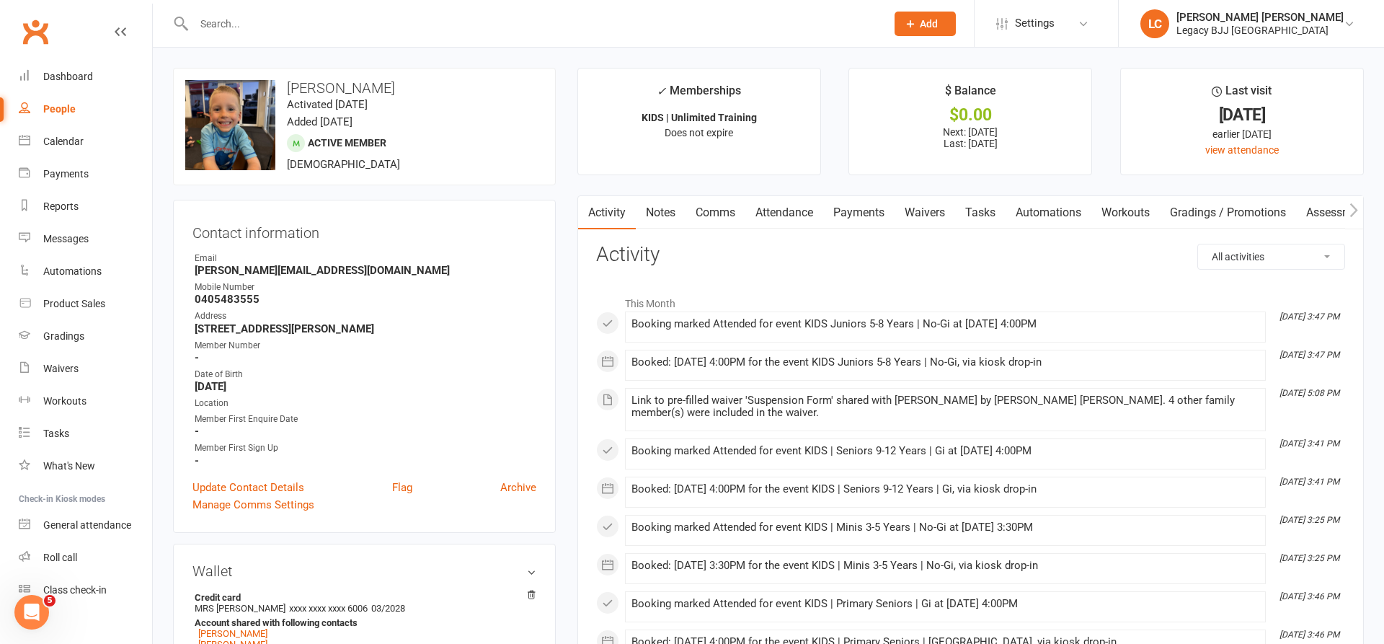
click at [788, 207] on link "Attendance" at bounding box center [785, 212] width 78 height 33
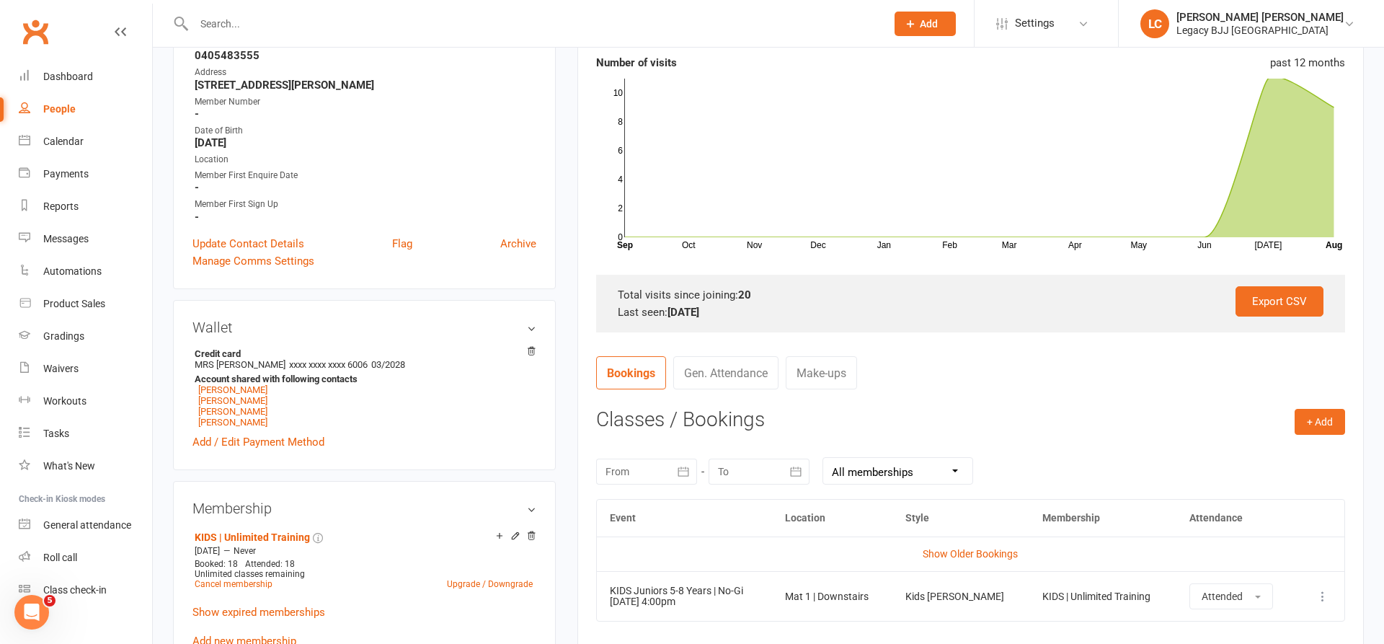
scroll to position [296, 0]
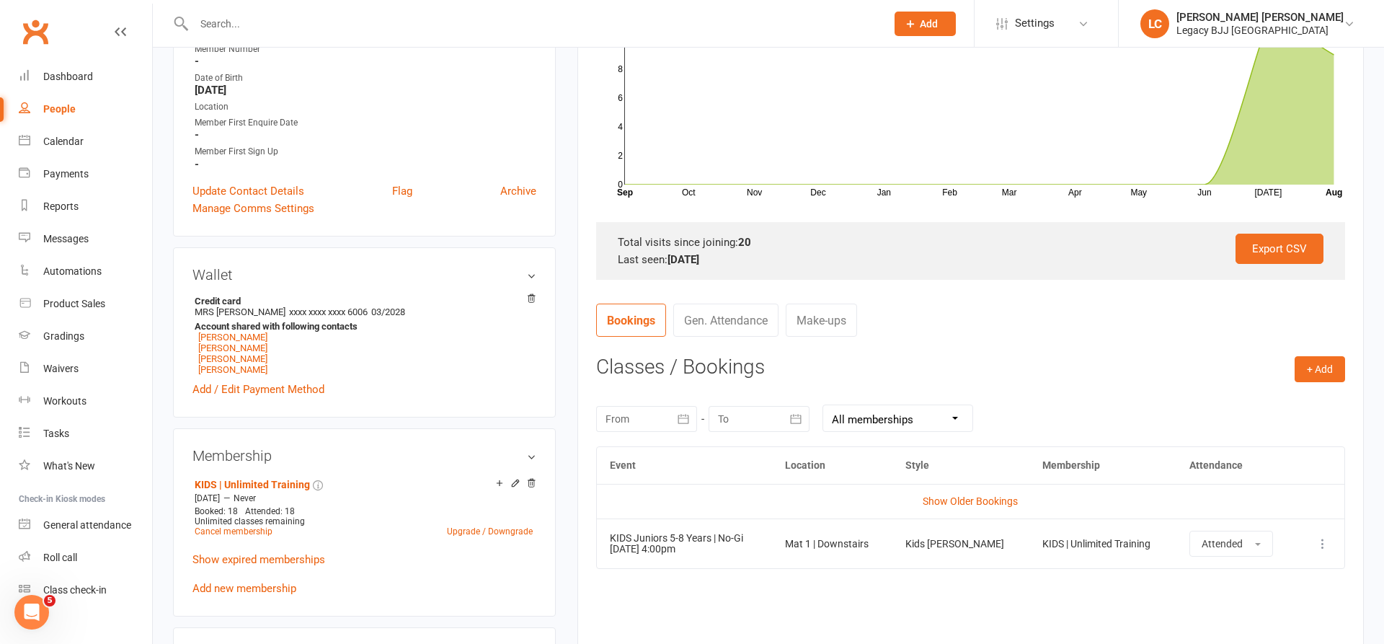
click at [379, 20] on input "text" at bounding box center [533, 24] width 686 height 20
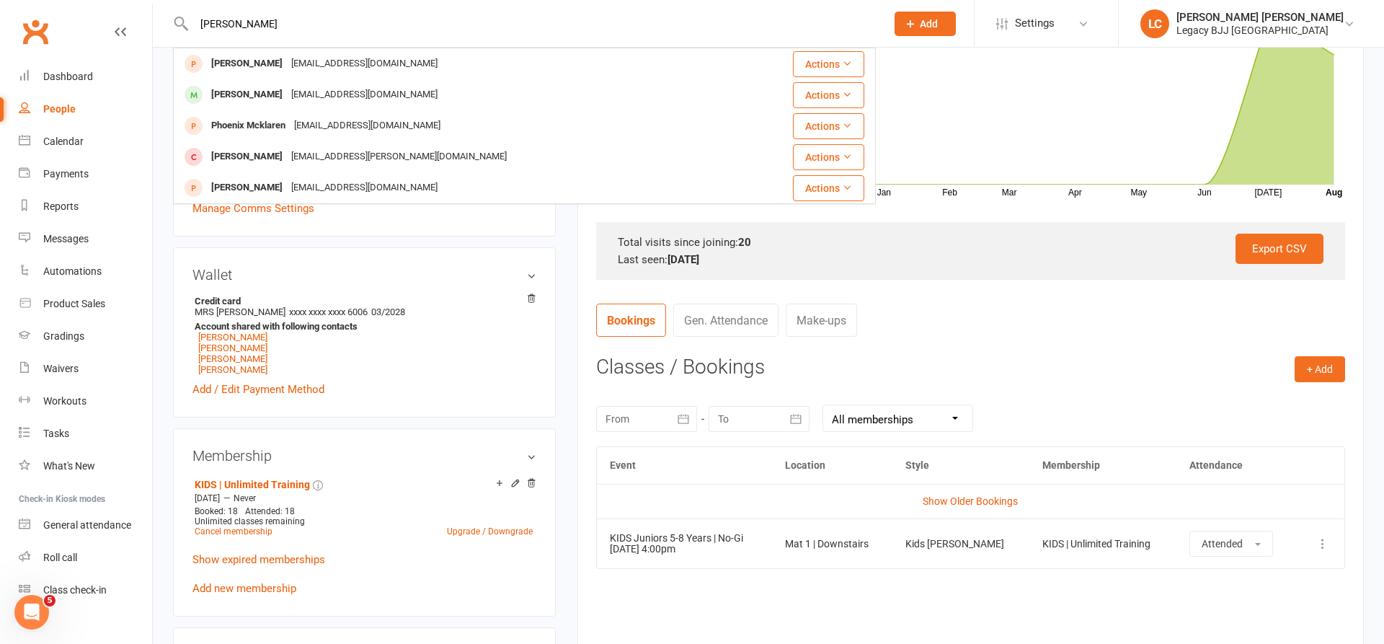
type input "[PERSON_NAME]"
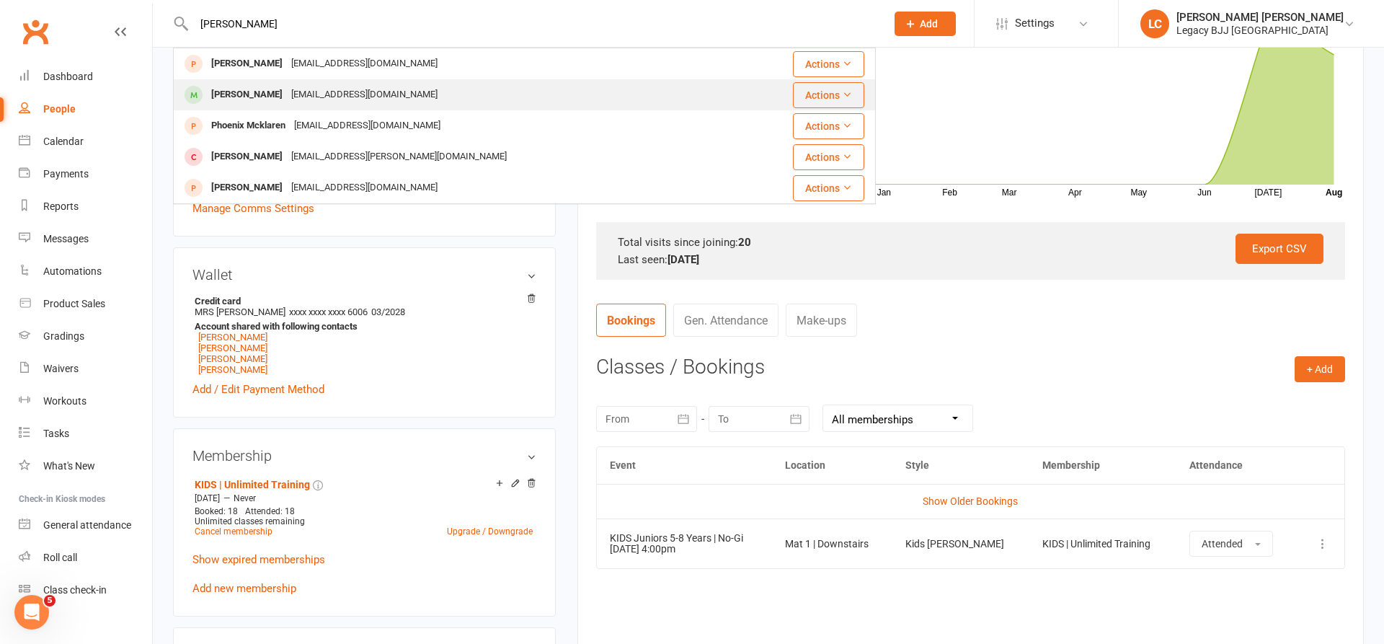
drag, startPoint x: 379, startPoint y: 20, endPoint x: 240, endPoint y: 97, distance: 159.1
click at [240, 97] on div "[PERSON_NAME]" at bounding box center [247, 94] width 80 height 21
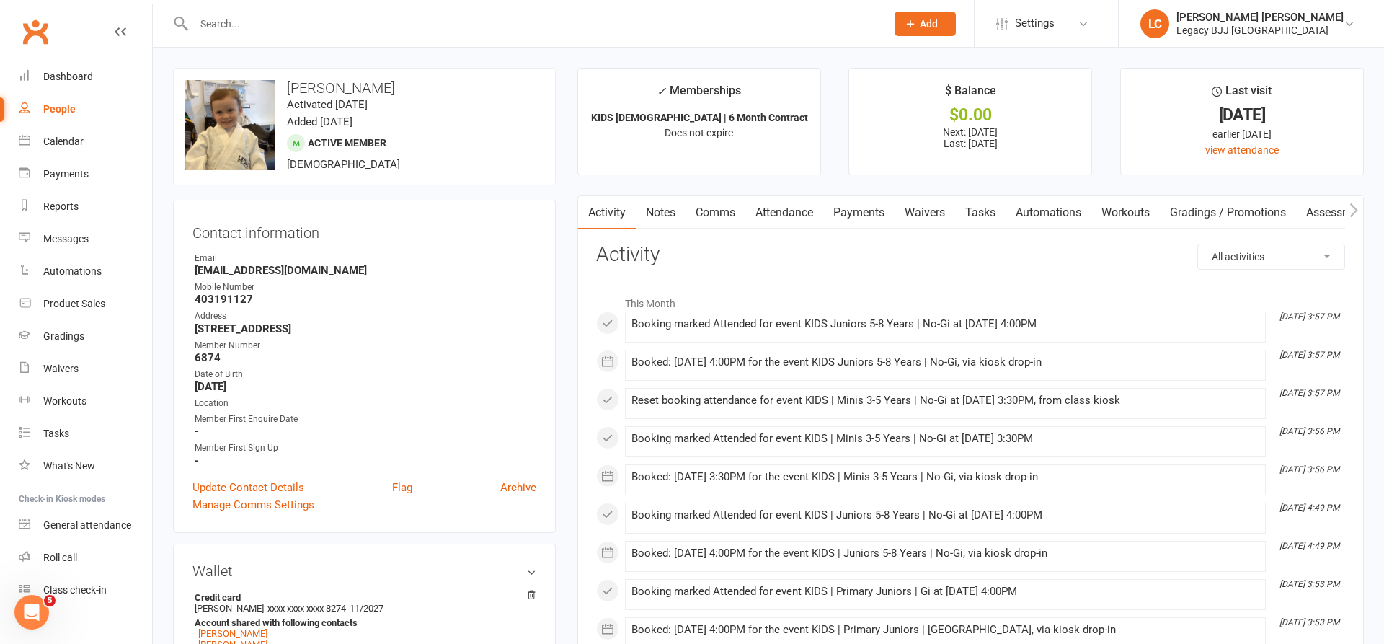
click at [780, 208] on link "Attendance" at bounding box center [785, 212] width 78 height 33
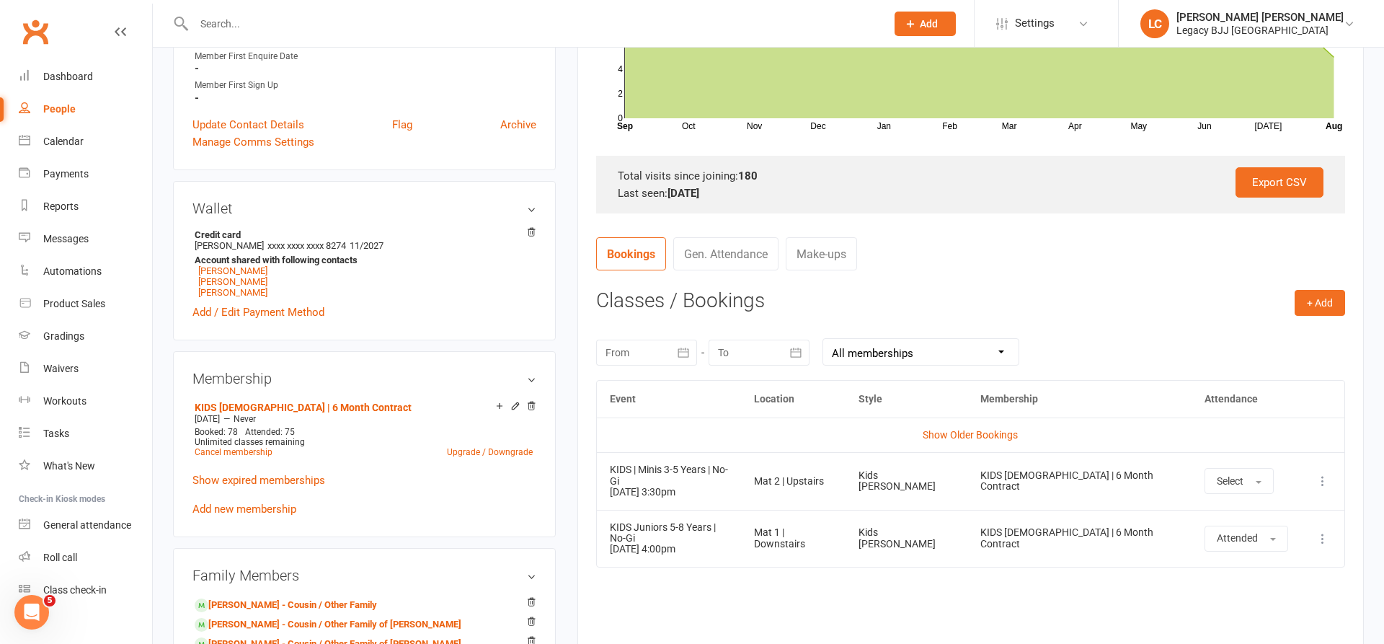
scroll to position [364, 0]
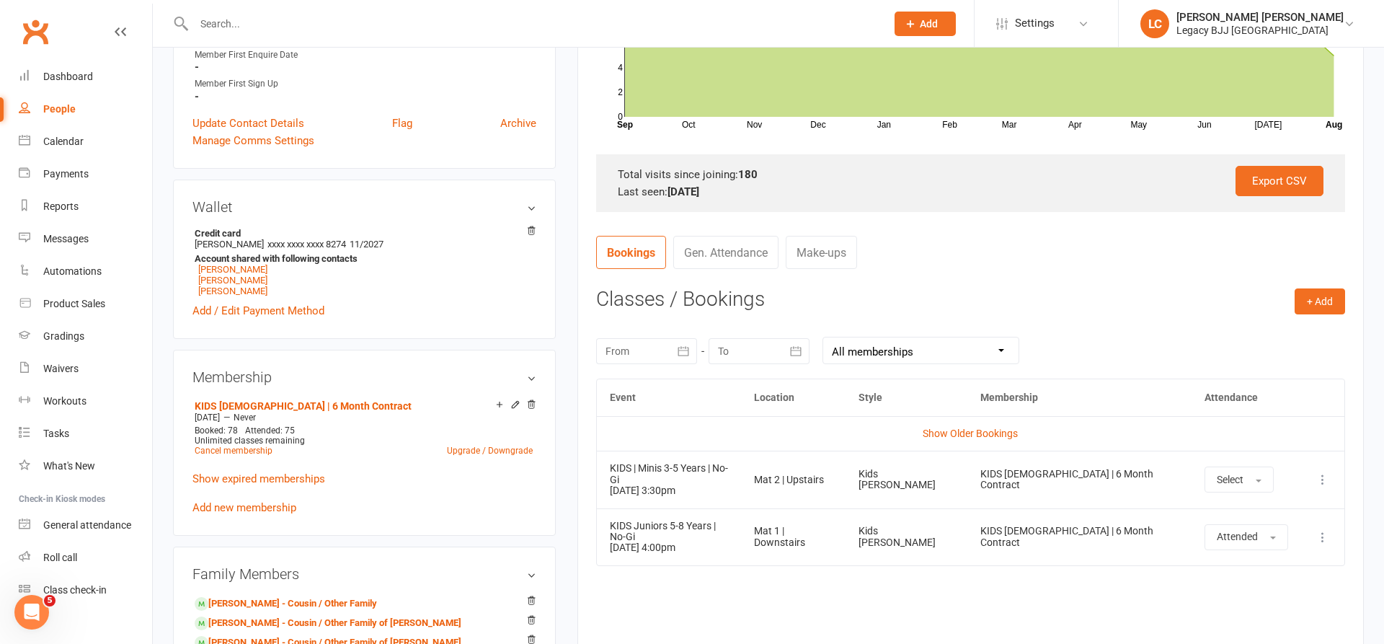
click at [326, 22] on input "text" at bounding box center [533, 24] width 686 height 20
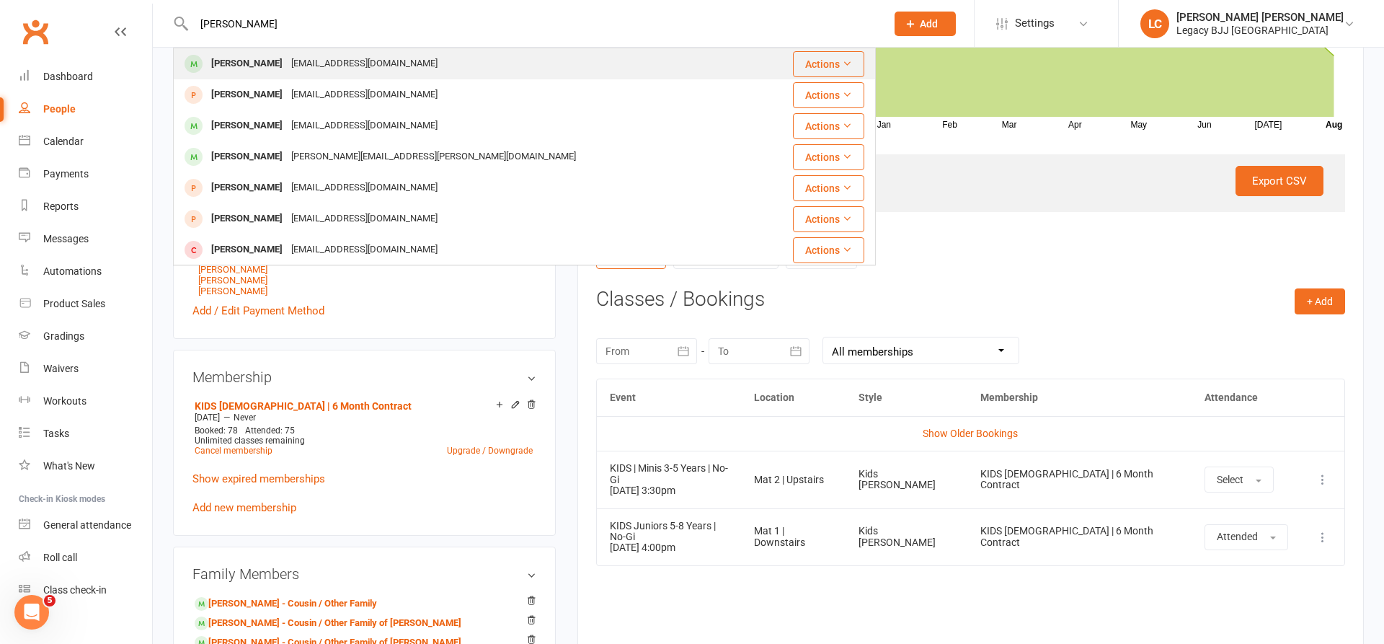
type input "[PERSON_NAME]"
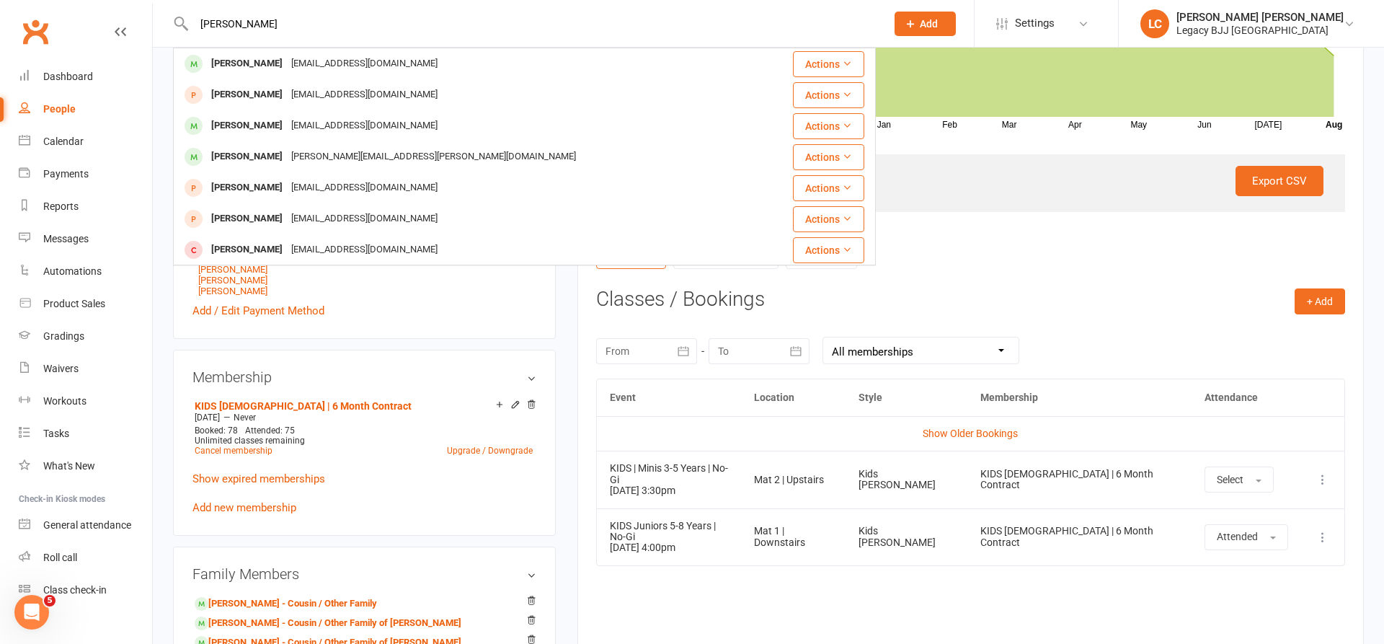
drag, startPoint x: 278, startPoint y: 60, endPoint x: 323, endPoint y: 64, distance: 45.6
click at [287, 60] on div "[EMAIL_ADDRESS][DOMAIN_NAME]" at bounding box center [364, 63] width 155 height 21
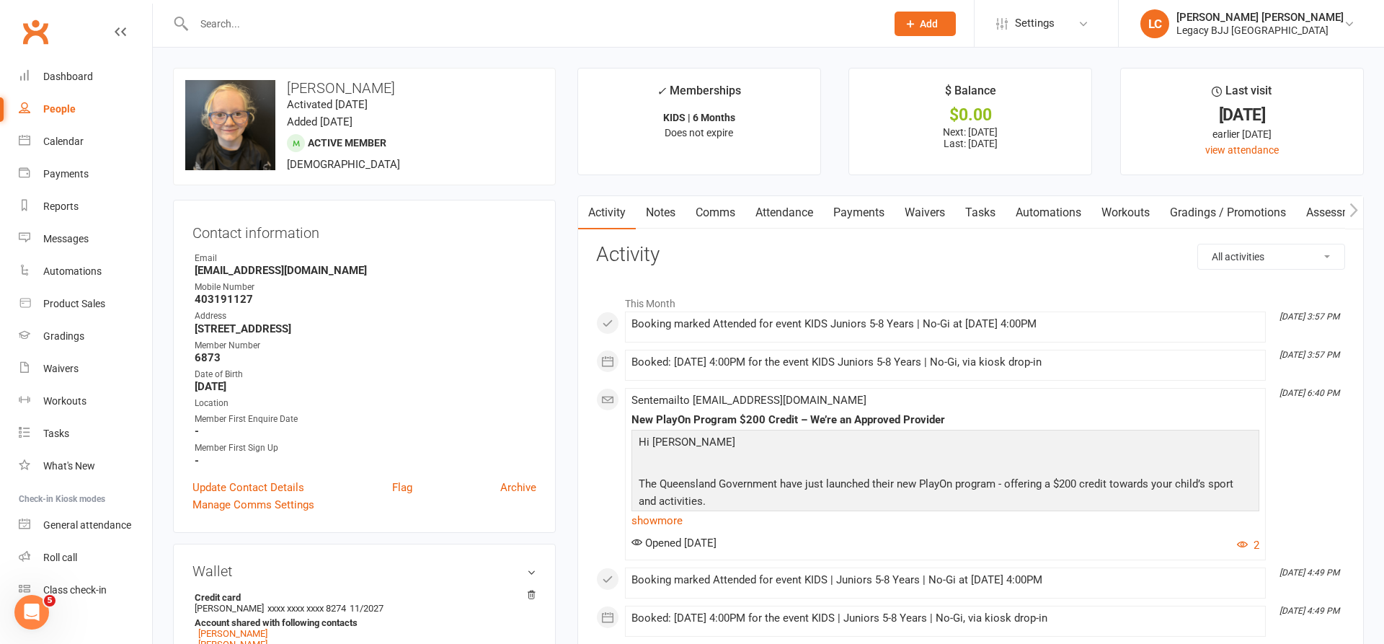
click at [850, 213] on link "Payments" at bounding box center [858, 212] width 71 height 33
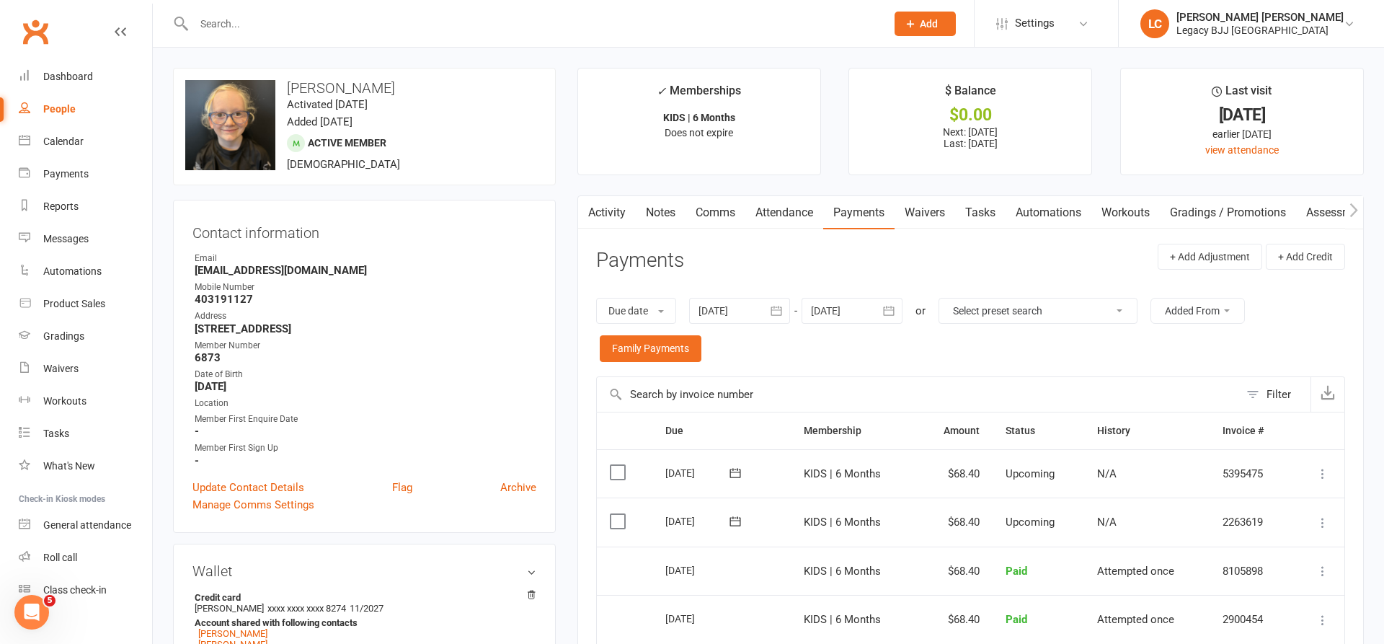
click at [774, 211] on link "Attendance" at bounding box center [785, 212] width 78 height 33
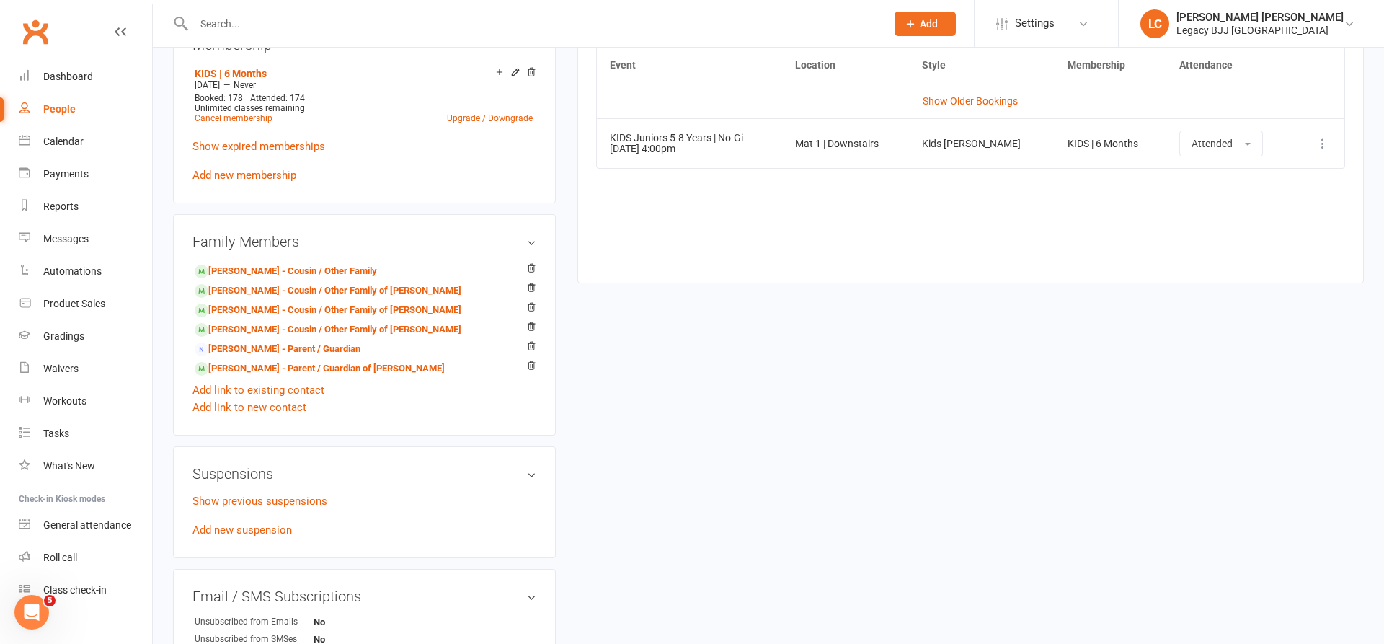
scroll to position [696, 0]
click at [420, 21] on input "text" at bounding box center [533, 24] width 686 height 20
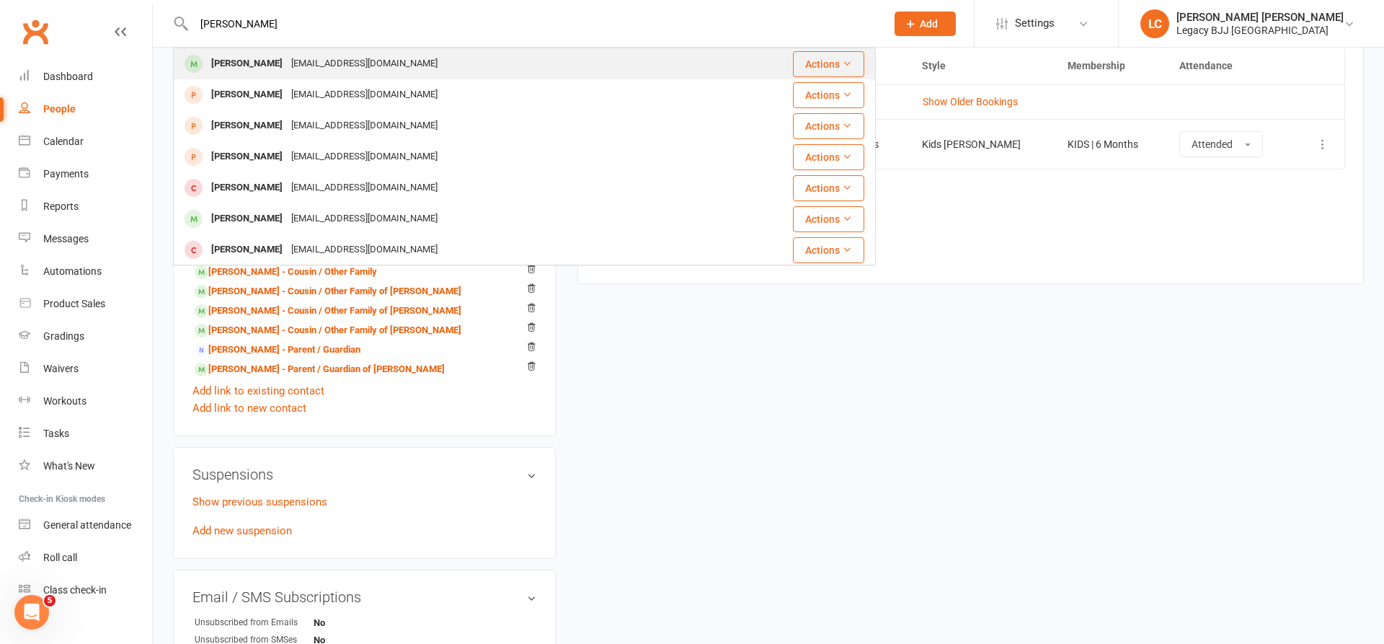
type input "[PERSON_NAME]"
click at [287, 58] on div "[EMAIL_ADDRESS][DOMAIN_NAME]" at bounding box center [364, 63] width 155 height 21
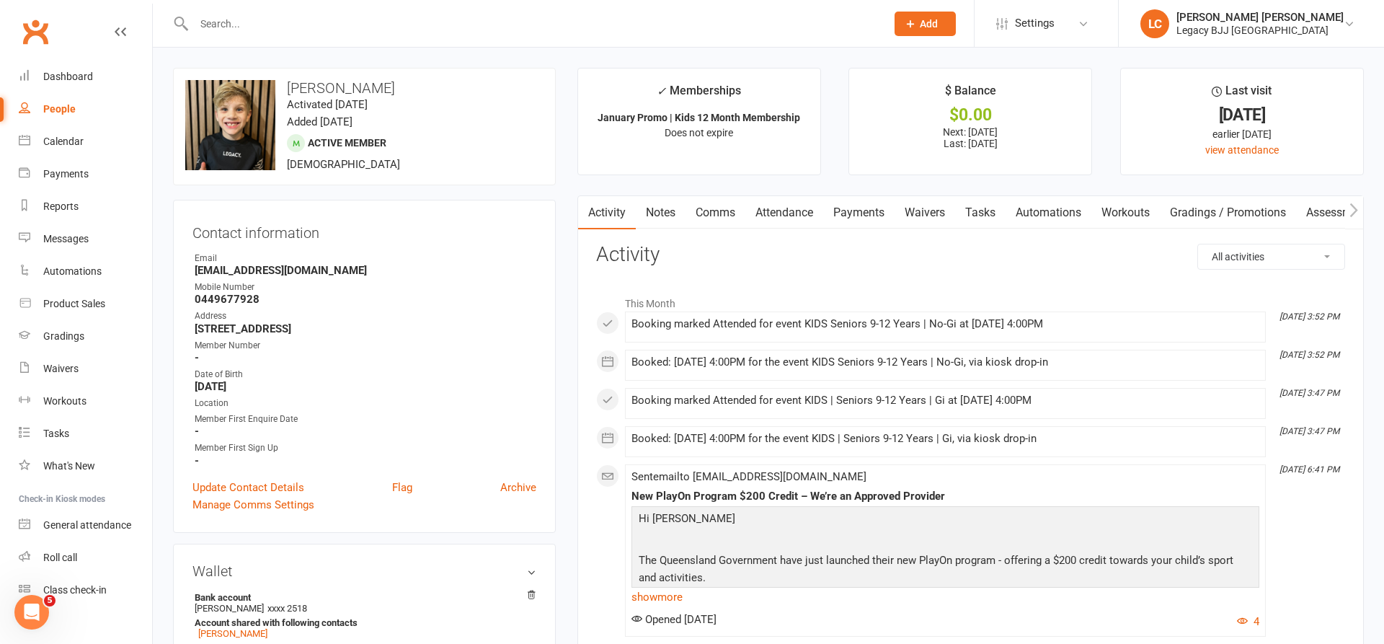
click at [803, 216] on link "Attendance" at bounding box center [785, 212] width 78 height 33
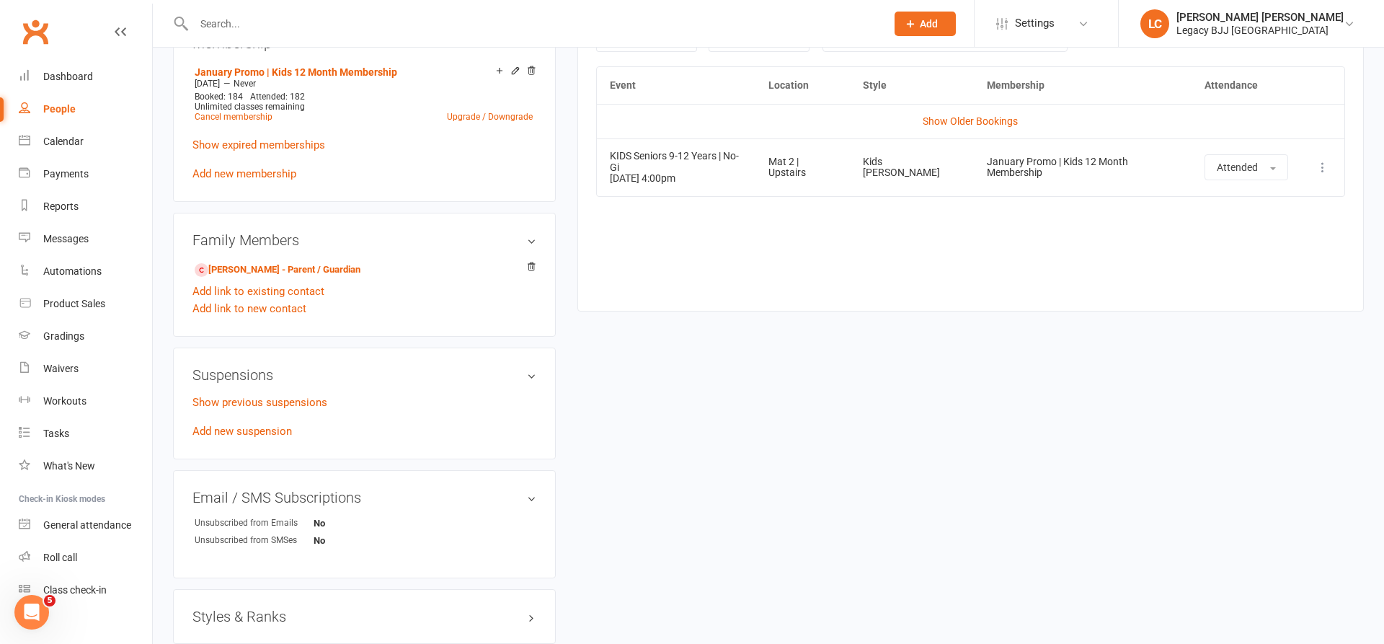
scroll to position [676, 0]
click at [372, 25] on input "text" at bounding box center [533, 24] width 686 height 20
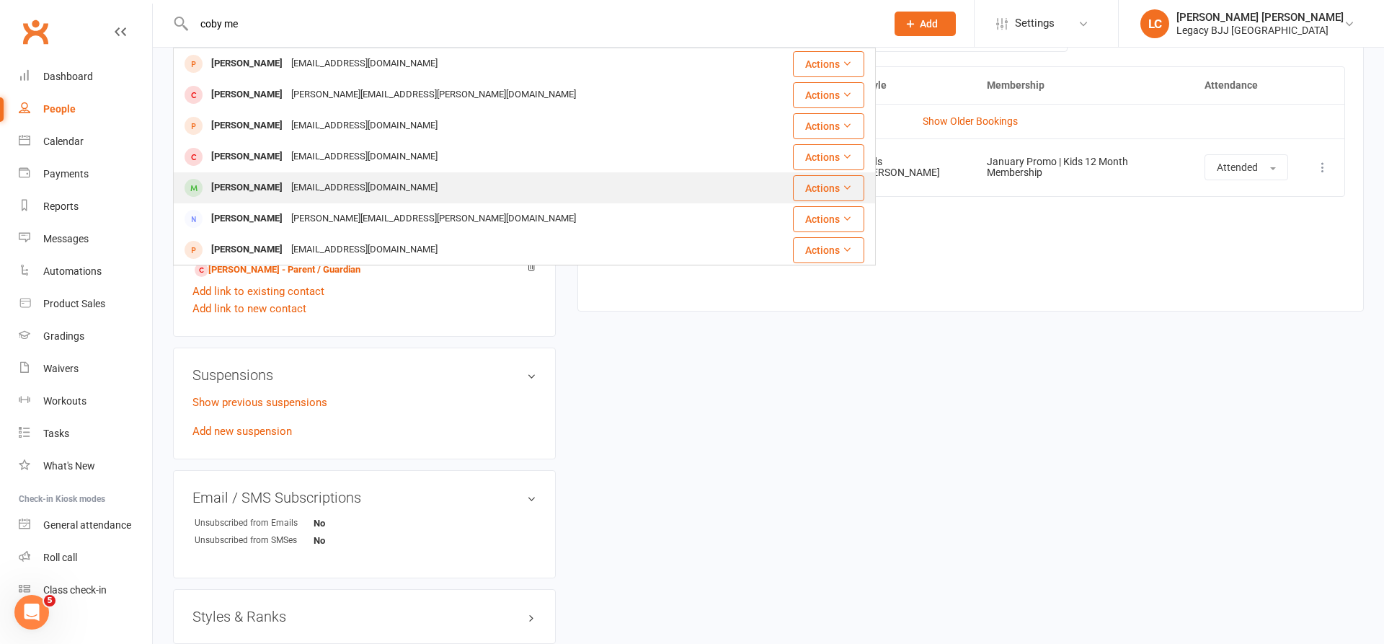
type input "coby me"
click at [287, 190] on div "[EMAIL_ADDRESS][DOMAIN_NAME]" at bounding box center [364, 187] width 155 height 21
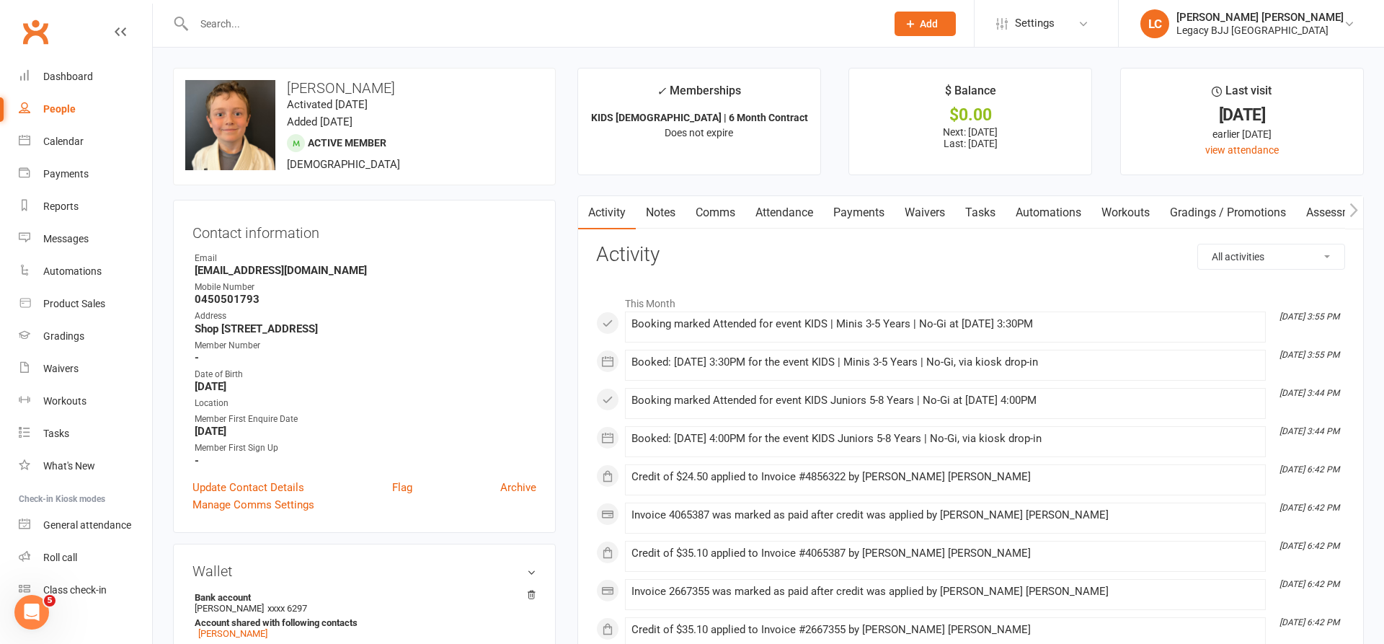
click at [774, 207] on link "Attendance" at bounding box center [785, 212] width 78 height 33
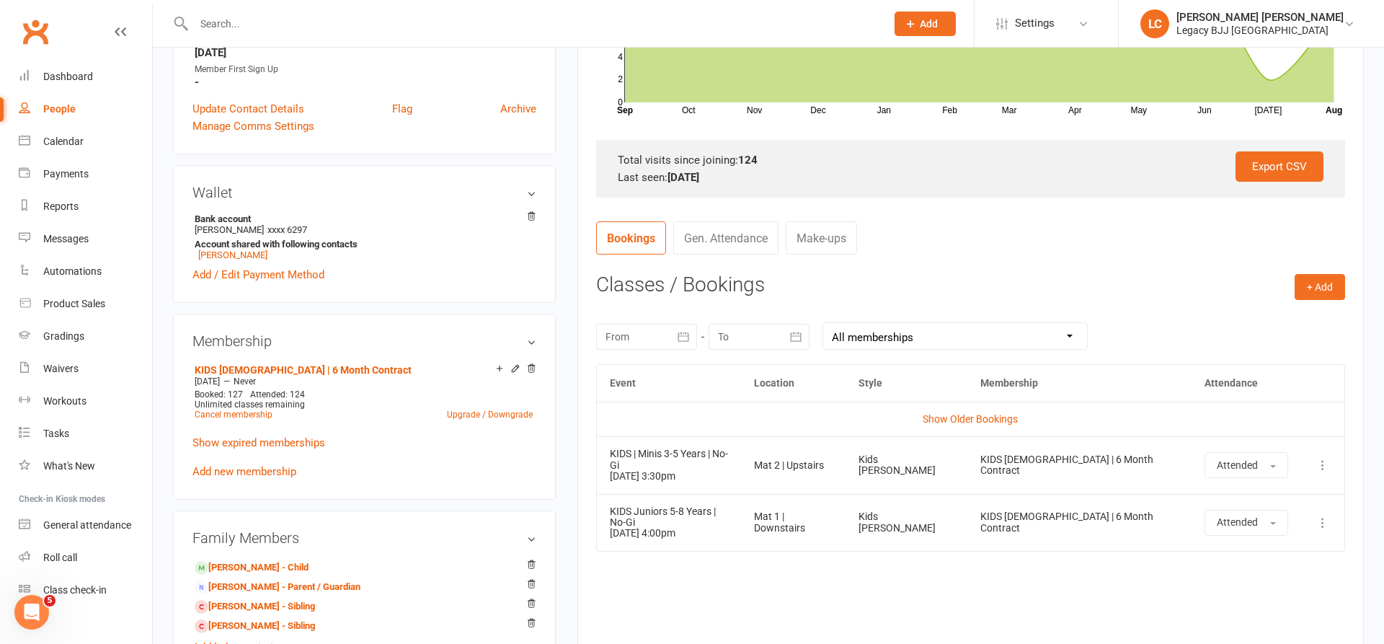
scroll to position [381, 0]
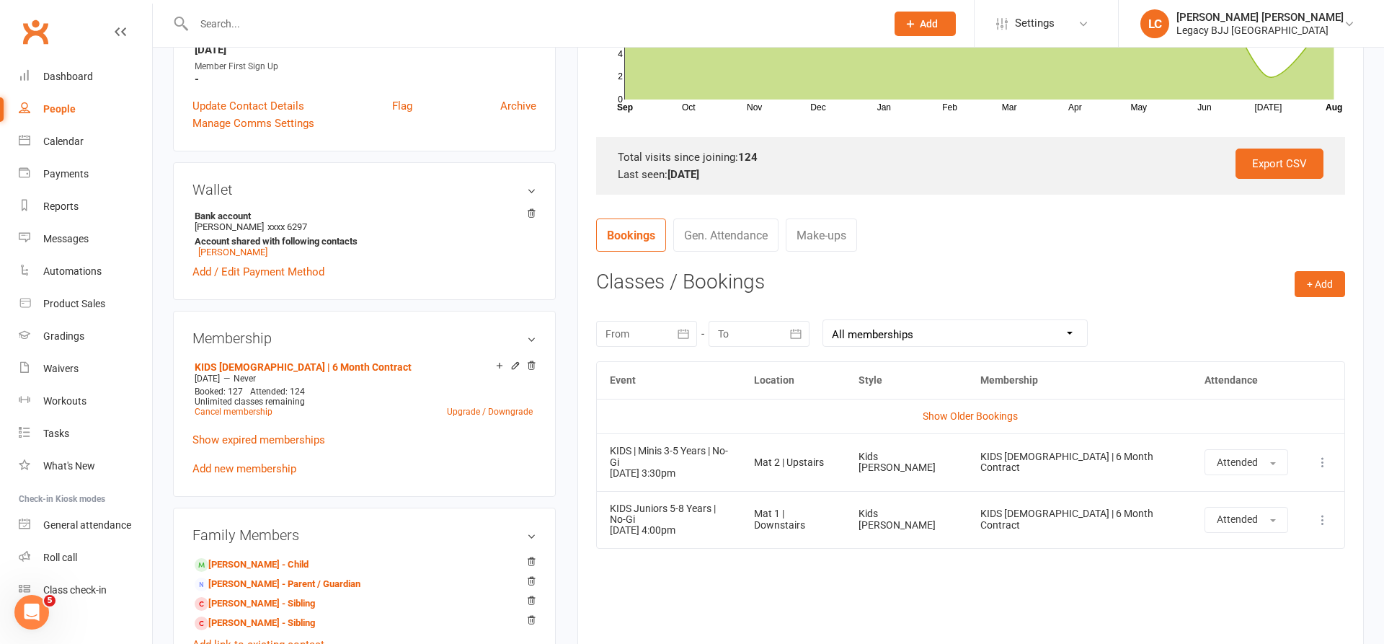
click at [1327, 455] on icon at bounding box center [1323, 462] width 14 height 14
click at [1238, 544] on link "Remove booking" at bounding box center [1259, 547] width 143 height 29
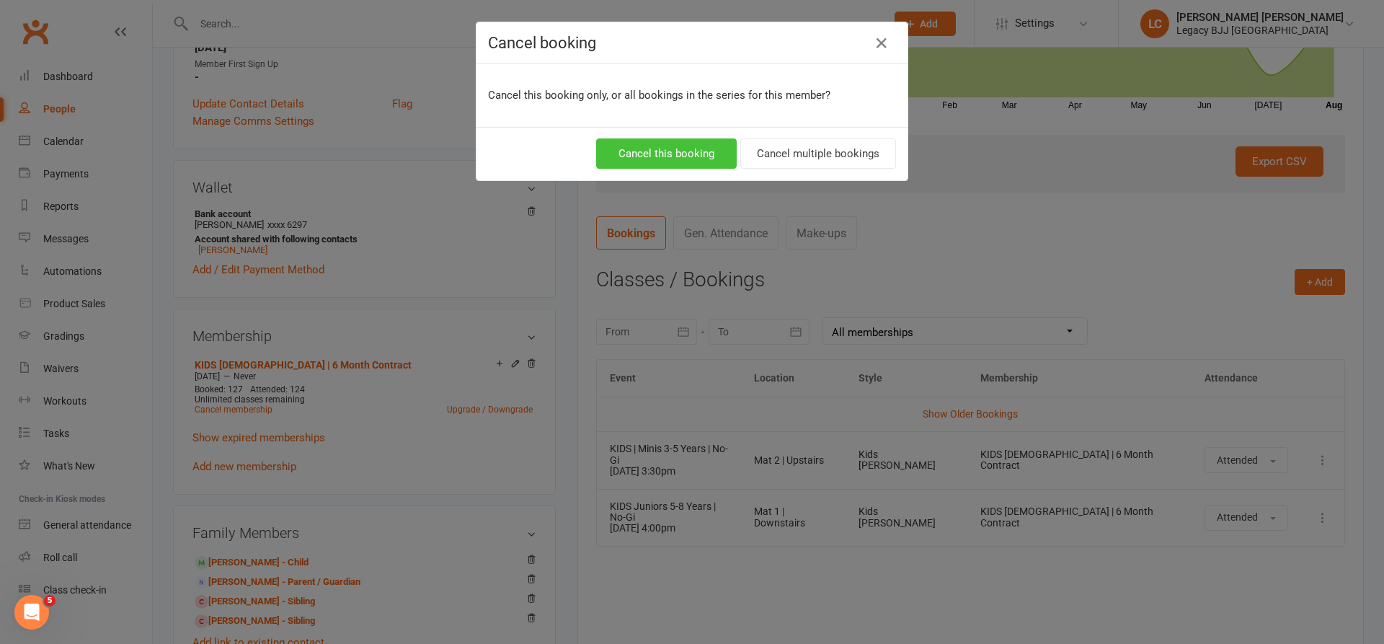
click at [657, 153] on button "Cancel this booking" at bounding box center [666, 153] width 141 height 30
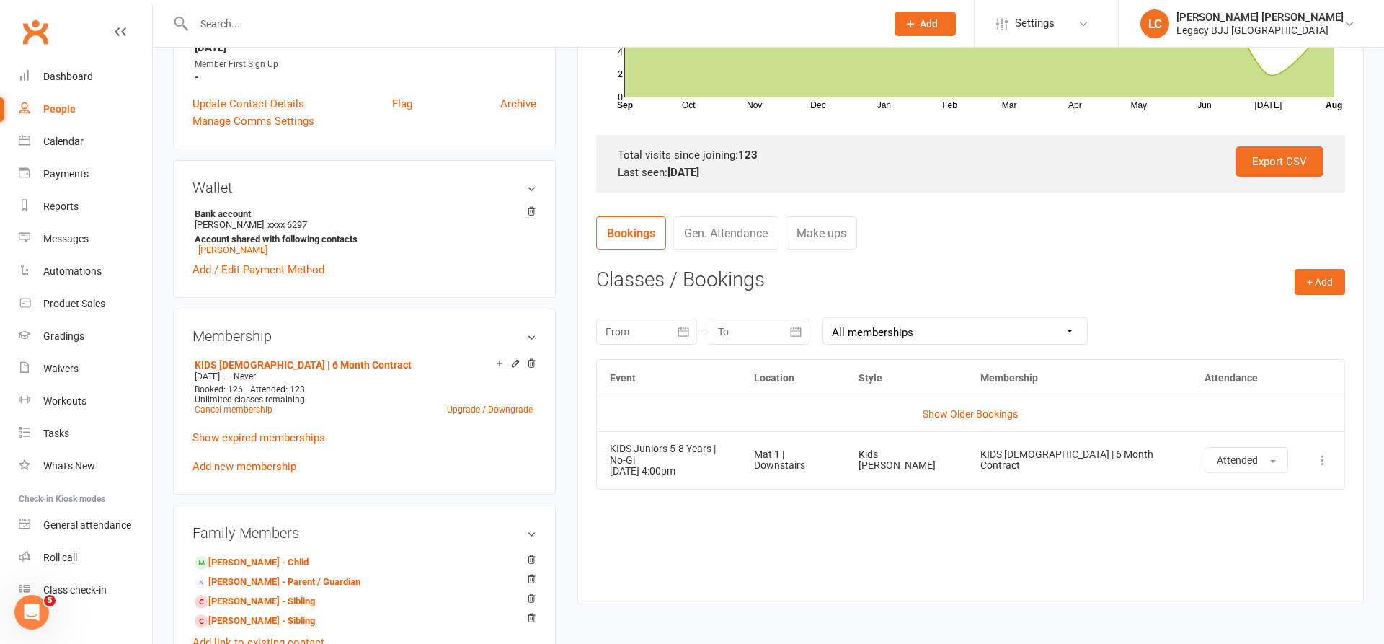
click at [392, 32] on input "text" at bounding box center [533, 24] width 686 height 20
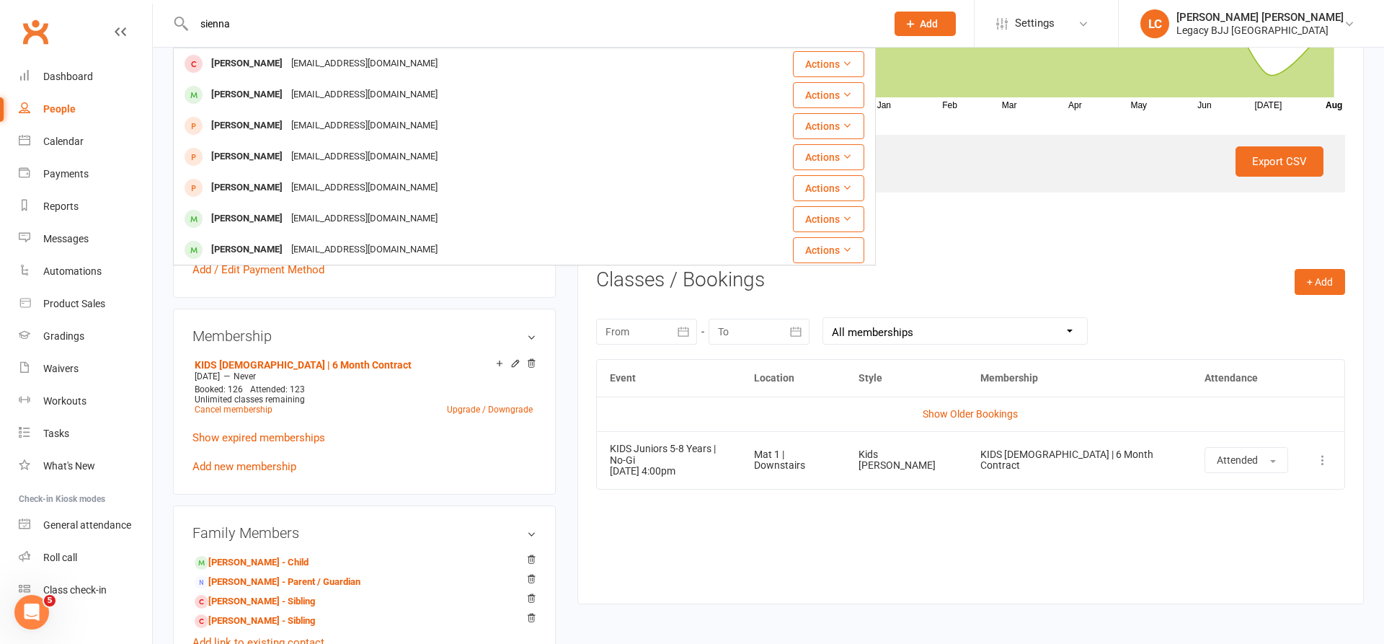
type input "Sienna"
drag, startPoint x: 392, startPoint y: 32, endPoint x: 292, endPoint y: 91, distance: 115.8
click at [292, 91] on div "[EMAIL_ADDRESS][DOMAIN_NAME]" at bounding box center [364, 94] width 155 height 21
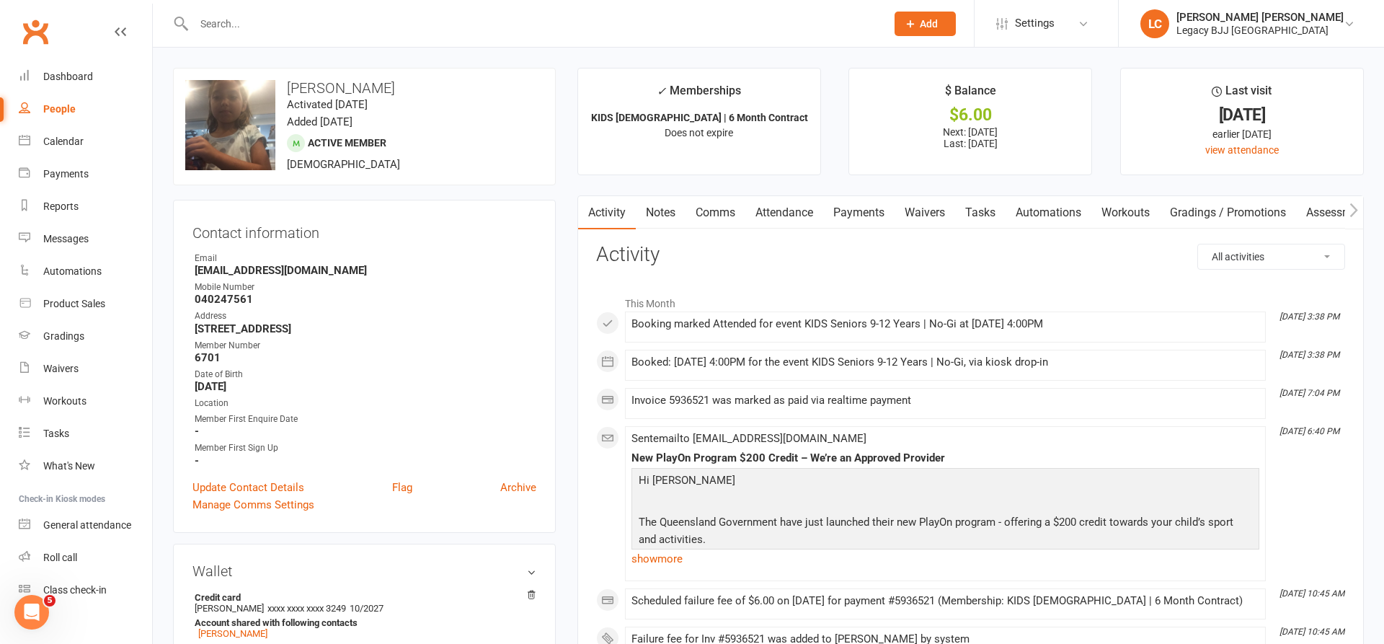
click at [790, 213] on link "Attendance" at bounding box center [785, 212] width 78 height 33
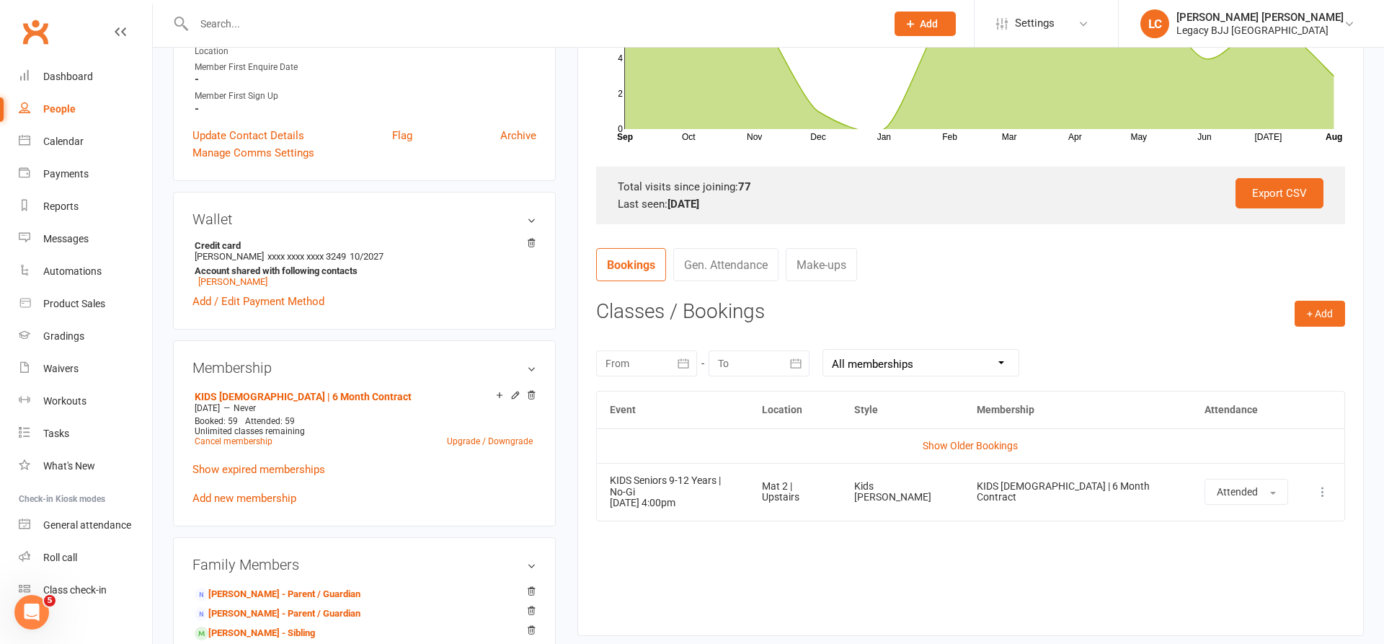
scroll to position [353, 0]
click at [944, 439] on link "Show Older Bookings" at bounding box center [970, 445] width 95 height 12
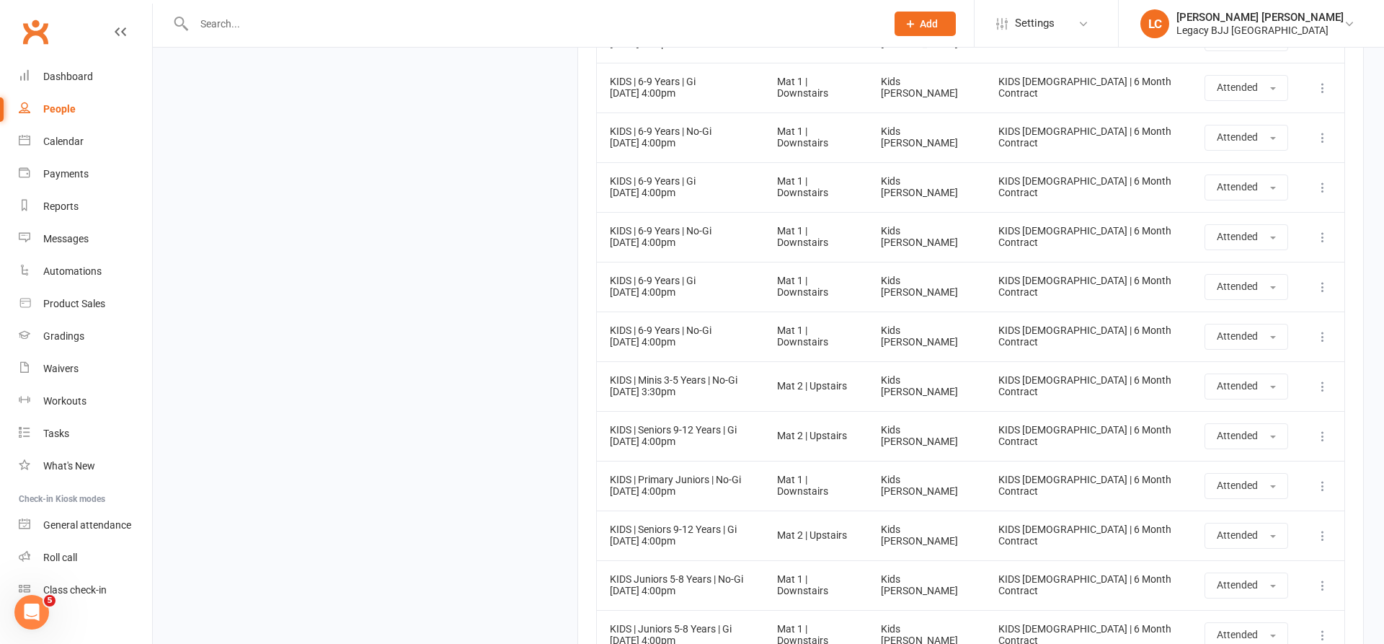
scroll to position [4191, 0]
click at [508, 22] on input "text" at bounding box center [533, 24] width 686 height 20
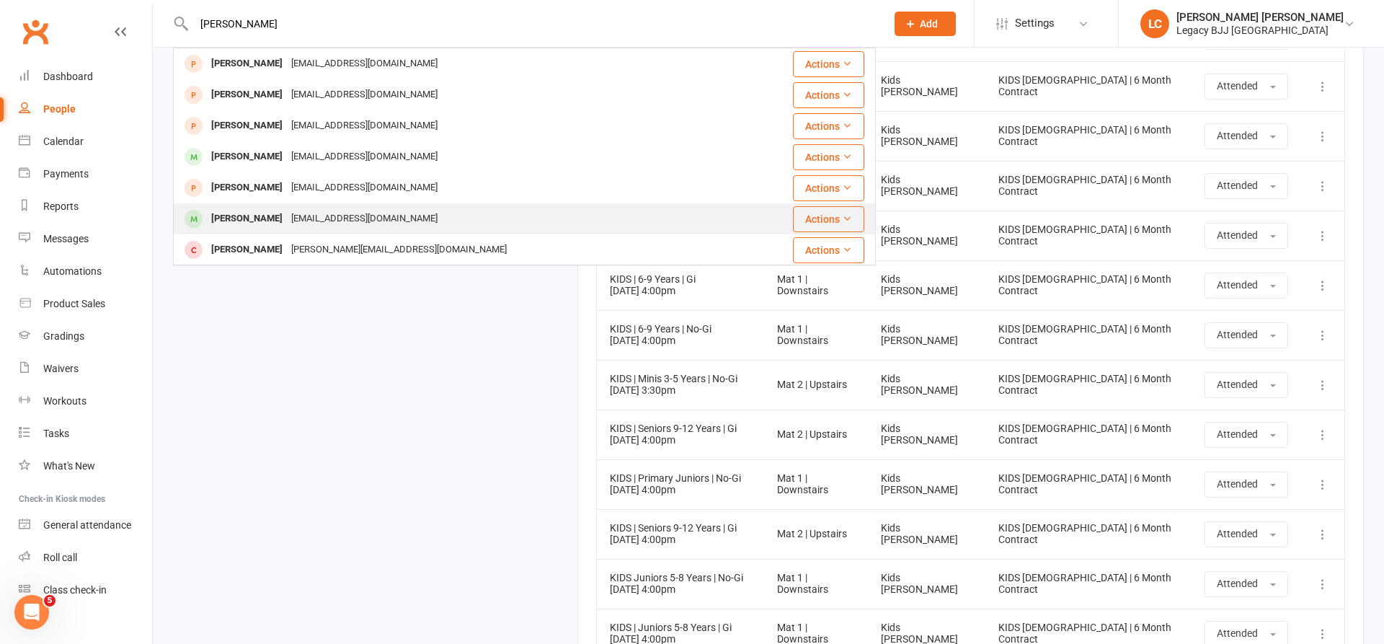
type input "[PERSON_NAME]"
click at [250, 213] on div "[PERSON_NAME]" at bounding box center [247, 218] width 80 height 21
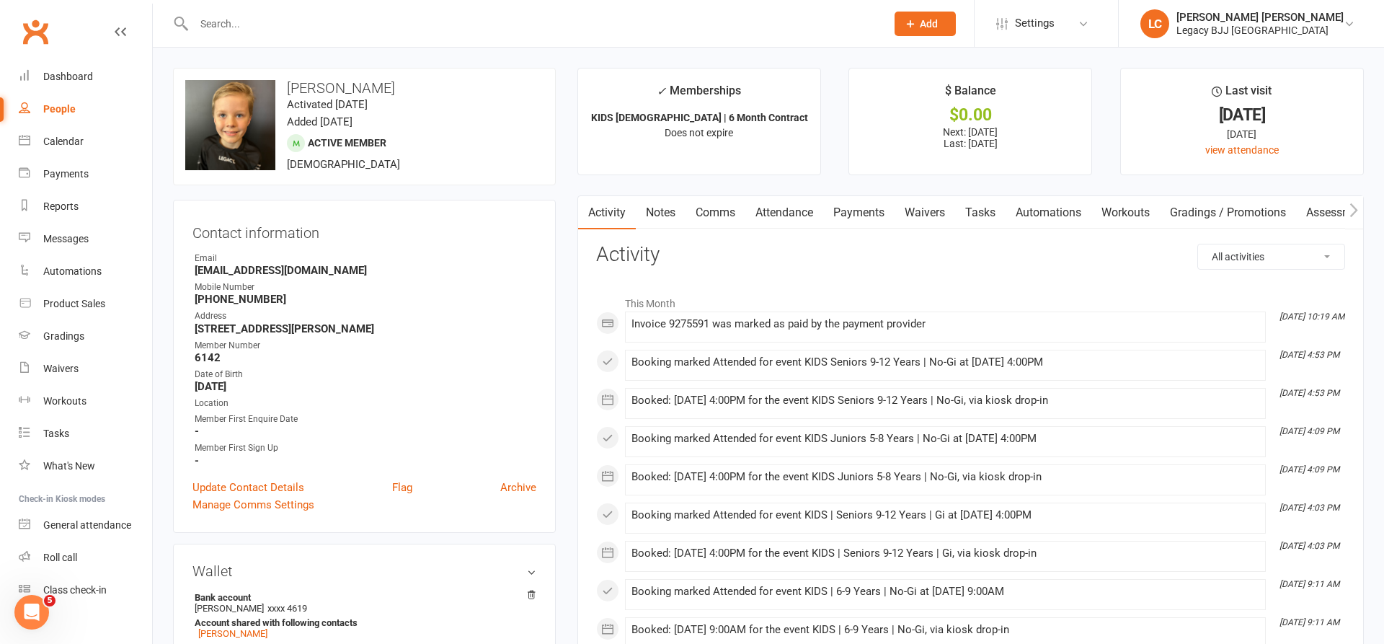
click at [800, 215] on link "Attendance" at bounding box center [785, 212] width 78 height 33
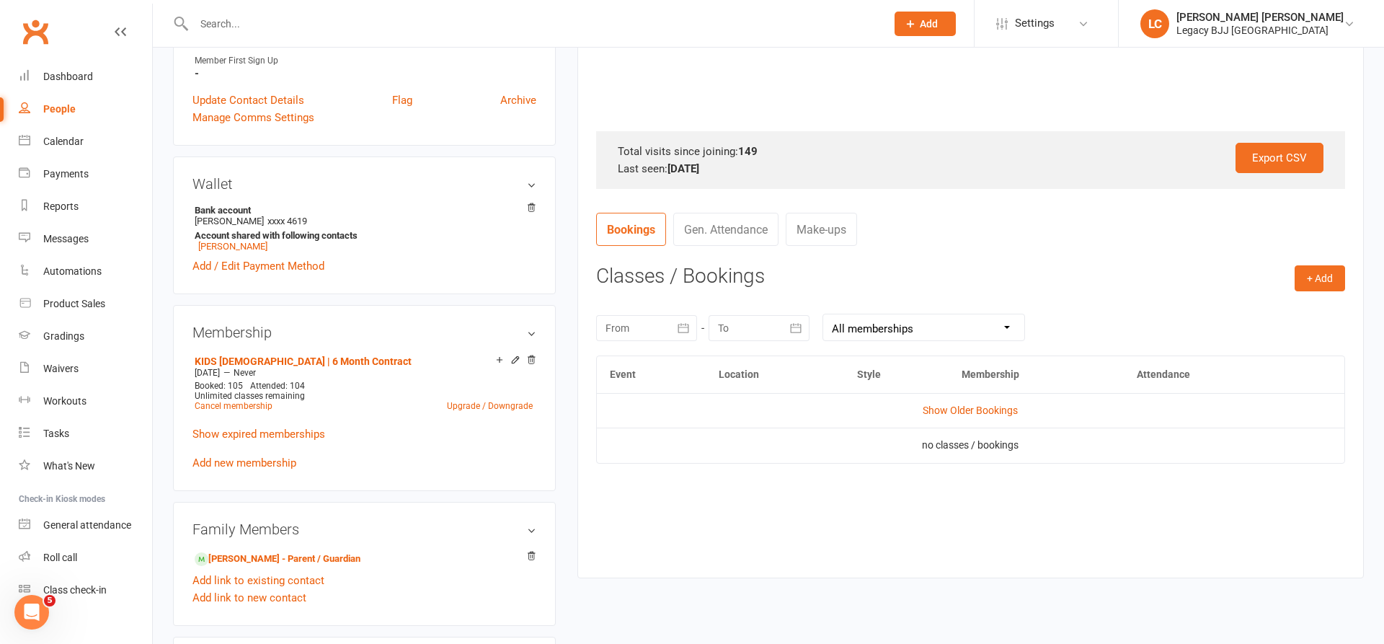
scroll to position [542, 0]
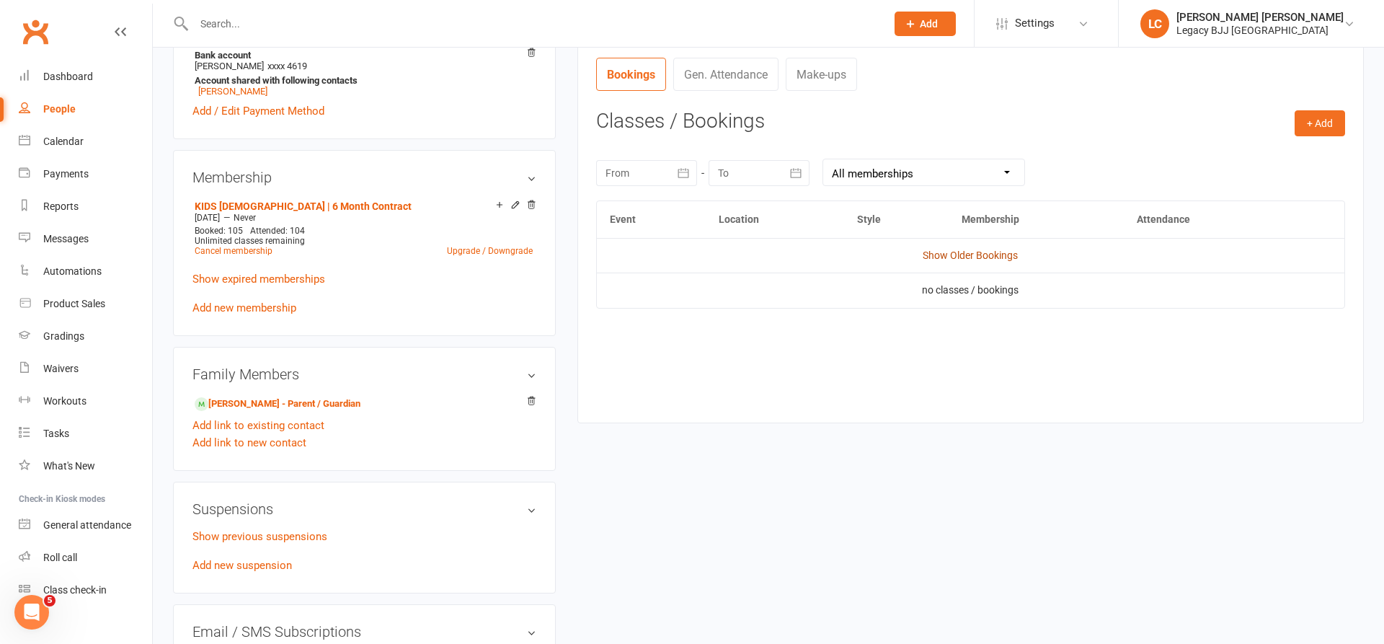
click at [925, 250] on link "Show Older Bookings" at bounding box center [970, 255] width 95 height 12
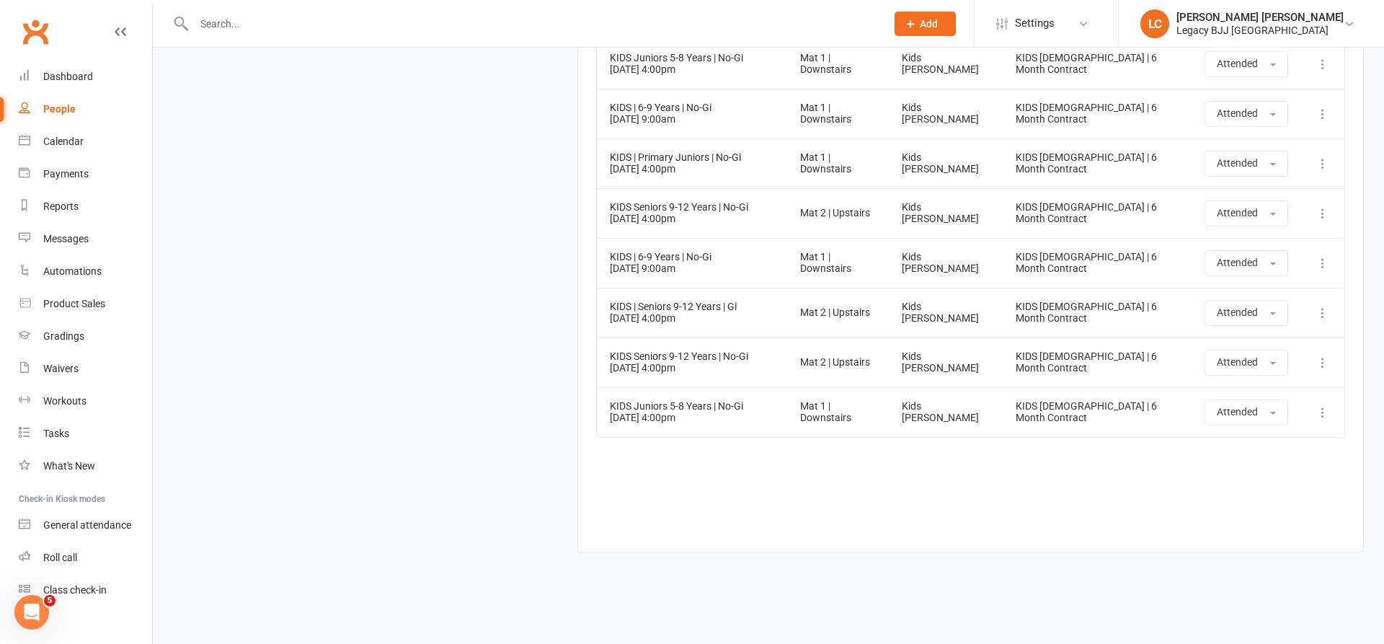
scroll to position [7845, 0]
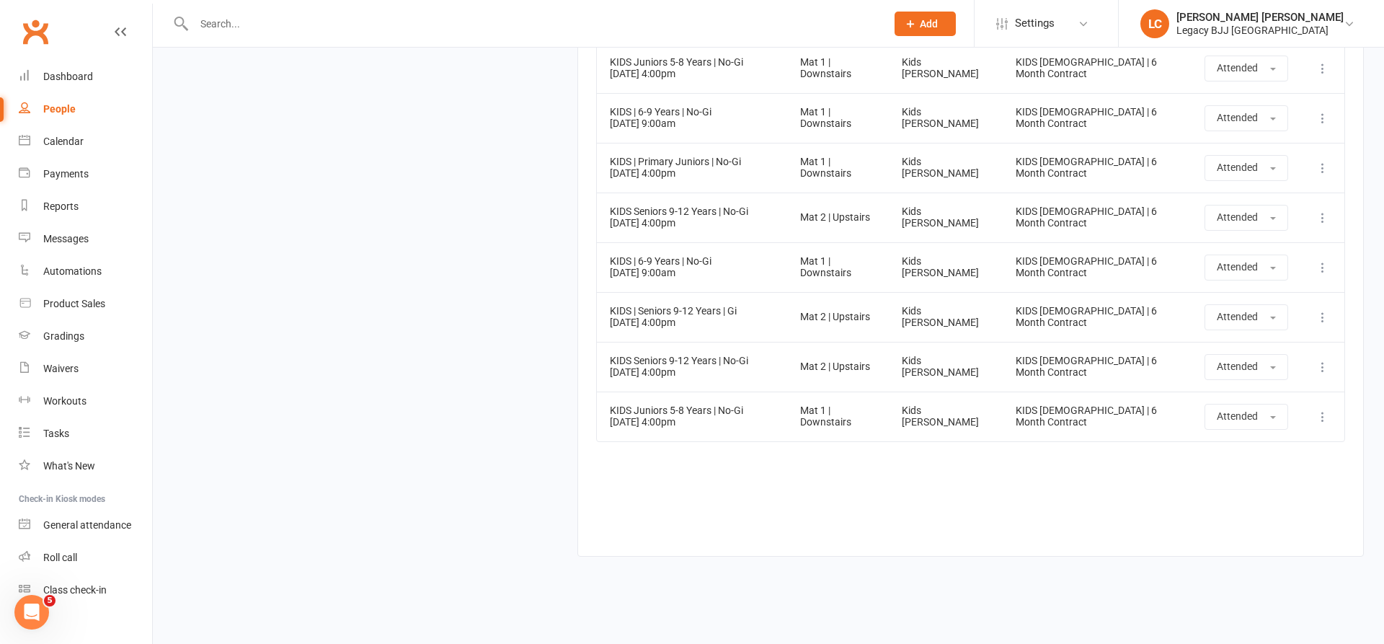
click at [395, 14] on input "text" at bounding box center [533, 24] width 686 height 20
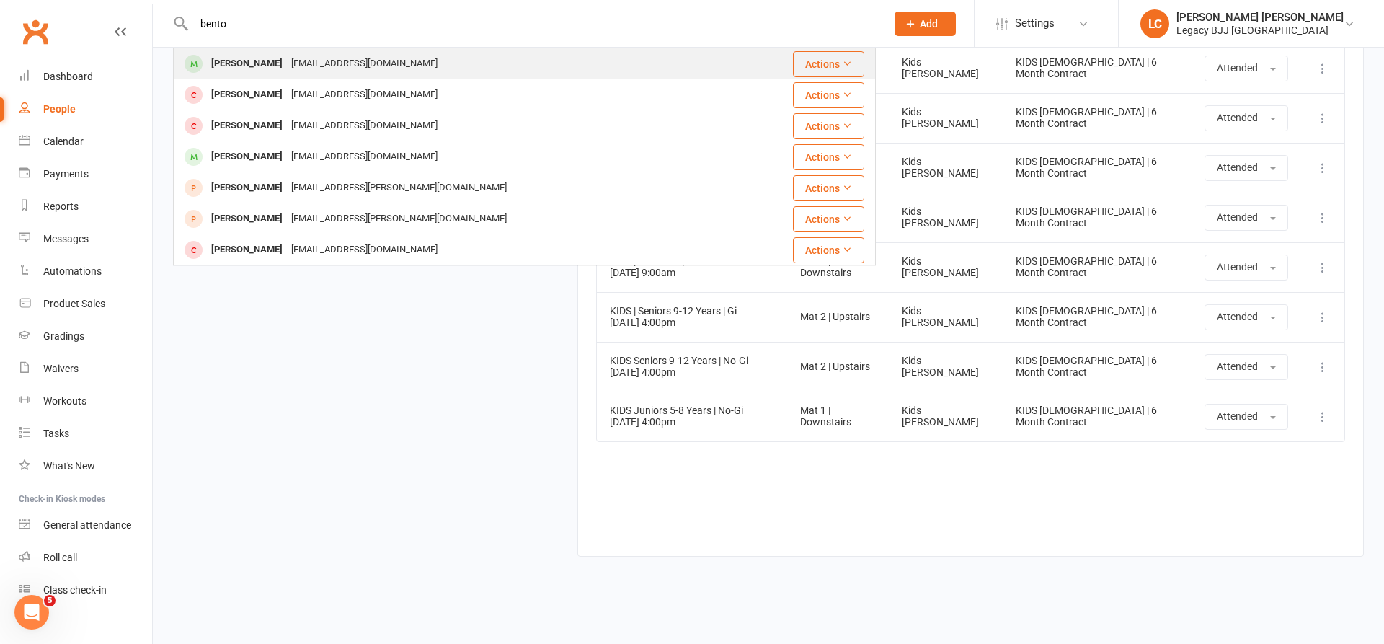
type input "bento"
click at [275, 62] on div "[PERSON_NAME]" at bounding box center [247, 63] width 80 height 21
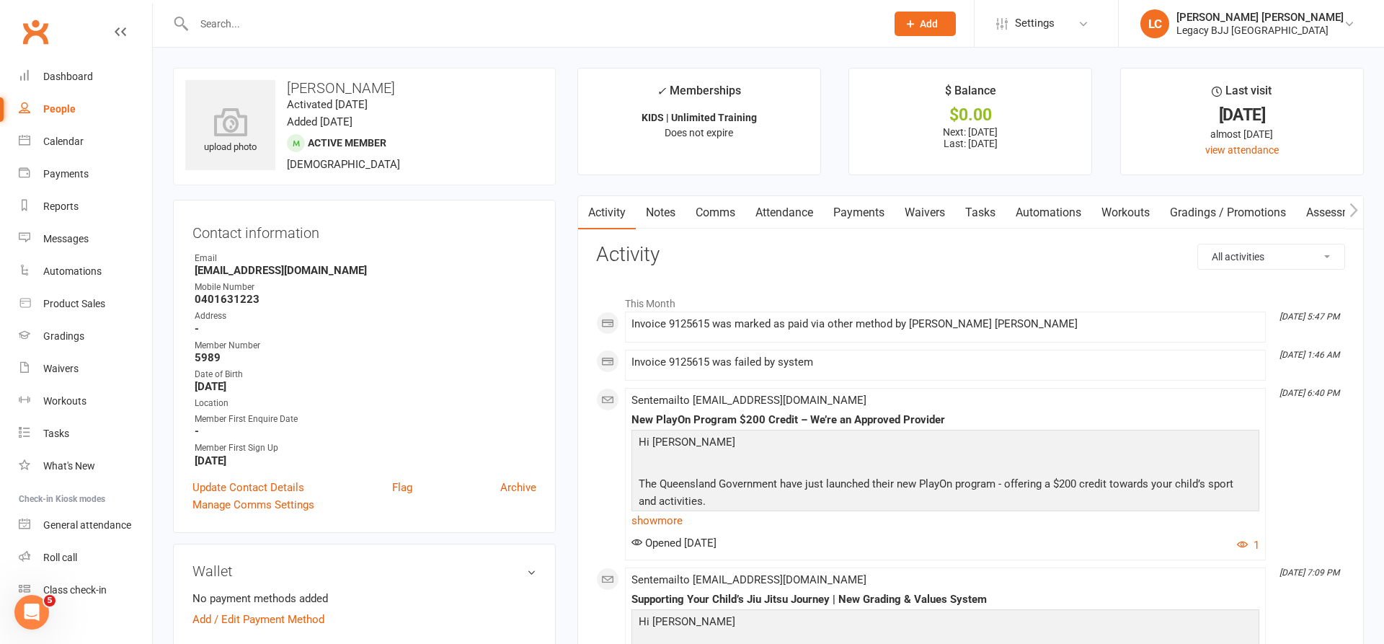
click at [787, 215] on link "Attendance" at bounding box center [785, 212] width 78 height 33
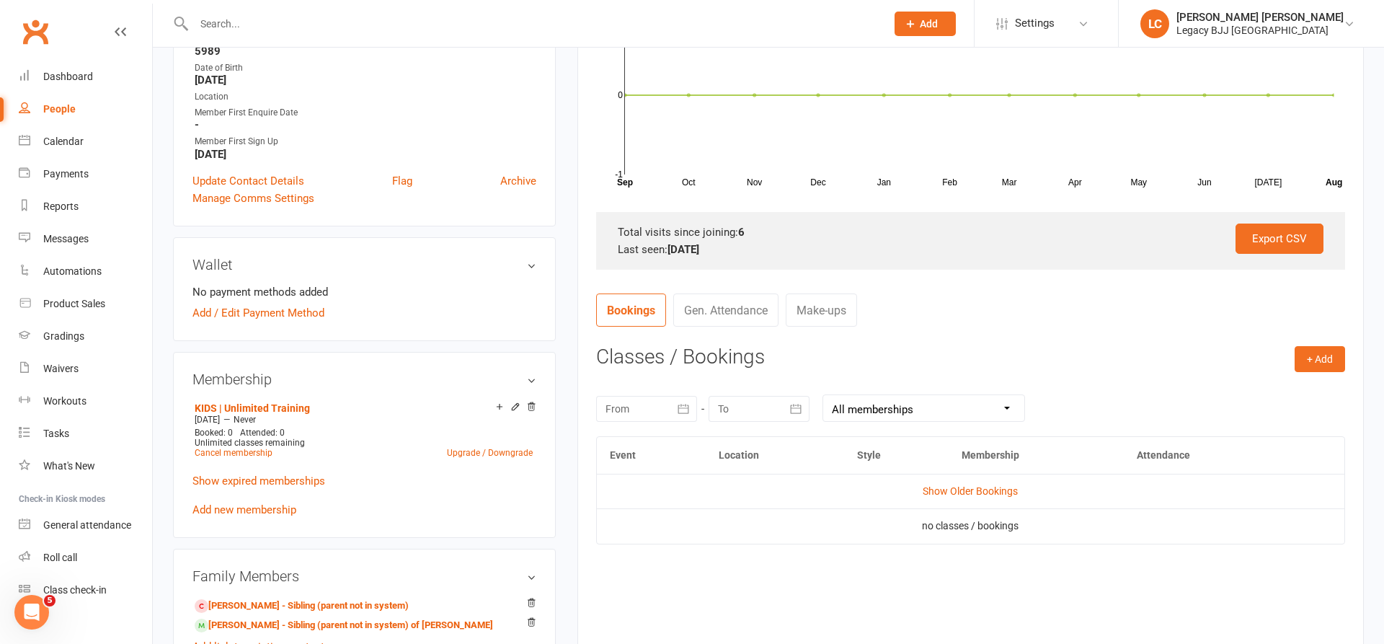
scroll to position [560, 0]
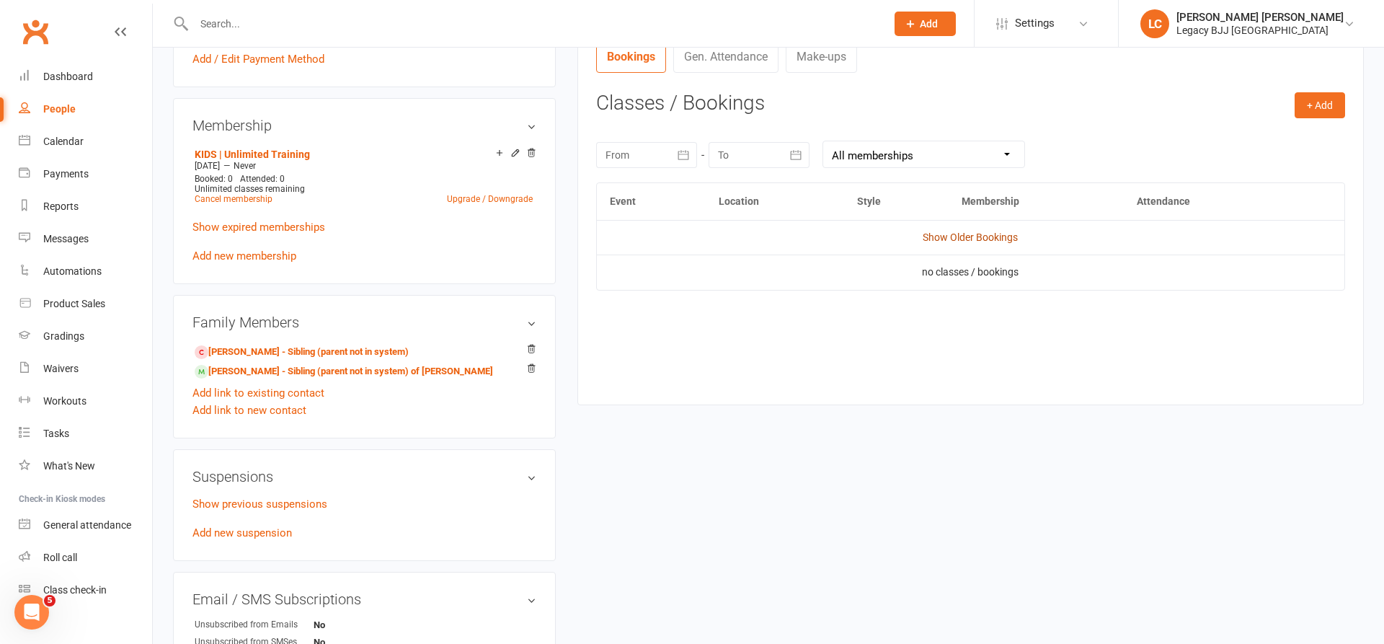
click at [968, 237] on link "Show Older Bookings" at bounding box center [970, 237] width 95 height 12
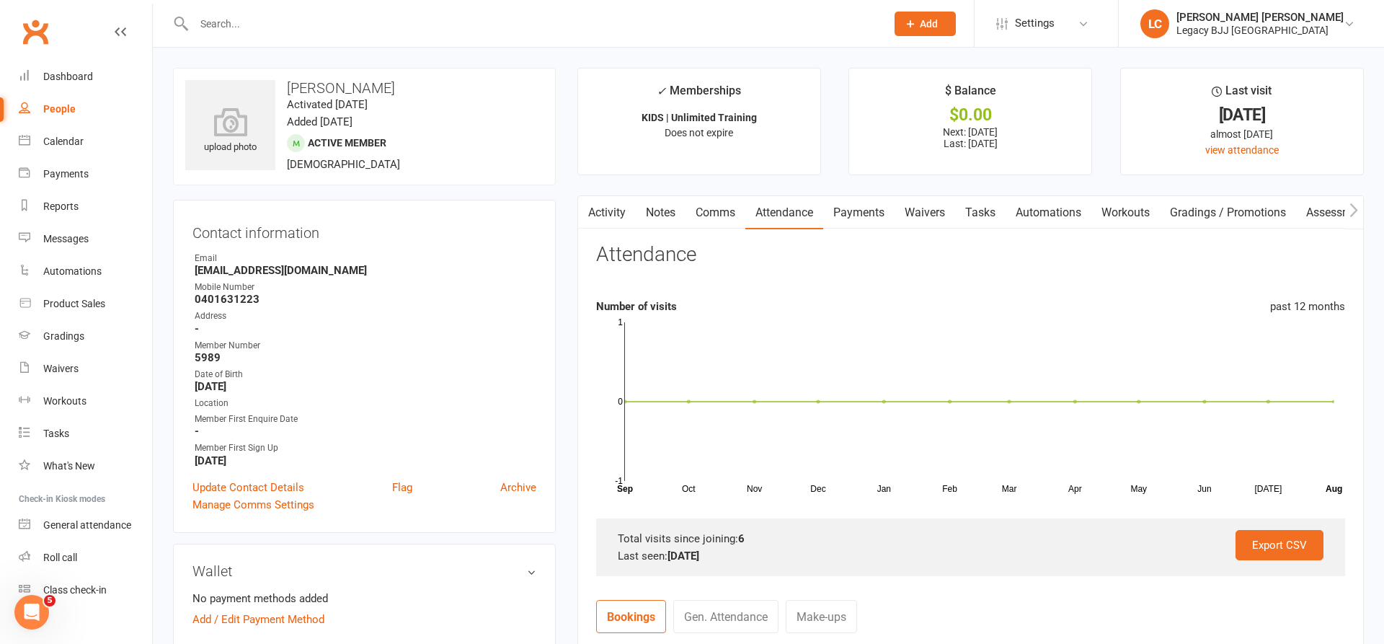
scroll to position [0, 0]
click at [873, 206] on link "Payments" at bounding box center [858, 212] width 71 height 33
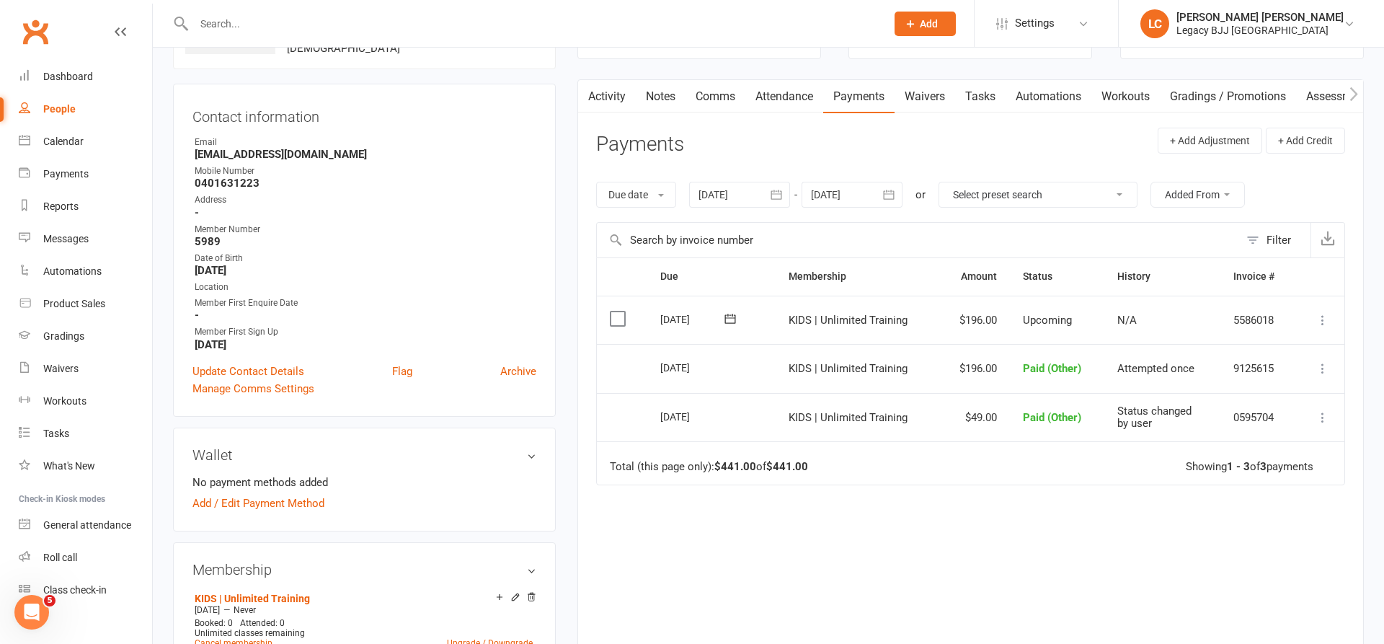
scroll to position [62, 0]
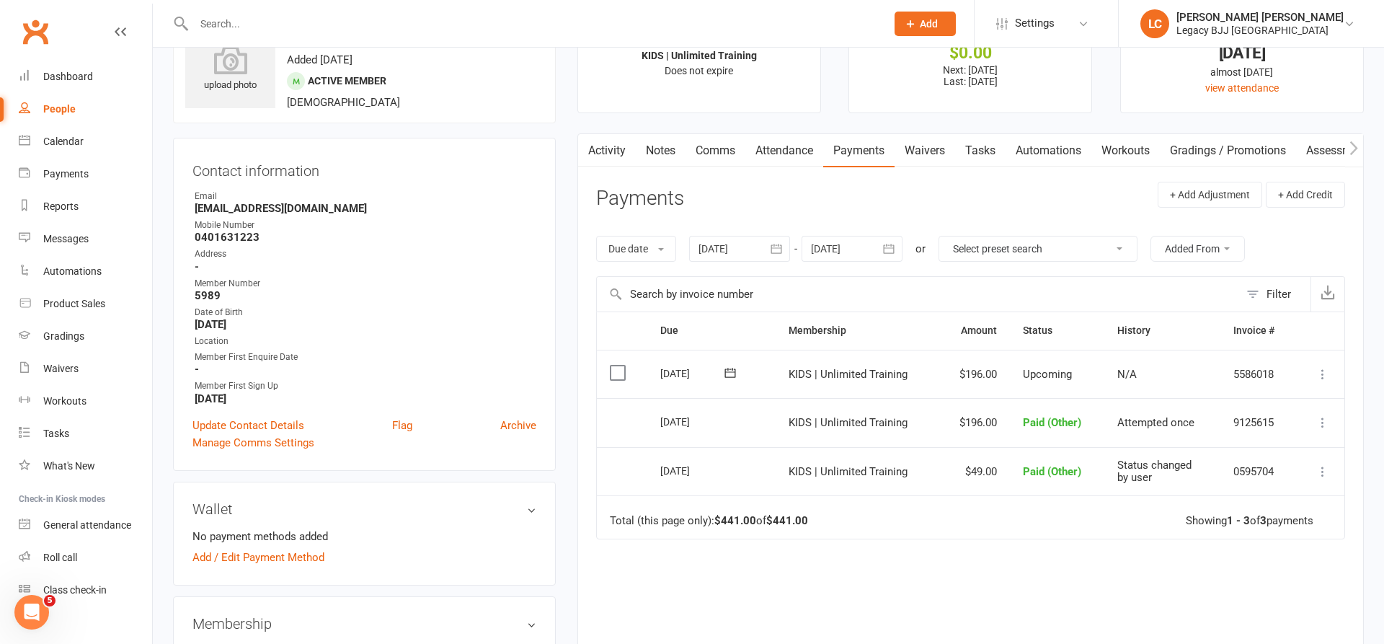
click at [788, 244] on button "button" at bounding box center [777, 249] width 26 height 26
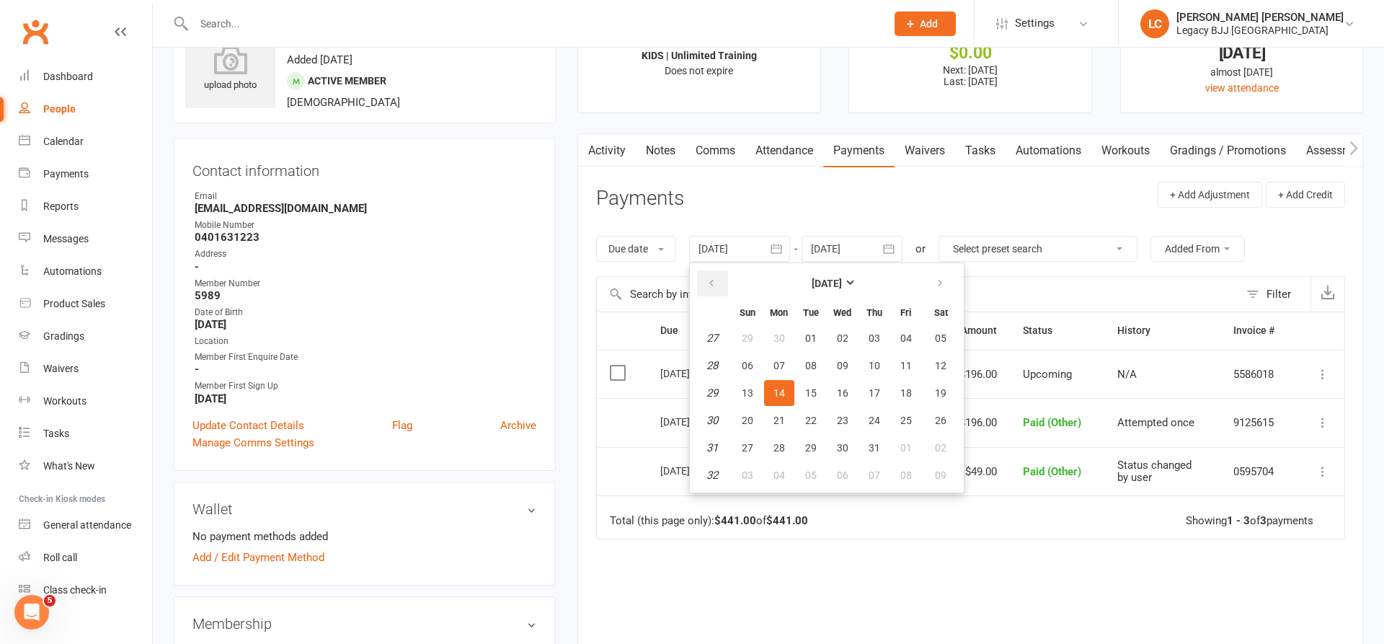
click at [711, 278] on icon "button" at bounding box center [712, 284] width 10 height 12
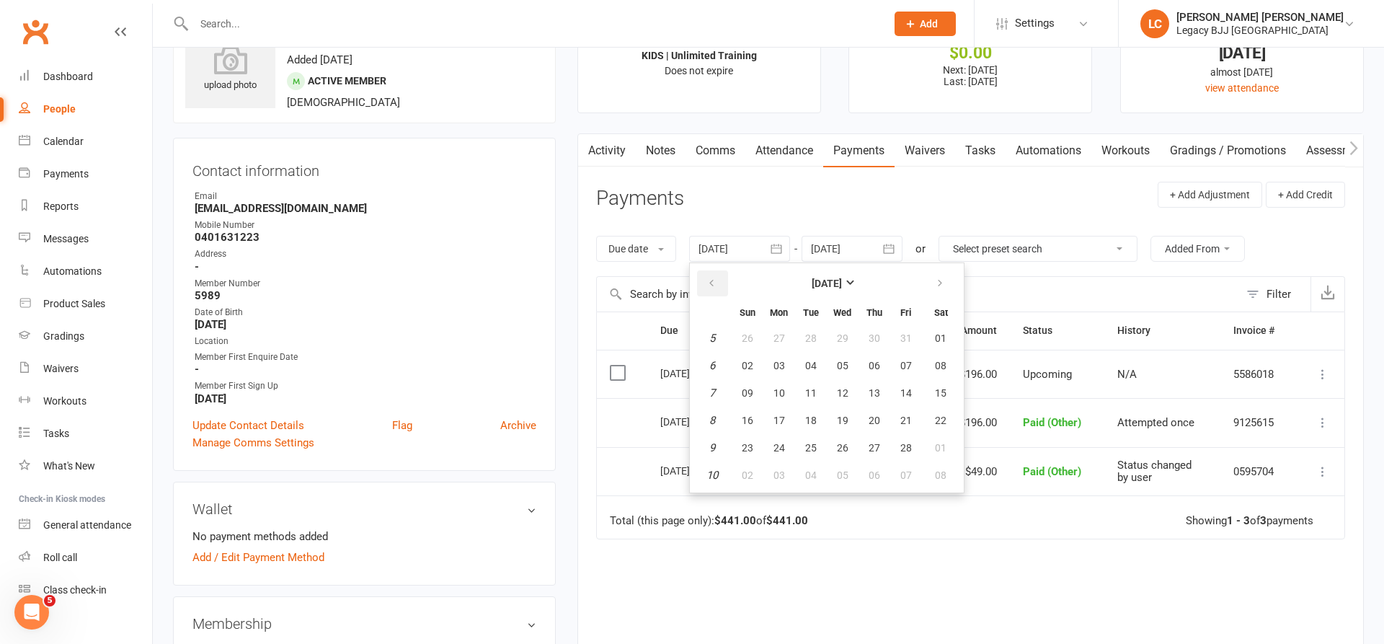
click at [711, 278] on icon "button" at bounding box center [712, 284] width 10 height 12
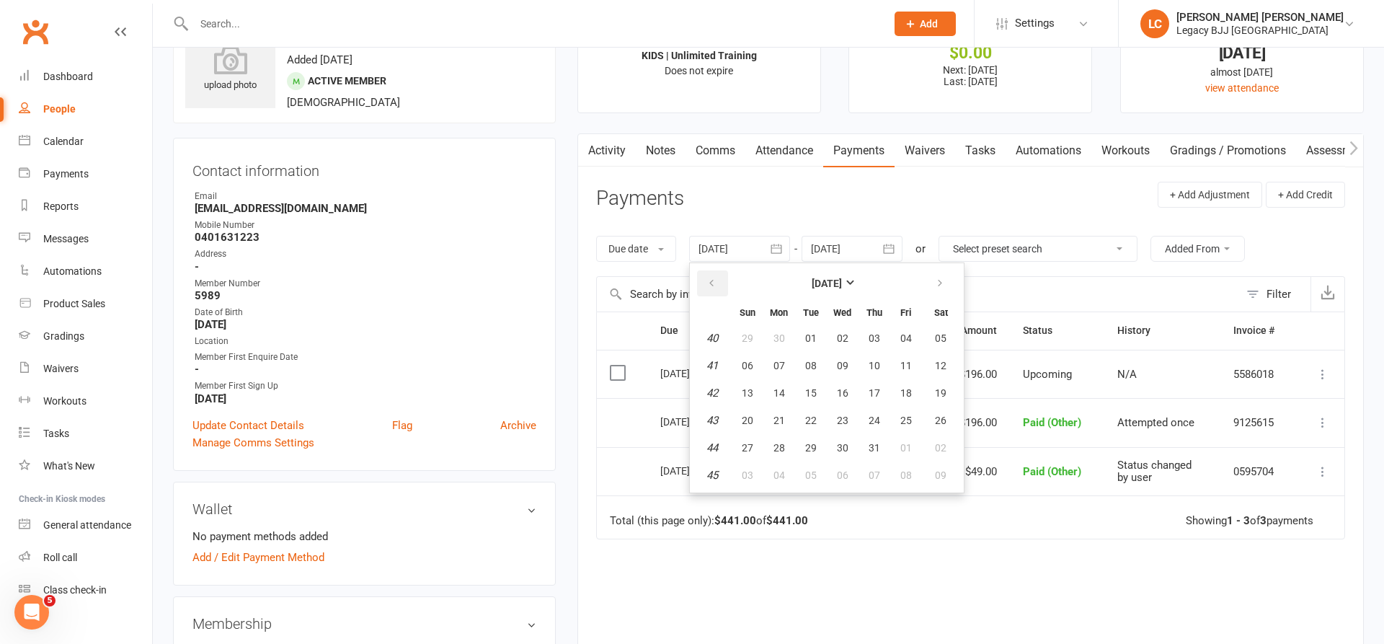
click at [711, 278] on icon "button" at bounding box center [712, 284] width 10 height 12
click at [710, 278] on icon "button" at bounding box center [712, 284] width 10 height 12
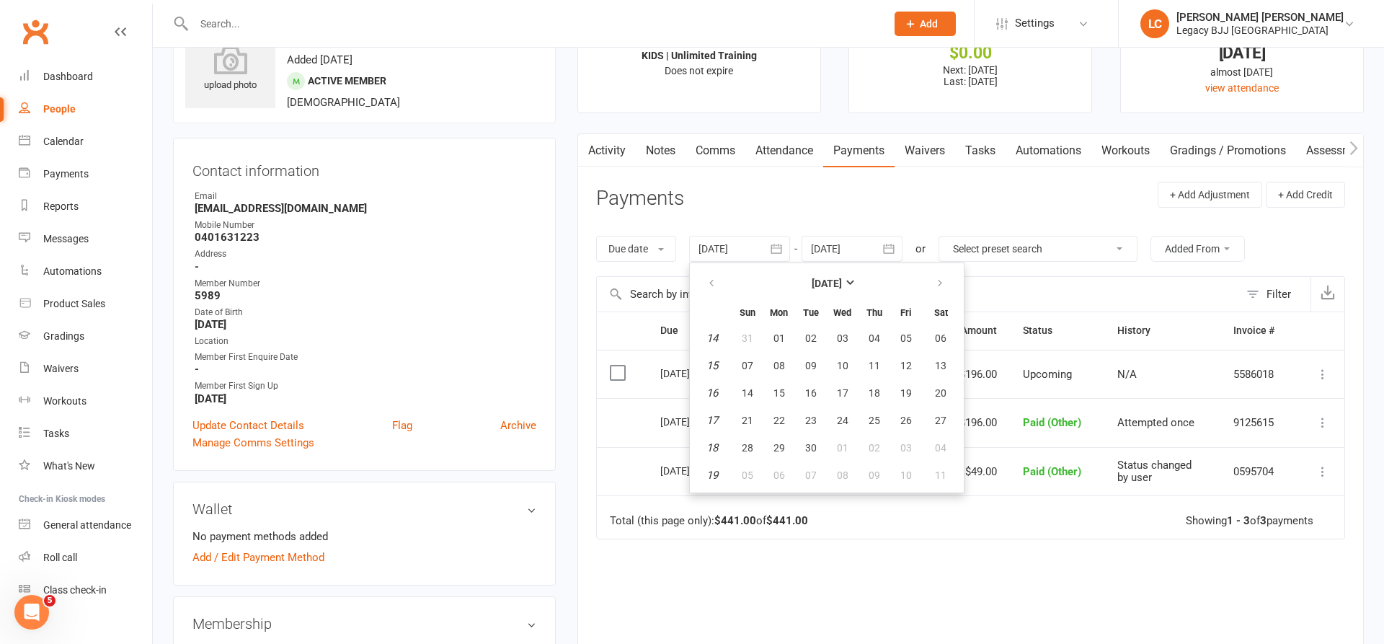
click at [824, 340] on button "02" at bounding box center [811, 338] width 30 height 26
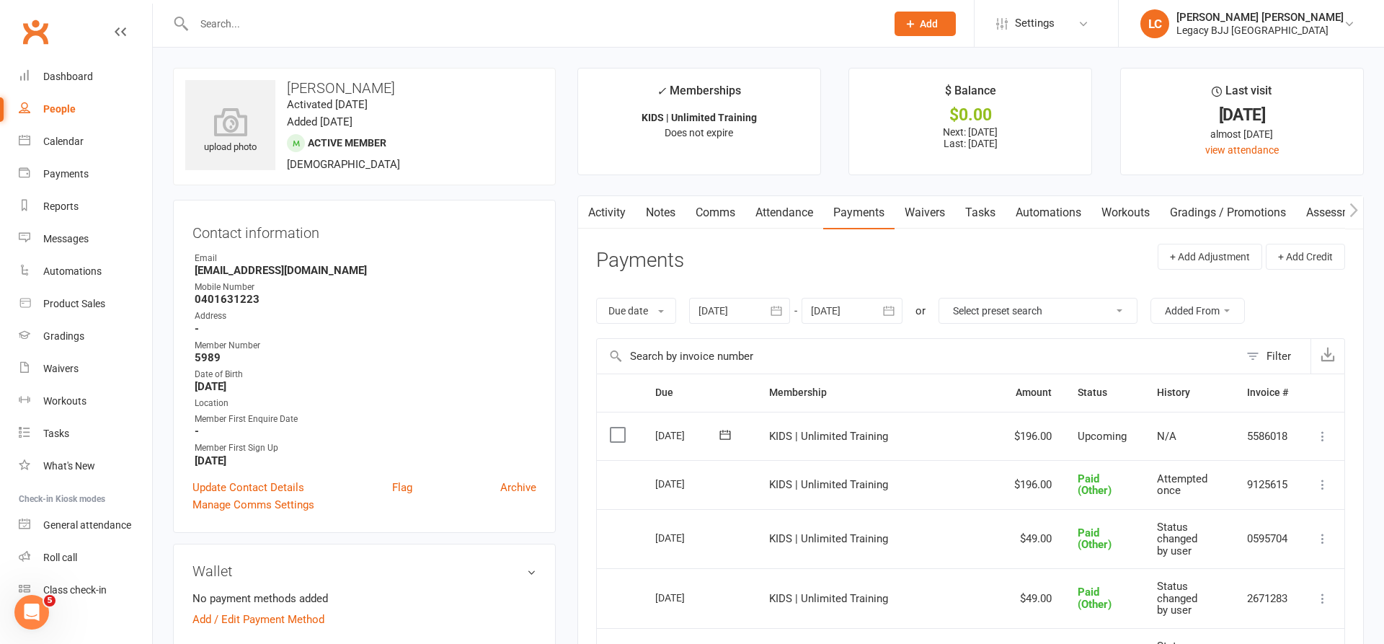
scroll to position [0, 0]
click at [782, 309] on icon "button" at bounding box center [777, 310] width 11 height 9
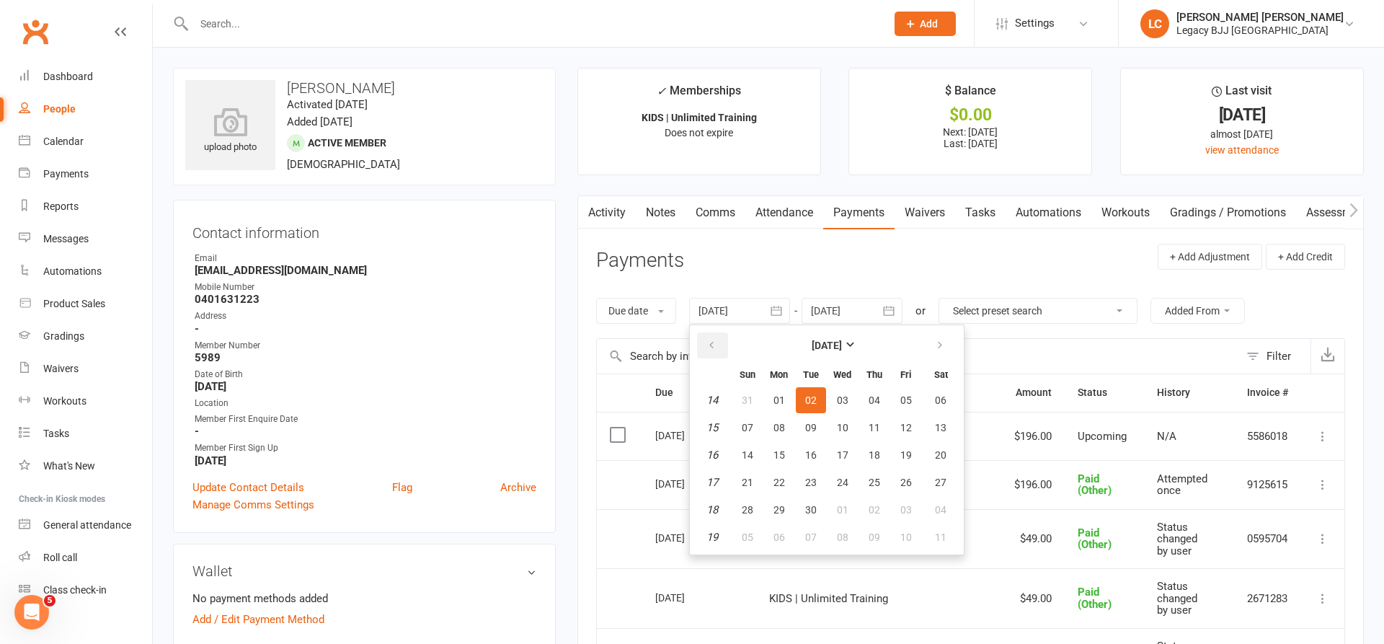
click at [702, 342] on button "button" at bounding box center [712, 345] width 31 height 26
click at [703, 342] on button "button" at bounding box center [712, 345] width 31 height 26
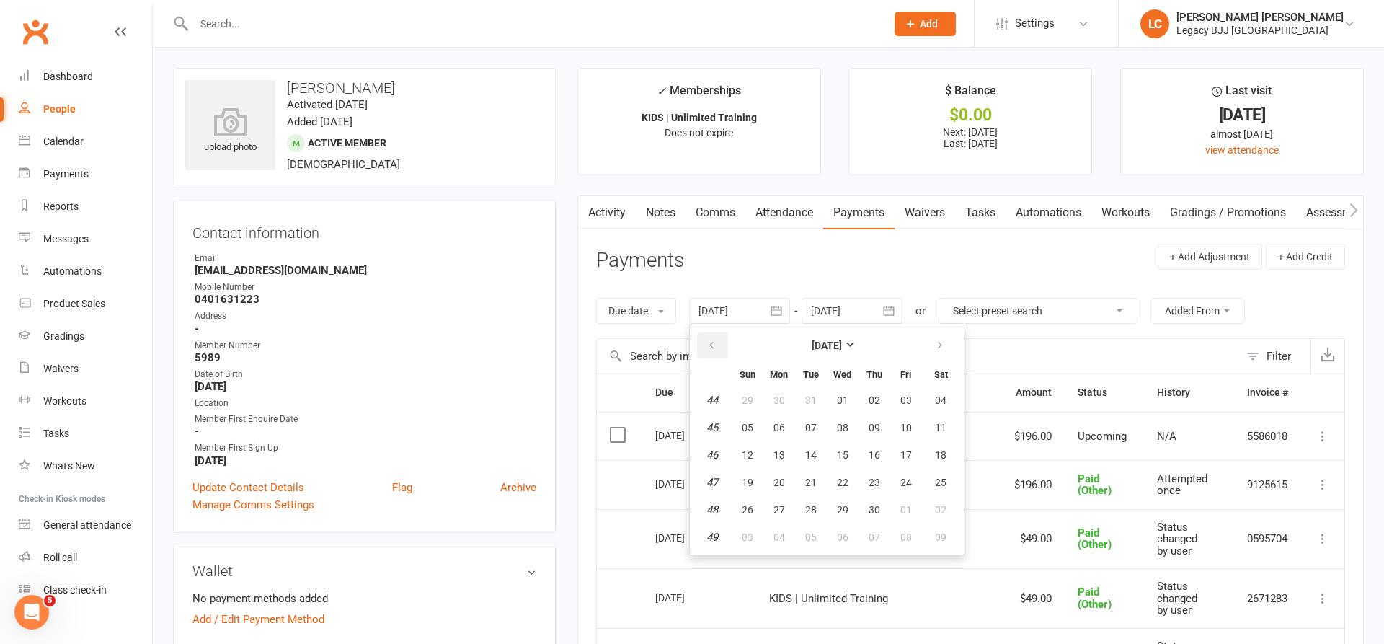
click at [703, 342] on button "button" at bounding box center [712, 345] width 31 height 26
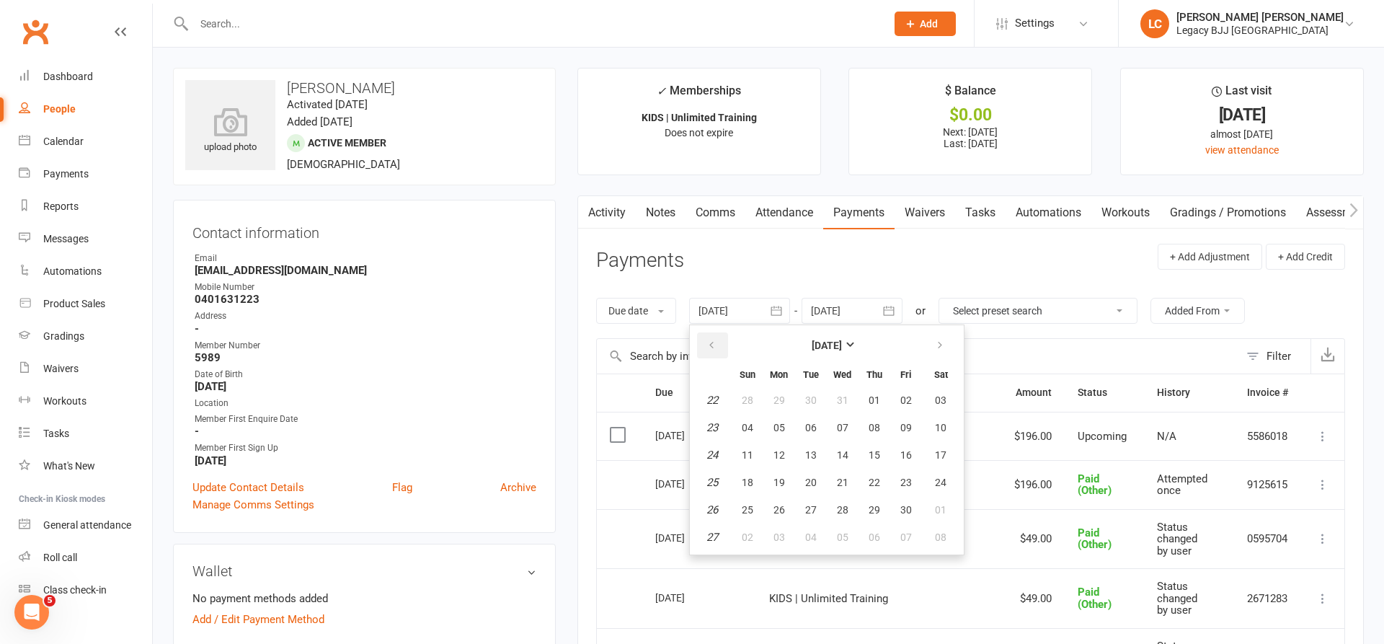
click at [703, 342] on button "button" at bounding box center [712, 345] width 31 height 26
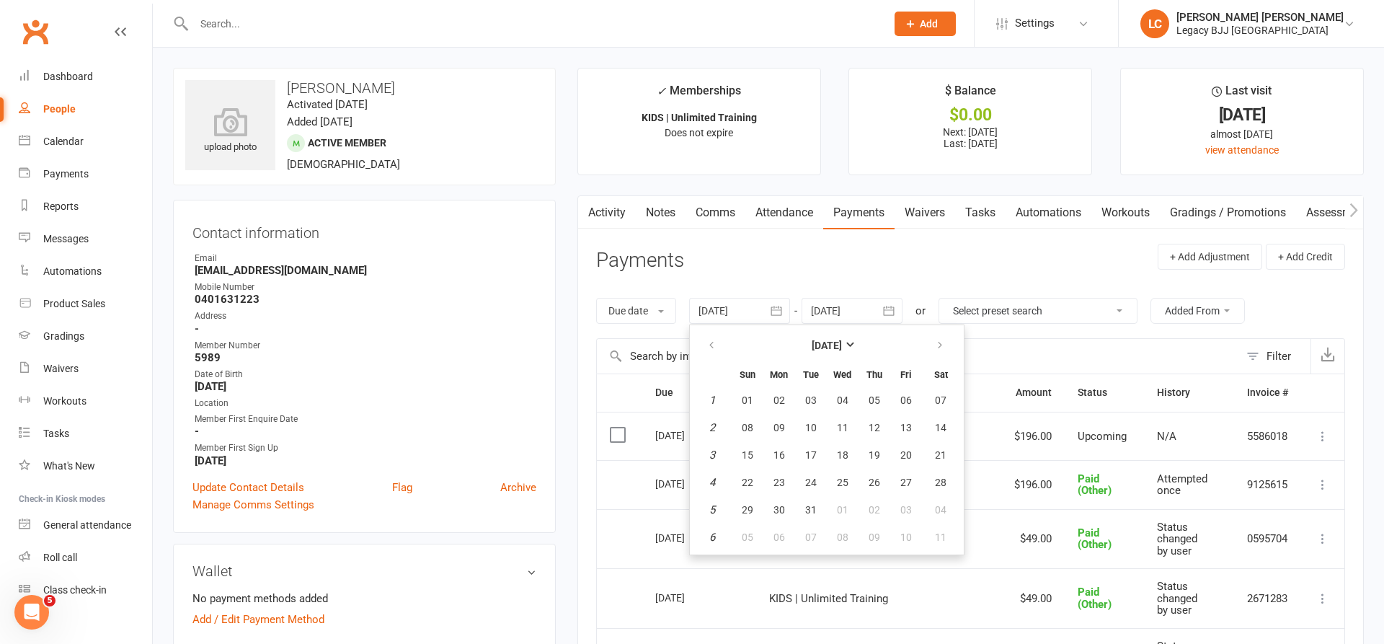
click at [803, 419] on button "10" at bounding box center [811, 428] width 30 height 26
type input "[DATE]"
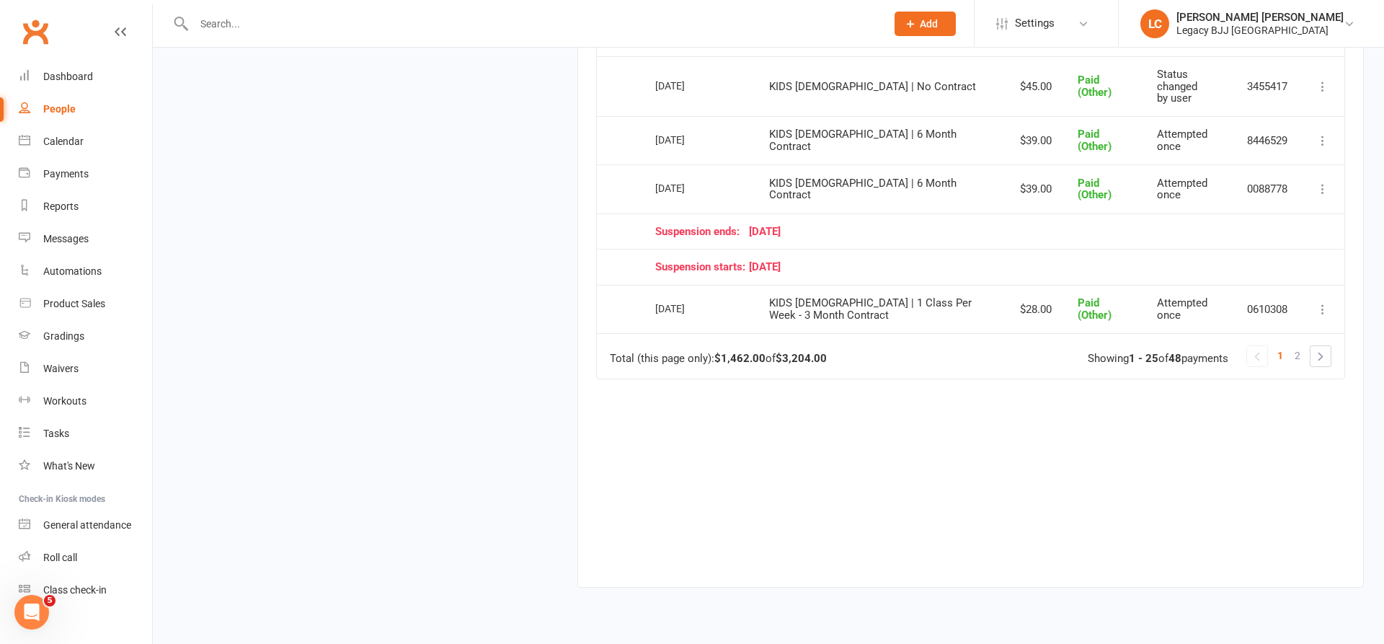
scroll to position [1582, 0]
click at [1320, 347] on link at bounding box center [1321, 357] width 20 height 20
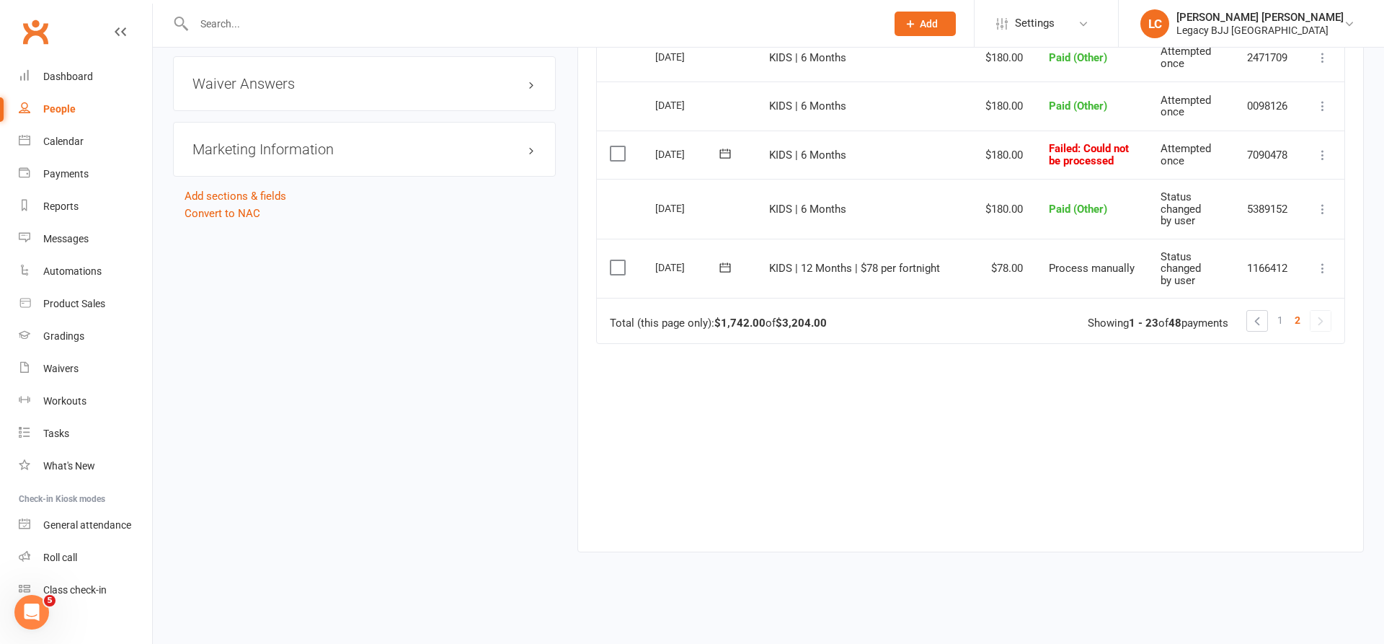
scroll to position [1283, 0]
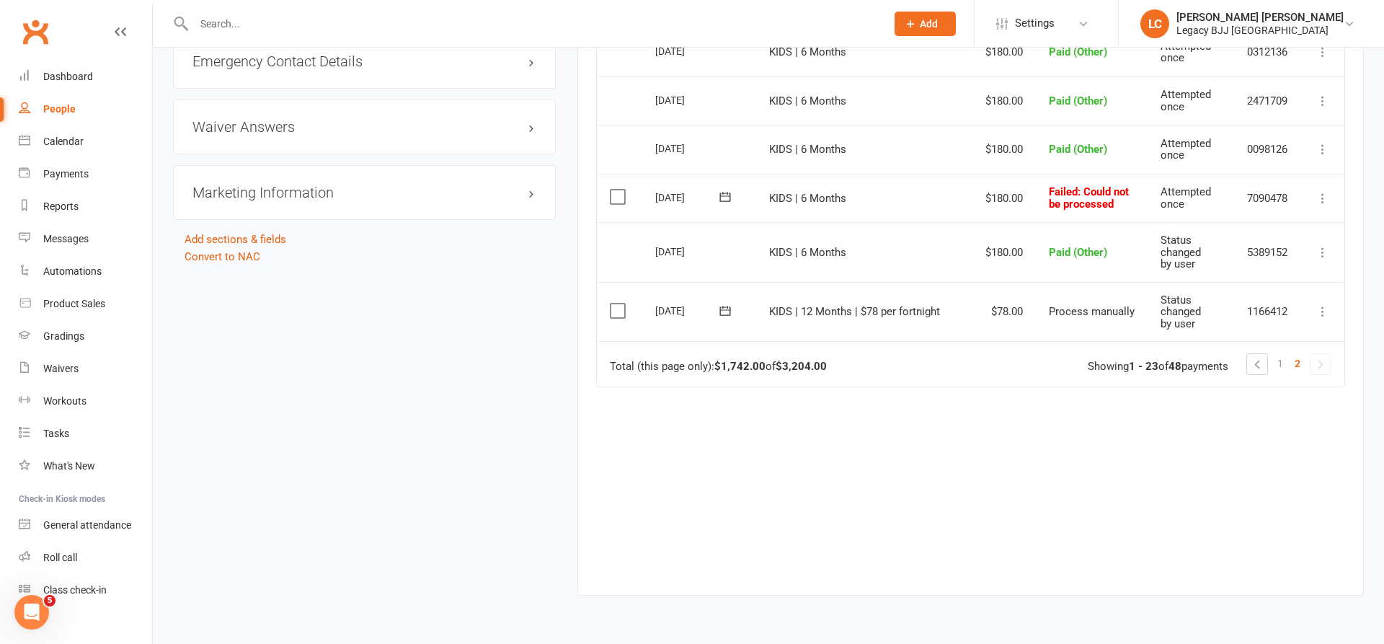
click at [1326, 191] on icon at bounding box center [1323, 198] width 14 height 14
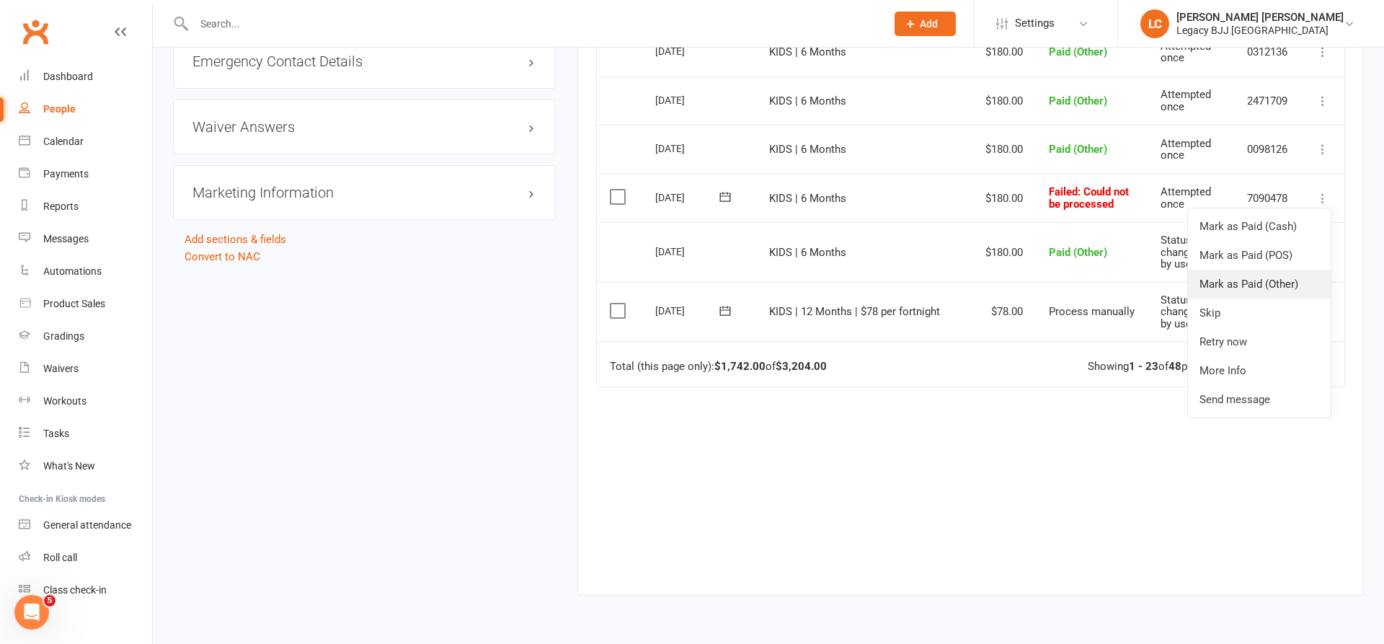
click at [1282, 270] on link "Mark as Paid (Other)" at bounding box center [1259, 284] width 143 height 29
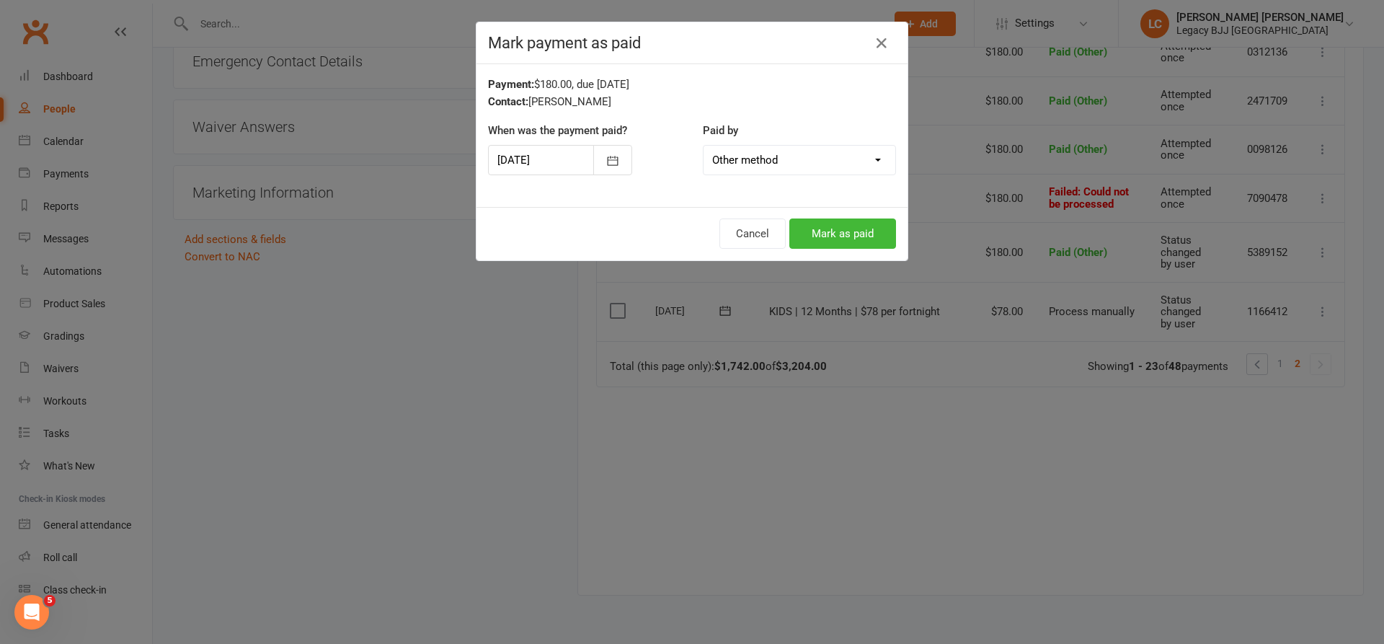
drag, startPoint x: 851, startPoint y: 232, endPoint x: 898, endPoint y: 234, distance: 46.9
click at [851, 232] on button "Mark as paid" at bounding box center [843, 233] width 107 height 30
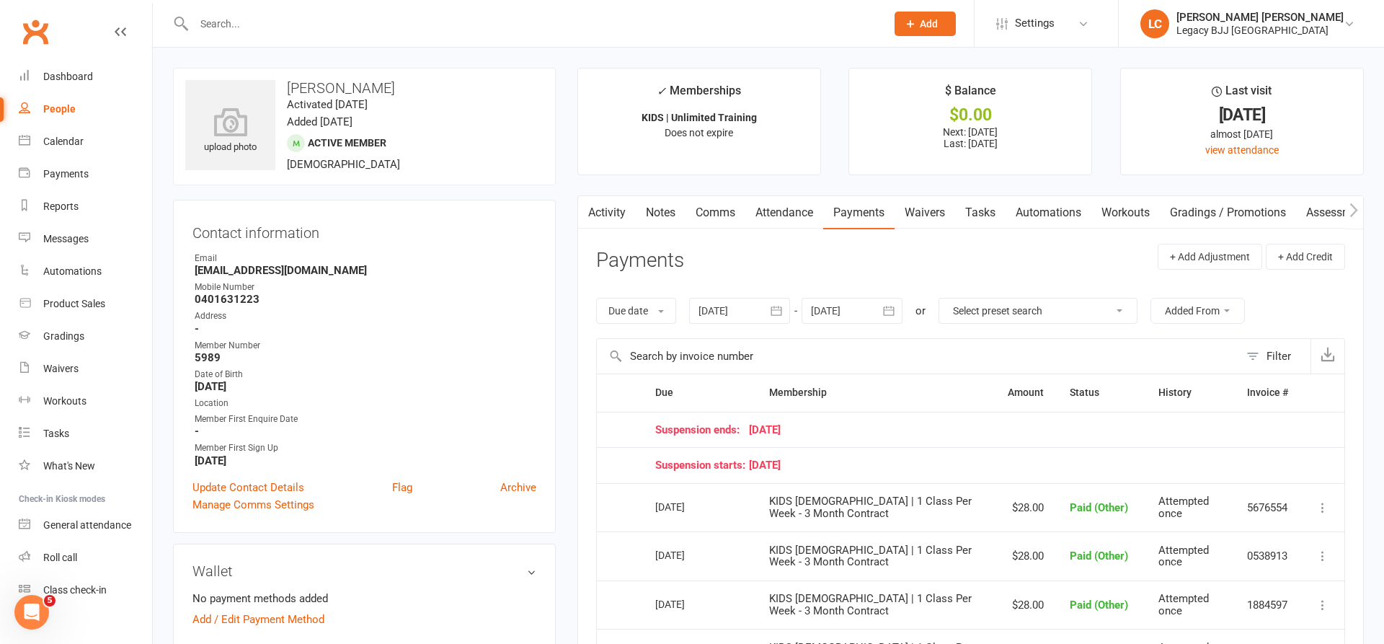
scroll to position [0, 0]
click at [507, 33] on input "text" at bounding box center [533, 24] width 686 height 20
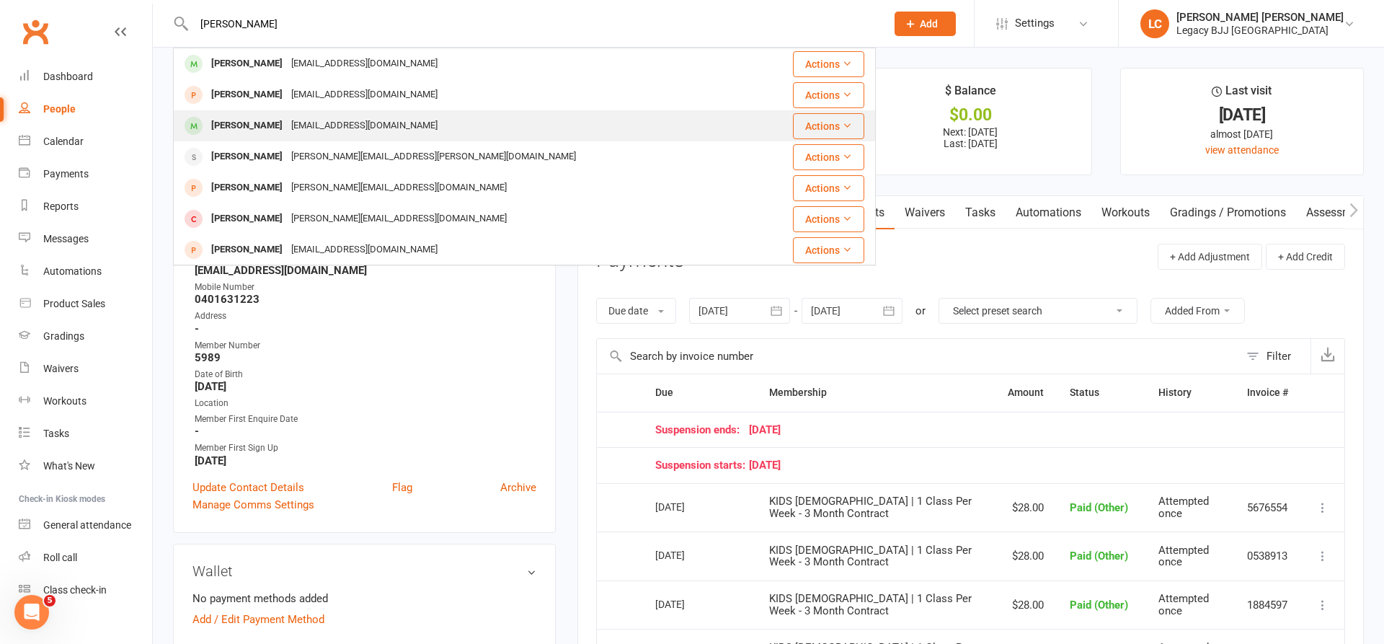
type input "[PERSON_NAME]"
click at [287, 123] on div "[PERSON_NAME]" at bounding box center [247, 125] width 80 height 21
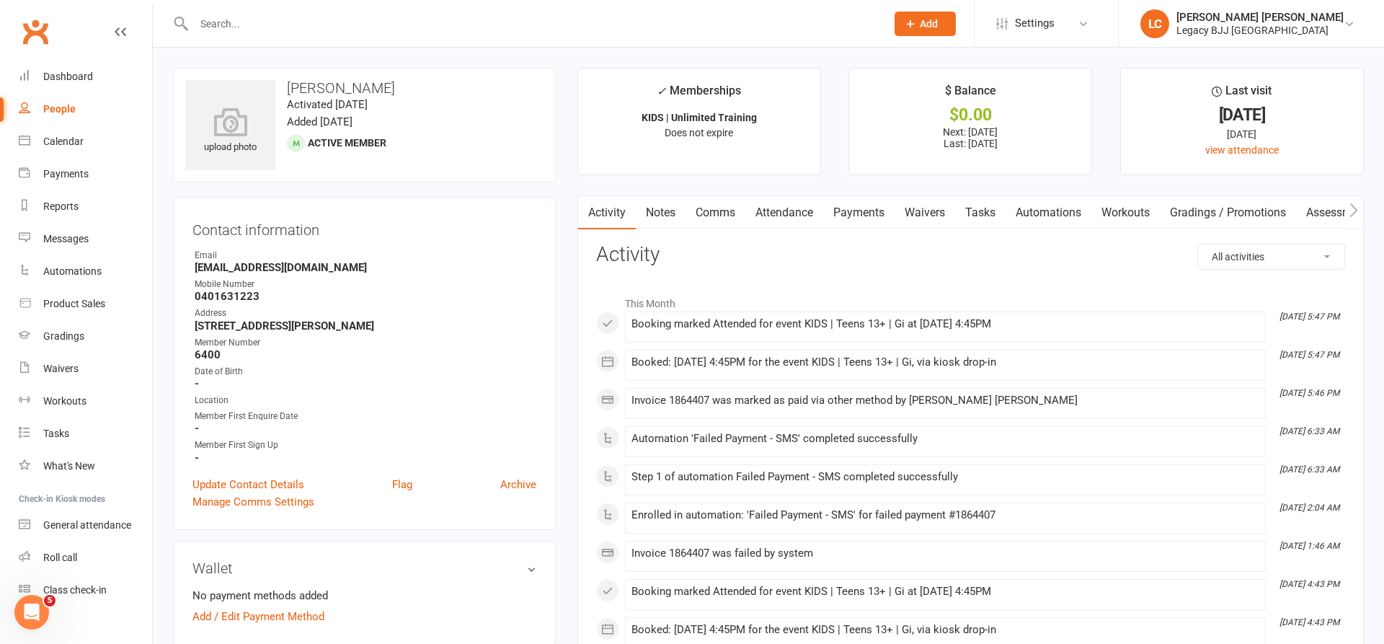
click at [787, 213] on link "Attendance" at bounding box center [785, 212] width 78 height 33
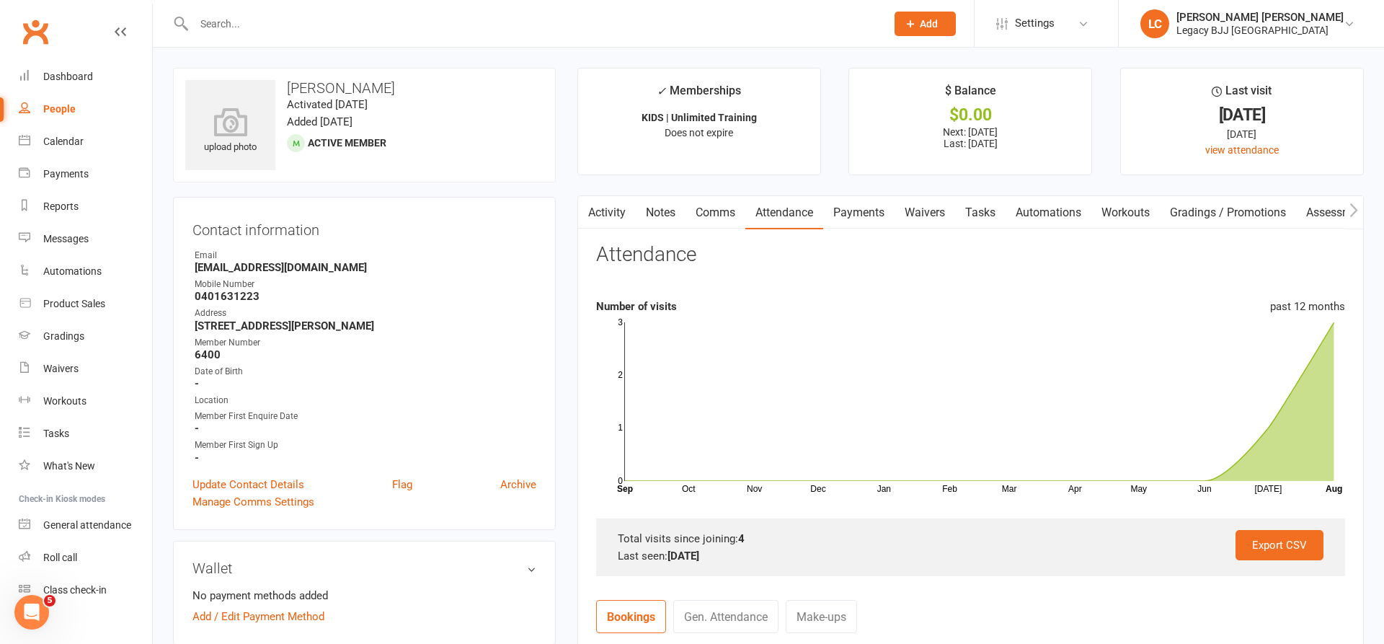
click at [847, 209] on link "Payments" at bounding box center [858, 212] width 71 height 33
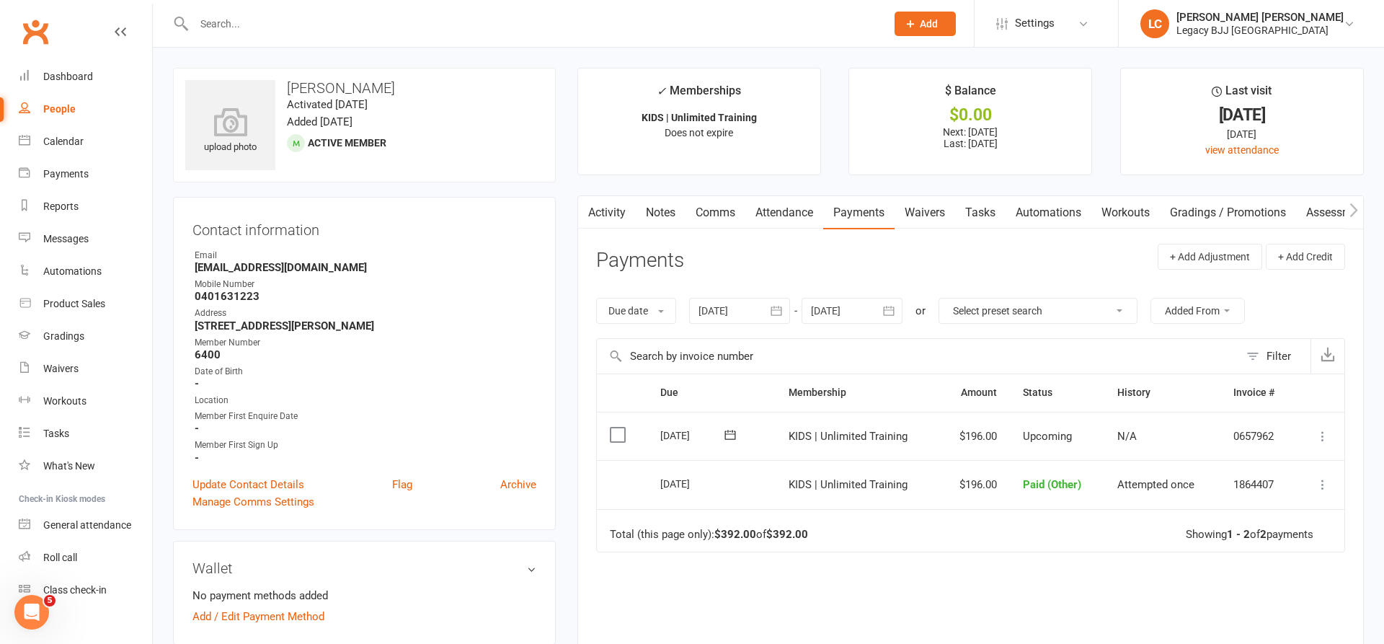
click at [782, 309] on icon "button" at bounding box center [776, 311] width 14 height 14
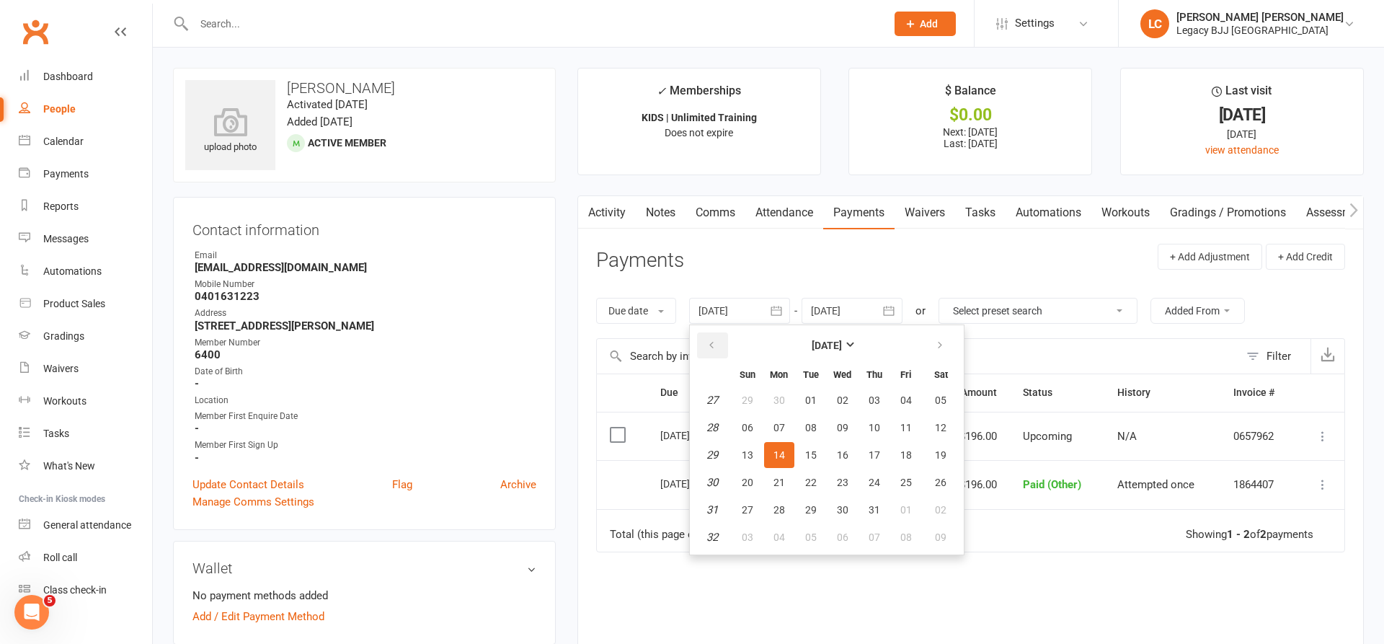
click at [715, 343] on icon "button" at bounding box center [712, 346] width 10 height 12
click at [715, 342] on icon "button" at bounding box center [712, 346] width 10 height 12
click at [715, 343] on icon "button" at bounding box center [712, 346] width 10 height 12
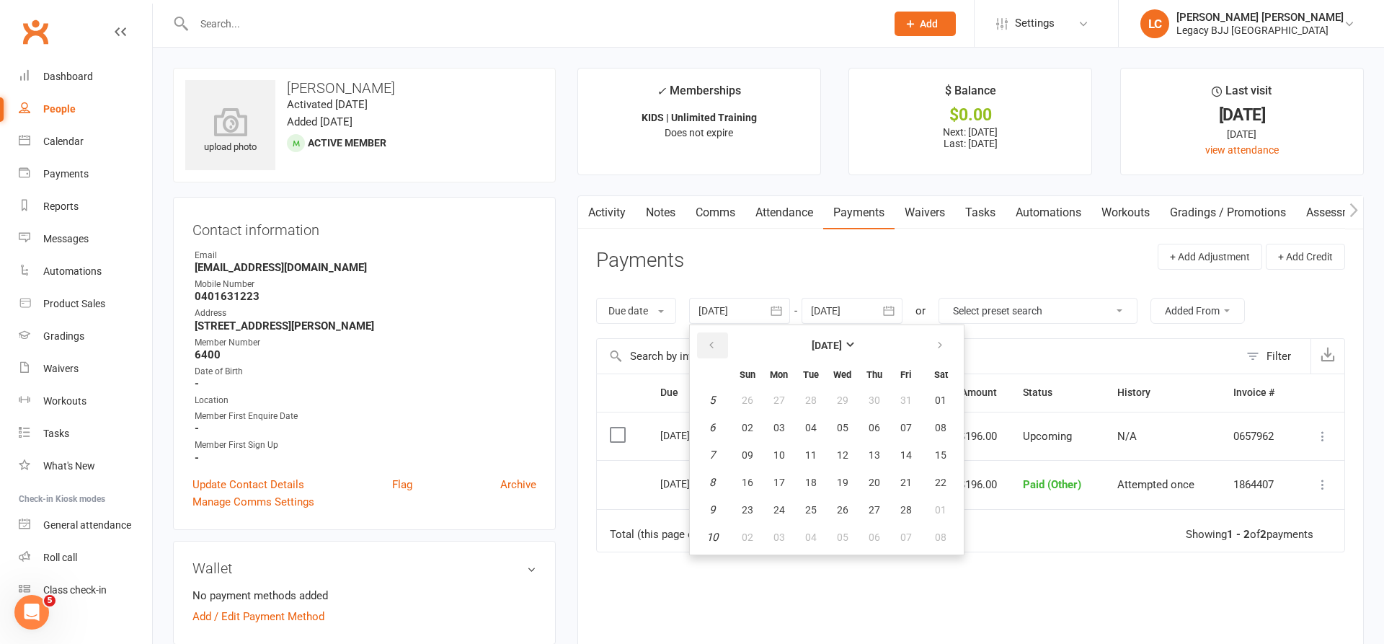
click at [715, 343] on icon "button" at bounding box center [712, 346] width 10 height 12
click at [713, 343] on icon "button" at bounding box center [712, 346] width 10 height 12
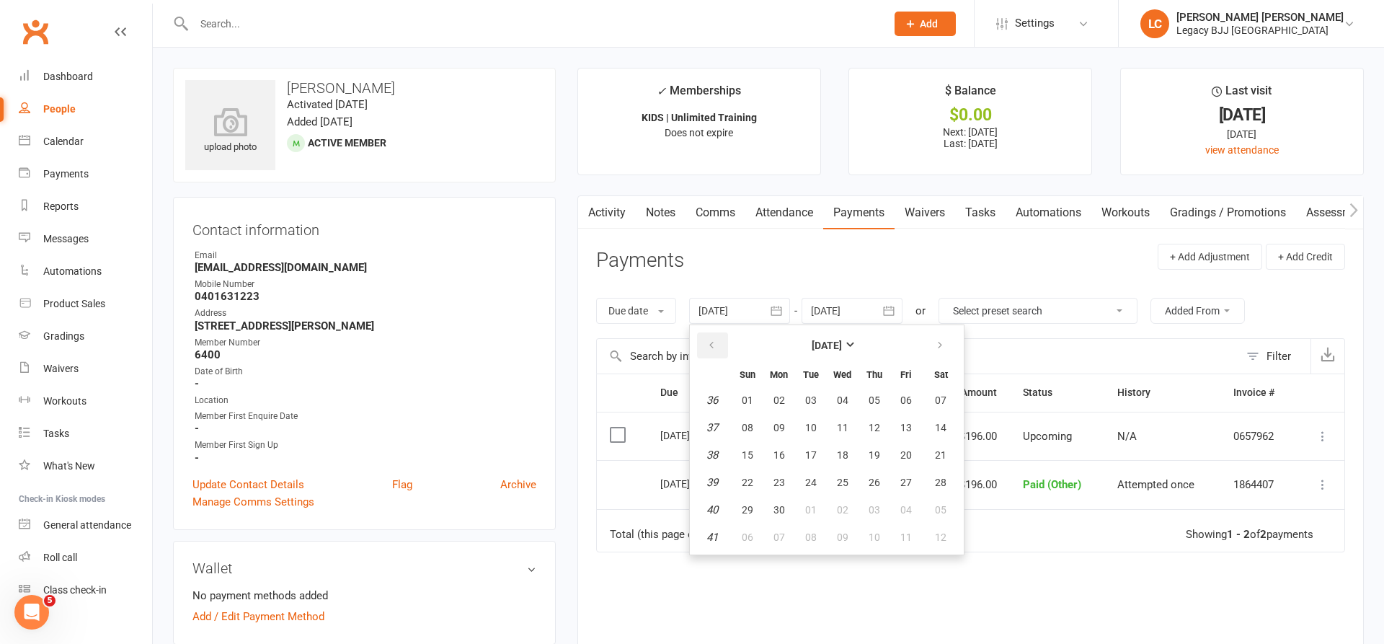
click at [713, 343] on icon "button" at bounding box center [712, 346] width 10 height 12
click at [713, 342] on icon "button" at bounding box center [712, 346] width 10 height 12
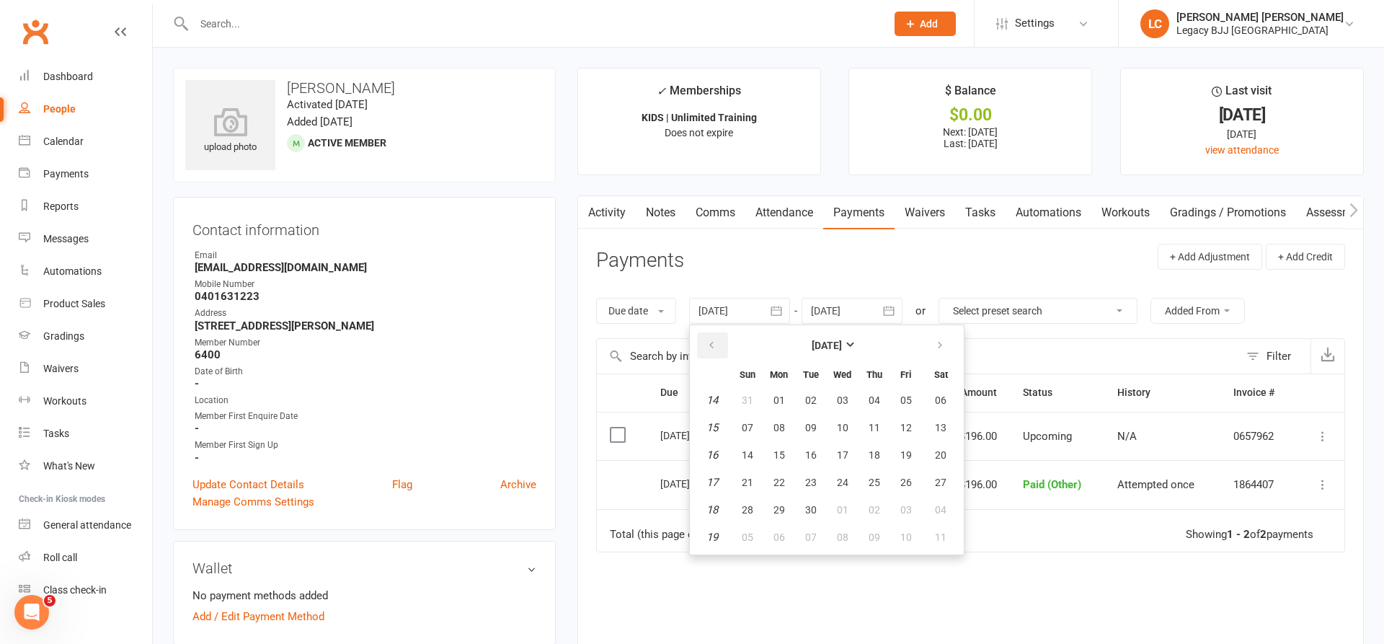
click at [713, 342] on icon "button" at bounding box center [712, 346] width 10 height 12
click at [712, 341] on icon "button" at bounding box center [712, 346] width 10 height 12
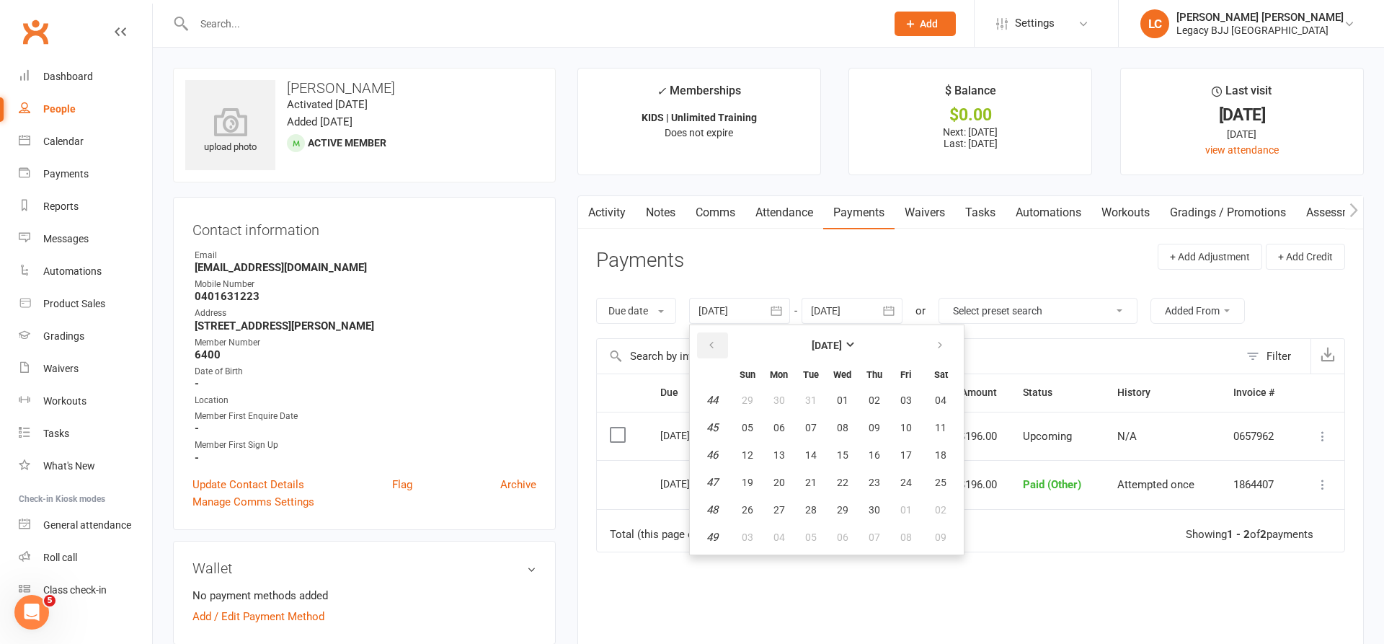
click at [712, 341] on icon "button" at bounding box center [712, 346] width 10 height 12
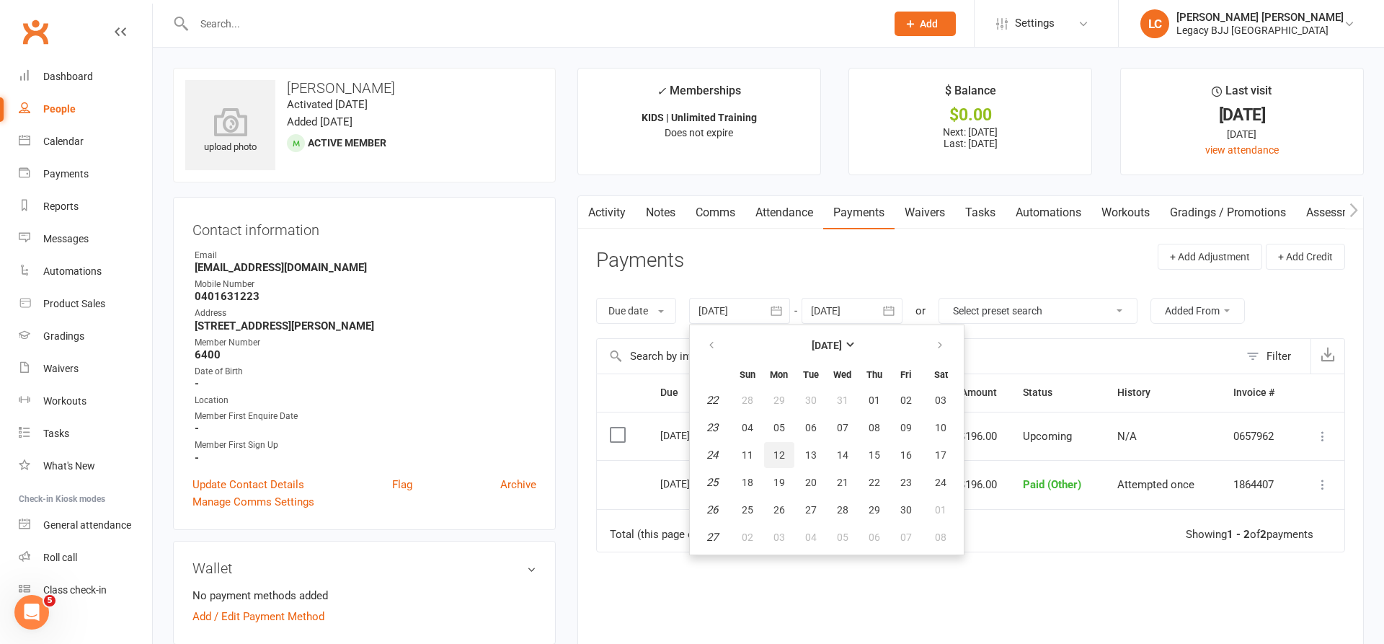
click at [794, 439] on table "[DATE] Sun Mon Tue Wed Thu Fri Sat 22 28 29 30 31 01 02 03 23 04 05 06 07 08 09…" at bounding box center [827, 440] width 268 height 224
click at [778, 428] on span "05" at bounding box center [780, 428] width 12 height 12
type input "[DATE]"
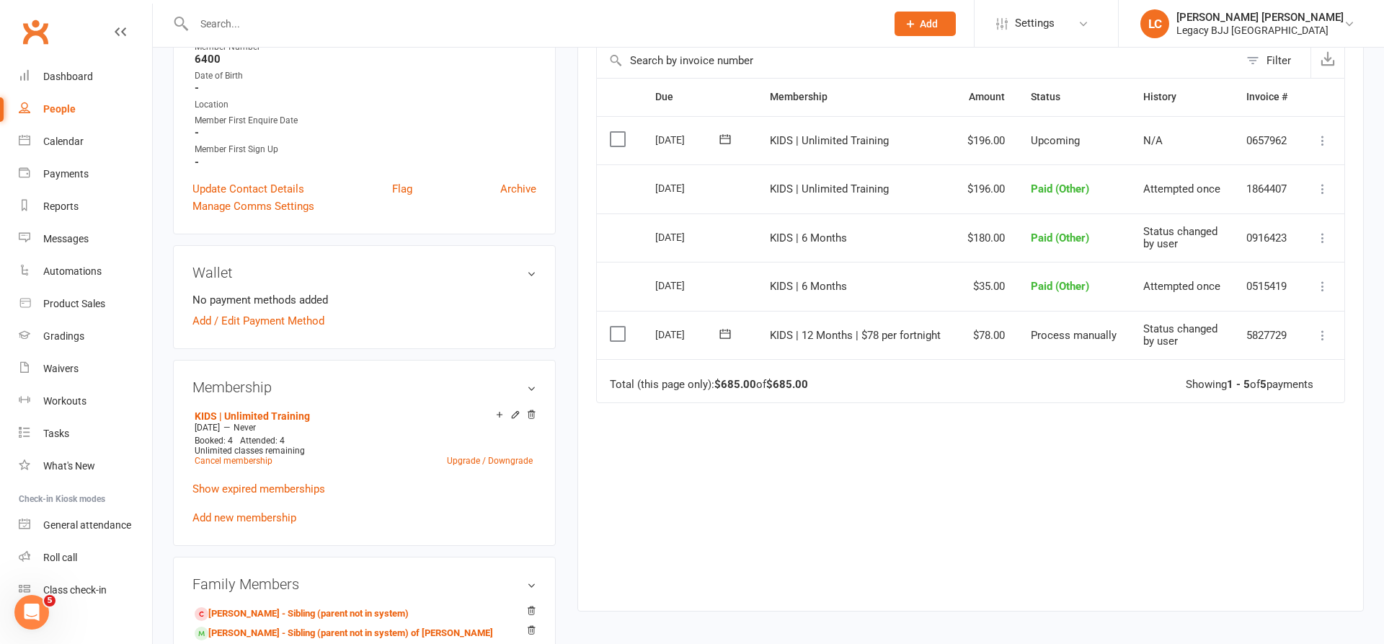
scroll to position [265, 0]
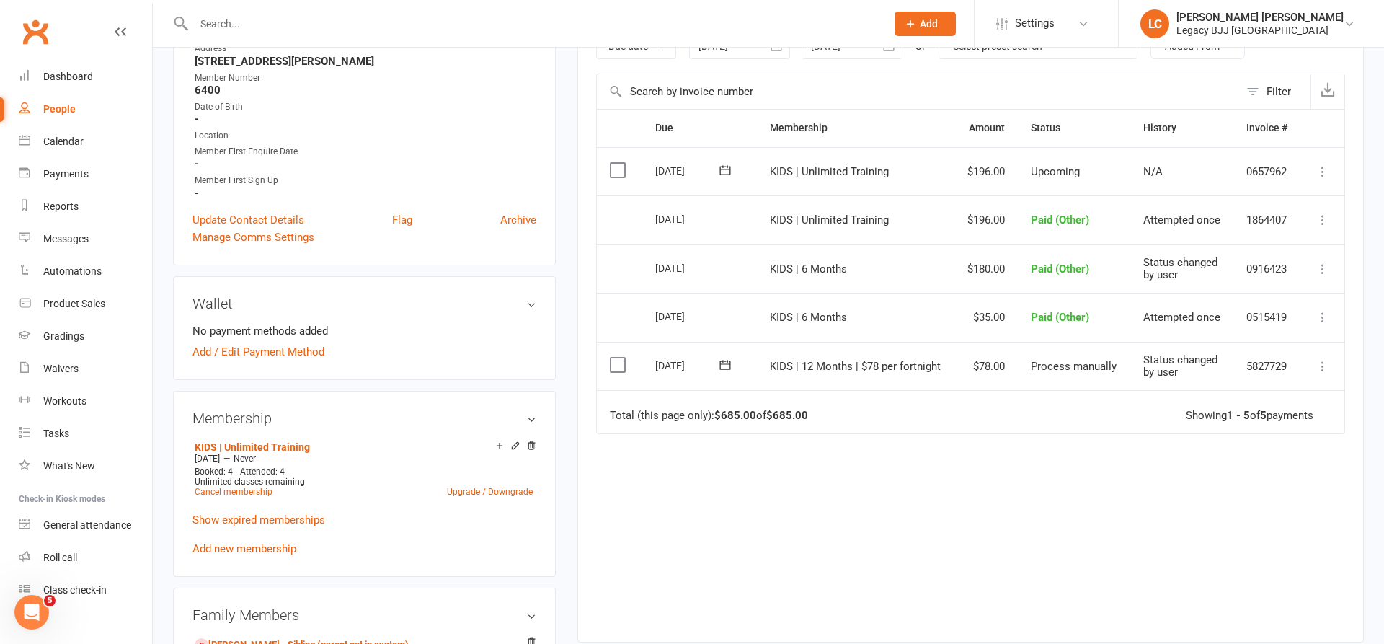
drag, startPoint x: 250, startPoint y: 24, endPoint x: 627, endPoint y: 57, distance: 377.9
click at [250, 24] on input "text" at bounding box center [533, 24] width 686 height 20
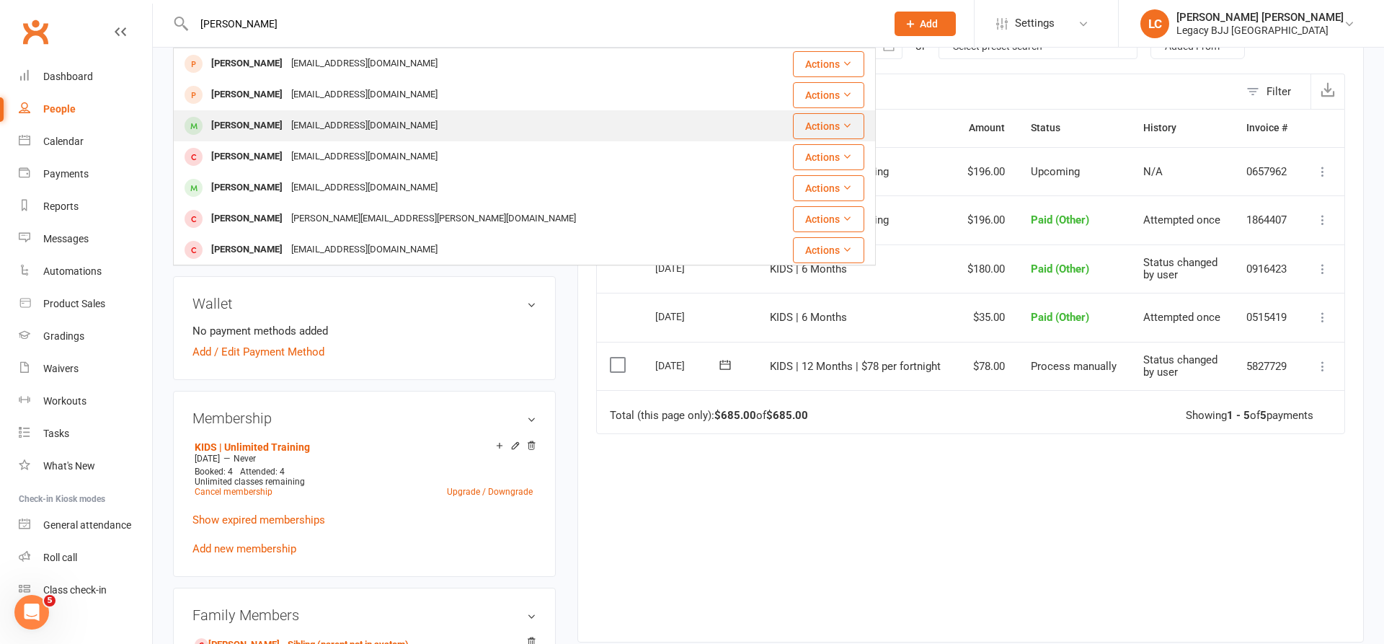
type input "[PERSON_NAME]"
click at [265, 124] on div "[PERSON_NAME]" at bounding box center [247, 125] width 80 height 21
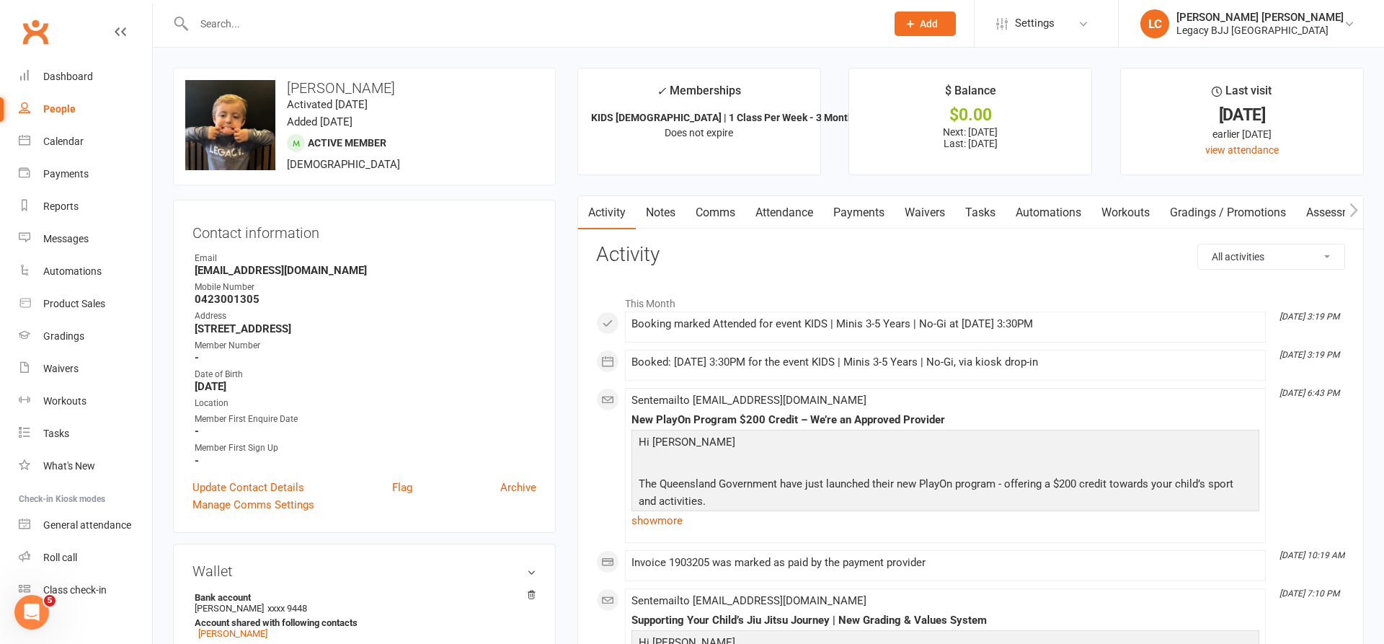
click at [782, 216] on link "Attendance" at bounding box center [785, 212] width 78 height 33
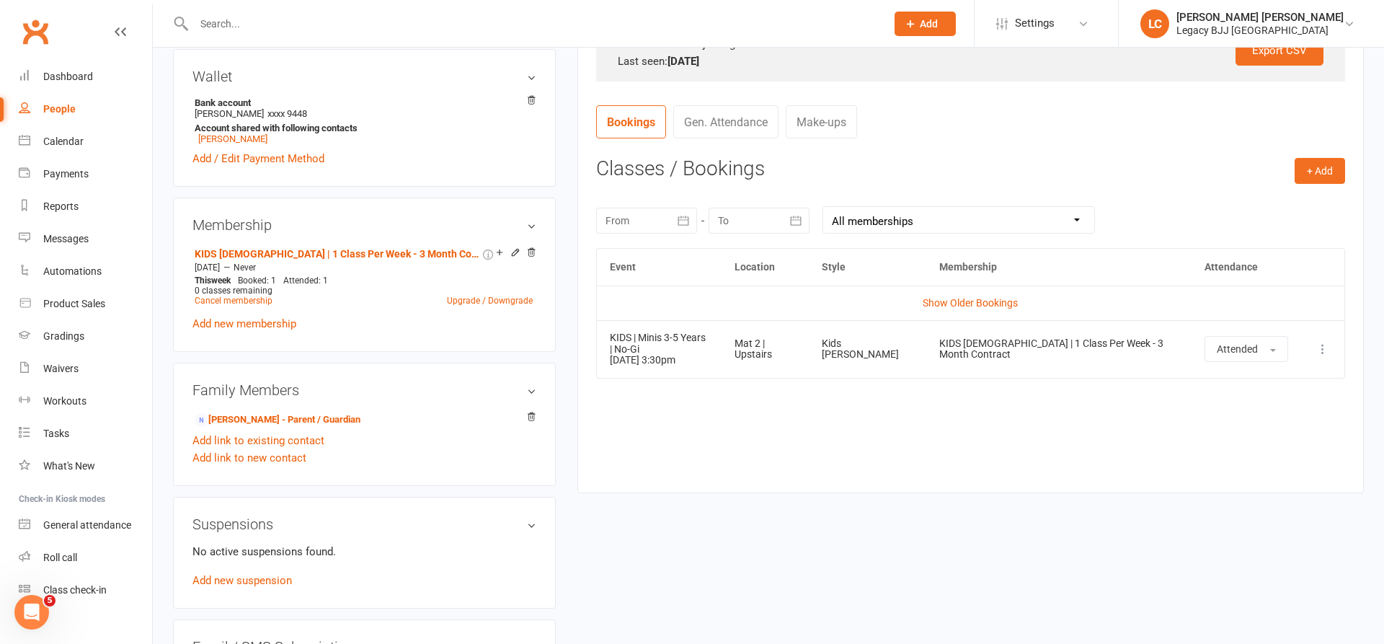
scroll to position [637, 0]
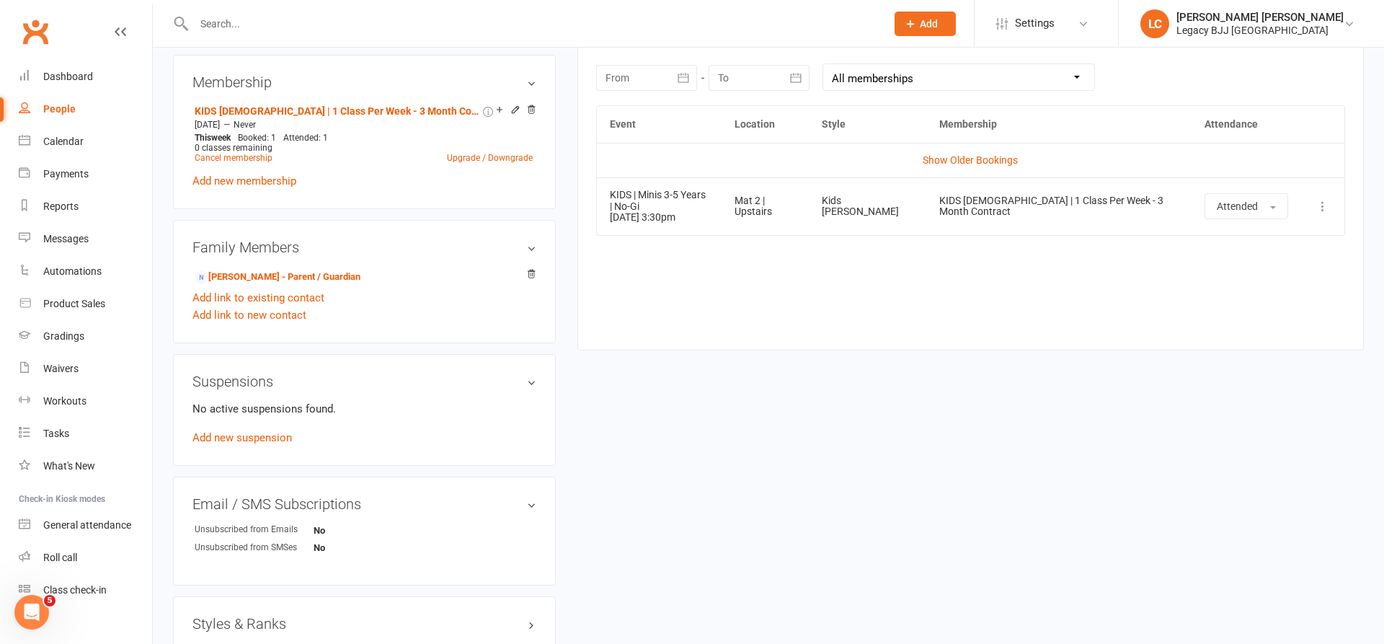
click at [232, 22] on input "text" at bounding box center [533, 24] width 686 height 20
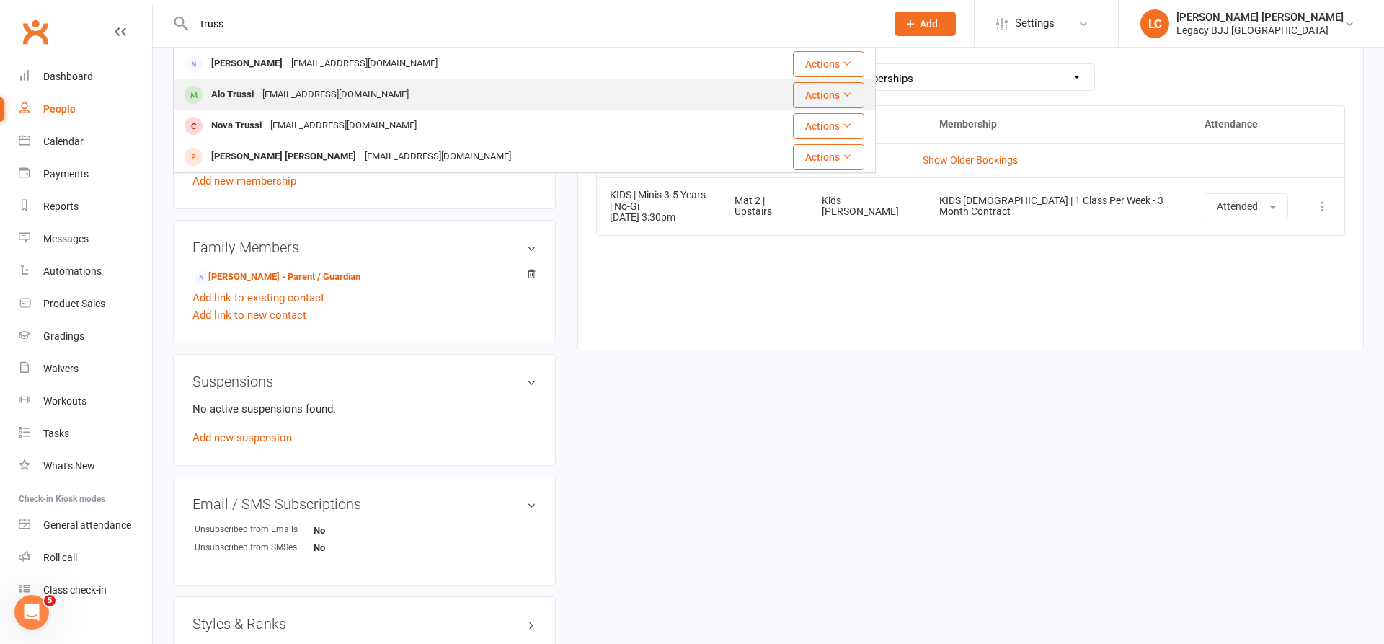
type input "truss"
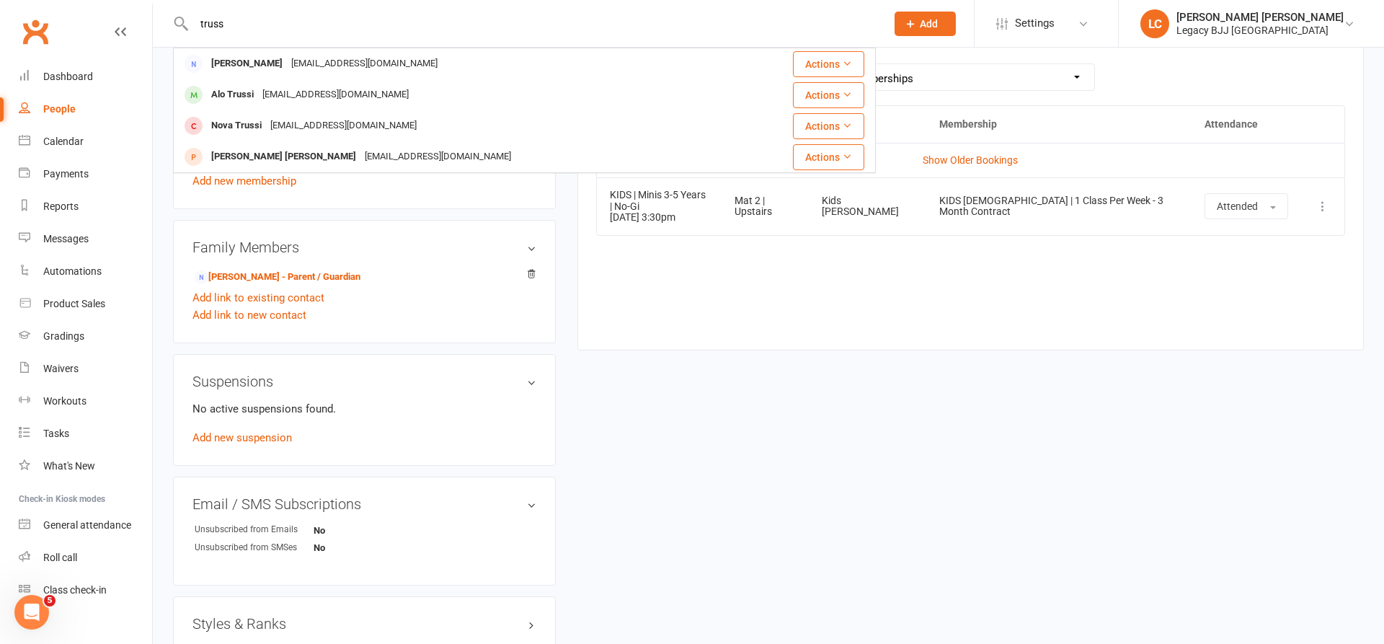
drag, startPoint x: 260, startPoint y: 97, endPoint x: 268, endPoint y: 97, distance: 8.7
click at [260, 97] on div "[EMAIL_ADDRESS][DOMAIN_NAME]" at bounding box center [335, 94] width 155 height 21
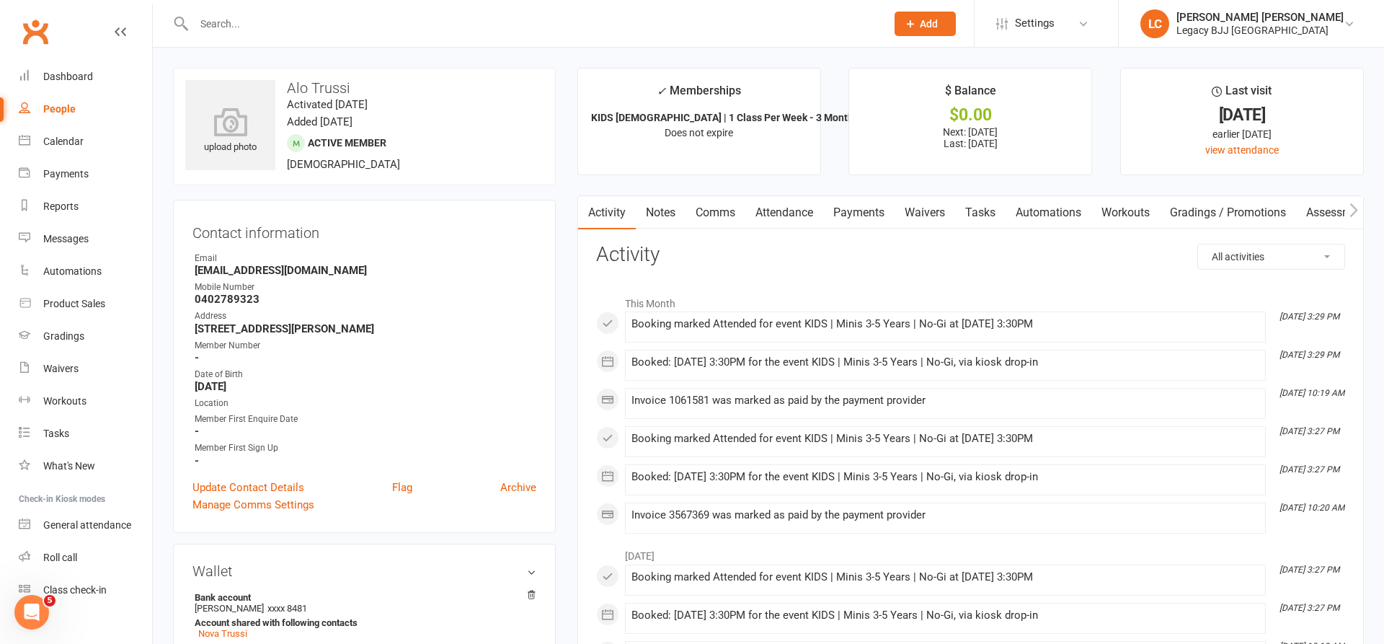
click at [802, 212] on link "Attendance" at bounding box center [785, 212] width 78 height 33
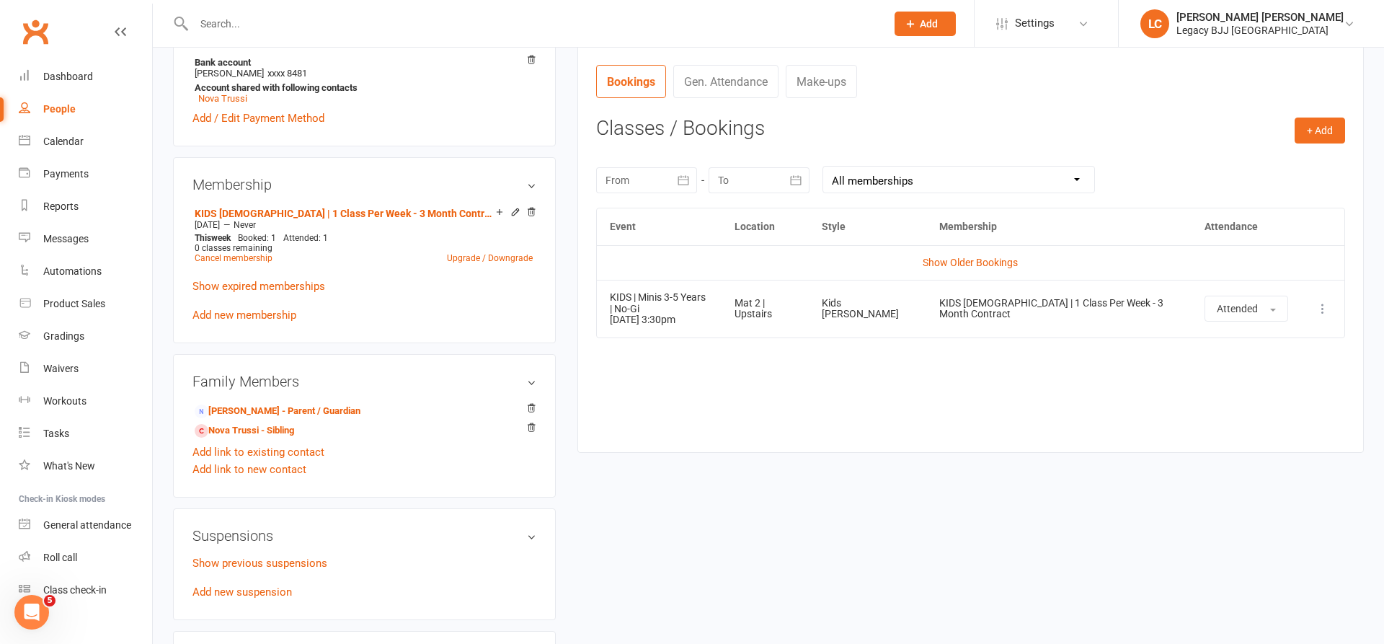
scroll to position [677, 0]
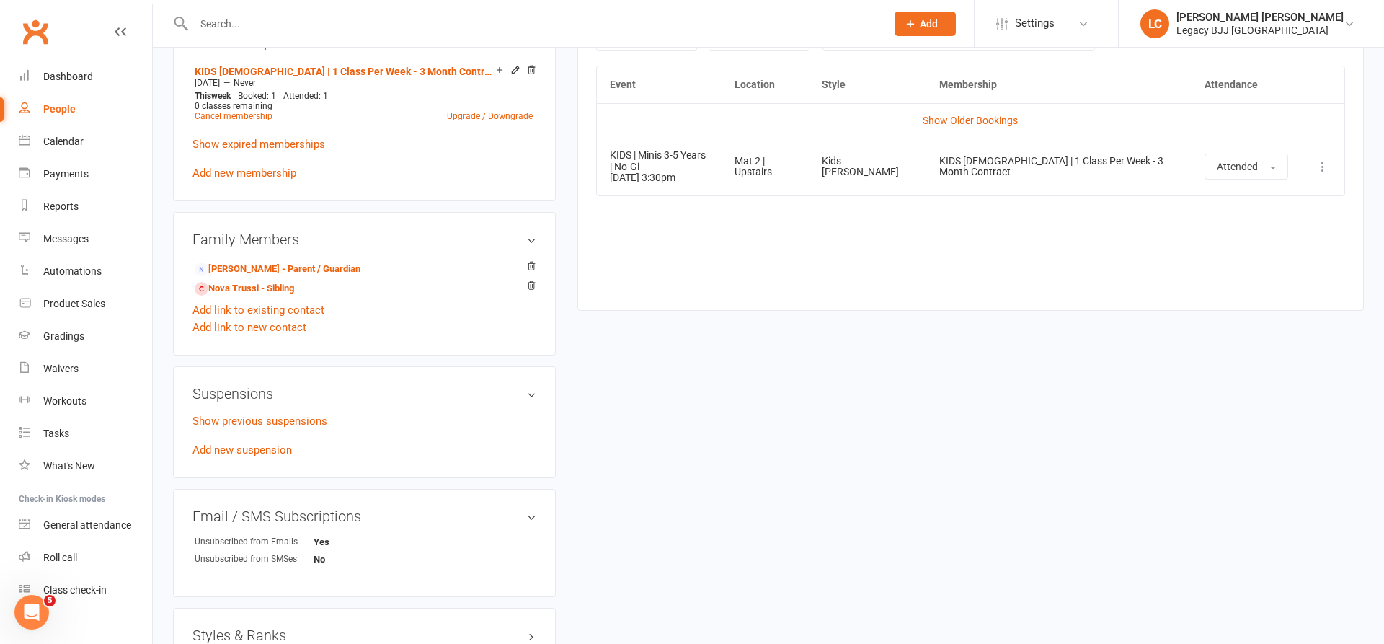
click at [410, 25] on input "text" at bounding box center [533, 24] width 686 height 20
type input "0"
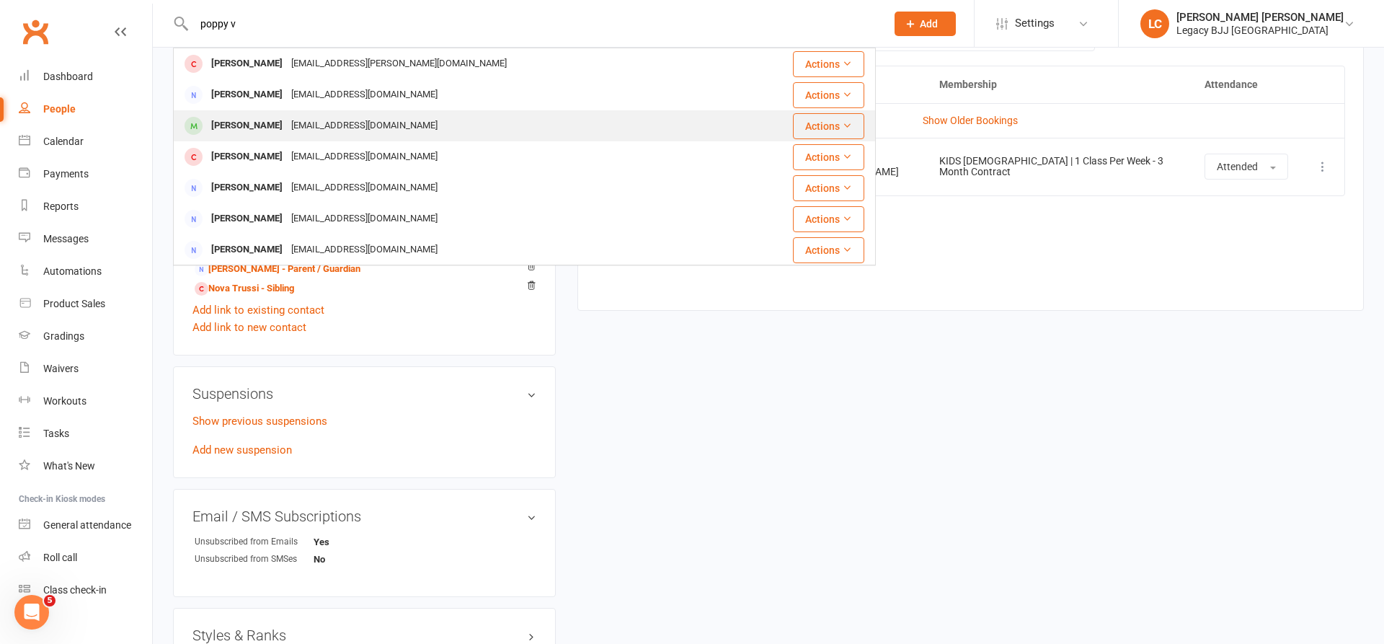
type input "poppy v"
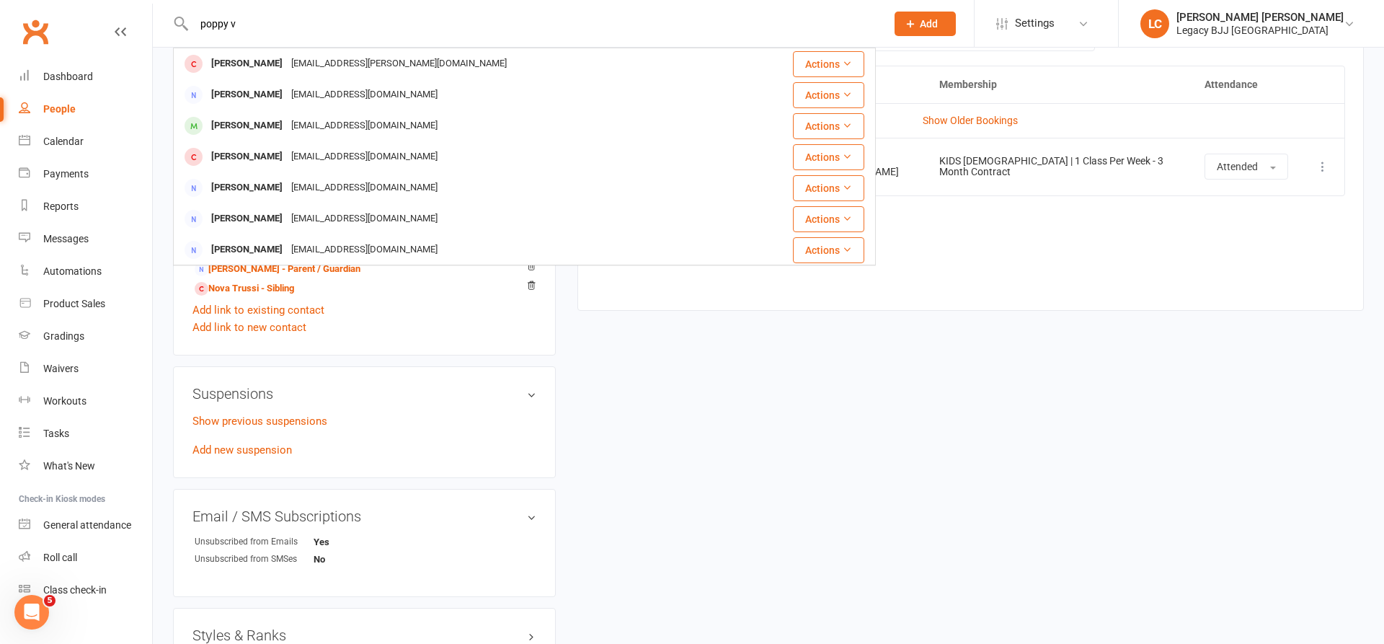
drag, startPoint x: 262, startPoint y: 119, endPoint x: 279, endPoint y: 118, distance: 16.6
click at [262, 119] on div "[PERSON_NAME]" at bounding box center [247, 125] width 80 height 21
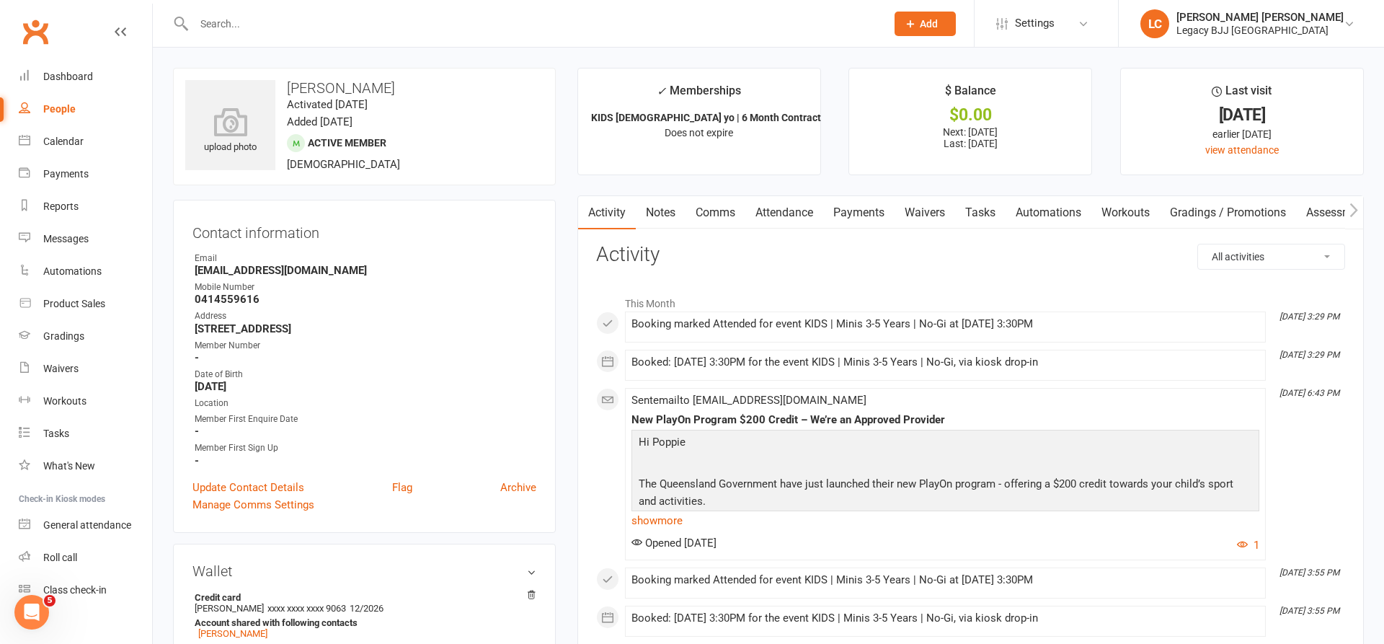
click at [782, 212] on link "Attendance" at bounding box center [785, 212] width 78 height 33
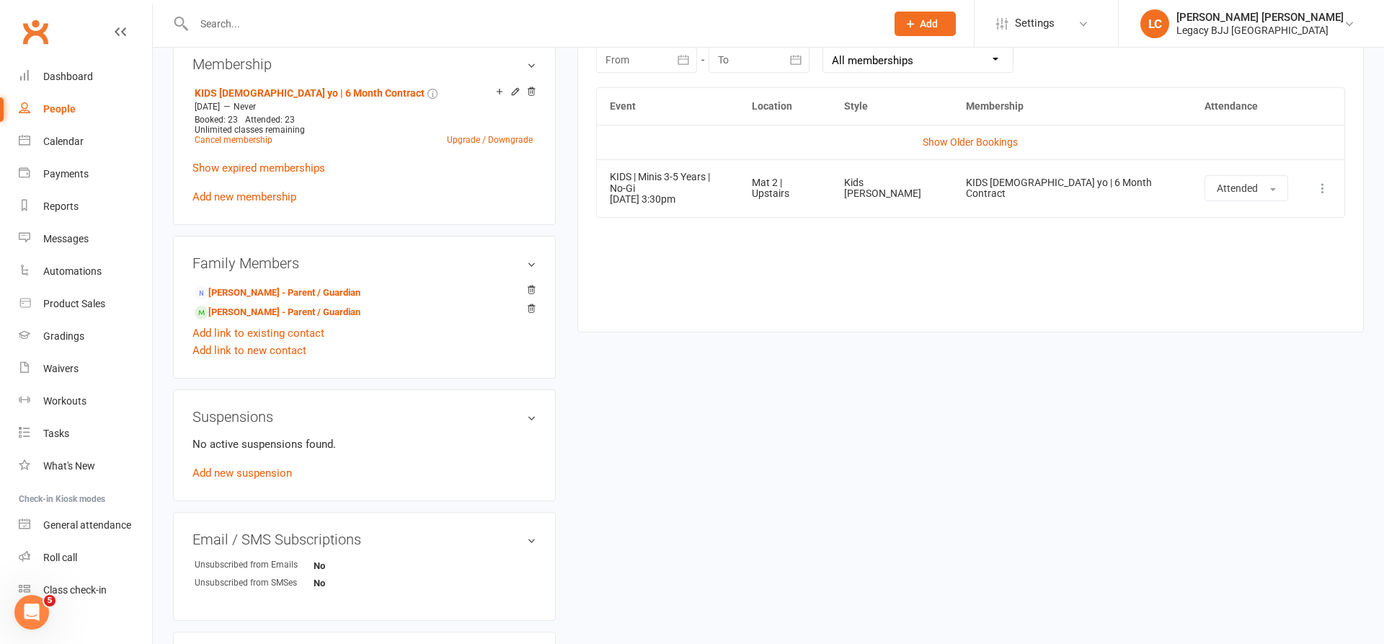
scroll to position [767, 0]
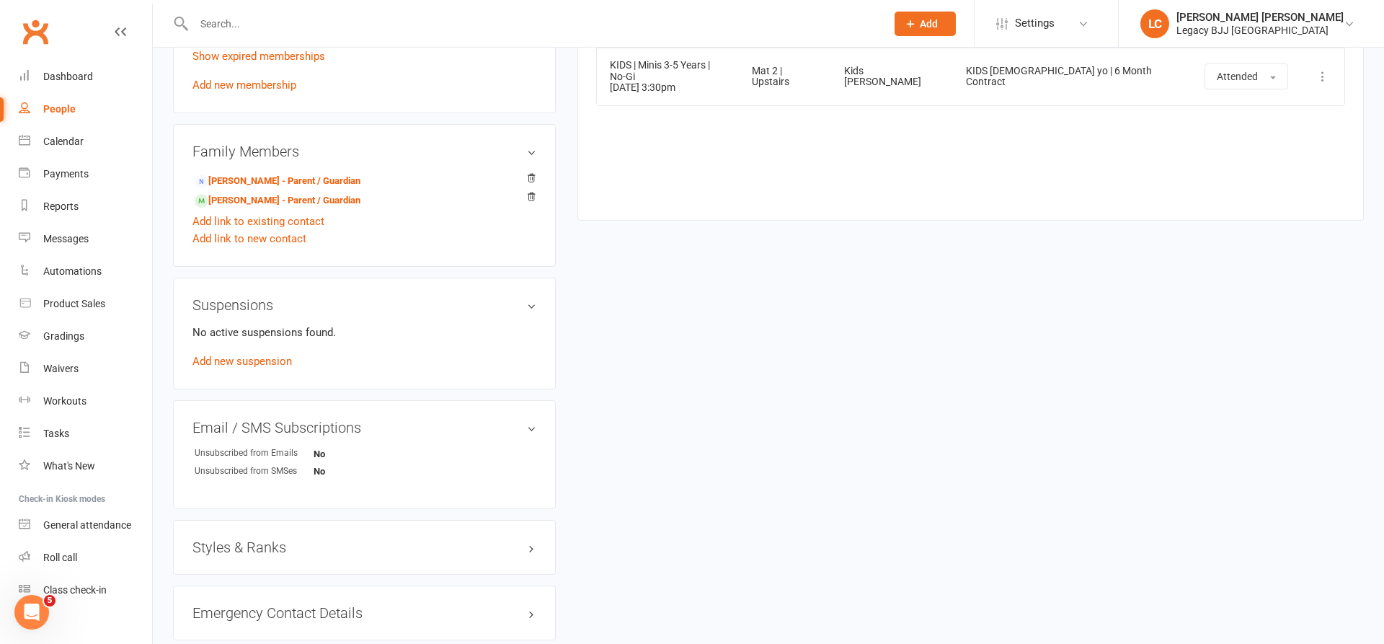
click at [334, 28] on input "text" at bounding box center [533, 24] width 686 height 20
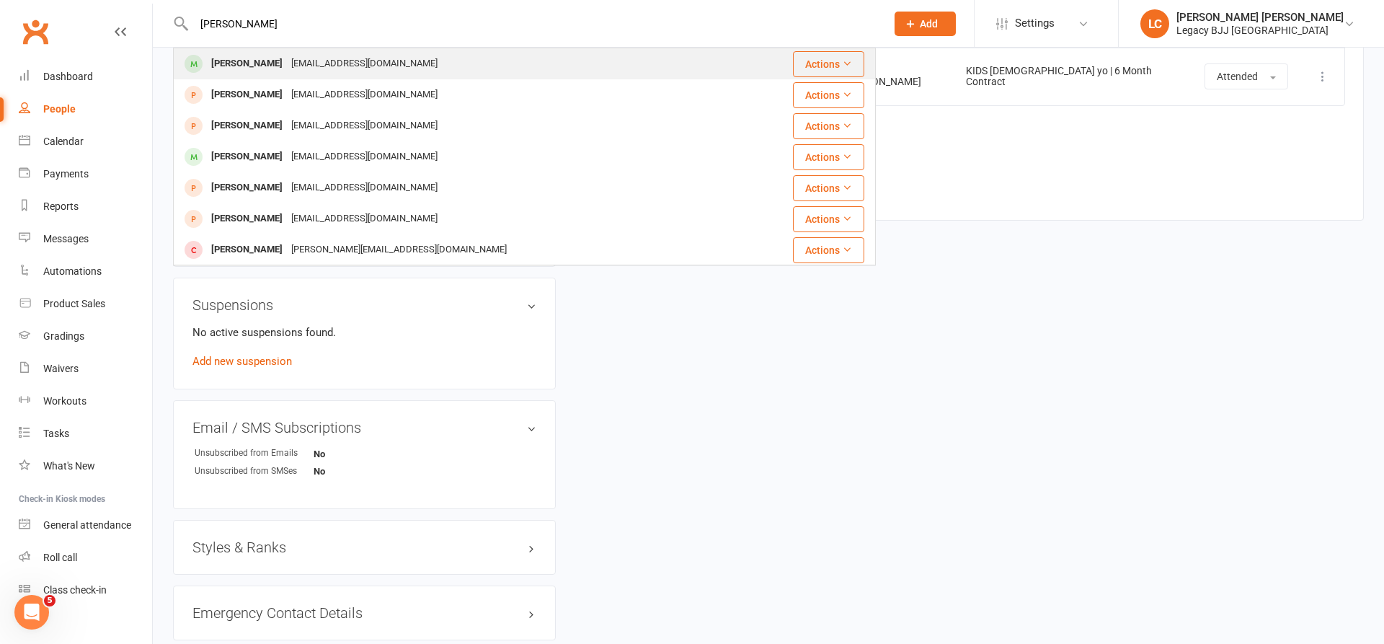
type input "[PERSON_NAME]"
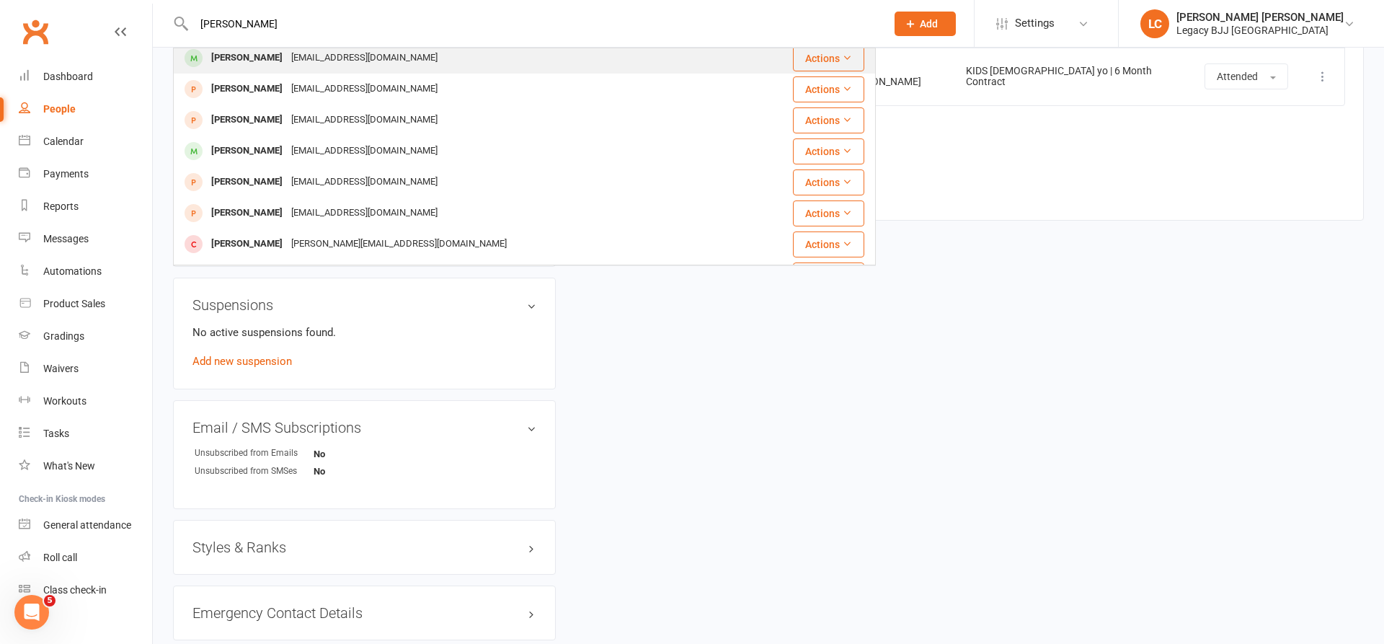
click at [244, 64] on div "[PERSON_NAME]" at bounding box center [247, 58] width 80 height 21
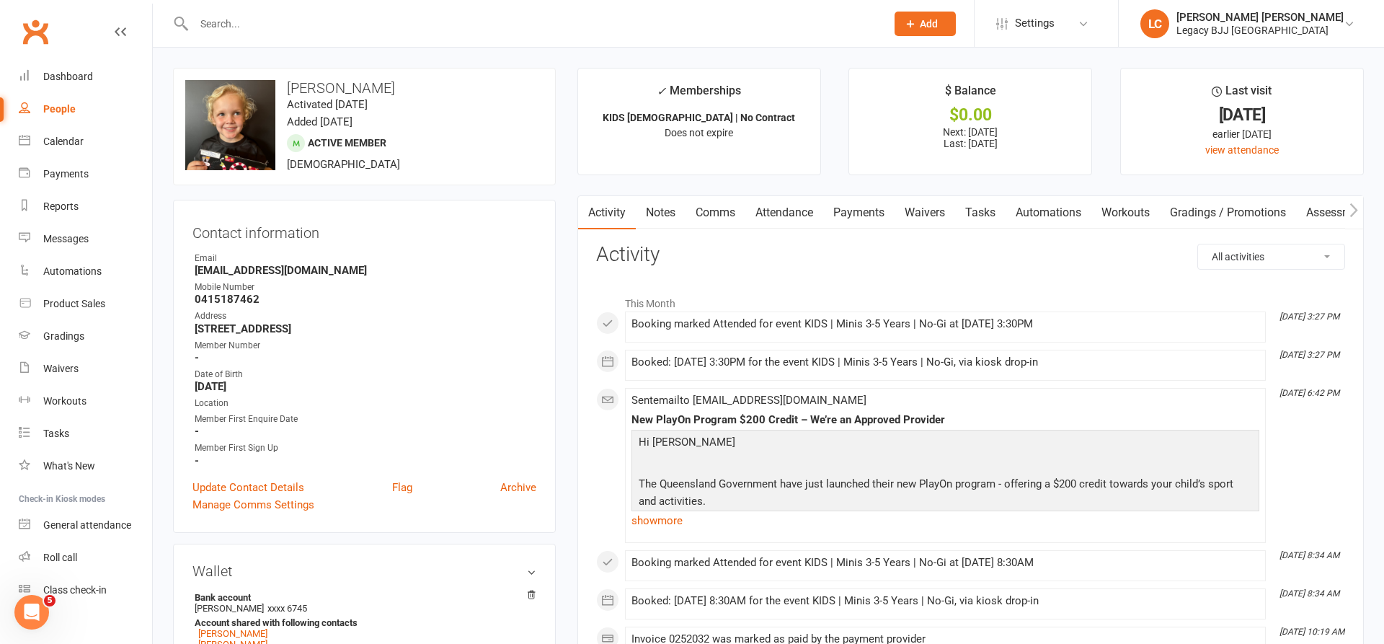
click at [790, 215] on link "Attendance" at bounding box center [785, 212] width 78 height 33
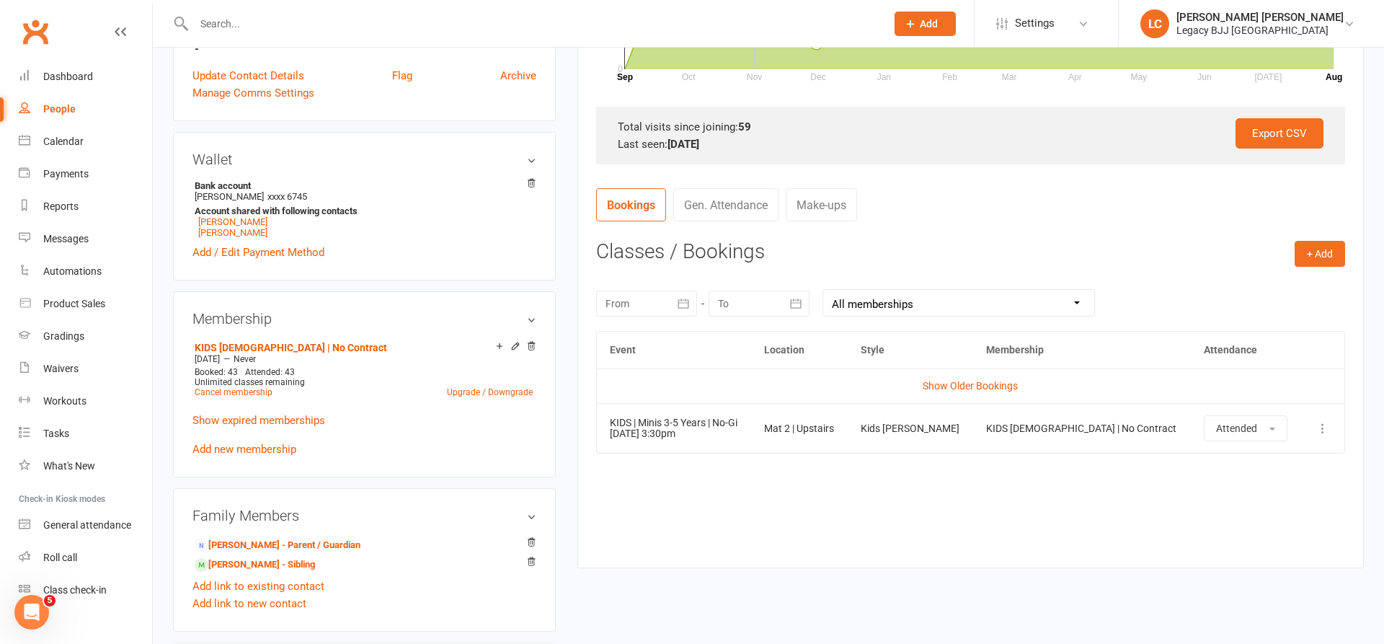
scroll to position [565, 0]
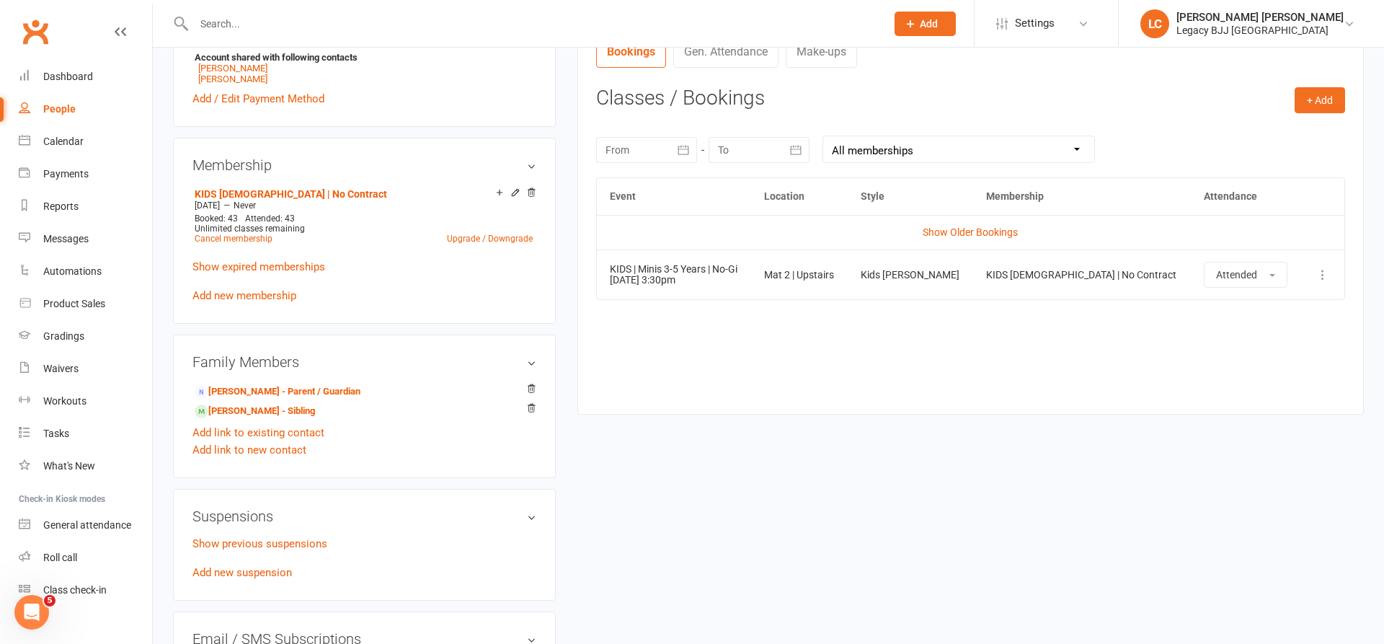
click at [296, 15] on input "text" at bounding box center [533, 24] width 686 height 20
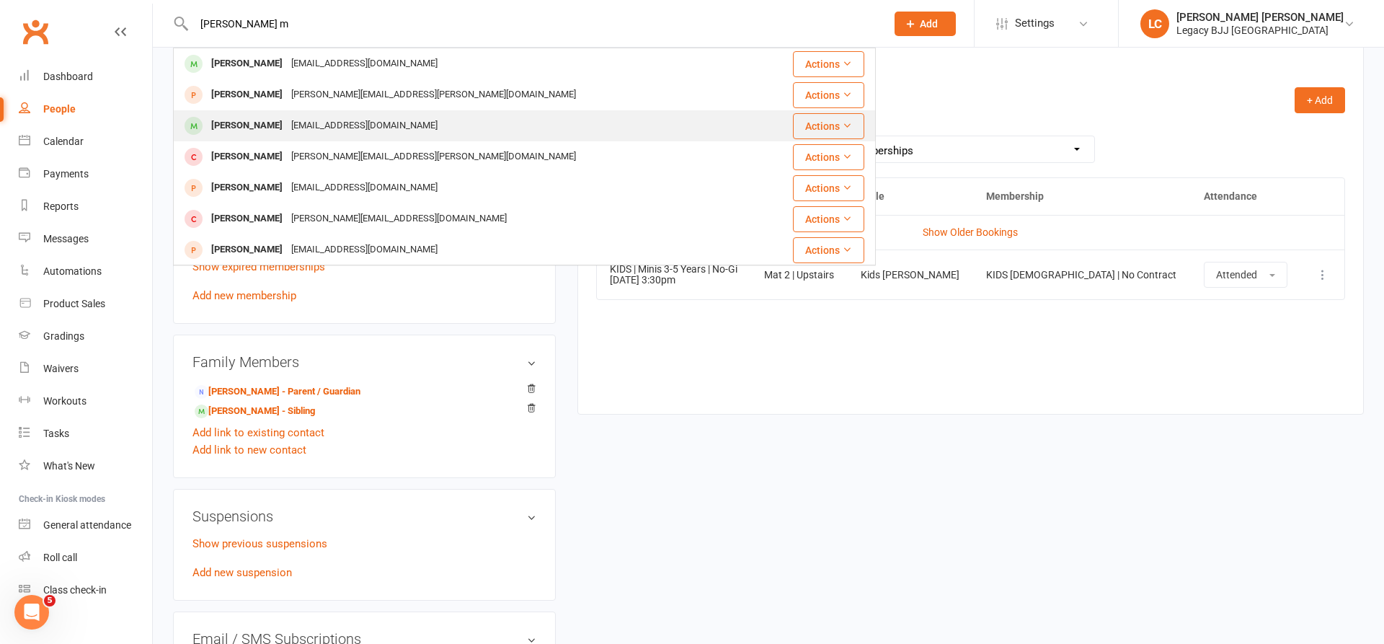
type input "[PERSON_NAME] m"
click at [291, 119] on div "[EMAIL_ADDRESS][DOMAIN_NAME]" at bounding box center [364, 125] width 155 height 21
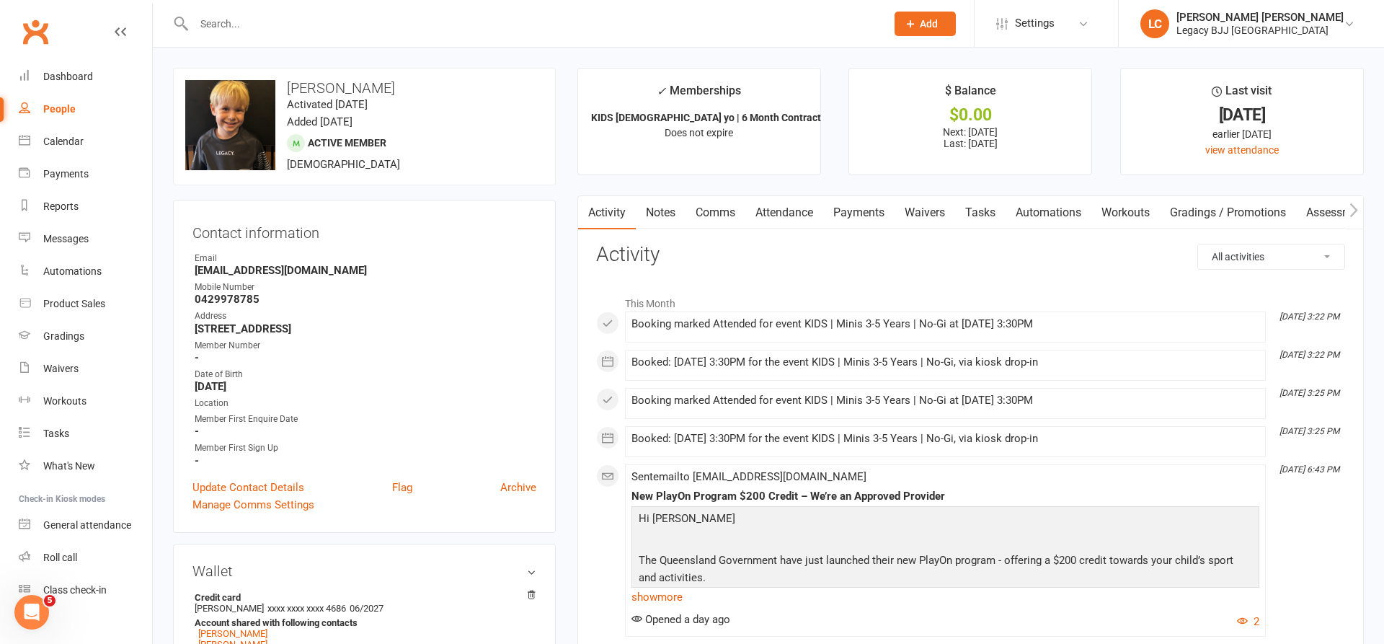
click at [792, 209] on link "Attendance" at bounding box center [785, 212] width 78 height 33
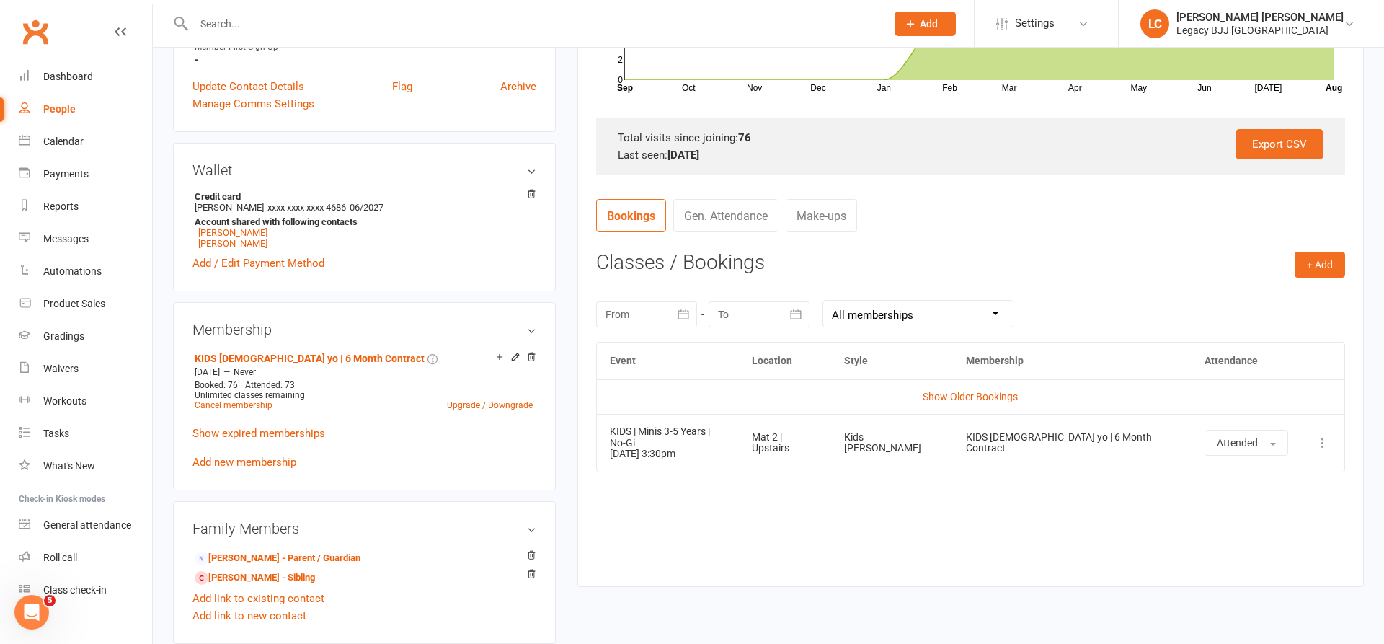
scroll to position [422, 0]
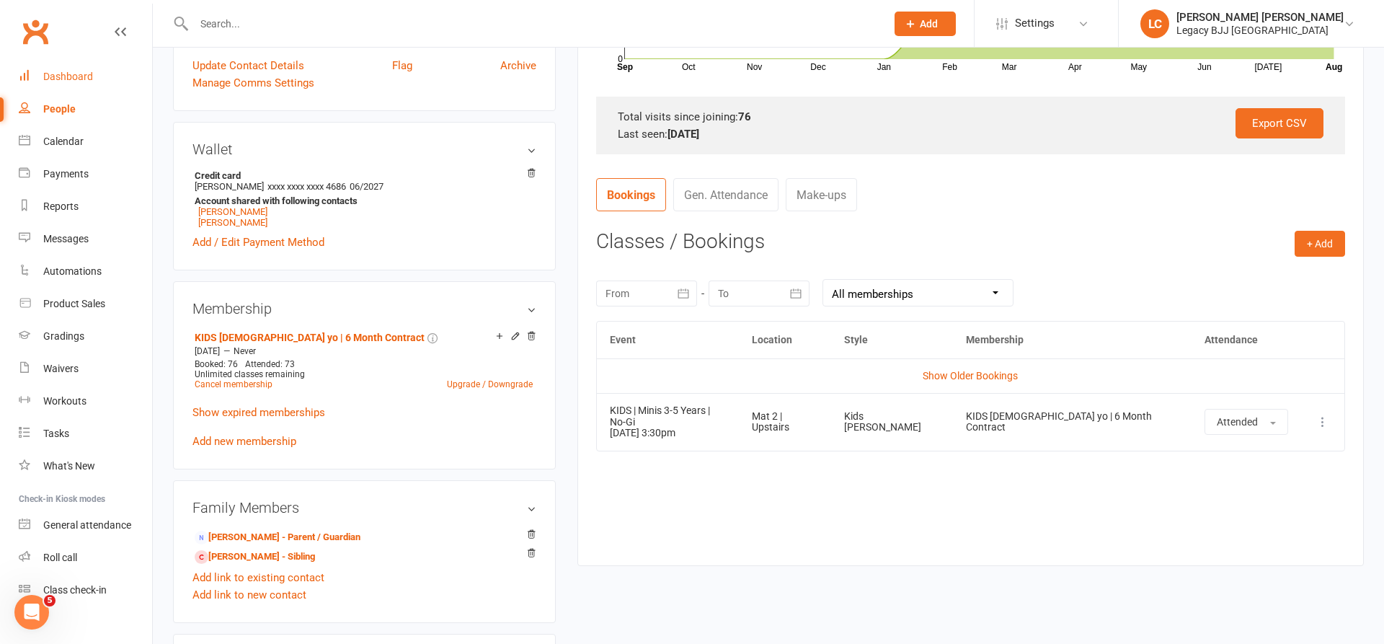
click at [63, 77] on div "Dashboard" at bounding box center [68, 77] width 50 height 12
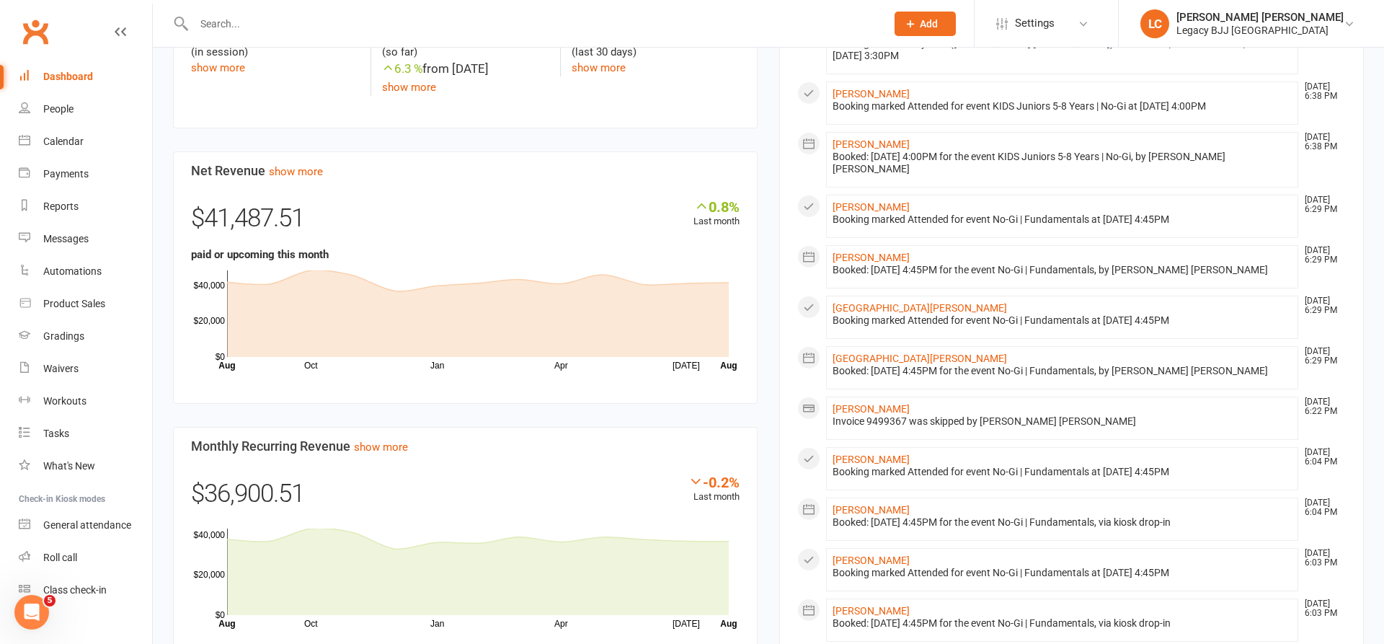
scroll to position [648, 0]
